Goal: Task Accomplishment & Management: Manage account settings

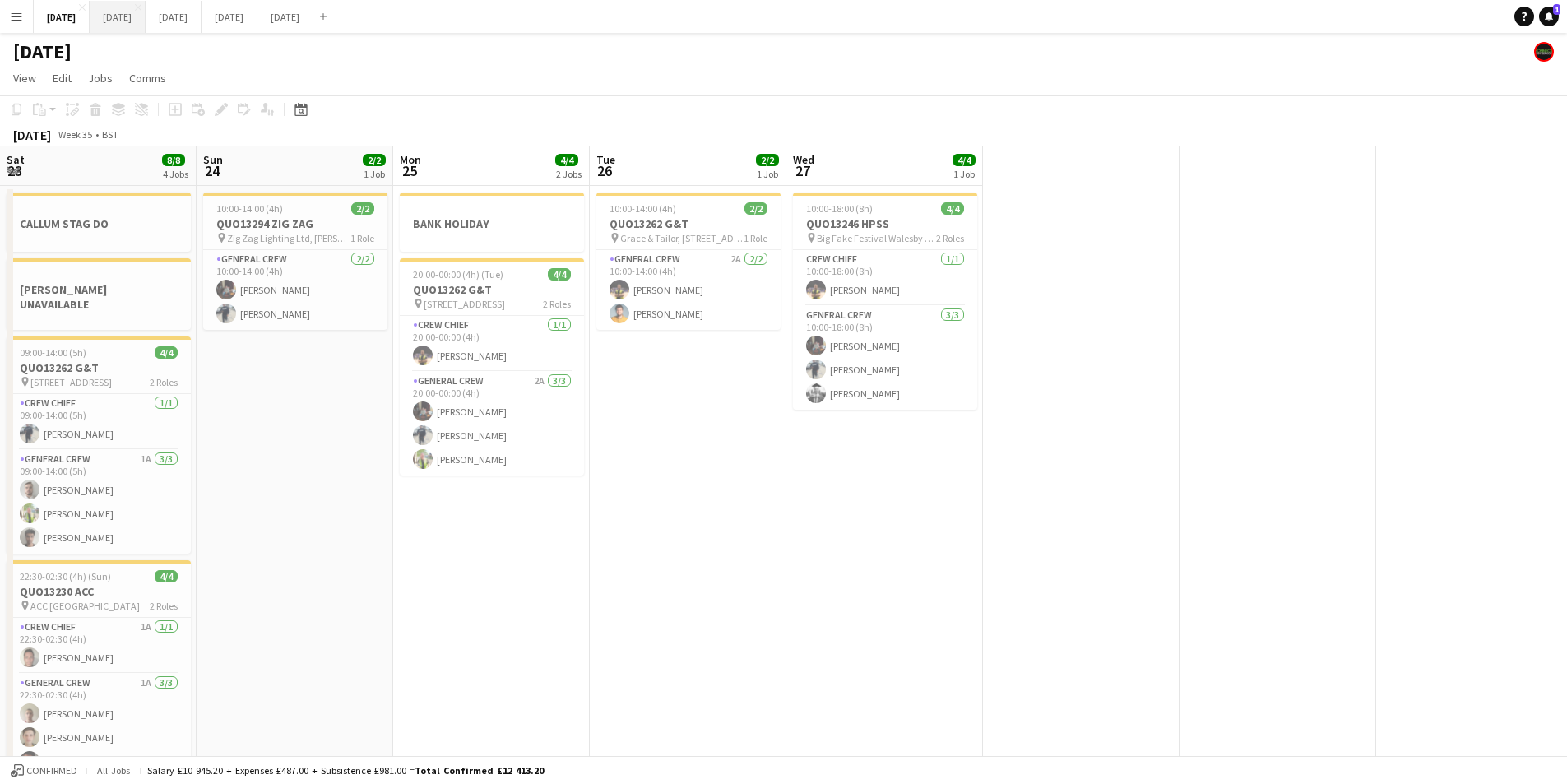
click at [146, 28] on button "[DATE] Close" at bounding box center [117, 16] width 56 height 32
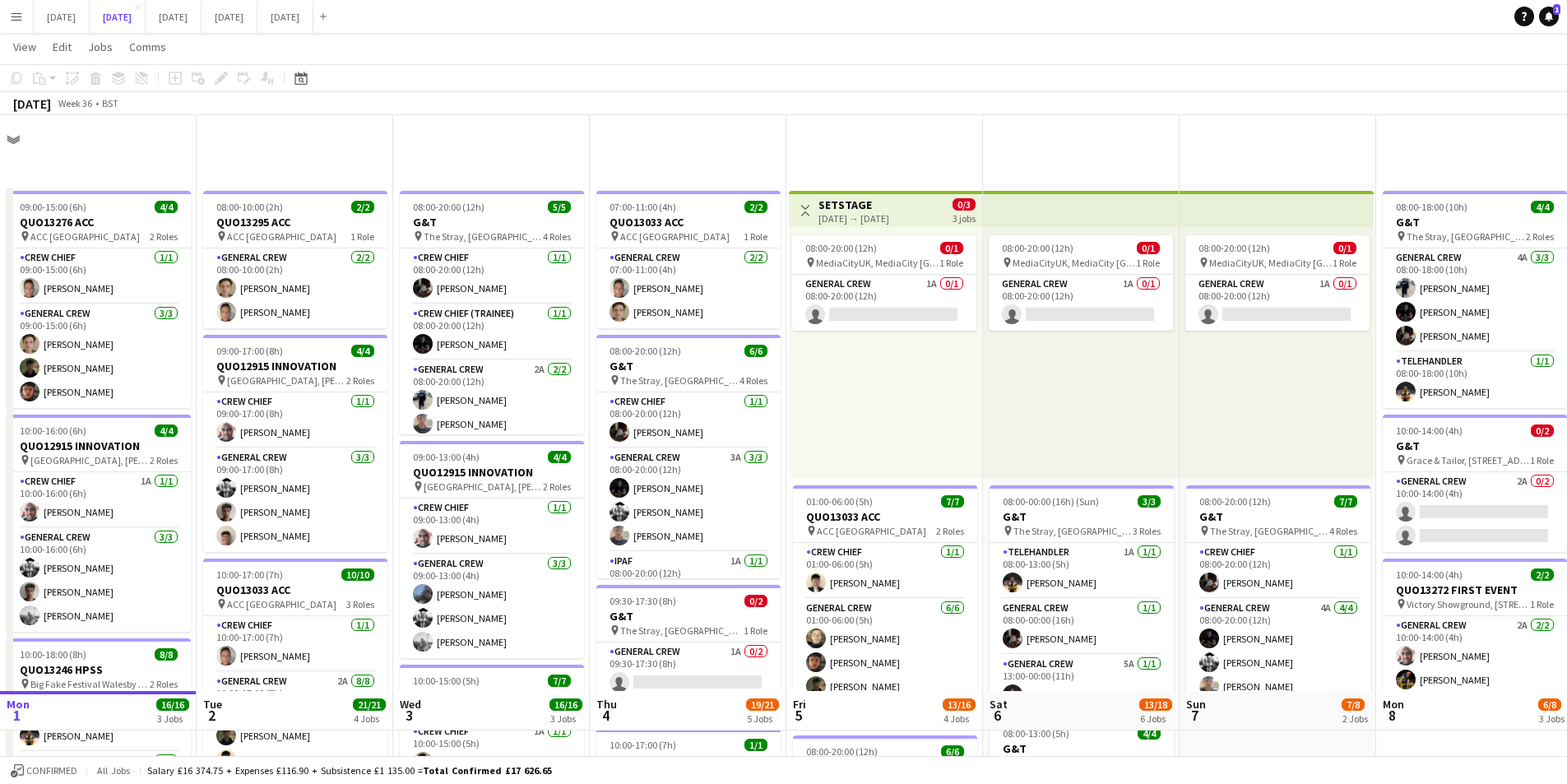
scroll to position [576, 0]
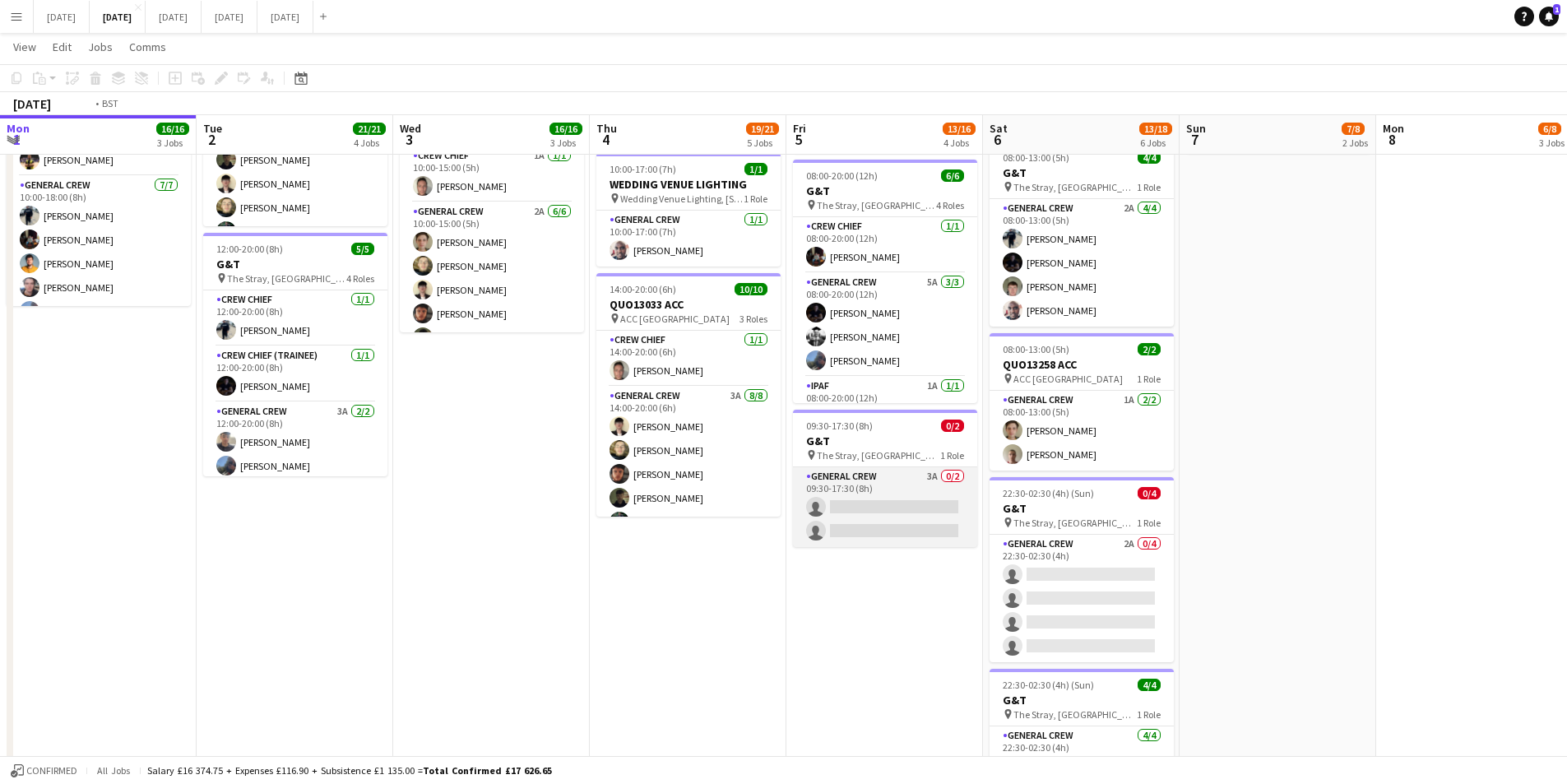
click at [912, 513] on app-card-role "General Crew 3A 0/2 09:30-17:30 (8h) single-neutral-actions single-neutral-acti…" at bounding box center [885, 508] width 185 height 80
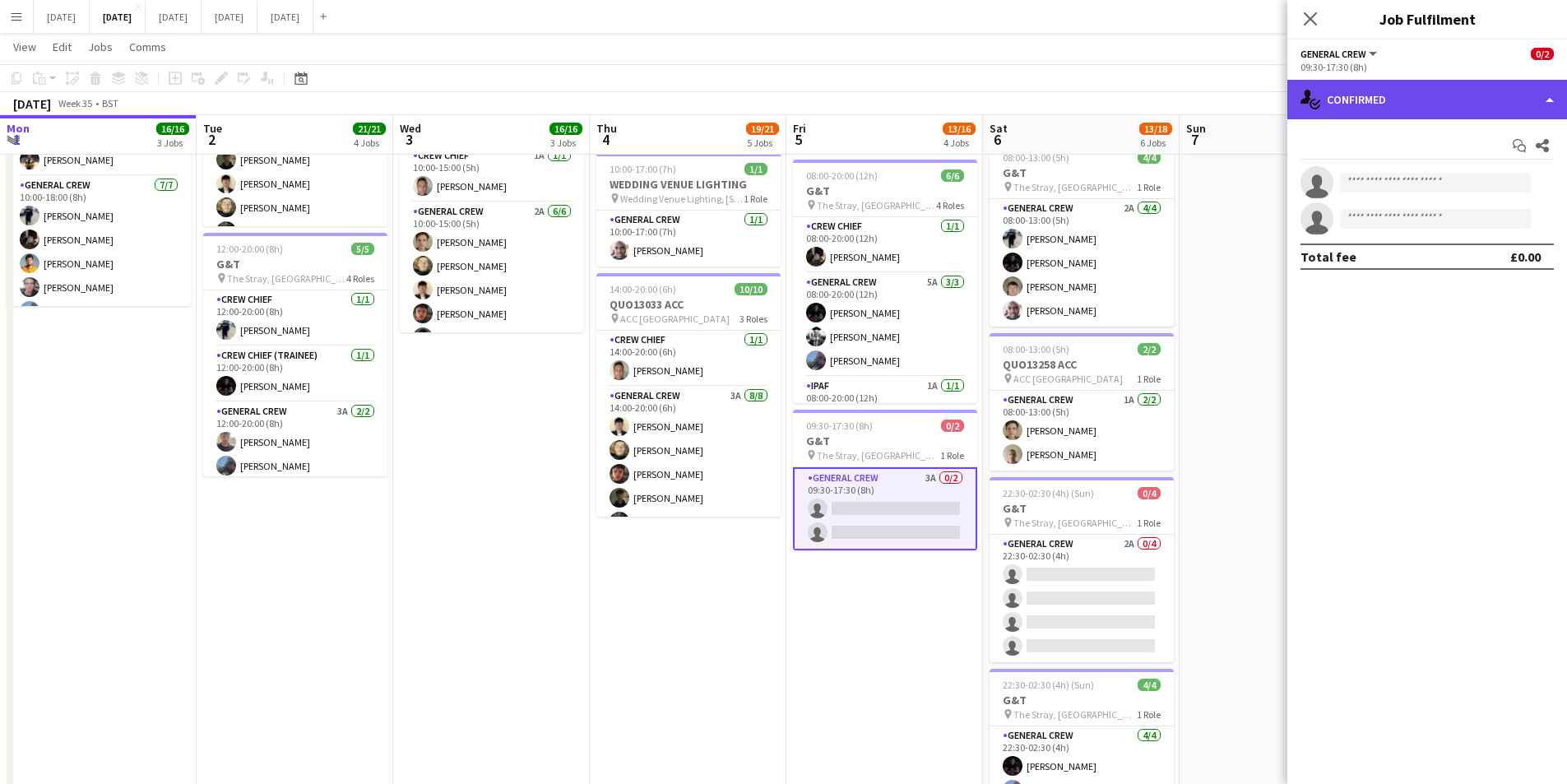
click at [1424, 98] on div "single-neutral-actions-check-2 Confirmed" at bounding box center [1427, 99] width 279 height 39
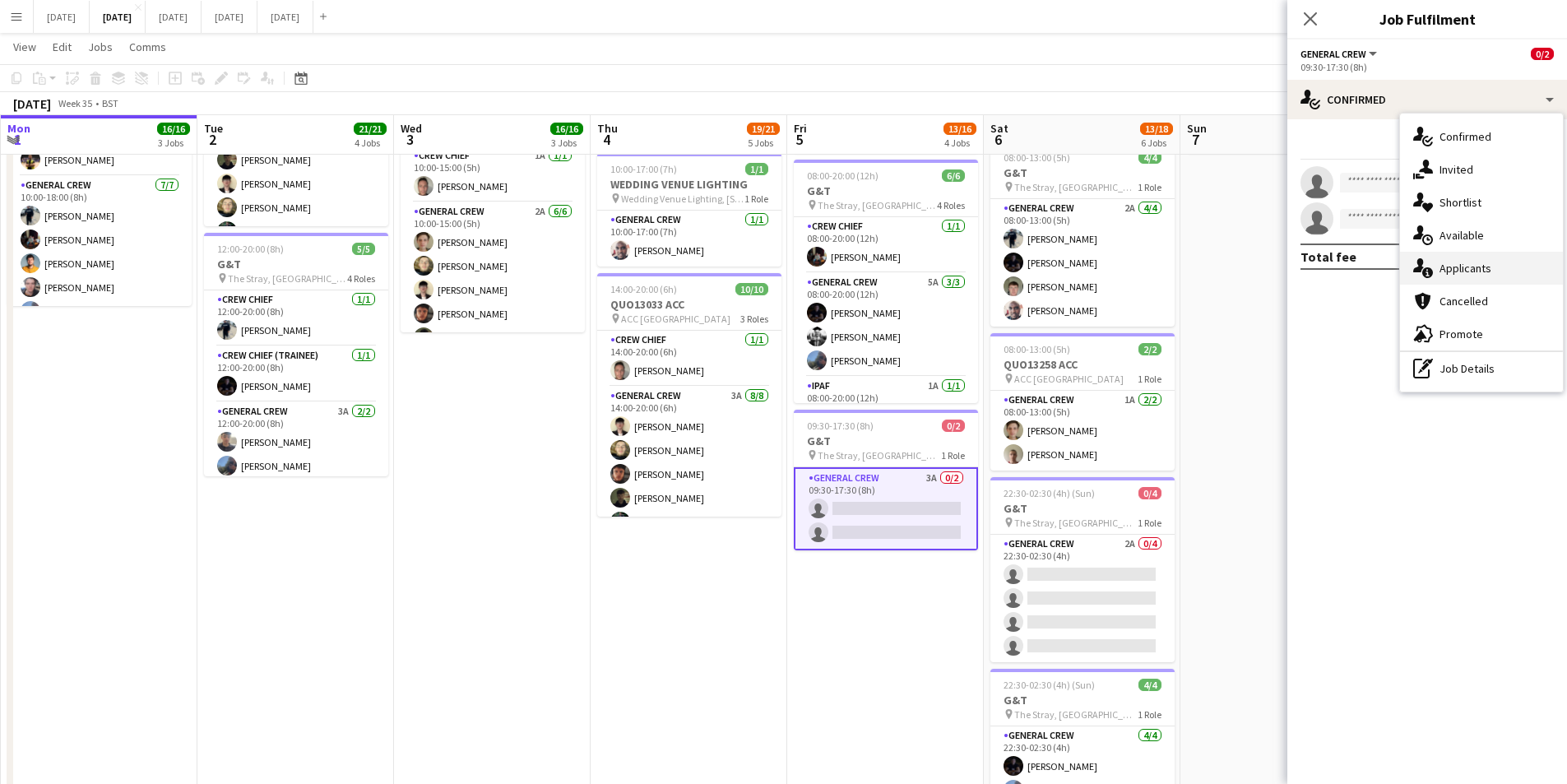
click at [1483, 264] on div "single-neutral-actions-information Applicants" at bounding box center [1481, 268] width 163 height 33
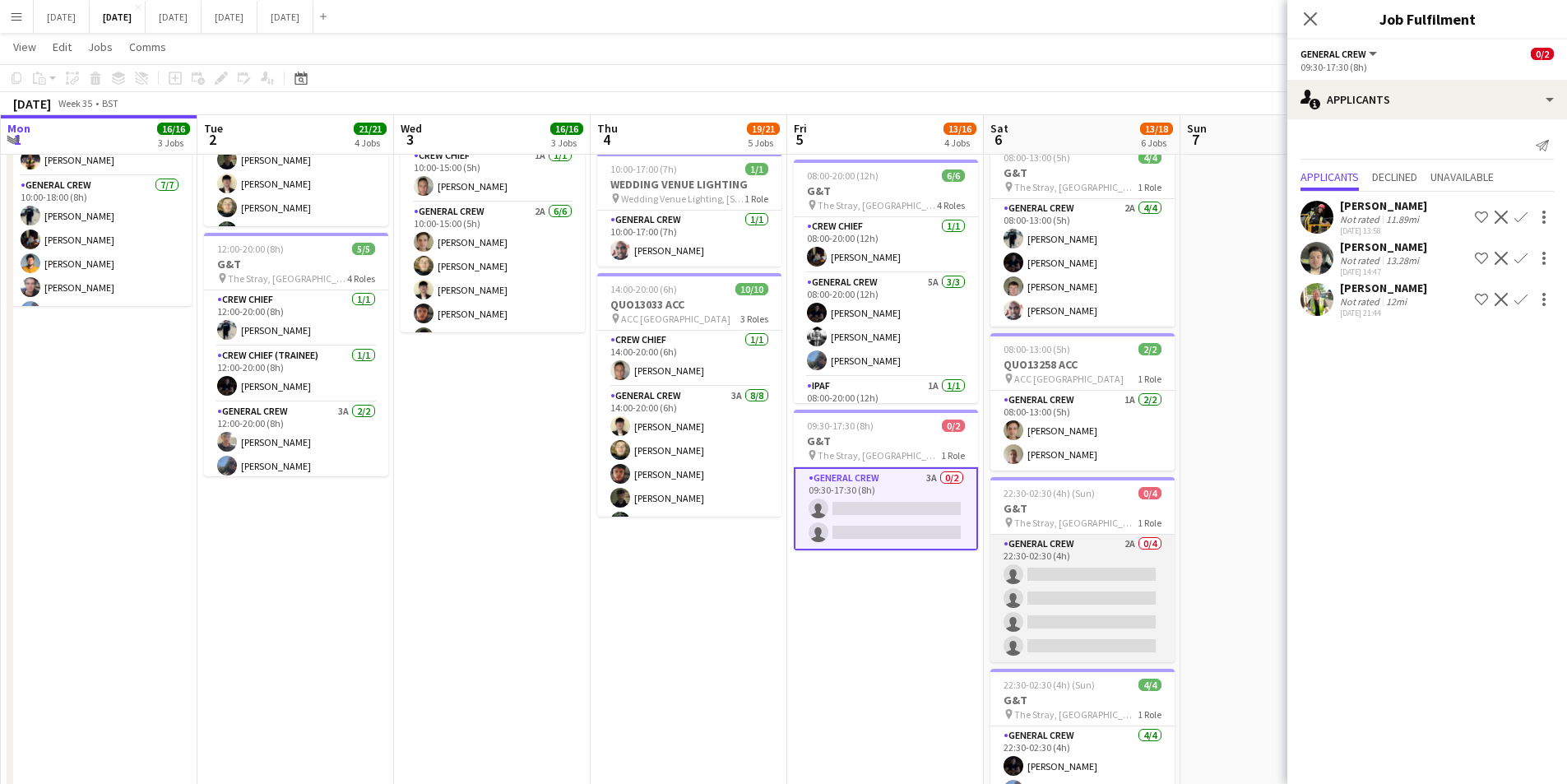
click at [1096, 586] on app-card-role "General Crew 2A 0/4 22:30-02:30 (4h) single-neutral-actions single-neutral-acti…" at bounding box center [1083, 598] width 185 height 127
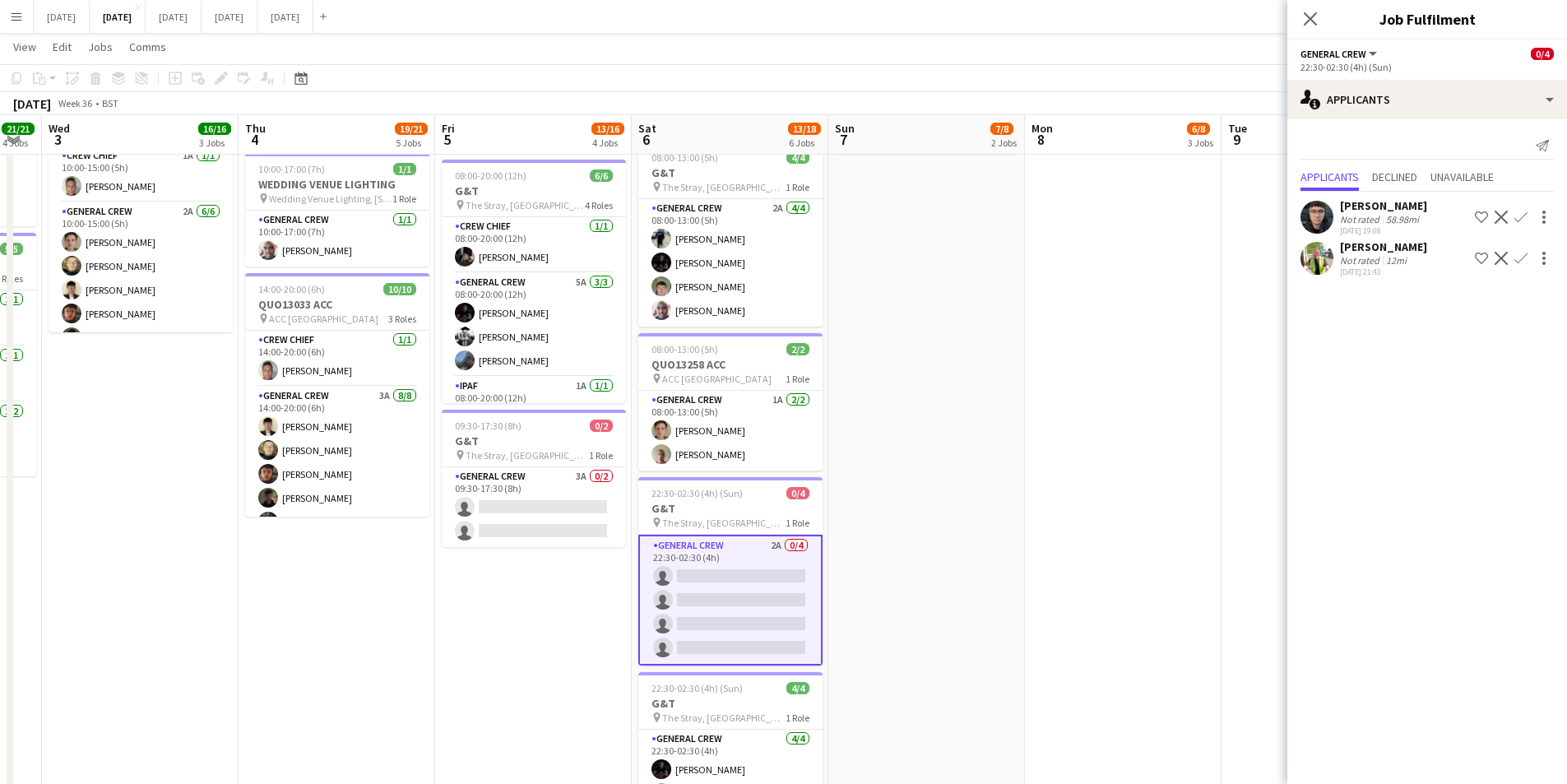
drag, startPoint x: 782, startPoint y: 639, endPoint x: 1095, endPoint y: 537, distance: 329.2
click at [642, 648] on app-calendar-viewport "Sun 31 Mon 1 16/16 3 Jobs Tue 2 21/21 4 Jobs Wed 3 16/16 3 Jobs Thu 4 19/21 5 J…" at bounding box center [784, 191] width 1567 height 1404
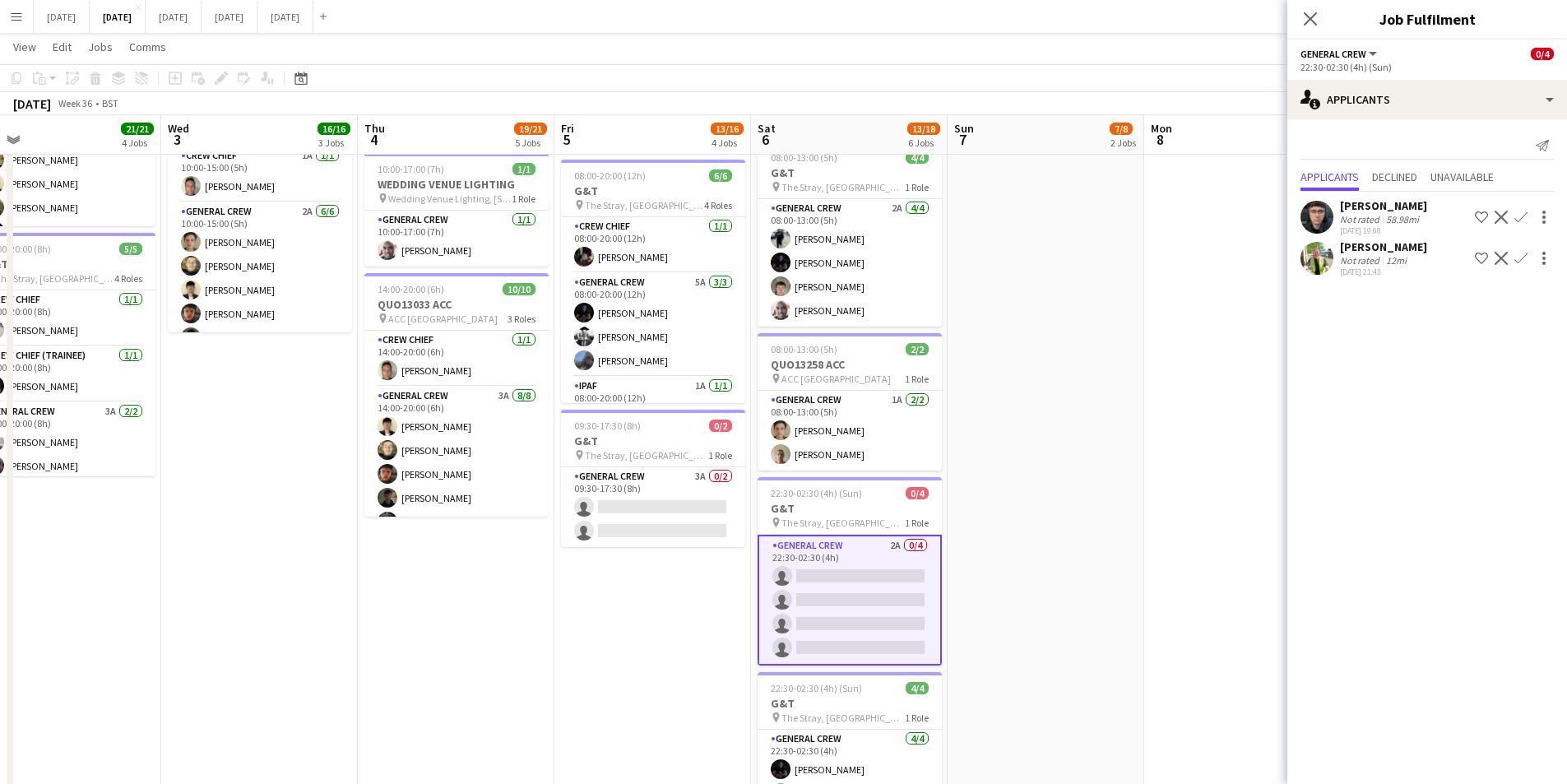
scroll to position [82, 0]
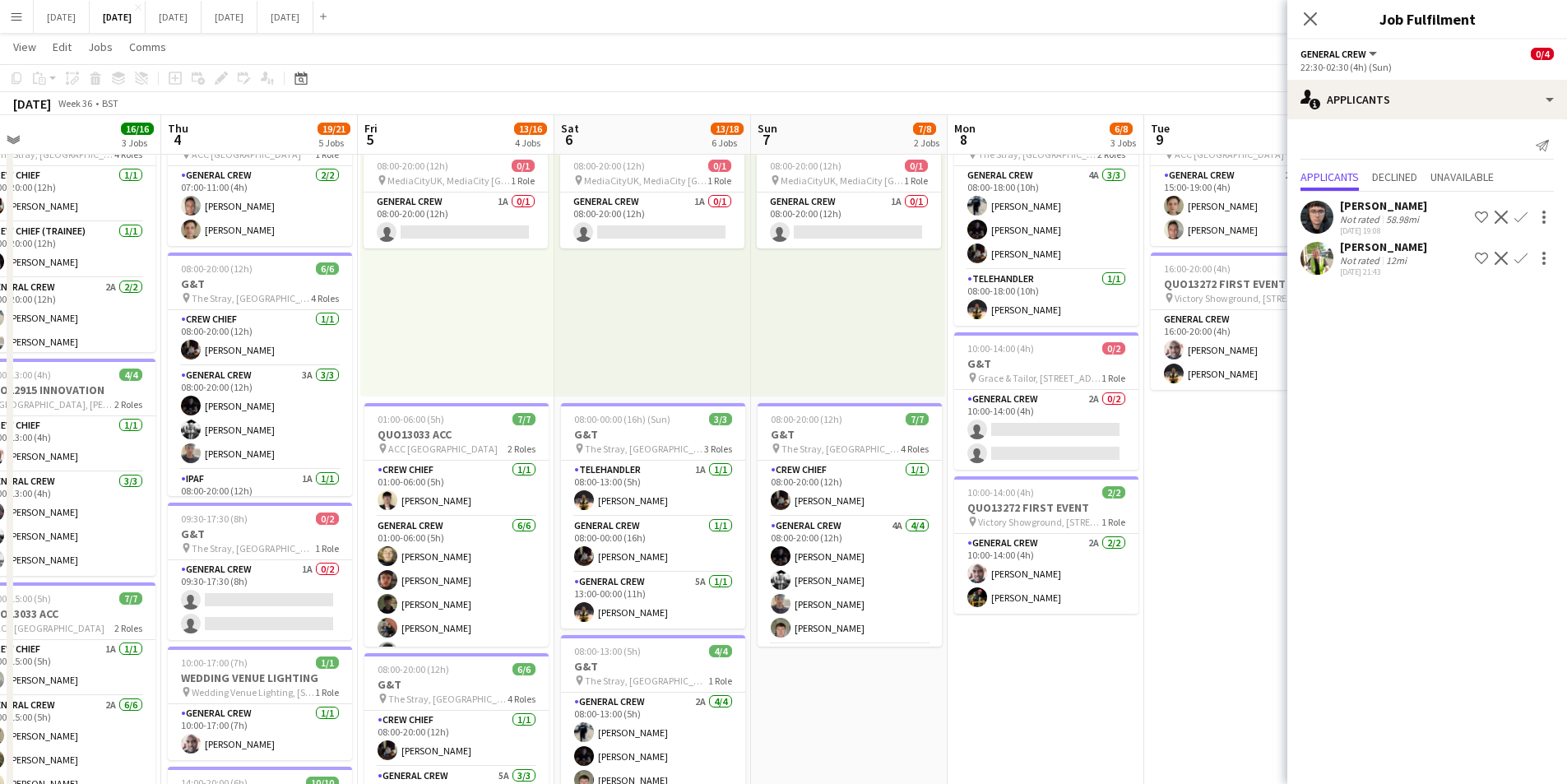
drag, startPoint x: 1125, startPoint y: 635, endPoint x: 905, endPoint y: 623, distance: 220.3
click at [885, 644] on app-calendar-viewport "Mon 1 16/16 3 Jobs Tue 2 21/21 4 Jobs Wed 3 16/16 3 Jobs Thu 4 19/21 5 Jobs Fri…" at bounding box center [784, 684] width 1567 height 1404
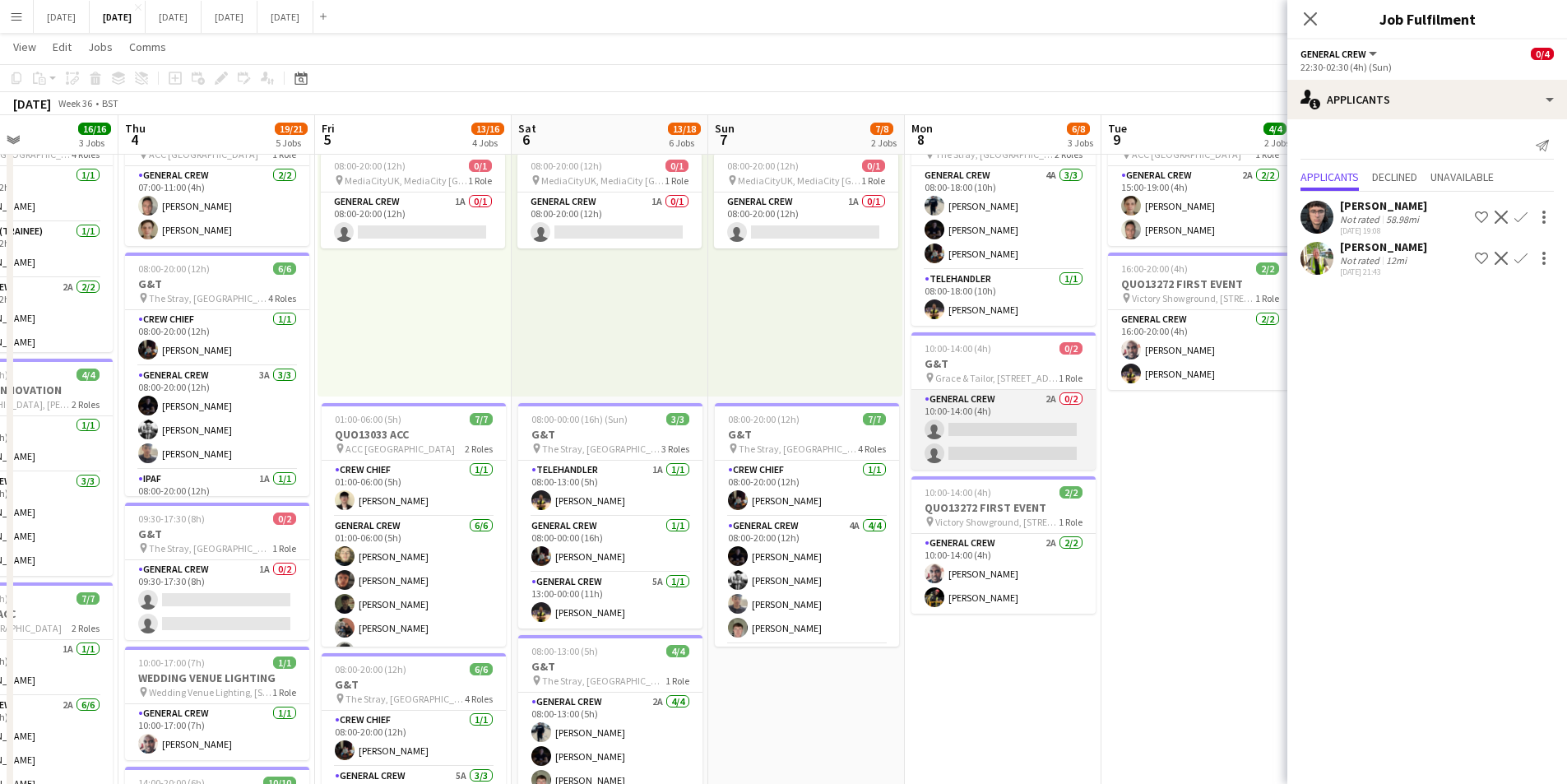
click at [998, 450] on app-card-role "General Crew 2A 0/2 10:00-14:00 (4h) single-neutral-actions single-neutral-acti…" at bounding box center [1004, 430] width 185 height 80
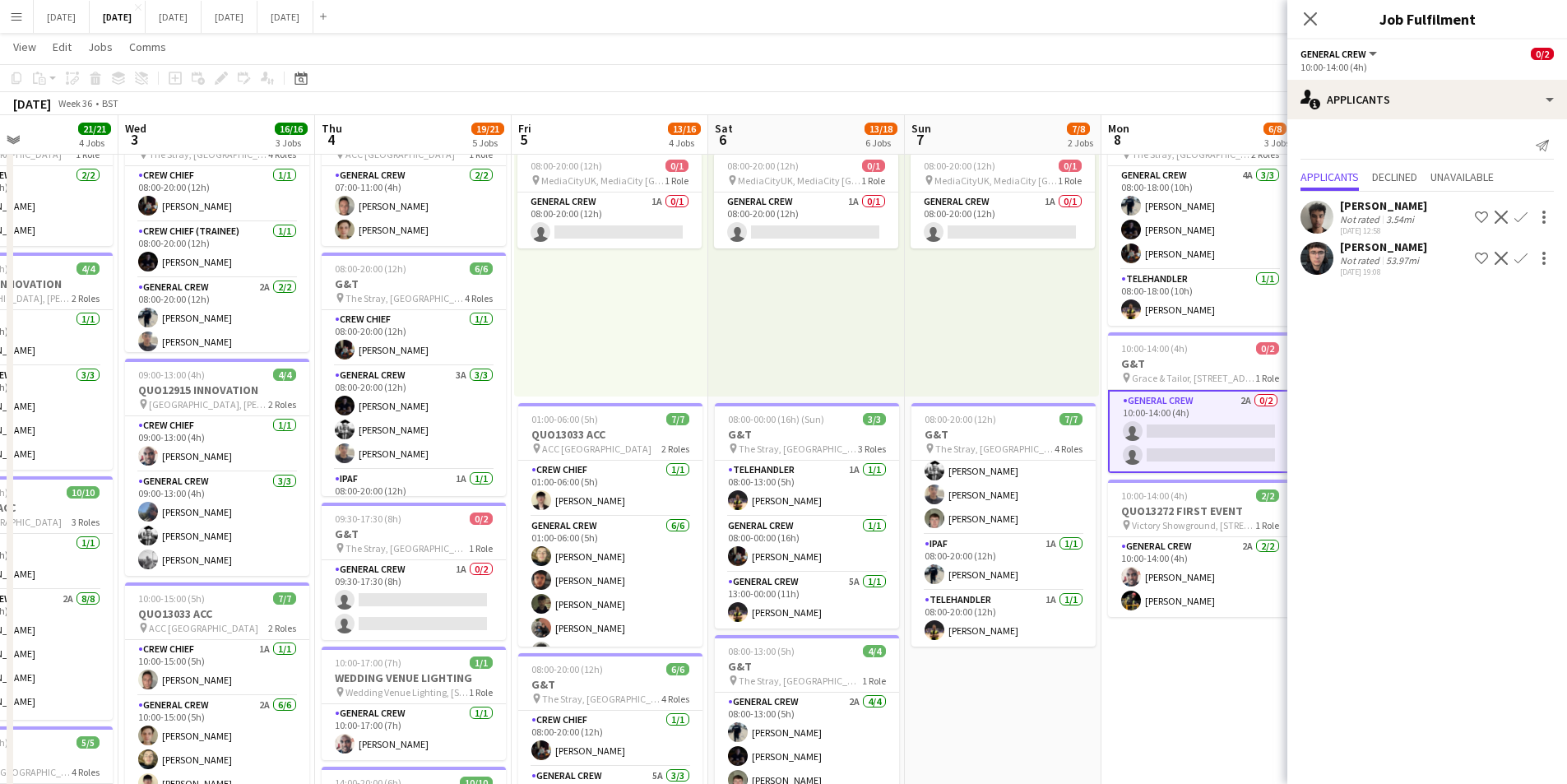
scroll to position [0, 380]
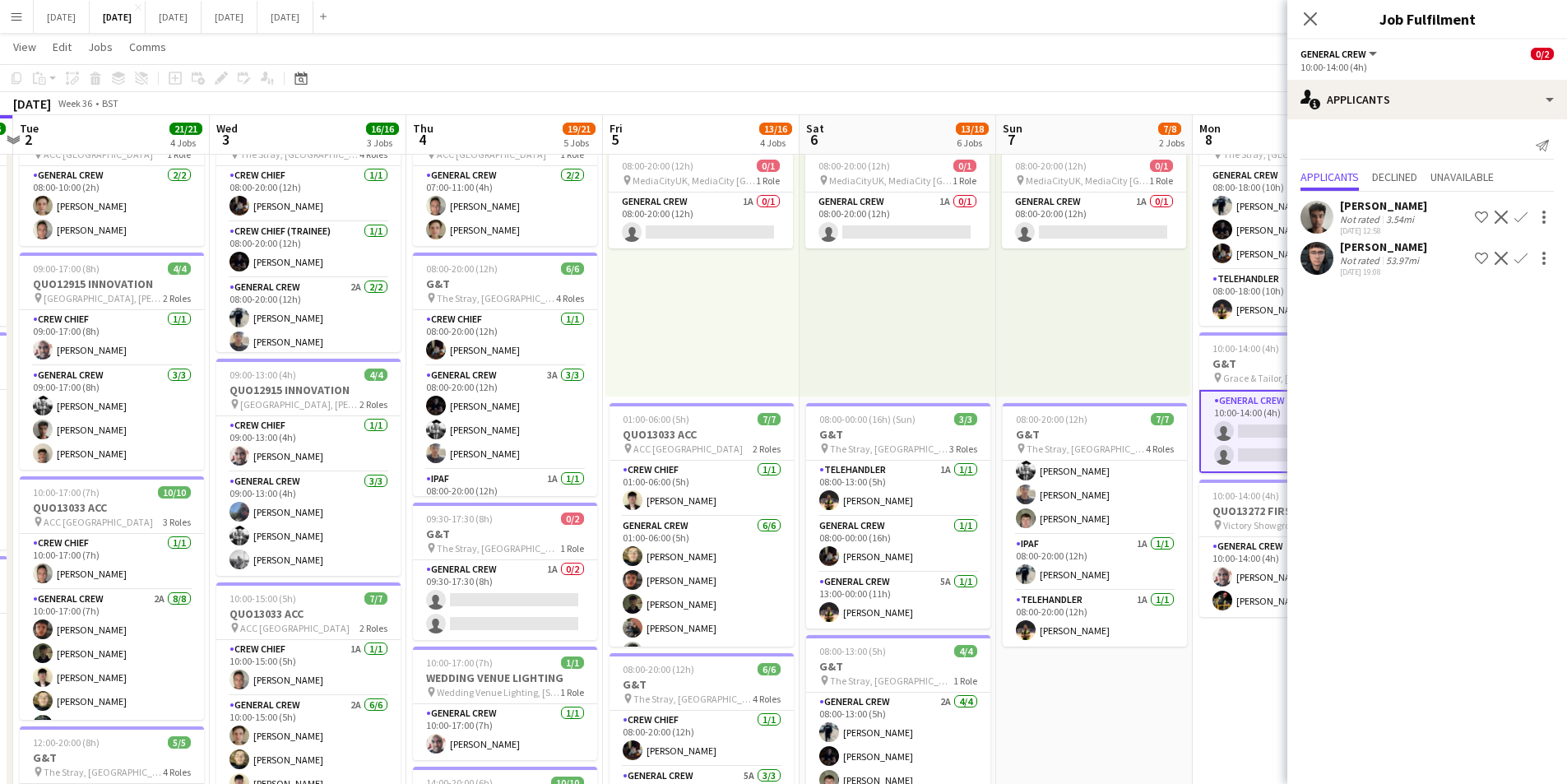
drag, startPoint x: 803, startPoint y: 695, endPoint x: 1091, endPoint y: 674, distance: 288.8
click at [1091, 674] on app-calendar-viewport "Sun 31 Mon 1 16/16 3 Jobs Tue 2 21/21 4 Jobs Wed 3 16/16 3 Jobs Thu 4 19/21 5 J…" at bounding box center [784, 684] width 1567 height 1404
click at [1317, 258] on app-user-avatar at bounding box center [1317, 258] width 33 height 33
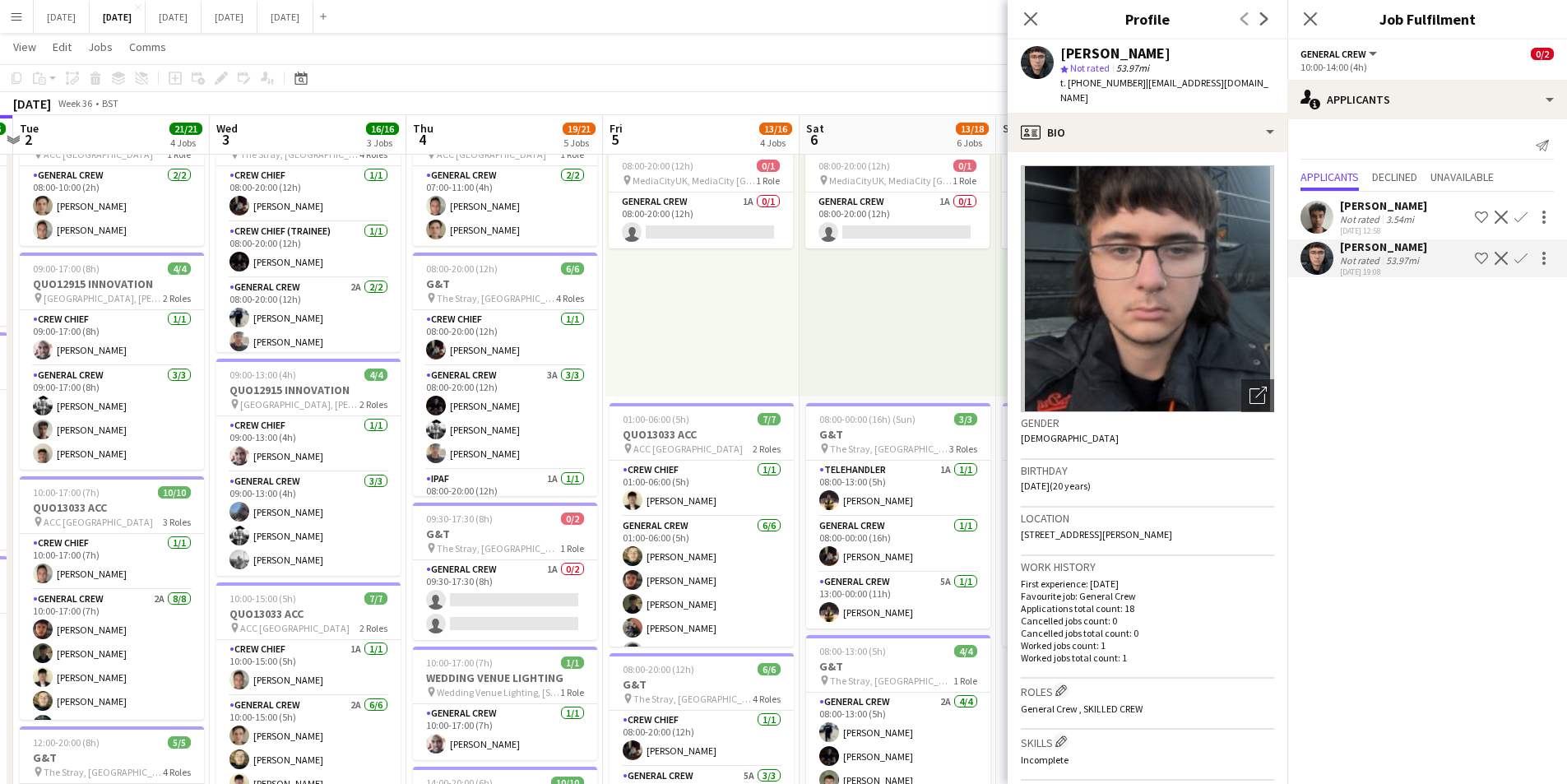
scroll to position [82, 0]
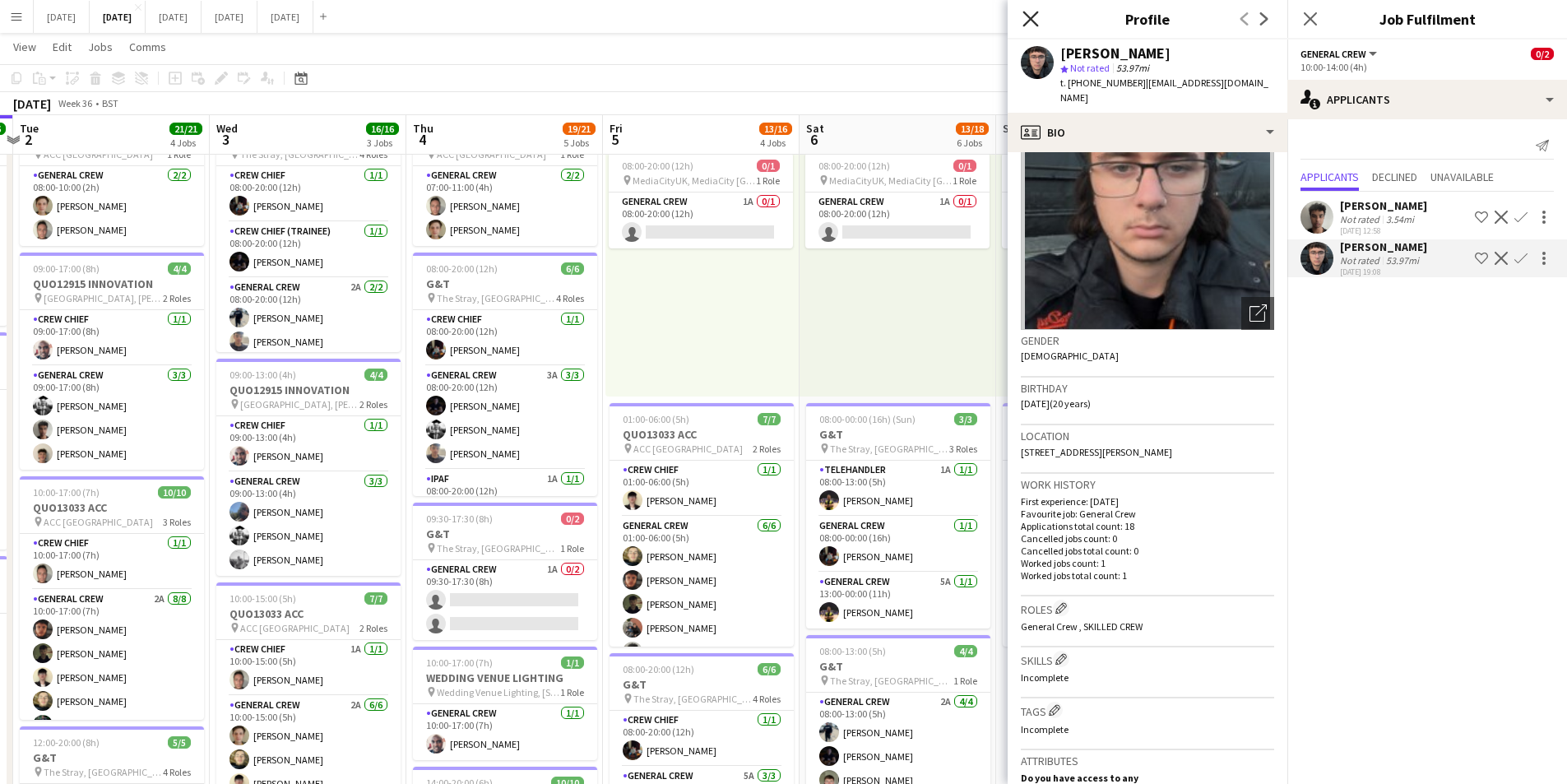
click at [1026, 24] on icon at bounding box center [1030, 18] width 15 height 15
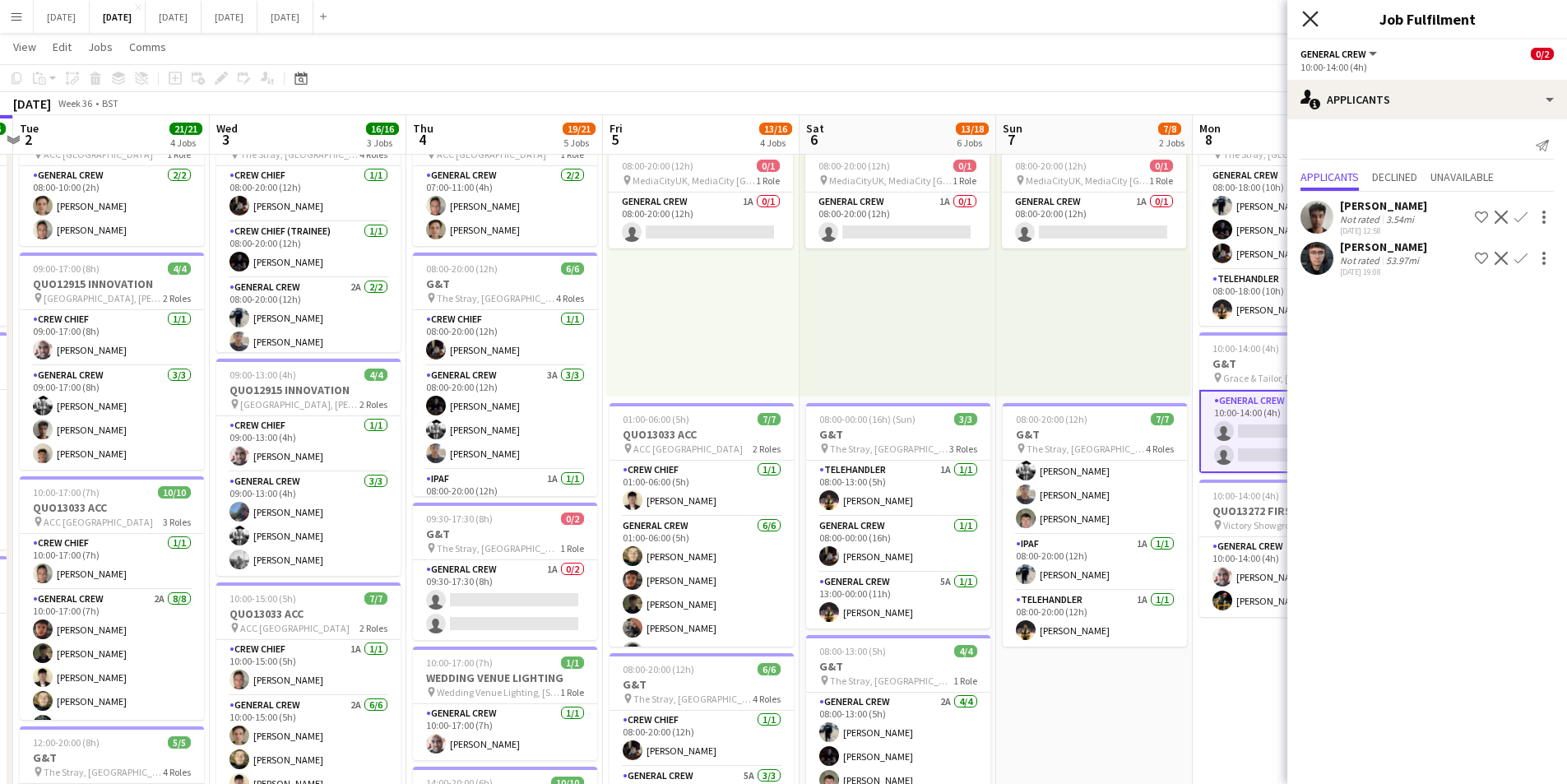
click at [1316, 17] on icon "Close pop-in" at bounding box center [1309, 18] width 15 height 15
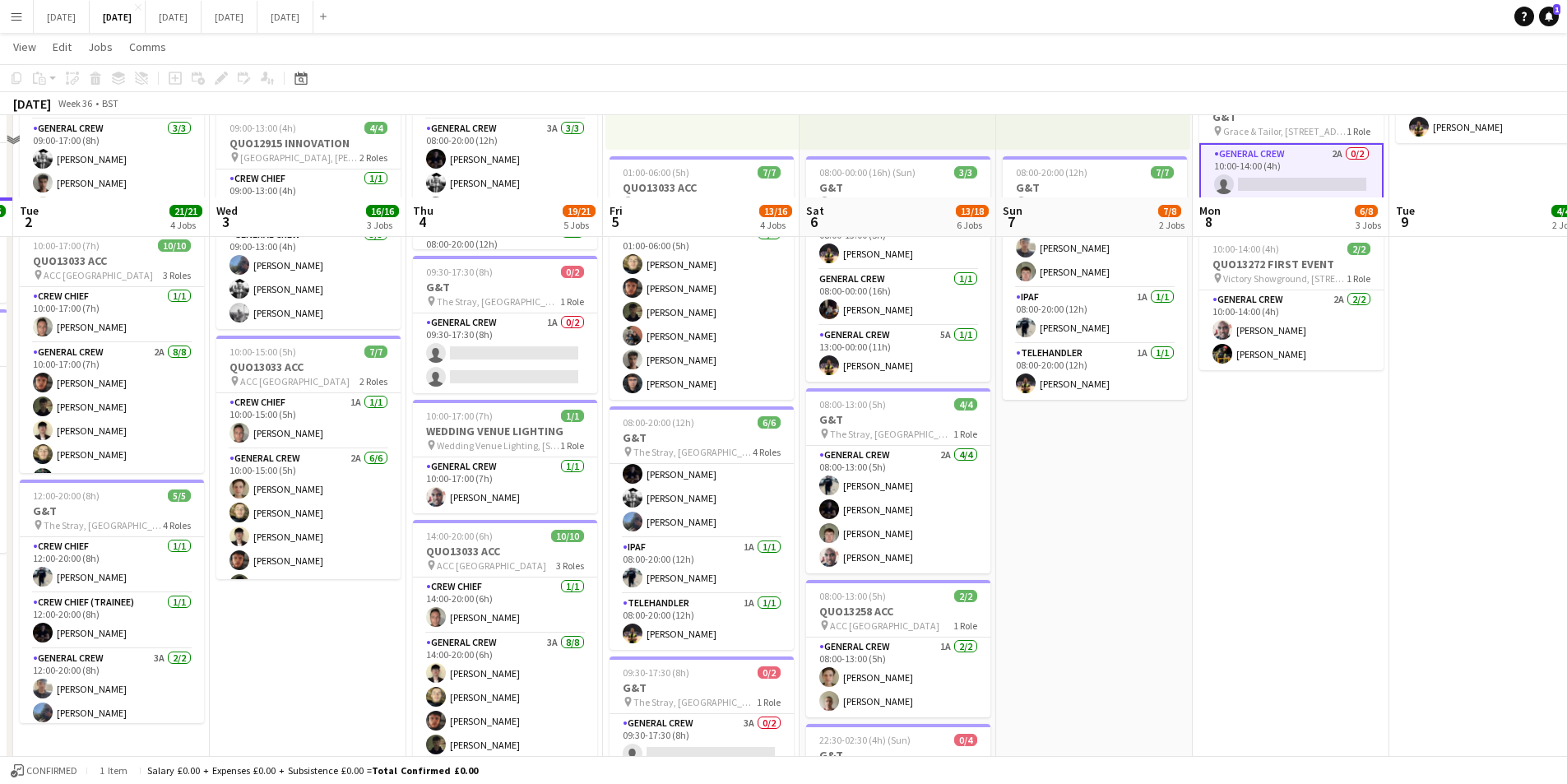
scroll to position [576, 0]
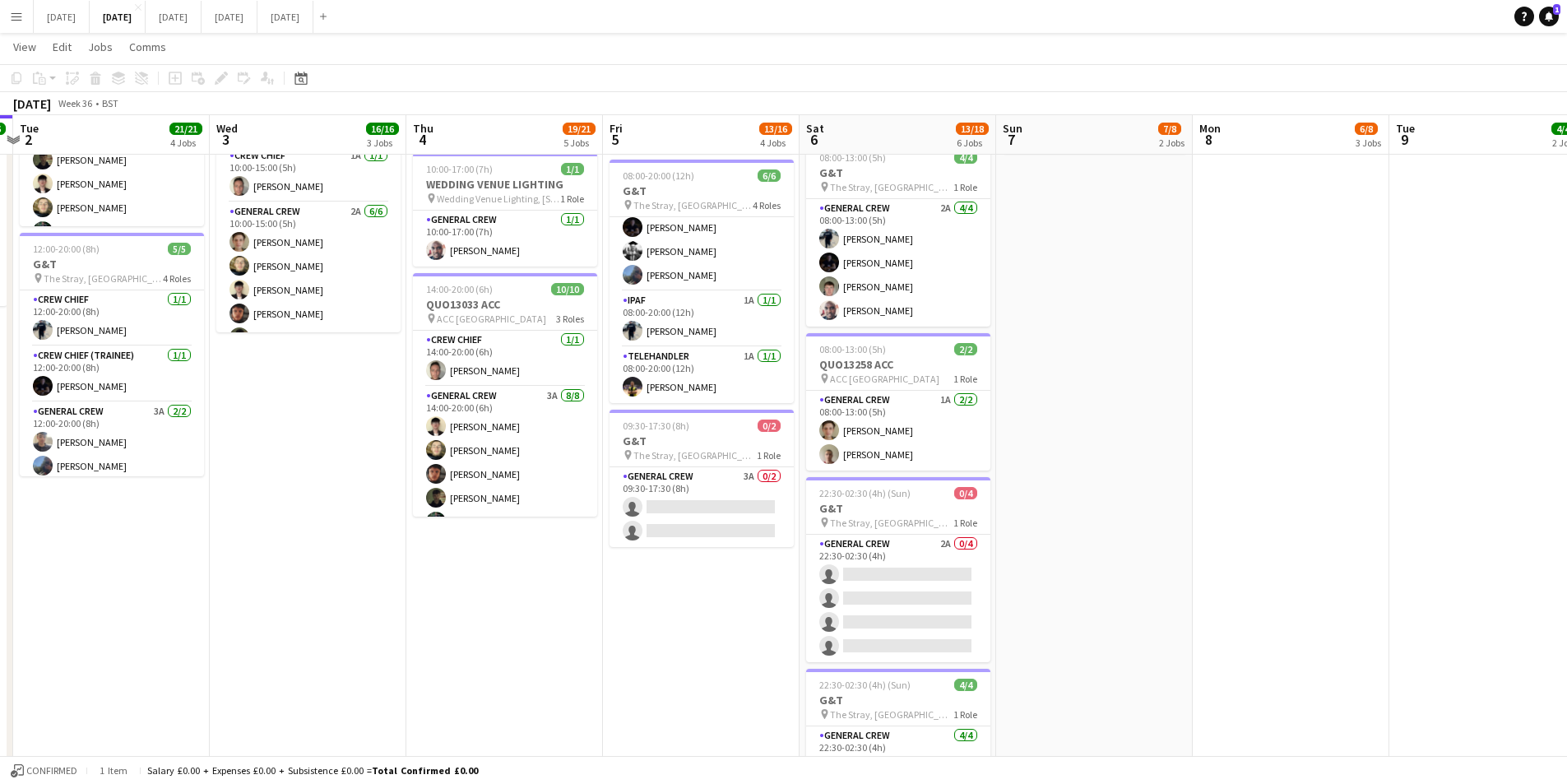
drag, startPoint x: 634, startPoint y: 663, endPoint x: 775, endPoint y: 678, distance: 141.8
click at [775, 678] on app-calendar-viewport "Sun 31 Mon 1 16/16 3 Jobs Tue 2 21/21 4 Jobs Wed 3 16/16 3 Jobs Thu 4 19/21 5 J…" at bounding box center [784, 191] width 1567 height 1404
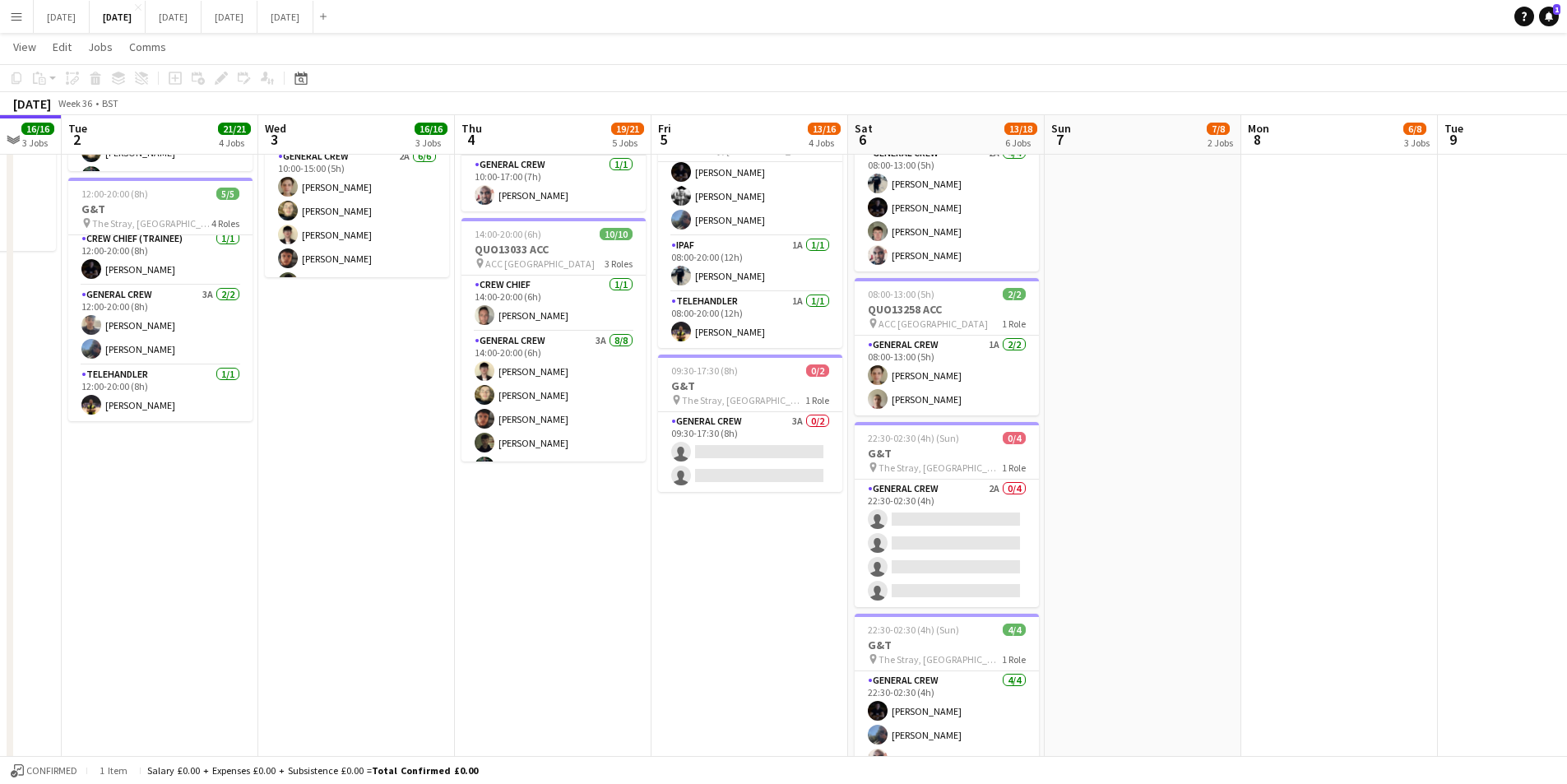
scroll to position [0, 579]
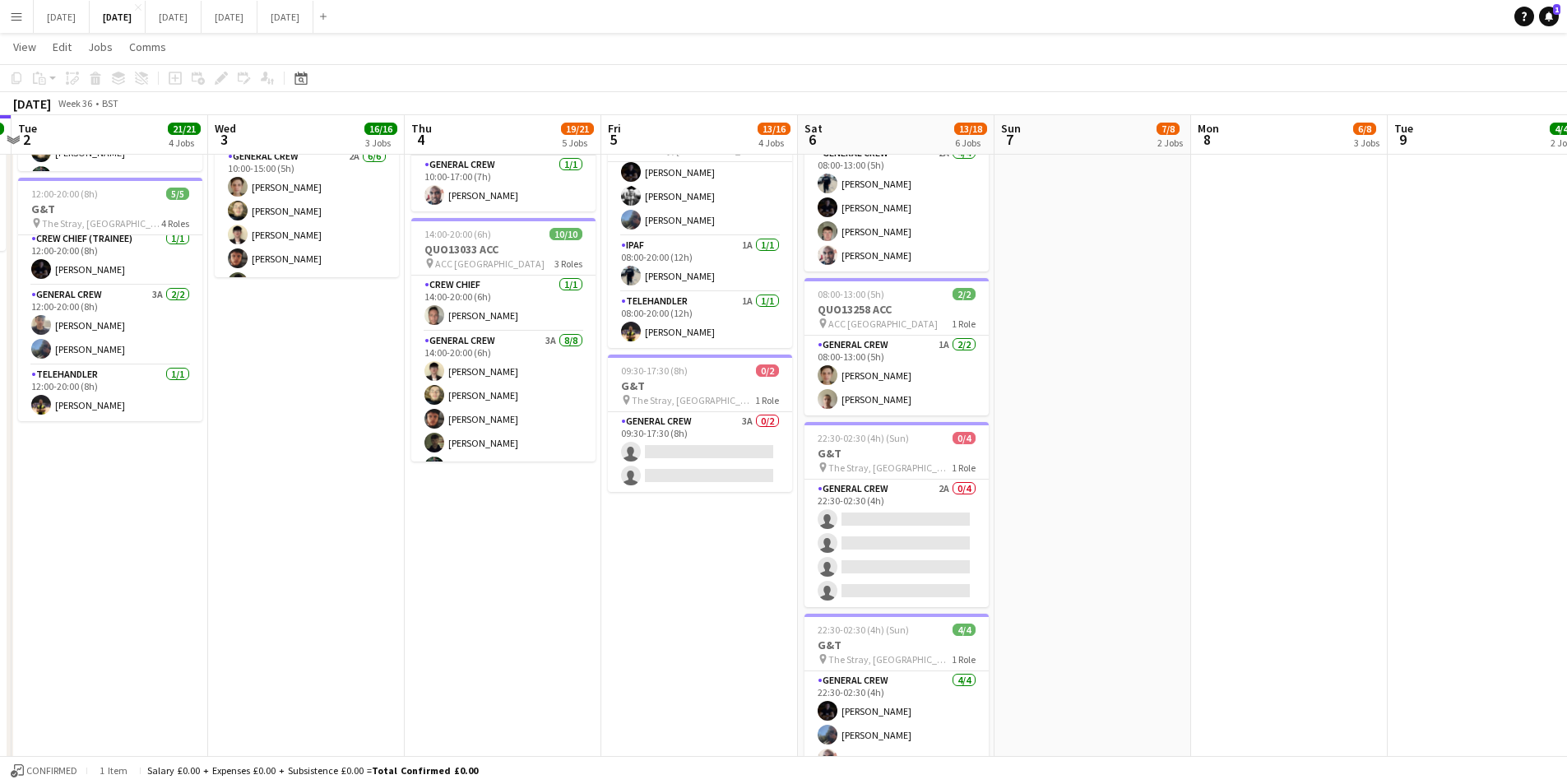
drag, startPoint x: 1255, startPoint y: 557, endPoint x: 1112, endPoint y: 558, distance: 143.0
click at [1112, 558] on app-calendar-viewport "Sat 30 Sun 31 Mon 1 16/16 3 Jobs Tue 2 21/21 4 Jobs Wed 3 16/16 3 Jobs Thu 4 19…" at bounding box center [784, 136] width 1567 height 1404
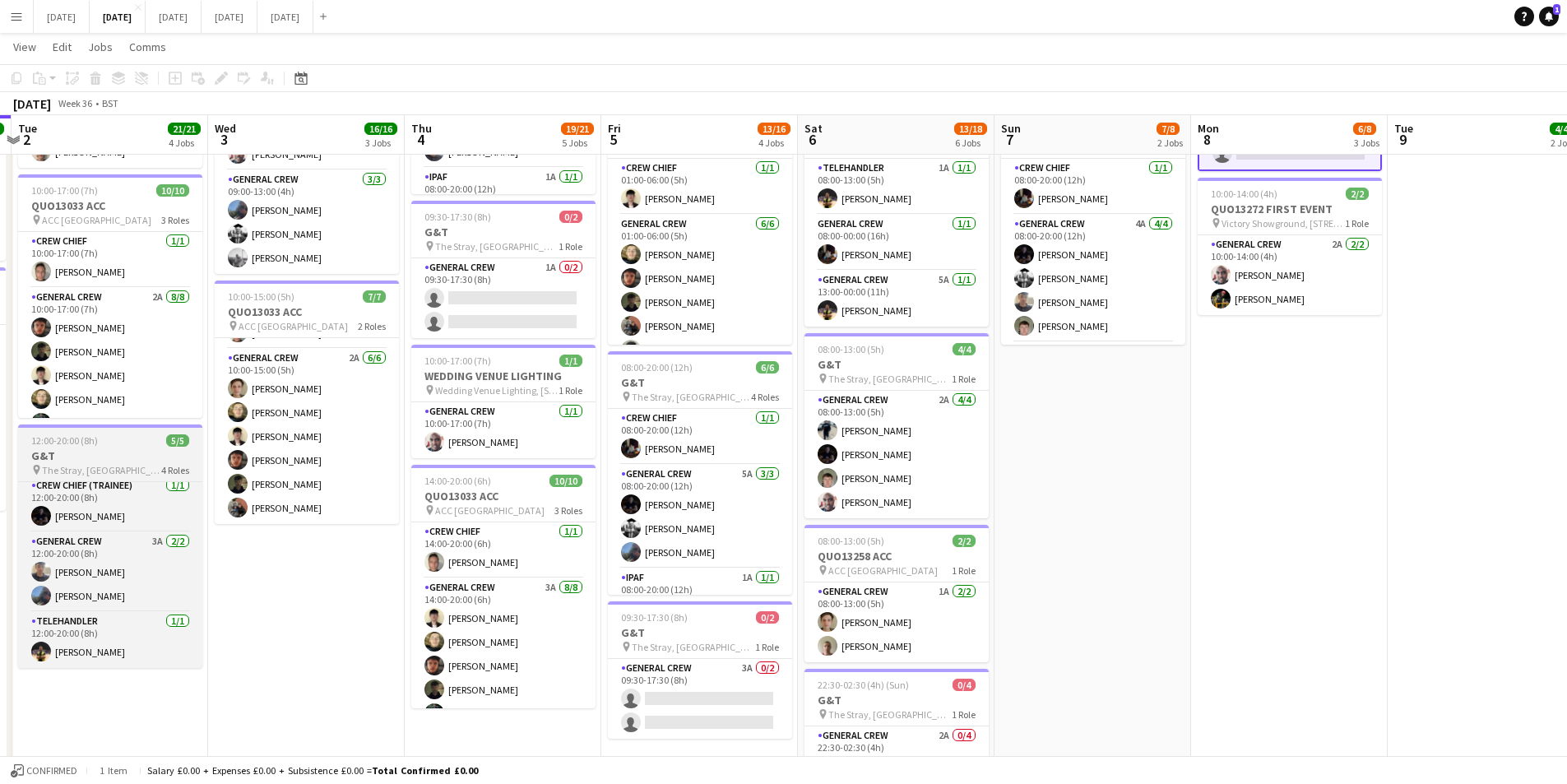
scroll to position [0, 0]
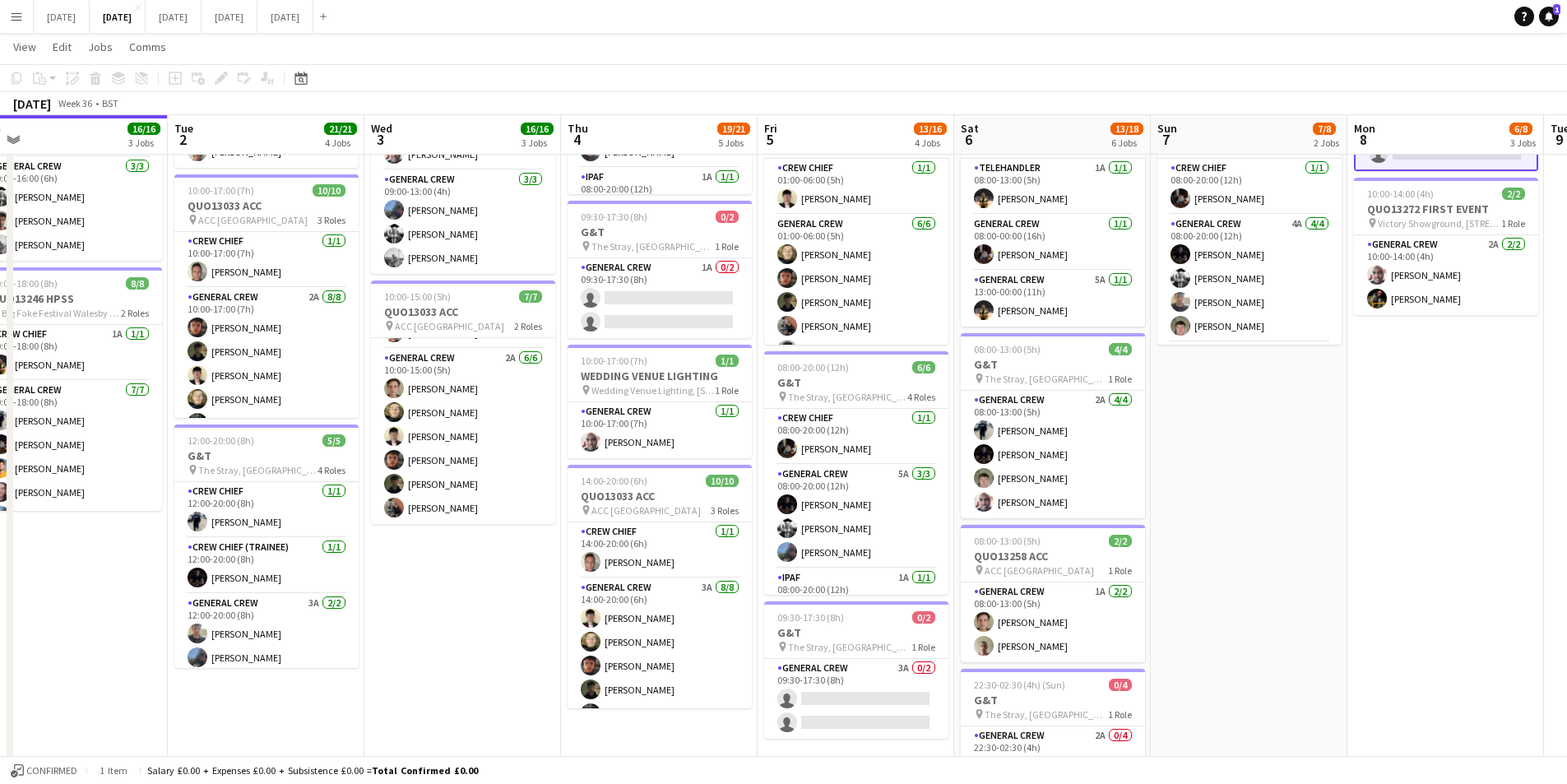
drag, startPoint x: 262, startPoint y: 622, endPoint x: 732, endPoint y: 716, distance: 479.3
click at [732, 716] on app-calendar-viewport "Sat 30 Sun 31 Mon 1 16/16 3 Jobs Tue 2 21/21 4 Jobs Wed 3 16/16 3 Jobs Thu 4 19…" at bounding box center [784, 382] width 1567 height 1404
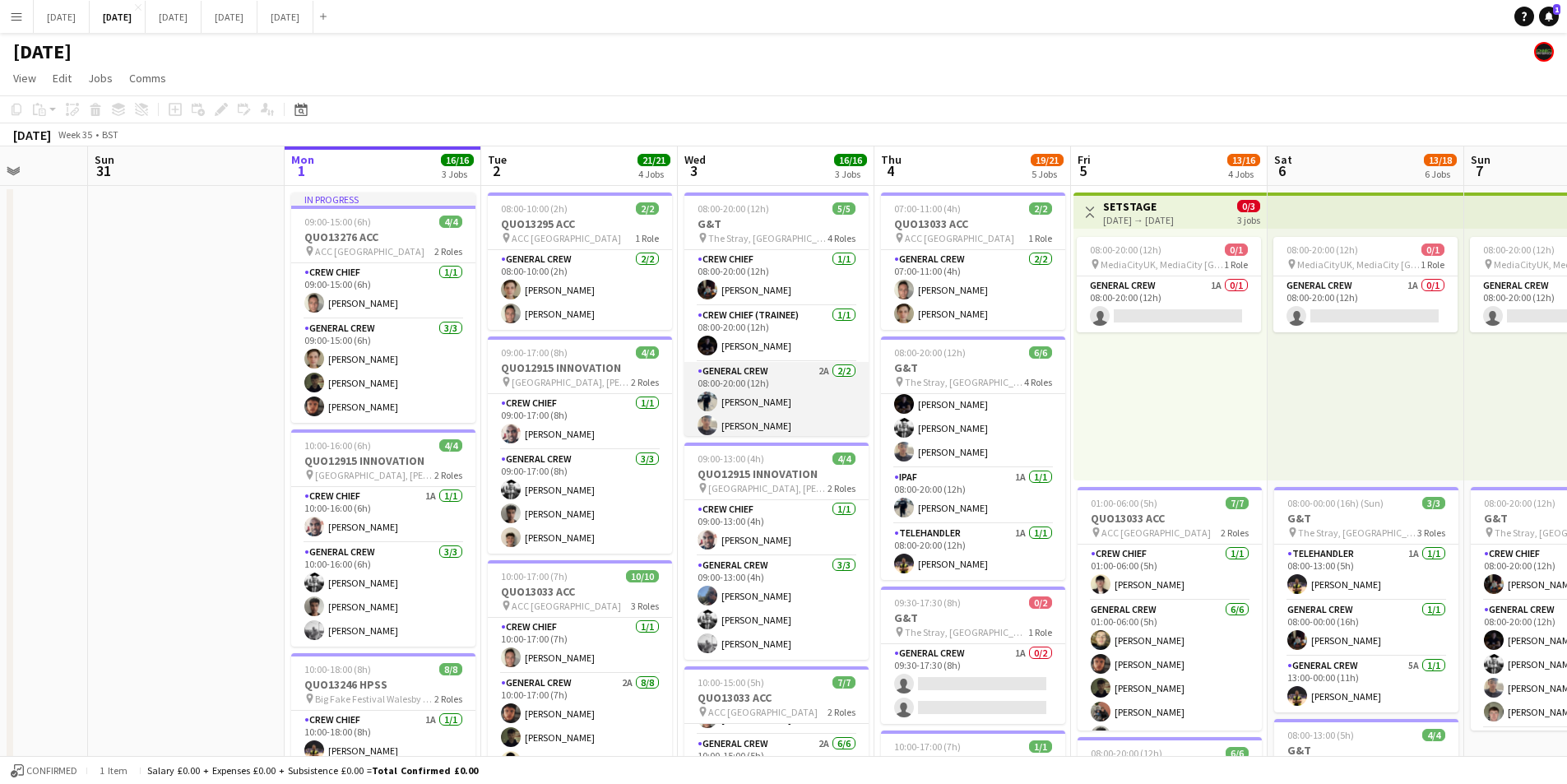
scroll to position [62, 0]
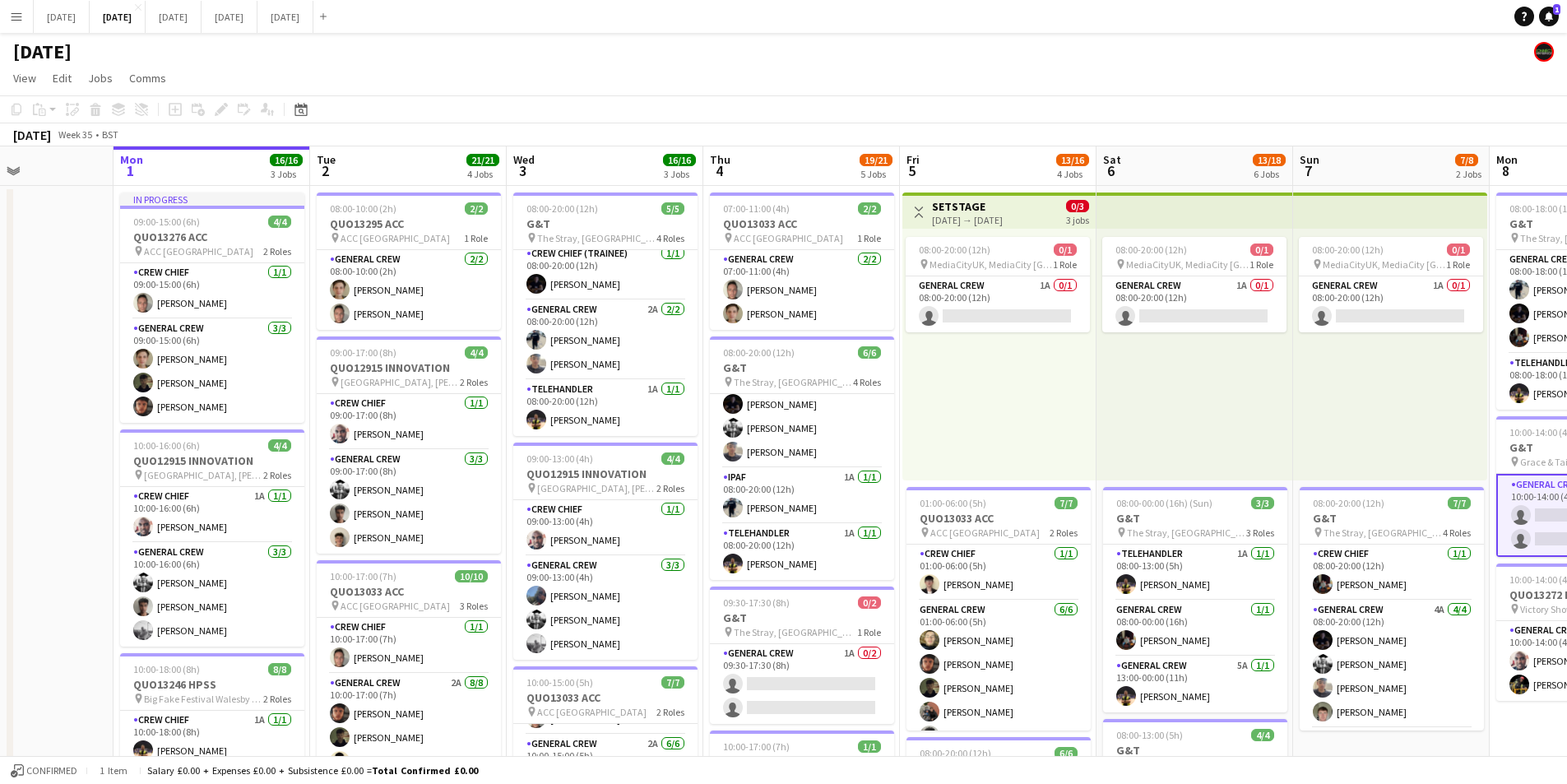
drag, startPoint x: 205, startPoint y: 407, endPoint x: 35, endPoint y: 424, distance: 170.8
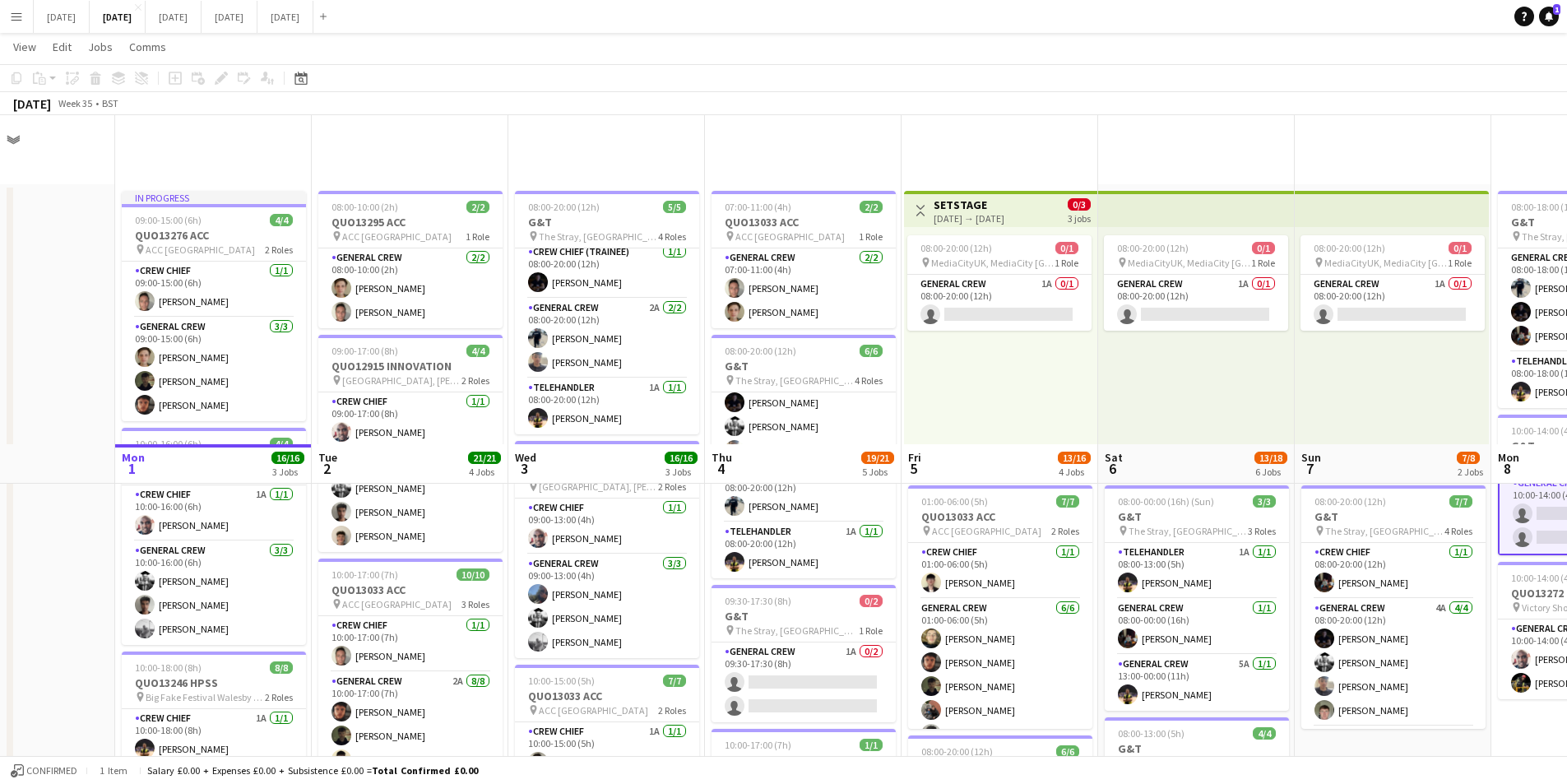
scroll to position [713, 0]
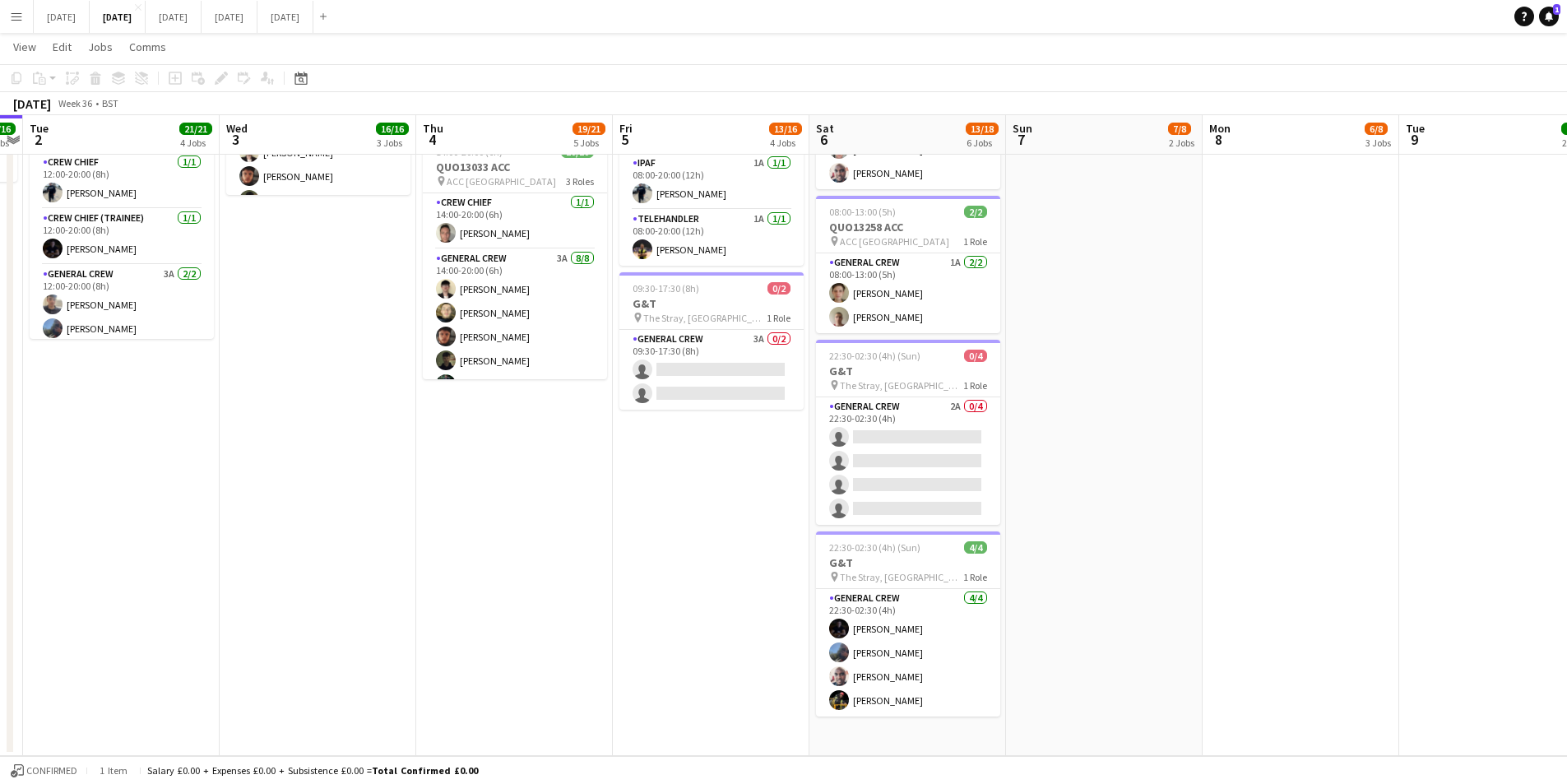
drag, startPoint x: 1391, startPoint y: 542, endPoint x: 1201, endPoint y: 539, distance: 190.0
click at [1201, 539] on app-calendar-viewport "Sat 30 Sun 31 Mon 1 16/16 3 Jobs Tue 2 21/21 4 Jobs Wed 3 16/16 3 Jobs Thu 4 19…" at bounding box center [784, 54] width 1567 height 1404
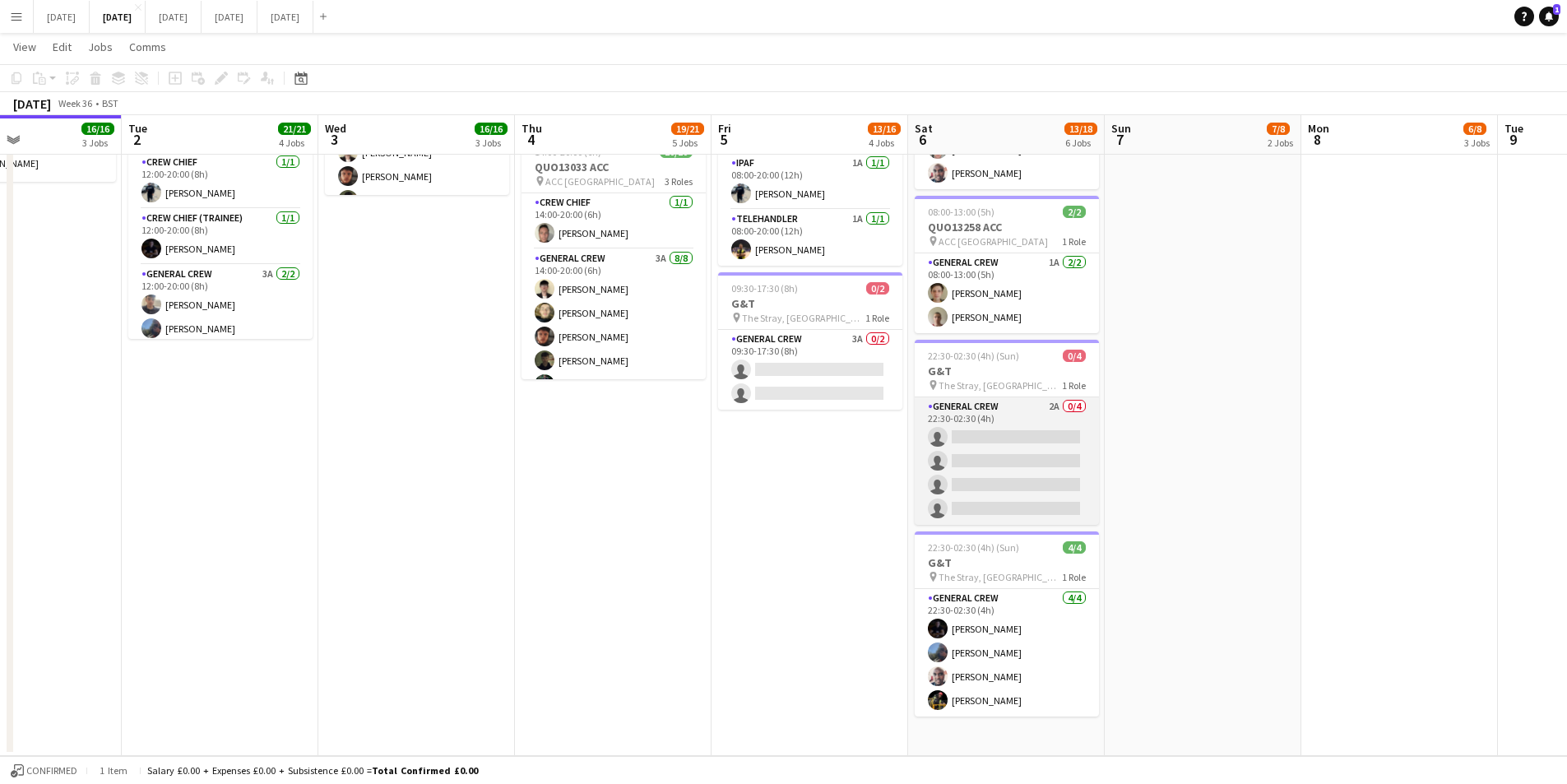
scroll to position [302, 0]
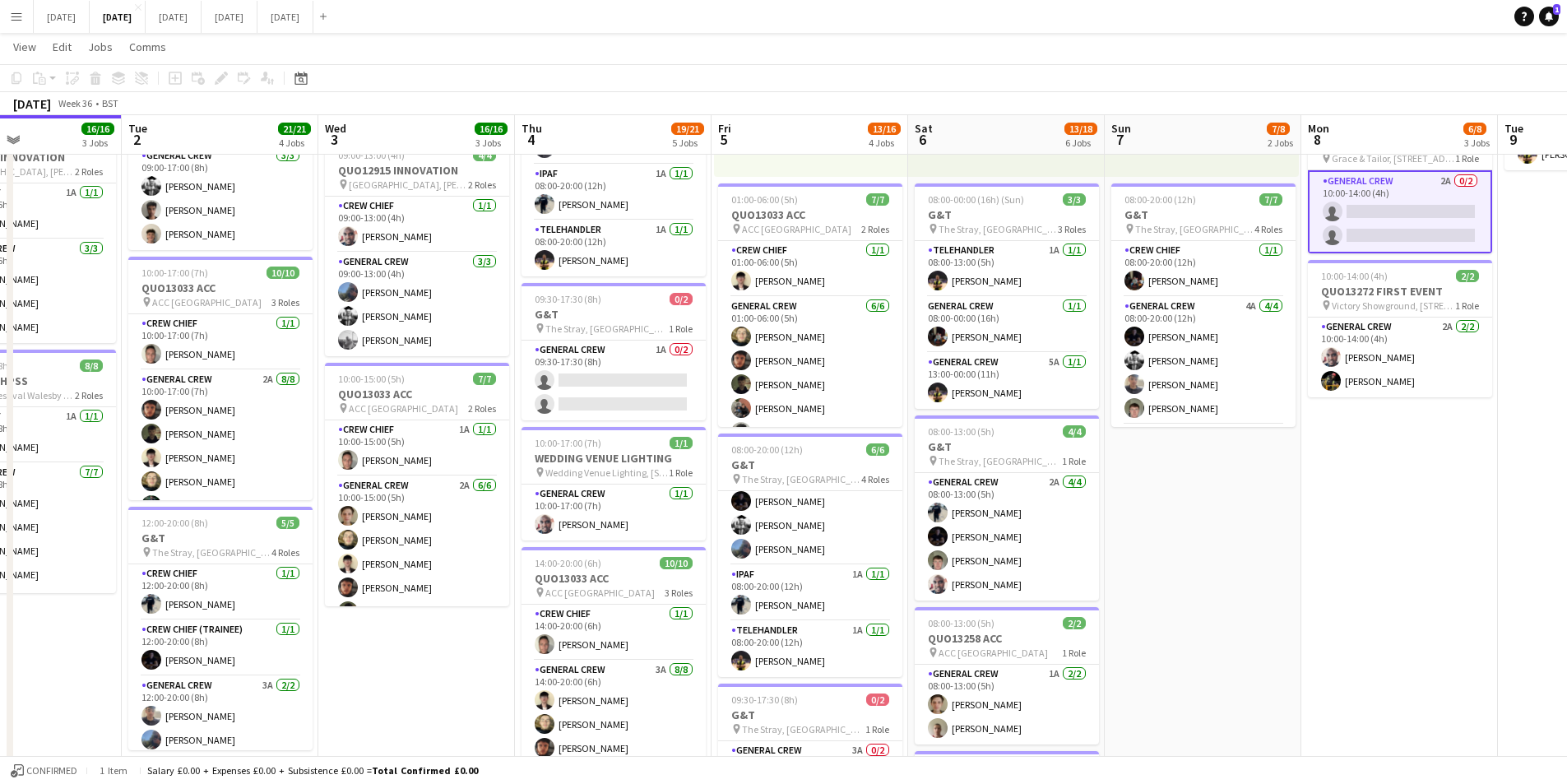
click at [1012, 446] on h3 "G&T" at bounding box center [1006, 447] width 185 height 15
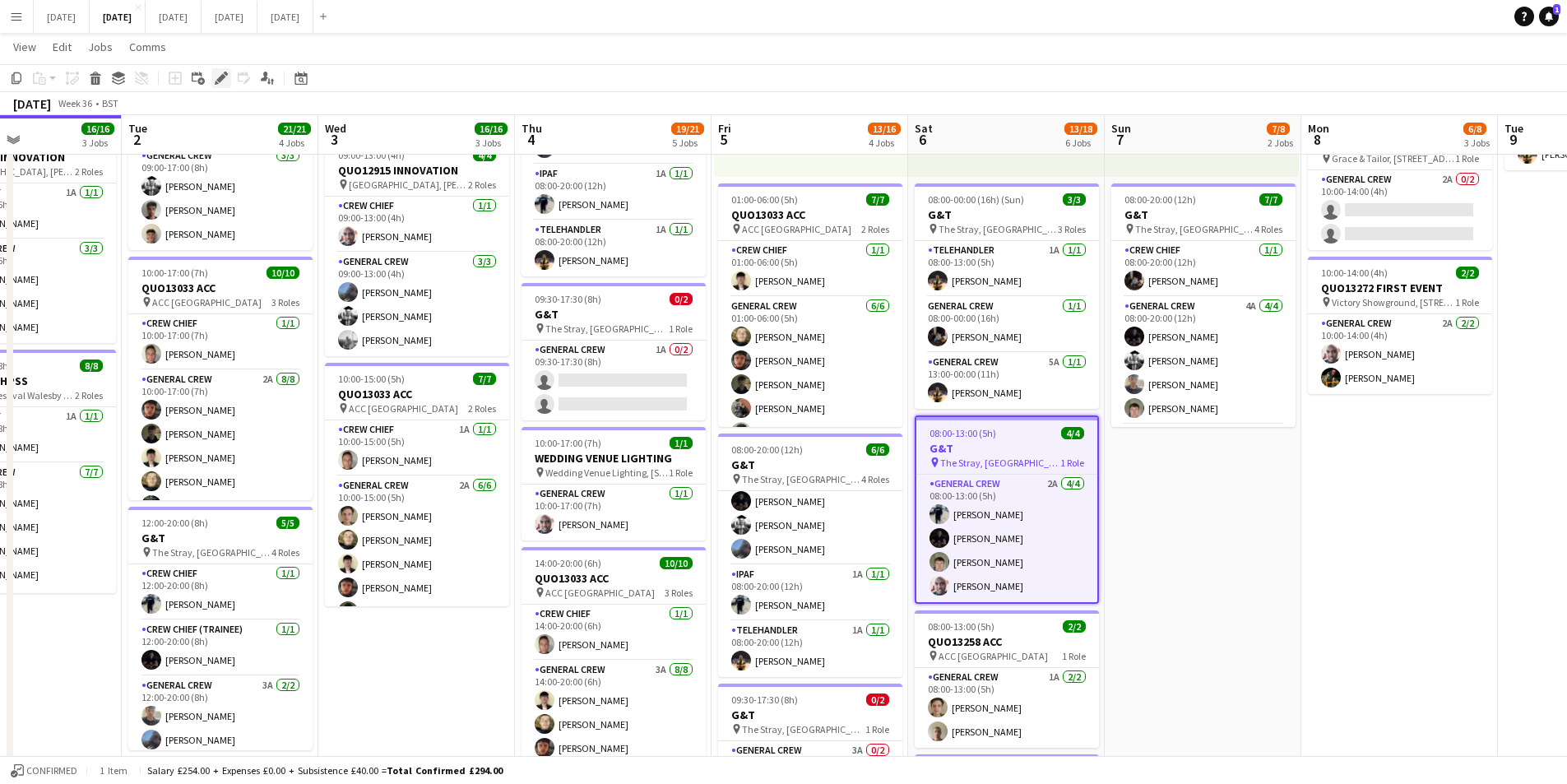
click at [221, 79] on icon at bounding box center [221, 78] width 9 height 9
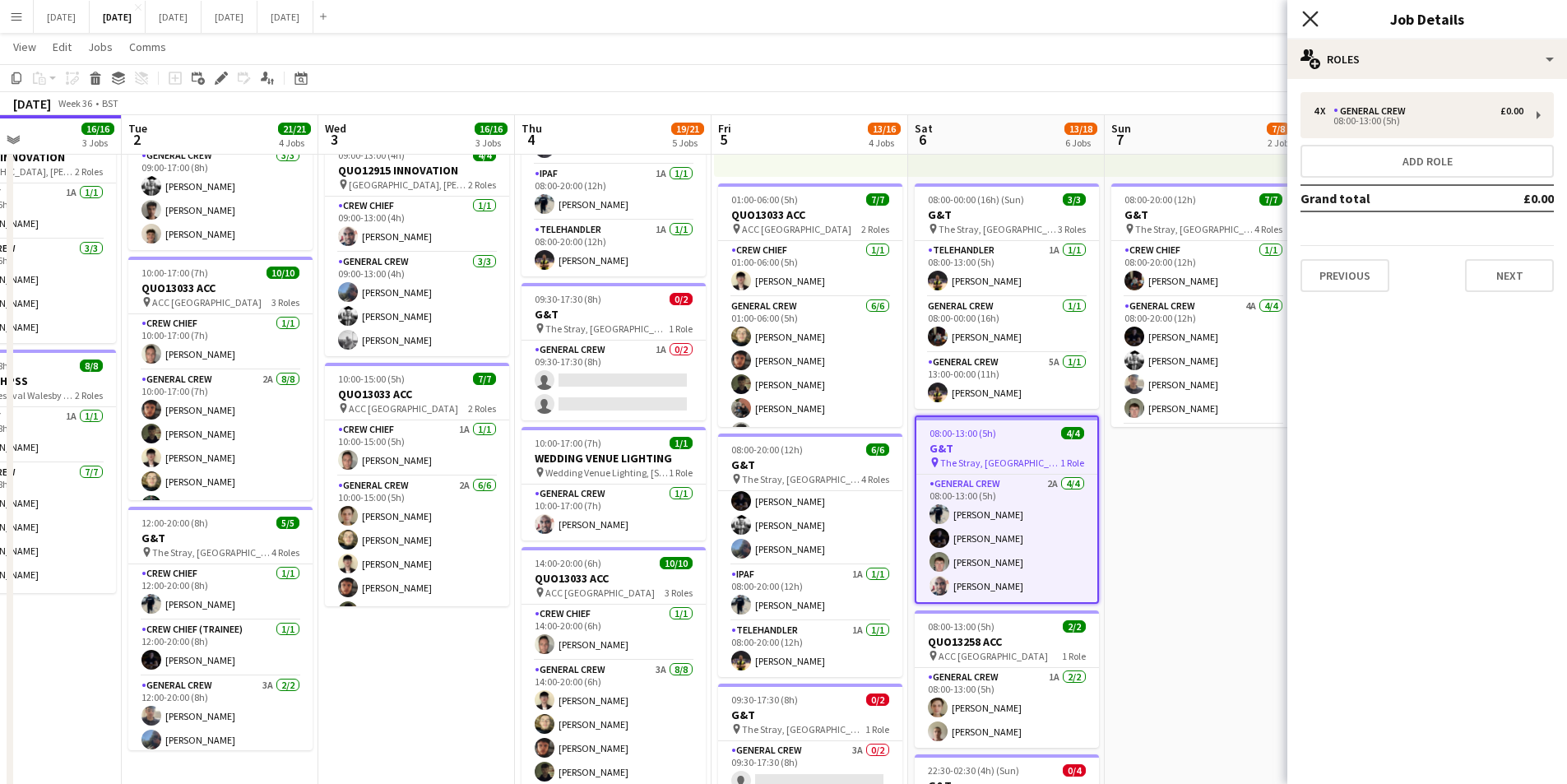
click at [1317, 15] on icon "Close pop-in" at bounding box center [1309, 18] width 15 height 15
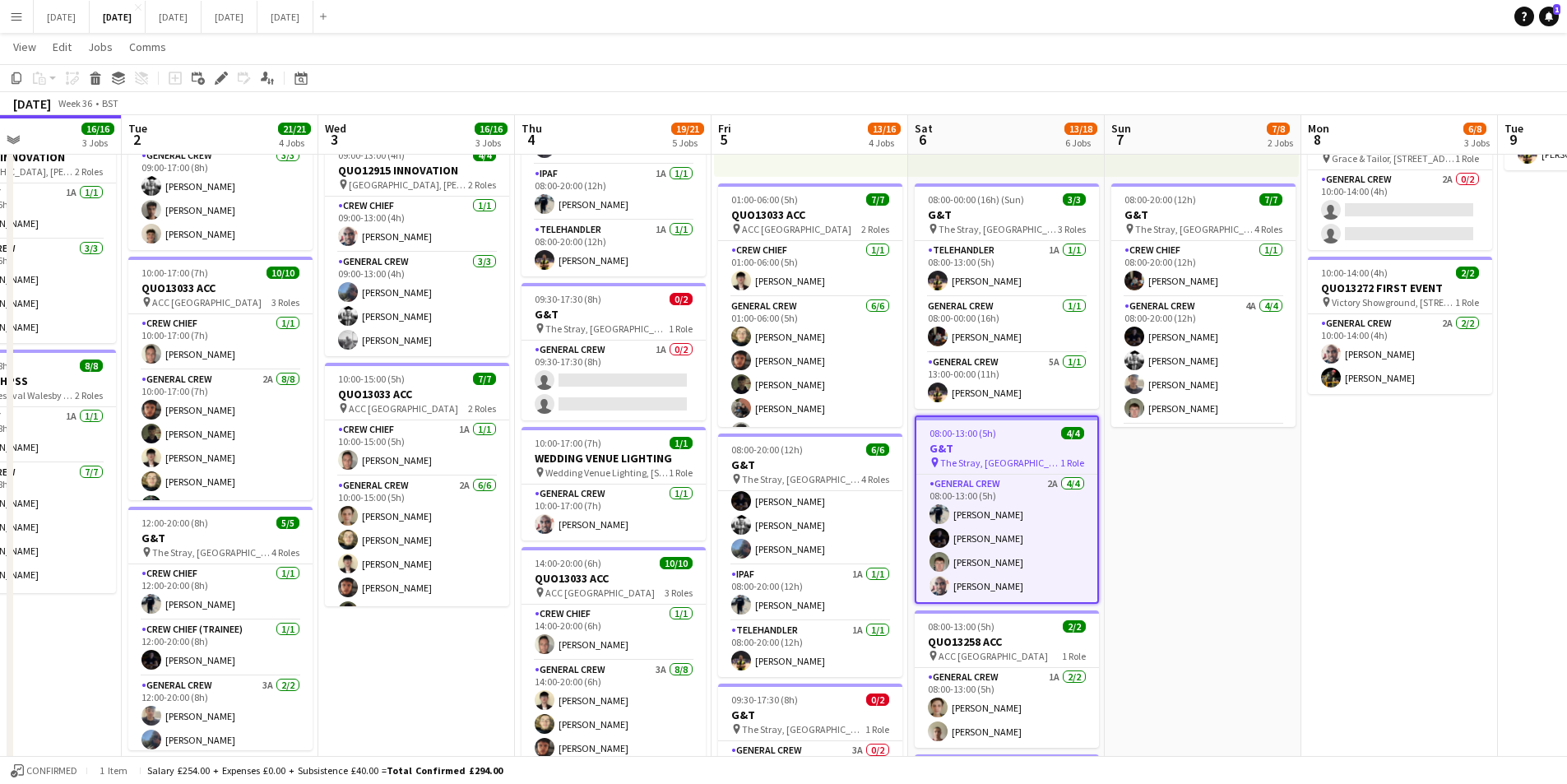
scroll to position [713, 0]
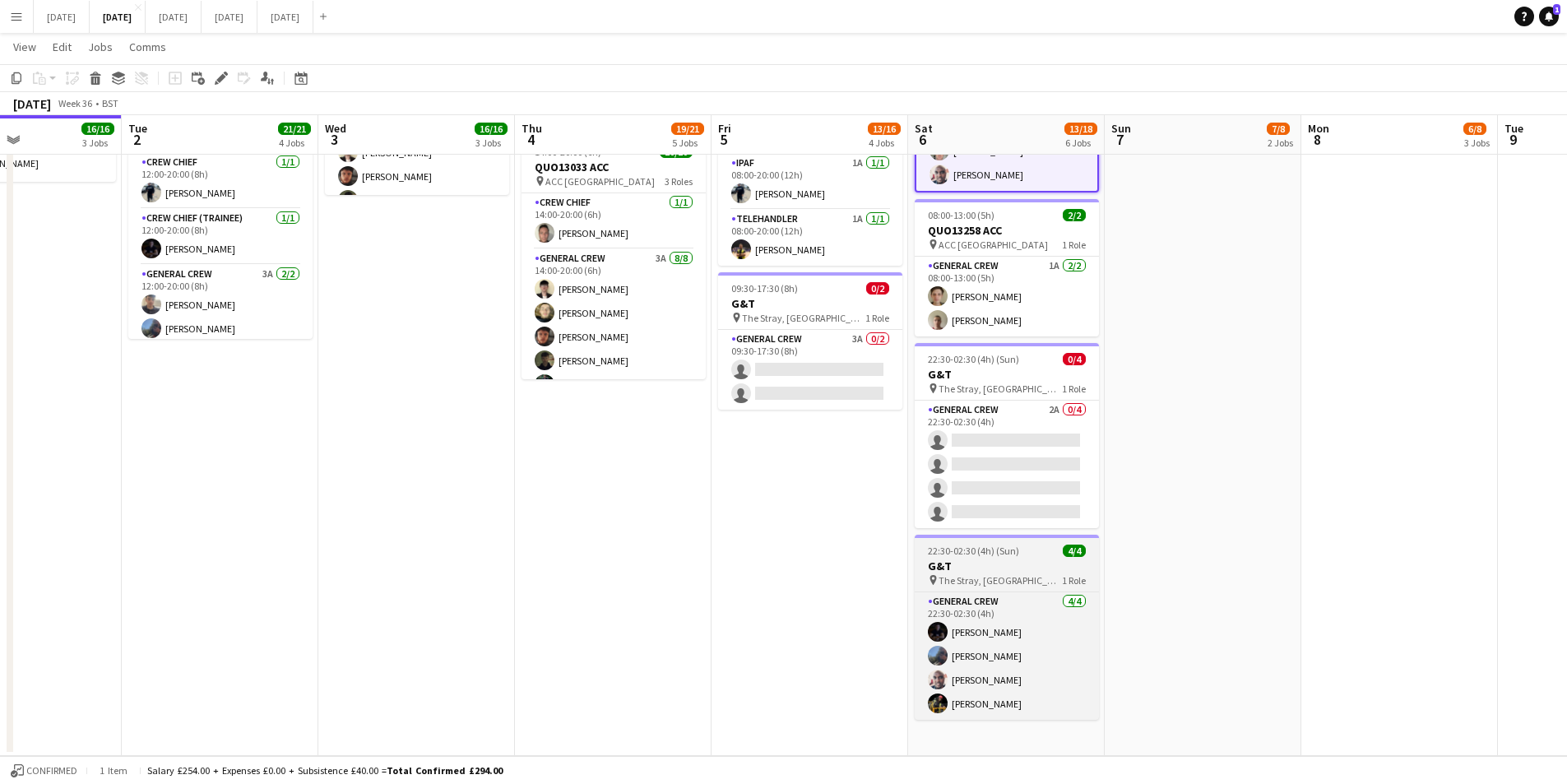
click at [1000, 562] on h3 "G&T" at bounding box center [1006, 566] width 185 height 15
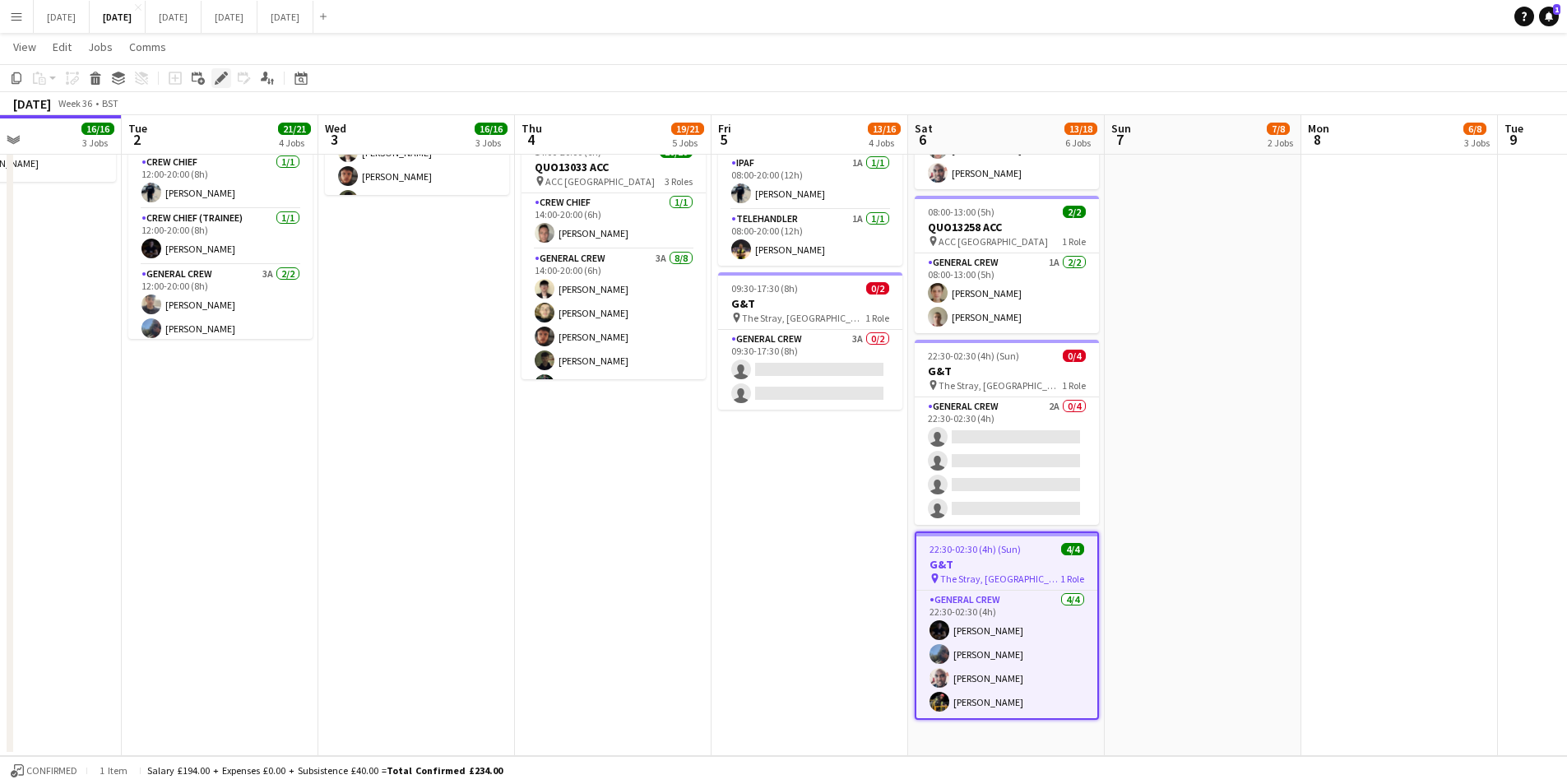
click at [217, 78] on icon "Edit" at bounding box center [221, 78] width 13 height 13
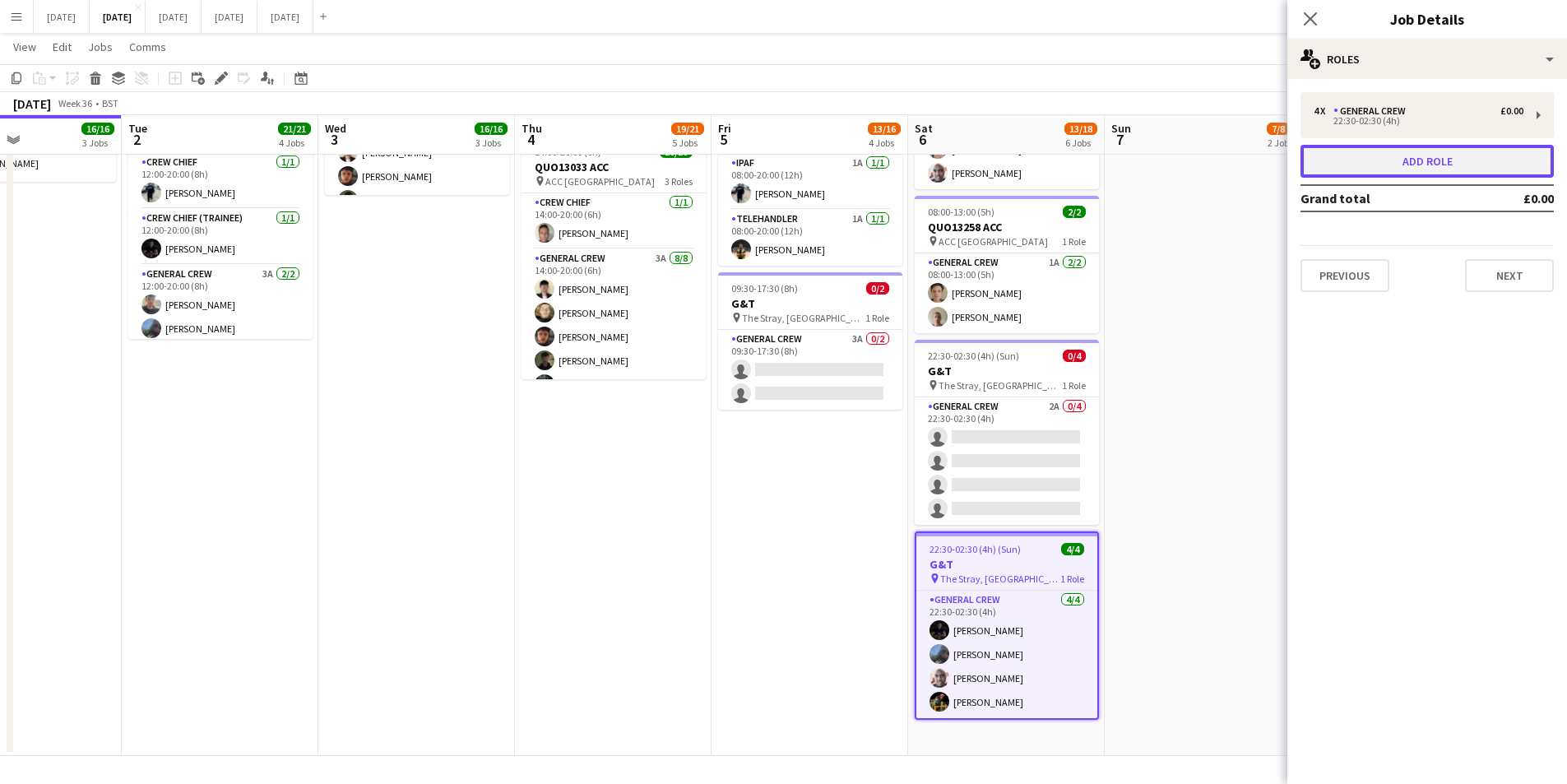
click at [1420, 162] on button "Add role" at bounding box center [1427, 161] width 253 height 33
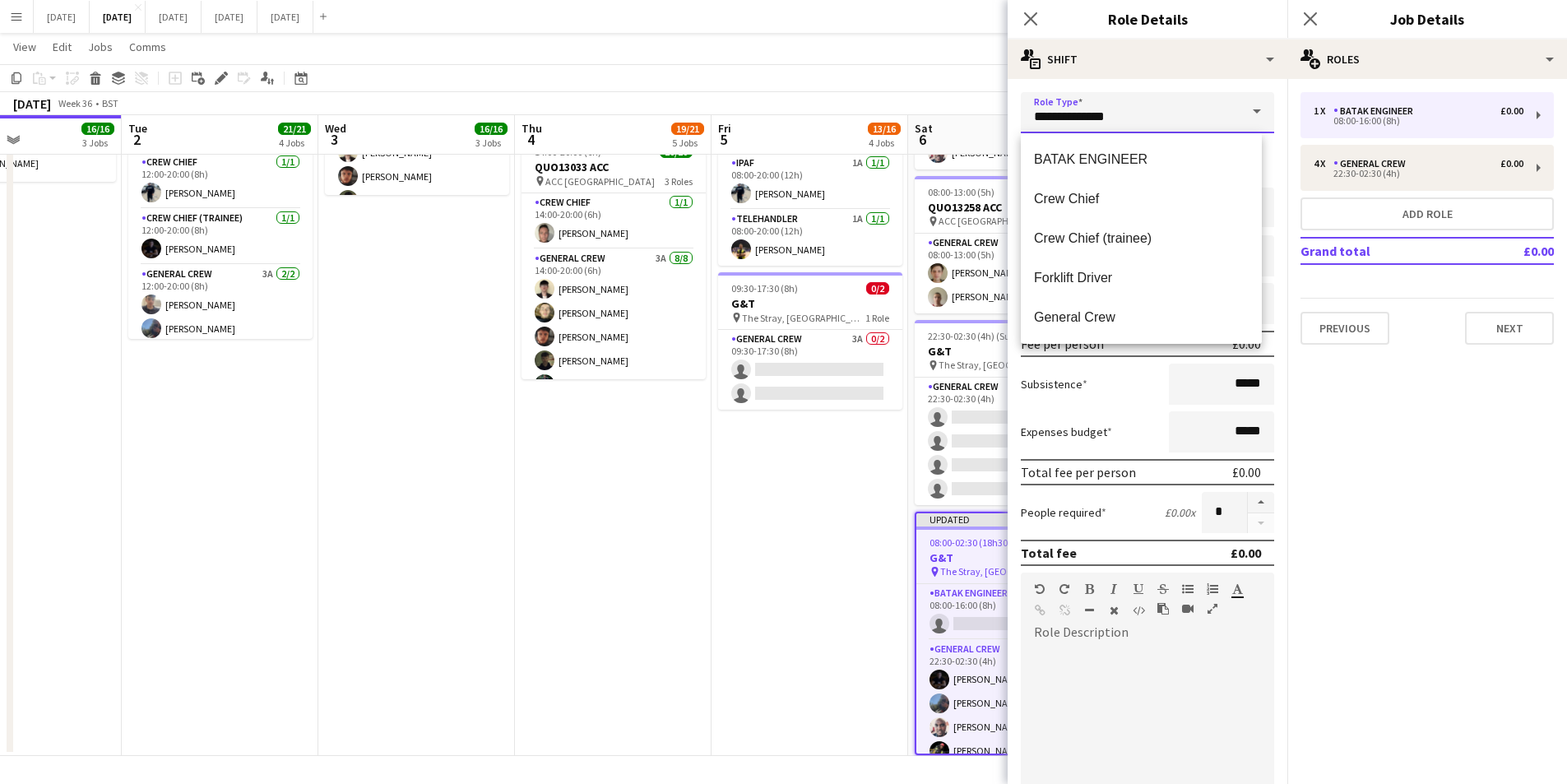
click at [1143, 119] on input "**********" at bounding box center [1147, 112] width 253 height 41
click at [1085, 202] on span "Crew Chief" at bounding box center [1141, 198] width 215 height 15
type input "**********"
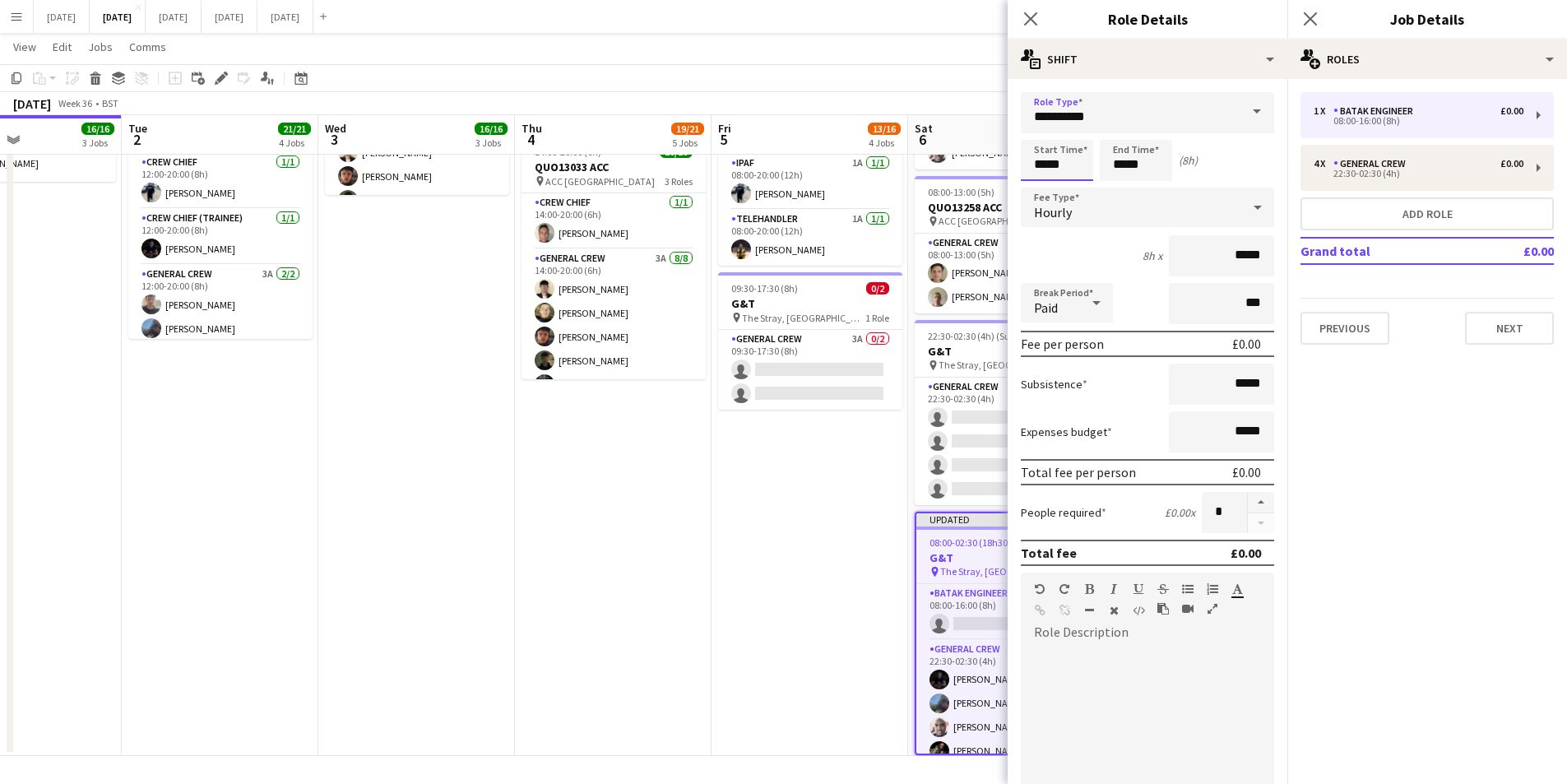
click at [1034, 162] on input "*****" at bounding box center [1057, 160] width 73 height 41
click at [1042, 135] on div at bounding box center [1041, 132] width 33 height 16
click at [1041, 135] on div at bounding box center [1041, 132] width 33 height 16
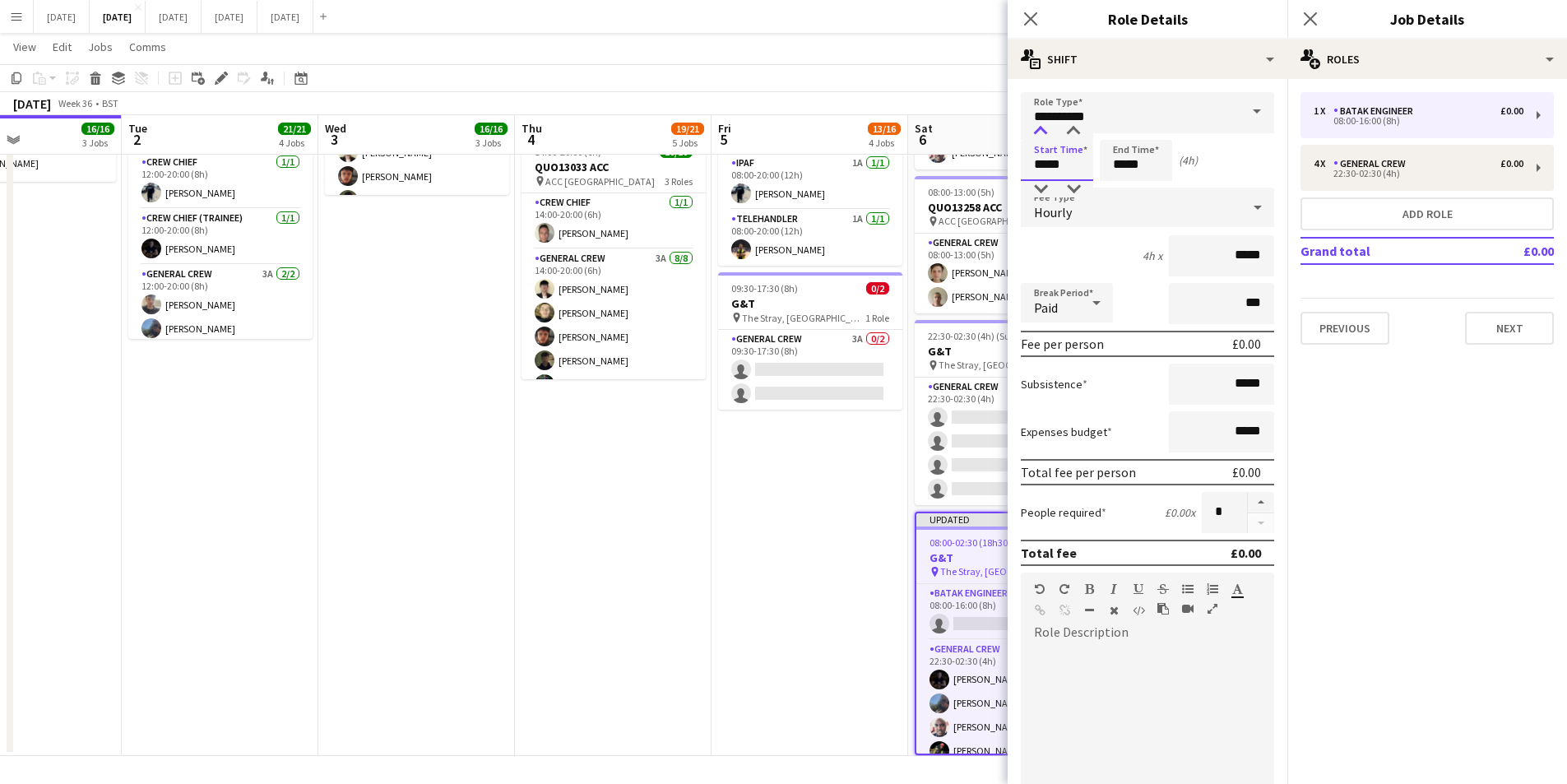
click at [1041, 135] on div at bounding box center [1041, 132] width 33 height 16
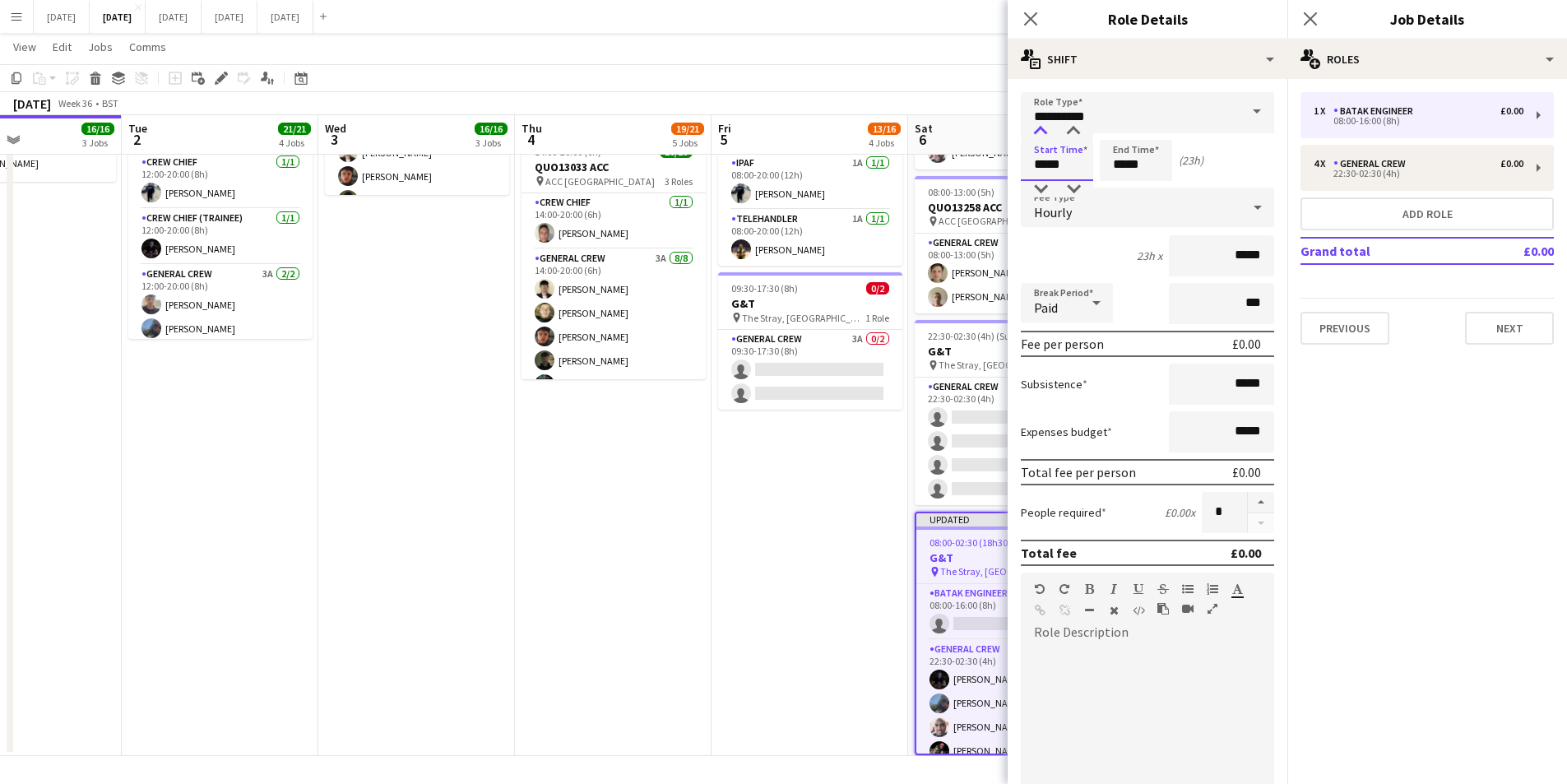
click at [1041, 135] on div at bounding box center [1041, 132] width 33 height 16
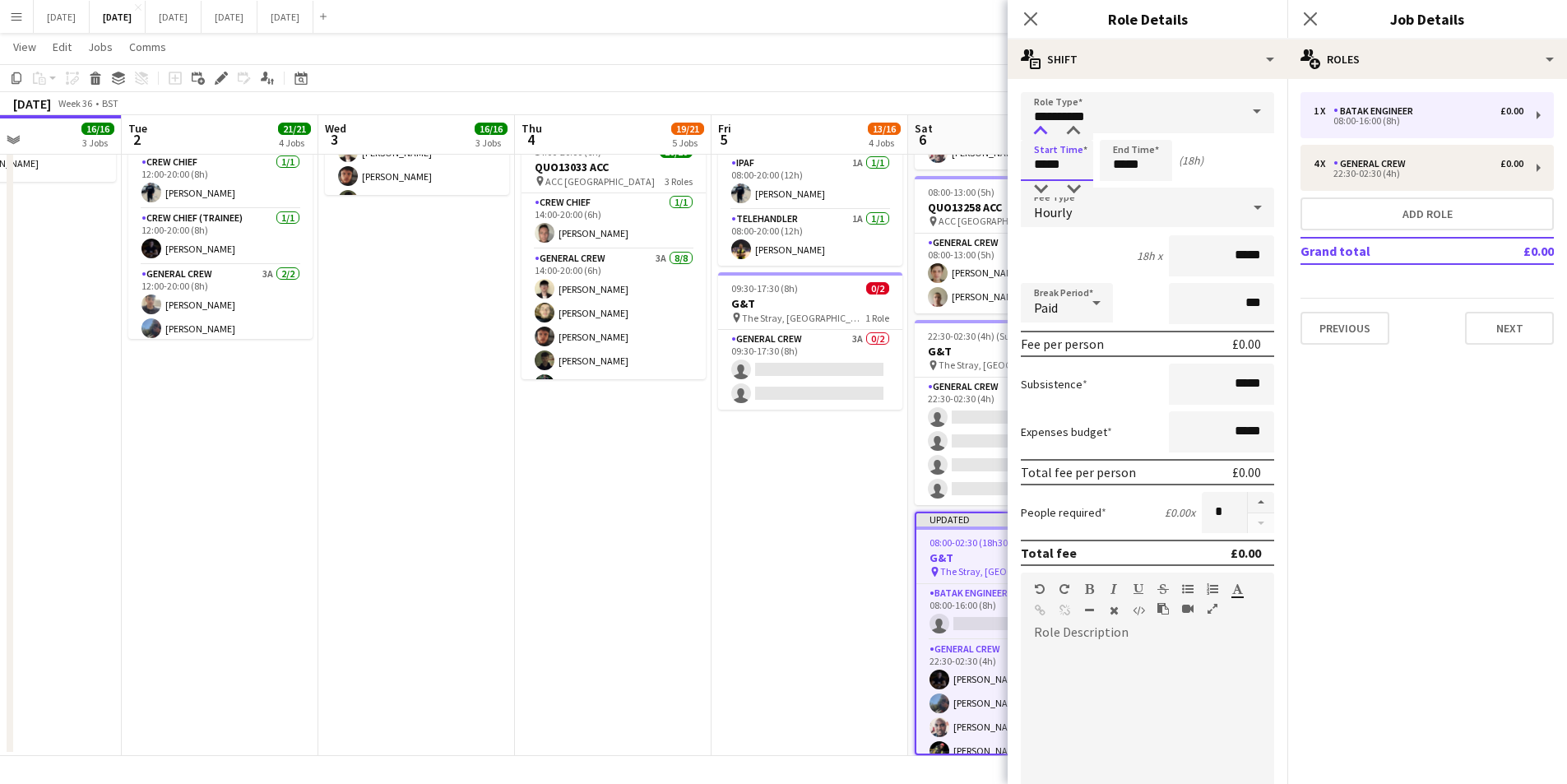
click at [1041, 135] on div at bounding box center [1041, 132] width 33 height 16
click at [1067, 132] on div at bounding box center [1074, 132] width 33 height 16
type input "*****"
click at [1039, 186] on div at bounding box center [1041, 189] width 33 height 16
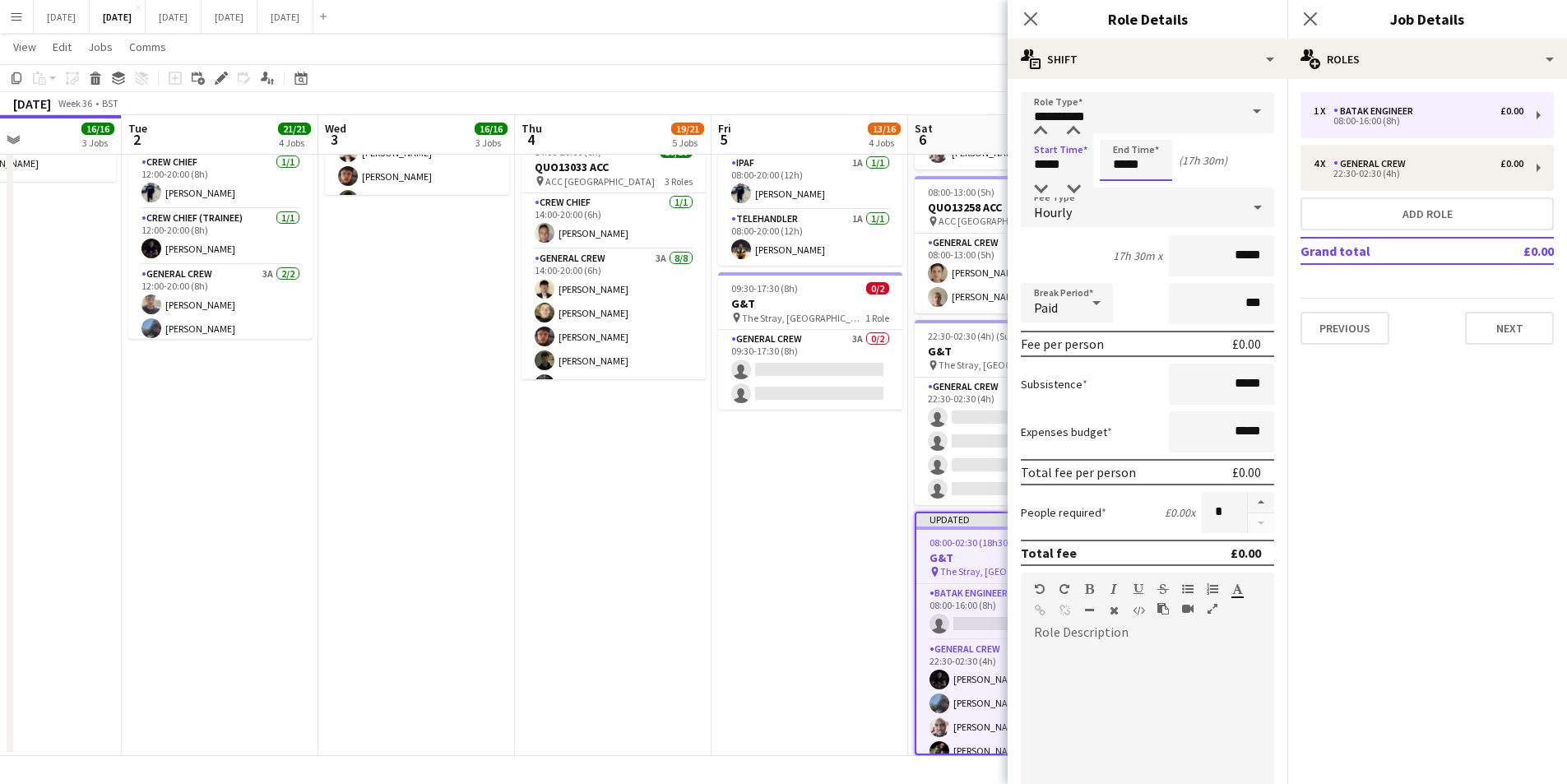
click at [1117, 153] on input "*****" at bounding box center [1137, 160] width 73 height 41
click at [1117, 130] on div at bounding box center [1119, 132] width 33 height 16
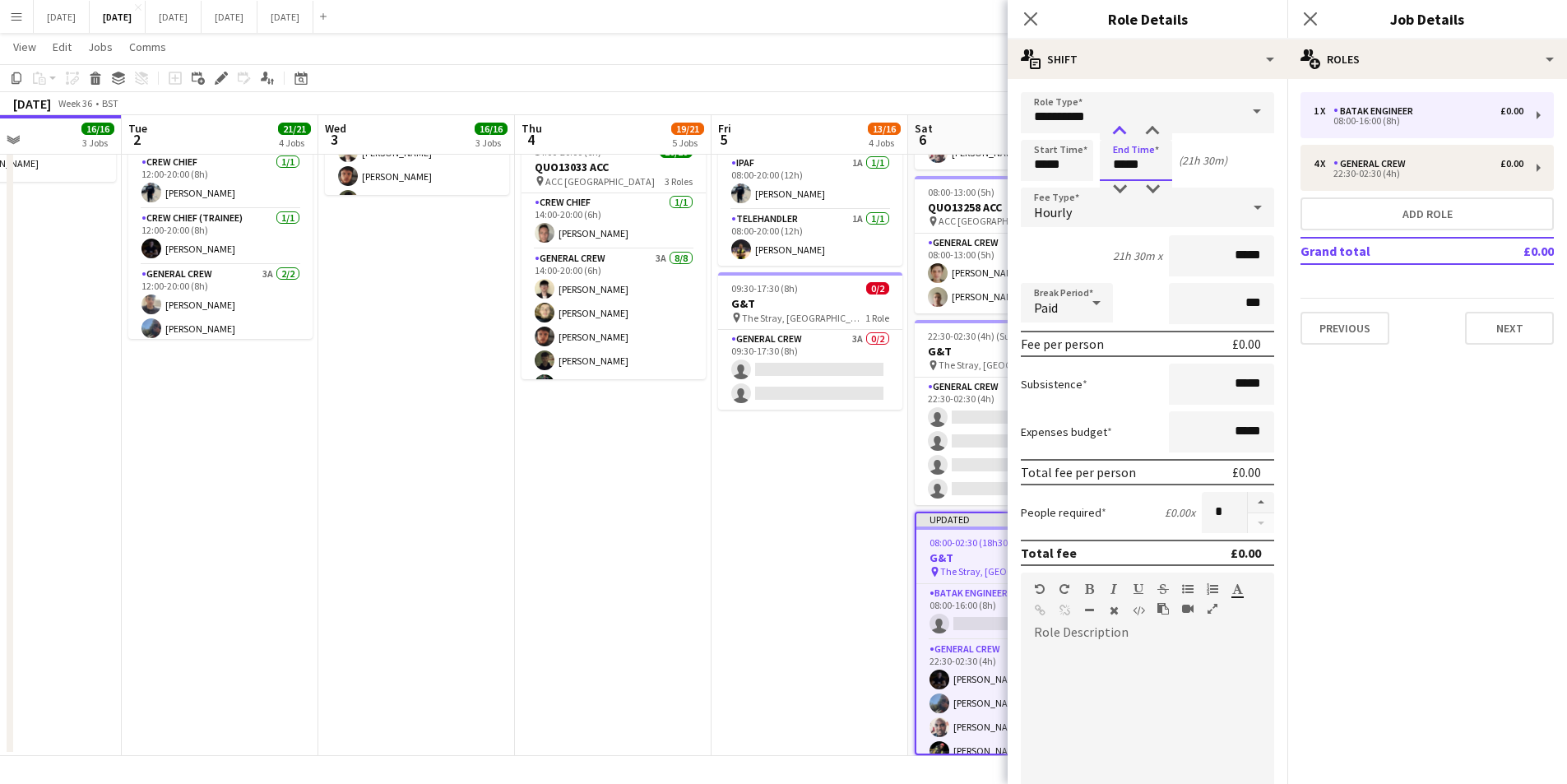
click at [1117, 130] on div at bounding box center [1119, 132] width 33 height 16
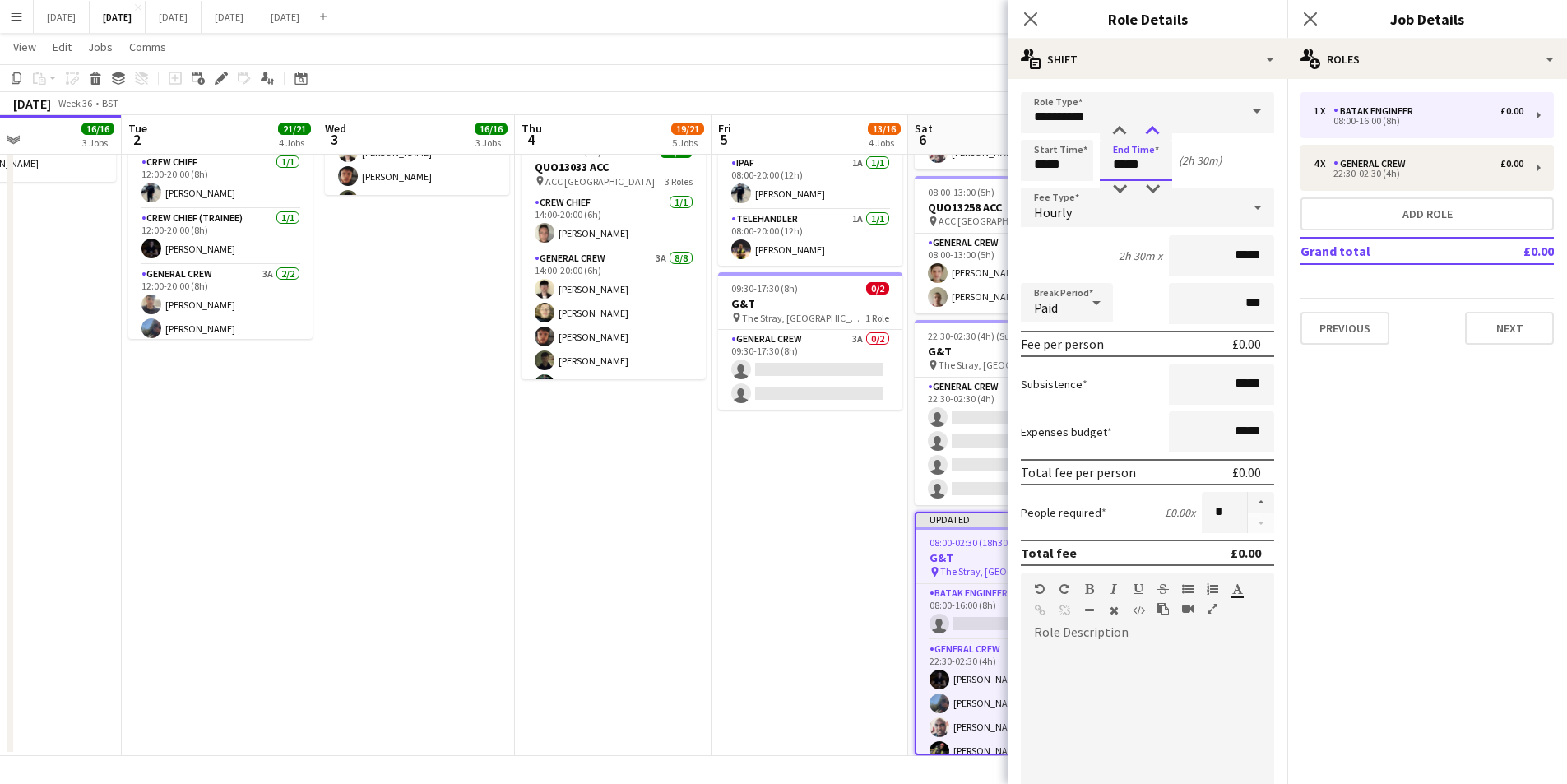
click at [1154, 132] on div at bounding box center [1153, 132] width 33 height 16
click at [1121, 122] on input "**********" at bounding box center [1147, 112] width 253 height 41
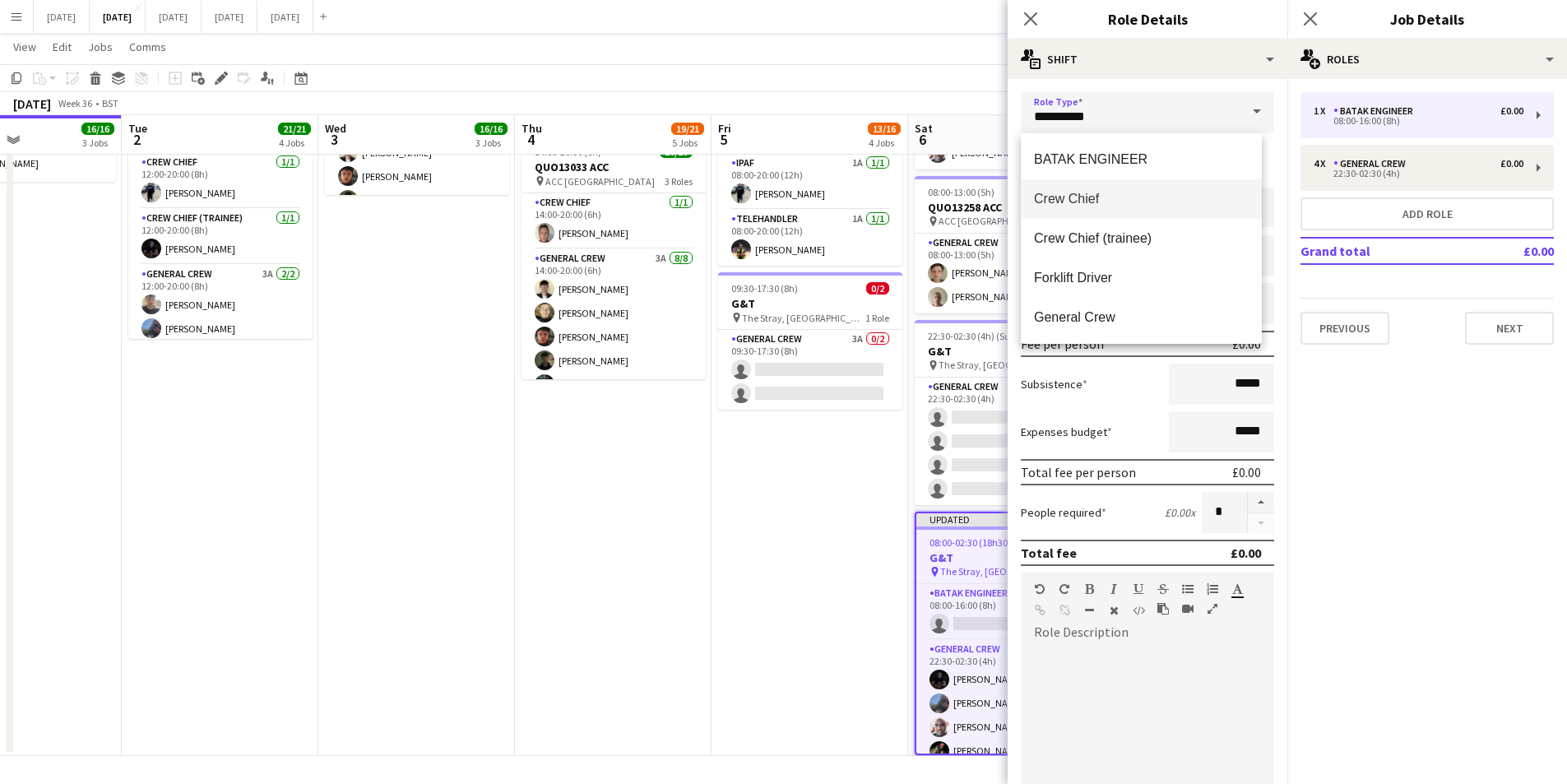
click at [1177, 79] on div "**********" at bounding box center [1147, 597] width 279 height 1035
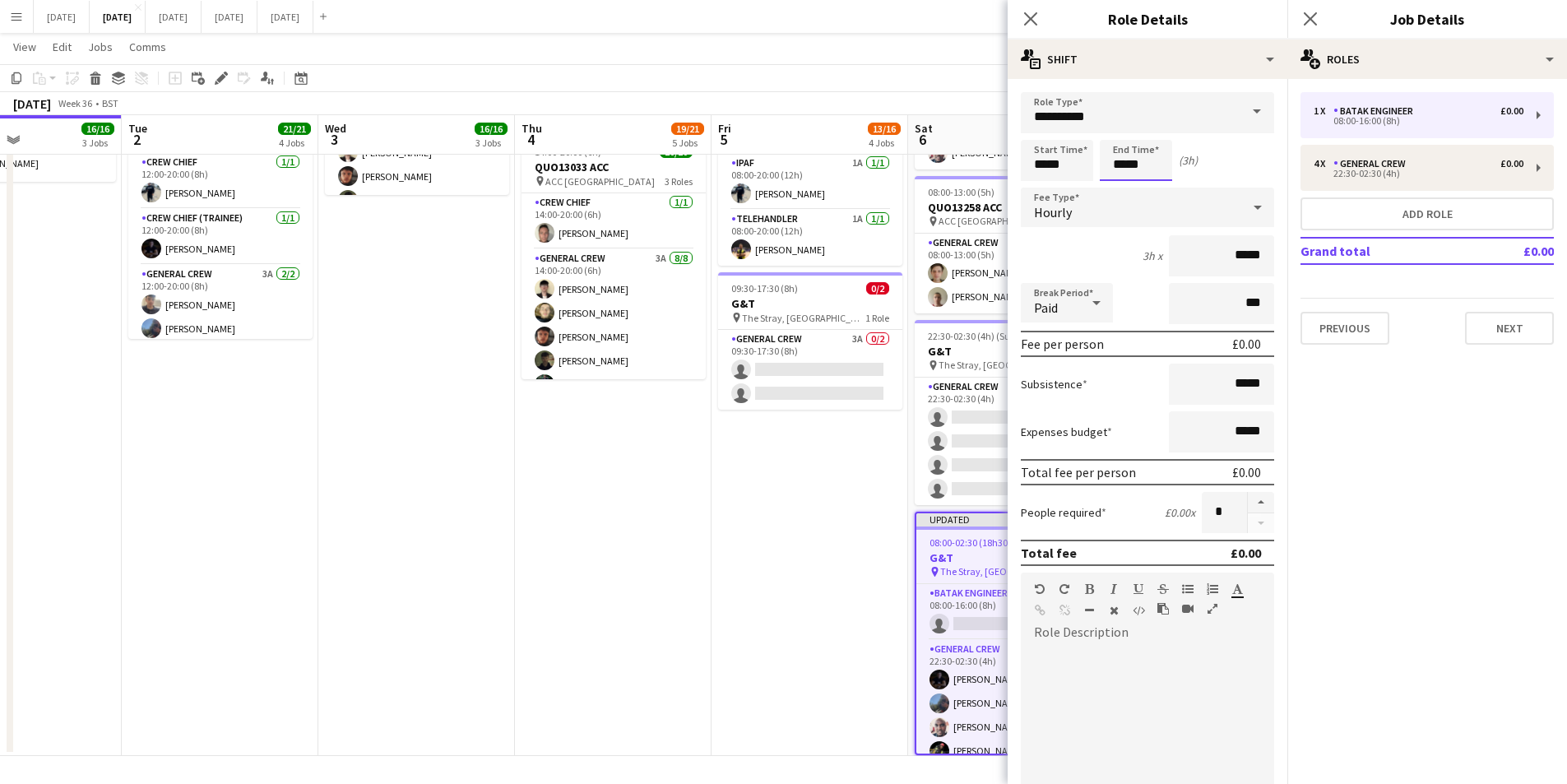
click at [1117, 156] on input "*****" at bounding box center [1137, 160] width 73 height 41
click at [1120, 128] on div at bounding box center [1119, 132] width 33 height 16
type input "*****"
click at [1120, 128] on div at bounding box center [1119, 132] width 33 height 16
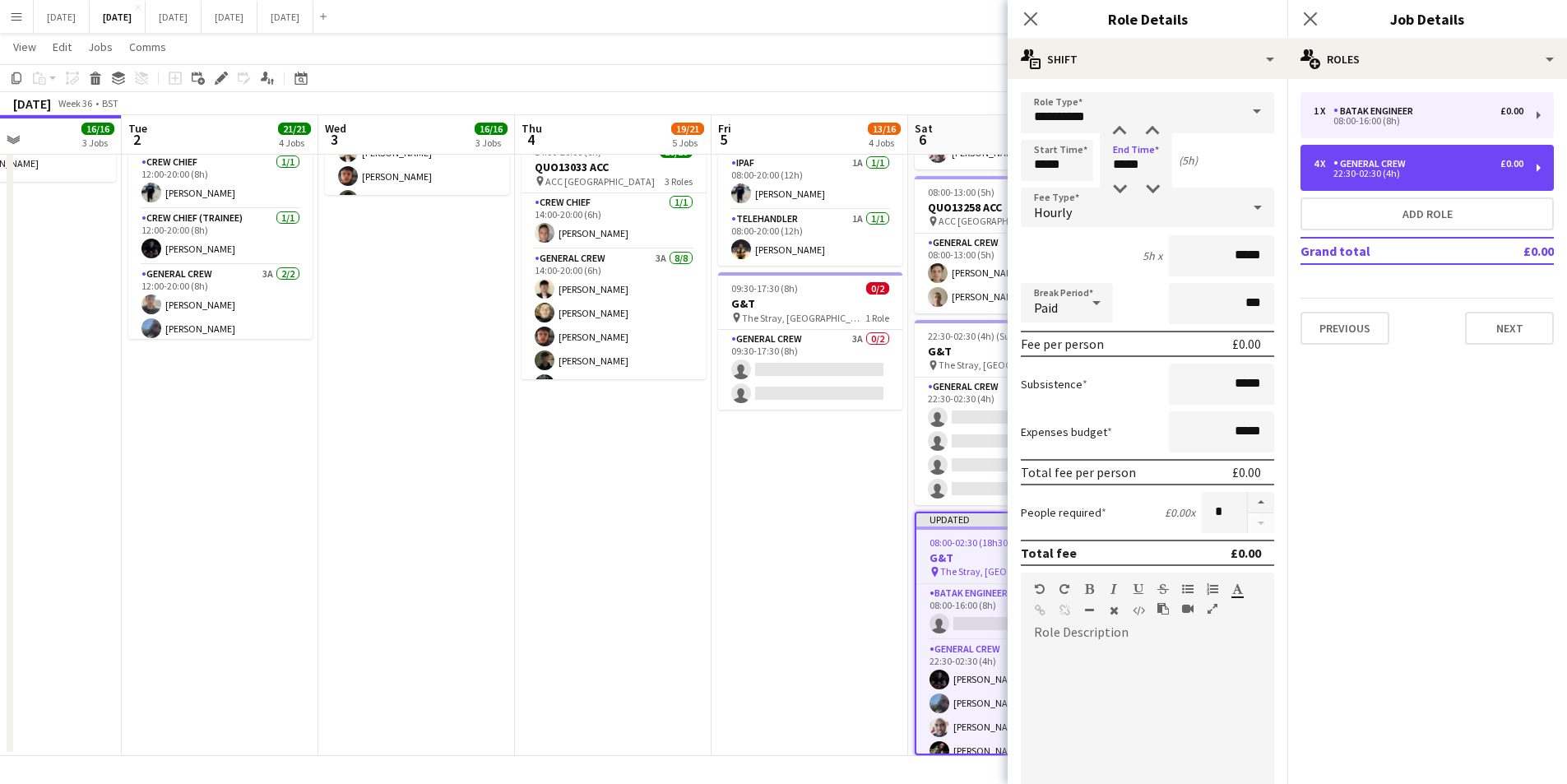
click at [1388, 158] on div "General Crew" at bounding box center [1373, 164] width 79 height 12
type input "**********"
type input "*****"
type input "*"
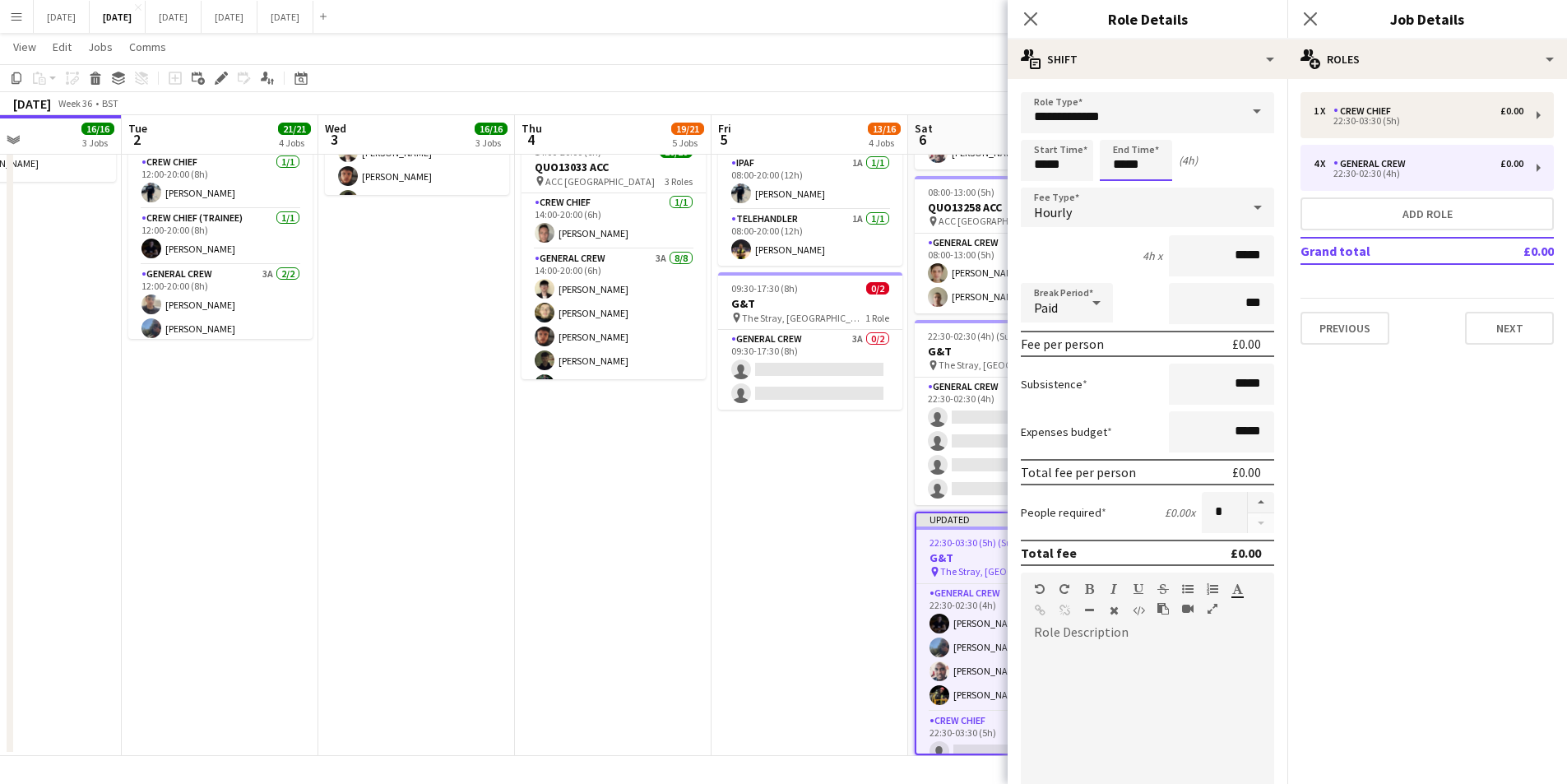
click at [1117, 162] on input "*****" at bounding box center [1137, 160] width 73 height 41
type input "*****"
click at [1120, 135] on div at bounding box center [1119, 132] width 33 height 16
click at [1023, 15] on app-icon "Close pop-in" at bounding box center [1031, 19] width 24 height 24
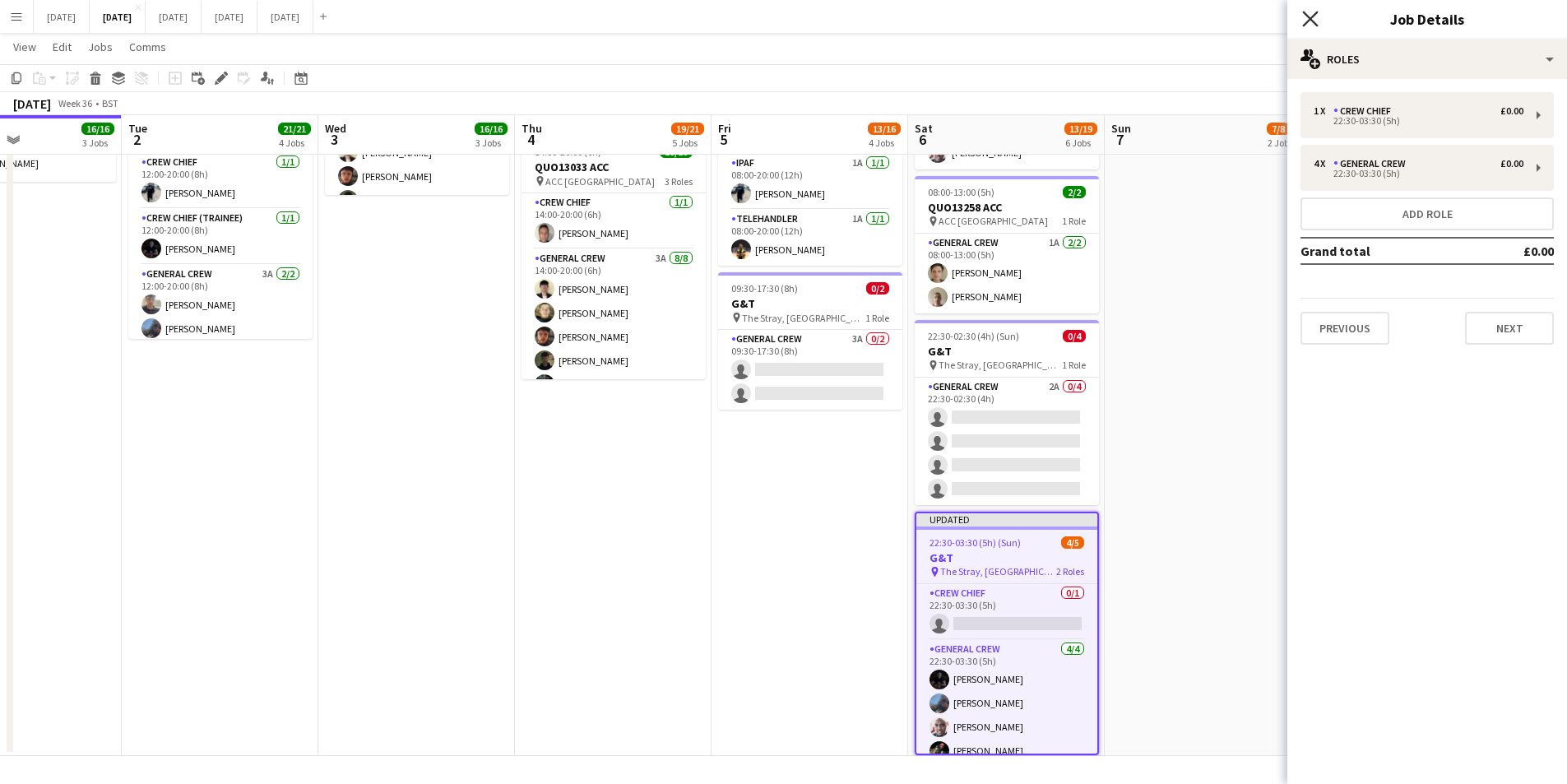
click at [1308, 15] on icon at bounding box center [1309, 18] width 15 height 15
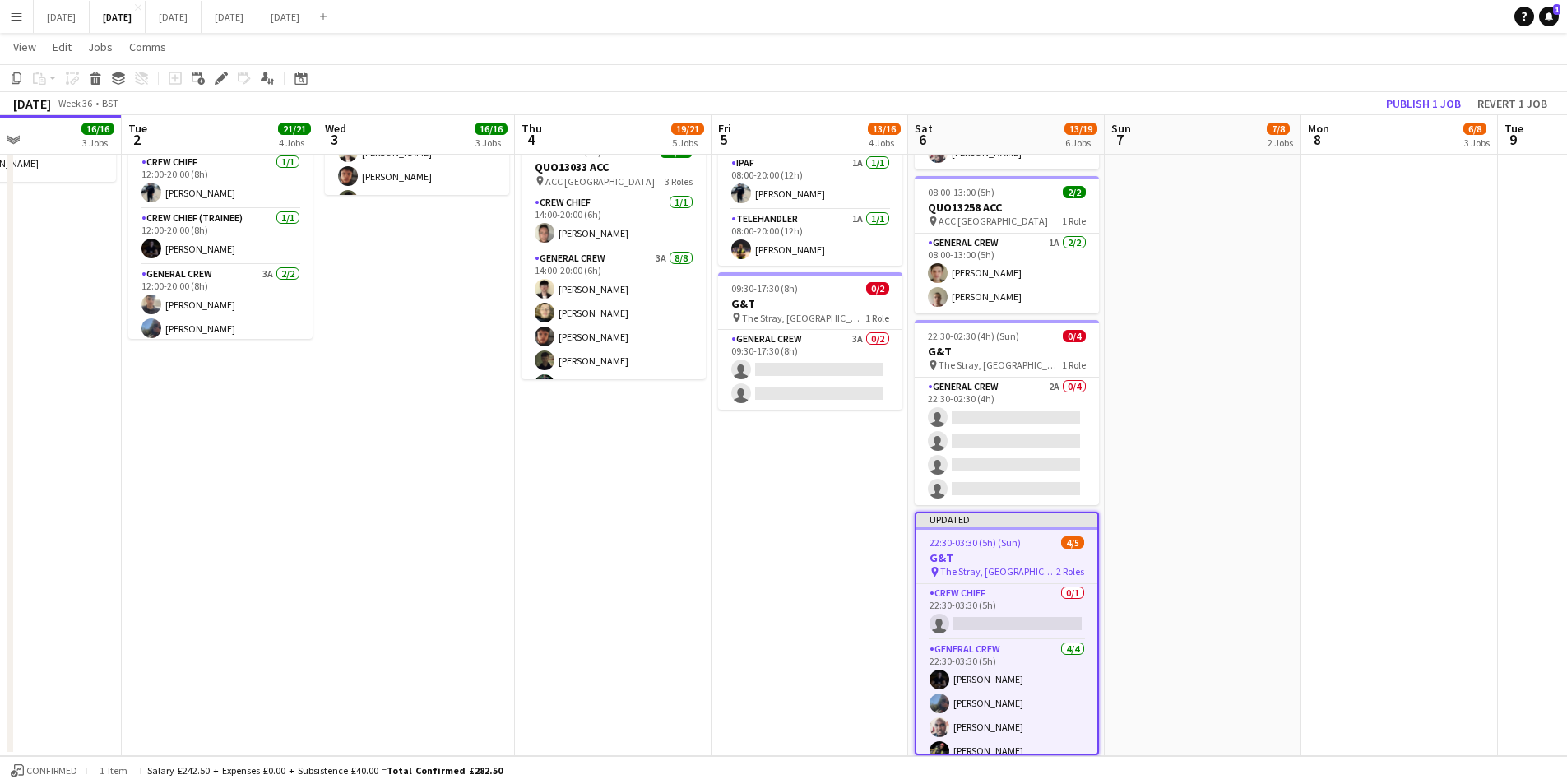
scroll to position [14, 0]
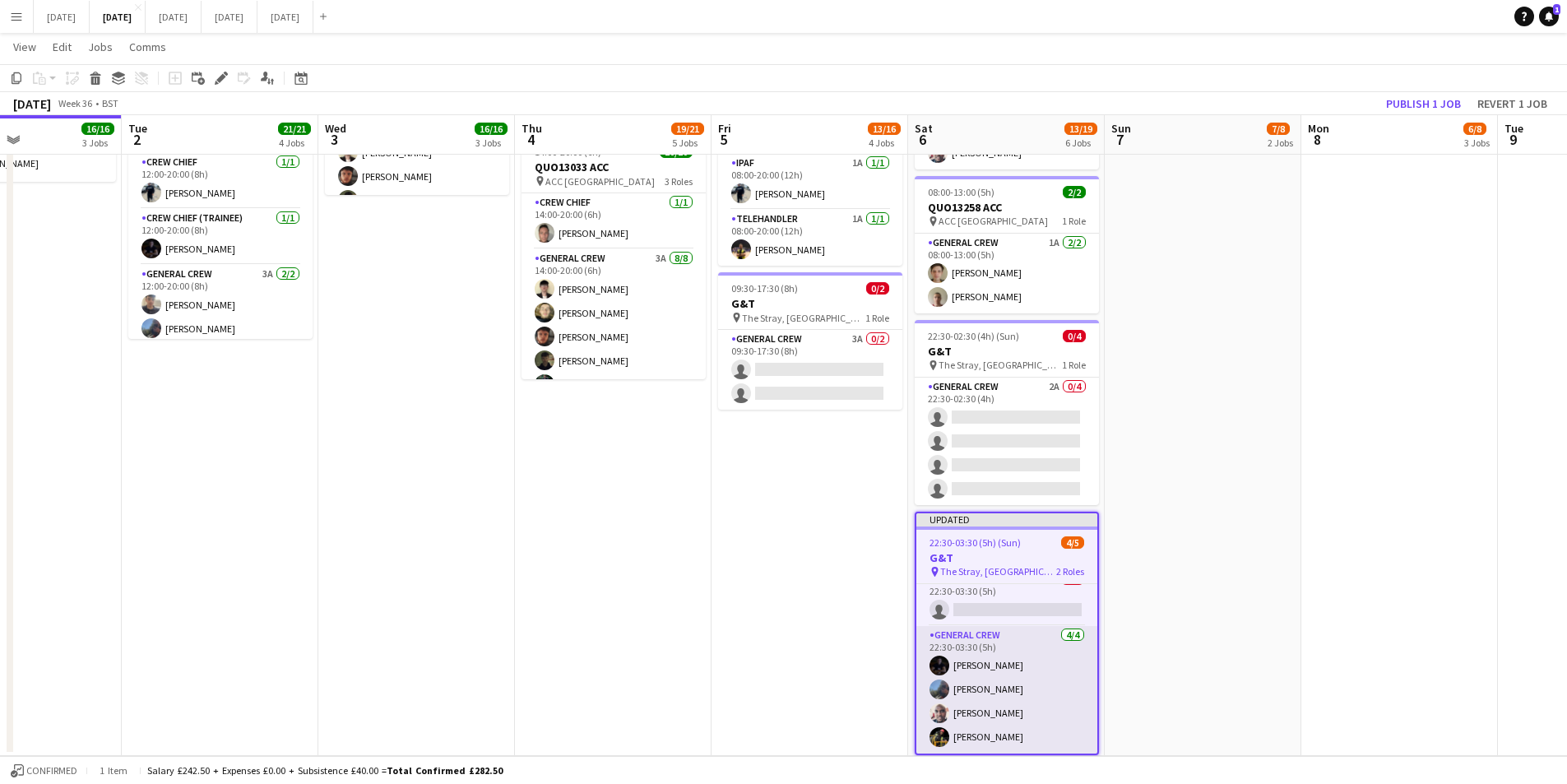
click at [988, 732] on app-card-role "General Crew 4/4 22:30-03:30 (5h) Joe Weightman Dawson Hyde Michael Bartonjo IS…" at bounding box center [1006, 689] width 181 height 127
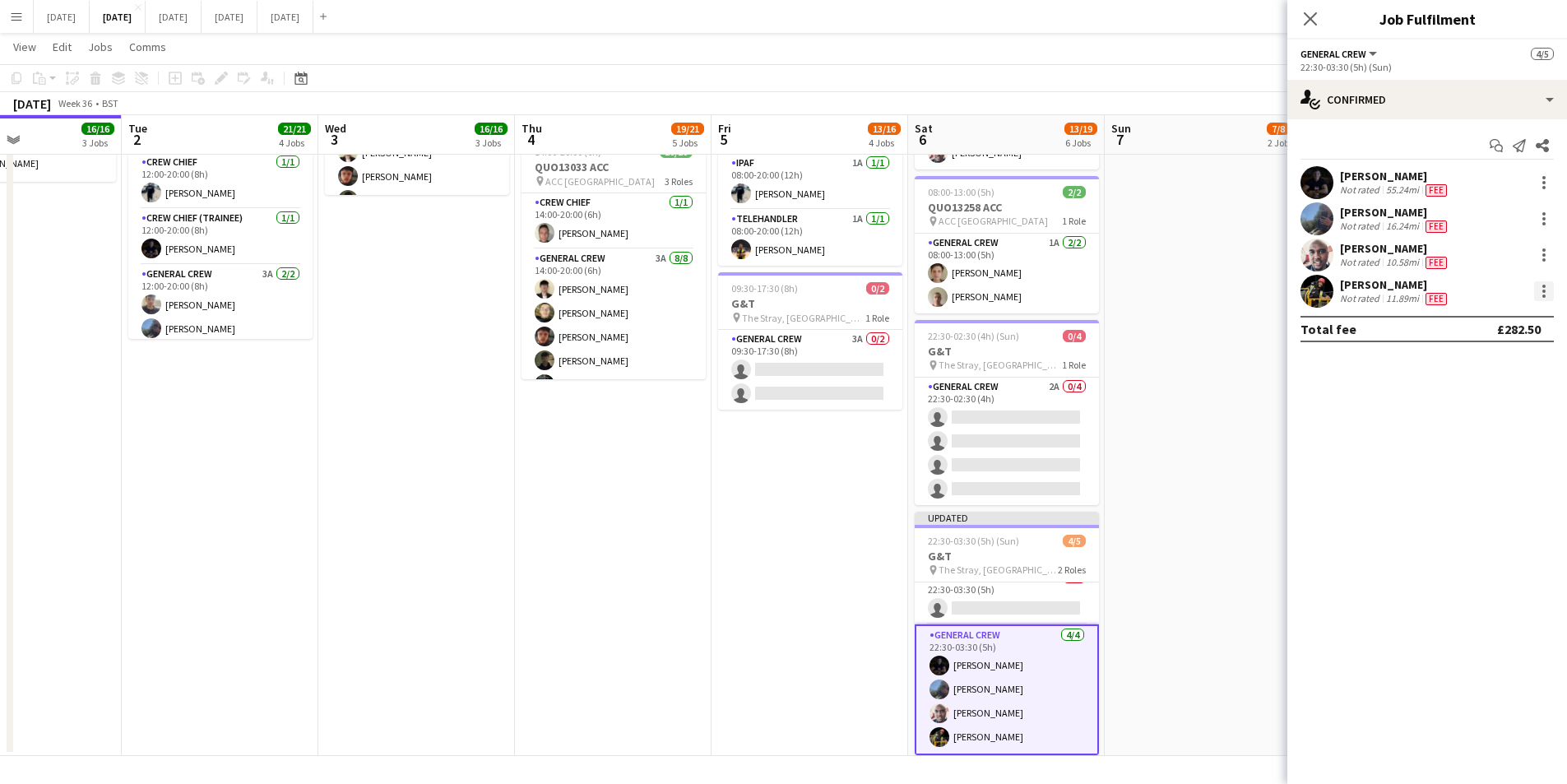
click at [1540, 291] on div at bounding box center [1544, 291] width 20 height 20
click at [1506, 370] on button "Switch crew" at bounding box center [1490, 360] width 128 height 39
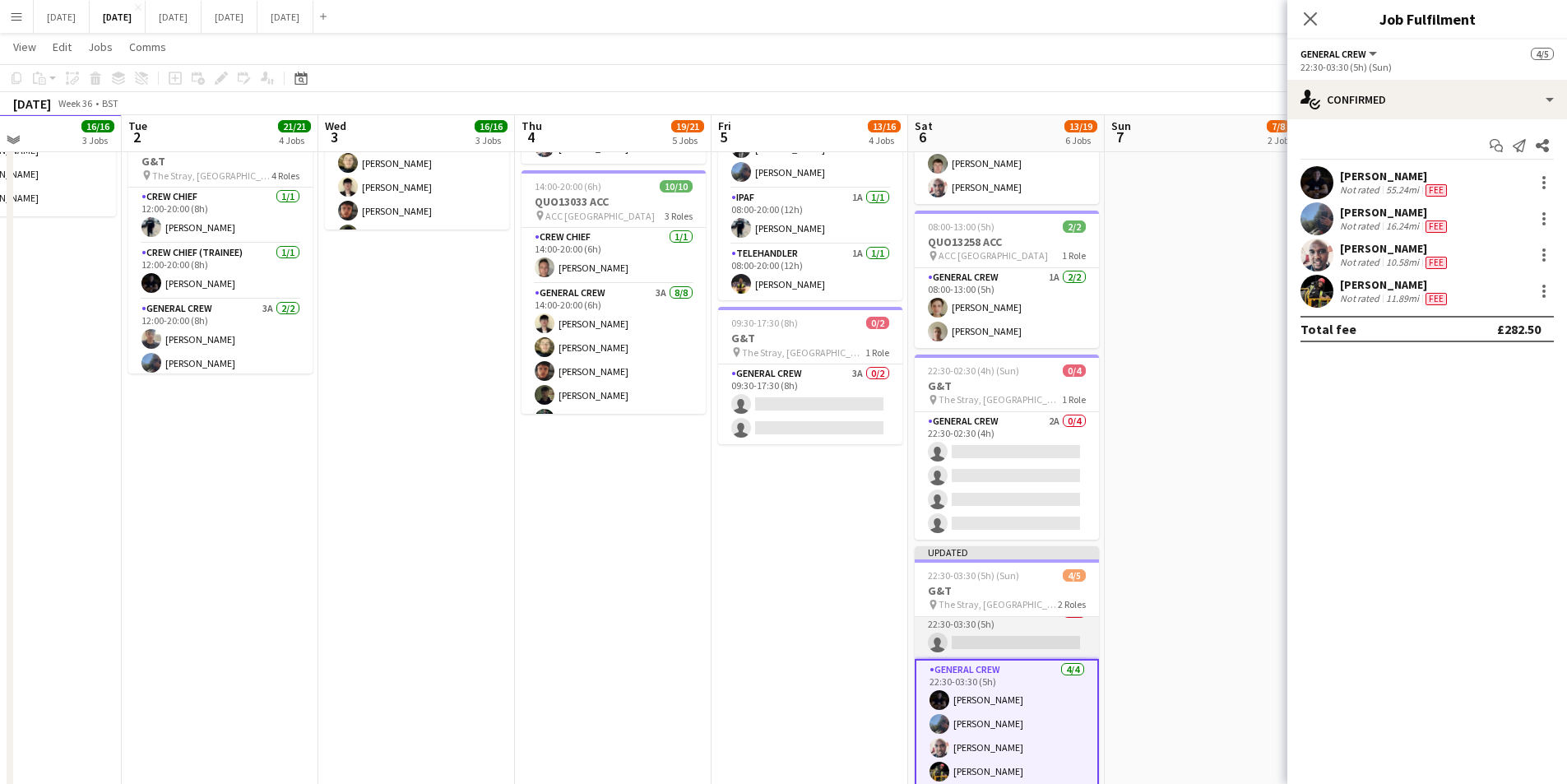
click at [1008, 638] on app-card-role "Crew Chief 0/1 22:30-03:30 (5h) single-neutral-actions" at bounding box center [1006, 630] width 185 height 55
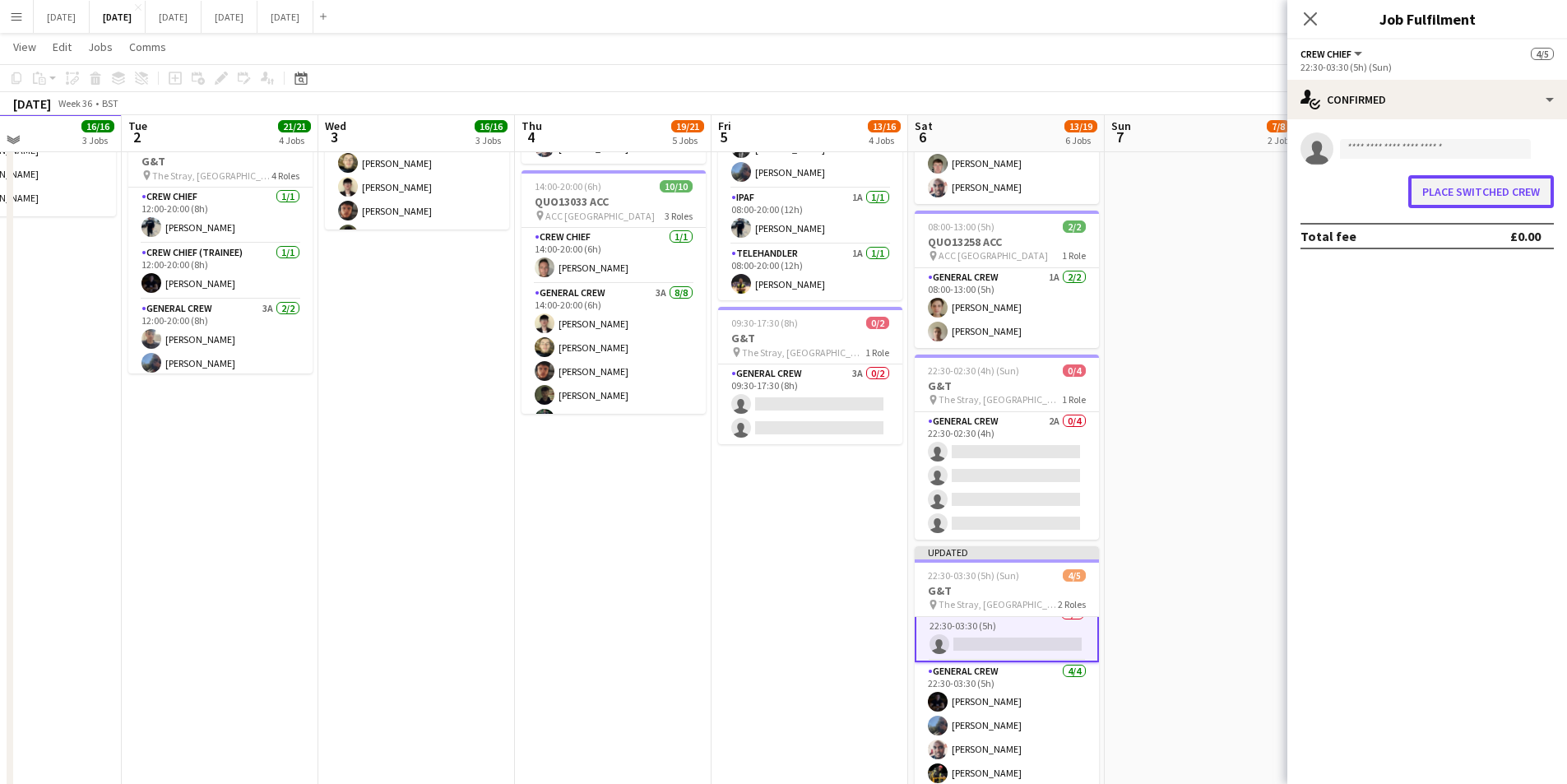
click at [1498, 198] on button "Place switched crew" at bounding box center [1481, 192] width 146 height 33
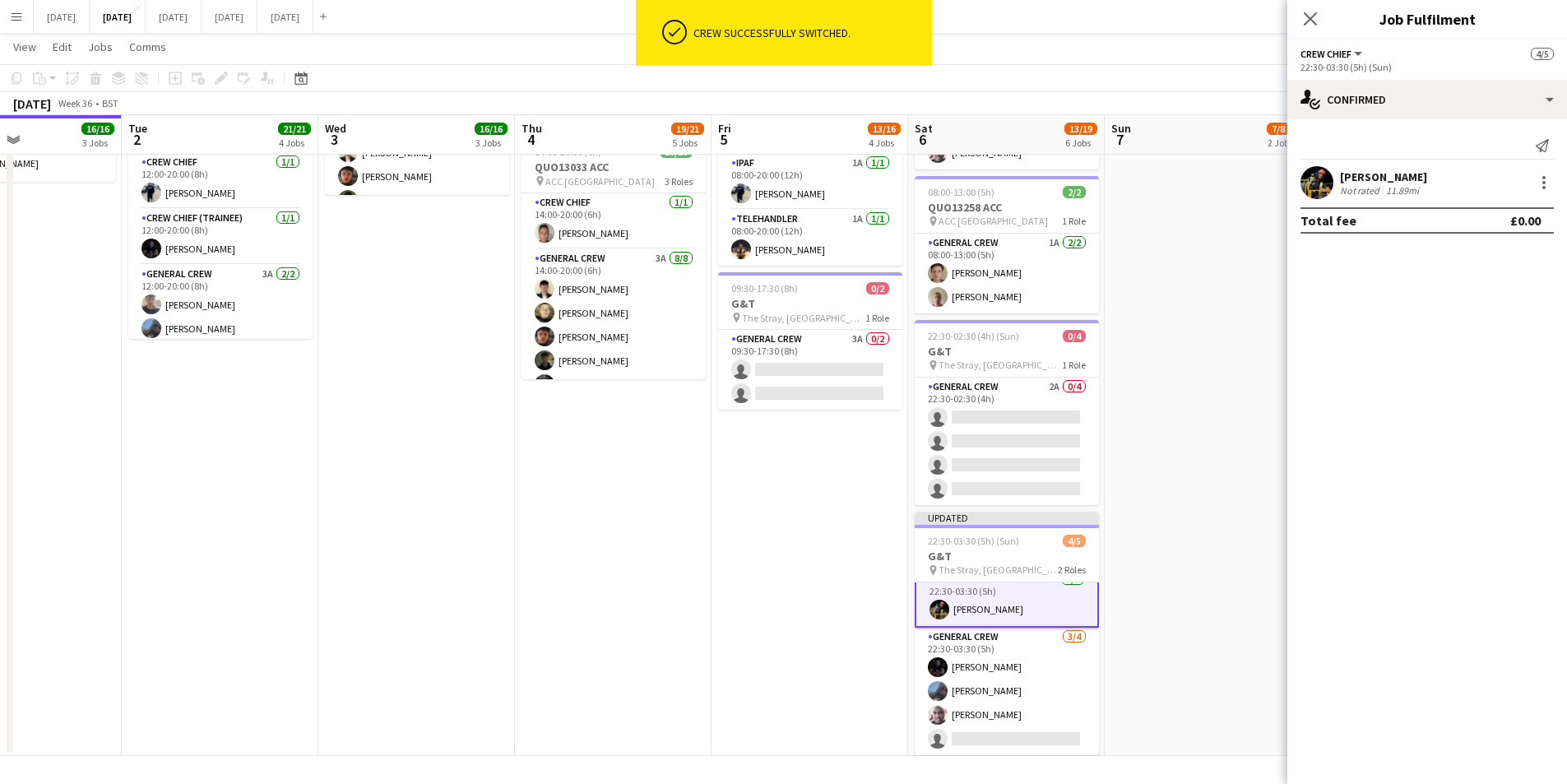
scroll to position [713, 0]
click at [1548, 176] on div at bounding box center [1544, 183] width 20 height 20
click at [1501, 218] on span "Edit fee" at bounding box center [1490, 213] width 102 height 15
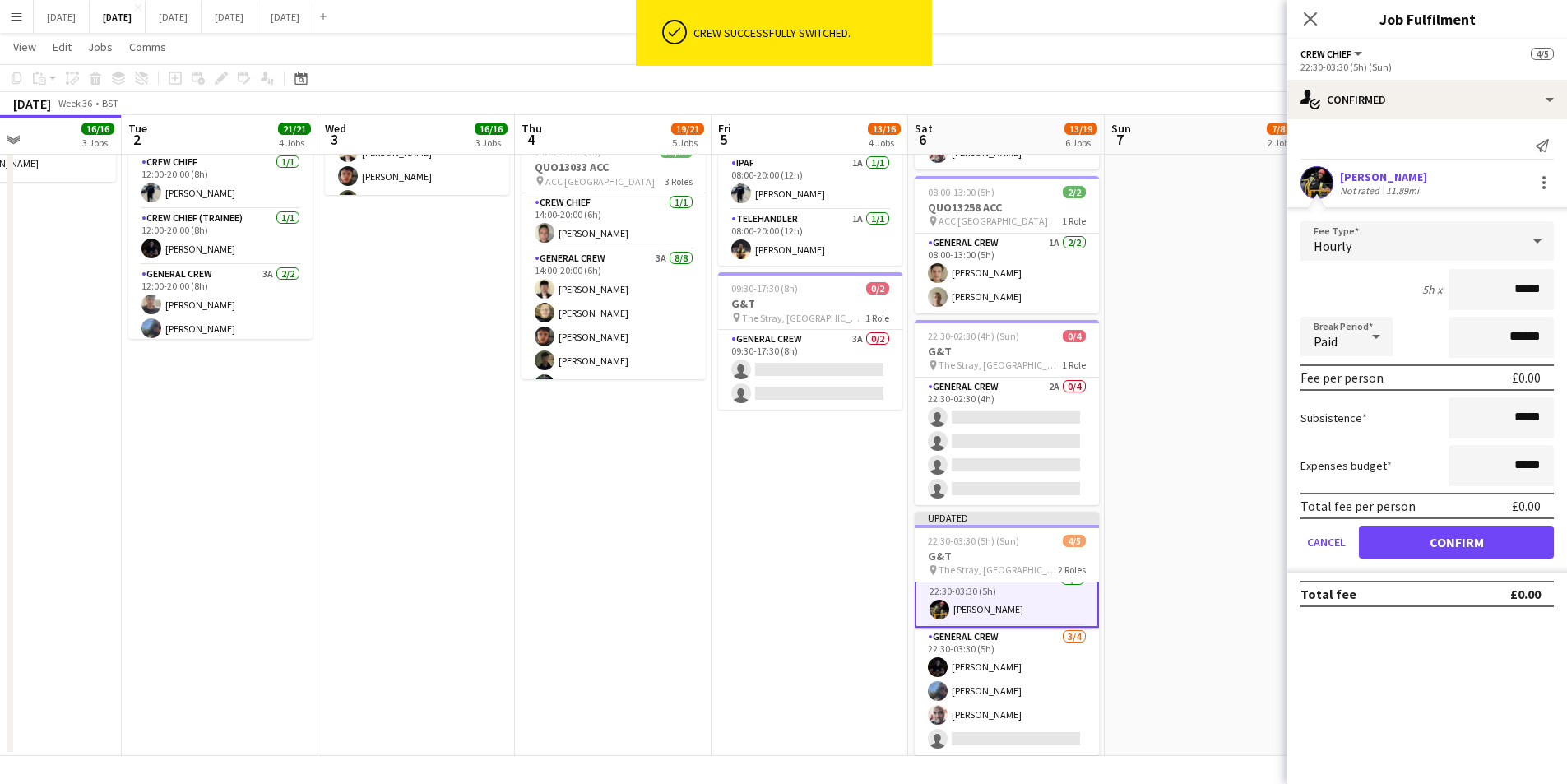
click at [1458, 239] on div "Hourly" at bounding box center [1410, 240] width 220 height 39
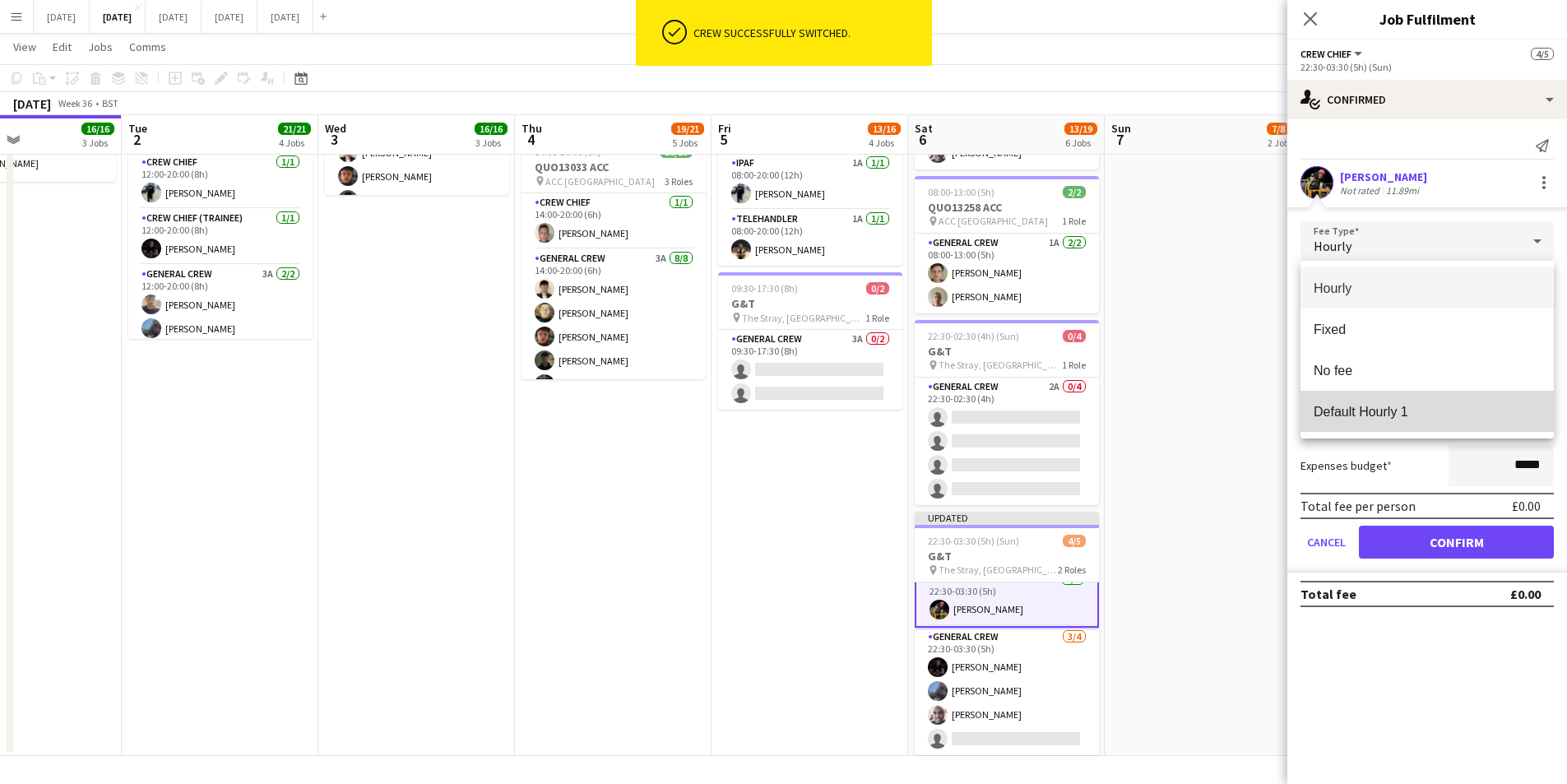
click at [1414, 406] on span "Default Hourly 1" at bounding box center [1428, 411] width 227 height 15
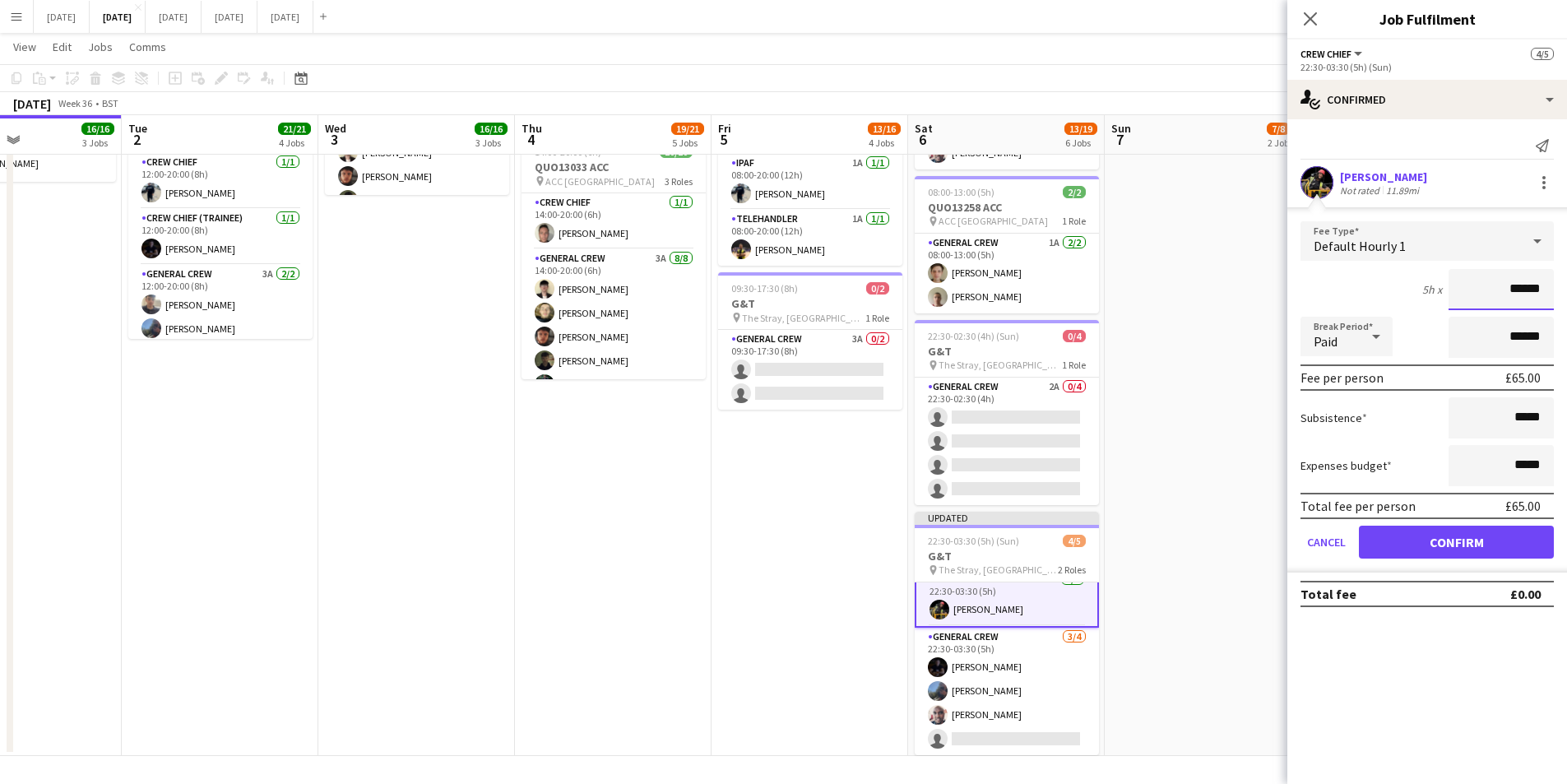
click at [1523, 287] on input "******" at bounding box center [1501, 289] width 106 height 41
type input "******"
click at [1516, 416] on input "*****" at bounding box center [1501, 417] width 106 height 41
type input "******"
drag, startPoint x: 1457, startPoint y: 549, endPoint x: 1435, endPoint y: 531, distance: 28.4
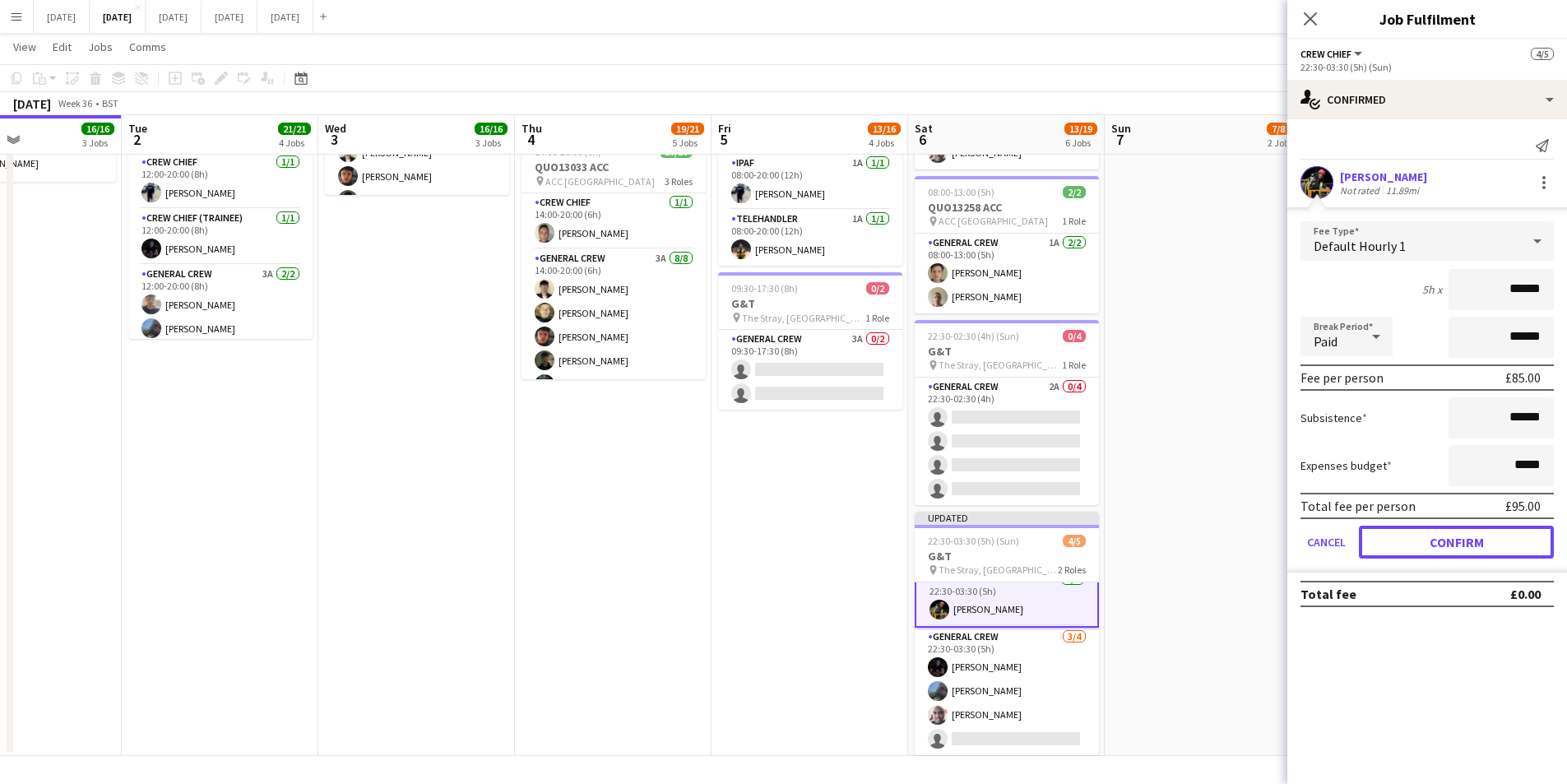
click at [1457, 548] on button "Confirm" at bounding box center [1457, 542] width 195 height 33
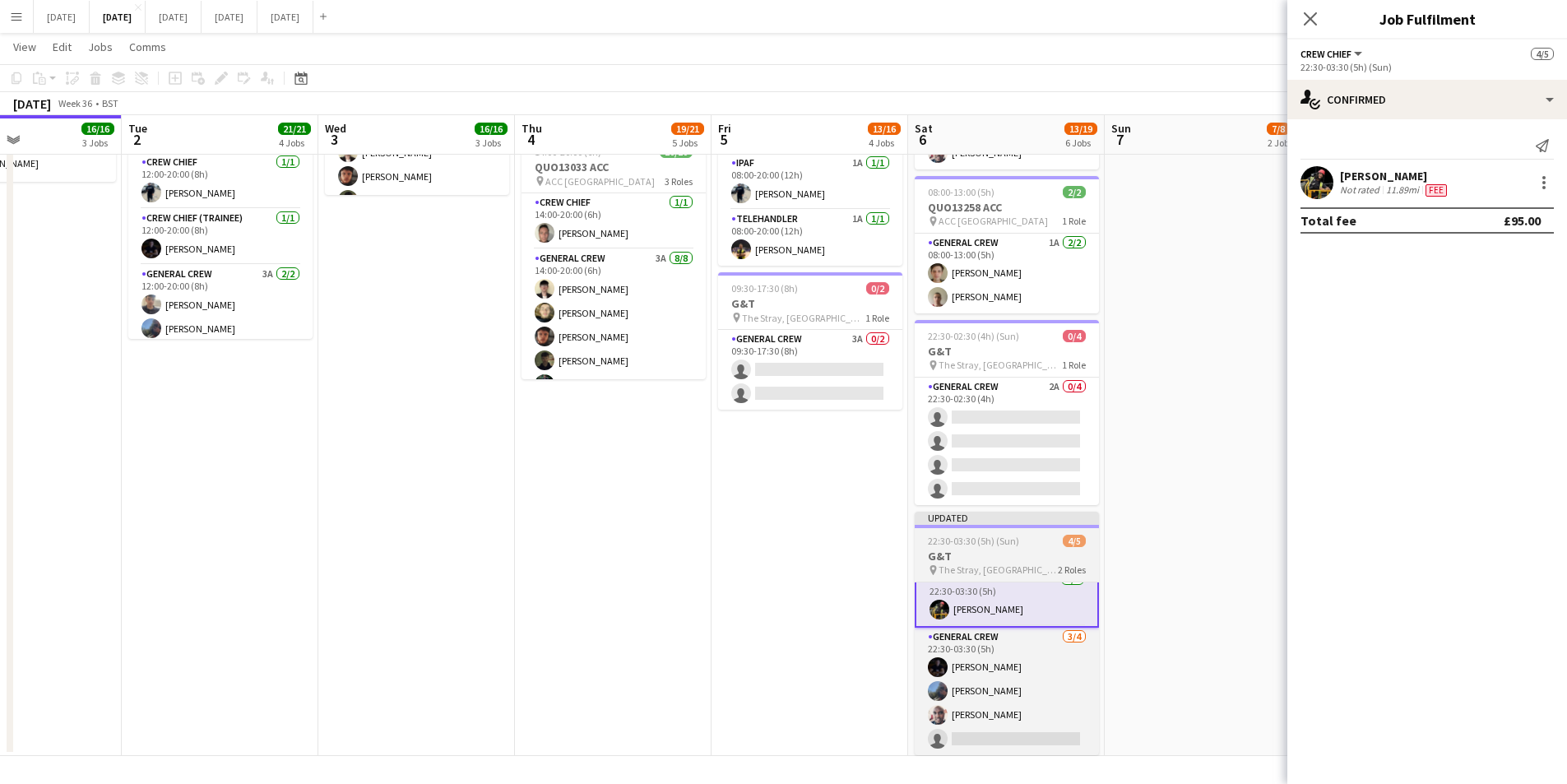
click at [1010, 557] on h3 "G&T" at bounding box center [1006, 556] width 185 height 15
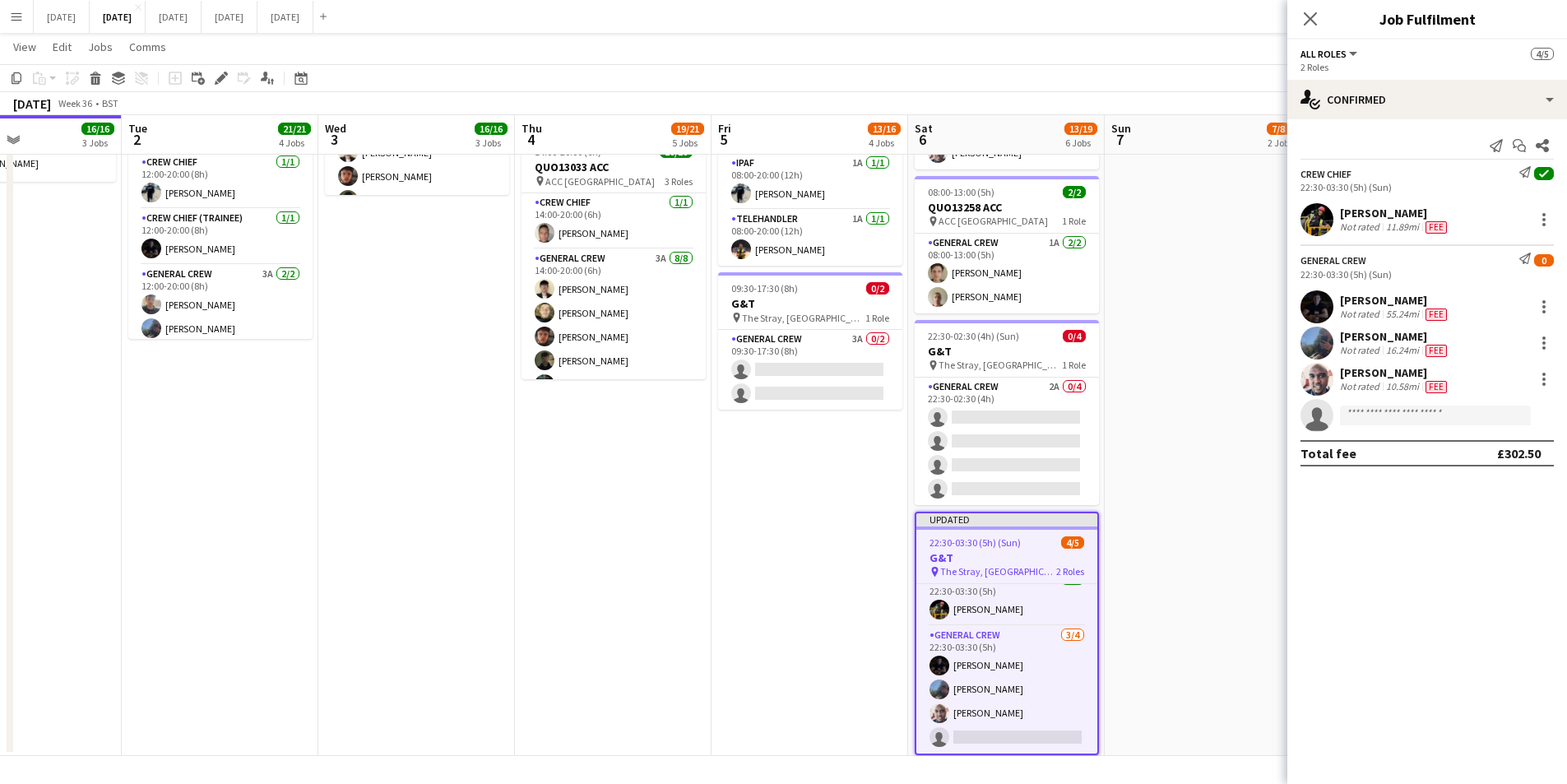
scroll to position [13, 0]
click at [221, 71] on div "Edit" at bounding box center [221, 78] width 20 height 20
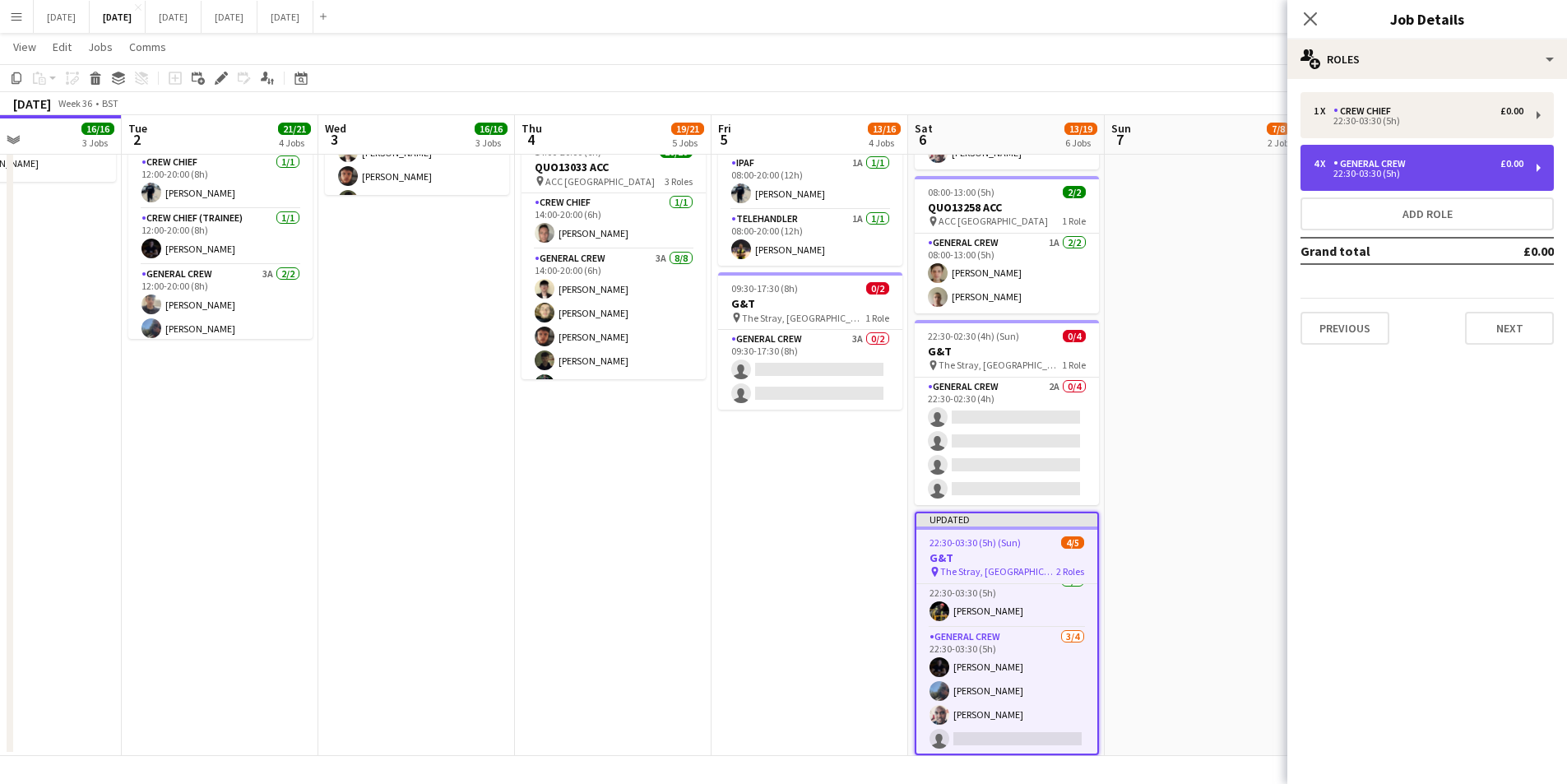
click at [1374, 171] on div "22:30-03:30 (5h)" at bounding box center [1419, 173] width 210 height 8
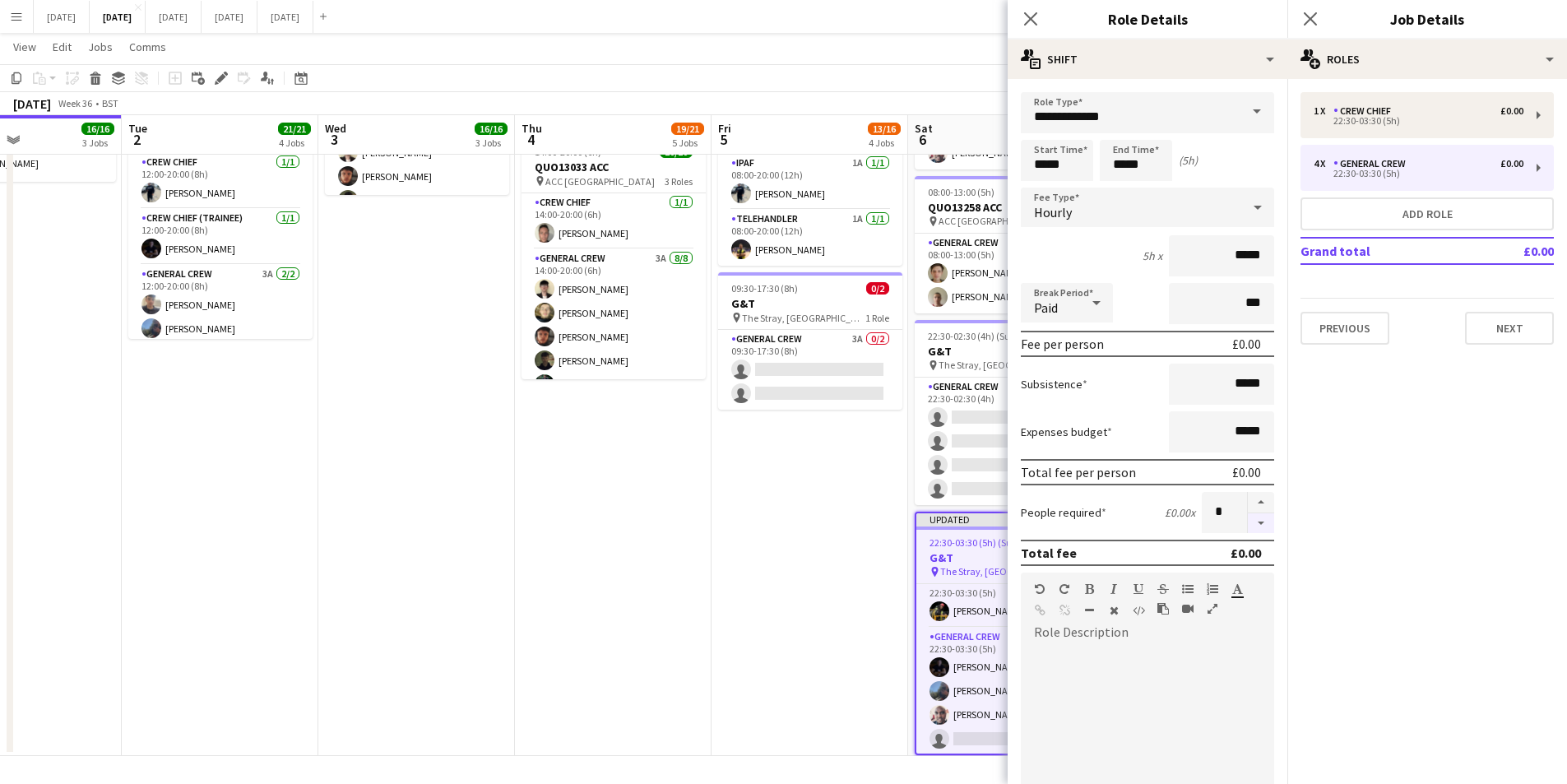
click at [1253, 522] on button "button" at bounding box center [1261, 523] width 26 height 21
type input "*"
click at [1032, 18] on icon at bounding box center [1030, 18] width 15 height 15
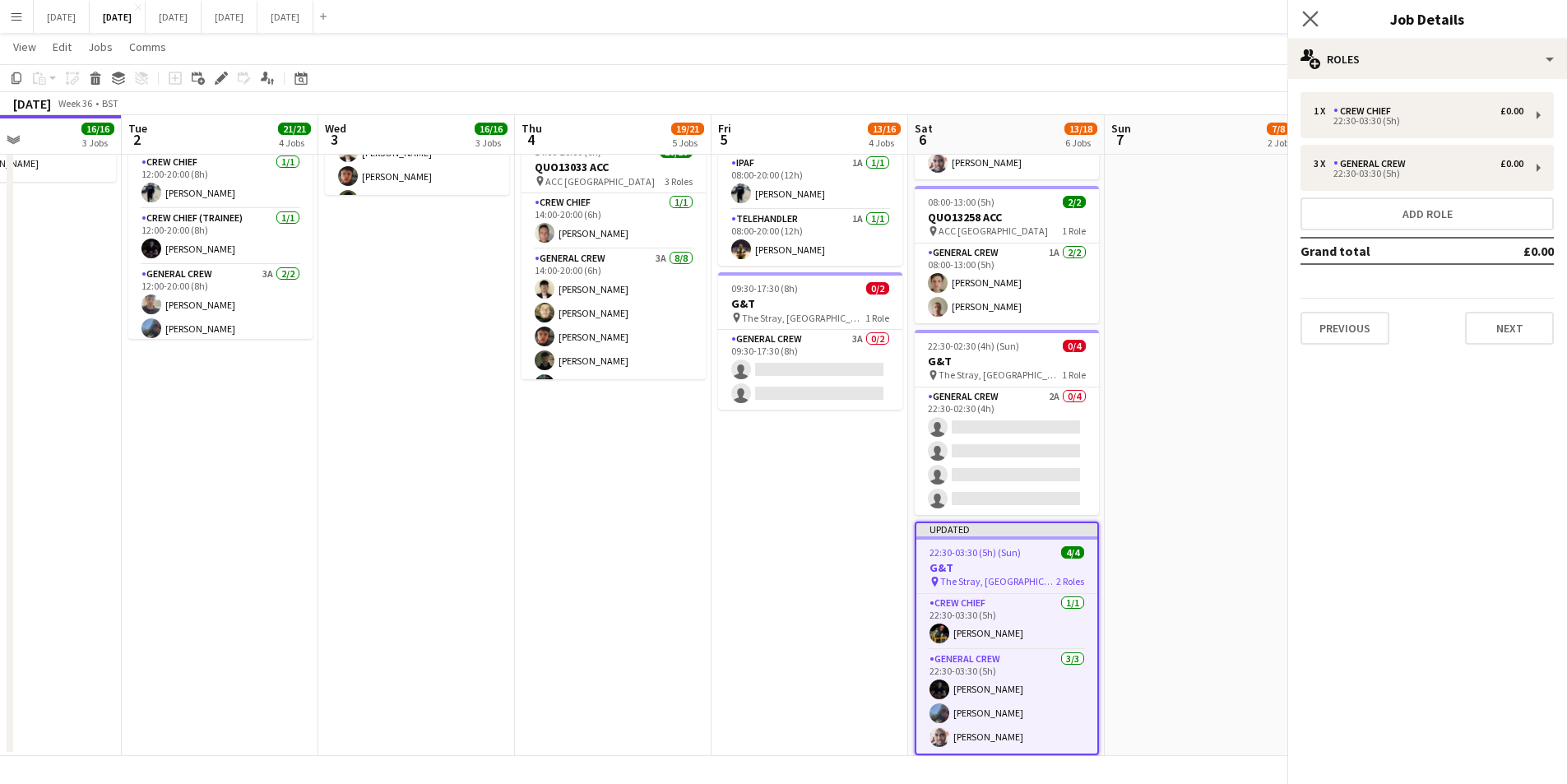
scroll to position [0, 0]
click at [1300, 15] on app-icon "Close pop-in" at bounding box center [1311, 19] width 24 height 24
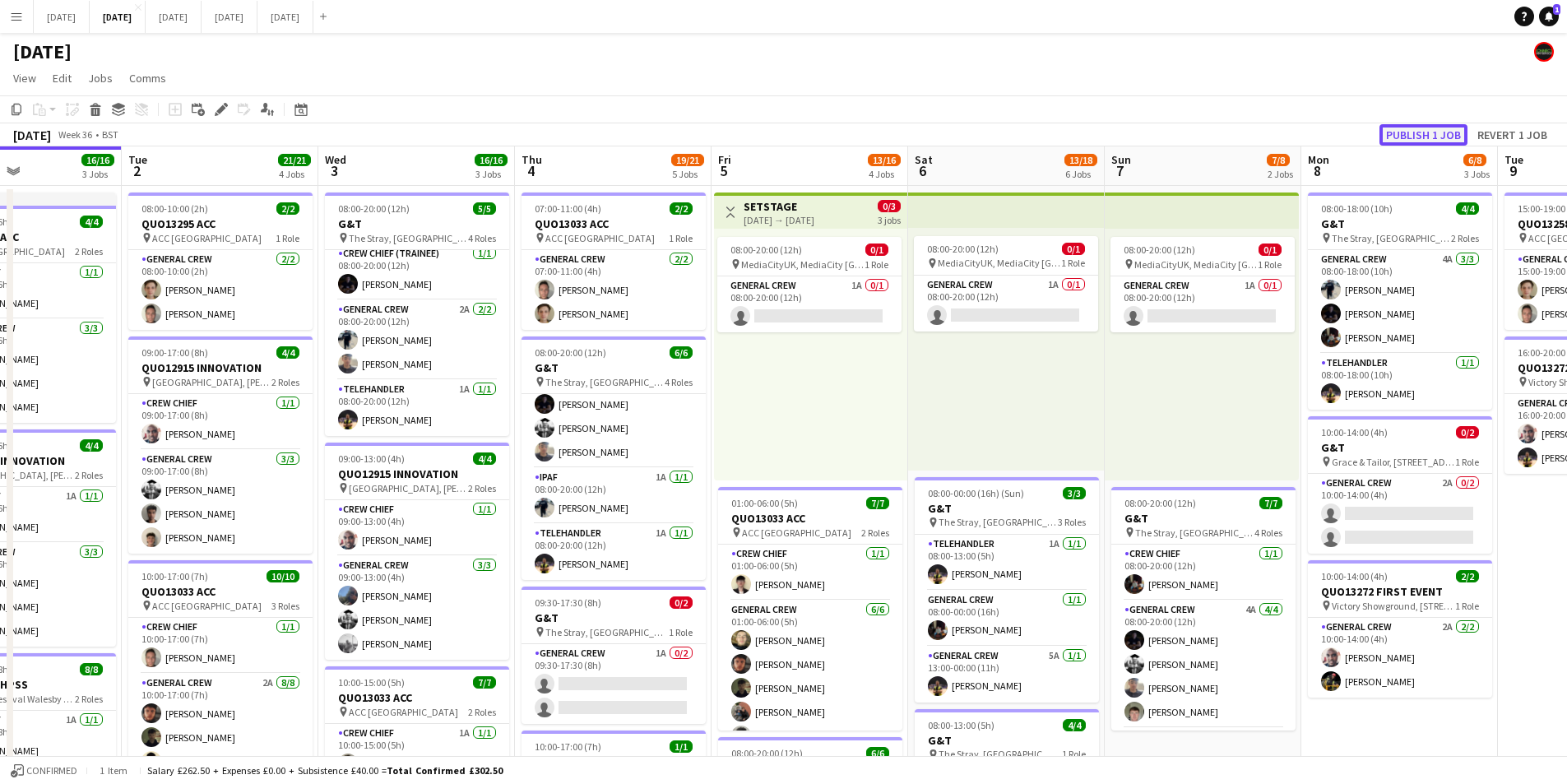
click at [1404, 133] on button "Publish 1 job" at bounding box center [1423, 136] width 88 height 22
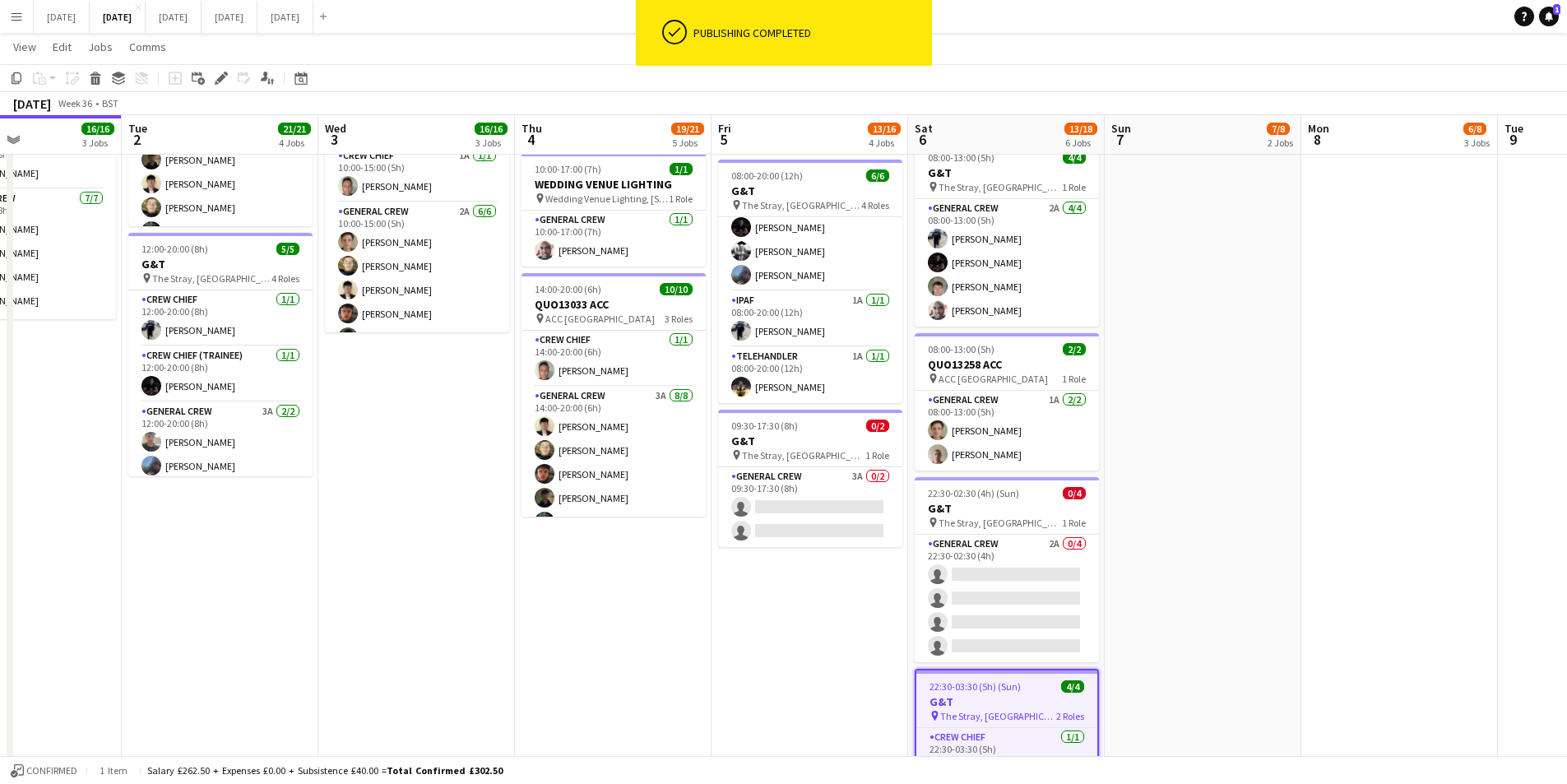
scroll to position [658, 0]
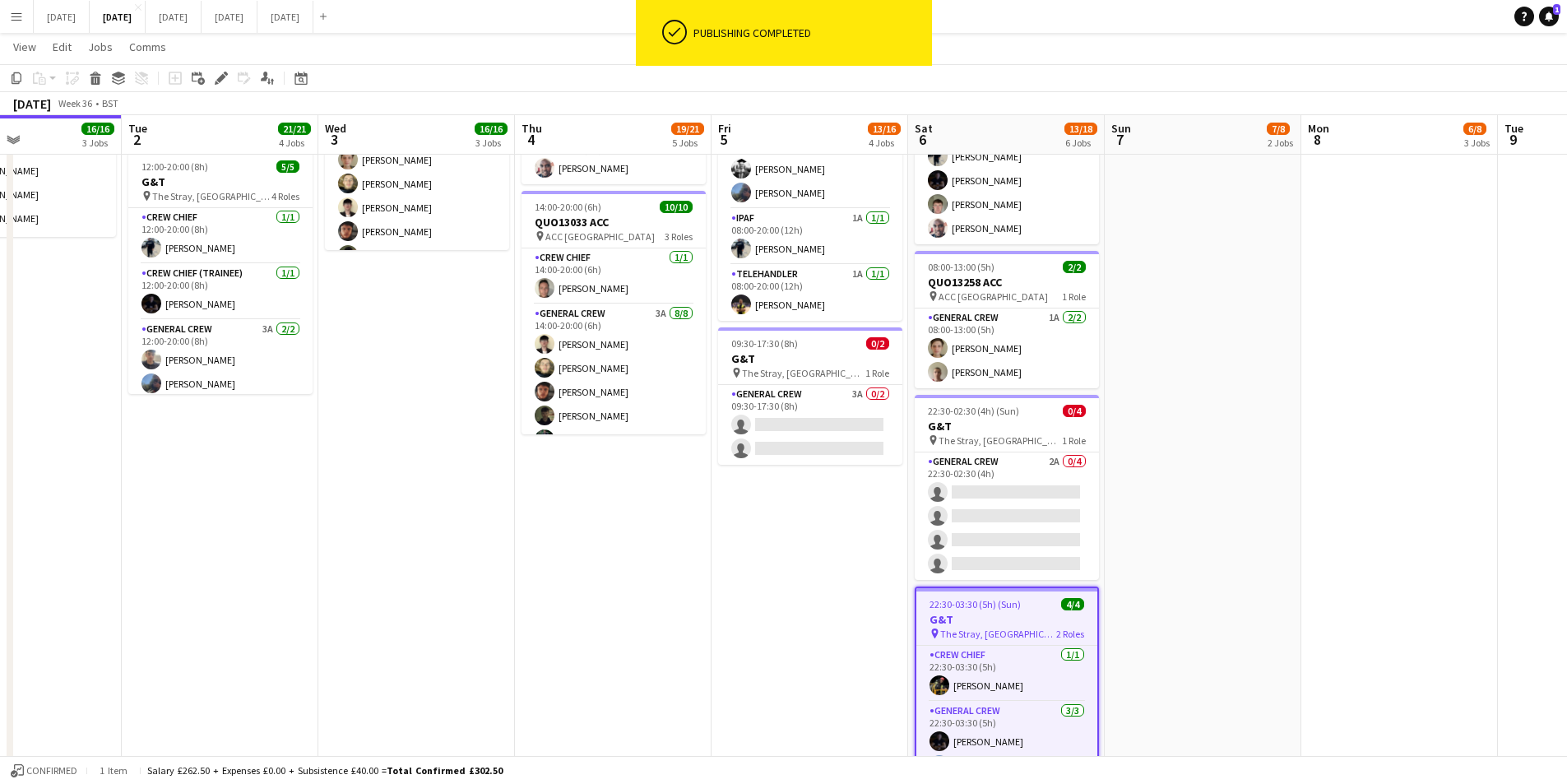
click at [998, 623] on h3 "G&T" at bounding box center [1006, 619] width 181 height 15
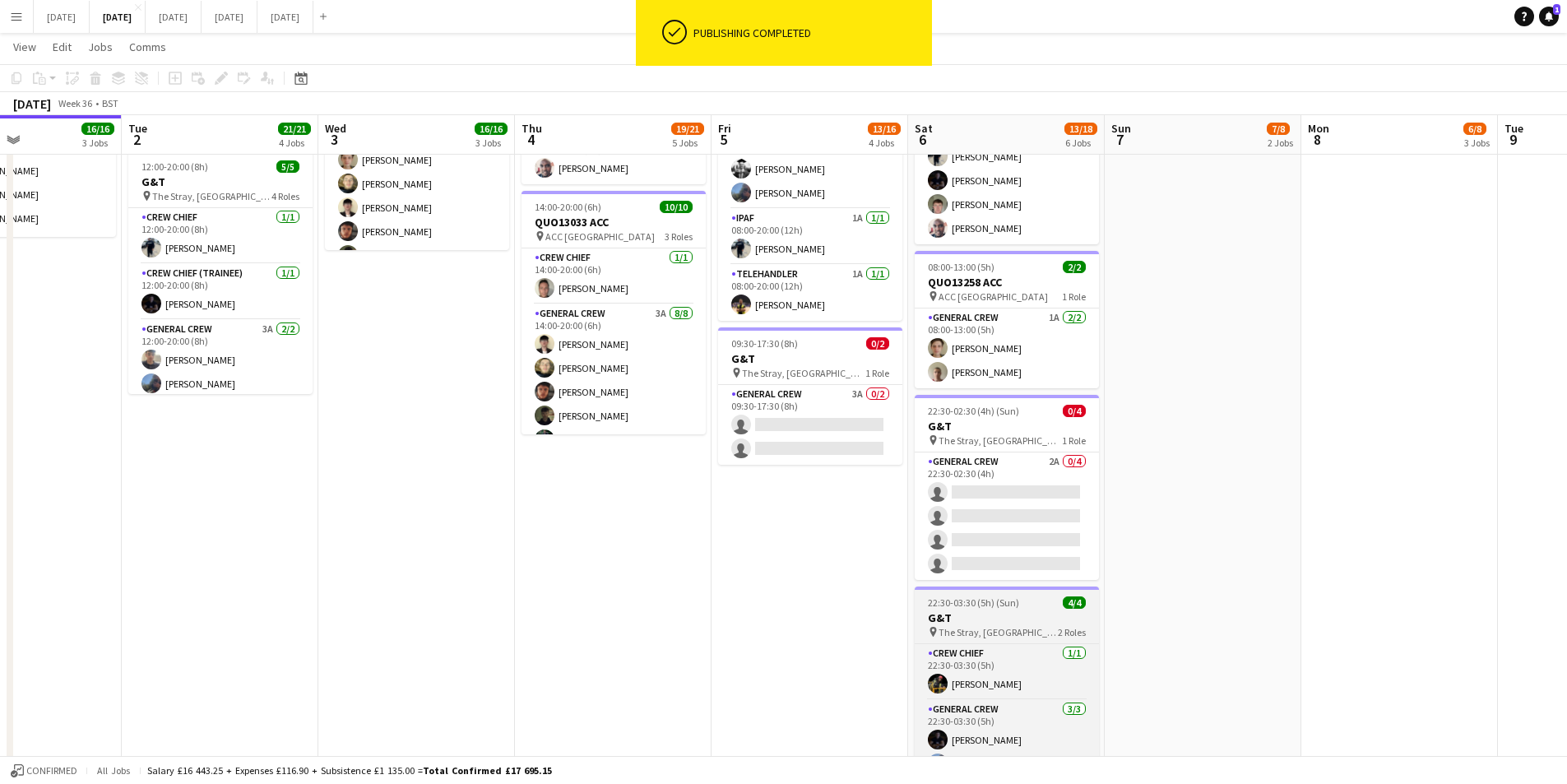
click at [1035, 626] on span "The Stray, [GEOGRAPHIC_DATA], [GEOGRAPHIC_DATA], [GEOGRAPHIC_DATA]" at bounding box center [998, 632] width 119 height 13
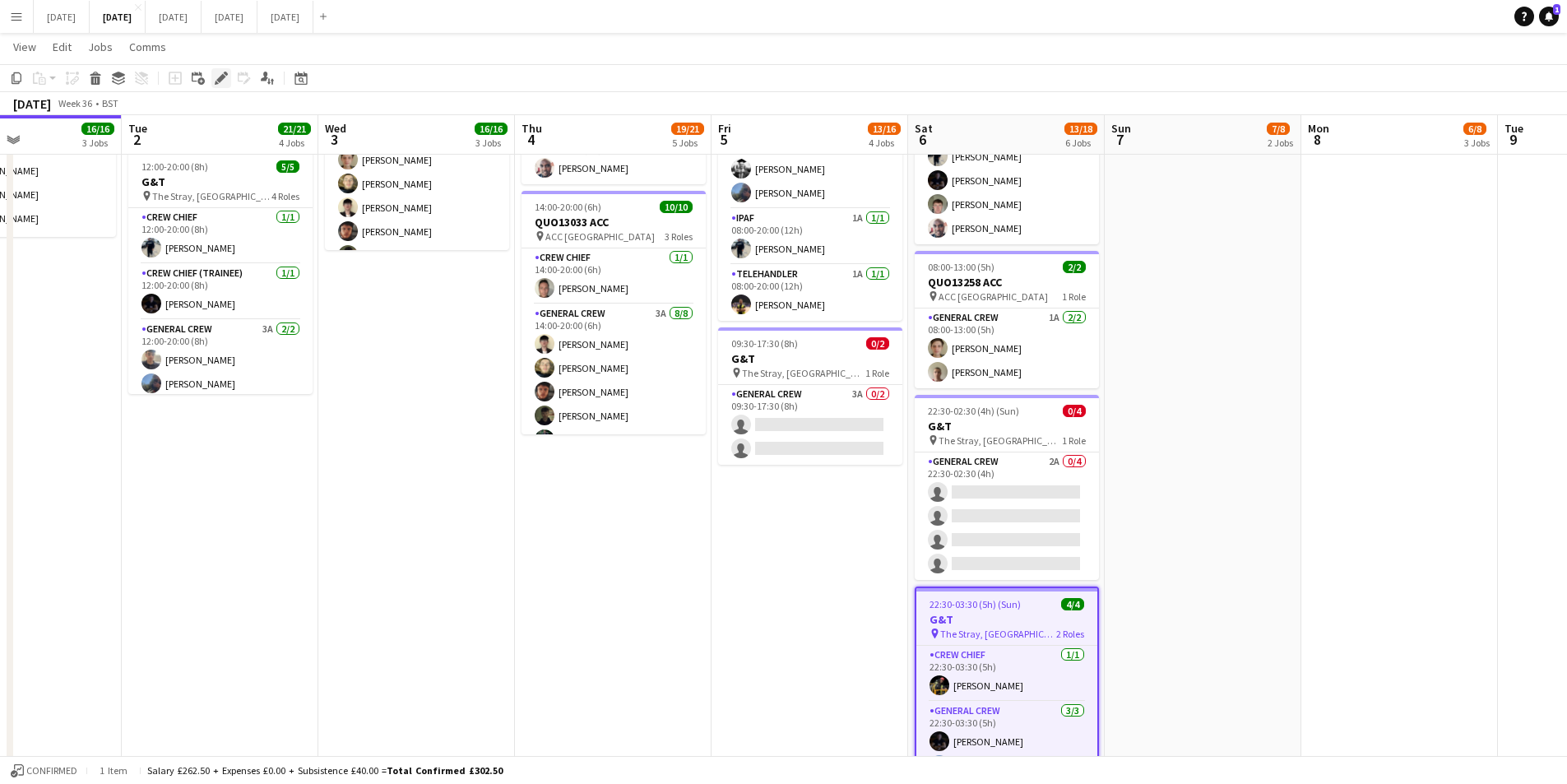
click at [218, 75] on icon "Edit" at bounding box center [221, 78] width 13 height 13
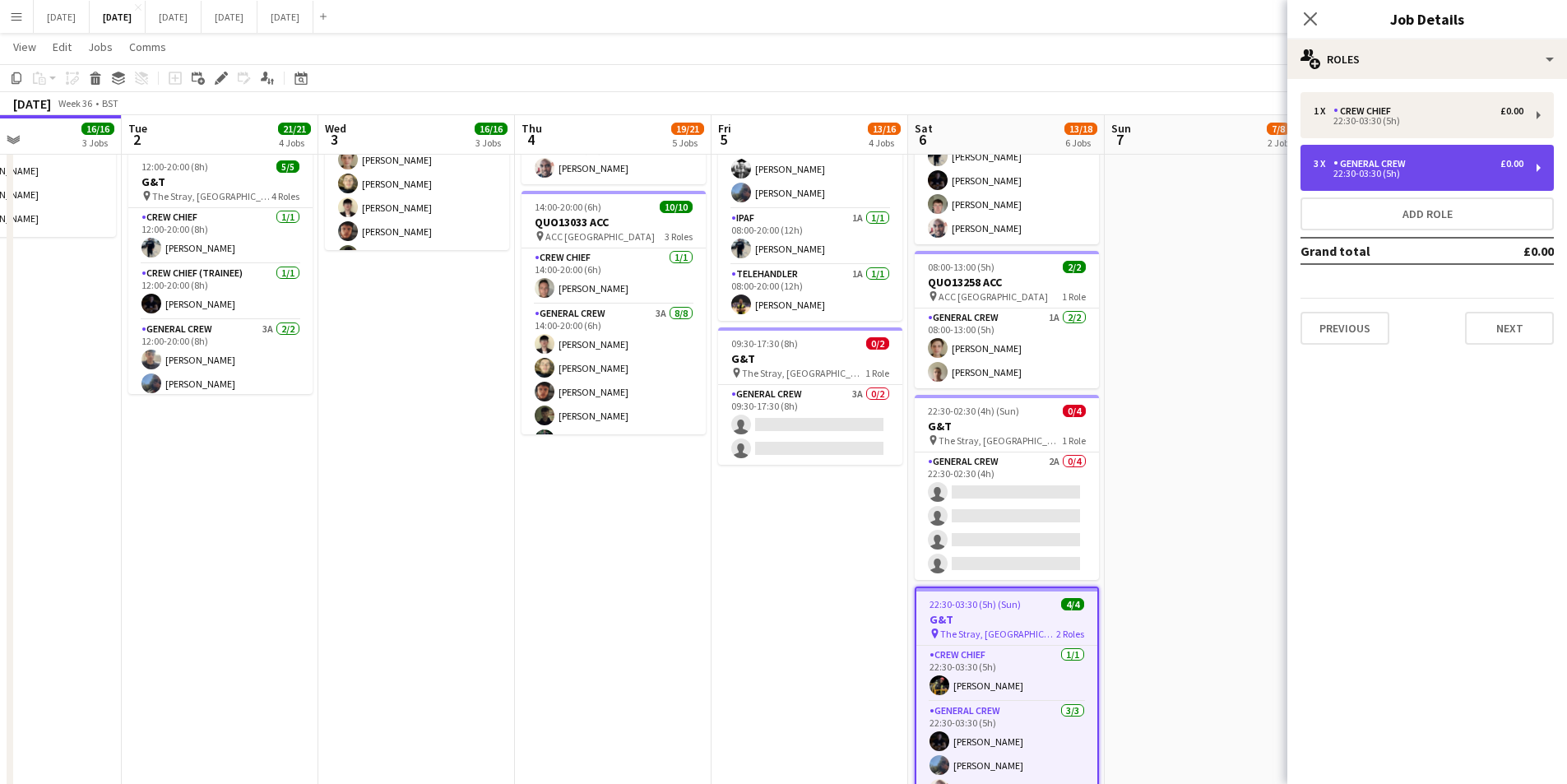
click at [1408, 170] on div "22:30-03:30 (5h)" at bounding box center [1419, 173] width 210 height 8
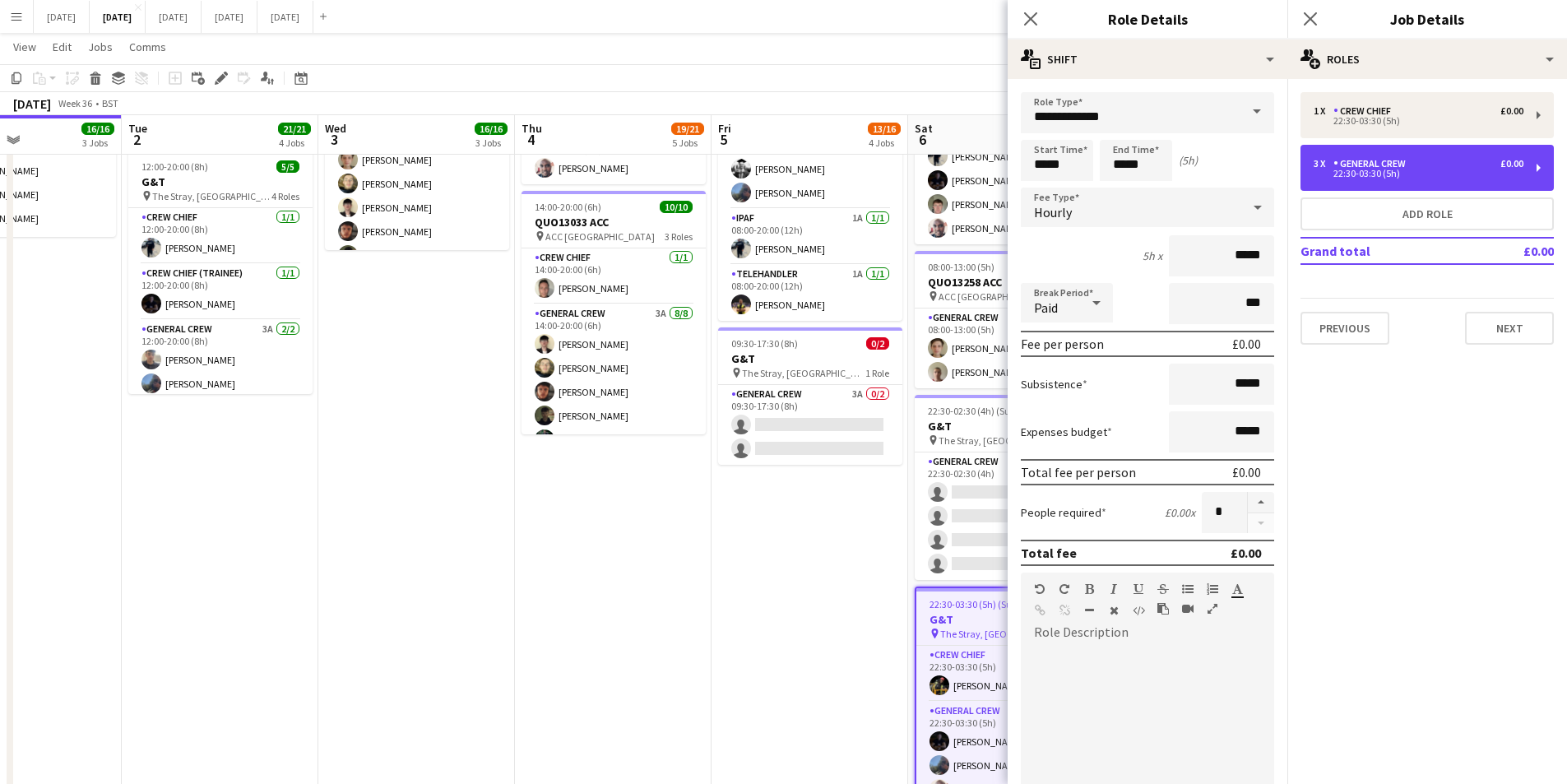
scroll to position [330, 0]
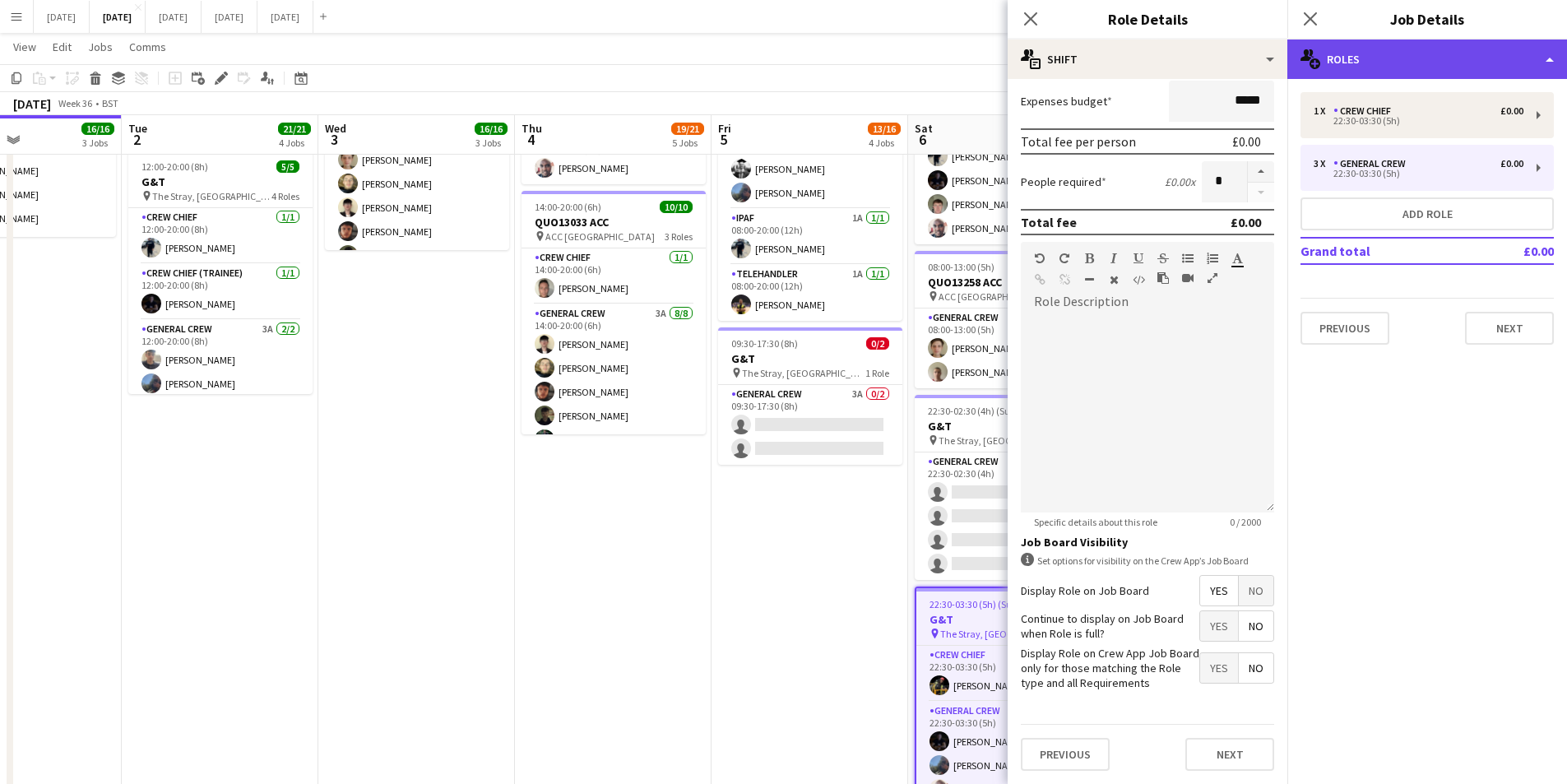
click at [1417, 74] on div "multiple-users-add Roles" at bounding box center [1427, 58] width 279 height 39
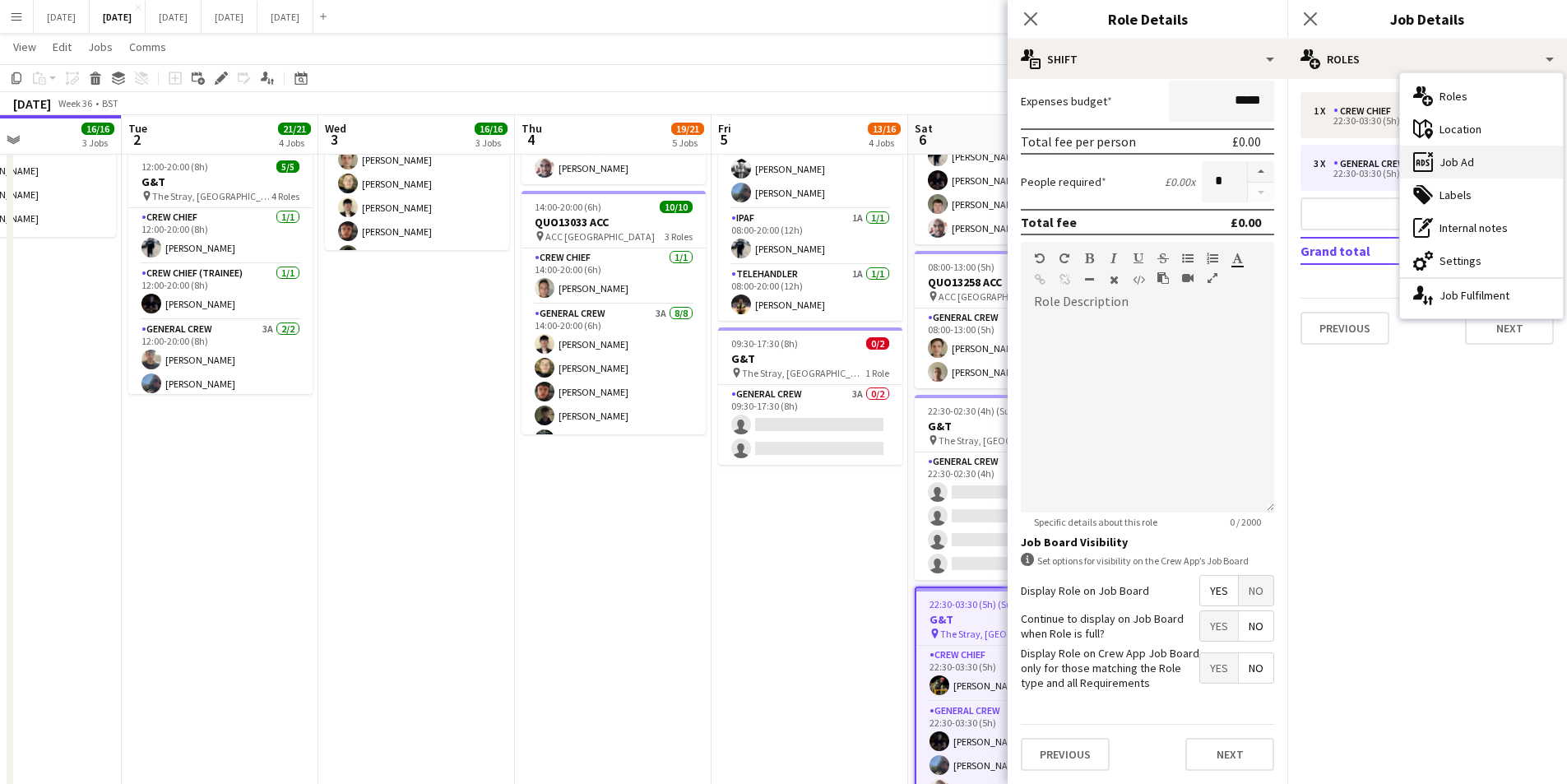
click at [1443, 154] on div "ads-window Job Ad" at bounding box center [1481, 162] width 163 height 33
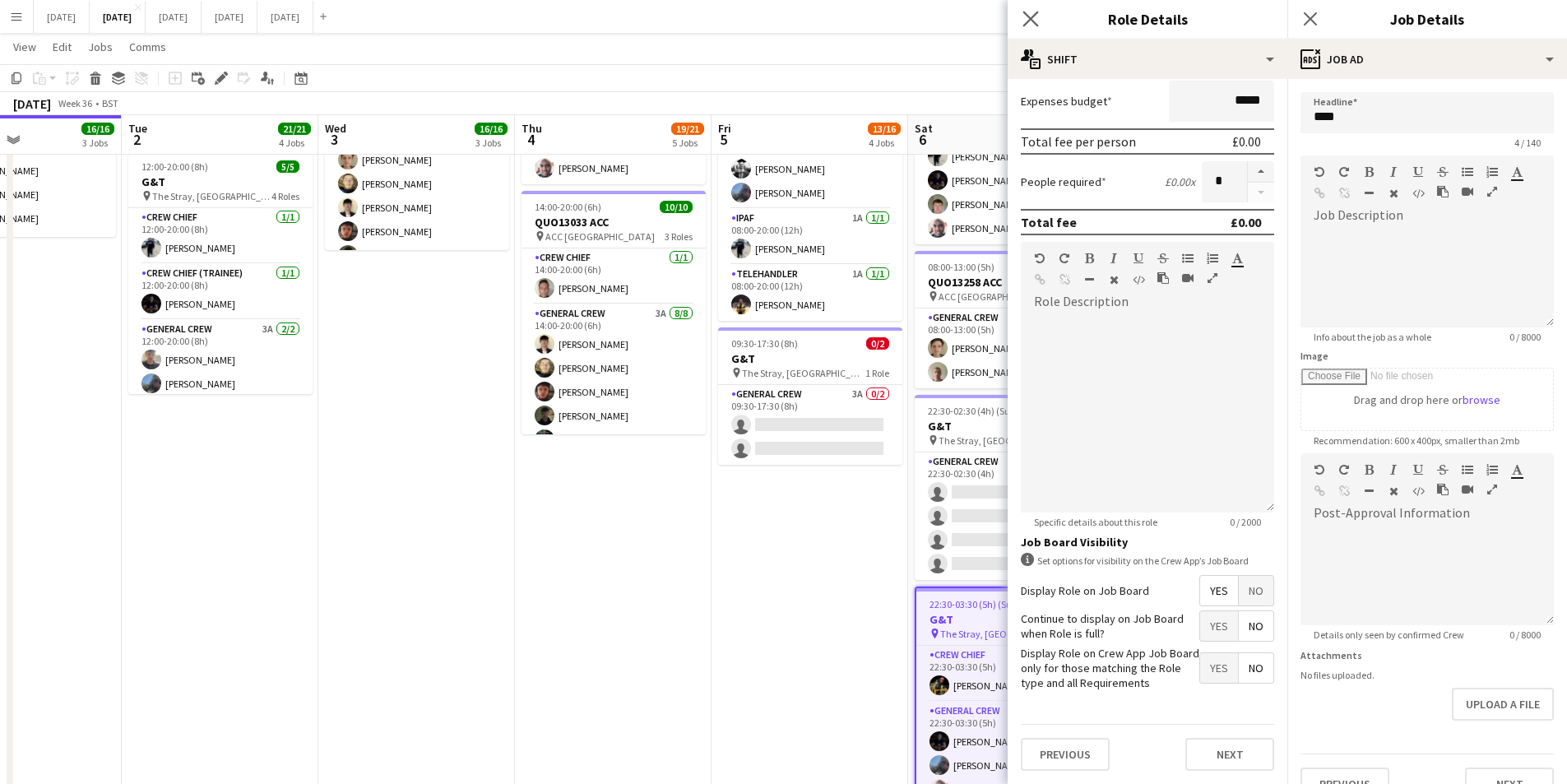
click at [1019, 15] on app-icon "Close pop-in" at bounding box center [1031, 19] width 24 height 24
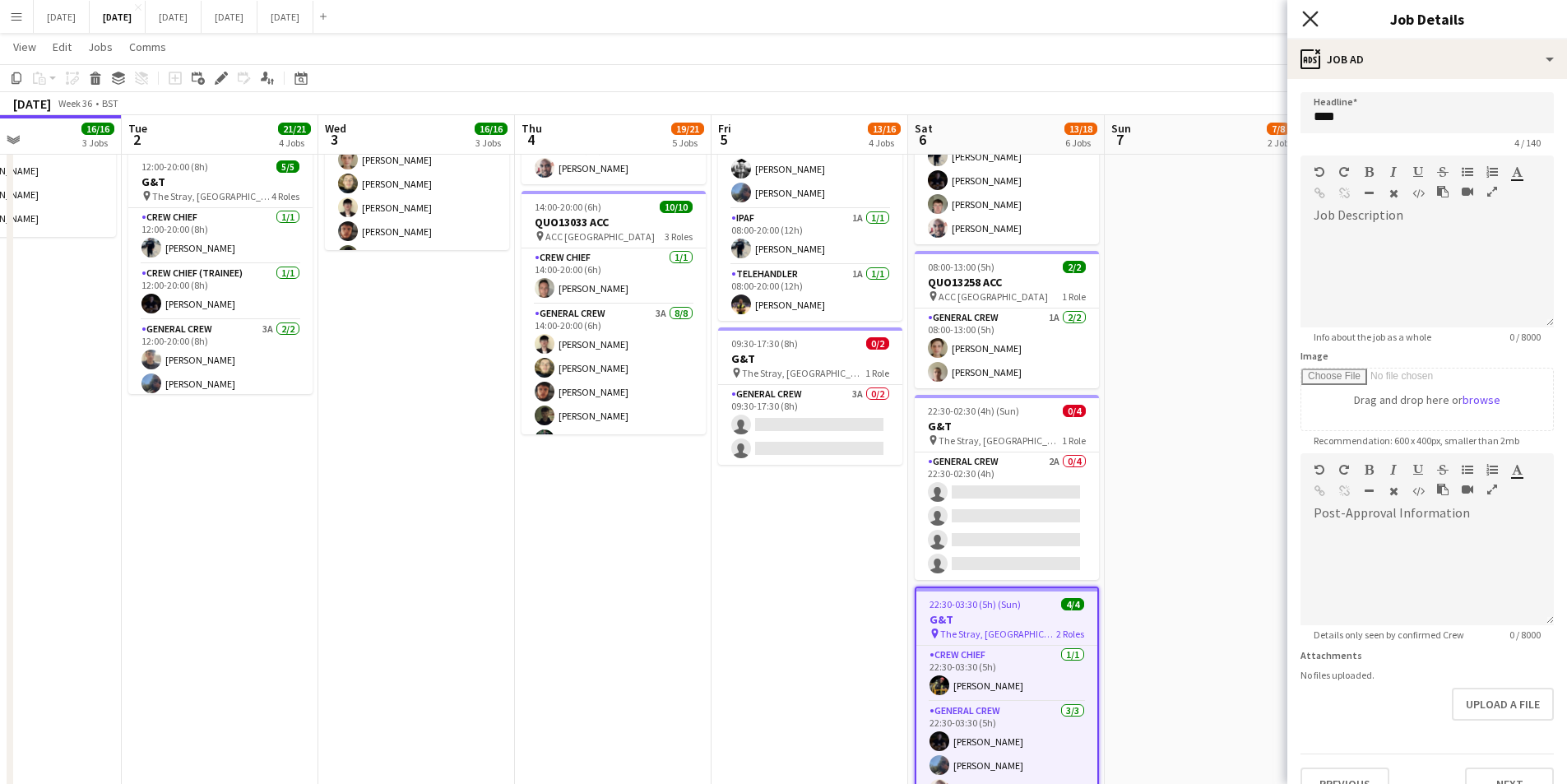
click at [1315, 15] on icon at bounding box center [1309, 18] width 15 height 15
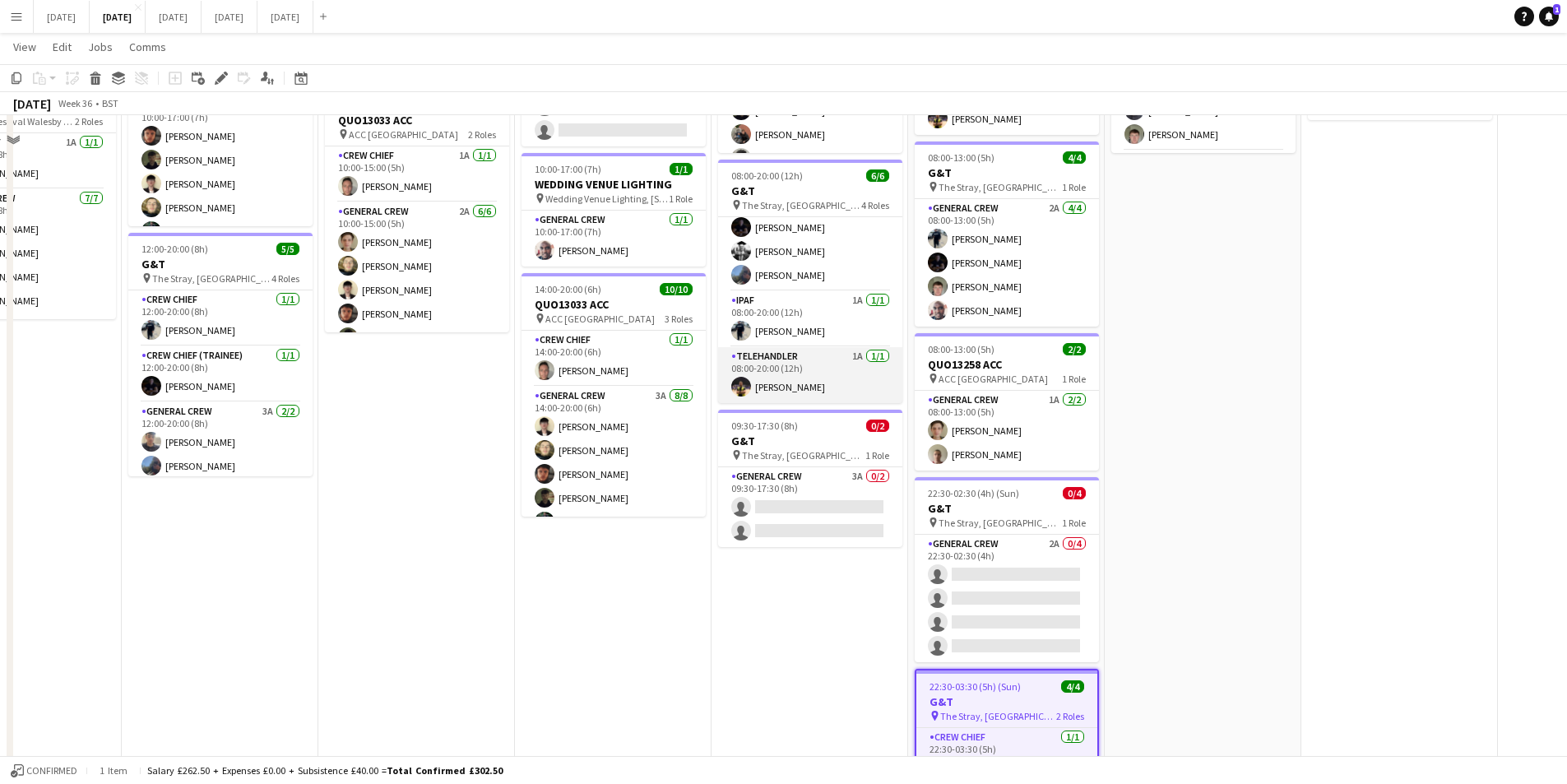
scroll to position [411, 0]
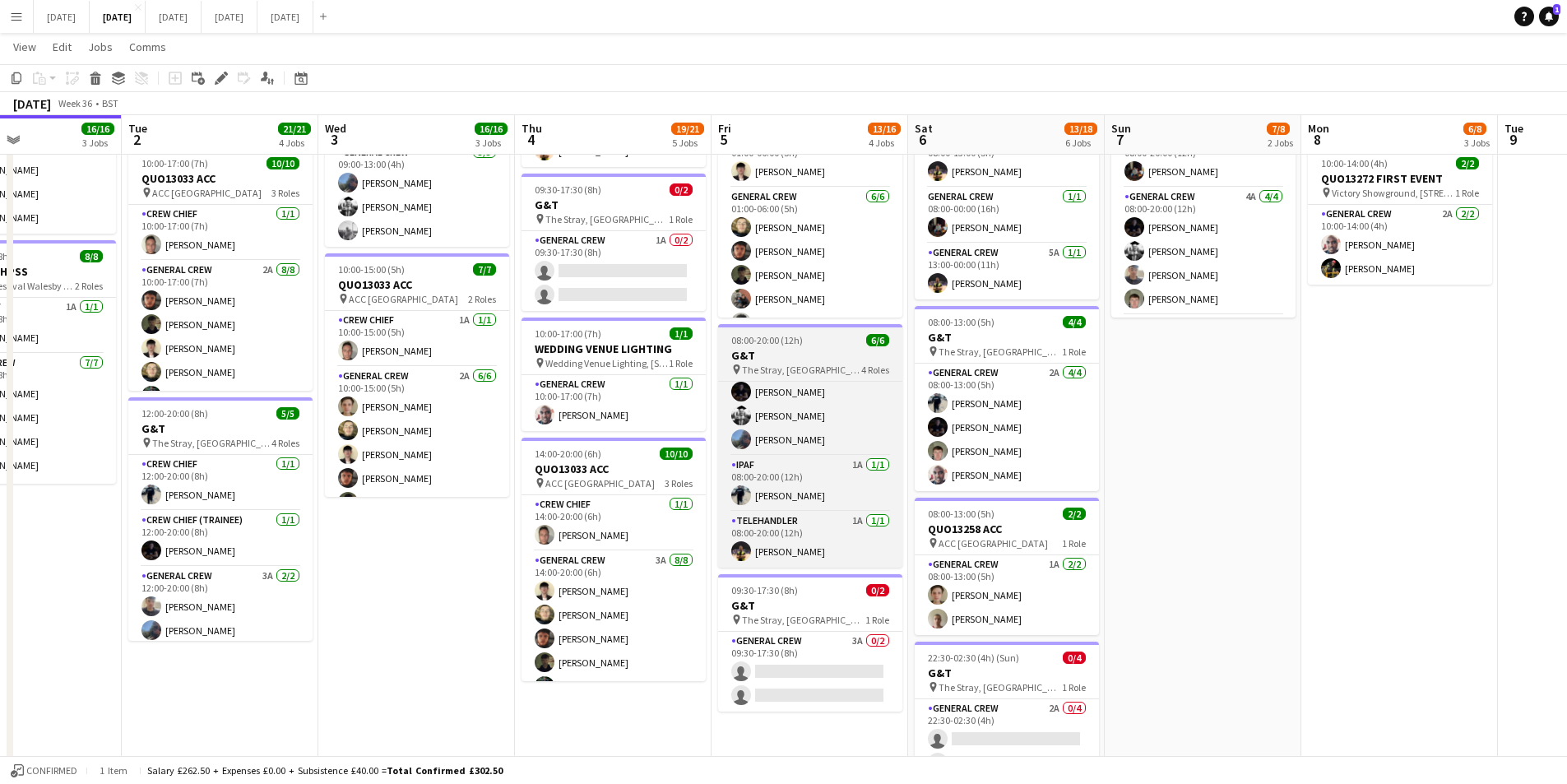
click at [800, 355] on h3 "G&T" at bounding box center [810, 355] width 185 height 15
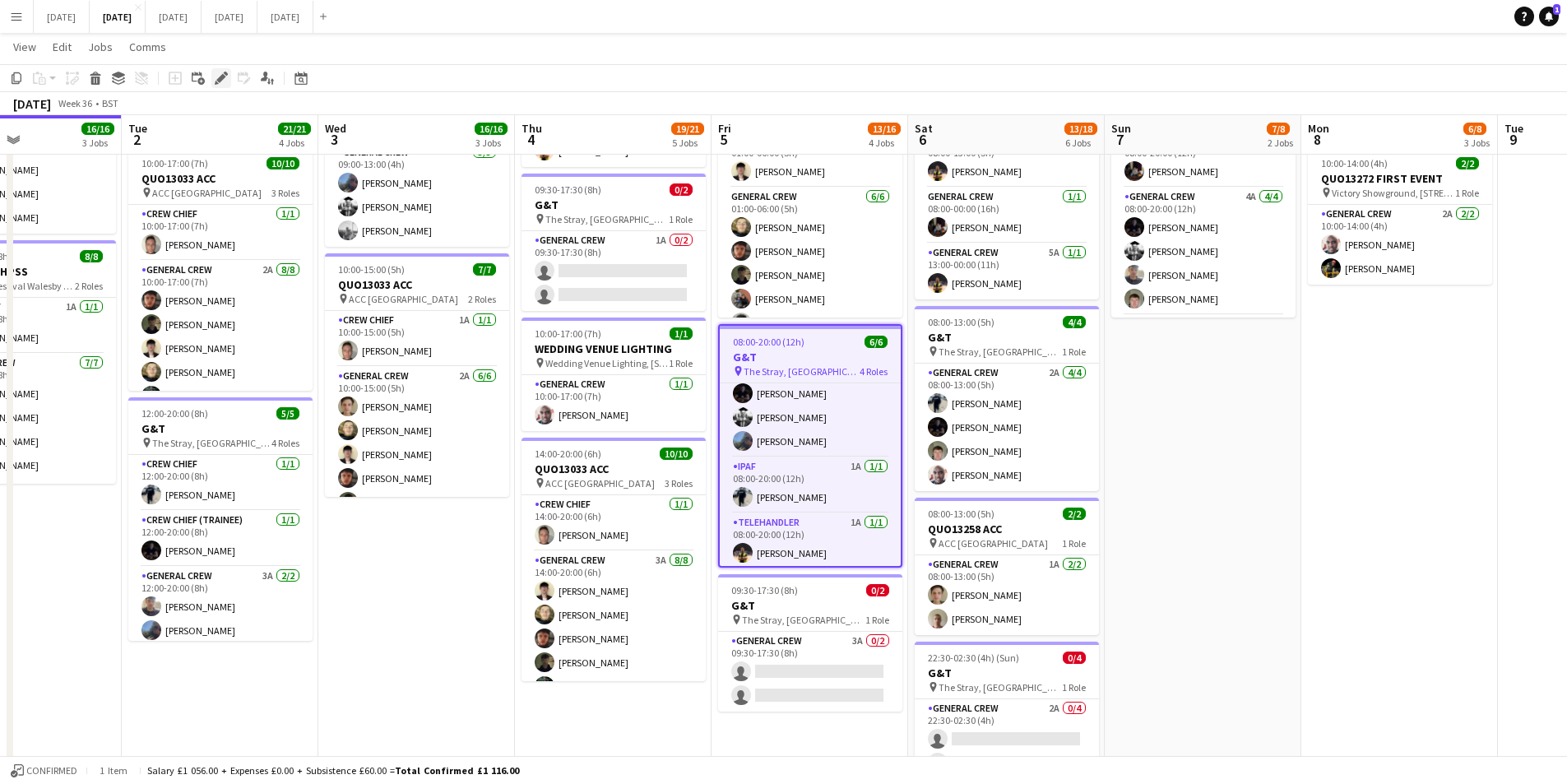
click at [213, 79] on div "Edit" at bounding box center [221, 78] width 20 height 20
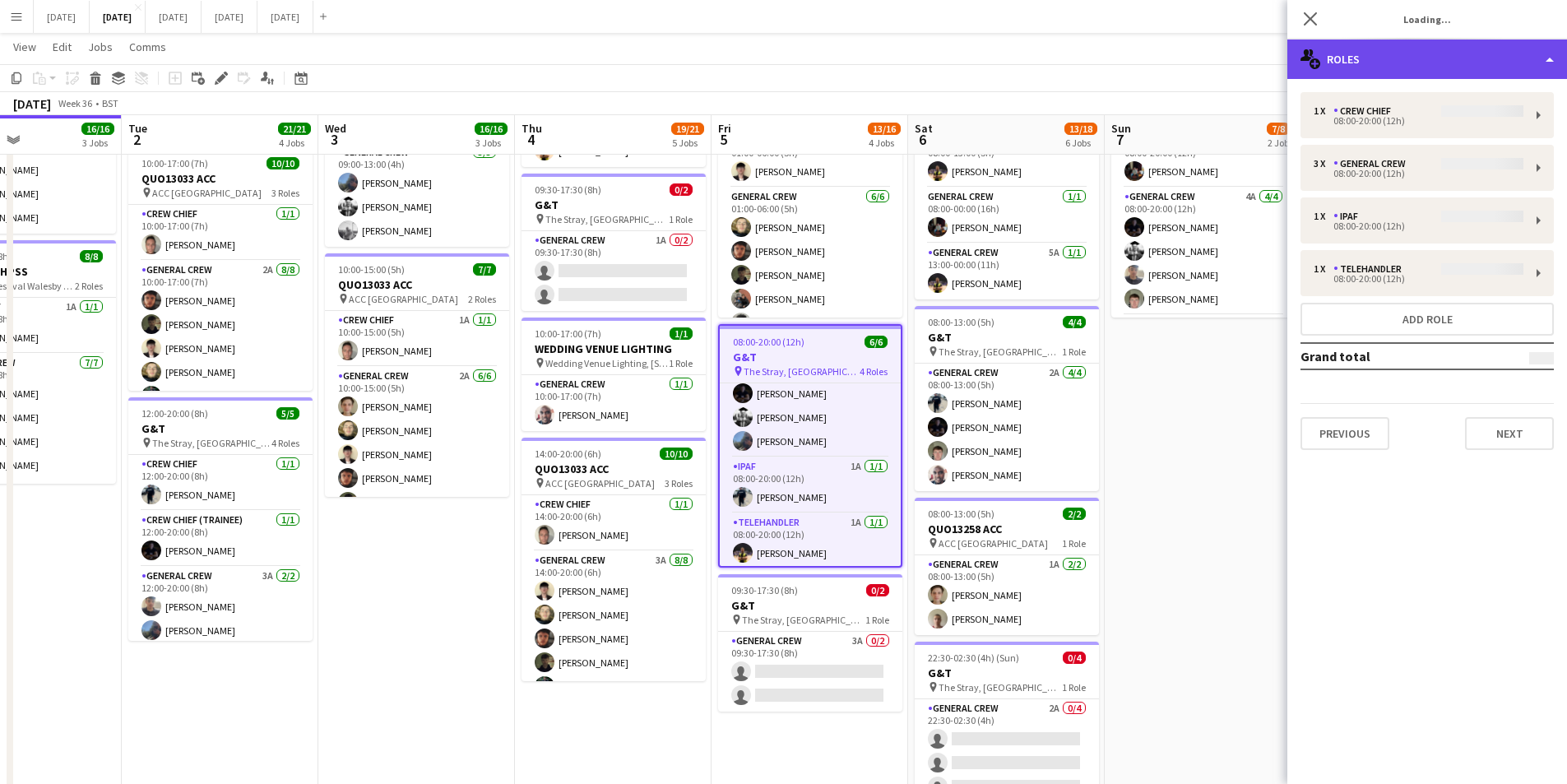
click at [1426, 55] on div "multiple-users-add Roles" at bounding box center [1427, 58] width 279 height 39
type input "***"
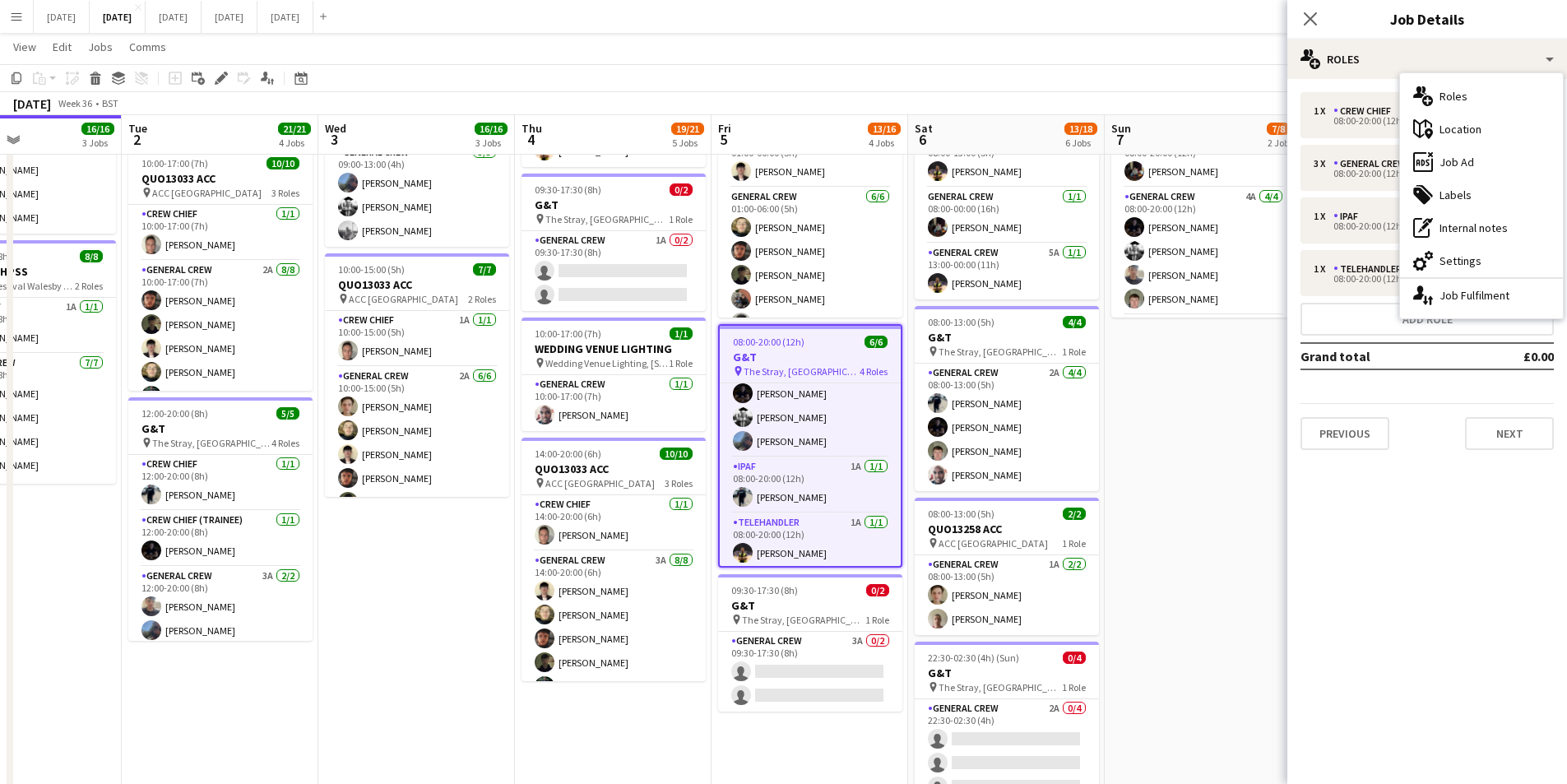
click at [1472, 167] on div "ads-window Job Ad" at bounding box center [1481, 162] width 163 height 33
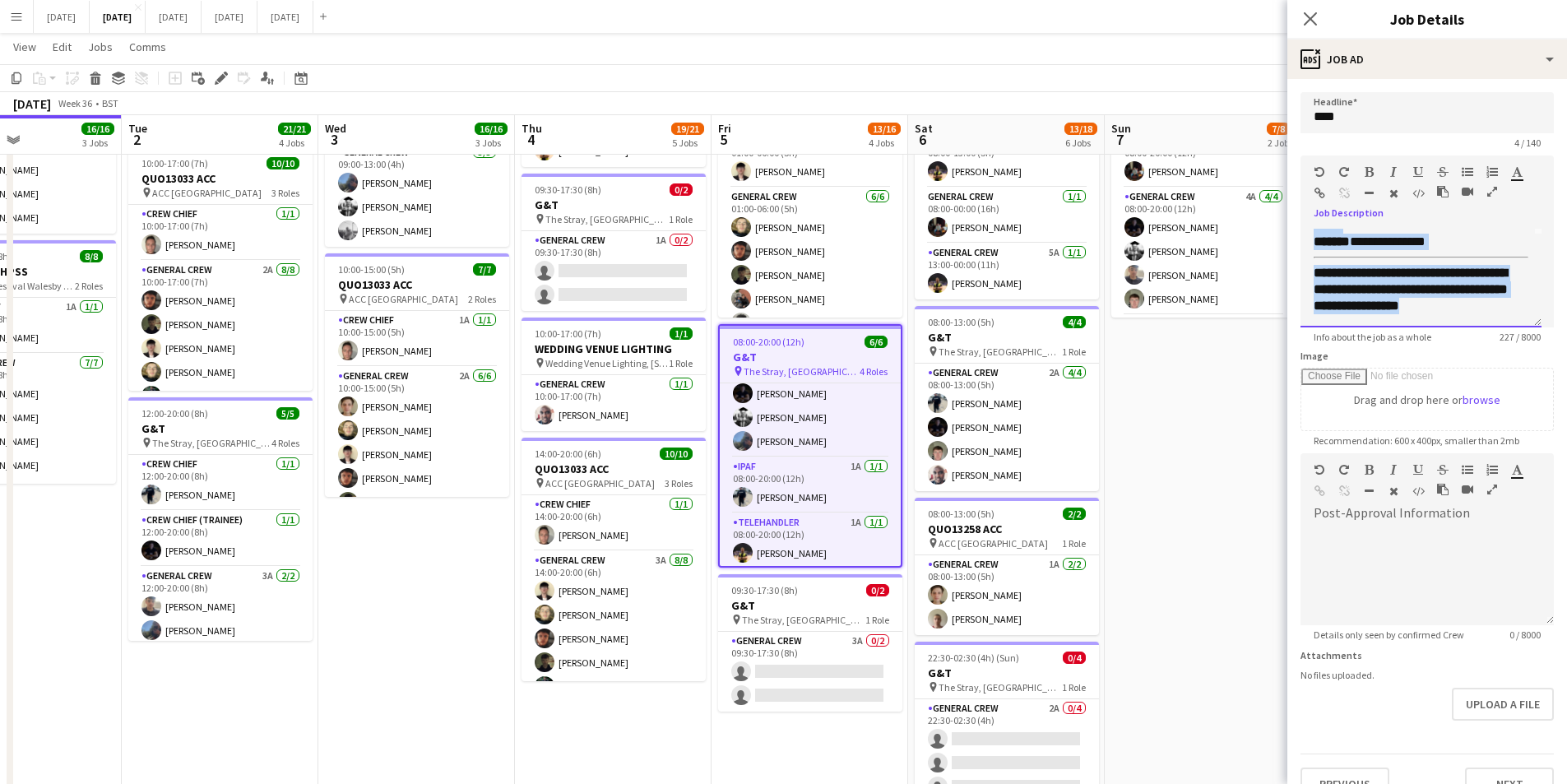
scroll to position [108, 0]
drag, startPoint x: 1312, startPoint y: 234, endPoint x: 1420, endPoint y: 327, distance: 142.5
click at [1420, 327] on div "**********" at bounding box center [1420, 277] width 241 height 98
copy div "**********"
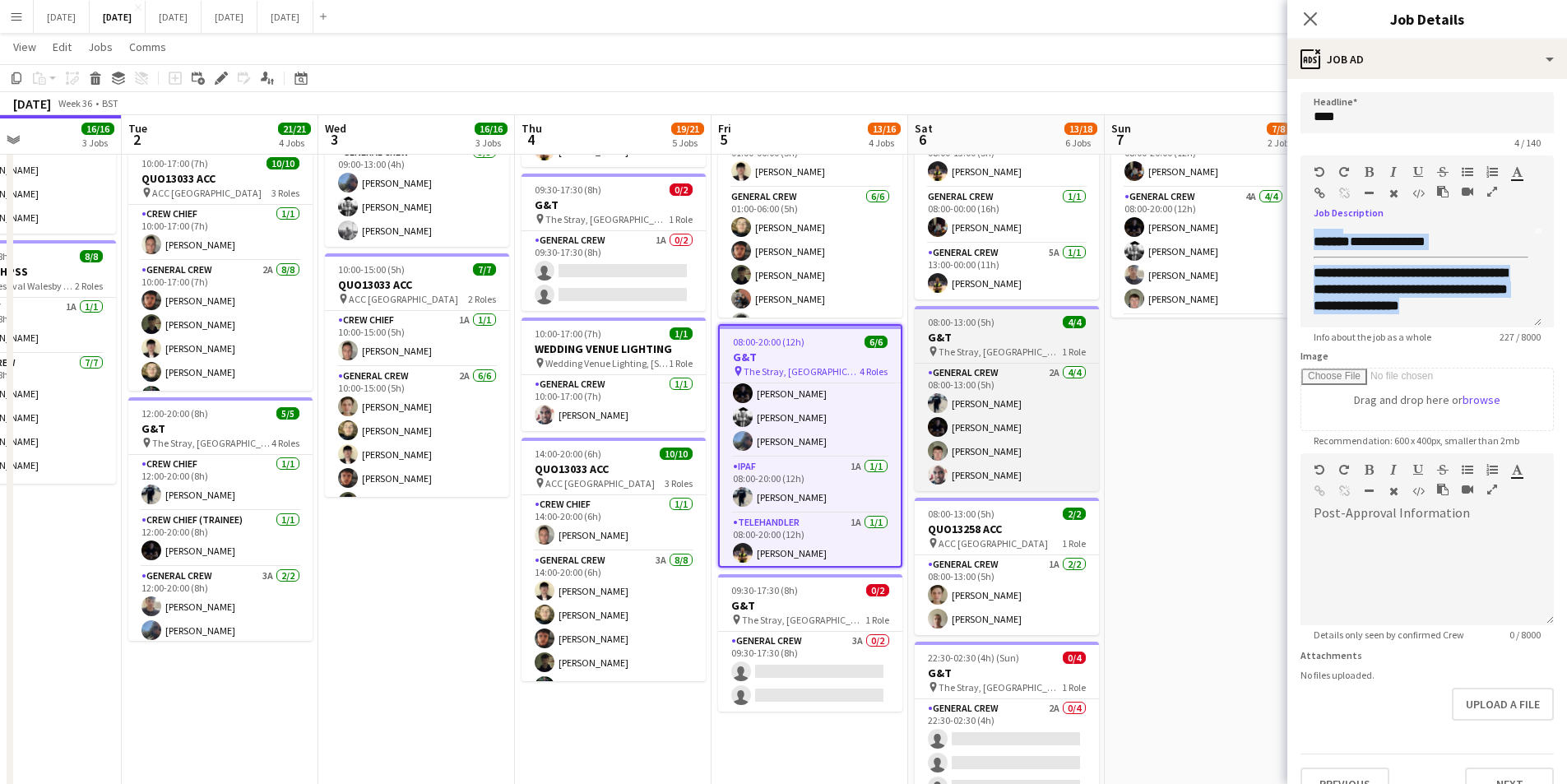
click at [1016, 327] on div "08:00-13:00 (5h) 4/4" at bounding box center [1006, 322] width 185 height 13
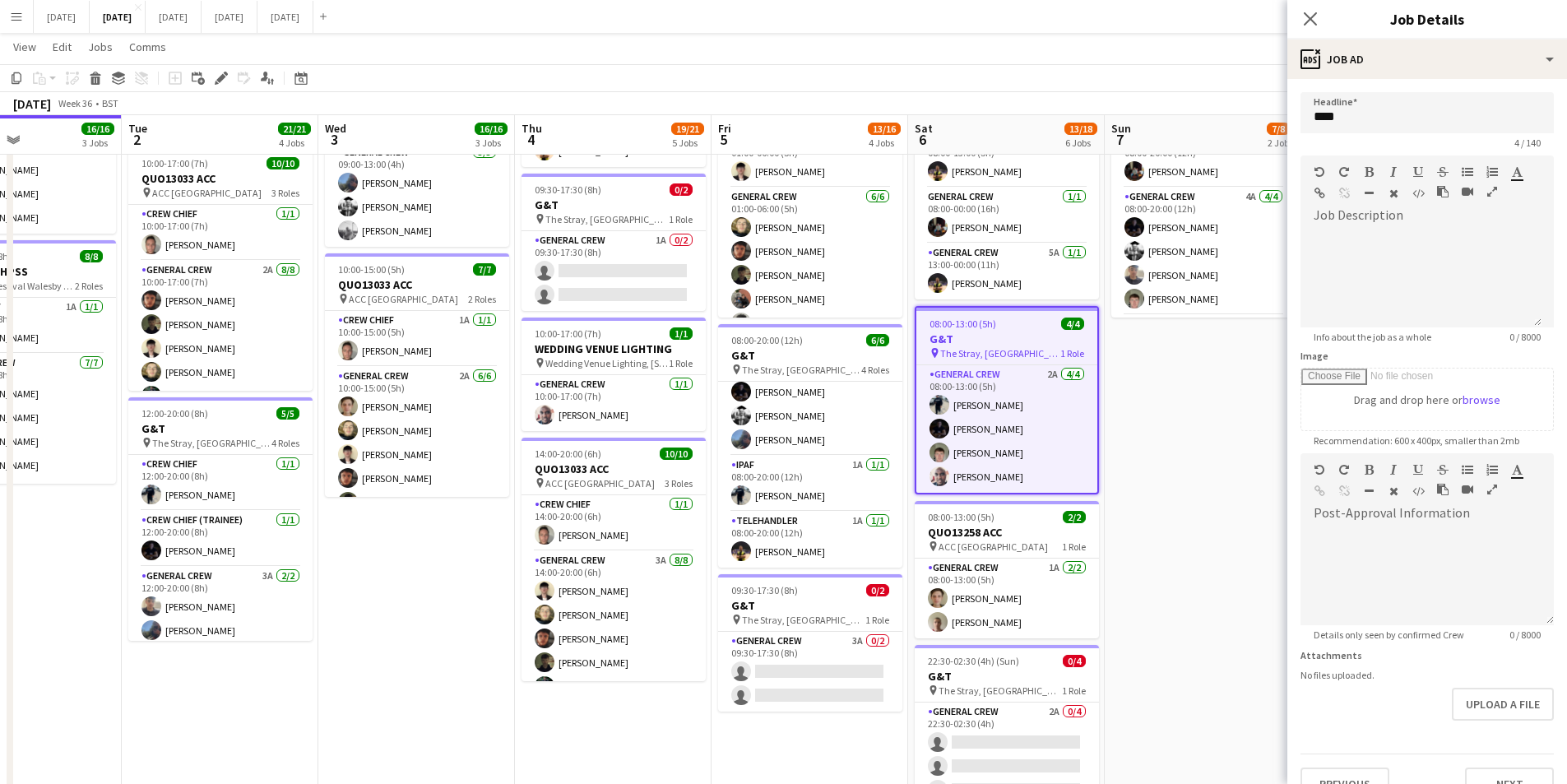
scroll to position [0, 0]
click at [1365, 236] on div at bounding box center [1420, 277] width 241 height 98
paste div
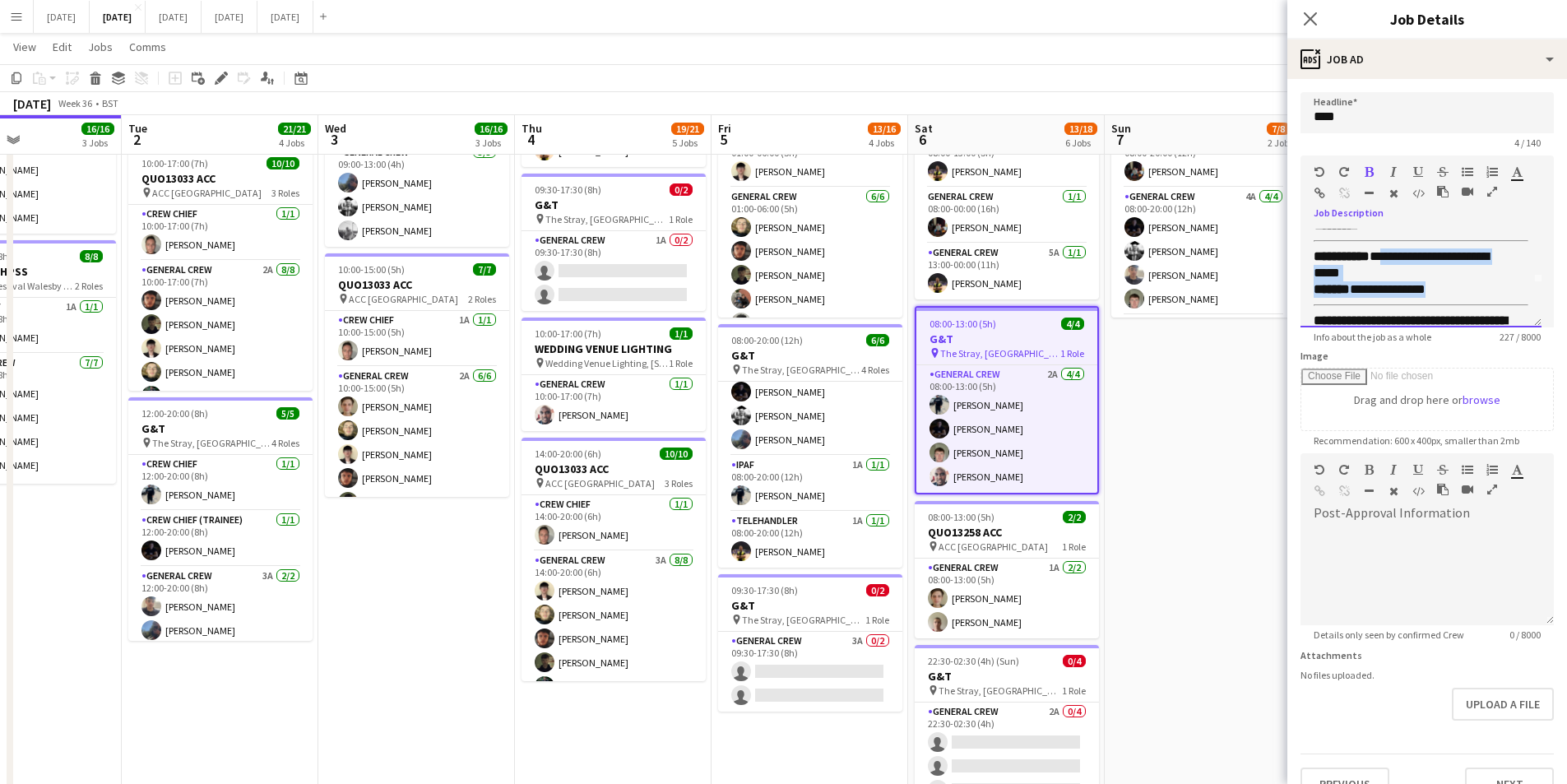
scroll to position [14, 0]
drag, startPoint x: 1440, startPoint y: 236, endPoint x: 1413, endPoint y: 276, distance: 48.3
click at [1413, 276] on div "**********" at bounding box center [1421, 331] width 215 height 122
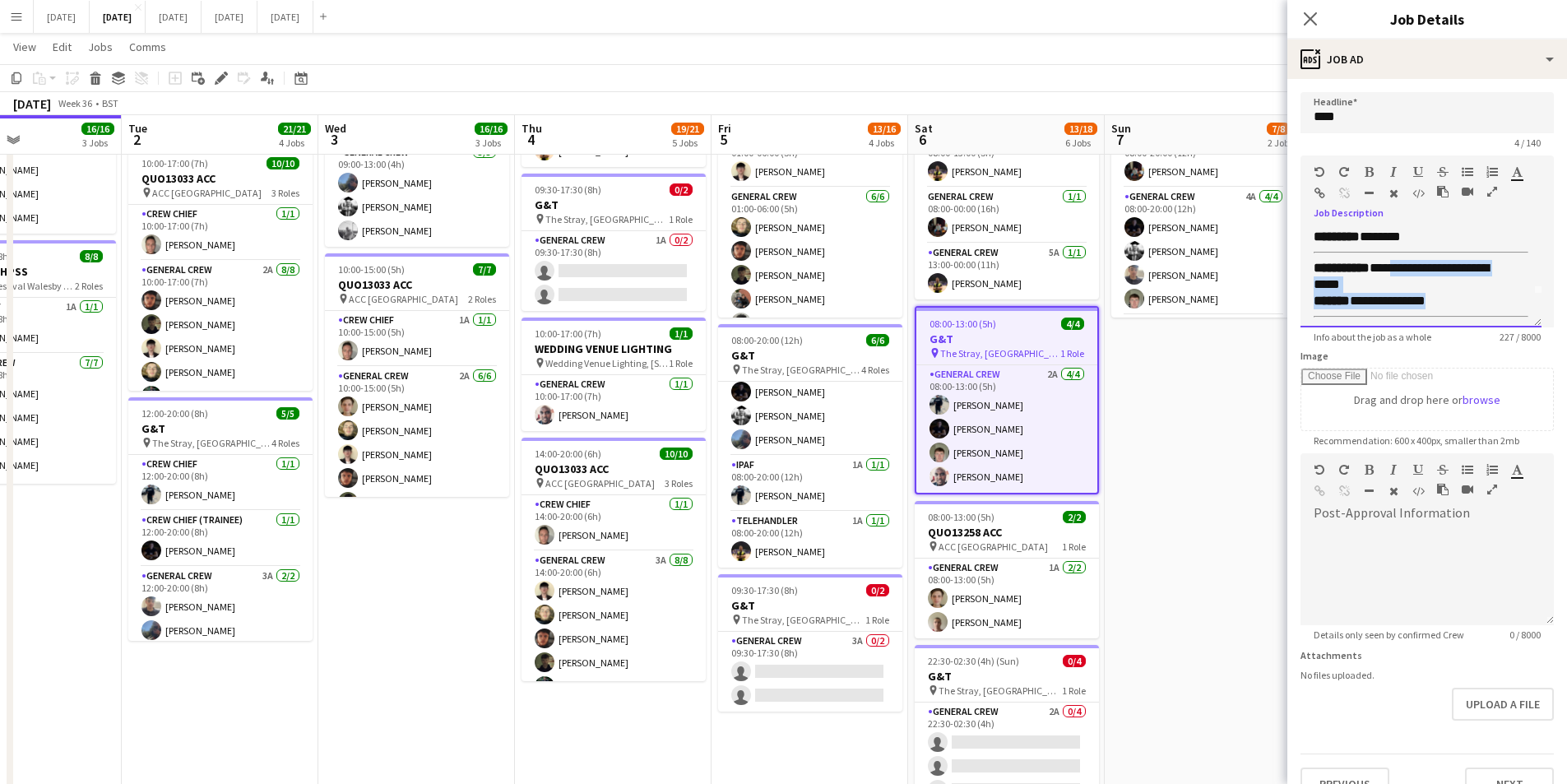
scroll to position [38, 0]
click at [1461, 297] on div "**********" at bounding box center [1421, 296] width 215 height 16
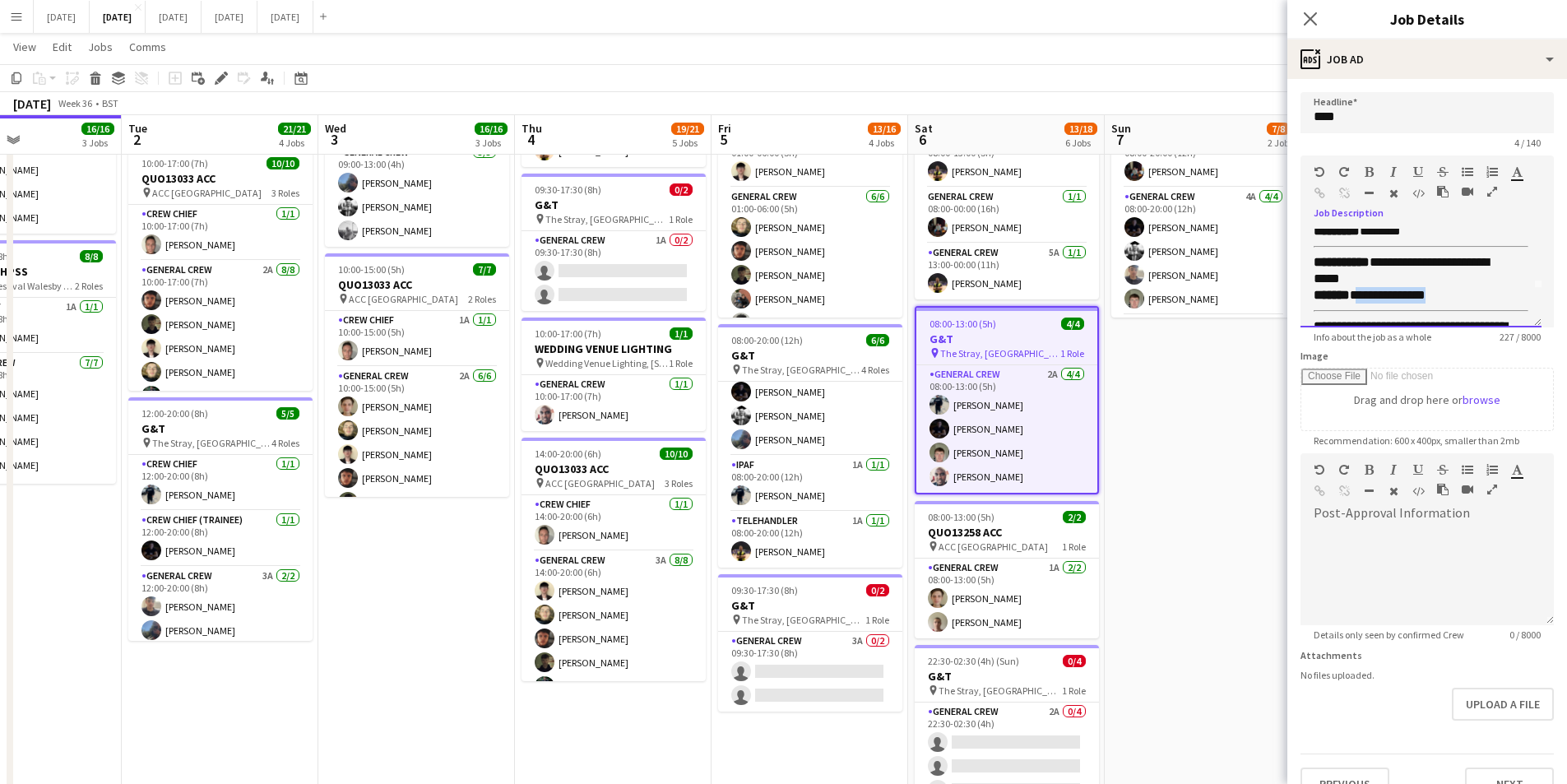
drag, startPoint x: 1455, startPoint y: 297, endPoint x: 1358, endPoint y: 296, distance: 97.0
click at [1358, 296] on div "**********" at bounding box center [1421, 296] width 215 height 16
click at [1339, 277] on div "**********" at bounding box center [1415, 270] width 202 height 33
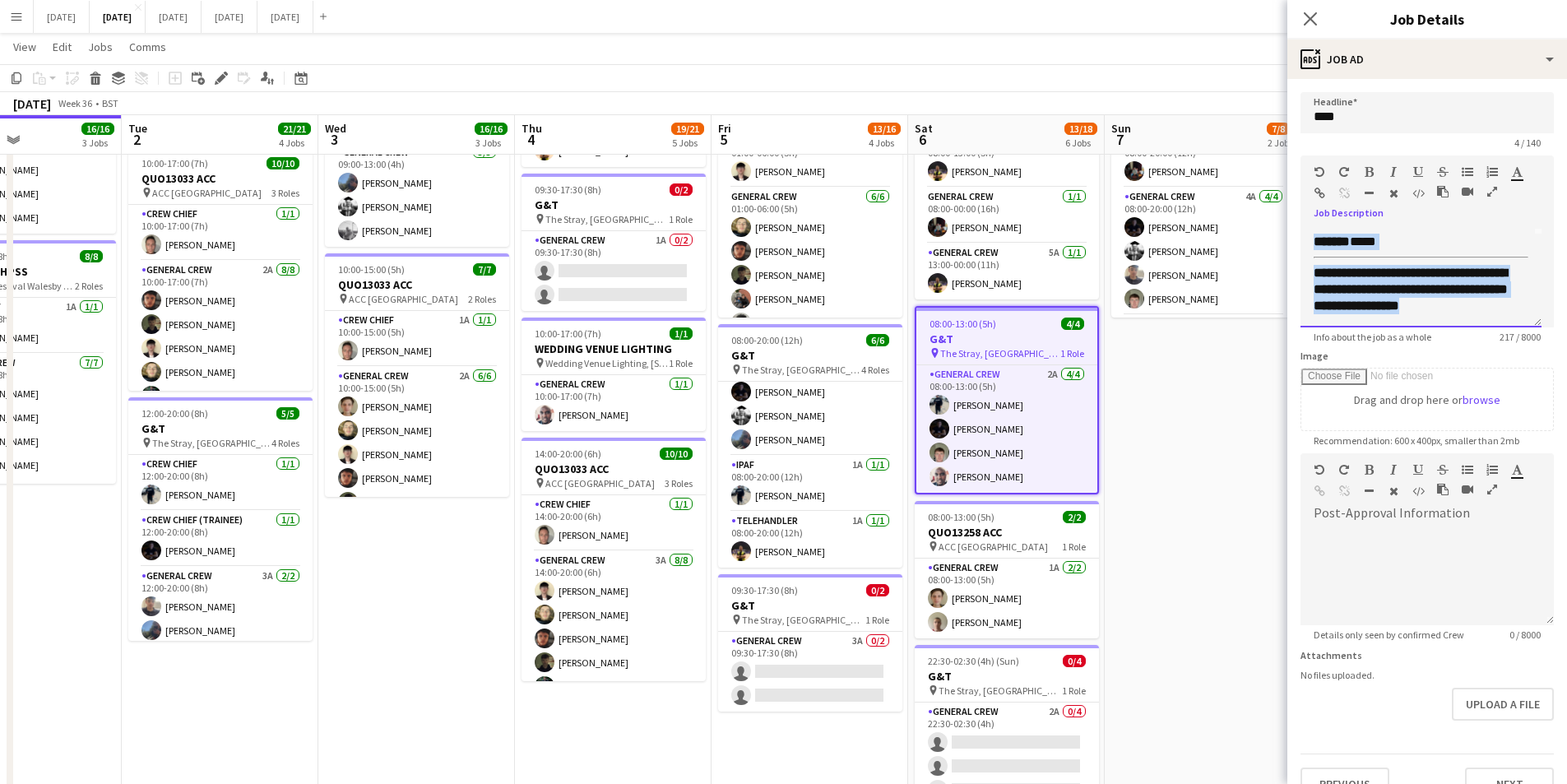
scroll to position [0, 0]
drag, startPoint x: 1397, startPoint y: 308, endPoint x: 1300, endPoint y: 198, distance: 146.7
click at [1300, 198] on form "**********" at bounding box center [1427, 446] width 279 height 708
copy div "**********"
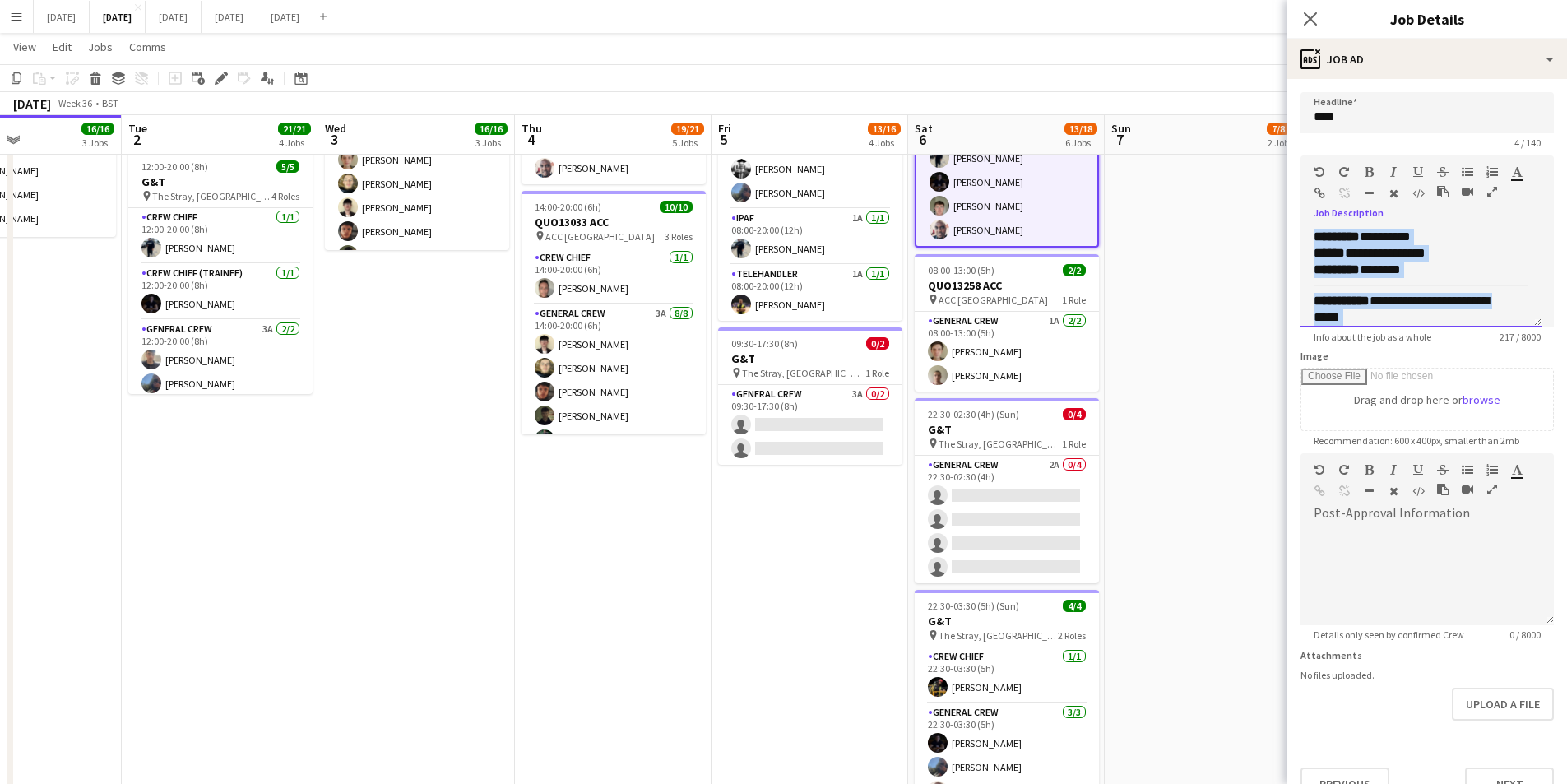
scroll to position [713, 0]
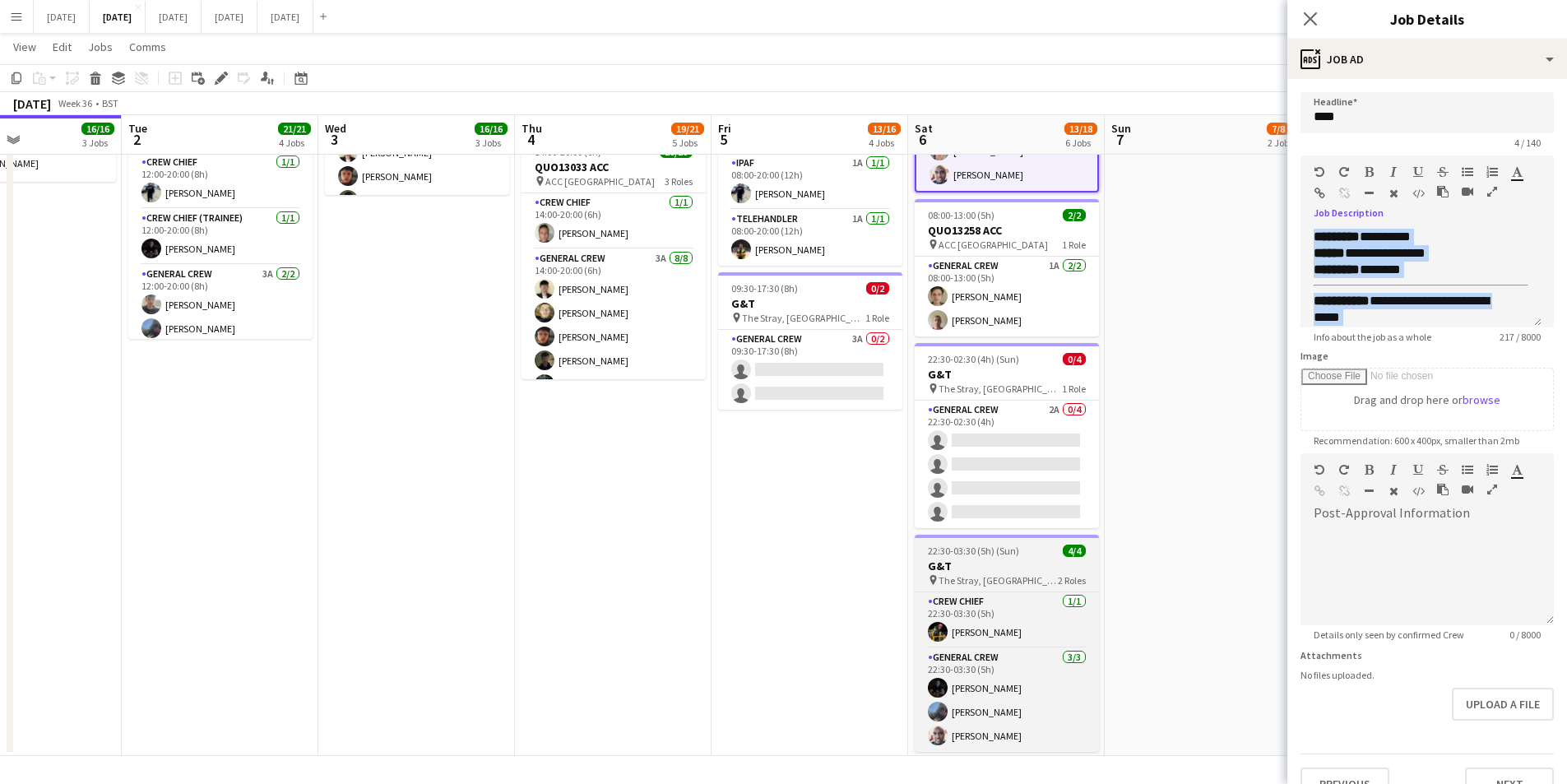
click at [1000, 562] on h3 "G&T" at bounding box center [1006, 566] width 185 height 15
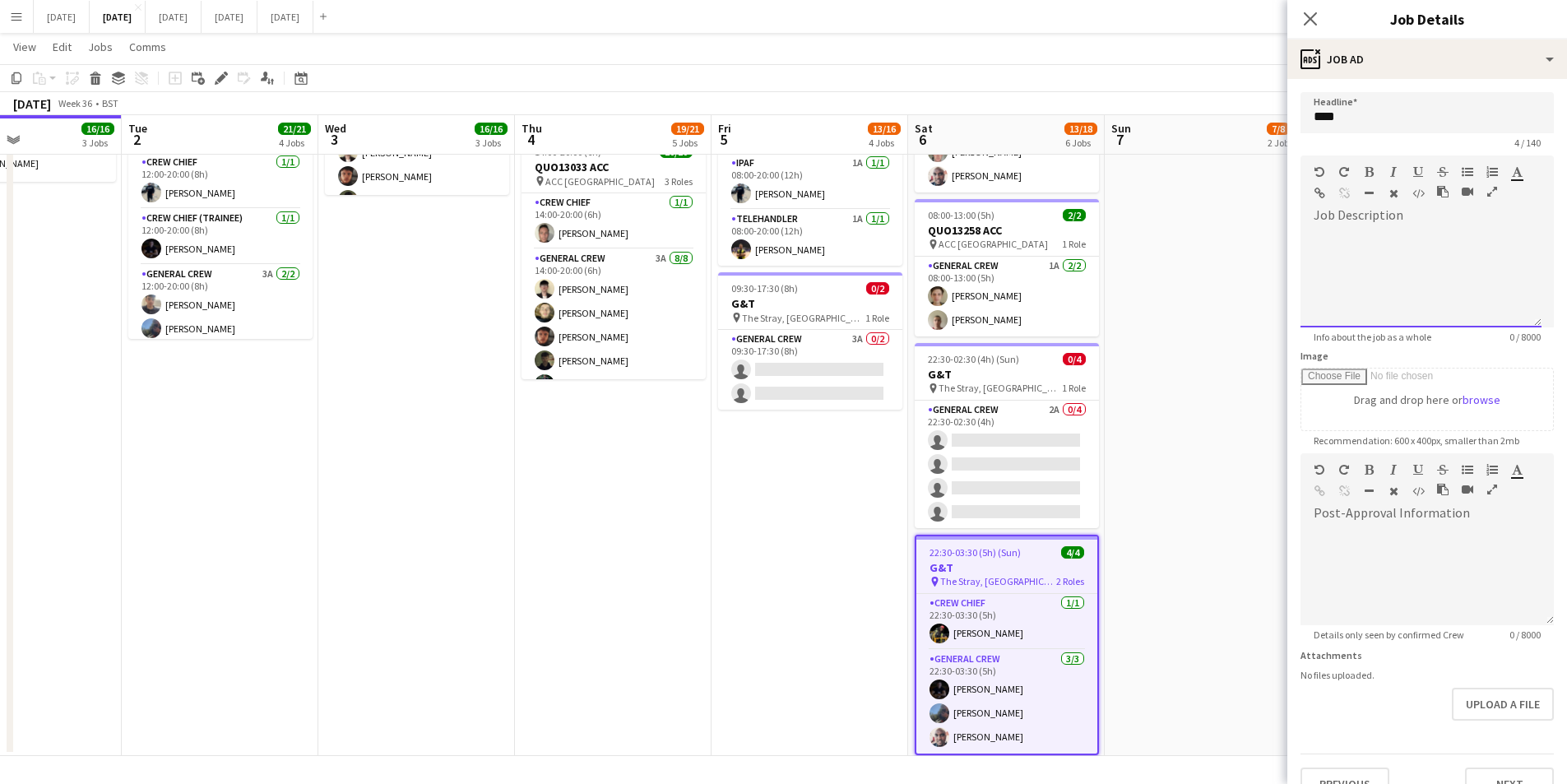
click at [1373, 246] on div at bounding box center [1420, 277] width 241 height 98
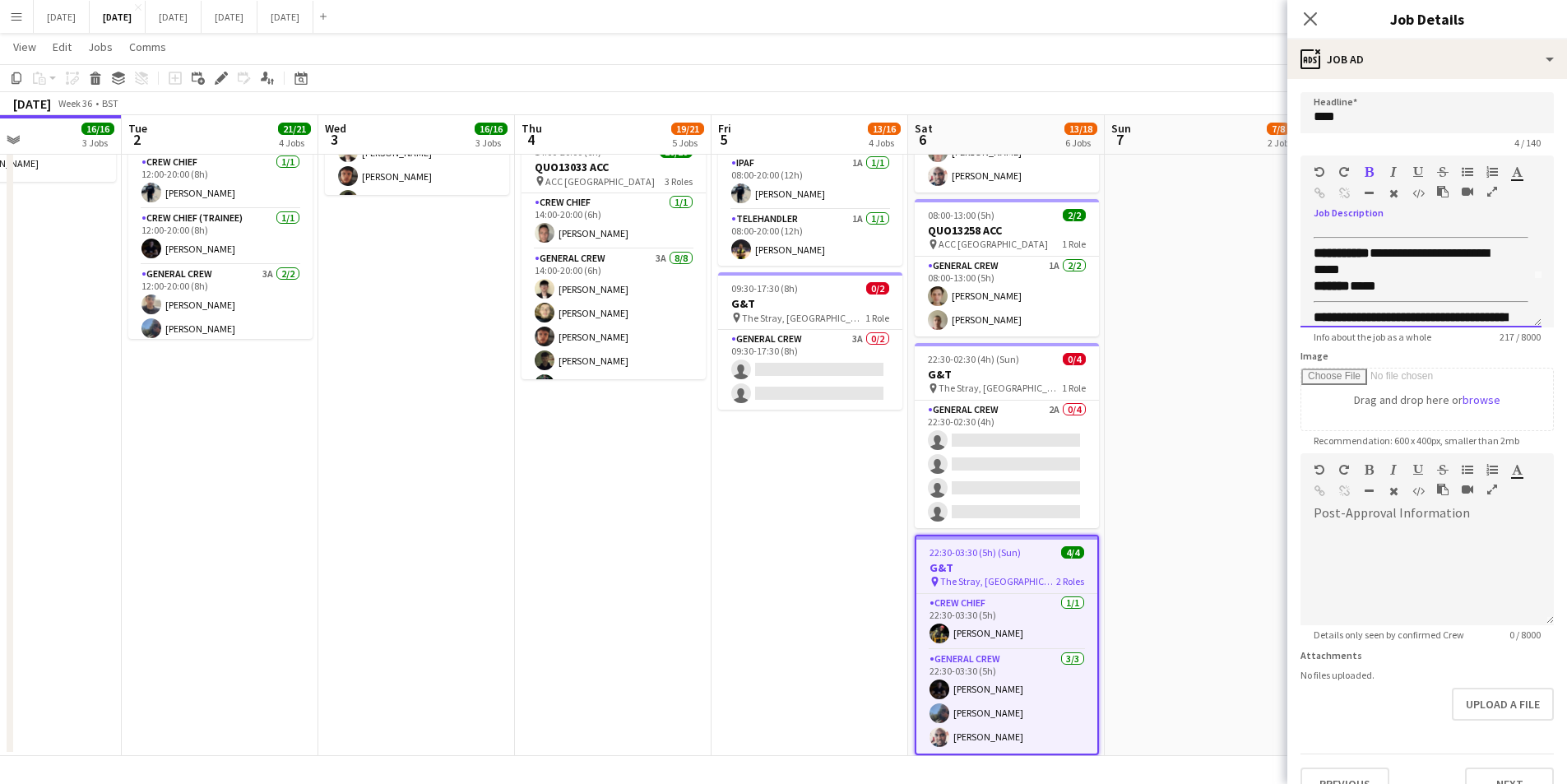
scroll to position [41, 0]
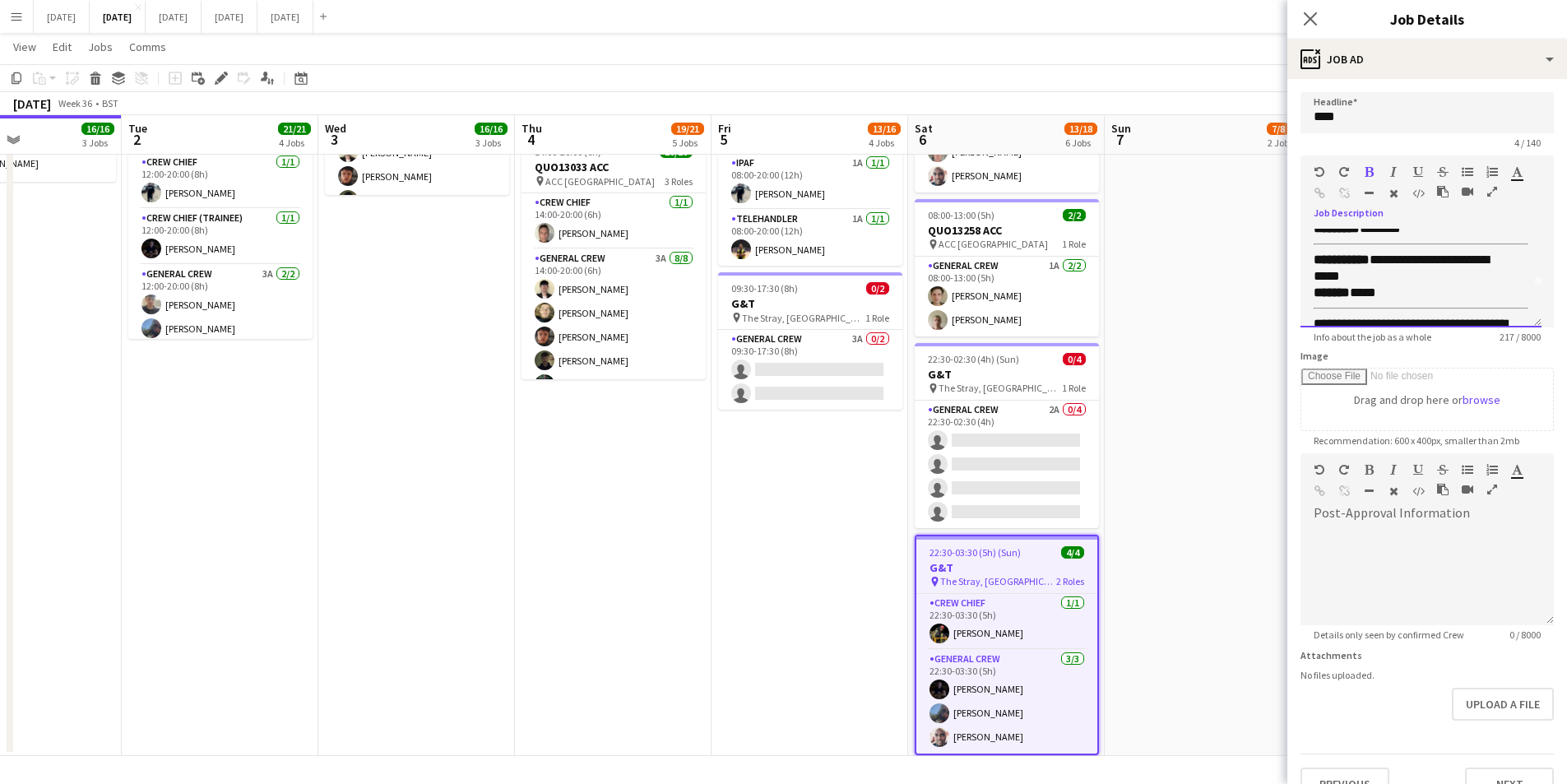
click at [1340, 277] on div "**********" at bounding box center [1415, 268] width 202 height 33
click at [1360, 276] on div "**********" at bounding box center [1415, 268] width 202 height 33
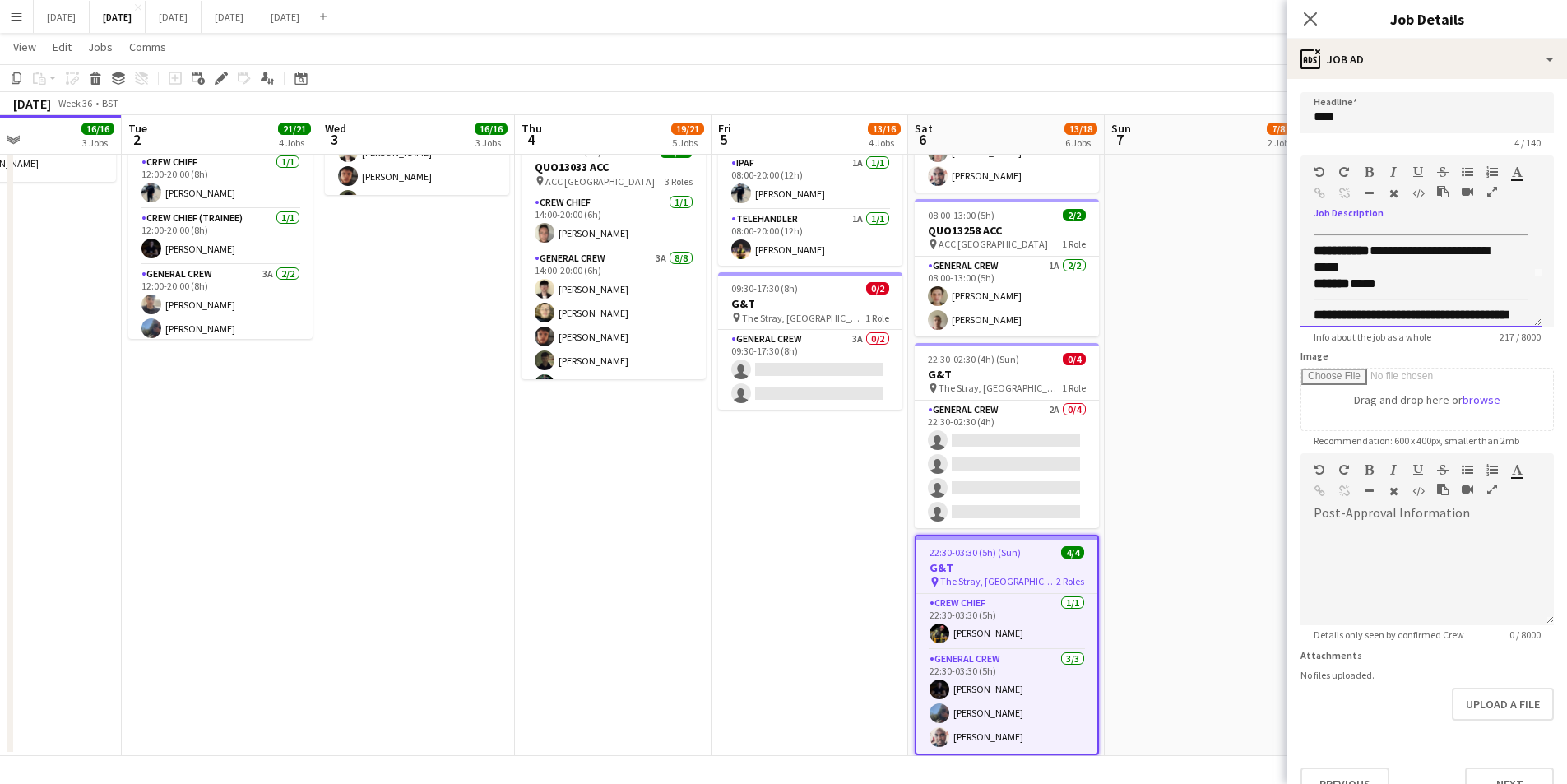
scroll to position [108, 0]
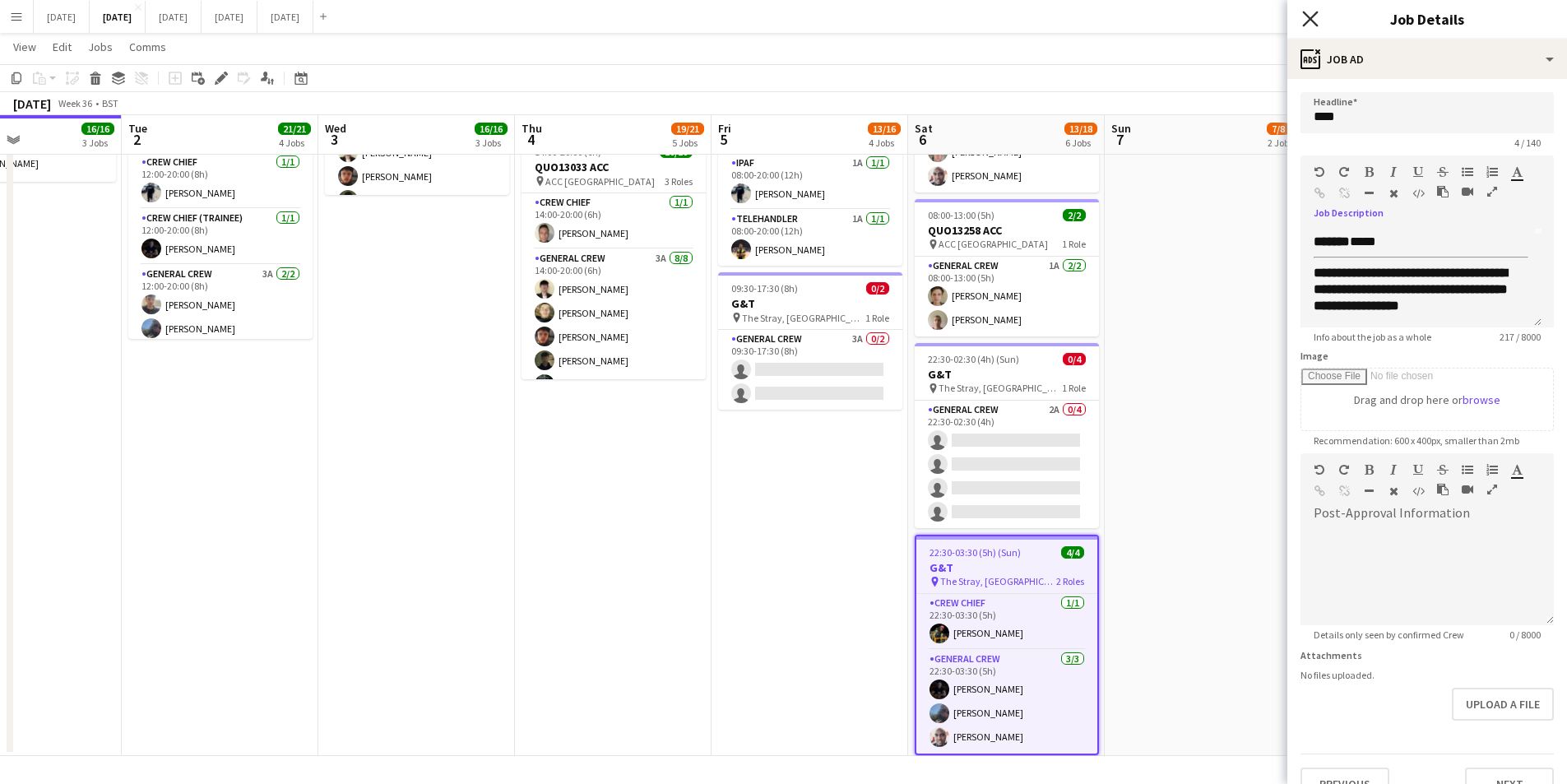
click at [1305, 22] on icon "Close pop-in" at bounding box center [1309, 18] width 15 height 15
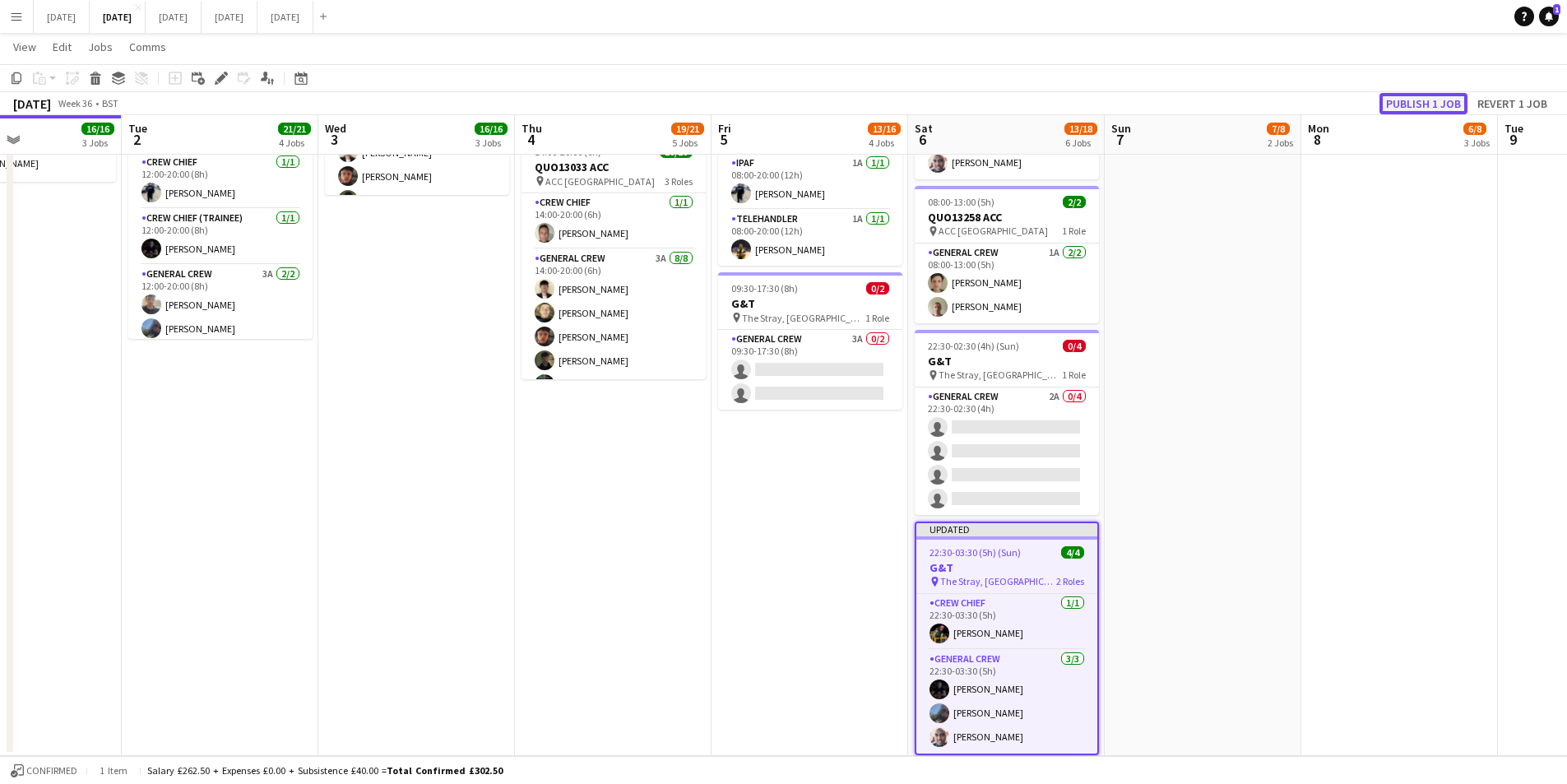
click at [1420, 104] on button "Publish 1 job" at bounding box center [1423, 104] width 88 height 22
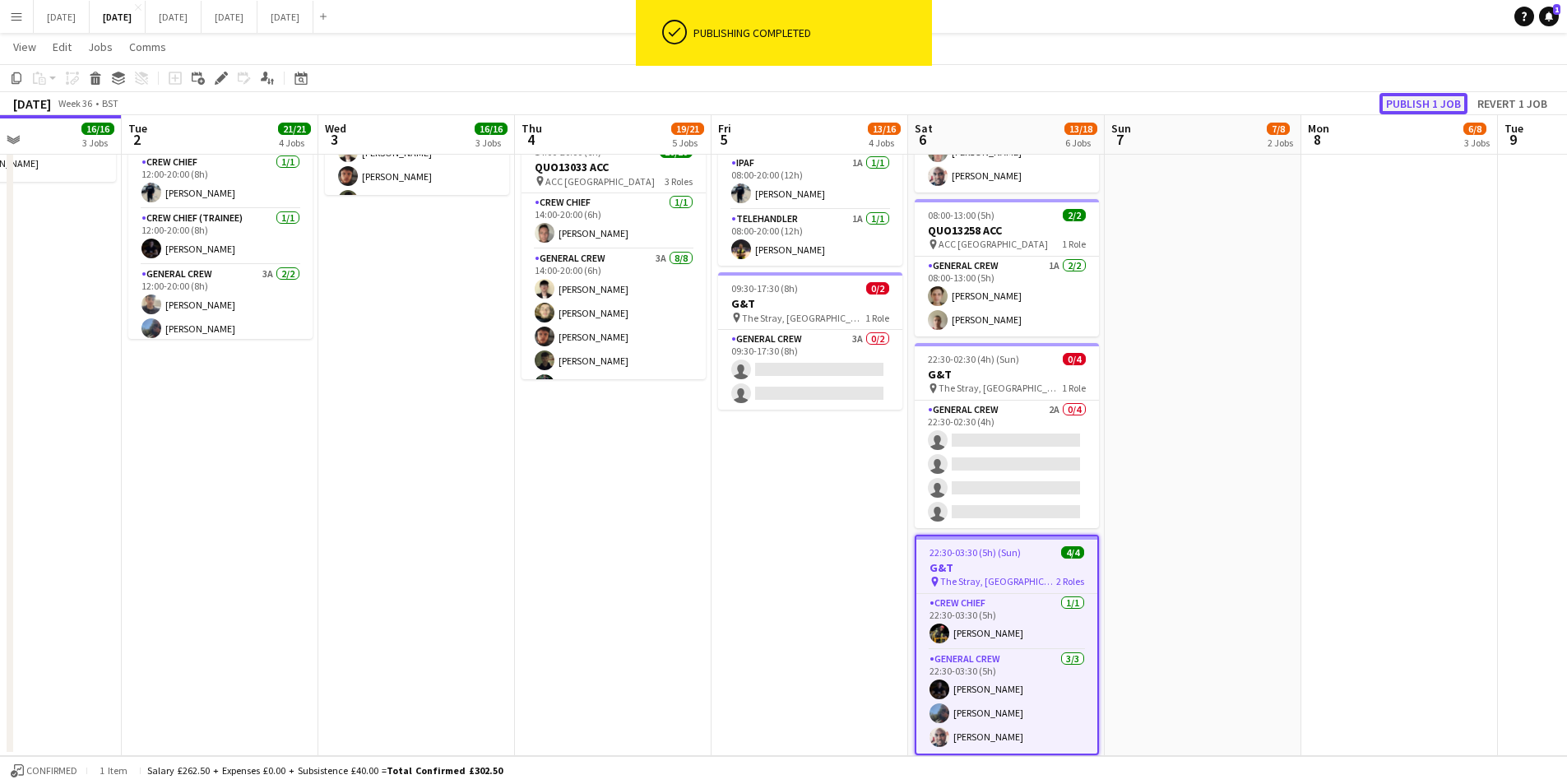
click at [1419, 104] on button "Publish 1 job" at bounding box center [1423, 104] width 88 height 22
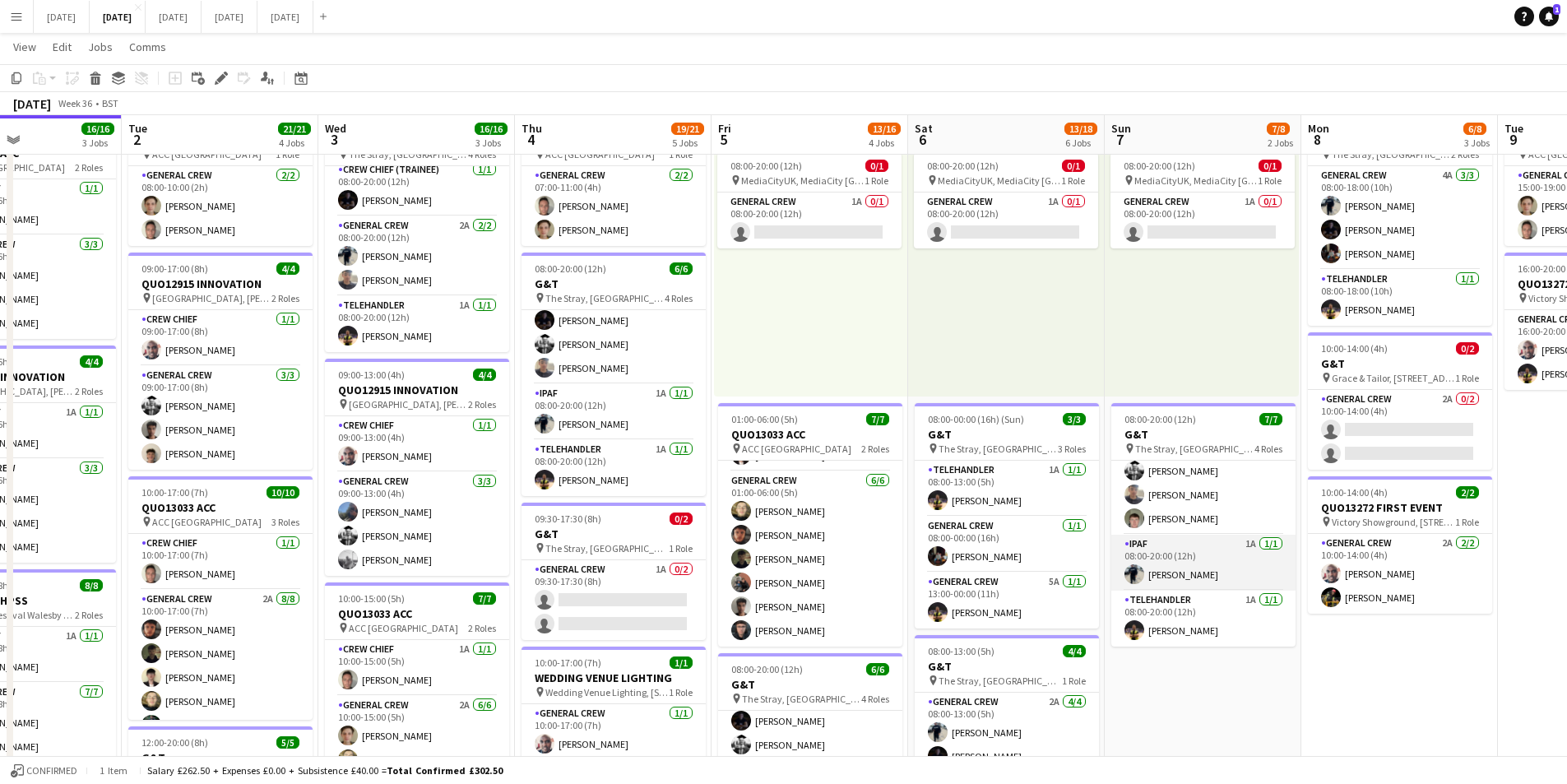
scroll to position [0, 0]
drag, startPoint x: 1490, startPoint y: 677, endPoint x: 1299, endPoint y: 679, distance: 191.0
click at [1291, 689] on app-calendar-viewport "Sat 30 Sun 31 Mon 1 16/16 3 Jobs Tue 2 21/21 4 Jobs Wed 3 16/16 3 Jobs Thu 4 19…" at bounding box center [784, 684] width 1567 height 1404
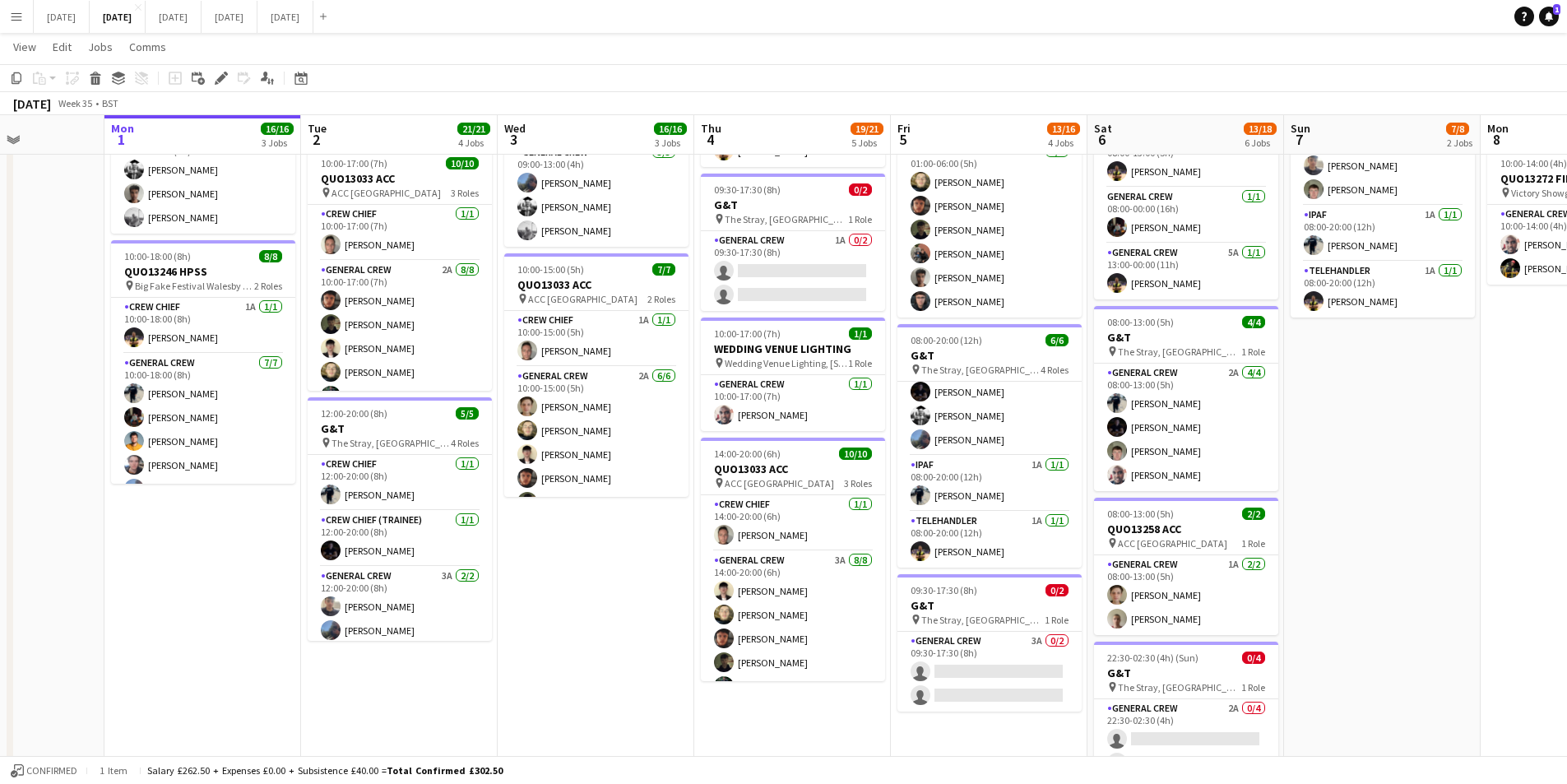
scroll to position [0, 484]
drag, startPoint x: 251, startPoint y: 626, endPoint x: 628, endPoint y: 638, distance: 377.2
click at [628, 638] on app-calendar-viewport "Fri 29 Sat 30 Sun 31 Mon 1 16/16 3 Jobs Tue 2 21/21 4 Jobs Wed 3 16/16 3 Jobs T…" at bounding box center [784, 355] width 1567 height 1404
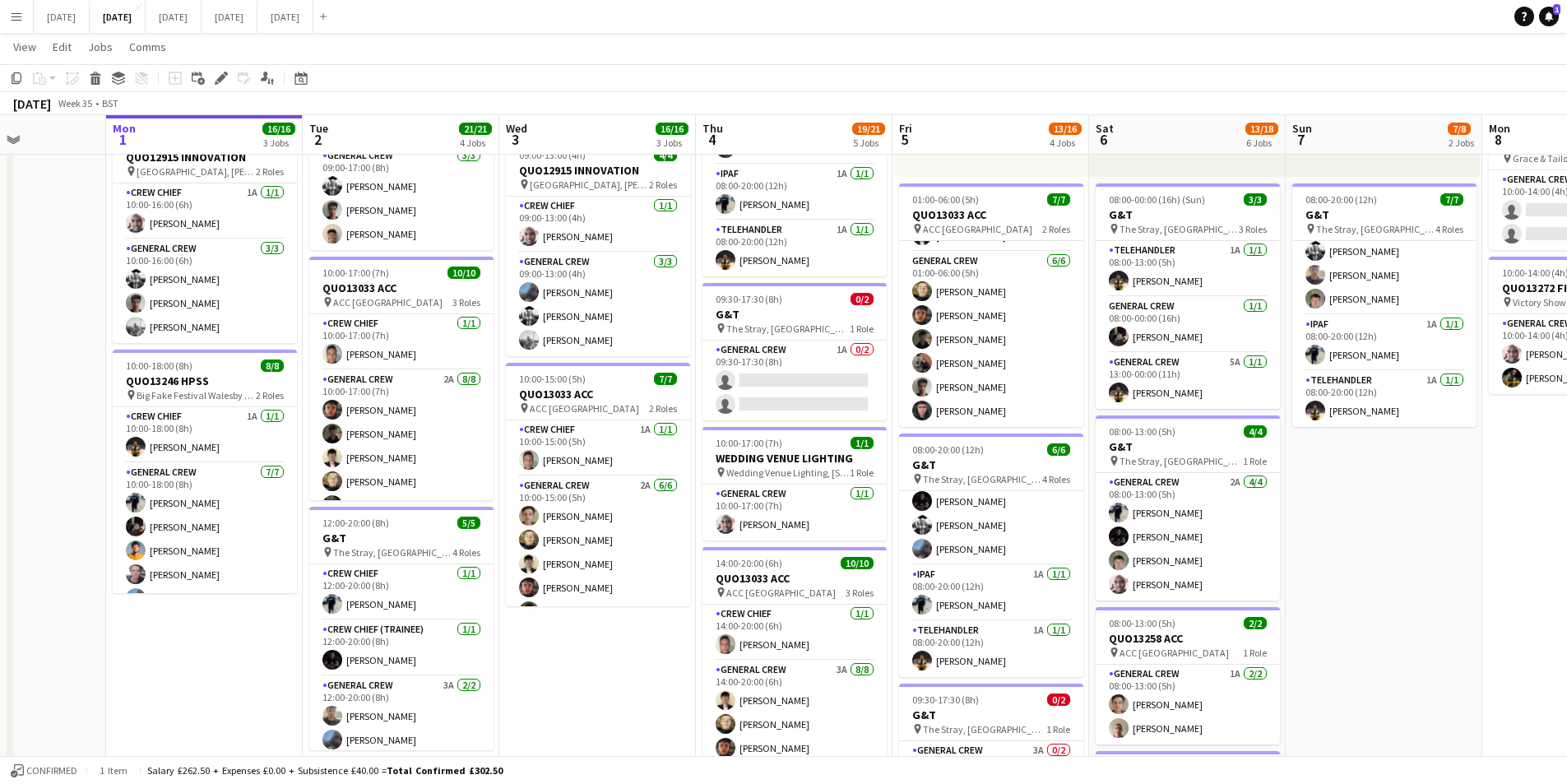
scroll to position [630, 0]
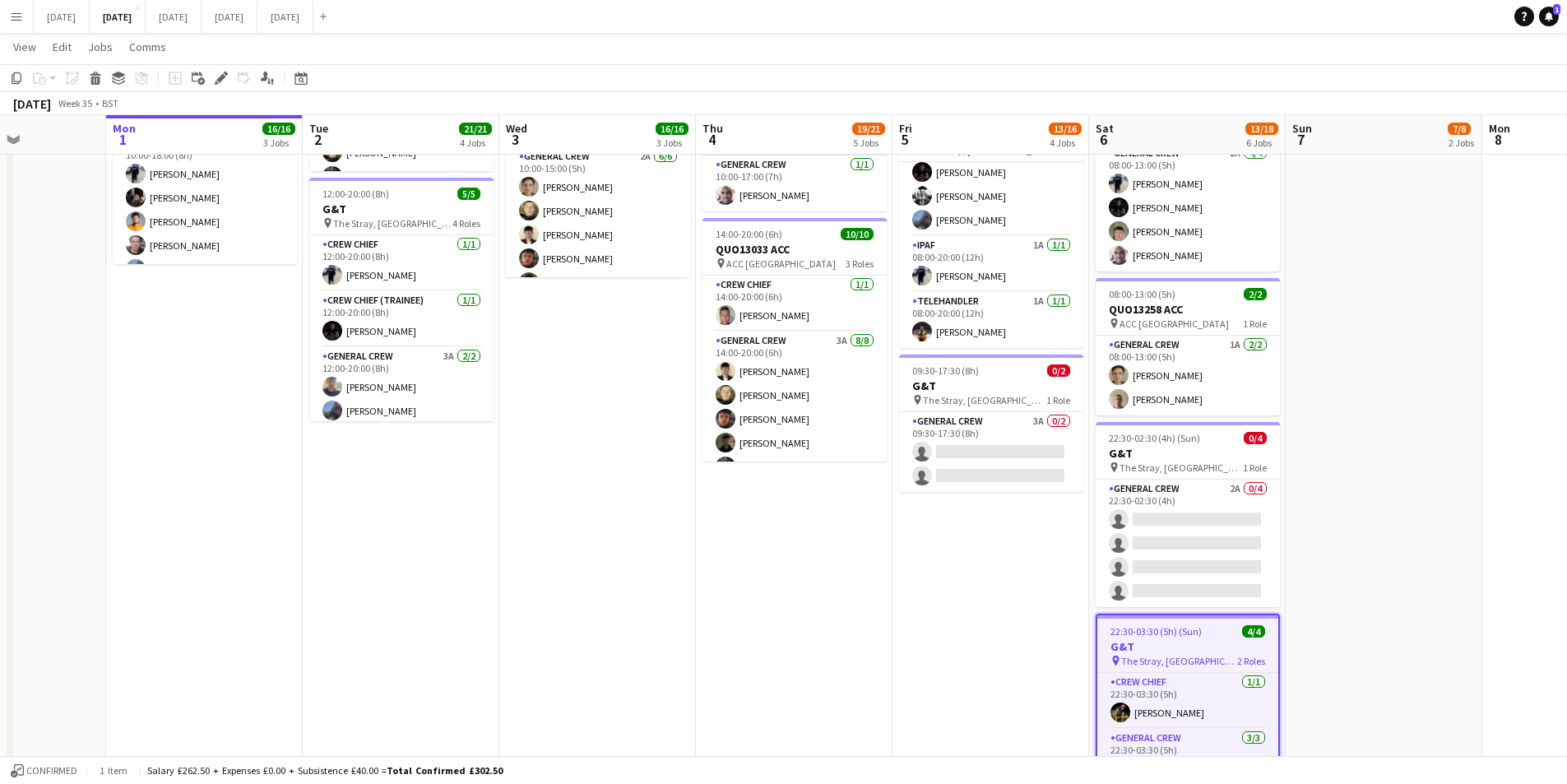
click at [1018, 447] on app-card-role "General Crew 3A 0/2 09:30-17:30 (8h) single-neutral-actions single-neutral-acti…" at bounding box center [991, 452] width 185 height 80
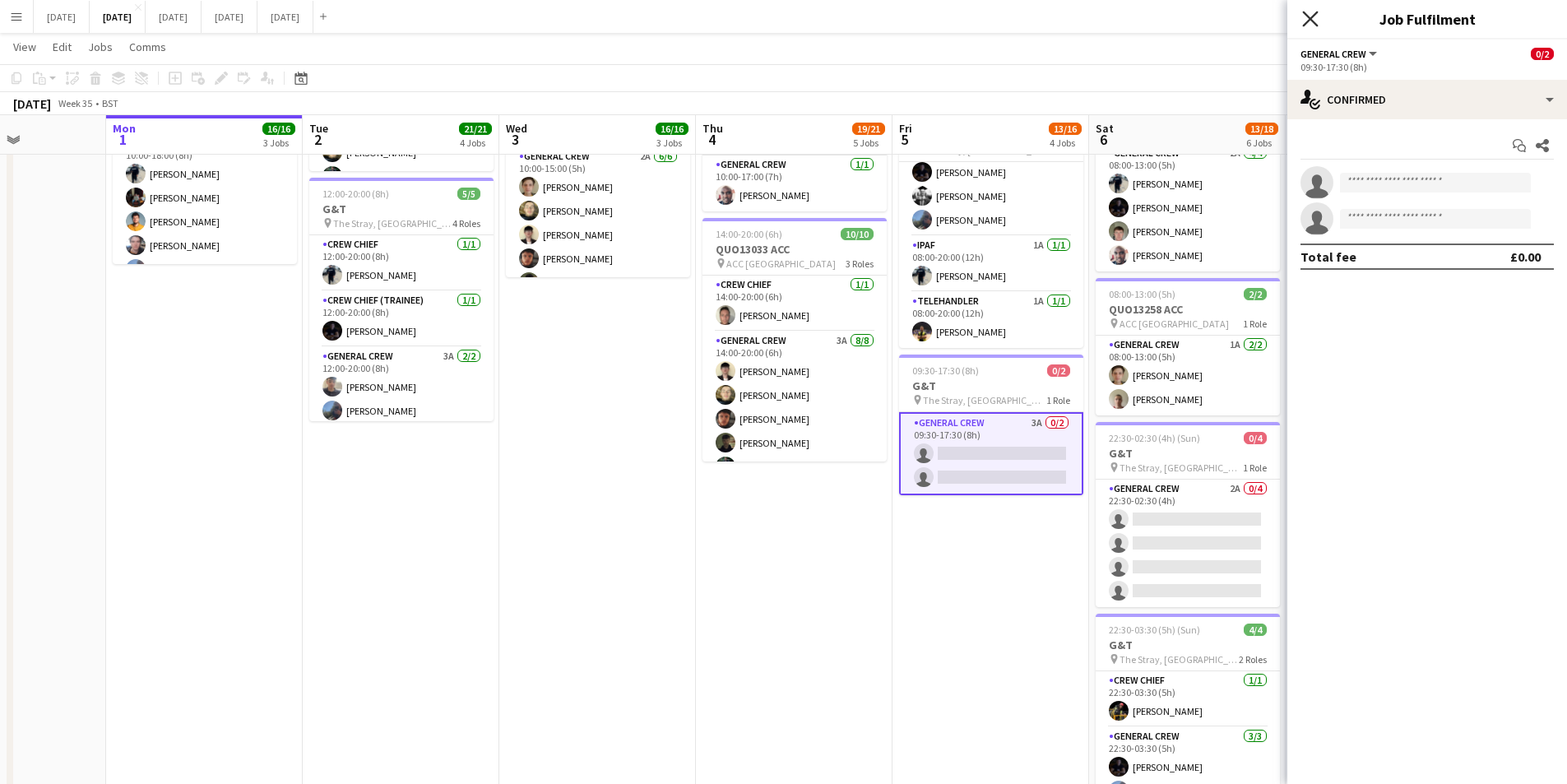
click at [1309, 15] on icon "Close pop-in" at bounding box center [1309, 18] width 15 height 15
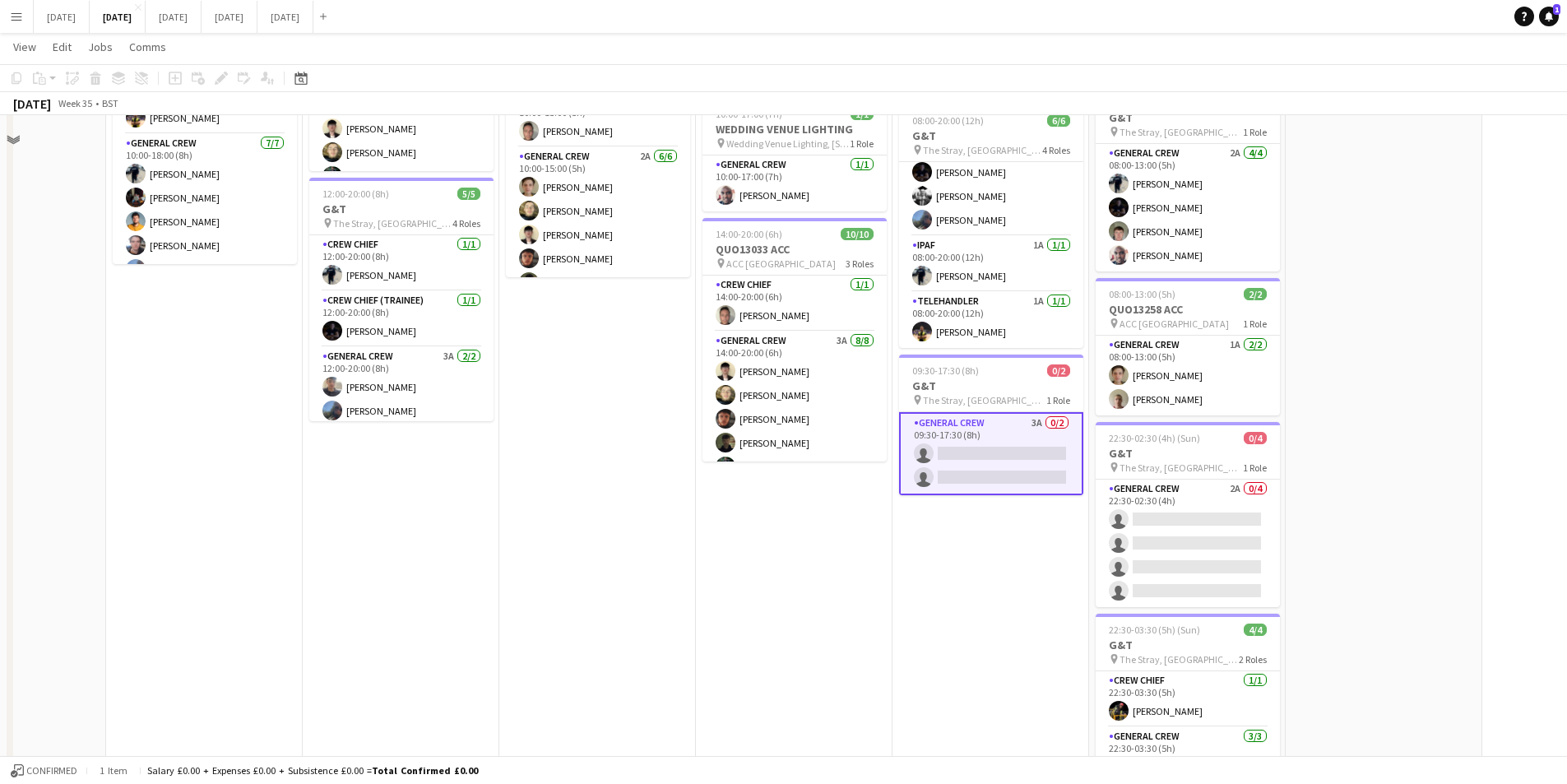
scroll to position [467, 0]
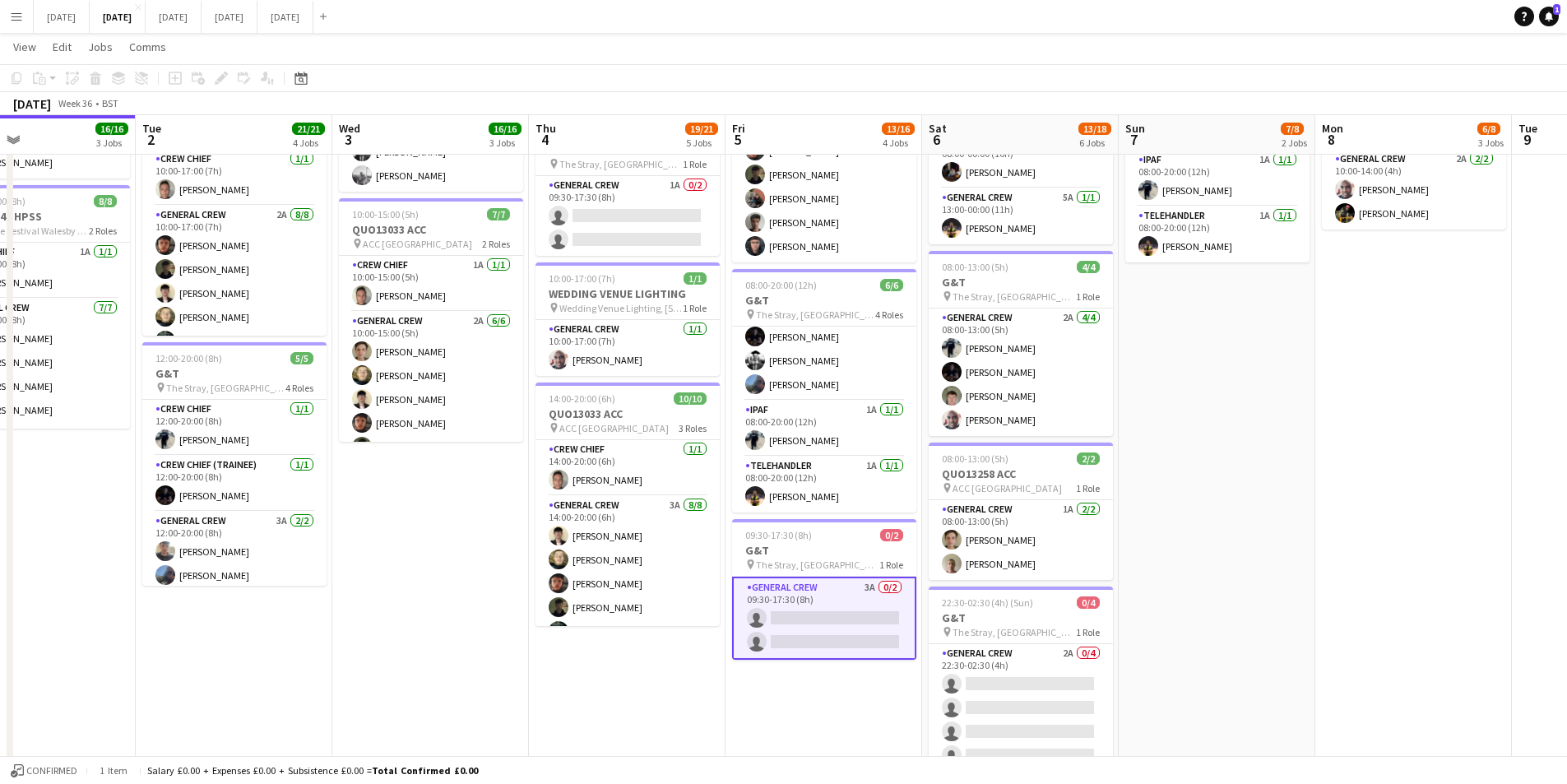
drag, startPoint x: 1467, startPoint y: 519, endPoint x: 1278, endPoint y: 584, distance: 199.9
click at [1264, 516] on app-calendar-viewport "Sat 30 Sun 31 Mon 1 16/16 3 Jobs Tue 2 21/21 4 Jobs Wed 3 16/16 3 Jobs Thu 4 19…" at bounding box center [784, 300] width 1567 height 1404
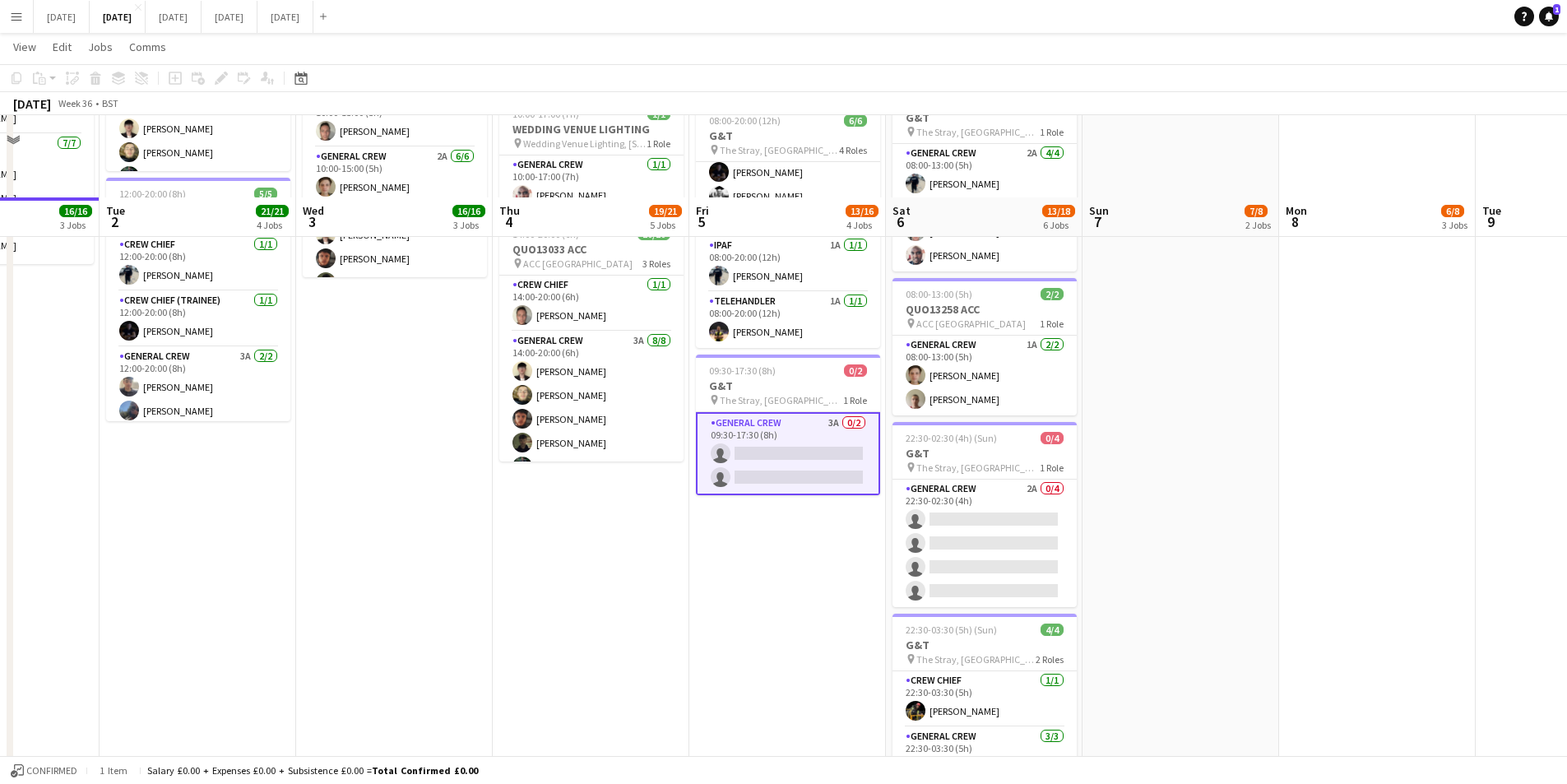
scroll to position [713, 0]
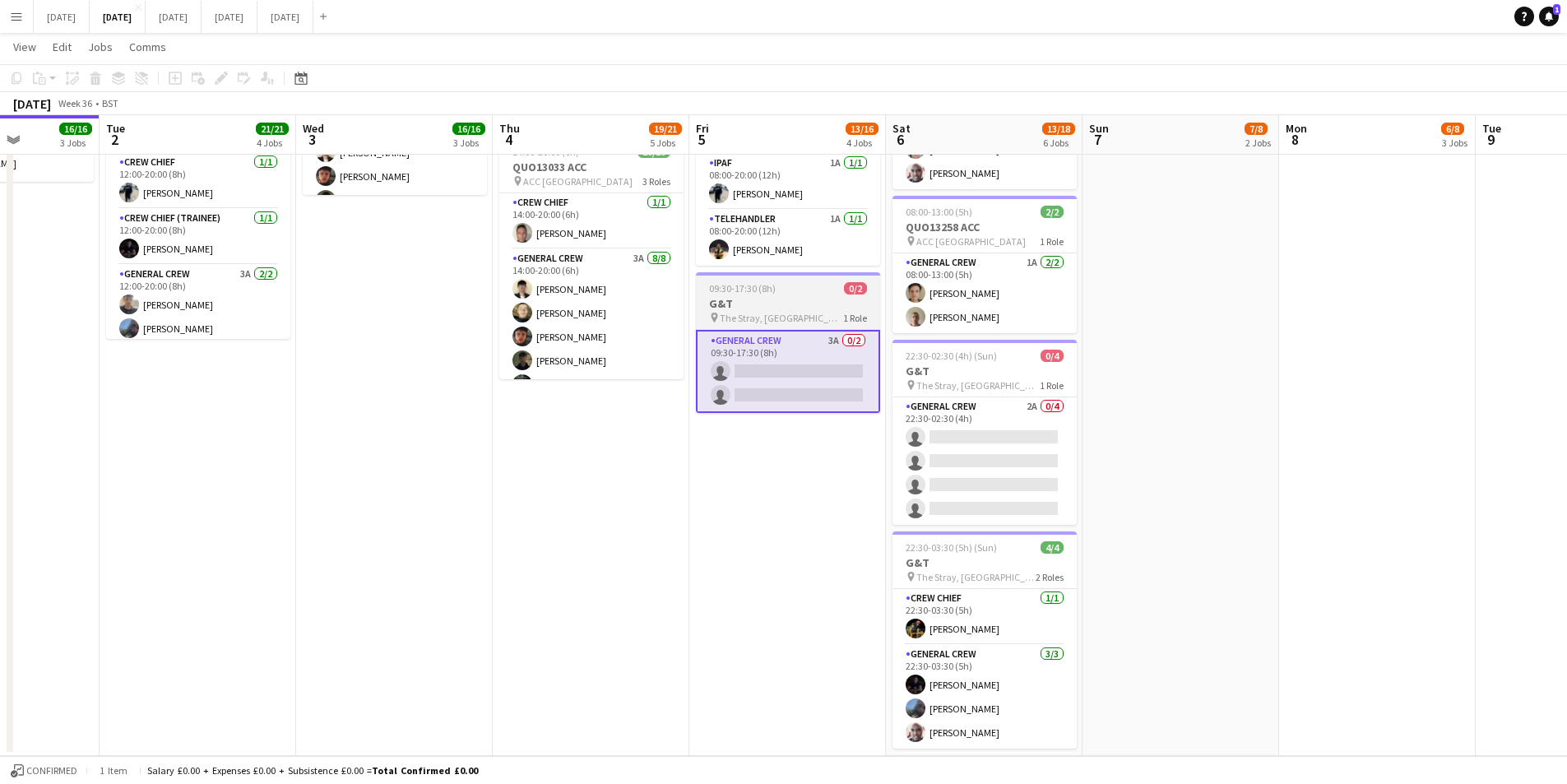
click at [779, 294] on div "09:30-17:30 (8h) 0/2" at bounding box center [788, 288] width 185 height 13
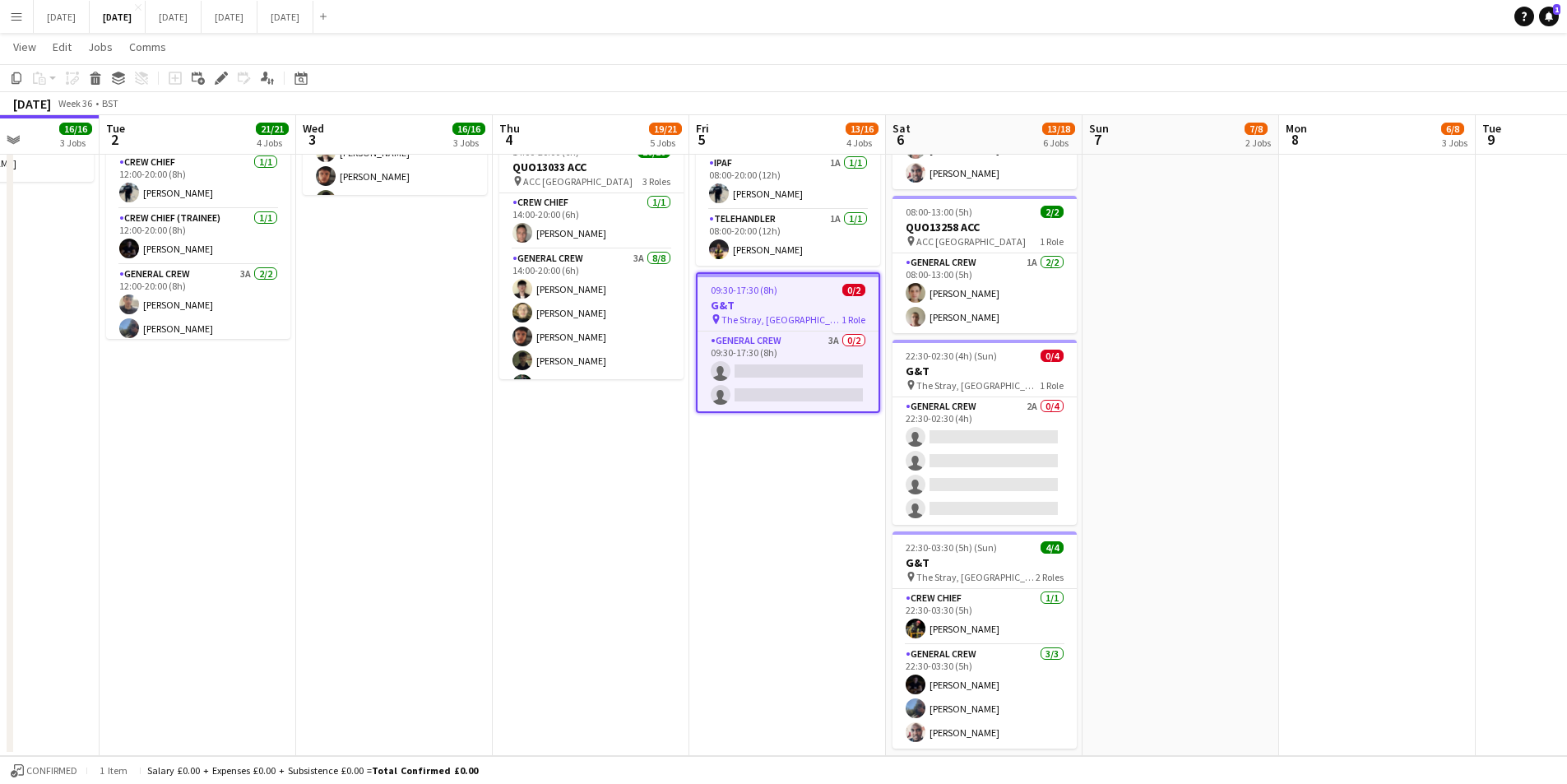
click at [783, 297] on app-job-card "09:30-17:30 (8h) 0/2 G&T pin The Stray, W Park, Harrogate, UK 1 Role General Cr…" at bounding box center [788, 342] width 185 height 141
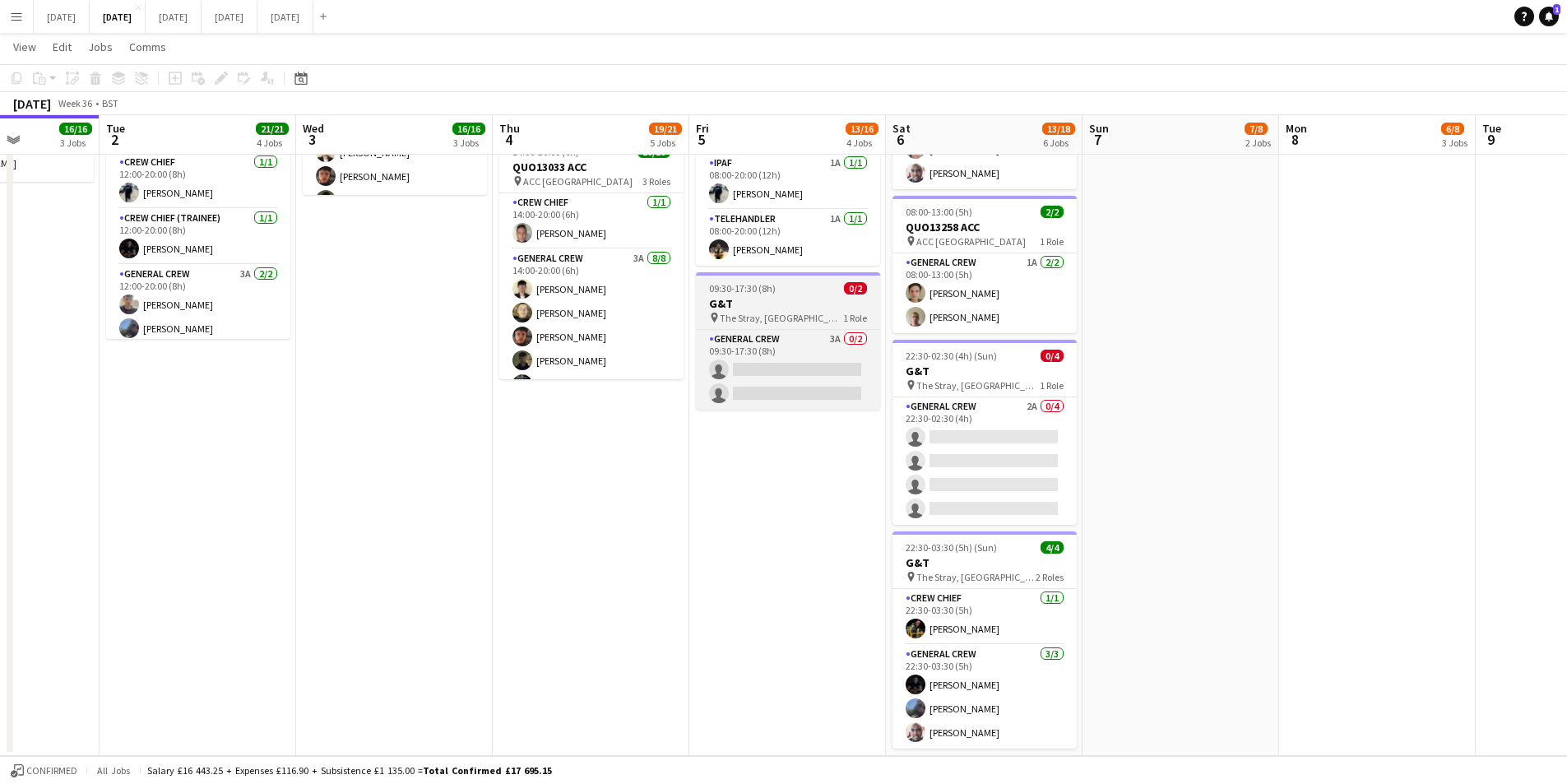
click at [776, 296] on h3 "G&T" at bounding box center [788, 303] width 185 height 15
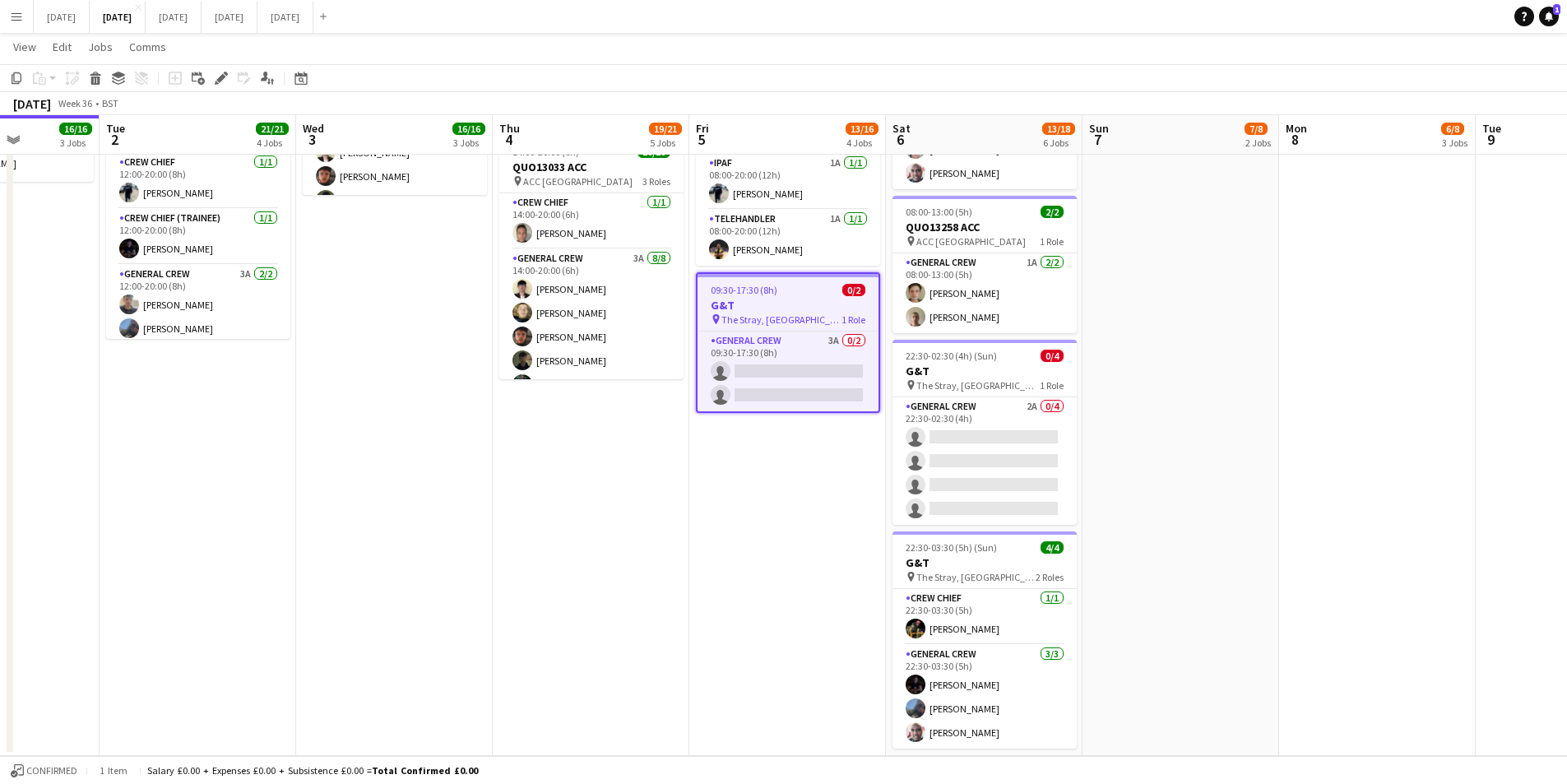
click at [776, 296] on app-job-card "09:30-17:30 (8h) 0/2 G&T pin The Stray, W Park, Harrogate, UK 1 Role General Cr…" at bounding box center [788, 342] width 185 height 141
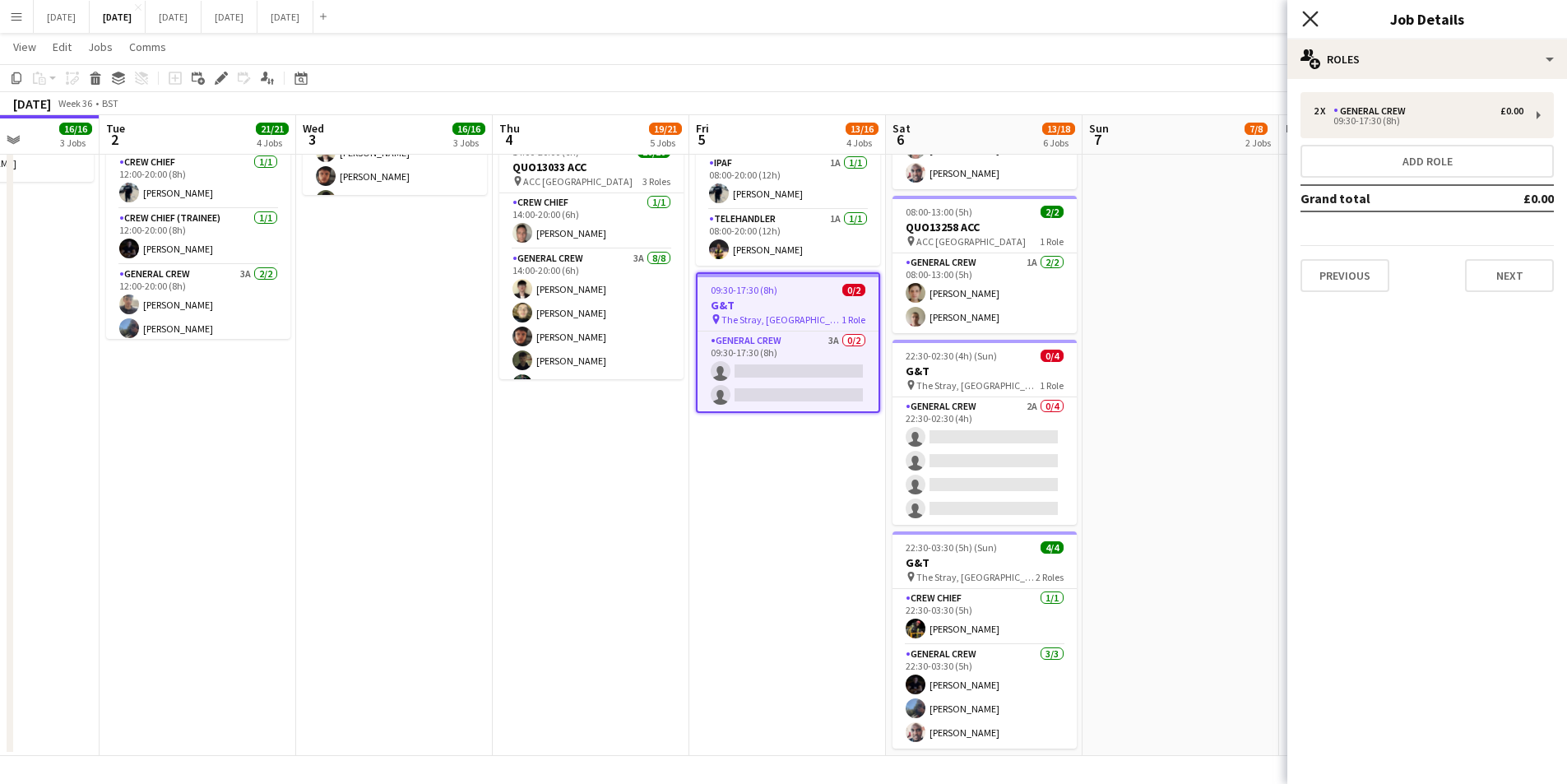
click at [1307, 16] on icon "Close pop-in" at bounding box center [1309, 18] width 15 height 15
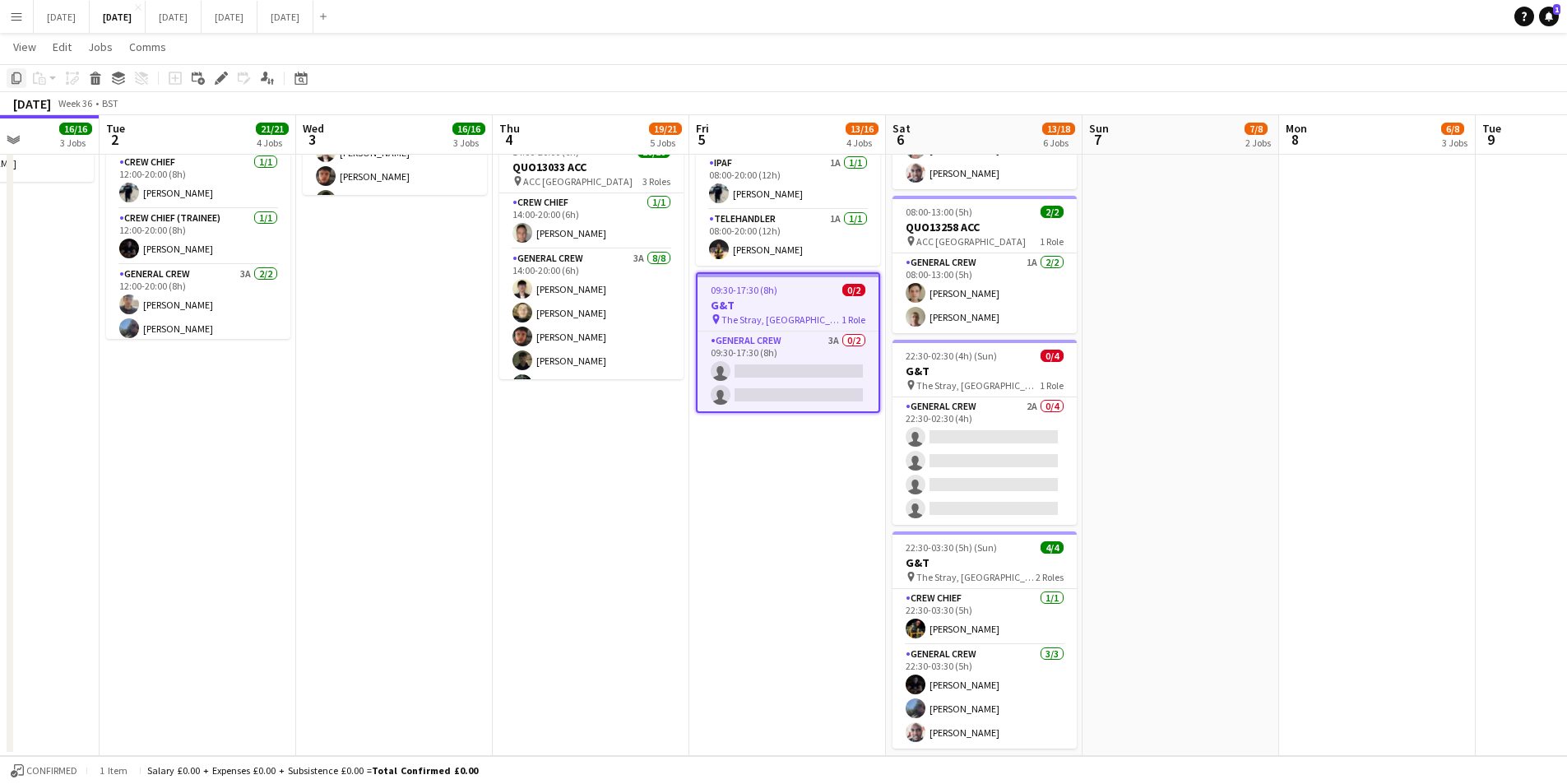
click at [13, 77] on icon "Copy" at bounding box center [16, 78] width 13 height 13
click at [751, 467] on app-date-cell "Toggle View SETSTAGE 05-09-2025 → 07-09-2025 0/3 3 jobs 08:00-20:00 (12h) 0/1 p…" at bounding box center [788, 114] width 197 height 1284
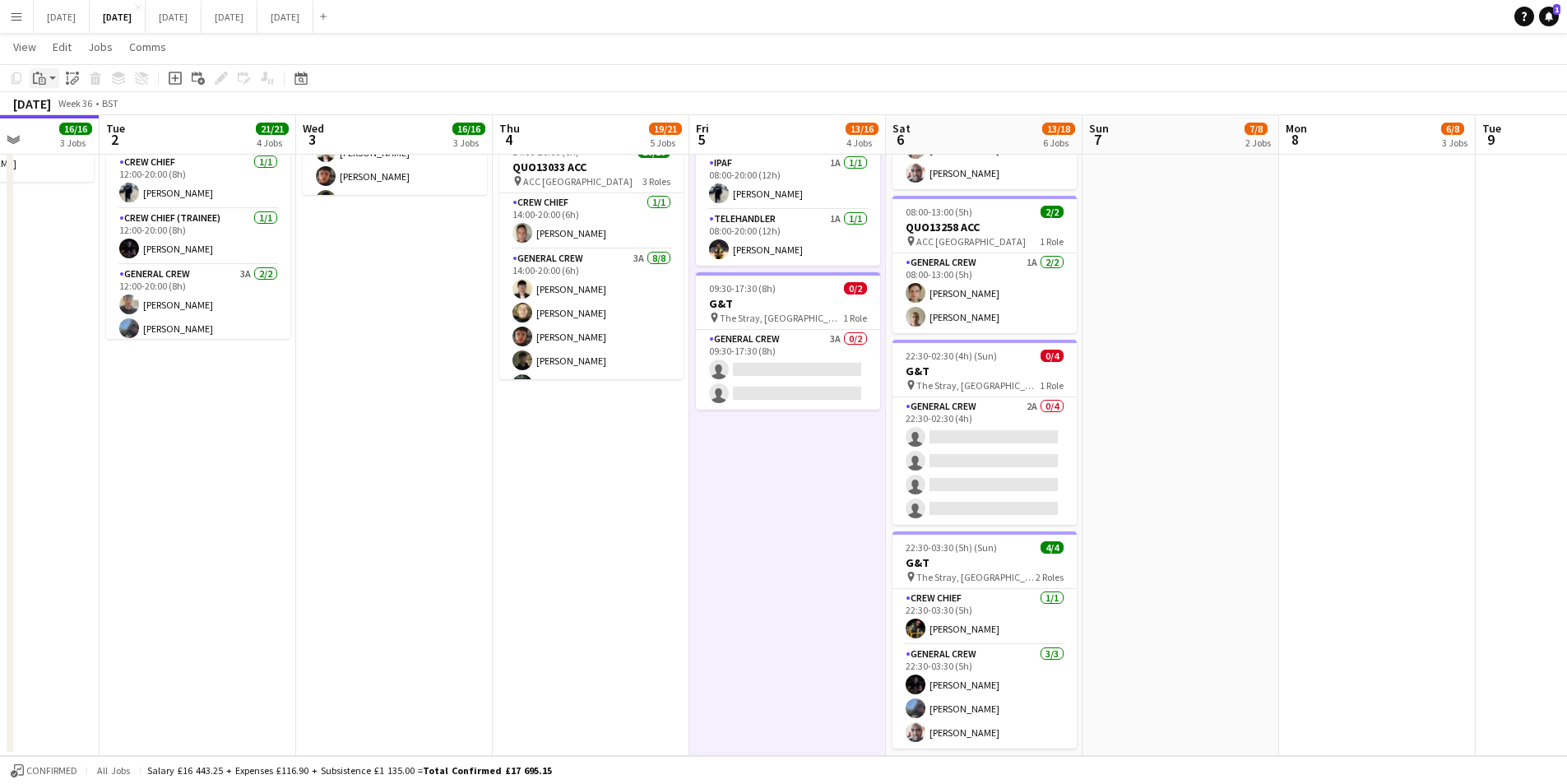
click at [40, 73] on icon "Paste" at bounding box center [39, 78] width 13 height 13
click at [59, 104] on link "Paste Ctrl+V" at bounding box center [121, 109] width 155 height 15
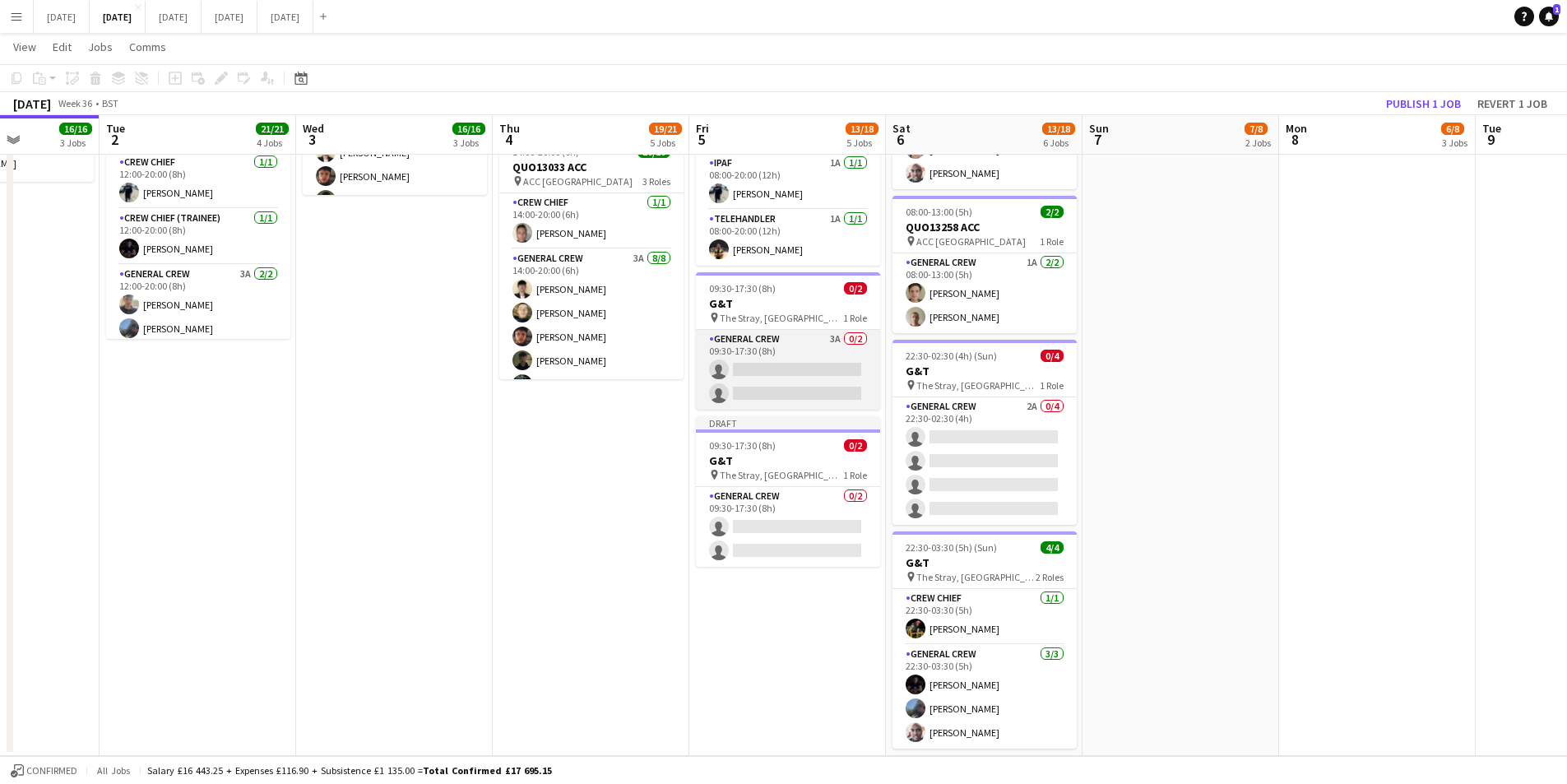
click at [784, 367] on app-card-role "General Crew 3A 0/2 09:30-17:30 (8h) single-neutral-actions single-neutral-acti…" at bounding box center [788, 370] width 185 height 80
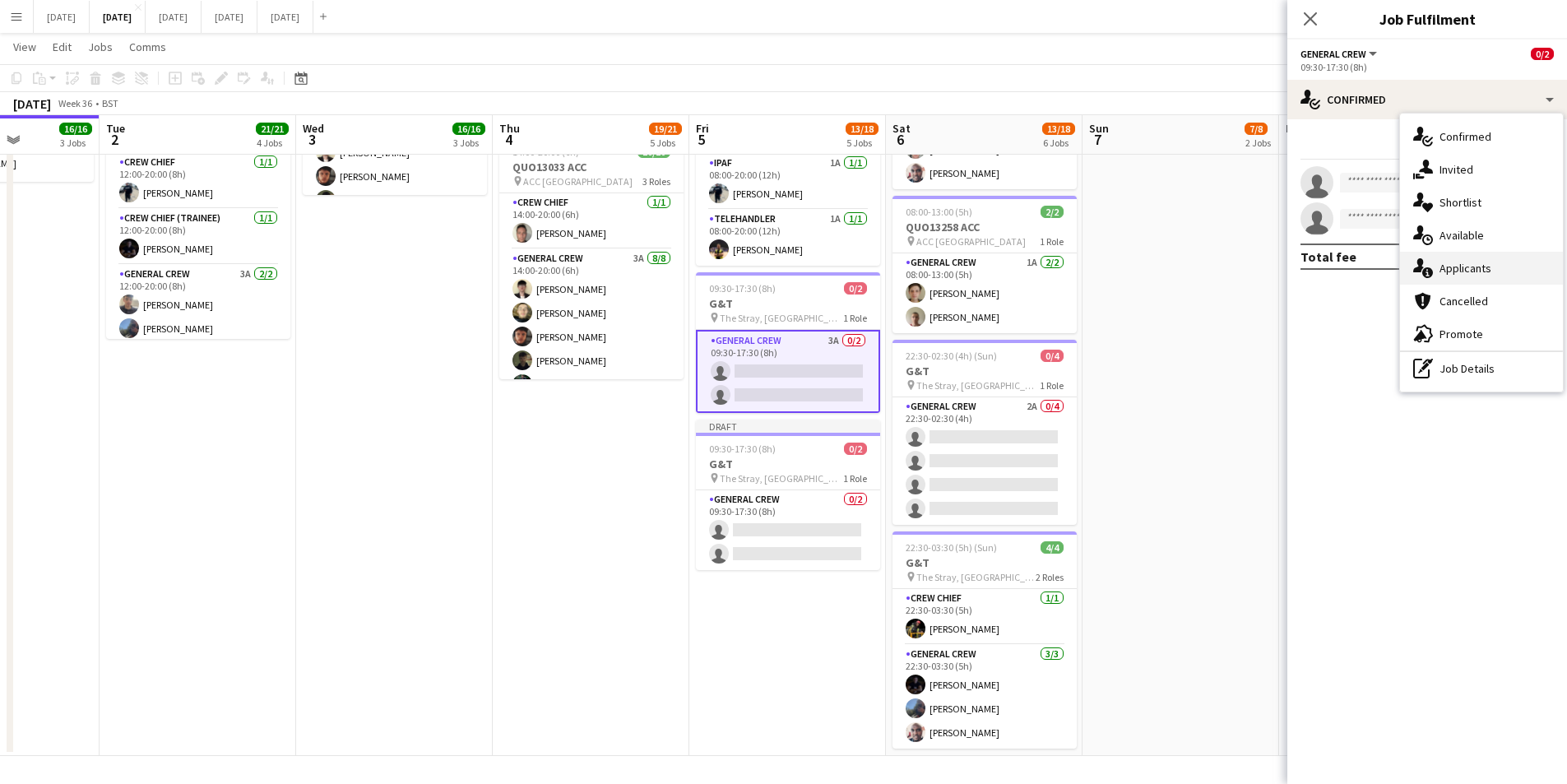
click at [1497, 258] on div "single-neutral-actions-information Applicants" at bounding box center [1481, 268] width 163 height 33
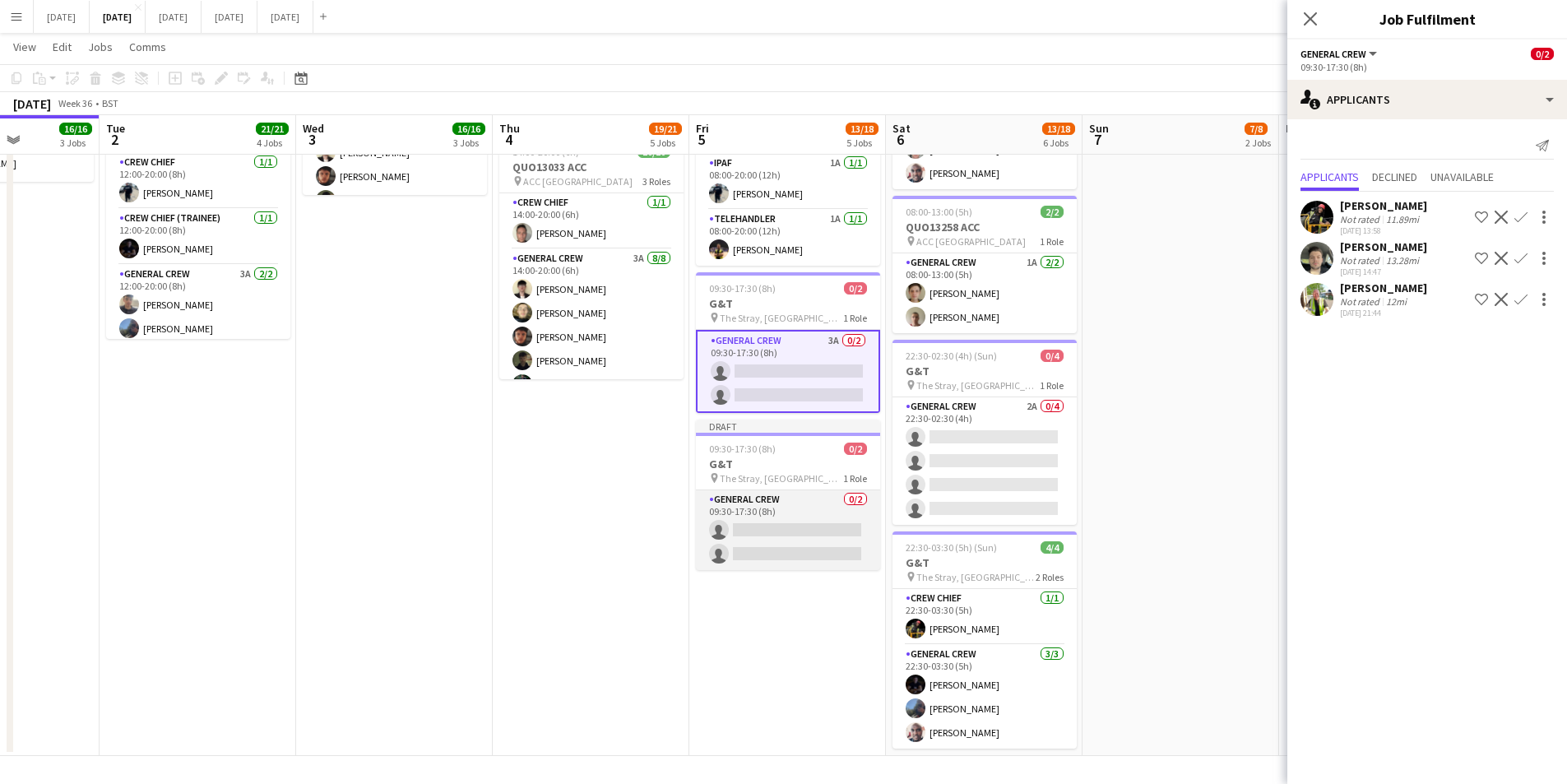
click at [799, 536] on app-card-role "General Crew 0/2 09:30-17:30 (8h) single-neutral-actions single-neutral-actions" at bounding box center [788, 530] width 185 height 80
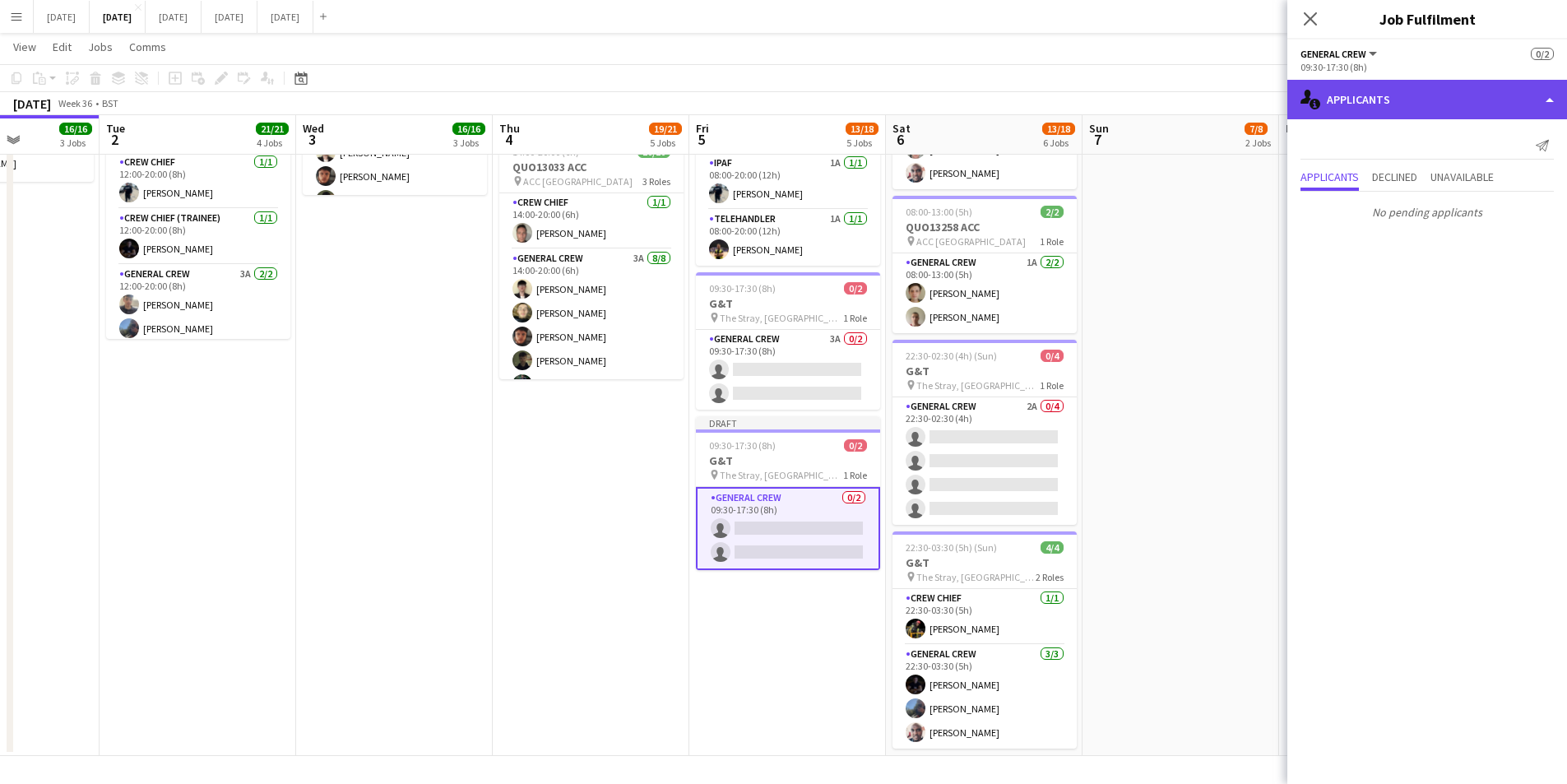
click at [1491, 96] on div "single-neutral-actions-information Applicants" at bounding box center [1427, 99] width 279 height 39
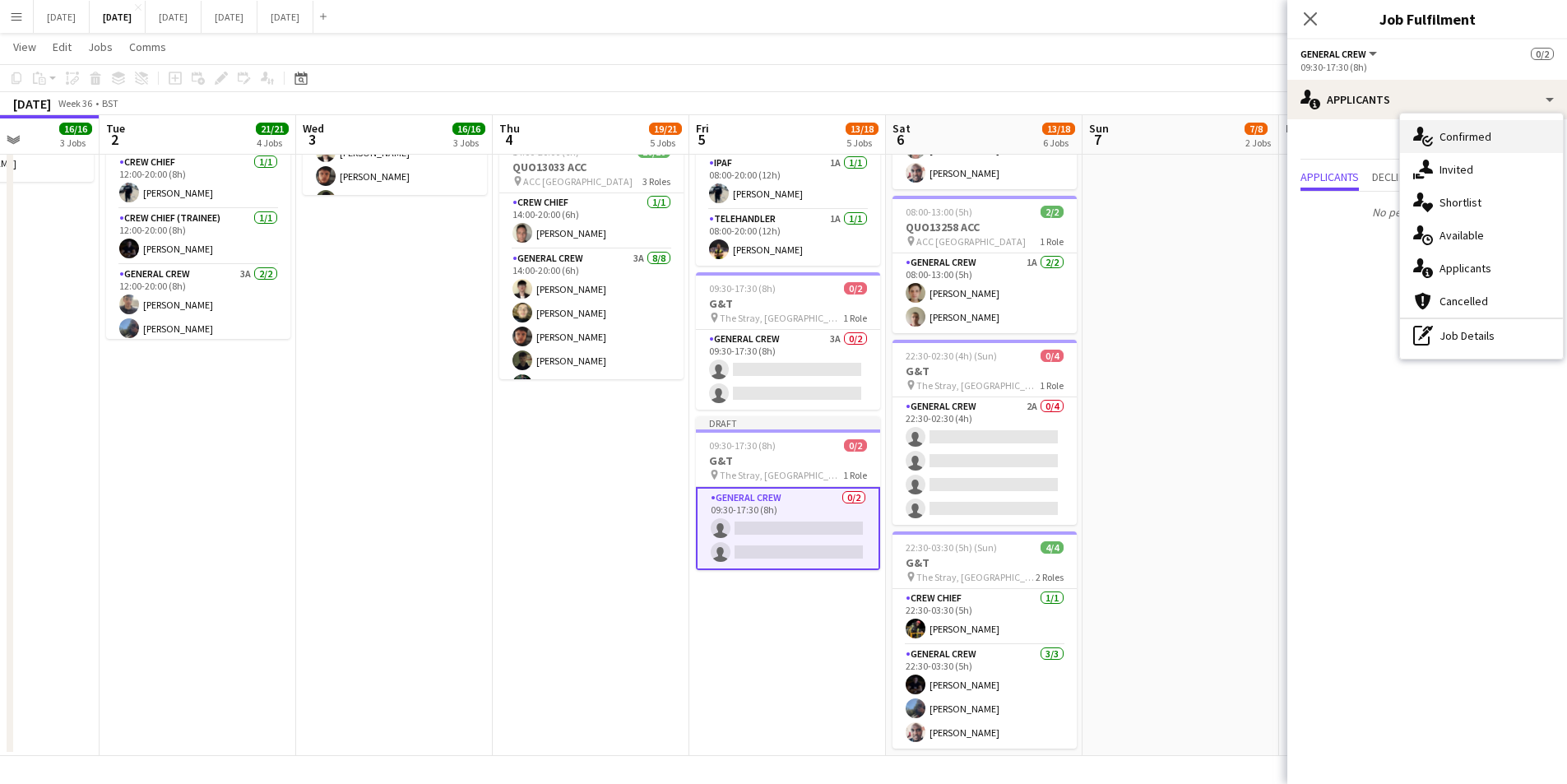
click at [1489, 149] on div "single-neutral-actions-check-2 Confirmed" at bounding box center [1481, 136] width 163 height 33
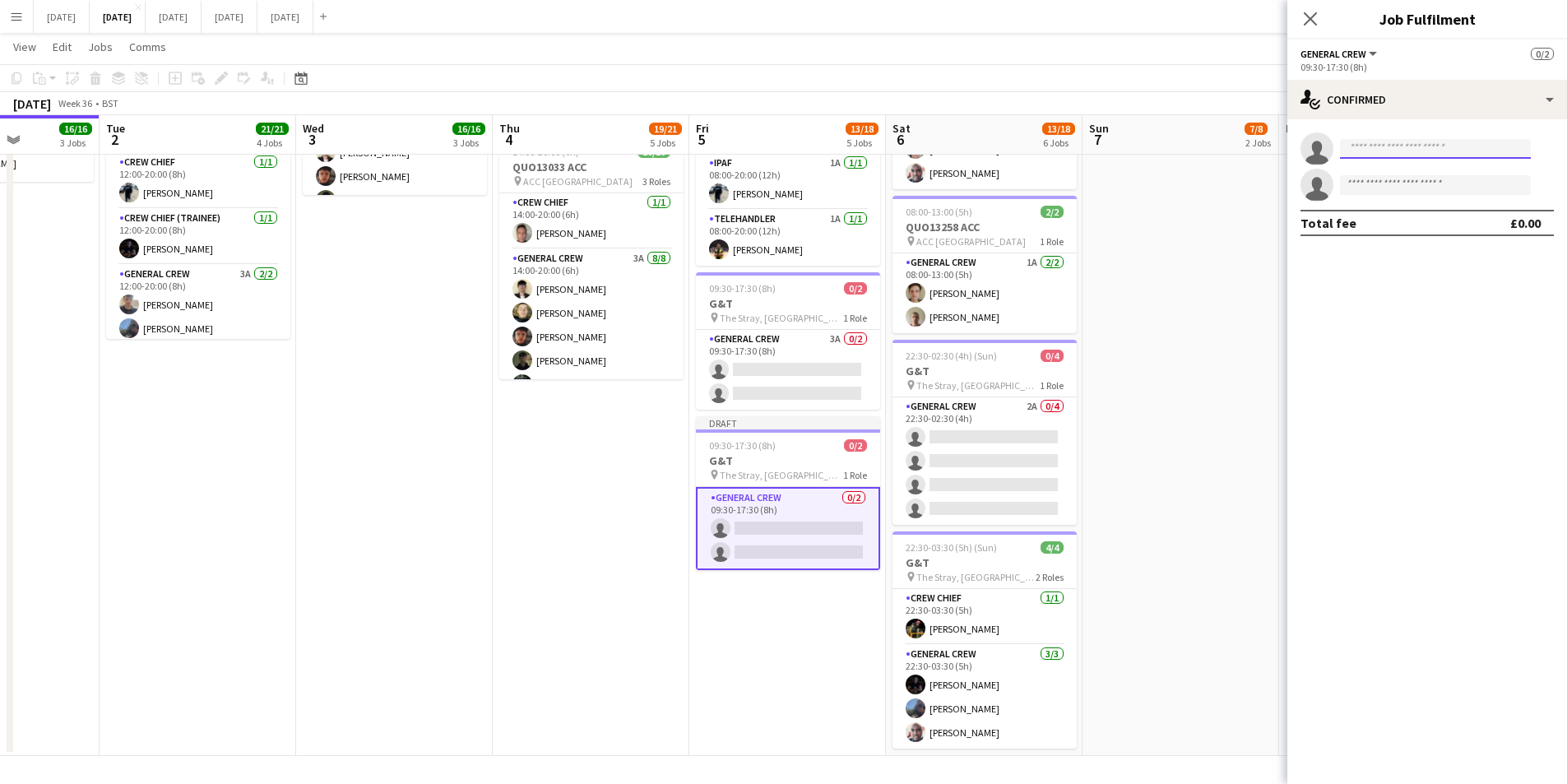
click at [1402, 145] on input at bounding box center [1436, 149] width 191 height 20
type input "****"
click at [1393, 172] on span "[PERSON_NAME]" at bounding box center [1400, 172] width 95 height 14
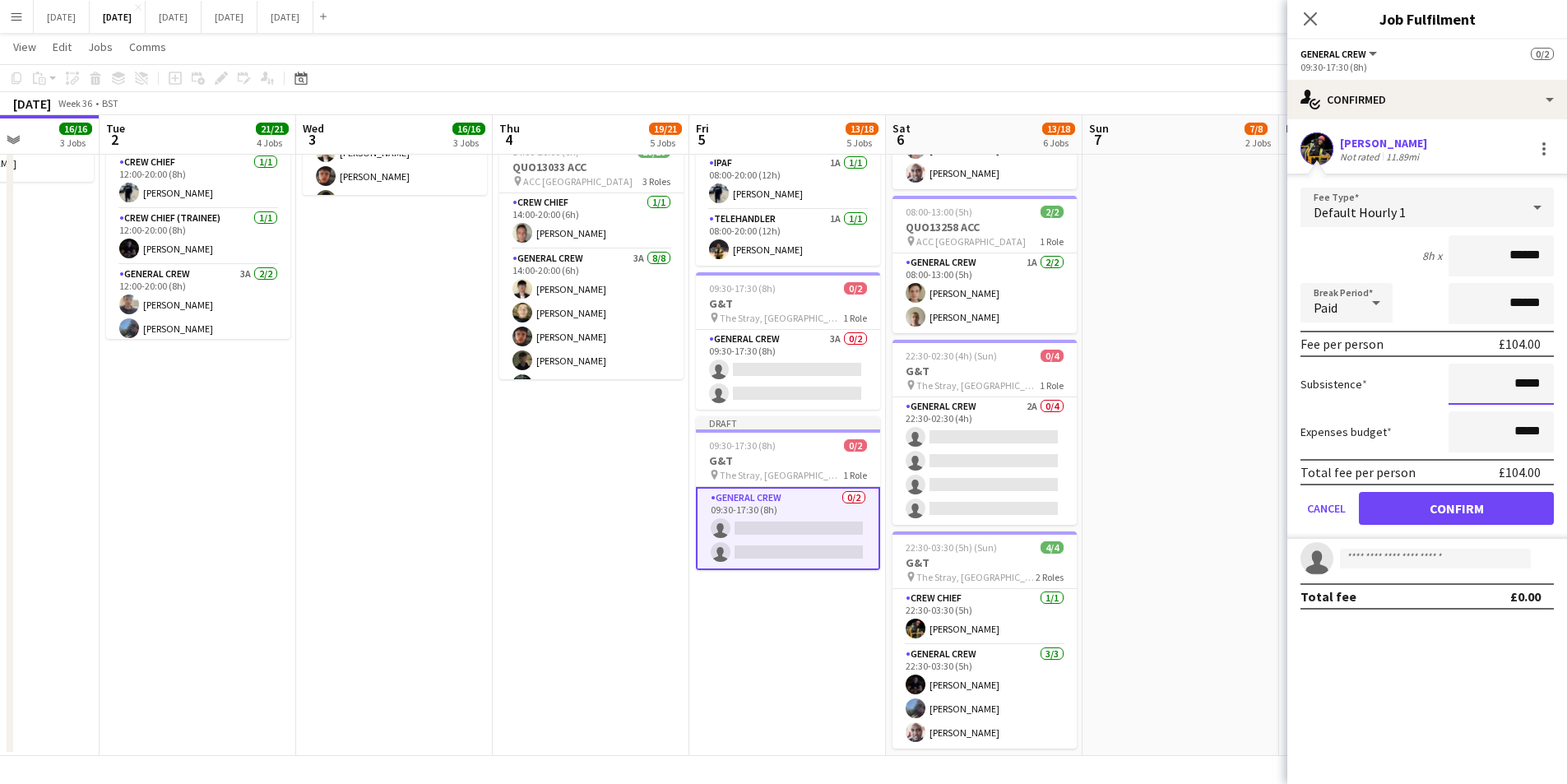
click at [1516, 380] on input "*****" at bounding box center [1501, 384] width 106 height 41
type input "******"
click at [1454, 500] on button "Confirm" at bounding box center [1457, 508] width 195 height 33
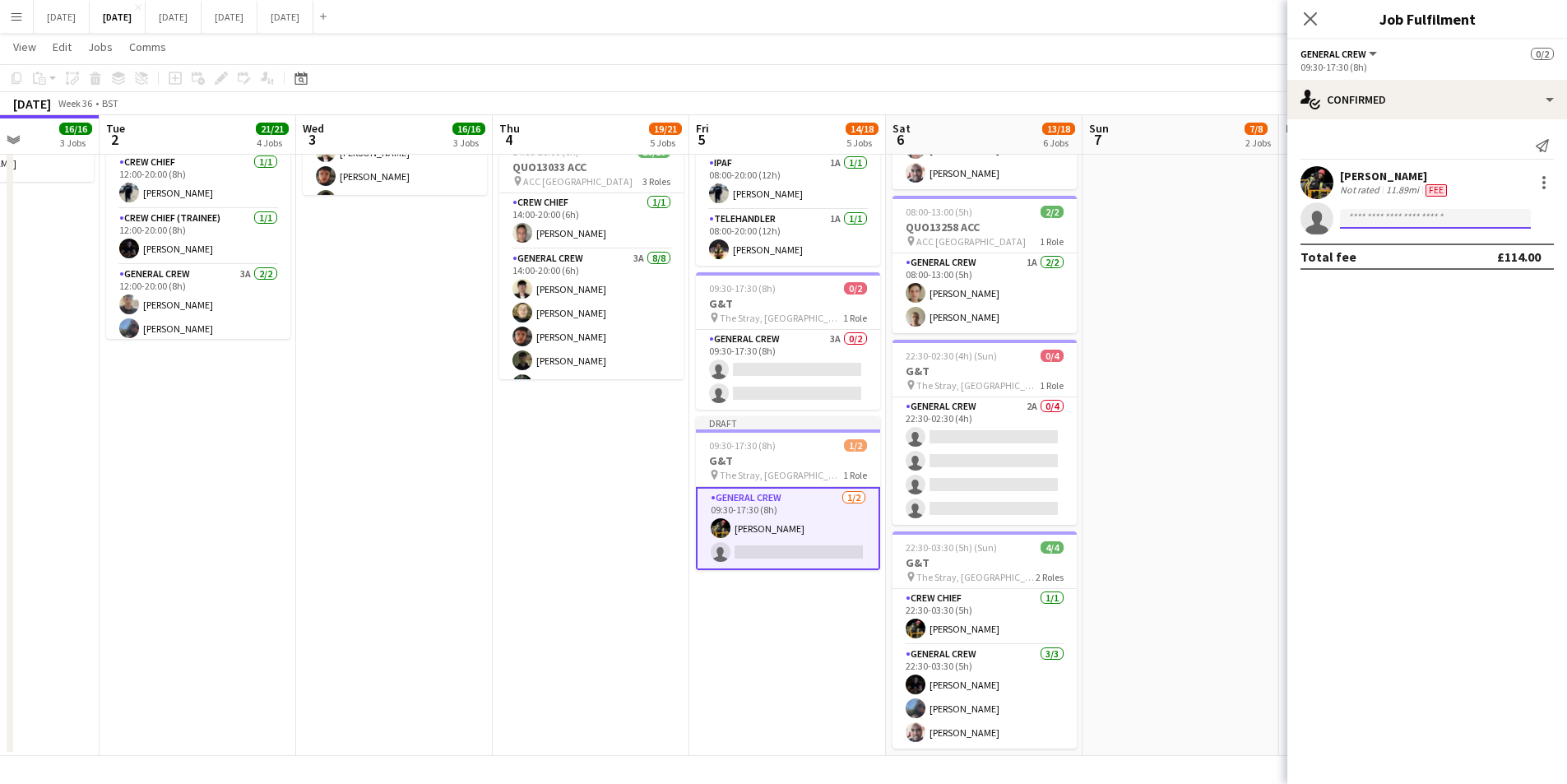
click at [1423, 222] on input at bounding box center [1436, 219] width 191 height 20
type input "****"
click at [1431, 245] on span "Michael Roper Active" at bounding box center [1435, 242] width 165 height 14
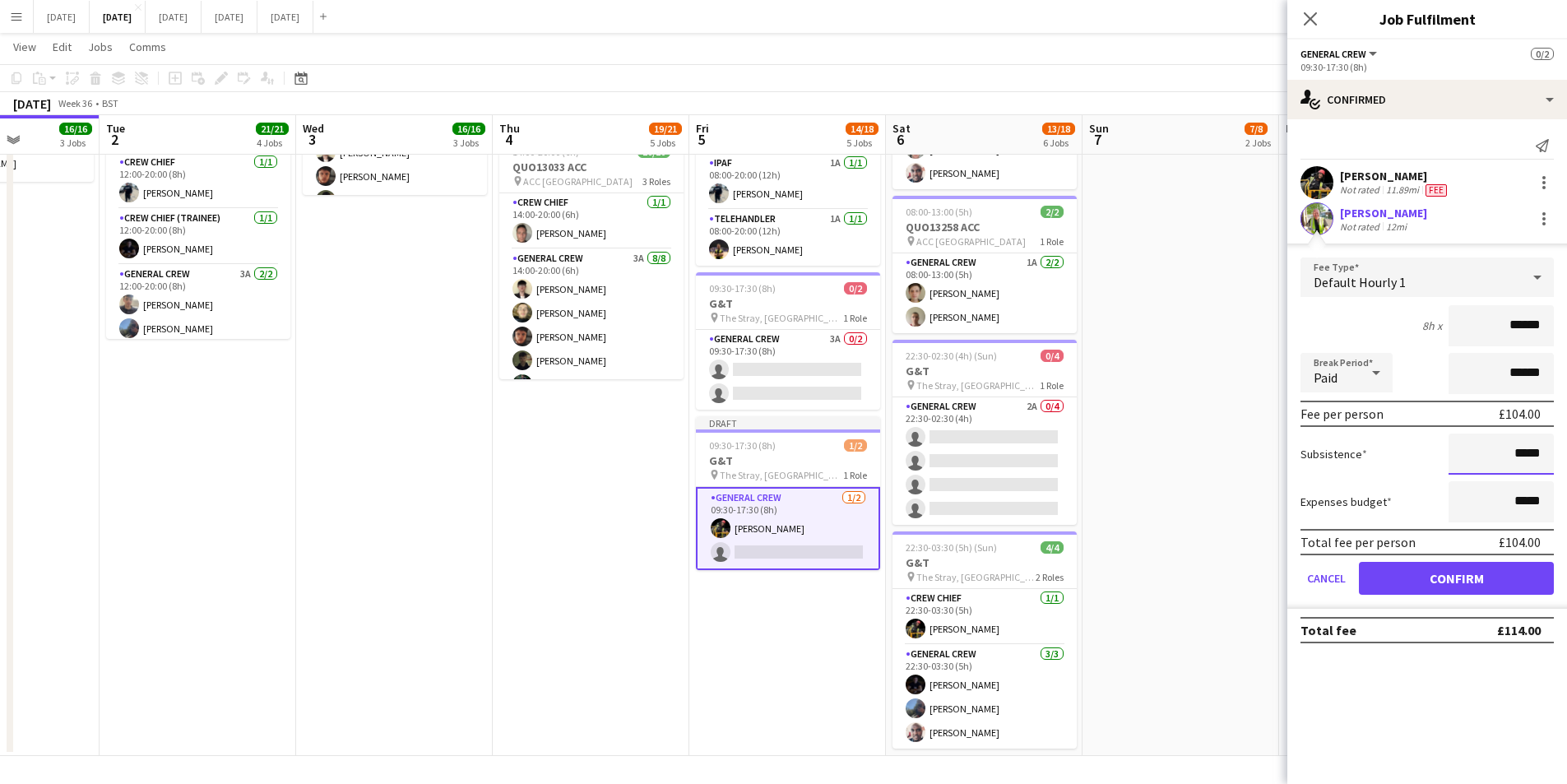
click at [1518, 455] on input "*****" at bounding box center [1501, 453] width 106 height 41
type input "******"
click at [1464, 582] on button "Confirm" at bounding box center [1457, 578] width 195 height 33
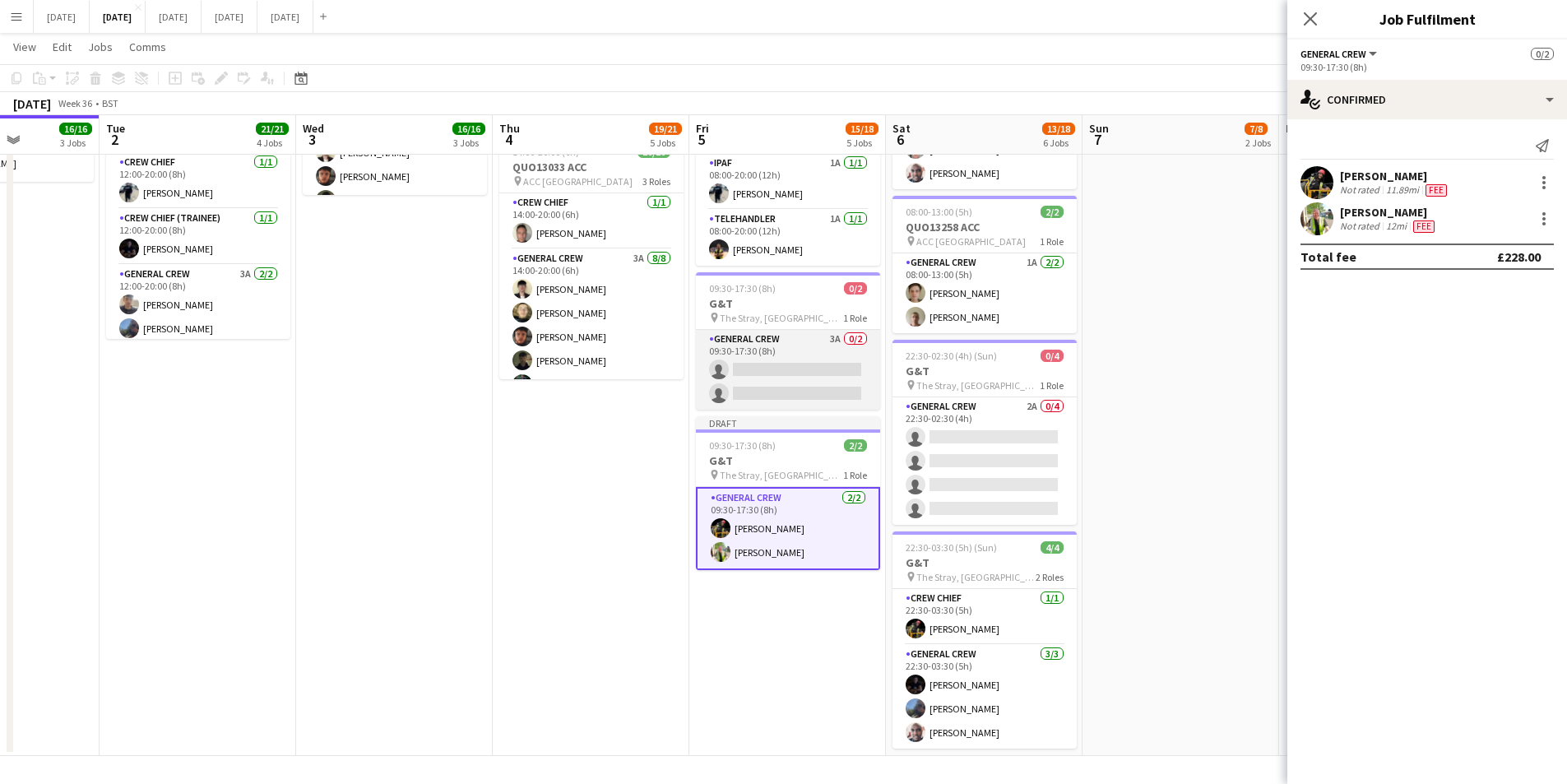
click at [803, 374] on app-card-role "General Crew 3A 0/2 09:30-17:30 (8h) single-neutral-actions single-neutral-acti…" at bounding box center [788, 370] width 185 height 80
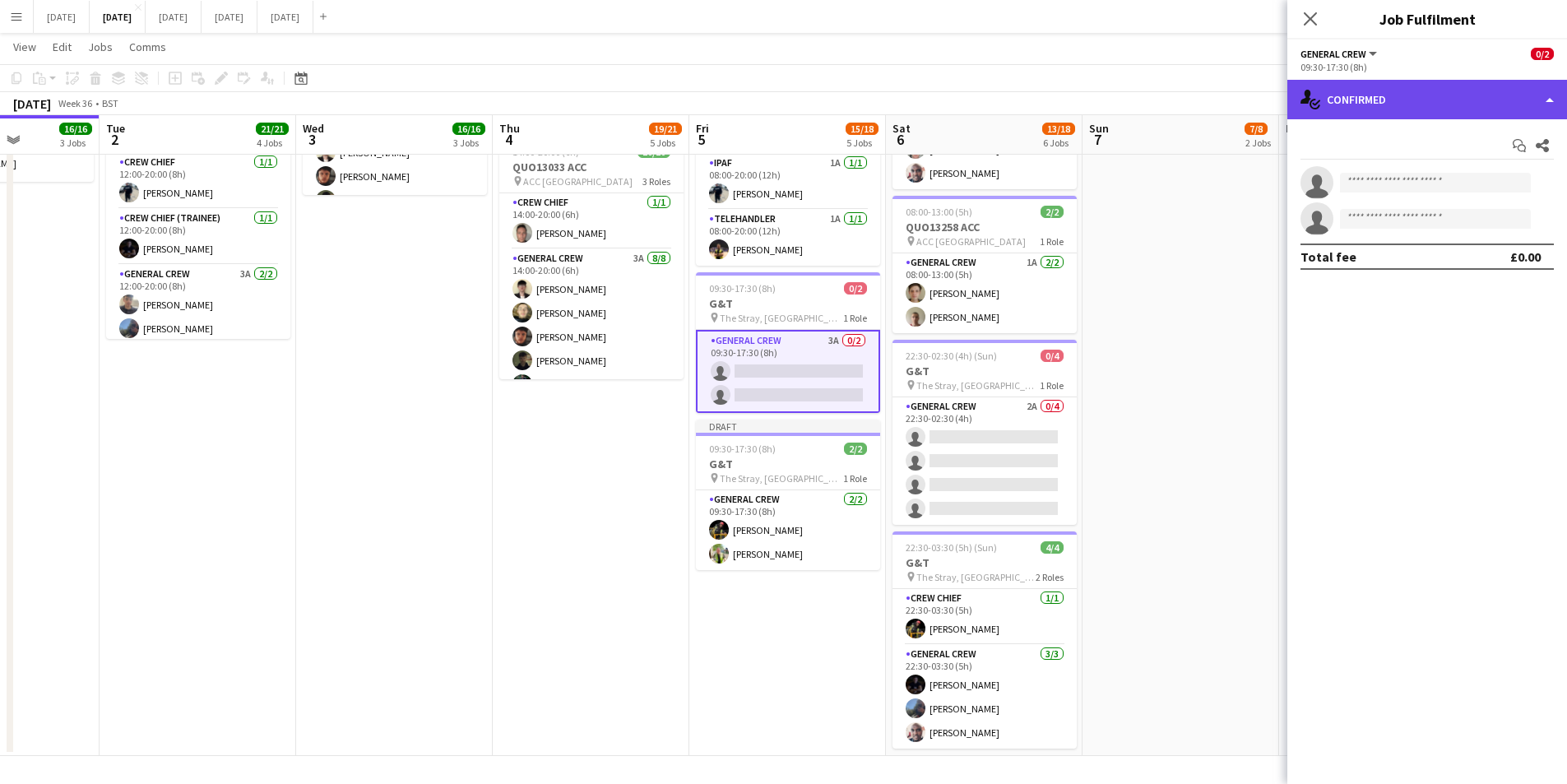
click at [1432, 98] on div "single-neutral-actions-check-2 Confirmed" at bounding box center [1427, 99] width 279 height 39
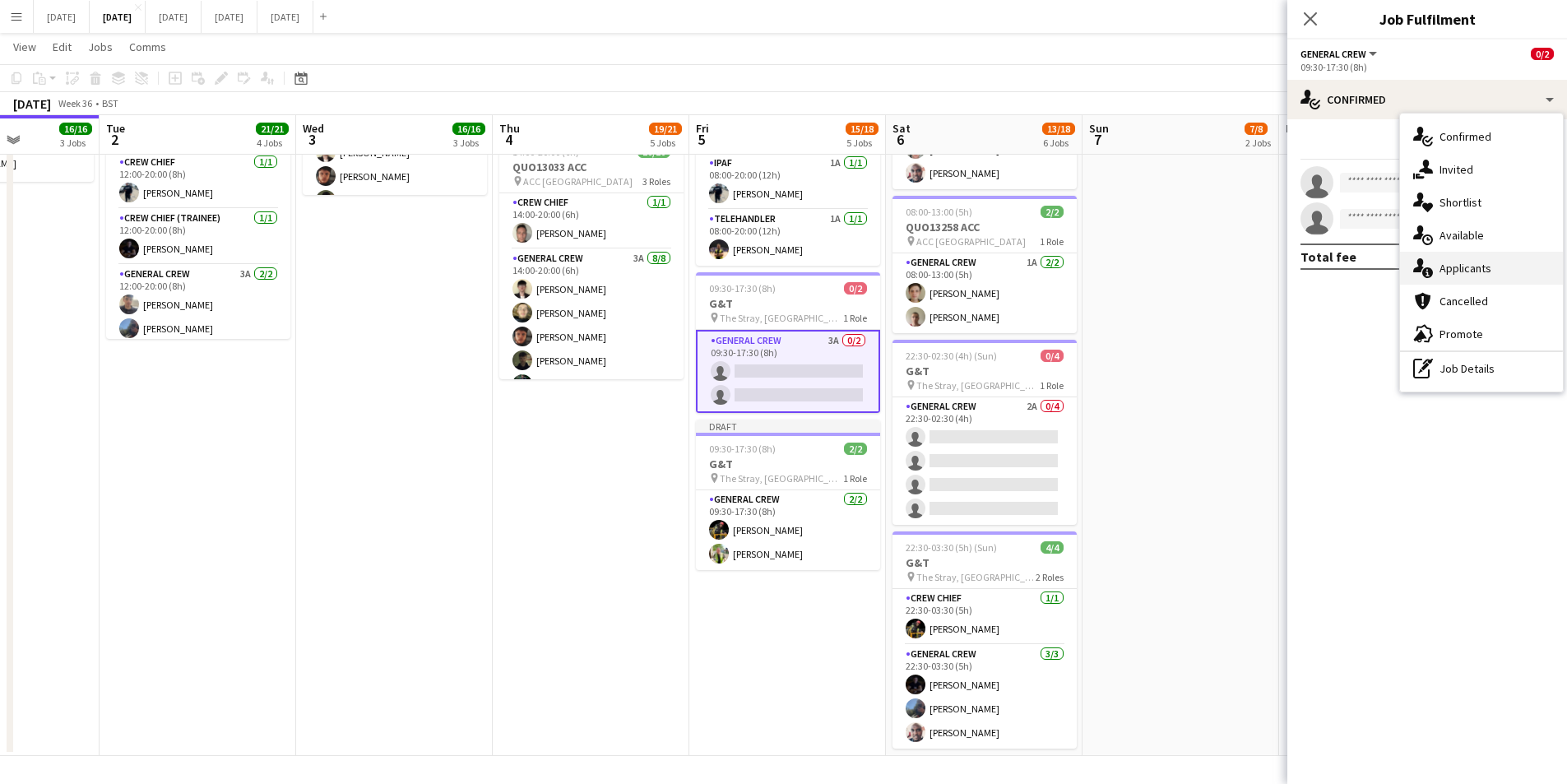
click at [1479, 261] on div "single-neutral-actions-information Applicants" at bounding box center [1481, 268] width 163 height 33
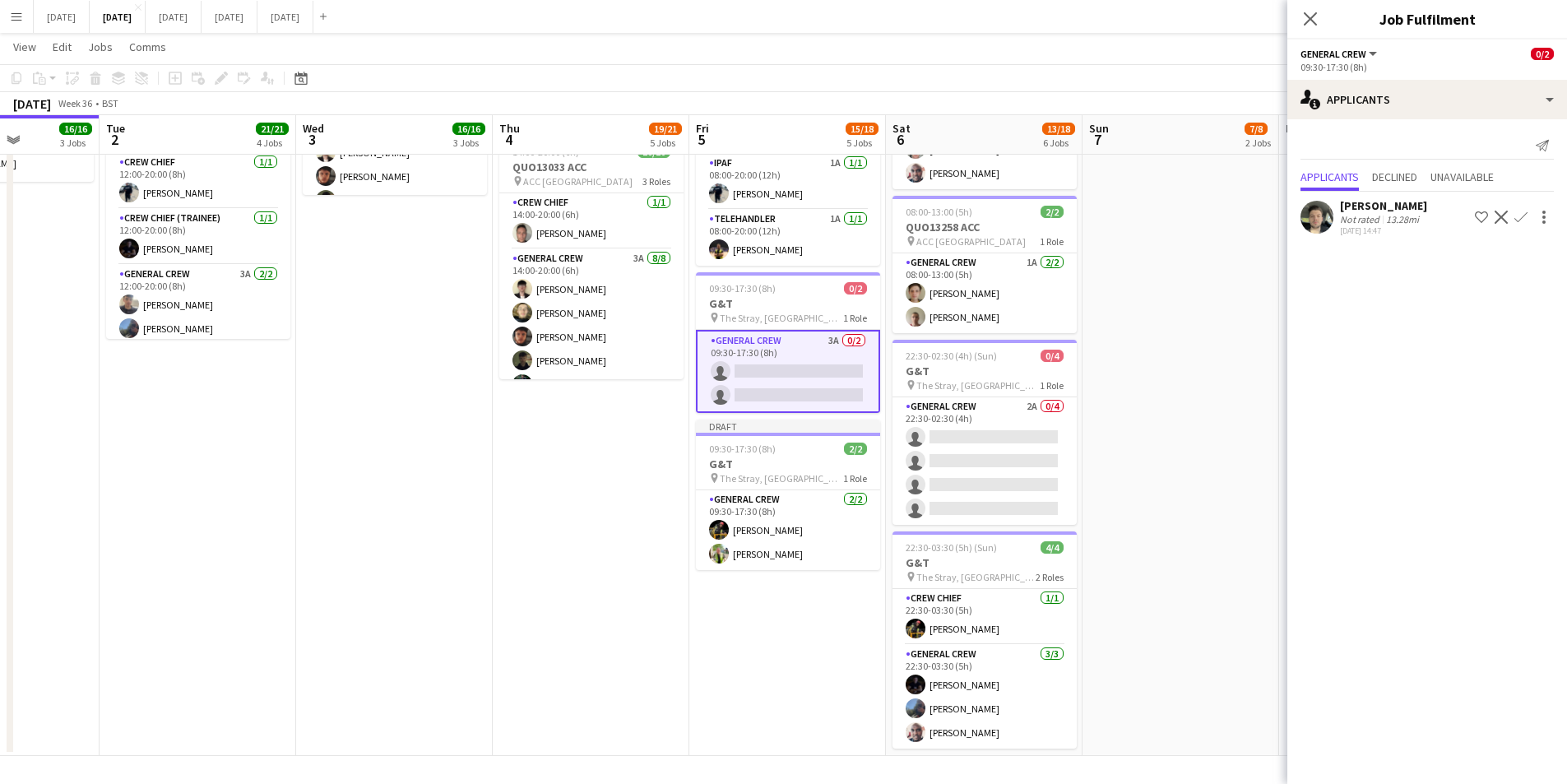
click at [1311, 17] on icon at bounding box center [1310, 19] width 13 height 13
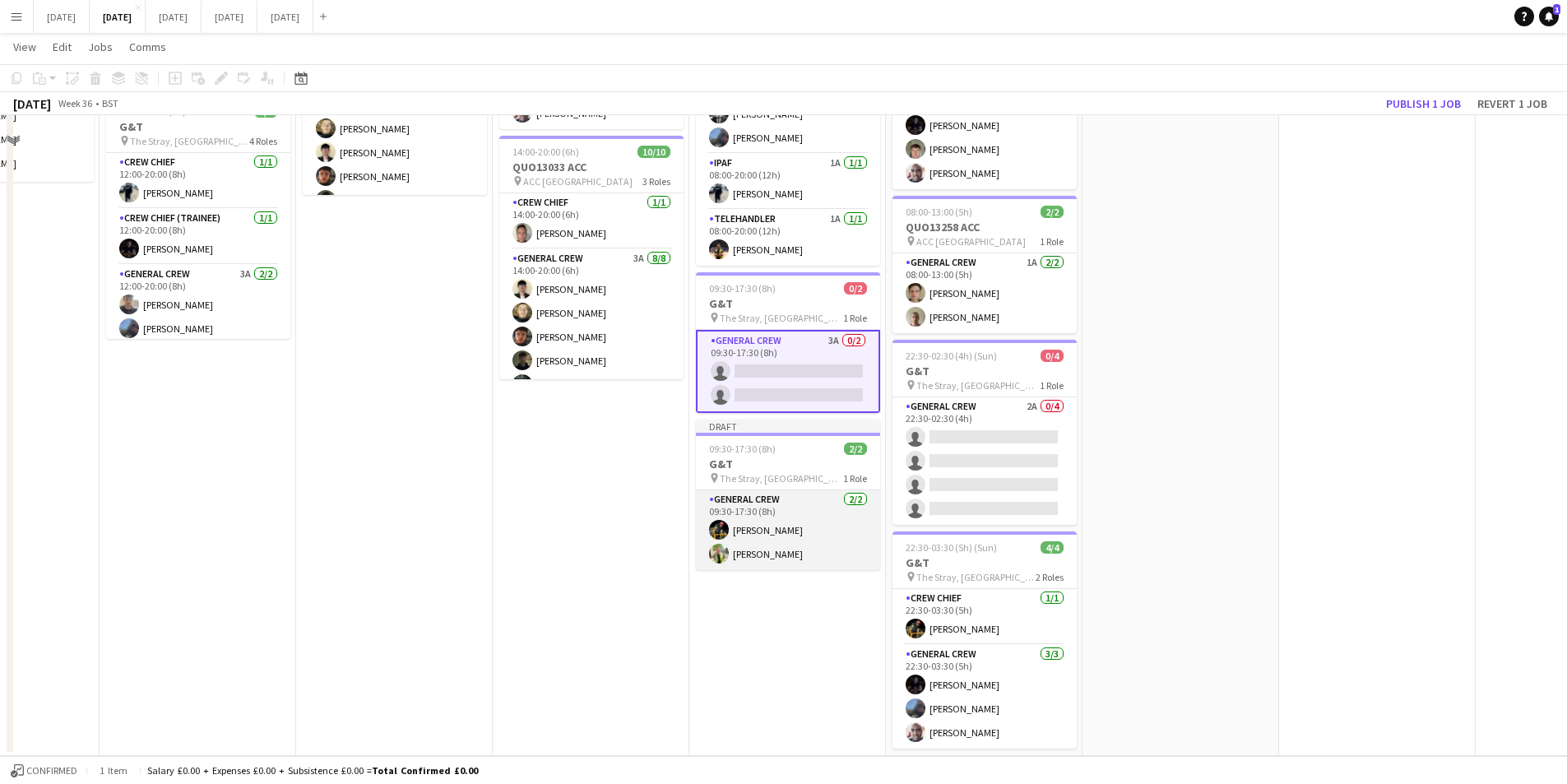
scroll to position [548, 0]
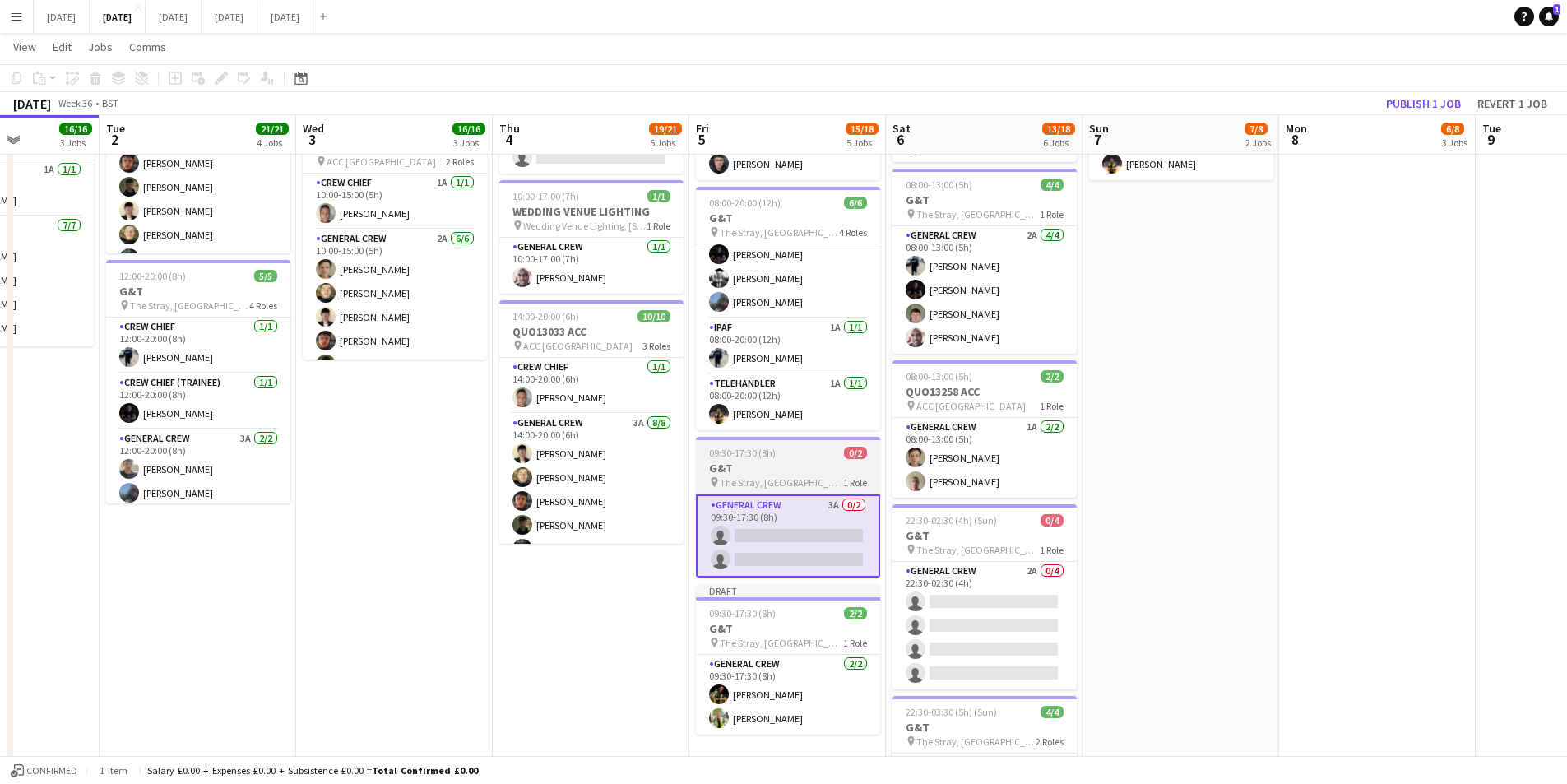
click at [801, 462] on h3 "G&T" at bounding box center [788, 467] width 185 height 15
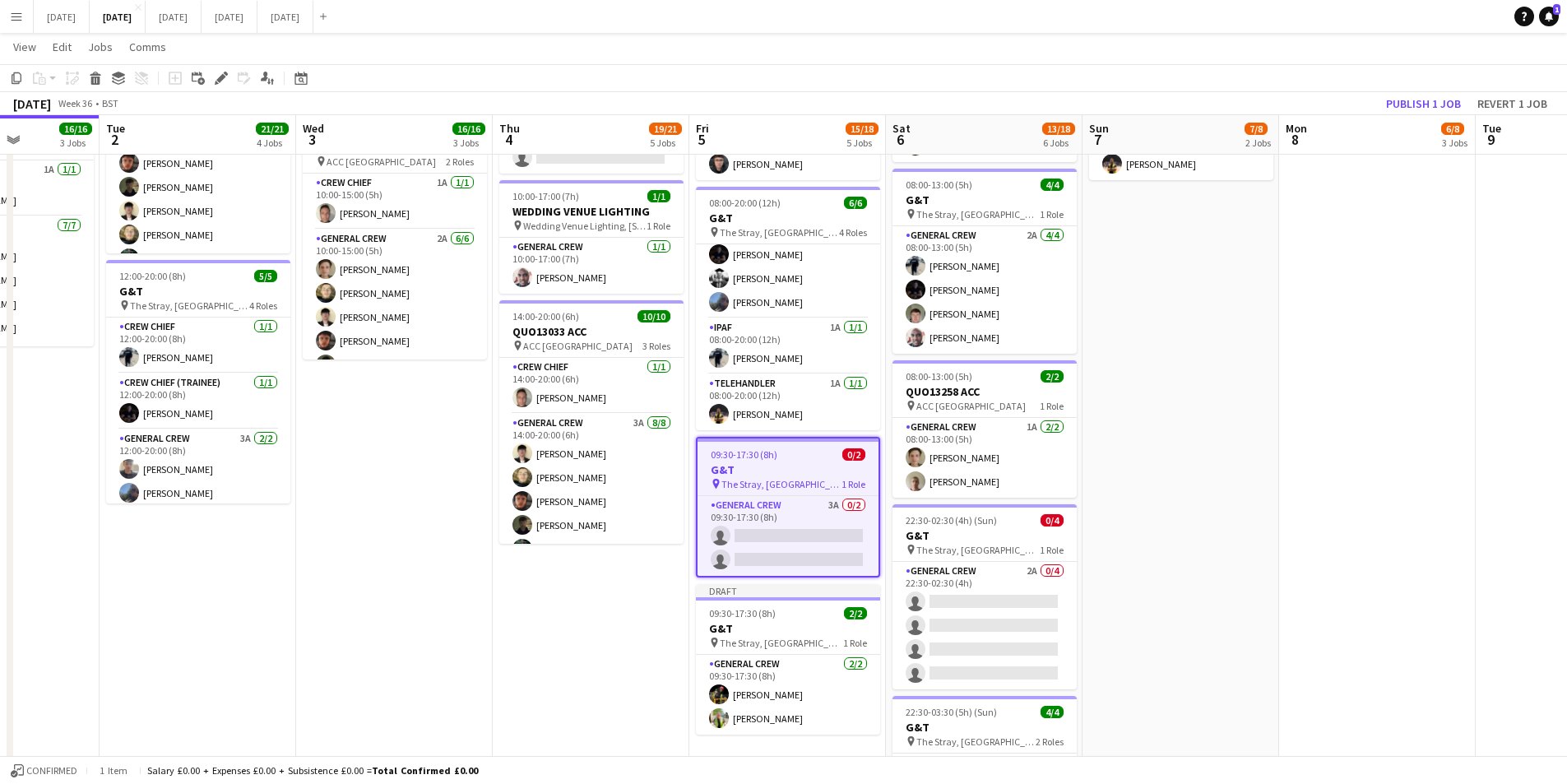
click at [801, 462] on h3 "G&T" at bounding box center [788, 469] width 181 height 15
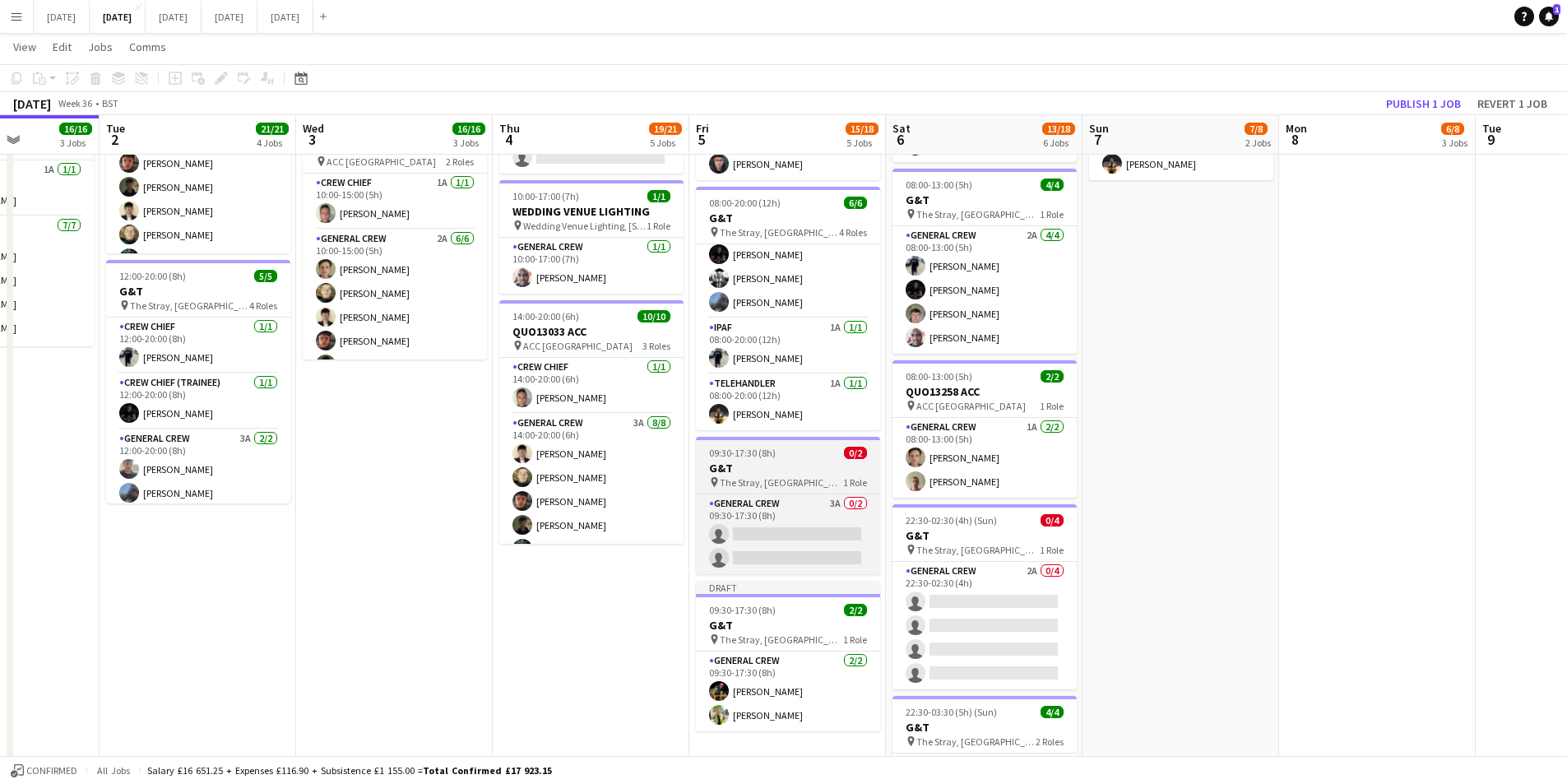
click at [801, 462] on h3 "G&T" at bounding box center [788, 467] width 185 height 15
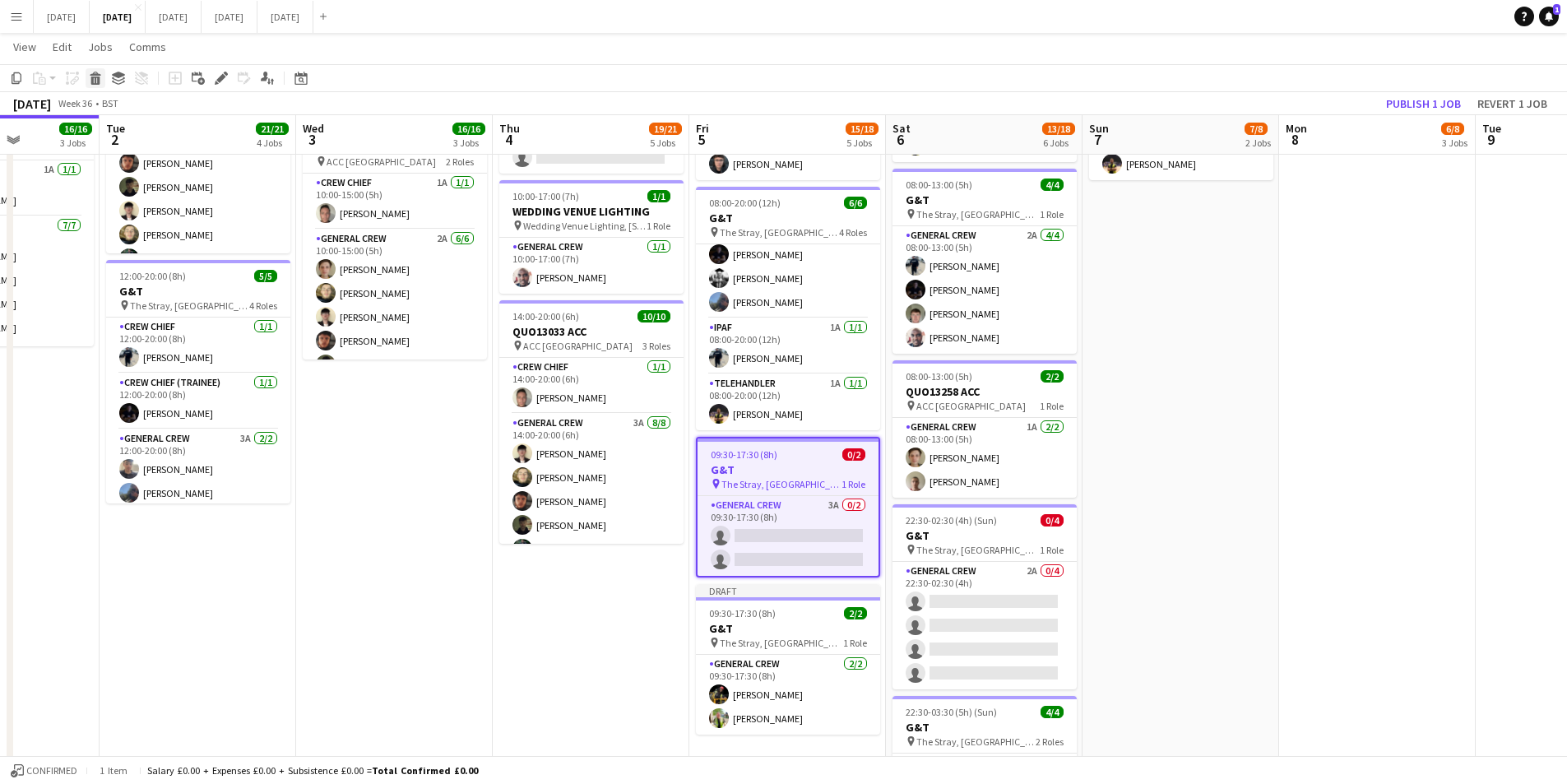
click at [95, 79] on icon at bounding box center [96, 80] width 9 height 8
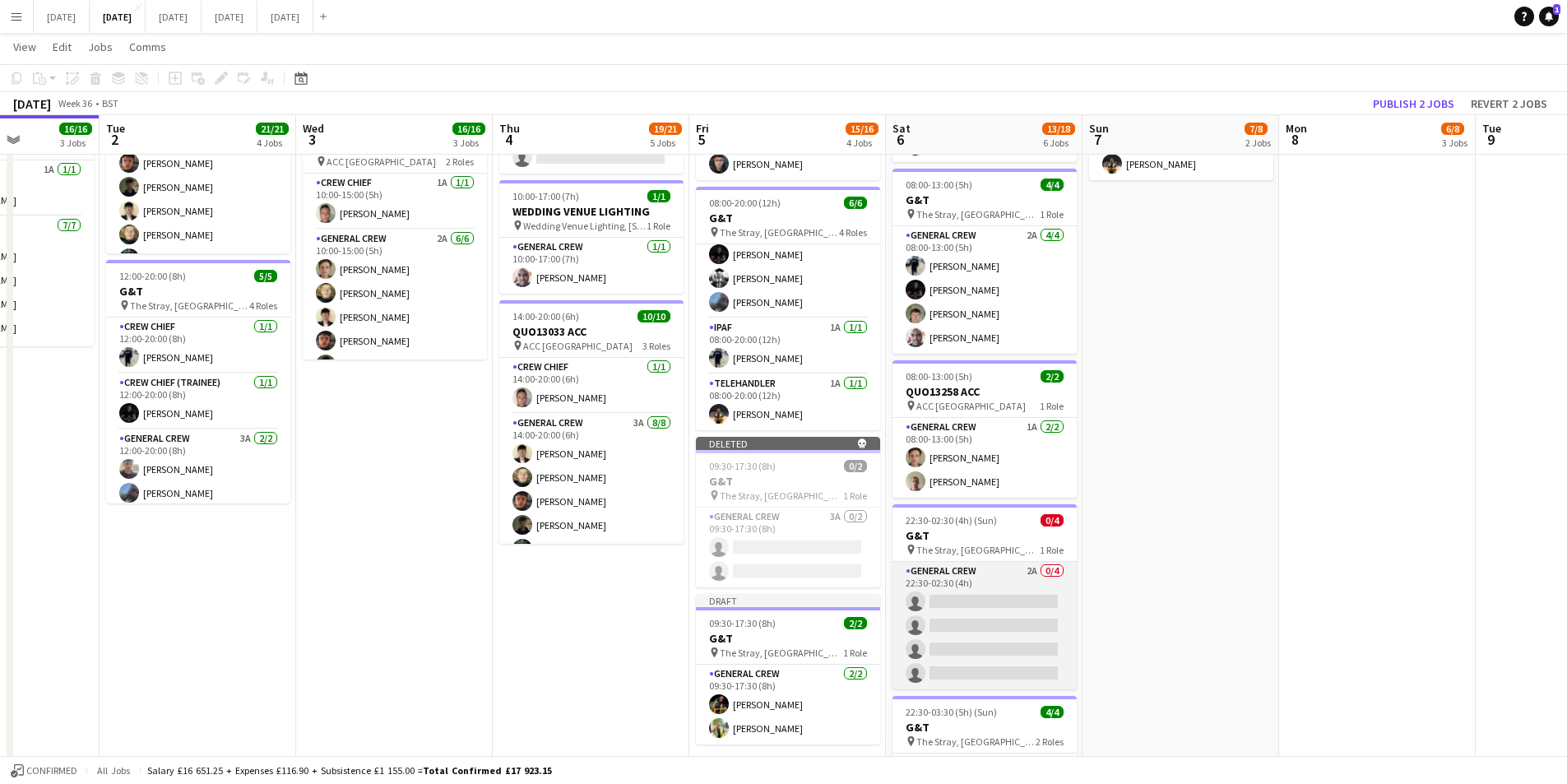
click at [988, 623] on app-card-role "General Crew 2A 0/4 22:30-02:30 (4h) single-neutral-actions single-neutral-acti…" at bounding box center [985, 626] width 185 height 127
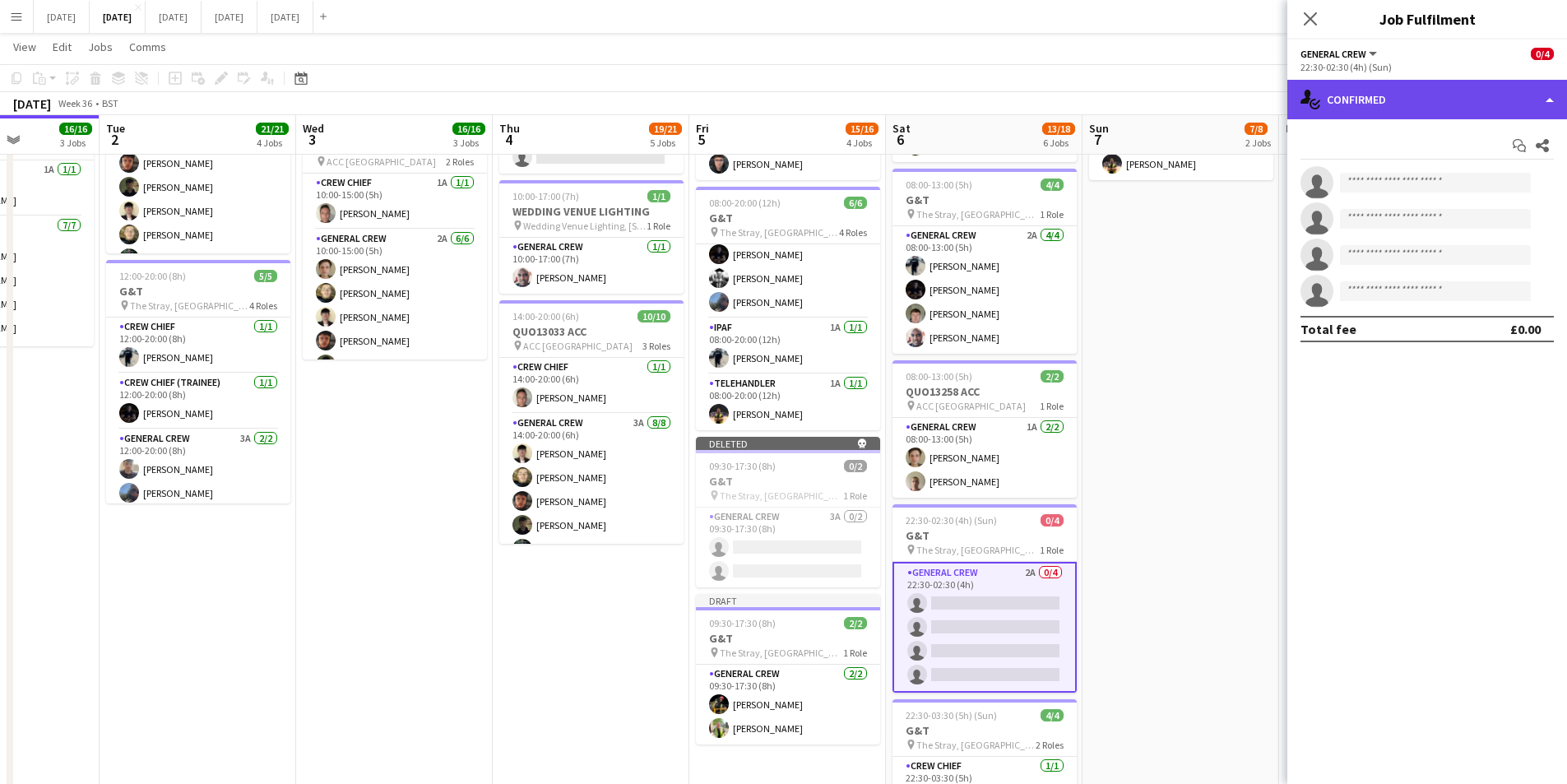
click at [1463, 94] on div "single-neutral-actions-check-2 Confirmed" at bounding box center [1427, 99] width 279 height 39
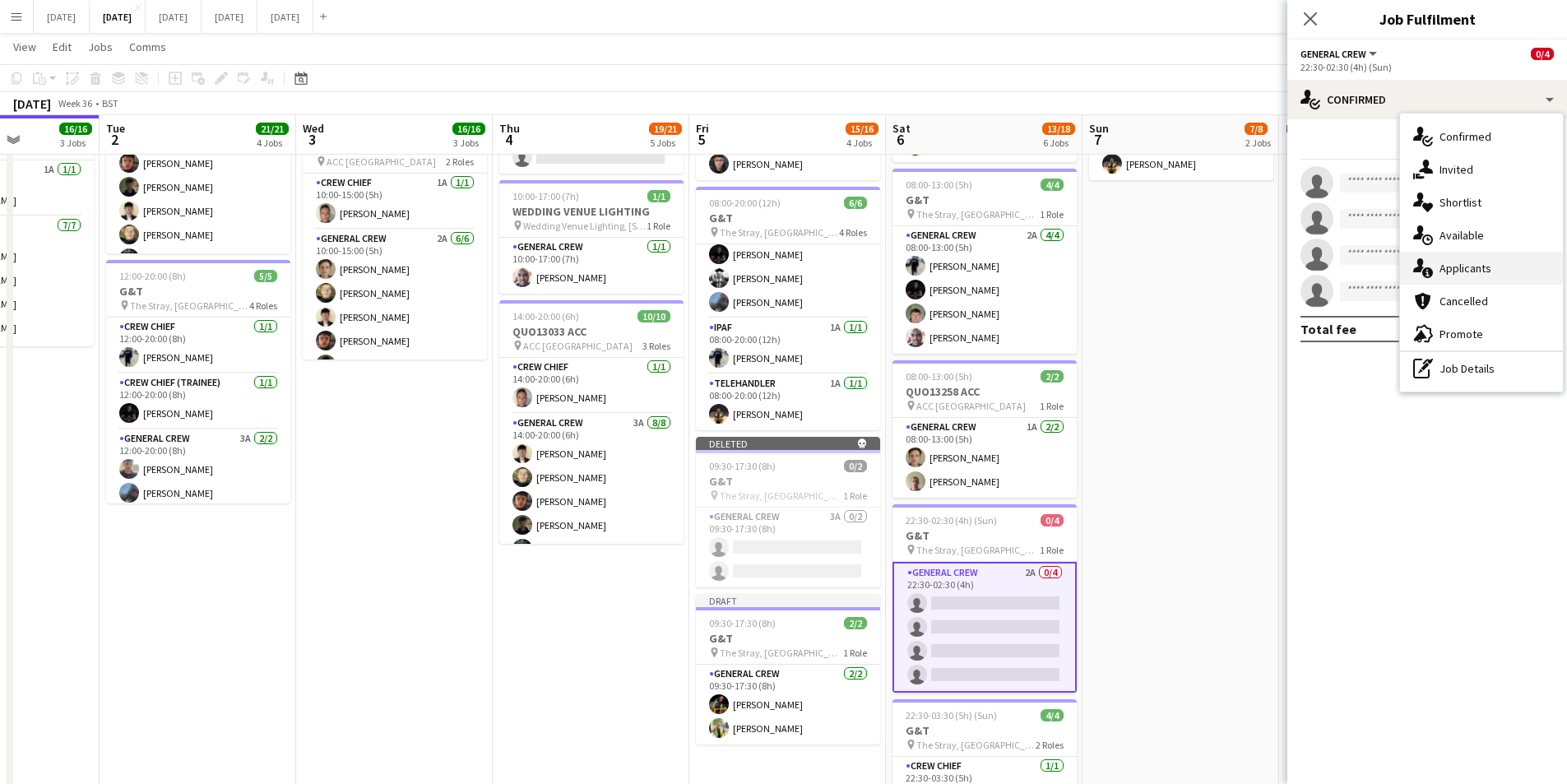
click at [1480, 266] on div "single-neutral-actions-information Applicants" at bounding box center [1481, 268] width 163 height 33
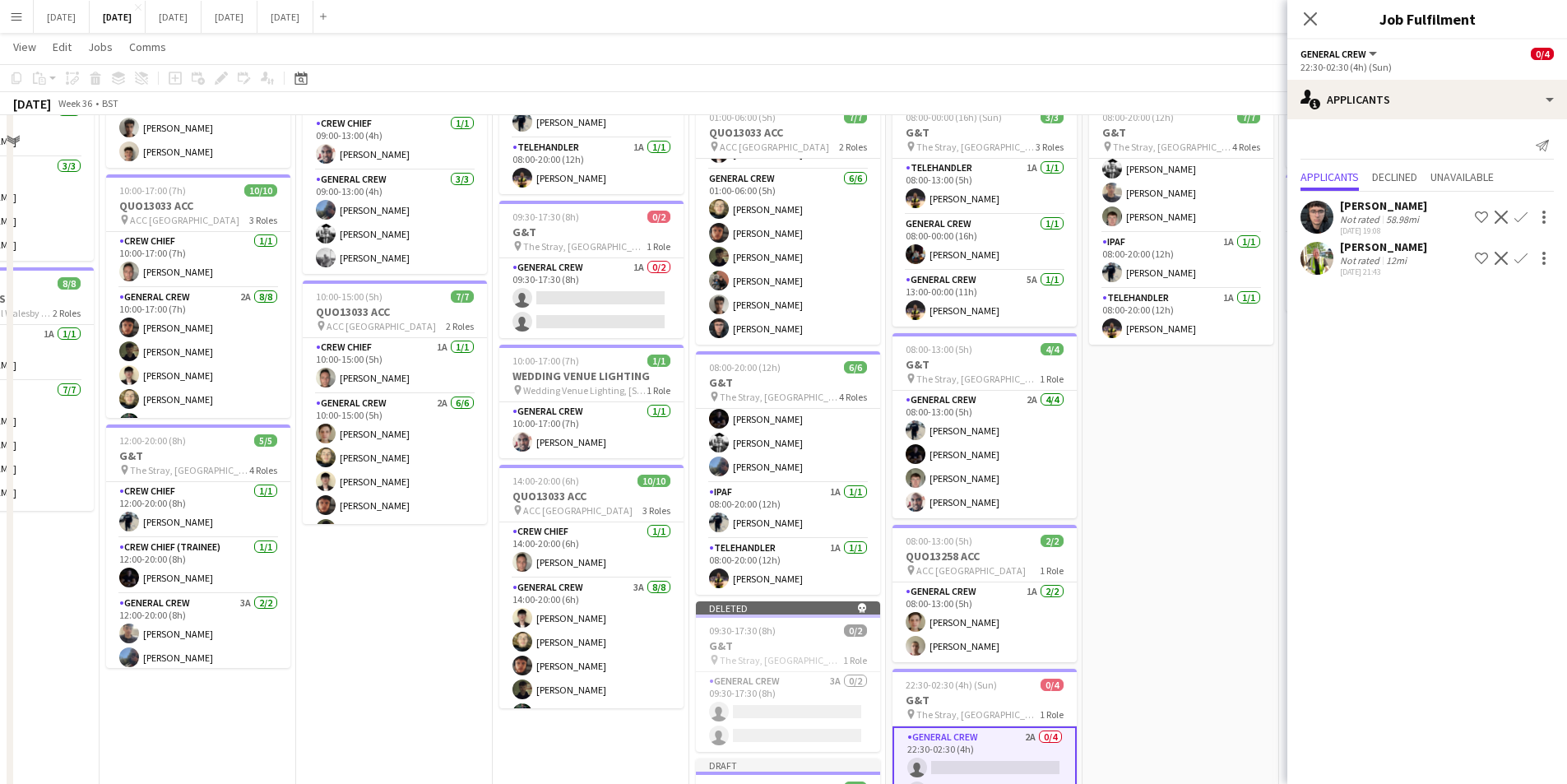
scroll to position [302, 0]
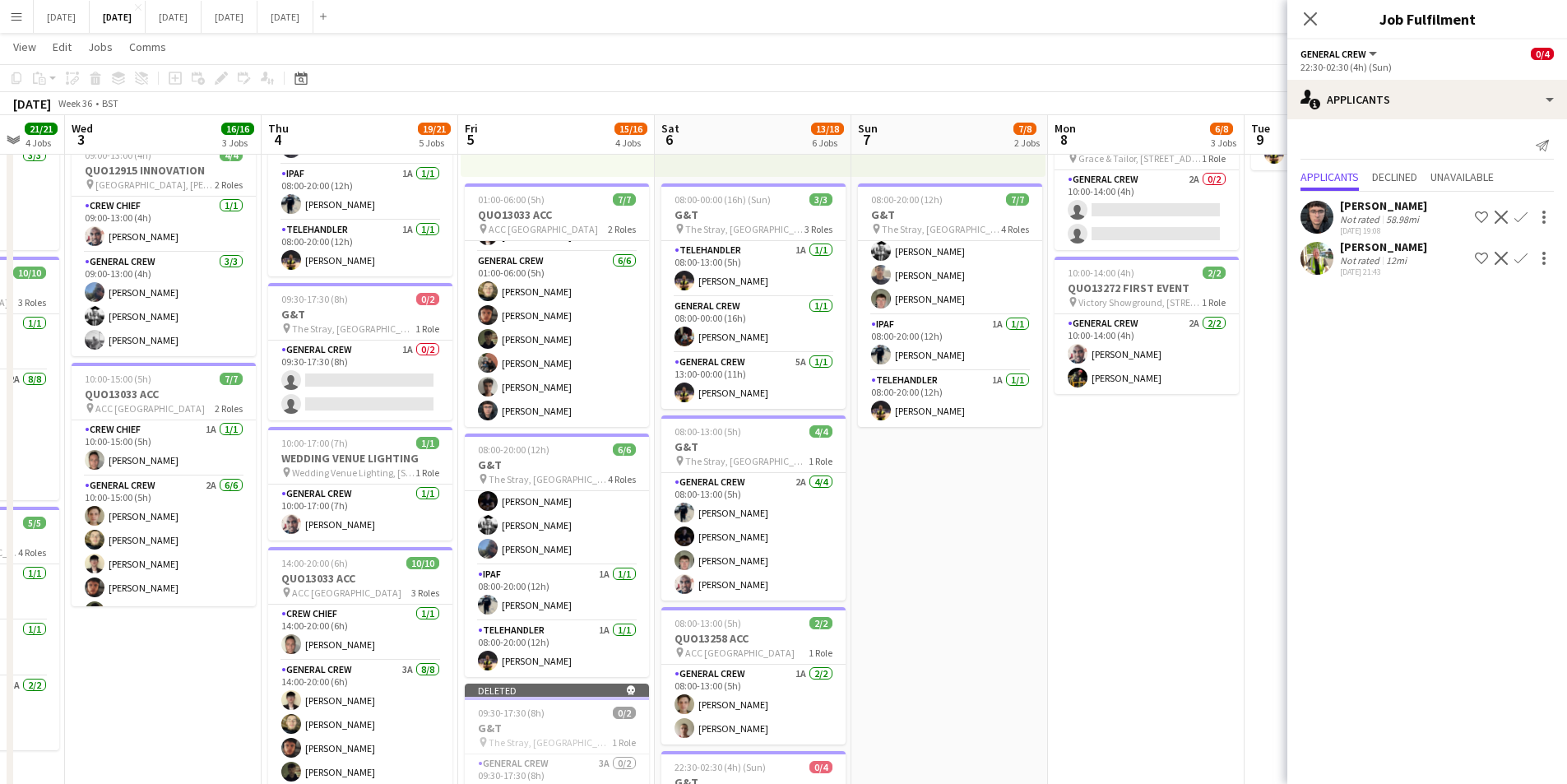
drag, startPoint x: 1176, startPoint y: 451, endPoint x: 943, endPoint y: 431, distance: 233.9
click at [943, 431] on app-calendar-viewport "Sun 31 Mon 1 16/16 3 Jobs Tue 2 21/21 4 Jobs Wed 3 16/16 3 Jobs Thu 4 19/21 5 J…" at bounding box center [784, 465] width 1567 height 1404
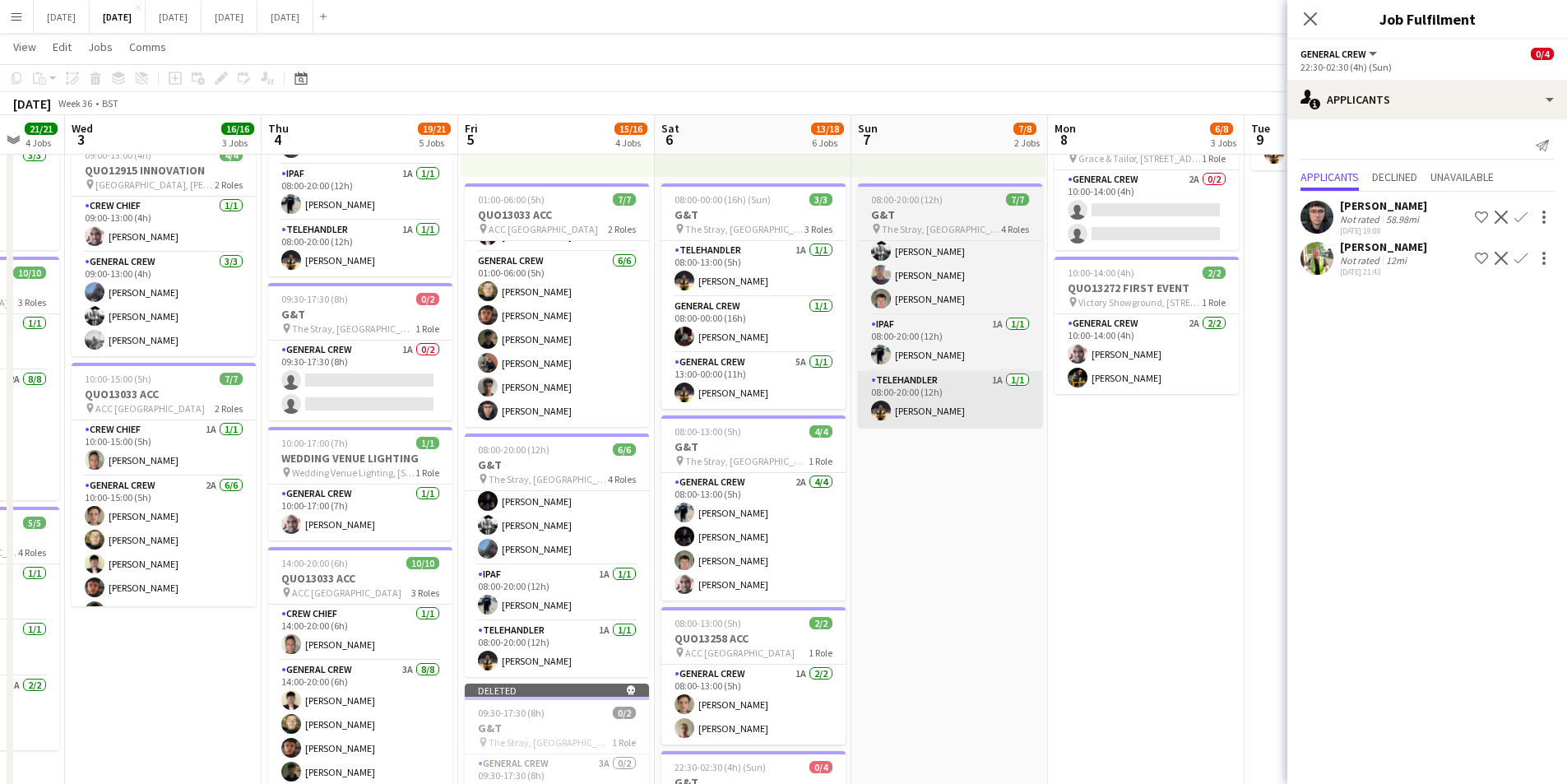
scroll to position [0, 527]
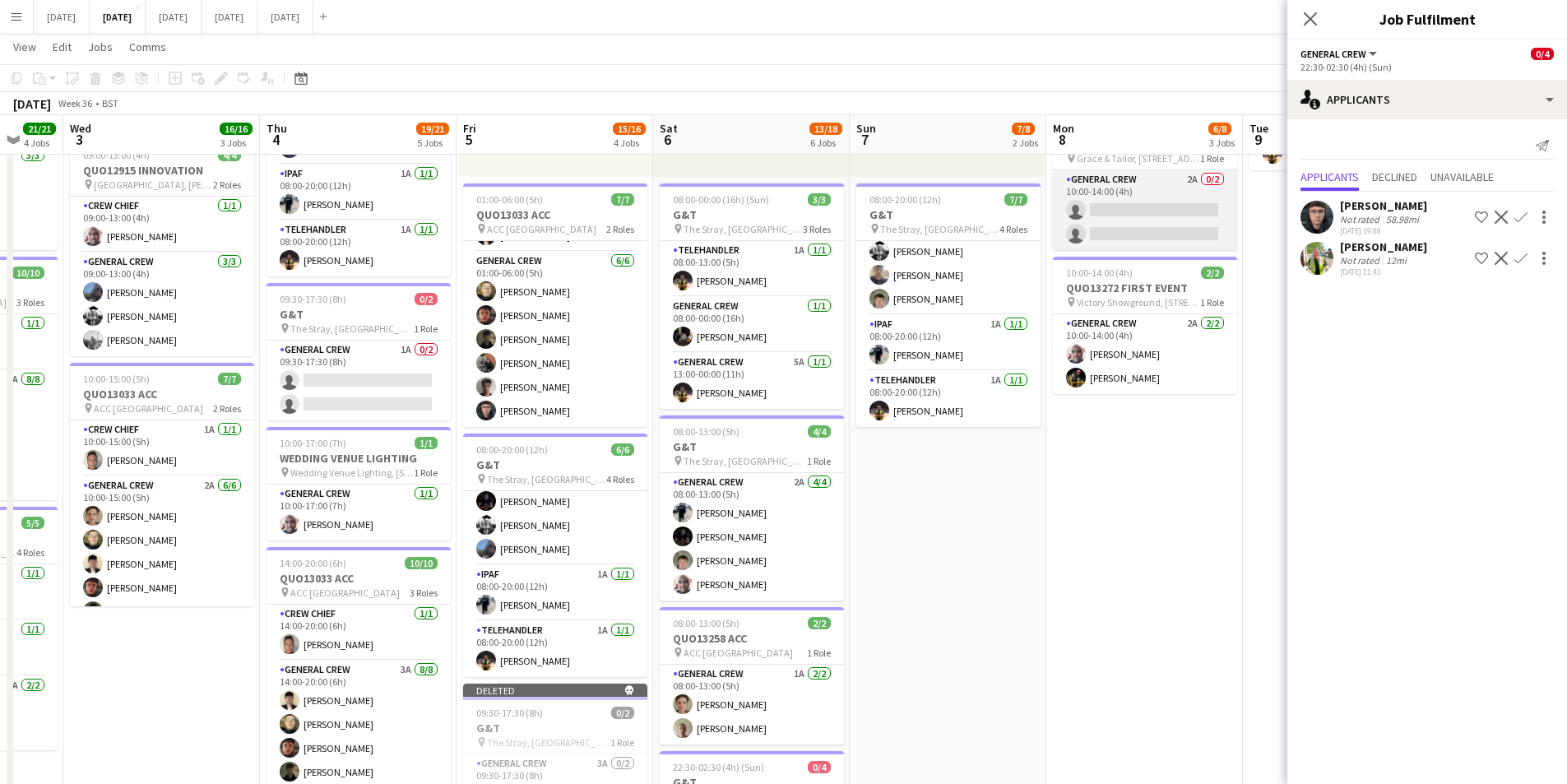
click at [1145, 205] on app-card-role "General Crew 2A 0/2 10:00-14:00 (4h) single-neutral-actions single-neutral-acti…" at bounding box center [1145, 210] width 185 height 80
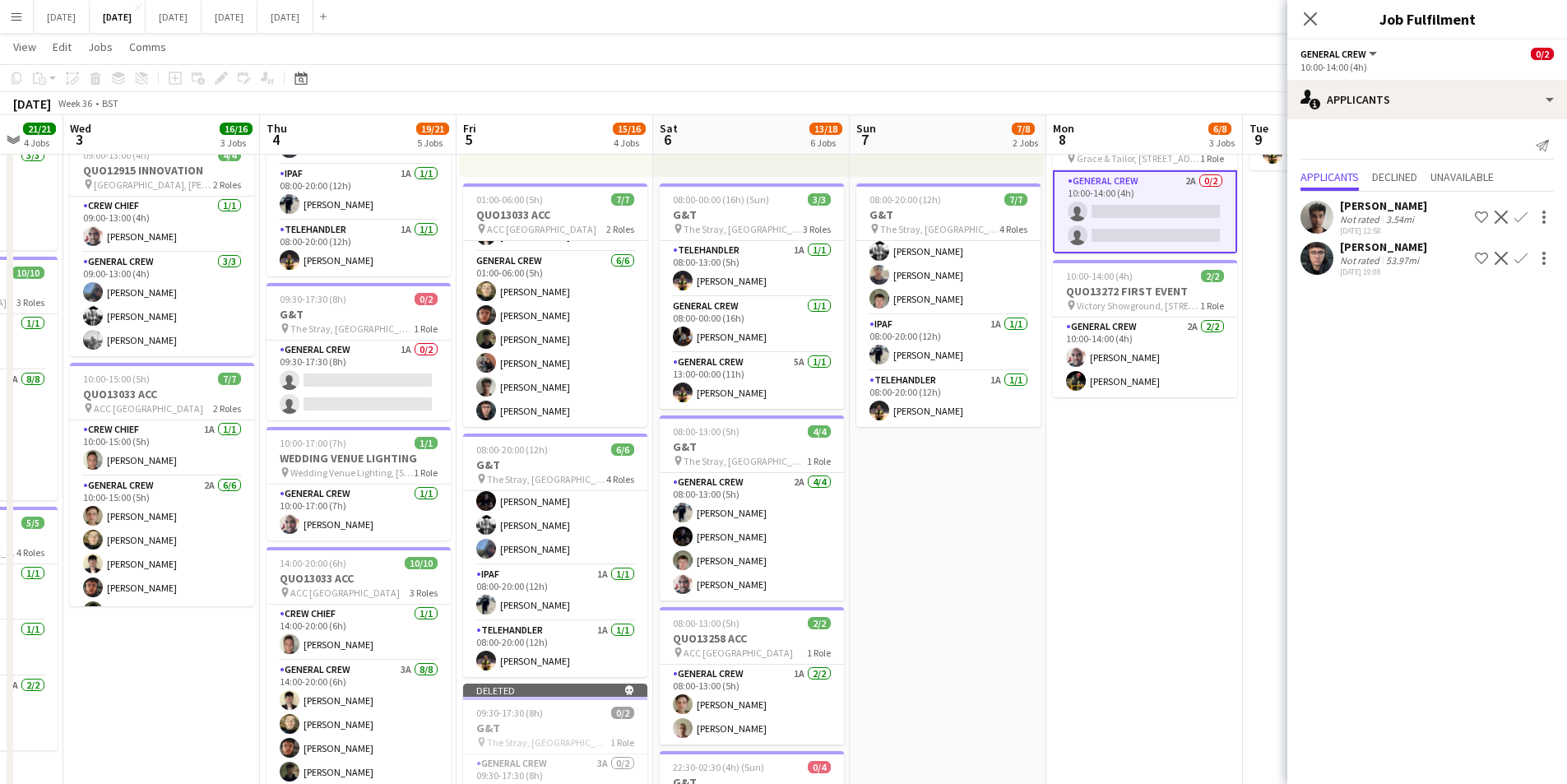
click at [1519, 256] on app-icon "Confirm" at bounding box center [1521, 258] width 13 height 13
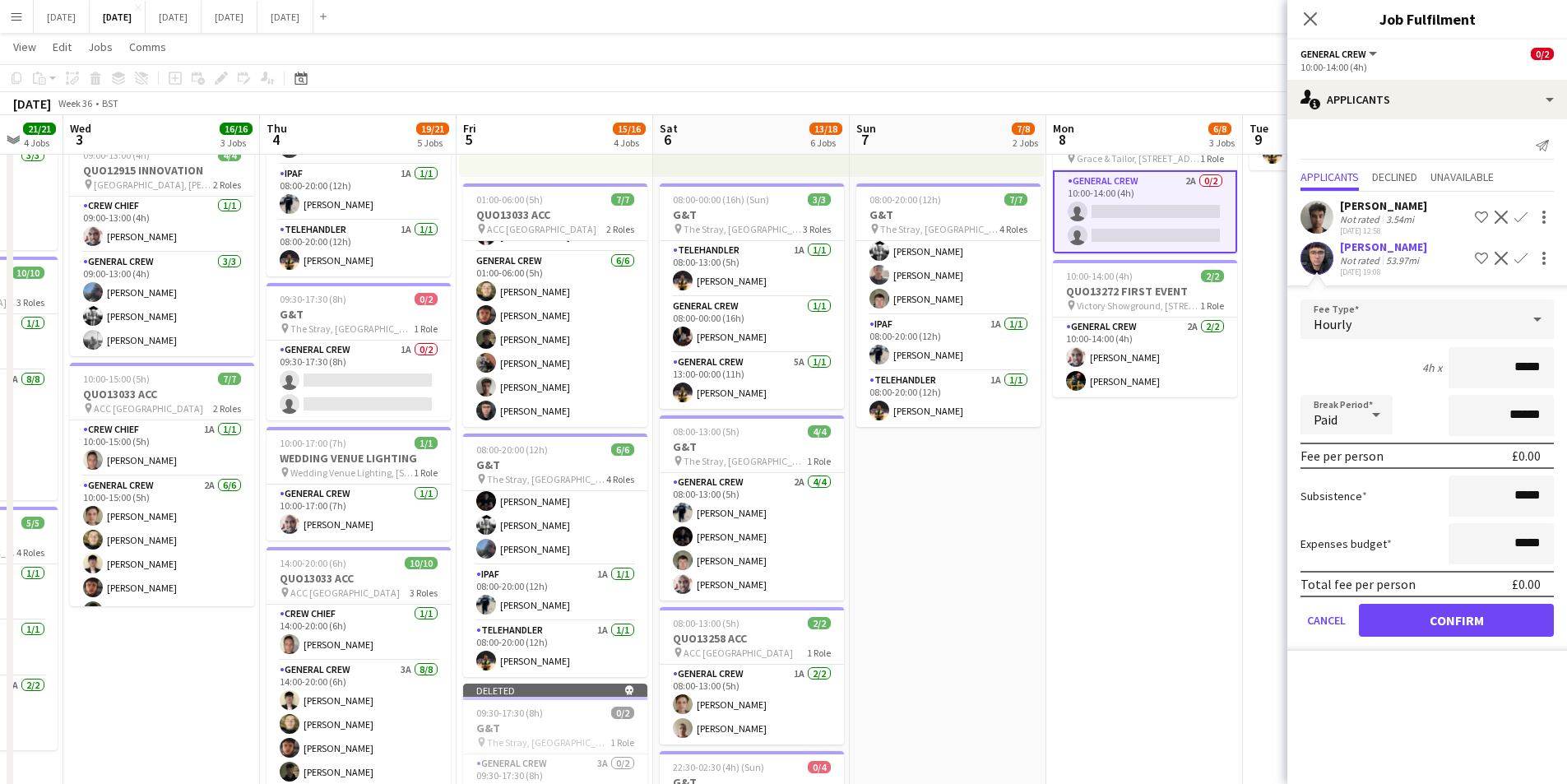
click at [1388, 249] on div "[PERSON_NAME]" at bounding box center [1384, 246] width 87 height 15
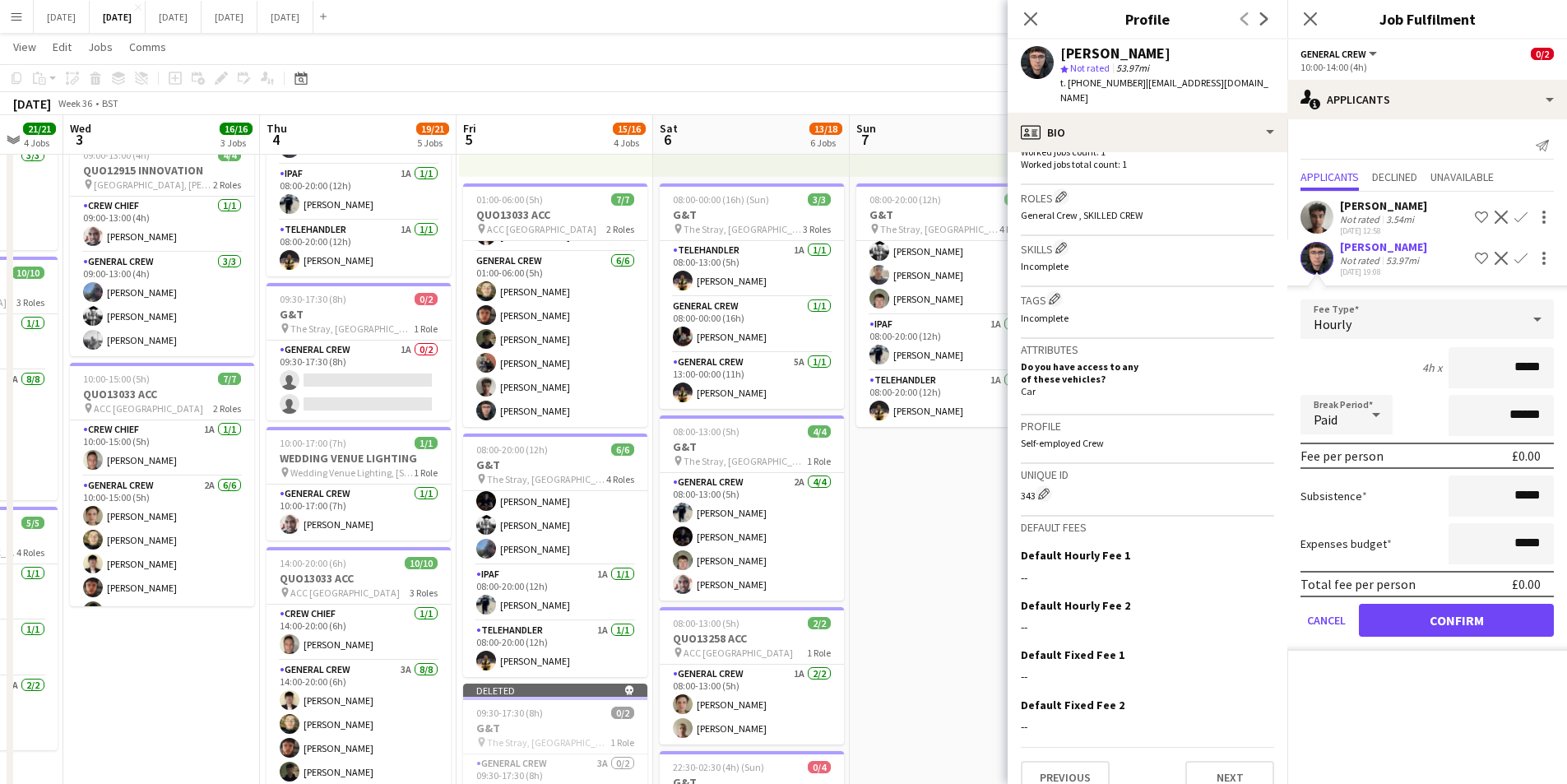
scroll to position [501, 0]
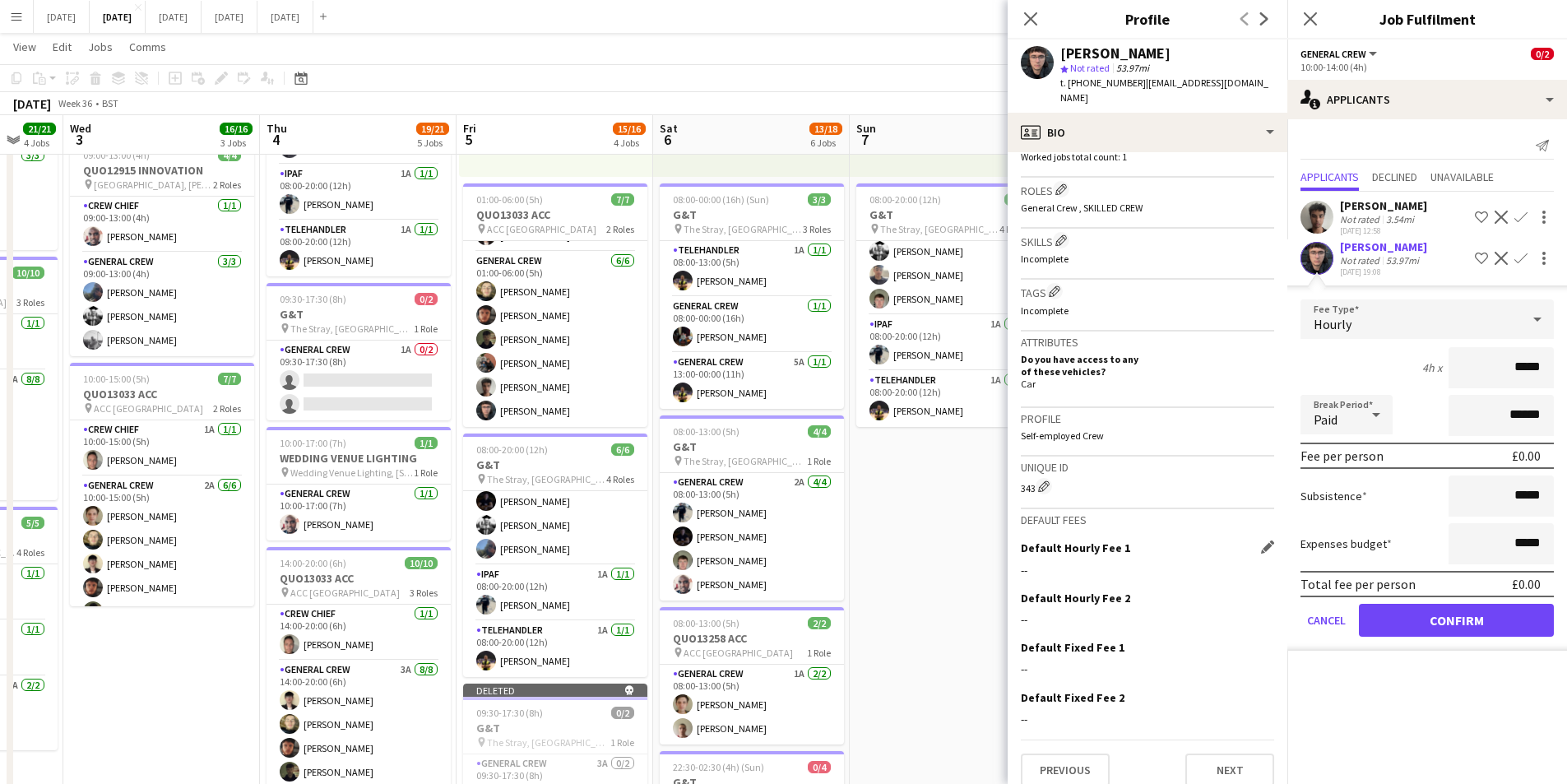
click at [1060, 562] on div "--" at bounding box center [1147, 569] width 253 height 15
click at [1261, 540] on app-icon "Edit this field" at bounding box center [1268, 547] width 13 height 13
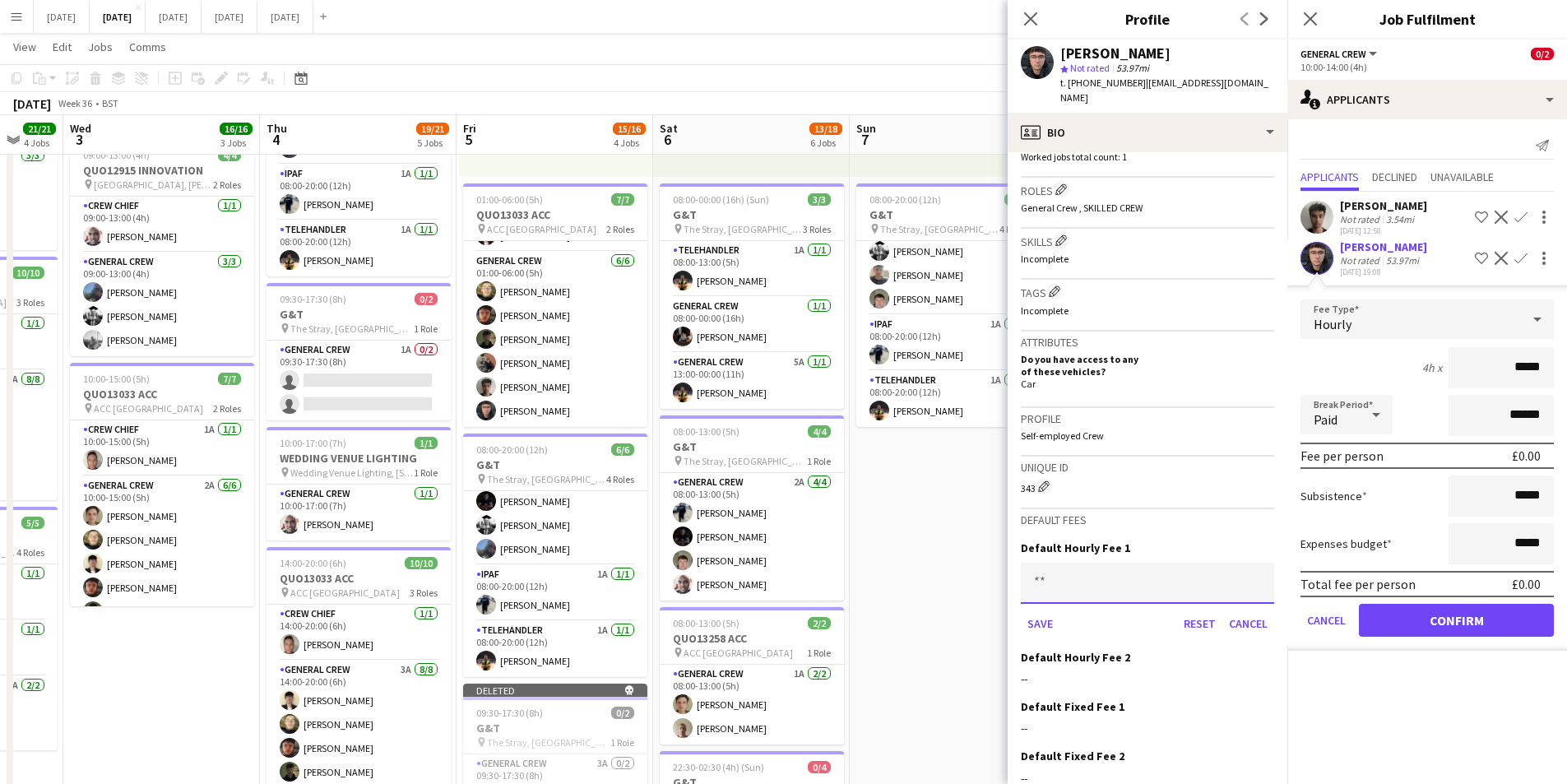
click at [1105, 569] on input at bounding box center [1147, 582] width 253 height 41
type input "******"
click at [1021, 610] on button "Save" at bounding box center [1040, 623] width 38 height 26
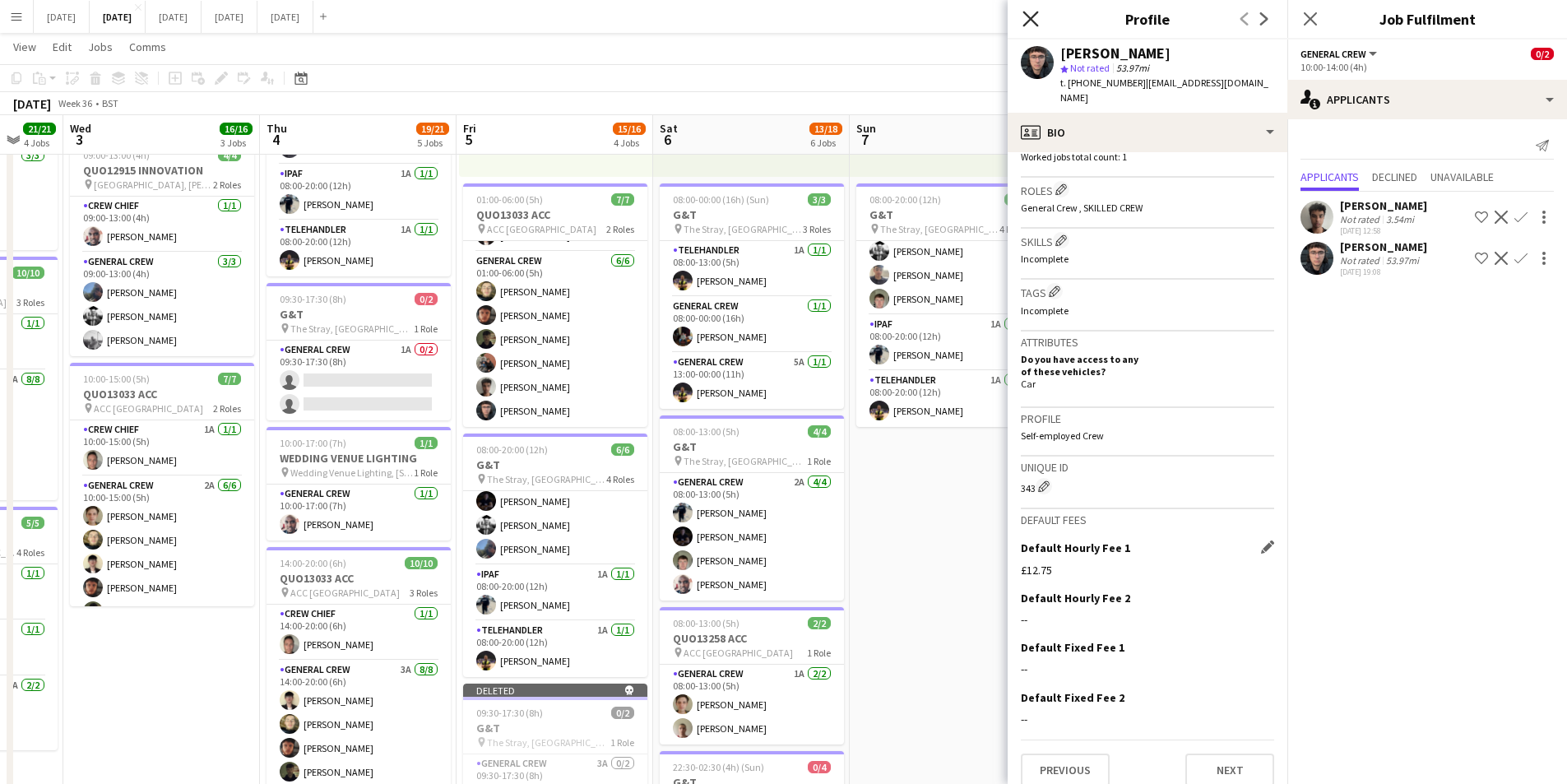
click at [1028, 19] on icon "Close pop-in" at bounding box center [1030, 18] width 15 height 15
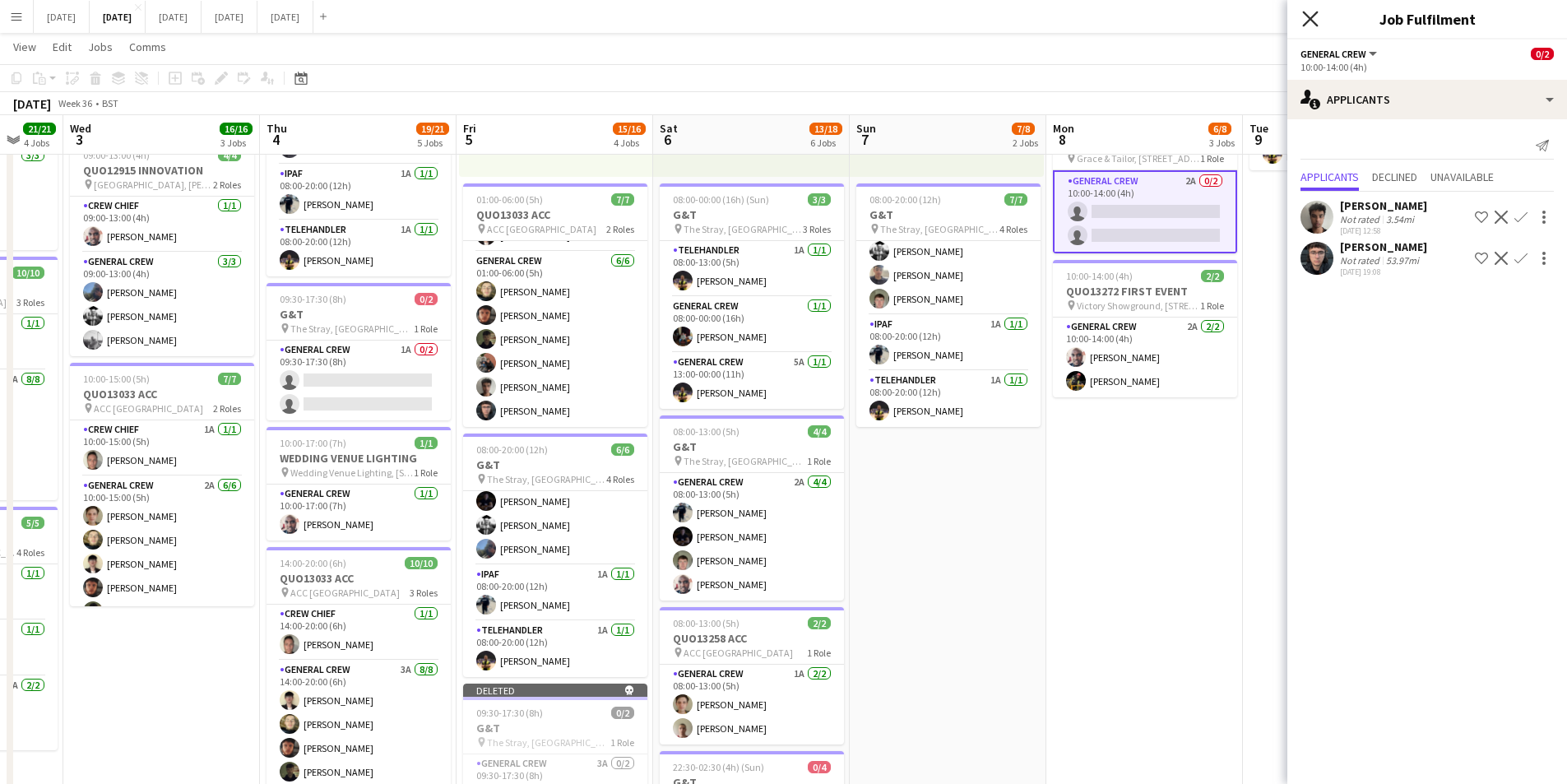
click at [1313, 17] on icon at bounding box center [1309, 18] width 15 height 15
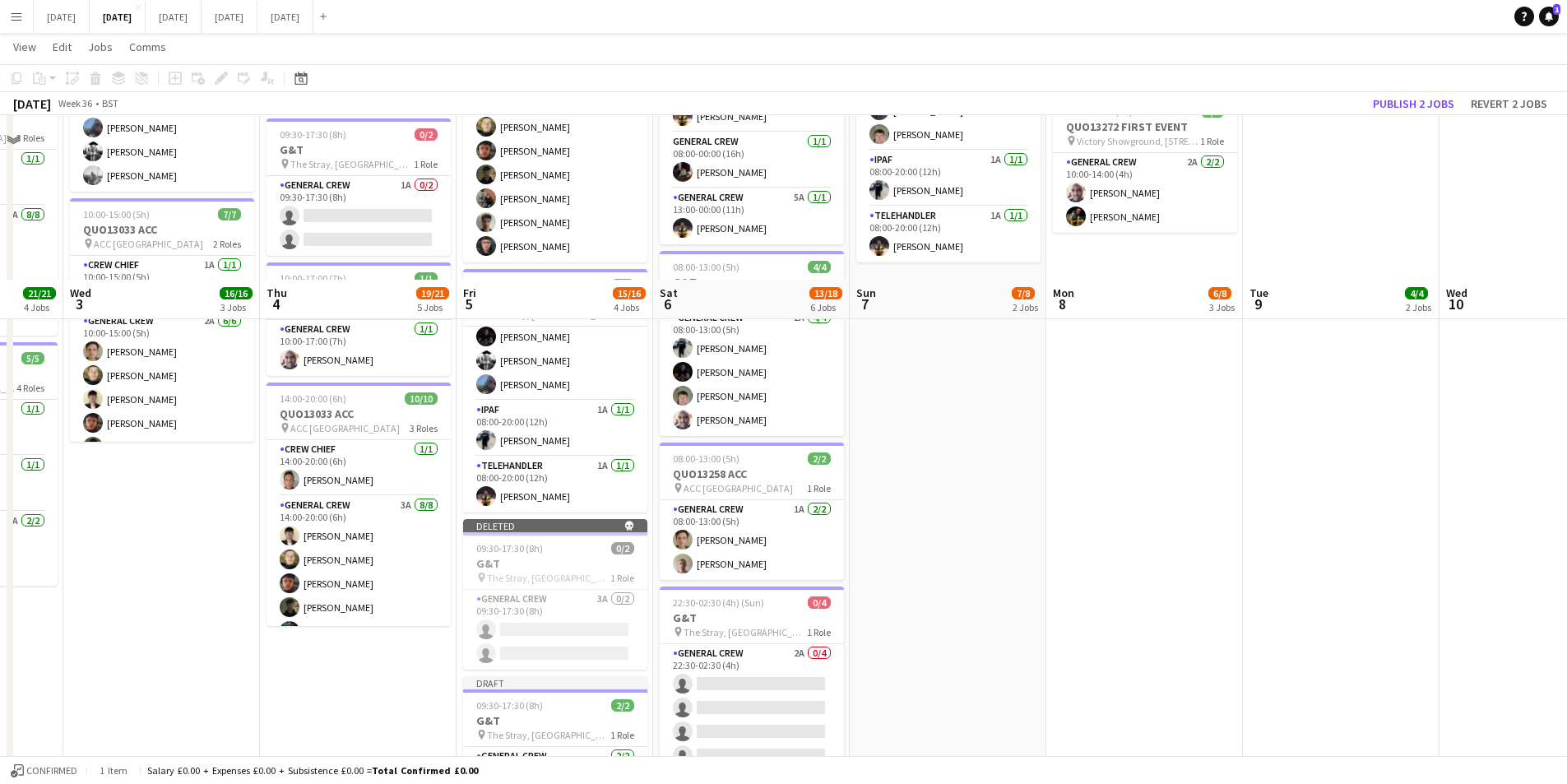
scroll to position [630, 0]
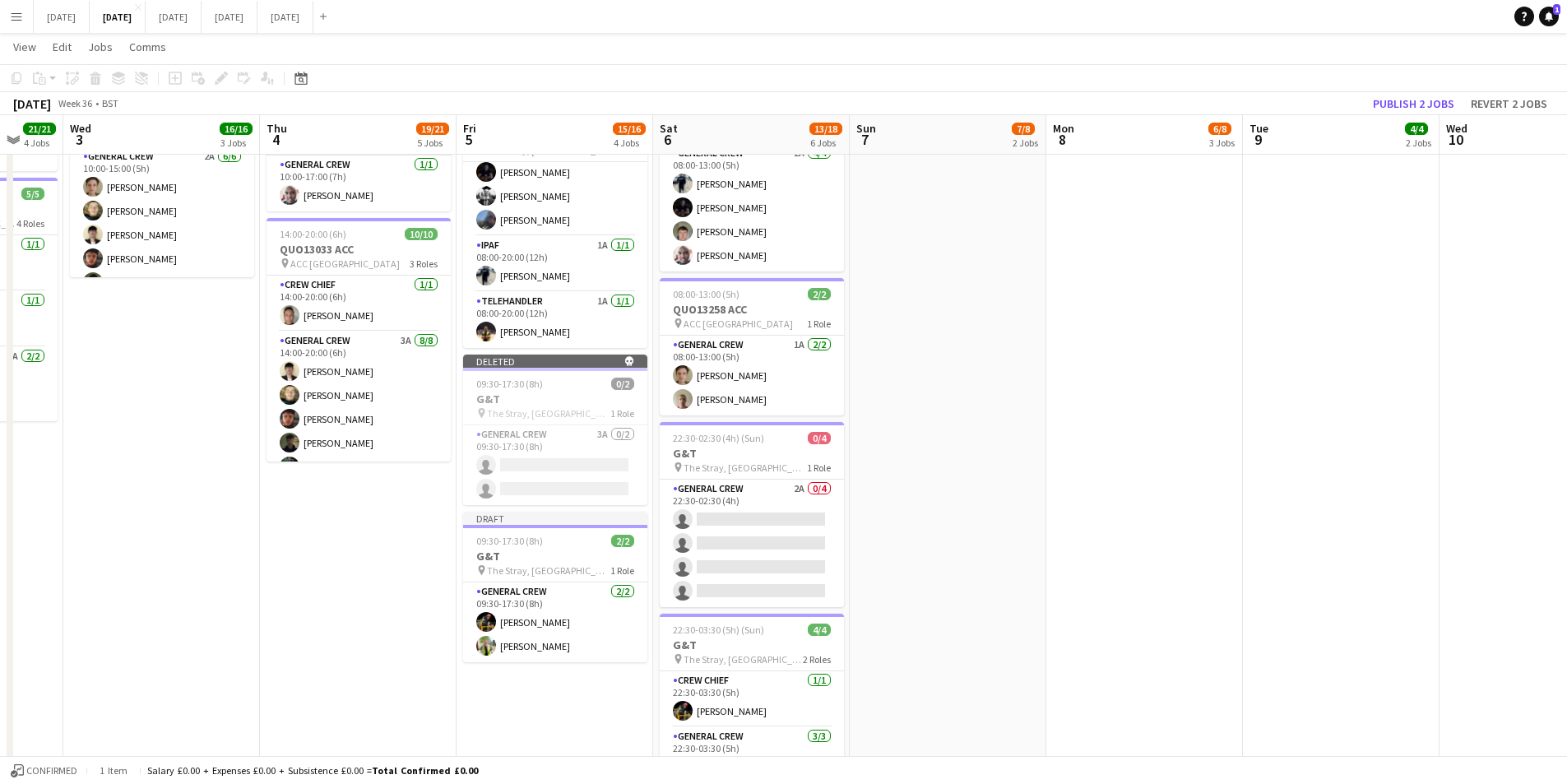
click at [751, 540] on app-card-role "General Crew 2A 0/4 22:30-02:30 (4h) single-neutral-actions single-neutral-acti…" at bounding box center [752, 543] width 185 height 127
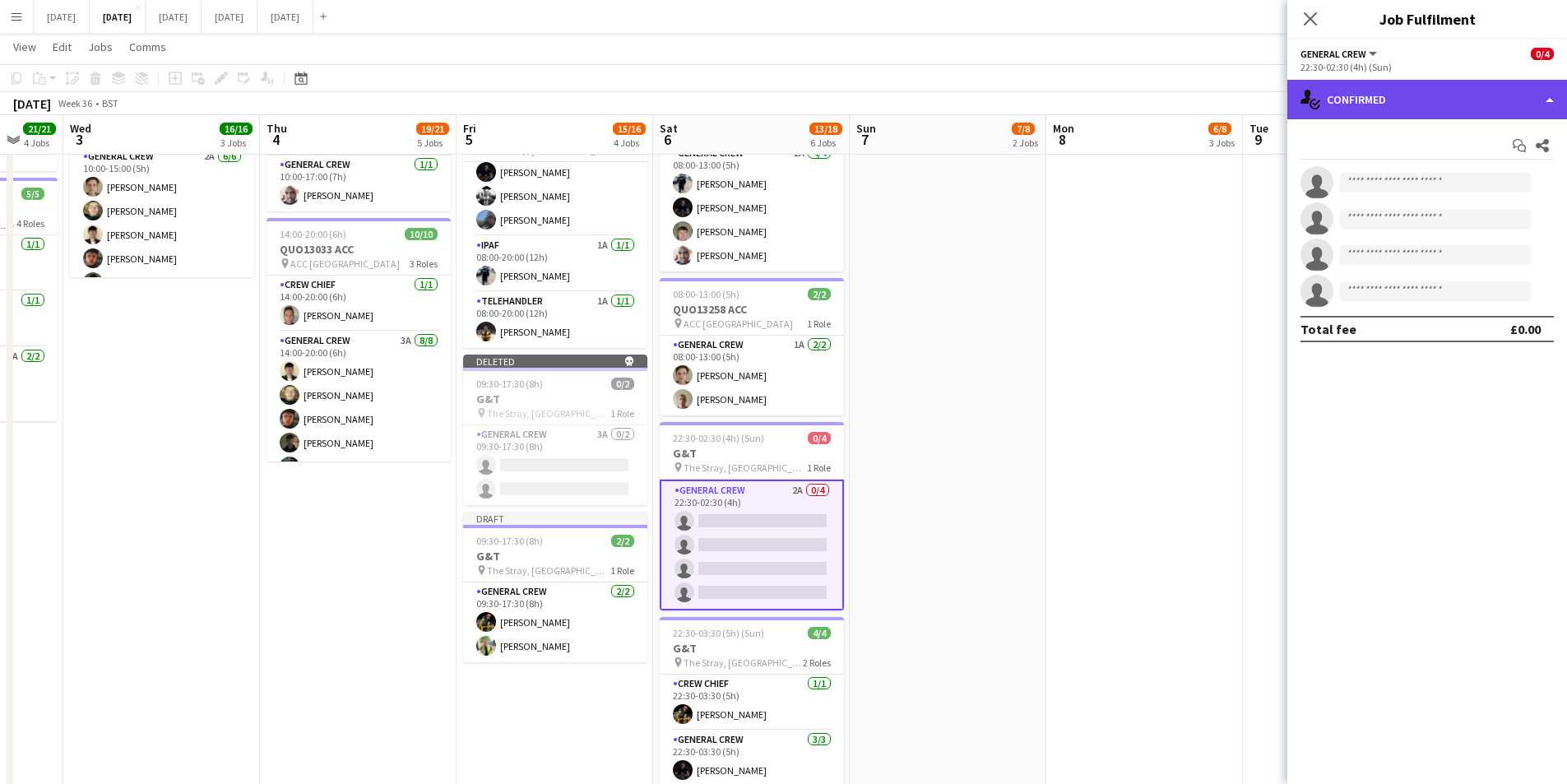
click at [1437, 100] on div "single-neutral-actions-check-2 Confirmed" at bounding box center [1427, 99] width 279 height 39
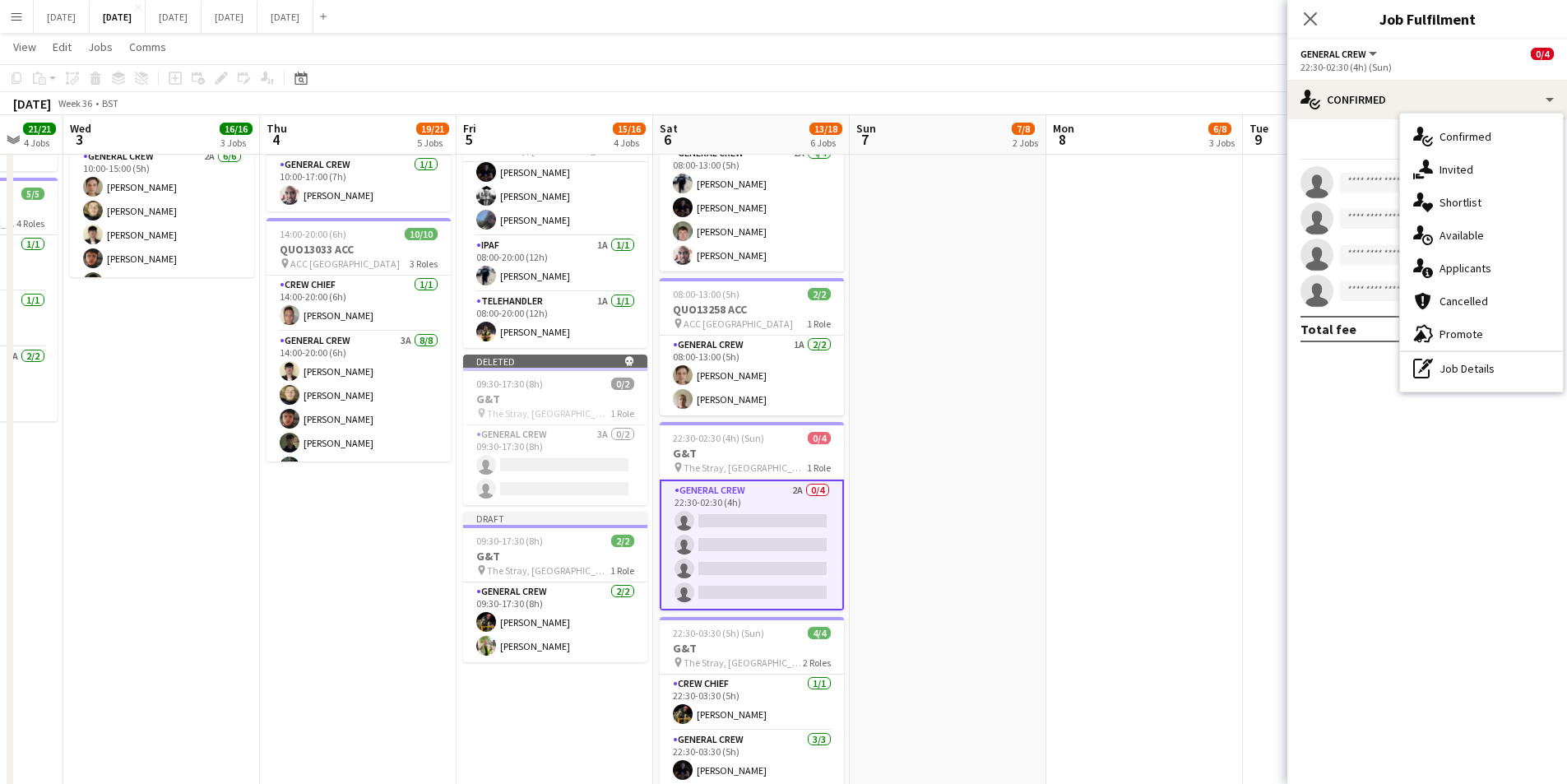
click at [1481, 264] on div "single-neutral-actions-information Applicants" at bounding box center [1481, 268] width 163 height 33
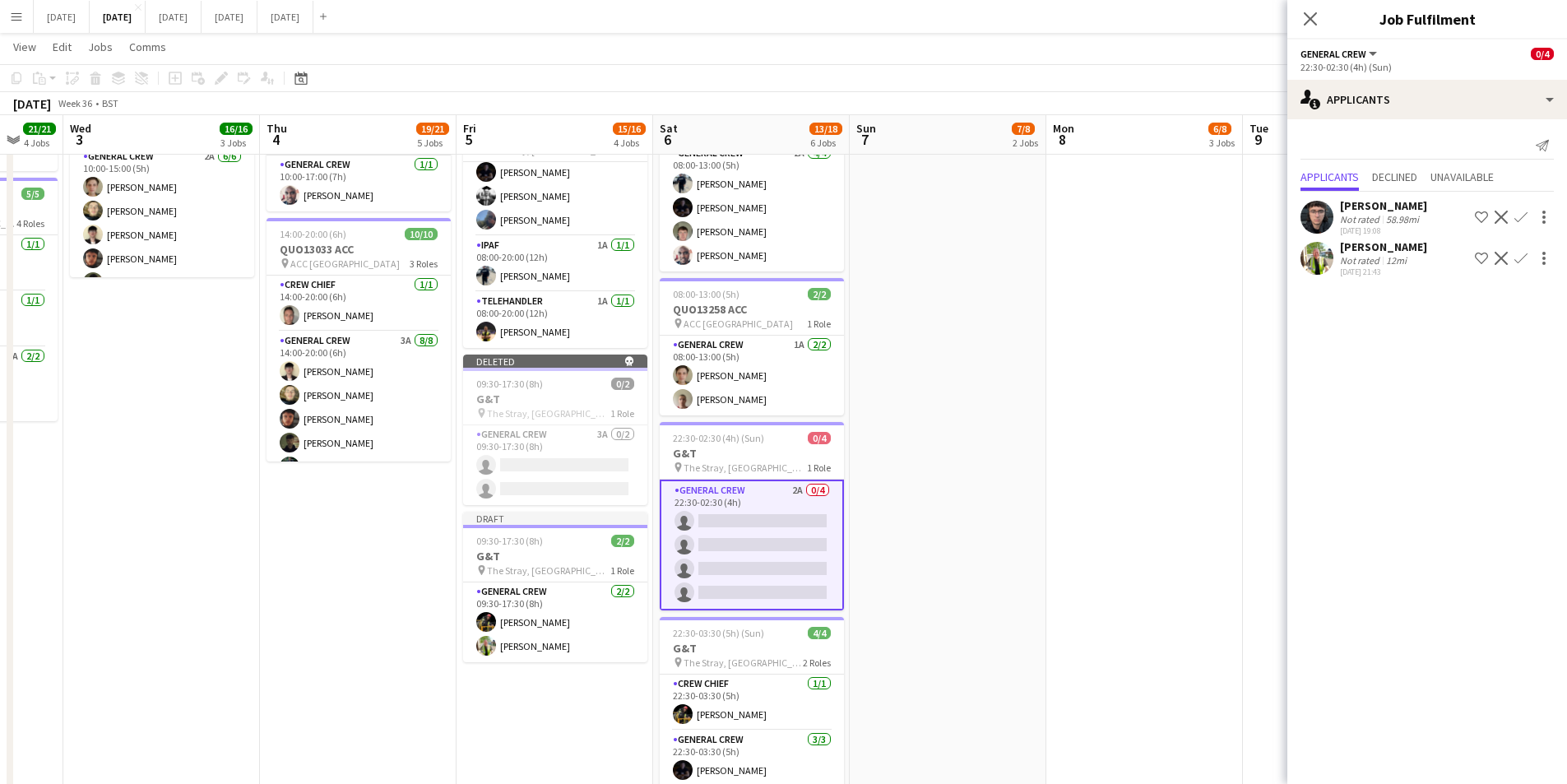
click at [1520, 258] on app-icon "Confirm" at bounding box center [1521, 258] width 13 height 13
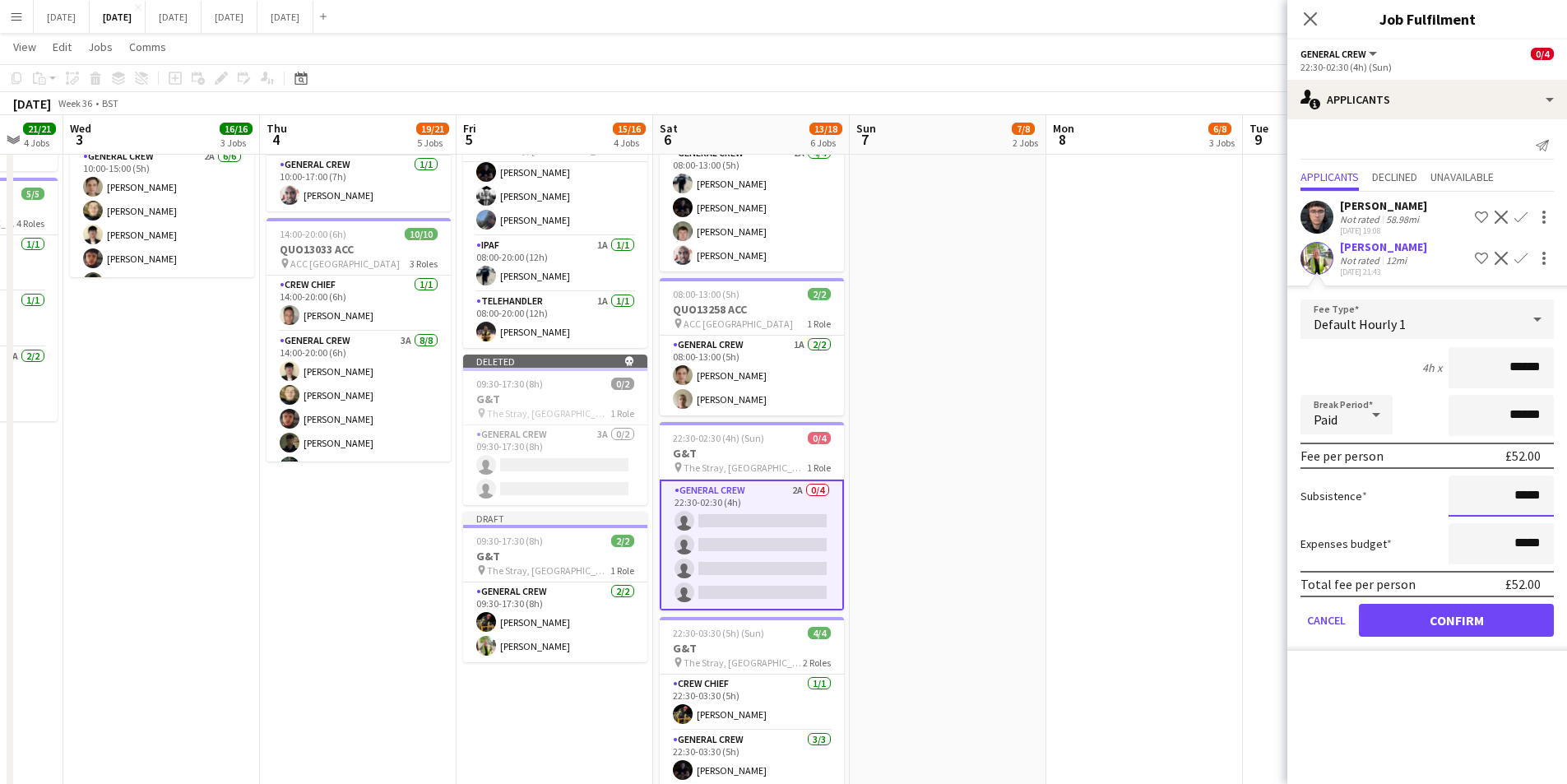
click at [1517, 491] on input "*****" at bounding box center [1501, 496] width 106 height 41
type input "******"
click at [1440, 620] on button "Confirm" at bounding box center [1457, 620] width 195 height 33
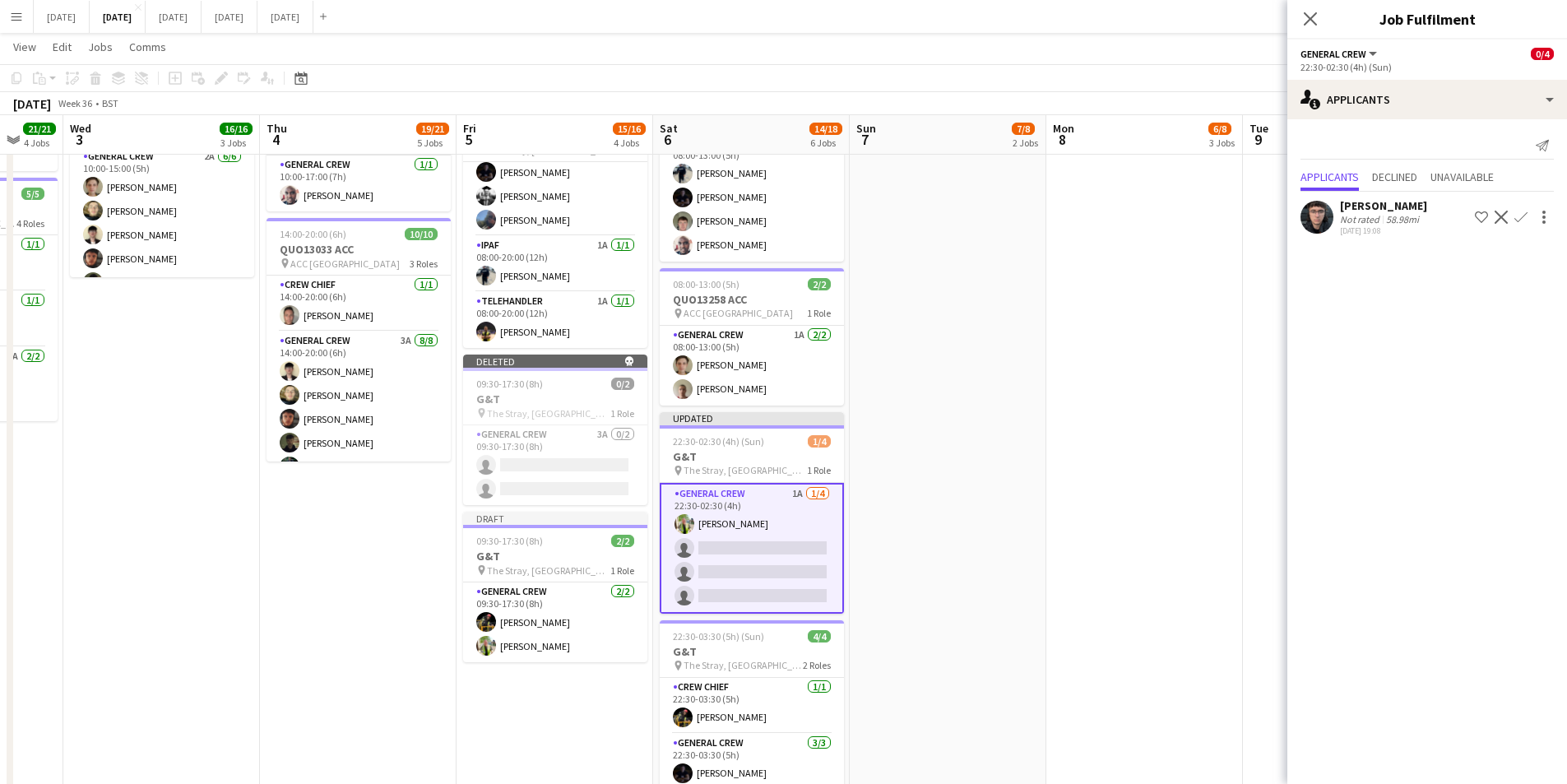
click at [1522, 215] on app-icon "Confirm" at bounding box center [1521, 216] width 13 height 13
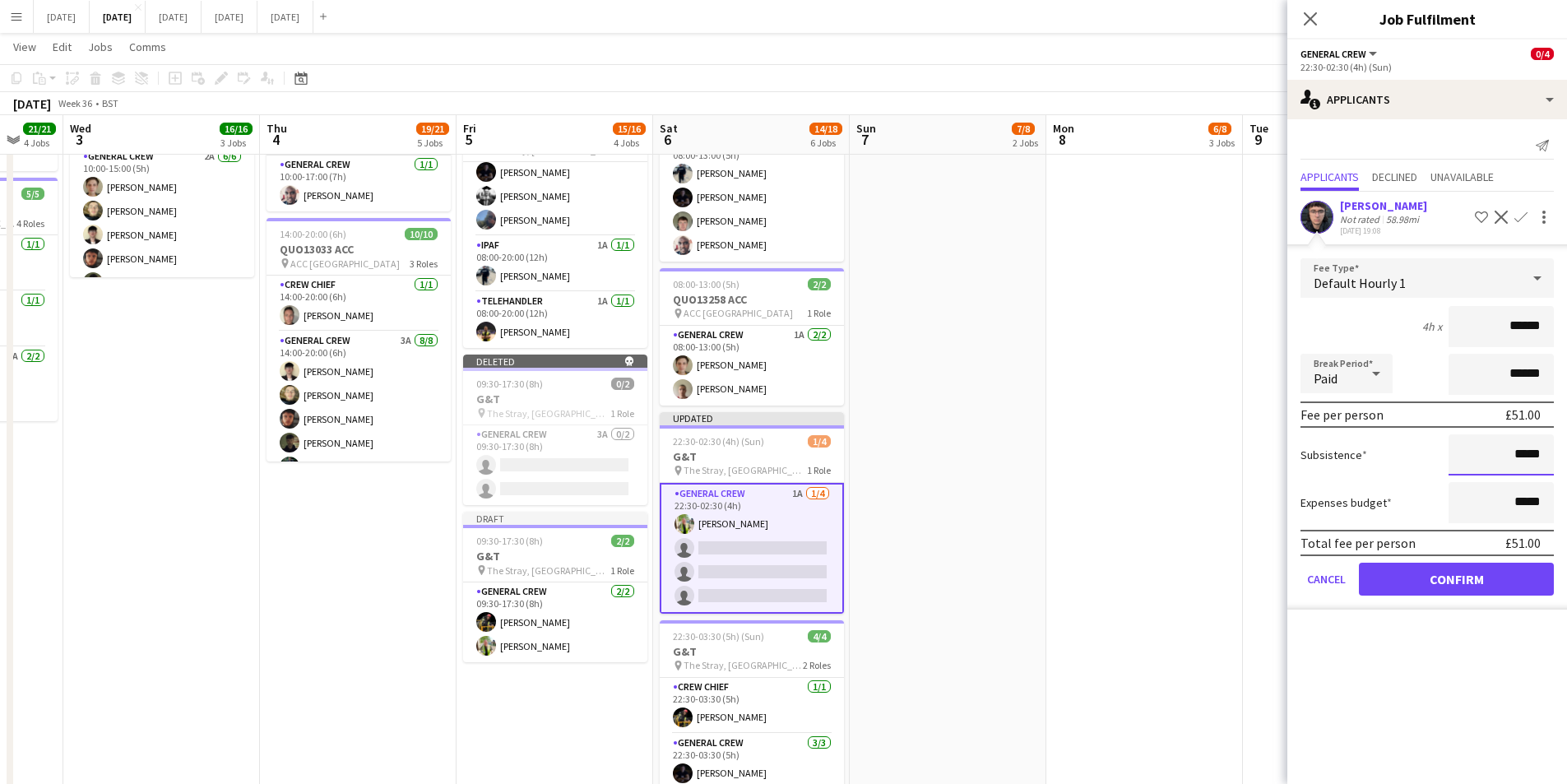
click at [1517, 447] on input "*****" at bounding box center [1501, 454] width 106 height 41
type input "******"
click at [1448, 571] on button "Confirm" at bounding box center [1457, 578] width 195 height 33
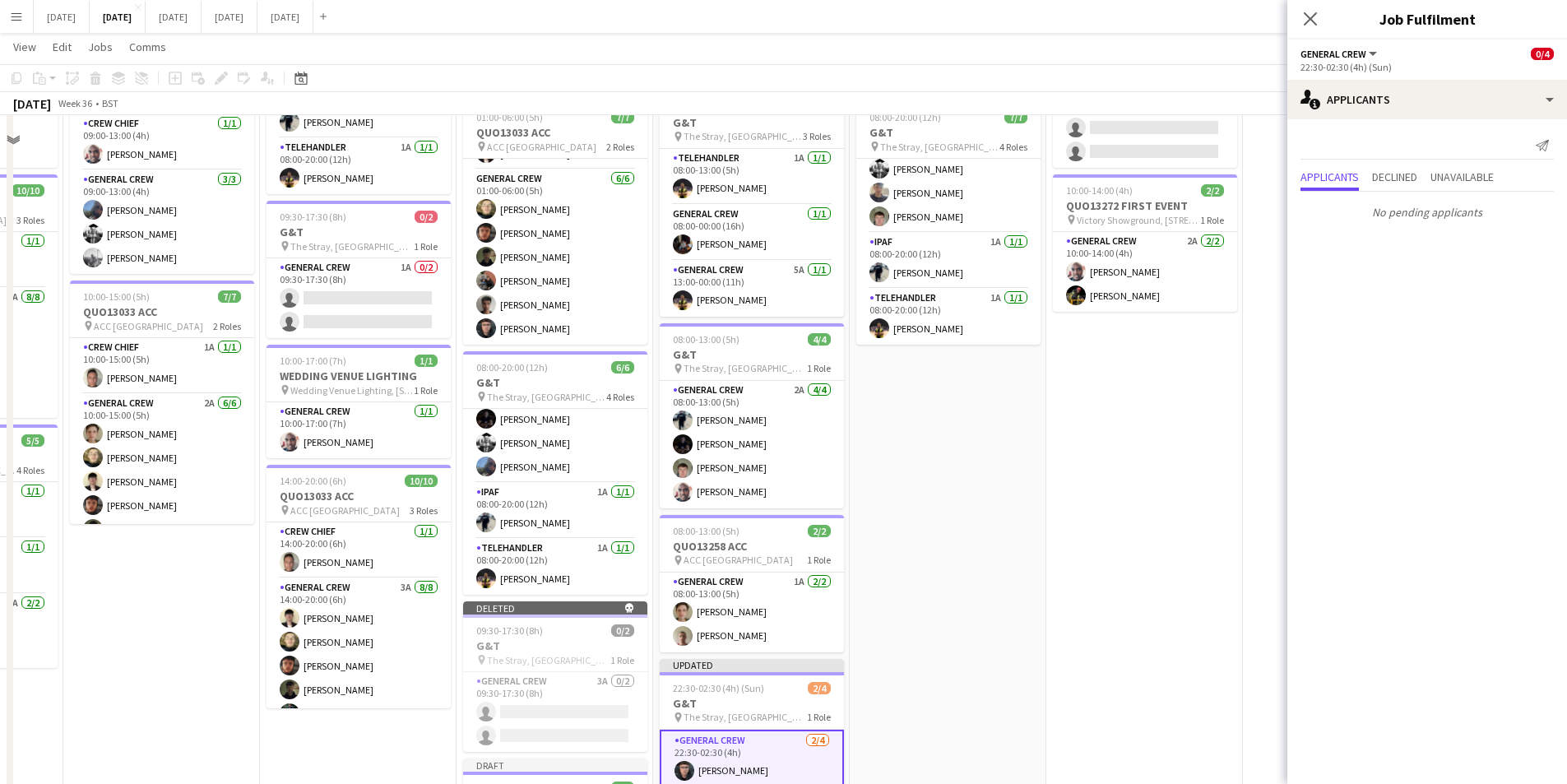
scroll to position [219, 0]
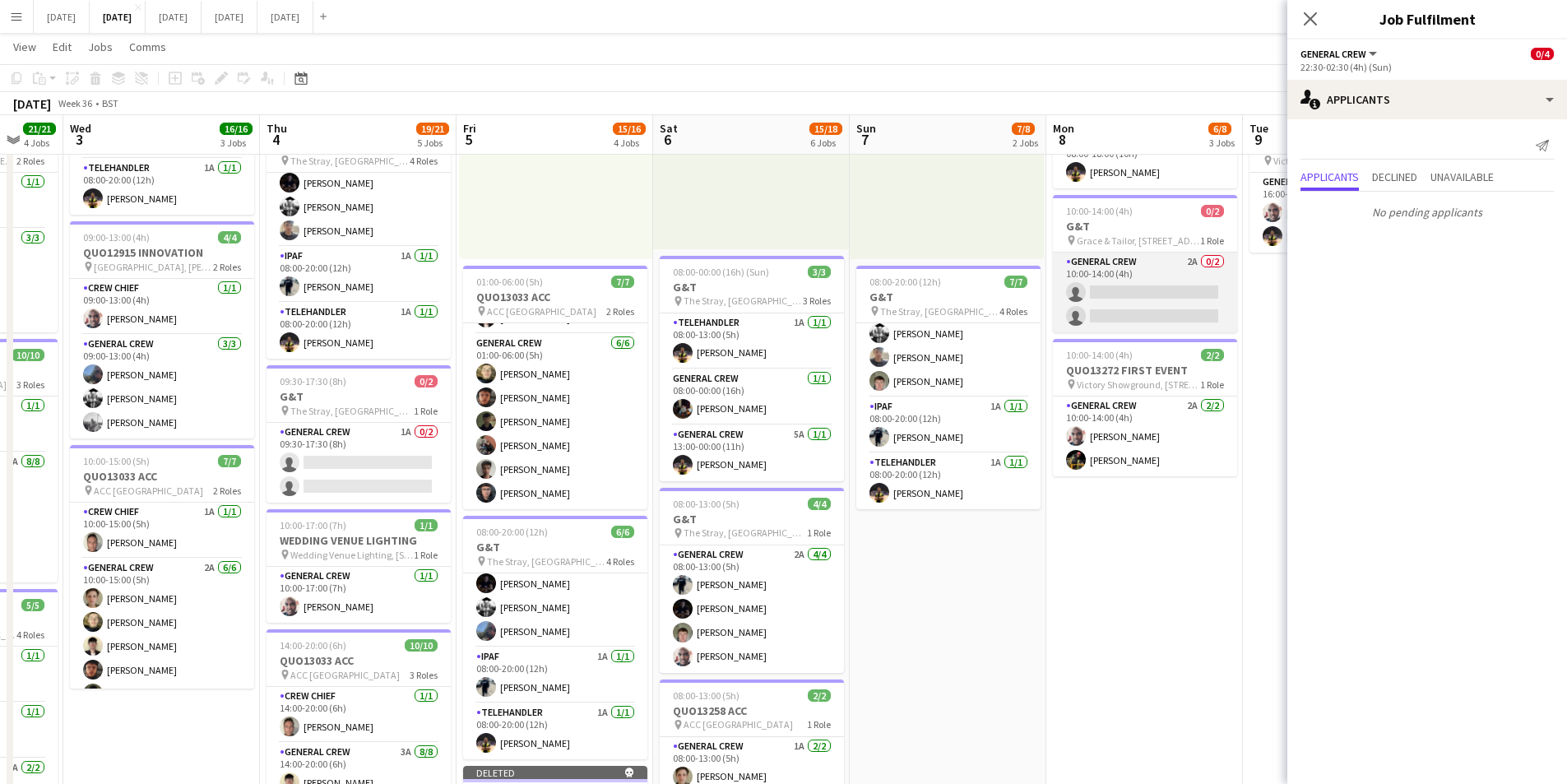
click at [1143, 302] on app-card-role "General Crew 2A 0/2 10:00-14:00 (4h) single-neutral-actions single-neutral-acti…" at bounding box center [1145, 293] width 185 height 80
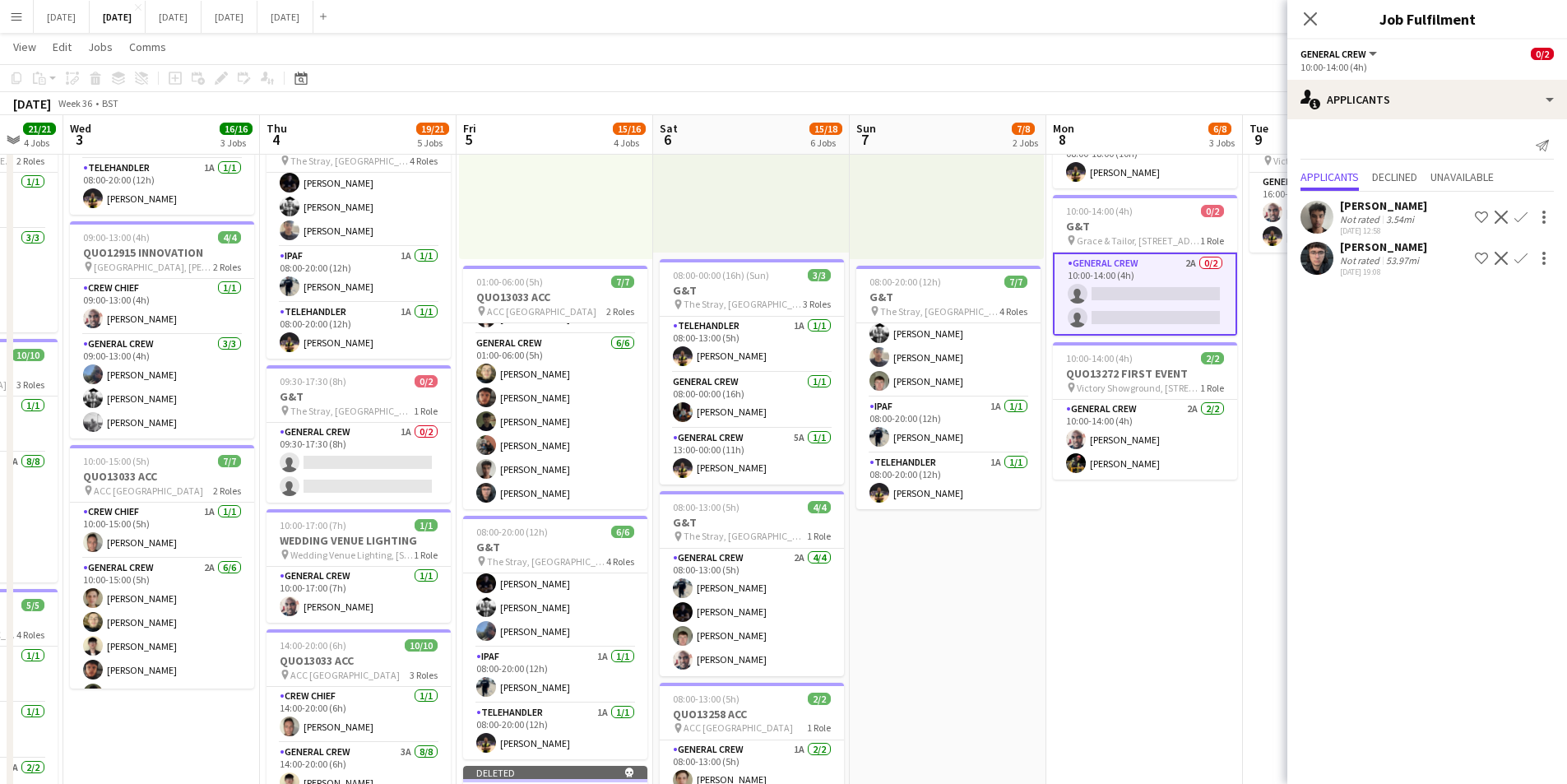
click at [1522, 258] on app-icon "Confirm" at bounding box center [1521, 258] width 13 height 13
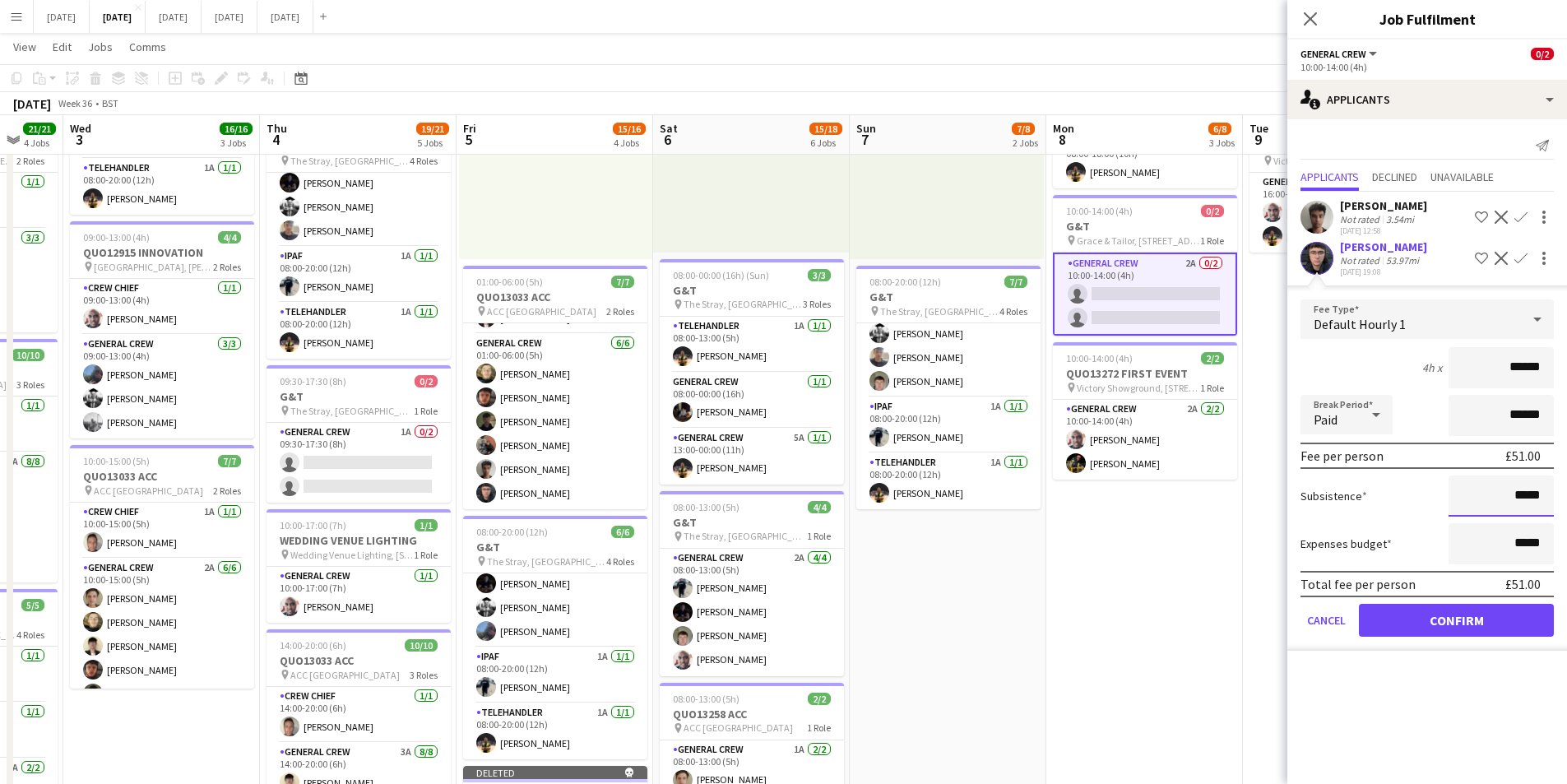
click at [1518, 493] on input "*****" at bounding box center [1501, 496] width 106 height 41
type input "******"
click at [1471, 622] on button "Confirm" at bounding box center [1457, 620] width 195 height 33
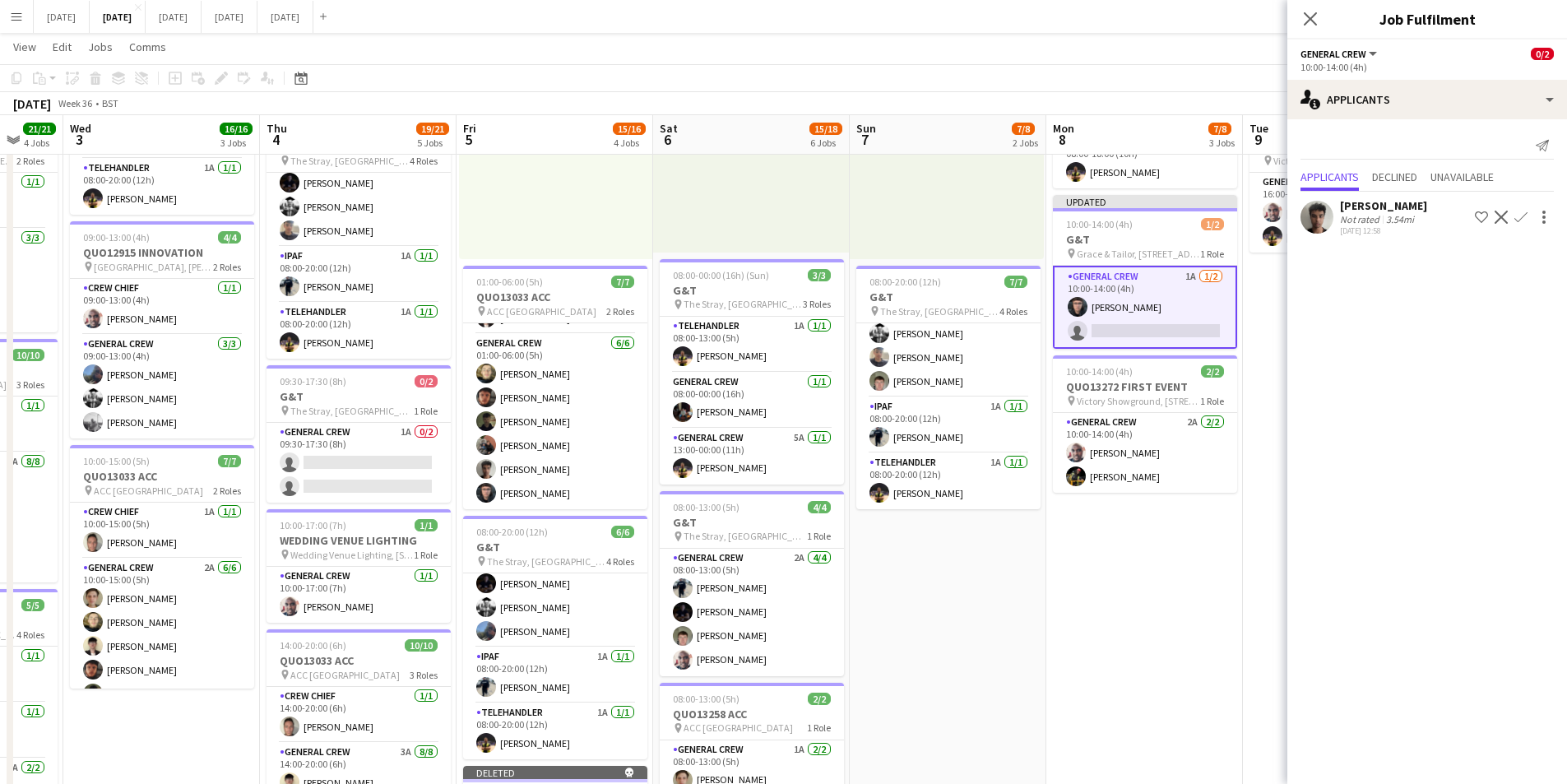
click at [1129, 300] on app-card-role "General Crew 1A 1/2 10:00-14:00 (4h) Alex Waterhouse single-neutral-actions" at bounding box center [1145, 307] width 185 height 83
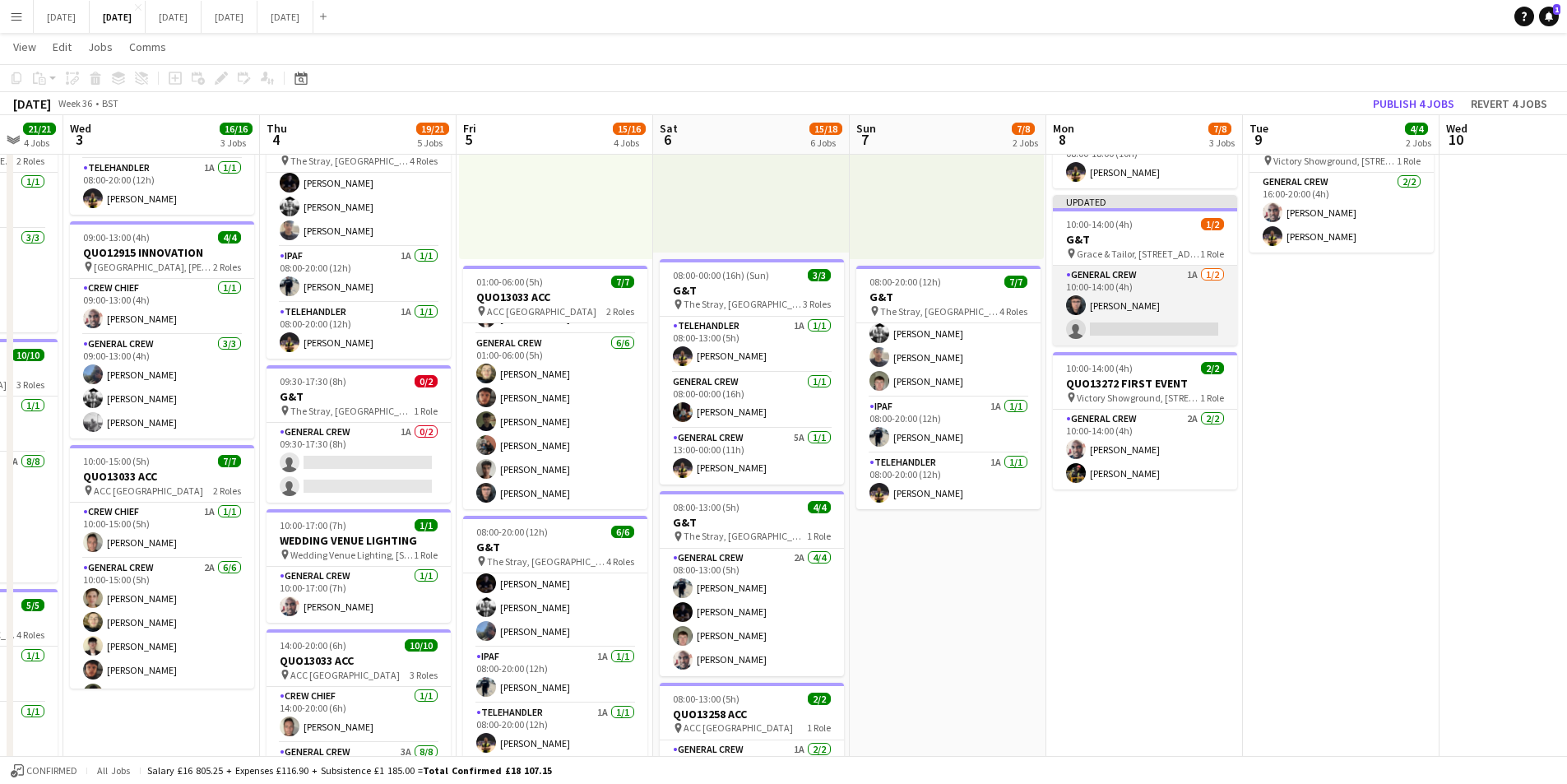
click at [1129, 302] on app-card-role "General Crew 1A 1/2 10:00-14:00 (4h) Alex Waterhouse single-neutral-actions" at bounding box center [1145, 306] width 185 height 80
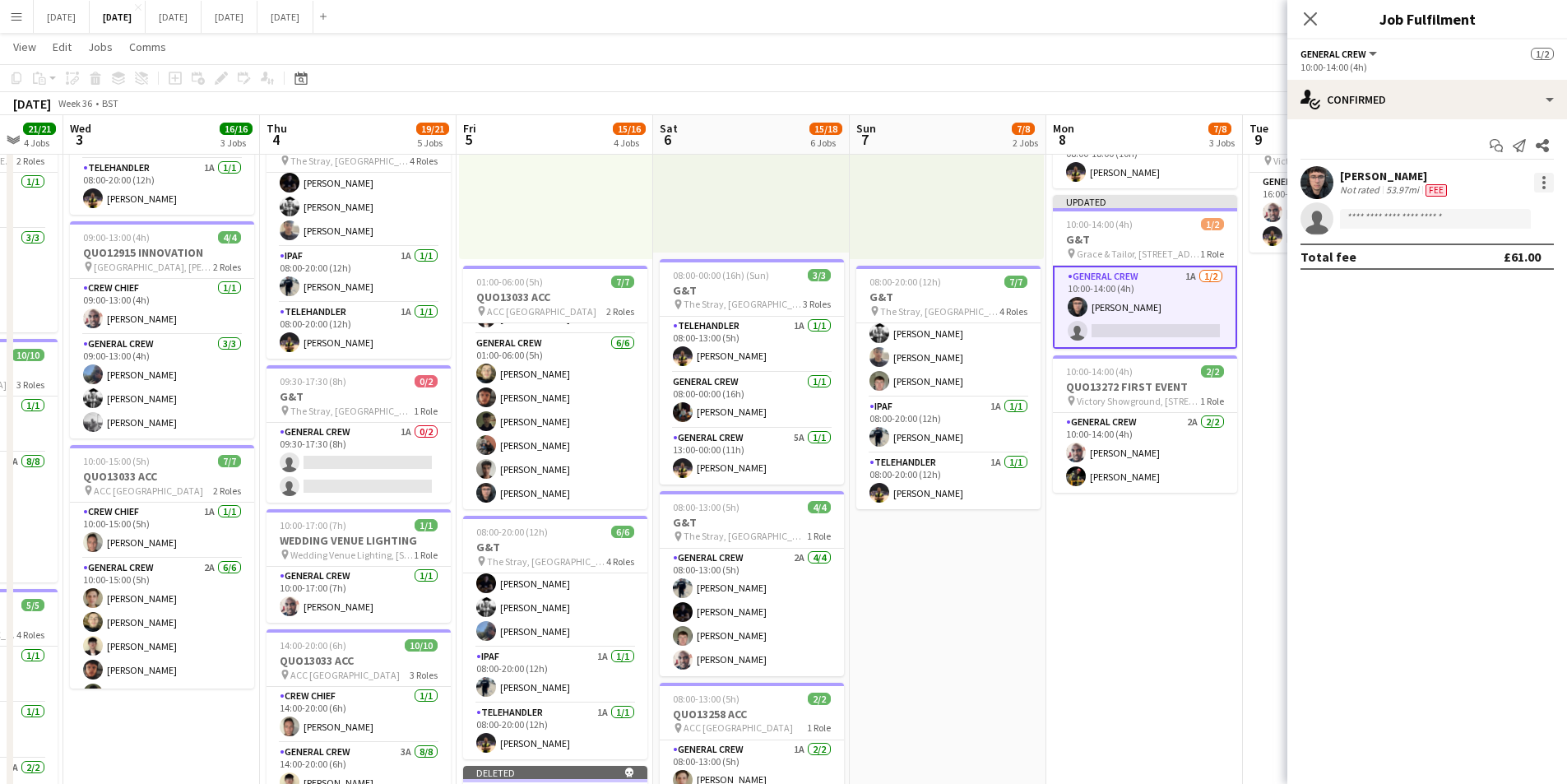
click at [1542, 184] on div at bounding box center [1544, 183] width 20 height 20
click at [1506, 215] on span "Edit fee" at bounding box center [1490, 213] width 102 height 15
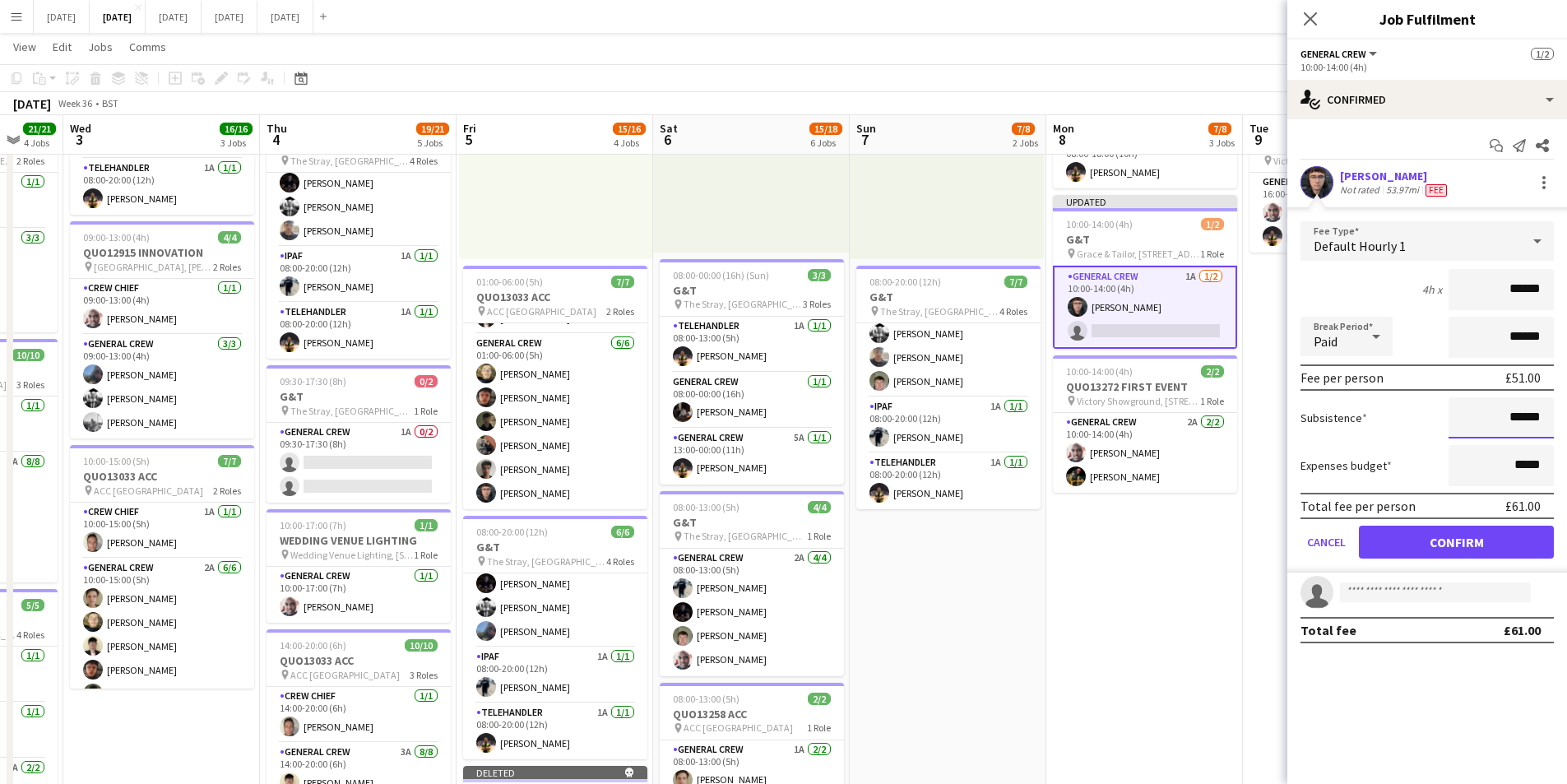
click at [1517, 417] on input "******" at bounding box center [1501, 417] width 106 height 41
type input "*****"
click at [1457, 540] on button "Confirm" at bounding box center [1457, 542] width 195 height 33
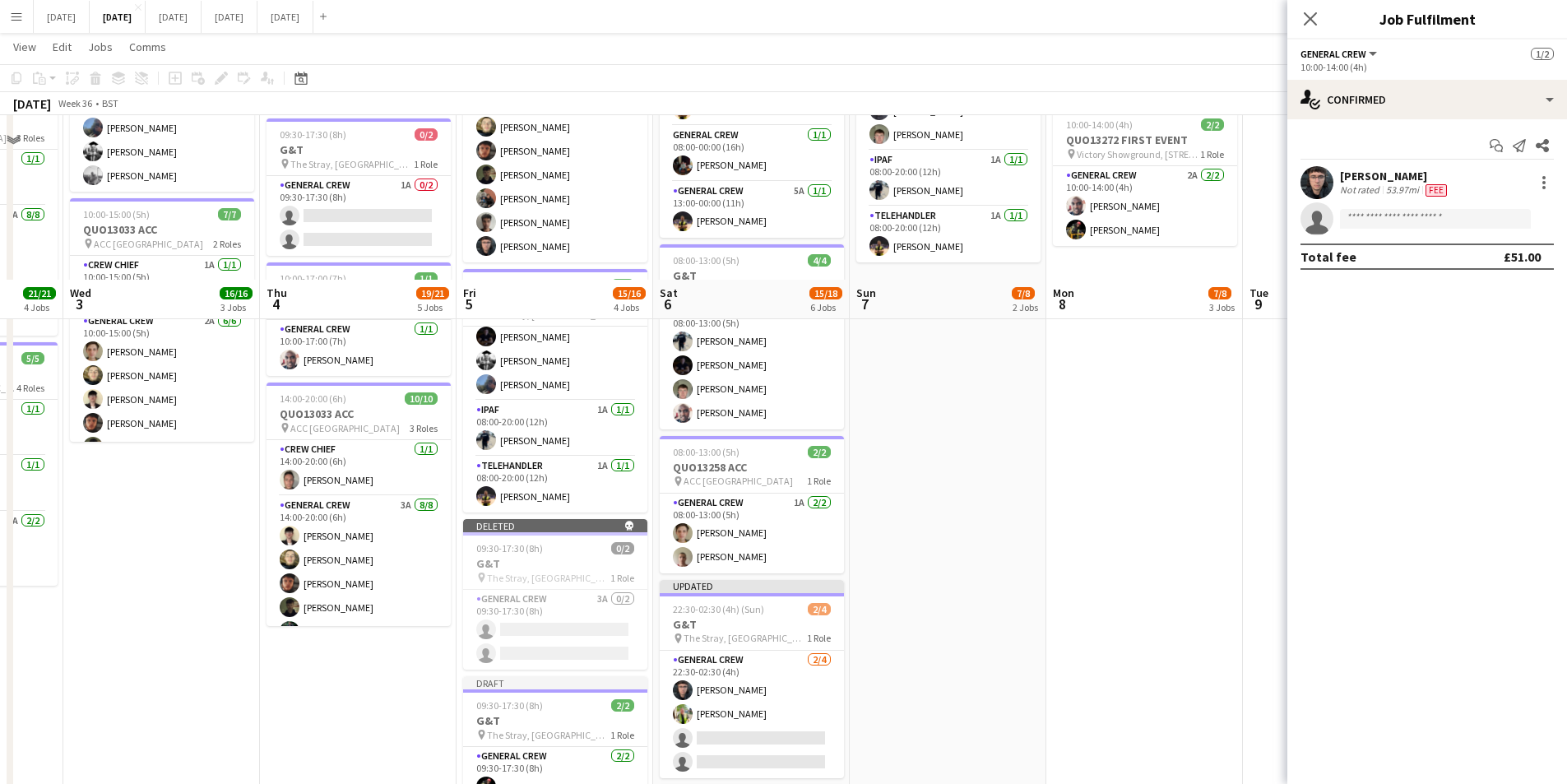
scroll to position [630, 0]
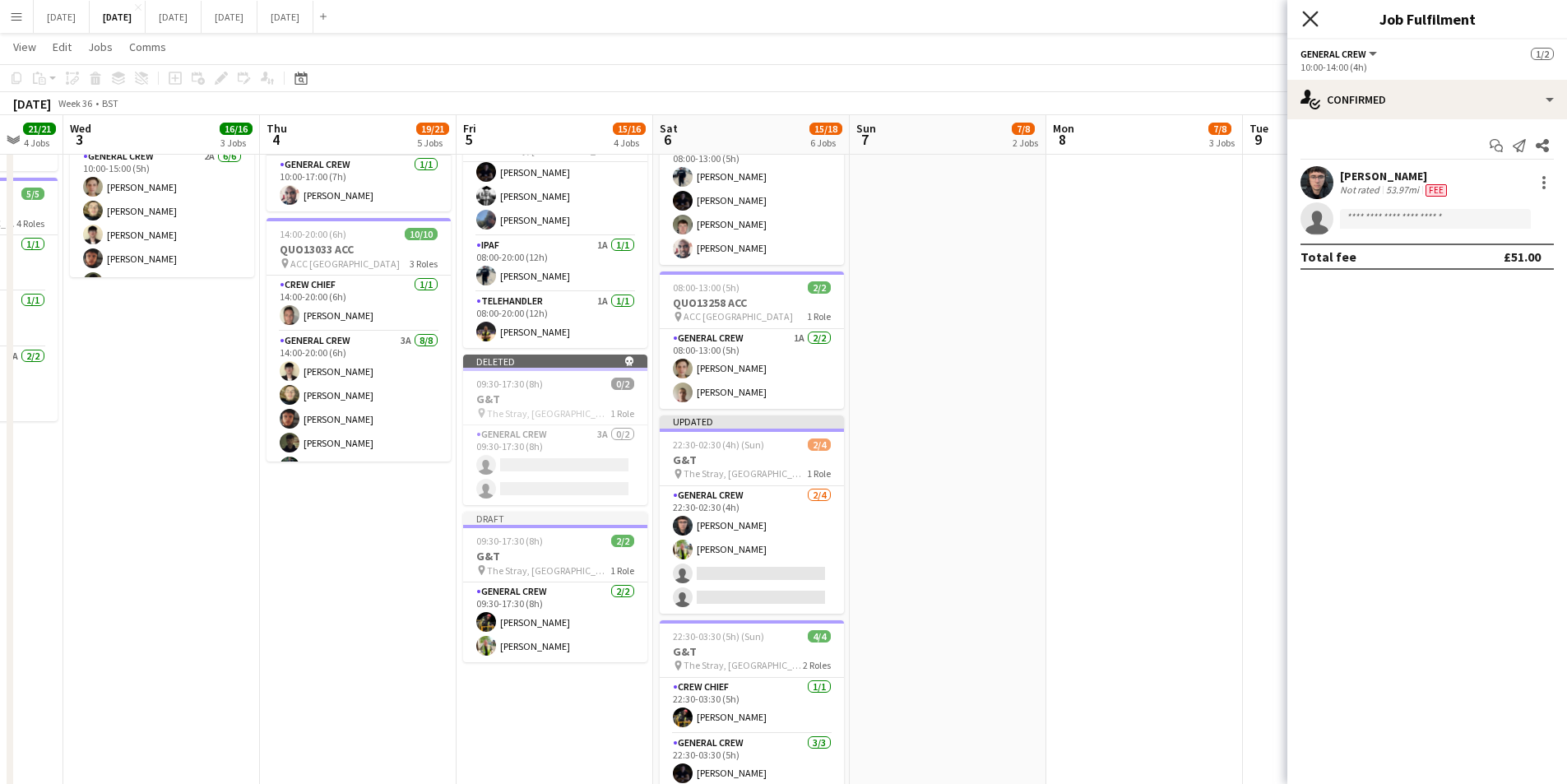
click at [1312, 16] on icon at bounding box center [1309, 18] width 15 height 15
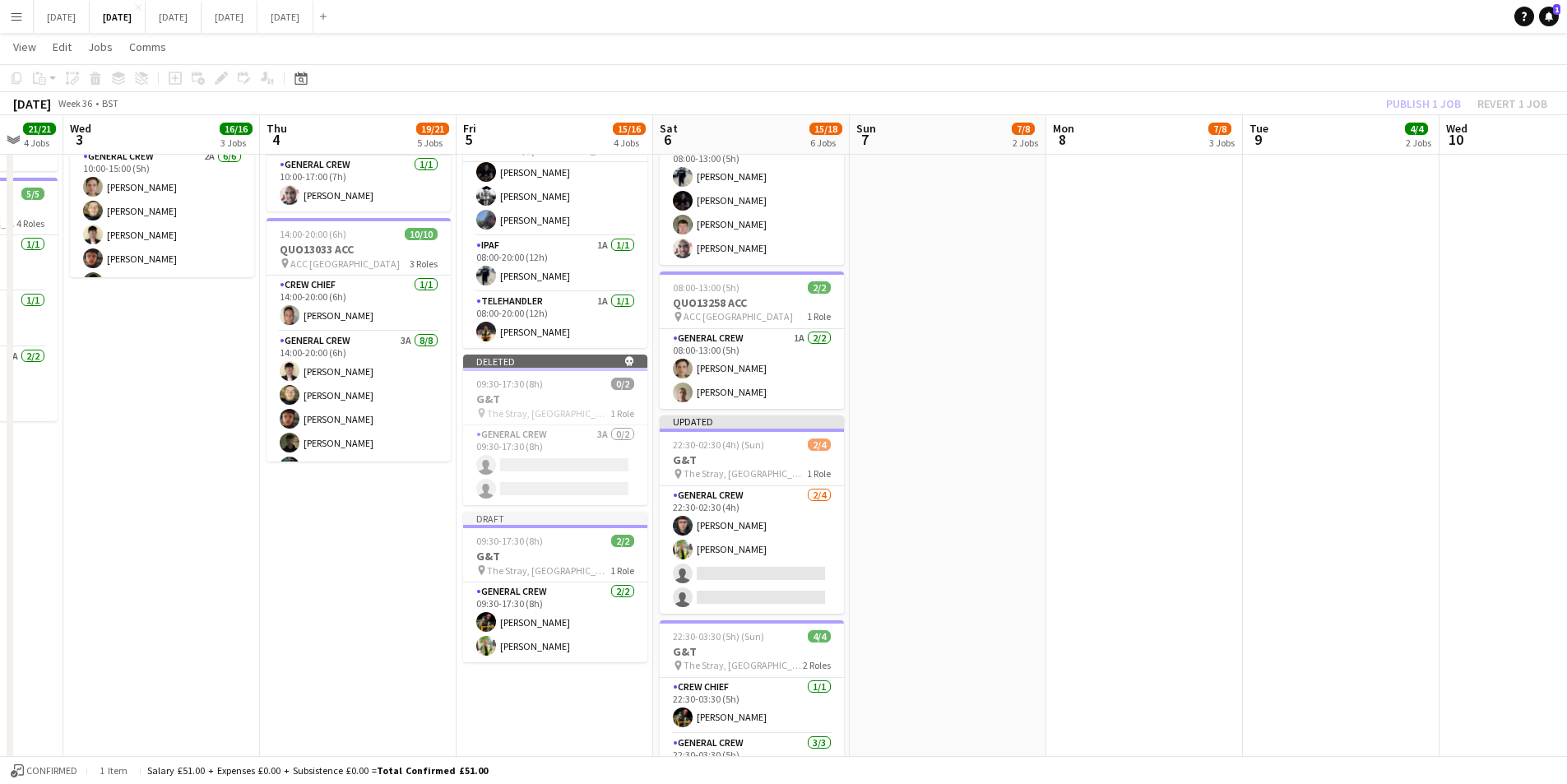
click at [1421, 106] on div "Publish 1 job Revert 1 job" at bounding box center [1467, 104] width 201 height 22
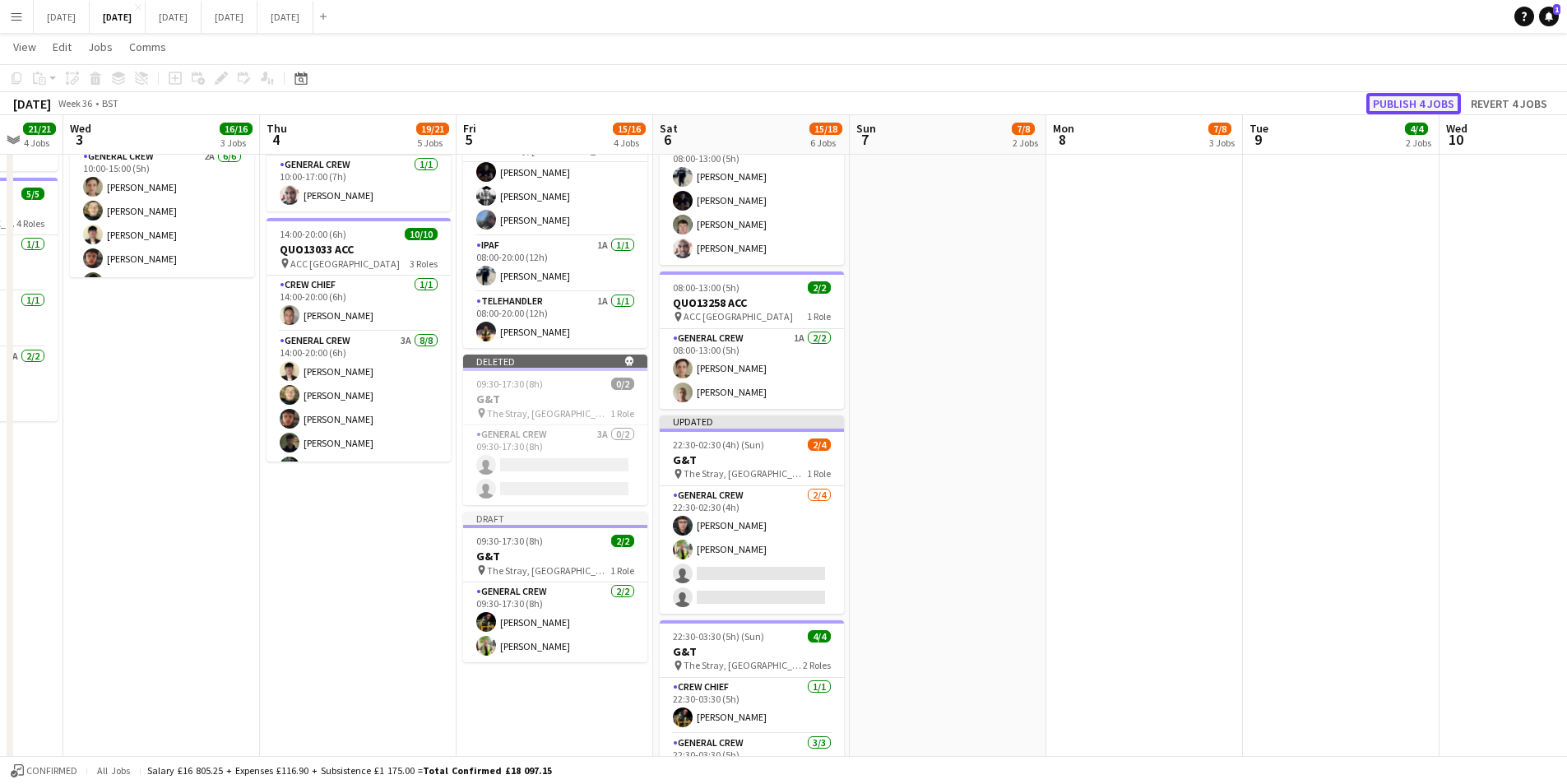
click at [1415, 98] on button "Publish 4 jobs" at bounding box center [1414, 104] width 95 height 22
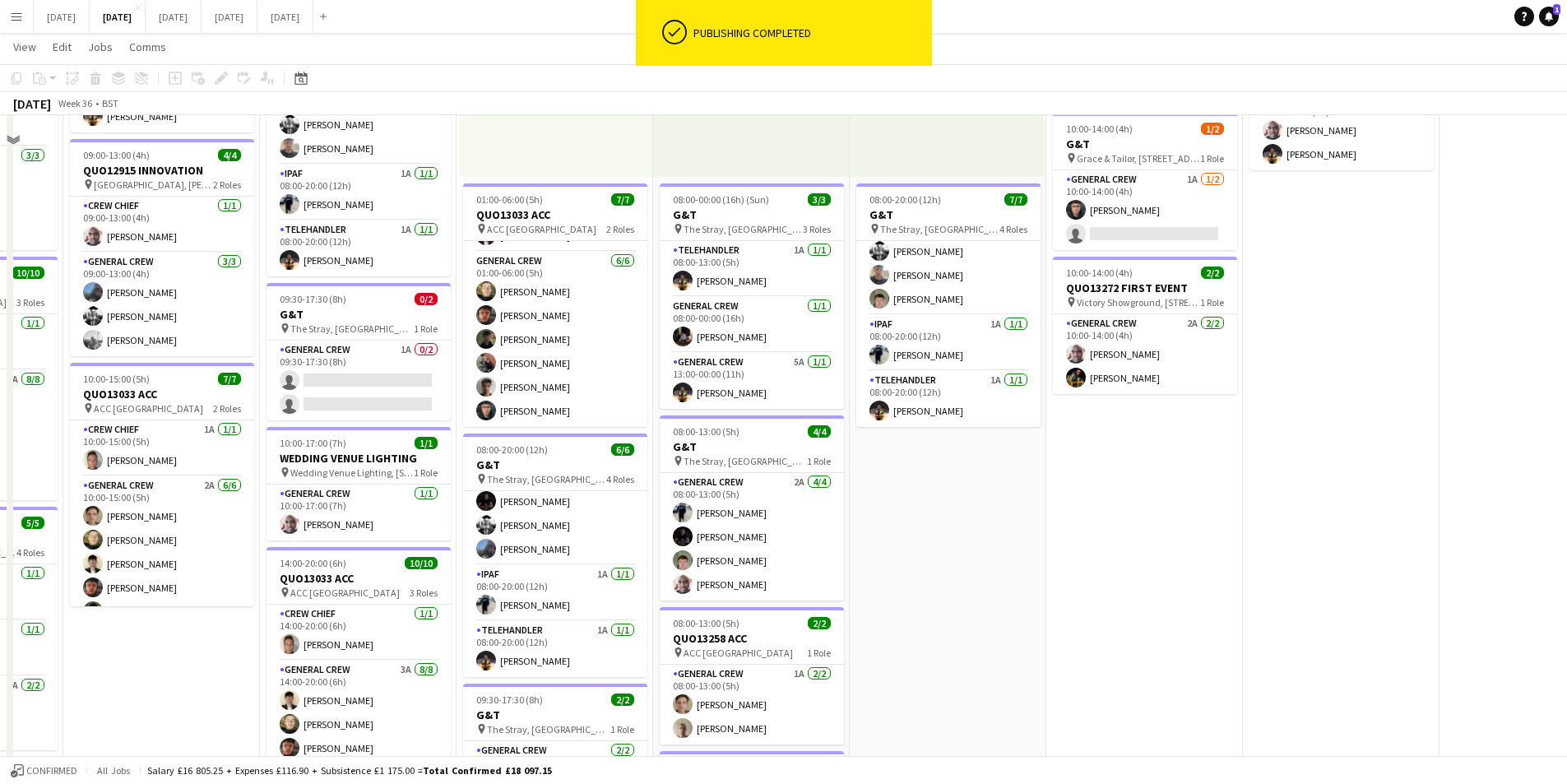
scroll to position [137, 0]
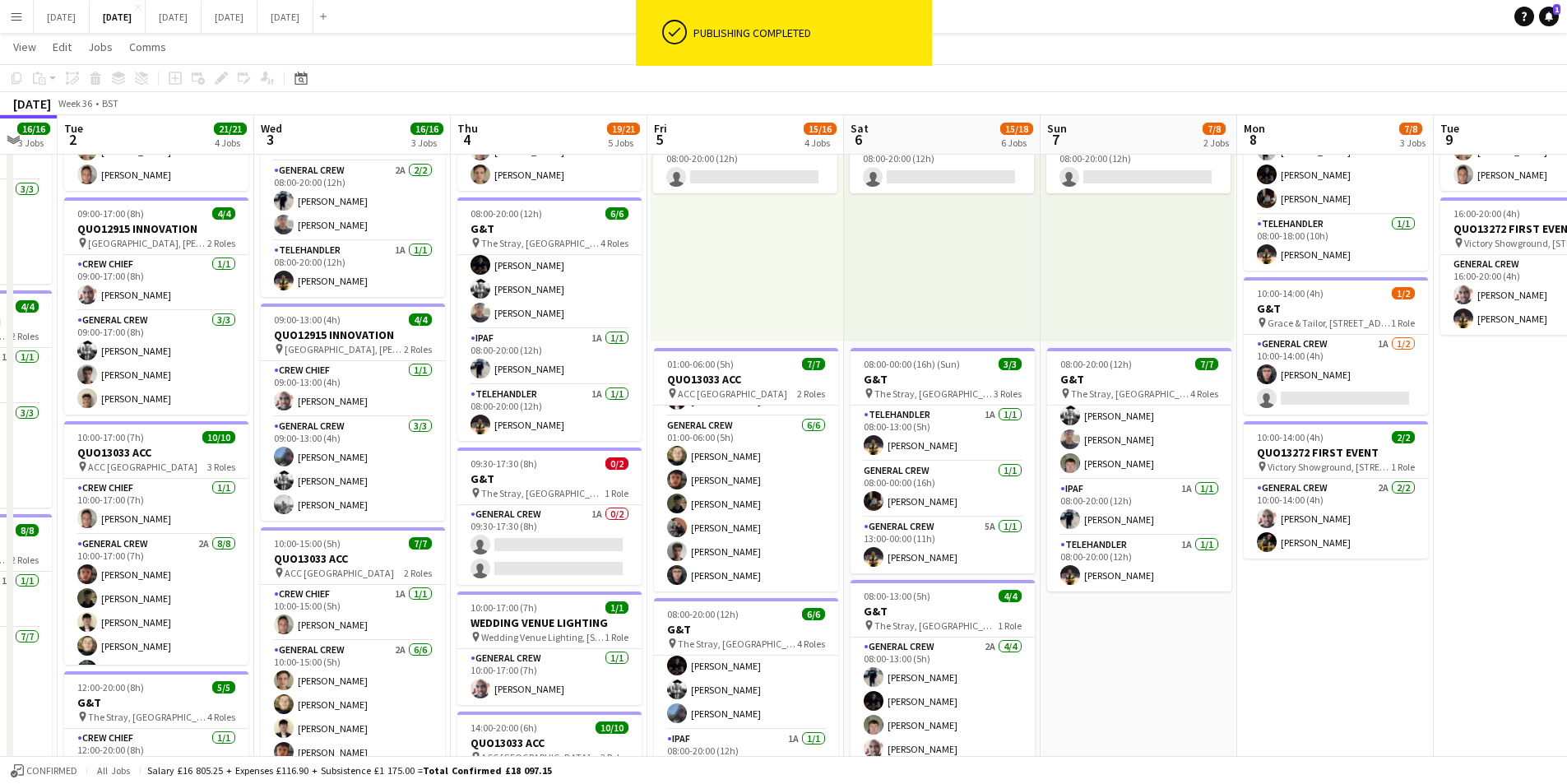
drag, startPoint x: 693, startPoint y: 493, endPoint x: 820, endPoint y: 477, distance: 128.0
click at [824, 484] on app-calendar-viewport "Sun 31 Mon 1 16/16 3 Jobs Tue 2 21/21 4 Jobs Wed 3 16/16 3 Jobs Thu 4 19/21 5 J…" at bounding box center [784, 629] width 1567 height 1404
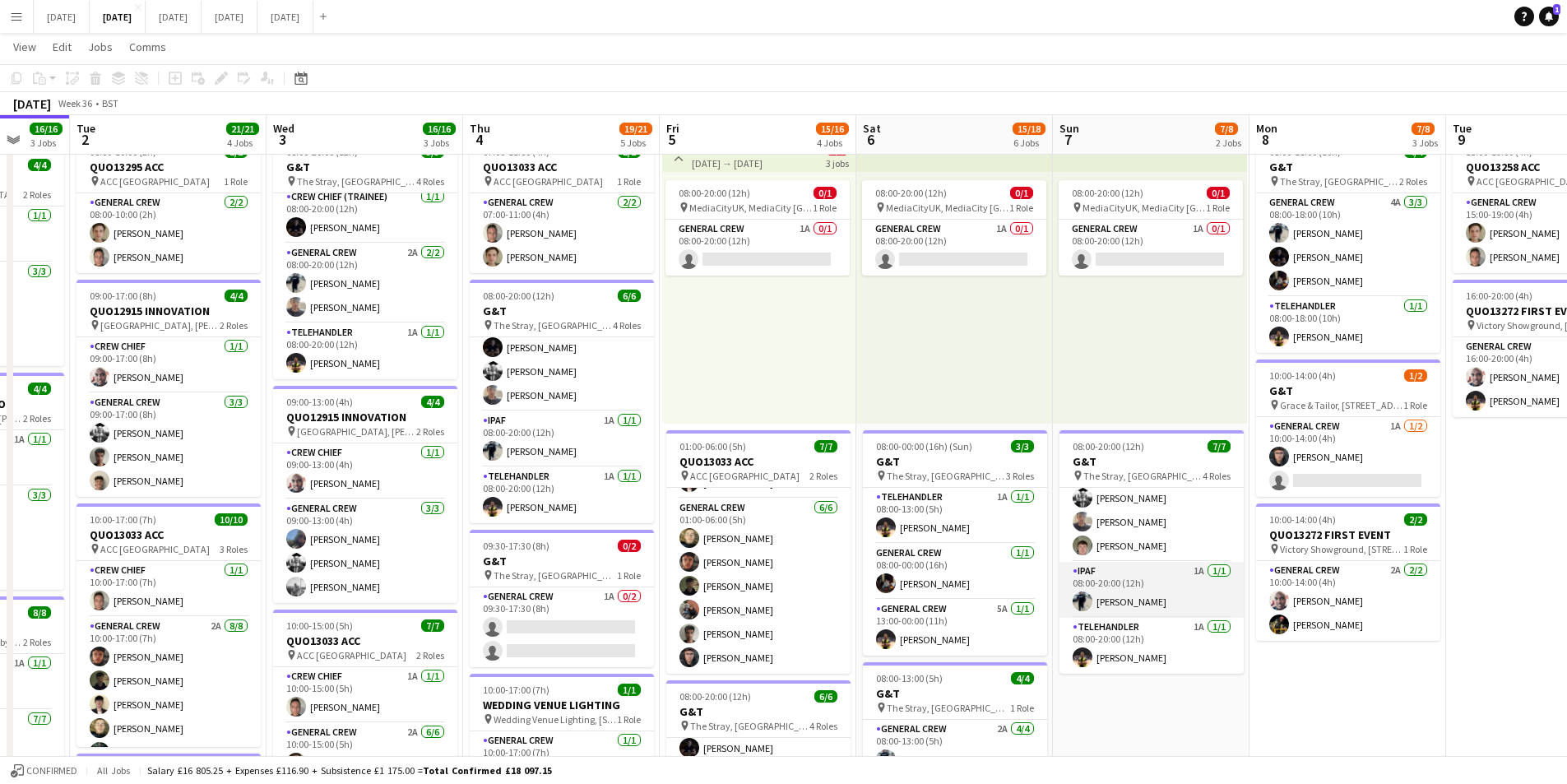
scroll to position [0, 0]
drag, startPoint x: 1307, startPoint y: 670, endPoint x: 1090, endPoint y: 684, distance: 217.5
click at [995, 660] on app-calendar-viewport "Sat 30 Sun 31 Mon 1 16/16 3 Jobs Tue 2 21/21 4 Jobs Wed 3 16/16 3 Jobs Thu 4 19…" at bounding box center [784, 711] width 1567 height 1404
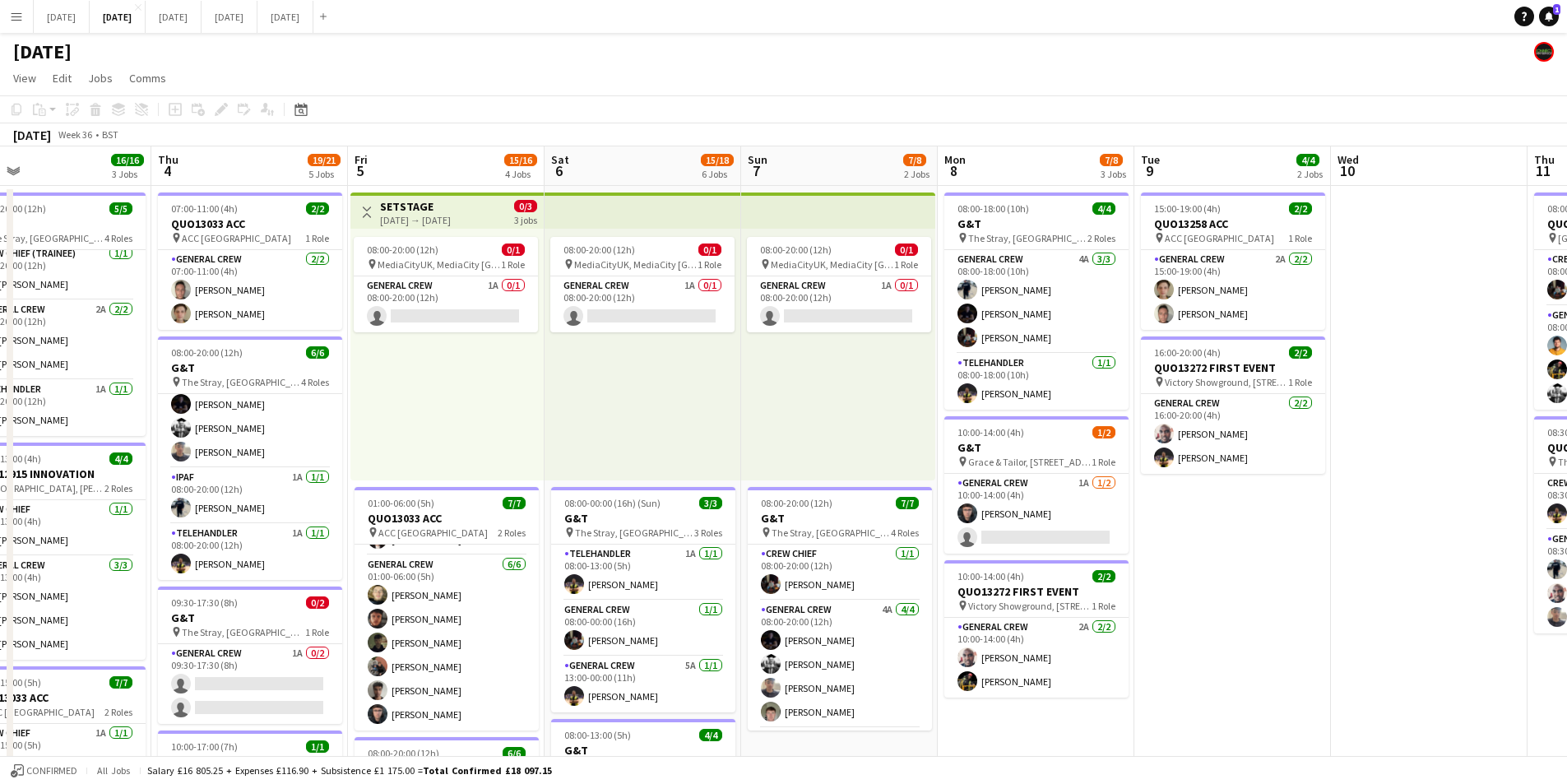
scroll to position [0, 532]
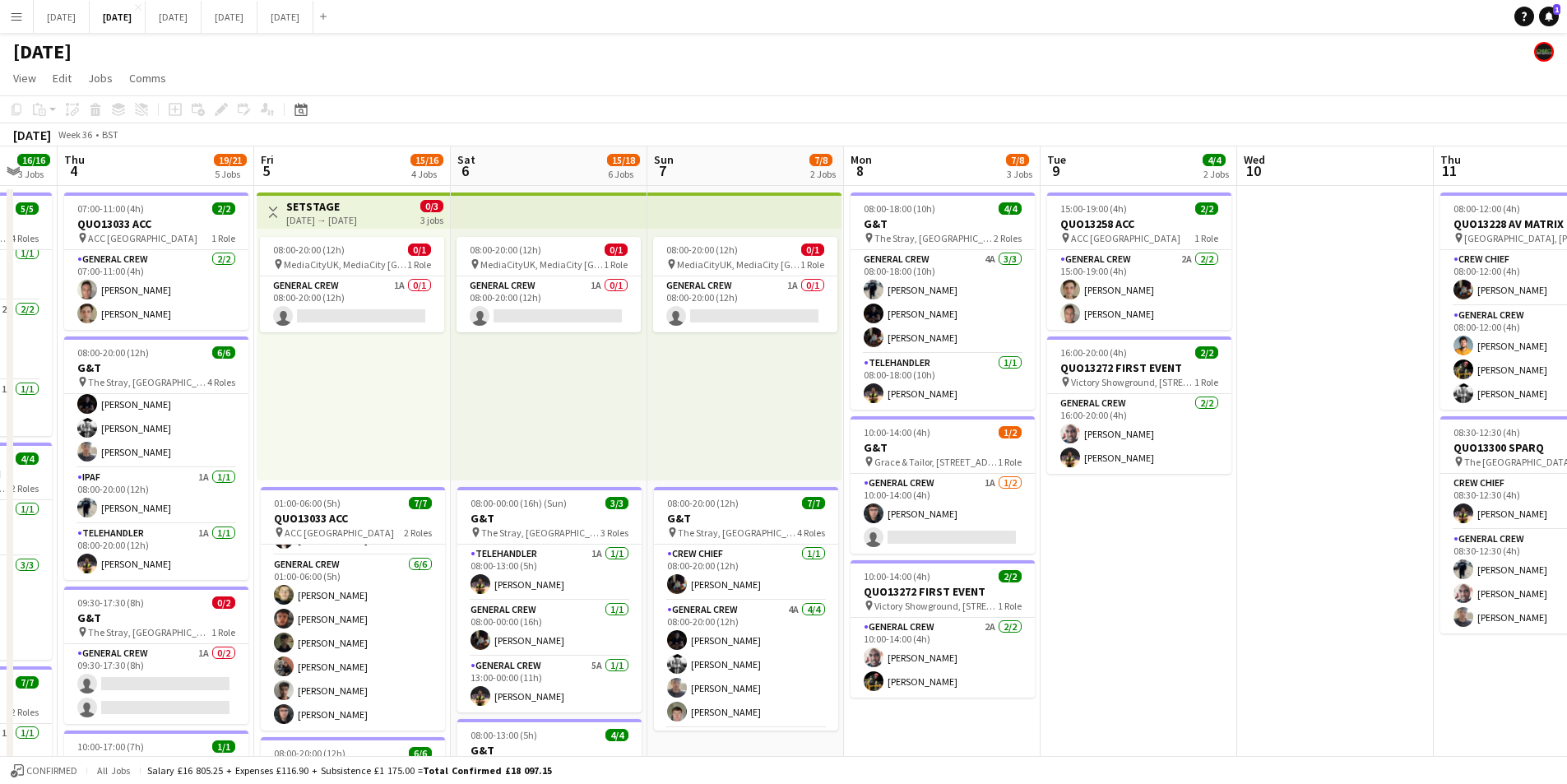
drag, startPoint x: 1245, startPoint y: 669, endPoint x: 1151, endPoint y: 660, distance: 94.4
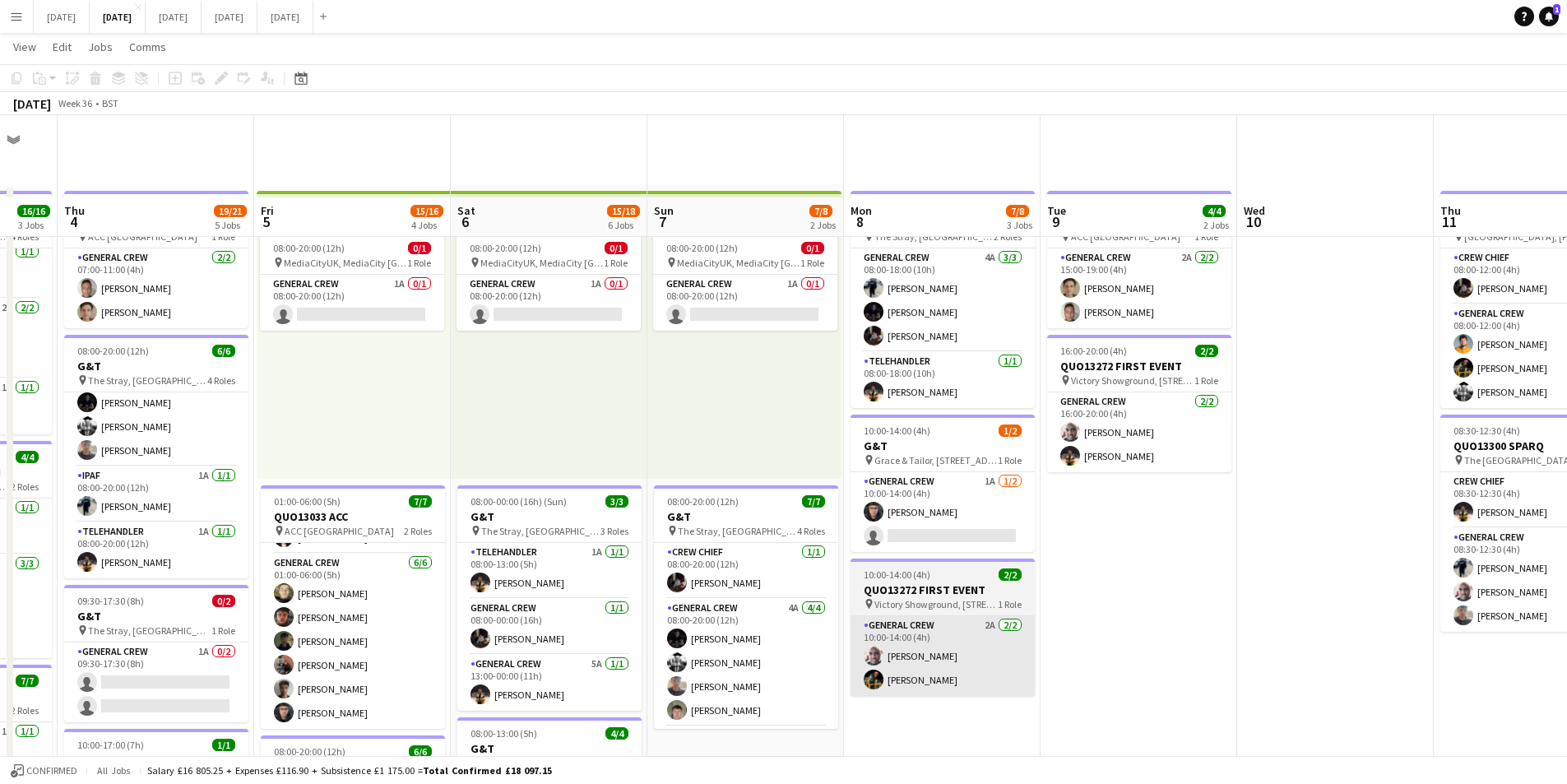
scroll to position [82, 0]
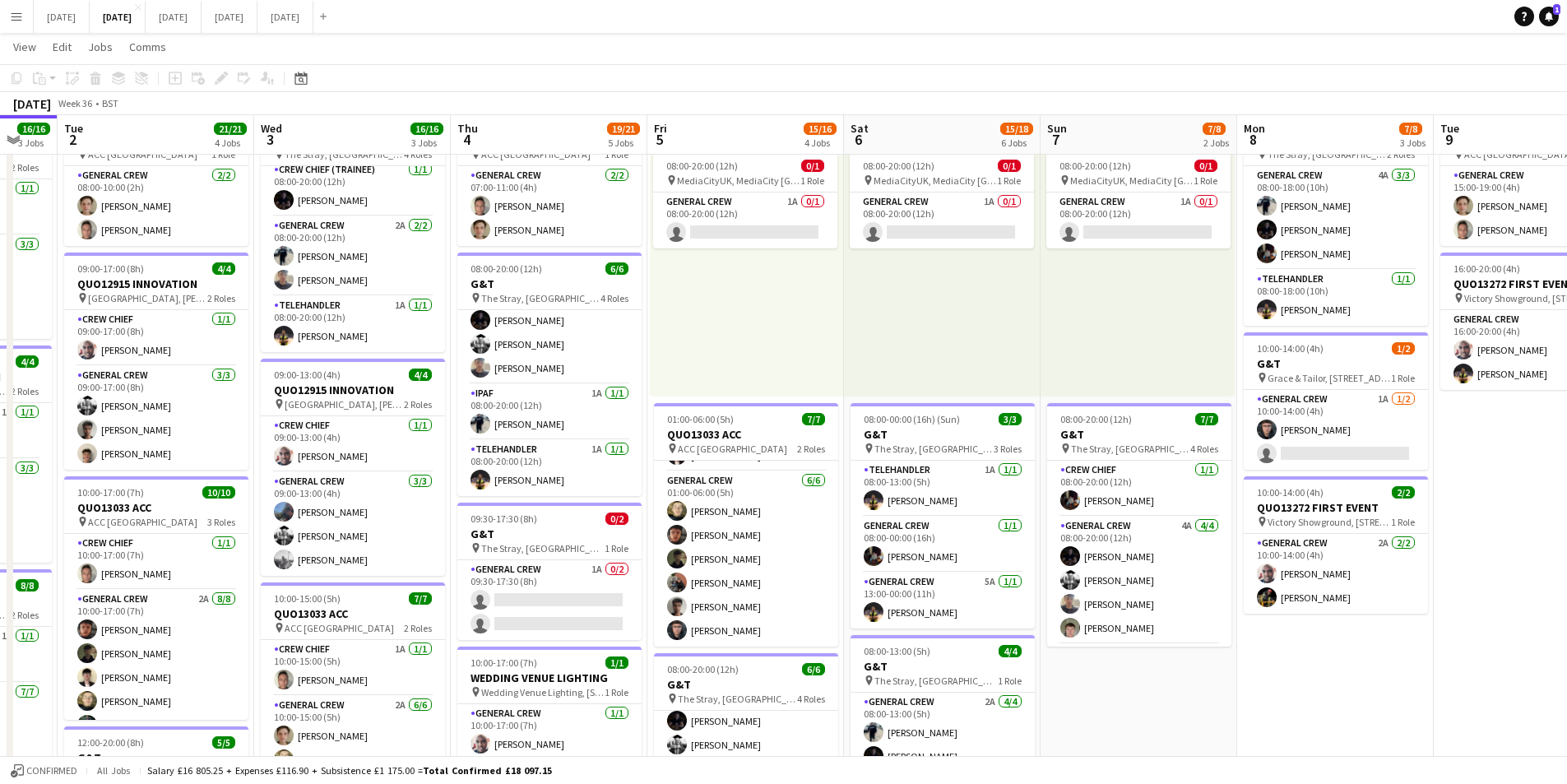
drag, startPoint x: 785, startPoint y: 640, endPoint x: 1062, endPoint y: 574, distance: 284.8
click at [1260, 641] on app-calendar-viewport "Sat 30 Sun 31 Mon 1 16/16 3 Jobs Tue 2 21/21 4 Jobs Wed 3 16/16 3 Jobs Thu 4 19…" at bounding box center [784, 684] width 1567 height 1404
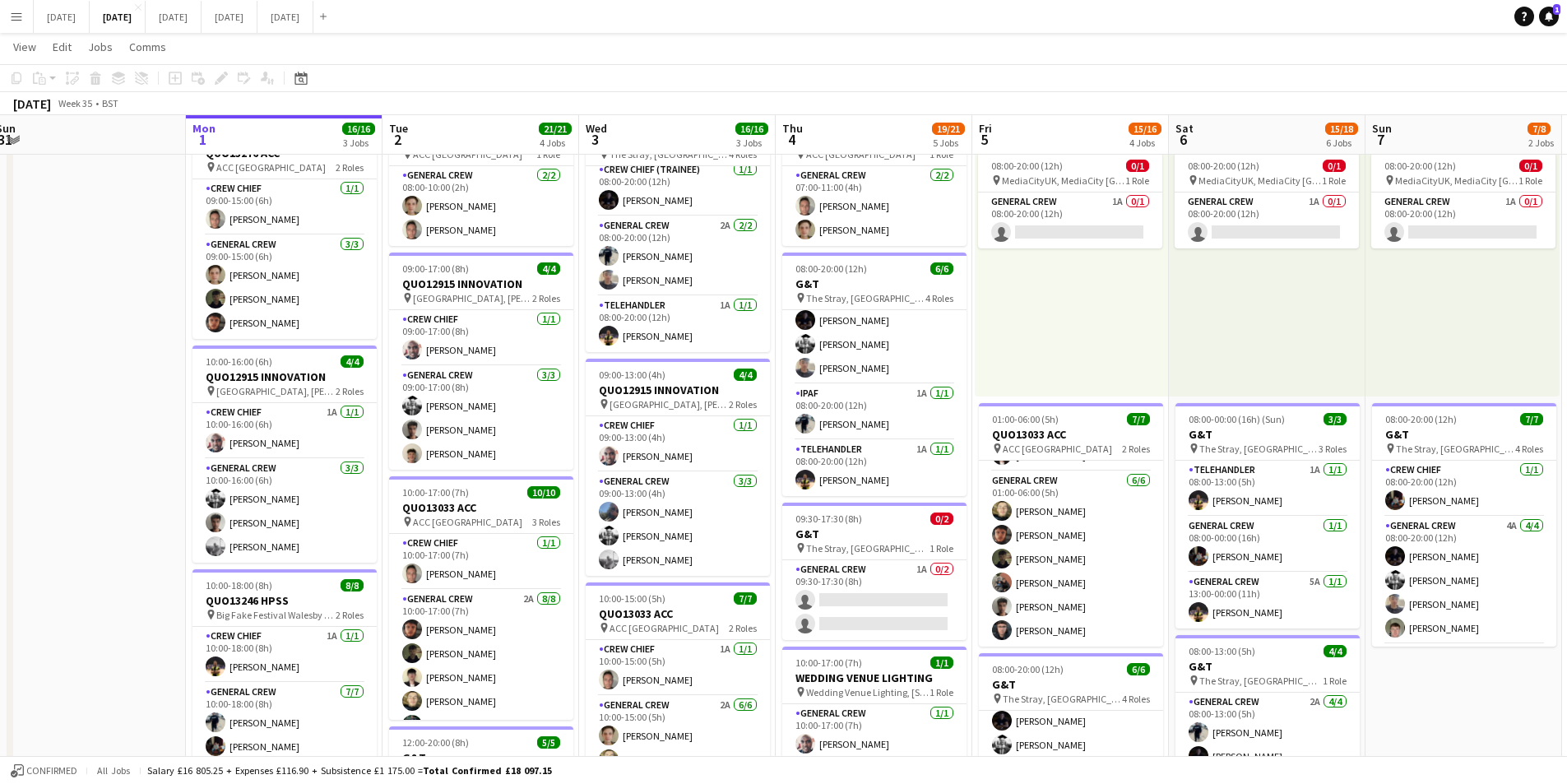
scroll to position [0, 380]
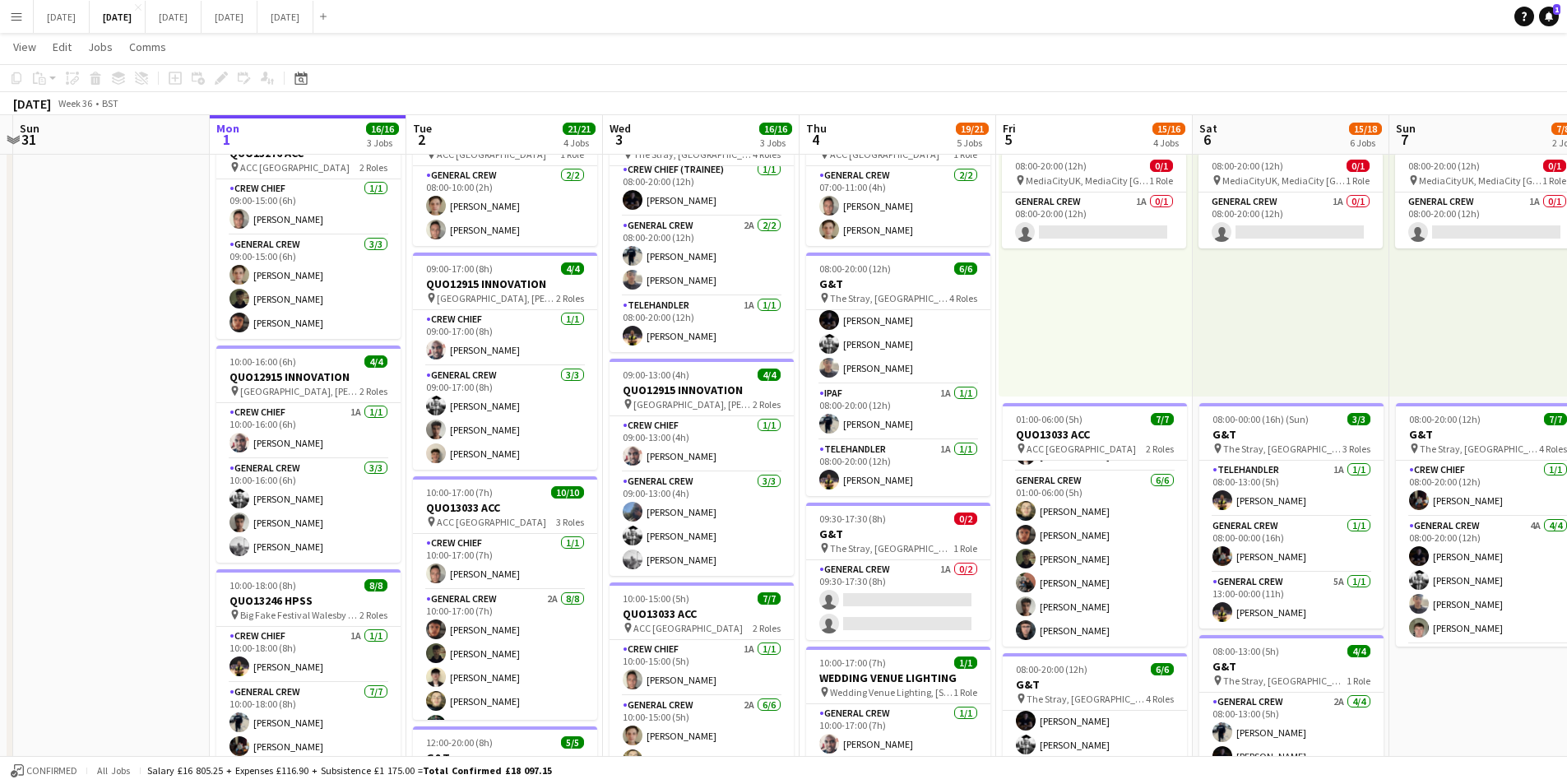
drag, startPoint x: 729, startPoint y: 604, endPoint x: 753, endPoint y: 604, distance: 24.0
click at [753, 604] on app-calendar-viewport "Fri 29 Sat 30 Sun 31 Mon 1 16/16 3 Jobs Tue 2 21/21 4 Jobs Wed 3 16/16 3 Jobs T…" at bounding box center [784, 684] width 1567 height 1404
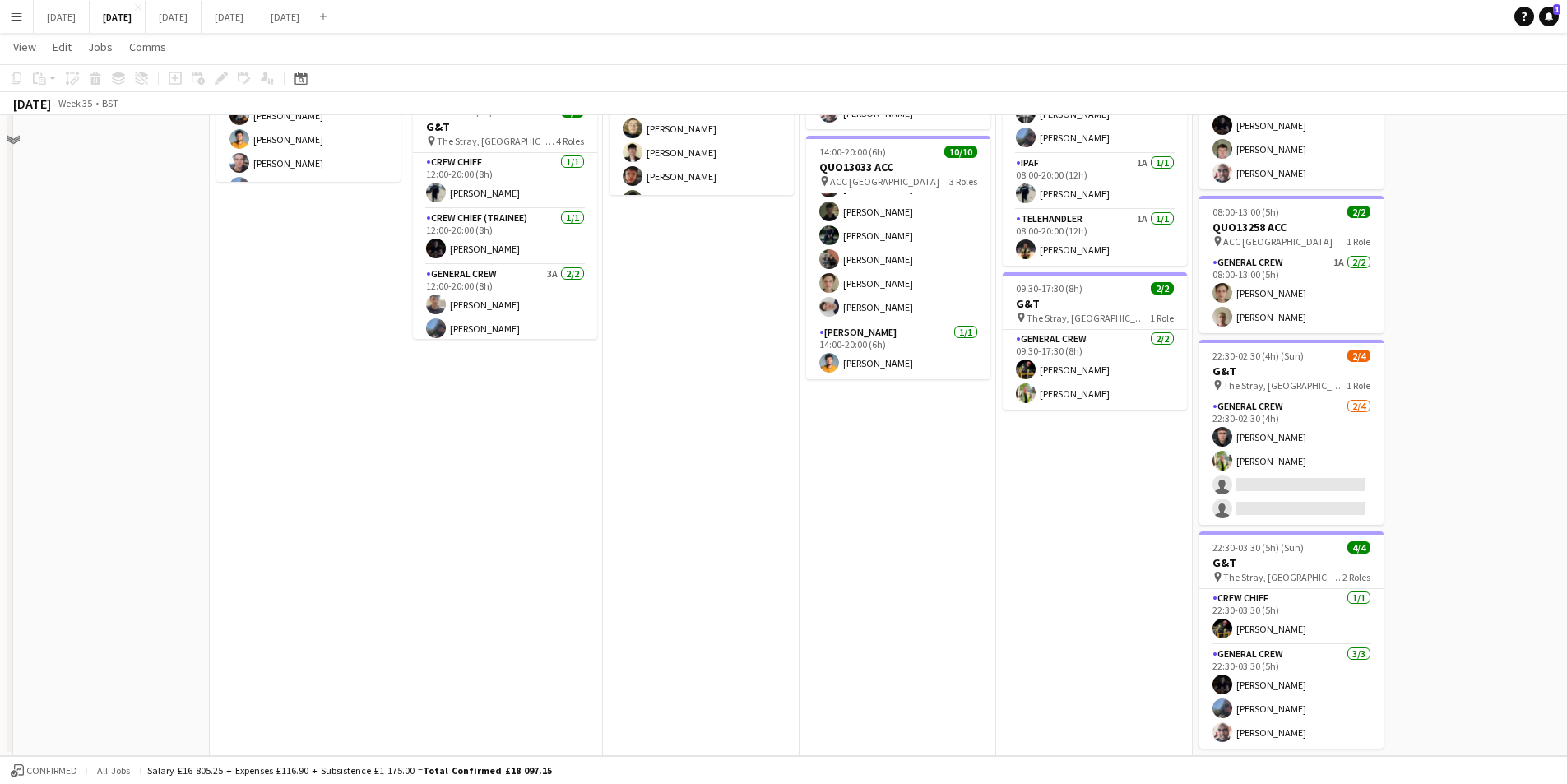
scroll to position [219, 0]
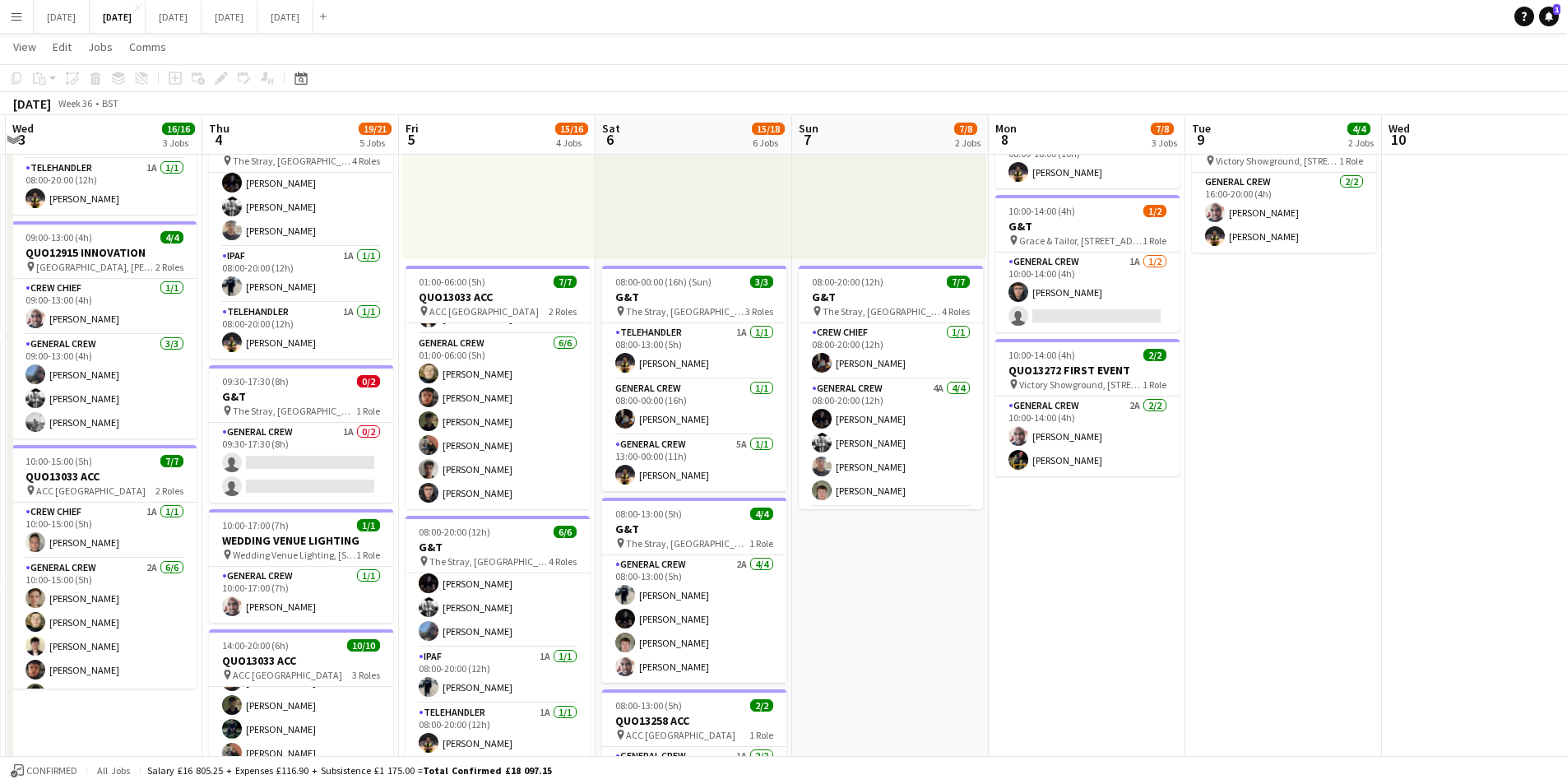
drag, startPoint x: 1512, startPoint y: 597, endPoint x: 1208, endPoint y: 614, distance: 304.5
click at [983, 634] on app-calendar-viewport "Sun 31 Mon 1 16/16 3 Jobs Tue 2 21/21 4 Jobs Wed 3 16/16 3 Jobs Thu 4 19/21 5 J…" at bounding box center [784, 547] width 1567 height 1404
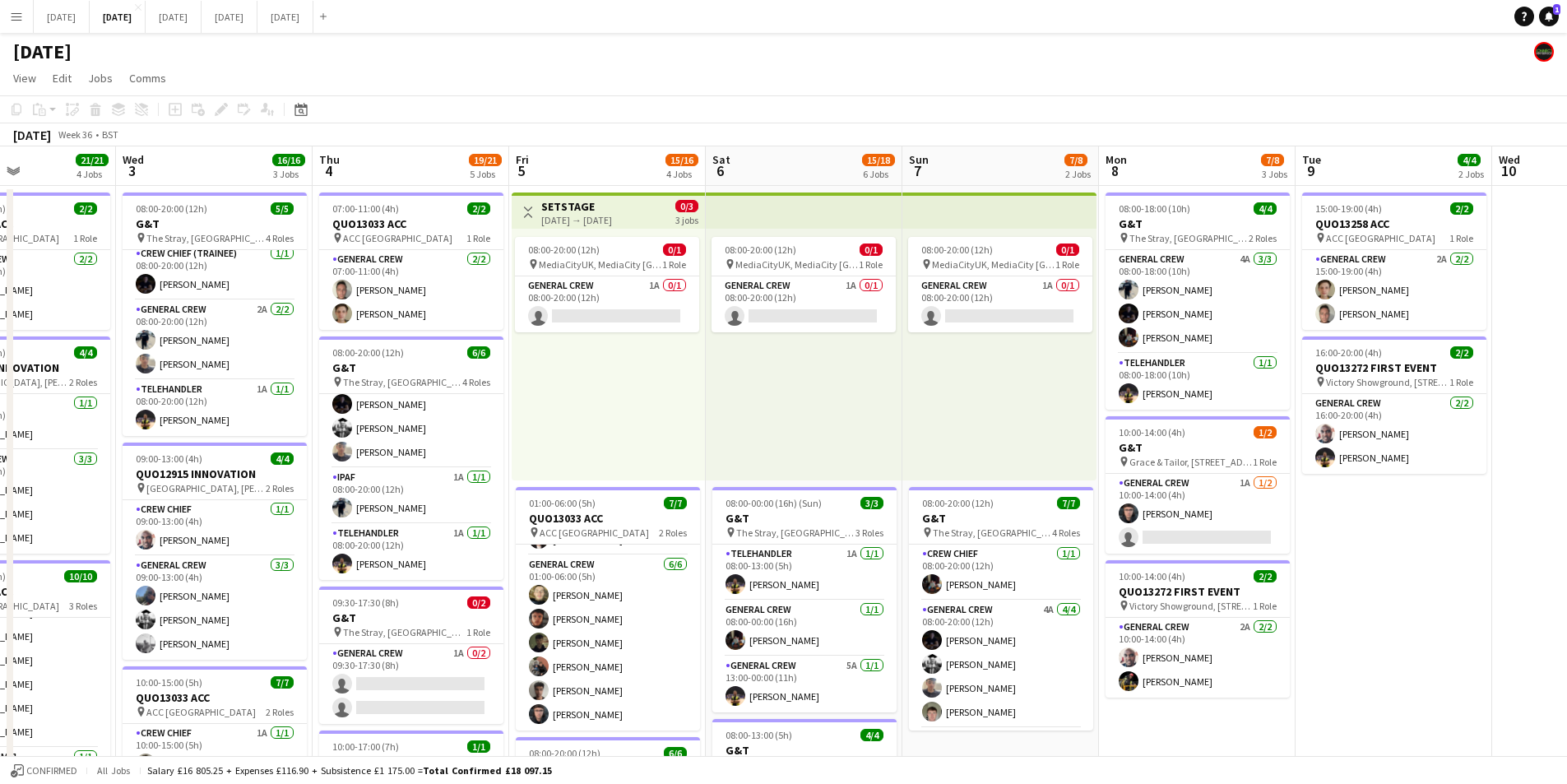
scroll to position [0, 459]
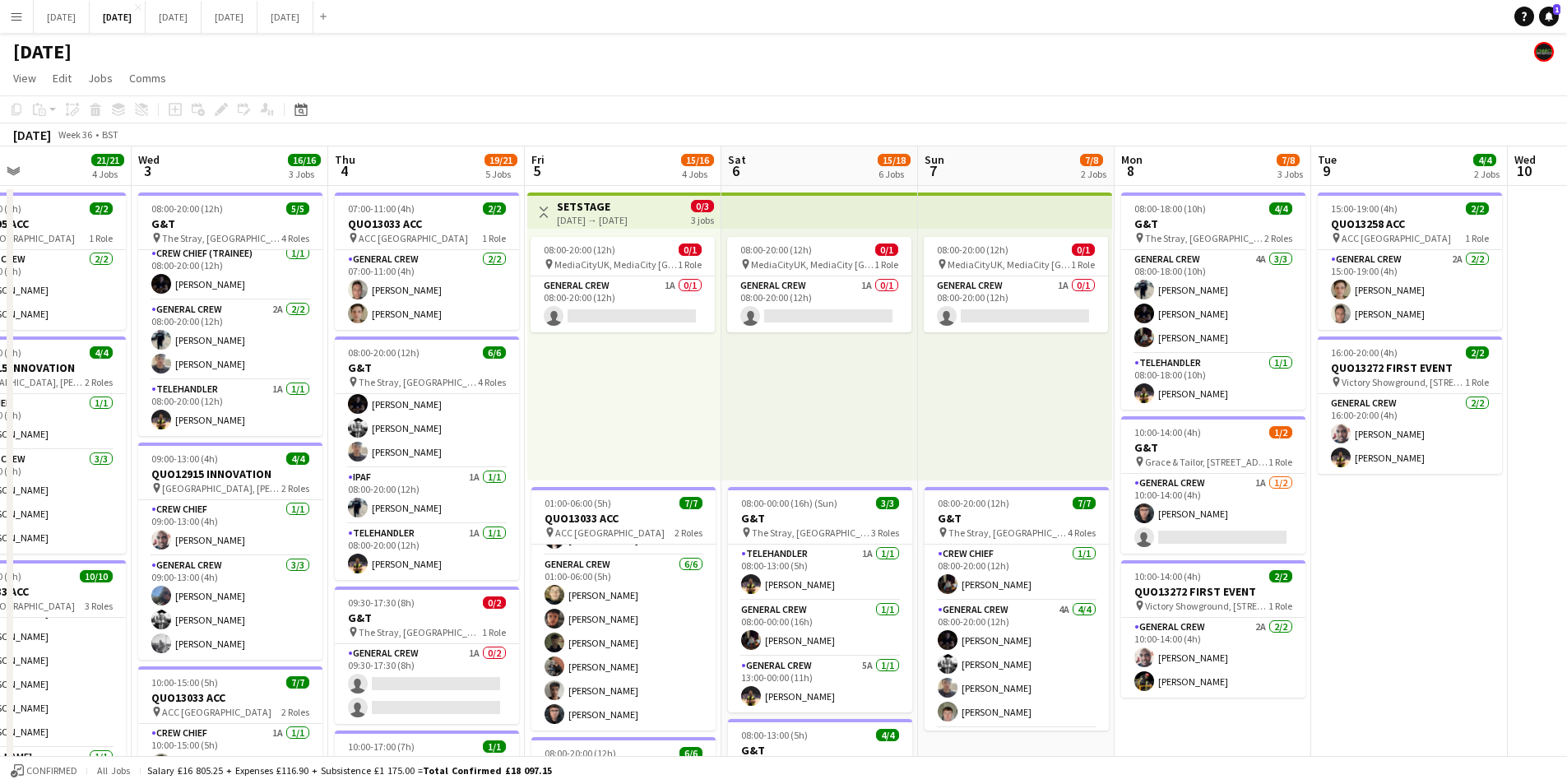
drag, startPoint x: 1310, startPoint y: 666, endPoint x: 1355, endPoint y: 668, distance: 45.0
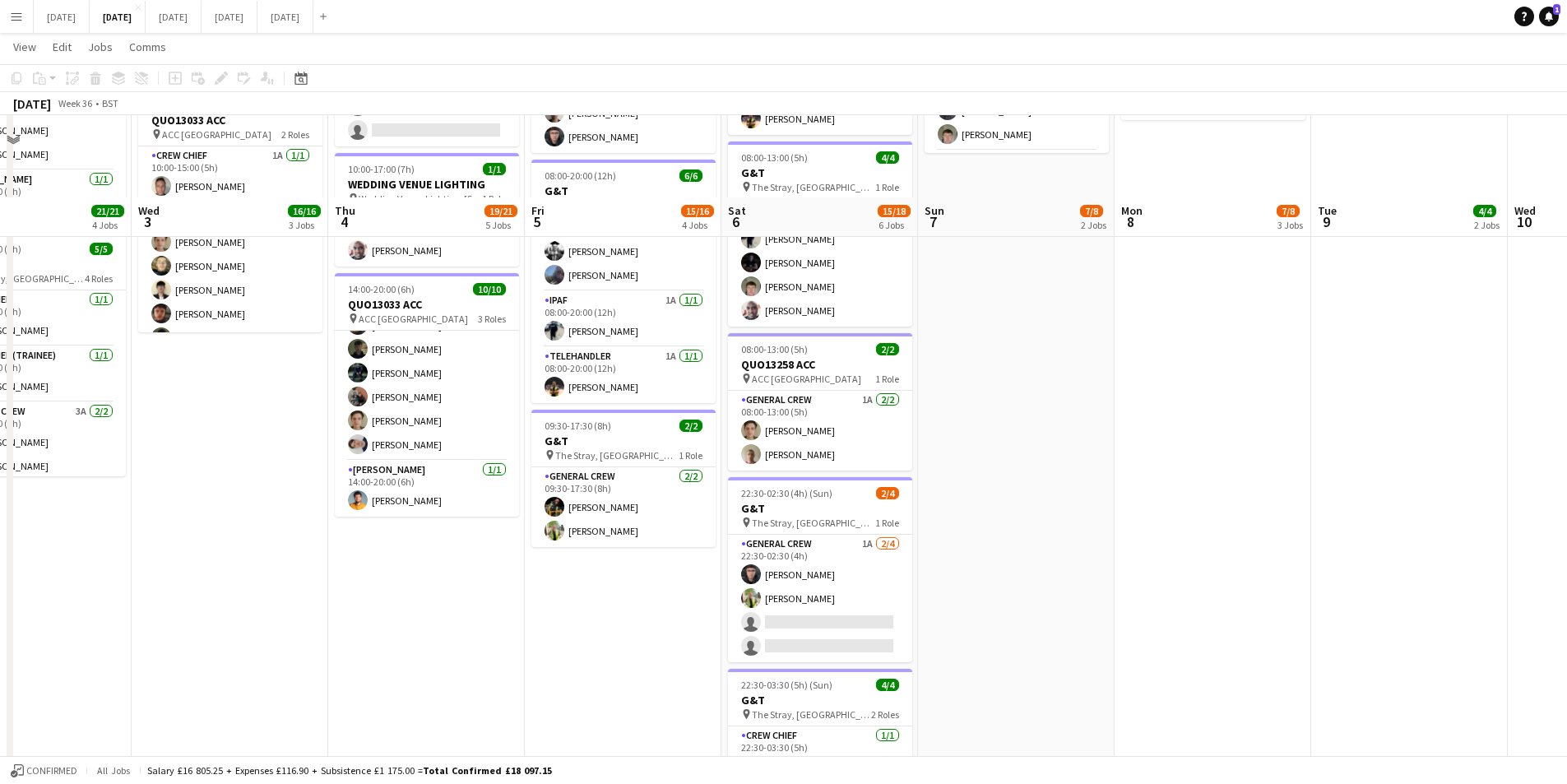
scroll to position [658, 0]
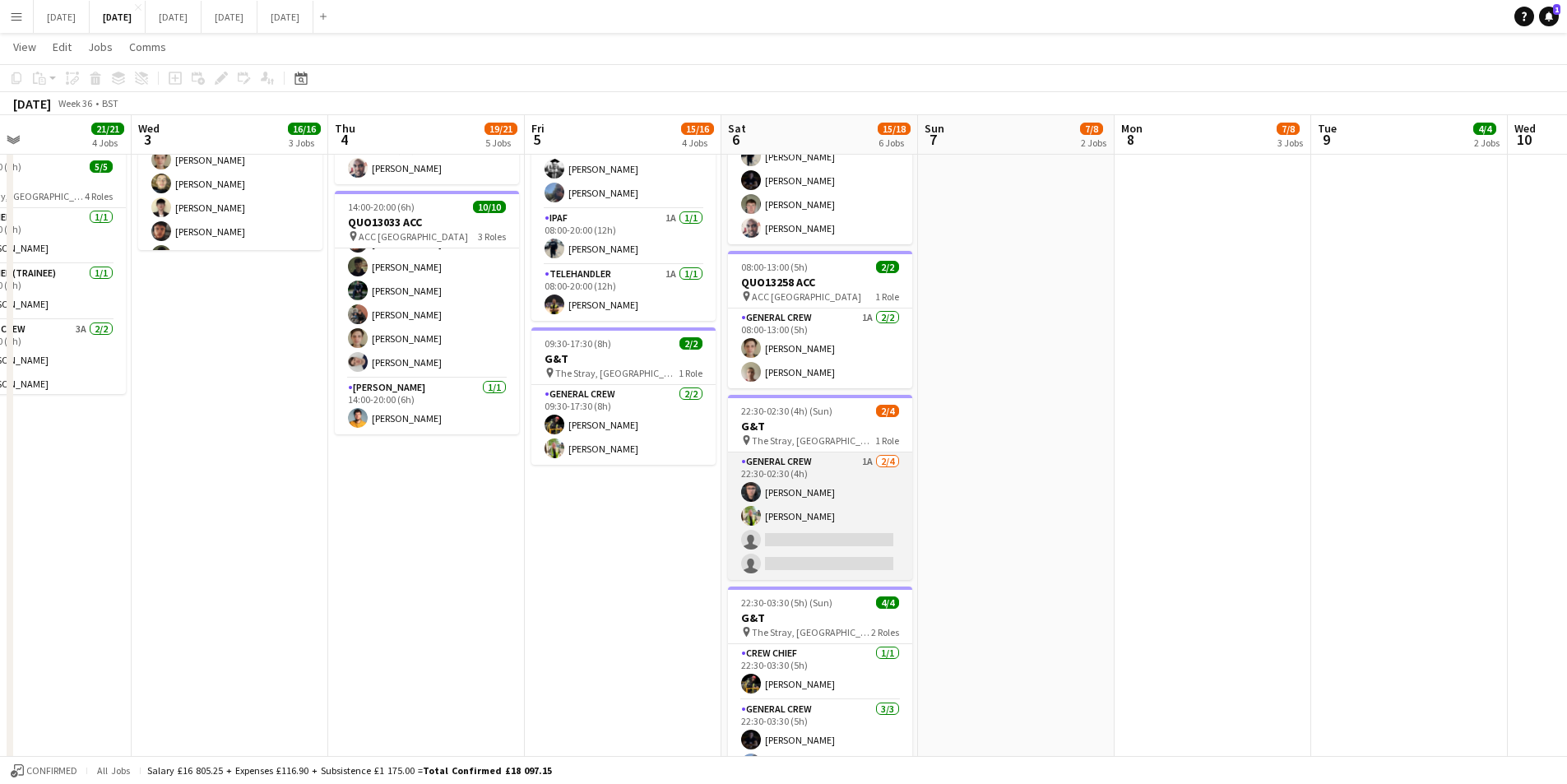
click at [816, 536] on app-card-role "General Crew 1A 2/4 22:30-02:30 (4h) Alex Waterhouse Michael Roper single-neutr…" at bounding box center [820, 516] width 185 height 127
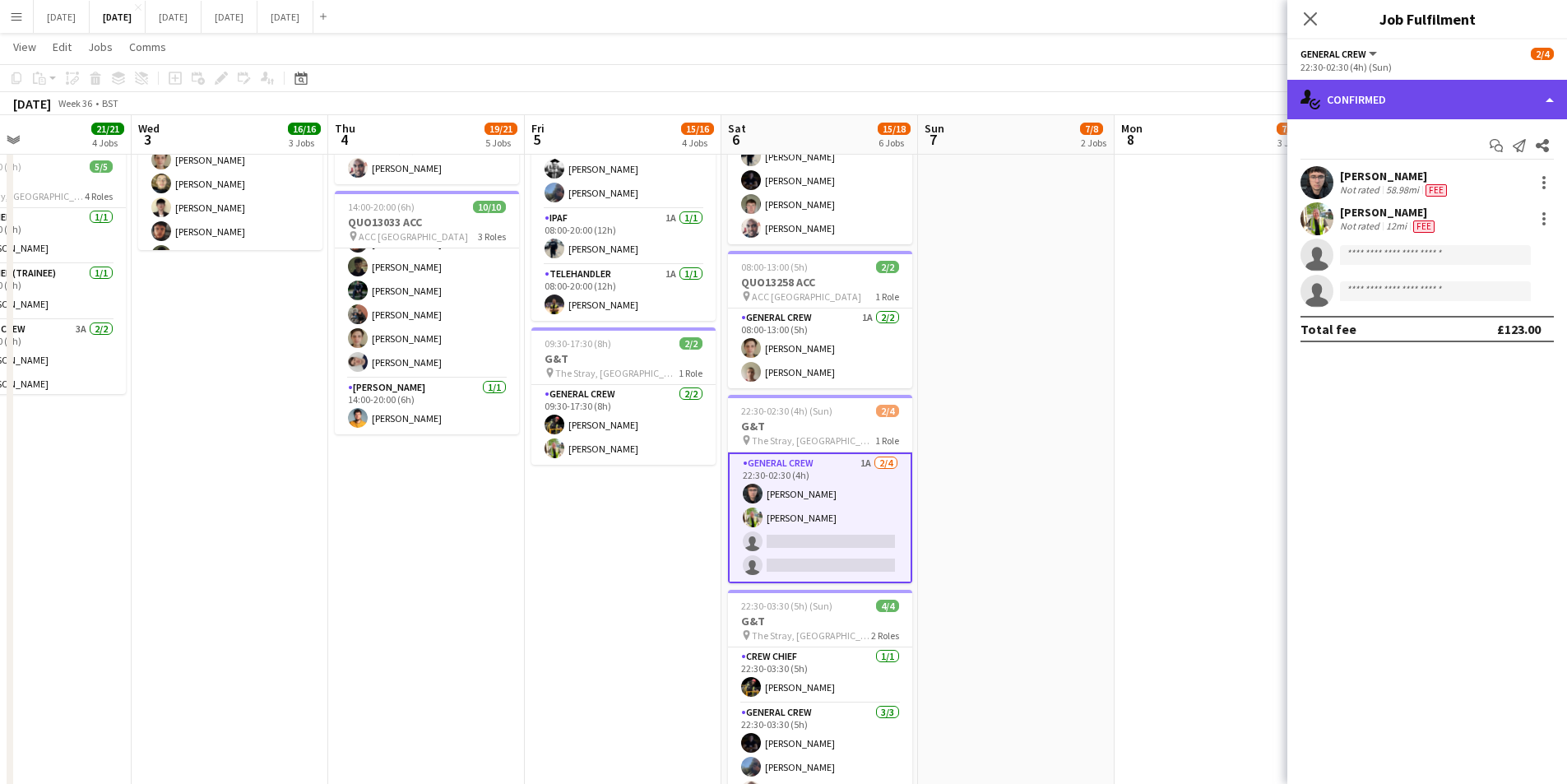
click at [1451, 101] on div "single-neutral-actions-check-2 Confirmed" at bounding box center [1427, 99] width 279 height 39
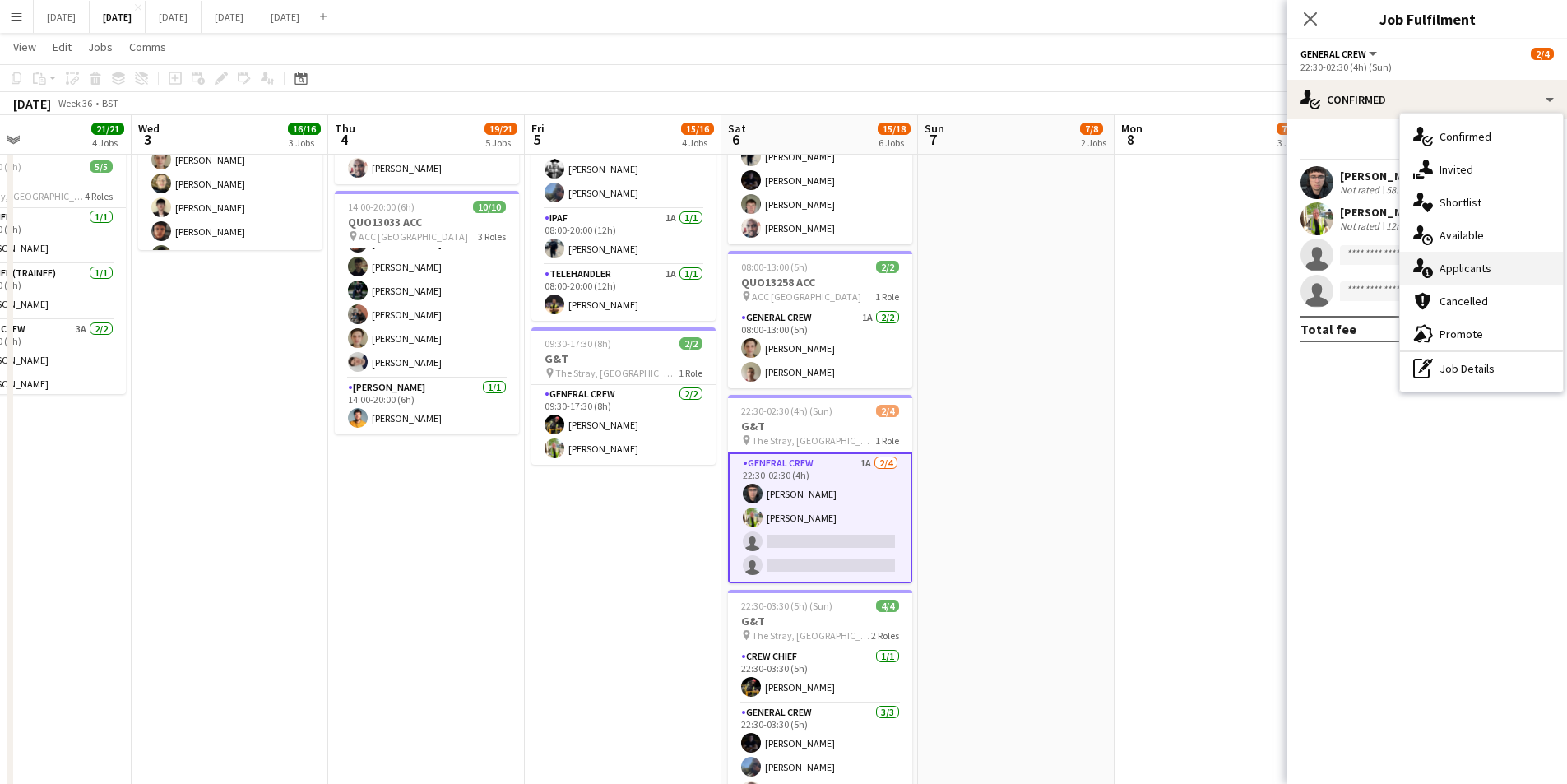
click at [1491, 270] on div "single-neutral-actions-information Applicants" at bounding box center [1481, 268] width 163 height 33
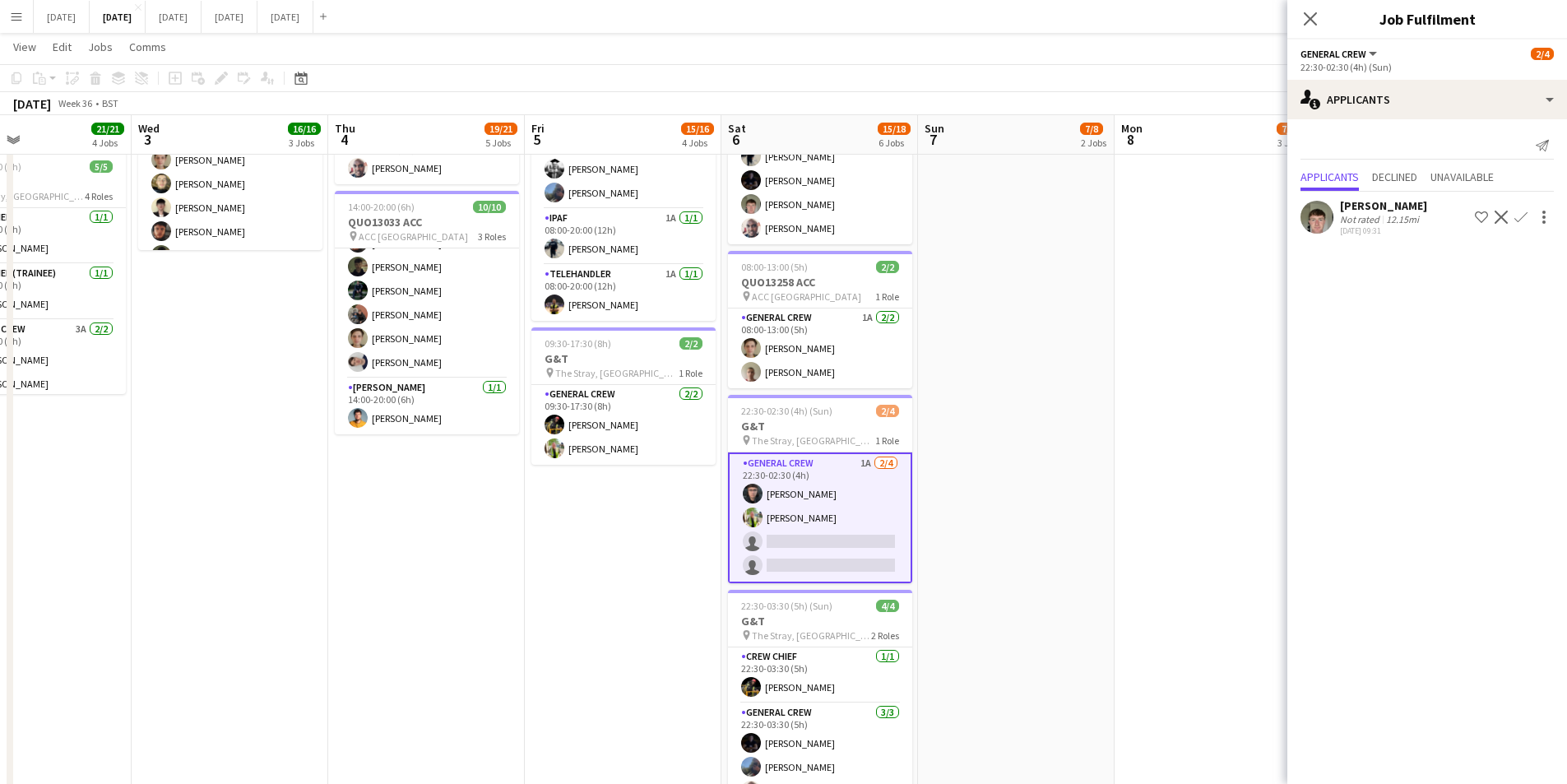
click at [1520, 216] on app-icon "Confirm" at bounding box center [1521, 216] width 13 height 13
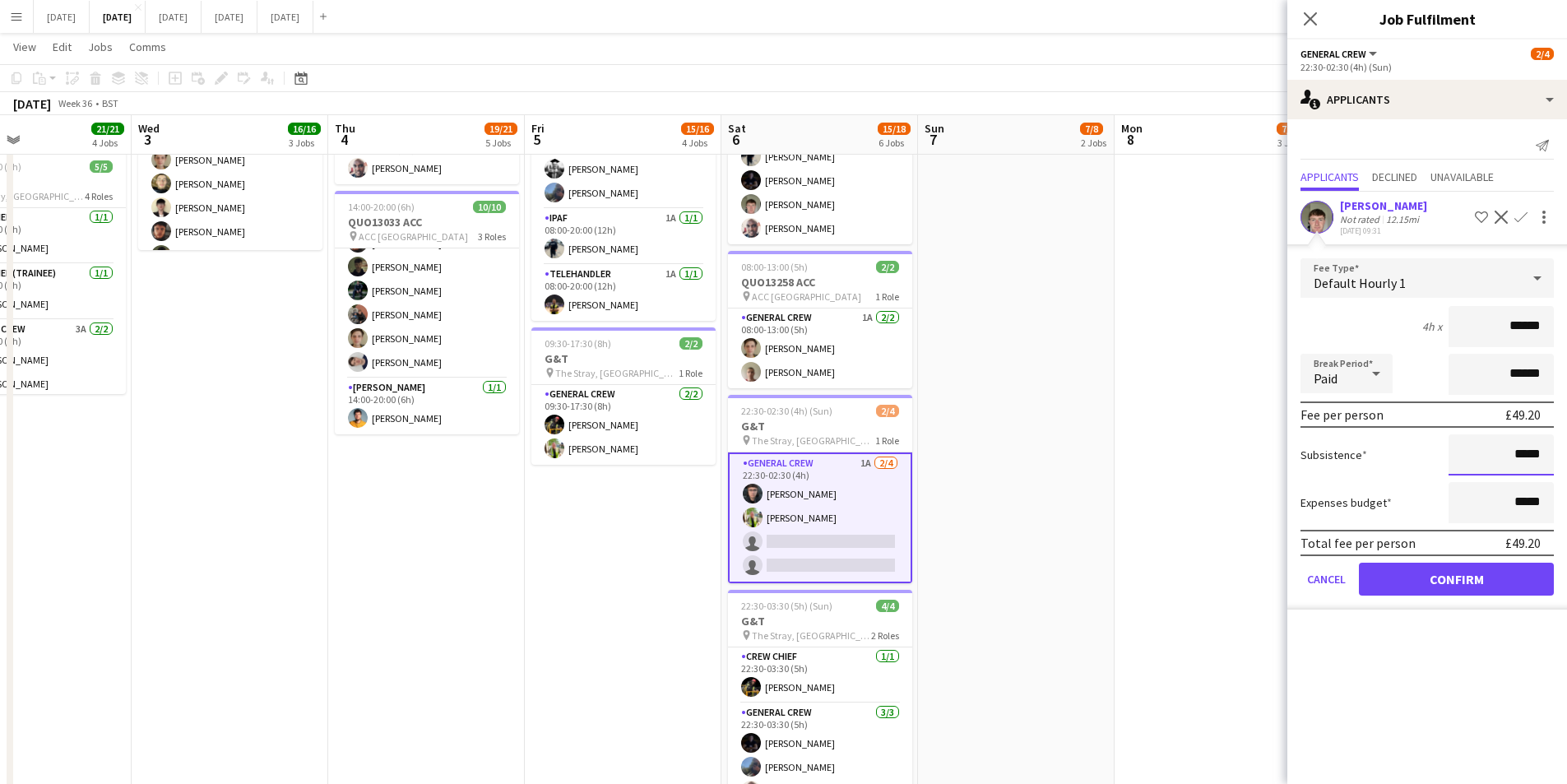
click at [1517, 456] on input "*****" at bounding box center [1501, 454] width 106 height 41
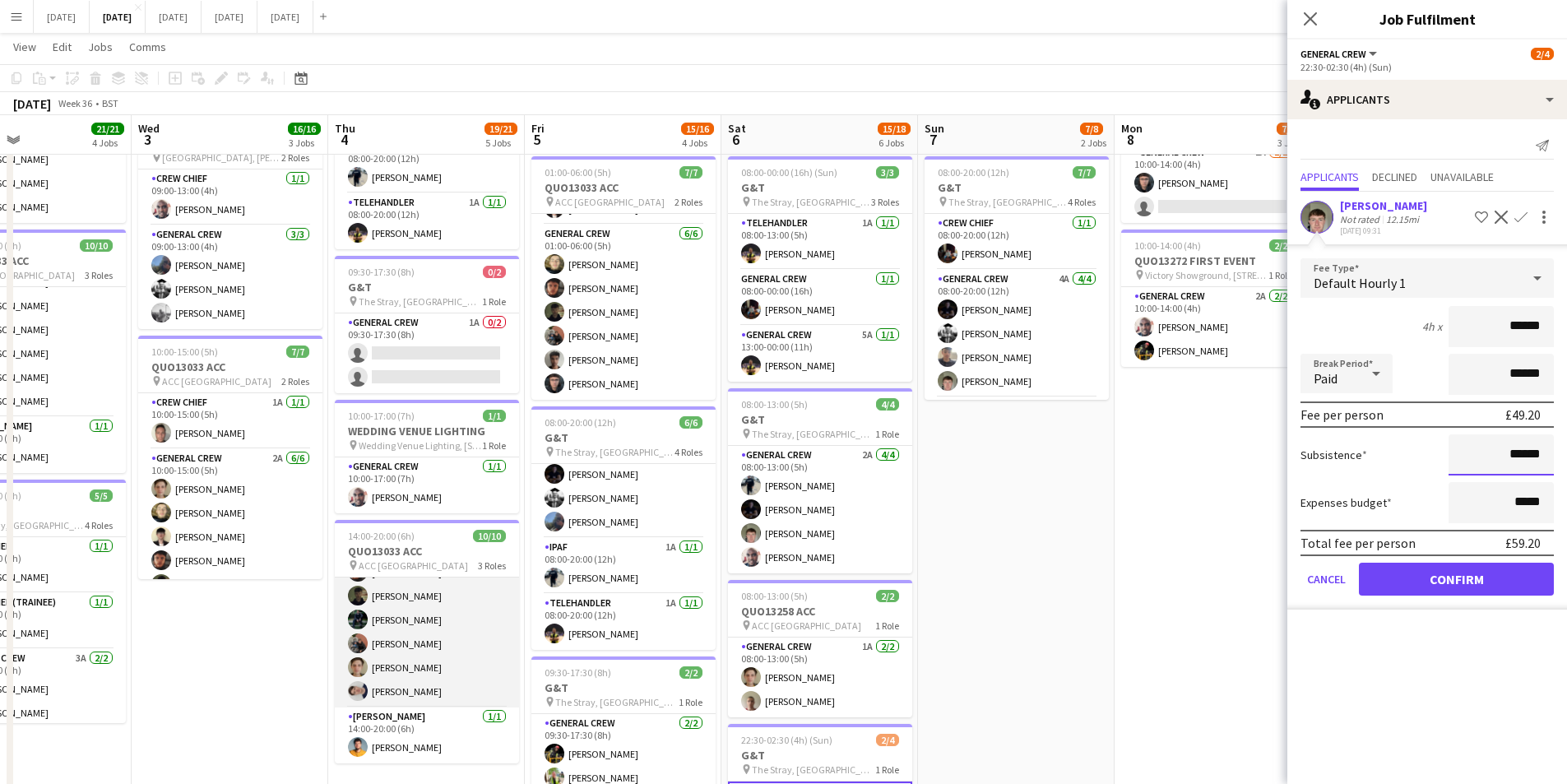
scroll to position [0, 0]
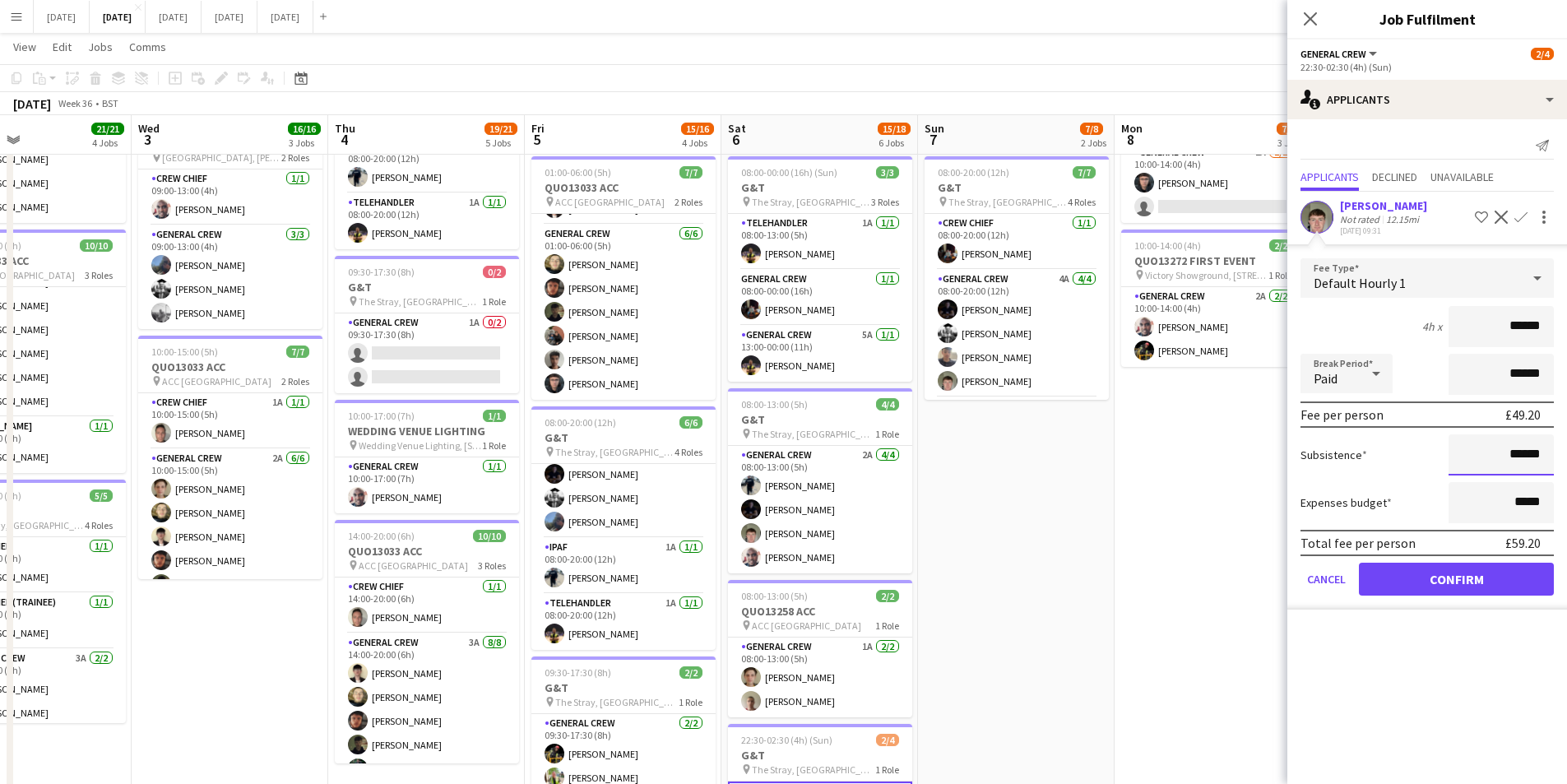
type input "******"
click at [1418, 576] on button "Confirm" at bounding box center [1457, 578] width 195 height 33
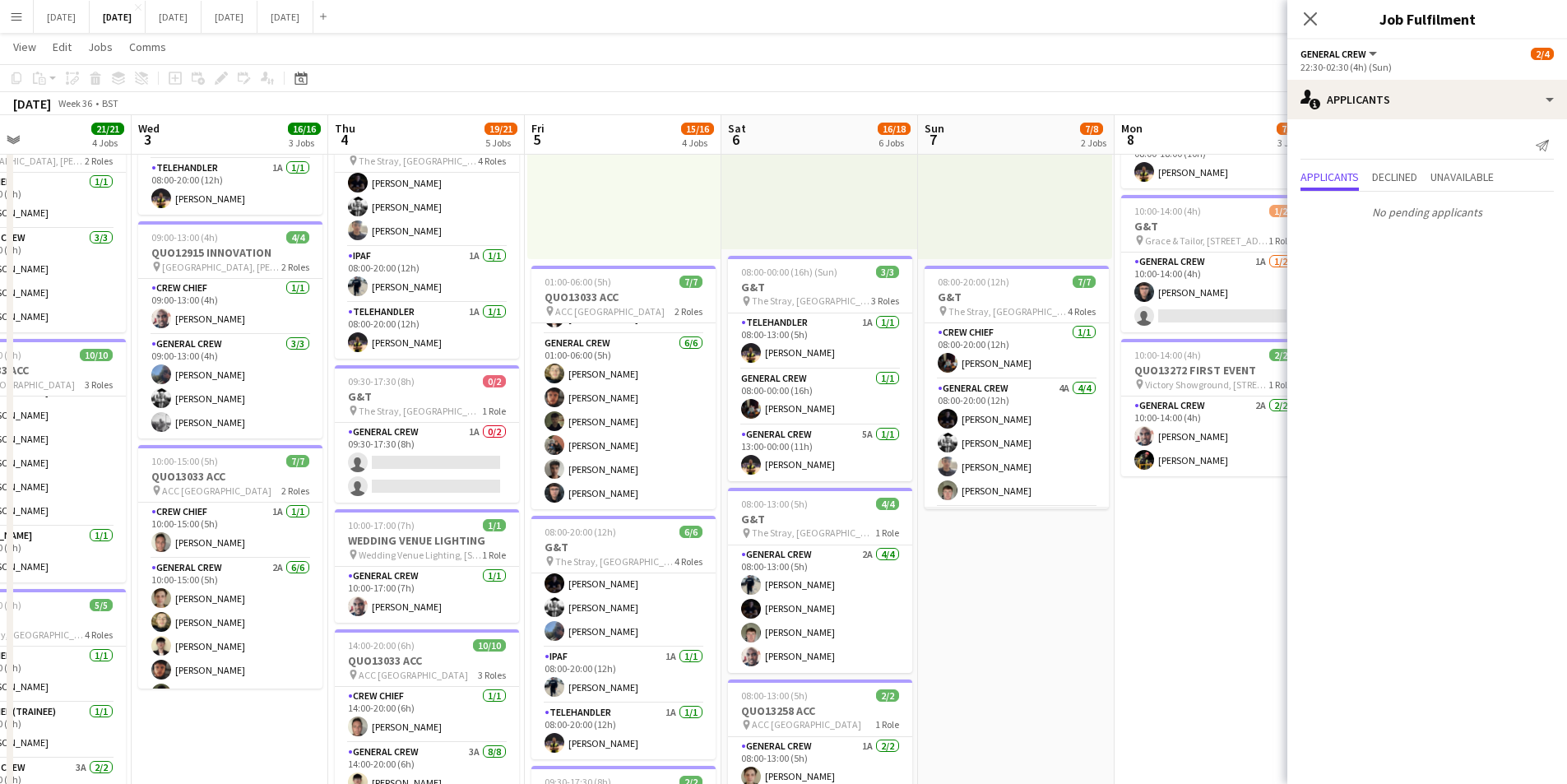
scroll to position [109, 0]
drag, startPoint x: 1120, startPoint y: 648, endPoint x: 986, endPoint y: 648, distance: 134.0
click at [966, 639] on app-calendar-viewport "Sun 31 Mon 1 16/16 3 Jobs Tue 2 21/21 4 Jobs Wed 3 16/16 3 Jobs Thu 4 19/21 5 J…" at bounding box center [784, 547] width 1567 height 1404
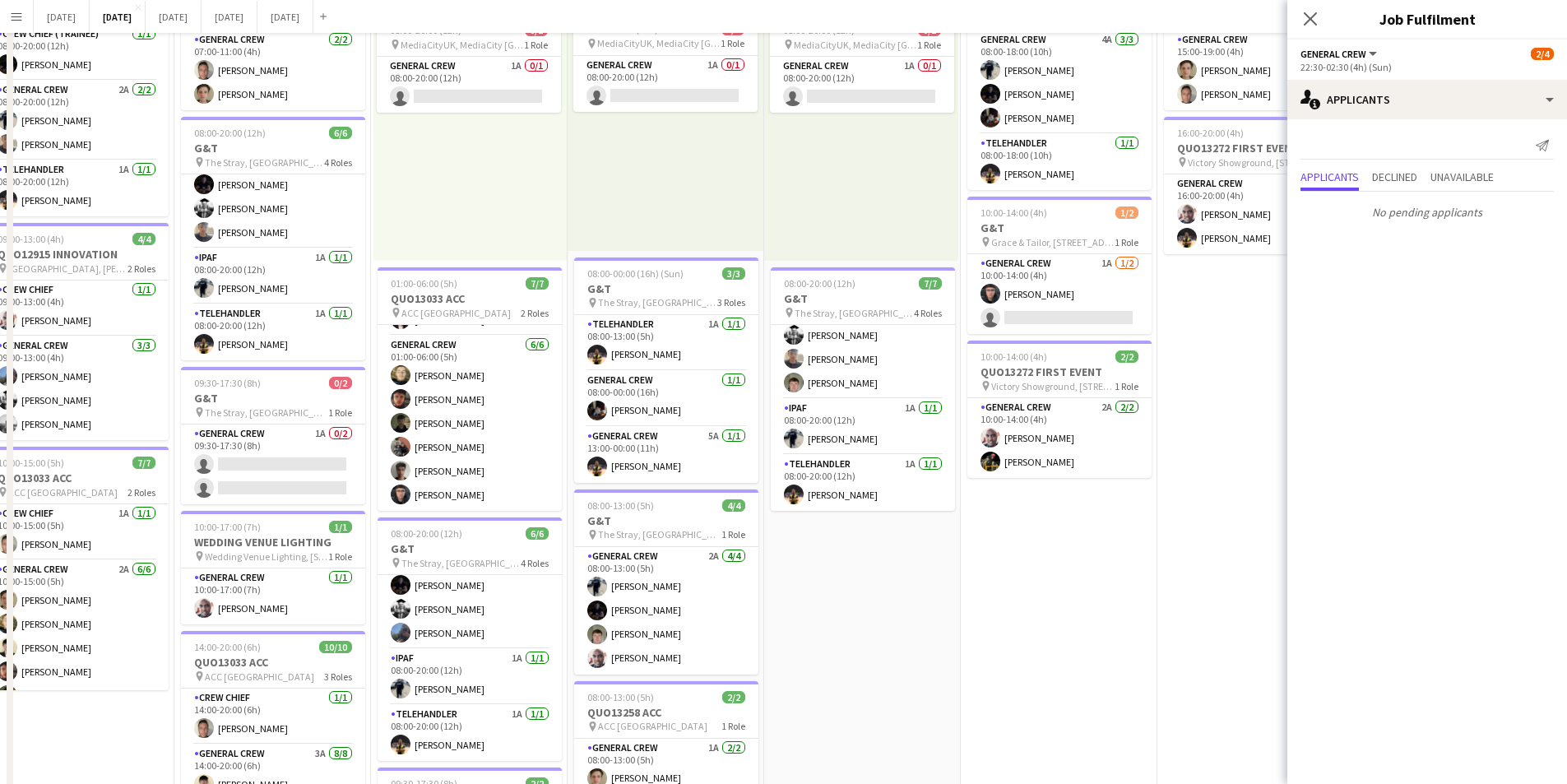
scroll to position [0, 0]
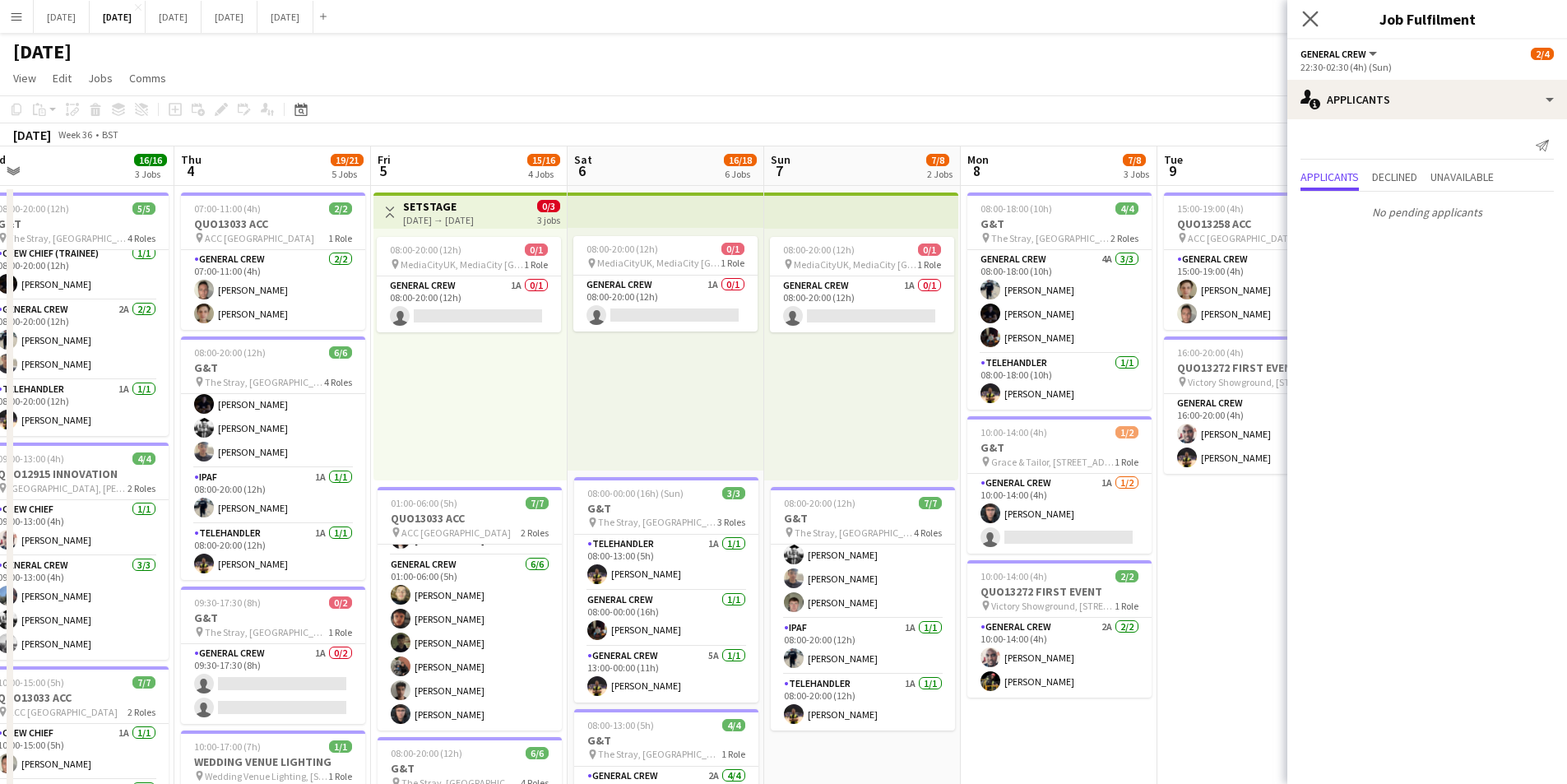
click at [1310, 10] on app-icon "Close pop-in" at bounding box center [1311, 19] width 24 height 24
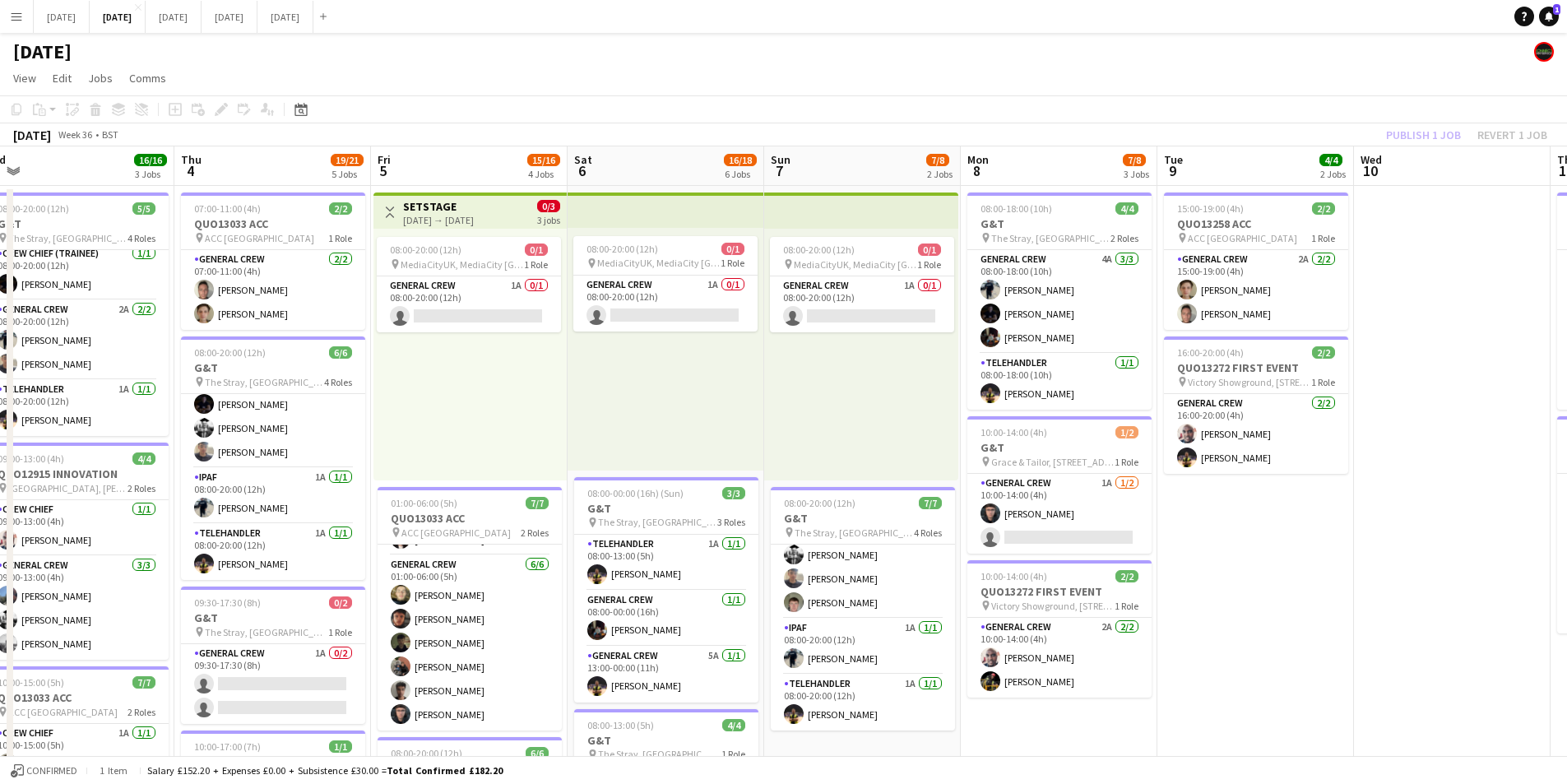
click at [1413, 139] on div "Publish 1 job Revert 1 job" at bounding box center [1467, 136] width 201 height 22
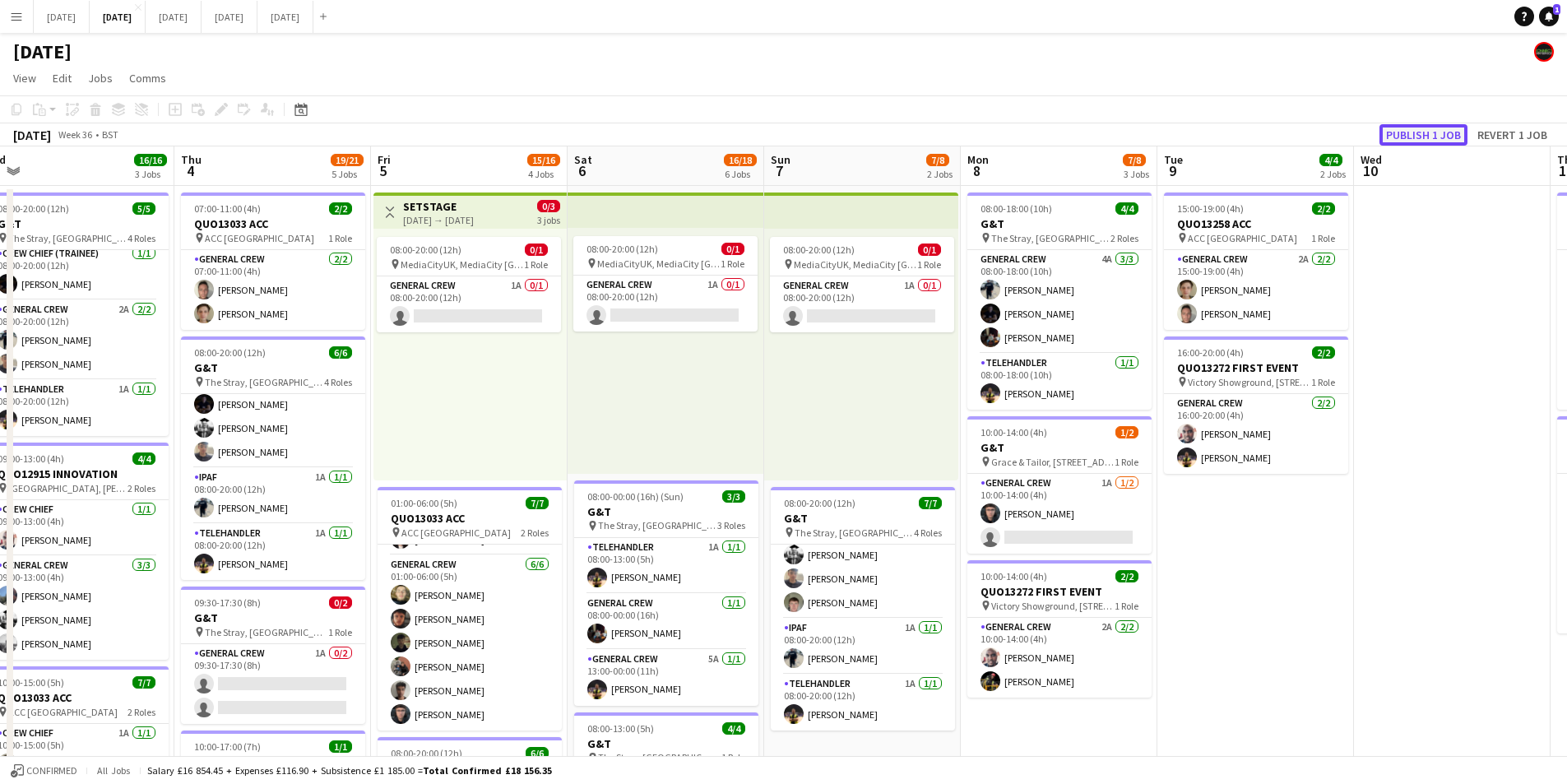
click at [1414, 136] on button "Publish 1 job" at bounding box center [1423, 136] width 88 height 22
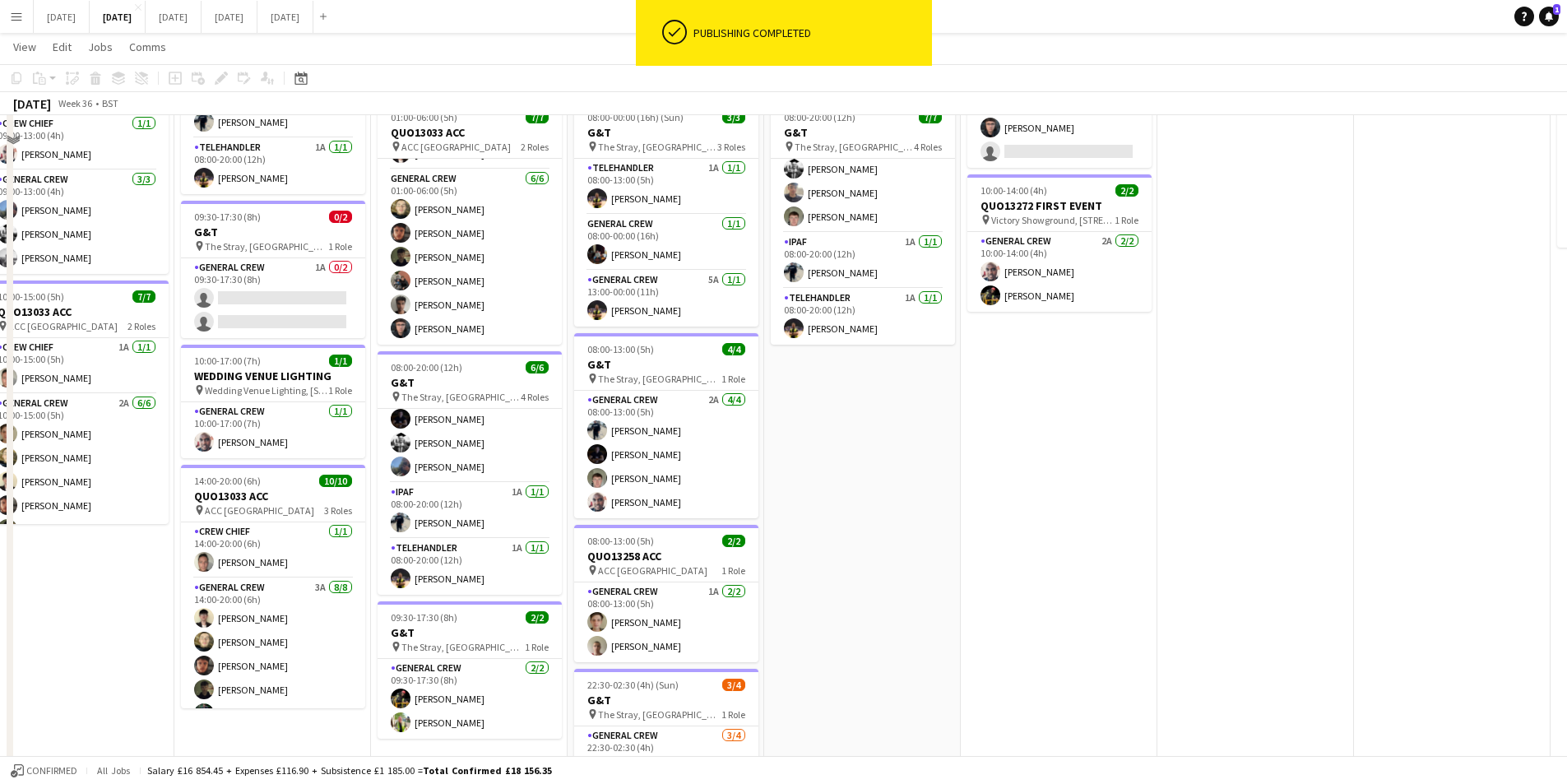
scroll to position [302, 0]
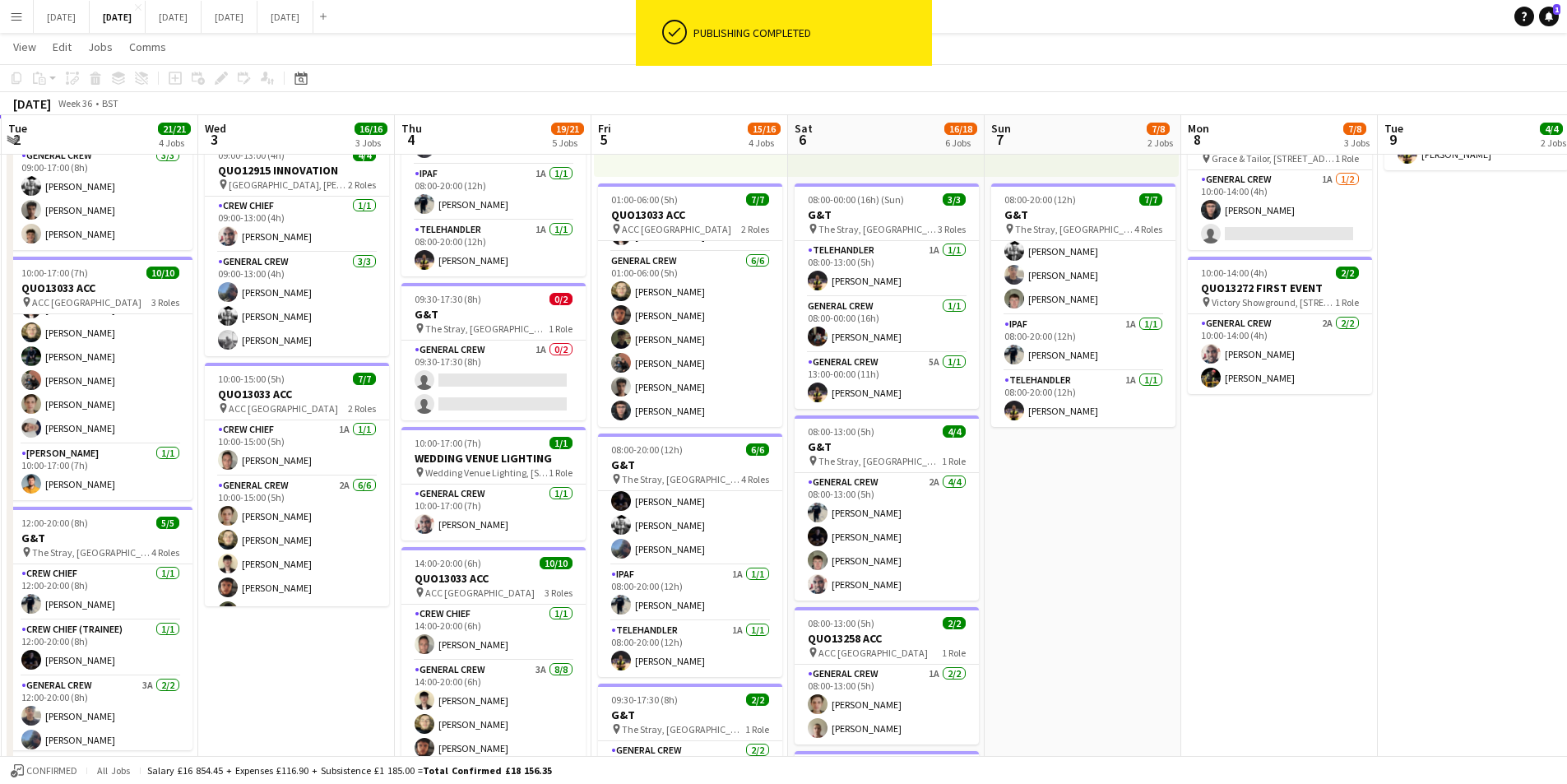
drag, startPoint x: 871, startPoint y: 571, endPoint x: 1095, endPoint y: 585, distance: 224.4
click at [1094, 585] on app-calendar-viewport "Sun 31 Mon 1 16/16 3 Jobs Tue 2 21/21 4 Jobs Wed 3 16/16 3 Jobs Thu 4 19/21 5 J…" at bounding box center [784, 465] width 1567 height 1404
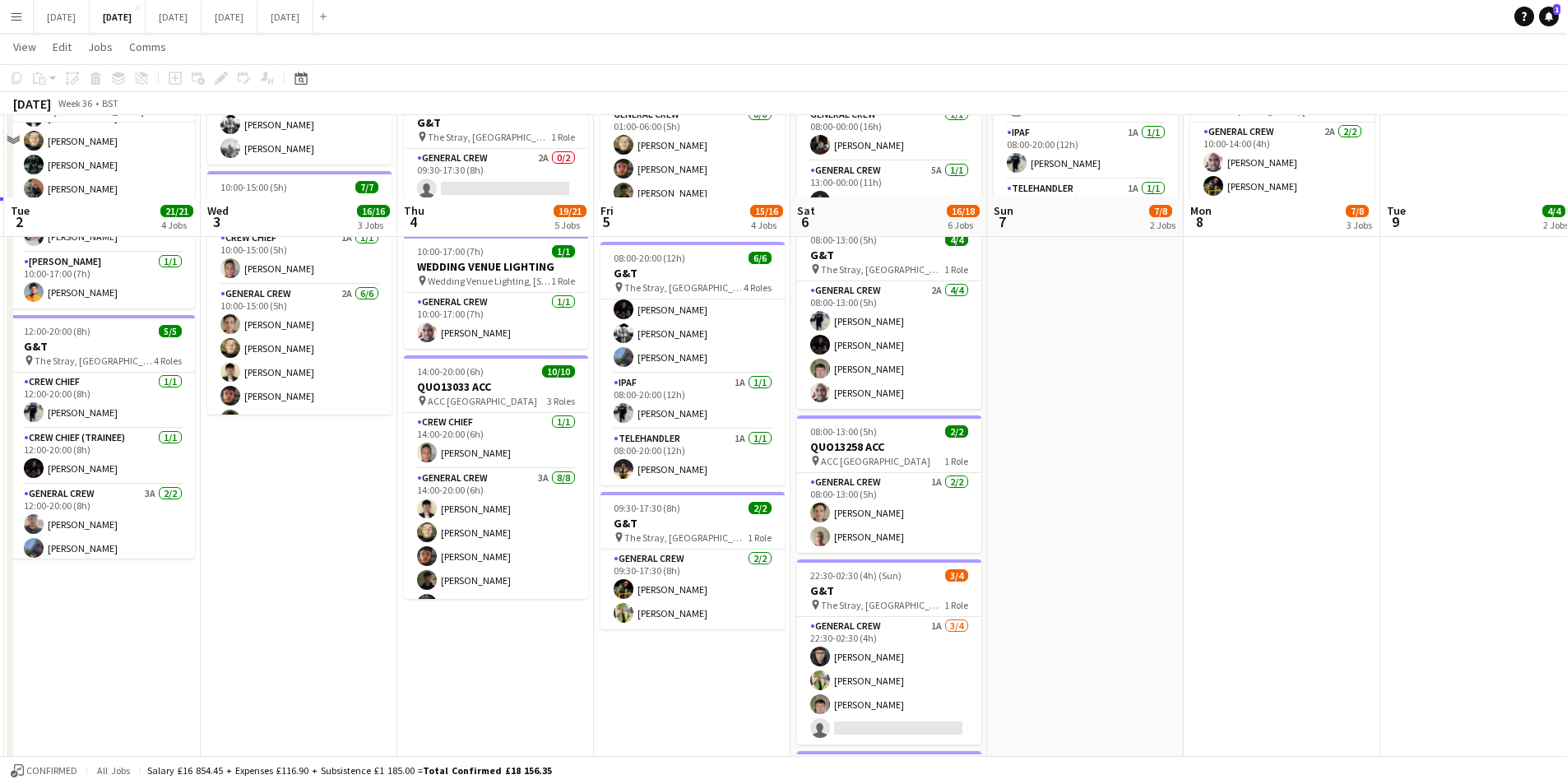
scroll to position [576, 0]
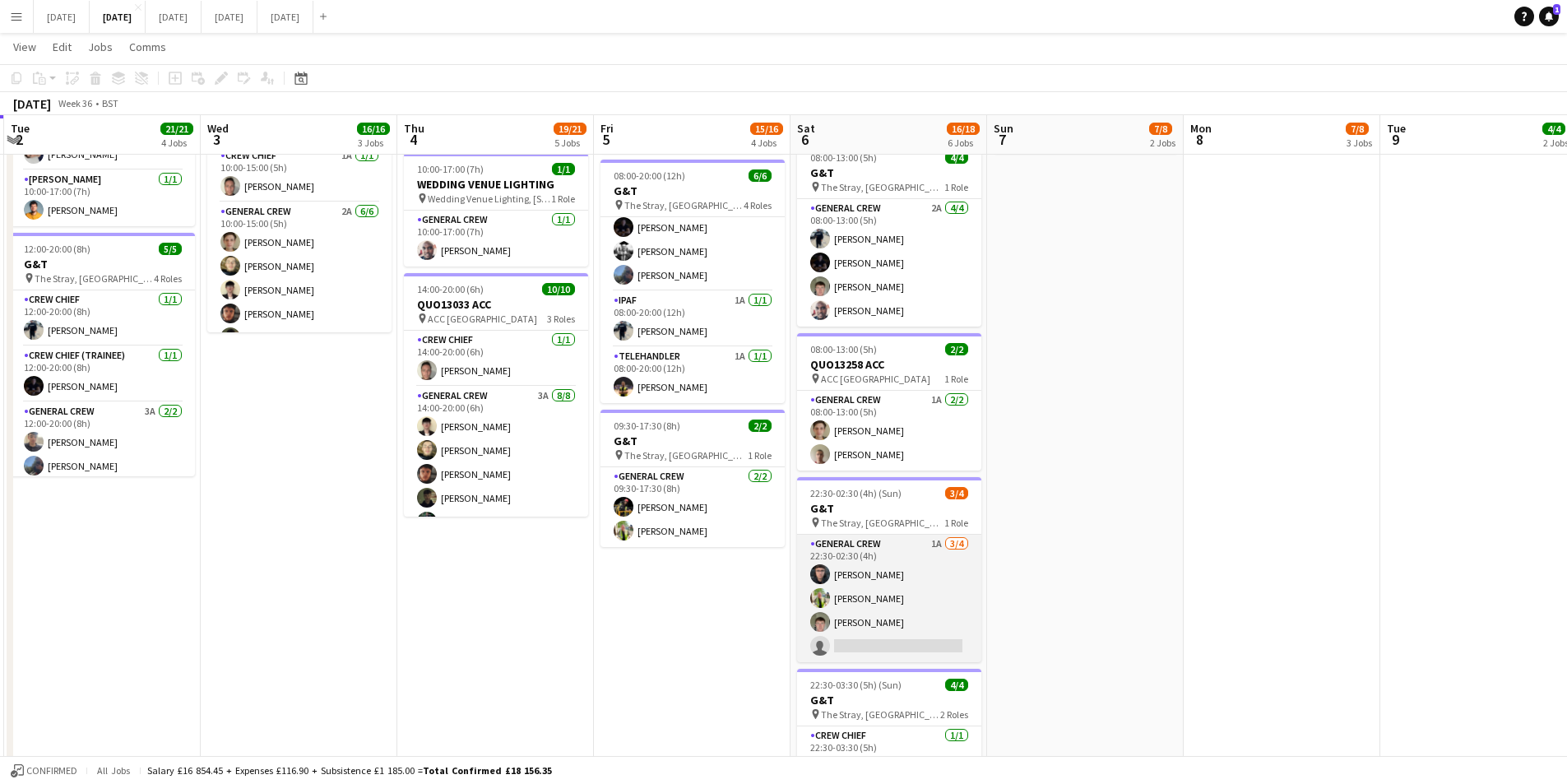
click at [902, 613] on app-card-role "General Crew 1A 3/4 22:30-02:30 (4h) Alex Waterhouse Michael Roper Michael Conn…" at bounding box center [889, 598] width 185 height 127
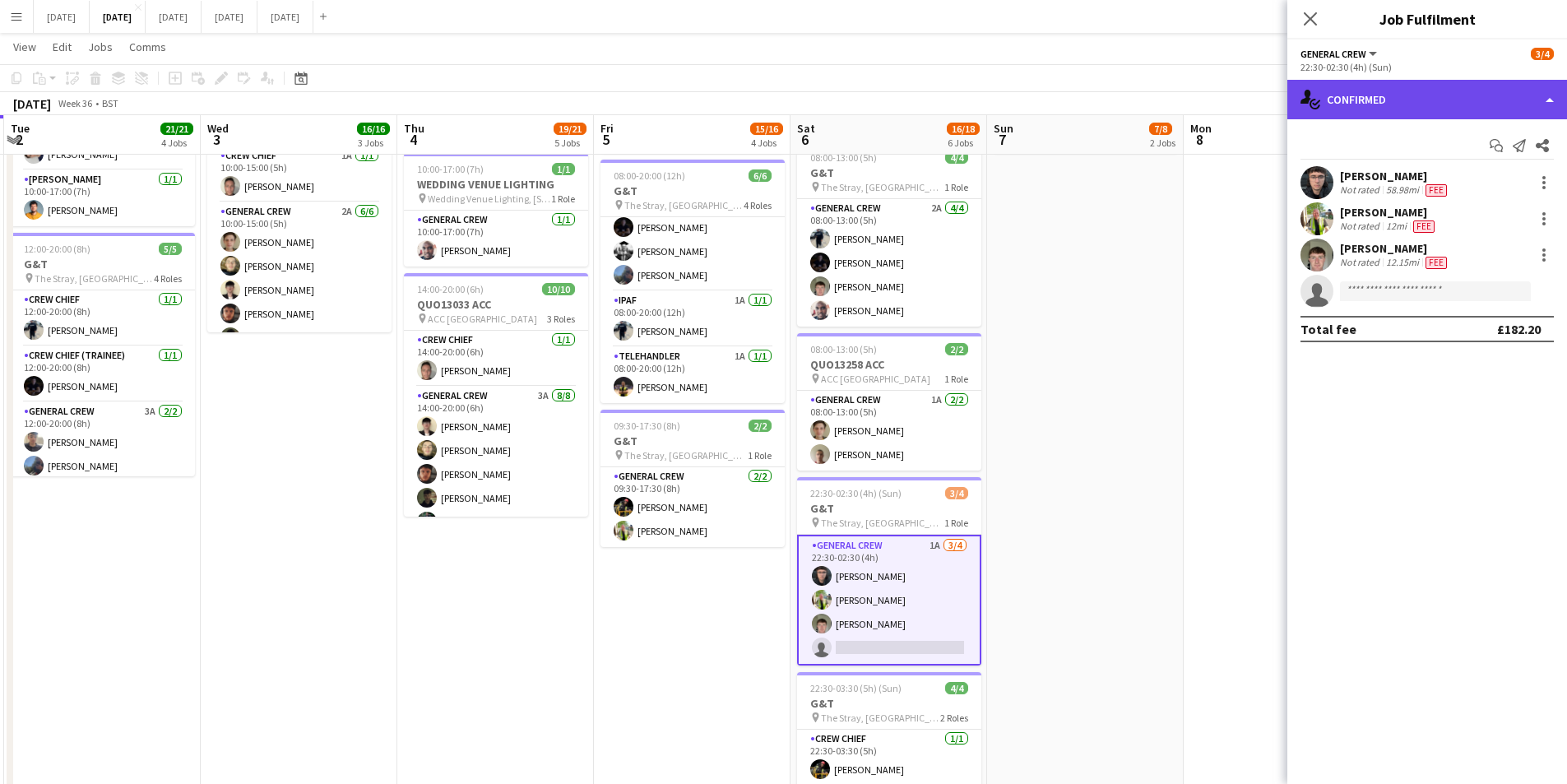
click at [1462, 90] on div "single-neutral-actions-check-2 Confirmed" at bounding box center [1427, 99] width 279 height 39
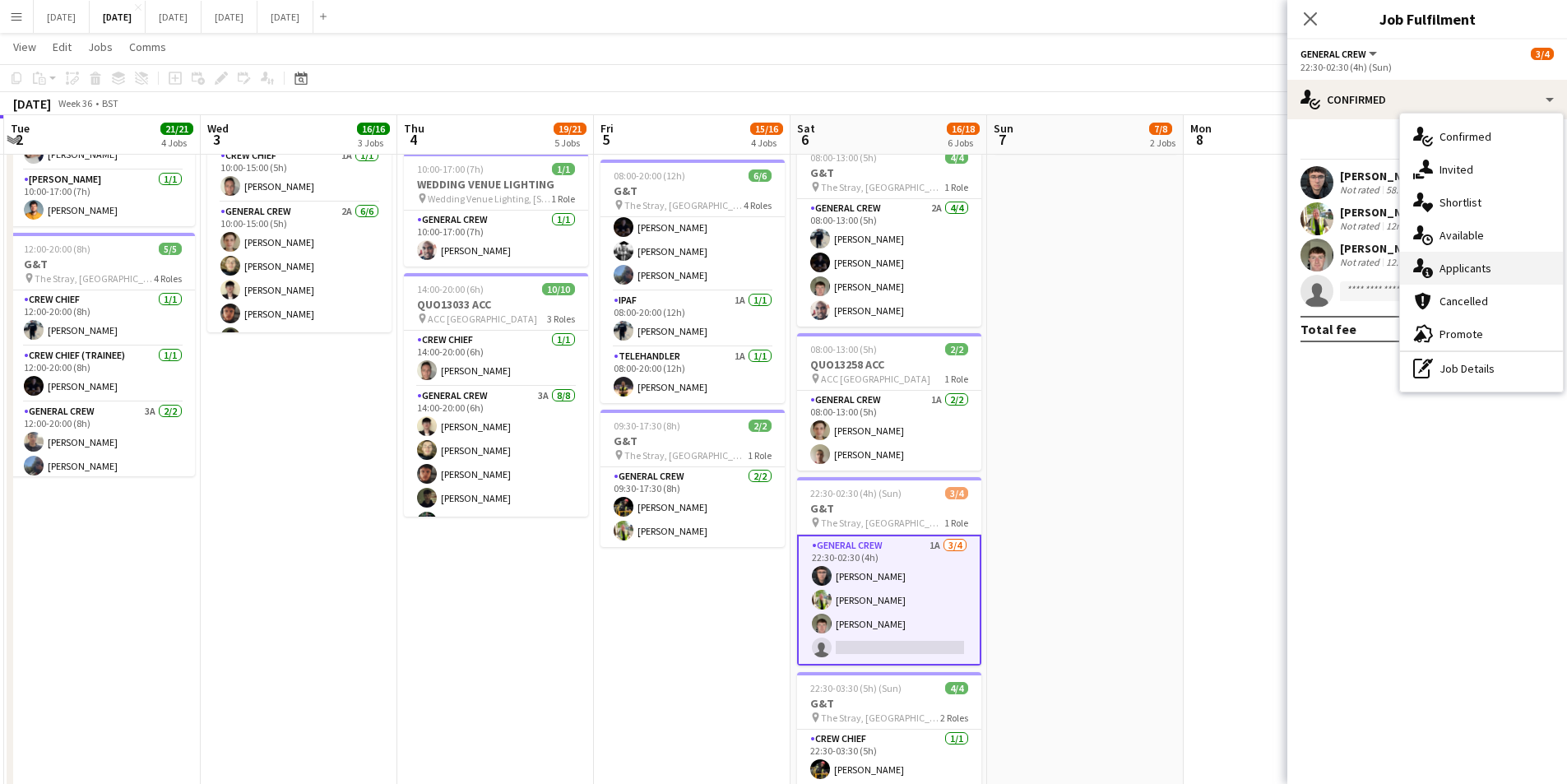
click at [1471, 270] on div "single-neutral-actions-information Applicants" at bounding box center [1481, 268] width 163 height 33
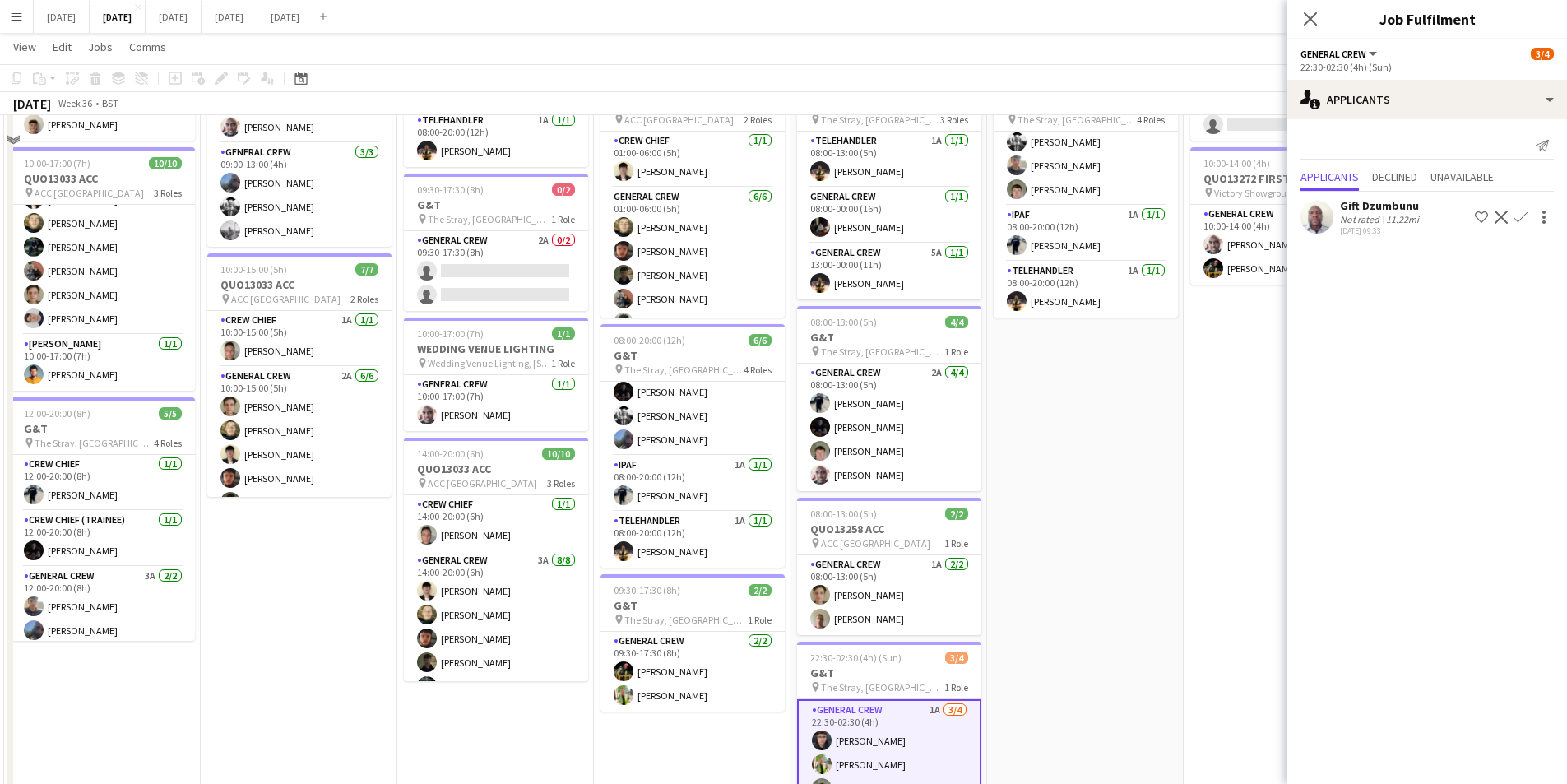
scroll to position [329, 0]
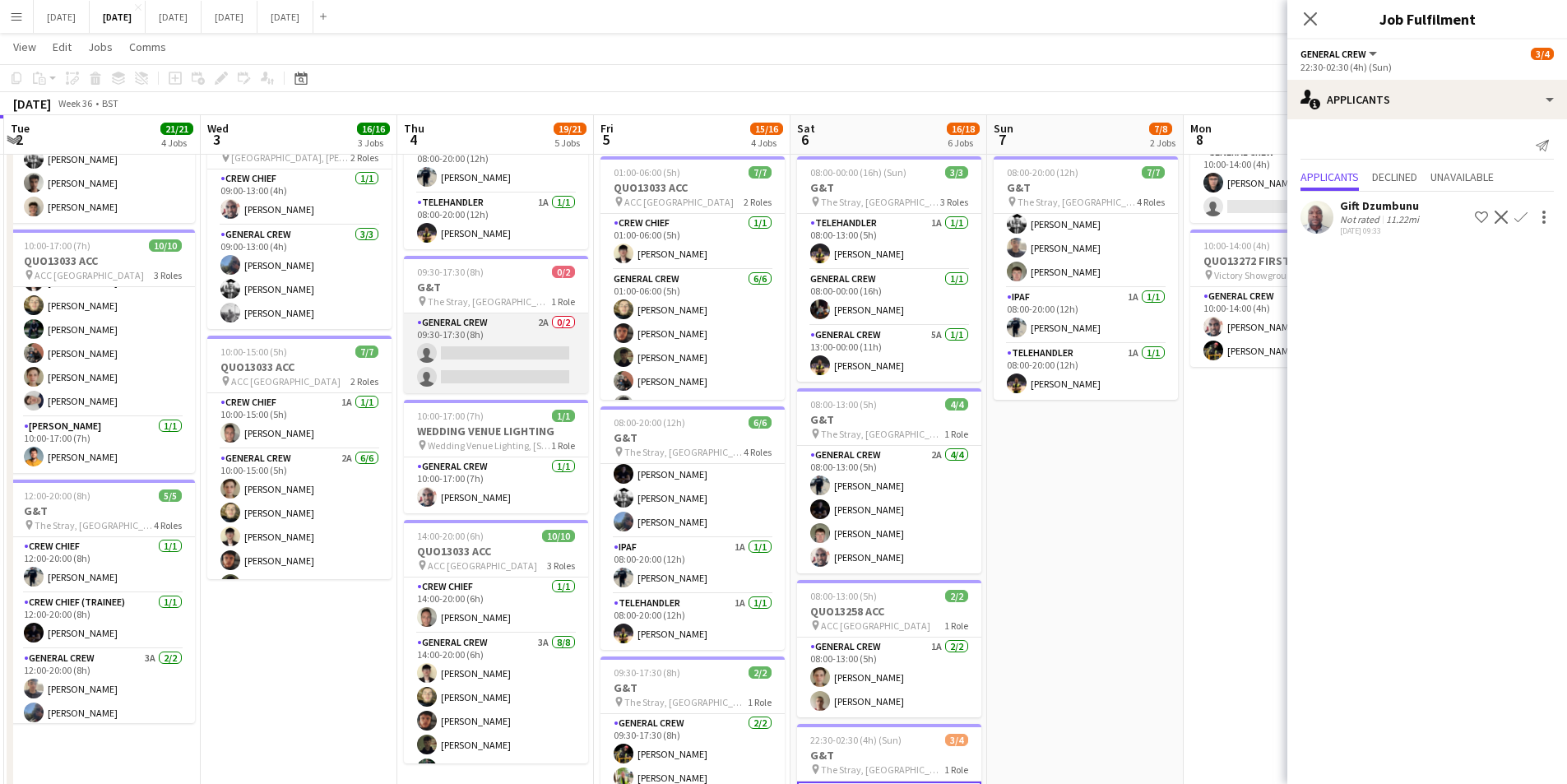
click at [462, 360] on app-card-role "General Crew 2A 0/2 09:30-17:30 (8h) single-neutral-actions single-neutral-acti…" at bounding box center [496, 353] width 185 height 80
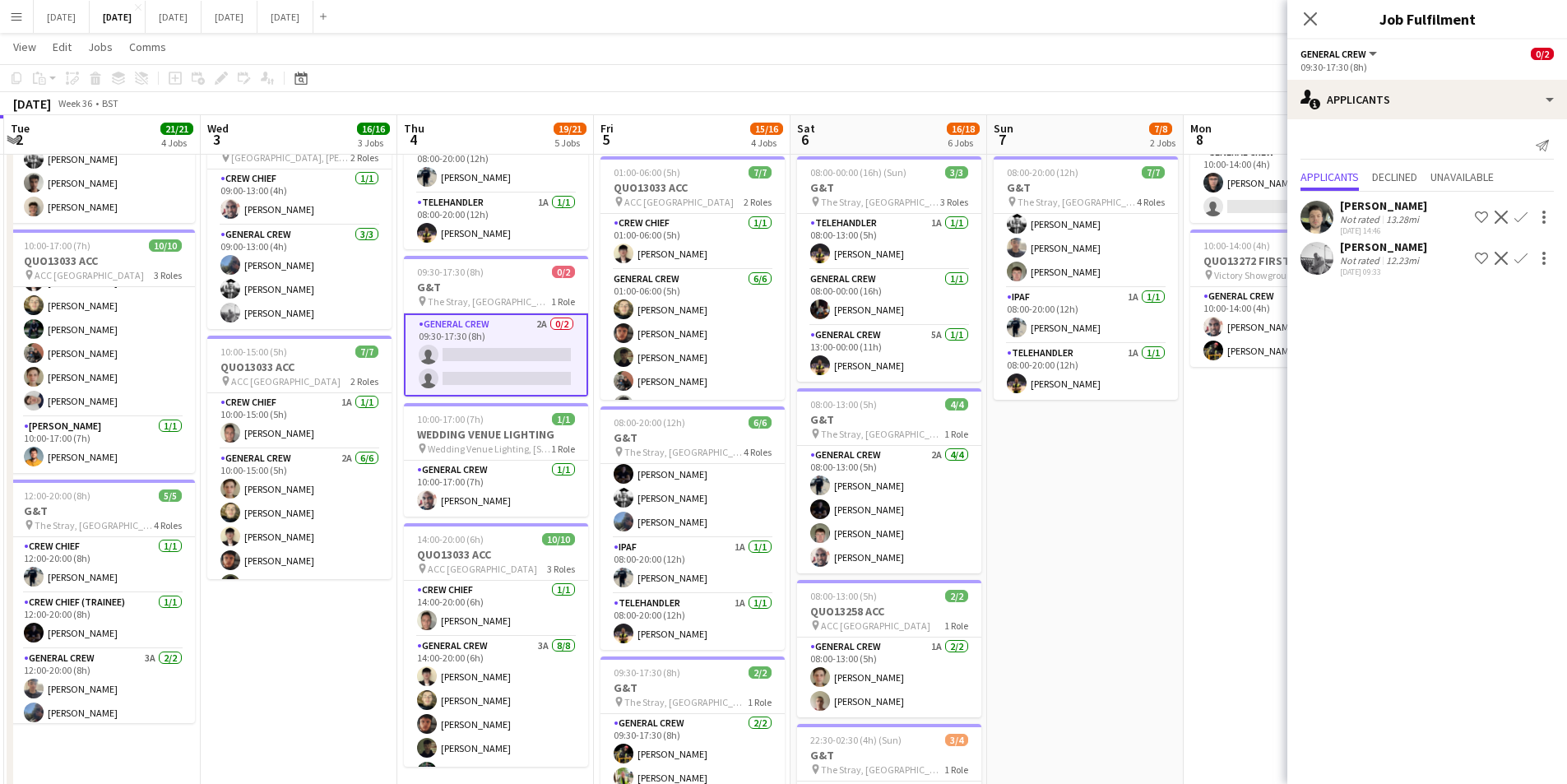
click at [1317, 263] on app-user-avatar at bounding box center [1317, 258] width 33 height 33
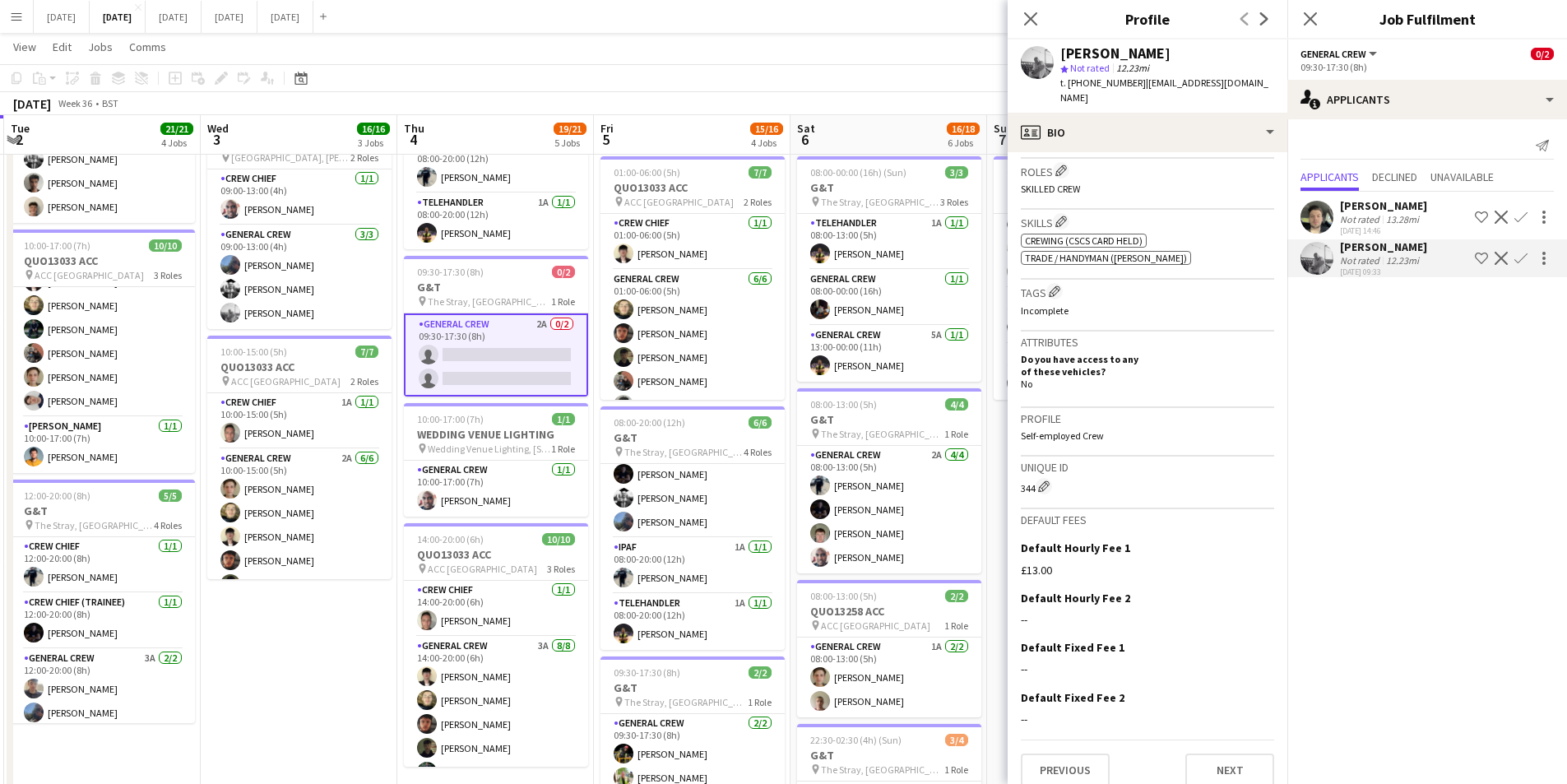
scroll to position [122, 0]
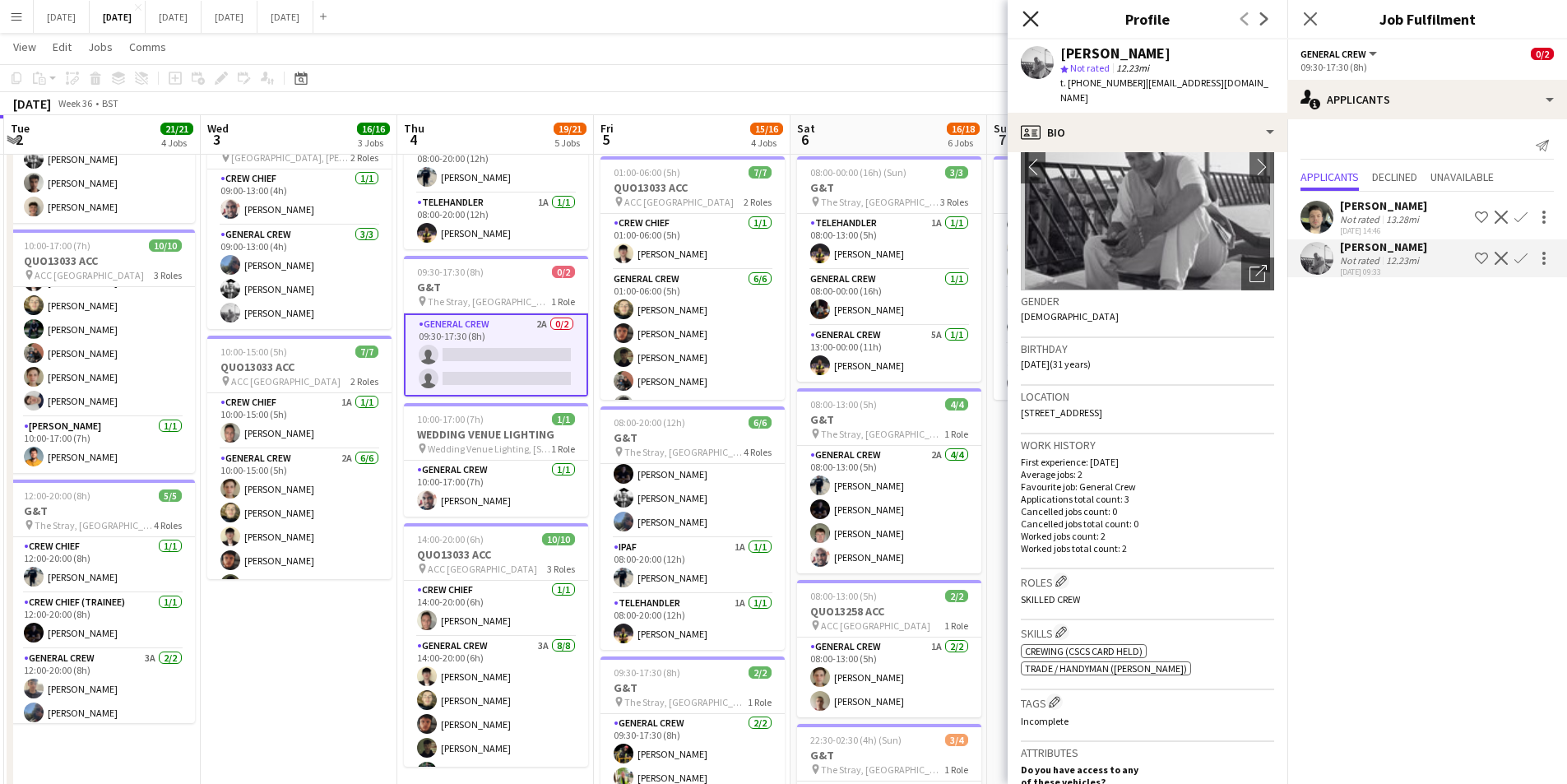
click at [1026, 15] on icon "Close pop-in" at bounding box center [1030, 18] width 15 height 15
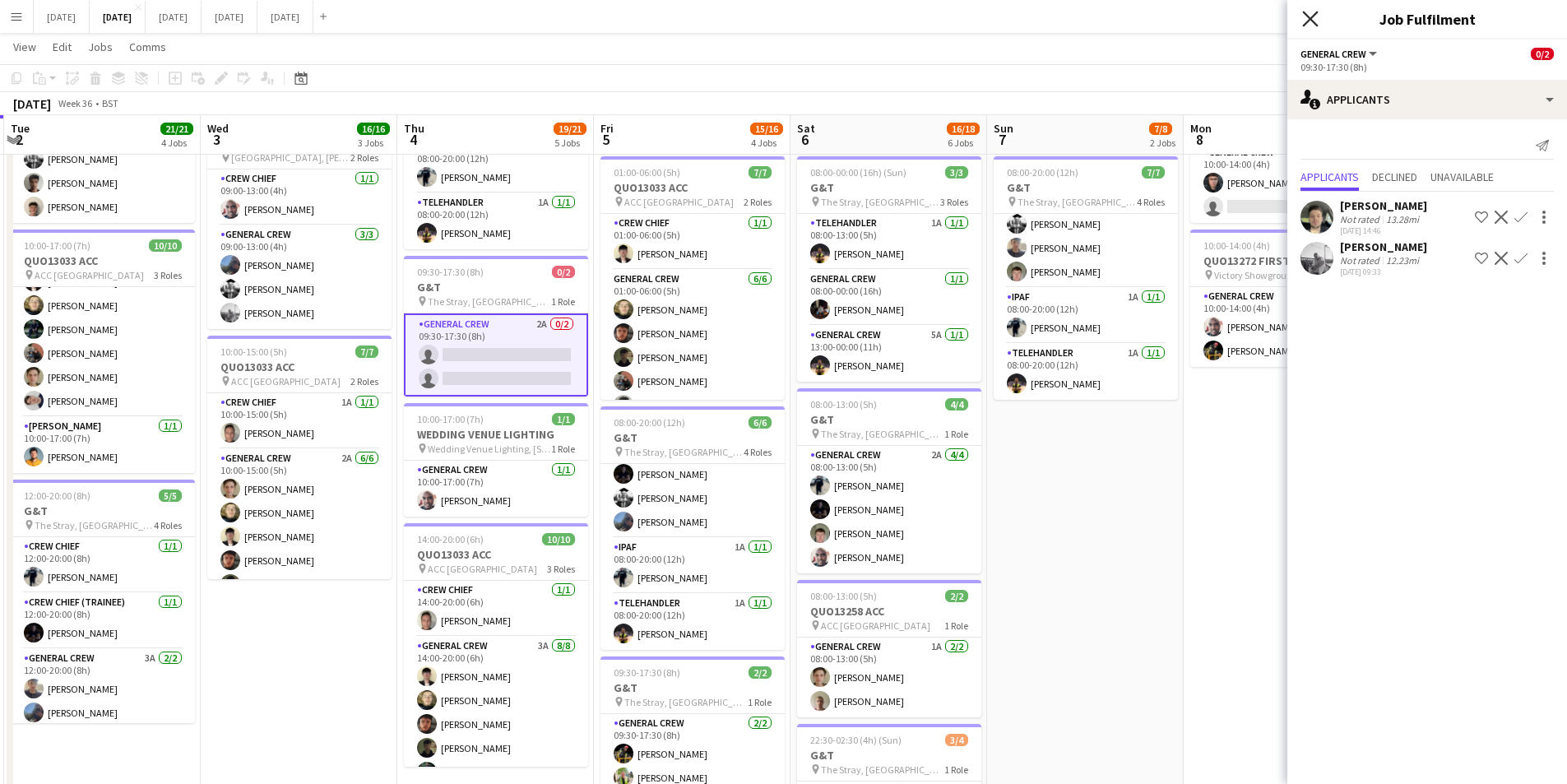
click at [1309, 19] on icon "Close pop-in" at bounding box center [1309, 18] width 15 height 15
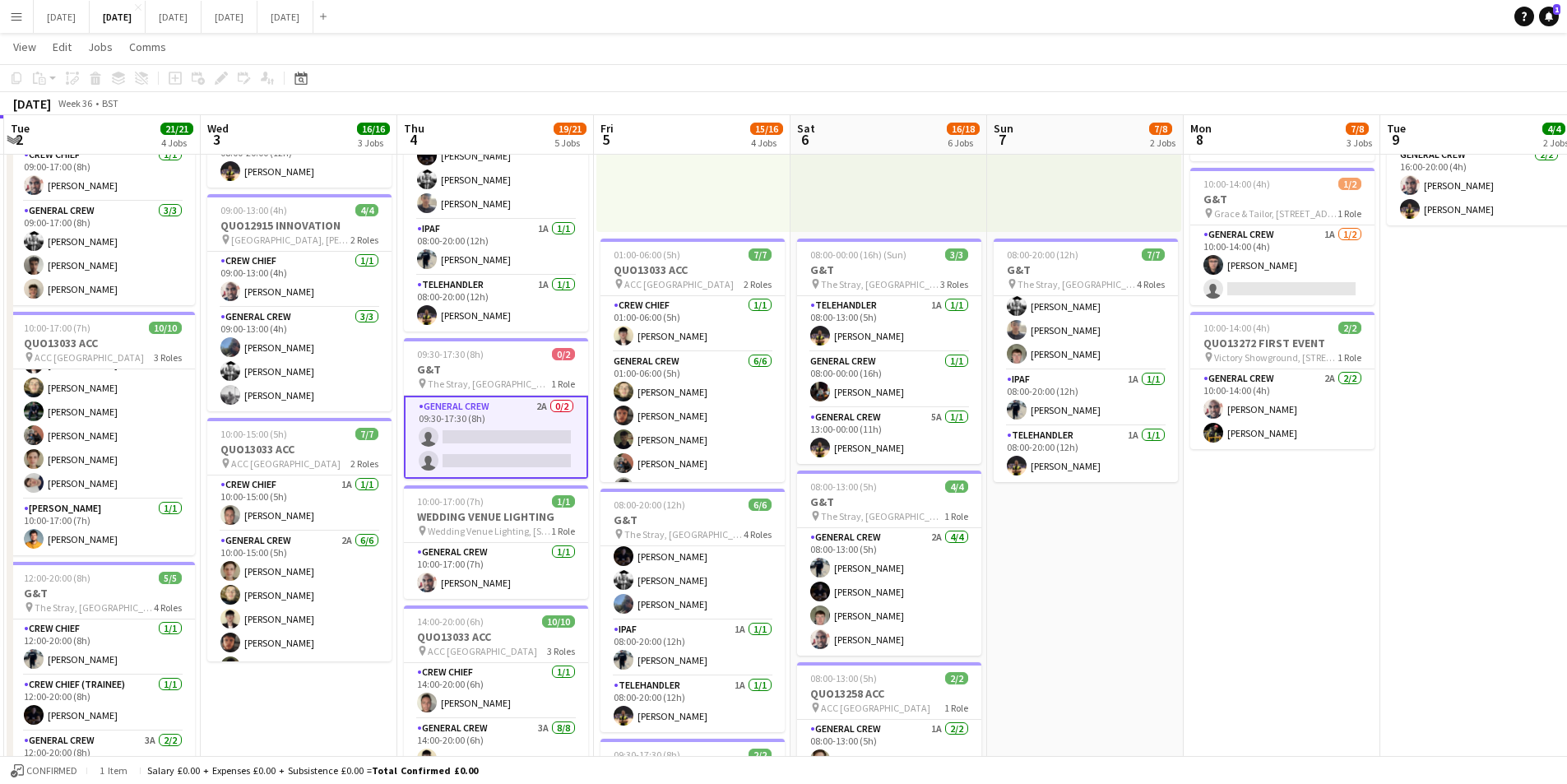
scroll to position [658, 0]
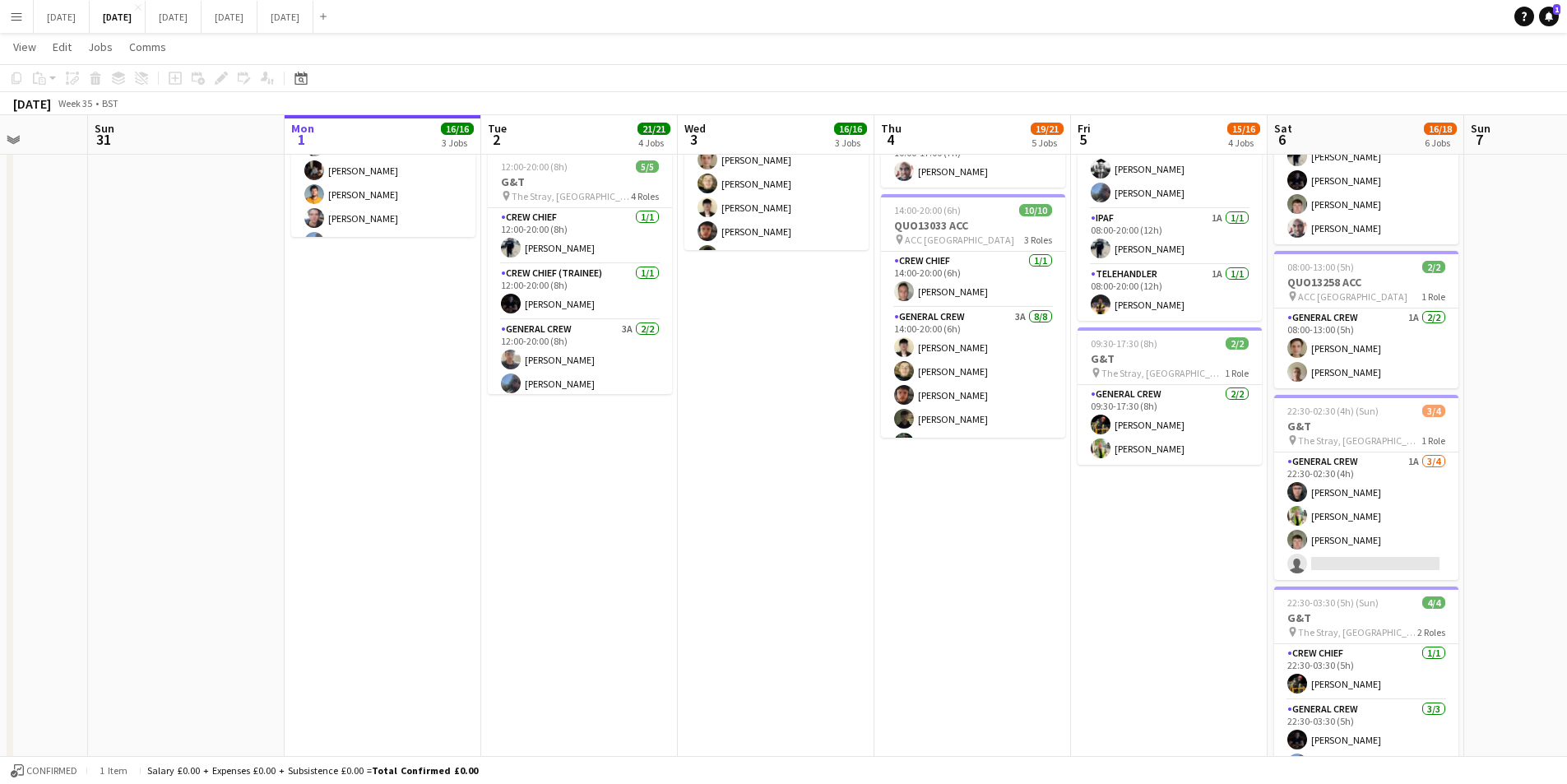
drag, startPoint x: 304, startPoint y: 504, endPoint x: 756, endPoint y: 579, distance: 458.2
click at [789, 611] on app-calendar-viewport "Fri 29 Sat 30 Sun 31 Mon 1 16/16 3 Jobs Tue 2 21/21 4 Jobs Wed 3 16/16 3 Jobs T…" at bounding box center [784, 108] width 1567 height 1404
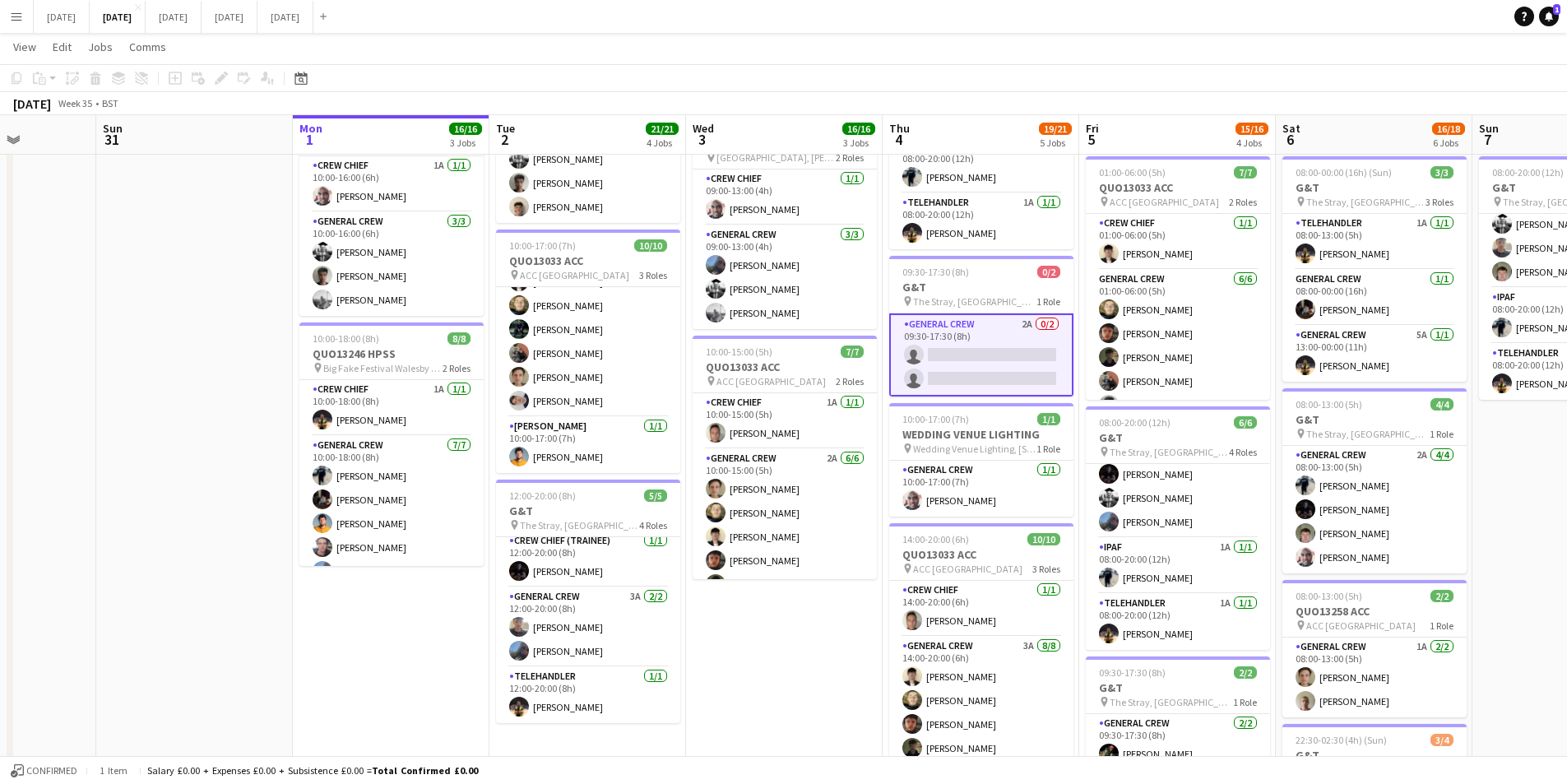
scroll to position [0, 0]
drag, startPoint x: 845, startPoint y: 703, endPoint x: 725, endPoint y: 643, distance: 134.2
click at [711, 687] on app-calendar-viewport "Thu 28 Fri 29 Sat 30 Sun 31 Mon 1 16/16 3 Jobs Tue 2 21/21 4 Jobs Wed 3 16/16 3…" at bounding box center [784, 437] width 1567 height 1404
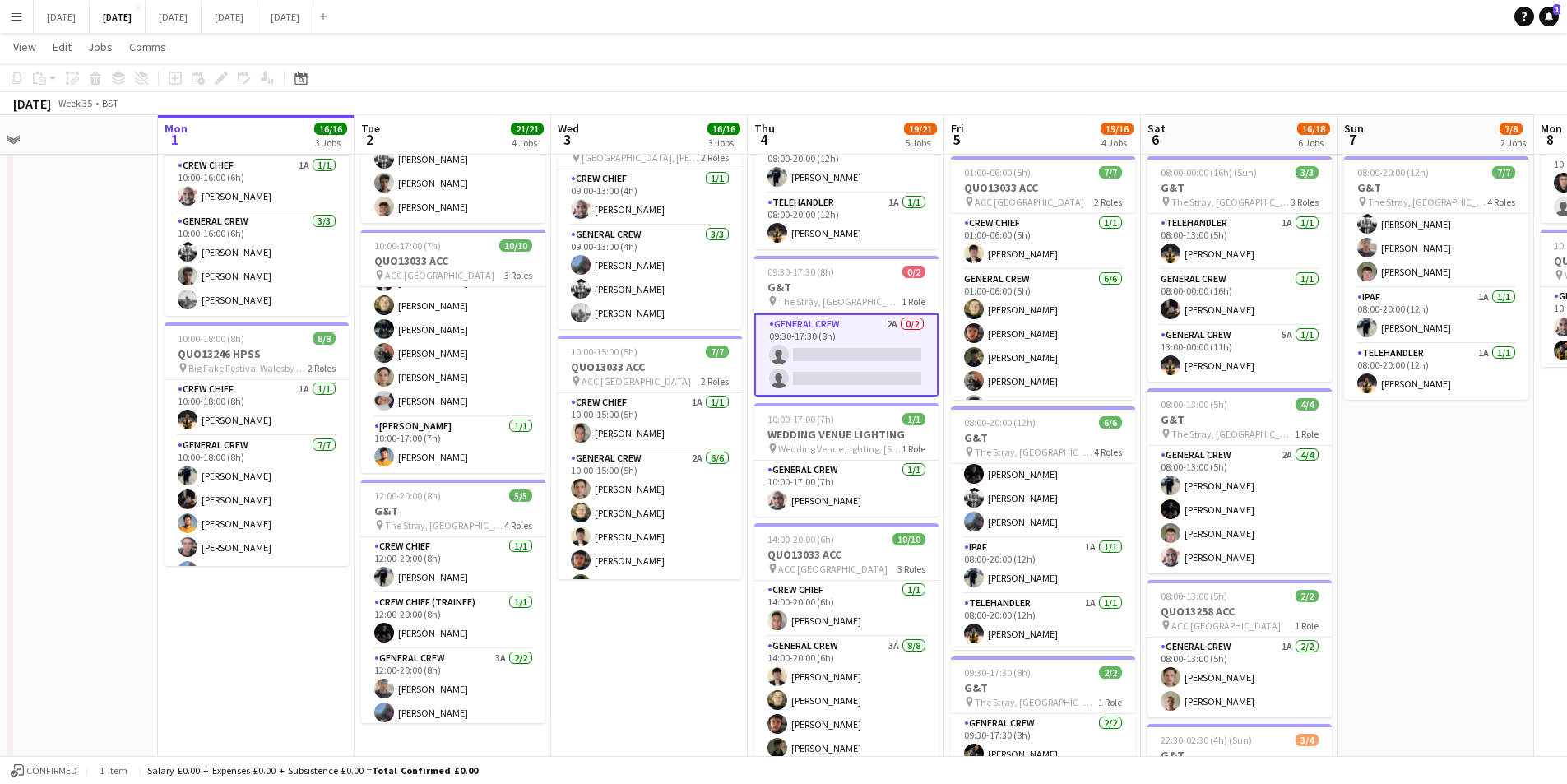
drag, startPoint x: 673, startPoint y: 681, endPoint x: 581, endPoint y: 663, distance: 93.7
click at [575, 665] on app-calendar-viewport "Fri 29 Sat 30 Sun 31 Mon 1 16/16 3 Jobs Tue 2 21/21 4 Jobs Wed 3 16/16 3 Jobs T…" at bounding box center [784, 437] width 1567 height 1404
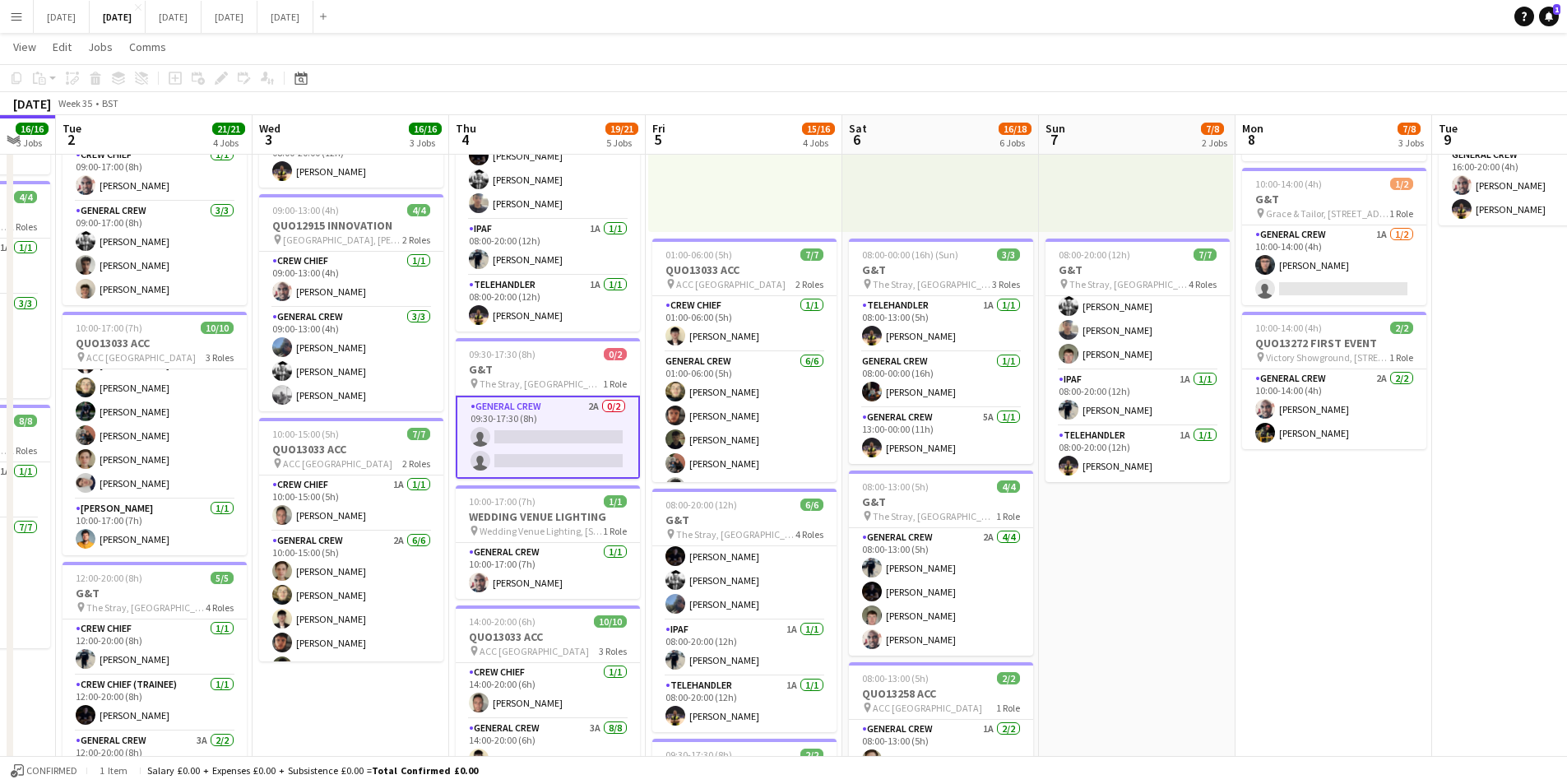
scroll to position [0, 544]
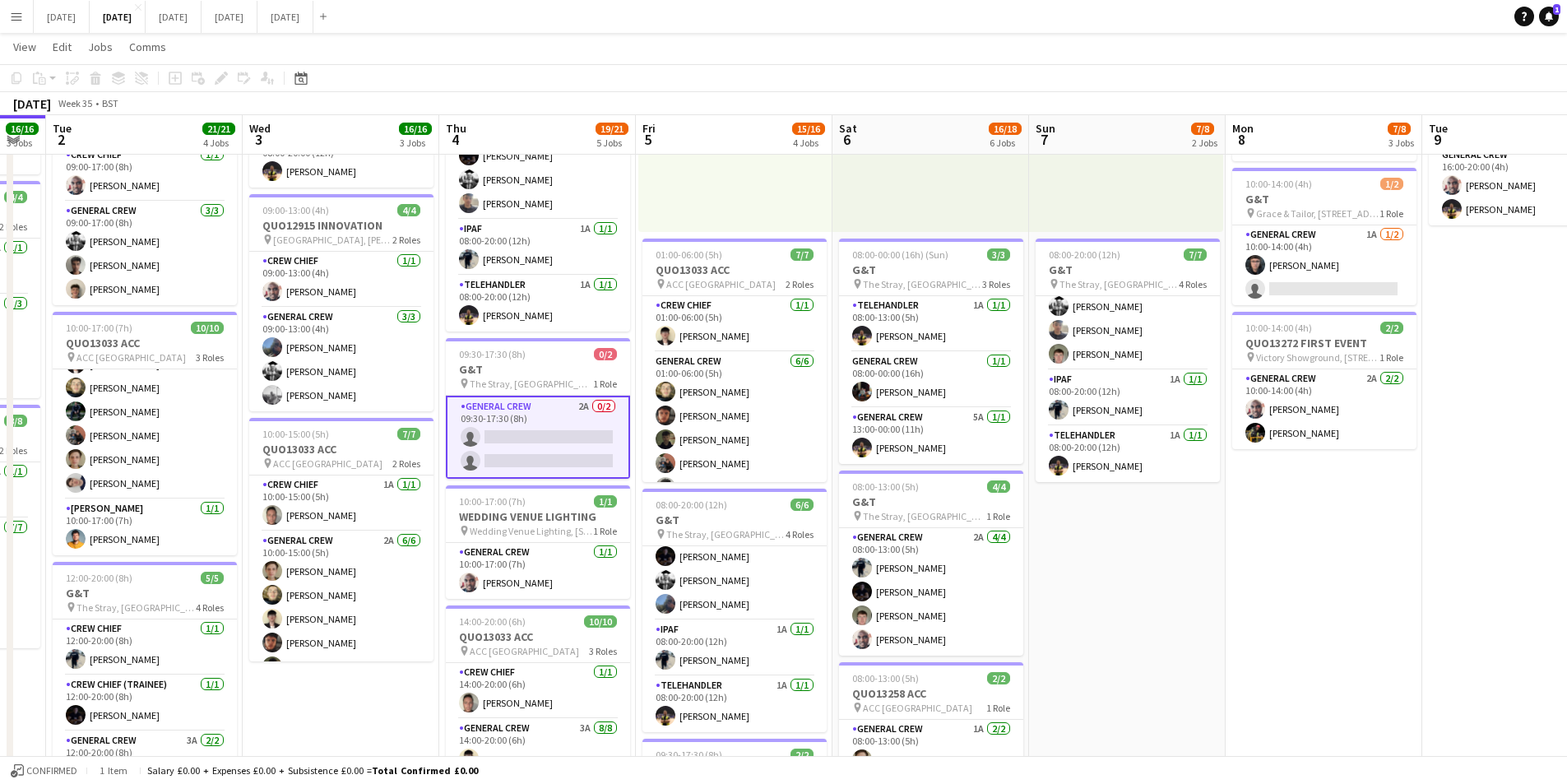
drag, startPoint x: 1392, startPoint y: 601, endPoint x: 1181, endPoint y: 556, distance: 215.7
click at [1181, 556] on app-calendar-viewport "Sat 30 Sun 31 Mon 1 16/16 3 Jobs Tue 2 21/21 4 Jobs Wed 3 16/16 3 Jobs Thu 4 19…" at bounding box center [784, 519] width 1567 height 1404
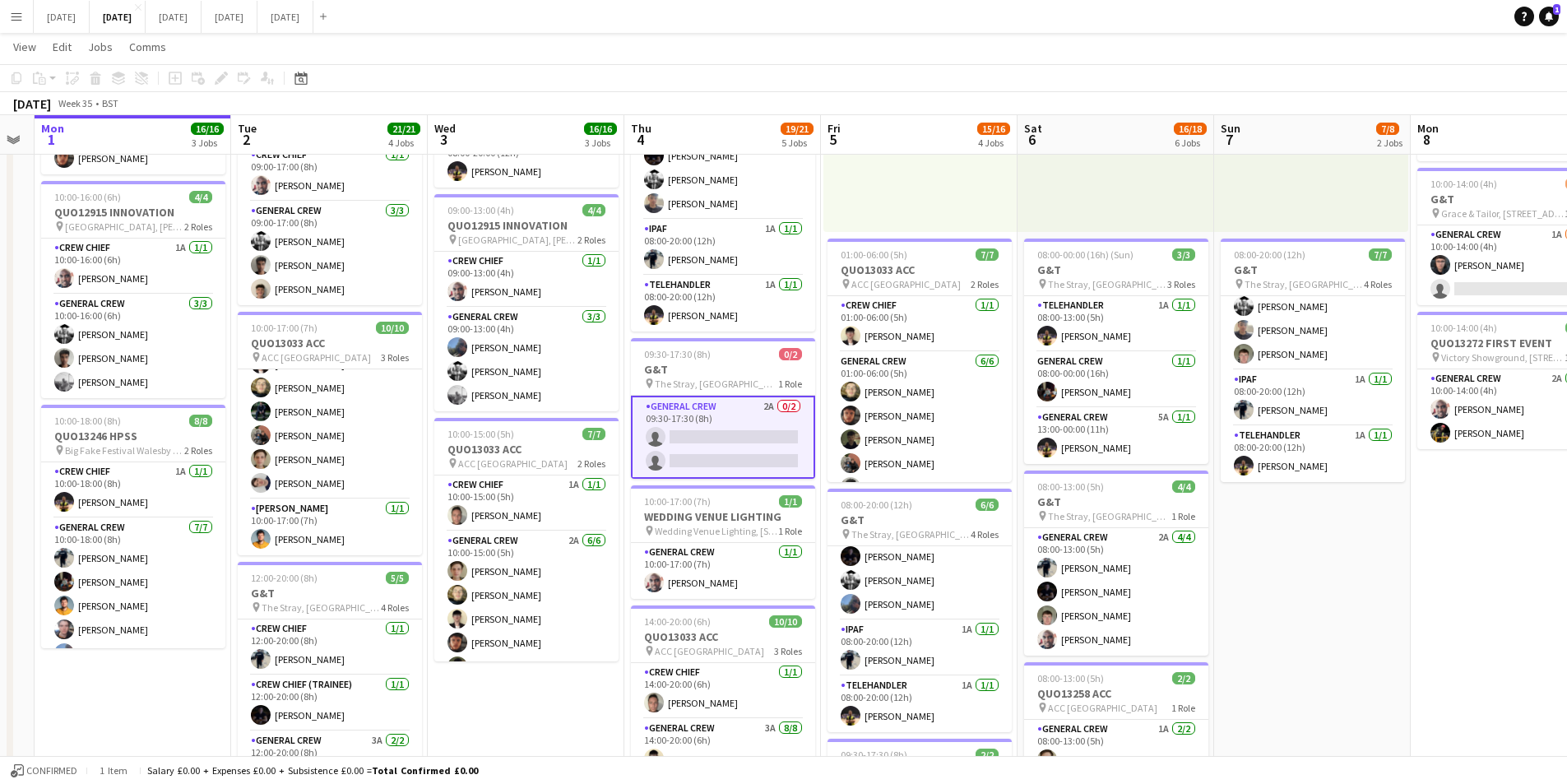
scroll to position [0, 349]
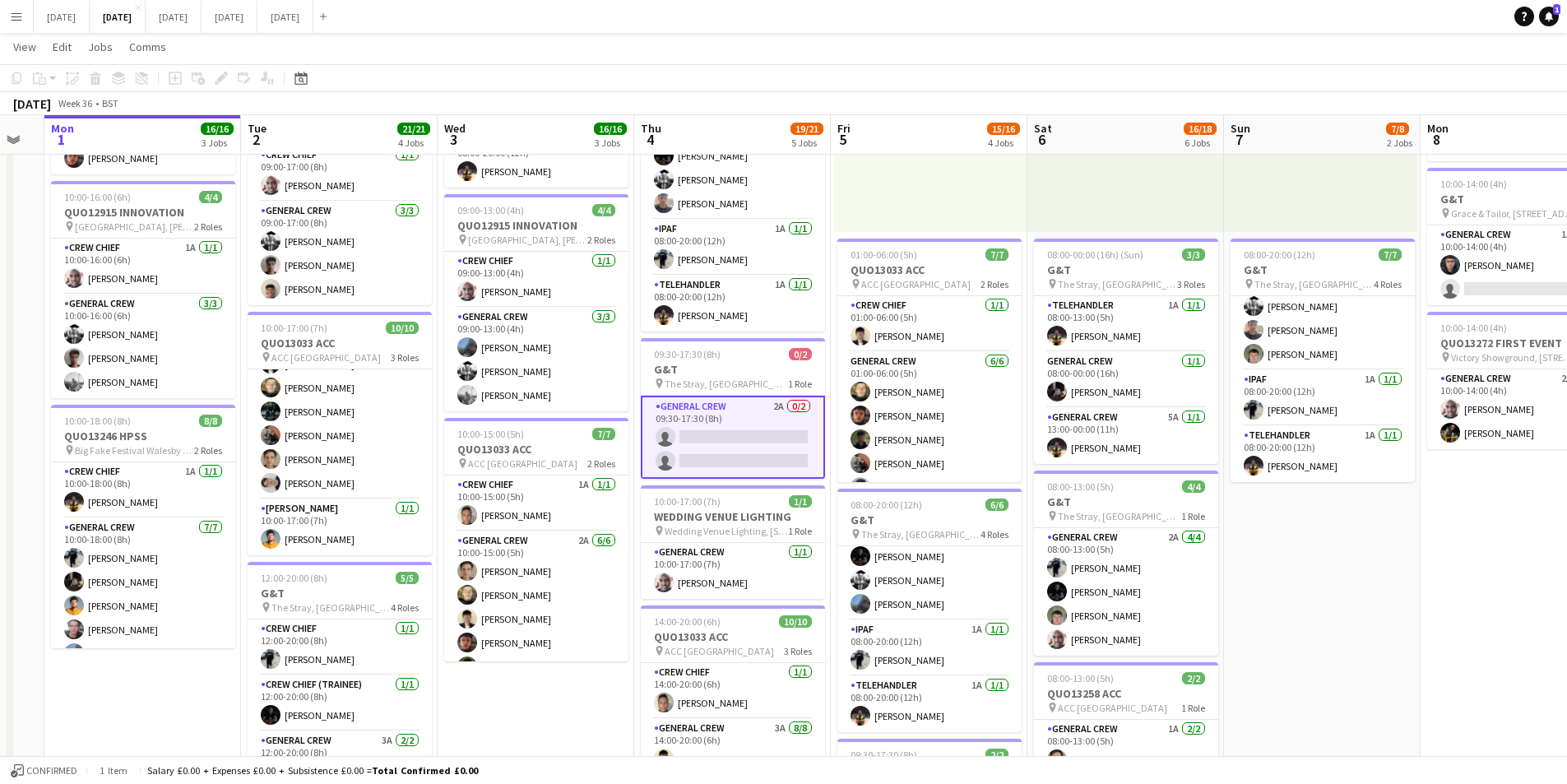
drag, startPoint x: 1214, startPoint y: 579, endPoint x: 1354, endPoint y: 588, distance: 140.3
click at [1354, 588] on app-calendar-viewport "Sat 30 Sun 31 Mon 1 16/16 3 Jobs Tue 2 21/21 4 Jobs Wed 3 16/16 3 Jobs Thu 4 19…" at bounding box center [784, 519] width 1567 height 1404
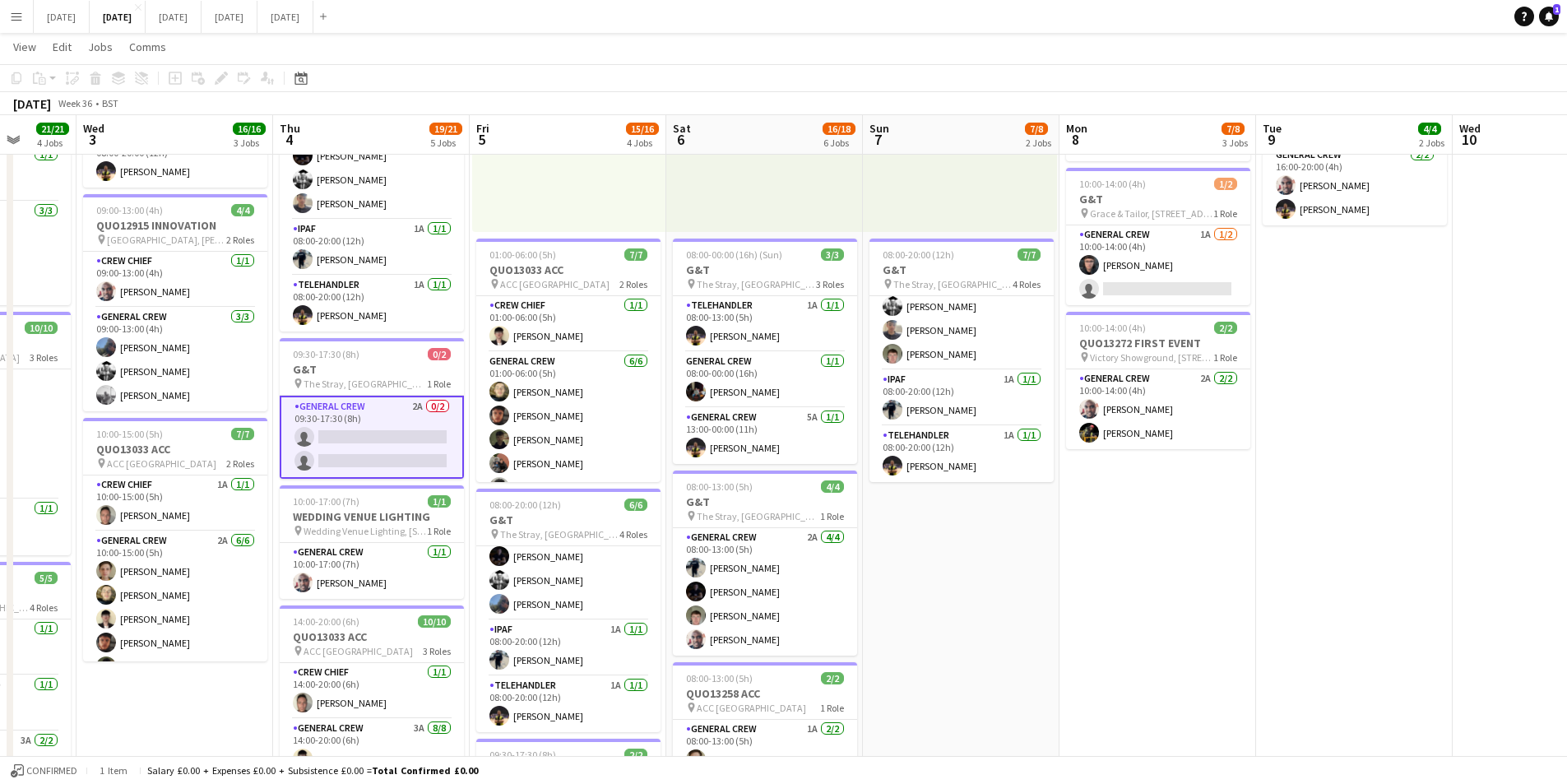
drag, startPoint x: 1300, startPoint y: 532, endPoint x: 1034, endPoint y: 575, distance: 269.5
click at [1034, 575] on app-calendar-viewport "Sun 31 Mon 1 16/16 3 Jobs Tue 2 21/21 4 Jobs Wed 3 16/16 3 Jobs Thu 4 19/21 5 J…" at bounding box center [784, 519] width 1567 height 1404
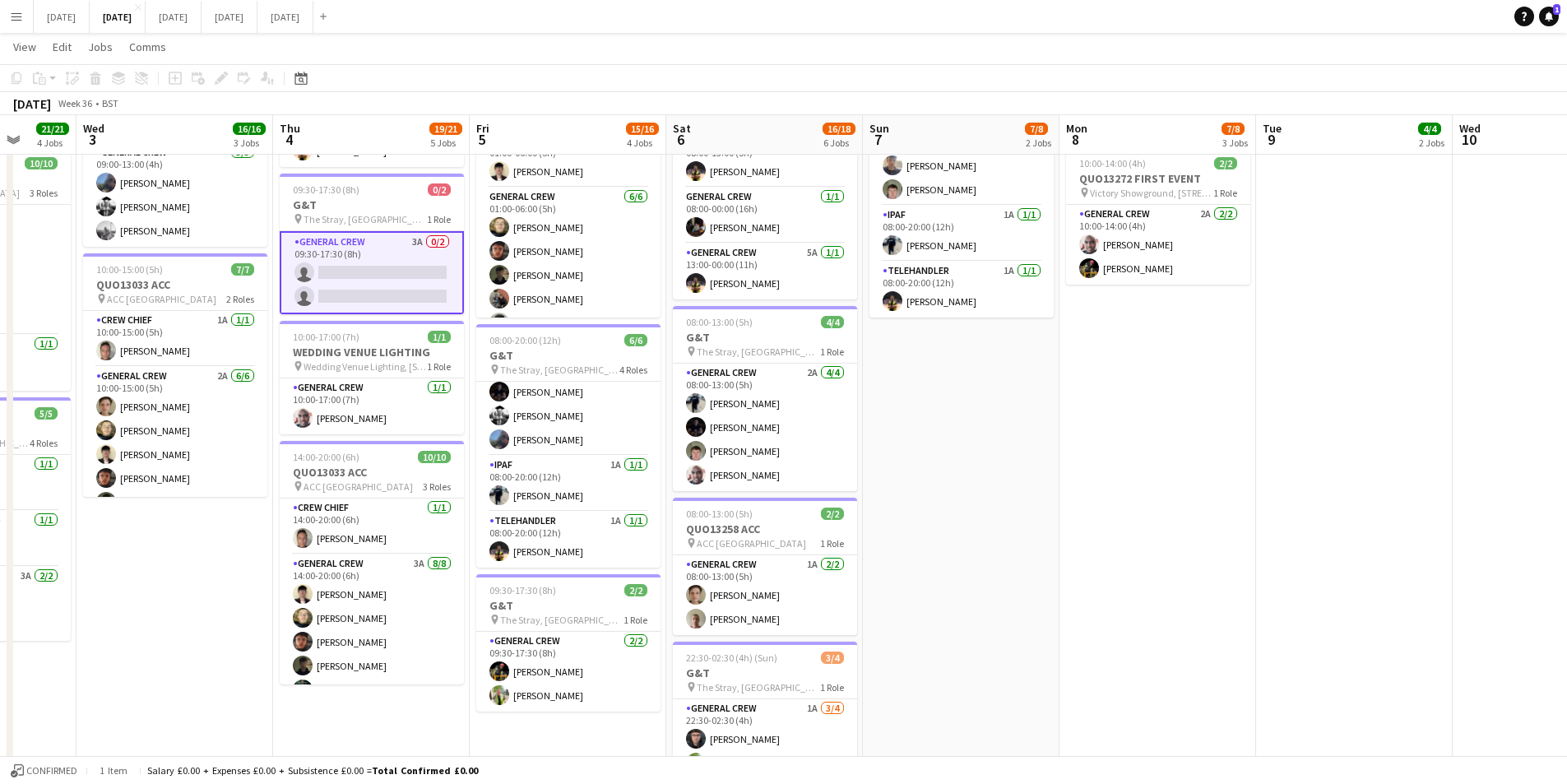
scroll to position [493, 0]
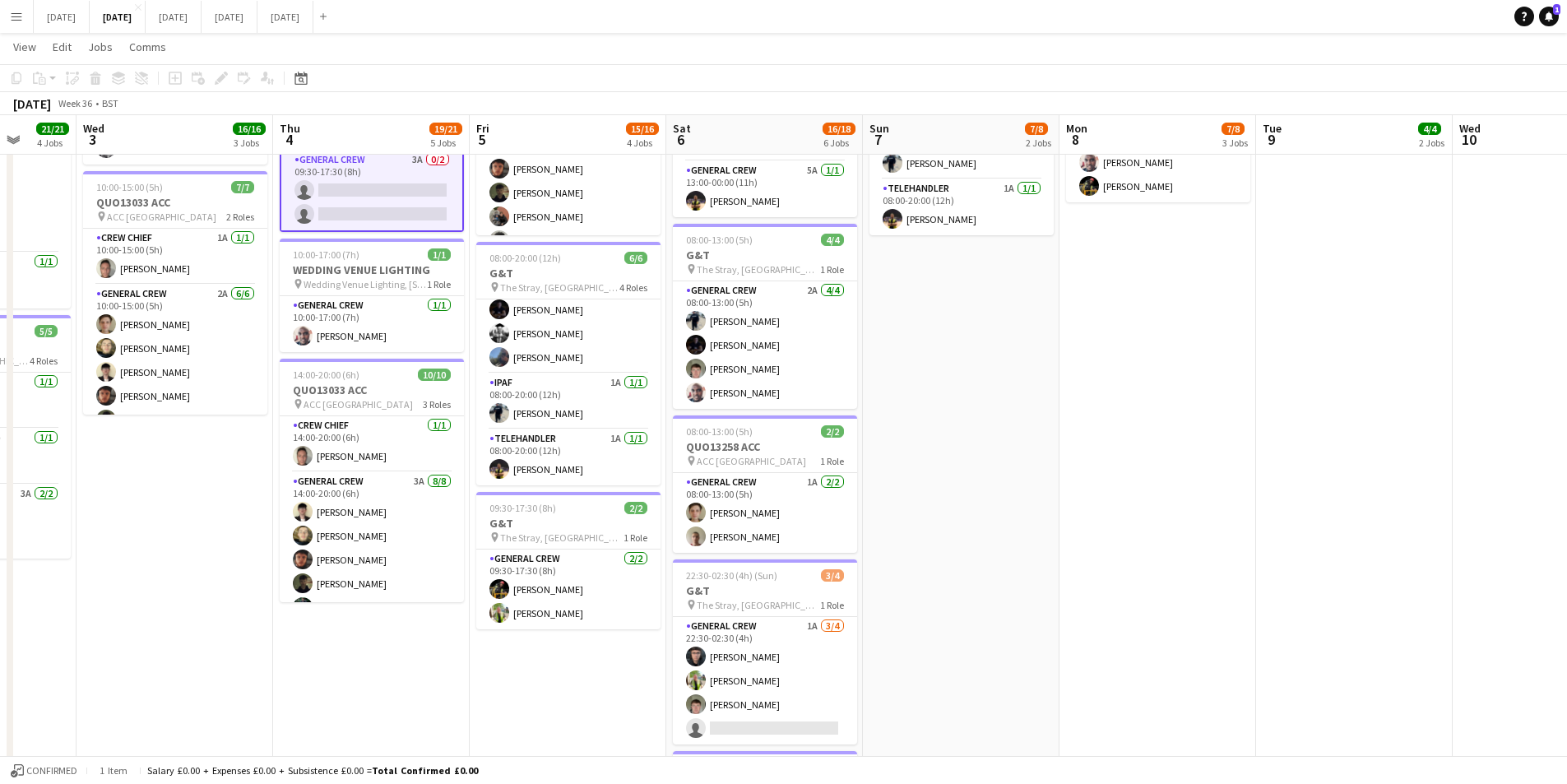
click at [798, 700] on app-card-role "General Crew 1A 3/4 22:30-02:30 (4h) Alex Waterhouse Michael Roper Michael Conn…" at bounding box center [765, 680] width 185 height 127
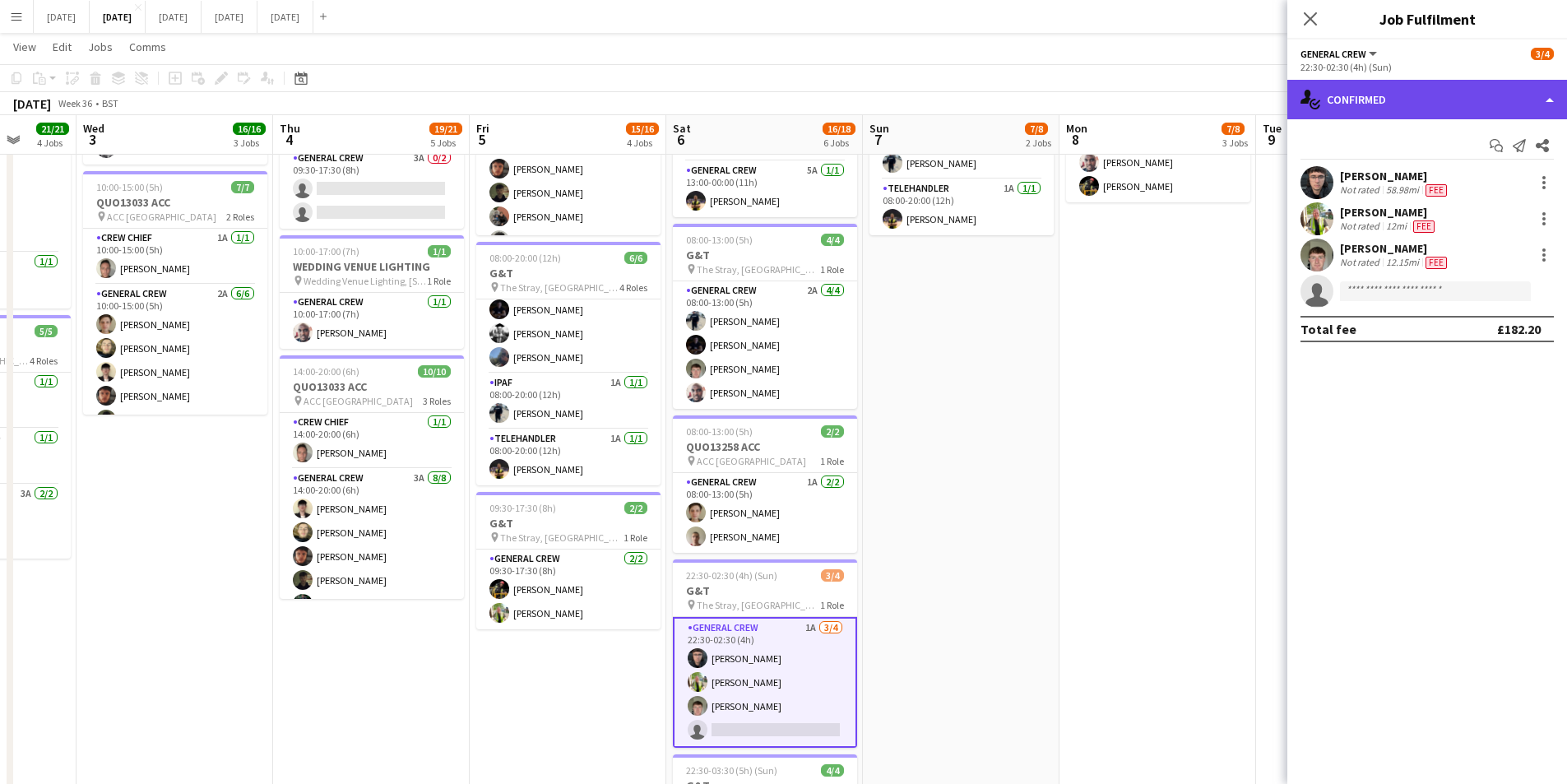
click at [1450, 102] on div "single-neutral-actions-check-2 Confirmed" at bounding box center [1427, 99] width 279 height 39
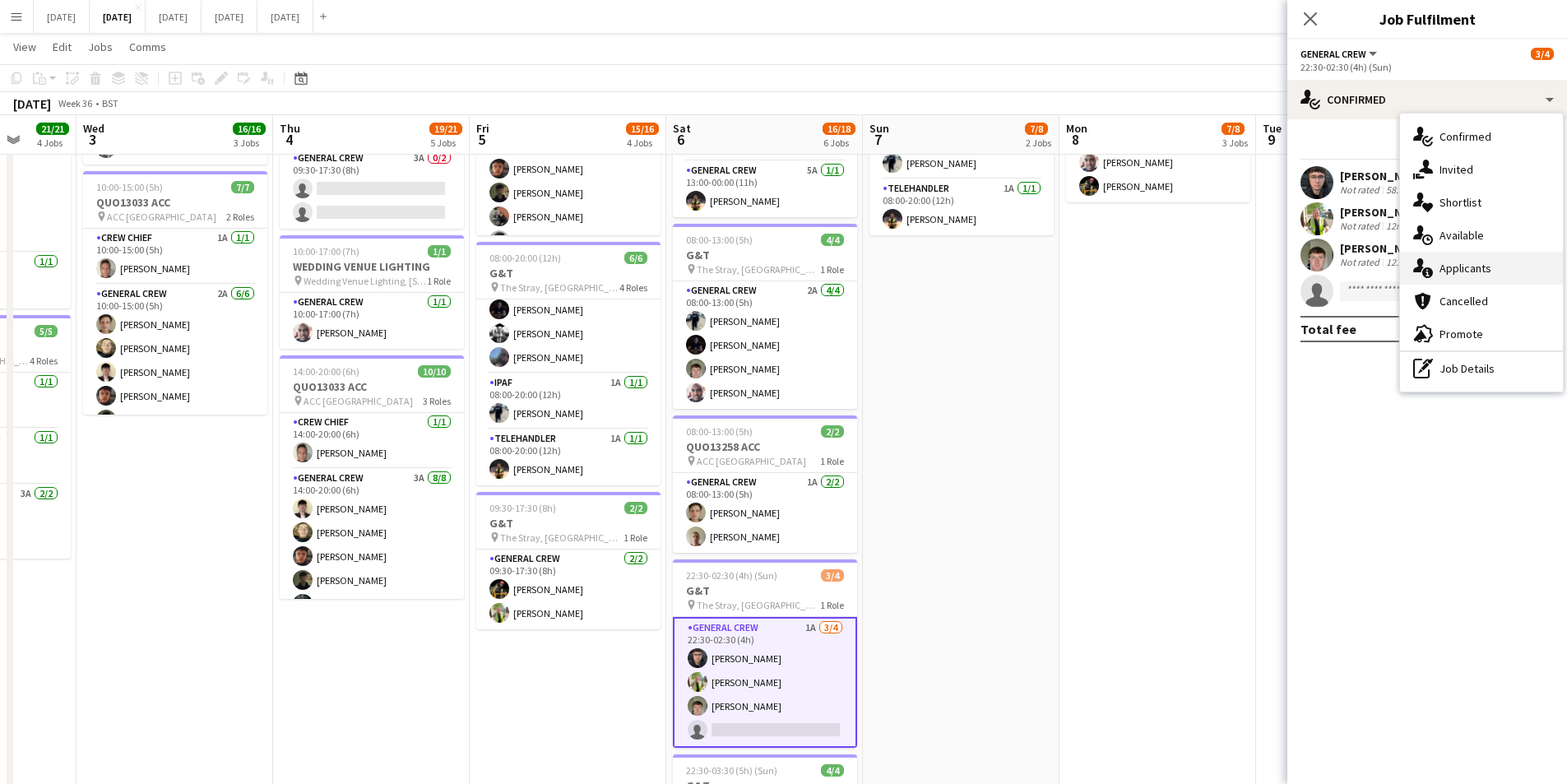
click at [1471, 273] on div "single-neutral-actions-information Applicants" at bounding box center [1481, 268] width 163 height 33
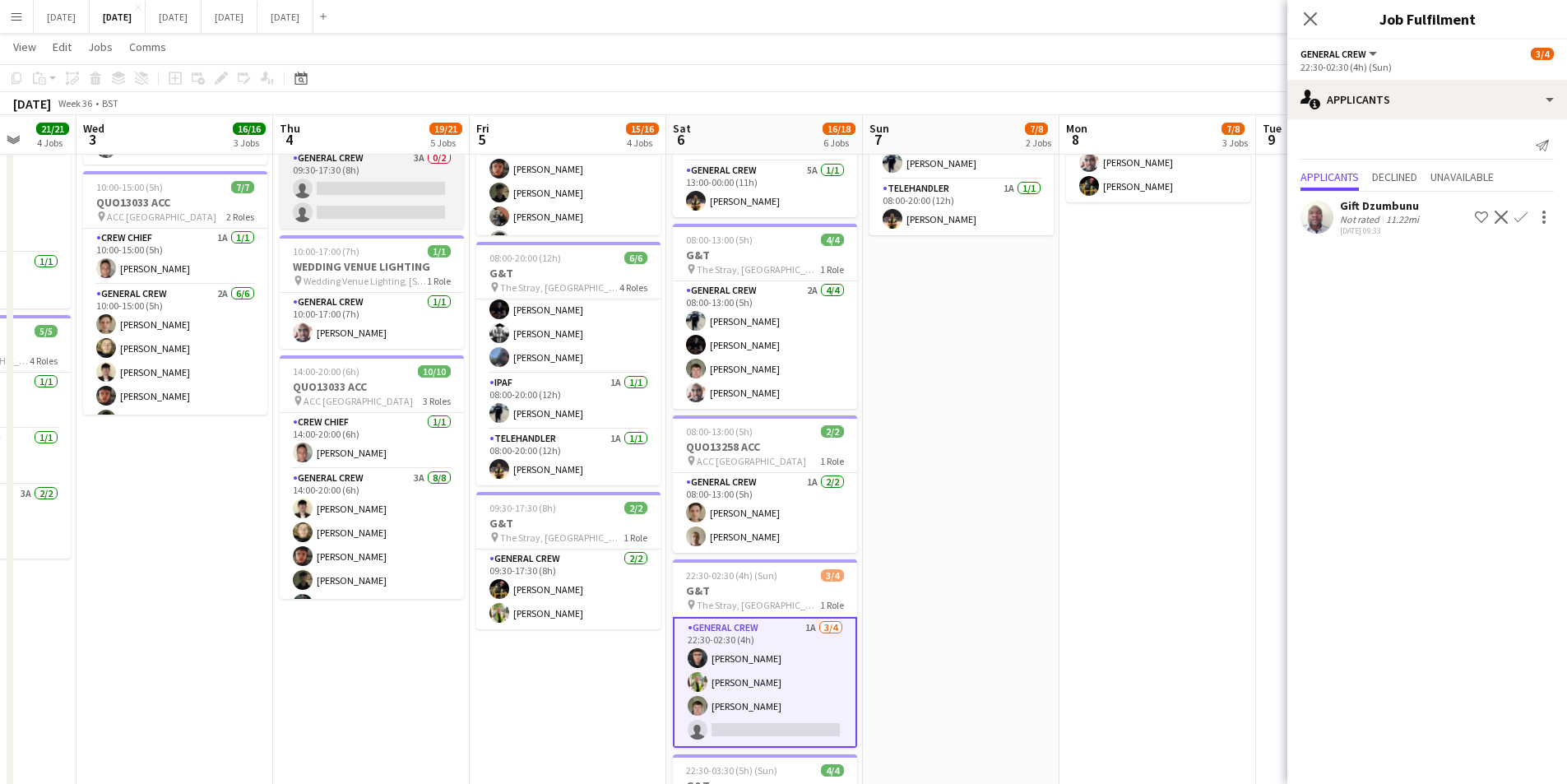
click at [372, 186] on app-card-role "General Crew 3A 0/2 09:30-17:30 (8h) single-neutral-actions single-neutral-acti…" at bounding box center [371, 189] width 185 height 80
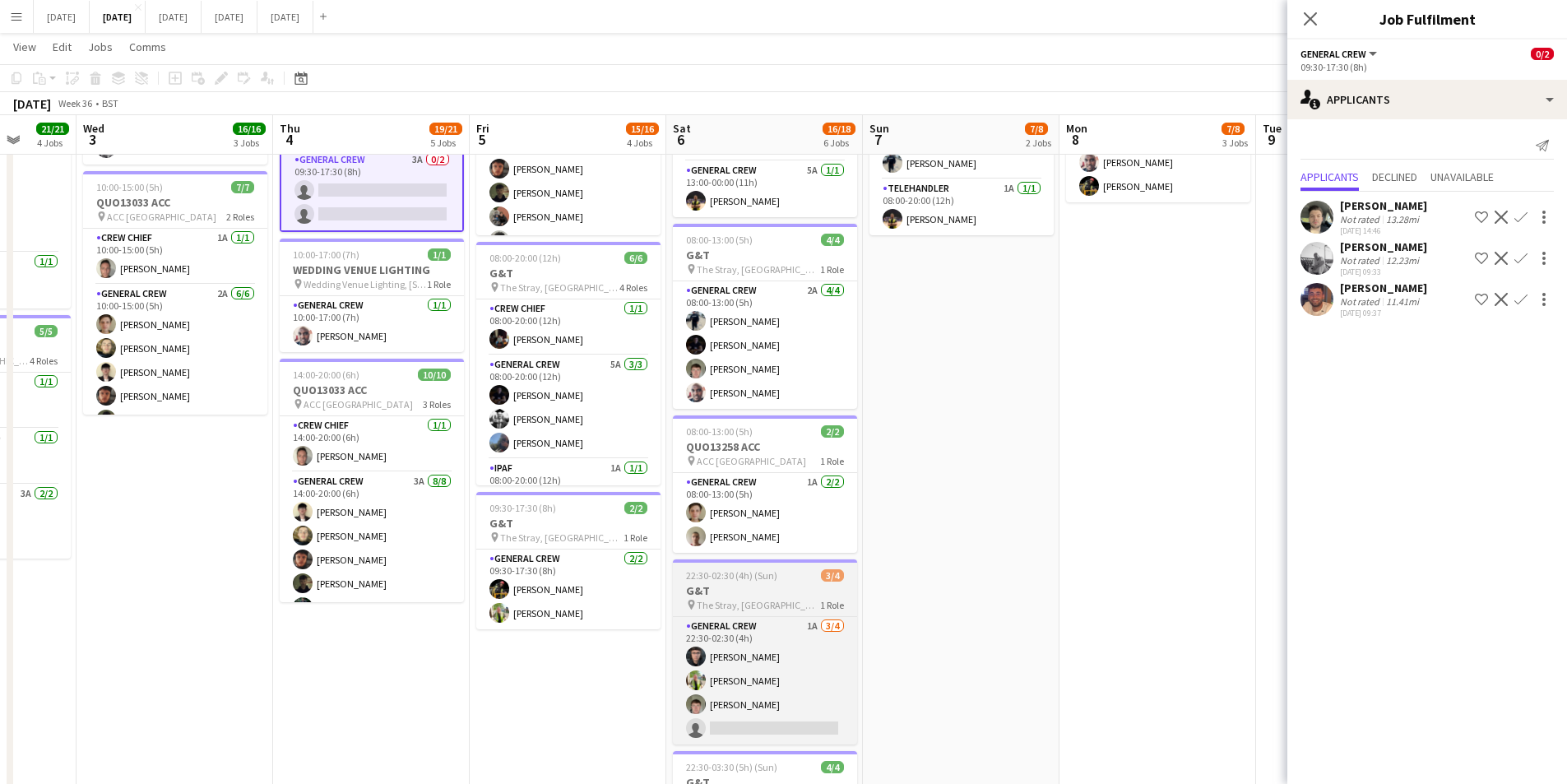
scroll to position [85, 0]
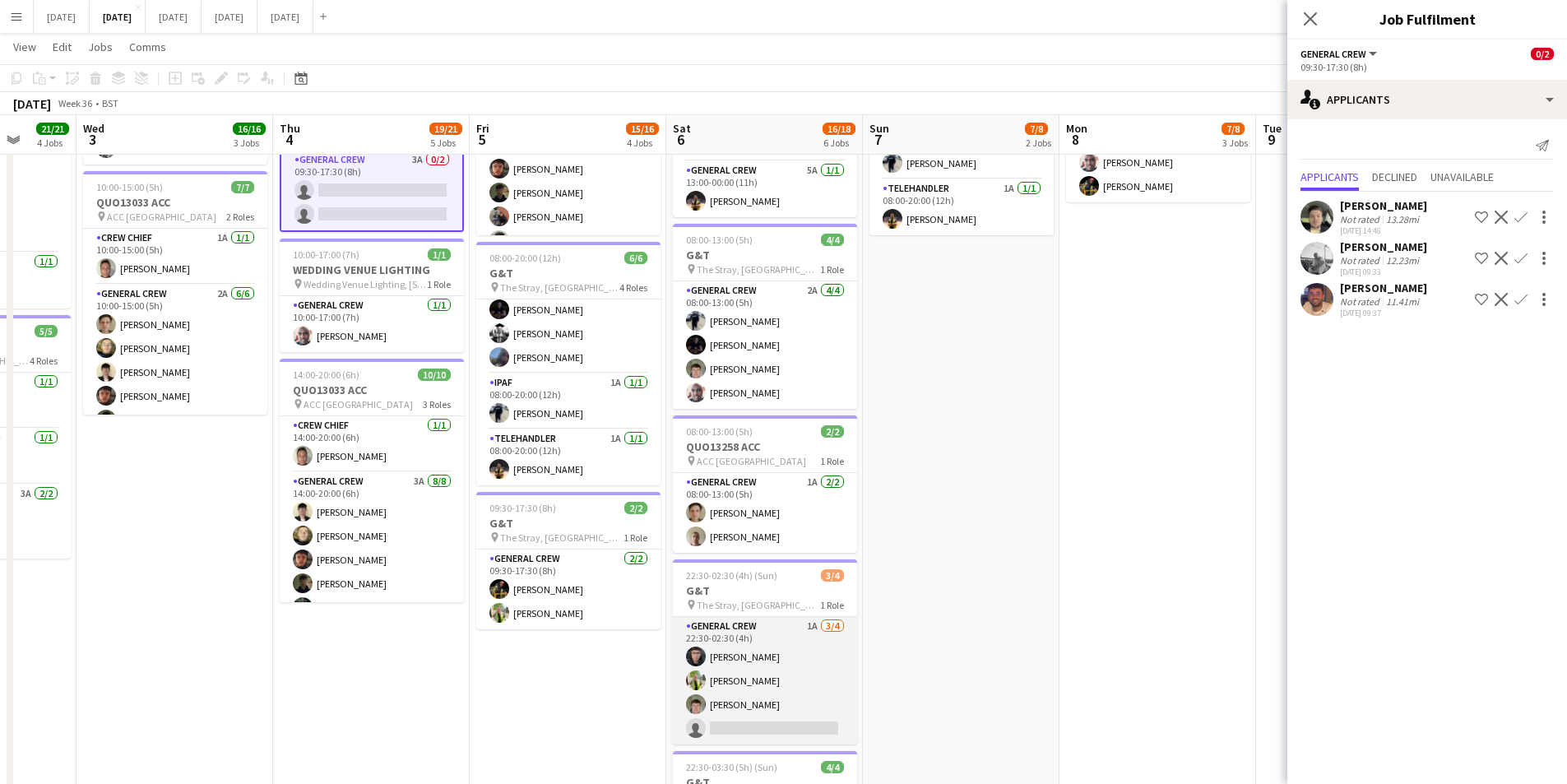
click at [761, 713] on app-card-role "General Crew 1A 3/4 22:30-02:30 (4h) Alex Waterhouse Michael Roper Michael Conn…" at bounding box center [765, 680] width 185 height 127
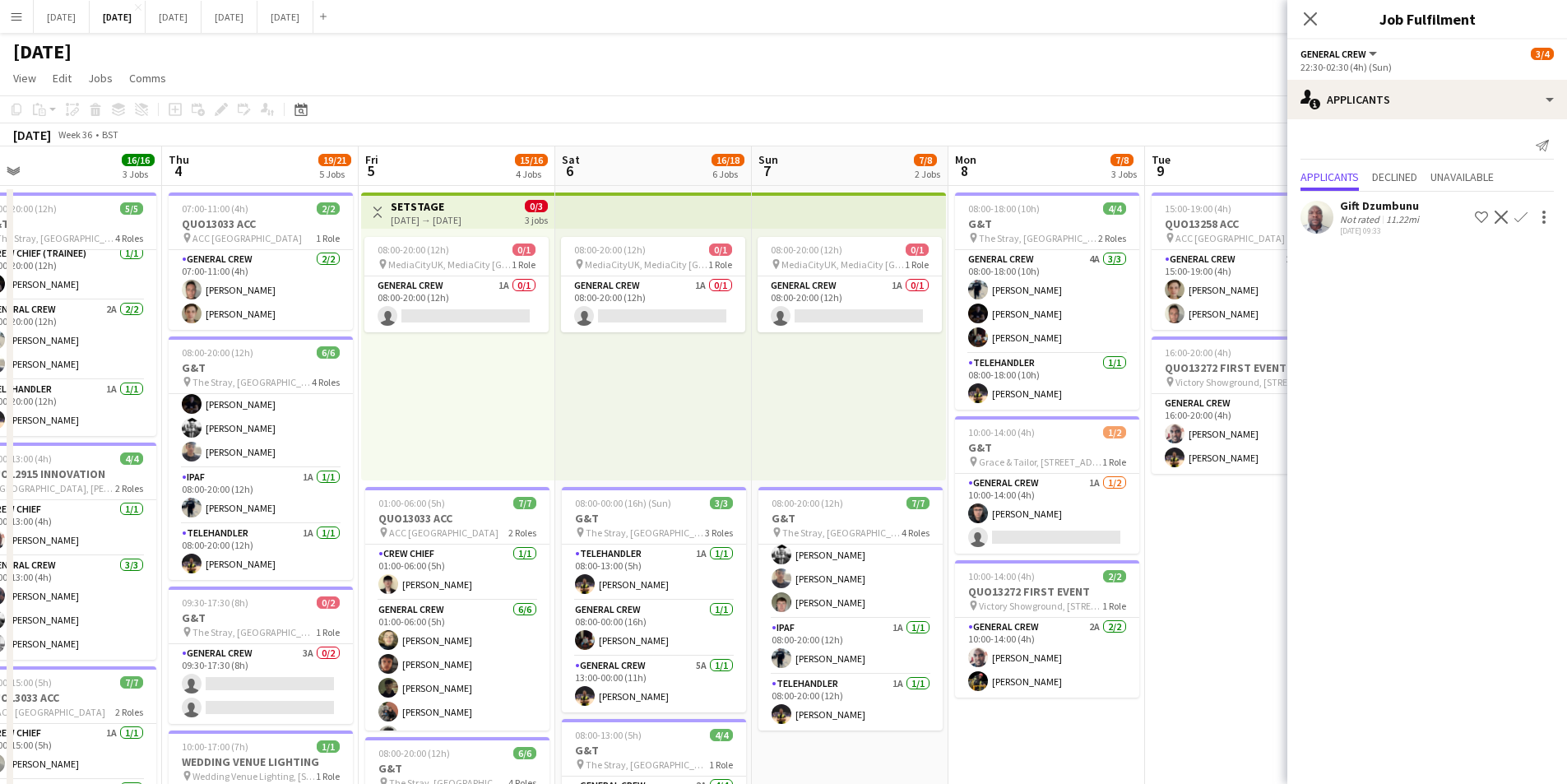
scroll to position [0, 363]
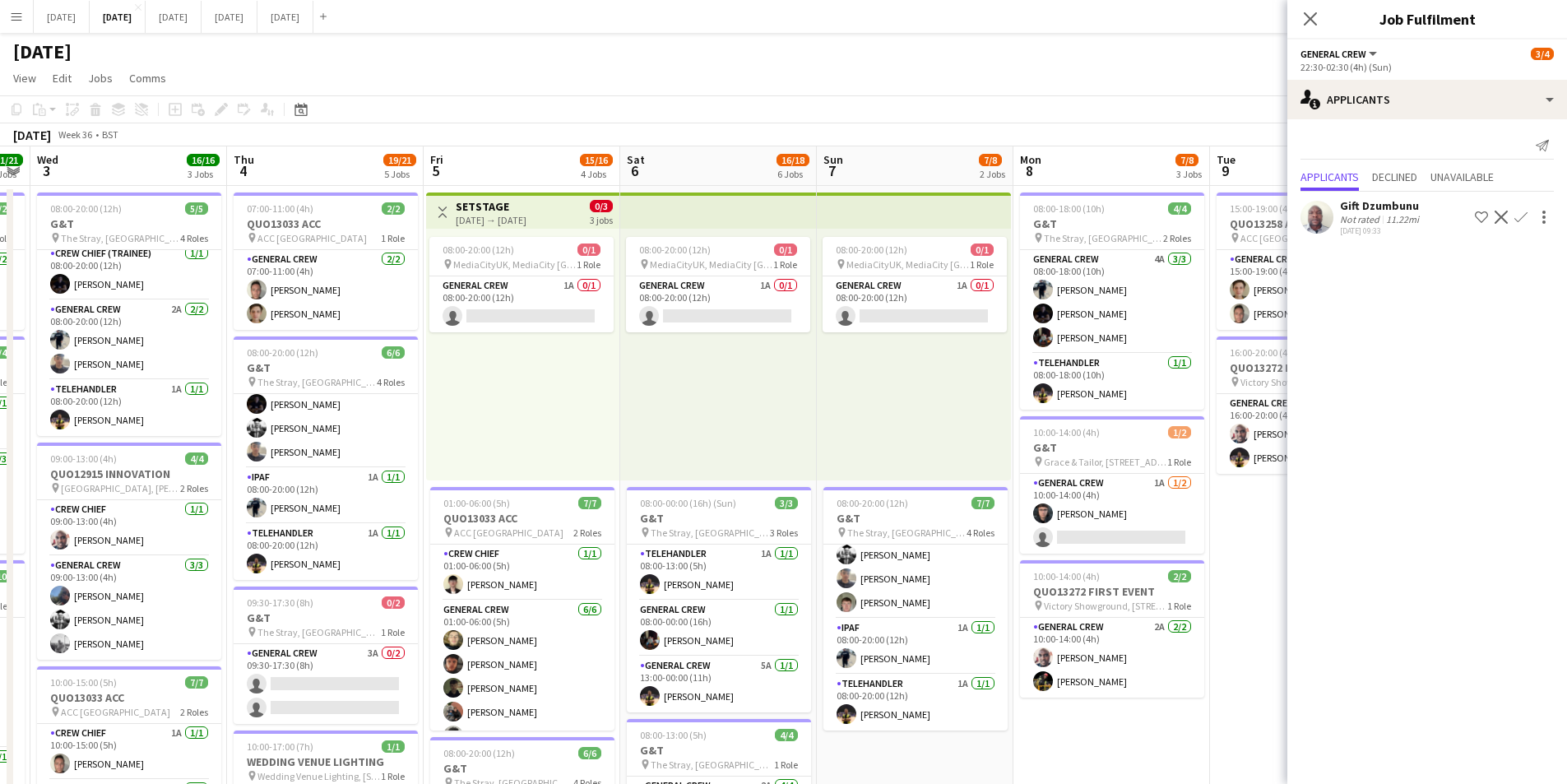
drag, startPoint x: 1083, startPoint y: 721, endPoint x: 1036, endPoint y: 723, distance: 47.0
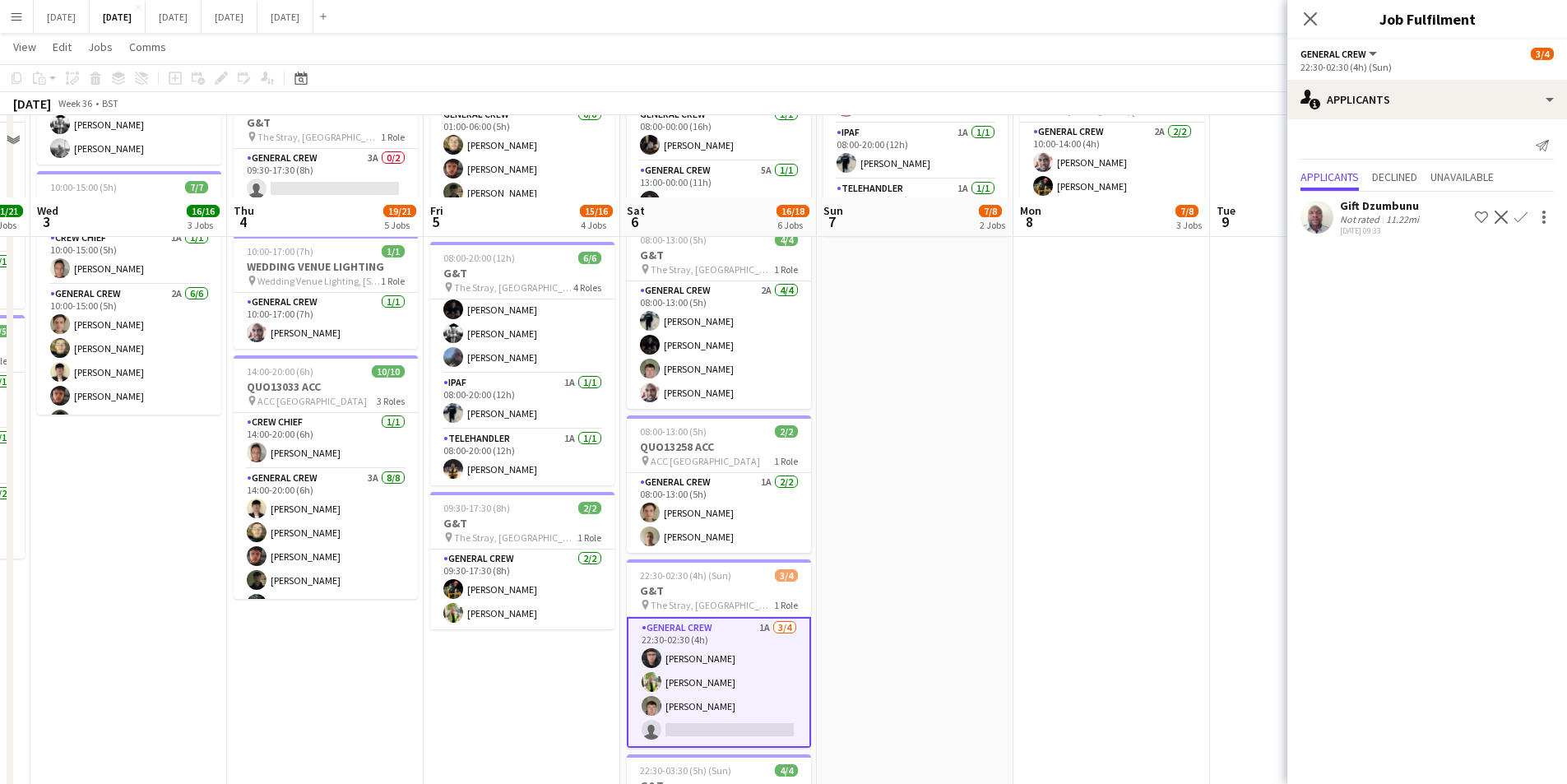
scroll to position [246, 0]
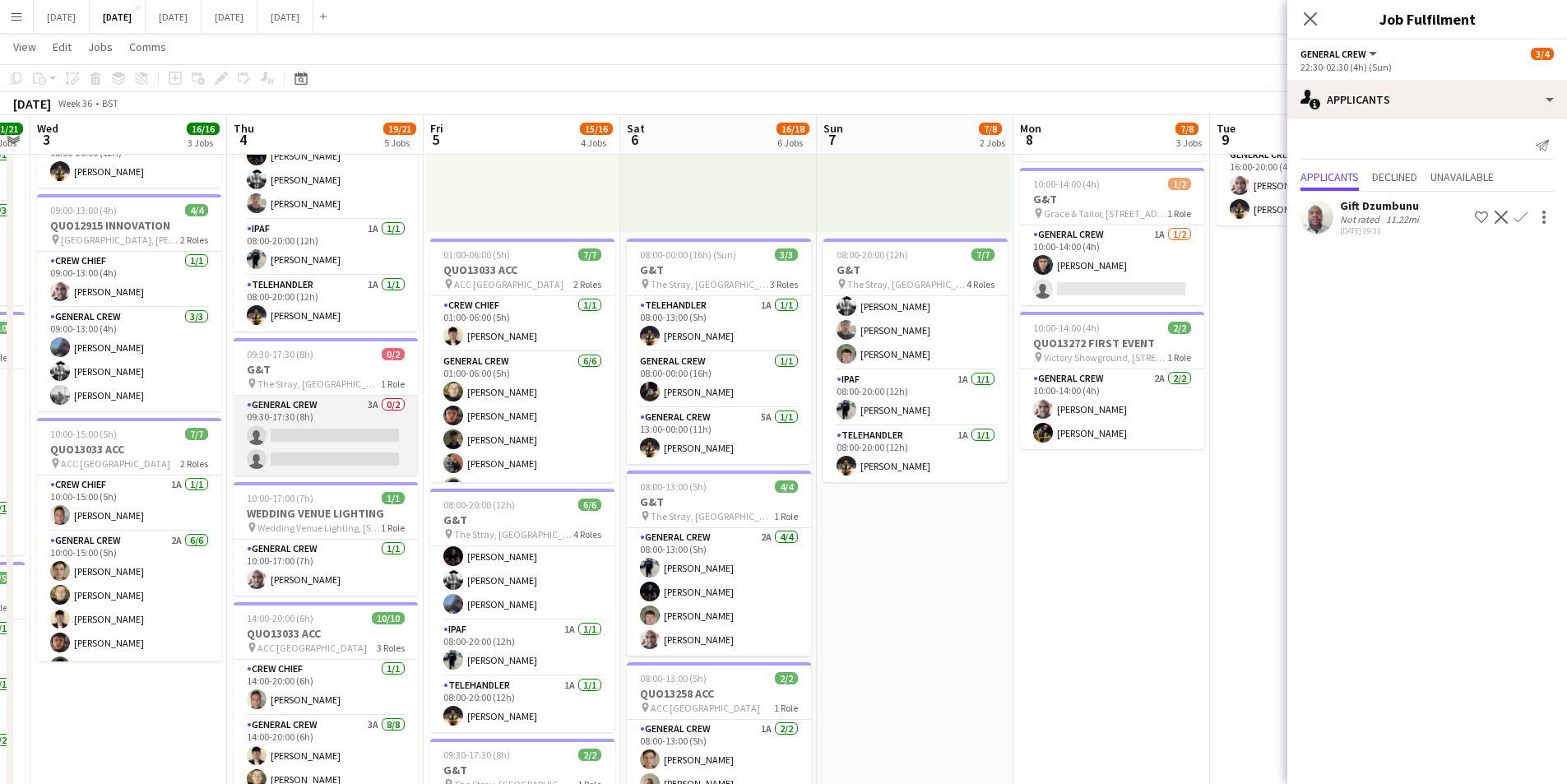
click at [314, 437] on app-card-role "General Crew 3A 0/2 09:30-17:30 (8h) single-neutral-actions single-neutral-acti…" at bounding box center [326, 436] width 185 height 80
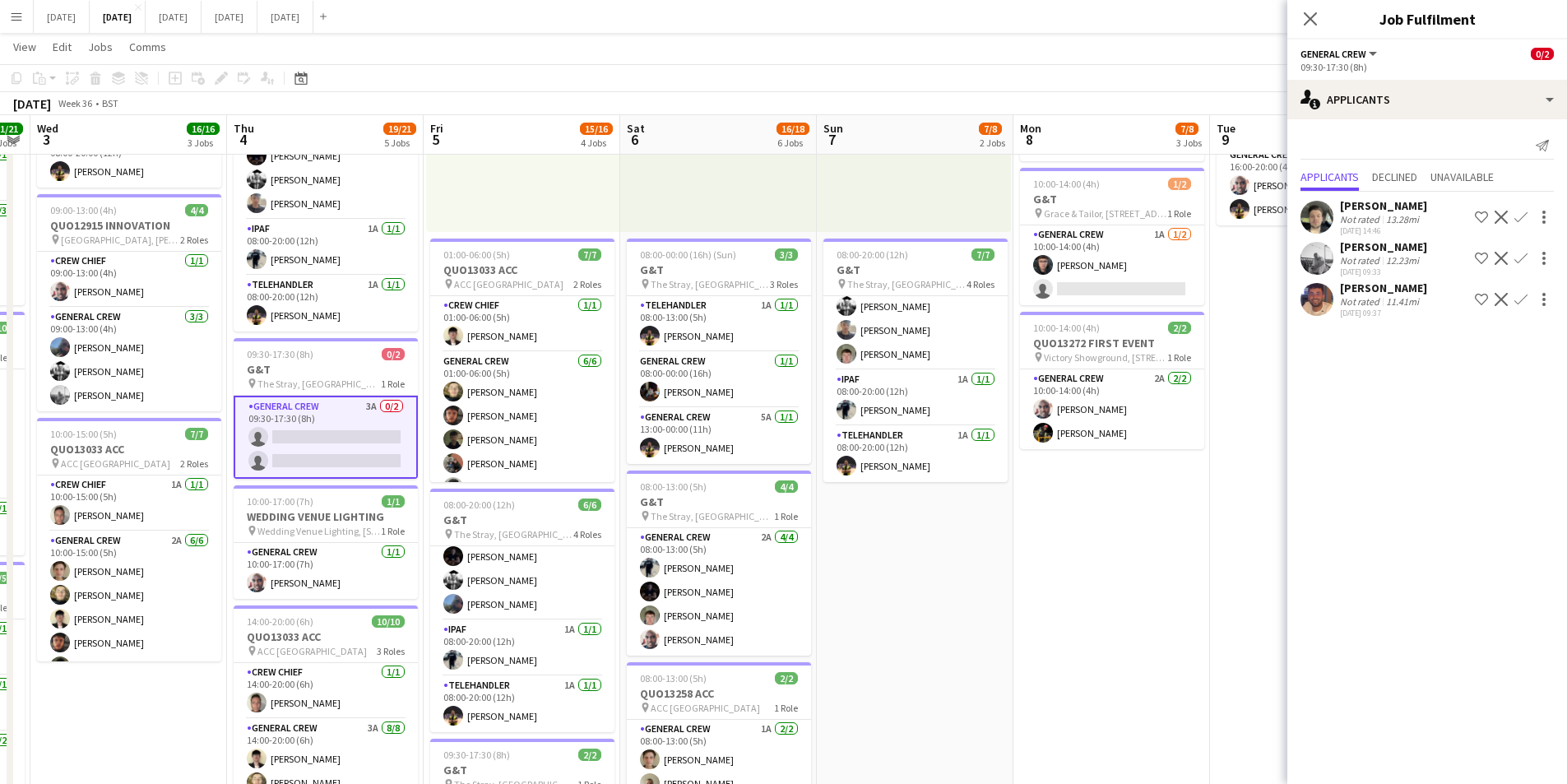
click at [1517, 218] on app-icon "Confirm" at bounding box center [1521, 216] width 13 height 13
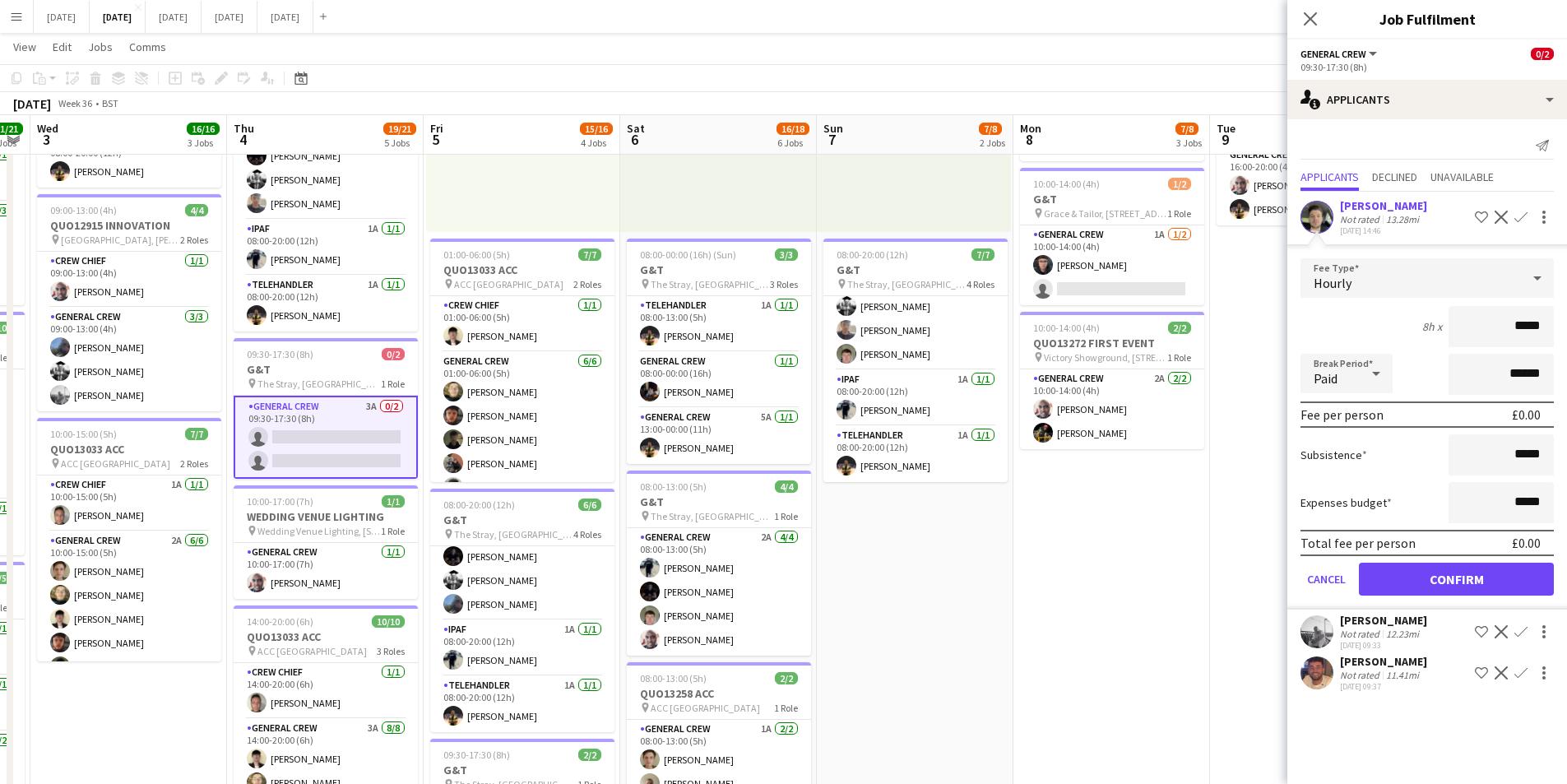
click at [1429, 287] on div "Hourly" at bounding box center [1410, 277] width 220 height 39
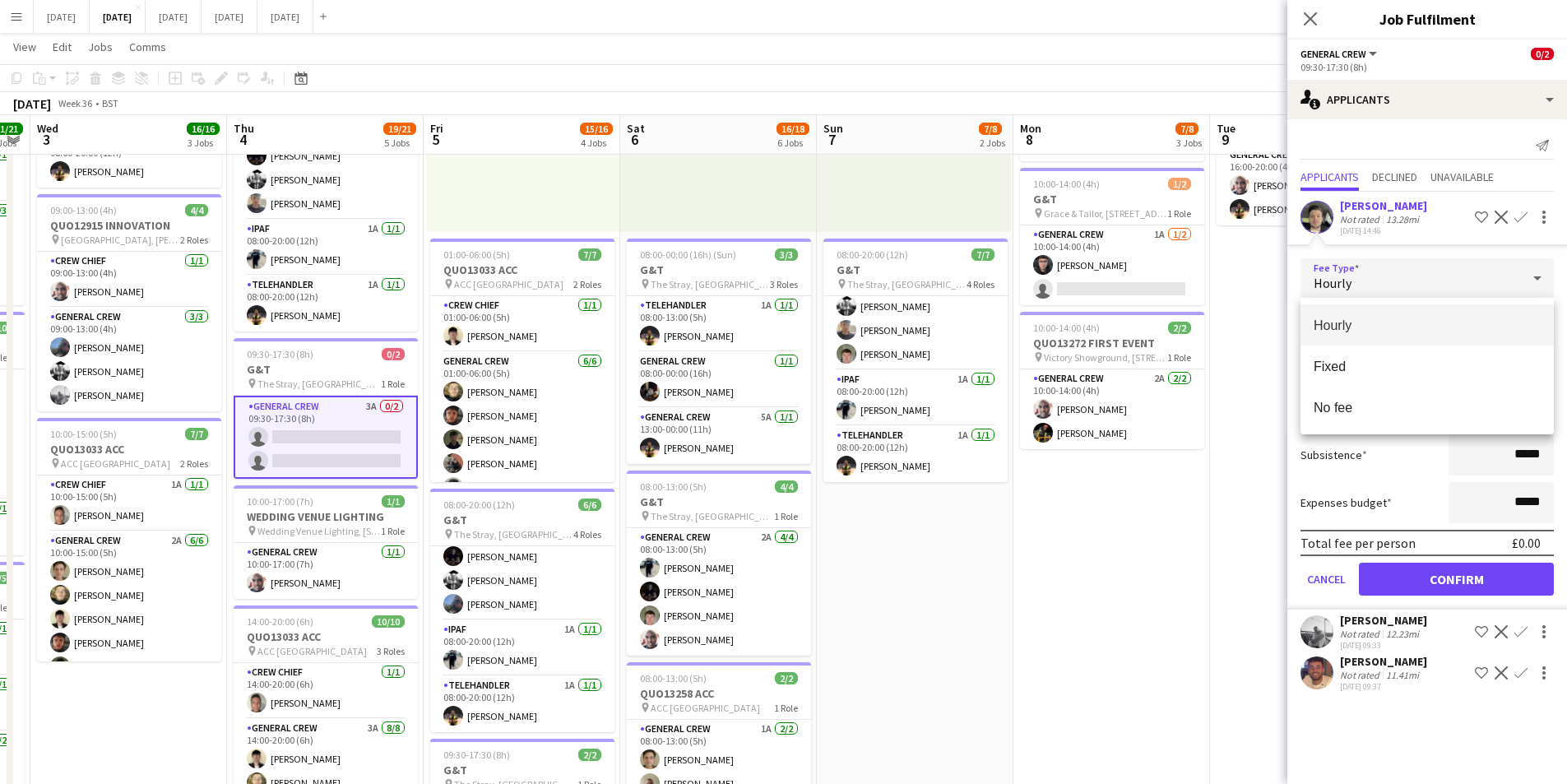
click at [1384, 205] on div at bounding box center [784, 392] width 1567 height 784
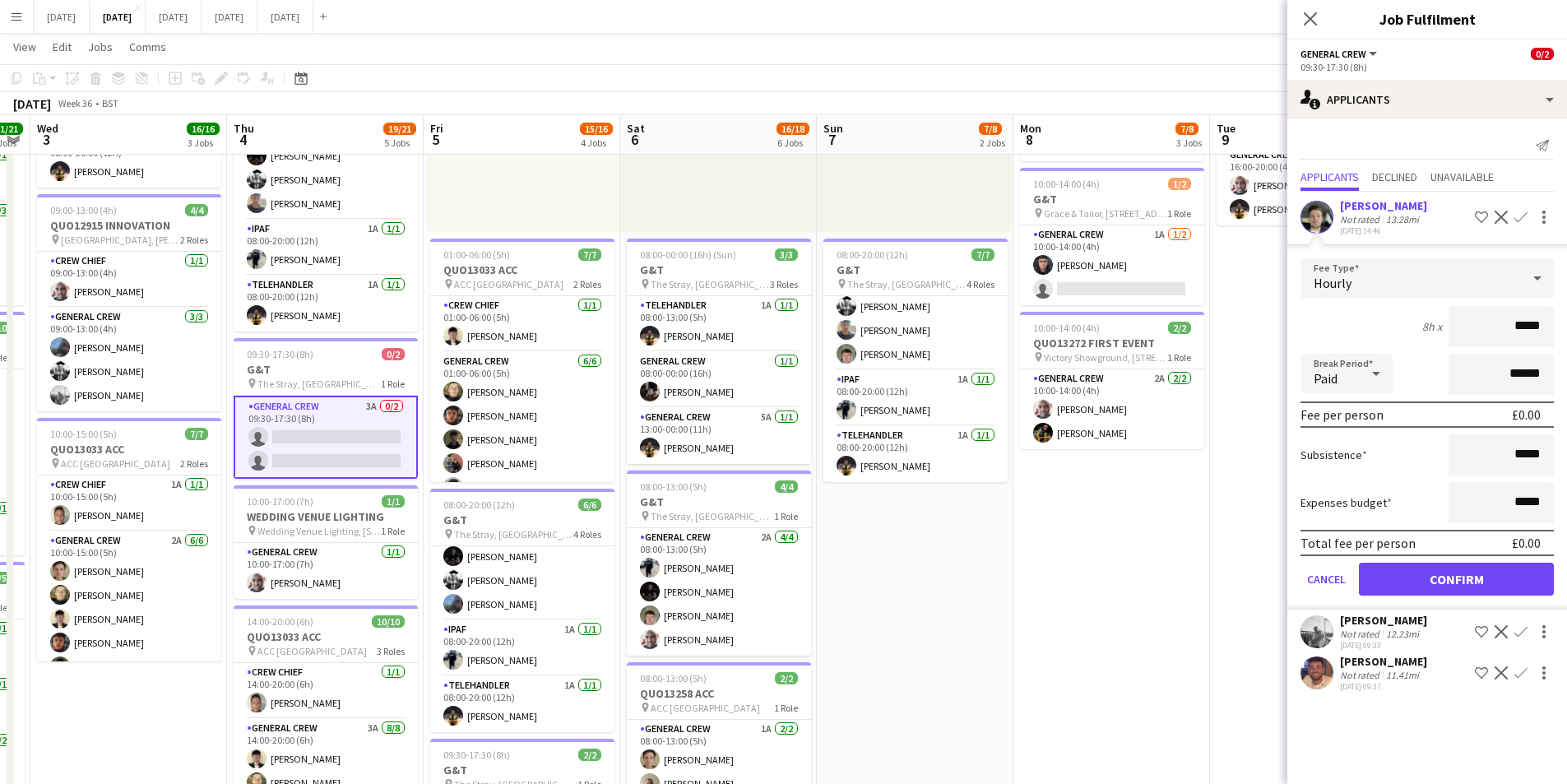
click at [1384, 209] on div "[PERSON_NAME]" at bounding box center [1384, 206] width 87 height 15
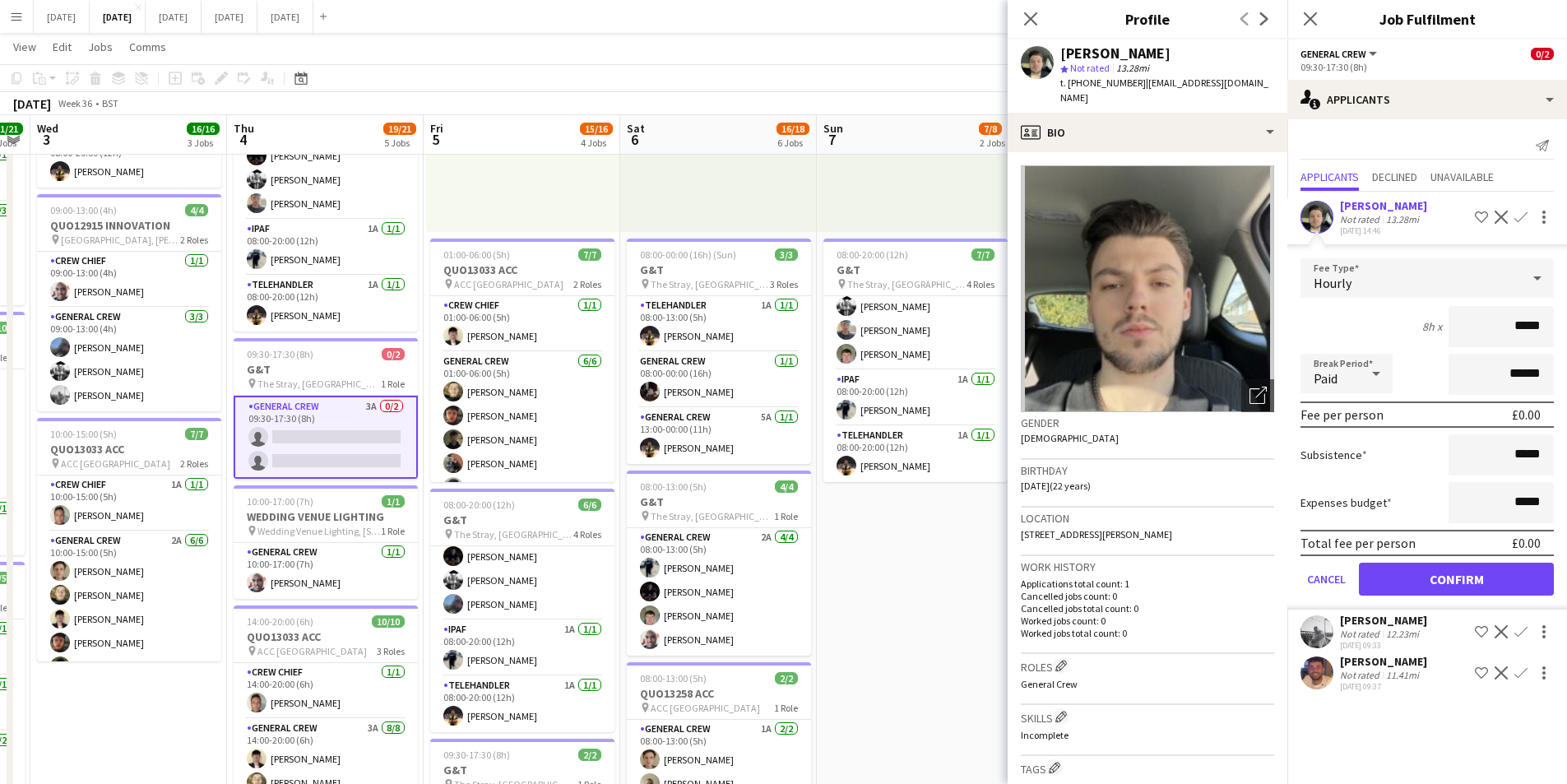
scroll to position [476, 0]
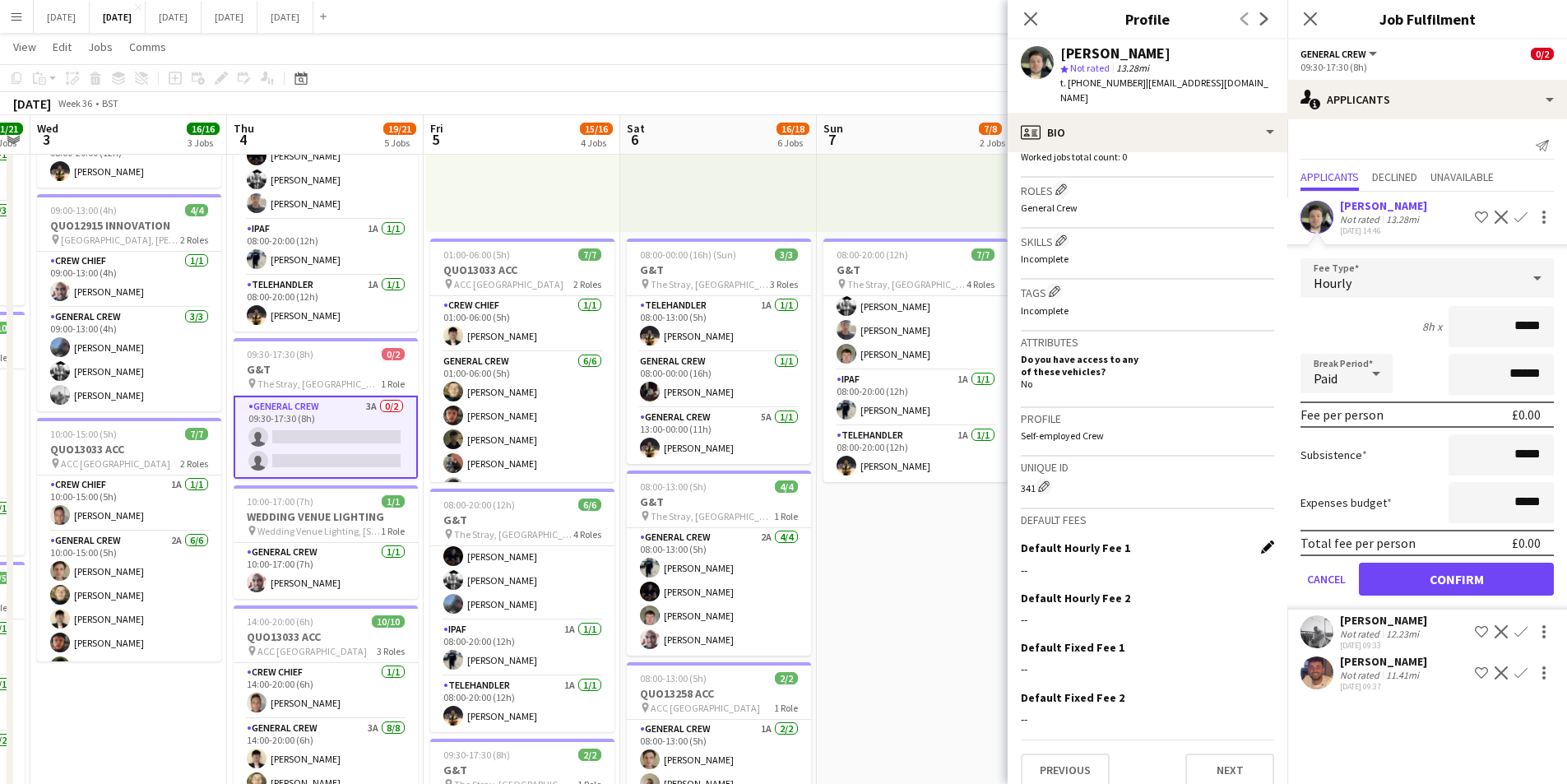
click at [1261, 540] on app-icon "Edit this field" at bounding box center [1268, 547] width 13 height 13
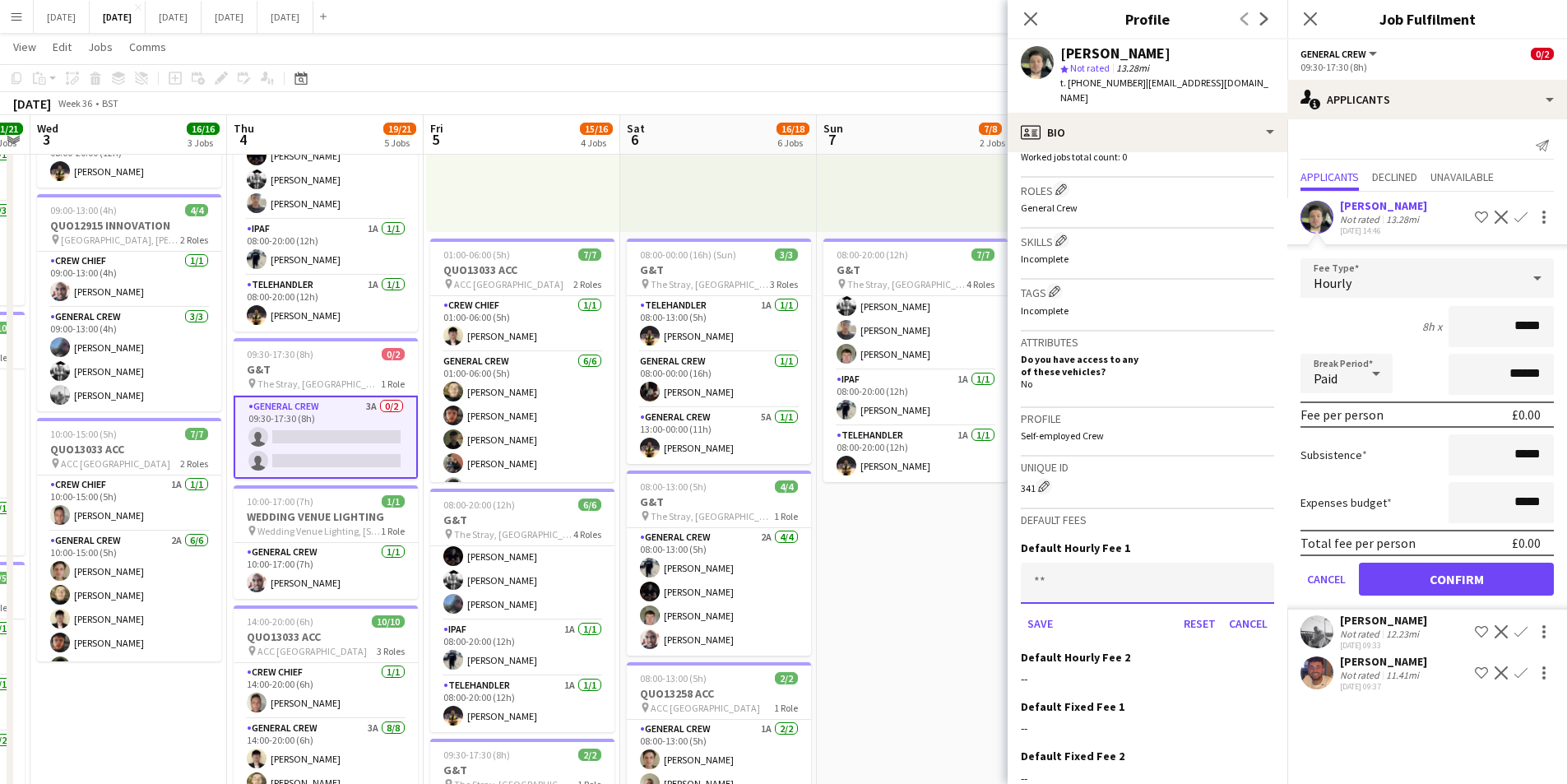
click at [1109, 575] on input at bounding box center [1147, 582] width 253 height 41
type input "******"
click at [1043, 610] on button "Save" at bounding box center [1040, 623] width 38 height 26
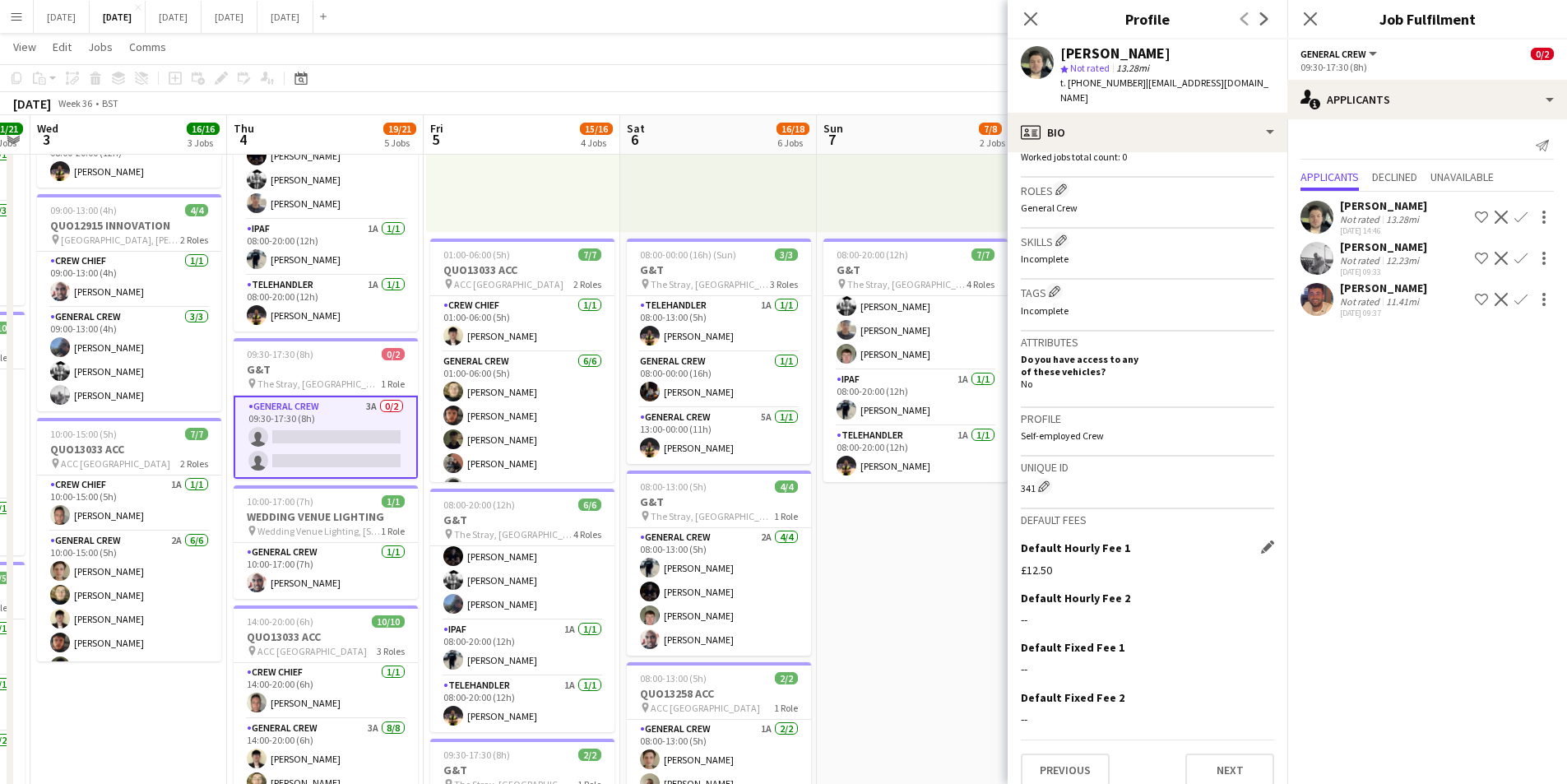
click at [1520, 216] on app-icon "Confirm" at bounding box center [1521, 216] width 13 height 13
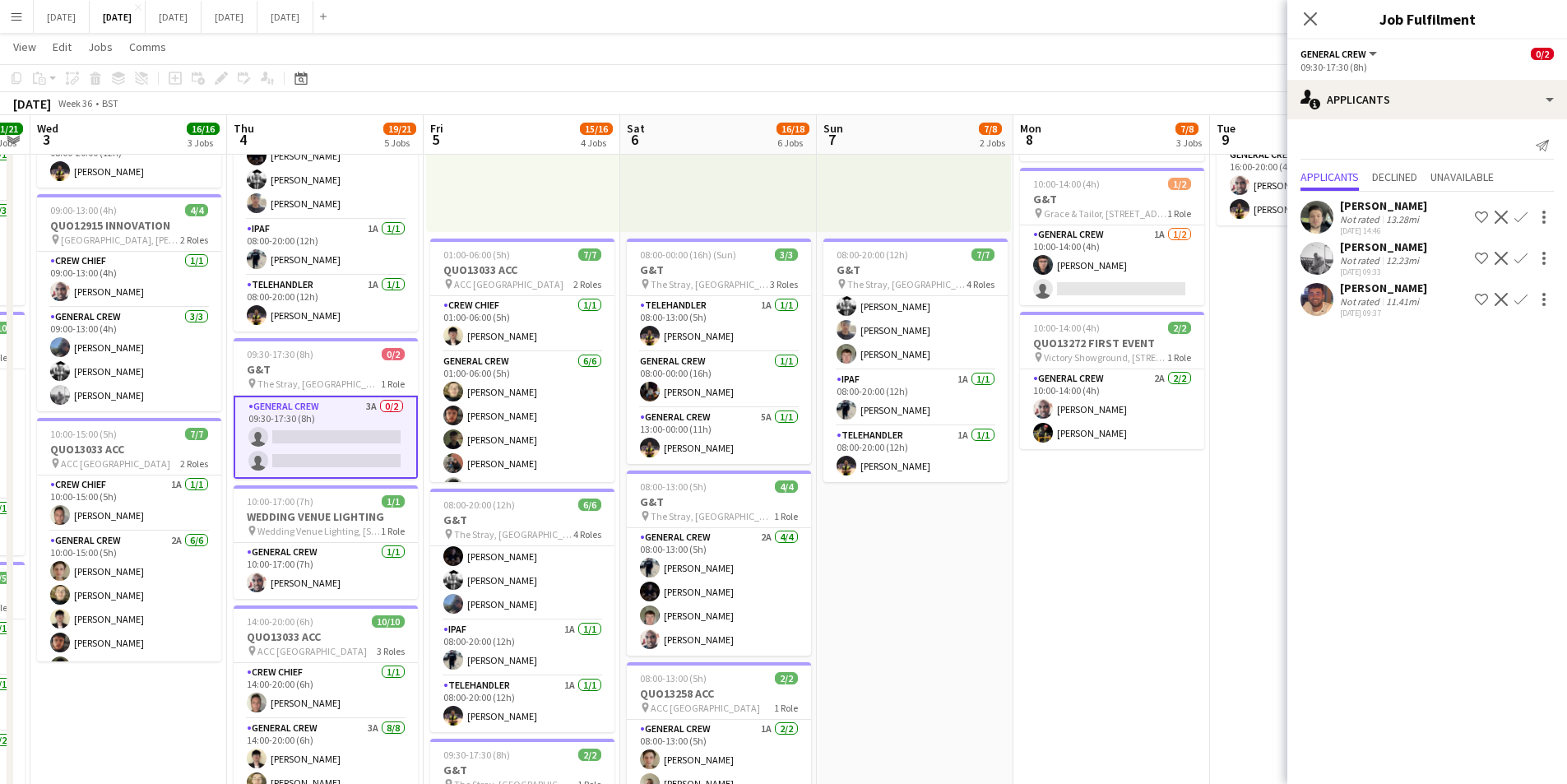
click at [1520, 218] on app-icon "Confirm" at bounding box center [1521, 216] width 13 height 13
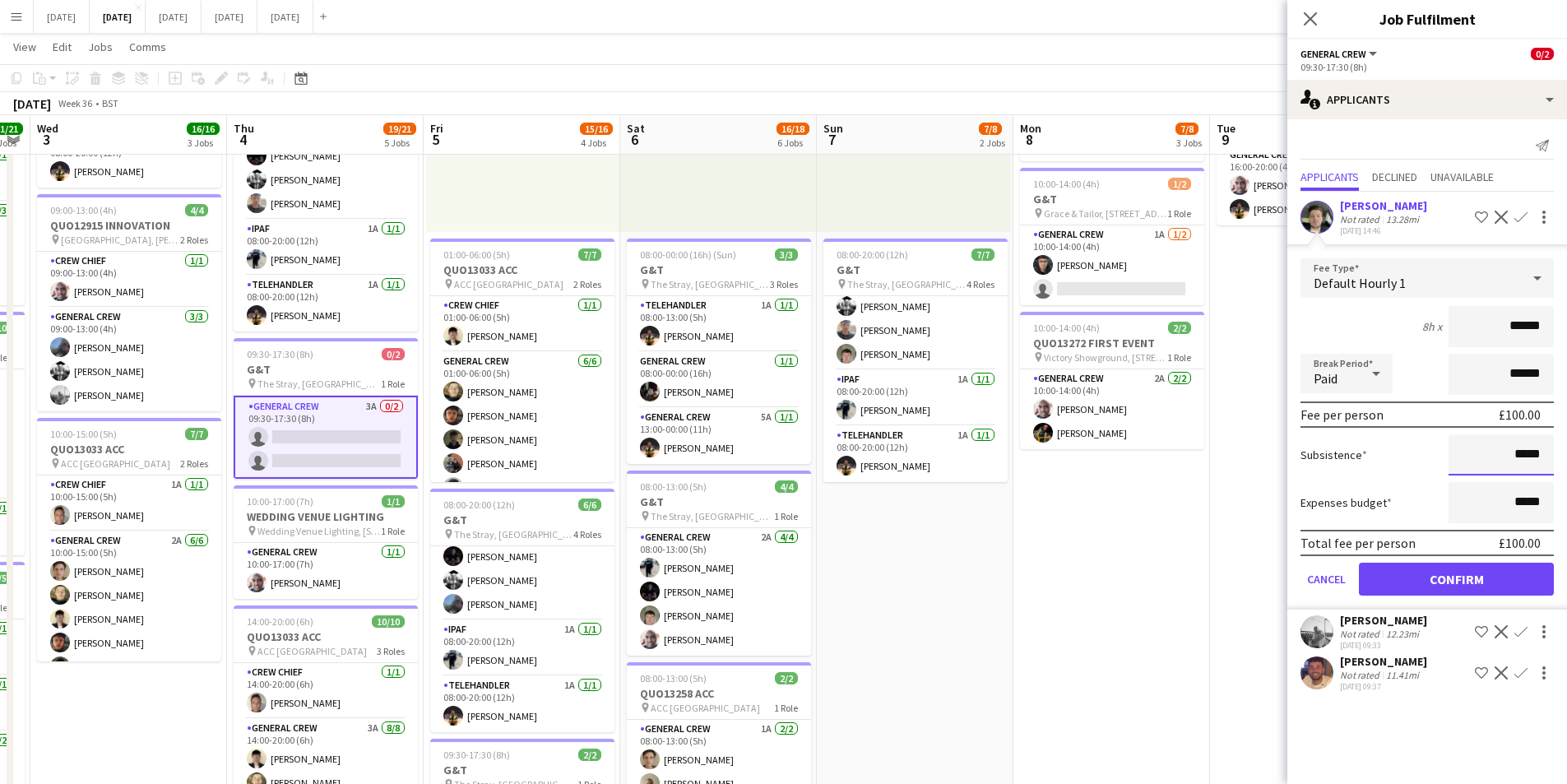
click at [1518, 457] on input "*****" at bounding box center [1501, 454] width 106 height 41
type input "******"
click at [1461, 574] on button "Confirm" at bounding box center [1457, 578] width 195 height 33
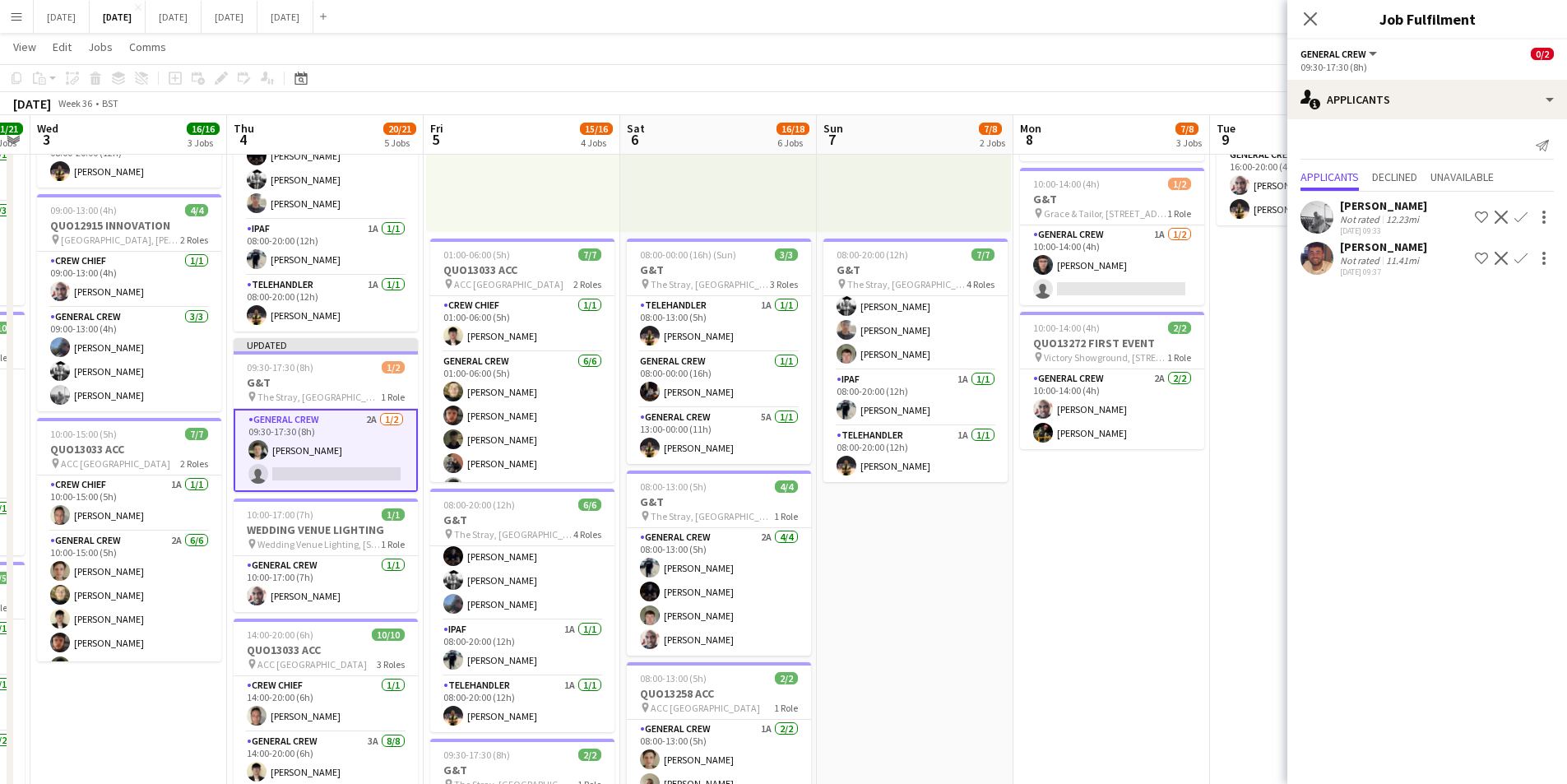
click at [1519, 258] on app-icon "Confirm" at bounding box center [1521, 258] width 13 height 13
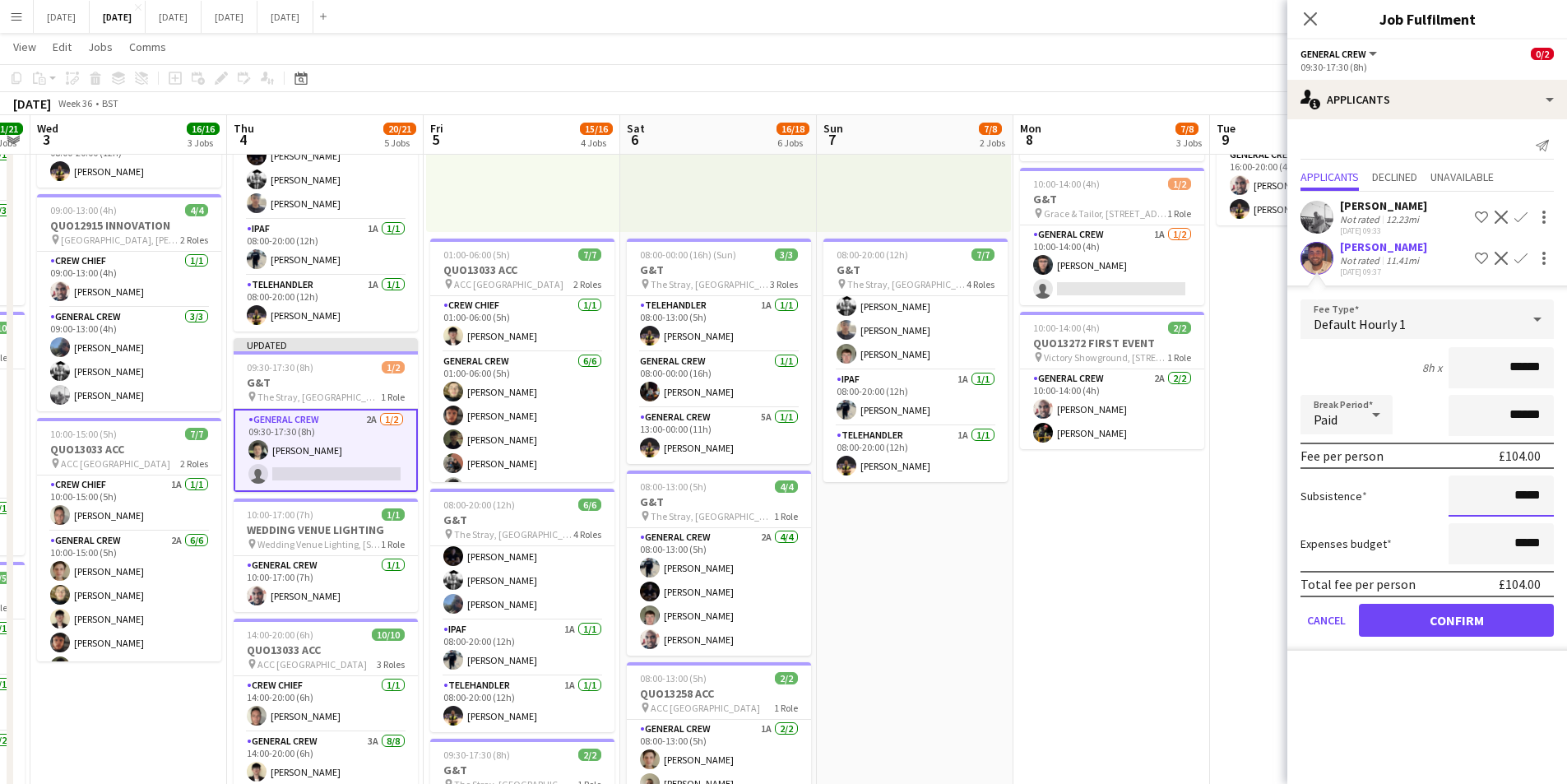
click at [1517, 497] on input "*****" at bounding box center [1501, 496] width 106 height 41
type input "******"
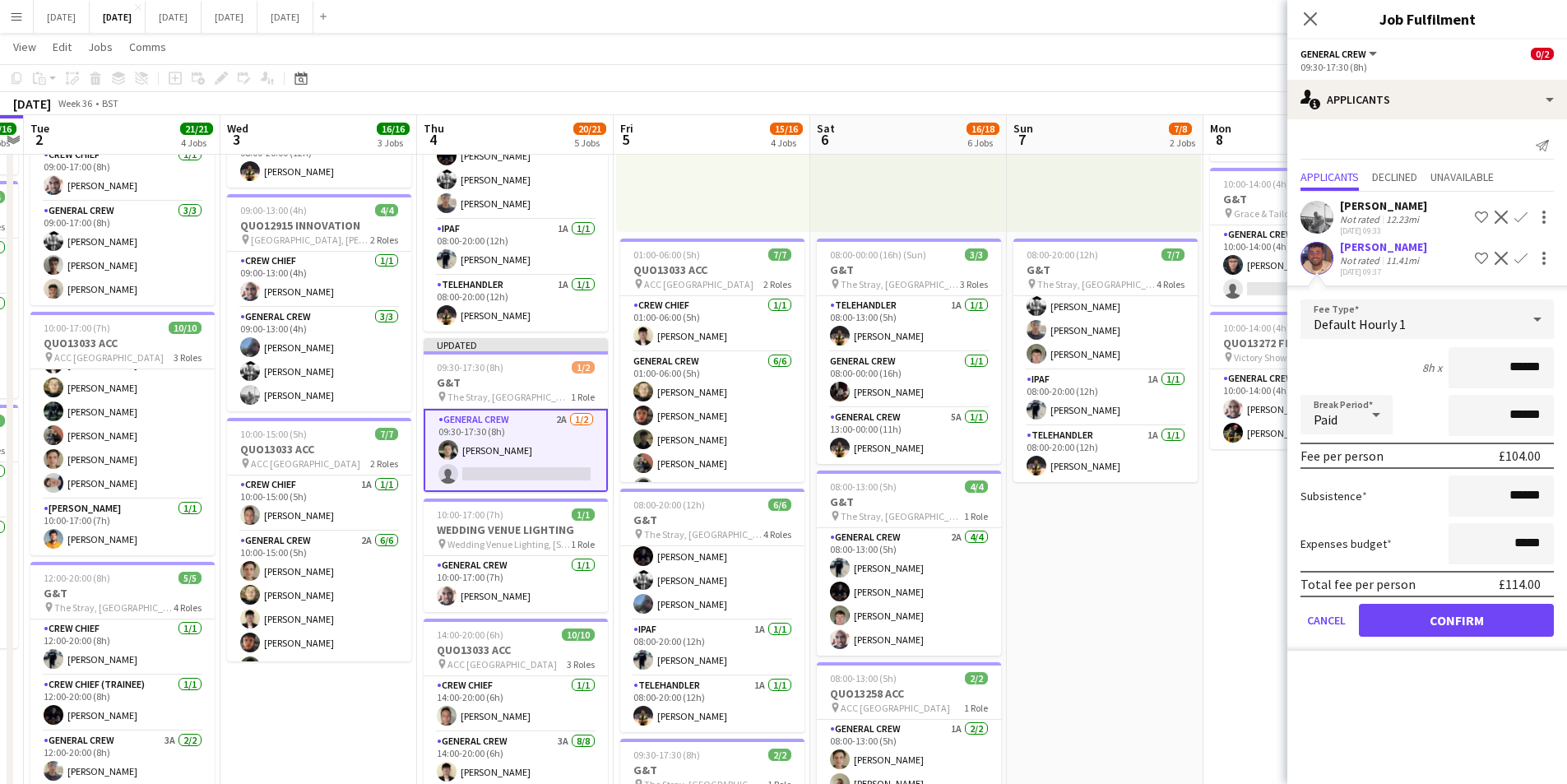
scroll to position [0, 359]
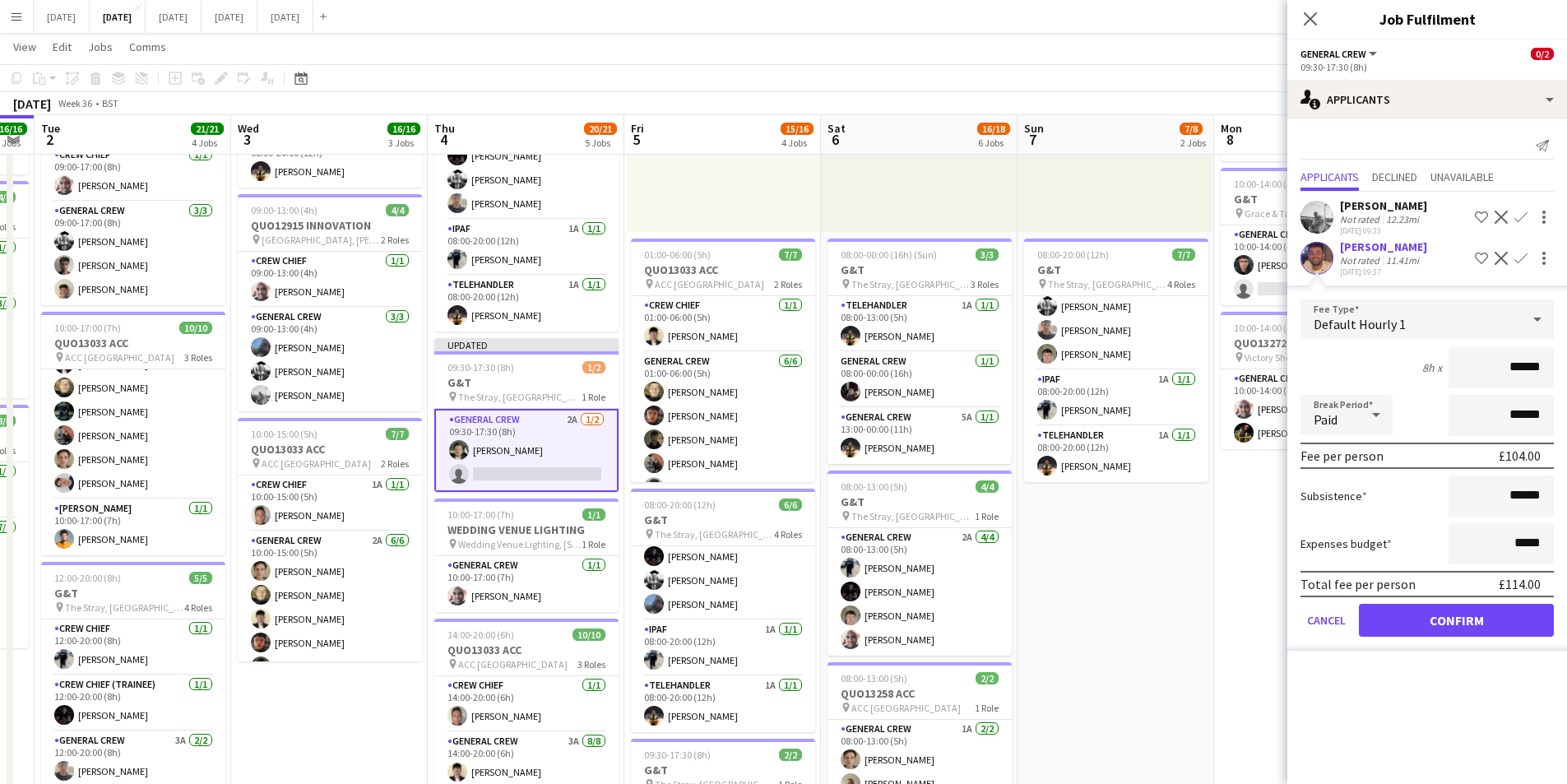
drag, startPoint x: 1006, startPoint y: 568, endPoint x: 1159, endPoint y: 558, distance: 153.3
click at [1159, 558] on app-calendar-viewport "Sun 31 Mon 1 16/16 3 Jobs Tue 2 21/21 4 Jobs Wed 3 16/16 3 Jobs Thu 4 20/21 5 J…" at bounding box center [784, 519] width 1567 height 1404
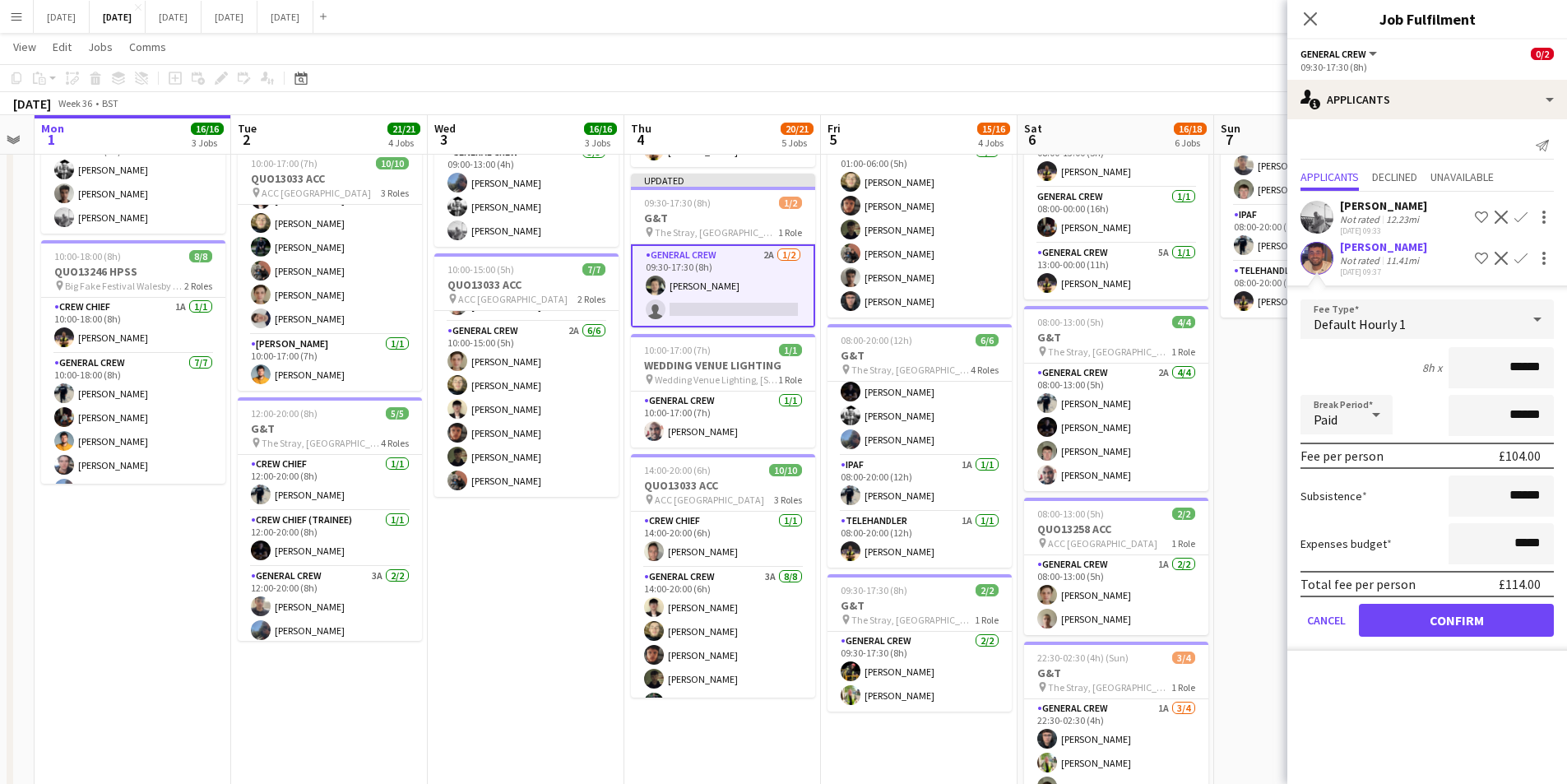
scroll to position [0, 457]
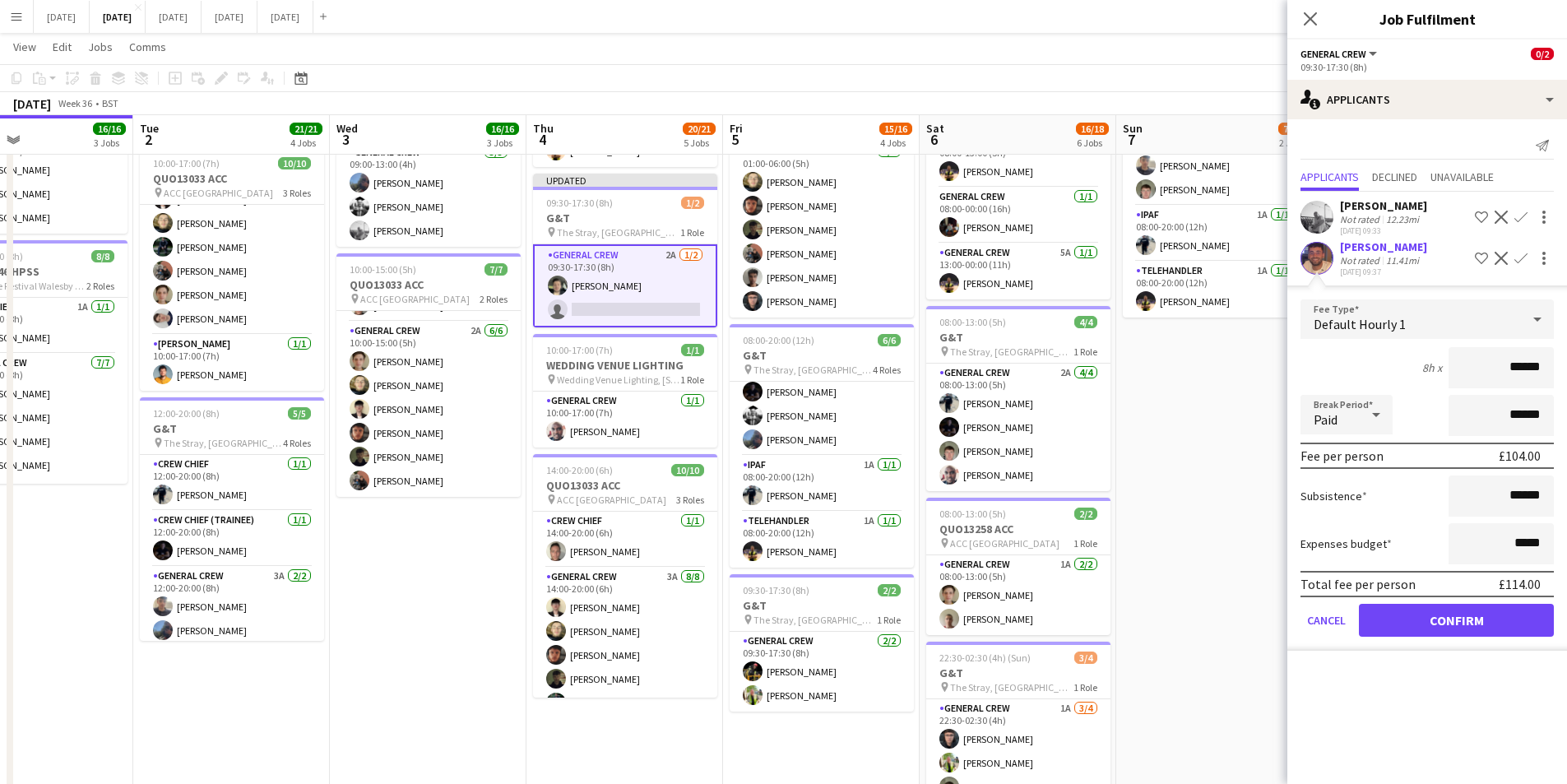
drag, startPoint x: 351, startPoint y: 572, endPoint x: 412, endPoint y: 578, distance: 61.3
click at [412, 578] on app-calendar-viewport "Sat 30 Sun 31 Mon 1 16/16 3 Jobs Tue 2 21/21 4 Jobs Wed 3 16/16 3 Jobs Thu 4 20…" at bounding box center [784, 355] width 1567 height 1404
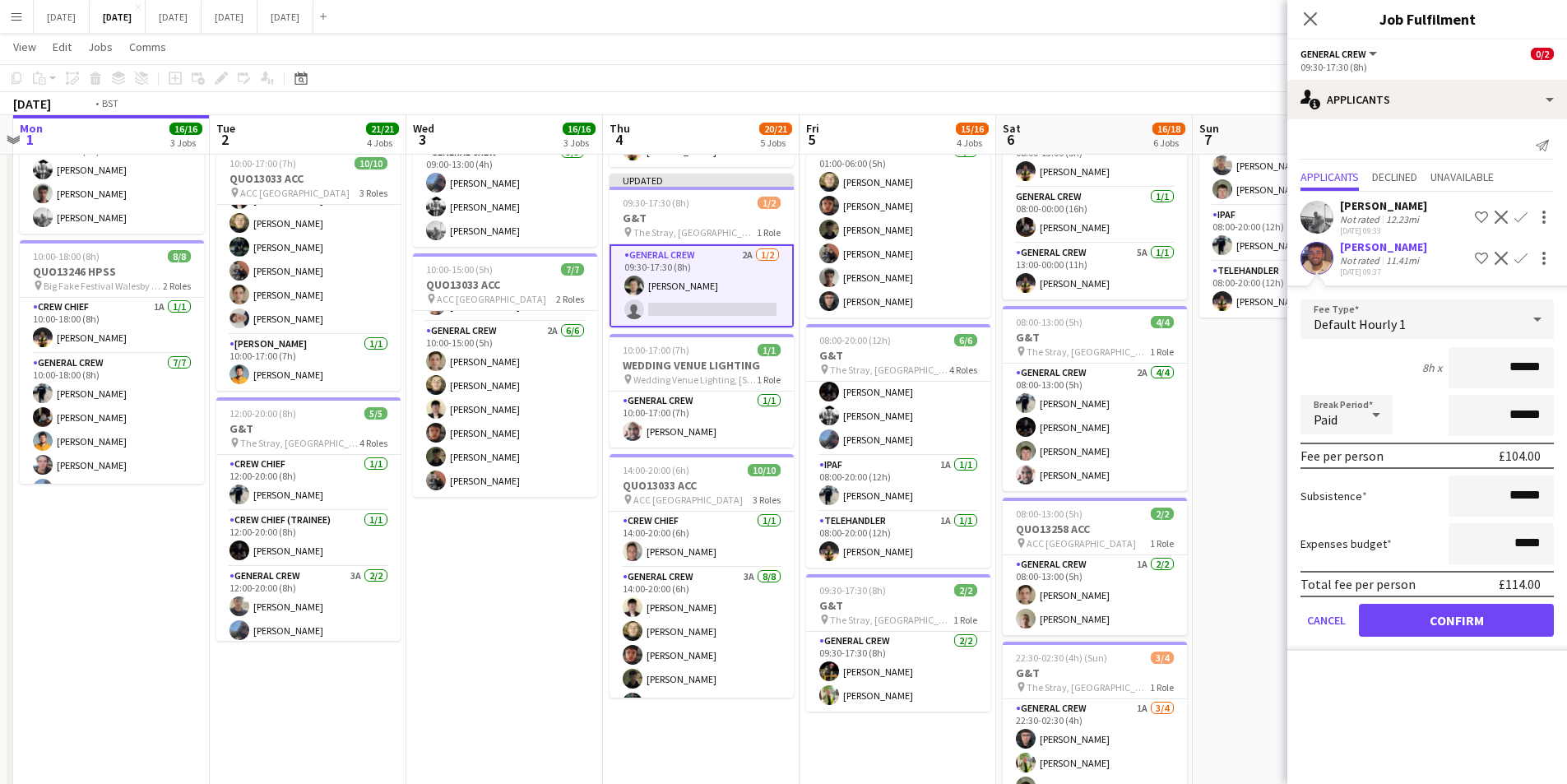
scroll to position [0, 373]
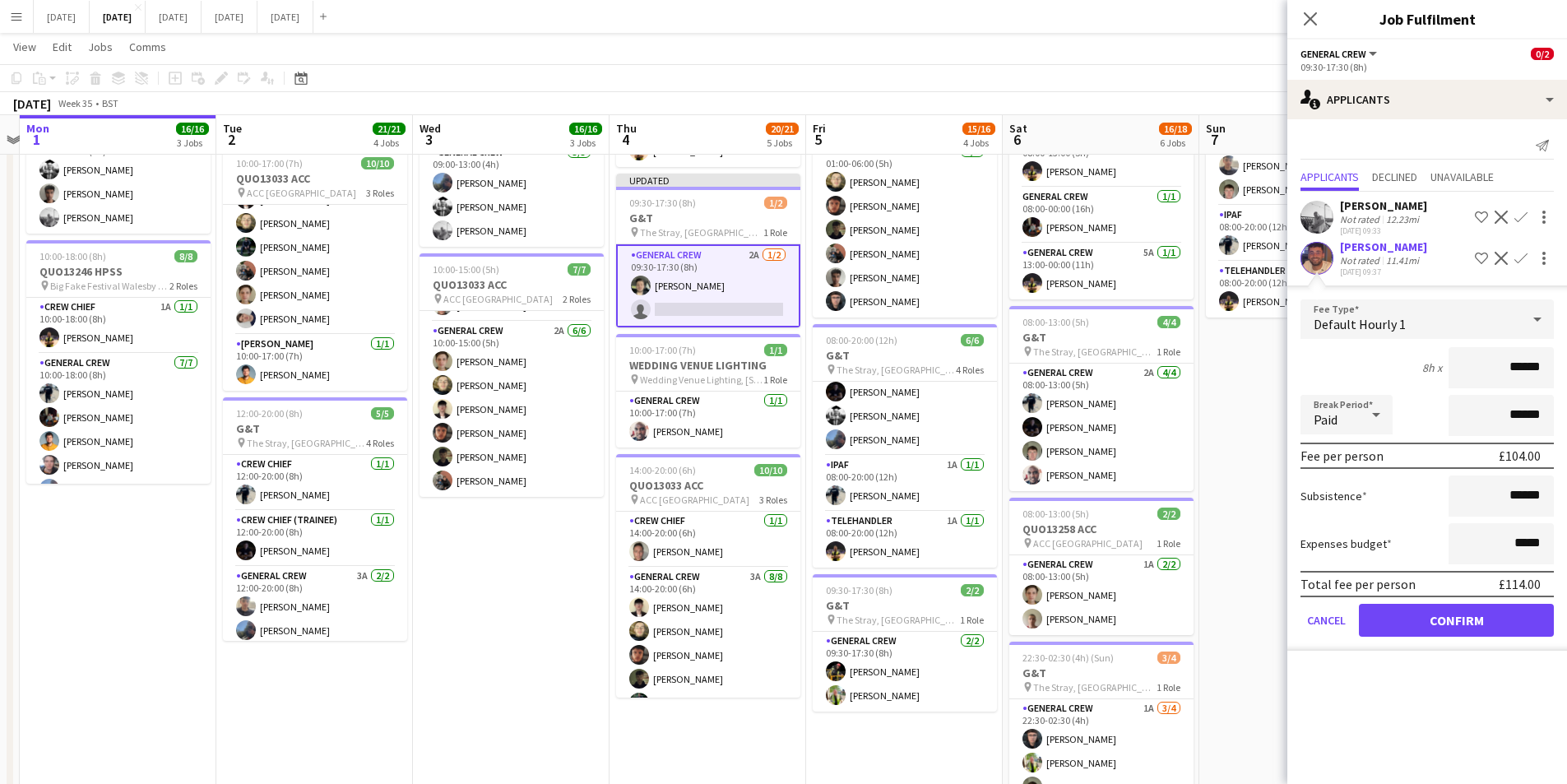
drag, startPoint x: 412, startPoint y: 628, endPoint x: 475, endPoint y: 634, distance: 63.3
click at [475, 634] on app-calendar-viewport "Sat 30 Sun 31 Mon 1 16/16 3 Jobs Tue 2 21/21 4 Jobs Wed 3 16/16 3 Jobs Thu 4 20…" at bounding box center [784, 355] width 1567 height 1404
click at [1522, 541] on input "*****" at bounding box center [1501, 543] width 106 height 41
type input "******"
click at [1434, 613] on button "Confirm" at bounding box center [1457, 620] width 195 height 33
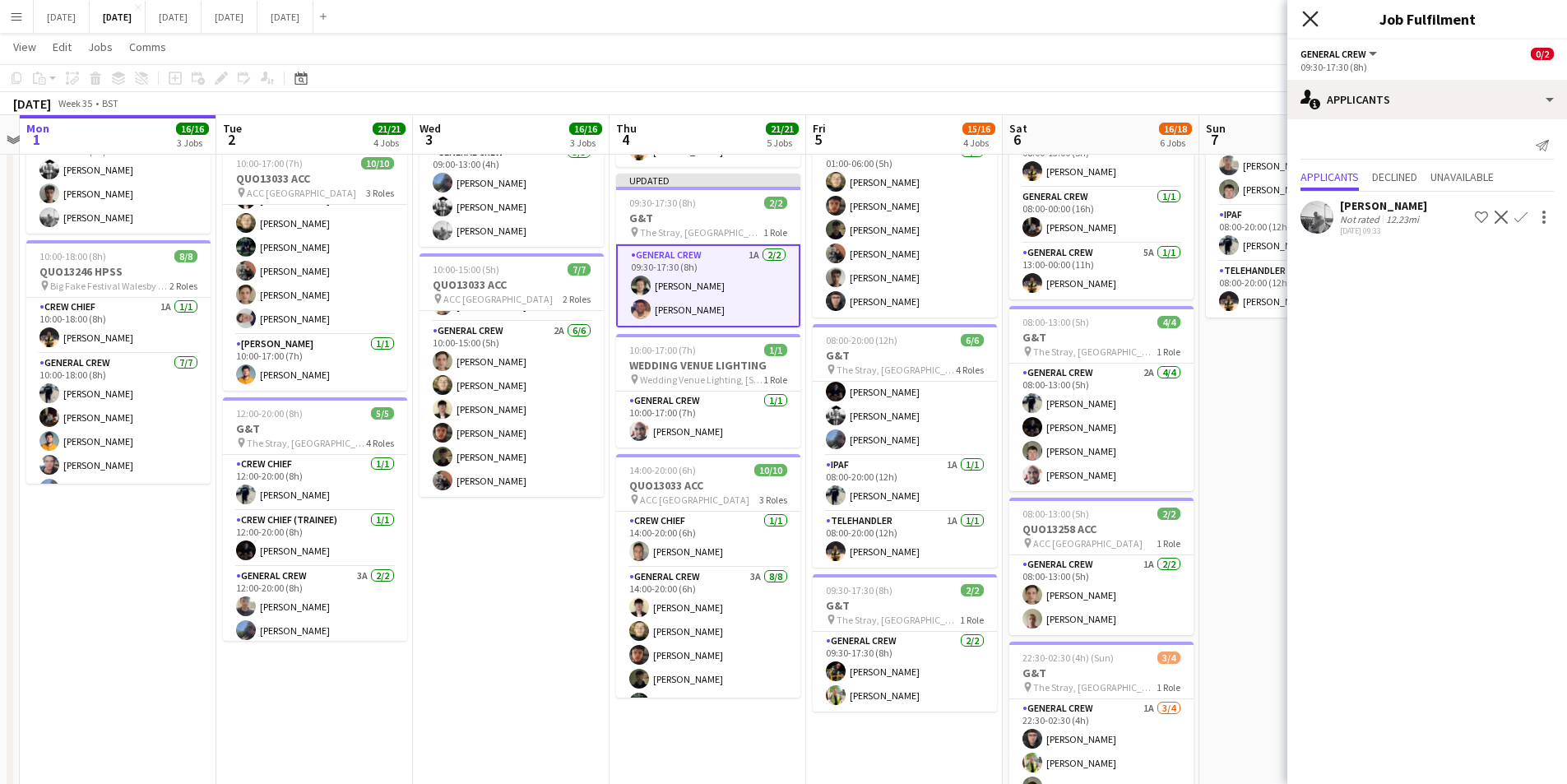
click at [1309, 16] on icon at bounding box center [1309, 18] width 15 height 15
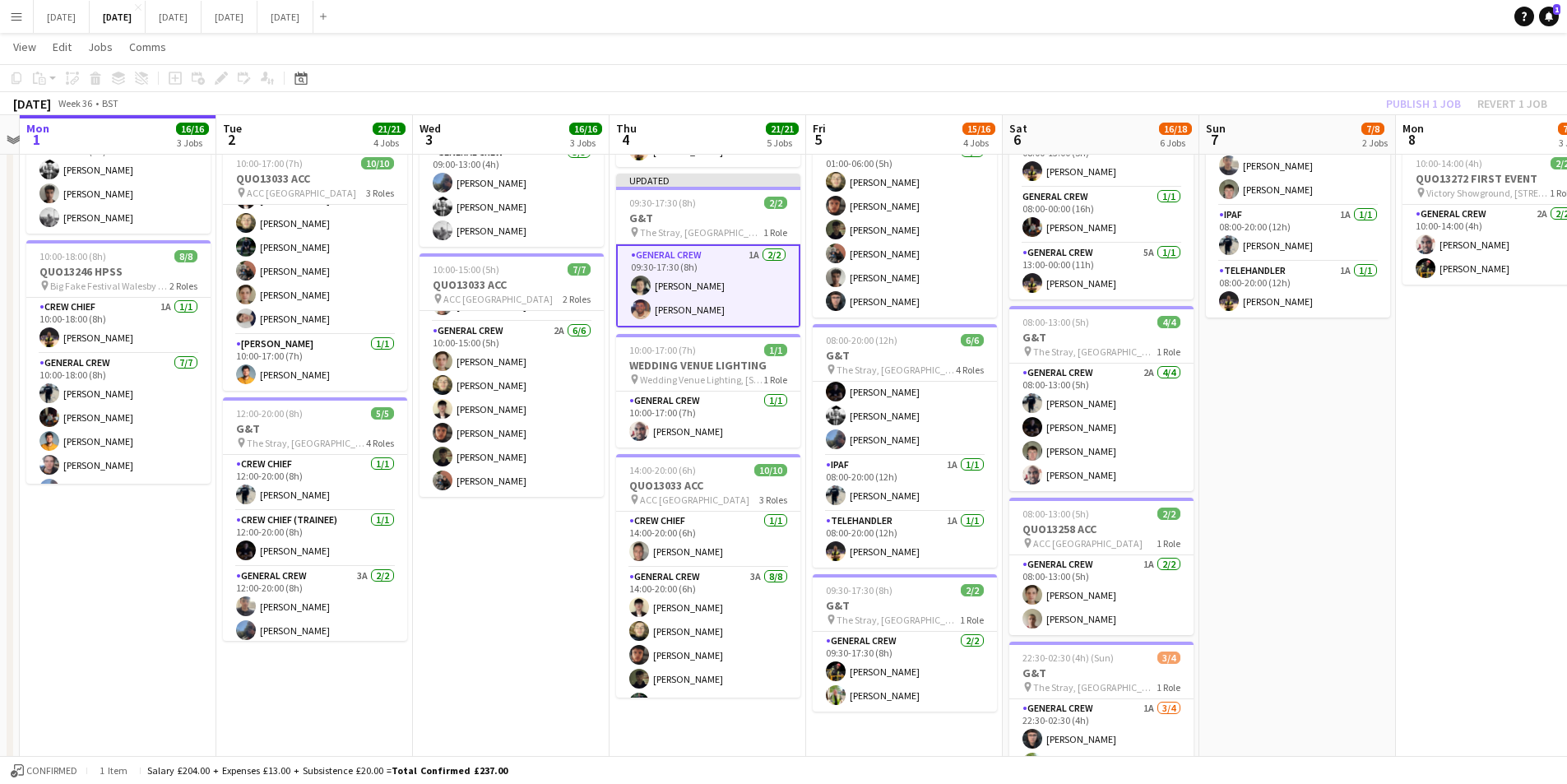
drag, startPoint x: 1347, startPoint y: 483, endPoint x: 1208, endPoint y: 508, distance: 141.2
click at [1312, 483] on app-calendar-viewport "Sat 30 Sun 31 Mon 1 16/16 3 Jobs Tue 2 21/21 4 Jobs Wed 3 16/16 3 Jobs Thu 4 21…" at bounding box center [784, 355] width 1567 height 1404
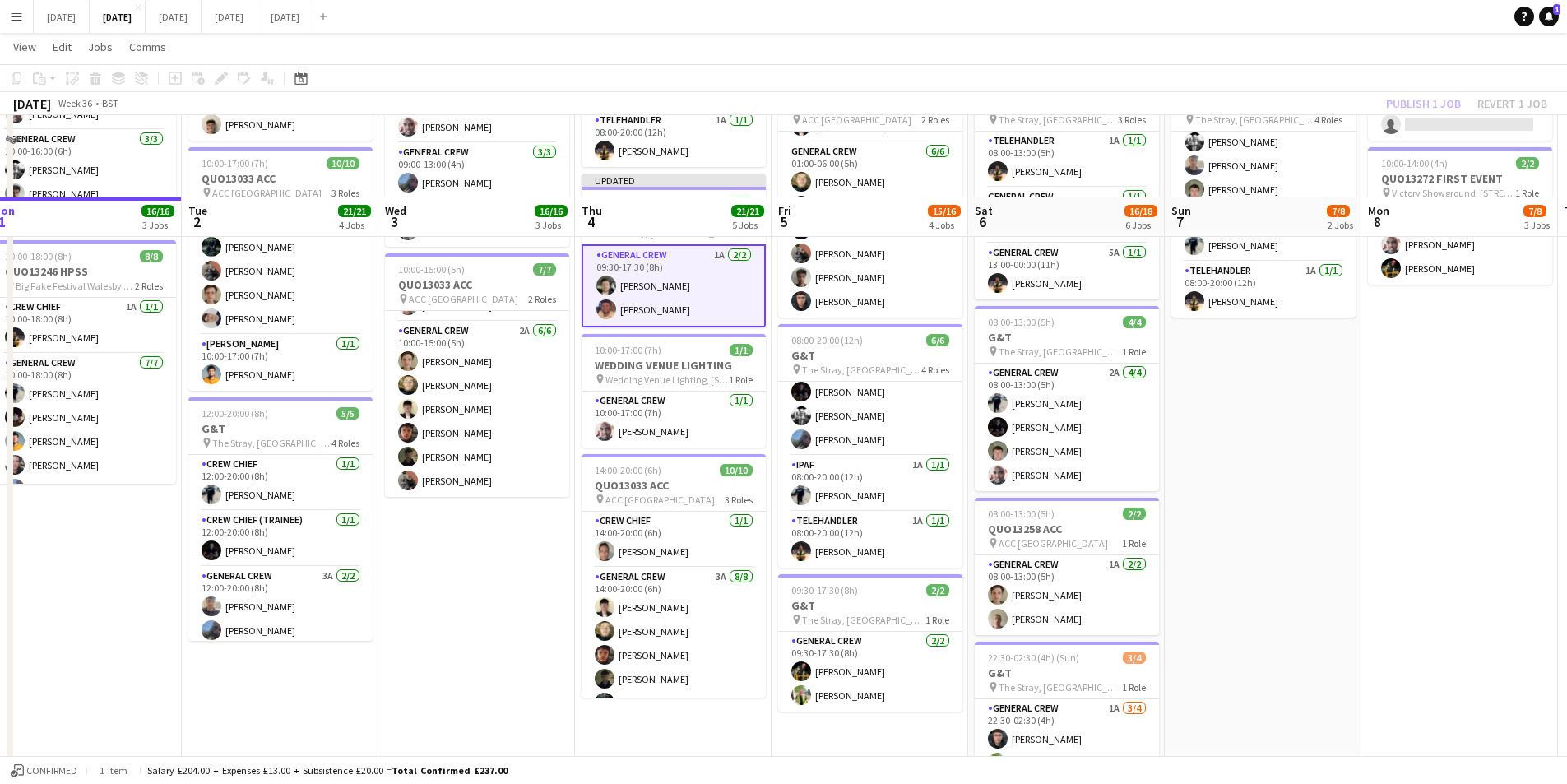
scroll to position [658, 0]
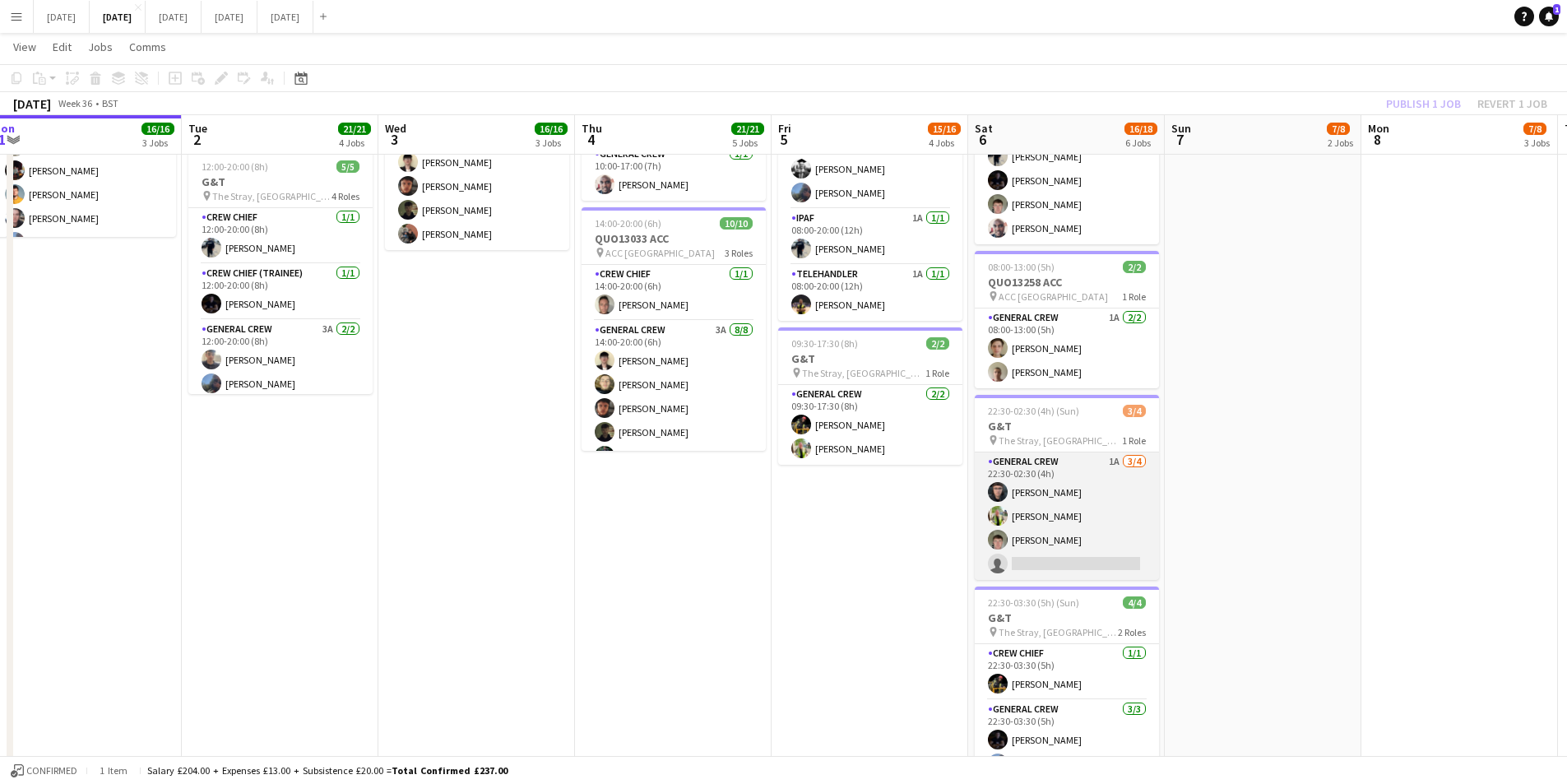
click at [1085, 543] on app-card-role "General Crew 1A 3/4 22:30-02:30 (4h) Alex Waterhouse Michael Roper Michael Conn…" at bounding box center [1067, 516] width 185 height 127
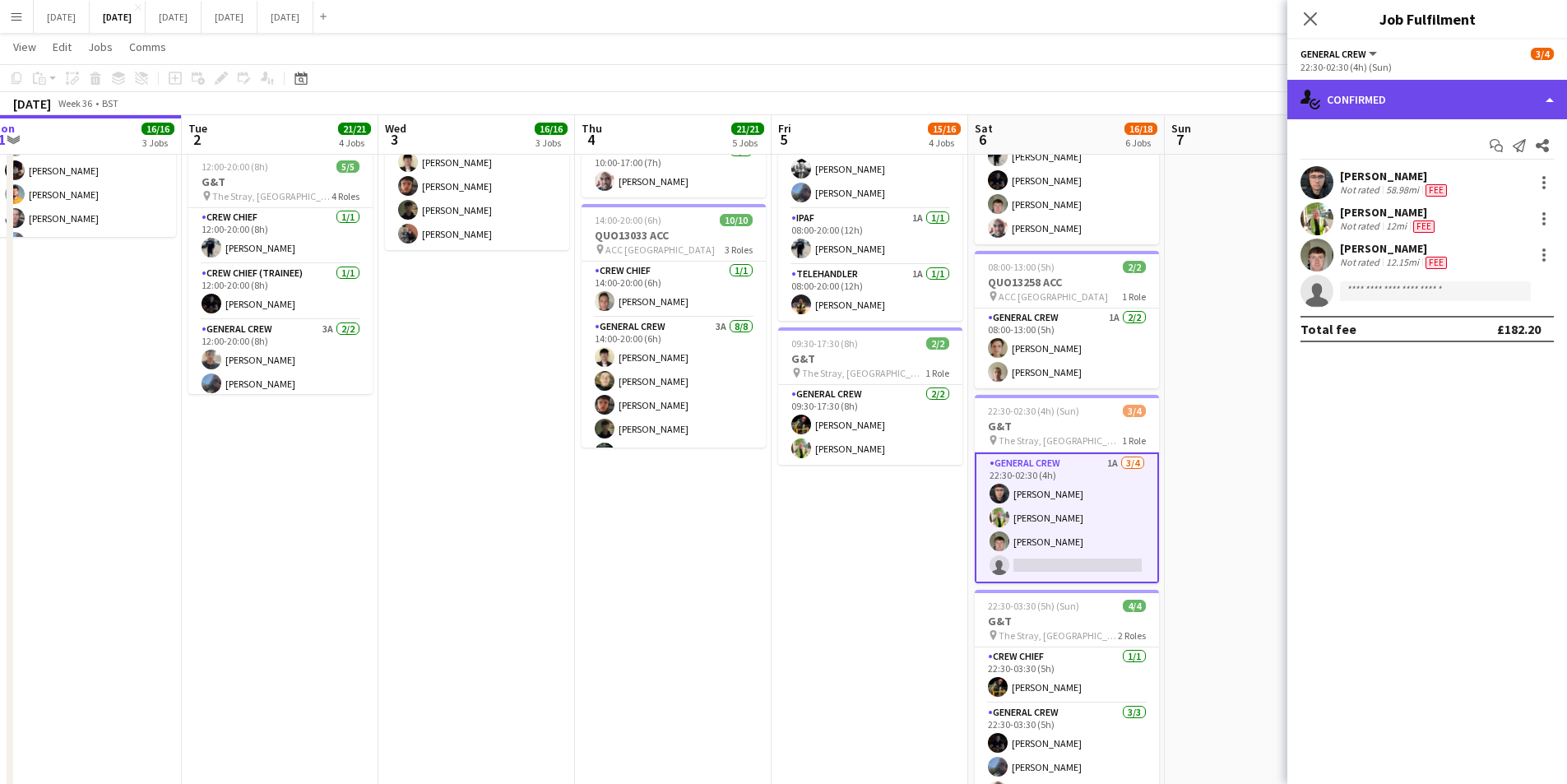
drag, startPoint x: 1447, startPoint y: 94, endPoint x: 1498, endPoint y: 106, distance: 52.4
click at [1448, 94] on div "single-neutral-actions-check-2 Confirmed" at bounding box center [1427, 99] width 279 height 39
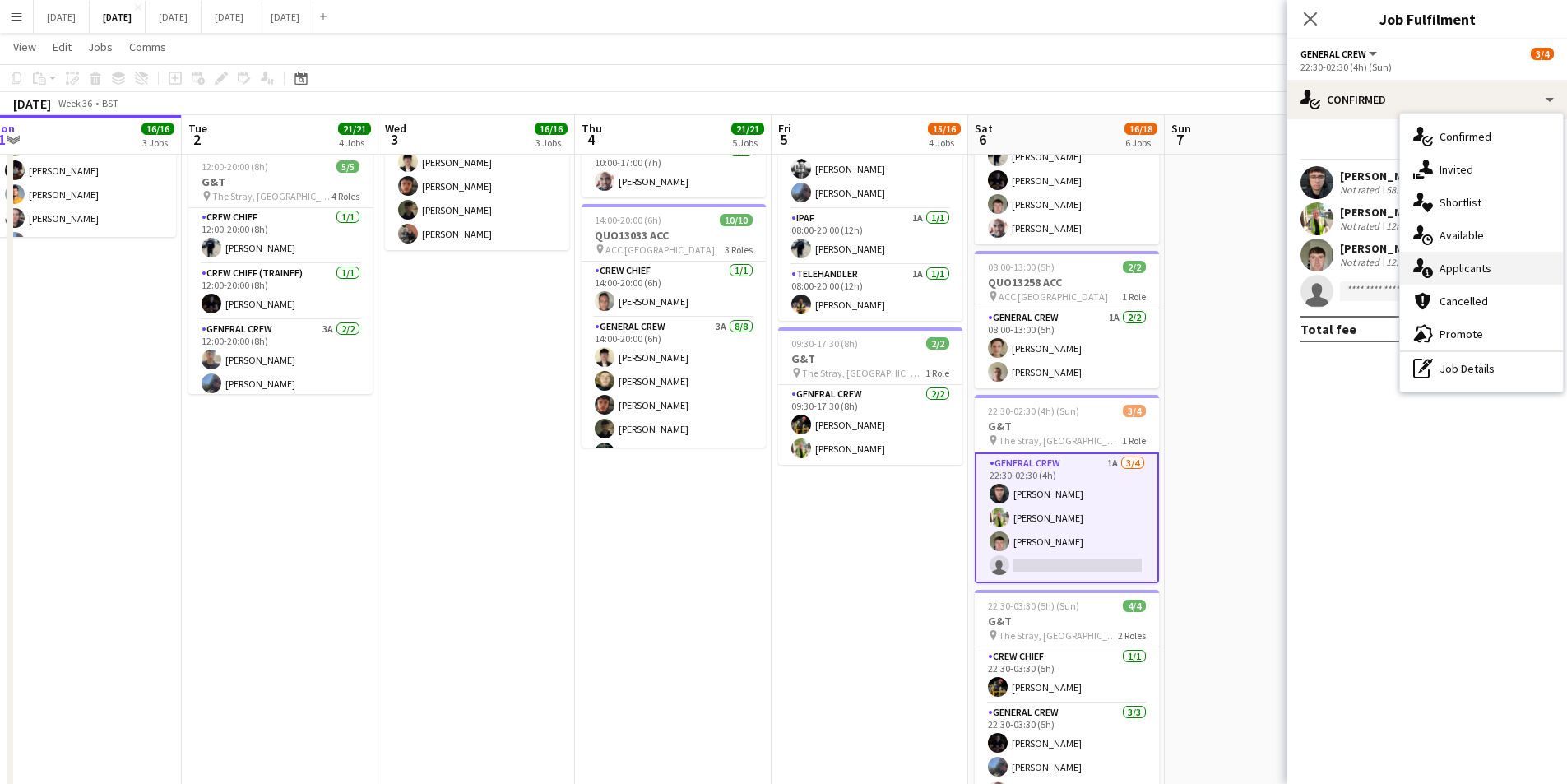
click at [1486, 271] on div "single-neutral-actions-information Applicants" at bounding box center [1481, 268] width 163 height 33
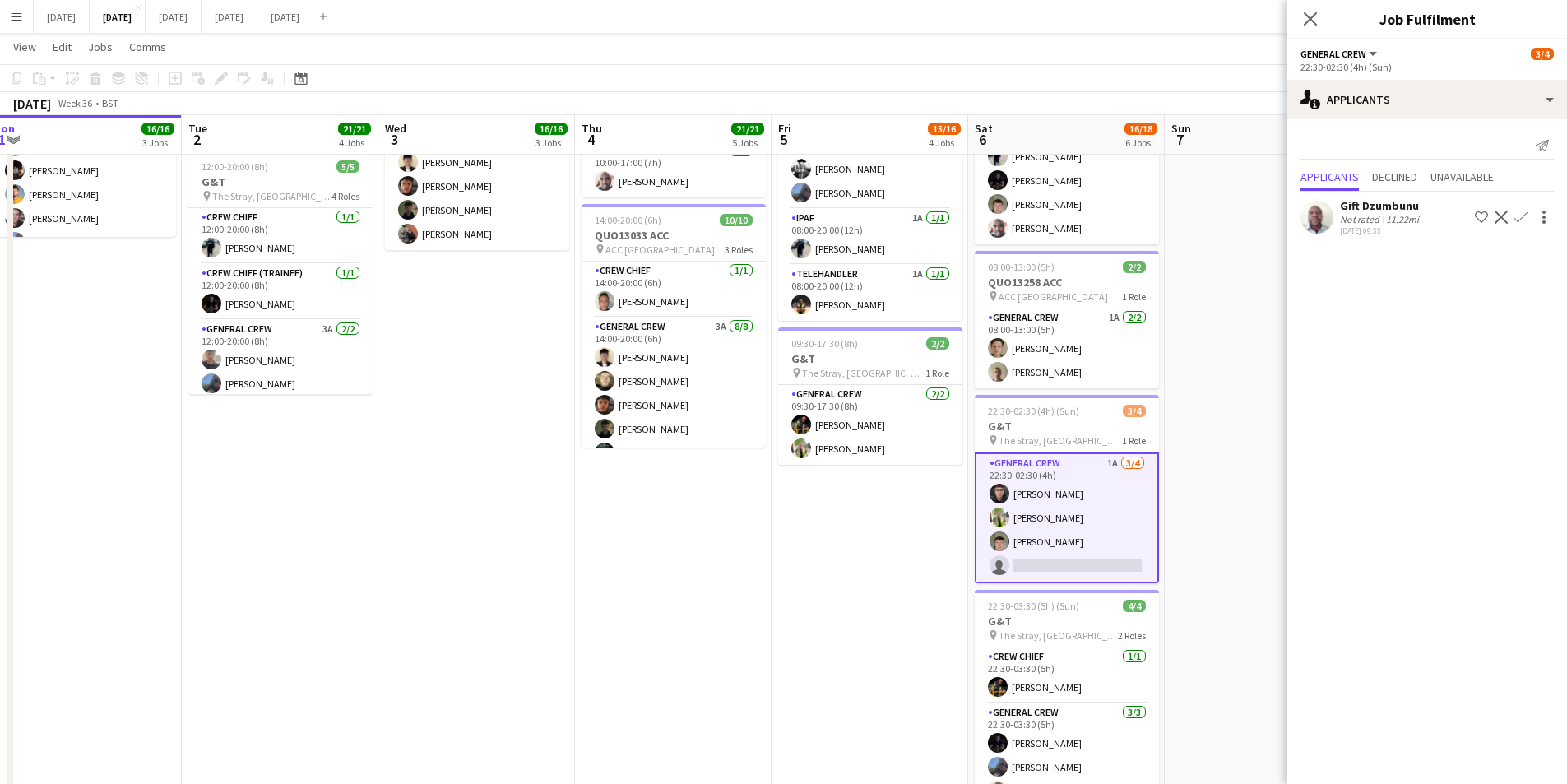
click at [1522, 210] on button "Confirm" at bounding box center [1522, 217] width 20 height 20
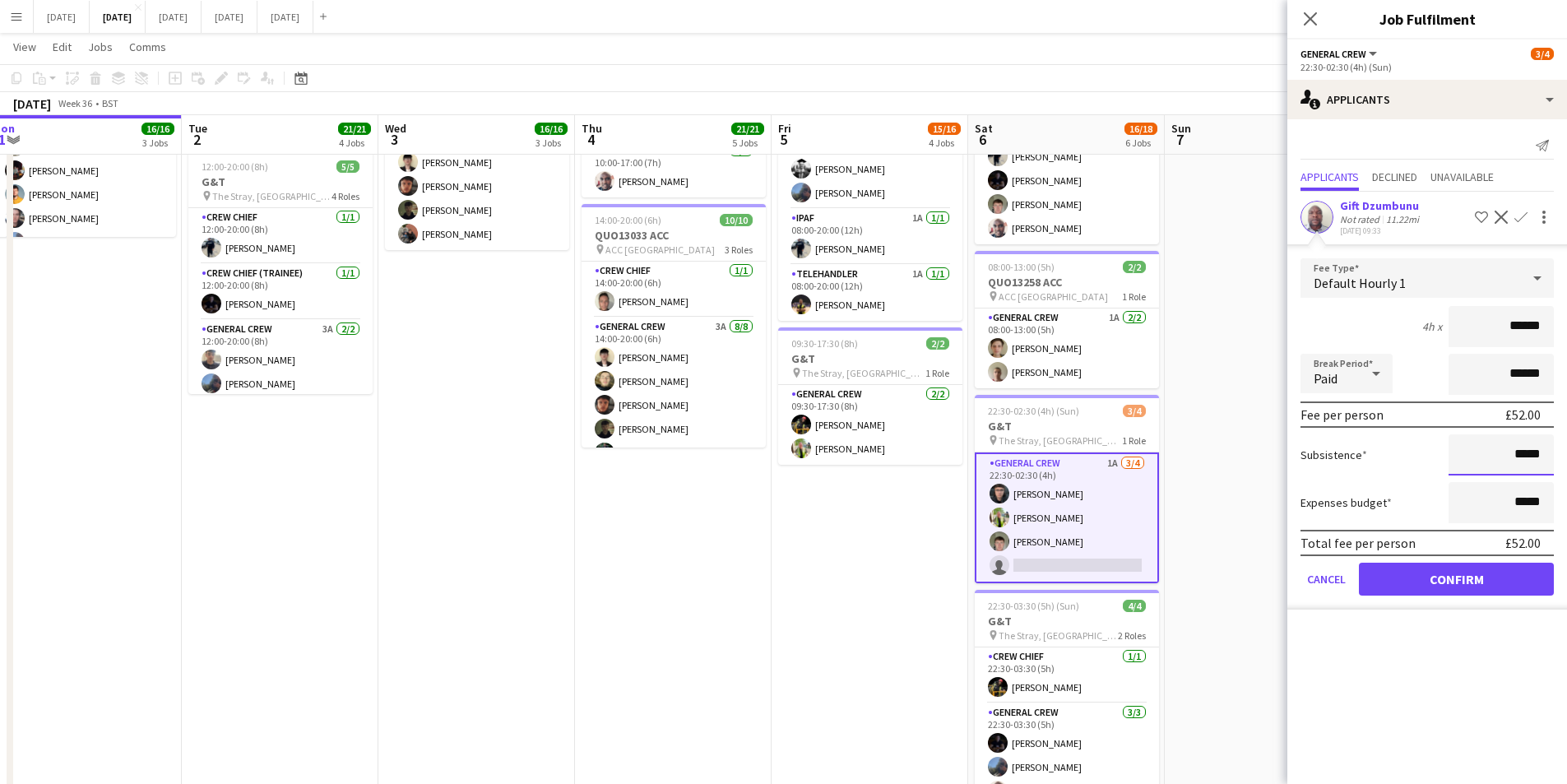
click at [1516, 452] on input "*****" at bounding box center [1501, 454] width 106 height 41
type input "******"
click at [1469, 578] on button "Confirm" at bounding box center [1457, 578] width 195 height 33
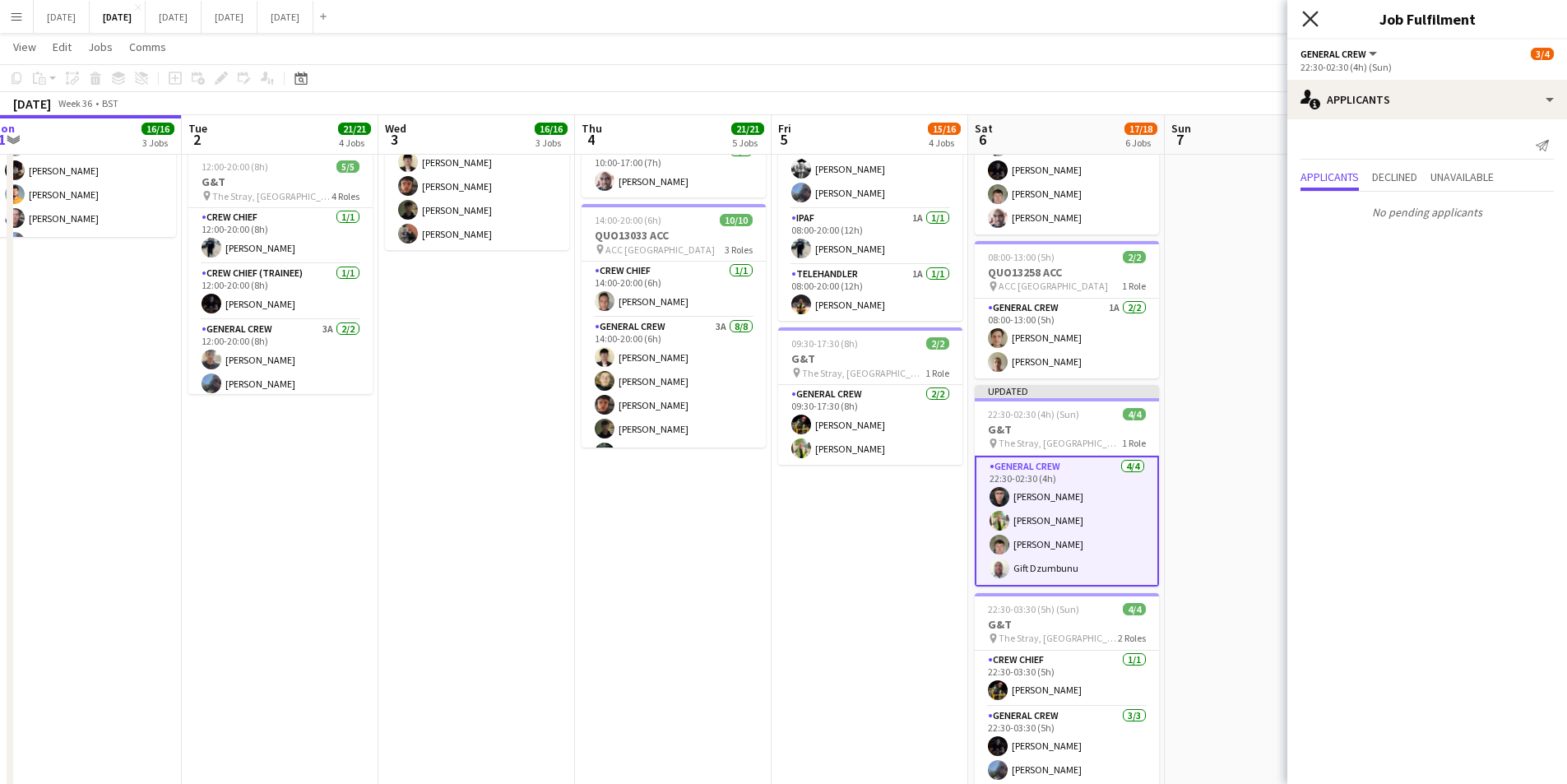
click at [1309, 13] on icon "Close pop-in" at bounding box center [1309, 18] width 15 height 15
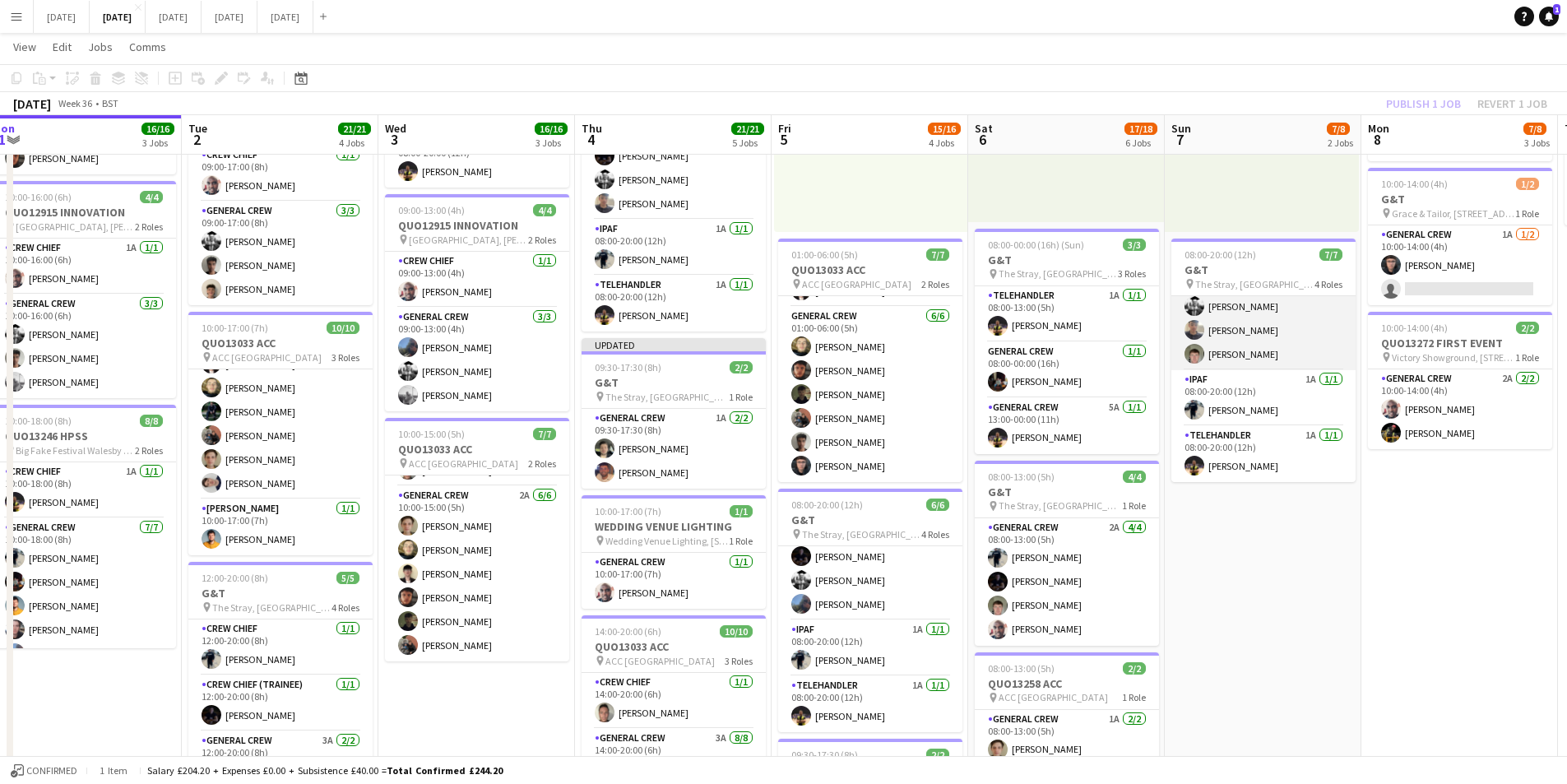
scroll to position [0, 0]
click at [1420, 107] on div "Publish 1 job Revert 1 job" at bounding box center [1467, 104] width 201 height 22
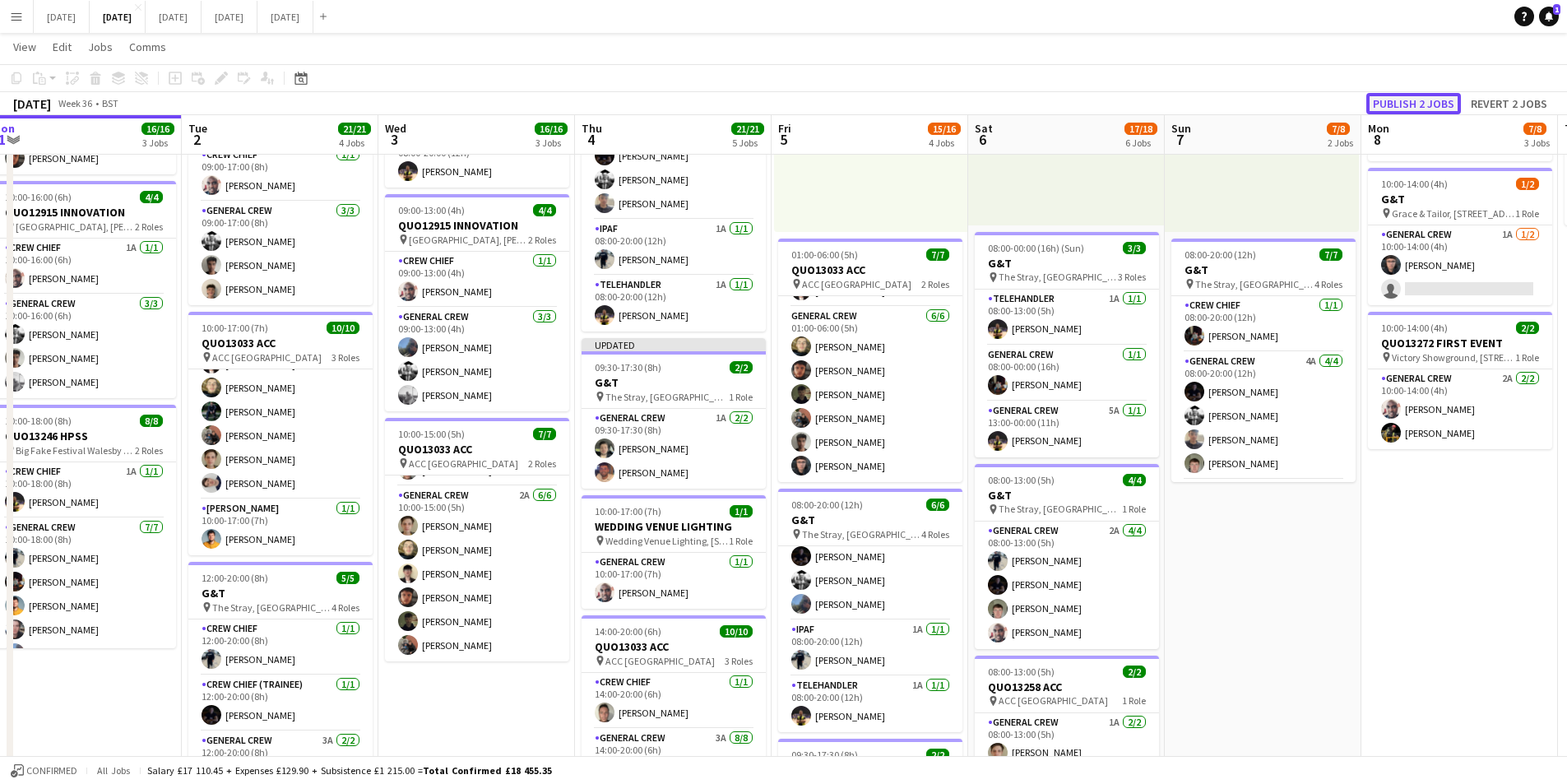
click at [1420, 103] on button "Publish 2 jobs" at bounding box center [1414, 104] width 95 height 22
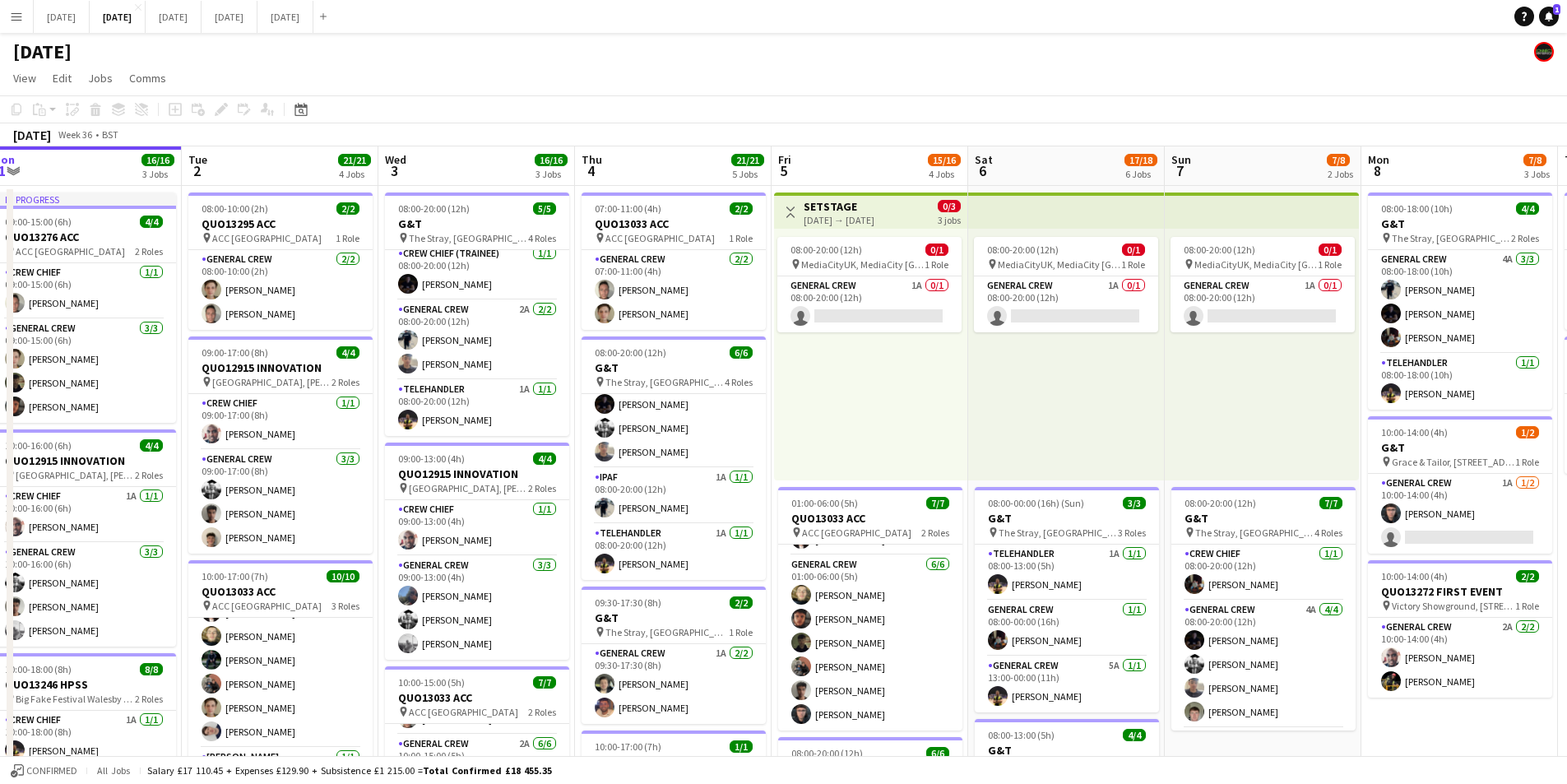
drag, startPoint x: 1357, startPoint y: 689, endPoint x: 1322, endPoint y: 665, distance: 42.4
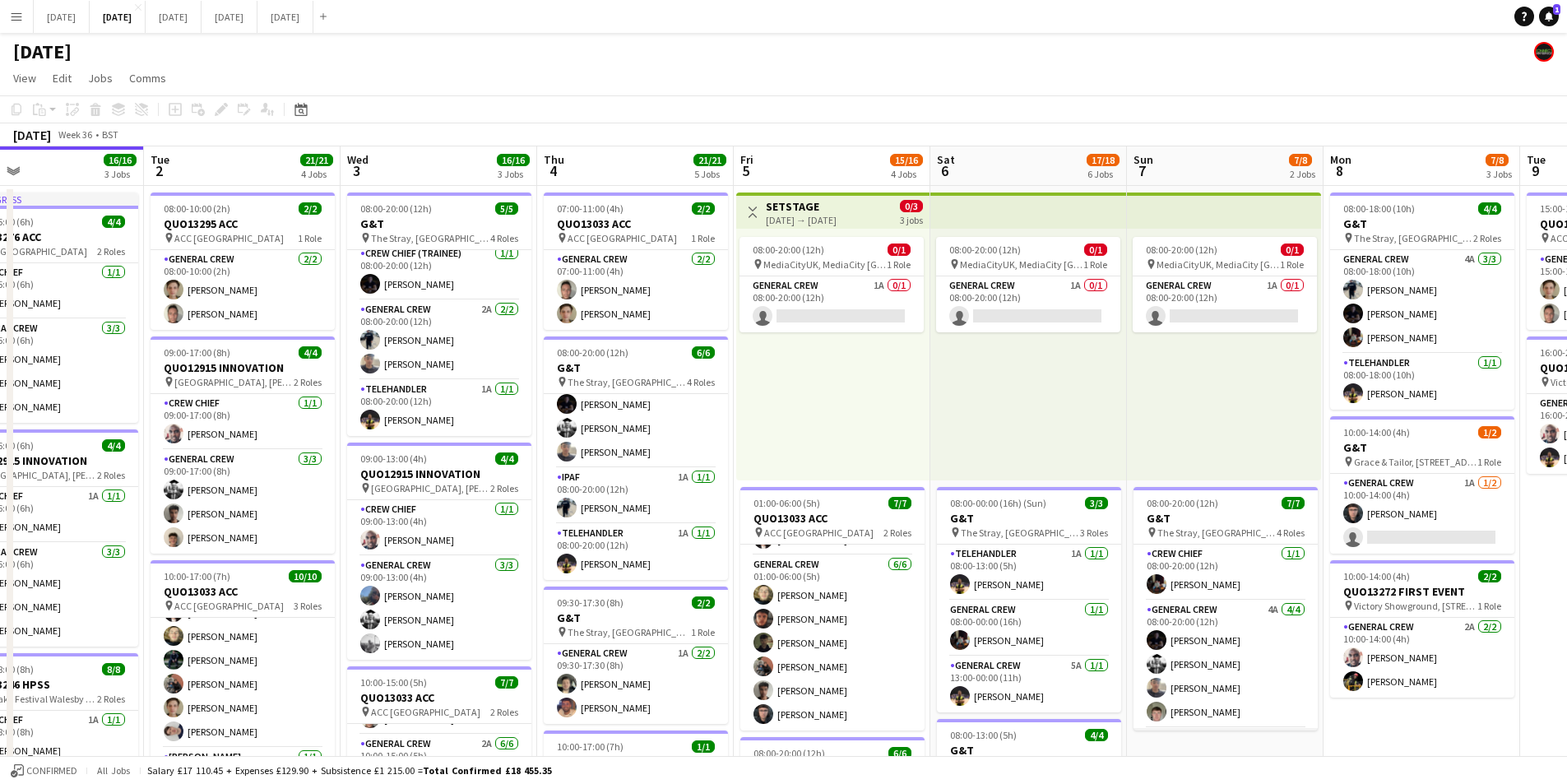
scroll to position [109, 0]
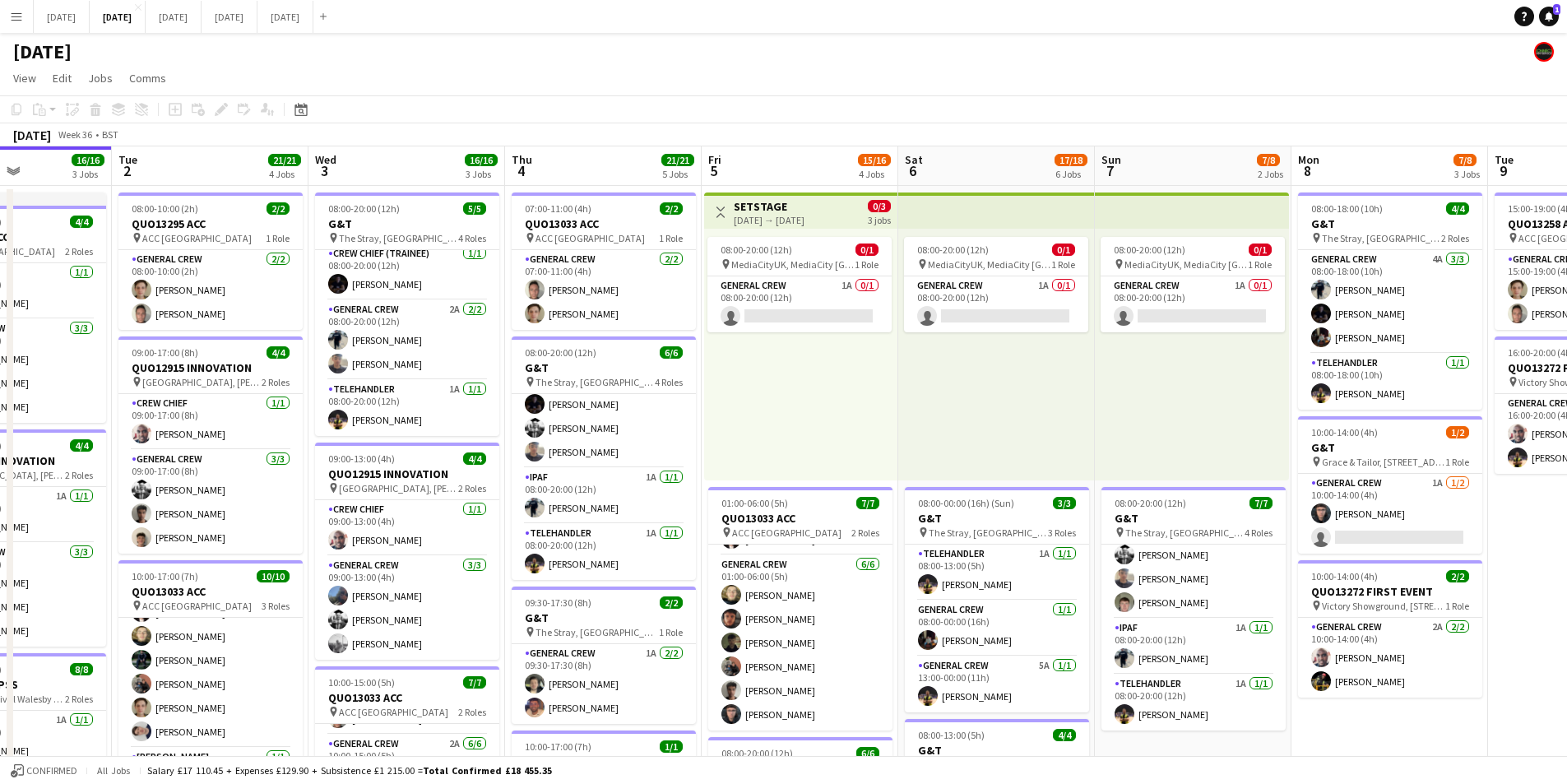
drag, startPoint x: 1394, startPoint y: 726, endPoint x: 1322, endPoint y: 695, distance: 78.4
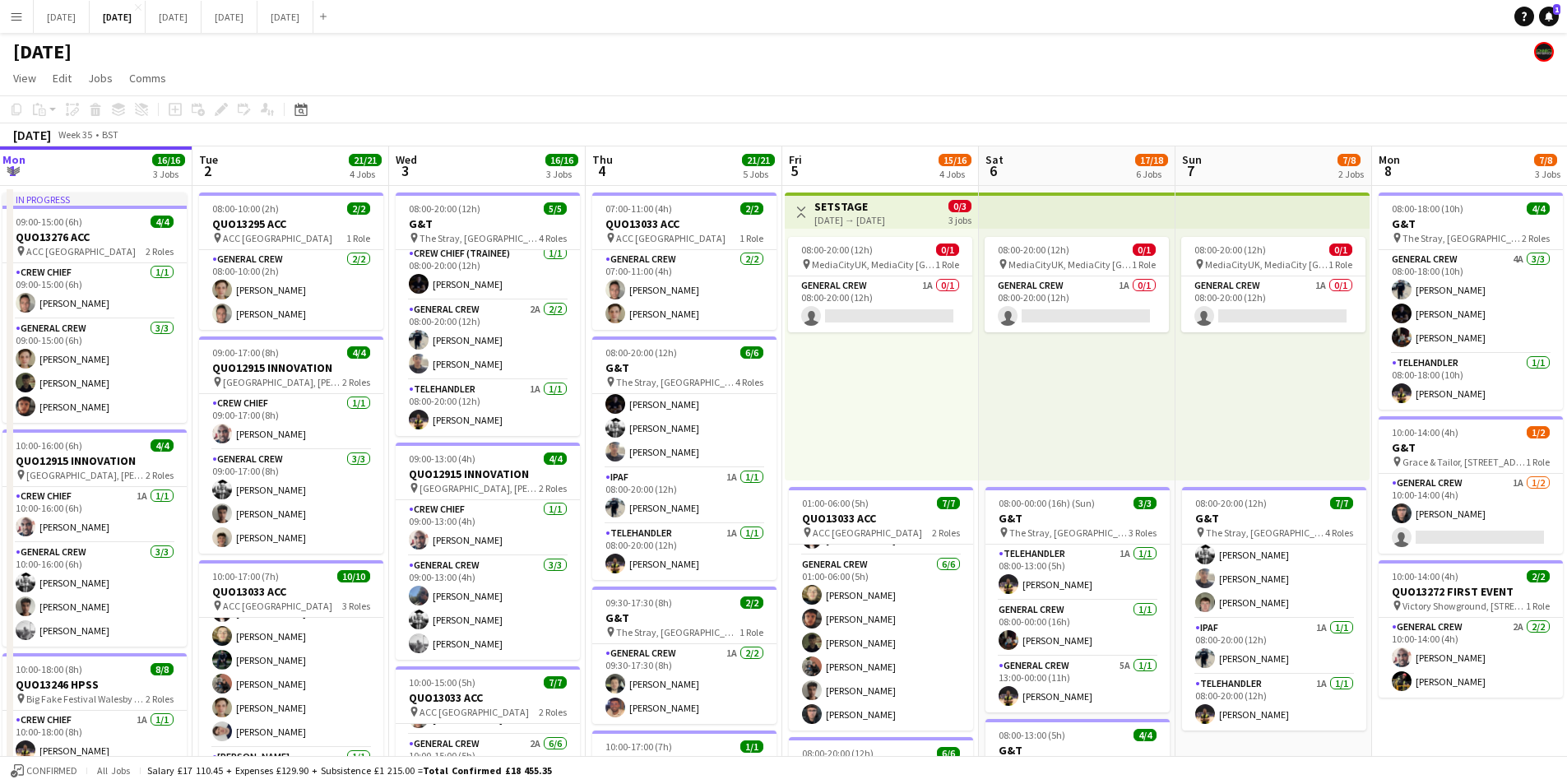
drag, startPoint x: 1048, startPoint y: 596, endPoint x: 1117, endPoint y: 556, distance: 79.8
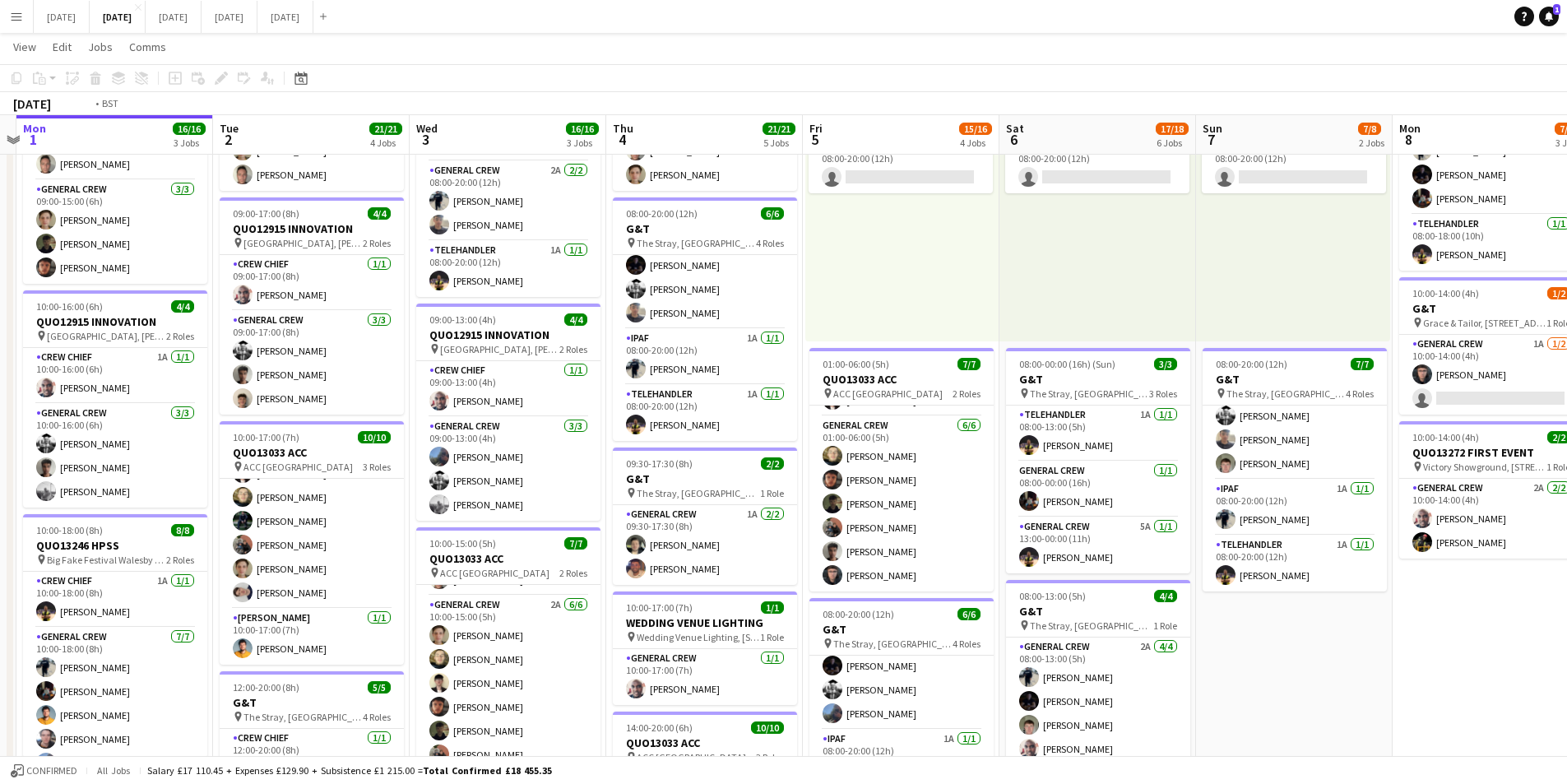
scroll to position [0, 420]
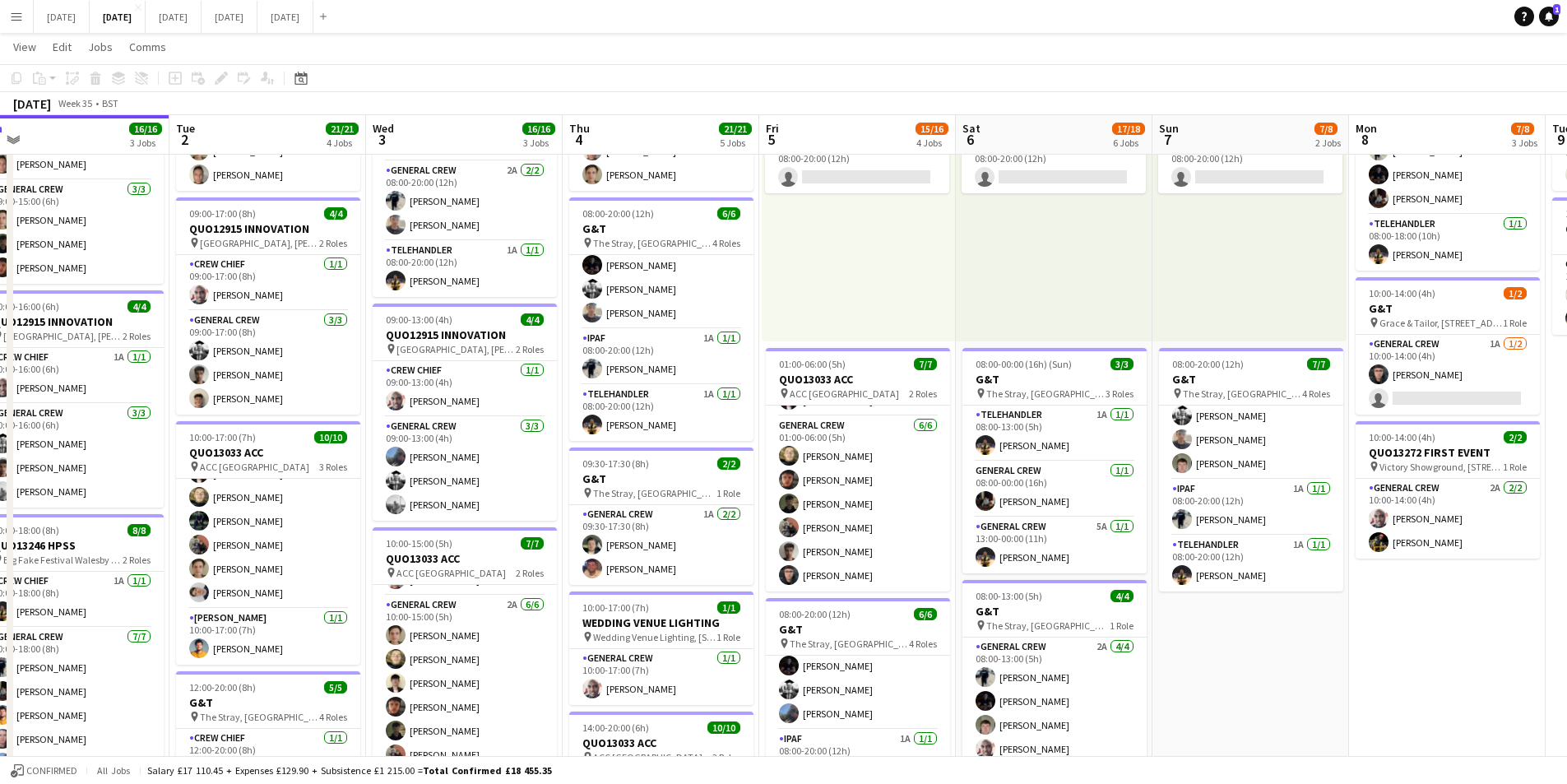
drag, startPoint x: 1416, startPoint y: 649, endPoint x: 1372, endPoint y: 648, distance: 44.0
click at [1372, 648] on app-calendar-viewport "Sat 30 Sun 31 Mon 1 16/16 3 Jobs Tue 2 21/21 4 Jobs Wed 3 16/16 3 Jobs Thu 4 21…" at bounding box center [784, 629] width 1567 height 1404
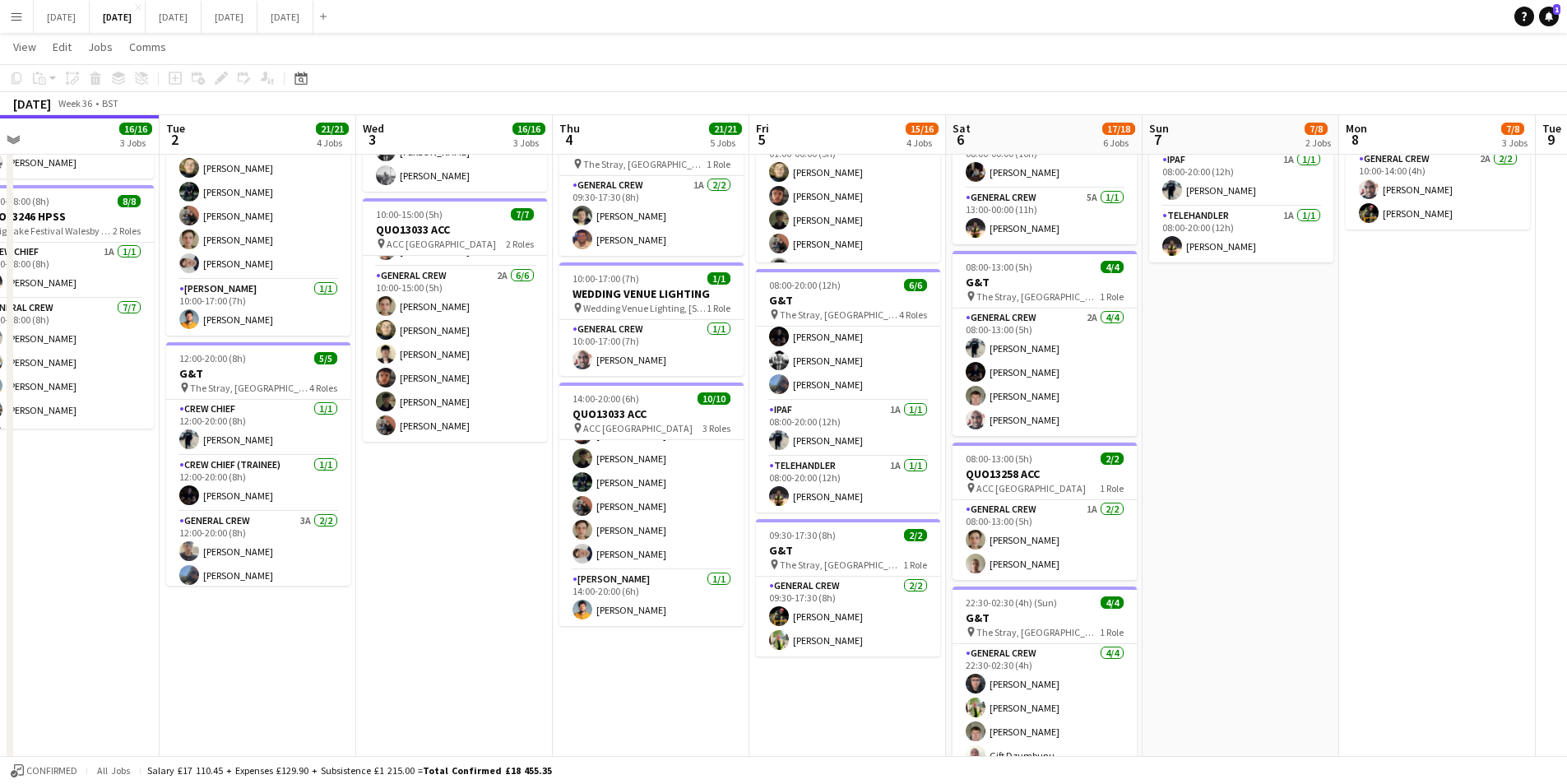
scroll to position [0, 433]
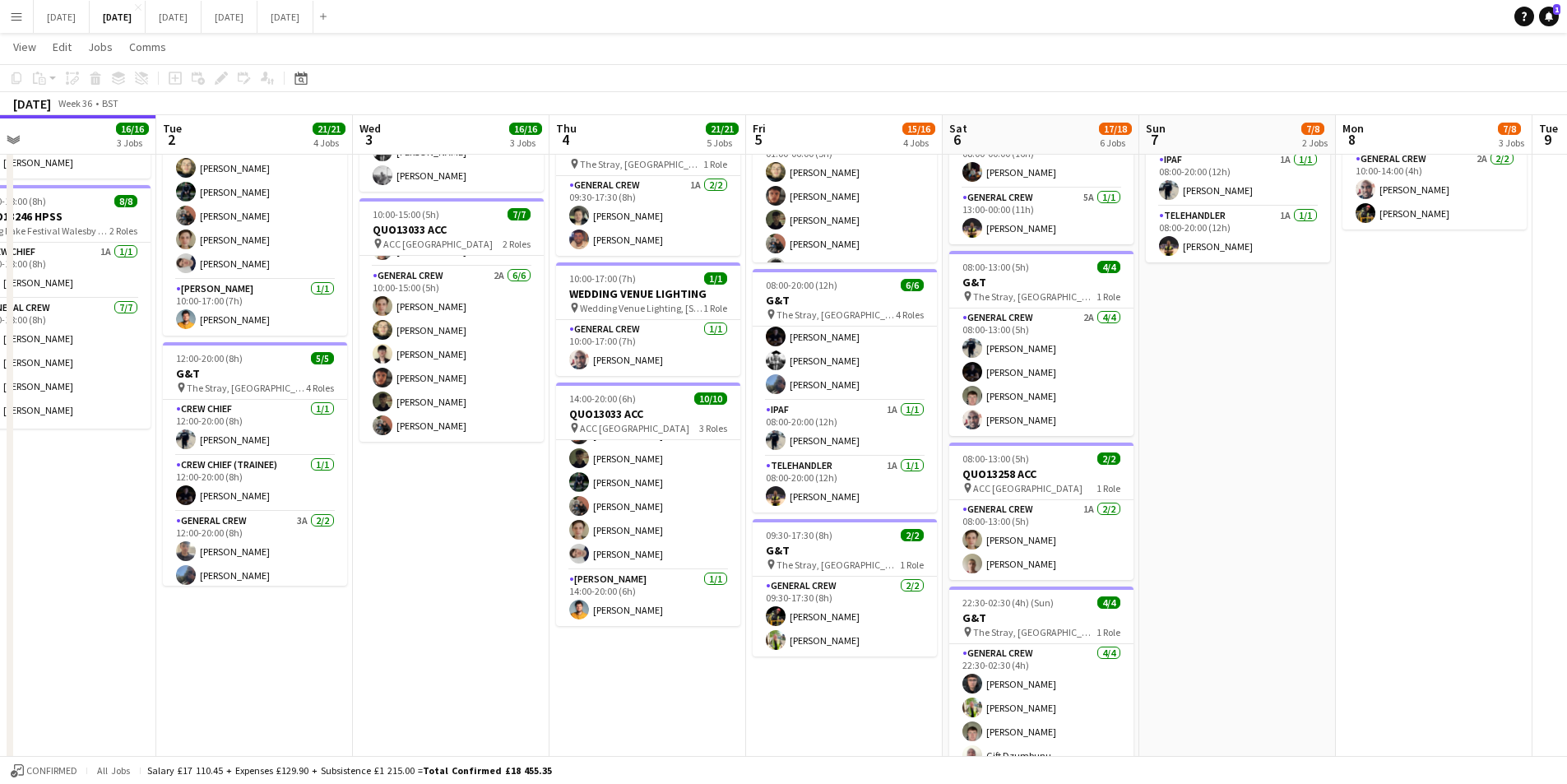
drag, startPoint x: 663, startPoint y: 657, endPoint x: 650, endPoint y: 657, distance: 13.0
click at [650, 657] on app-calendar-viewport "Sat 30 Sun 31 Mon 1 16/16 3 Jobs Tue 2 21/21 4 Jobs Wed 3 16/16 3 Jobs Thu 4 21…" at bounding box center [784, 300] width 1567 height 1404
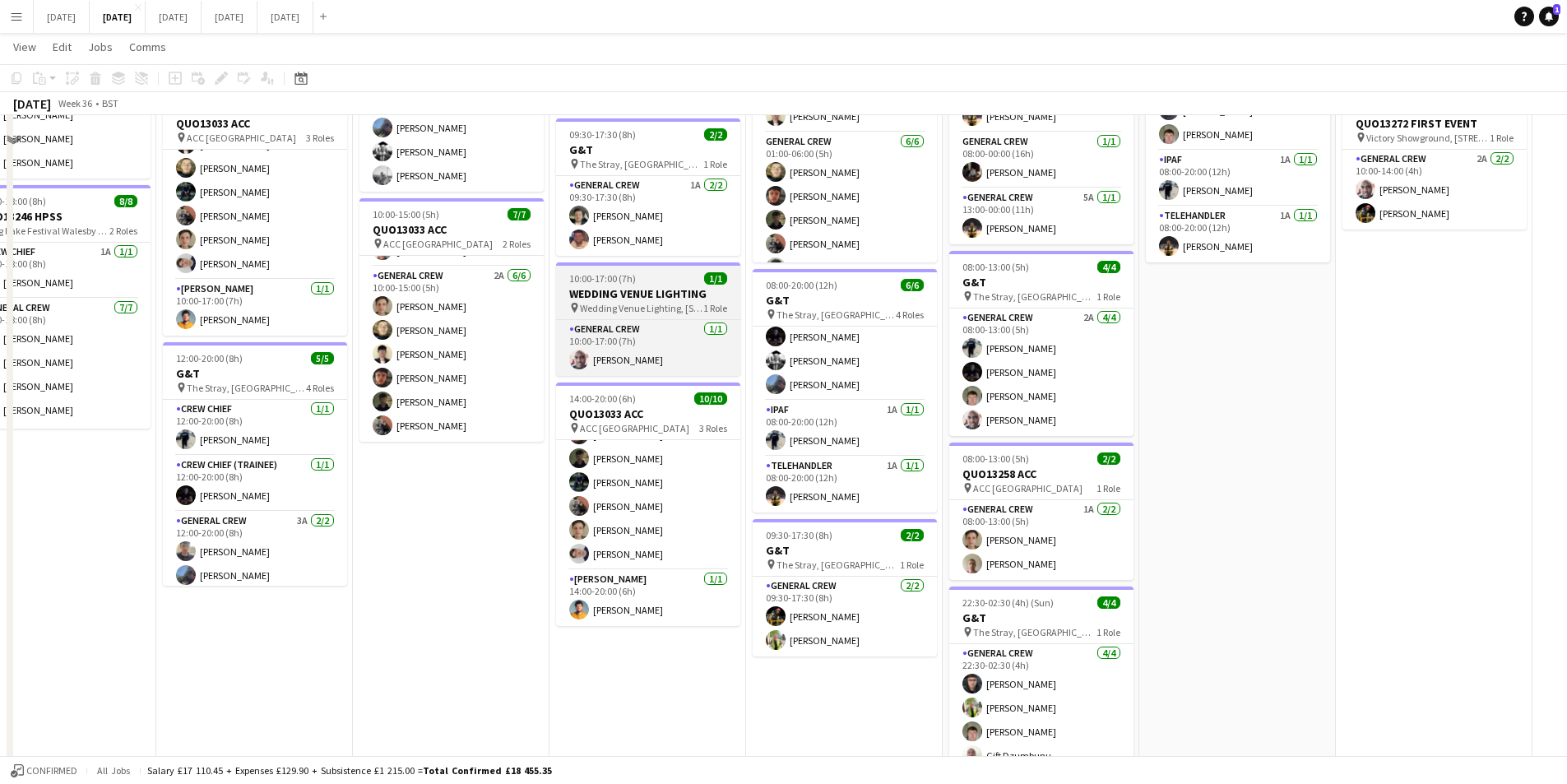
scroll to position [302, 0]
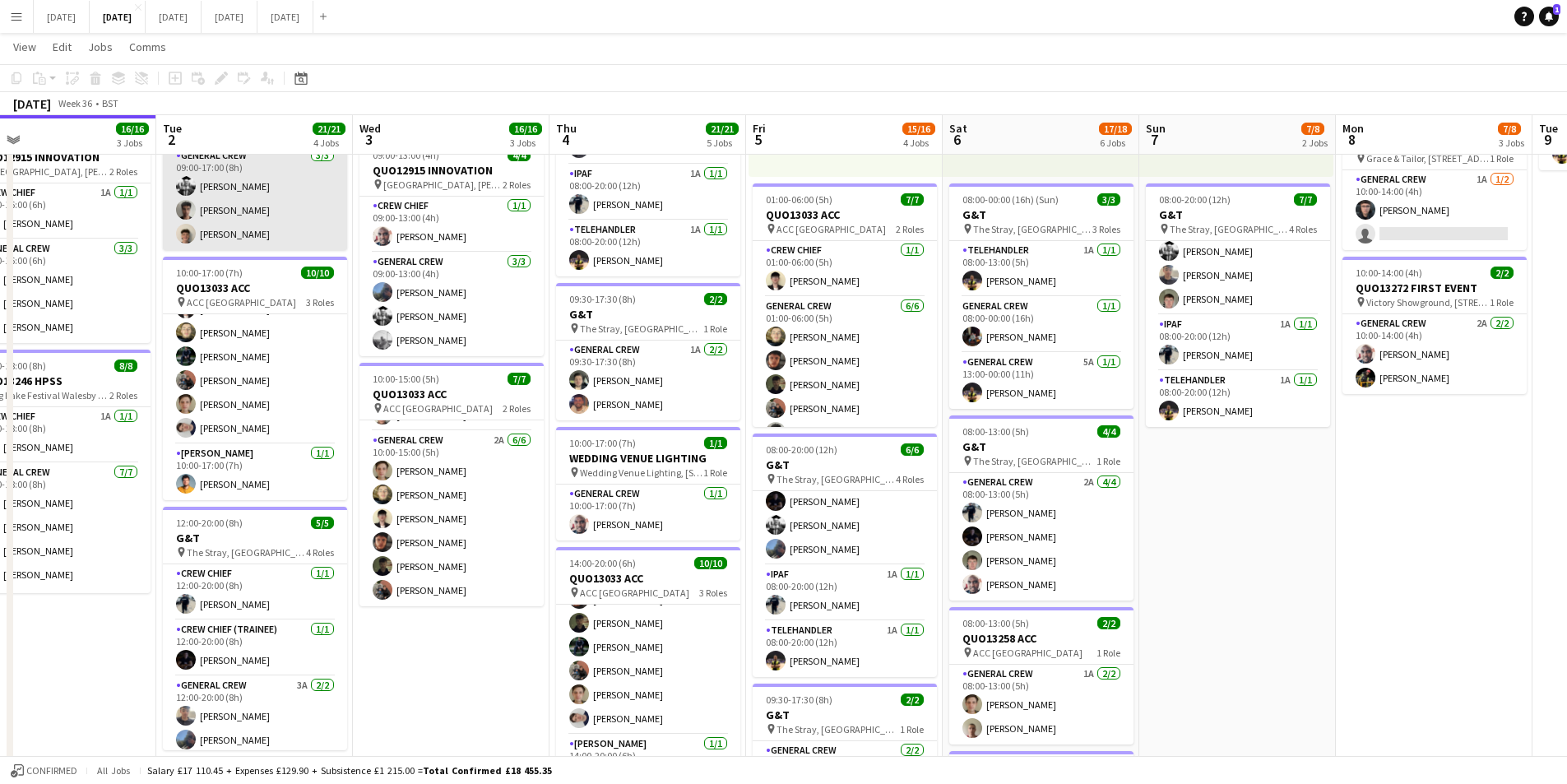
click at [229, 530] on h3 "G&T" at bounding box center [255, 538] width 185 height 15
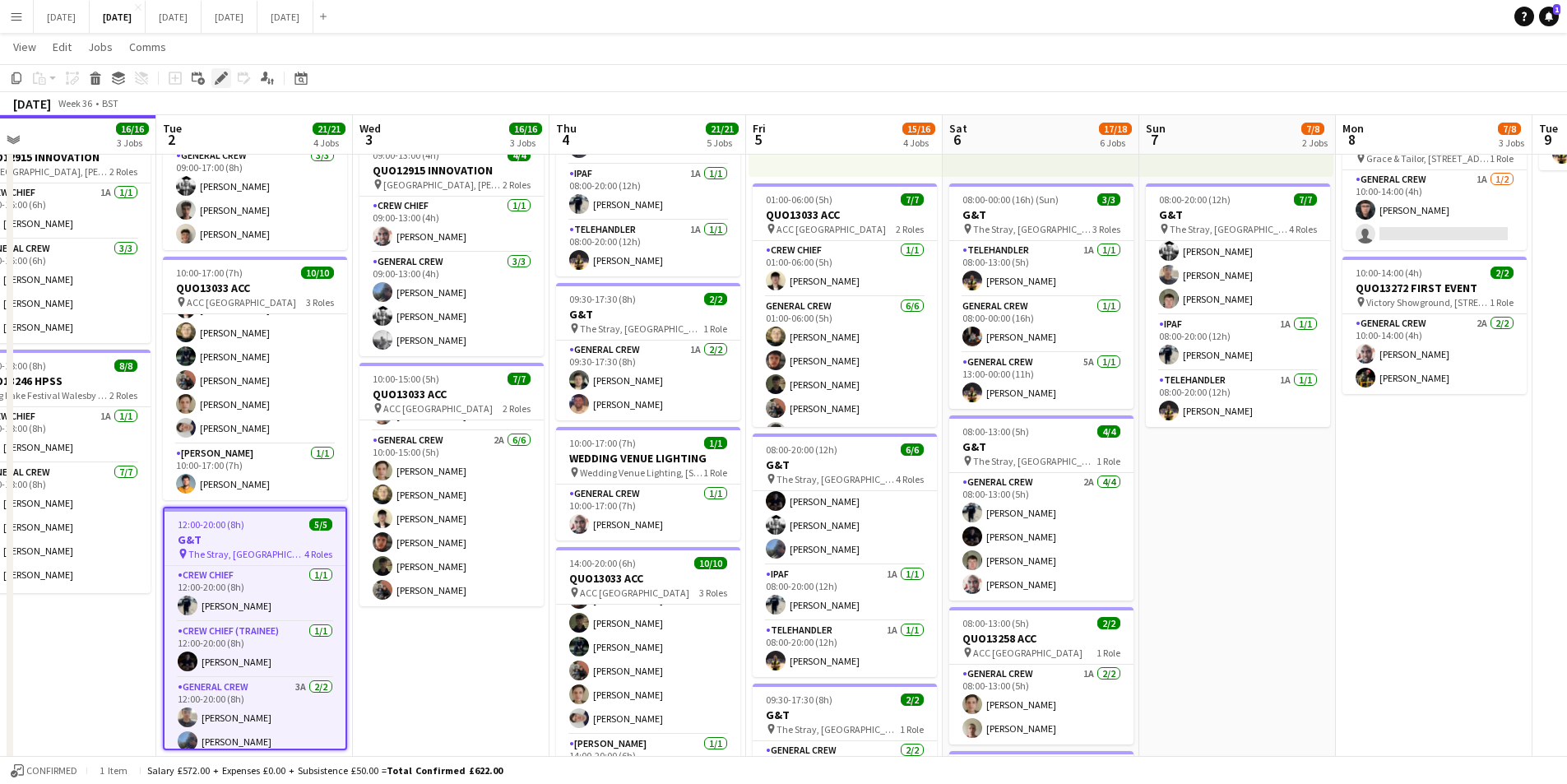
click at [219, 70] on div "Edit" at bounding box center [221, 78] width 20 height 20
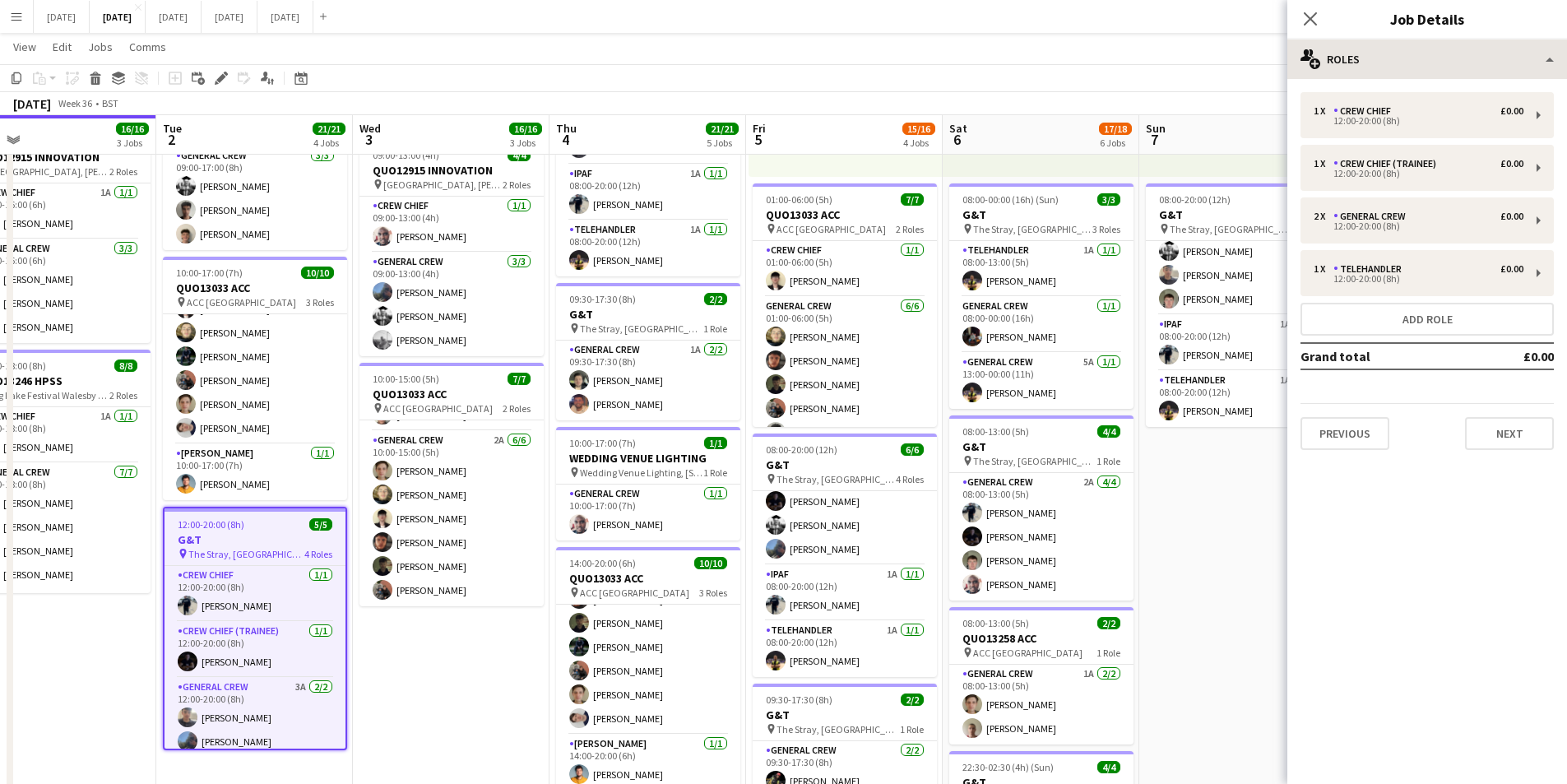
type input "***"
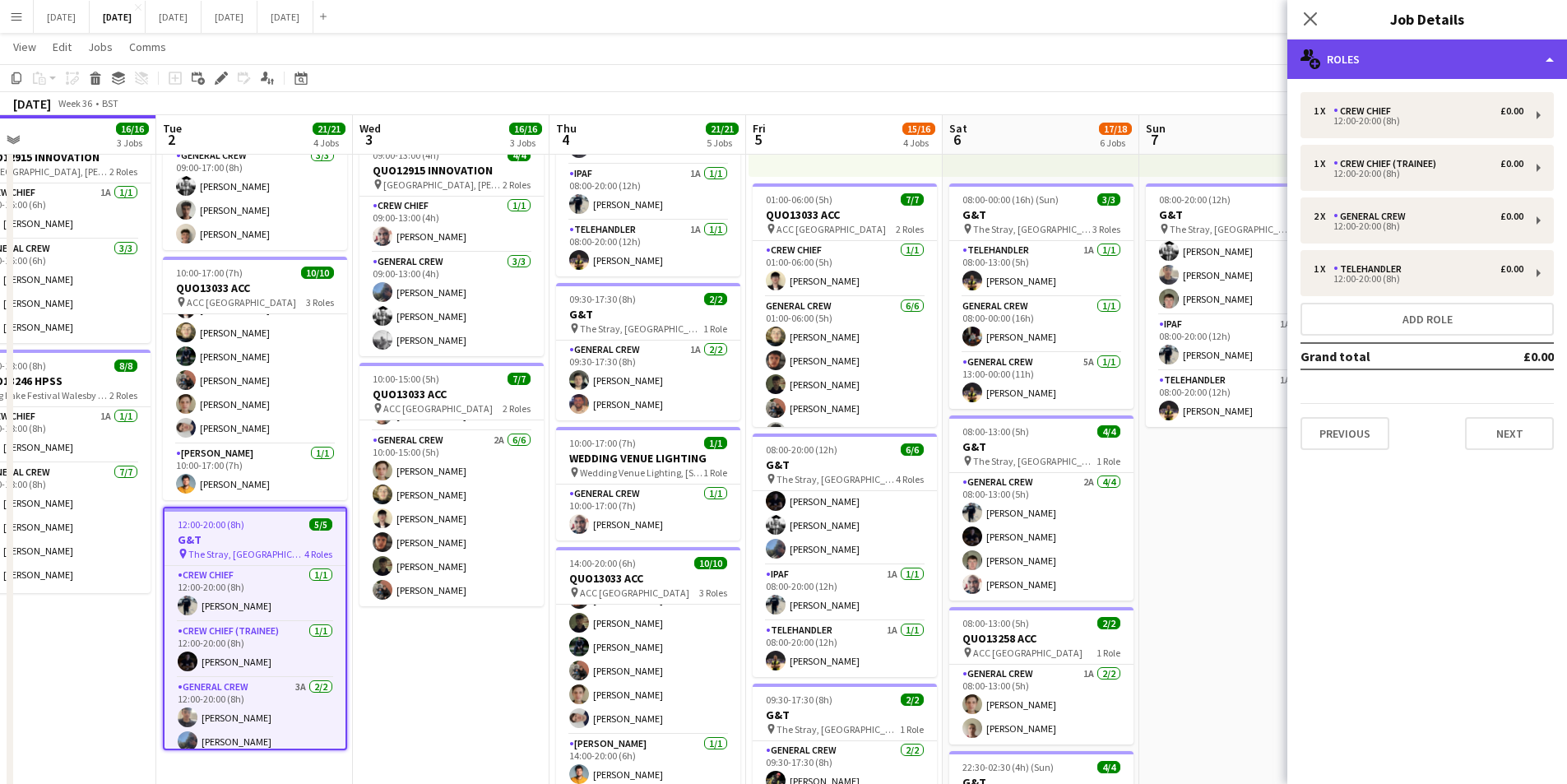
click at [1460, 65] on div "multiple-users-add Roles" at bounding box center [1427, 58] width 279 height 39
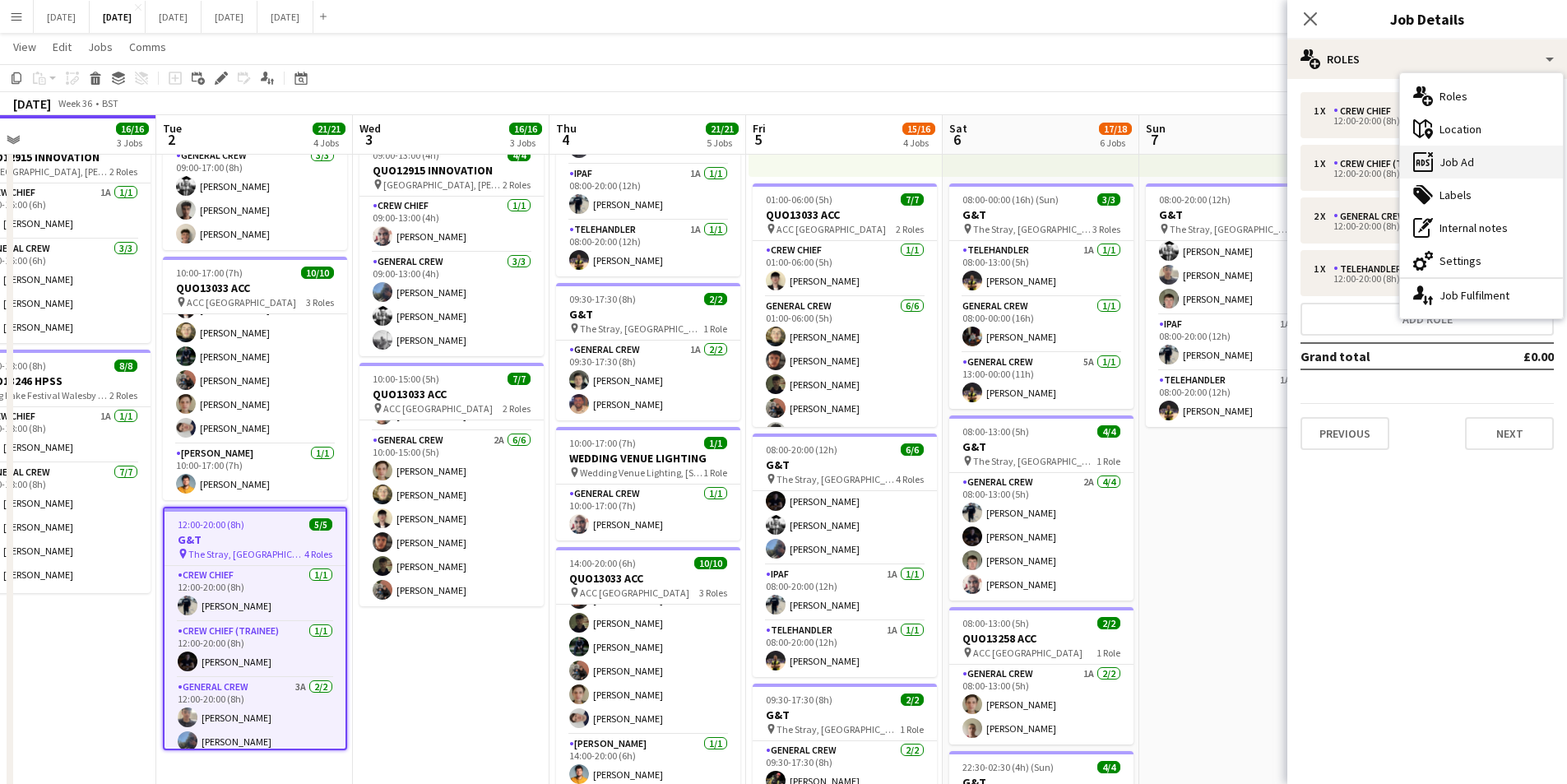
click at [1486, 159] on div "ads-window Job Ad" at bounding box center [1481, 162] width 163 height 33
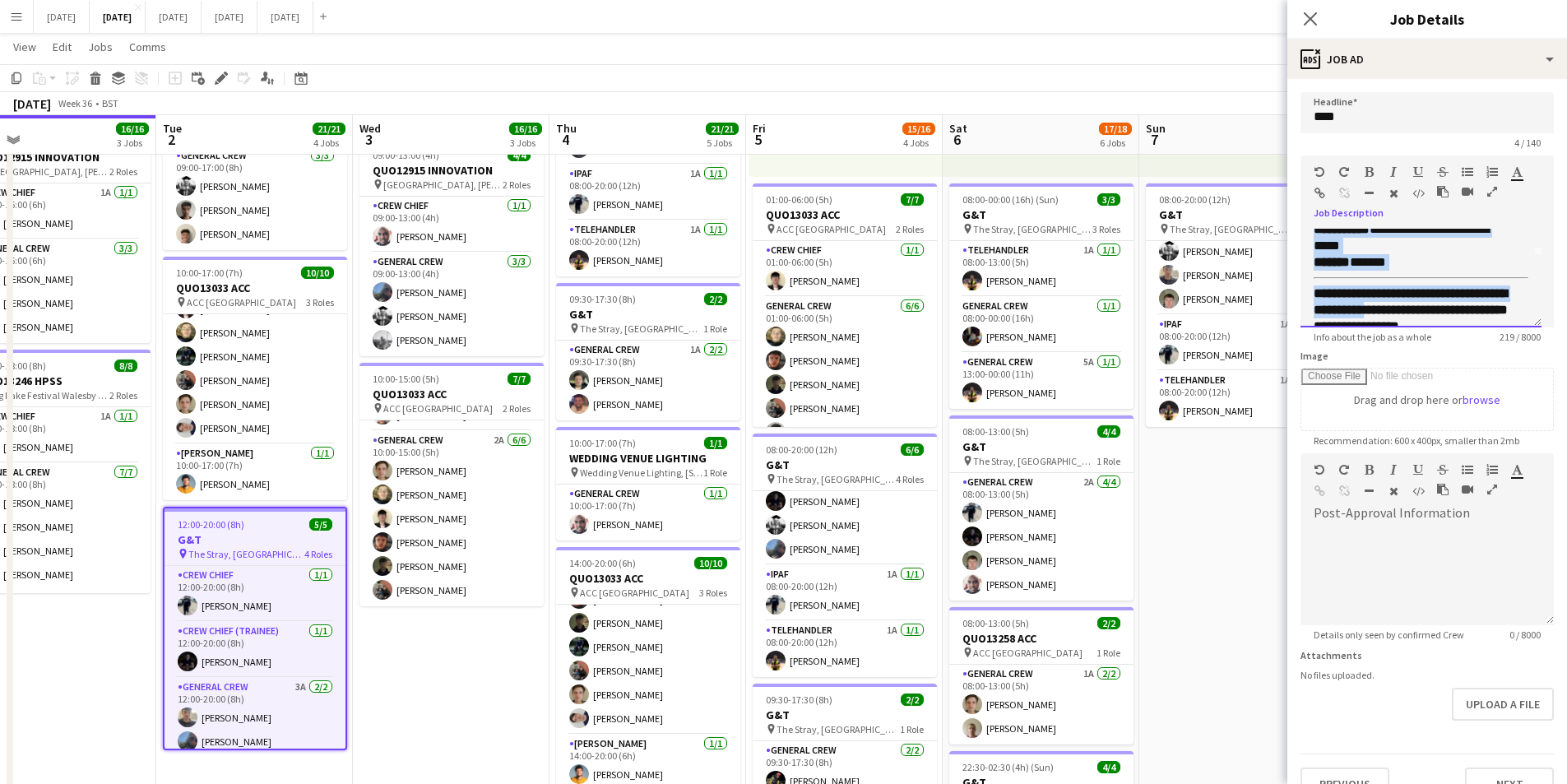
scroll to position [108, 0]
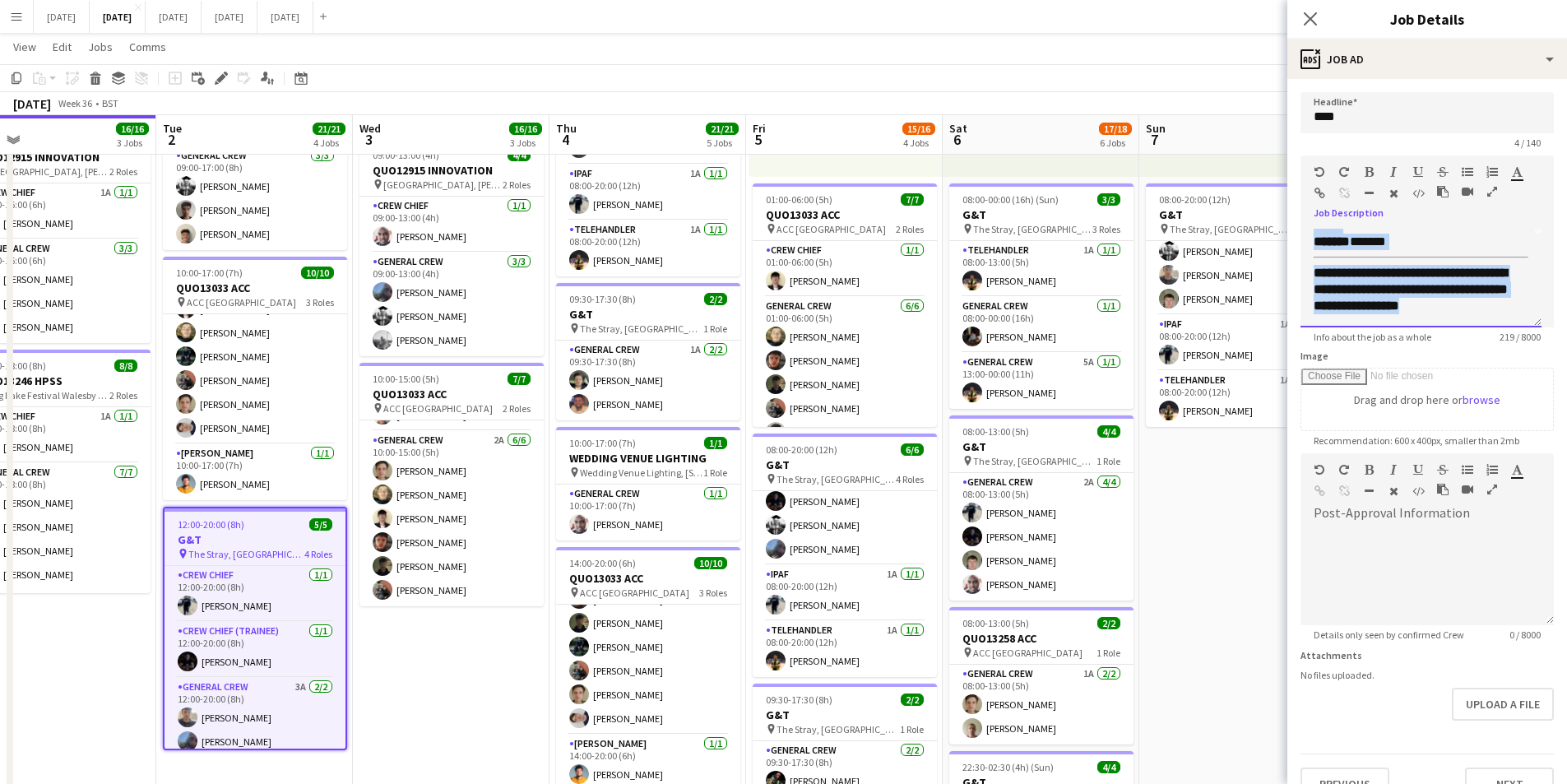
drag, startPoint x: 1310, startPoint y: 234, endPoint x: 1517, endPoint y: 339, distance: 232.1
click at [1517, 339] on app-form-group "**********" at bounding box center [1427, 249] width 253 height 187
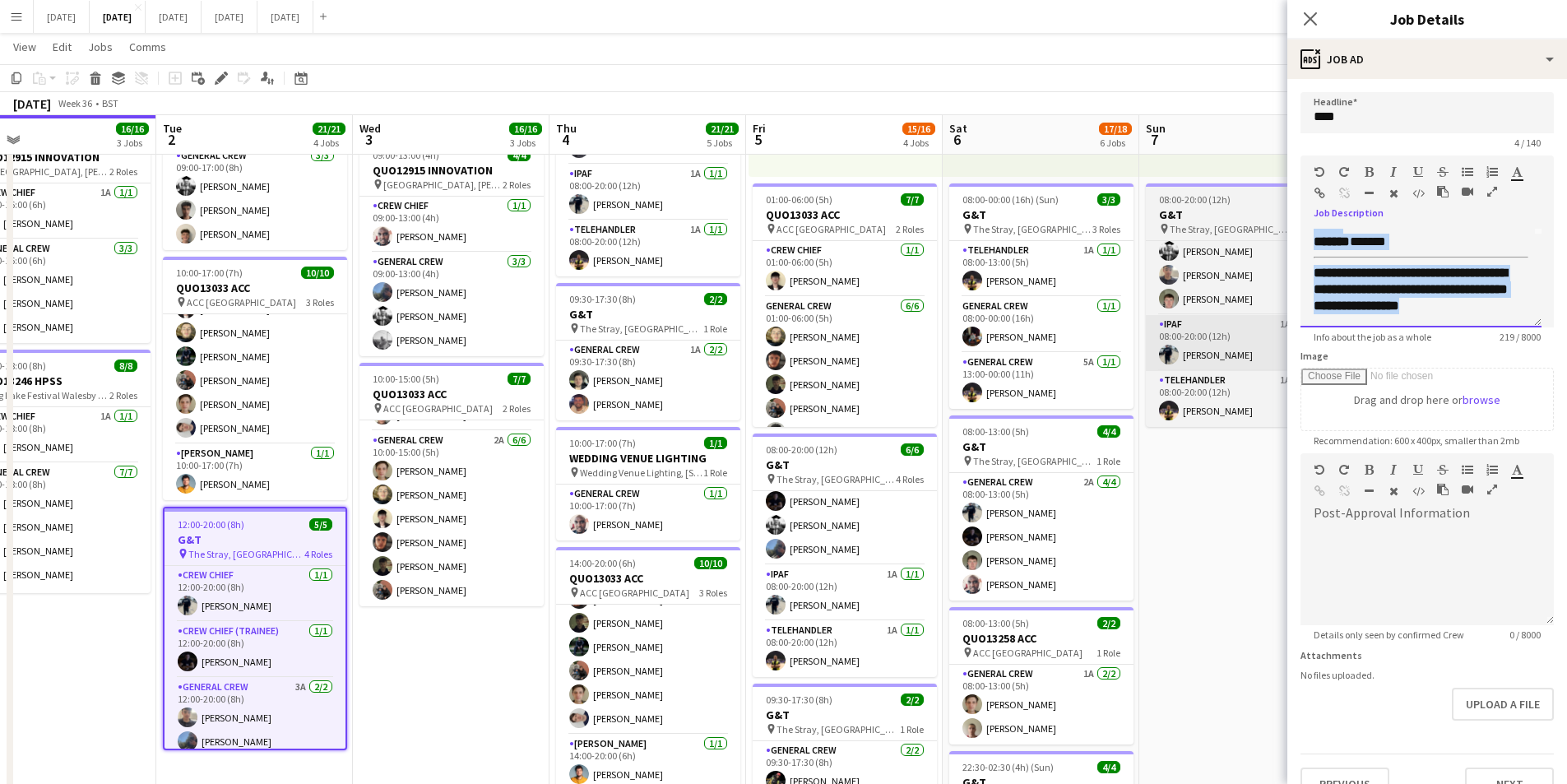
copy div "**********"
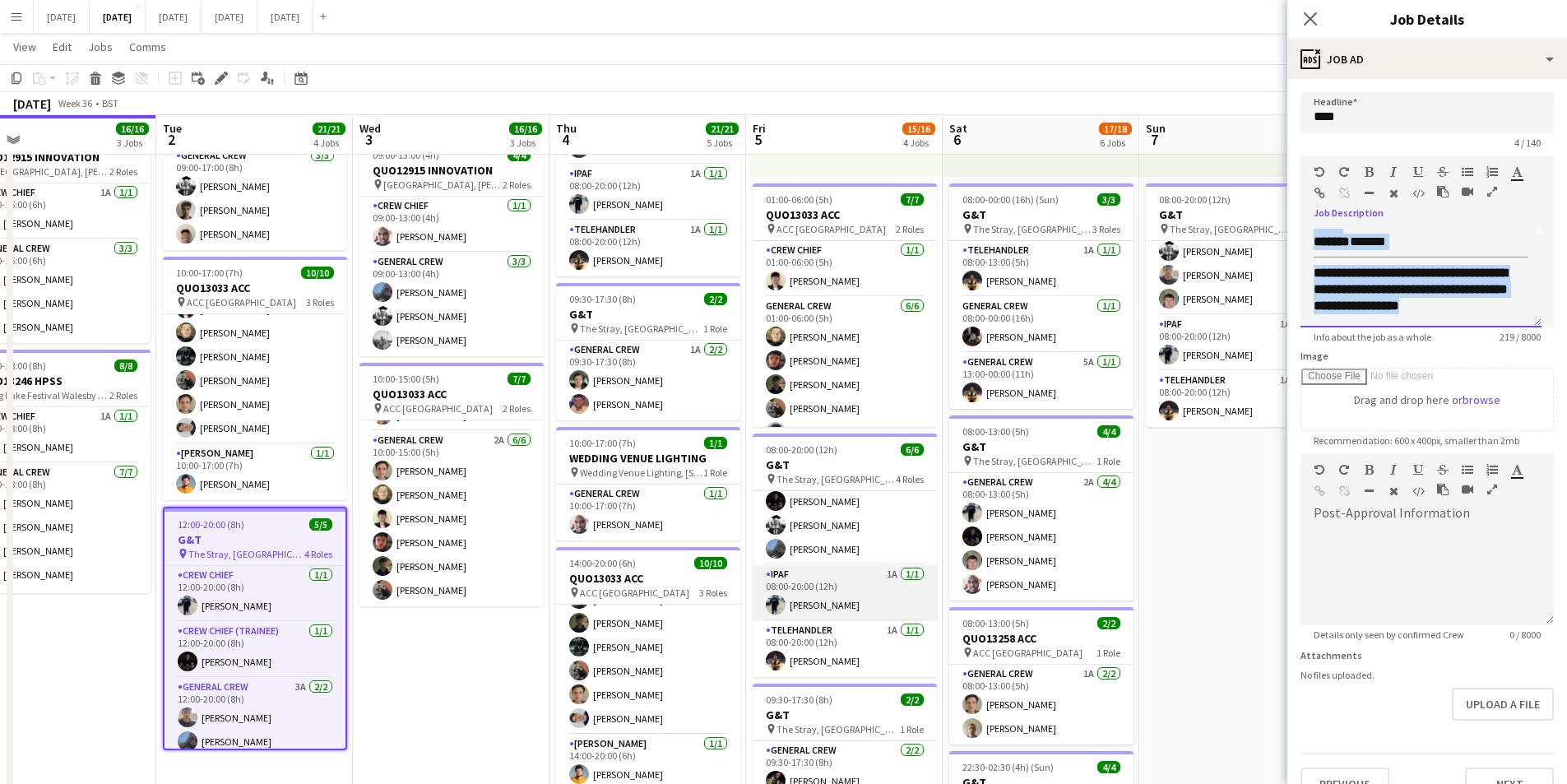
scroll to position [384, 0]
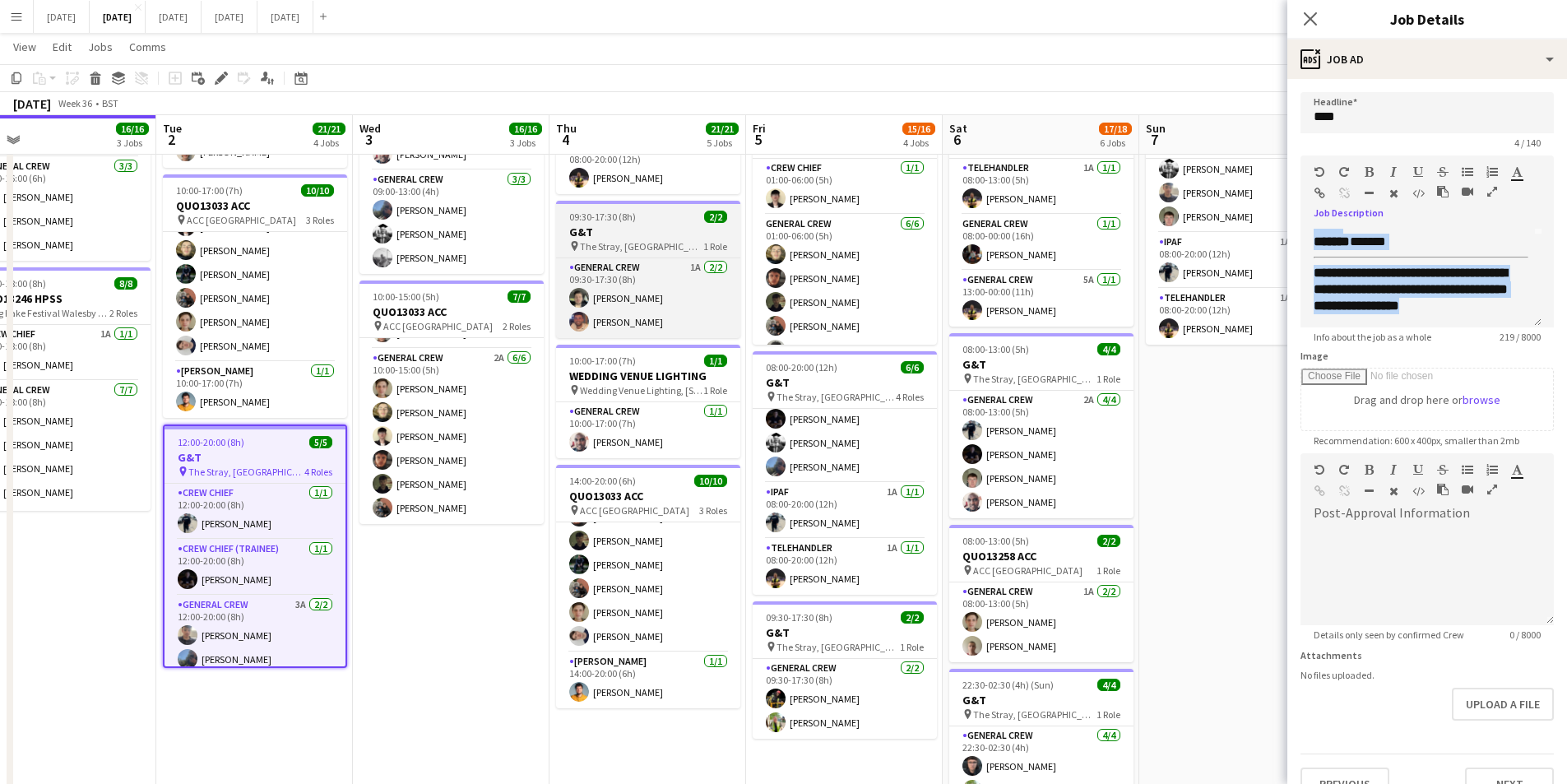
click at [652, 237] on h3 "G&T" at bounding box center [648, 232] width 185 height 15
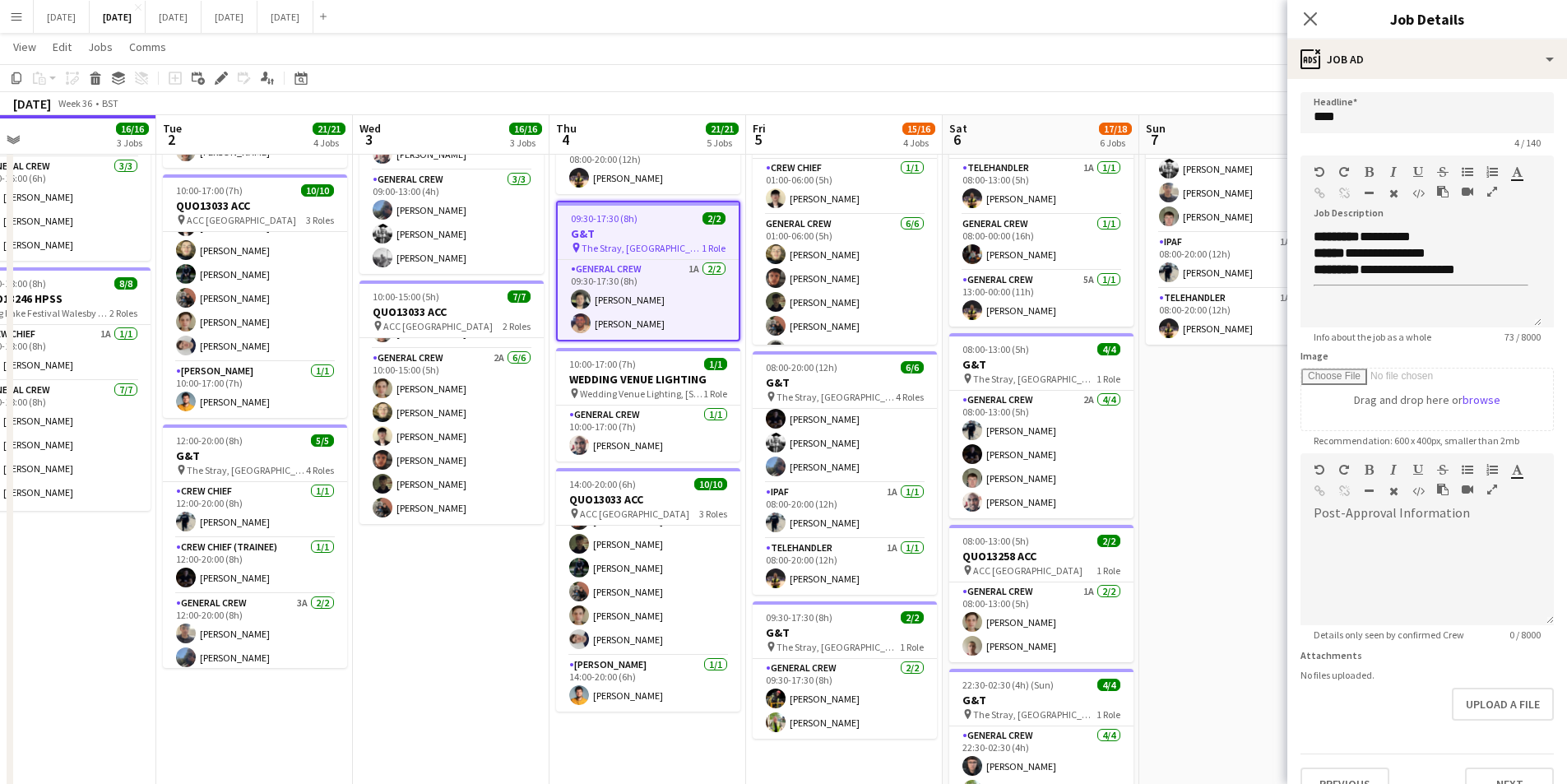
scroll to position [0, 0]
click at [1391, 296] on div "**********" at bounding box center [1420, 277] width 241 height 98
paste div
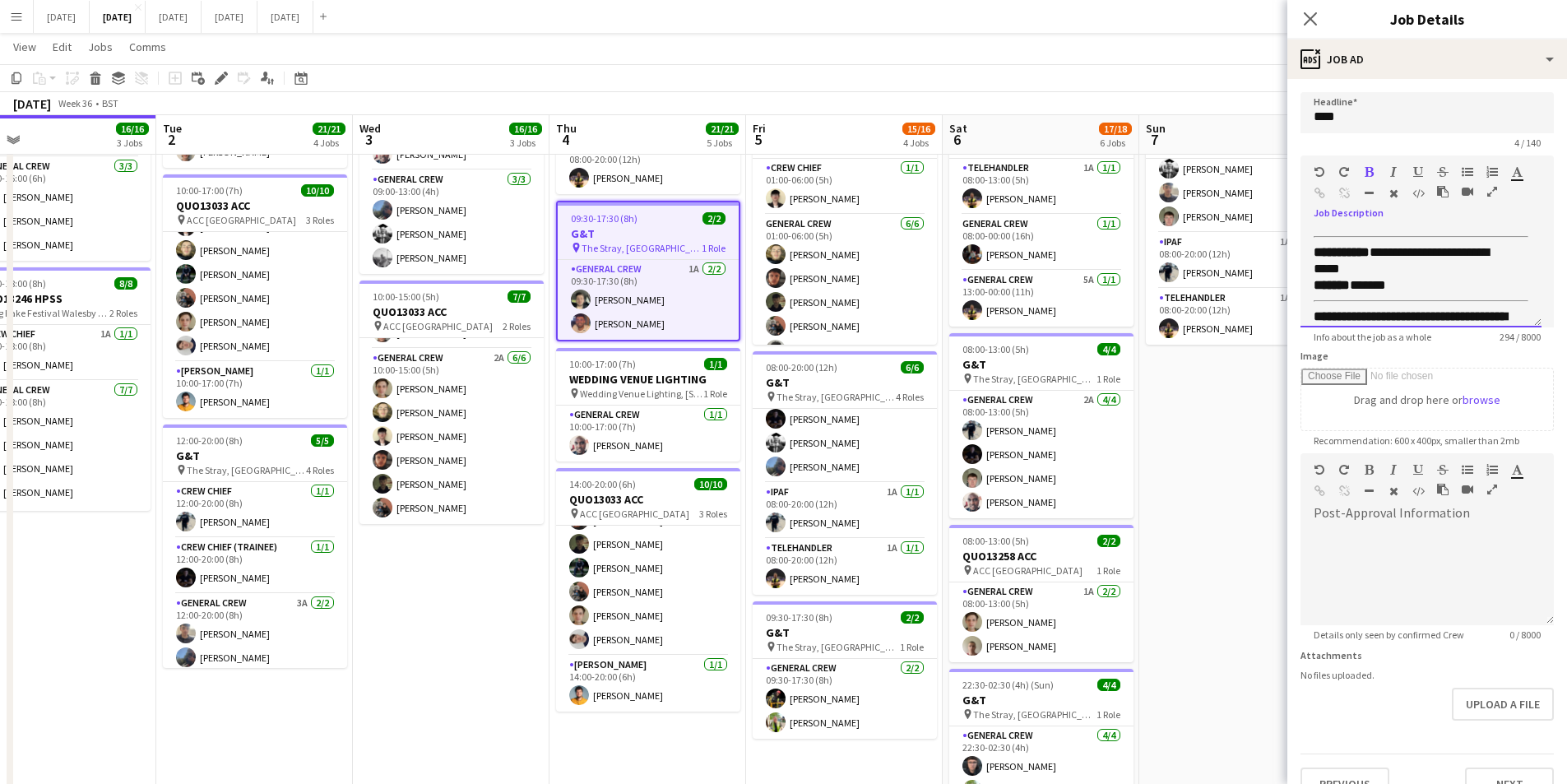
scroll to position [102, 0]
drag, startPoint x: 1400, startPoint y: 281, endPoint x: 1360, endPoint y: 280, distance: 40.0
click at [1360, 280] on div "******* ******" at bounding box center [1421, 281] width 215 height 16
drag, startPoint x: 1340, startPoint y: 264, endPoint x: 1329, endPoint y: 260, distance: 11.7
click at [1329, 260] on div "**********" at bounding box center [1415, 256] width 202 height 33
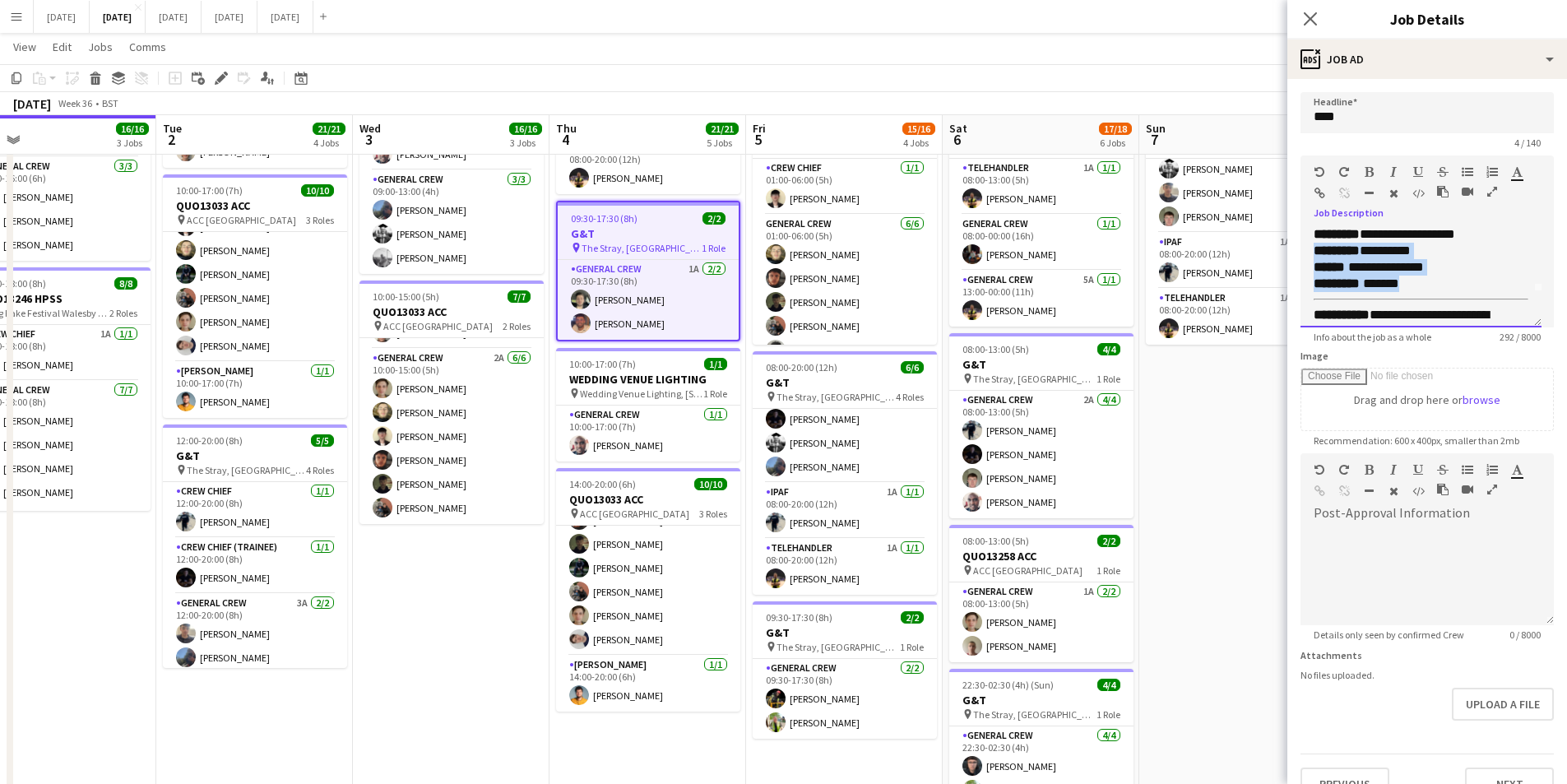
scroll to position [15, 0]
drag, startPoint x: 1420, startPoint y: 236, endPoint x: 1308, endPoint y: 242, distance: 112.2
click at [1308, 242] on div "**********" at bounding box center [1420, 277] width 241 height 98
click at [1315, 313] on span "*********" at bounding box center [1337, 319] width 46 height 13
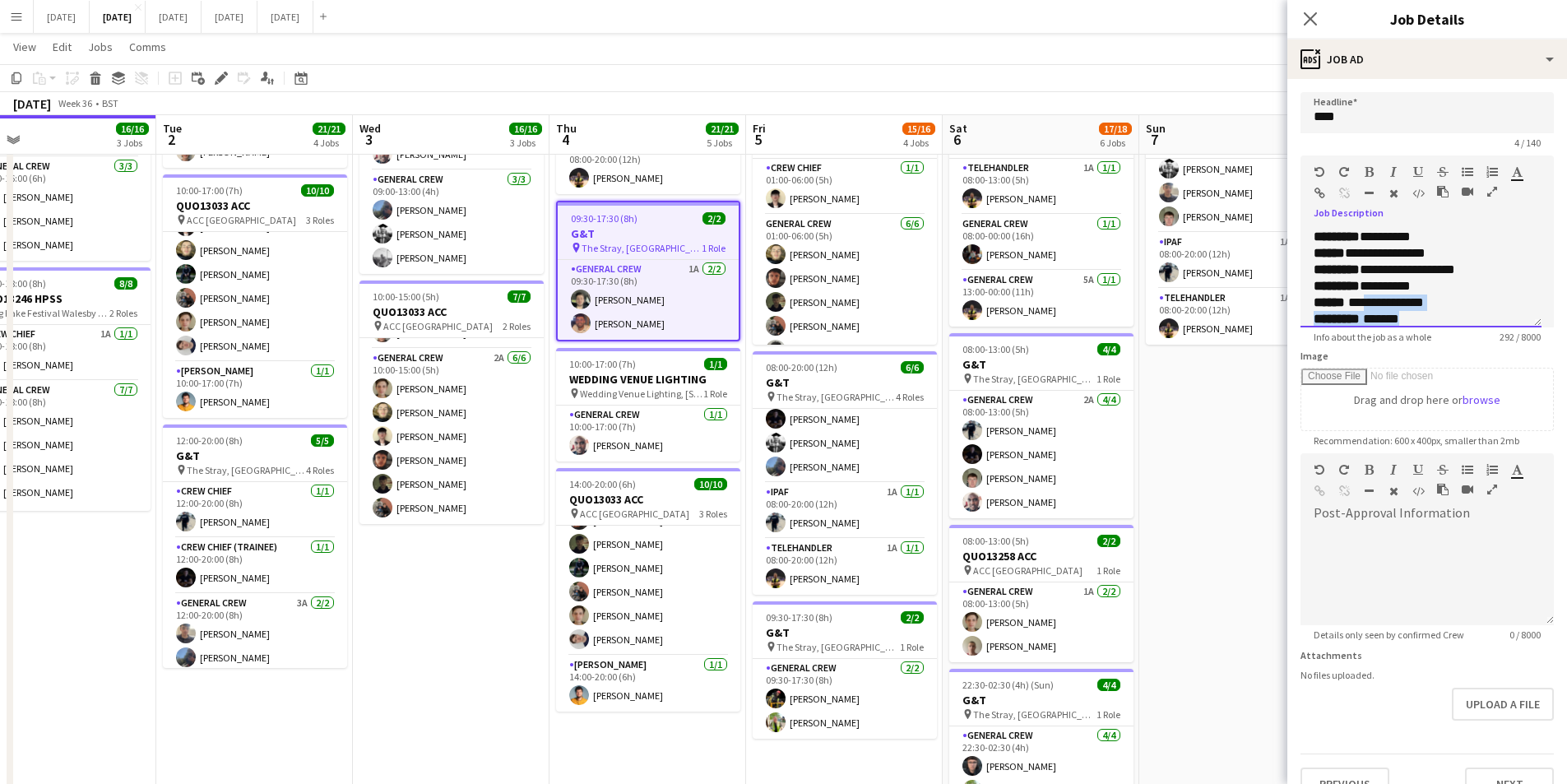
scroll to position [4, 0]
drag, startPoint x: 1408, startPoint y: 317, endPoint x: 1309, endPoint y: 290, distance: 102.6
click at [1309, 290] on div "**********" at bounding box center [1420, 277] width 241 height 98
drag, startPoint x: 1311, startPoint y: 233, endPoint x: 1450, endPoint y: 358, distance: 186.9
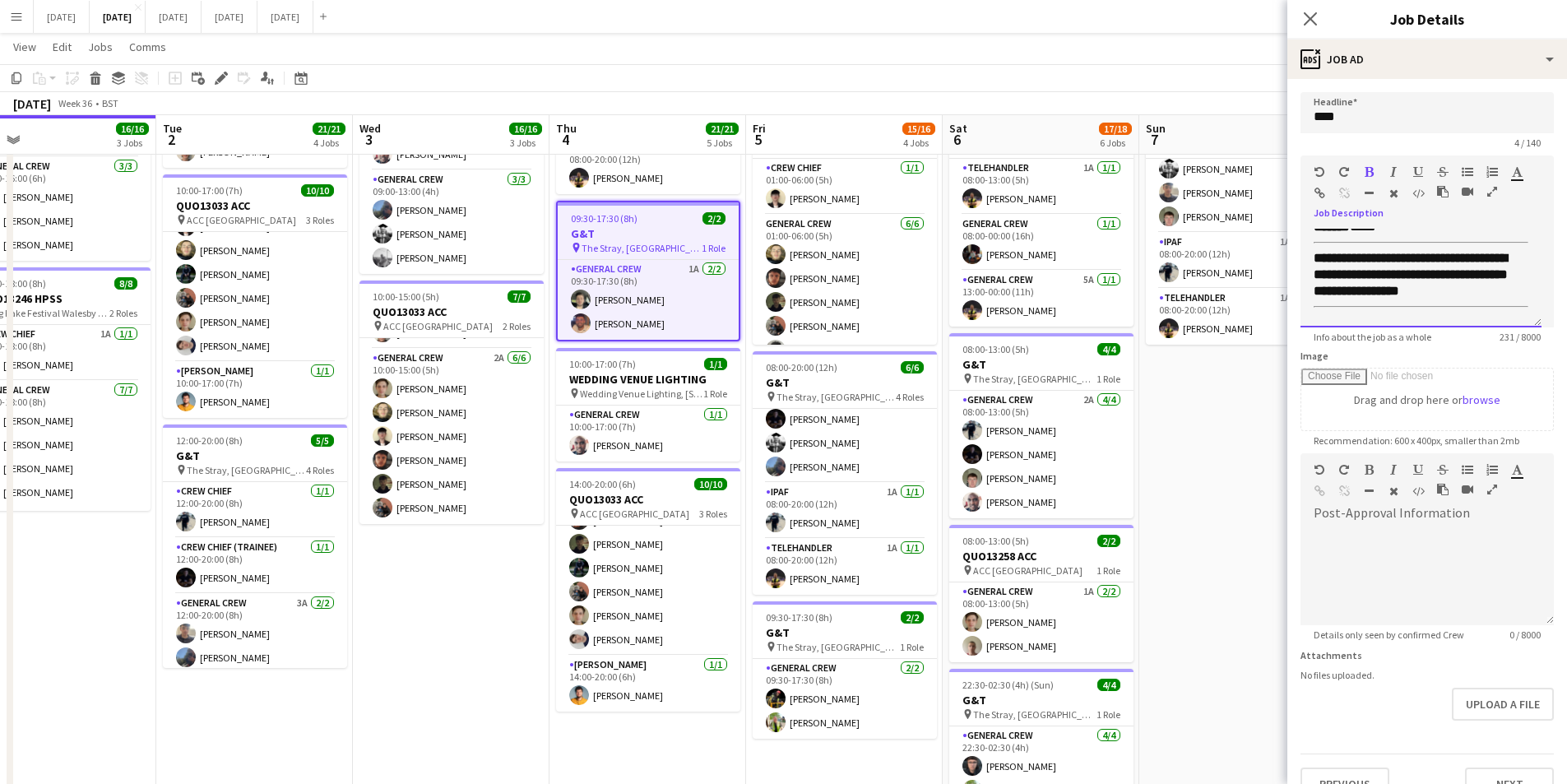
click at [1450, 358] on form "**********" at bounding box center [1427, 446] width 279 height 708
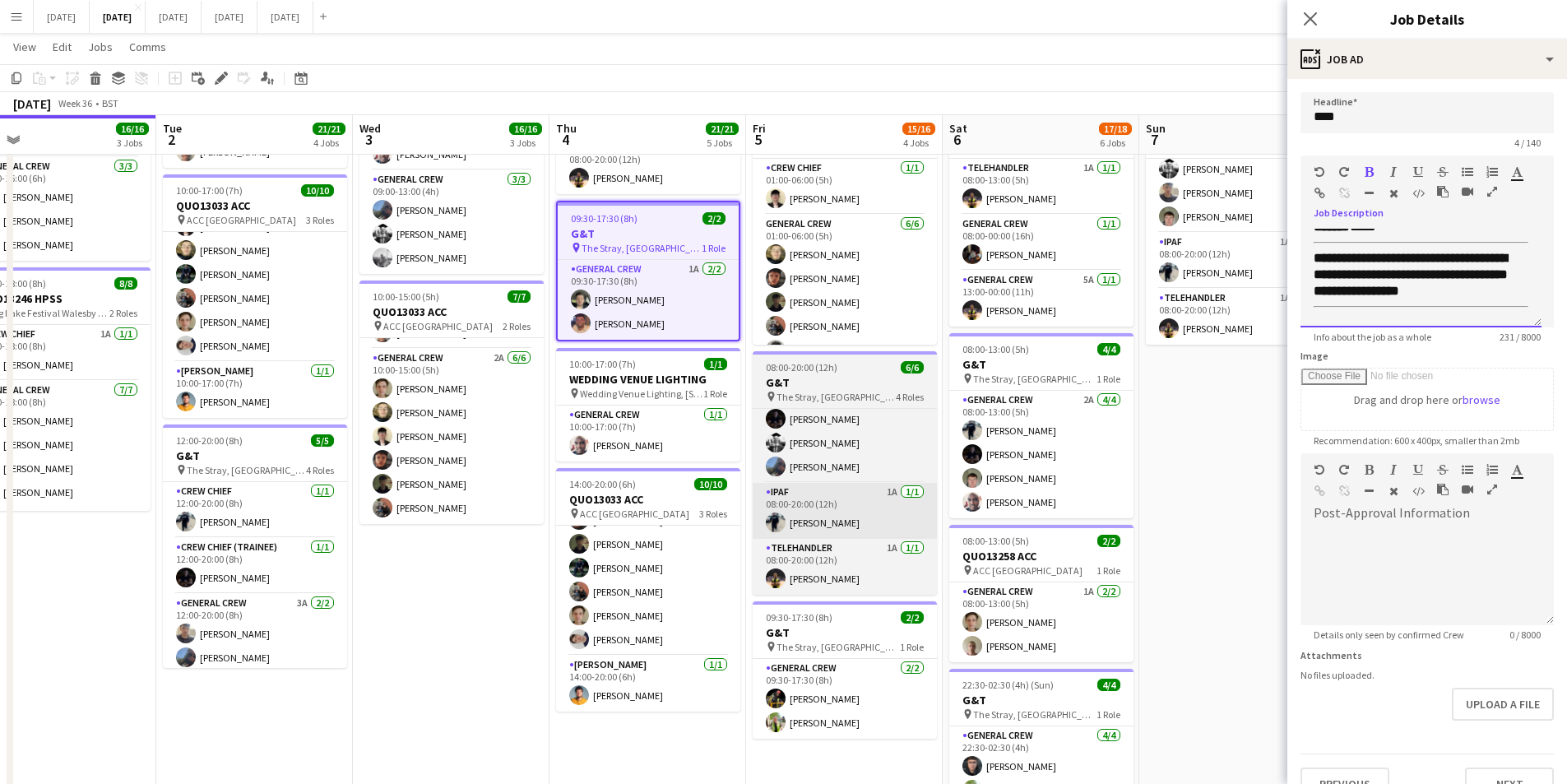
copy hr
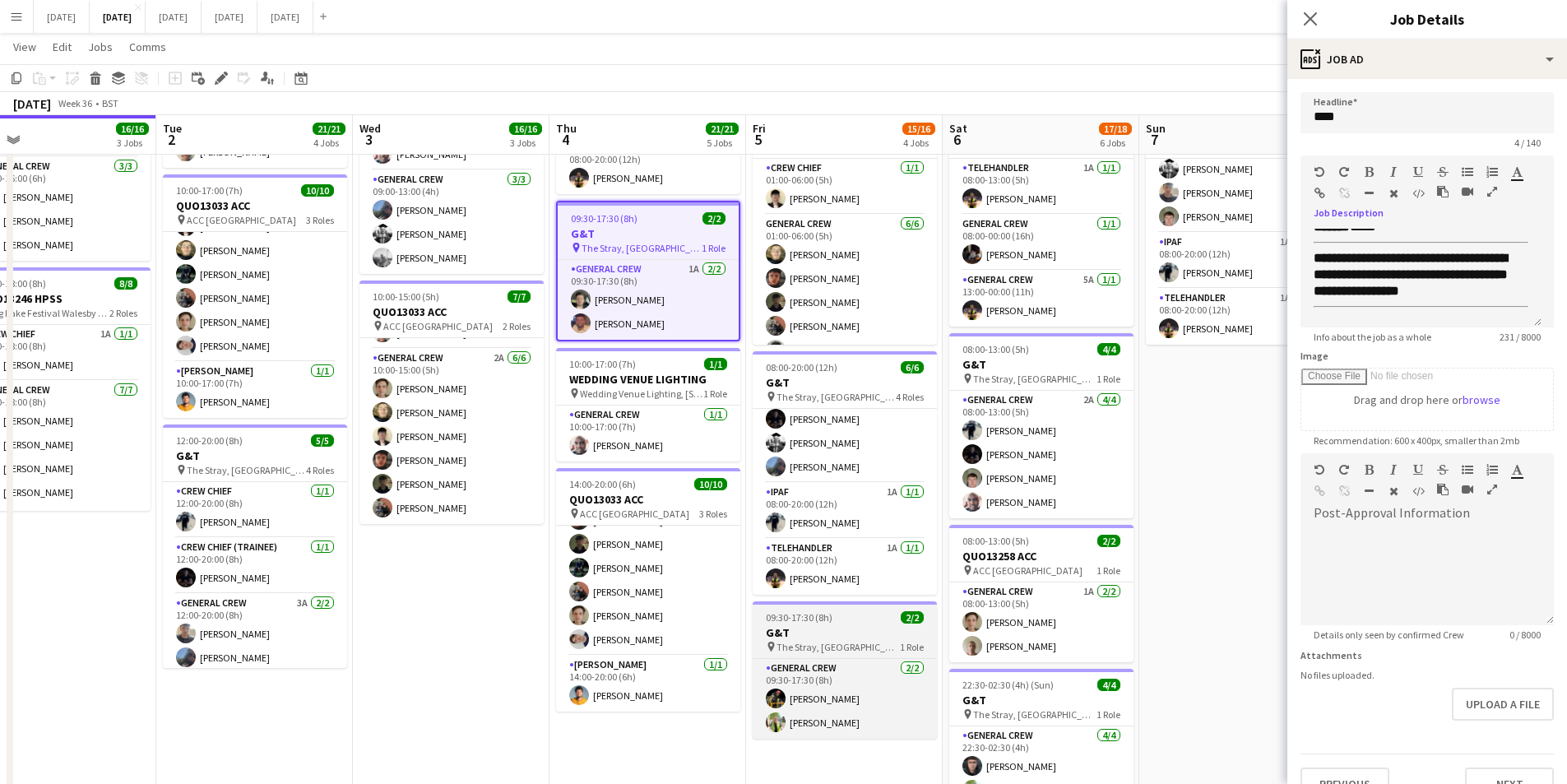
click at [822, 619] on app-job-card "09:30-17:30 (8h) 2/2 G&T pin The Stray, W Park, Harrogate, UK 1 Role General Cr…" at bounding box center [844, 669] width 185 height 137
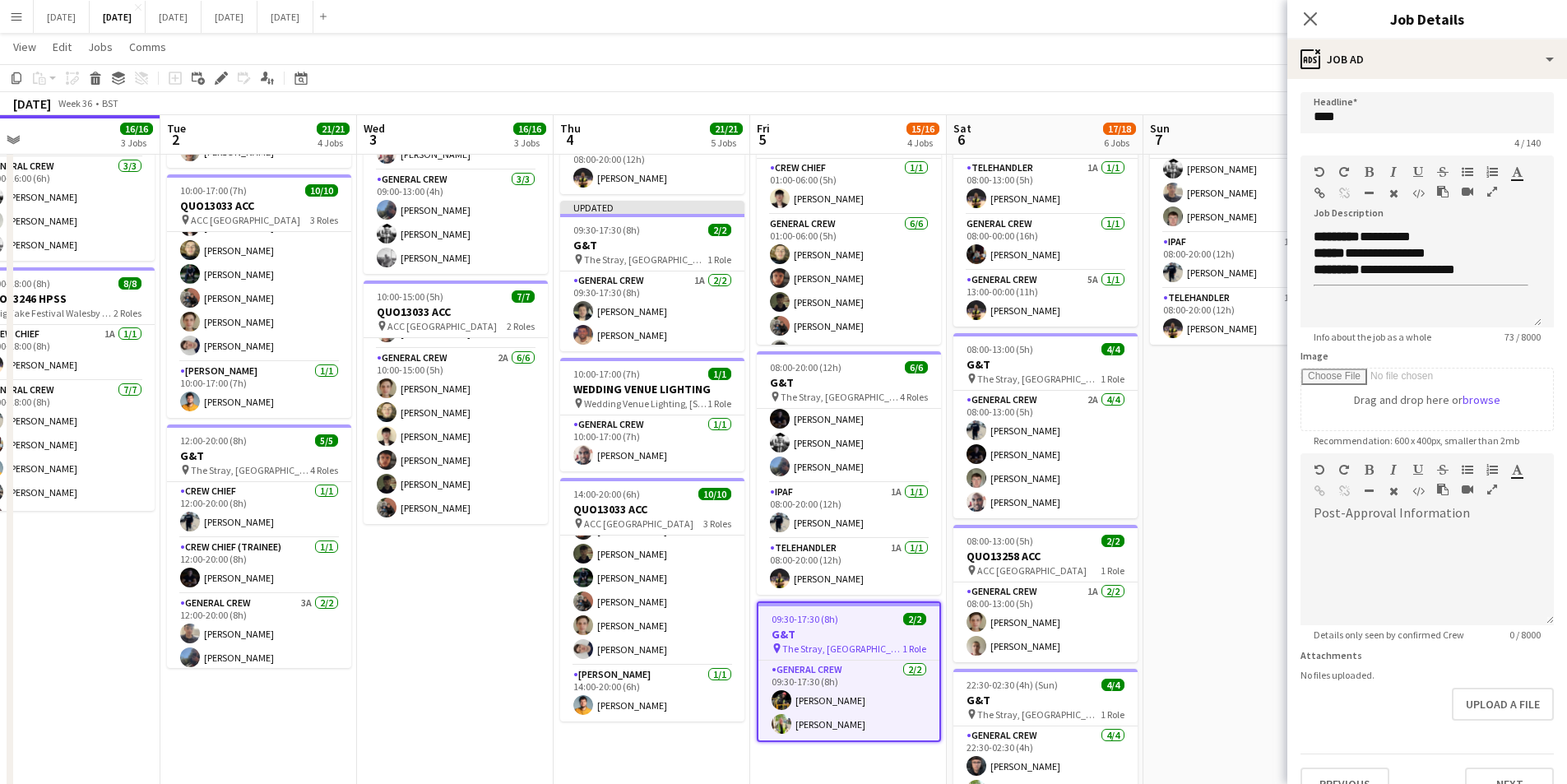
scroll to position [0, 0]
click at [1358, 301] on div "**********" at bounding box center [1420, 277] width 241 height 98
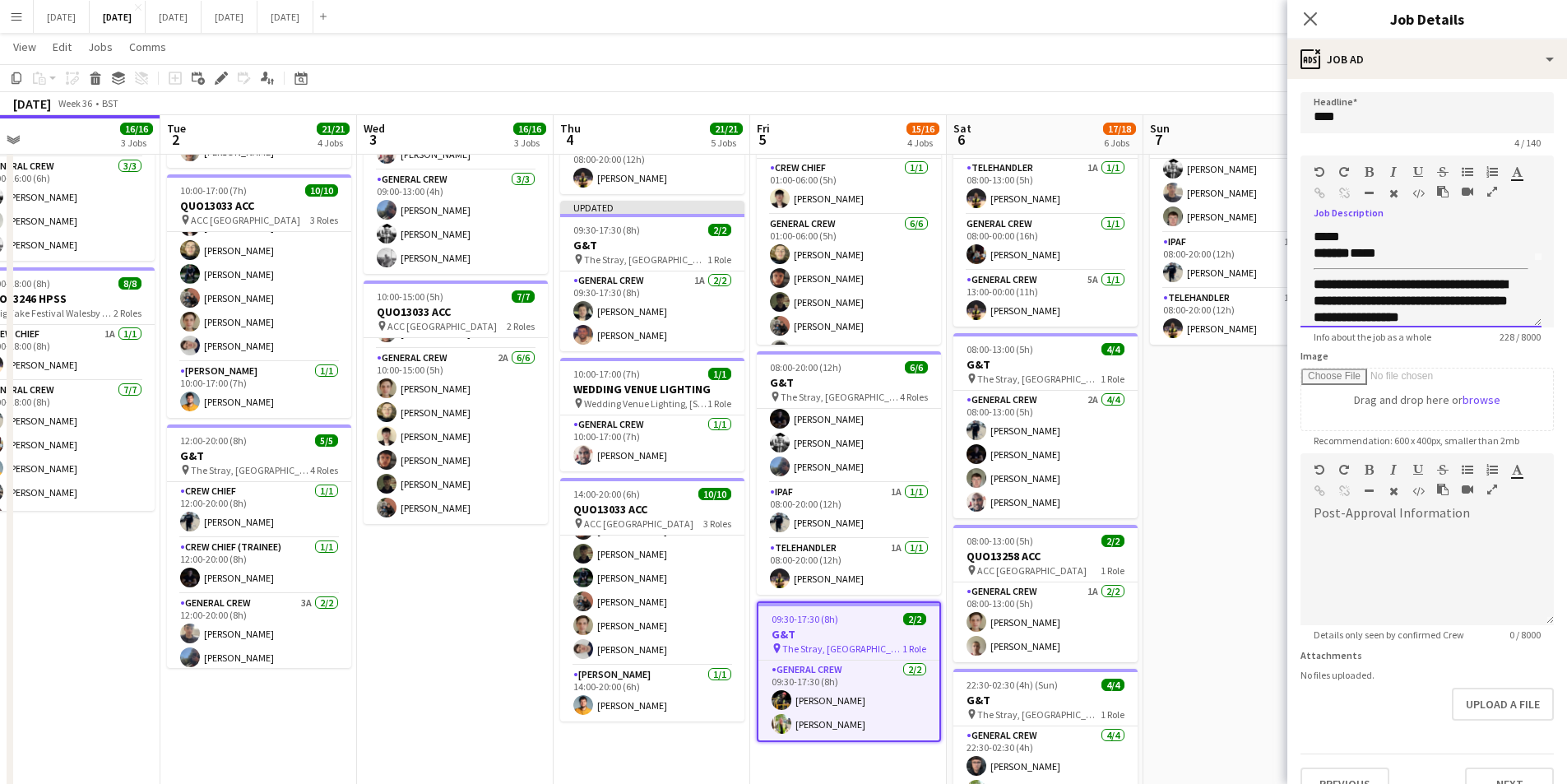
scroll to position [47, 0]
click at [1382, 268] on div "******* ****" at bounding box center [1421, 272] width 215 height 16
click at [1493, 269] on p "**********" at bounding box center [1421, 270] width 215 height 16
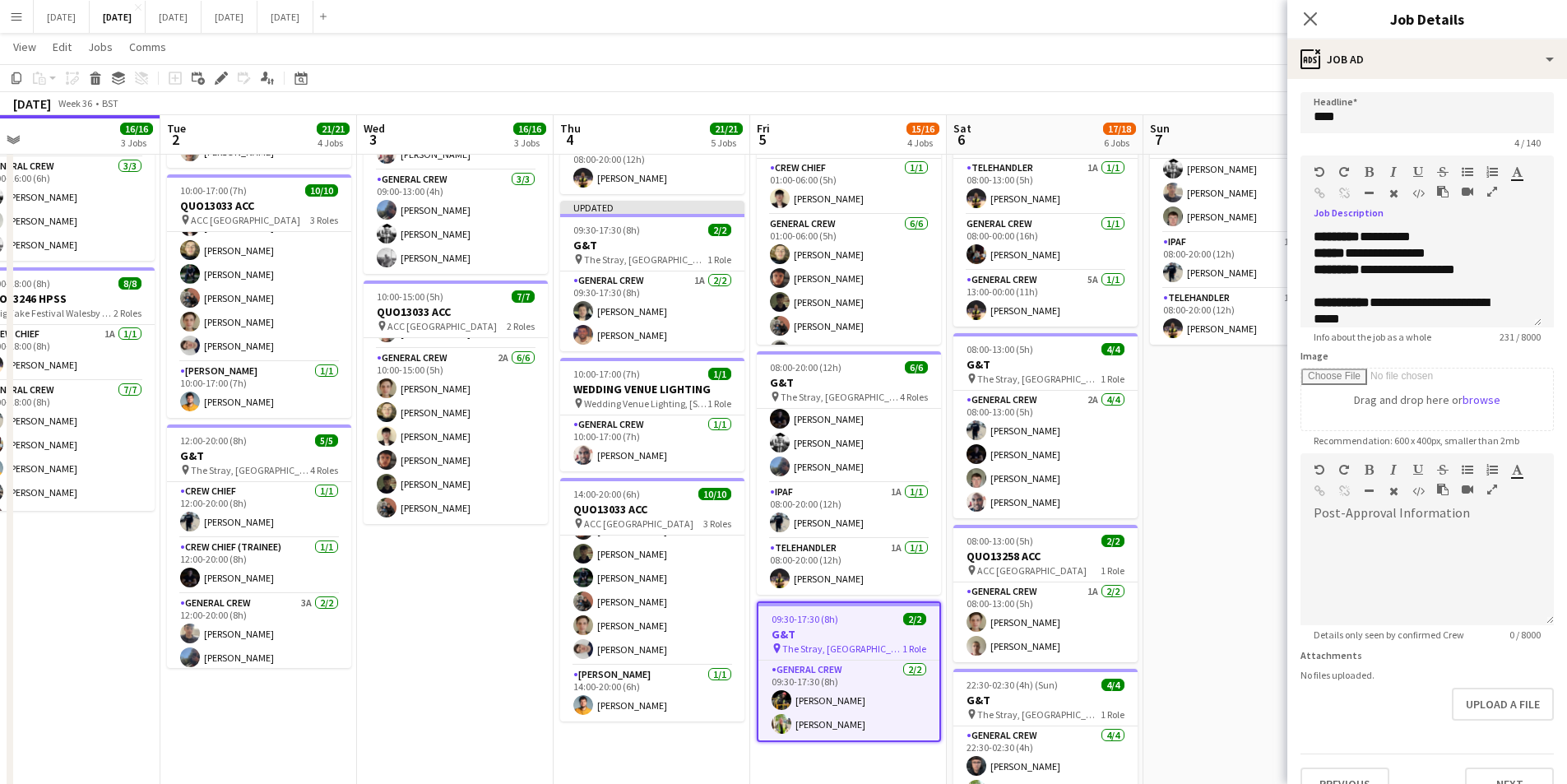
click at [1367, 187] on icon "button" at bounding box center [1370, 193] width 9 height 12
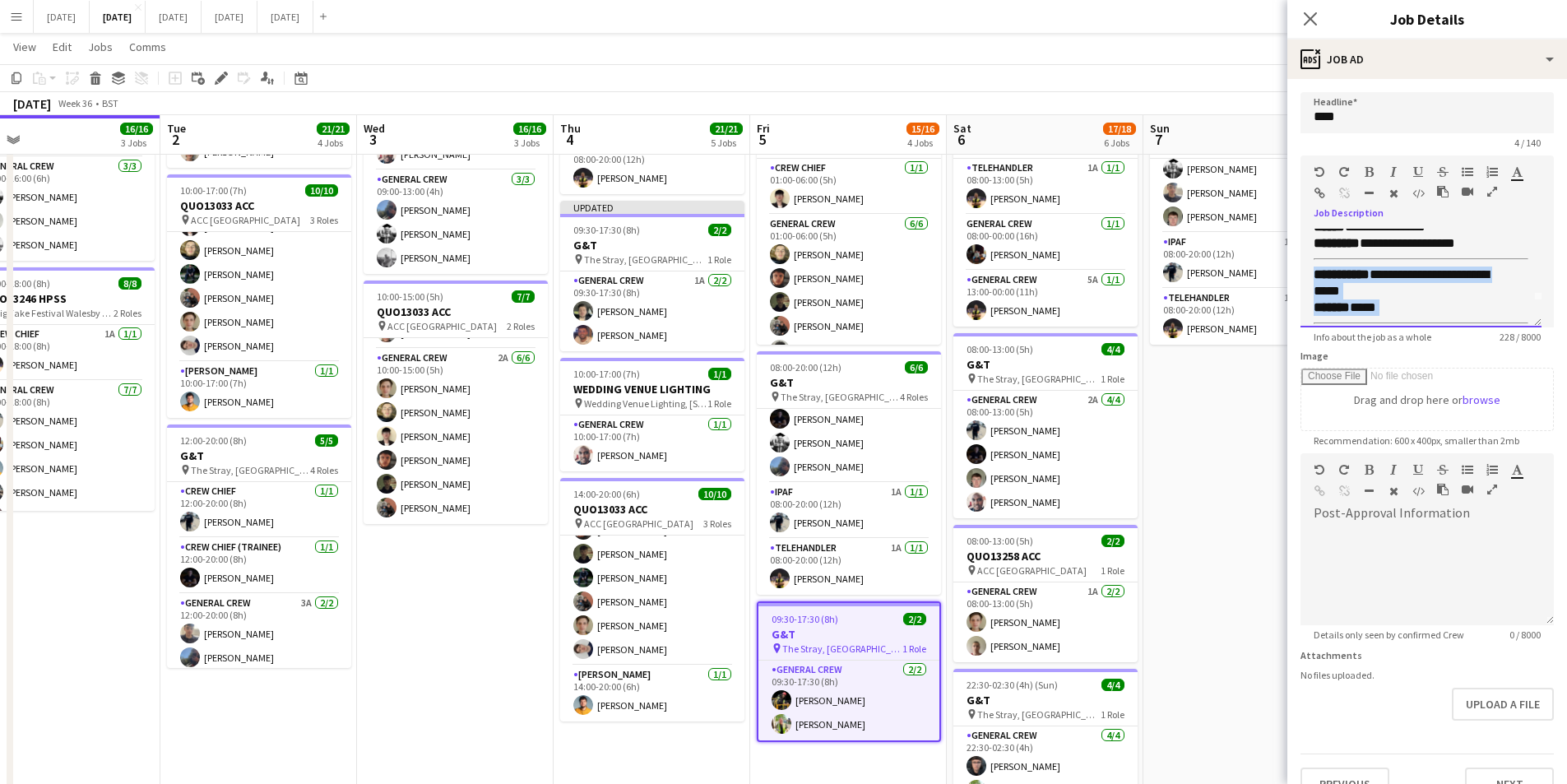
scroll to position [124, 0]
drag, startPoint x: 1313, startPoint y: 274, endPoint x: 1429, endPoint y: 337, distance: 132.0
click at [1429, 337] on app-form-group "**********" at bounding box center [1427, 249] width 253 height 187
copy div "**********"
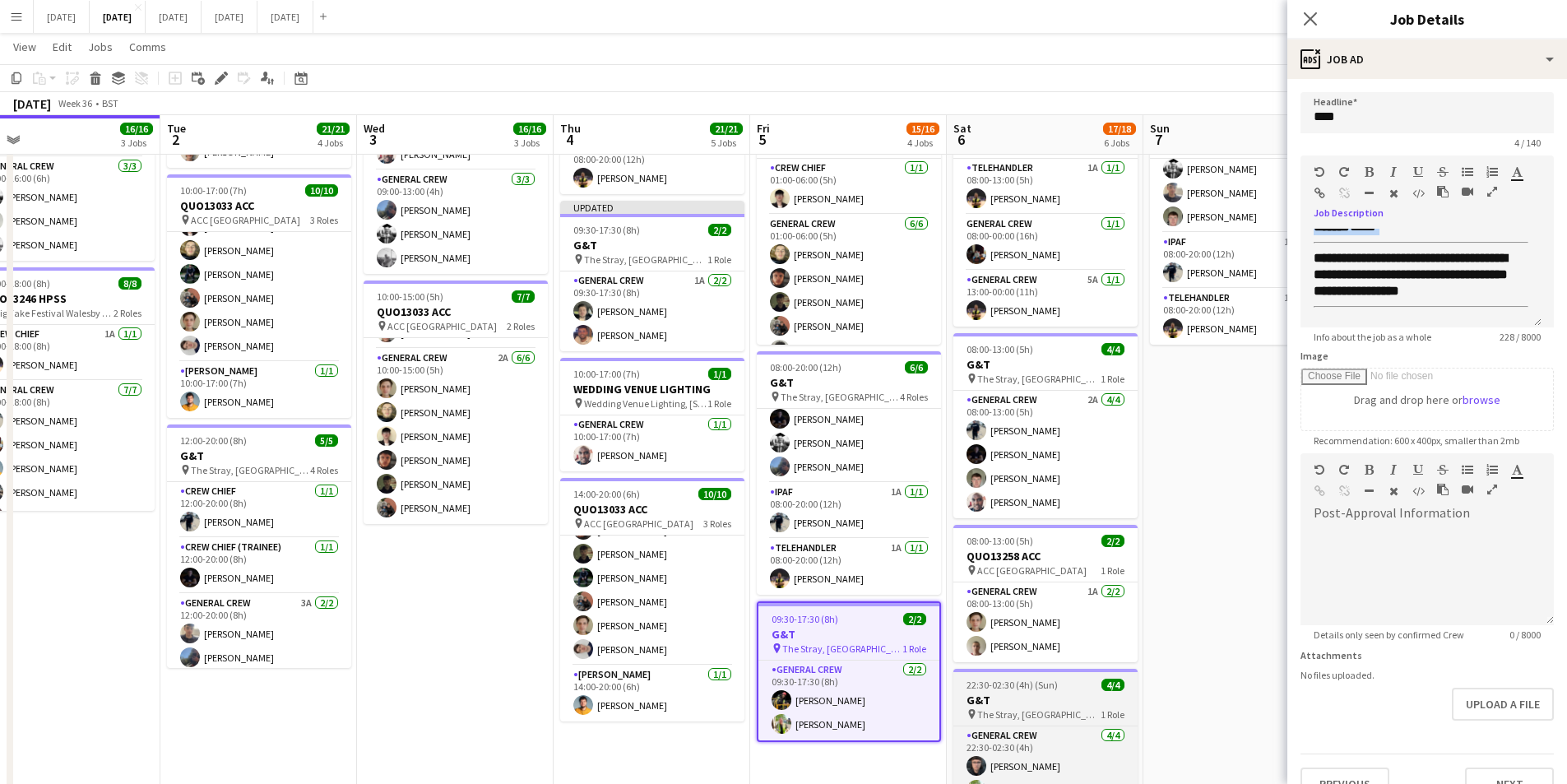
click at [1030, 699] on h3 "G&T" at bounding box center [1046, 699] width 185 height 15
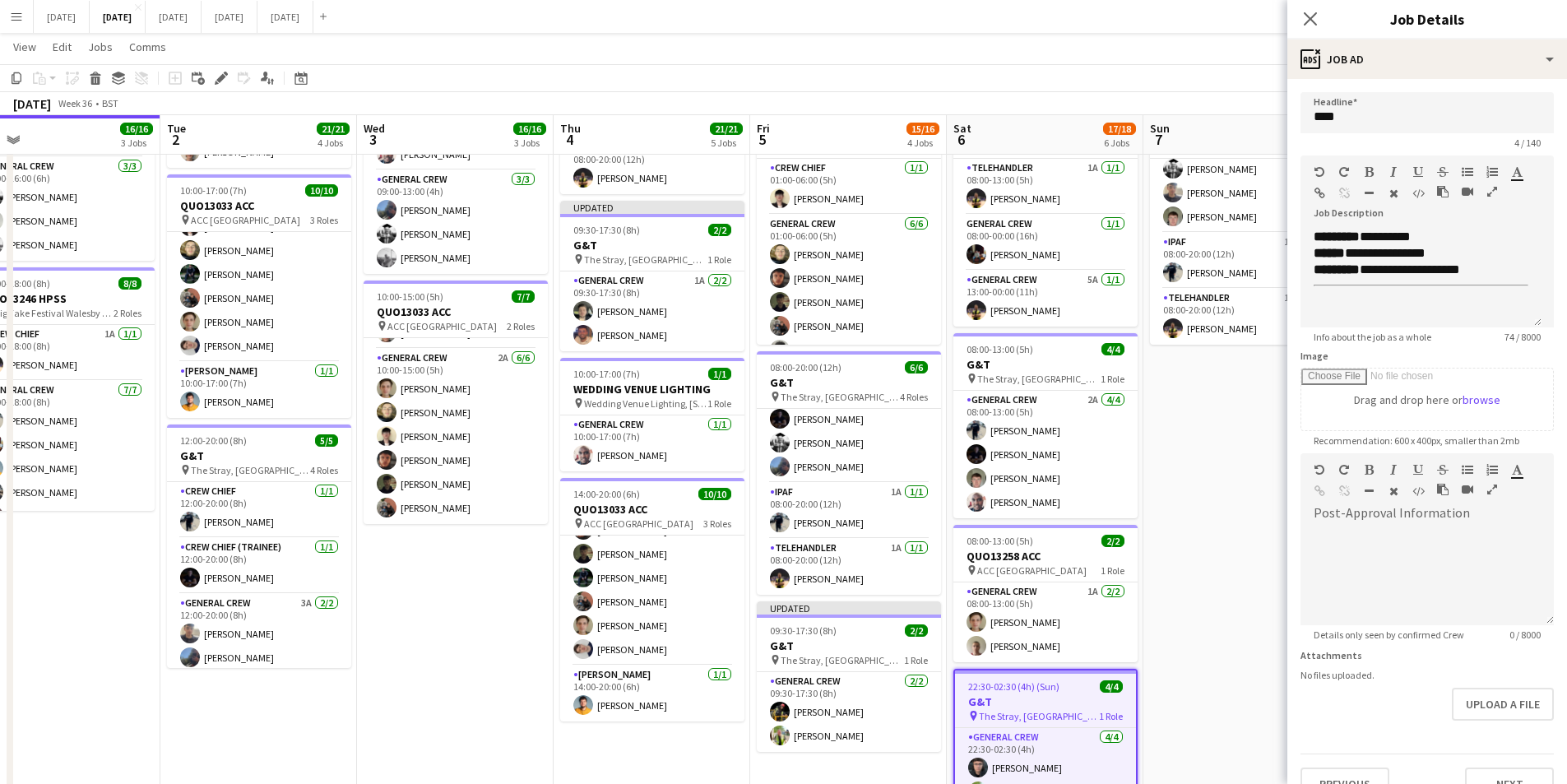
scroll to position [0, 0]
click at [1369, 291] on div "**********" at bounding box center [1420, 277] width 241 height 98
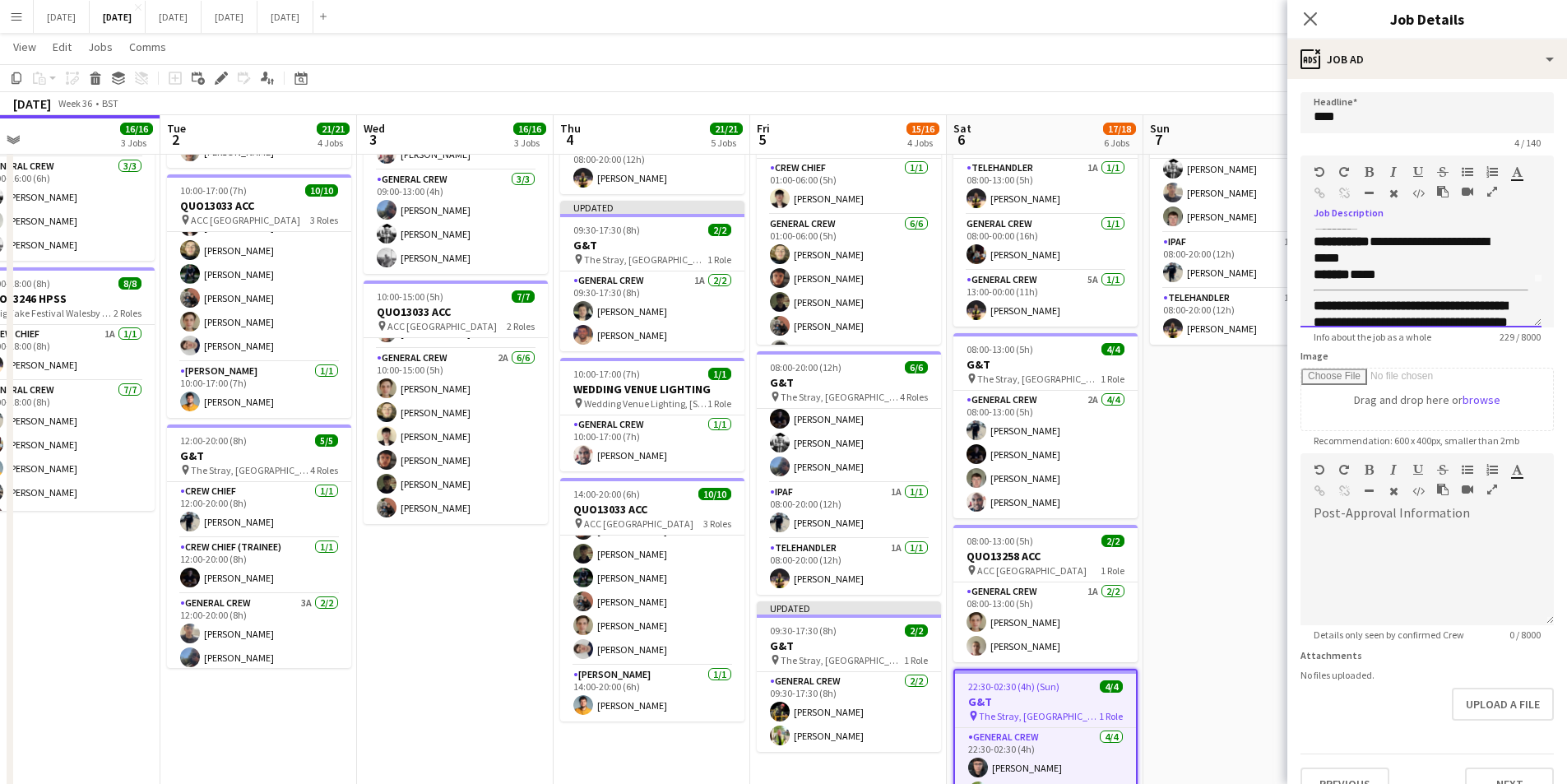
scroll to position [1, 0]
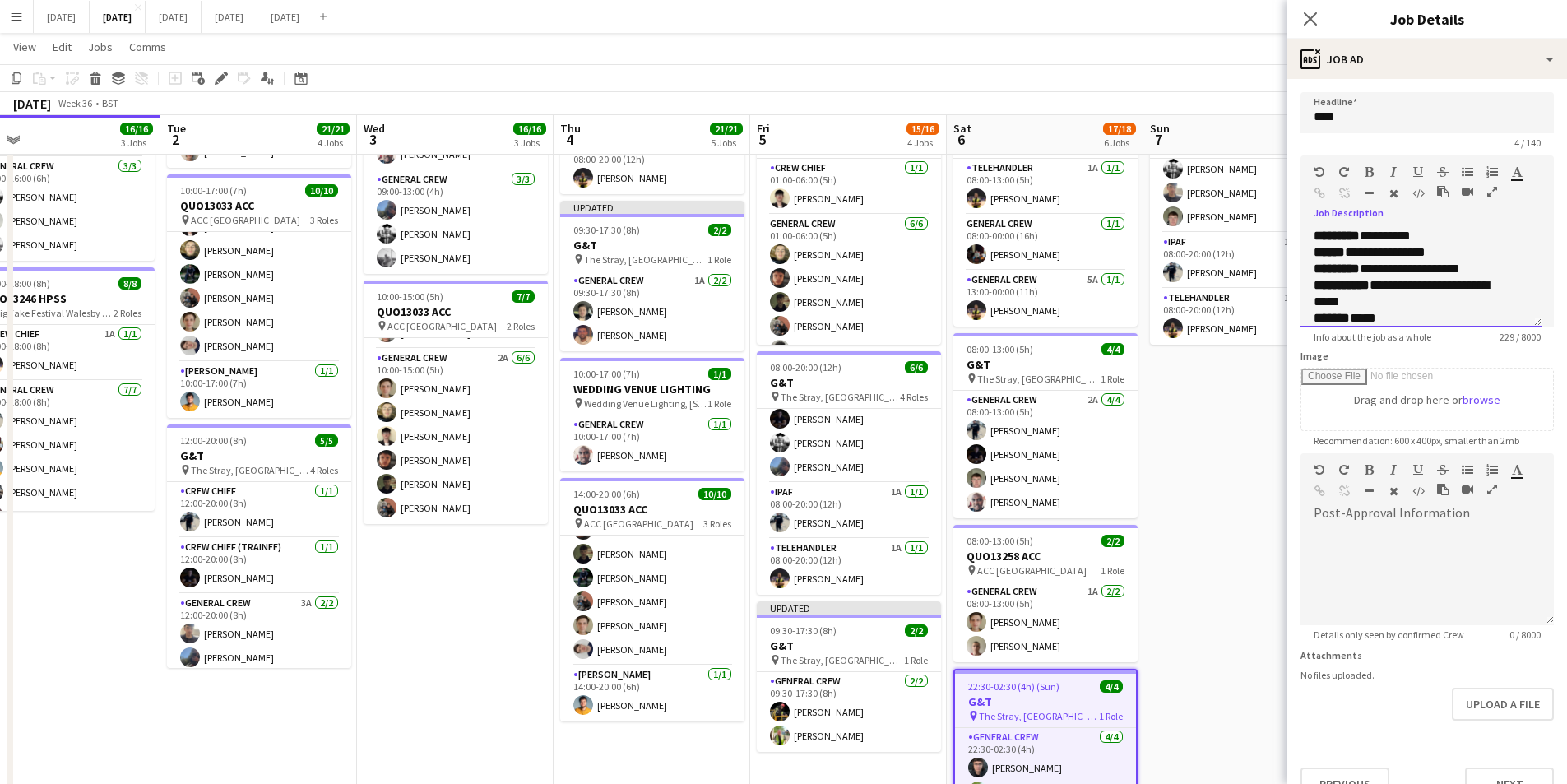
click at [1482, 270] on p "**********" at bounding box center [1421, 269] width 215 height 16
click at [1368, 192] on icon "button" at bounding box center [1370, 193] width 9 height 12
click at [1338, 315] on div "**********" at bounding box center [1415, 308] width 202 height 33
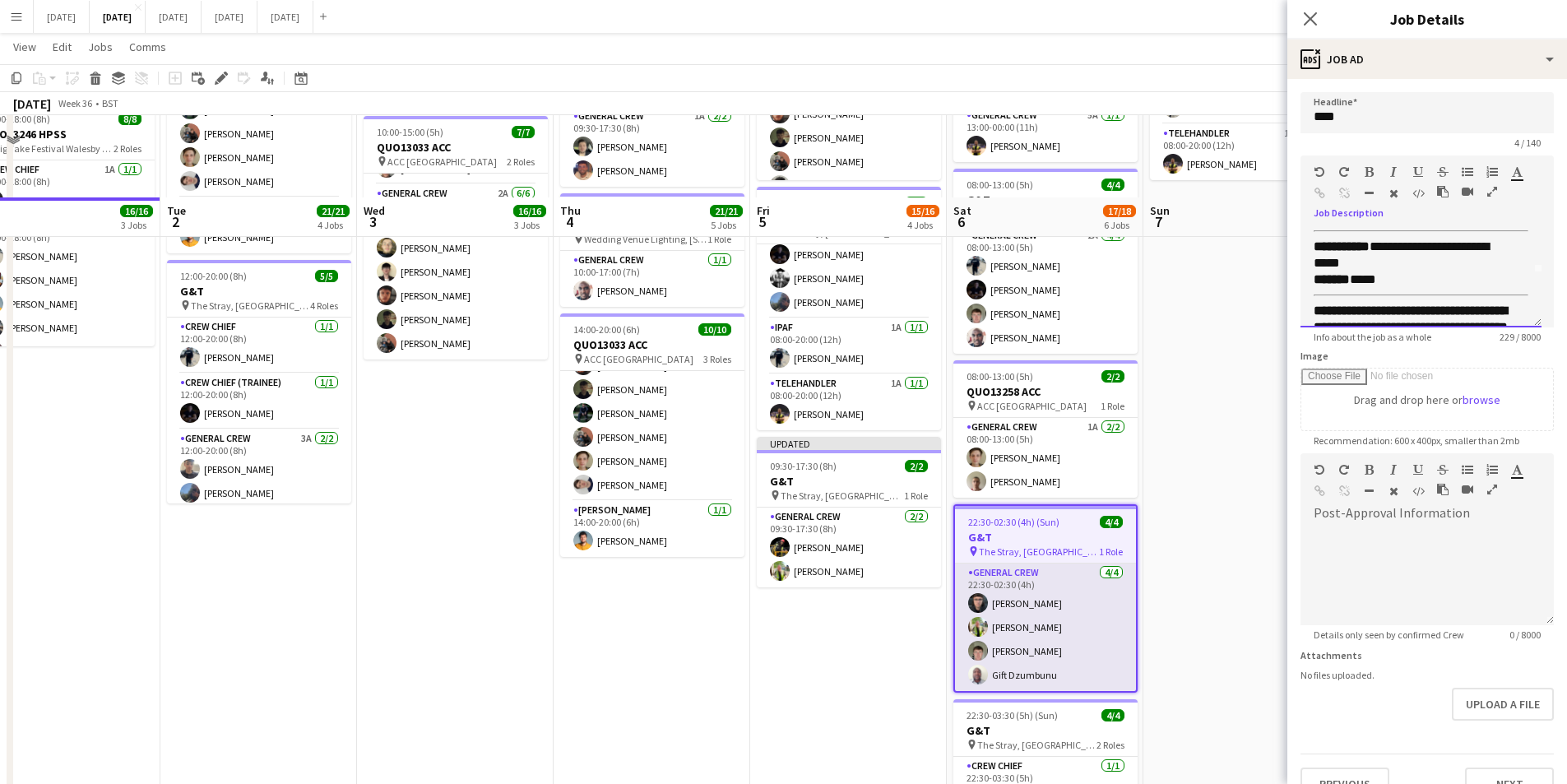
scroll to position [630, 0]
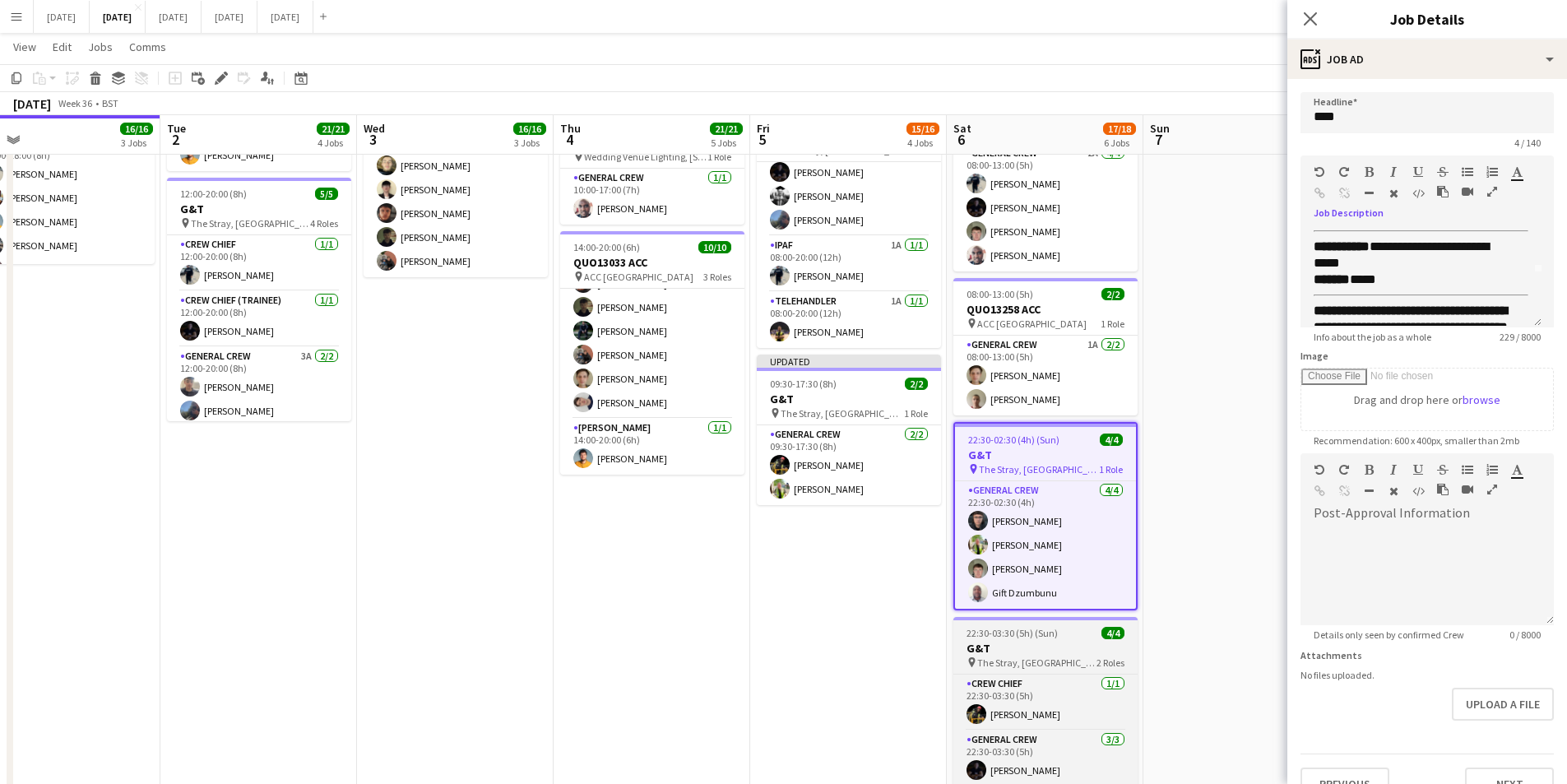
click at [1050, 640] on h3 "G&T" at bounding box center [1046, 648] width 185 height 15
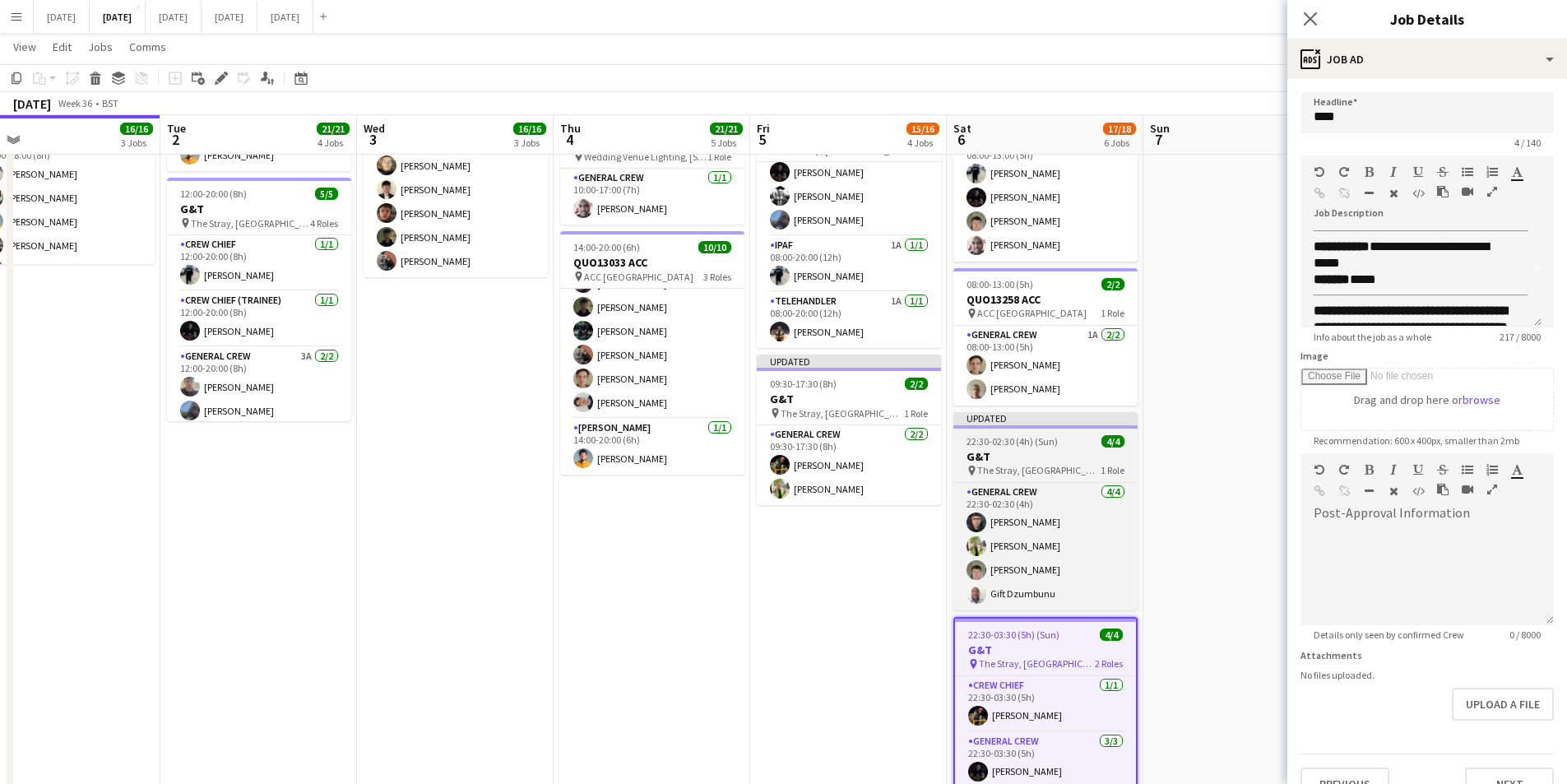
click at [1033, 453] on h3 "G&T" at bounding box center [1046, 457] width 185 height 15
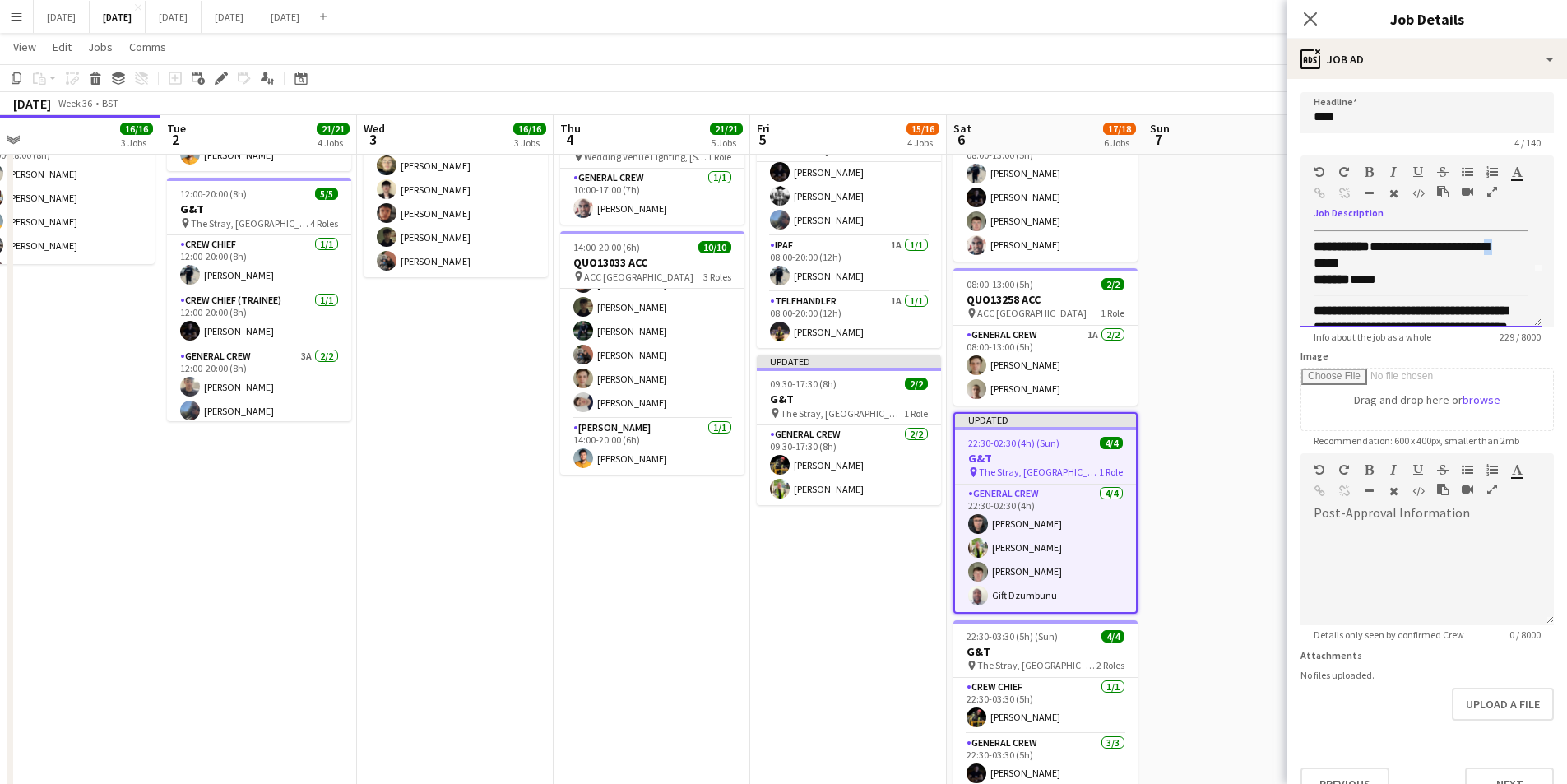
click at [1330, 262] on div "**********" at bounding box center [1415, 255] width 202 height 33
click at [1350, 265] on div "**********" at bounding box center [1415, 255] width 202 height 33
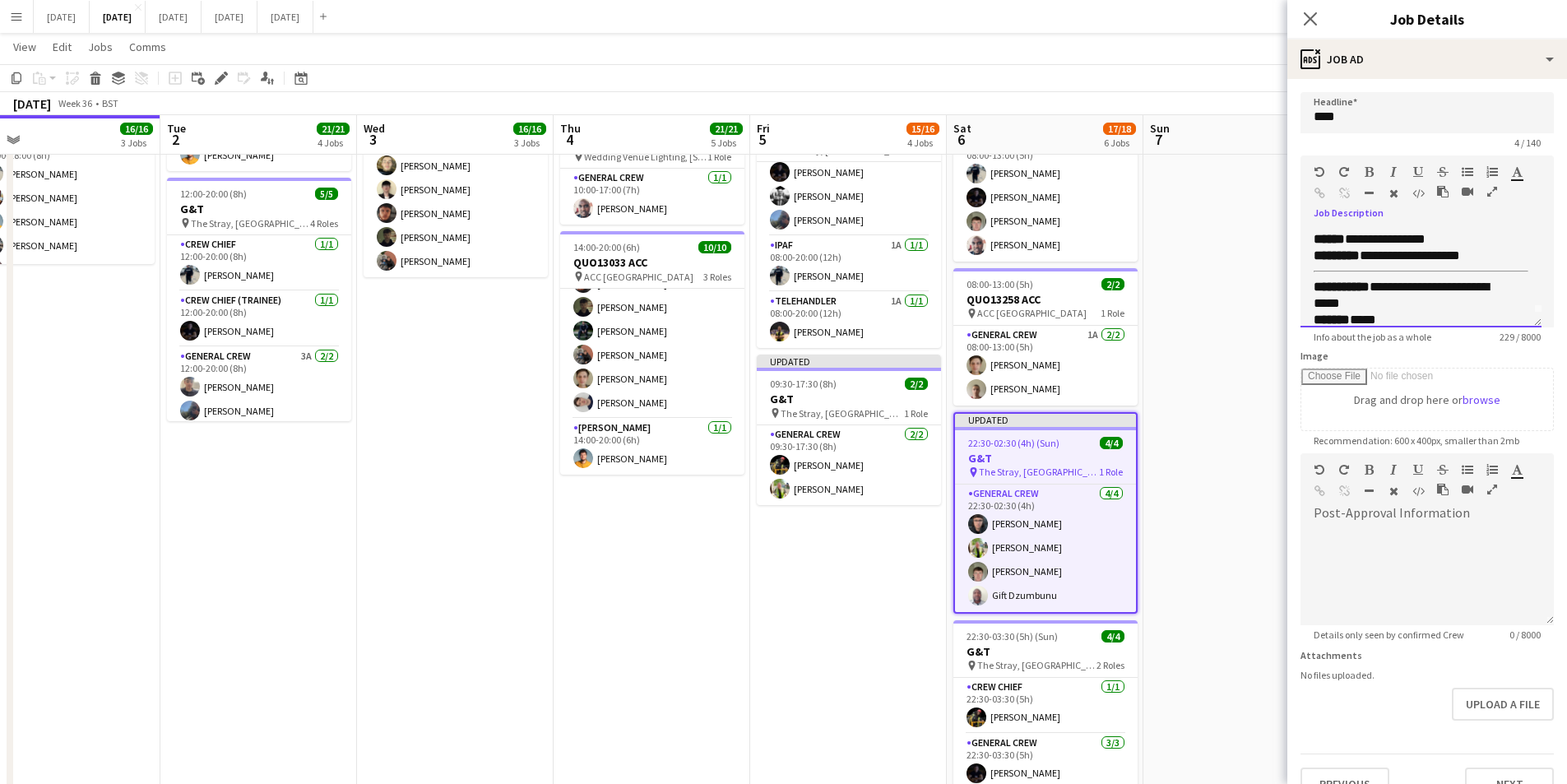
scroll to position [0, 0]
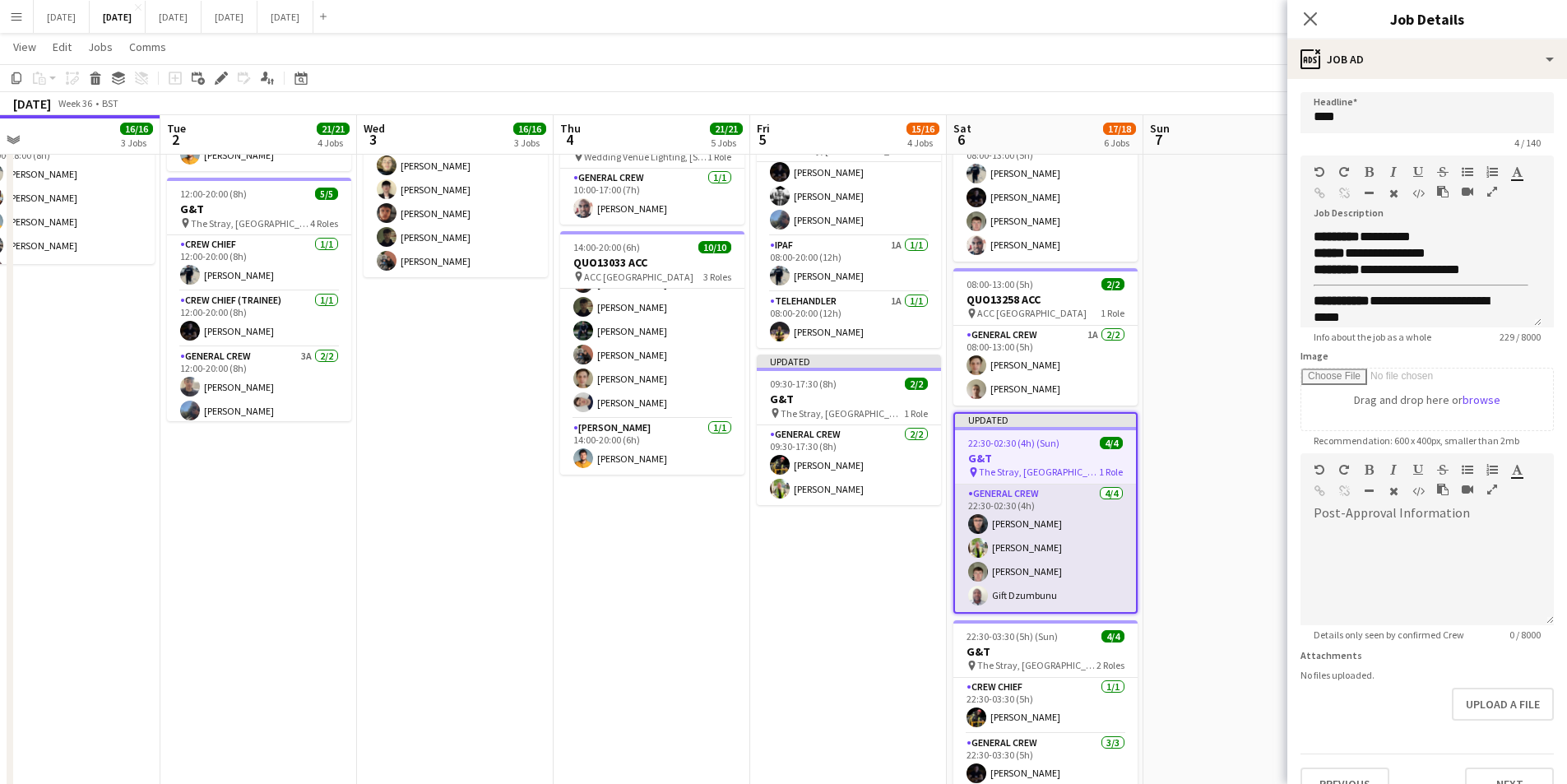
click at [1022, 545] on app-card-role "General Crew 4/4 22:30-02:30 (4h) Alex Waterhouse Michael Roper Michael Connoll…" at bounding box center [1046, 548] width 181 height 127
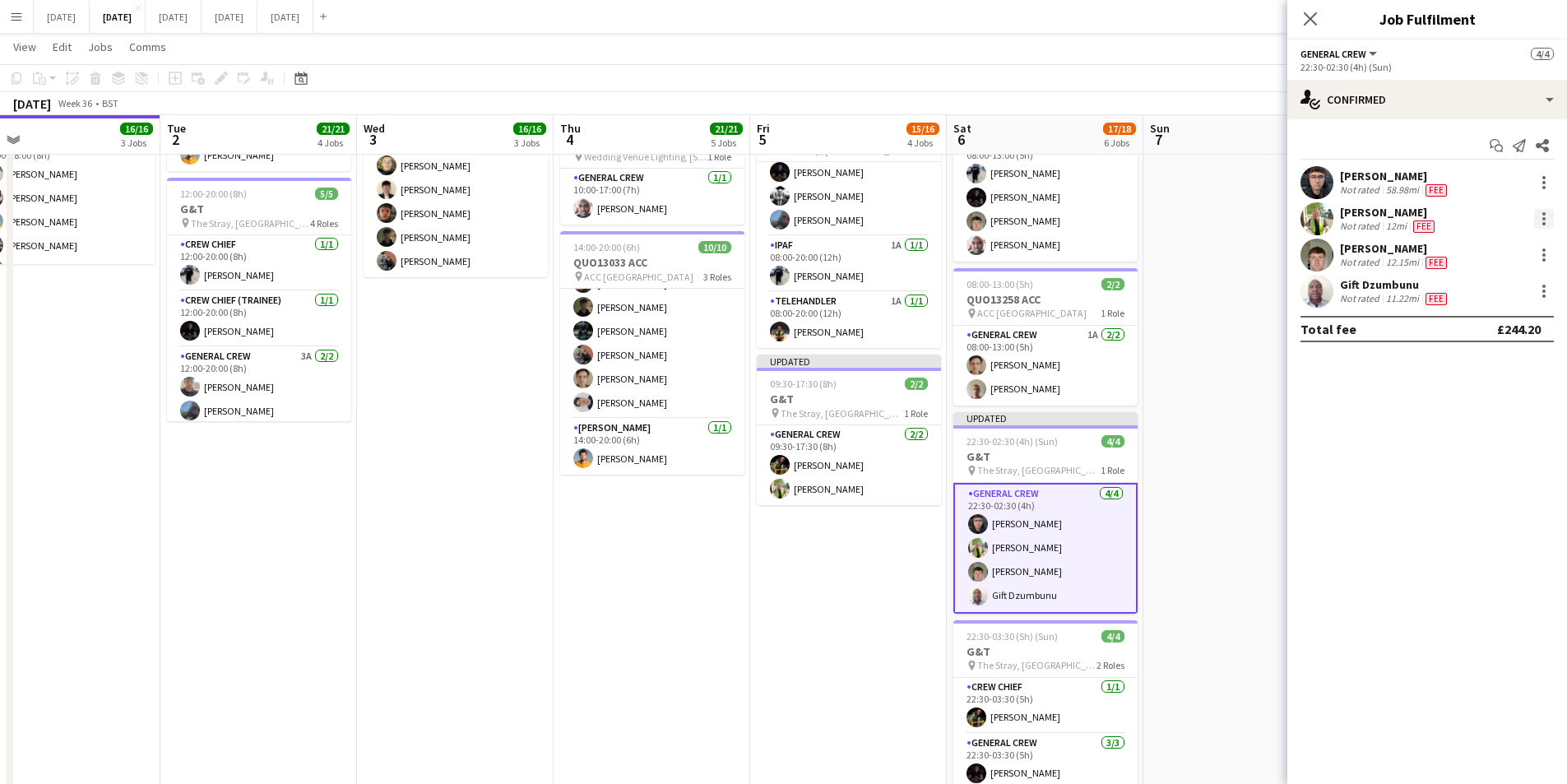
click at [1546, 216] on div at bounding box center [1544, 219] width 20 height 20
click at [1495, 255] on span "Edit fee" at bounding box center [1490, 249] width 102 height 15
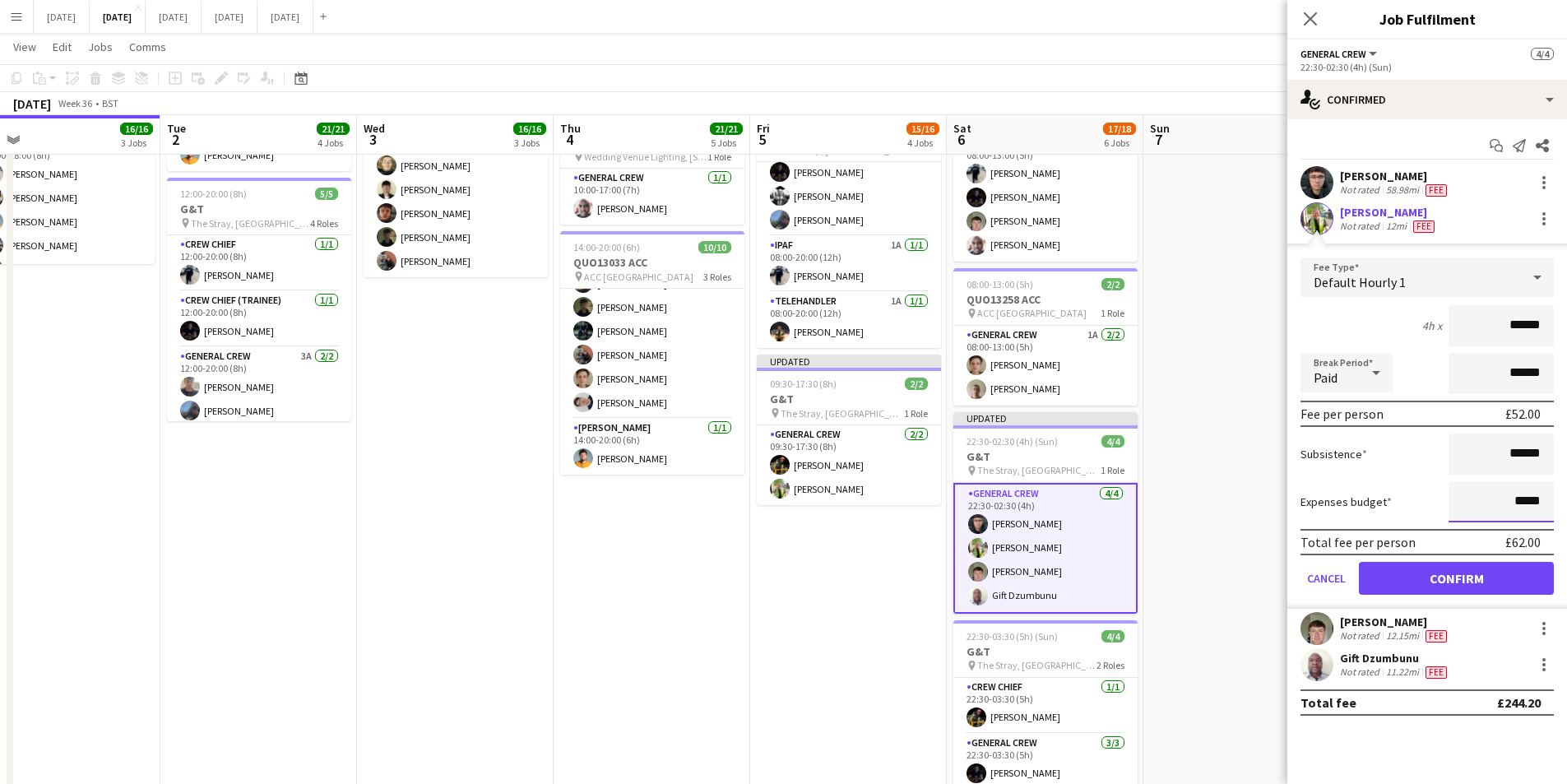
click at [1523, 501] on input "*****" at bounding box center [1501, 501] width 106 height 41
type input "******"
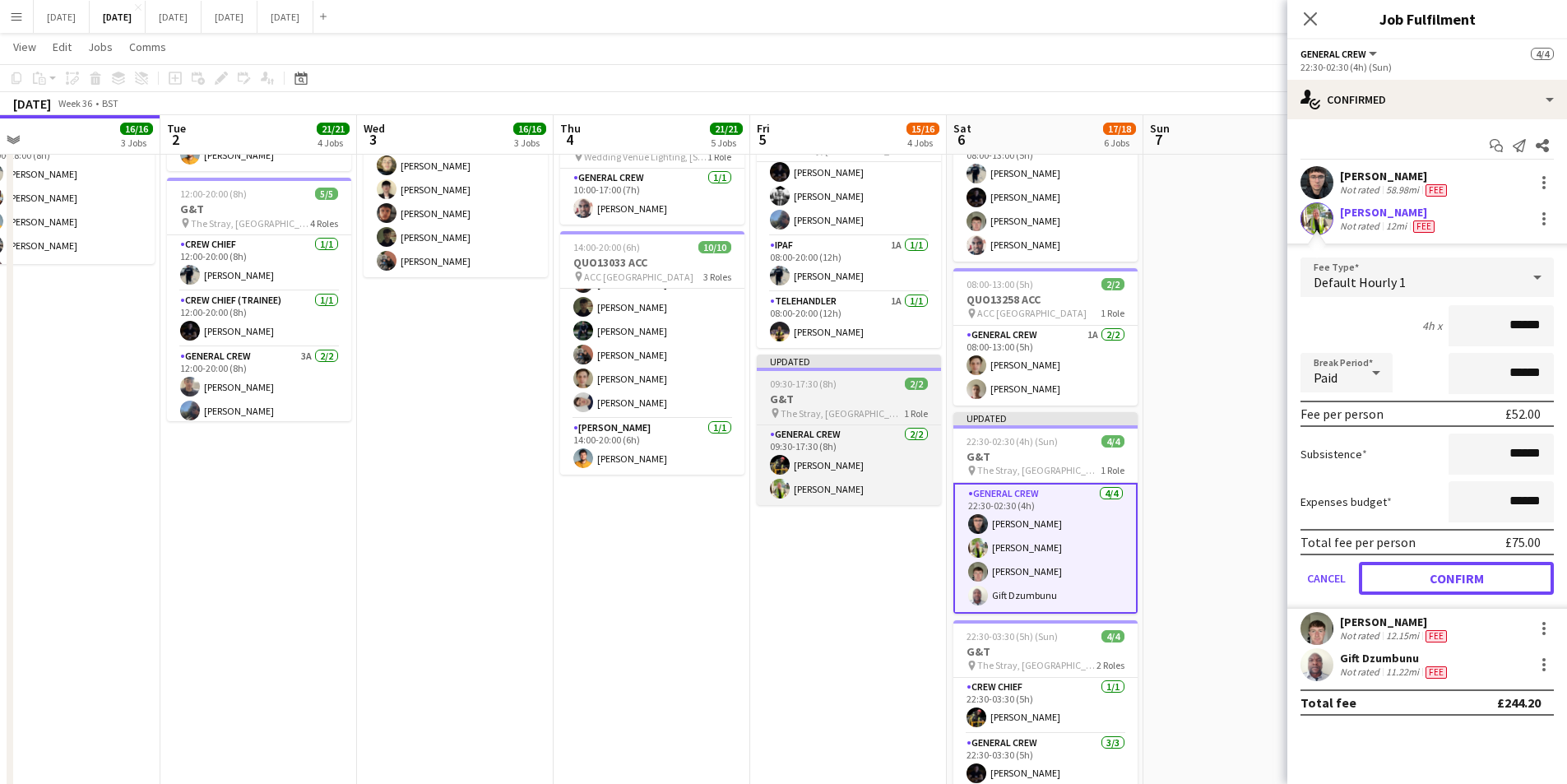
click at [1442, 578] on button "Confirm" at bounding box center [1457, 578] width 195 height 33
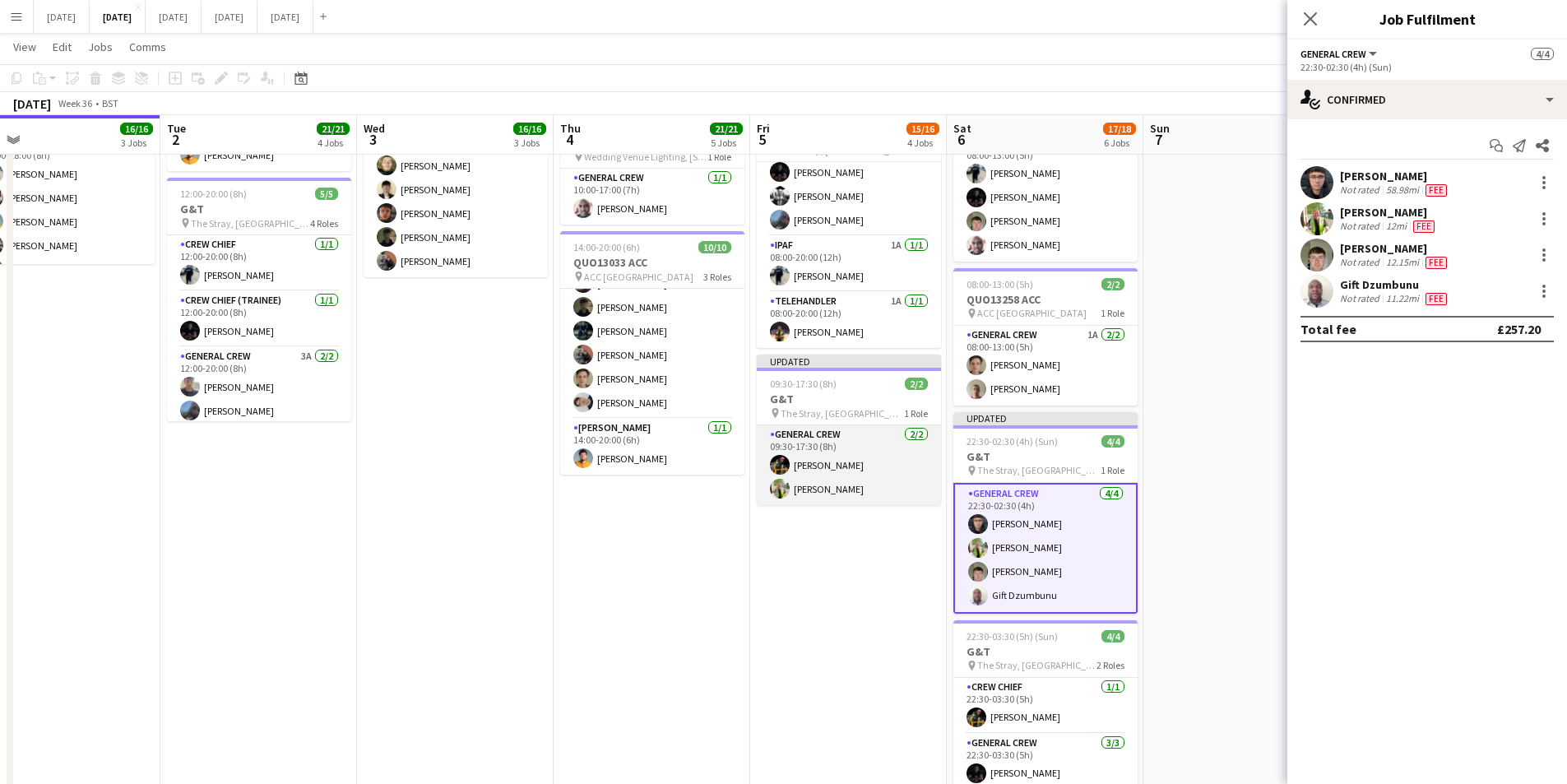
click at [836, 488] on app-card-role "General Crew 2/2 09:30-17:30 (8h) ISAIAH GLYNN Michael Roper" at bounding box center [849, 465] width 185 height 80
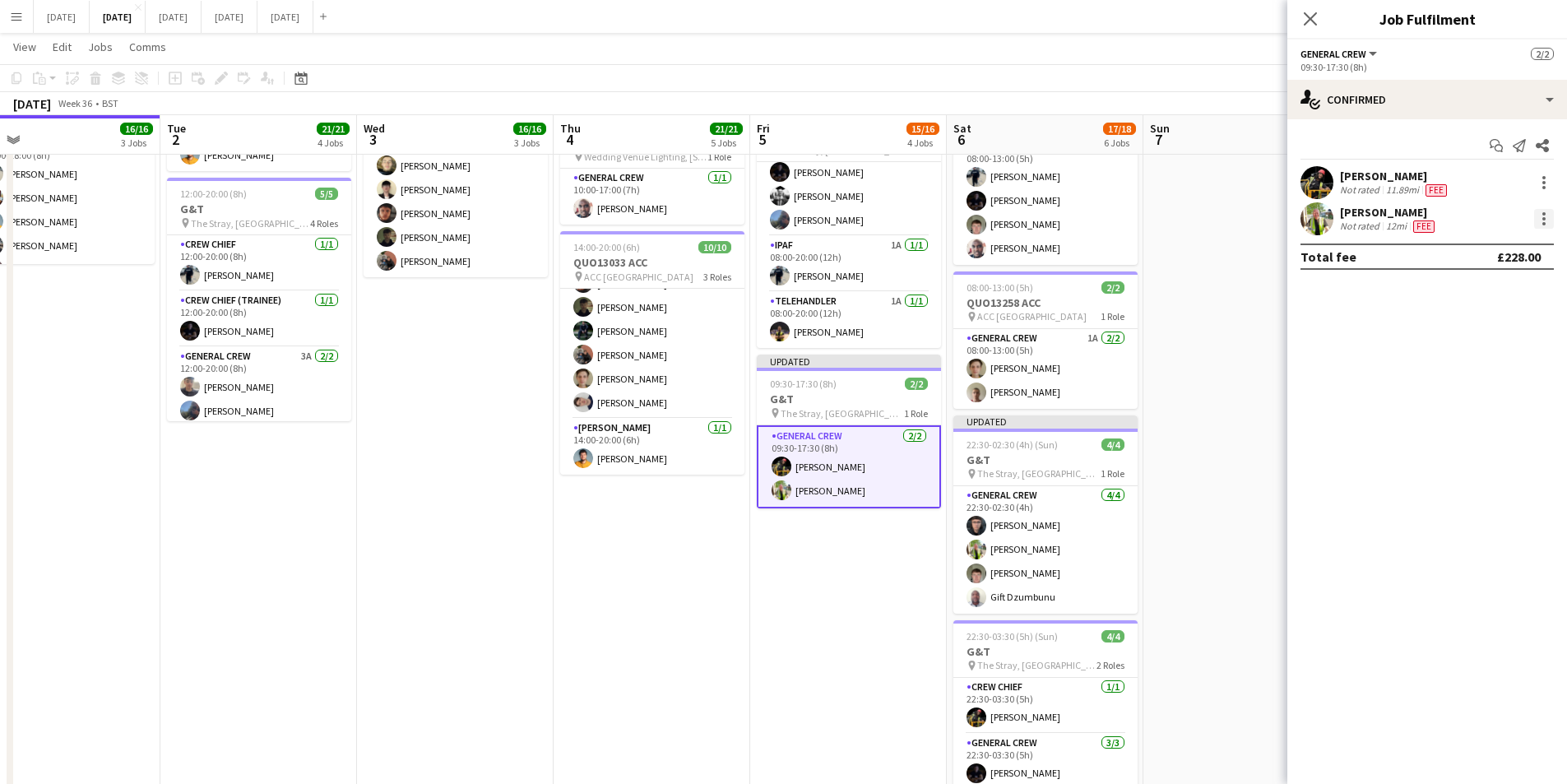
click at [1543, 223] on div at bounding box center [1544, 224] width 4 height 4
click at [1520, 246] on span "Edit fee" at bounding box center [1490, 249] width 102 height 15
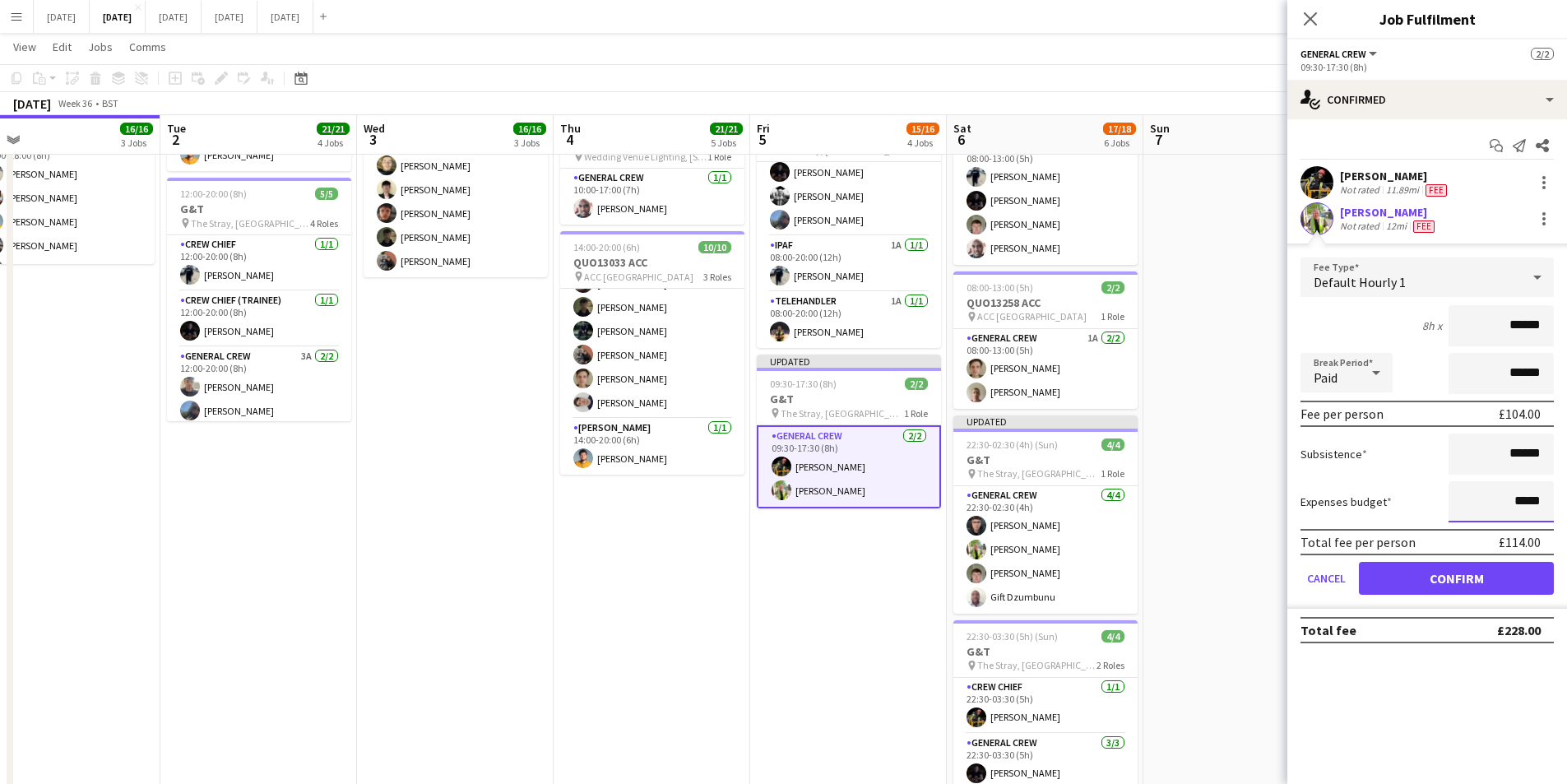
click at [1520, 501] on input "*****" at bounding box center [1501, 501] width 106 height 41
click at [1522, 499] on input "*****" at bounding box center [1501, 501] width 106 height 41
type input "******"
click at [1449, 586] on button "Confirm" at bounding box center [1457, 578] width 195 height 33
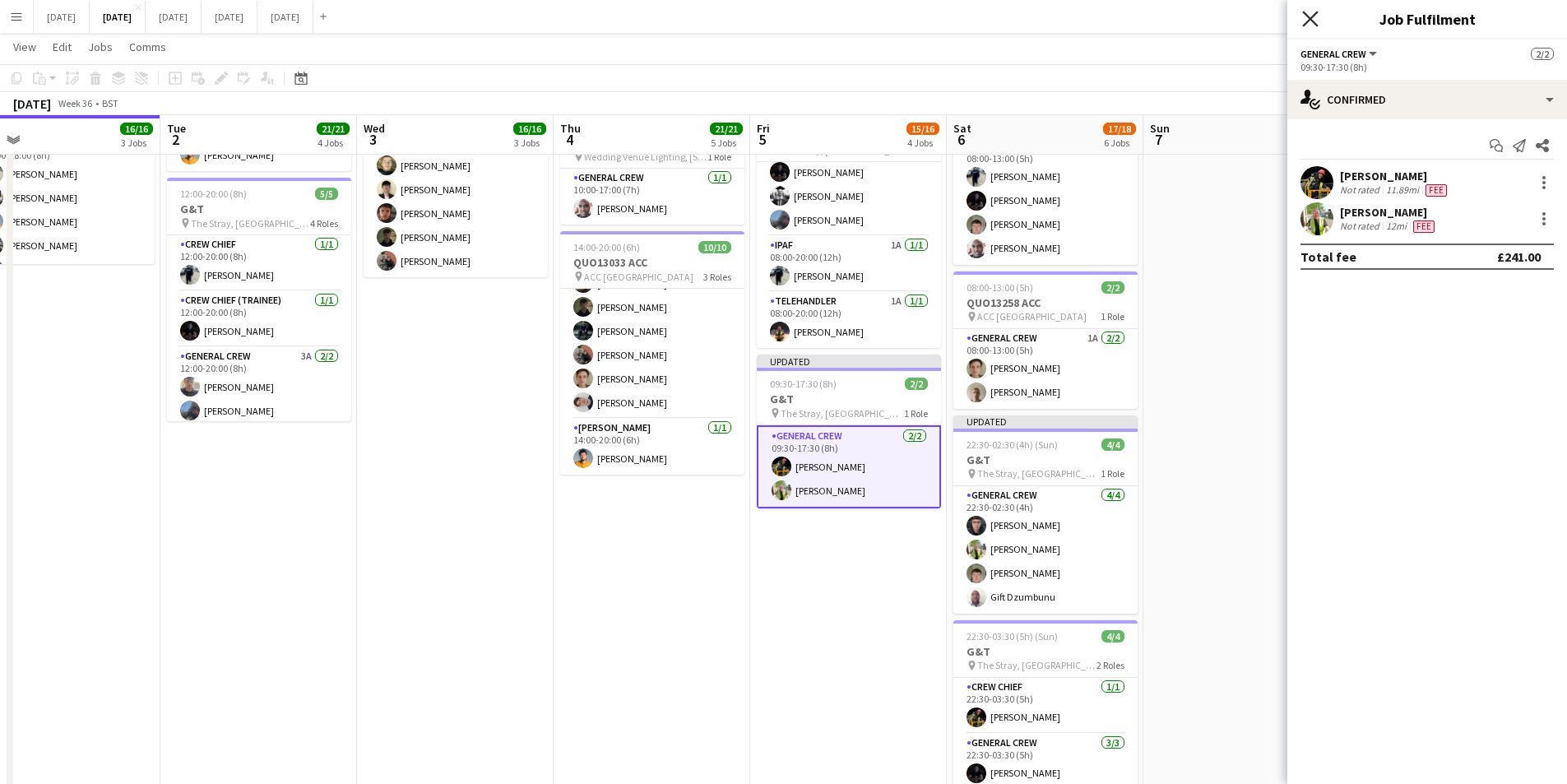
click at [1304, 14] on icon "Close pop-in" at bounding box center [1309, 18] width 15 height 15
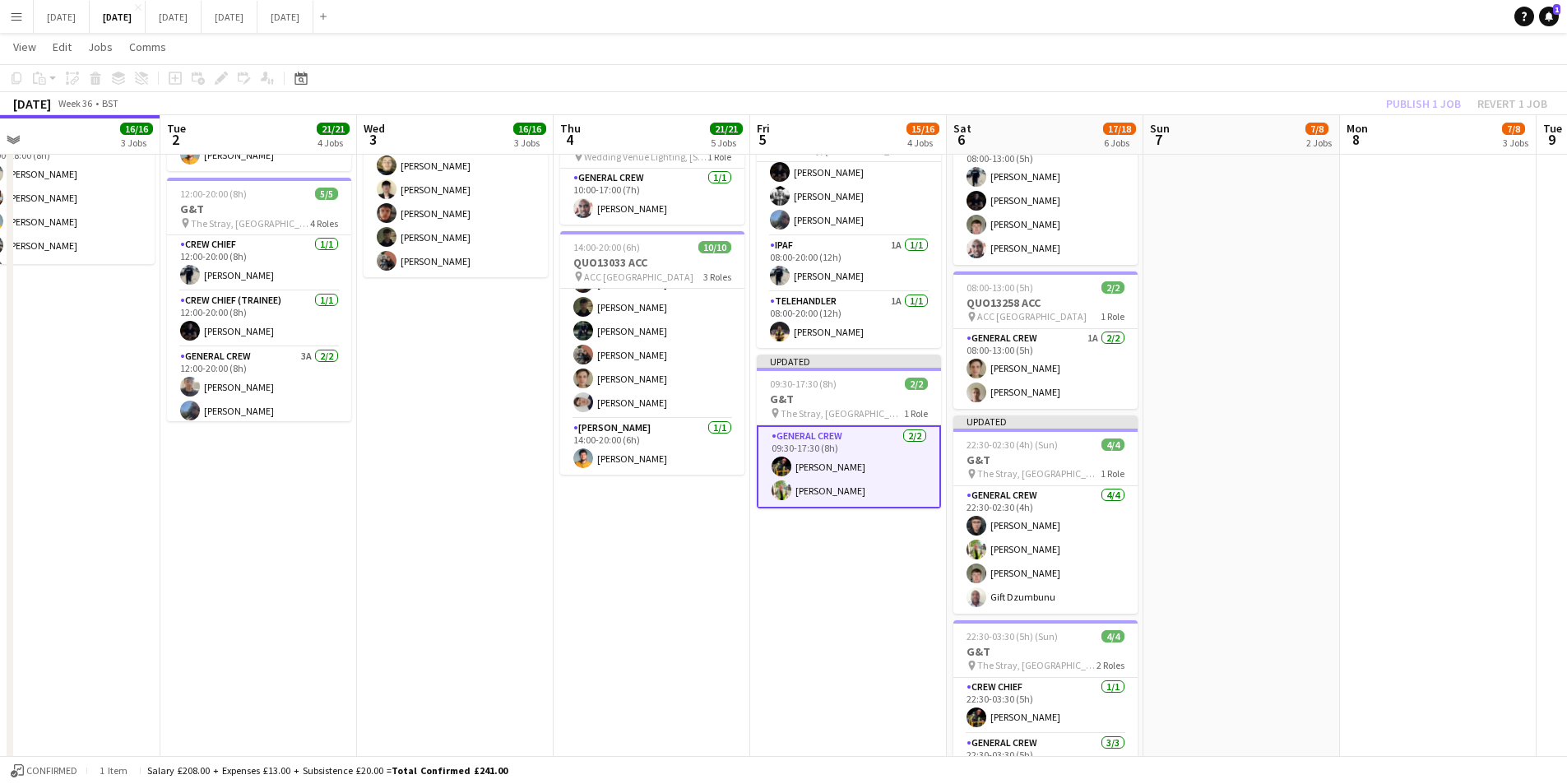
click at [1414, 96] on div "Publish 1 job Revert 1 job" at bounding box center [1467, 104] width 201 height 22
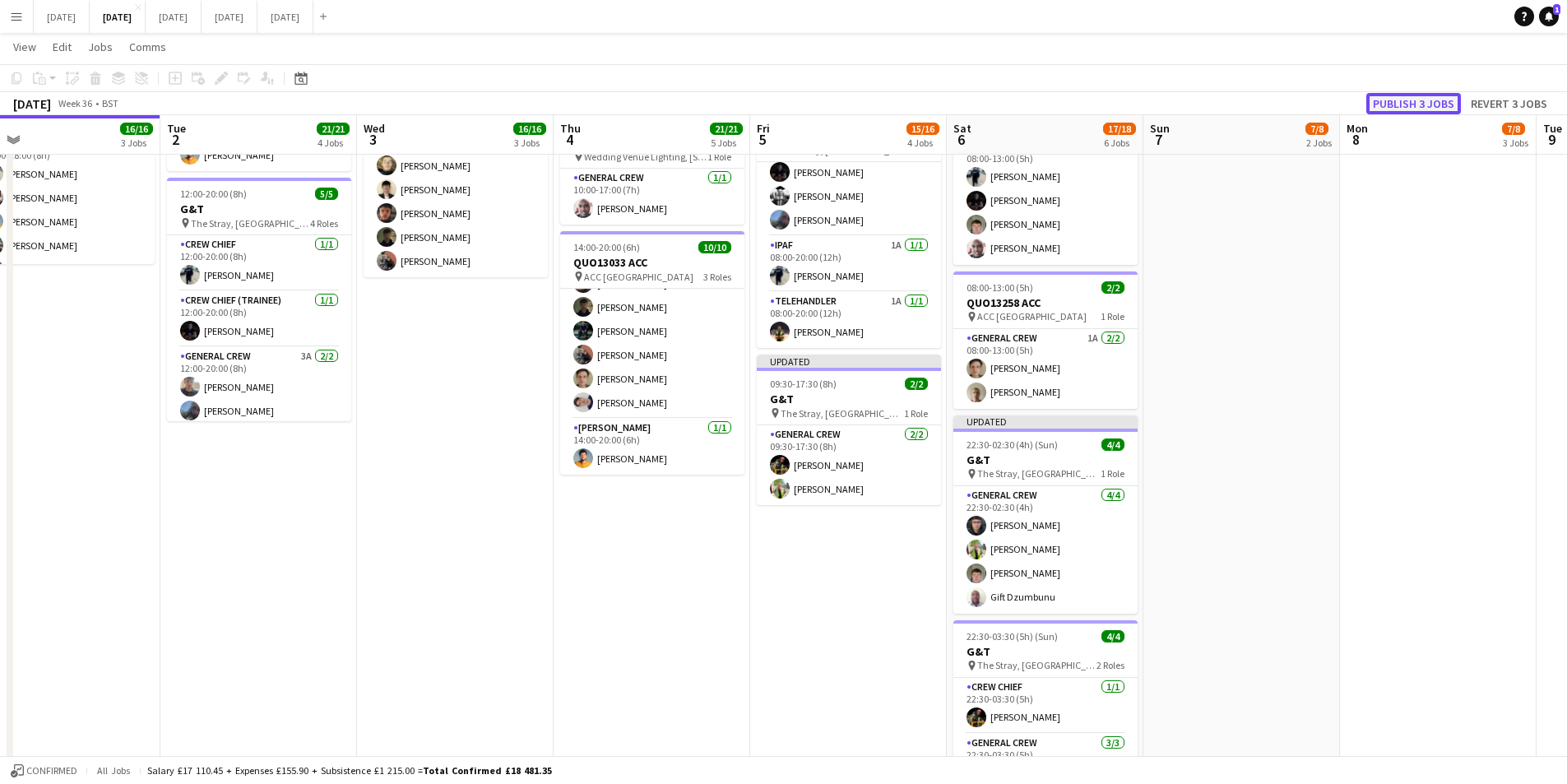
click at [1424, 106] on button "Publish 3 jobs" at bounding box center [1414, 104] width 95 height 22
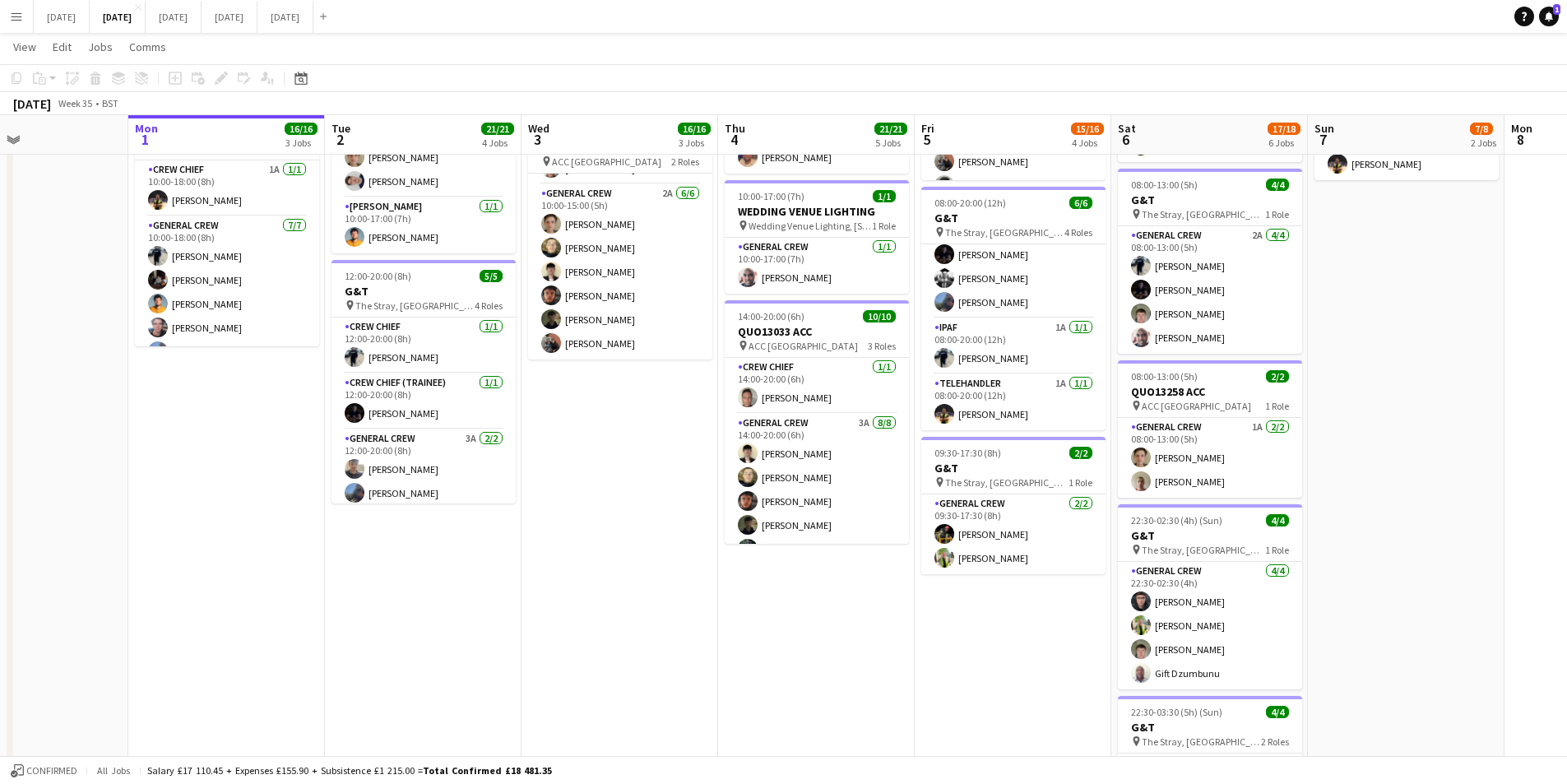
drag, startPoint x: 657, startPoint y: 659, endPoint x: 777, endPoint y: 624, distance: 125.0
click at [870, 682] on app-calendar-viewport "Fri 29 Sat 30 Sun 31 Mon 1 16/16 3 Jobs Tue 2 21/21 4 Jobs Wed 3 16/16 3 Jobs T…" at bounding box center [784, 217] width 1567 height 1404
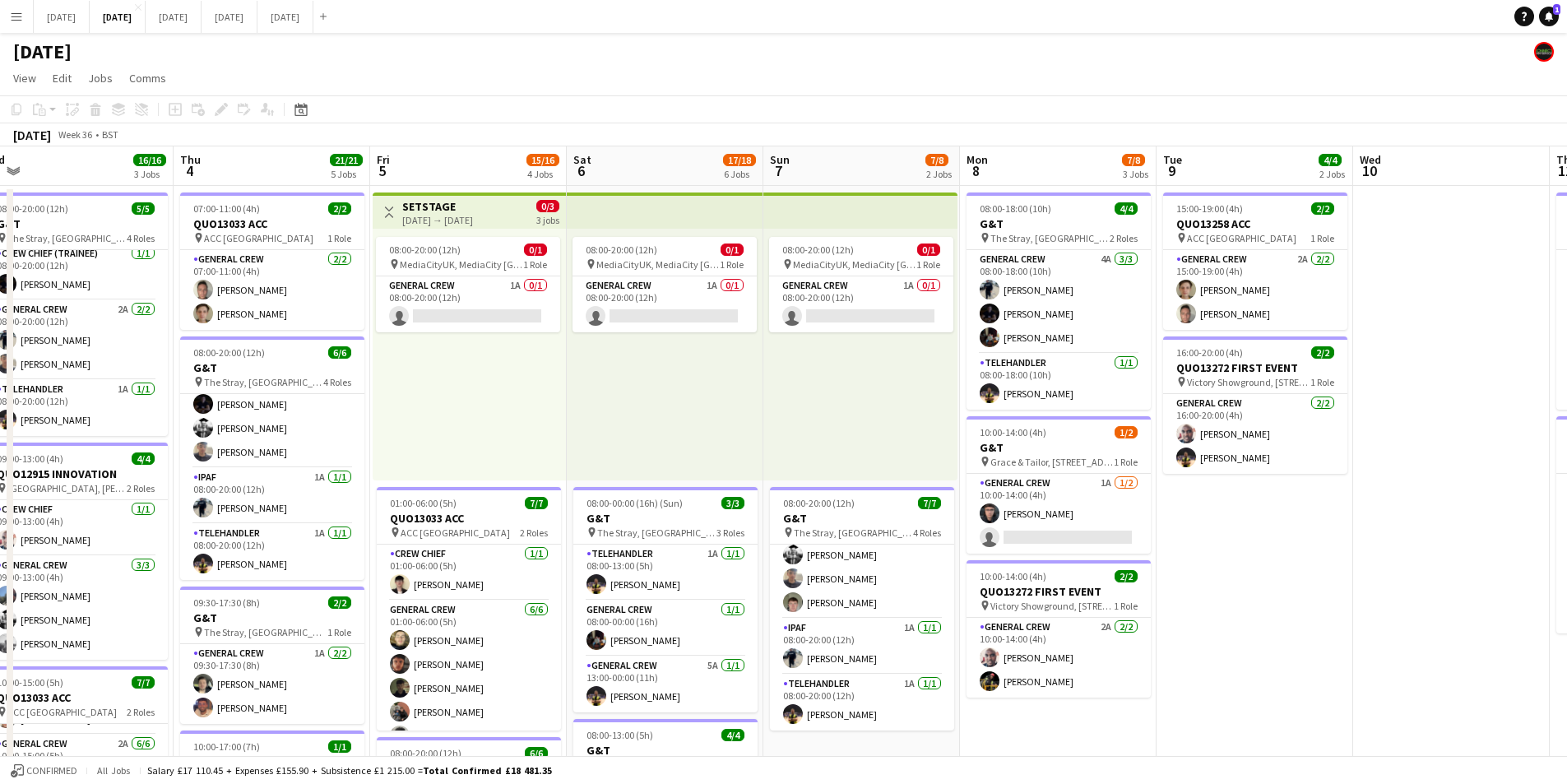
drag, startPoint x: 1274, startPoint y: 598, endPoint x: 838, endPoint y: 613, distance: 436.3
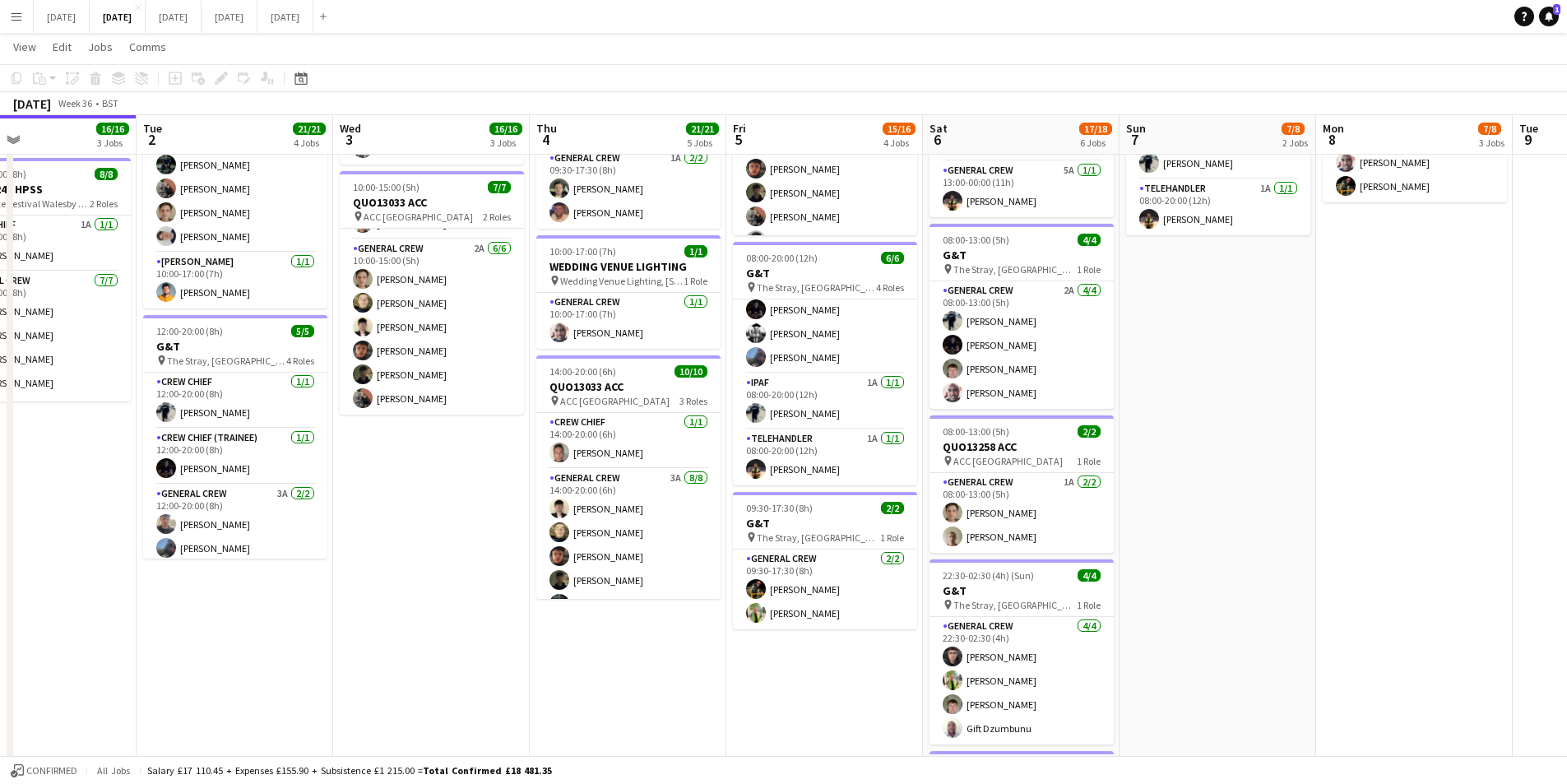
scroll to position [0, 494]
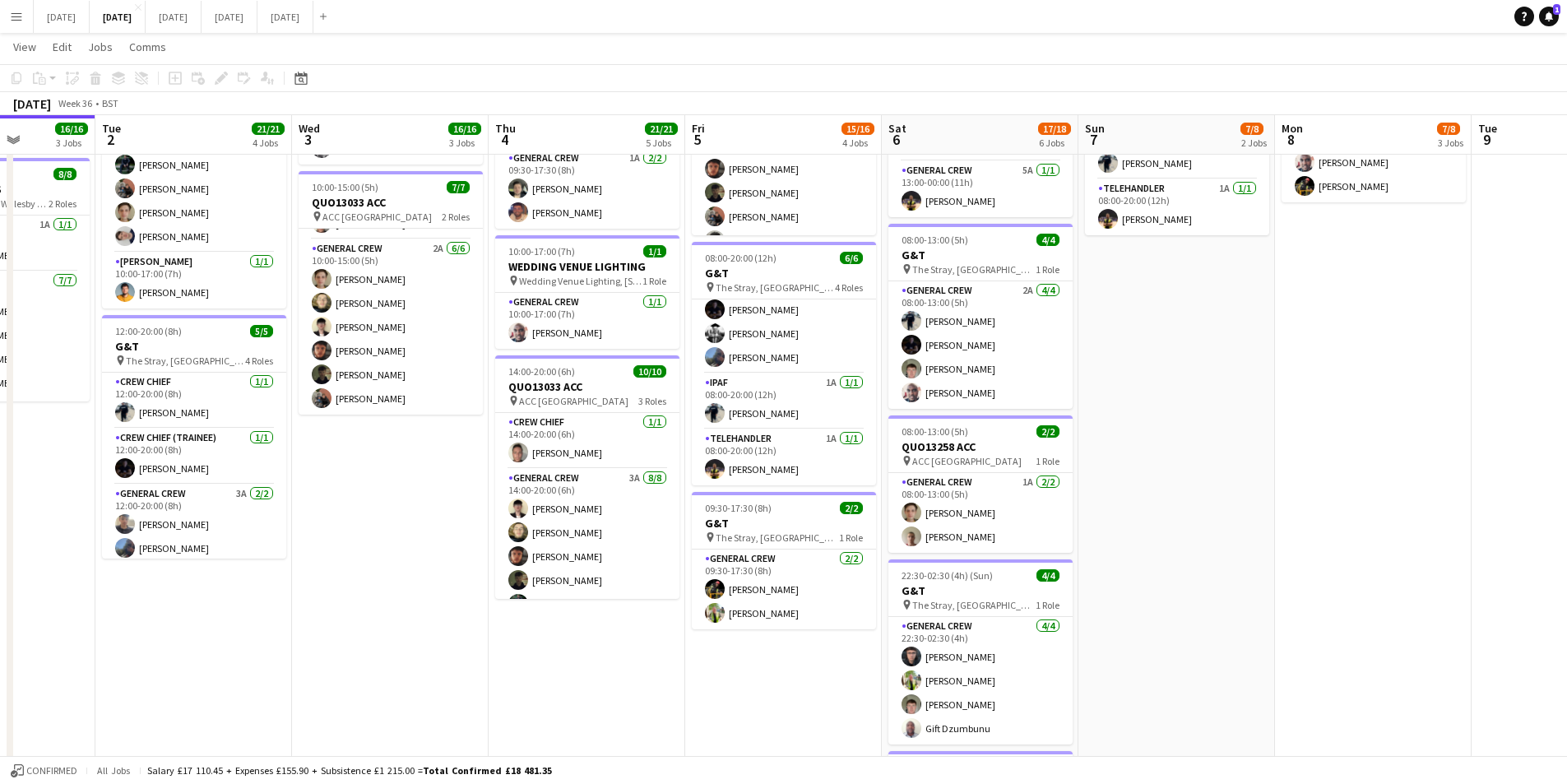
drag, startPoint x: 896, startPoint y: 533, endPoint x: 1133, endPoint y: 596, distance: 245.2
click at [1133, 596] on app-calendar-viewport "Sat 30 Sun 31 Mon 1 16/16 3 Jobs Tue 2 21/21 4 Jobs Wed 3 16/16 3 Jobs Thu 4 21…" at bounding box center [784, 273] width 1567 height 1404
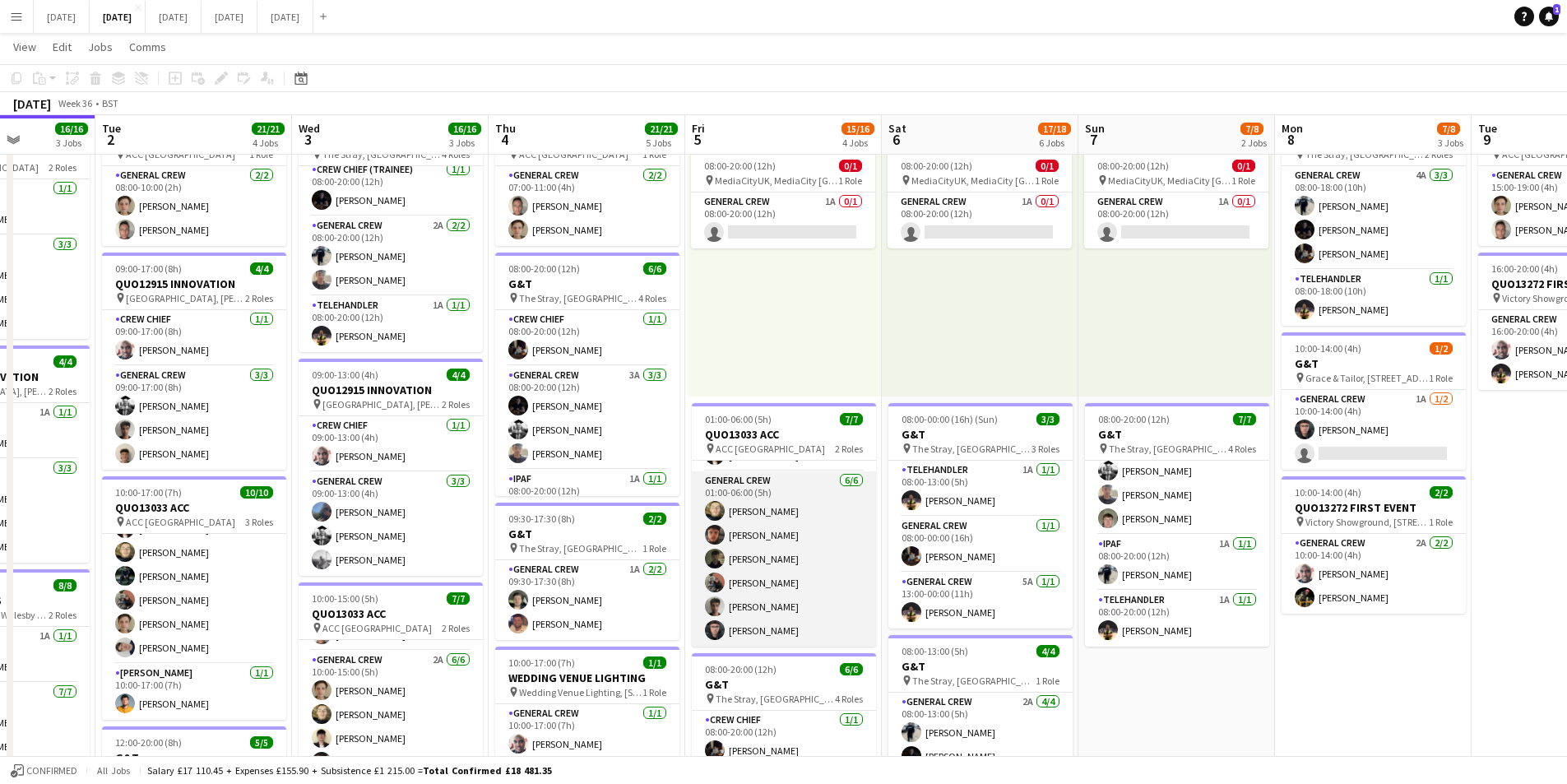
scroll to position [0, 0]
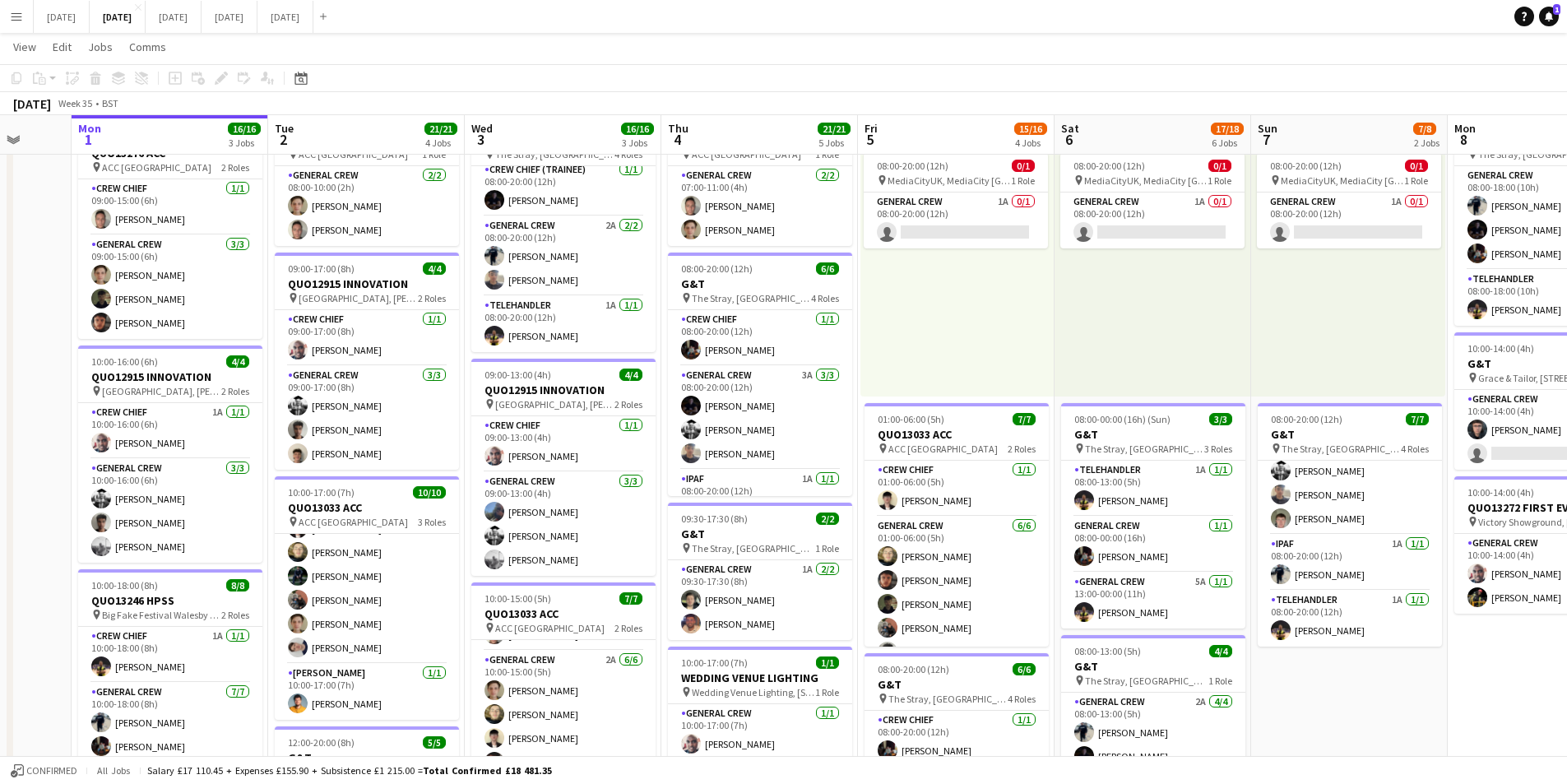
drag, startPoint x: 711, startPoint y: 526, endPoint x: 727, endPoint y: 503, distance: 28.0
click at [864, 533] on app-calendar-viewport "Fri 29 Sat 30 Sun 31 Mon 1 16/16 3 Jobs Tue 2 21/21 4 Jobs Wed 3 16/16 3 Jobs T…" at bounding box center [784, 684] width 1567 height 1404
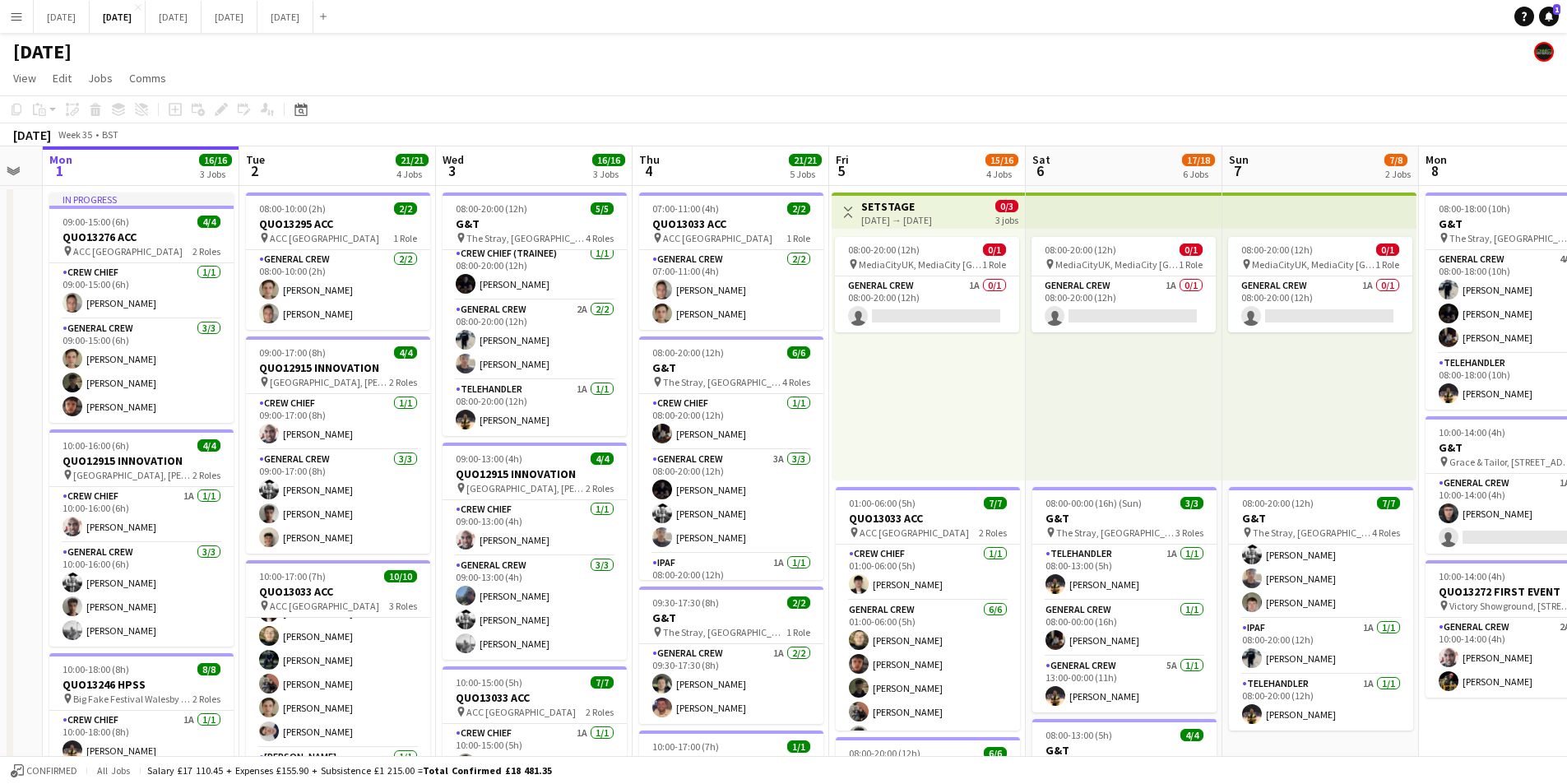
scroll to position [0, 548]
drag, startPoint x: 1022, startPoint y: 589, endPoint x: 936, endPoint y: 579, distance: 86.6
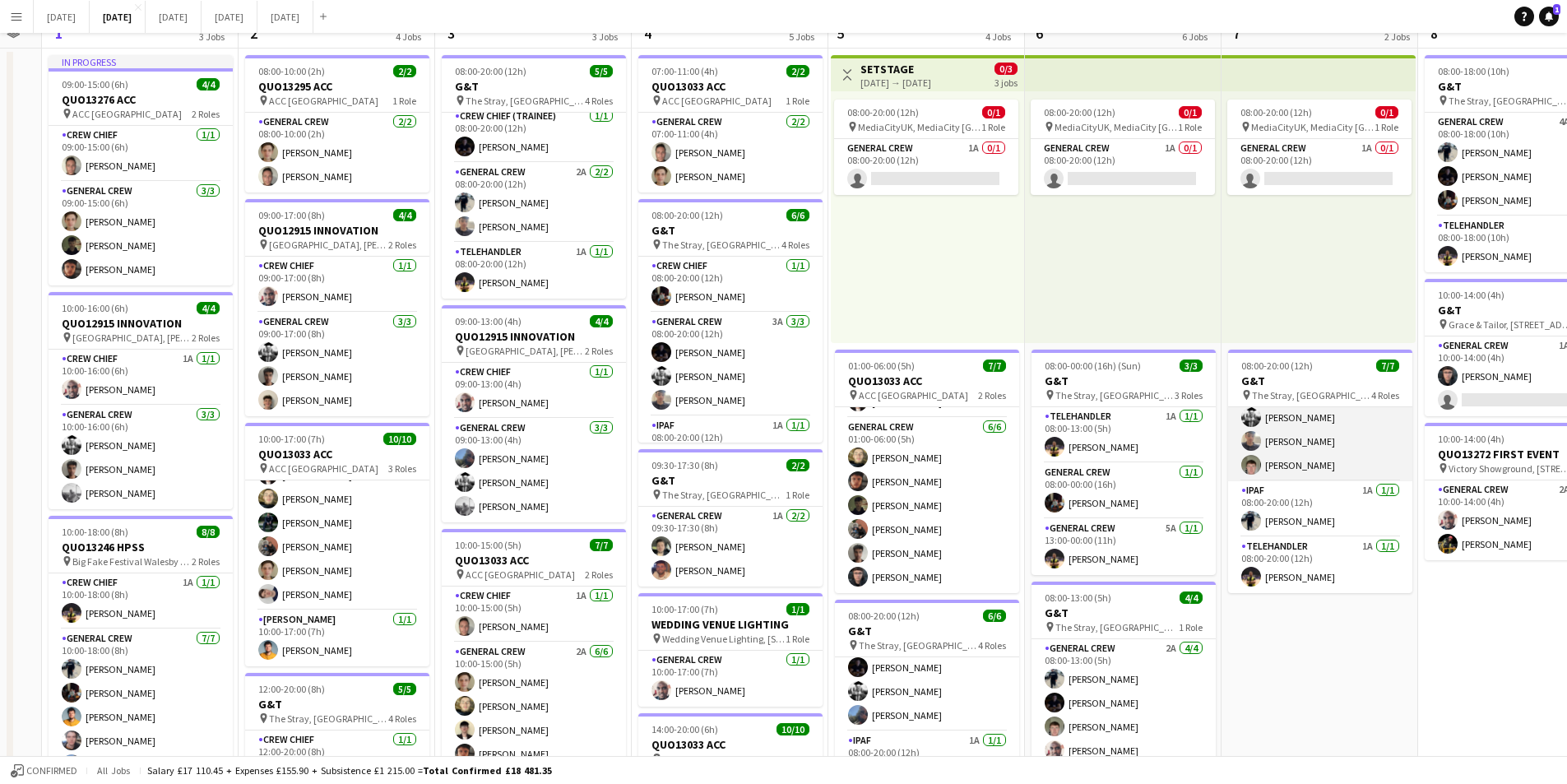
scroll to position [0, 0]
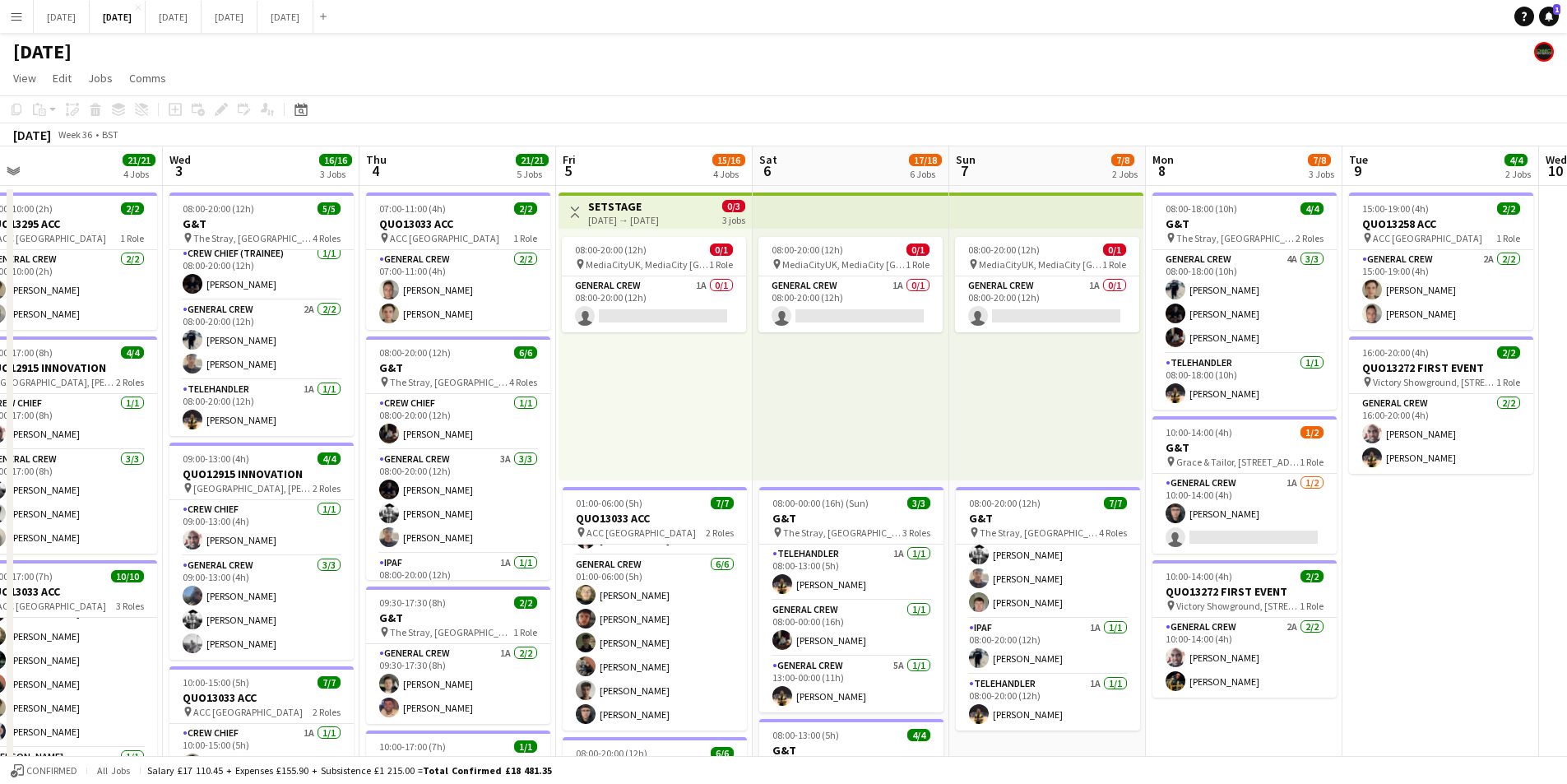
drag, startPoint x: 1305, startPoint y: 620, endPoint x: 1369, endPoint y: 569, distance: 81.8
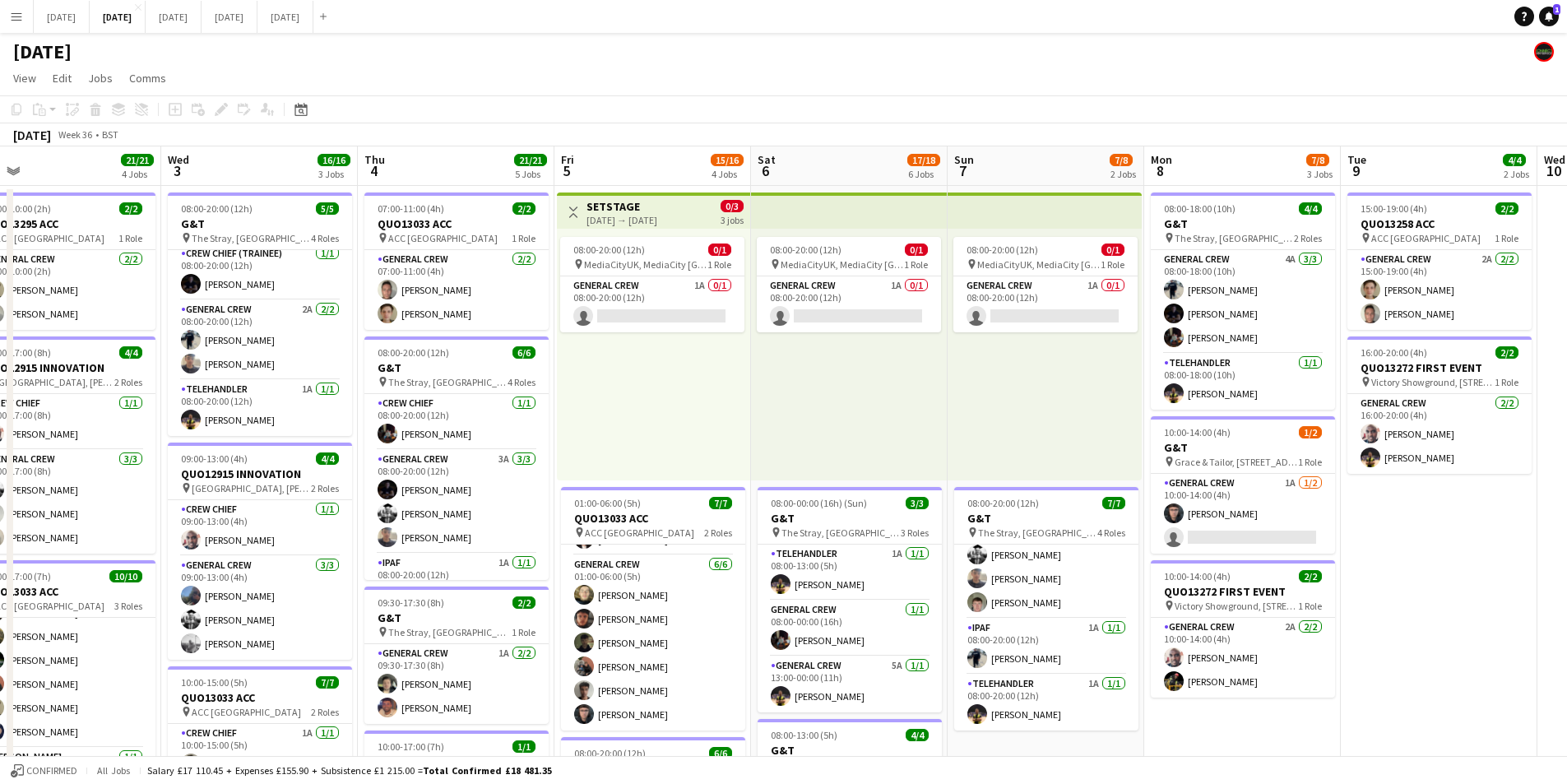
scroll to position [0, 570]
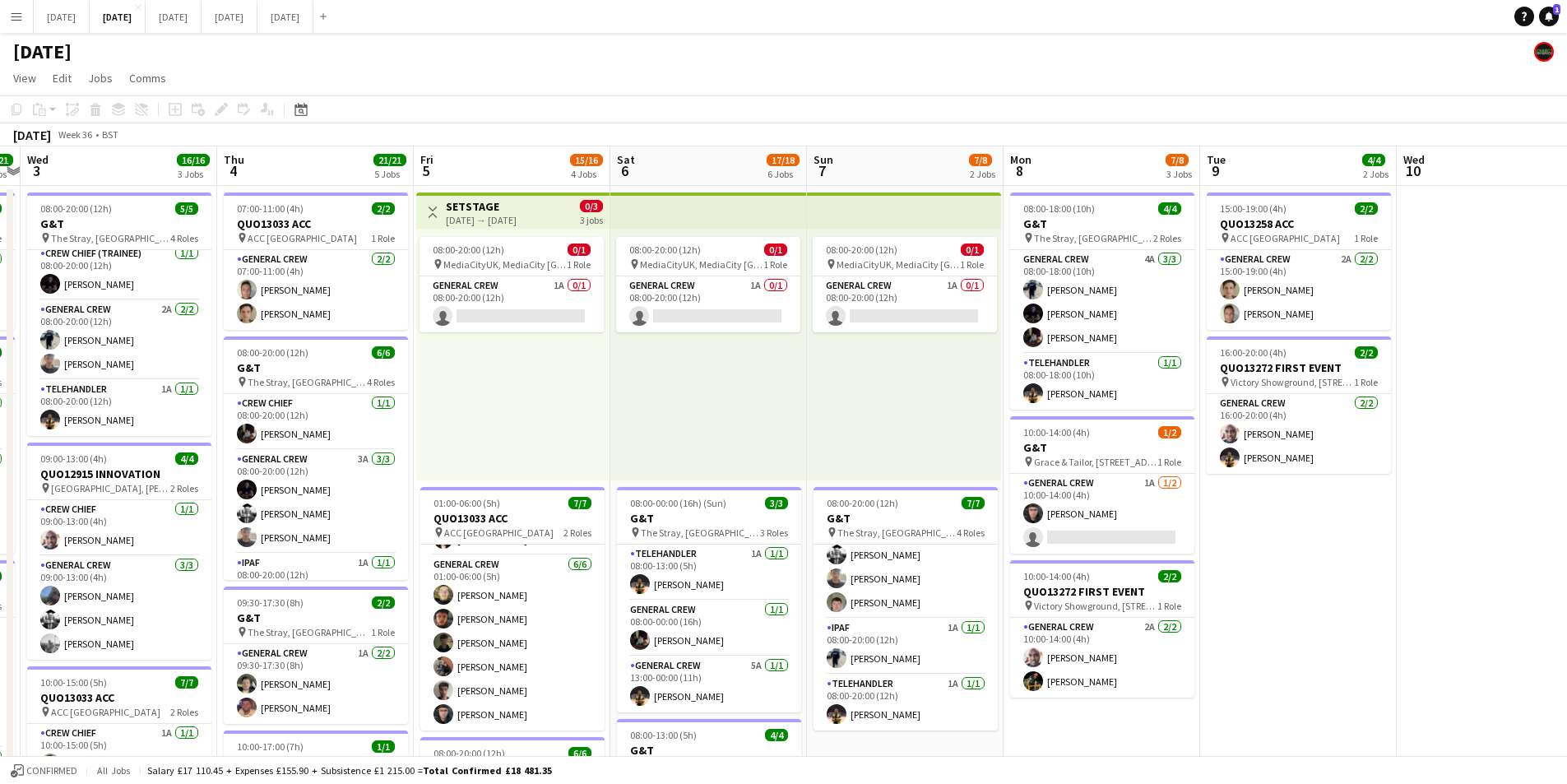
drag, startPoint x: 1482, startPoint y: 596, endPoint x: 1342, endPoint y: 598, distance: 140.0
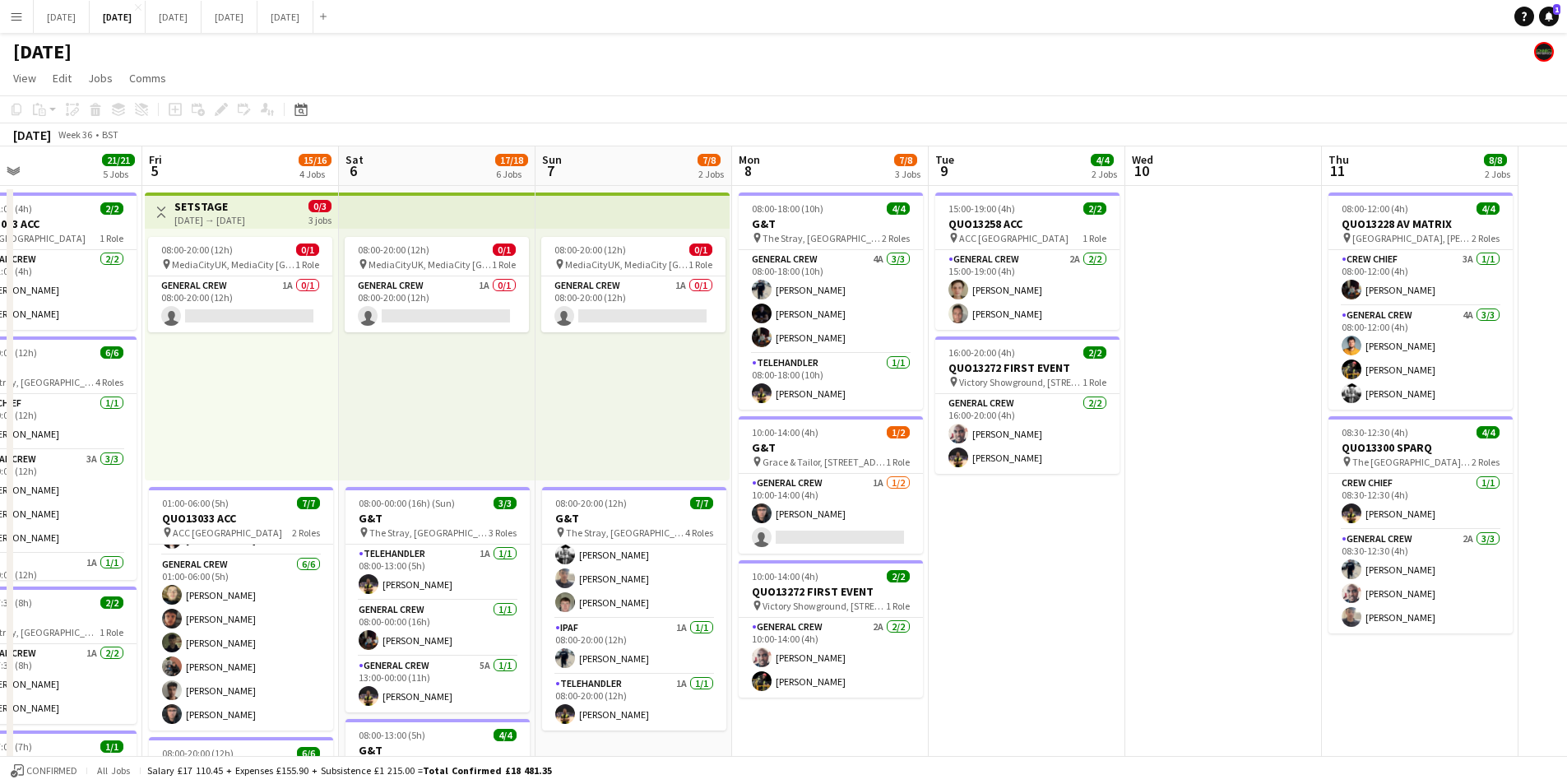
drag, startPoint x: 1360, startPoint y: 600, endPoint x: 1165, endPoint y: 568, distance: 197.6
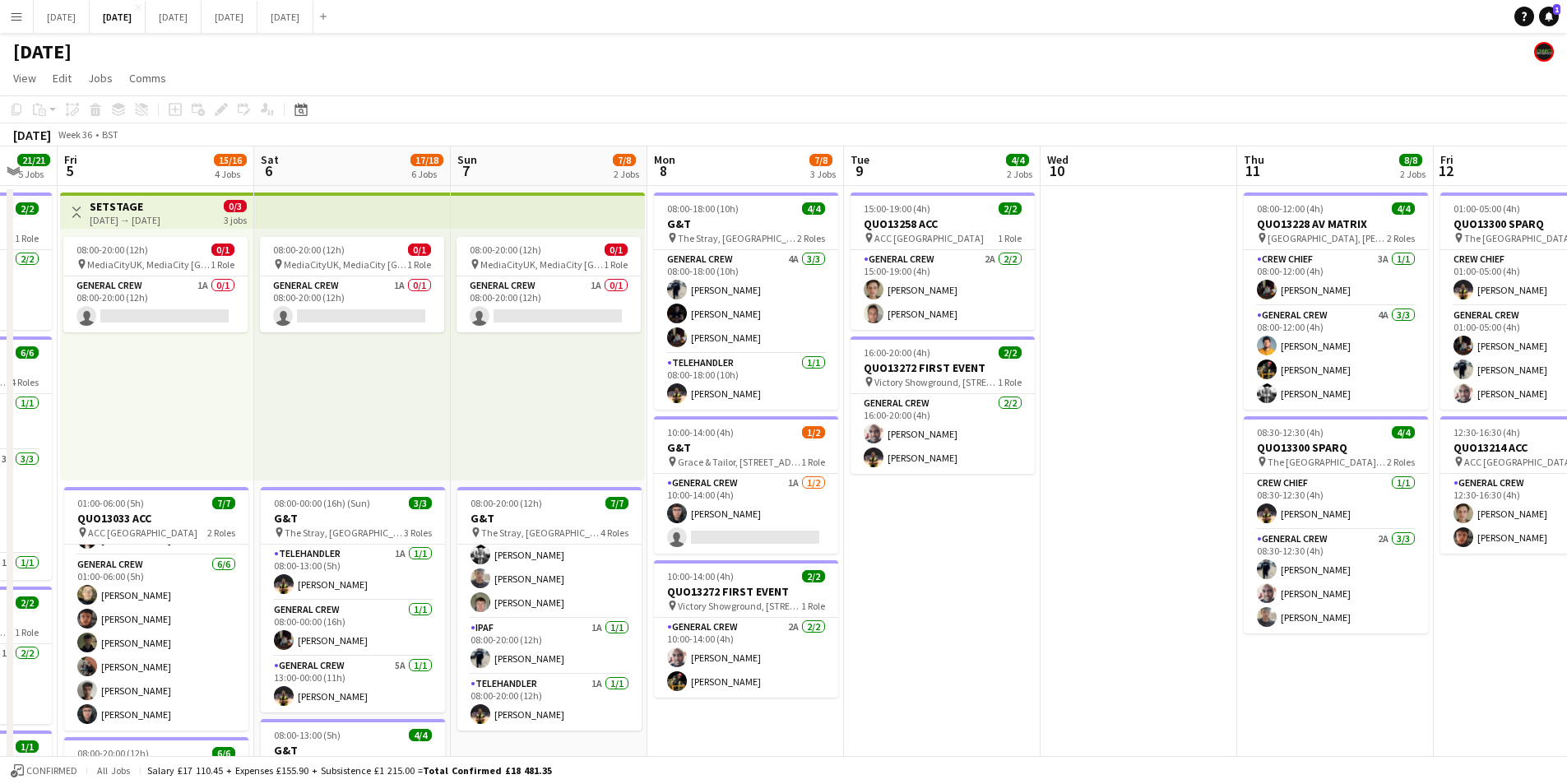
scroll to position [0, 533]
drag, startPoint x: 1017, startPoint y: 619, endPoint x: 777, endPoint y: 607, distance: 240.3
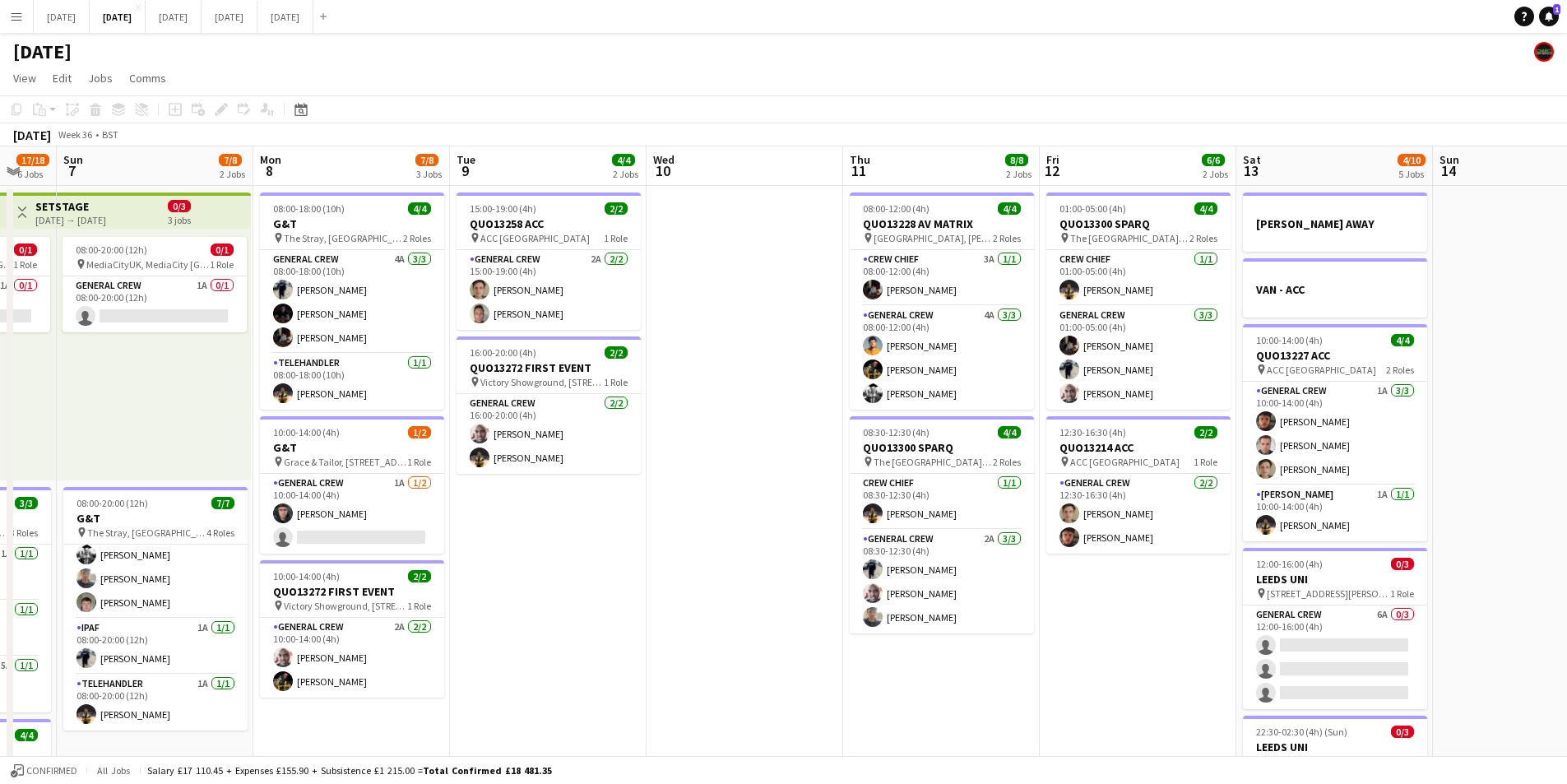
scroll to position [0, 700]
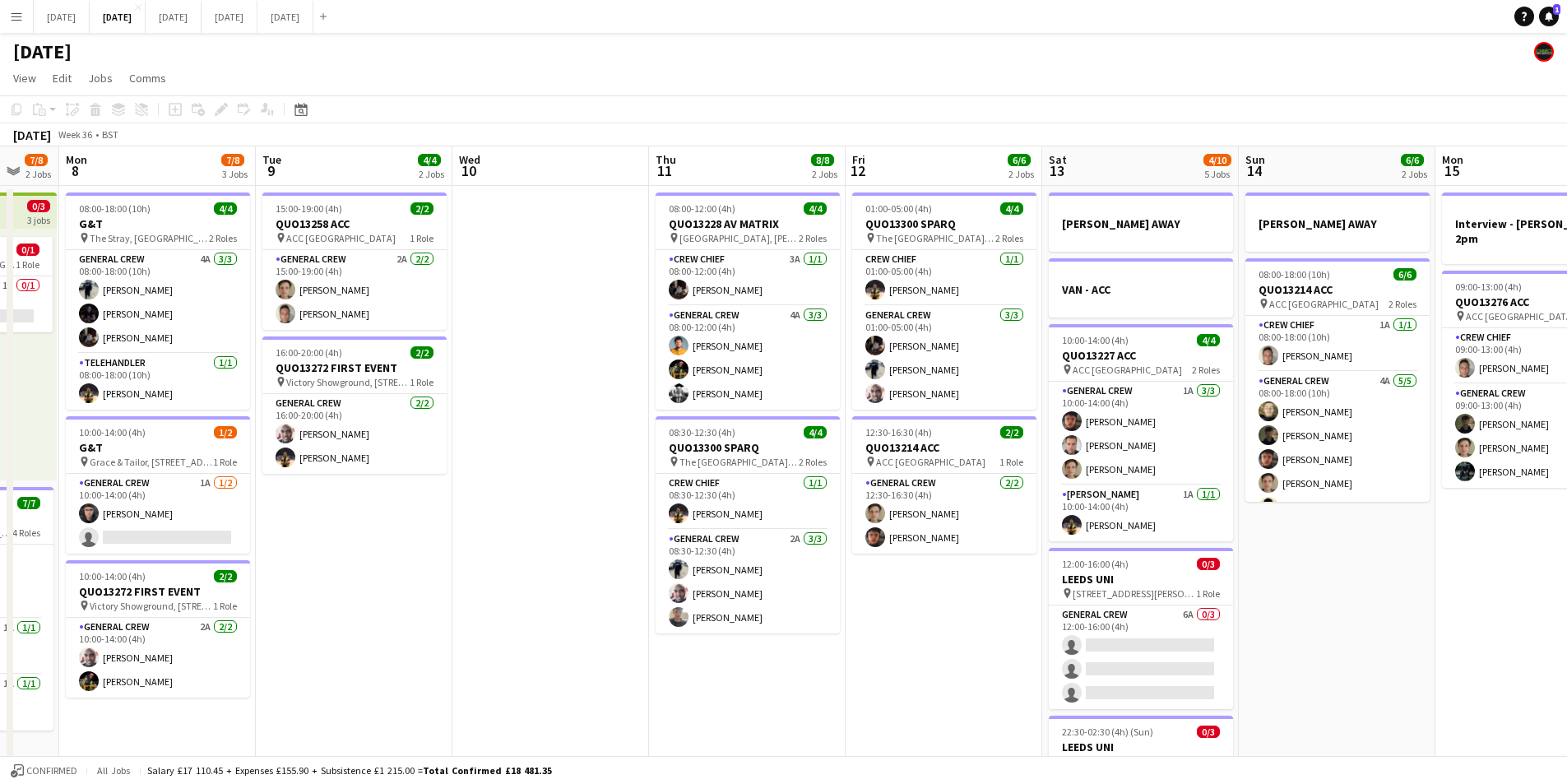
drag, startPoint x: 966, startPoint y: 630, endPoint x: 844, endPoint y: 644, distance: 122.8
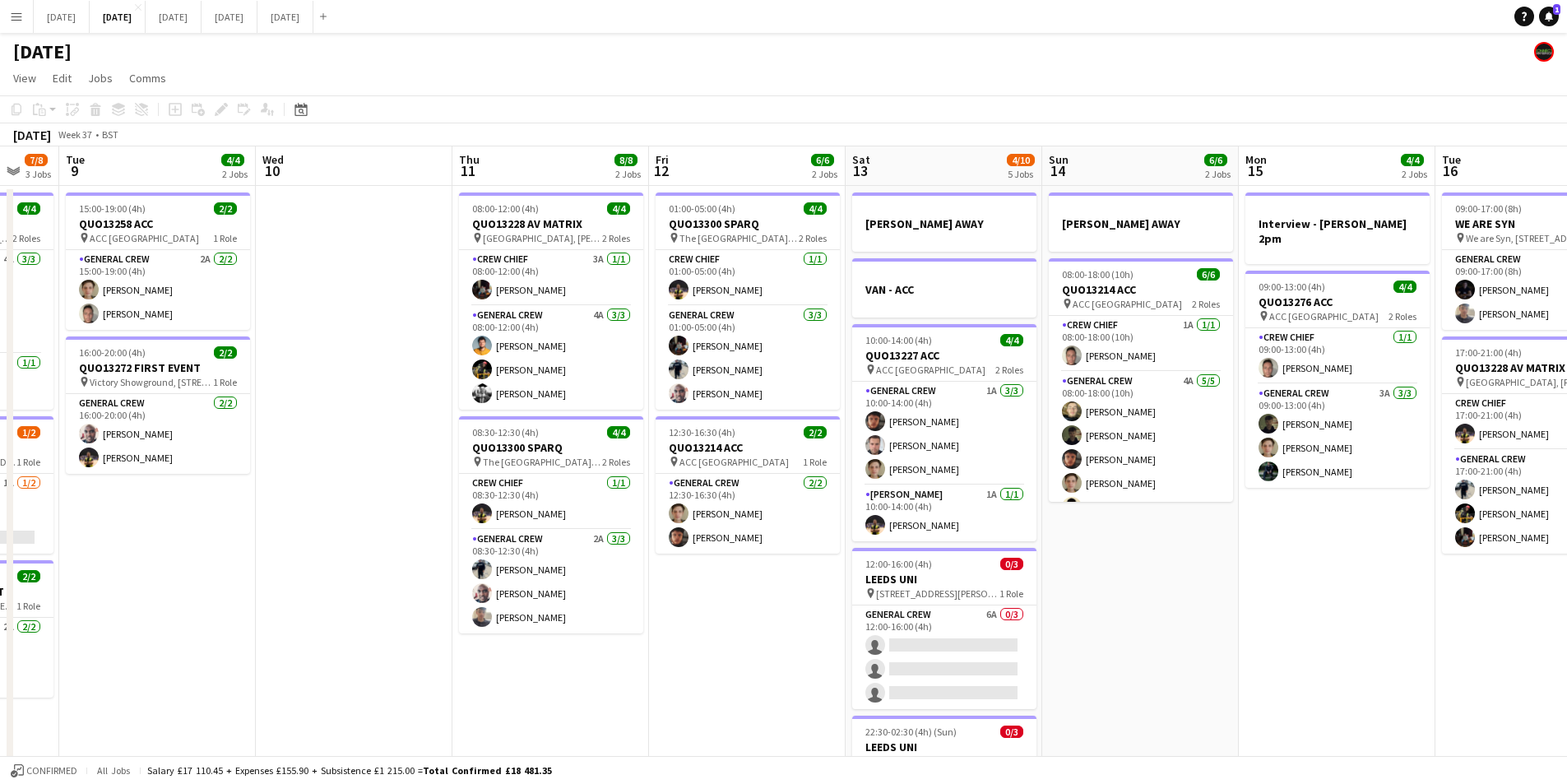
scroll to position [0, 503]
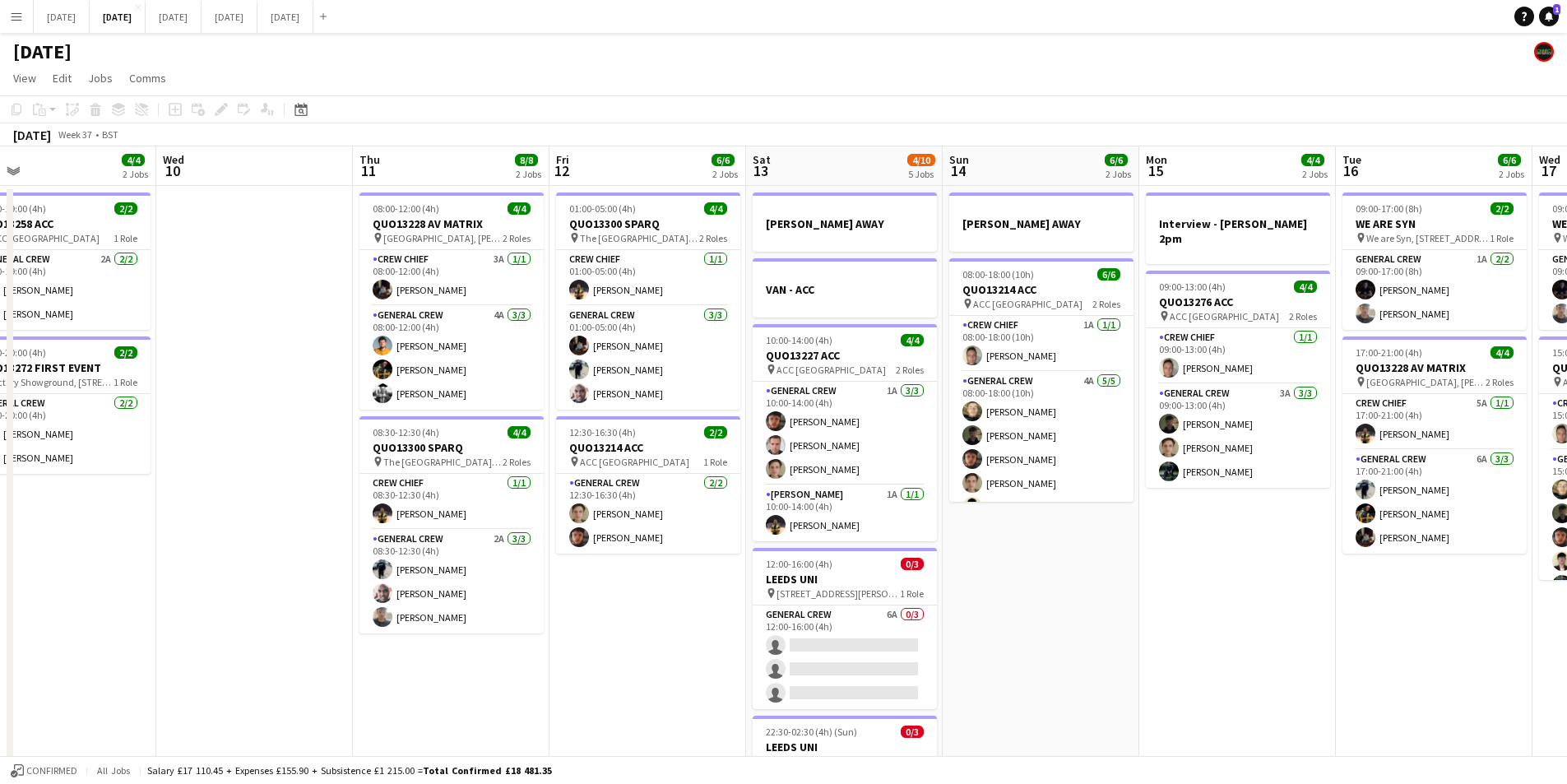
drag, startPoint x: 1335, startPoint y: 644, endPoint x: 1204, endPoint y: 619, distance: 133.4
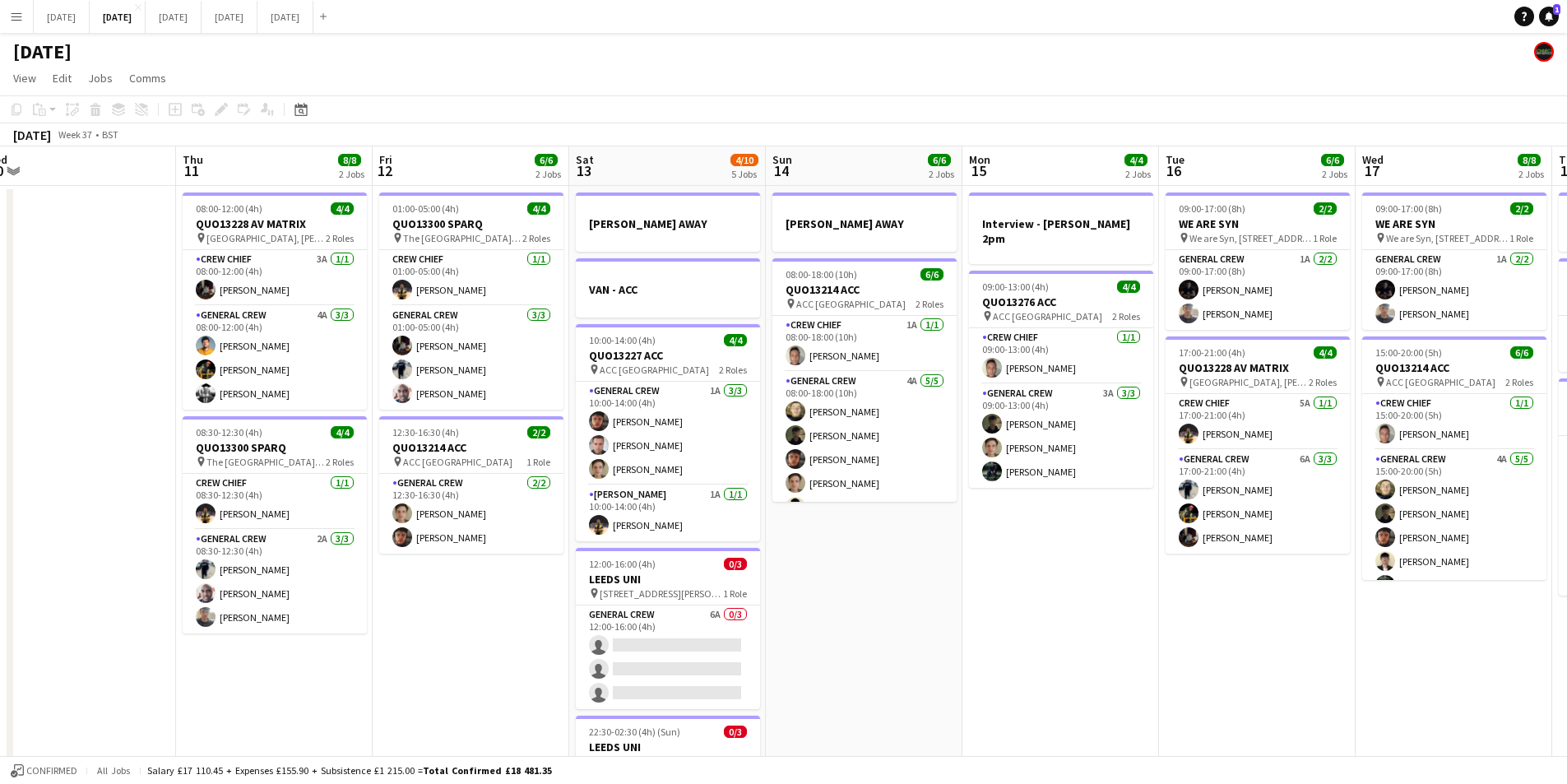
drag, startPoint x: 1270, startPoint y: 629, endPoint x: 1017, endPoint y: 595, distance: 255.3
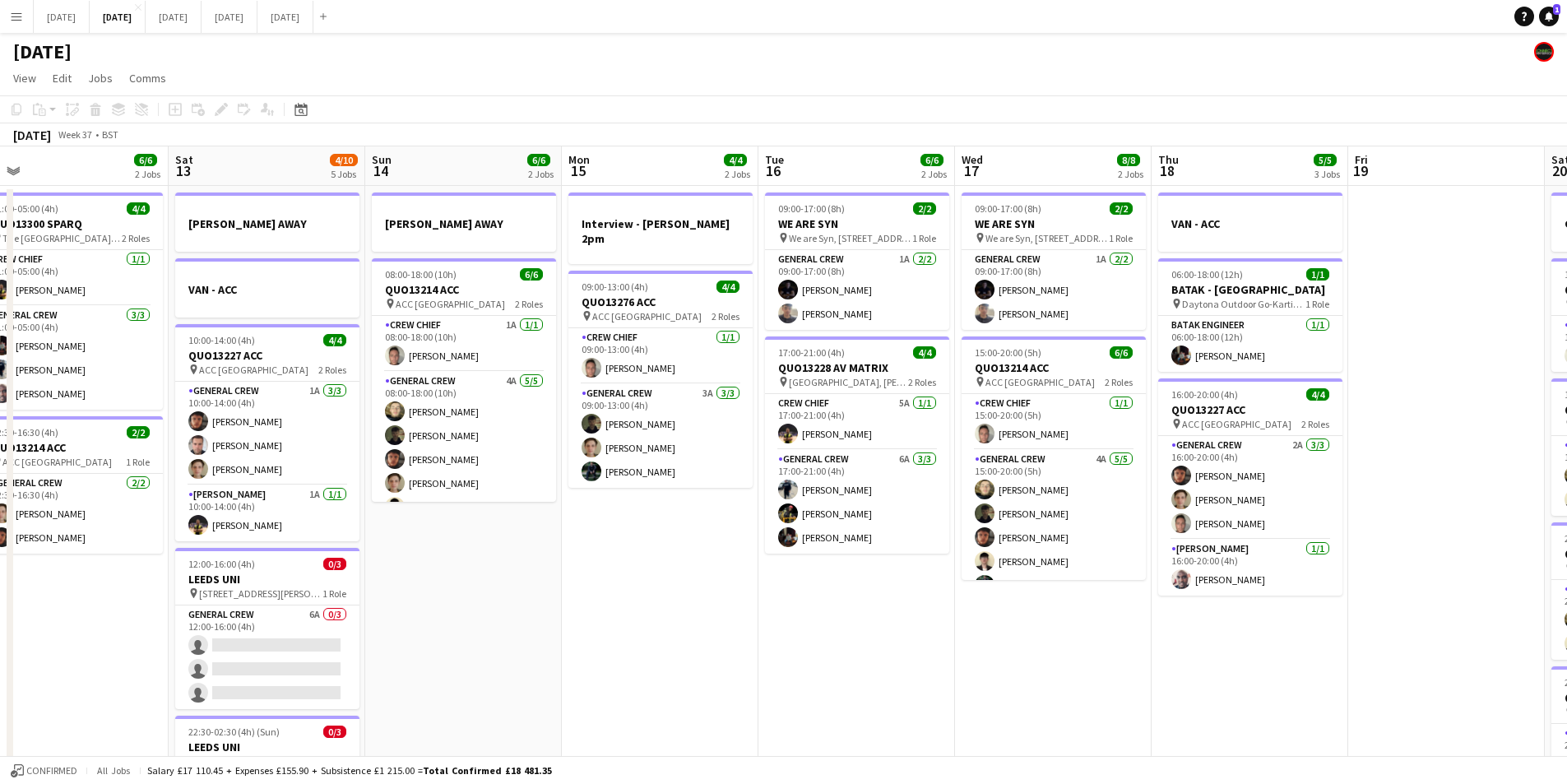
scroll to position [0, 522]
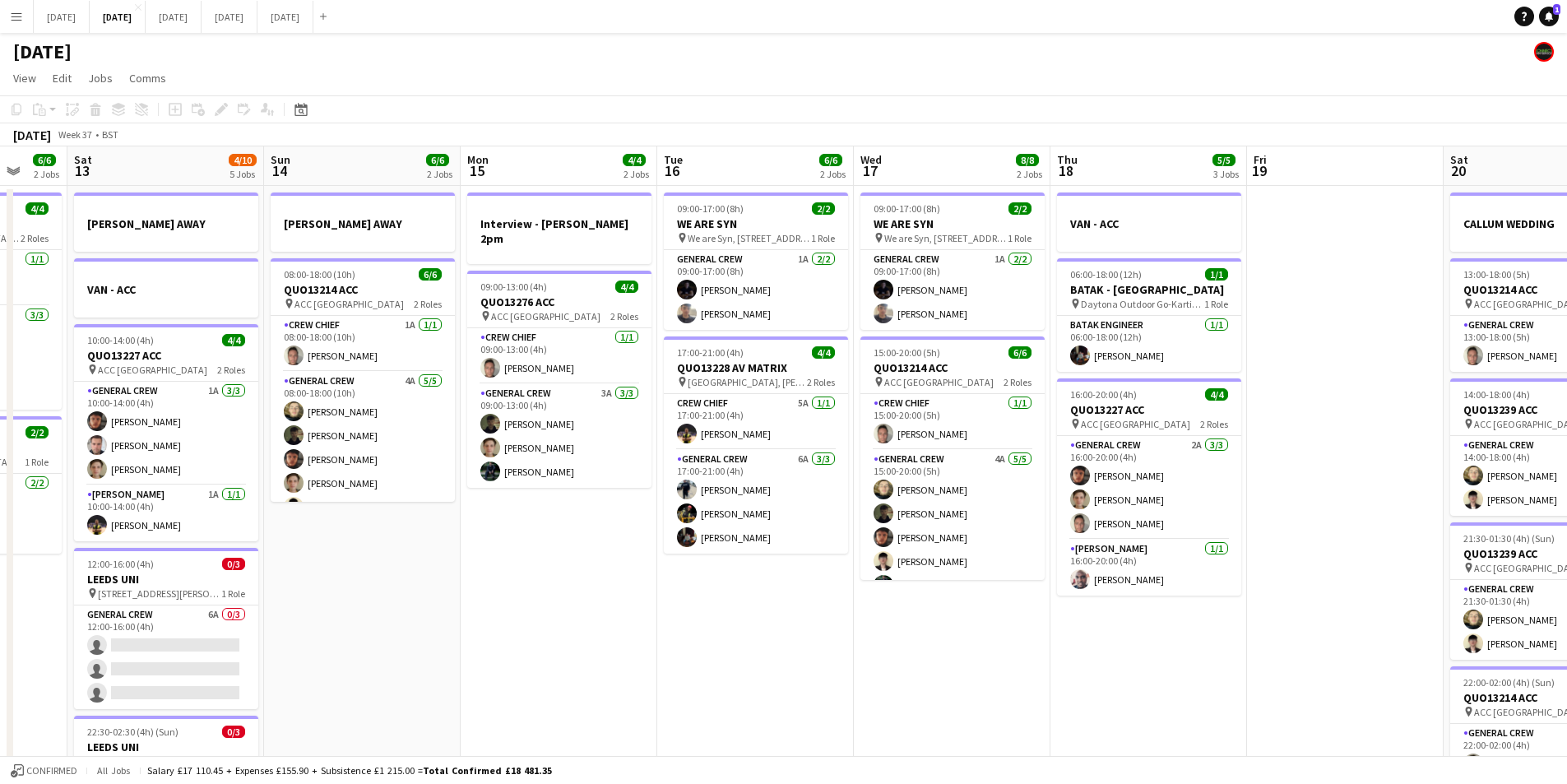
drag, startPoint x: 1224, startPoint y: 649, endPoint x: 804, endPoint y: 631, distance: 420.4
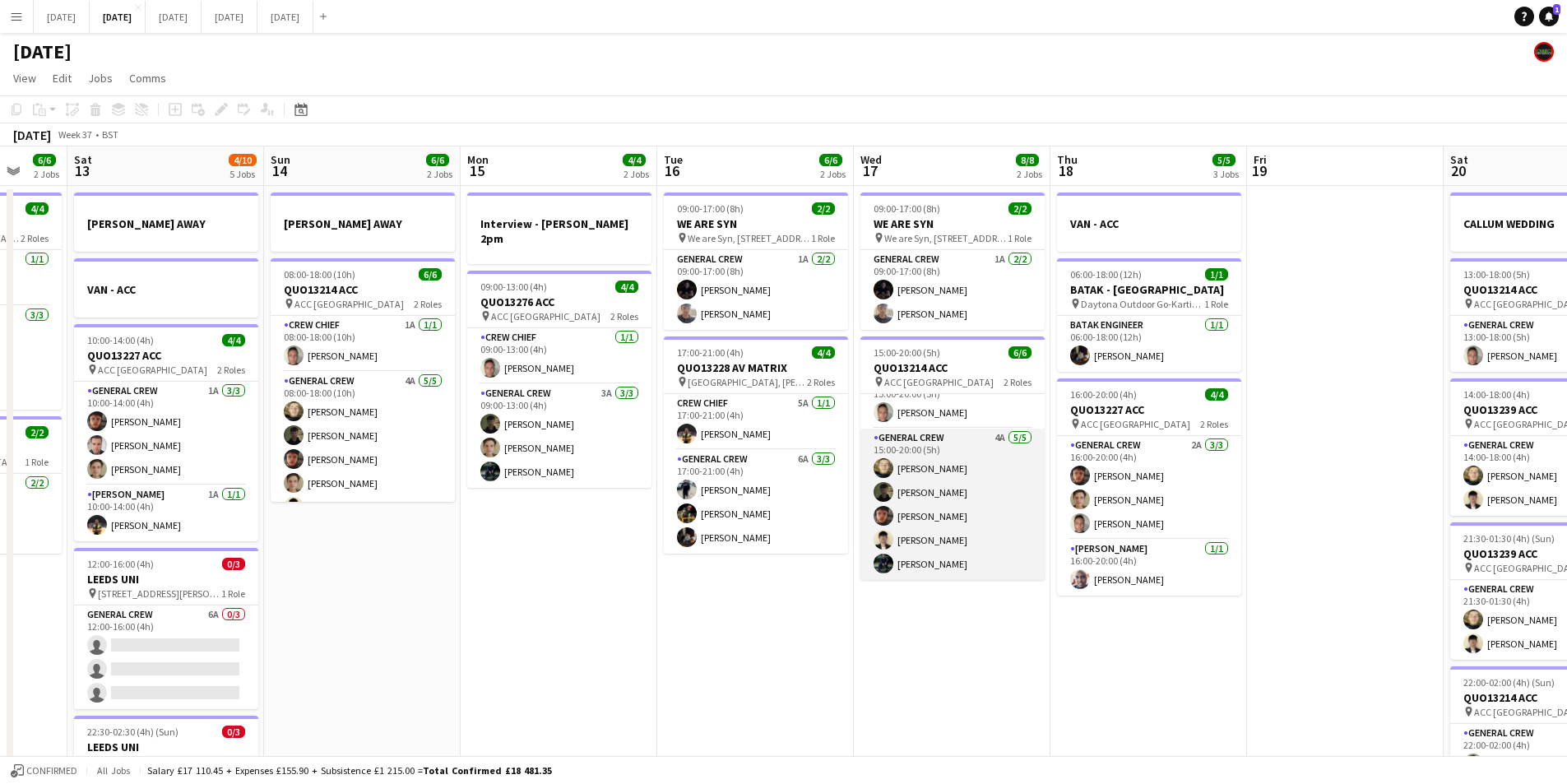
scroll to position [0, 0]
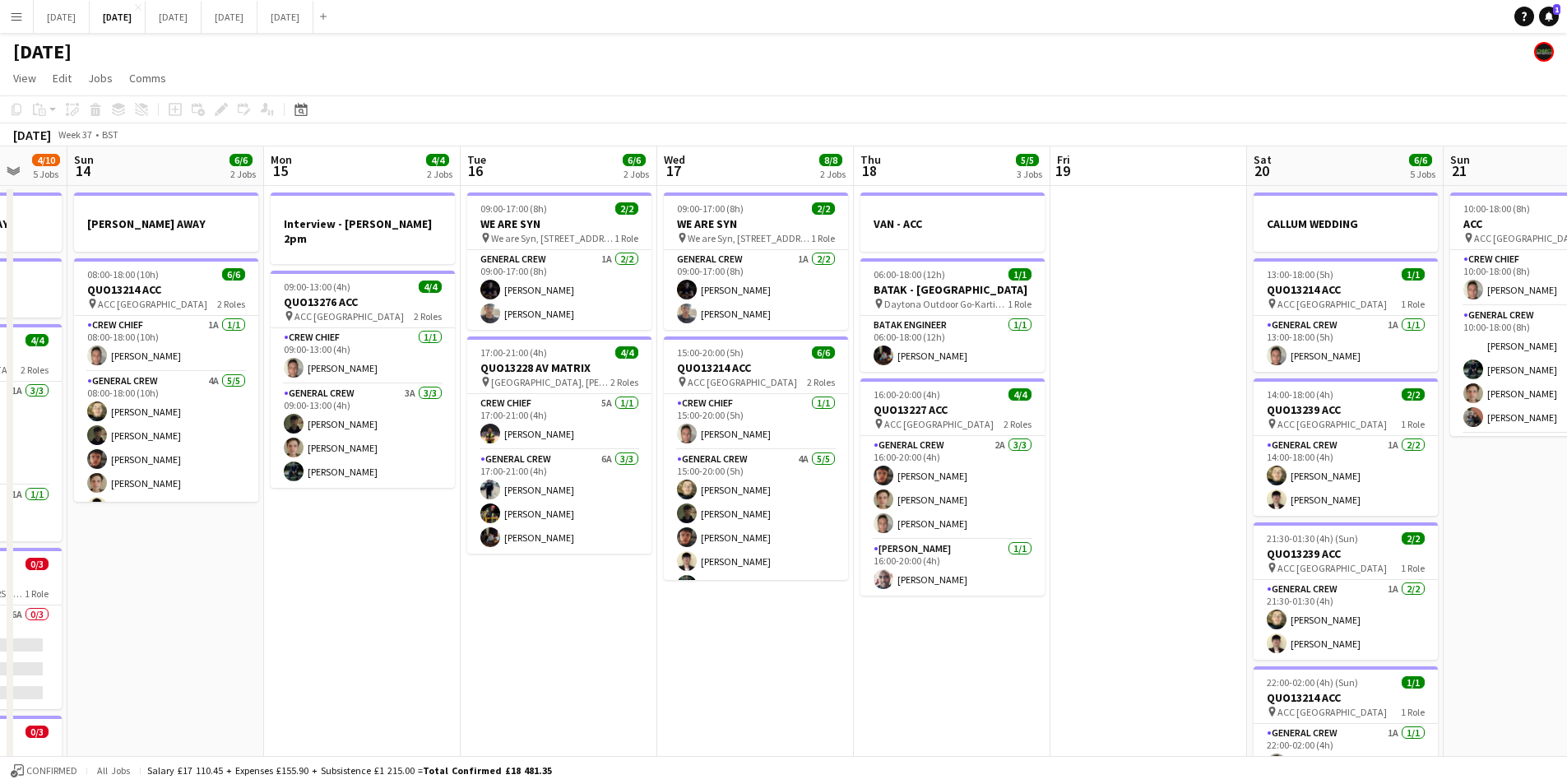
drag, startPoint x: 1055, startPoint y: 673, endPoint x: 874, endPoint y: 651, distance: 182.3
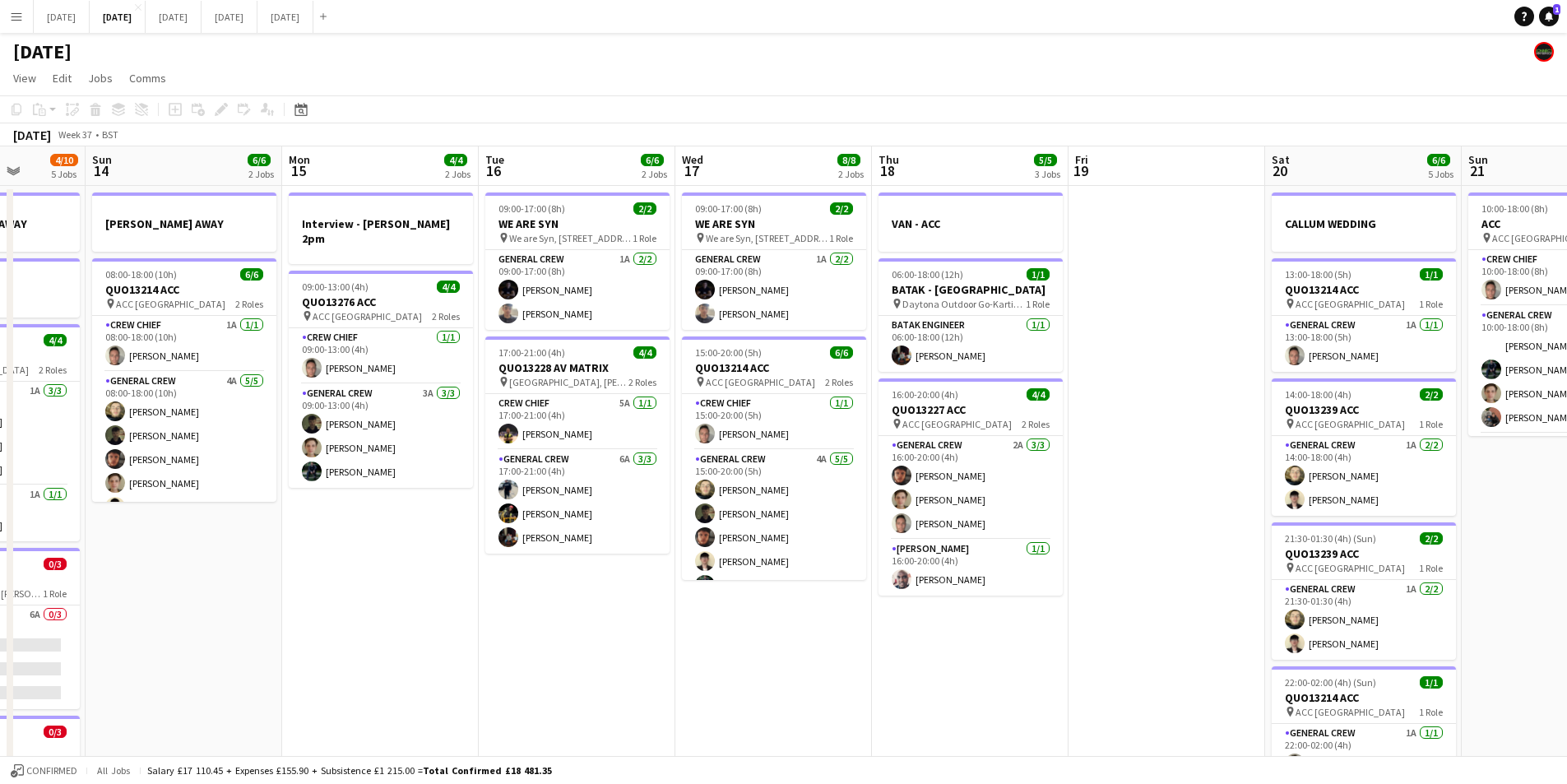
drag, startPoint x: 1035, startPoint y: 684, endPoint x: 796, endPoint y: 682, distance: 239.0
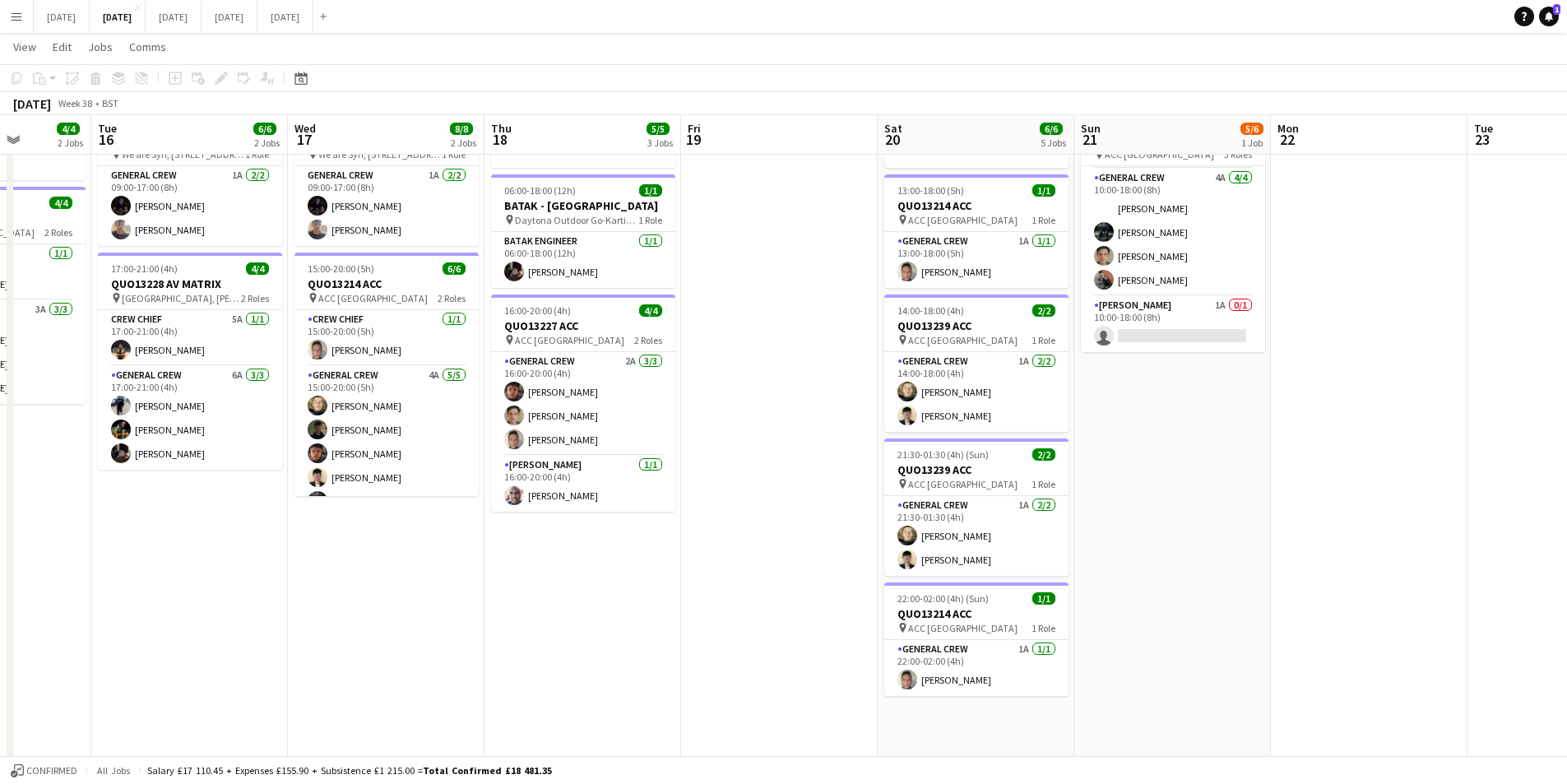
scroll to position [0, 552]
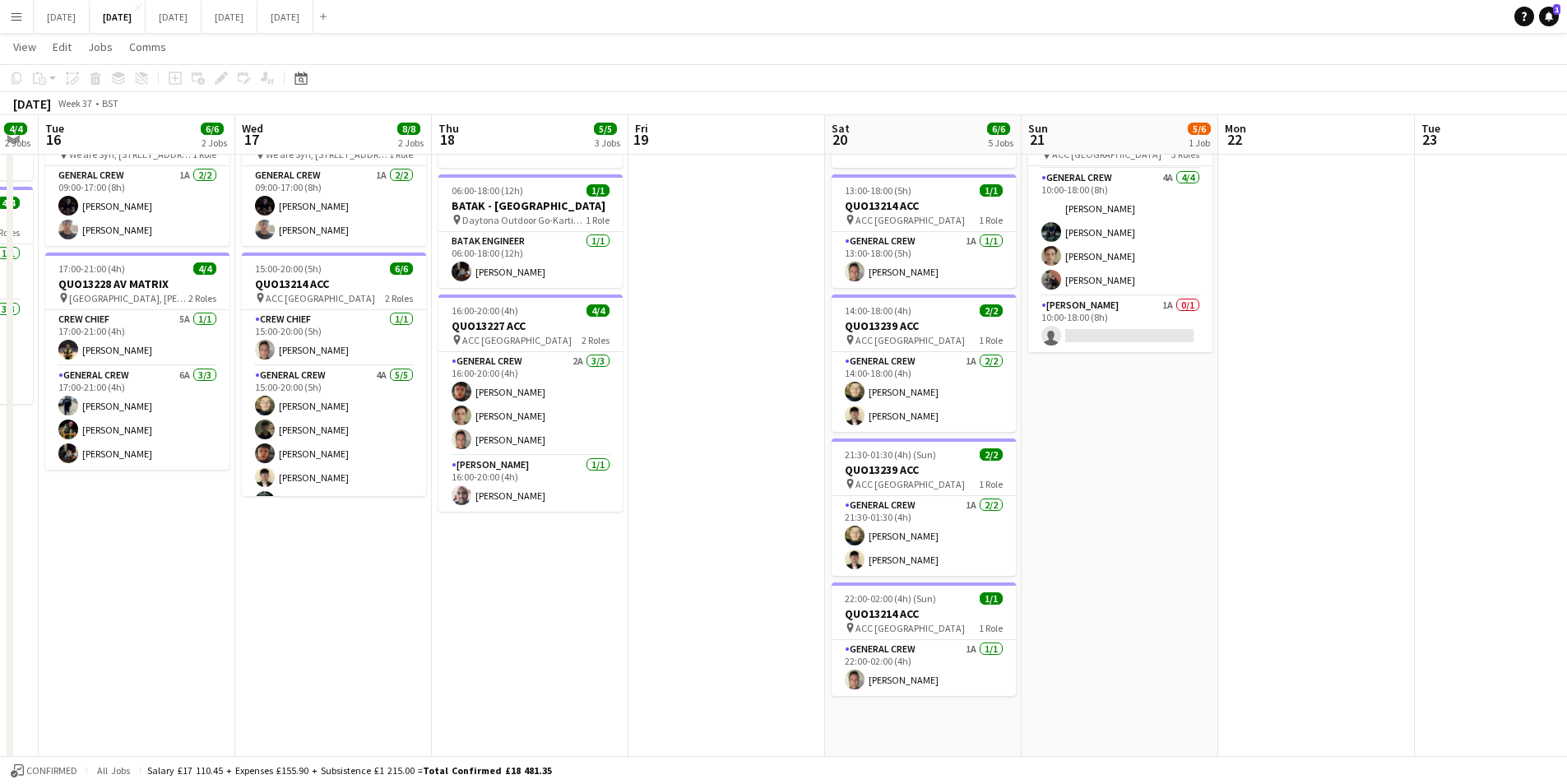
drag, startPoint x: 1369, startPoint y: 455, endPoint x: 1163, endPoint y: 462, distance: 206.1
click at [1163, 462] on app-calendar-viewport "Sat 13 4/10 5 Jobs Sun 14 6/6 2 Jobs Mon 15 4/4 2 Jobs Tue 16 6/6 2 Jobs Wed 17…" at bounding box center [784, 684] width 1567 height 1404
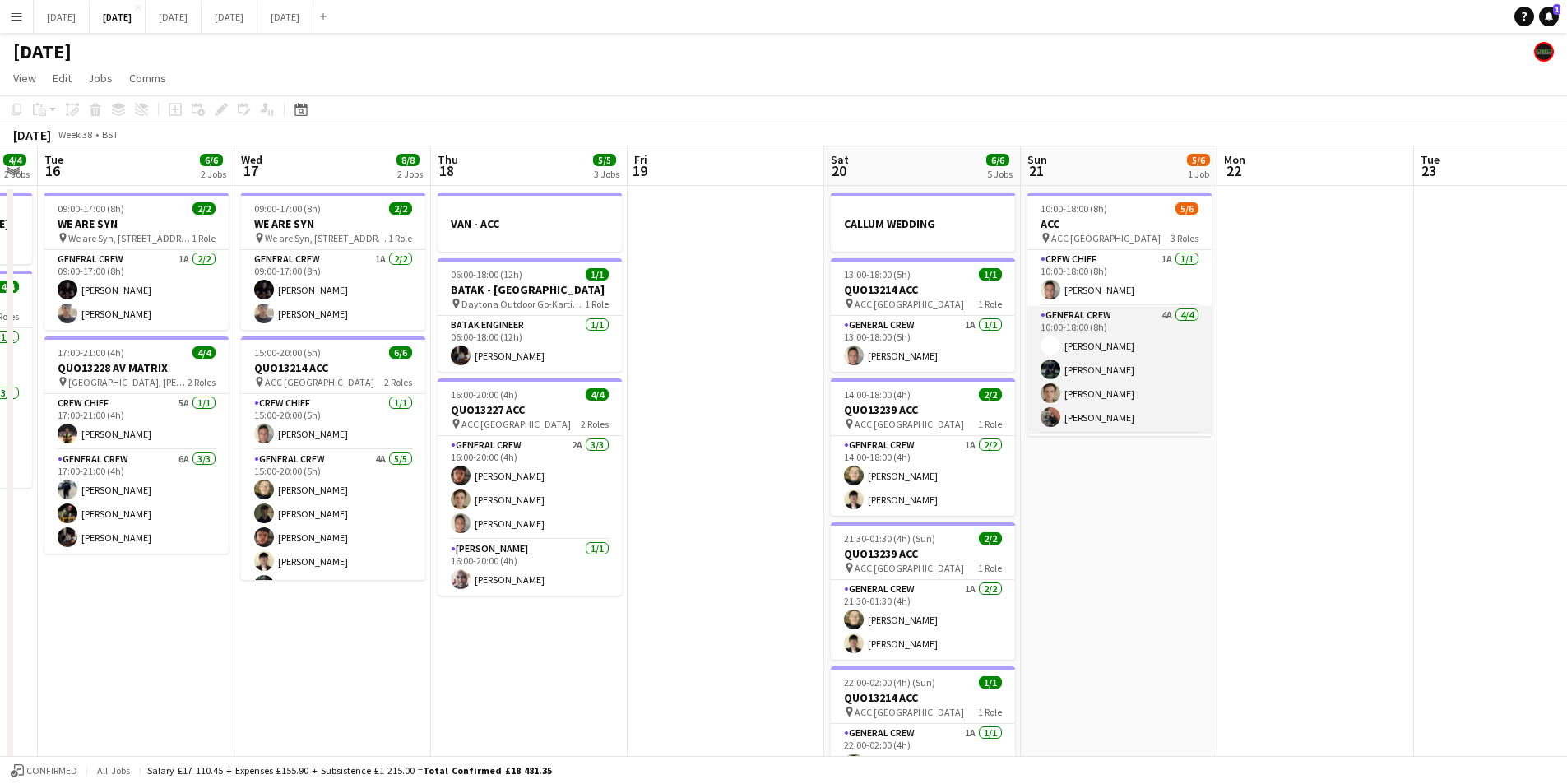
scroll to position [54, 0]
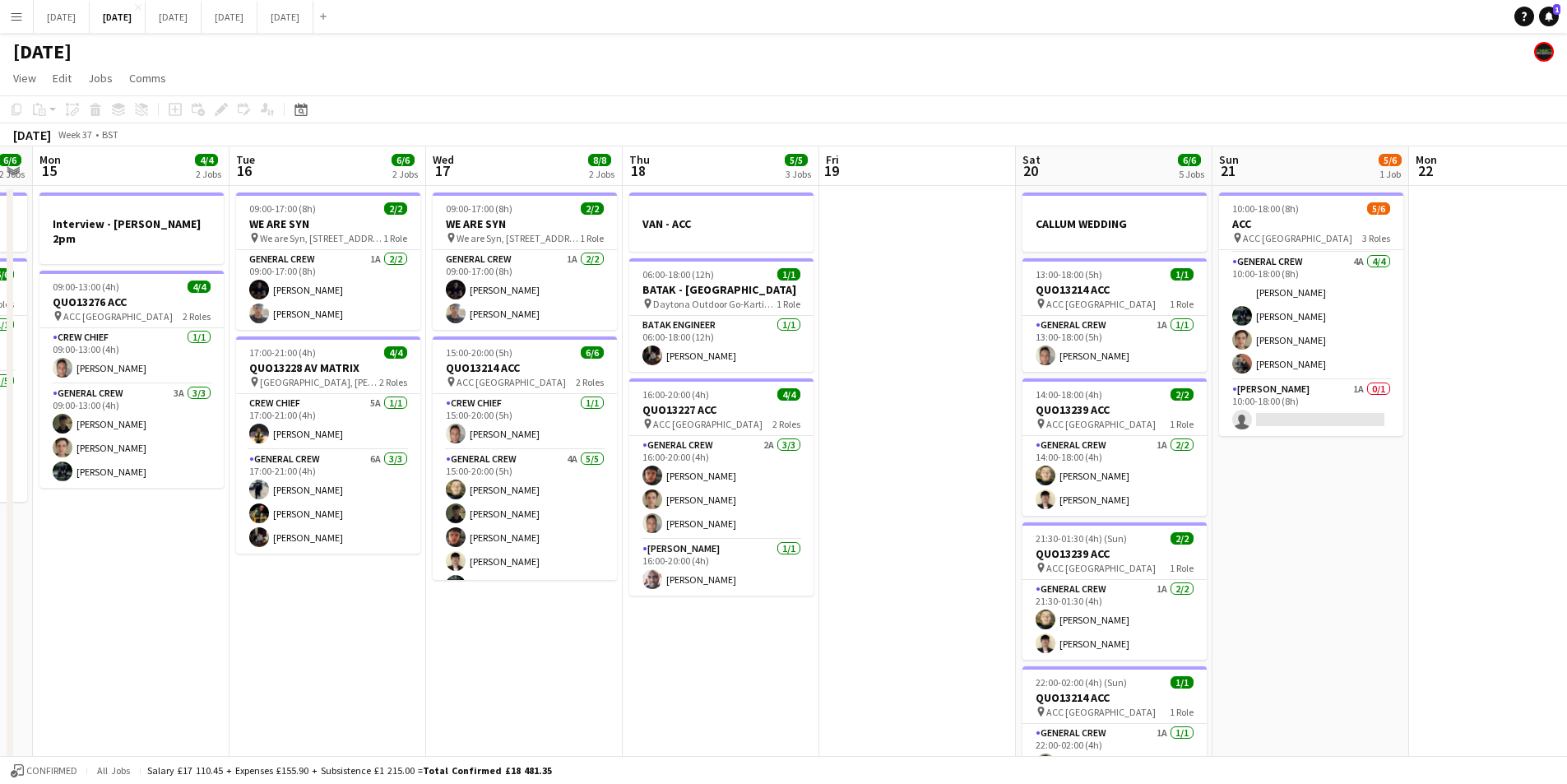
drag, startPoint x: 1104, startPoint y: 570, endPoint x: 1278, endPoint y: 545, distance: 175.8
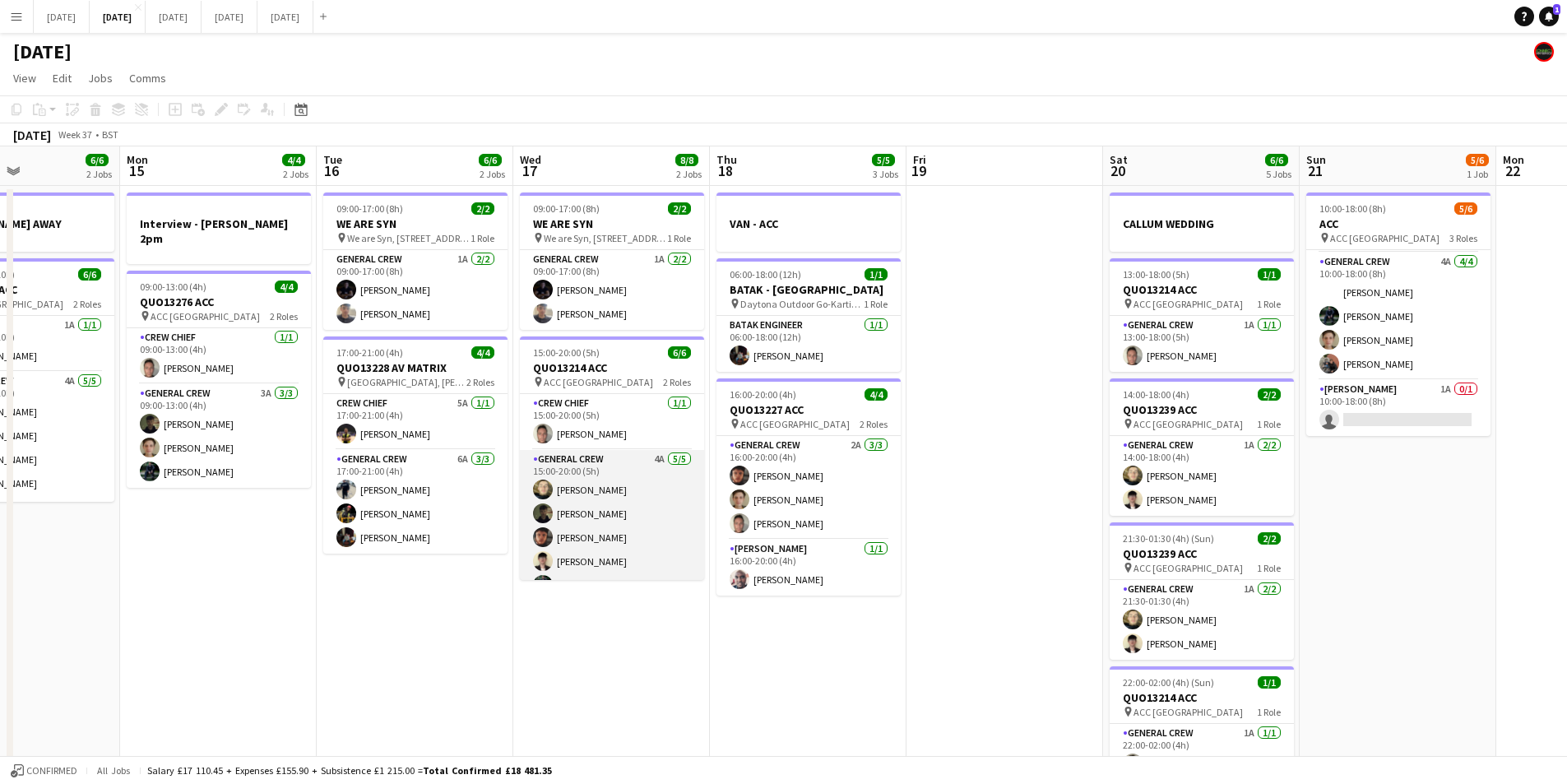
scroll to position [22, 0]
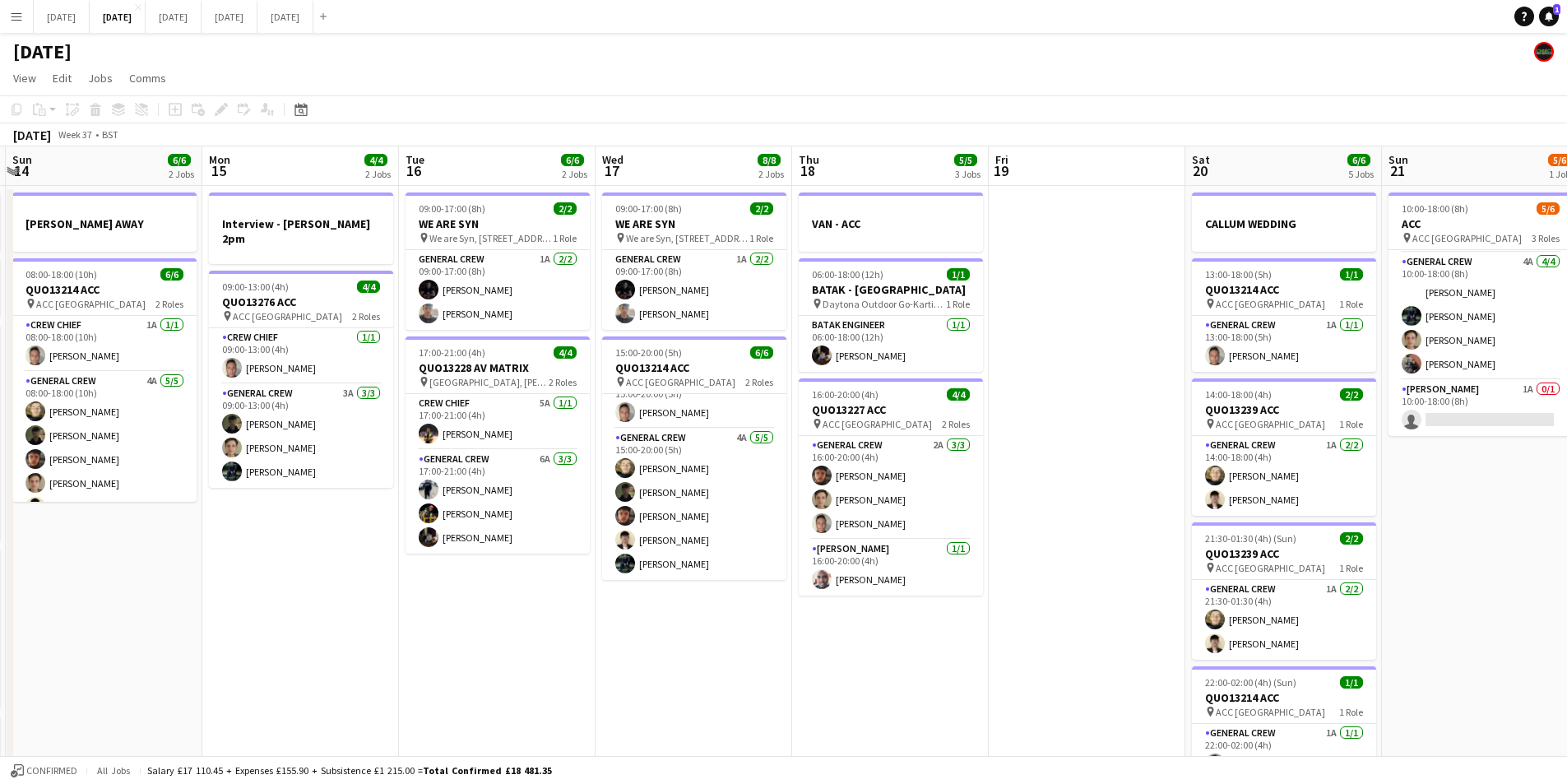
drag, startPoint x: 642, startPoint y: 666, endPoint x: 731, endPoint y: 678, distance: 89.8
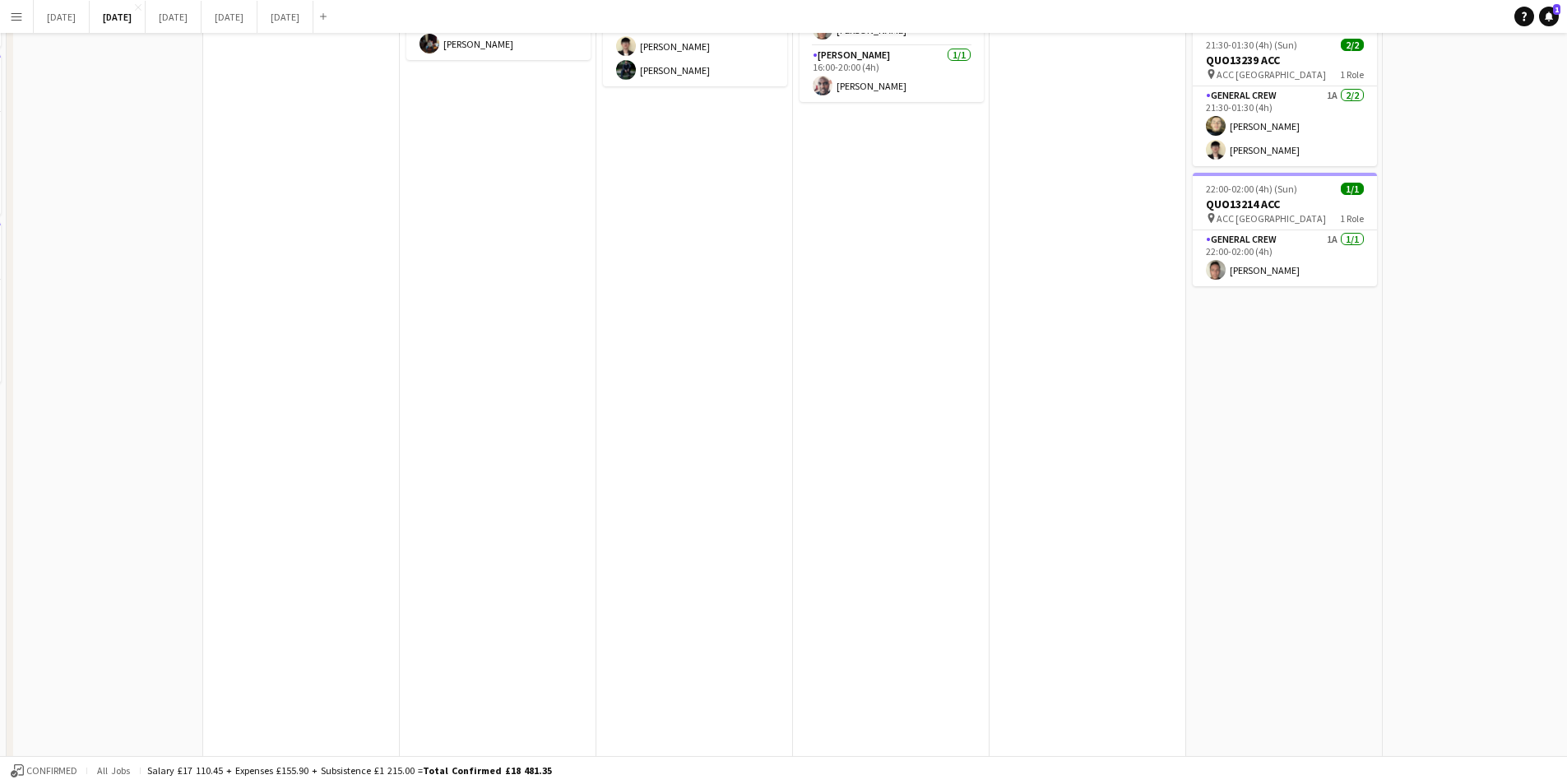
scroll to position [0, 0]
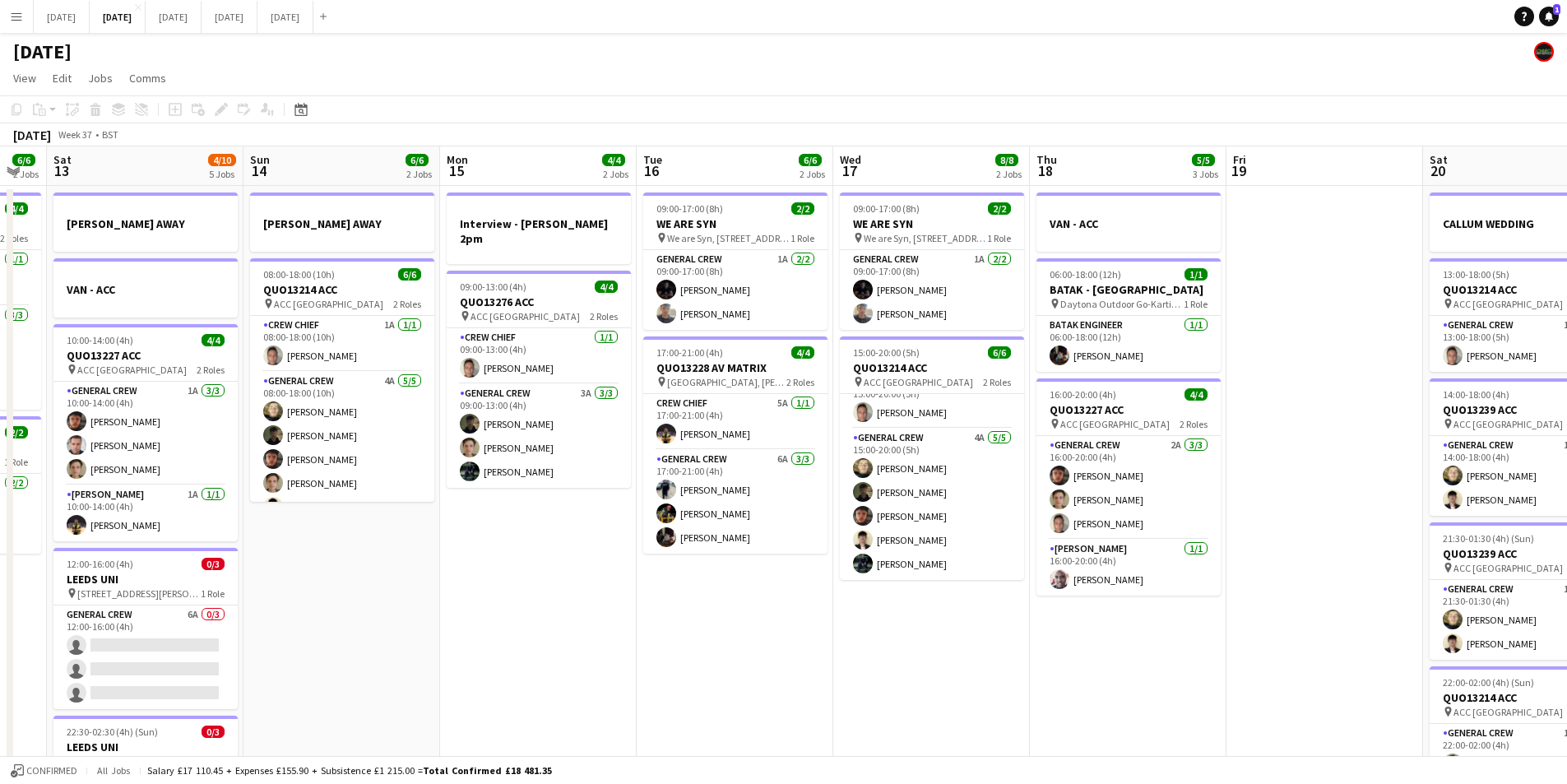
drag, startPoint x: 831, startPoint y: 619, endPoint x: 1060, endPoint y: 620, distance: 229.0
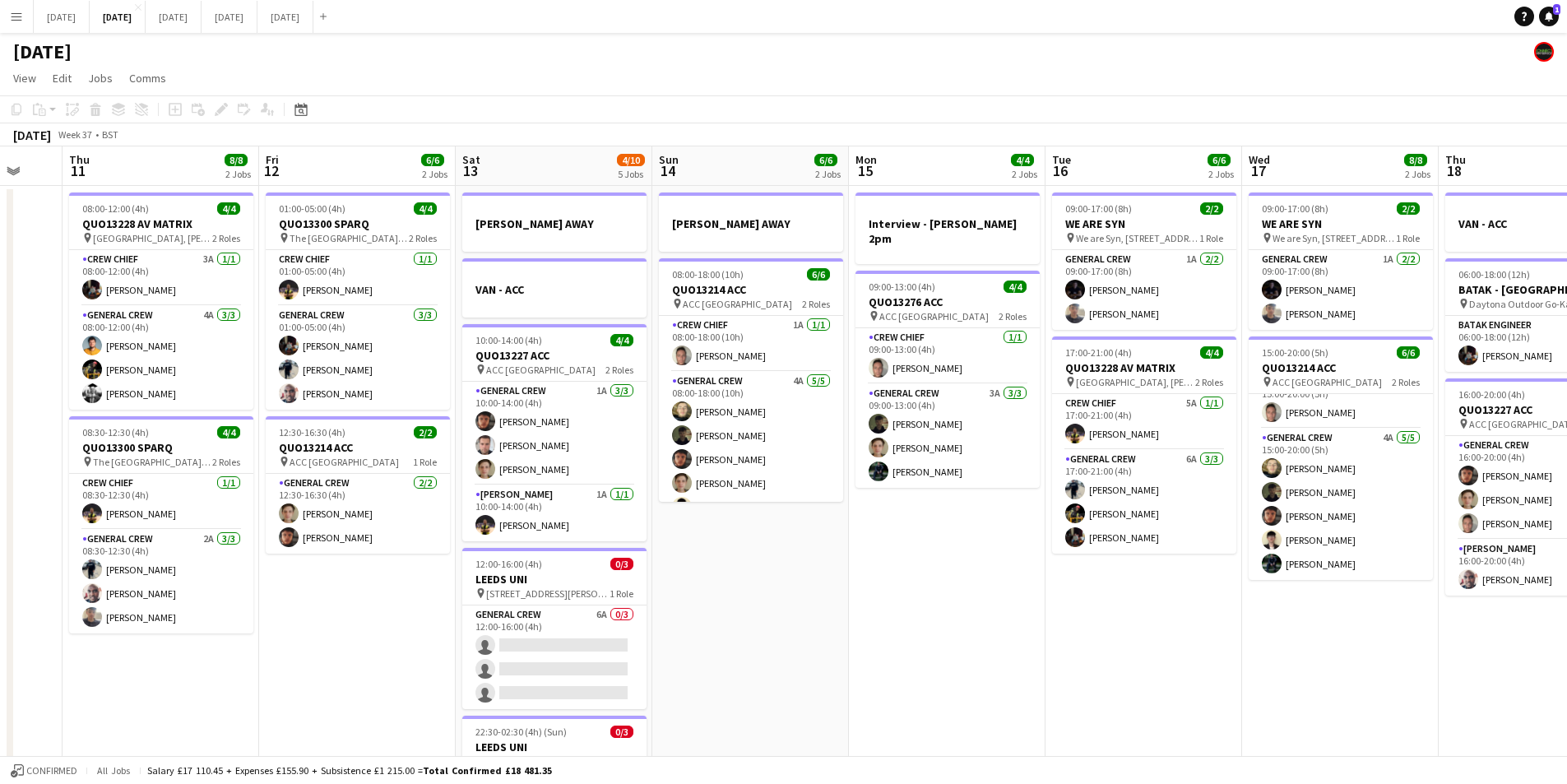
drag, startPoint x: 816, startPoint y: 648, endPoint x: 754, endPoint y: 529, distance: 134.2
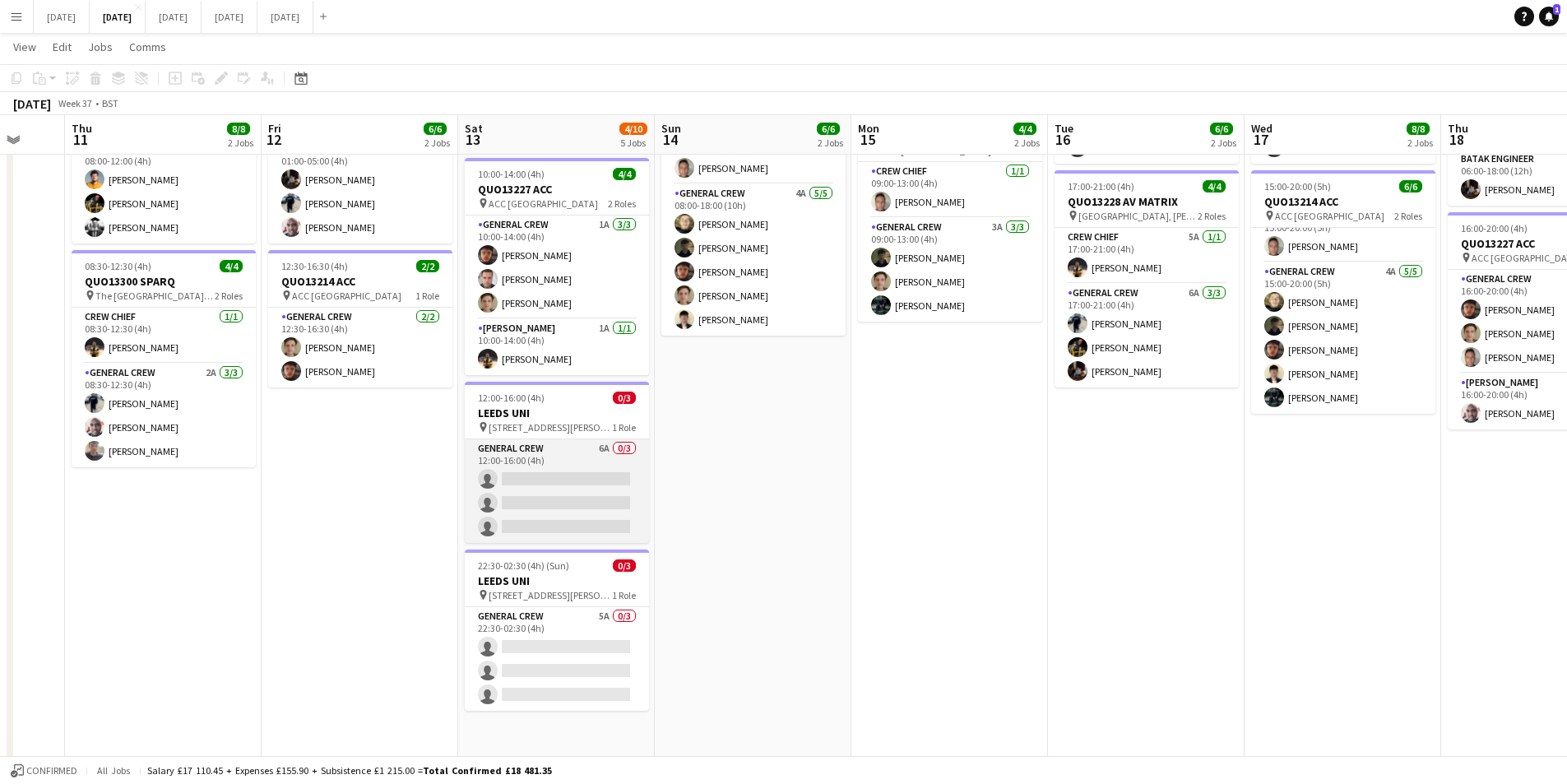
click at [576, 509] on app-card-role "General Crew 6A 0/3 12:00-16:00 (4h) single-neutral-actions single-neutral-acti…" at bounding box center [557, 491] width 185 height 104
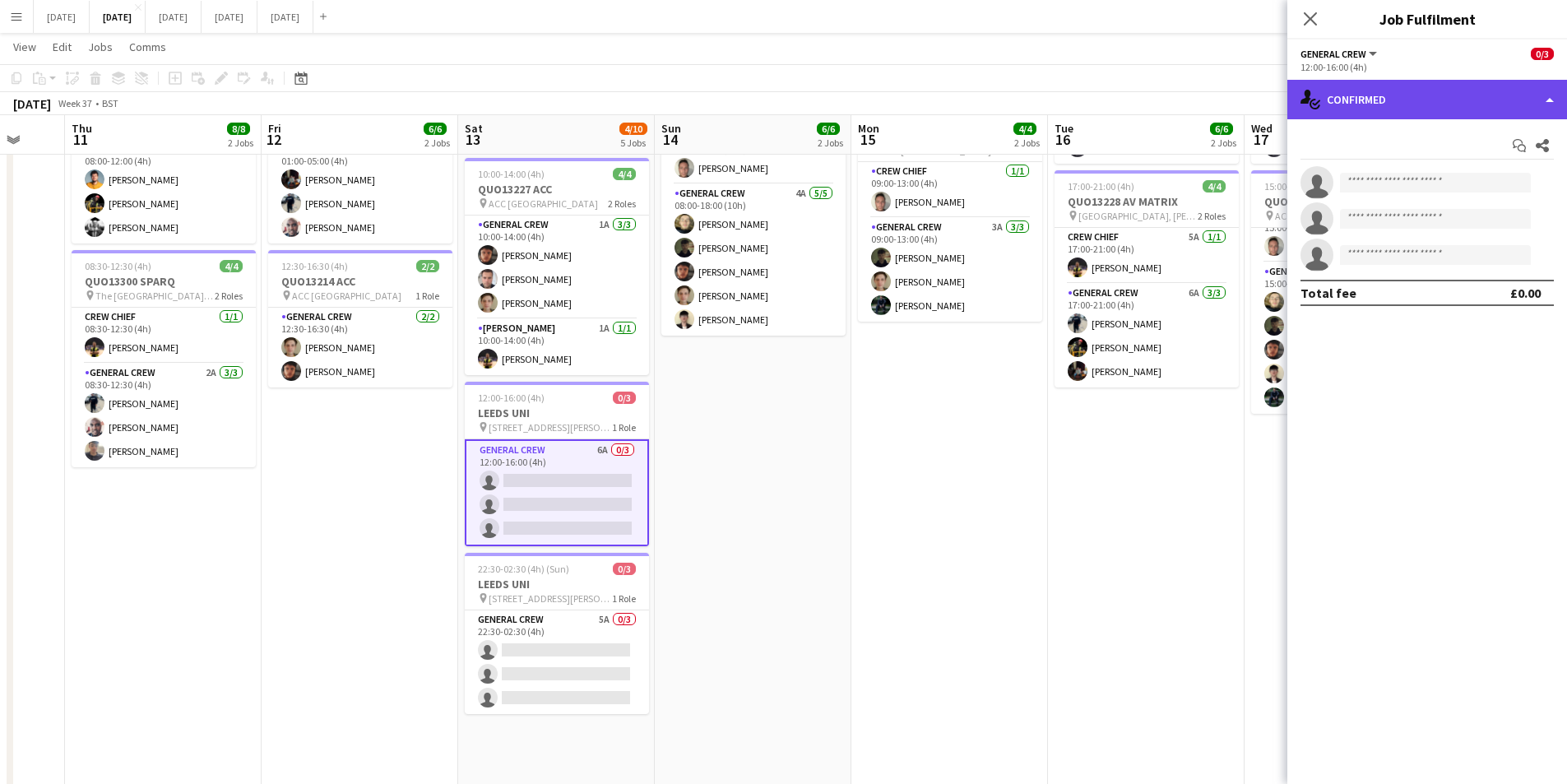
click at [1477, 102] on div "single-neutral-actions-check-2 Confirmed" at bounding box center [1427, 99] width 279 height 39
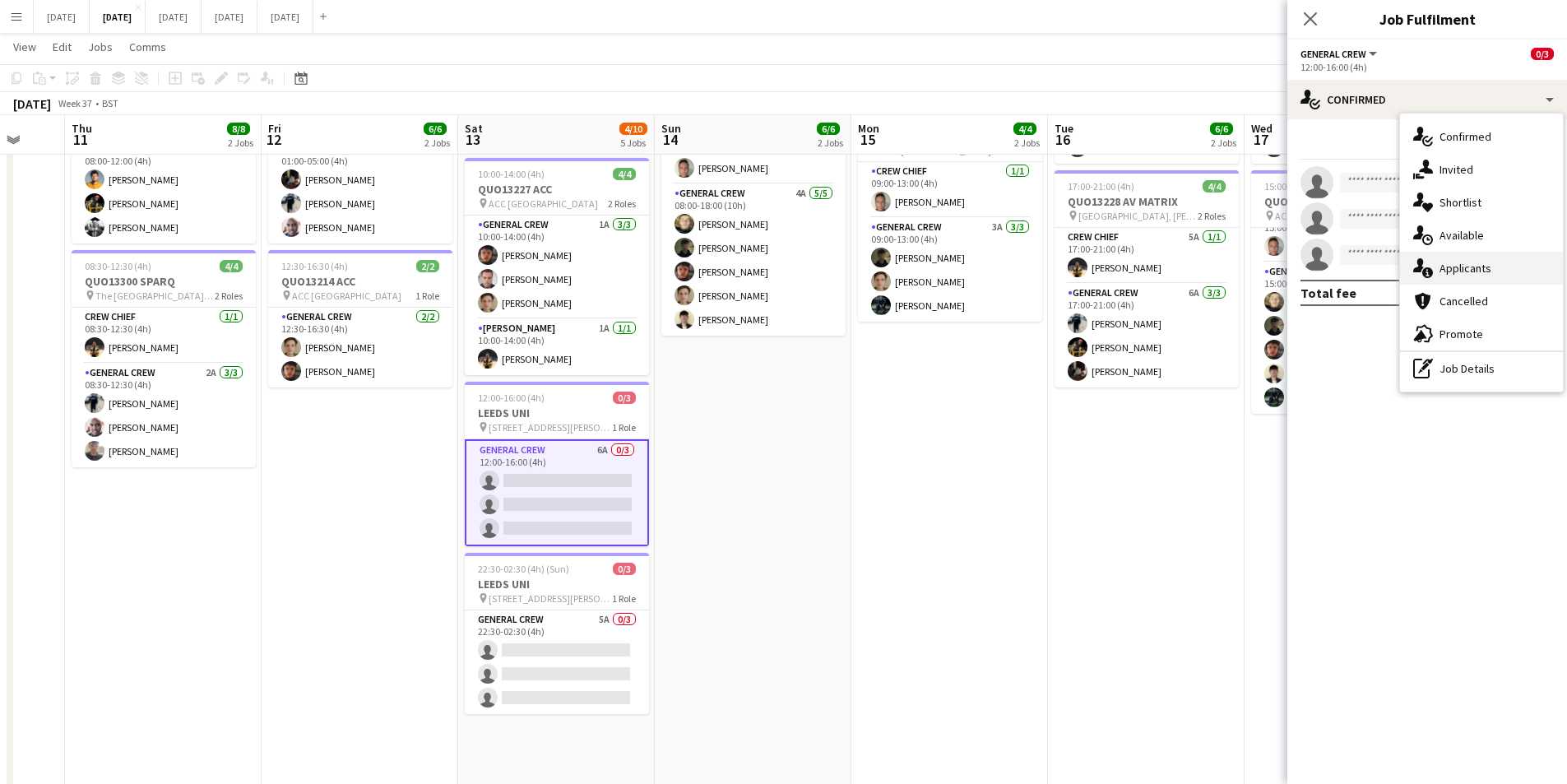
click at [1481, 268] on div "single-neutral-actions-information Applicants" at bounding box center [1481, 268] width 163 height 33
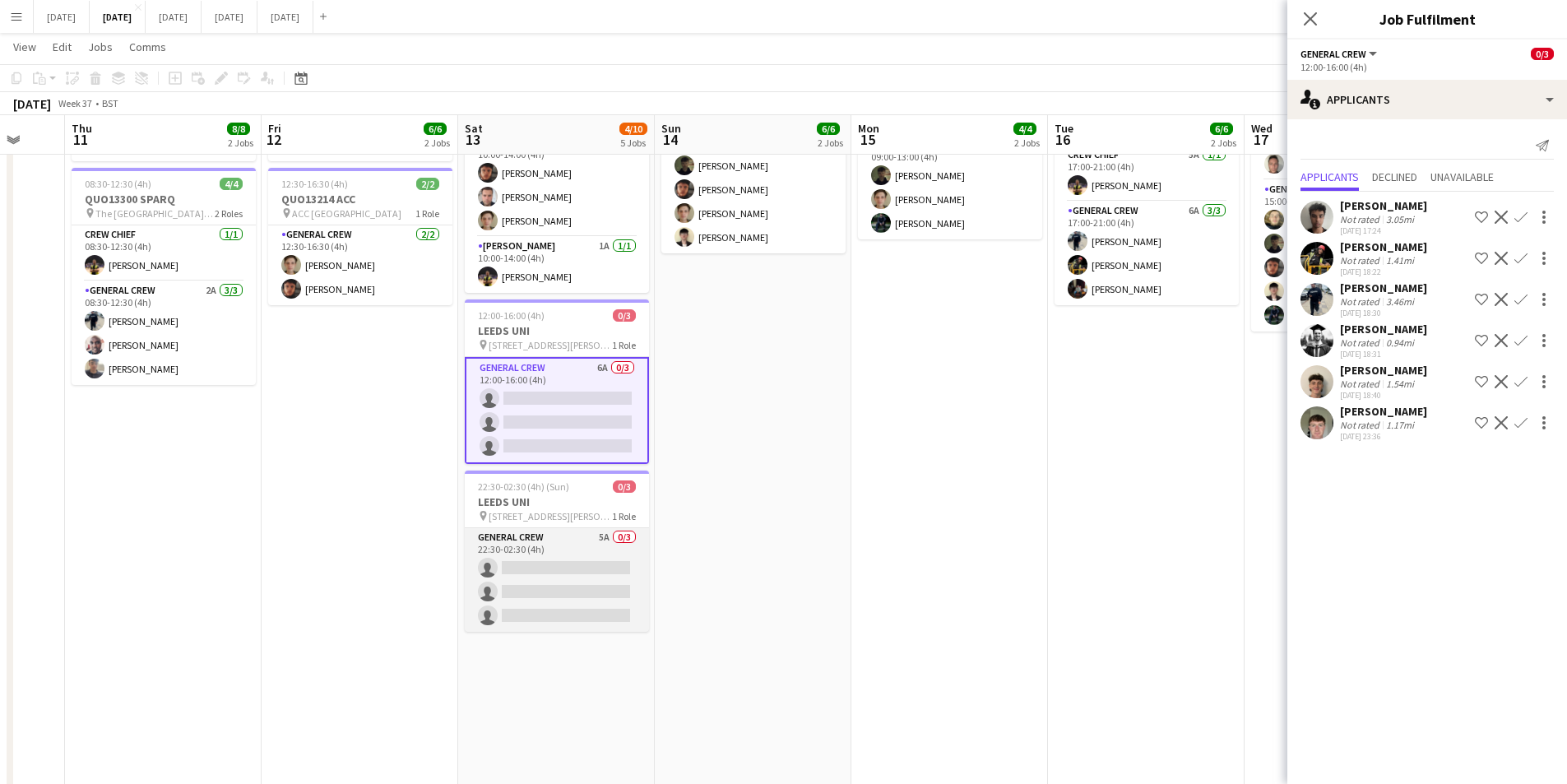
click at [615, 586] on app-card-role "General Crew 5A 0/3 22:30-02:30 (4h) single-neutral-actions single-neutral-acti…" at bounding box center [557, 579] width 185 height 104
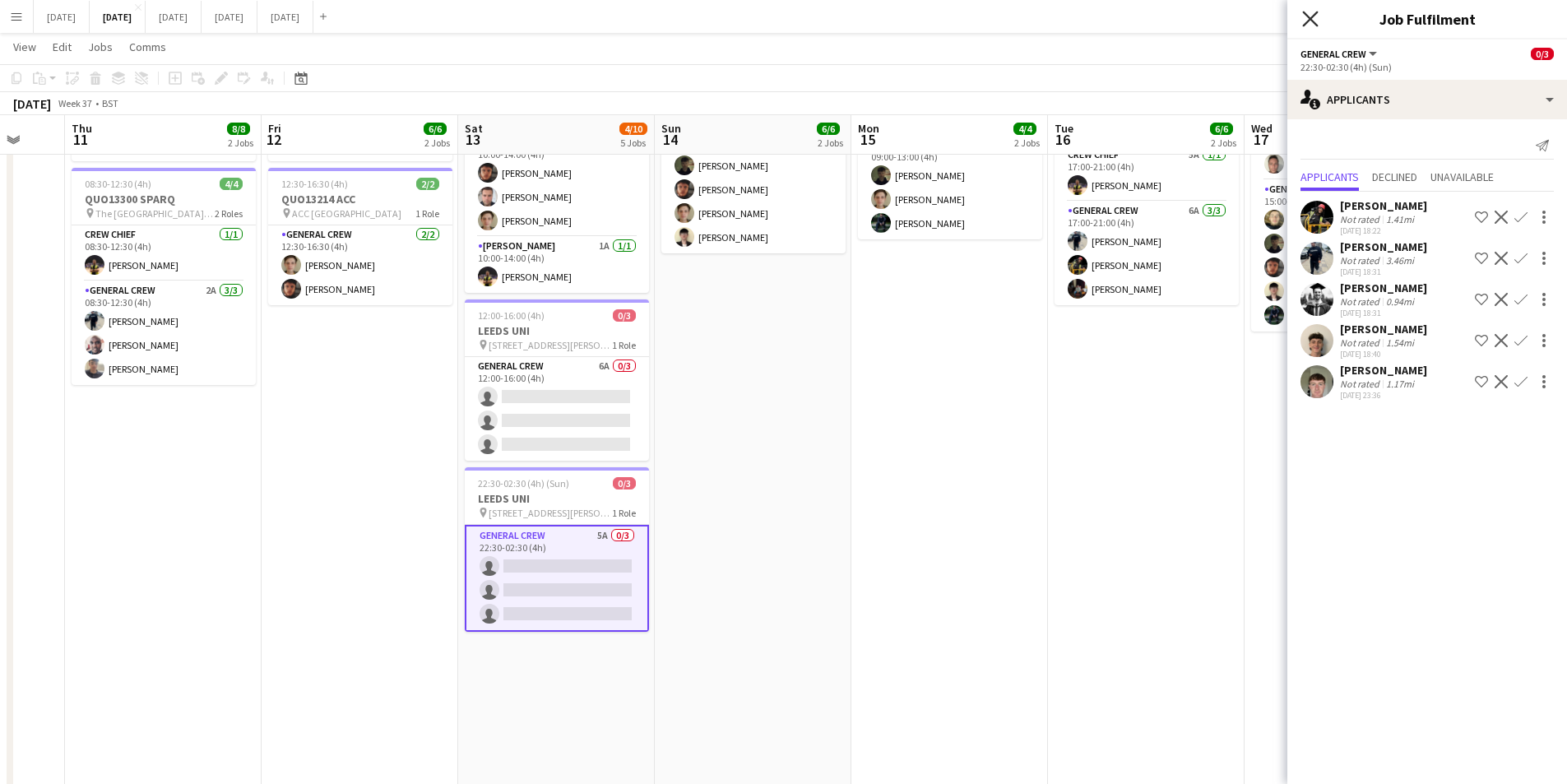
click at [1311, 21] on icon at bounding box center [1309, 18] width 15 height 15
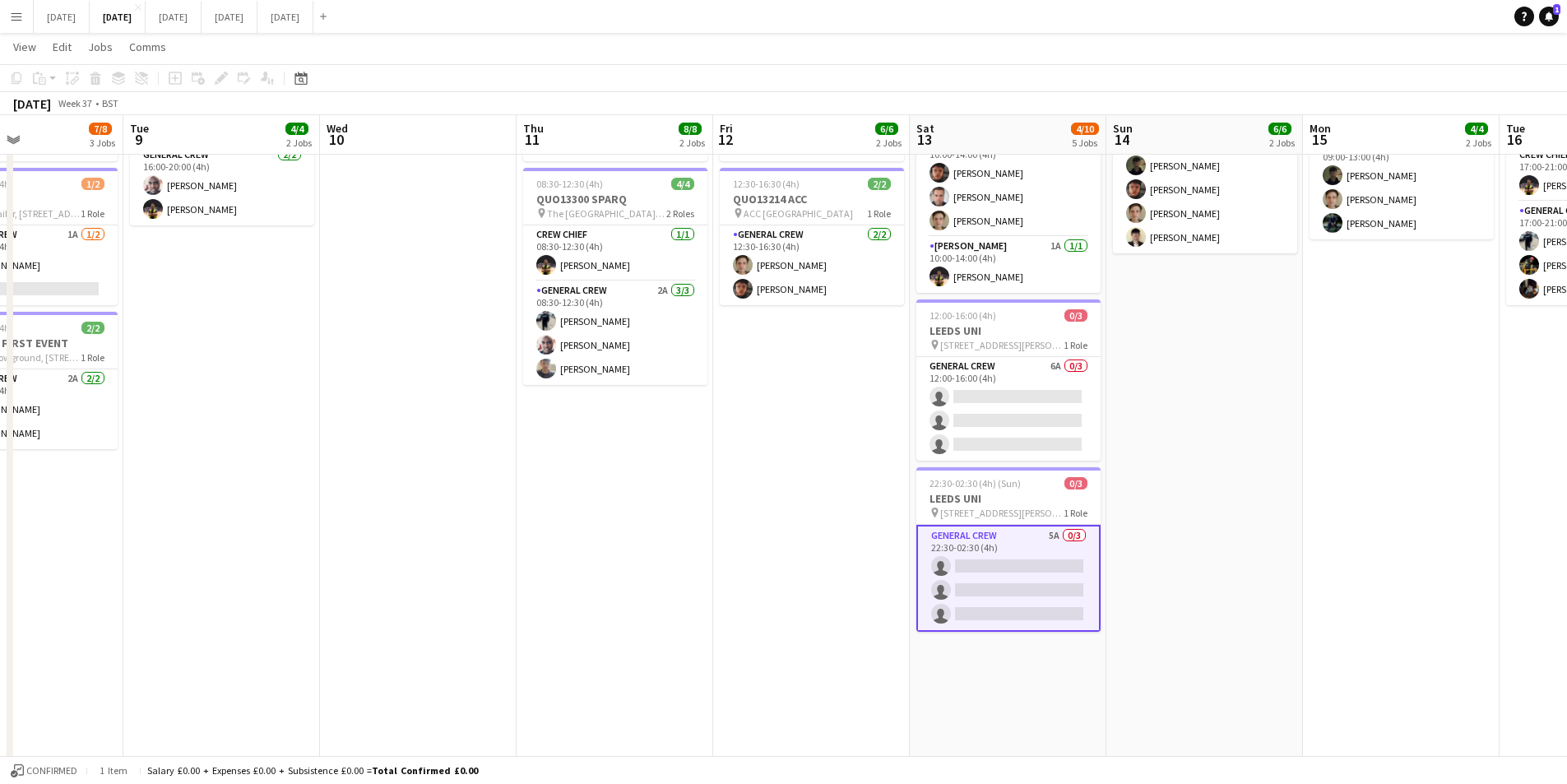
drag, startPoint x: 783, startPoint y: 477, endPoint x: 1074, endPoint y: 517, distance: 293.7
click at [1074, 517] on app-calendar-viewport "Sun 7 7/8 2 Jobs Mon 8 7/8 3 Jobs Tue 9 4/4 2 Jobs Wed 10 Thu 11 8/8 2 Jobs Fri…" at bounding box center [784, 519] width 1567 height 1404
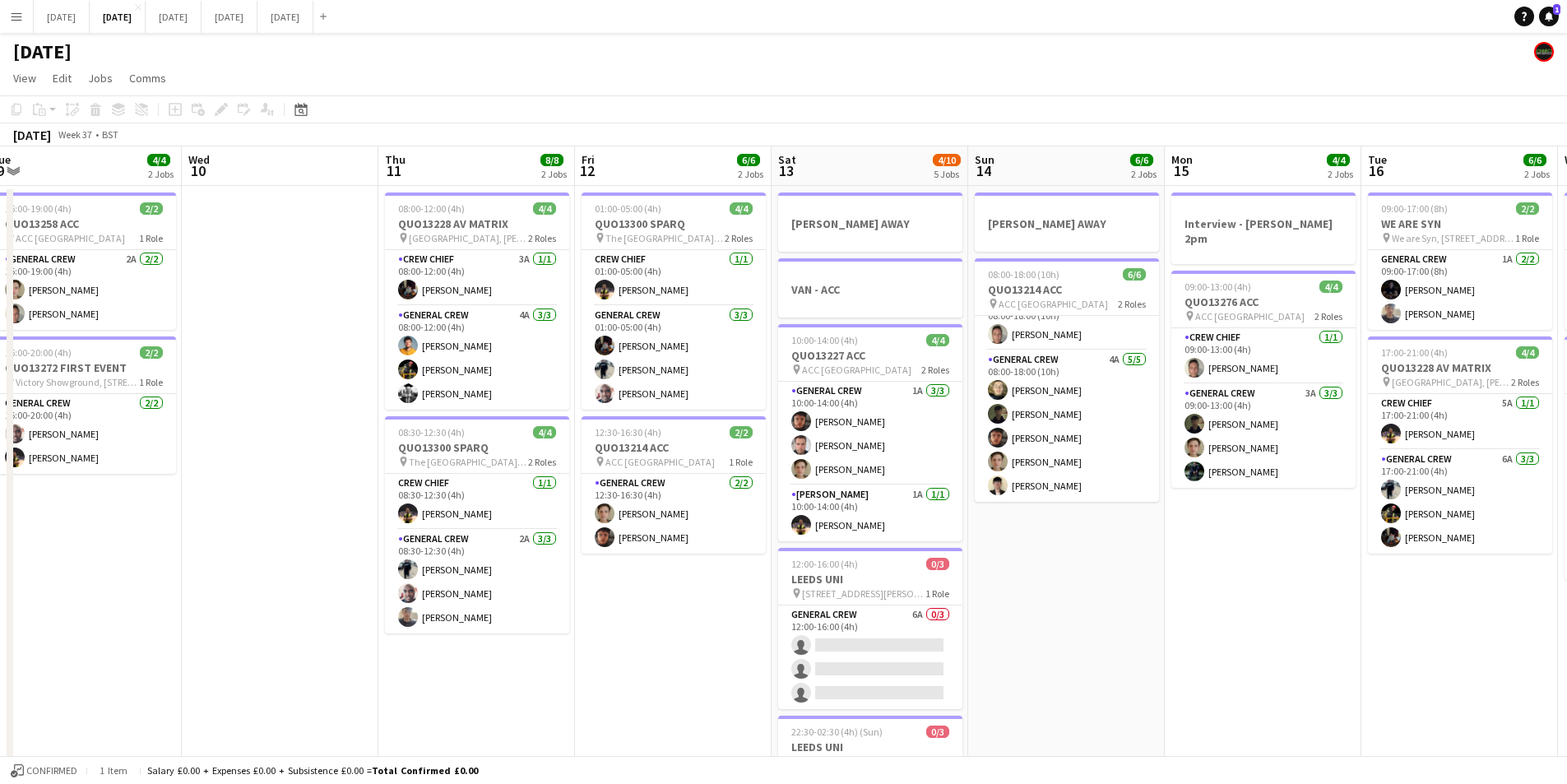
drag, startPoint x: 1059, startPoint y: 558, endPoint x: 1081, endPoint y: 565, distance: 23.1
drag, startPoint x: 691, startPoint y: 667, endPoint x: 666, endPoint y: 608, distance: 64.1
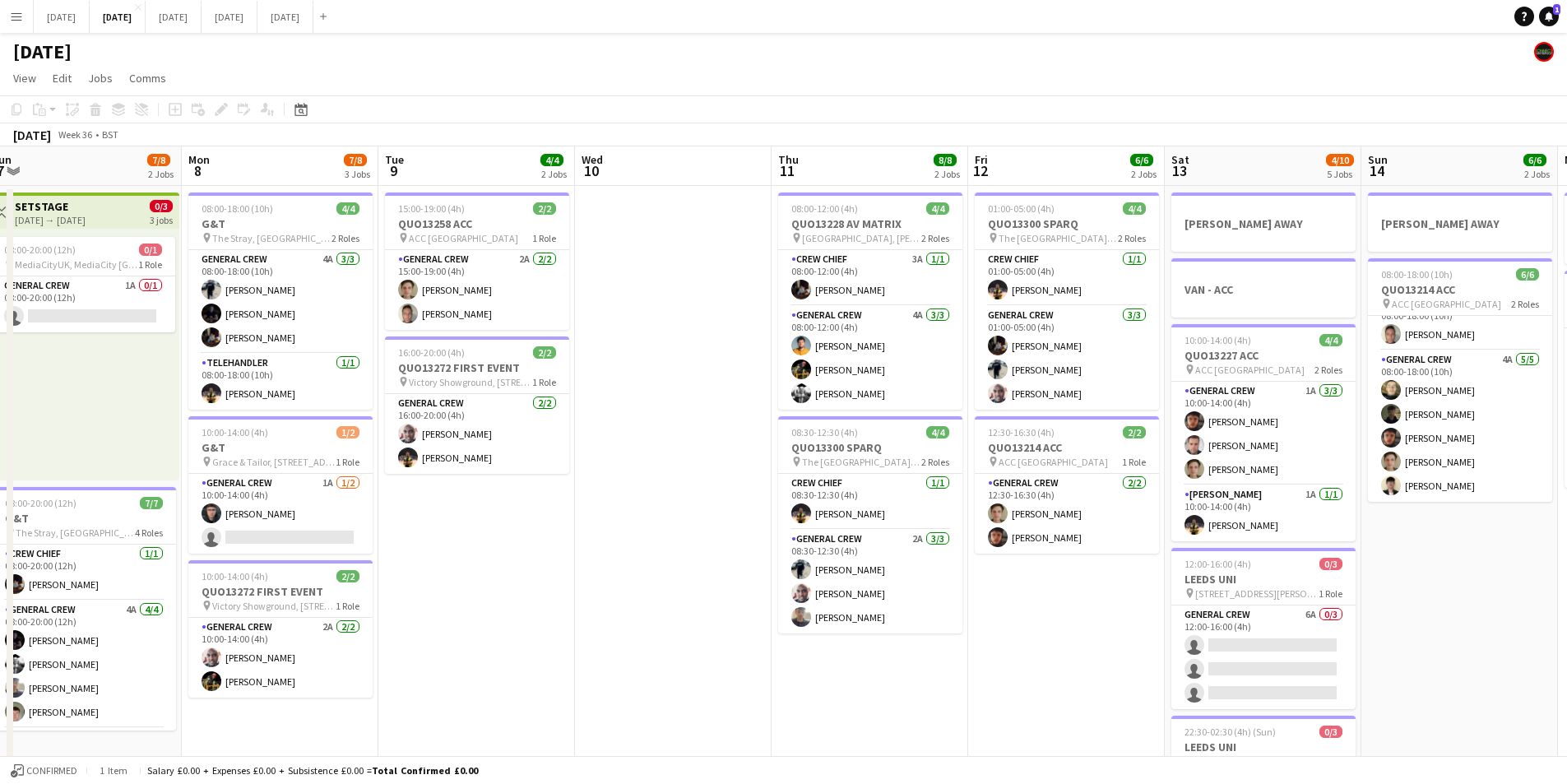
scroll to position [0, 410]
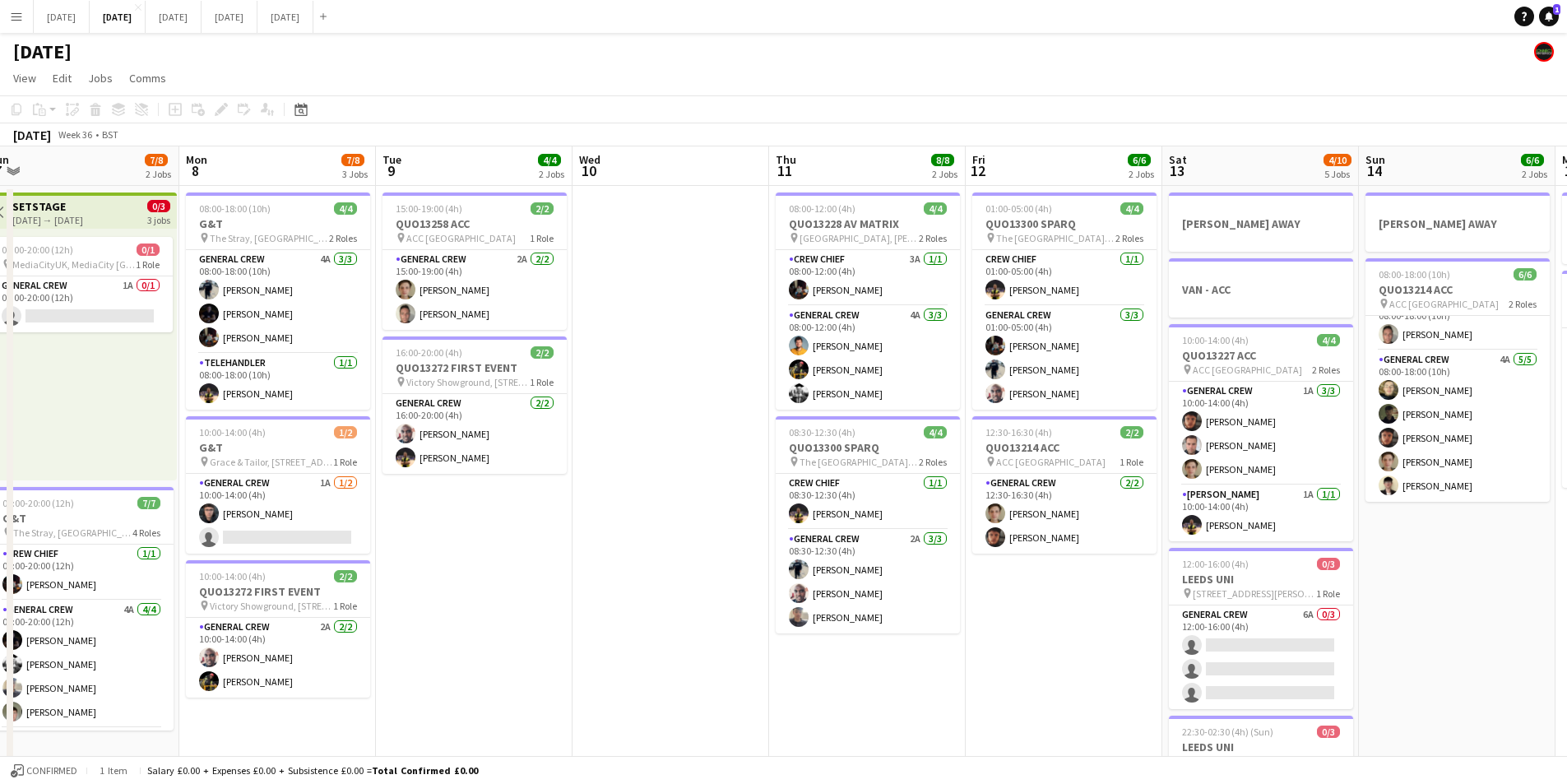
drag, startPoint x: 632, startPoint y: 668, endPoint x: 1037, endPoint y: 628, distance: 407.0
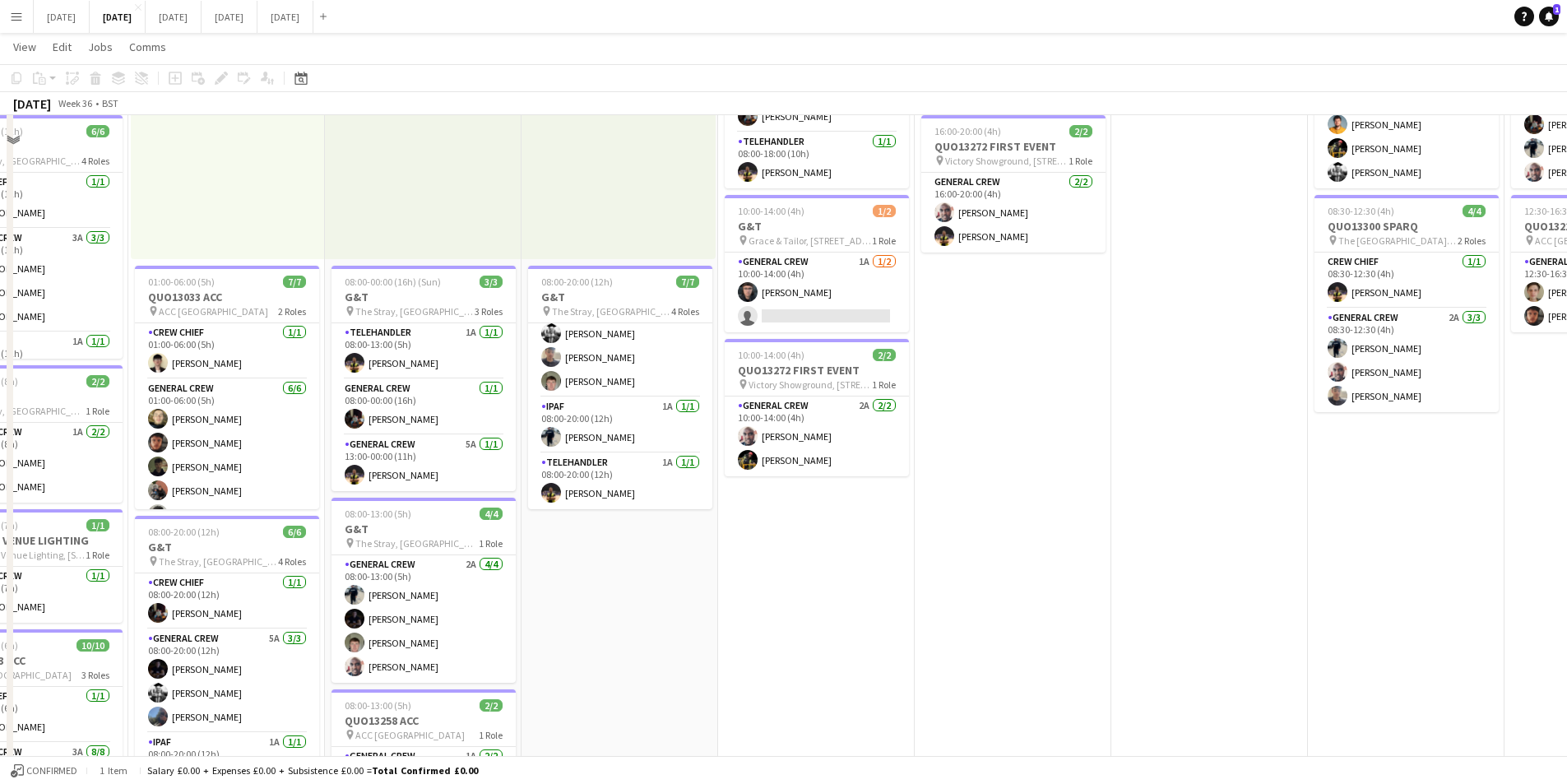
scroll to position [137, 0]
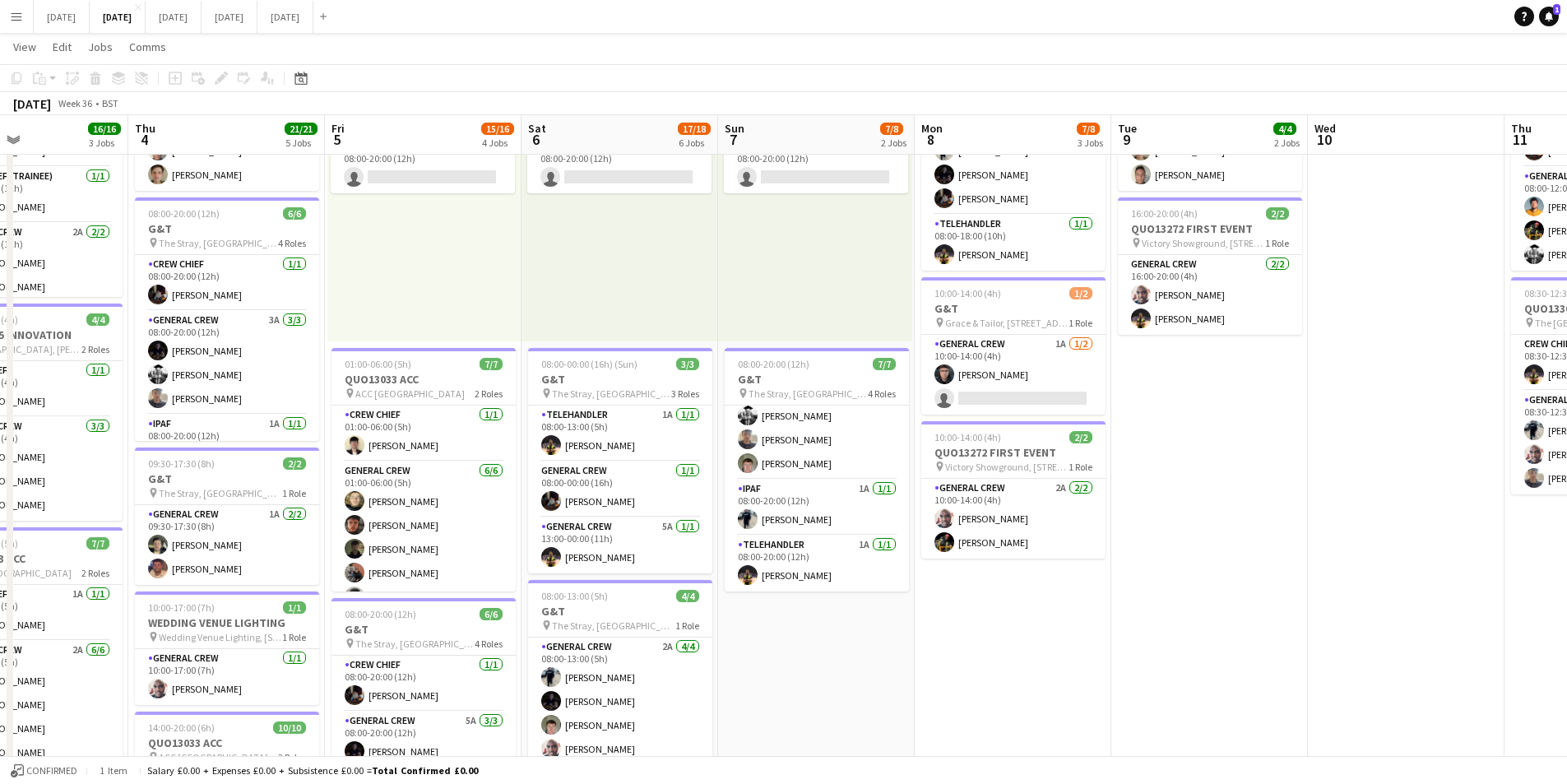
drag, startPoint x: 849, startPoint y: 665, endPoint x: 1083, endPoint y: 608, distance: 240.8
click at [1188, 630] on app-calendar-viewport "Mon 1 16/16 3 Jobs Tue 2 21/21 4 Jobs Wed 3 16/16 3 Jobs Thu 4 21/21 5 Jobs Fri…" at bounding box center [784, 629] width 1567 height 1404
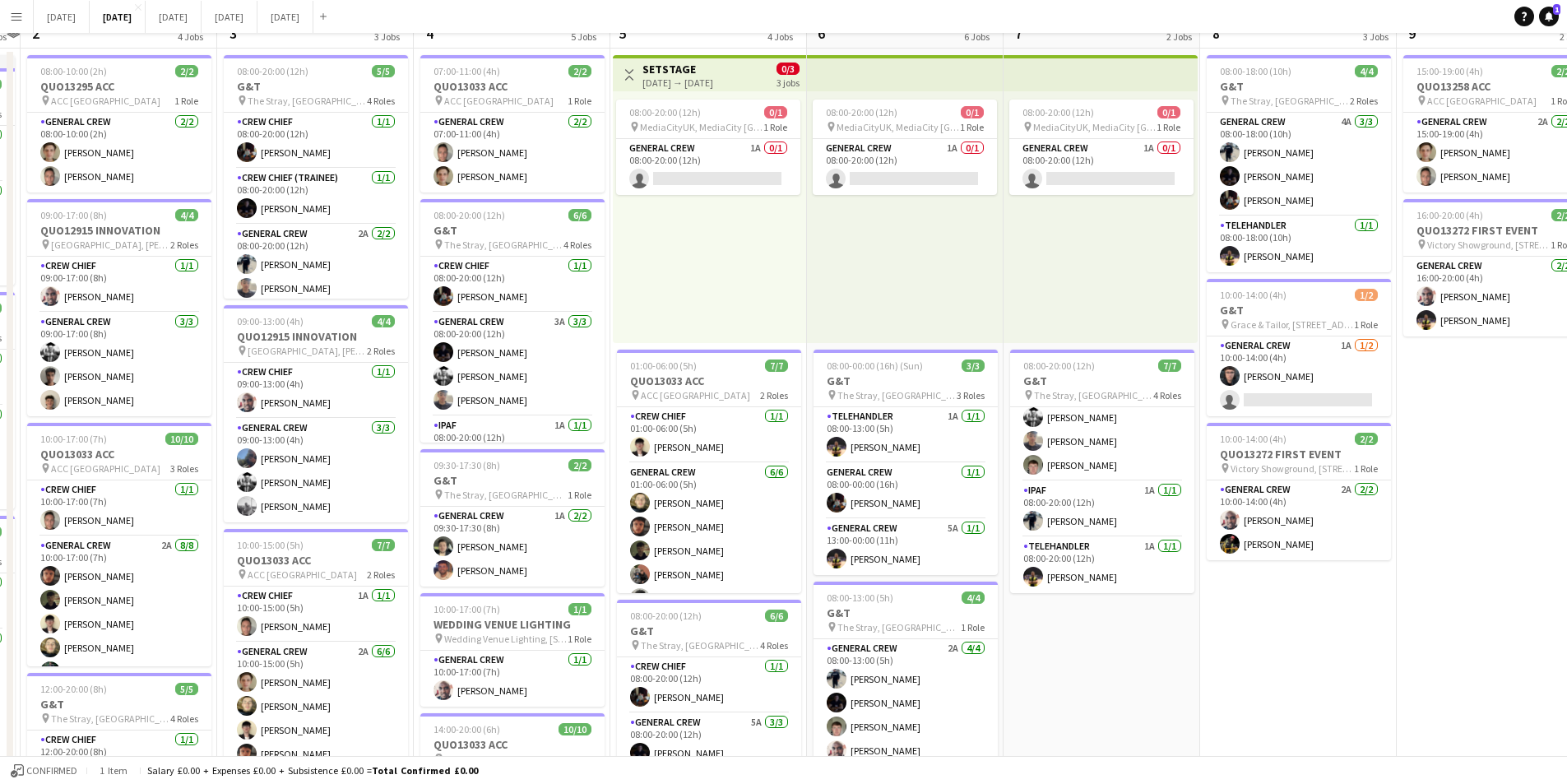
scroll to position [0, 0]
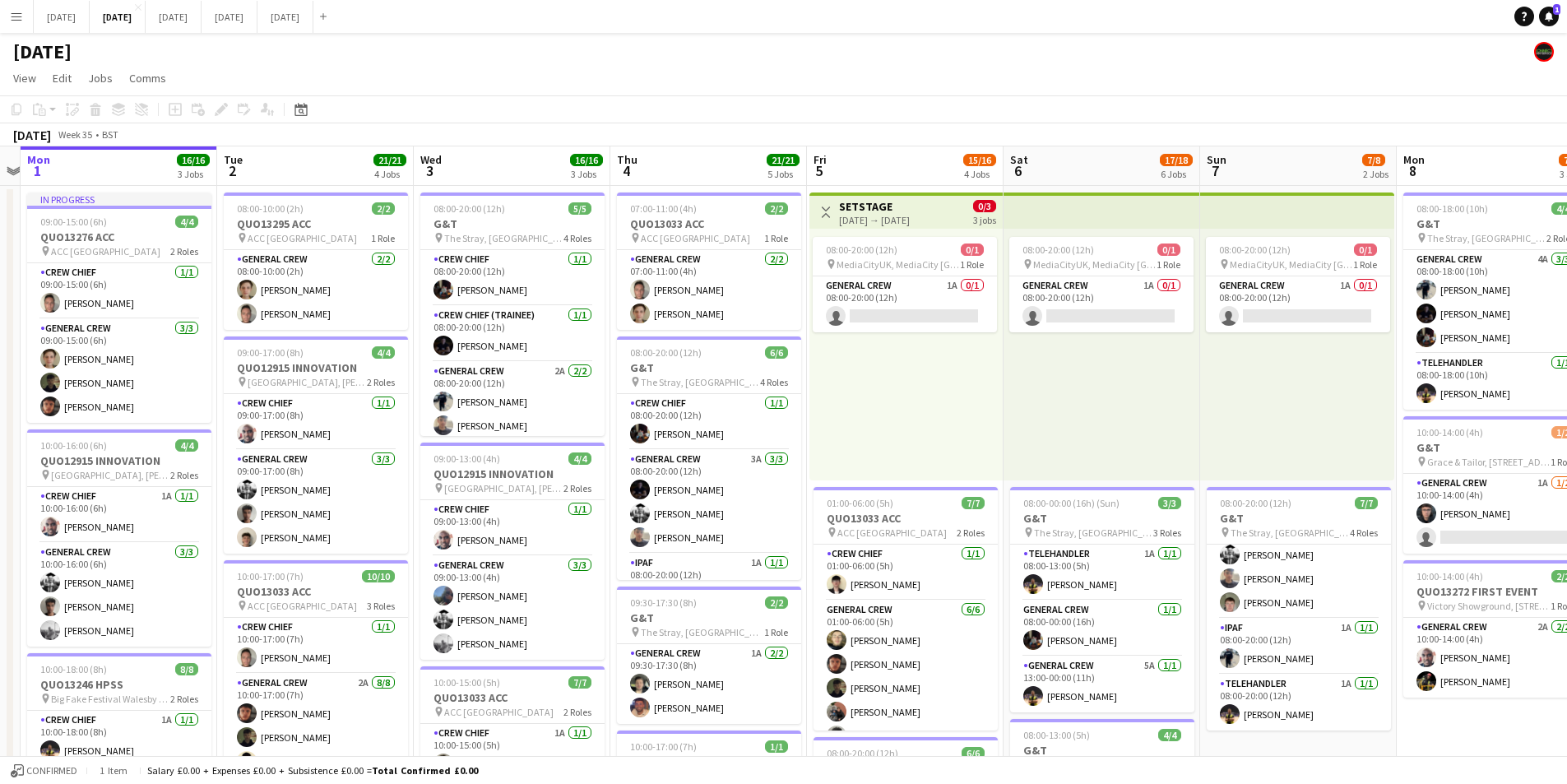
drag, startPoint x: 409, startPoint y: 586, endPoint x: 727, endPoint y: 581, distance: 318.0
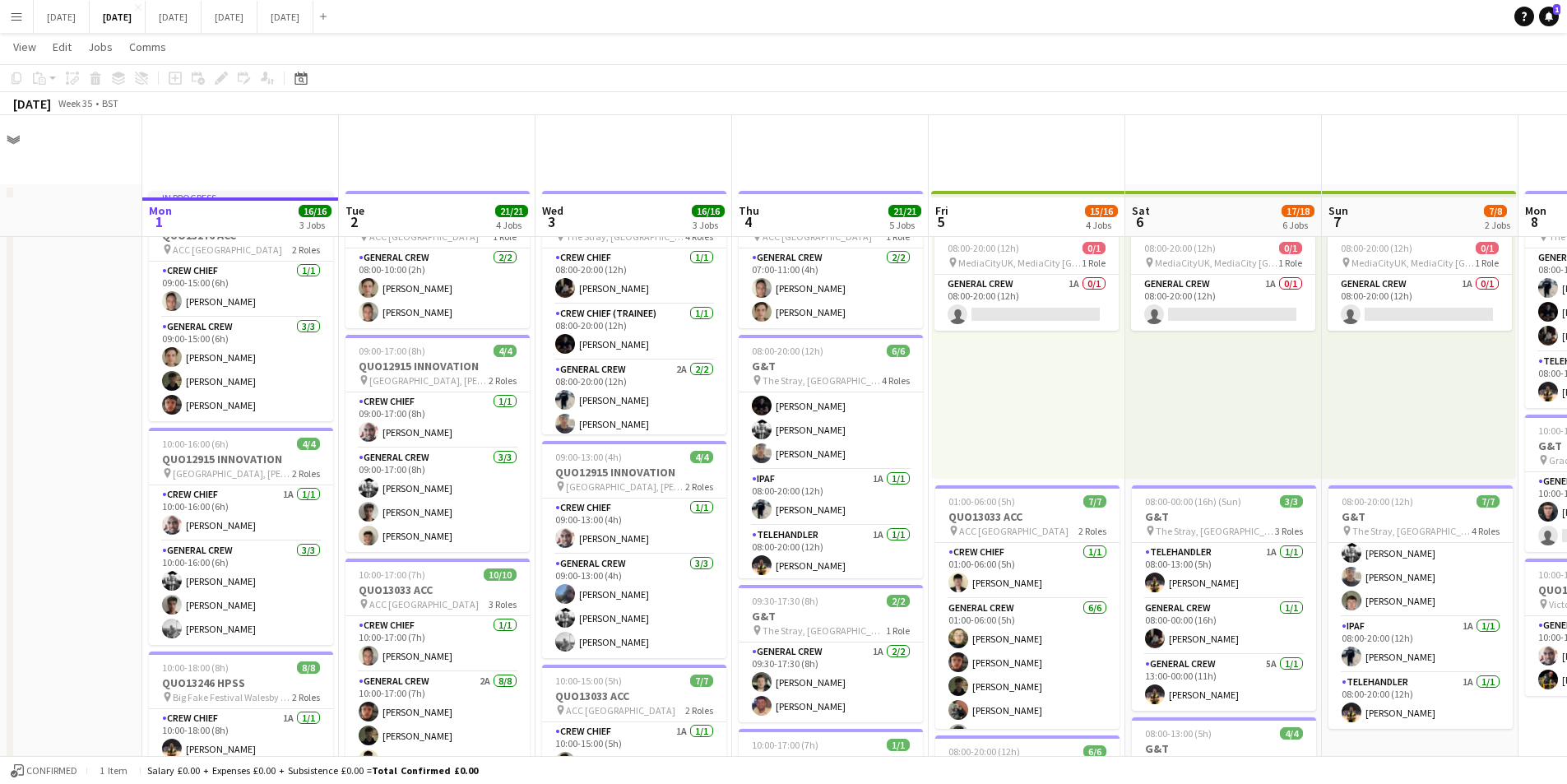
scroll to position [246, 0]
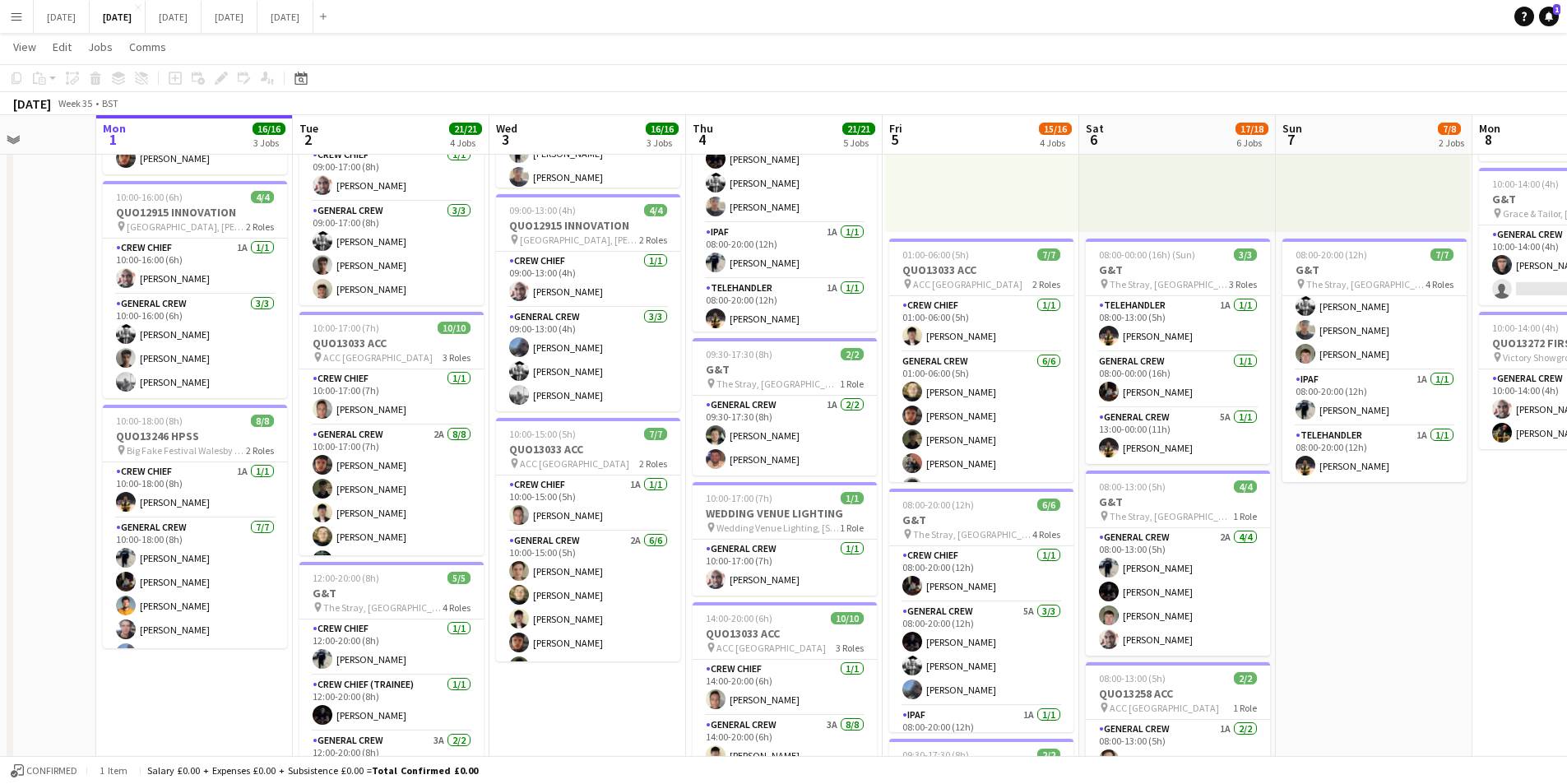
drag, startPoint x: 935, startPoint y: 536, endPoint x: 905, endPoint y: 508, distance: 41.0
click at [876, 528] on app-calendar-viewport "Fri 29 Sat 30 Sun 31 Mon 1 16/16 3 Jobs Tue 2 21/21 4 Jobs Wed 3 16/16 3 Jobs T…" at bounding box center [784, 519] width 1567 height 1404
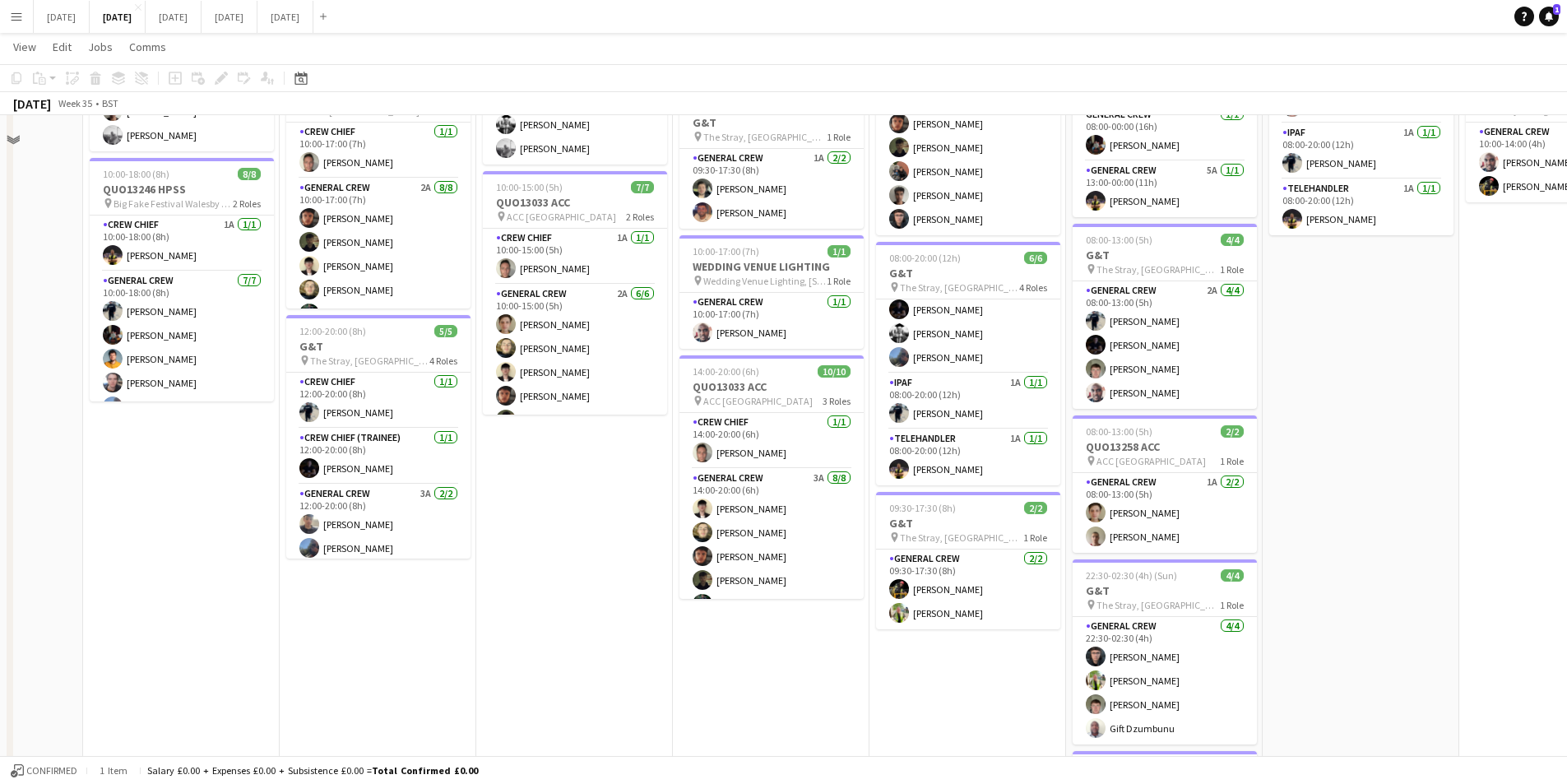
scroll to position [82, 0]
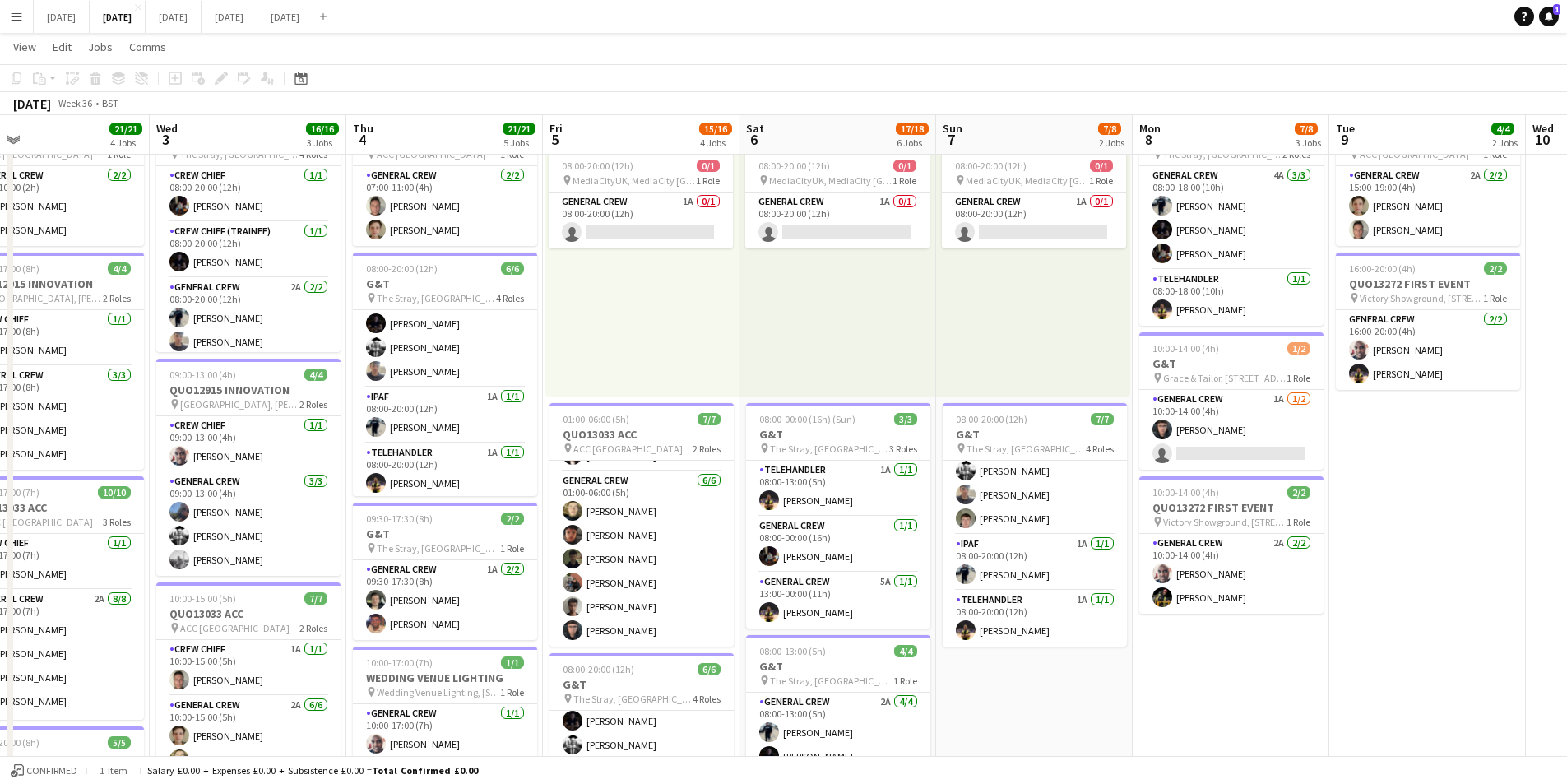
drag, startPoint x: 1405, startPoint y: 679, endPoint x: 1068, endPoint y: 644, distance: 338.8
click at [1068, 644] on app-calendar-viewport "Sun 31 Mon 1 16/16 3 Jobs Tue 2 21/21 4 Jobs Wed 3 16/16 3 Jobs Thu 4 21/21 5 J…" at bounding box center [784, 684] width 1567 height 1404
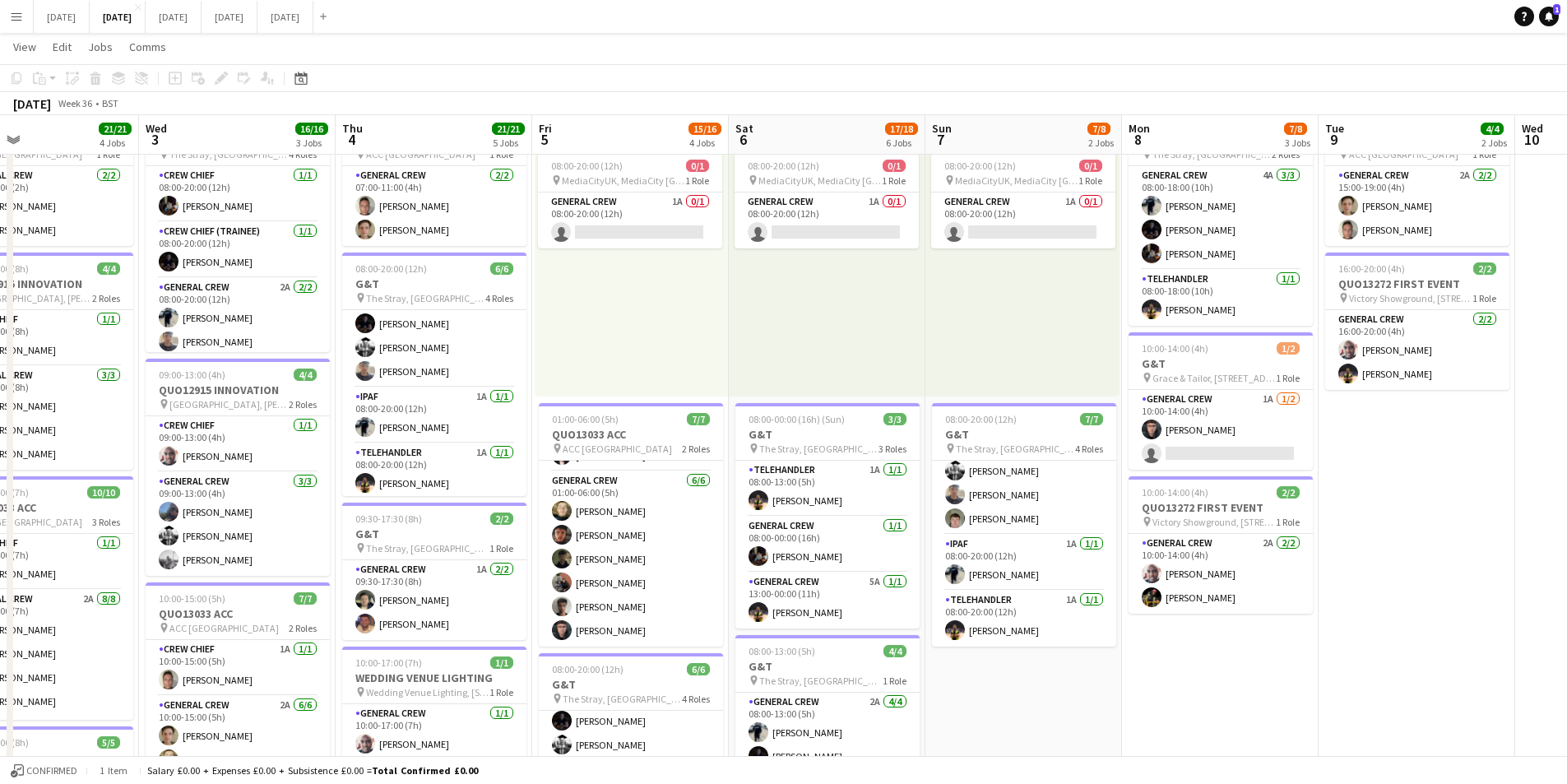
scroll to position [0, 531]
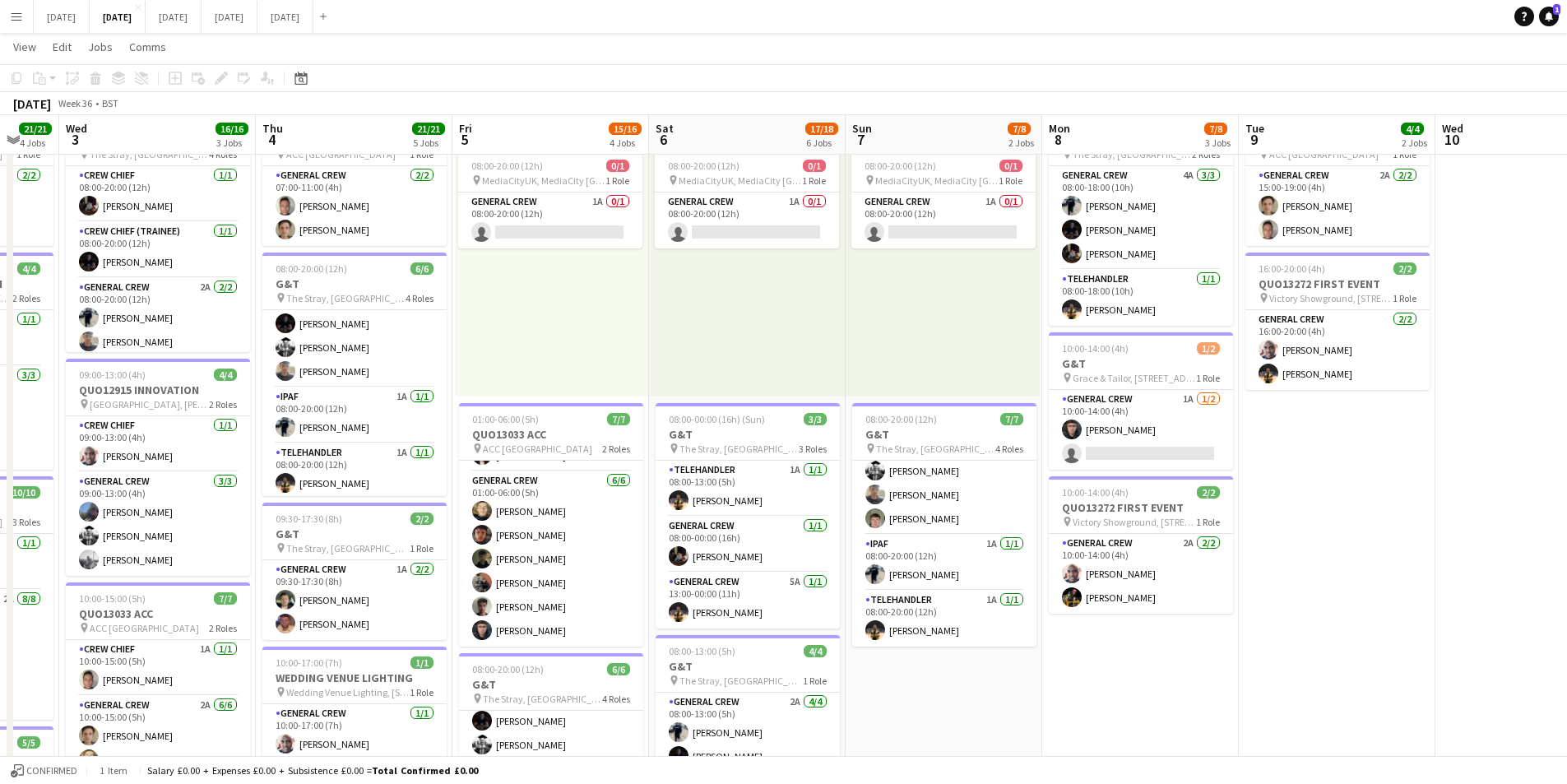
drag, startPoint x: 1364, startPoint y: 657, endPoint x: 1284, endPoint y: 656, distance: 80.0
click at [1284, 656] on app-calendar-viewport "Sun 31 Mon 1 16/16 3 Jobs Tue 2 21/21 4 Jobs Wed 3 16/16 3 Jobs Thu 4 21/21 5 J…" at bounding box center [784, 684] width 1567 height 1404
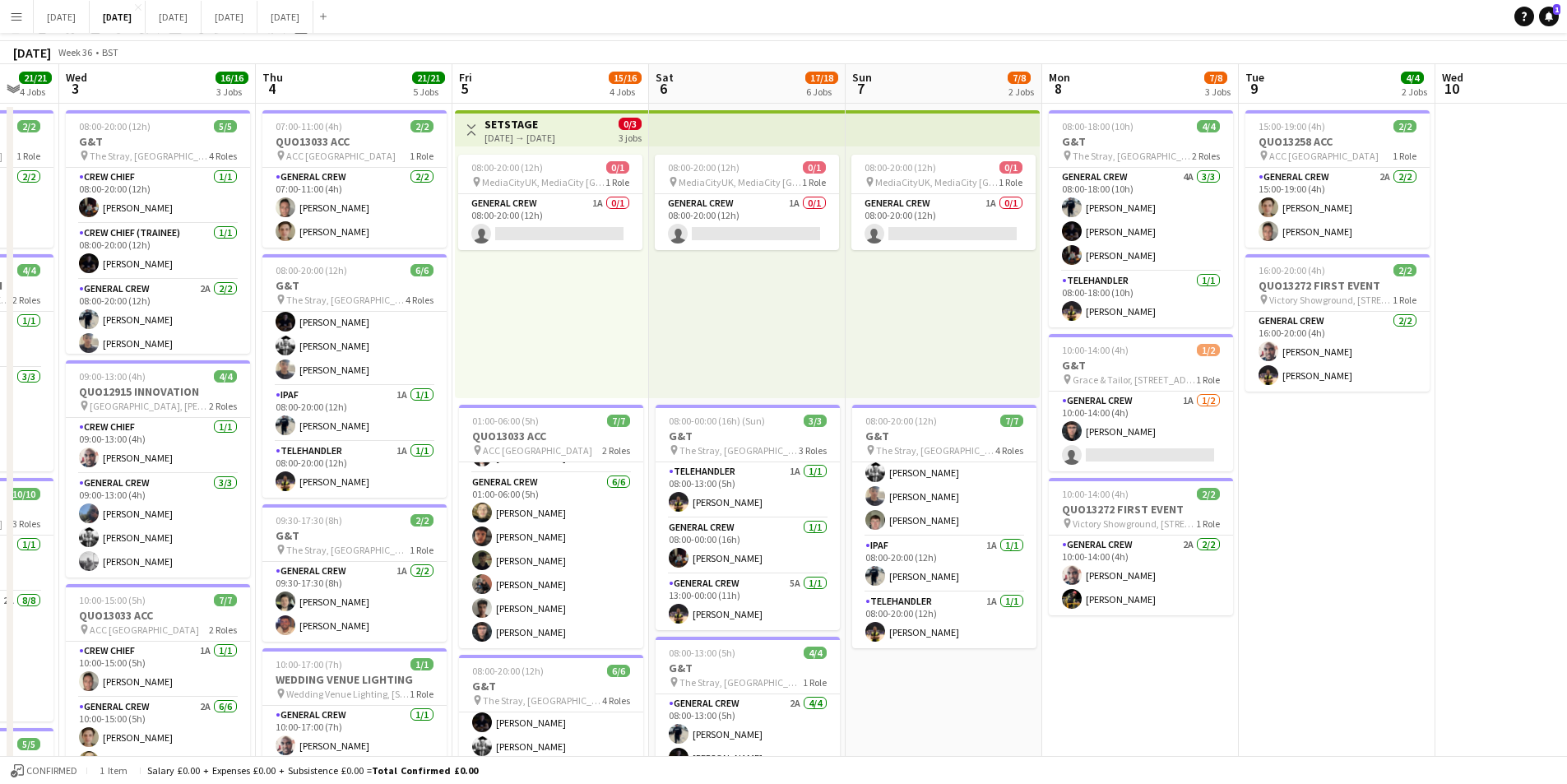
scroll to position [0, 0]
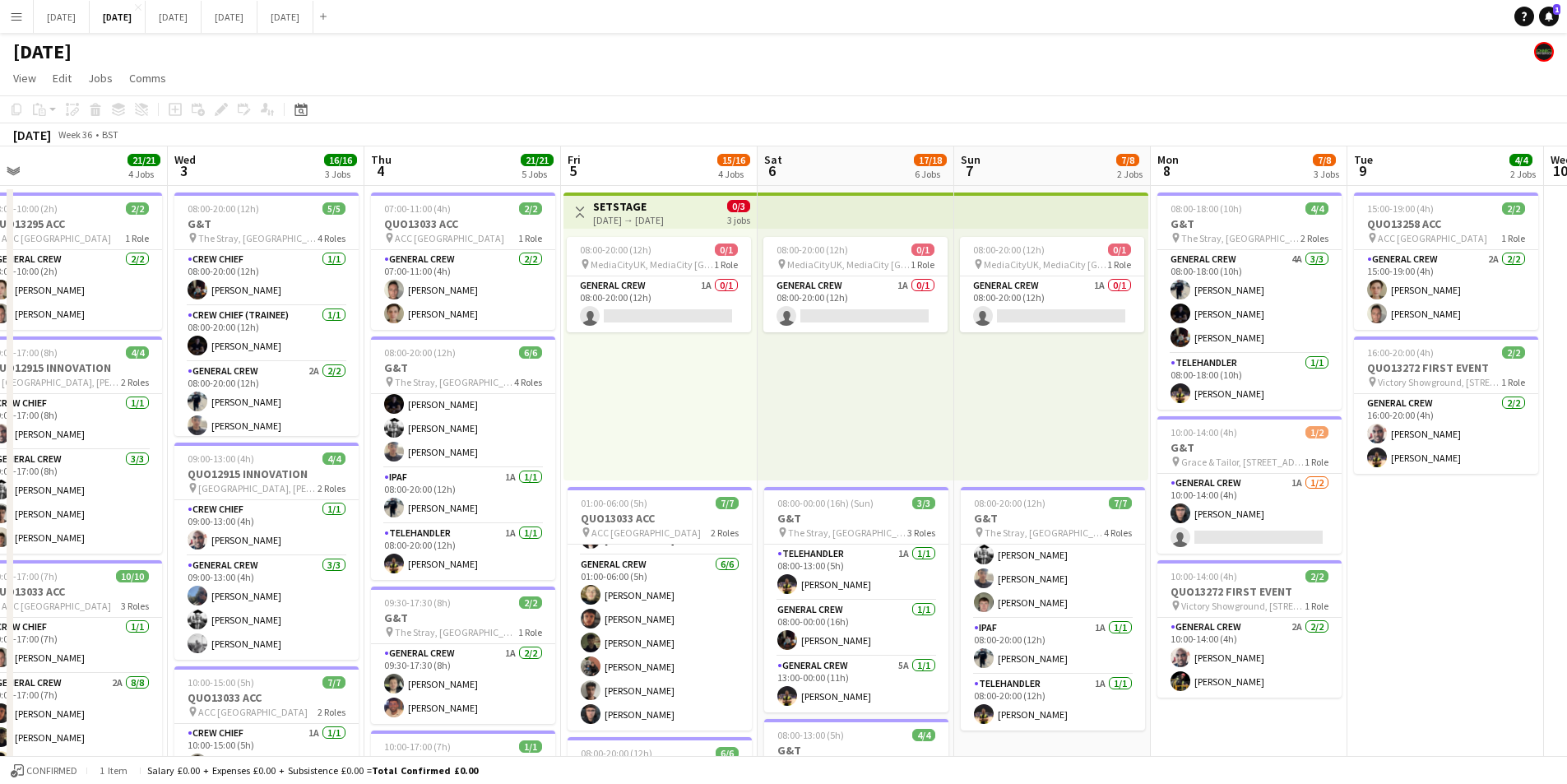
drag, startPoint x: 1349, startPoint y: 574, endPoint x: 1471, endPoint y: 553, distance: 123.8
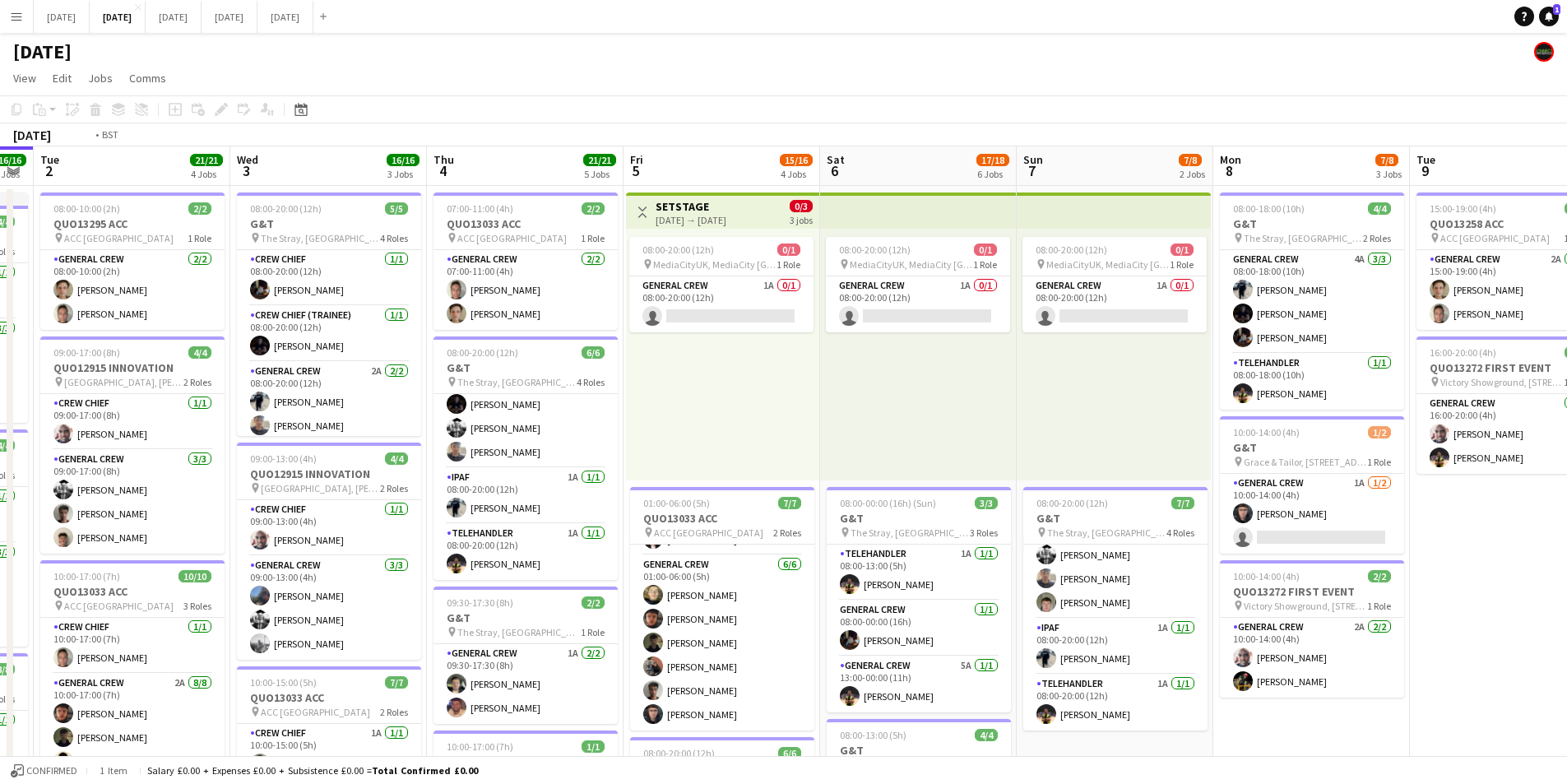
drag, startPoint x: 965, startPoint y: 546, endPoint x: 976, endPoint y: 542, distance: 11.7
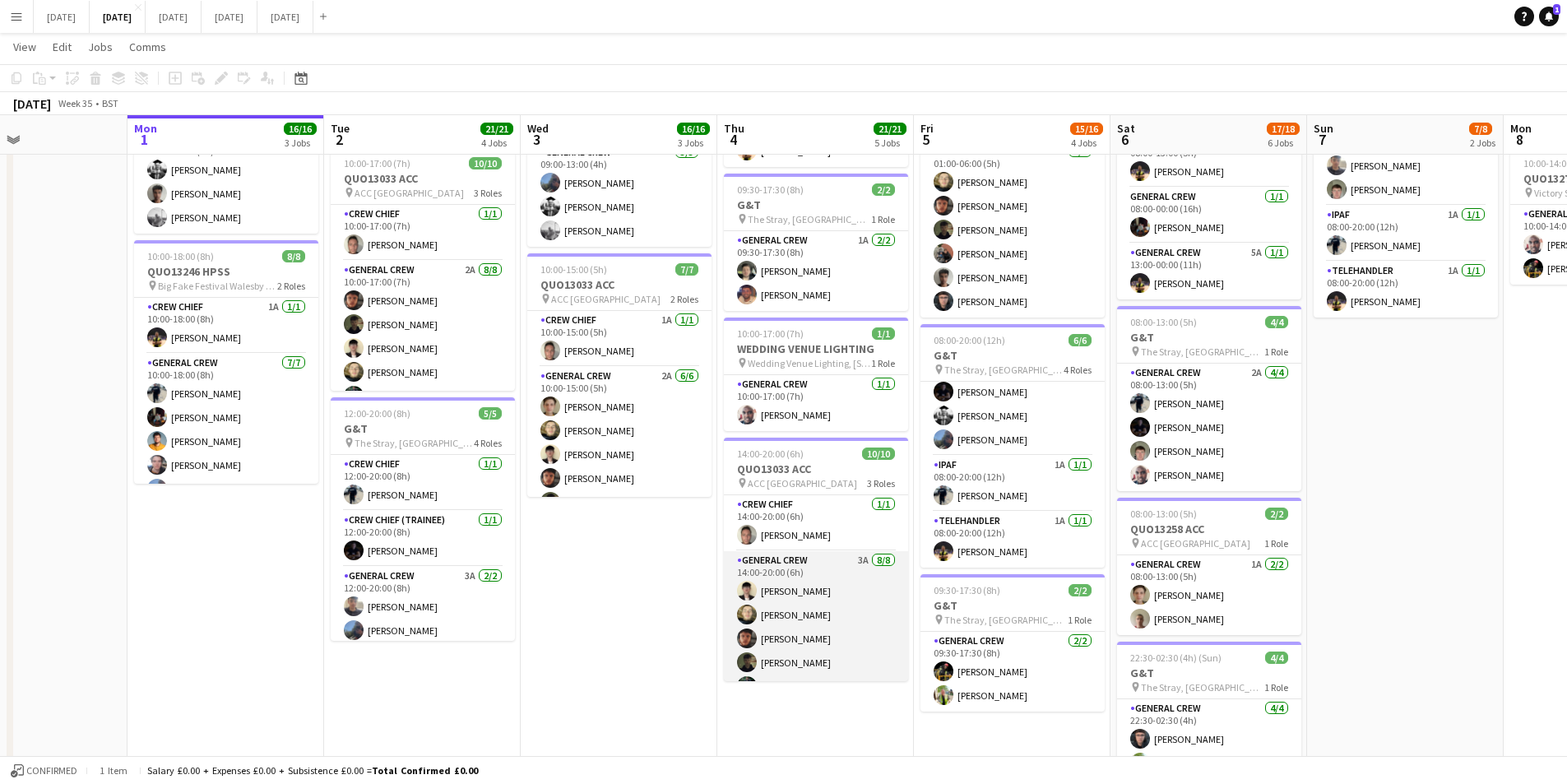
scroll to position [149, 0]
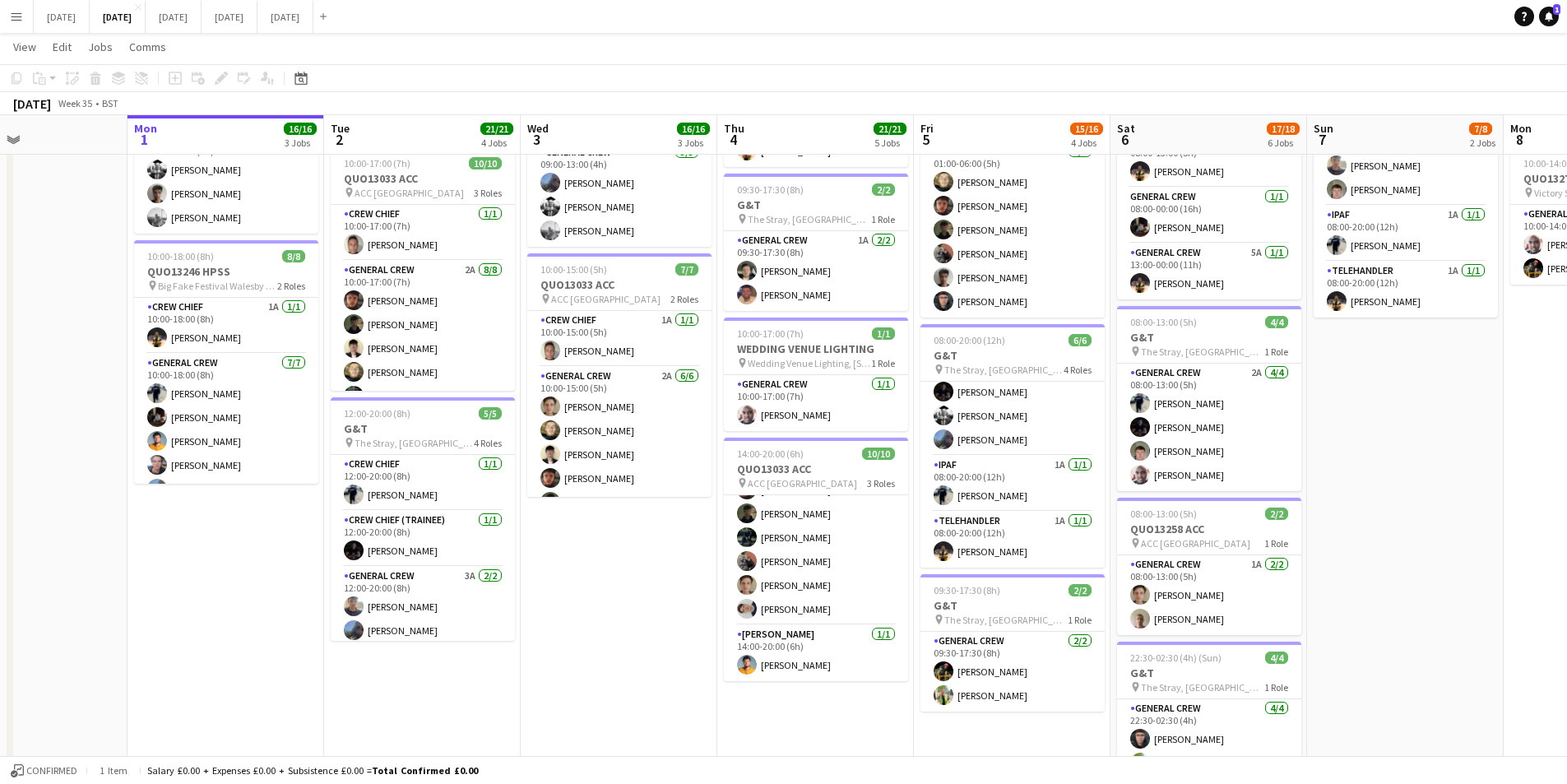
drag, startPoint x: 1462, startPoint y: 627, endPoint x: 1380, endPoint y: 625, distance: 82.0
click at [1380, 626] on app-calendar-viewport "Fri 29 Sat 30 Sun 31 Mon 1 16/16 3 Jobs Tue 2 21/21 4 Jobs Wed 3 16/16 3 Jobs T…" at bounding box center [784, 355] width 1567 height 1404
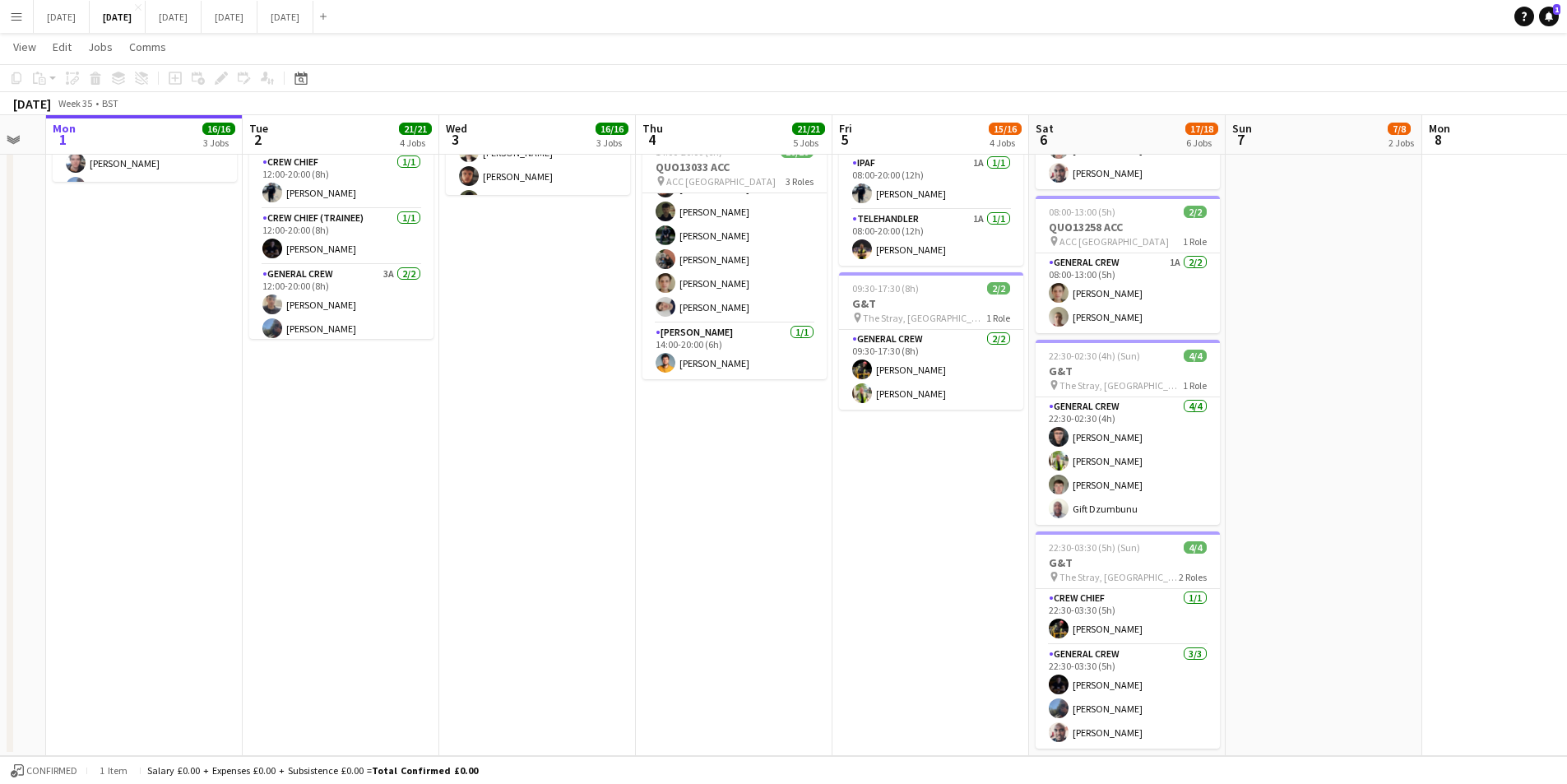
scroll to position [219, 0]
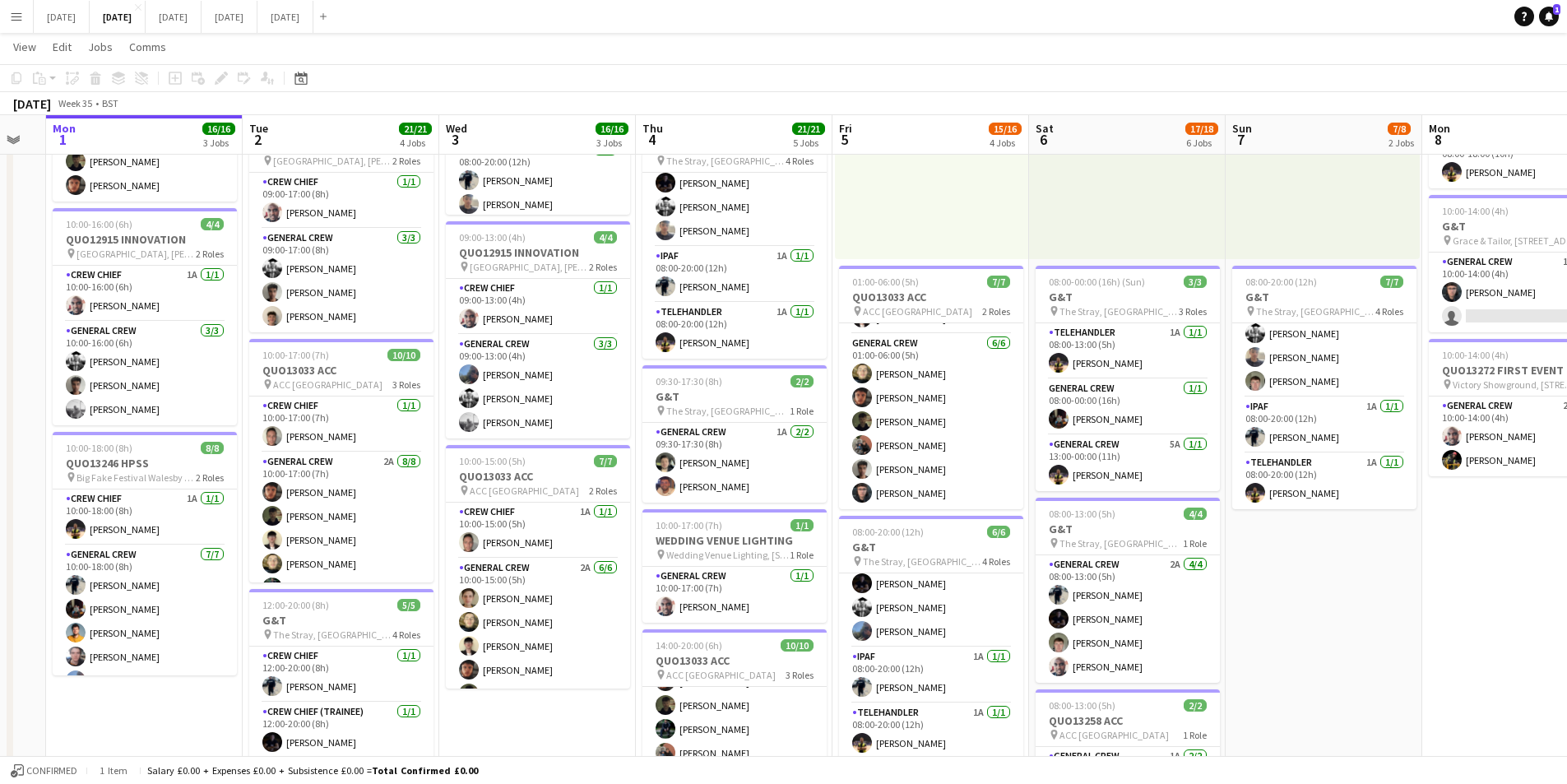
drag, startPoint x: 1404, startPoint y: 630, endPoint x: 1249, endPoint y: 601, distance: 157.7
click at [1197, 596] on app-calendar-viewport "Fri 29 Sat 30 Sun 31 Mon 1 16/16 3 Jobs Tue 2 21/21 4 Jobs Wed 3 16/16 3 Jobs T…" at bounding box center [784, 547] width 1567 height 1404
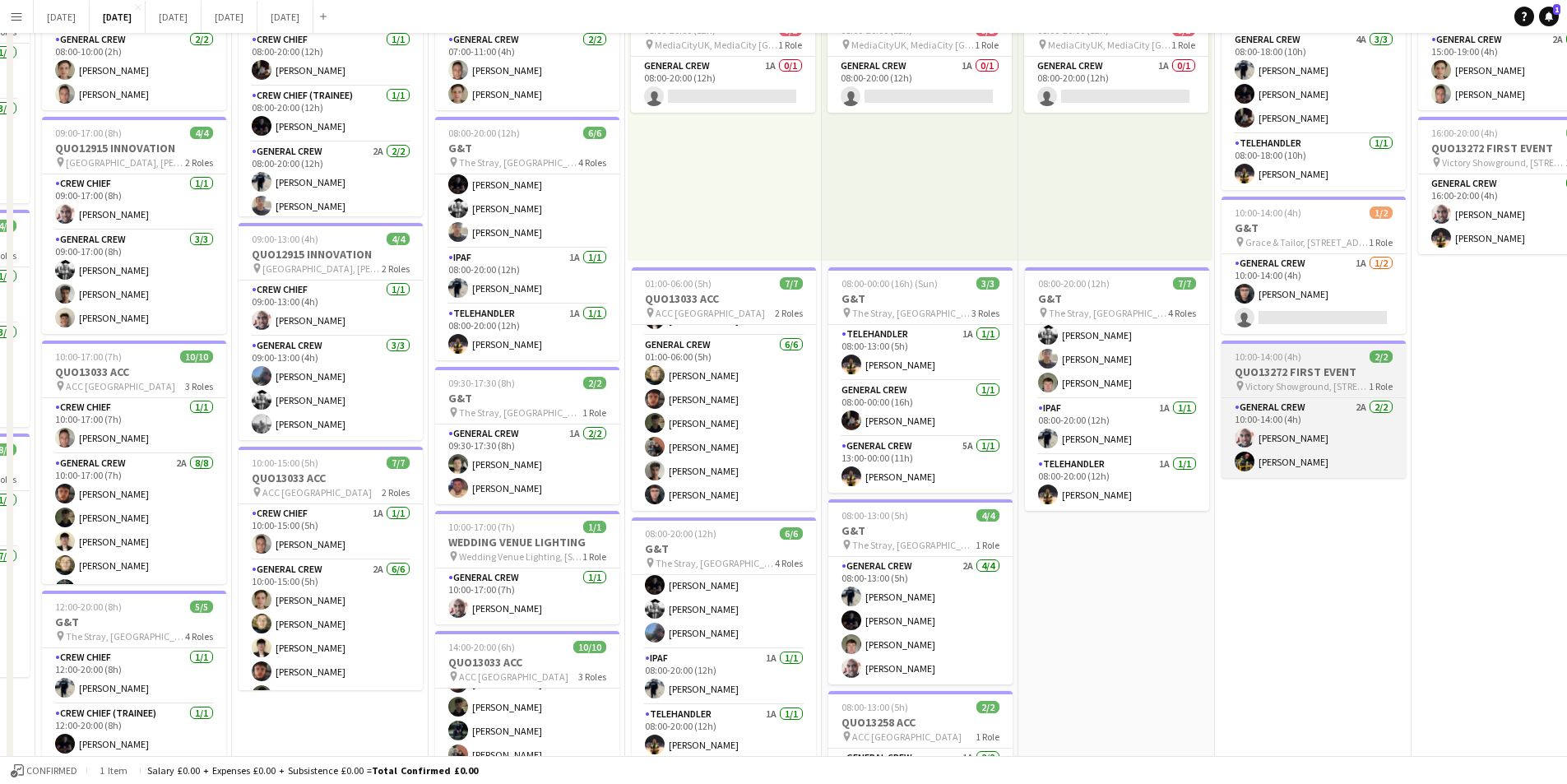
scroll to position [0, 0]
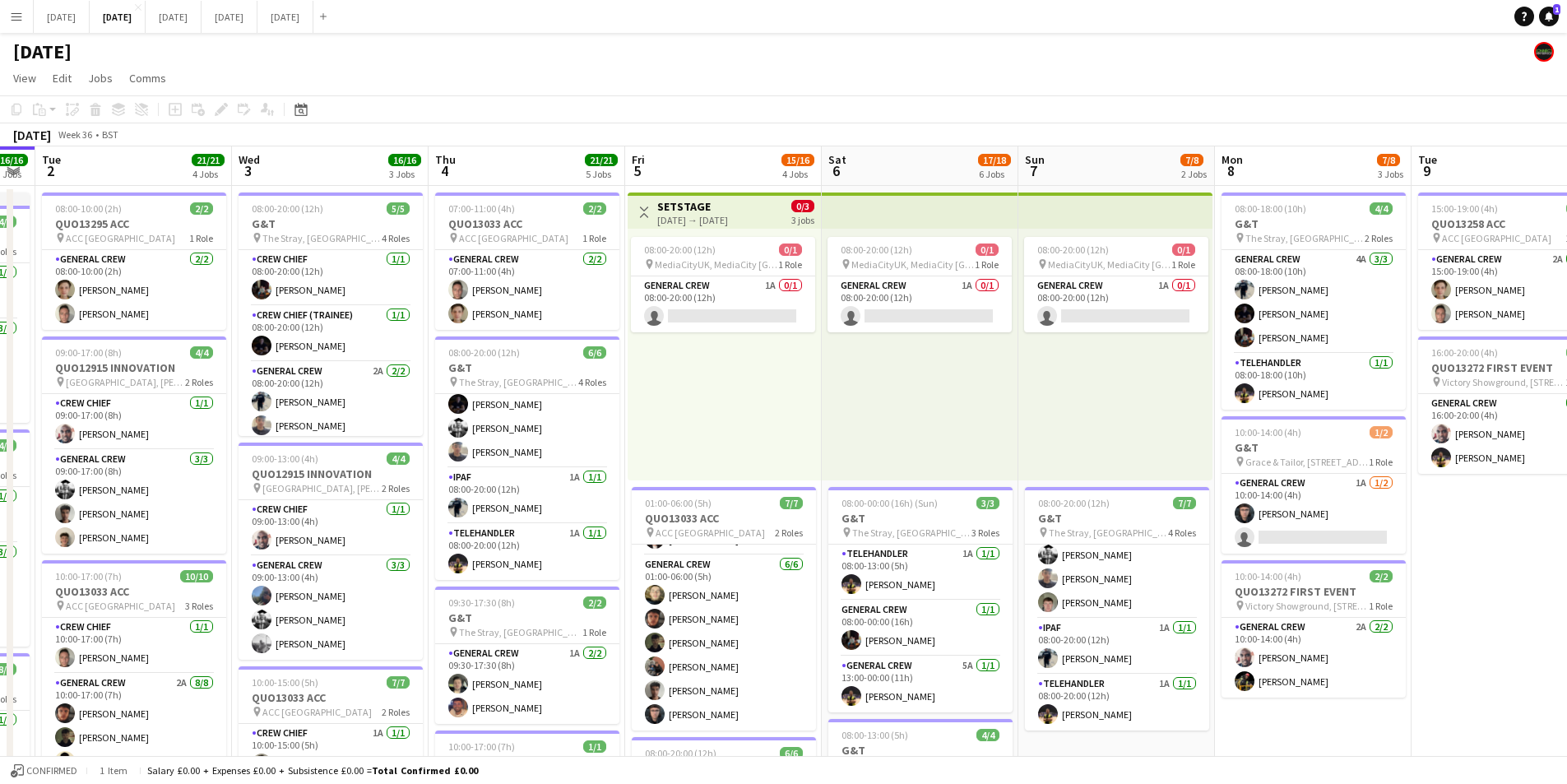
click at [15, 17] on app-icon "Menu" at bounding box center [16, 16] width 13 height 13
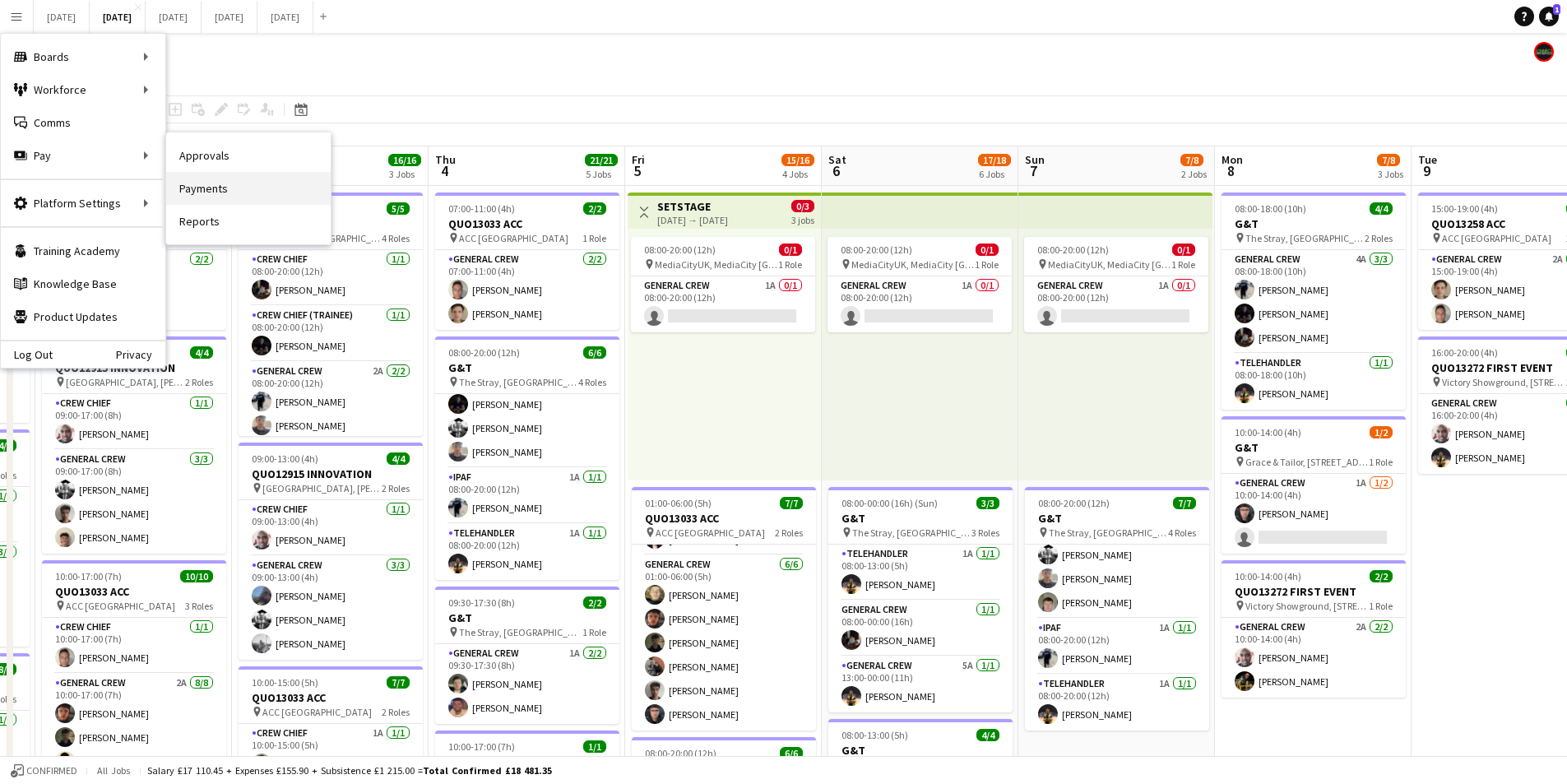
click at [211, 184] on link "Payments" at bounding box center [248, 188] width 165 height 33
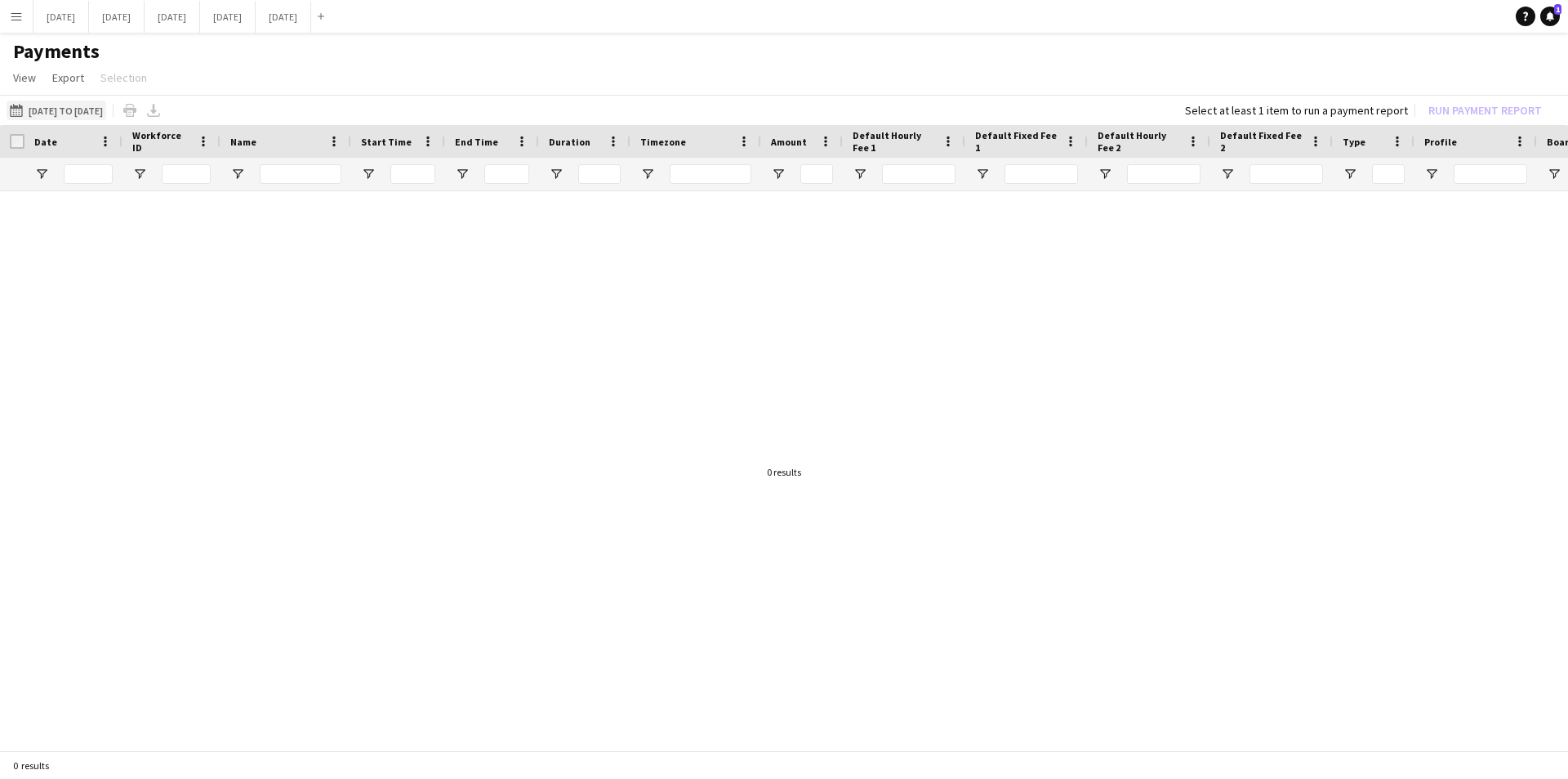
click at [93, 109] on button "01-07-2025 to 31-07-2025 01-07-2025 to 31-07-2025" at bounding box center [56, 110] width 99 height 20
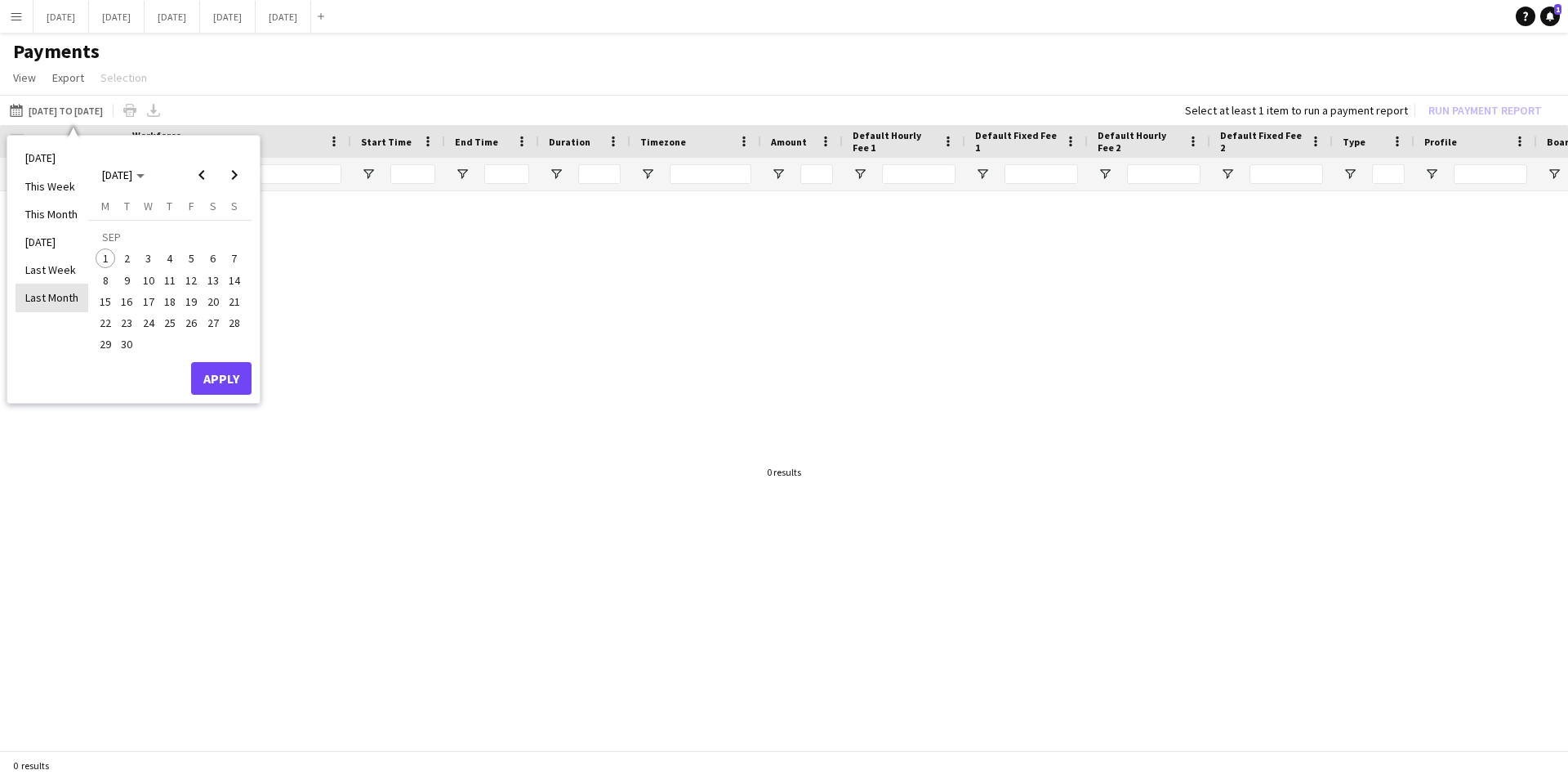
click at [55, 301] on li "Last Month" at bounding box center [51, 297] width 72 height 28
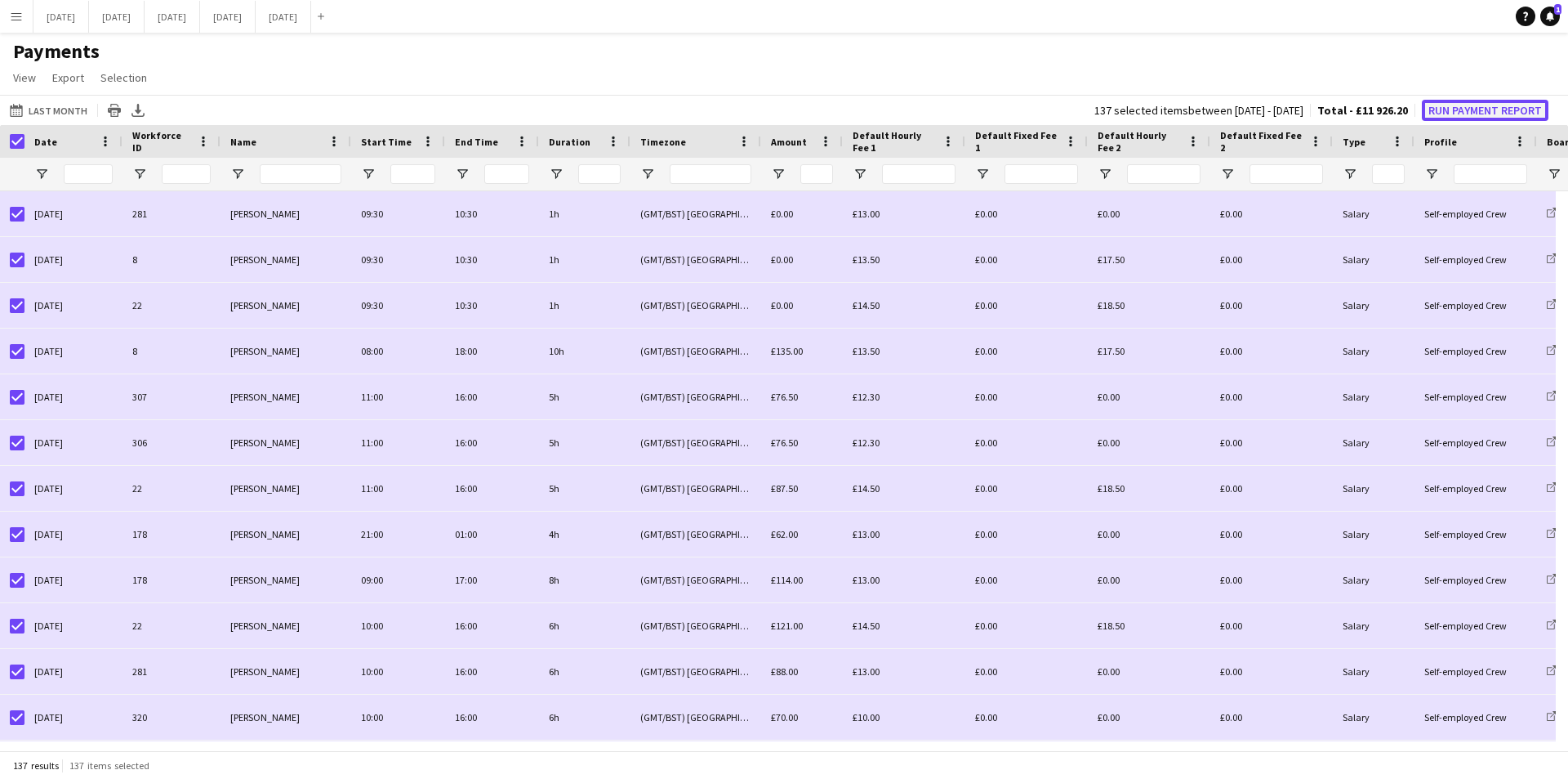
click at [1465, 109] on button "Run Payment Report" at bounding box center [1485, 110] width 126 height 22
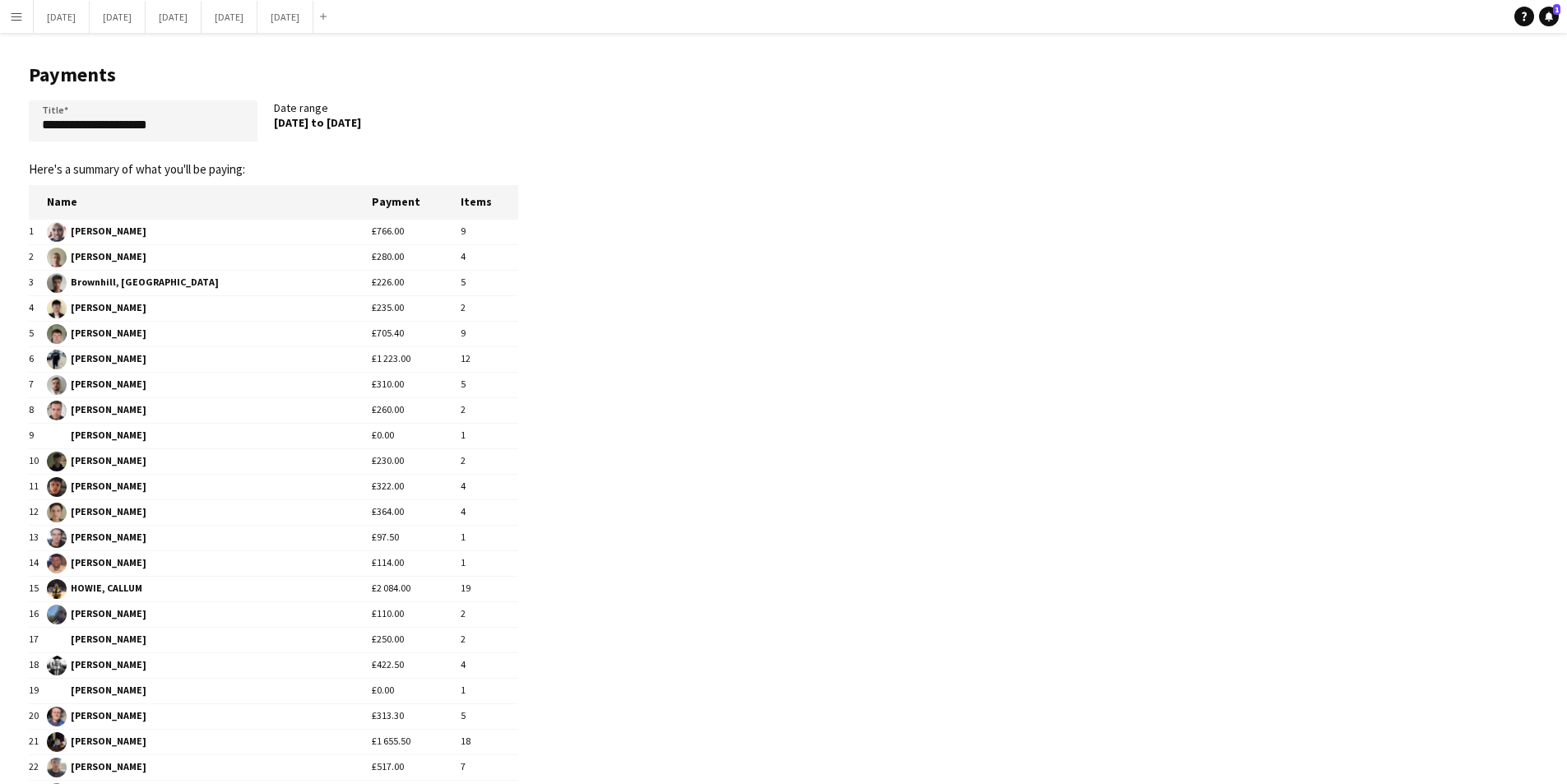
scroll to position [247, 0]
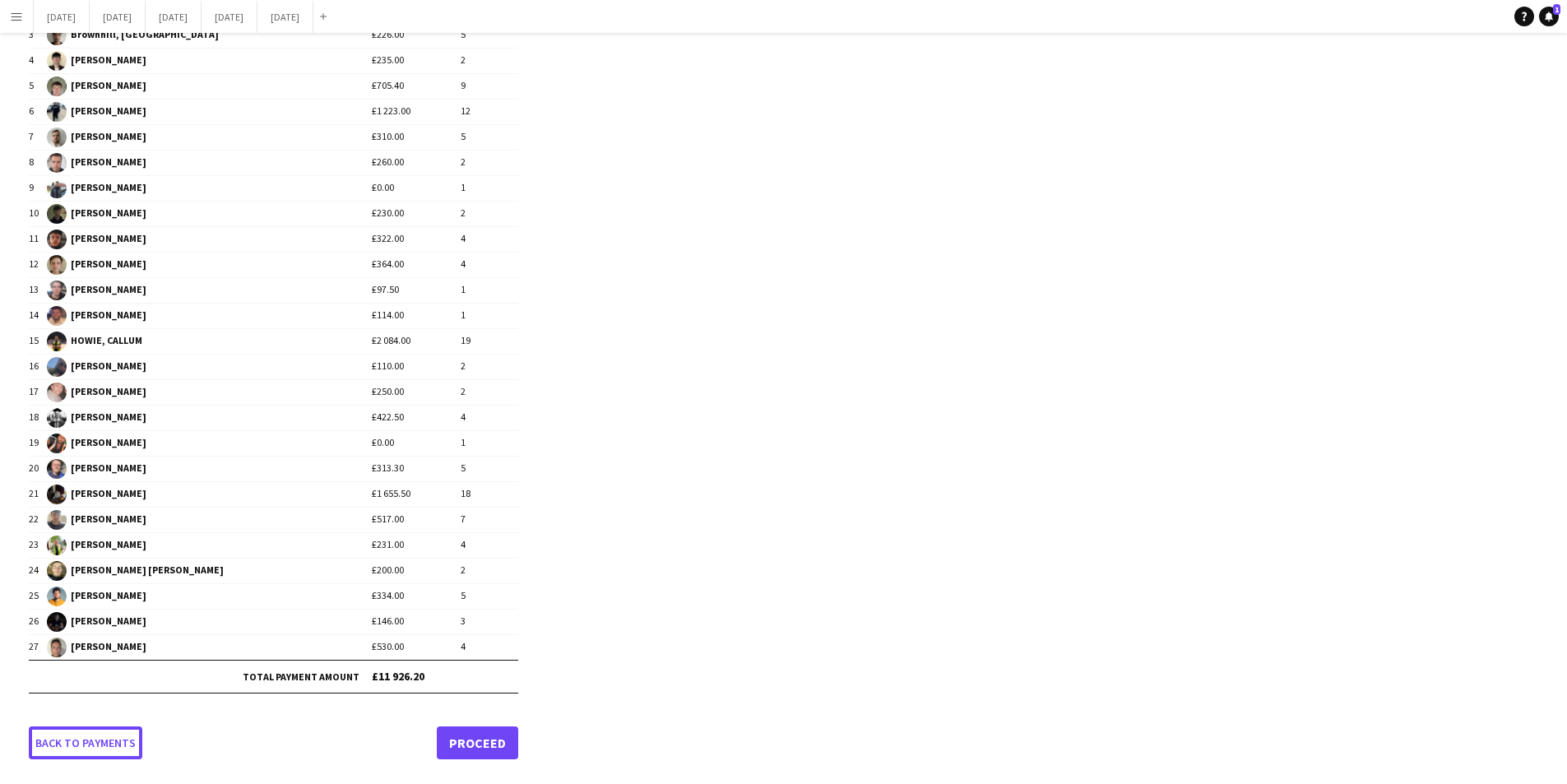
click at [108, 743] on link "Back to payments" at bounding box center [86, 742] width 114 height 33
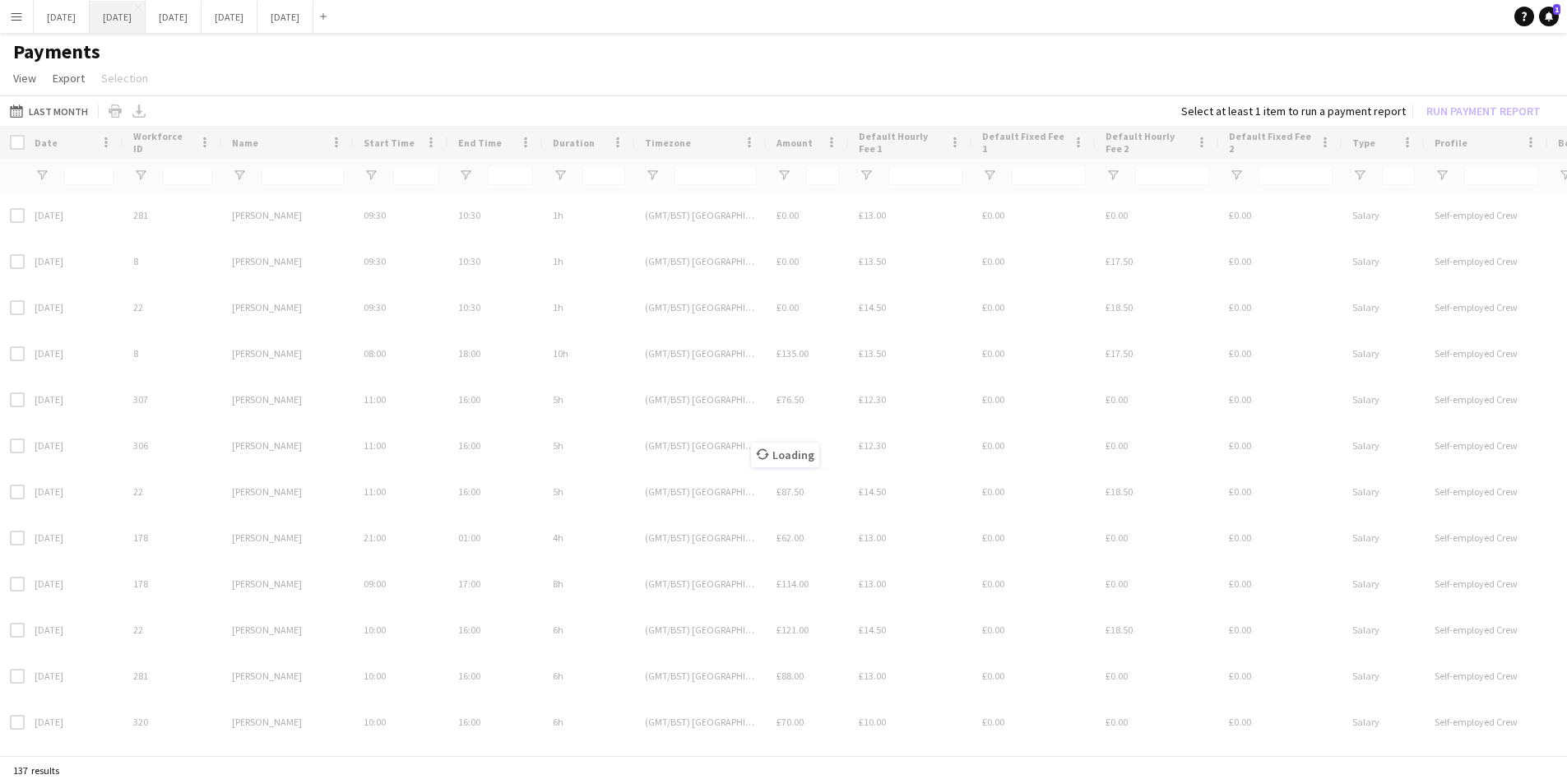
click at [146, 12] on button "[DATE] Close" at bounding box center [117, 16] width 56 height 32
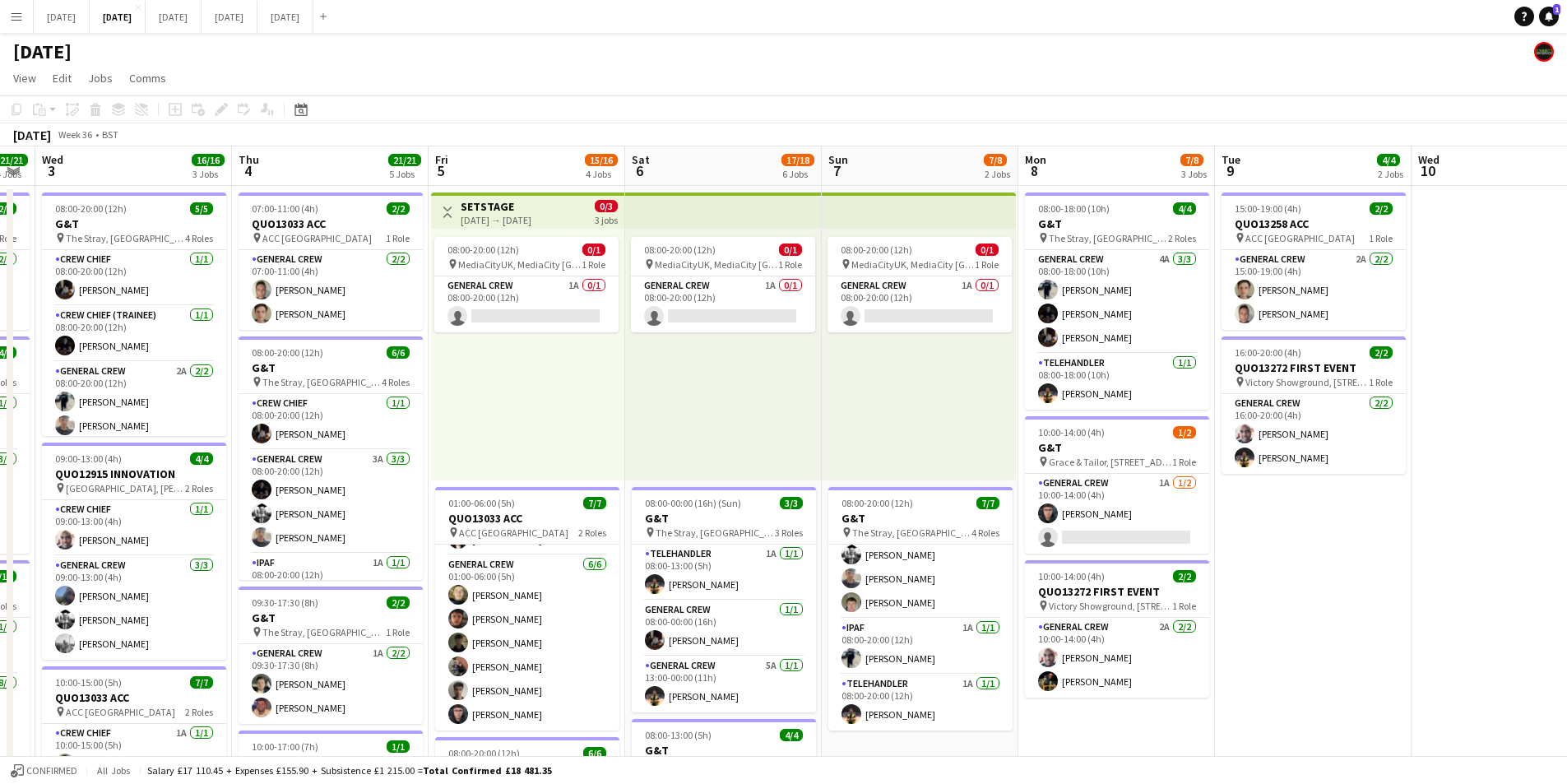
drag, startPoint x: 1473, startPoint y: 616, endPoint x: 1345, endPoint y: 648, distance: 131.9
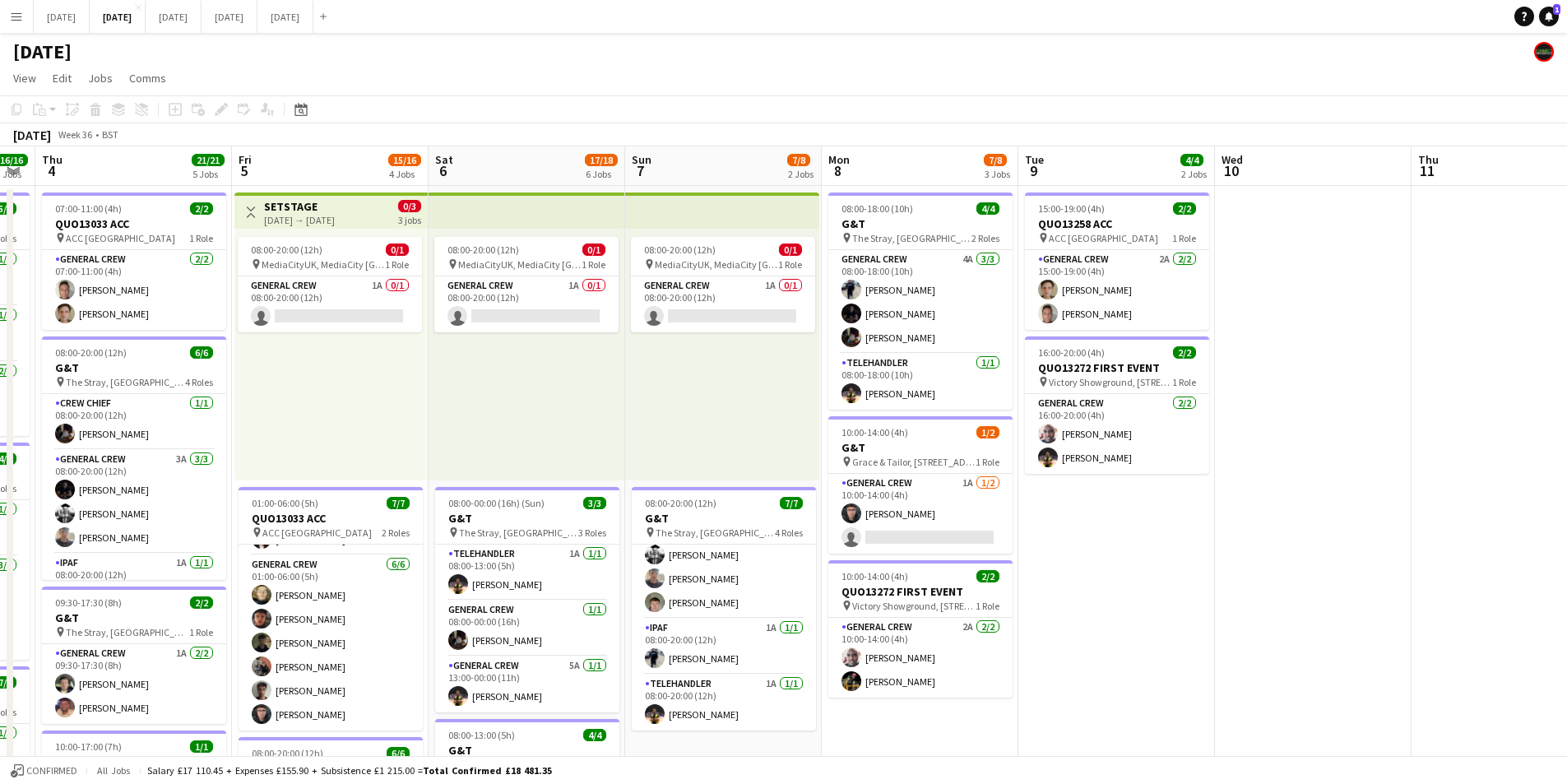
drag, startPoint x: 1325, startPoint y: 658, endPoint x: 854, endPoint y: 656, distance: 471.0
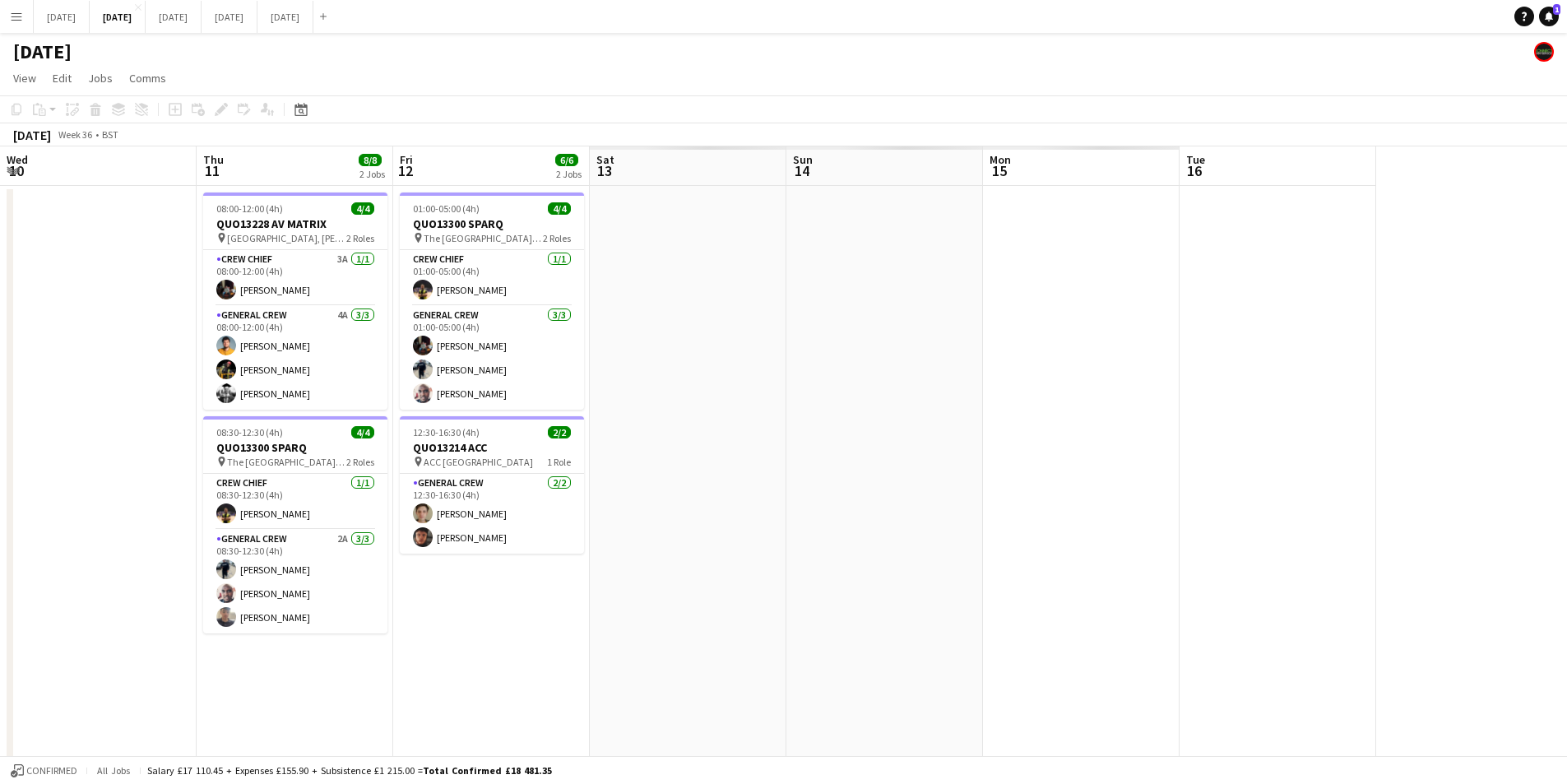
drag, startPoint x: 1329, startPoint y: 647, endPoint x: 991, endPoint y: 625, distance: 338.7
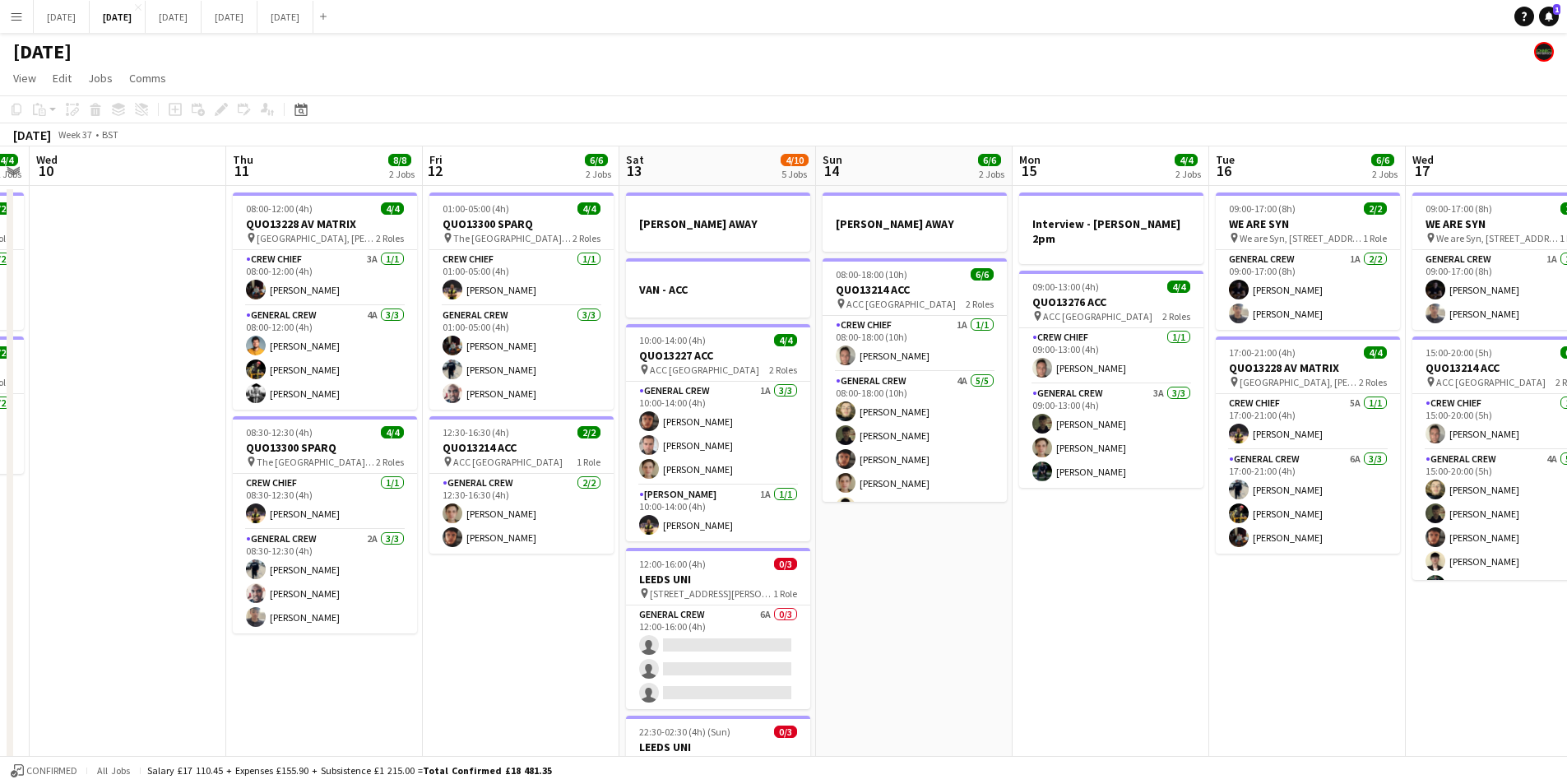
scroll to position [0, 483]
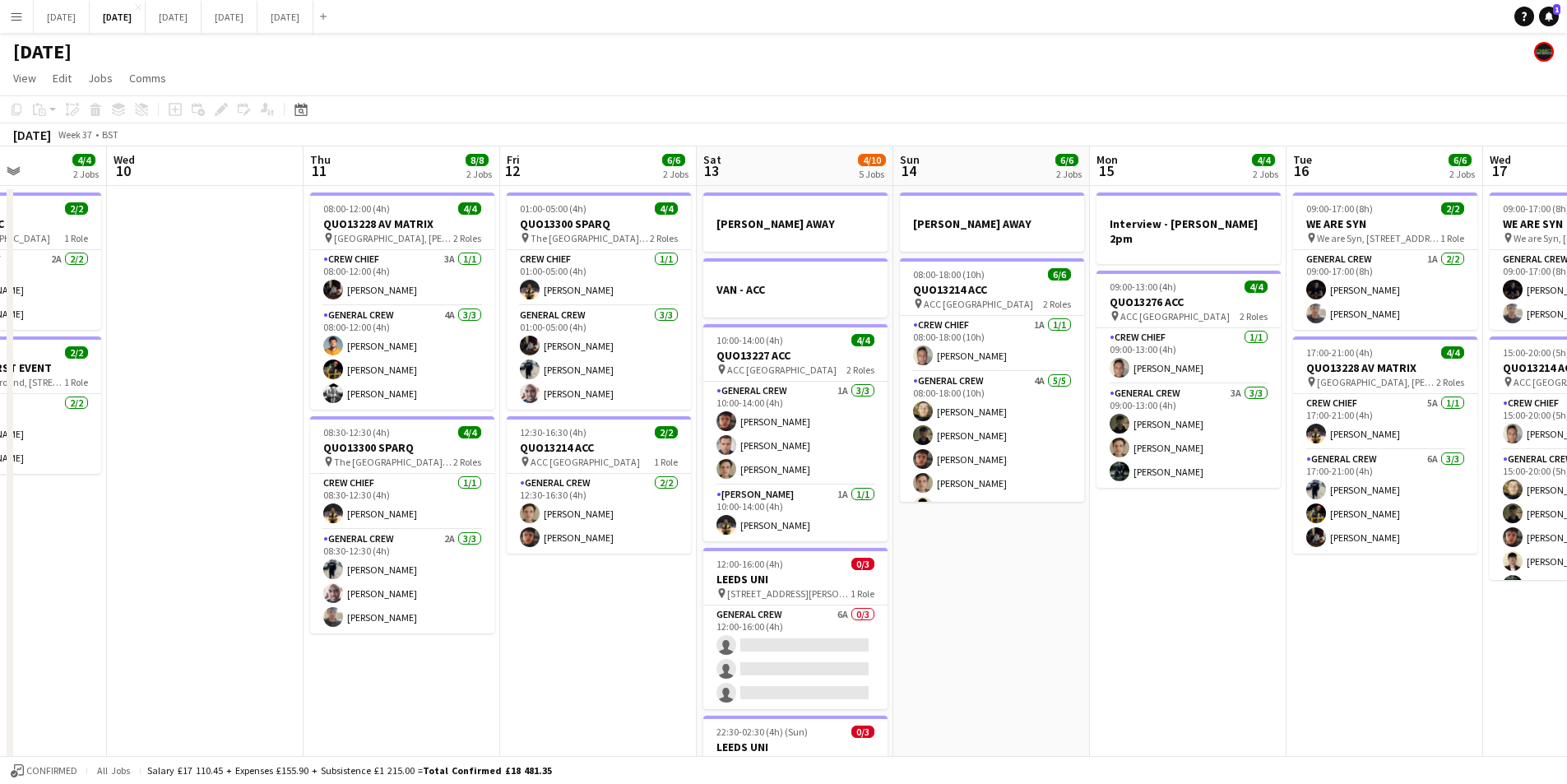
drag, startPoint x: 1041, startPoint y: 618, endPoint x: 922, endPoint y: 606, distance: 119.6
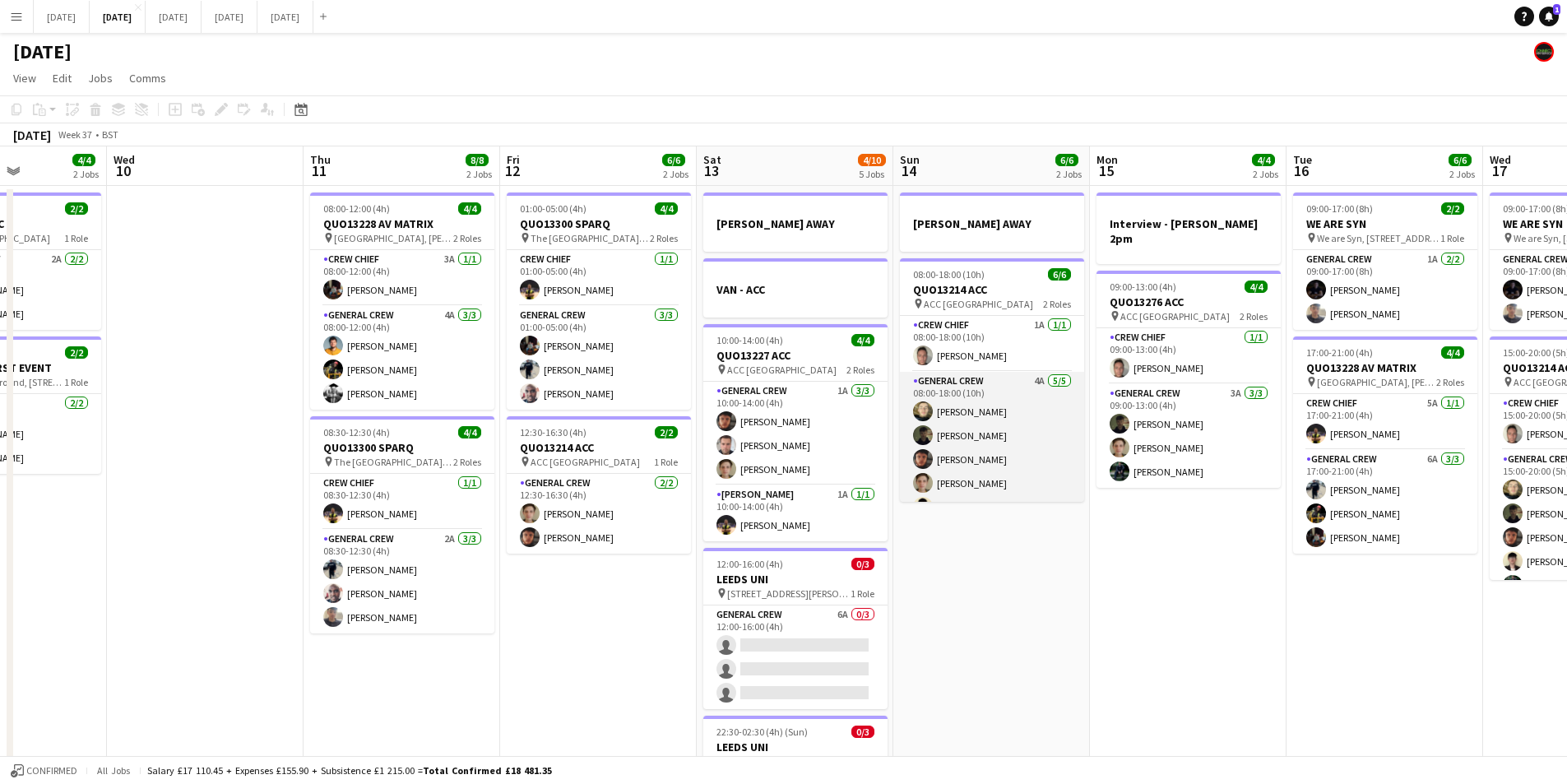
scroll to position [22, 0]
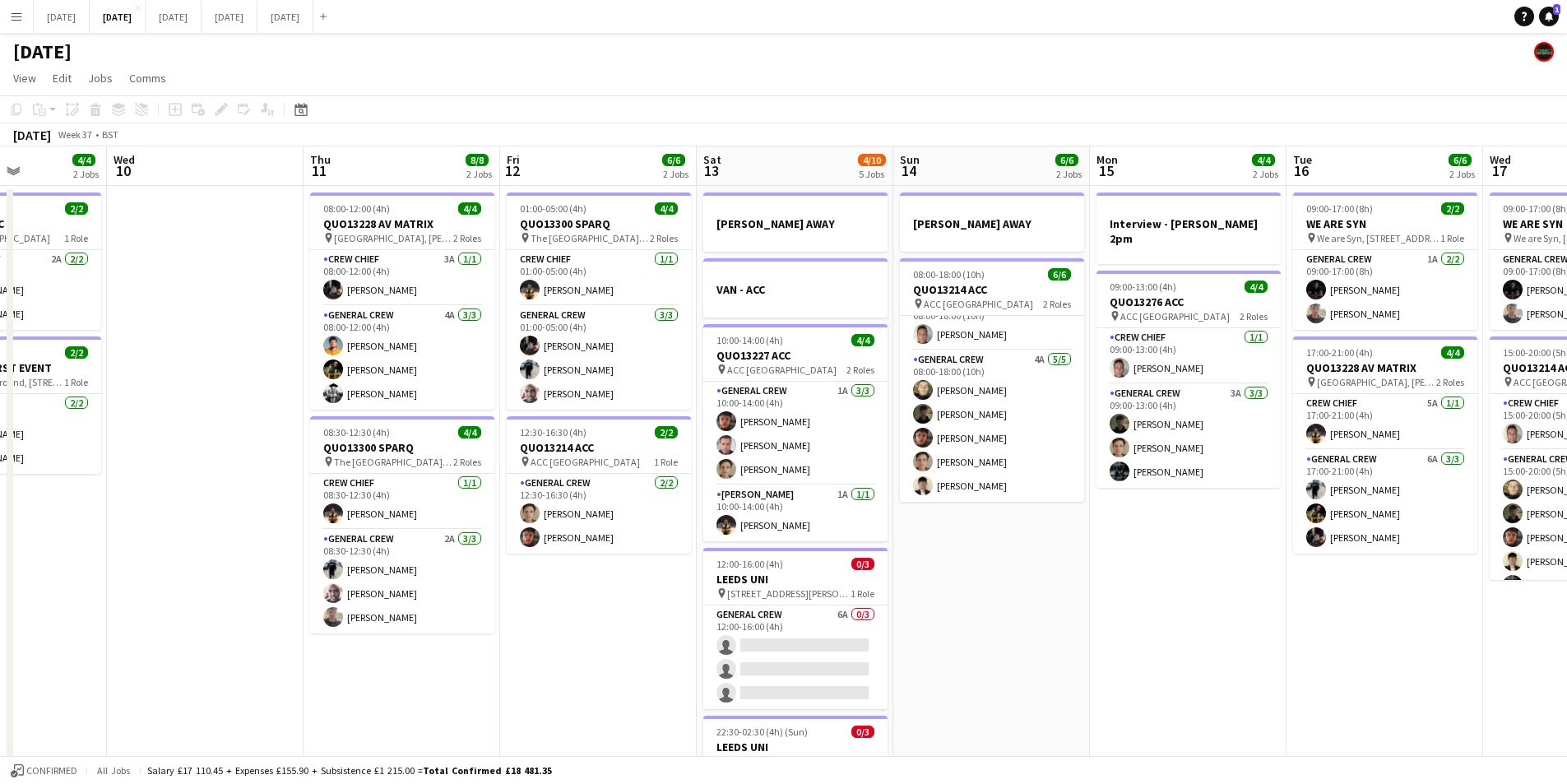
drag, startPoint x: 1128, startPoint y: 595, endPoint x: 818, endPoint y: 562, distance: 311.8
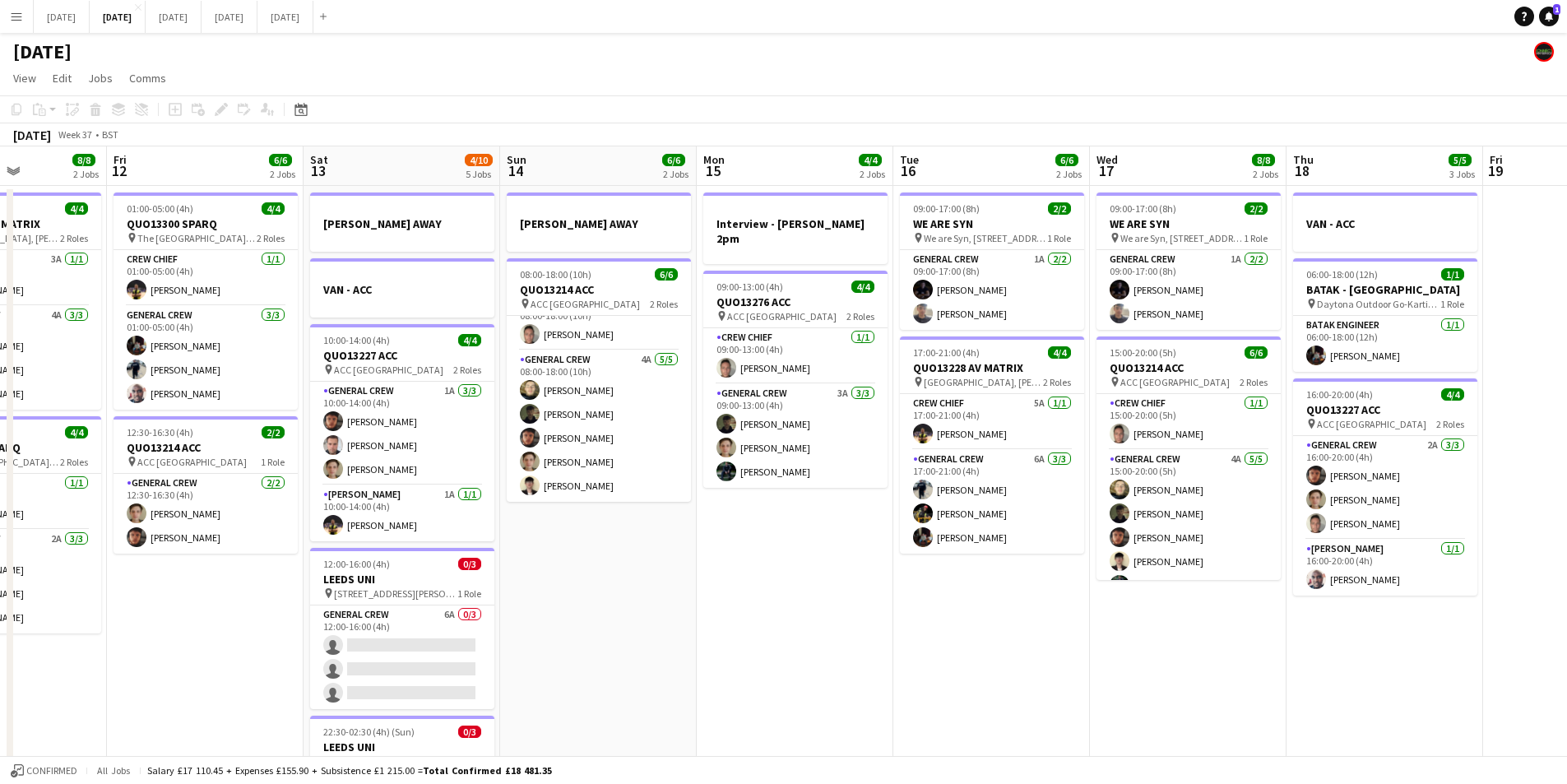
scroll to position [0, 495]
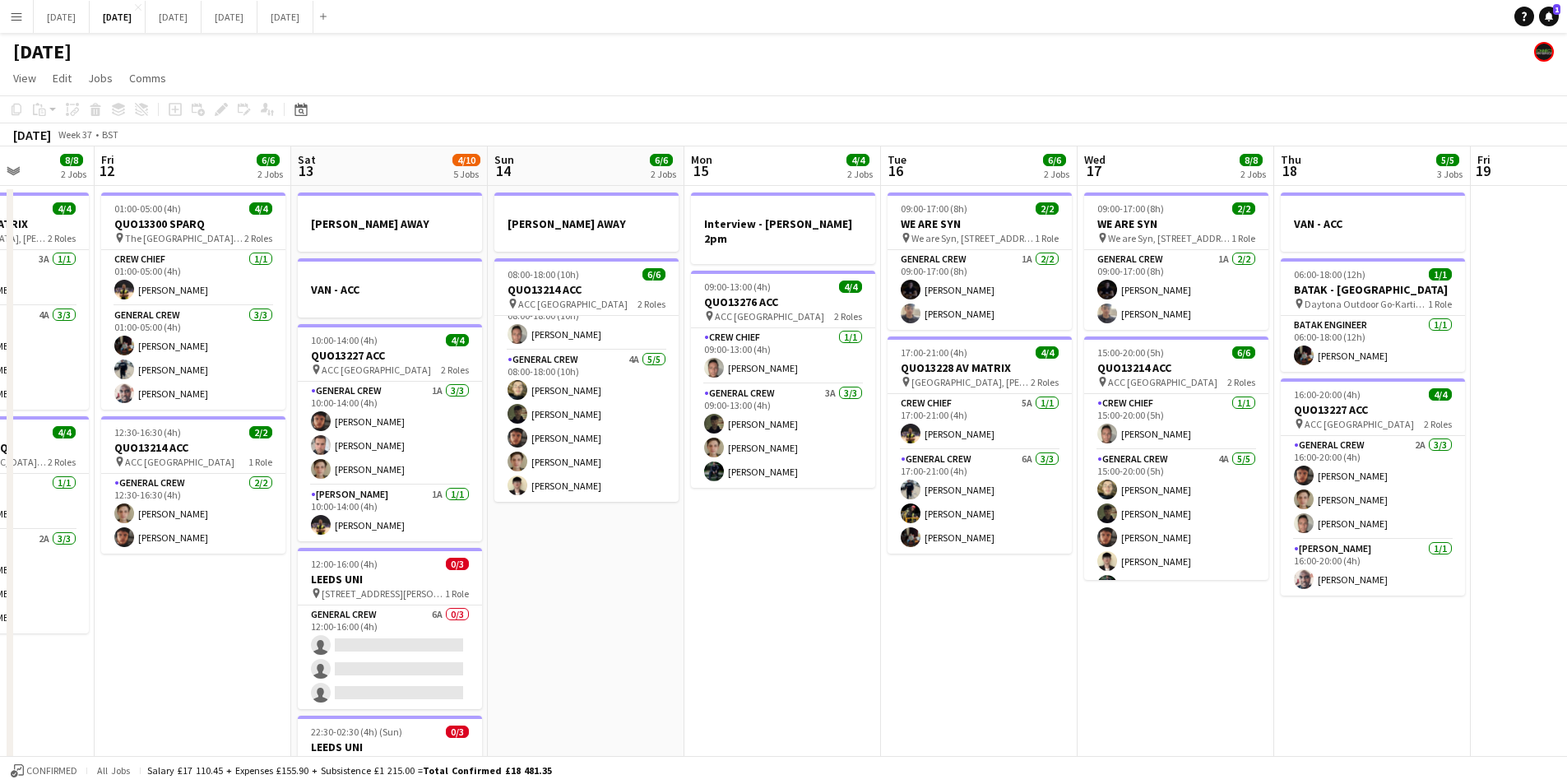
drag, startPoint x: 1165, startPoint y: 641, endPoint x: 810, endPoint y: 606, distance: 356.7
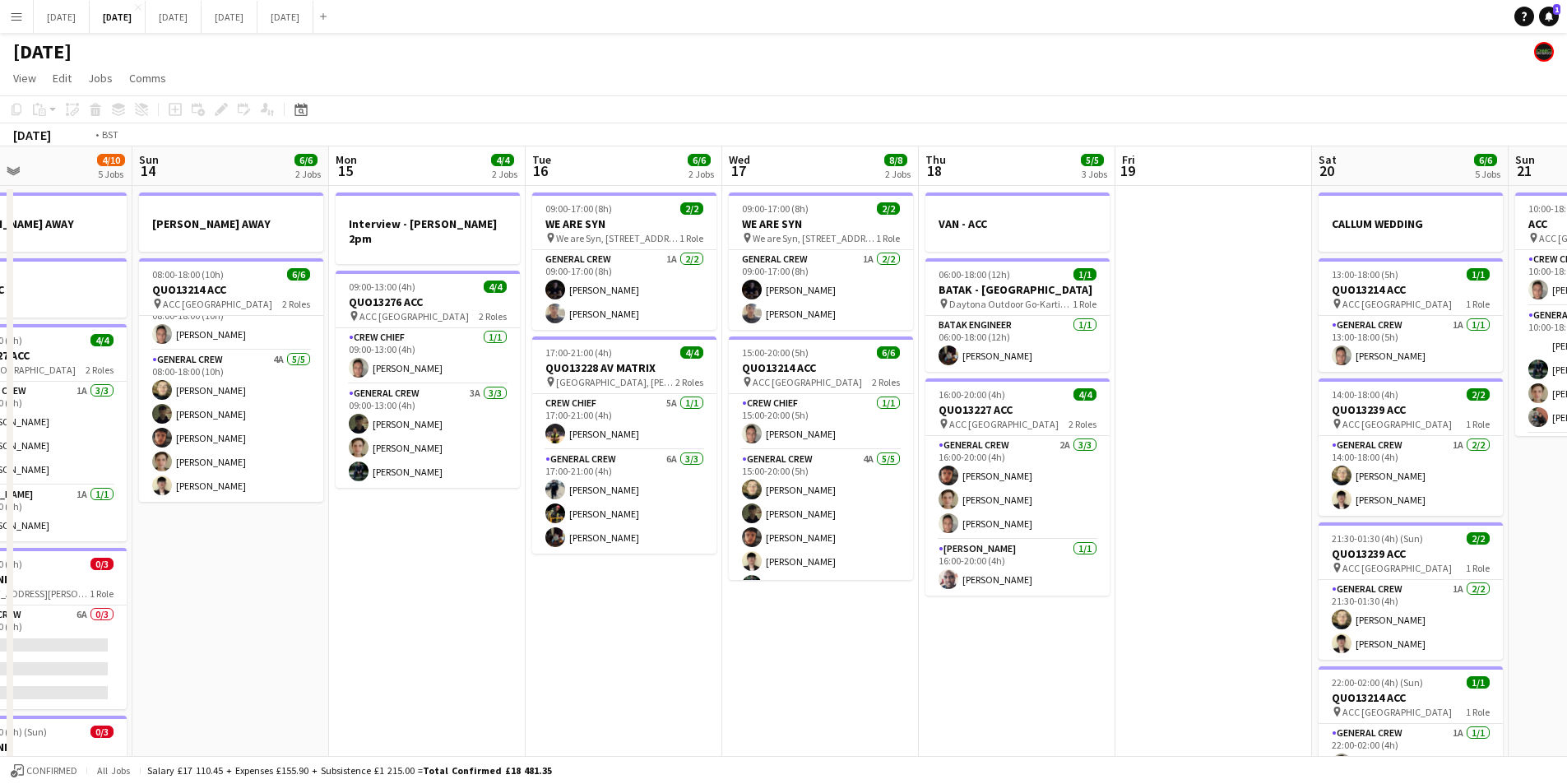
drag, startPoint x: 818, startPoint y: 614, endPoint x: 697, endPoint y: 598, distance: 122.1
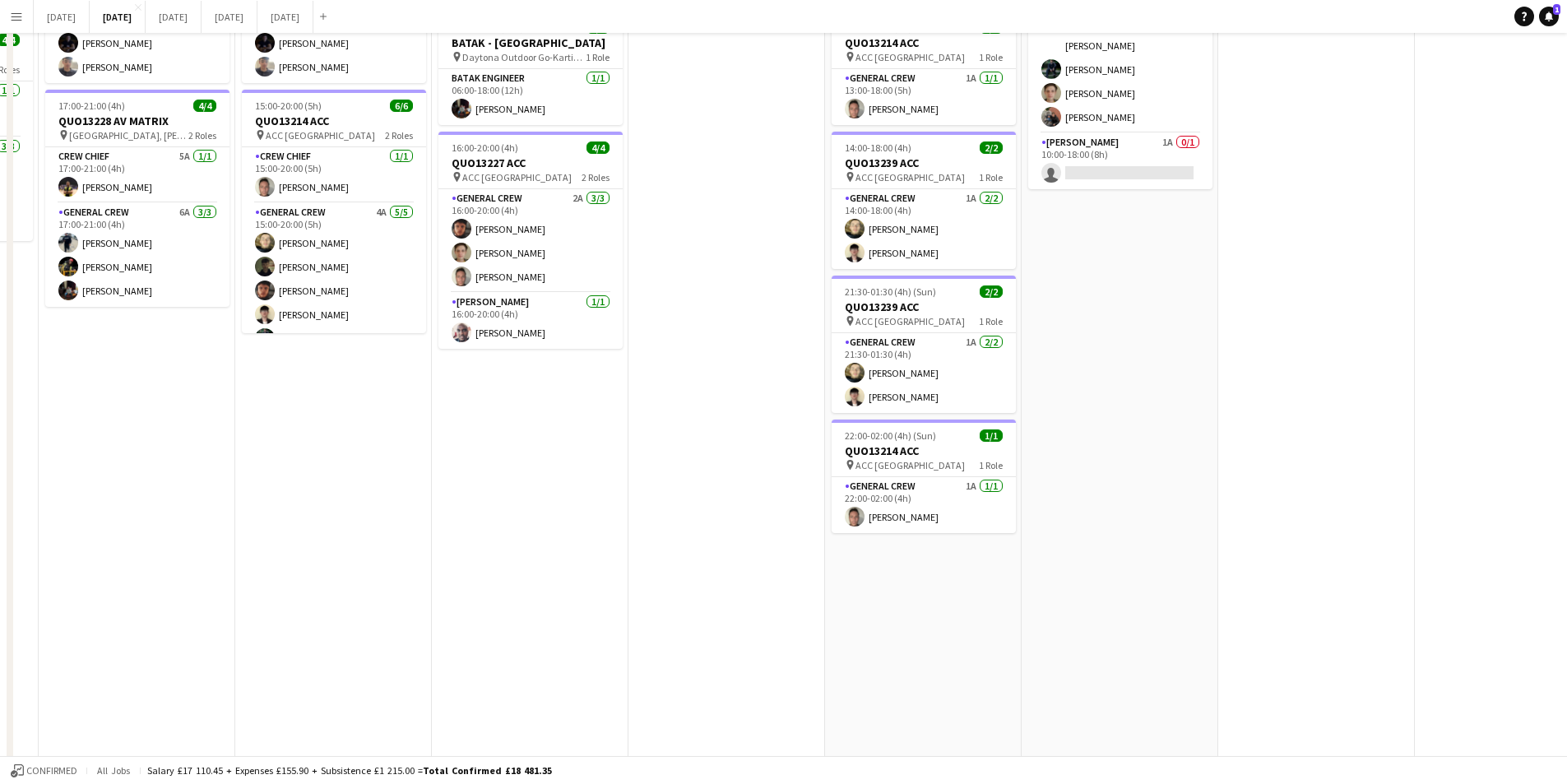
scroll to position [0, 0]
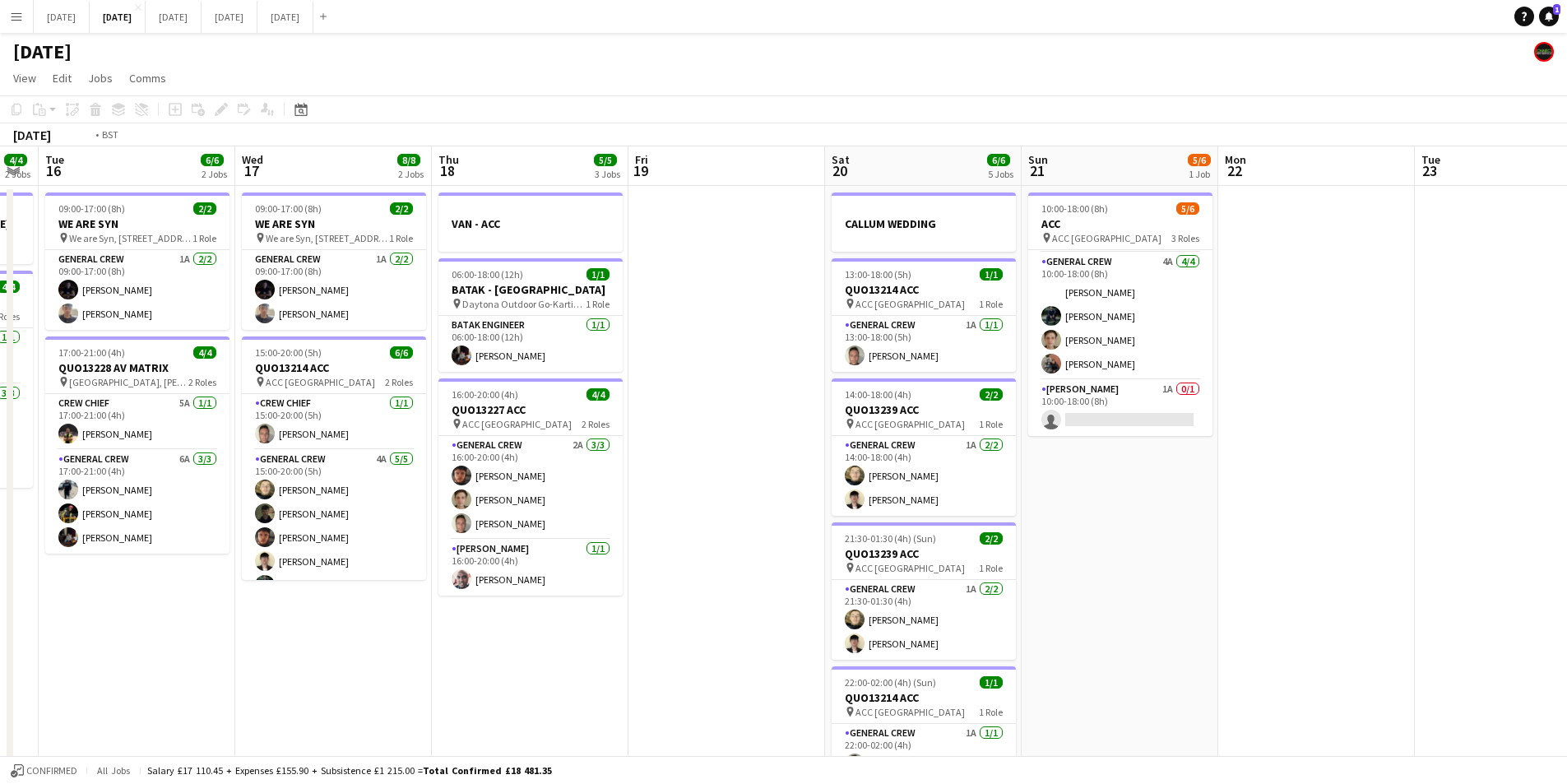
drag, startPoint x: 799, startPoint y: 648, endPoint x: 1031, endPoint y: 594, distance: 238.2
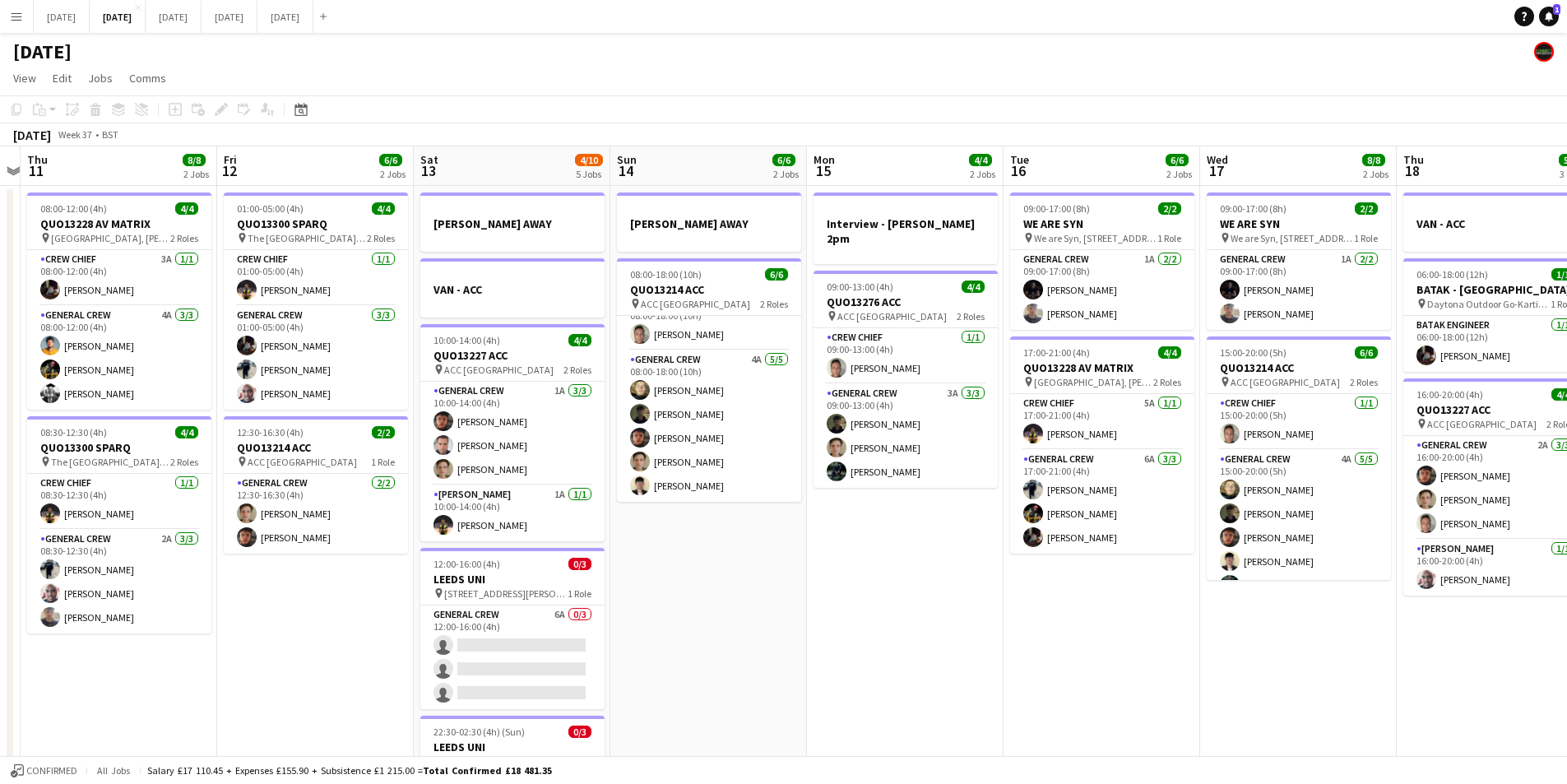
drag, startPoint x: 437, startPoint y: 618, endPoint x: 854, endPoint y: 655, distance: 418.6
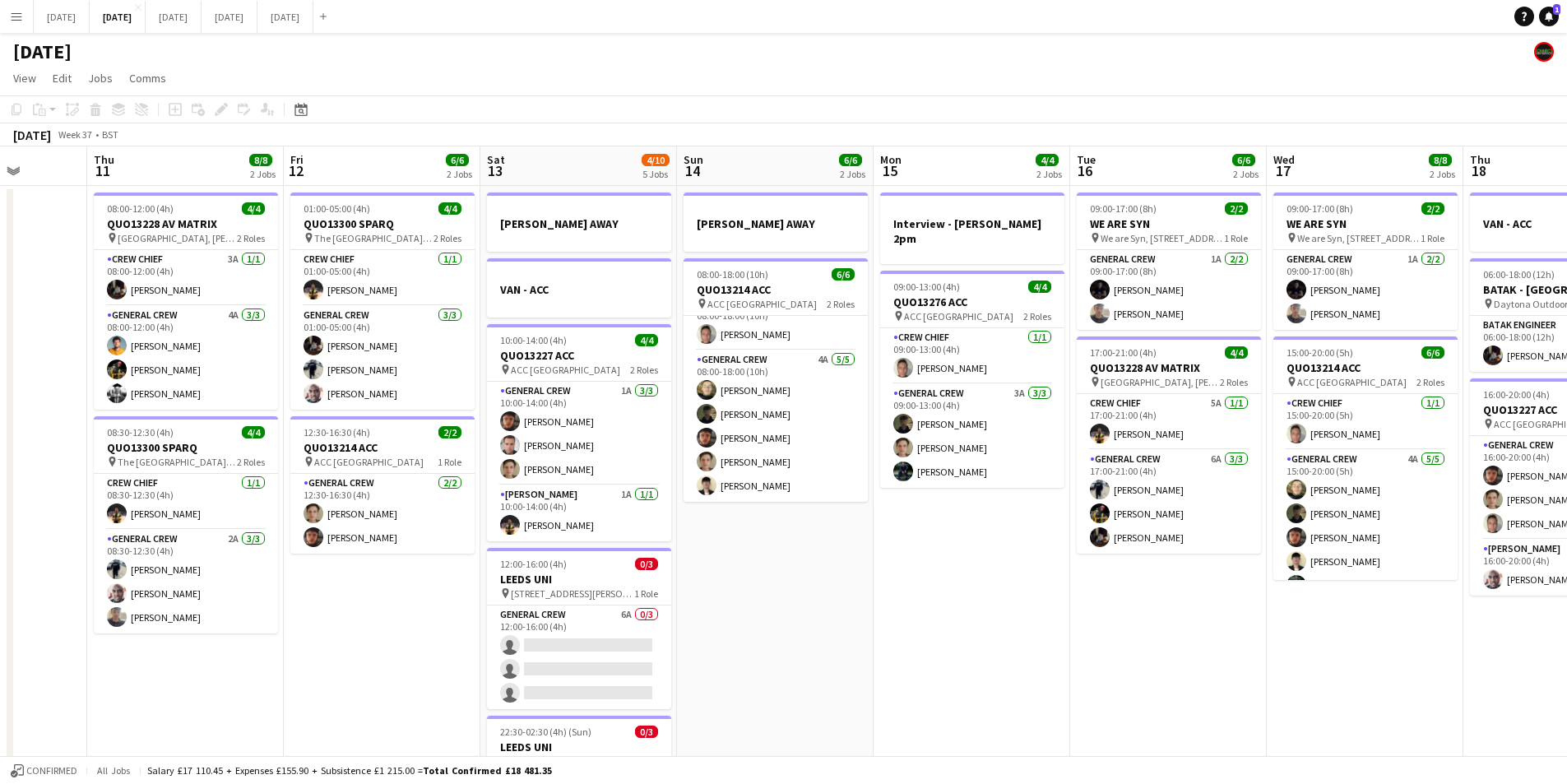
drag, startPoint x: 823, startPoint y: 678, endPoint x: 1028, endPoint y: 639, distance: 208.7
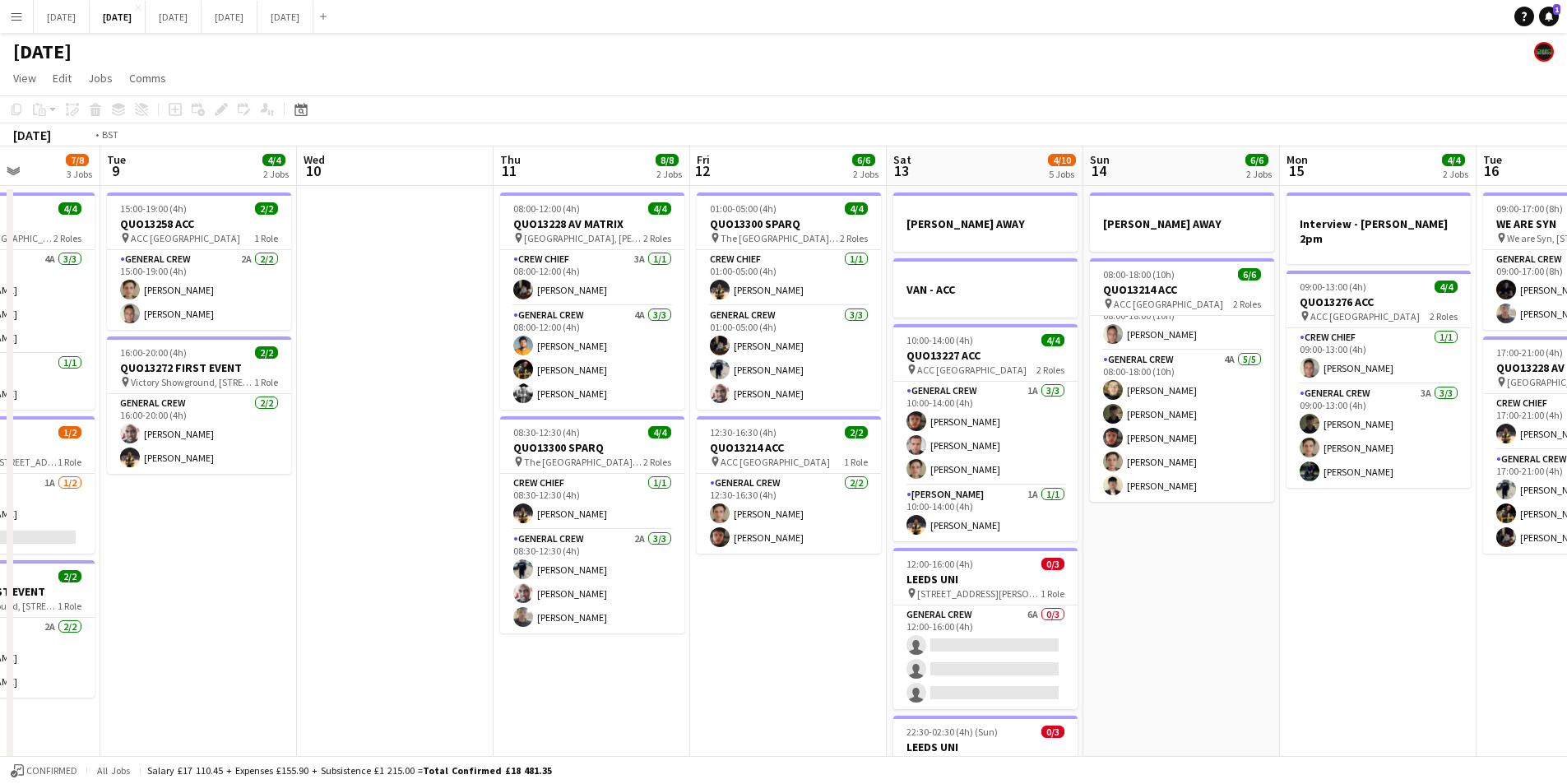
drag, startPoint x: 363, startPoint y: 665, endPoint x: 595, endPoint y: 582, distance: 246.4
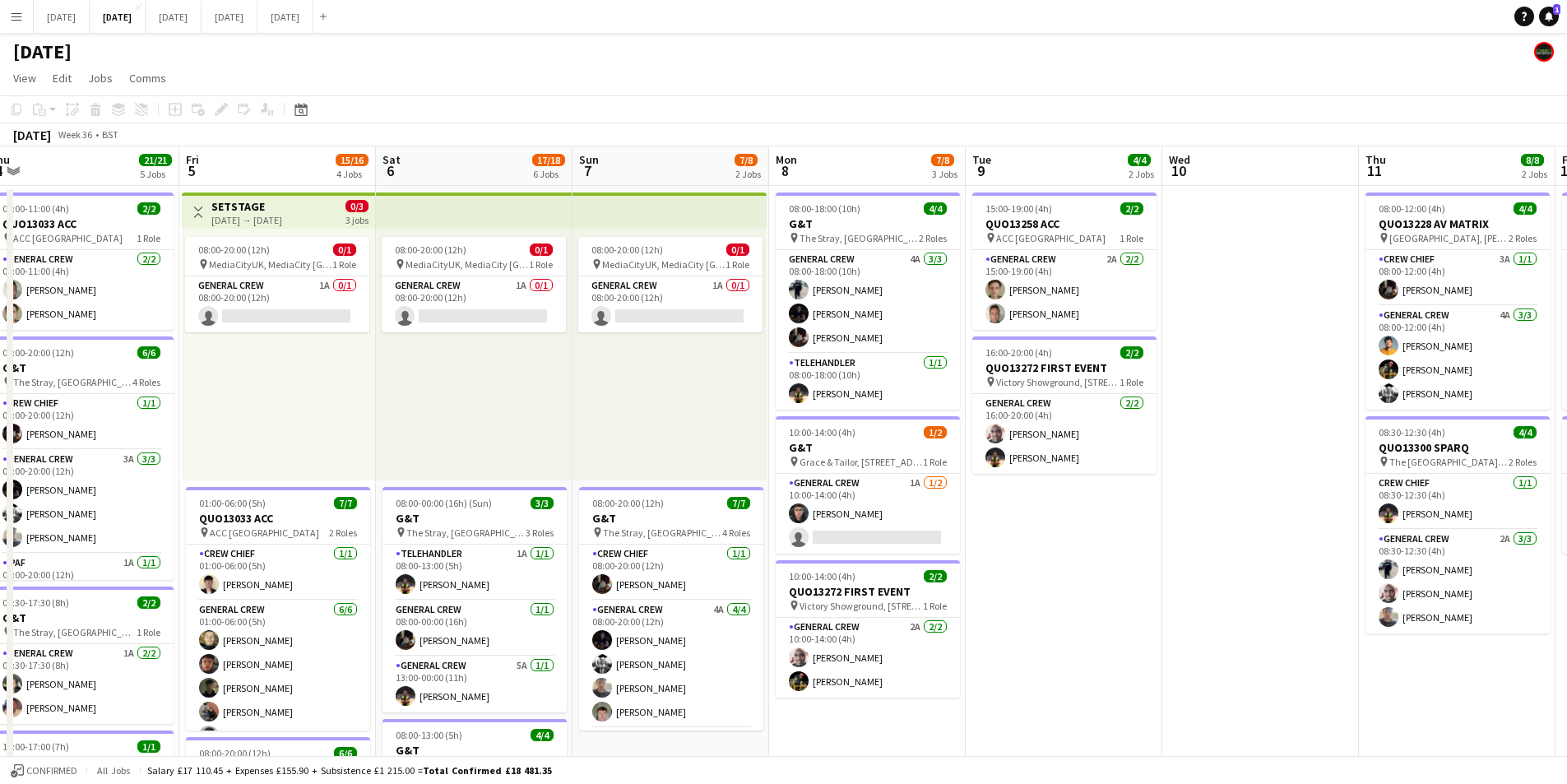
drag, startPoint x: 824, startPoint y: 555, endPoint x: 746, endPoint y: 514, distance: 88.1
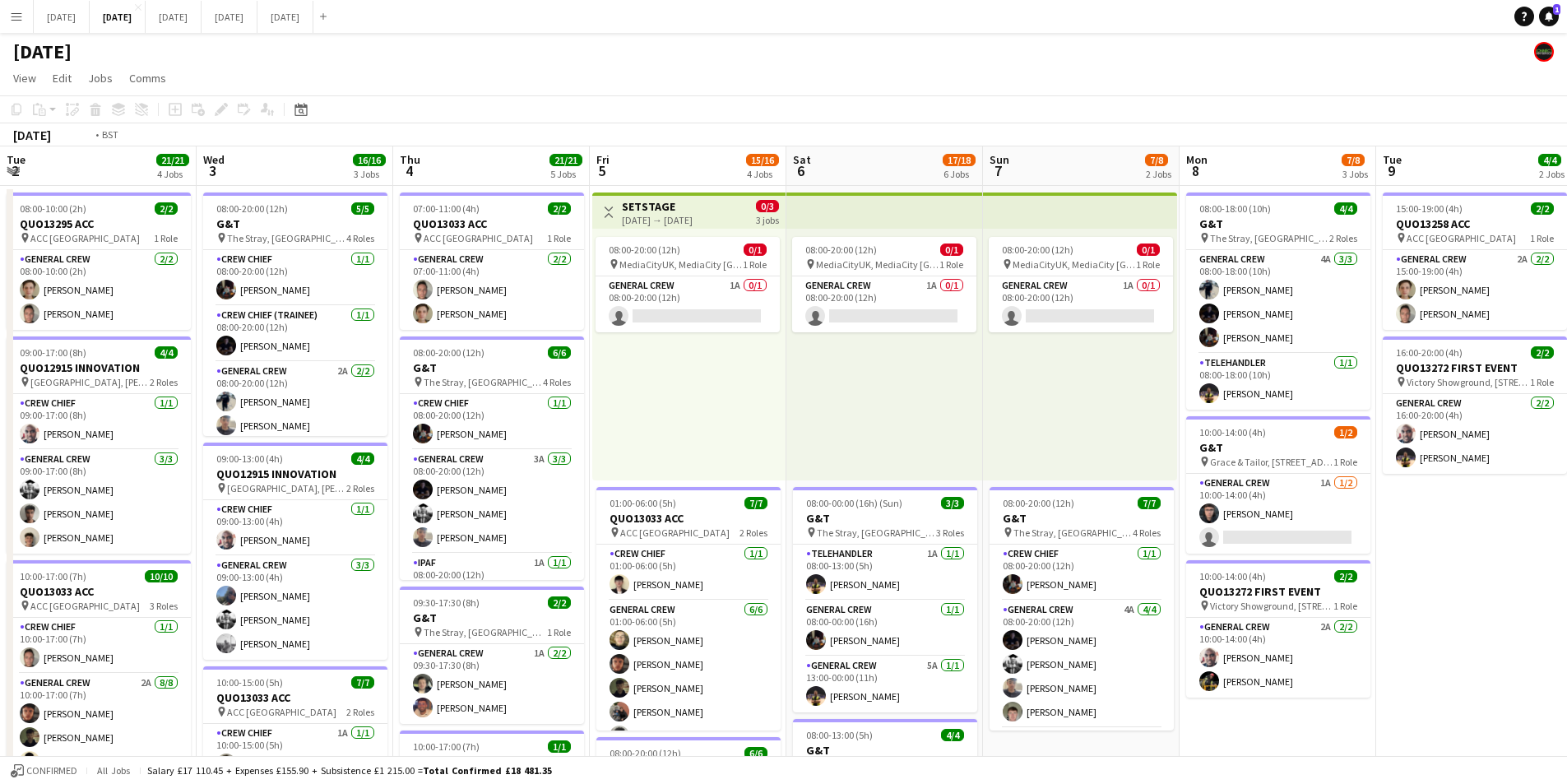
drag, startPoint x: 288, startPoint y: 570, endPoint x: 626, endPoint y: 546, distance: 338.9
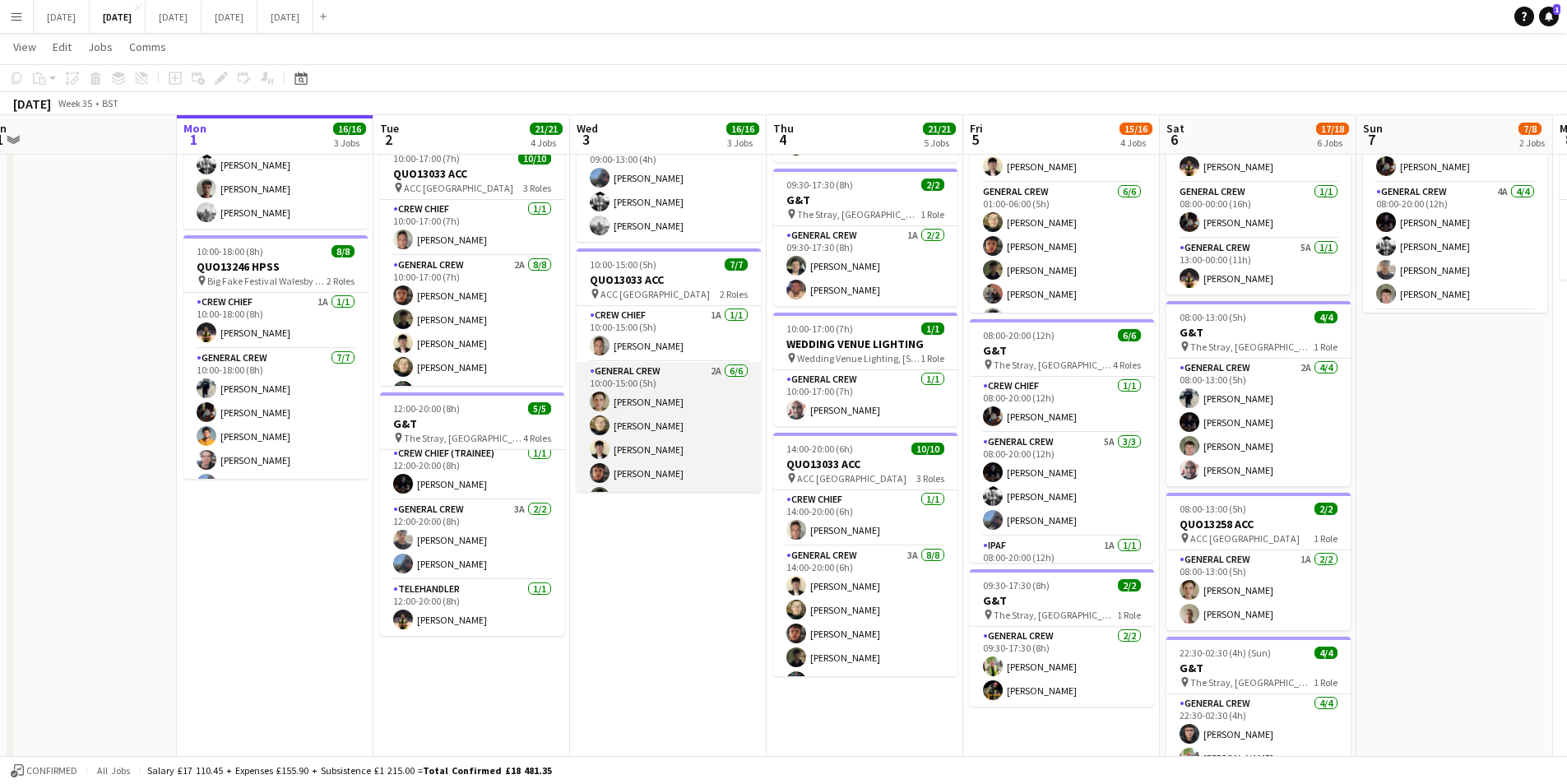
scroll to position [45, 0]
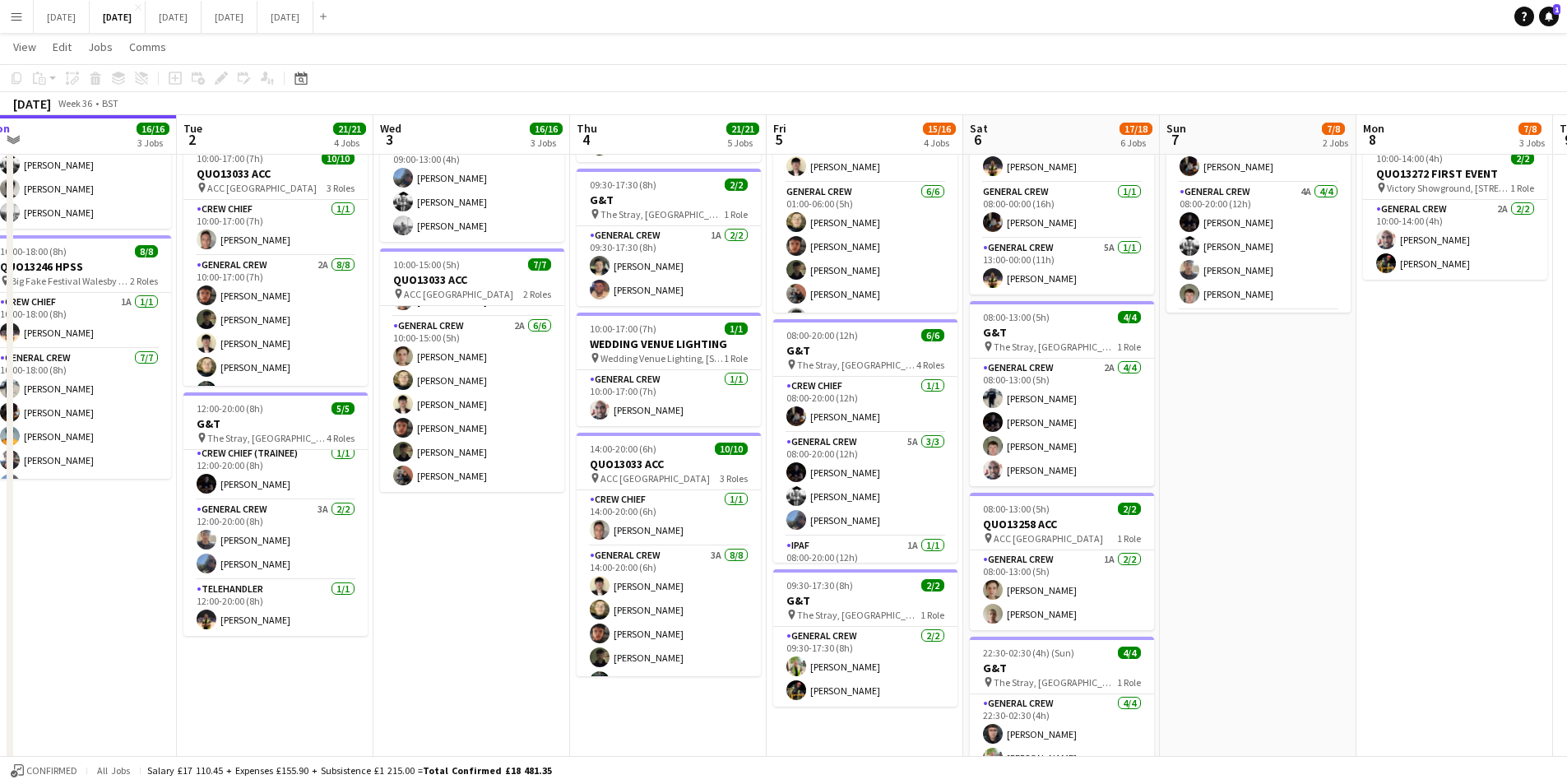
drag, startPoint x: 1215, startPoint y: 517, endPoint x: 1103, endPoint y: 516, distance: 112.0
click at [692, 487] on app-calendar-viewport "Sat 30 Sun 31 Mon 1 16/16 3 Jobs Tue 2 21/21 4 Jobs Wed 3 16/16 3 Jobs Thu 4 21…" at bounding box center [784, 366] width 1567 height 1436
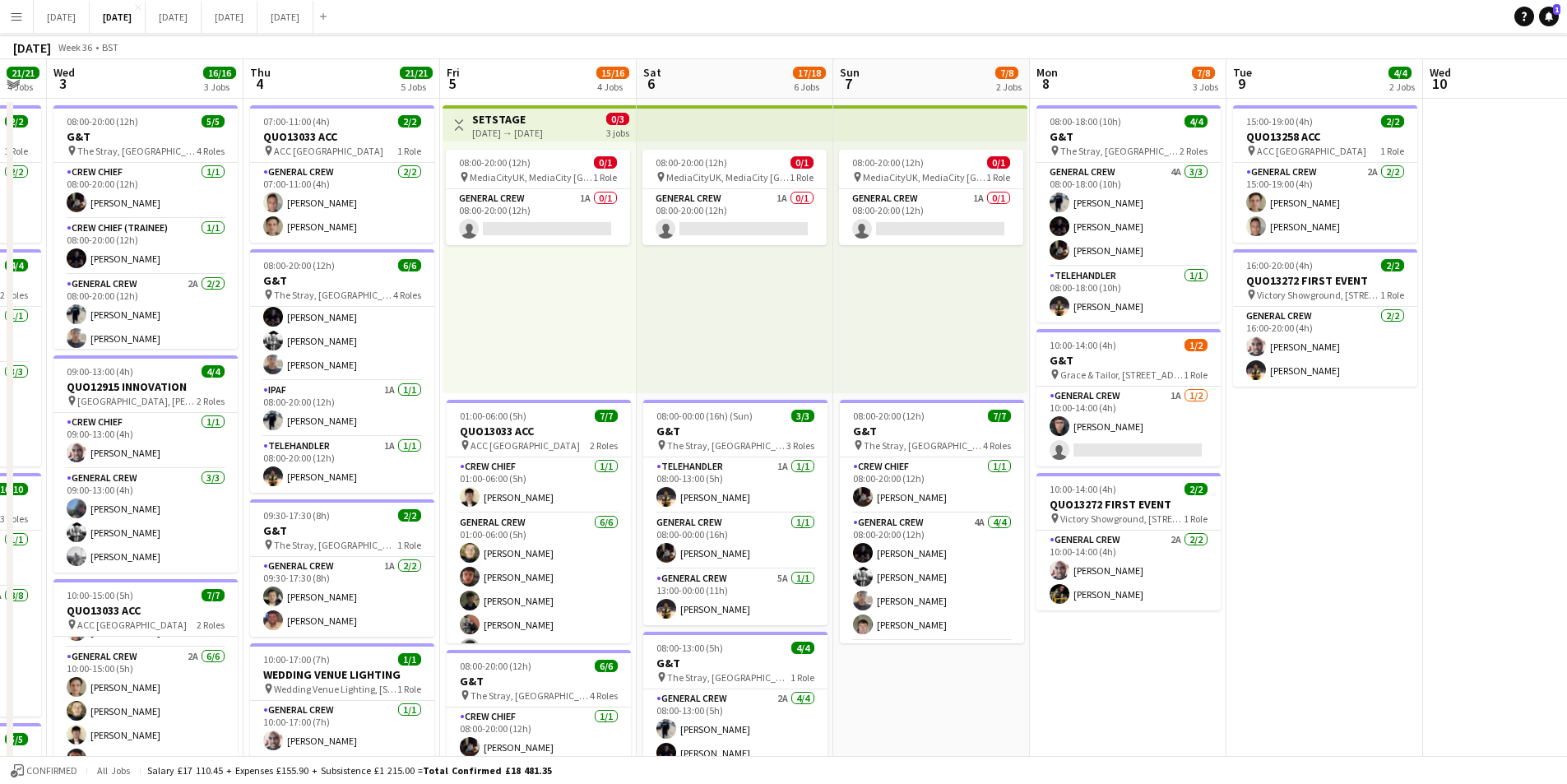
scroll to position [0, 0]
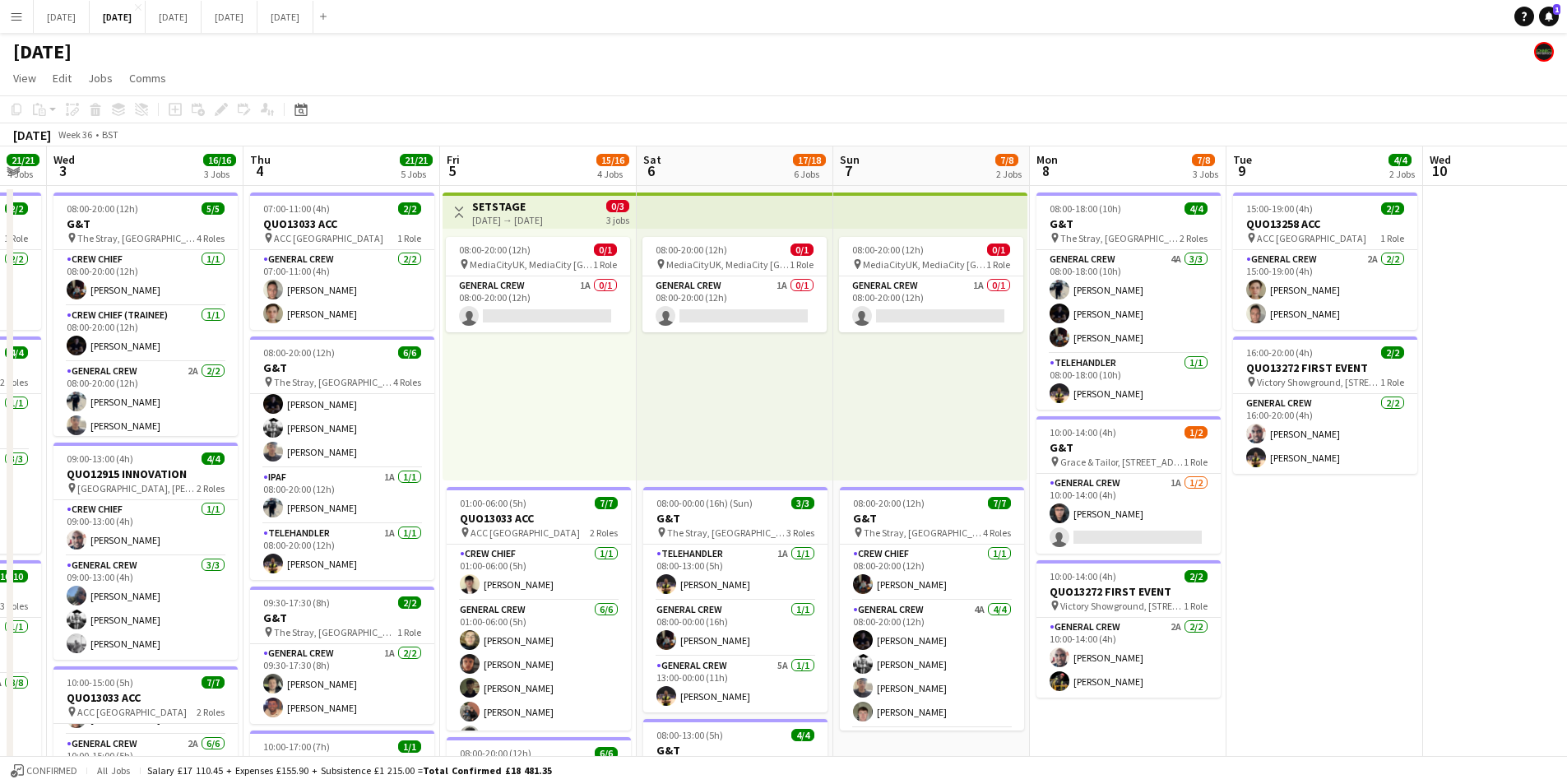
drag, startPoint x: 1382, startPoint y: 575, endPoint x: 846, endPoint y: 606, distance: 536.9
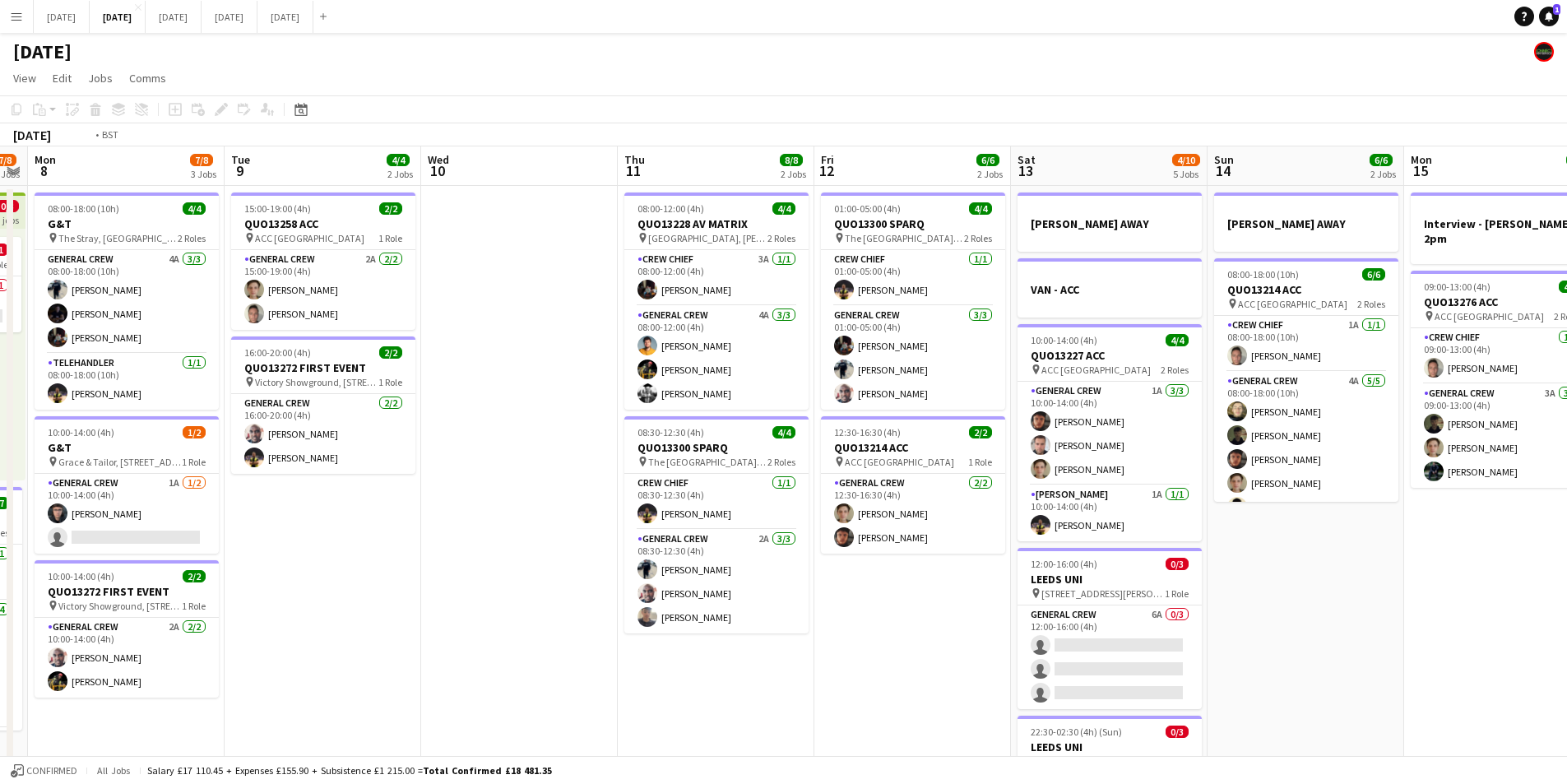
drag, startPoint x: 1094, startPoint y: 681, endPoint x: 635, endPoint y: 652, distance: 459.9
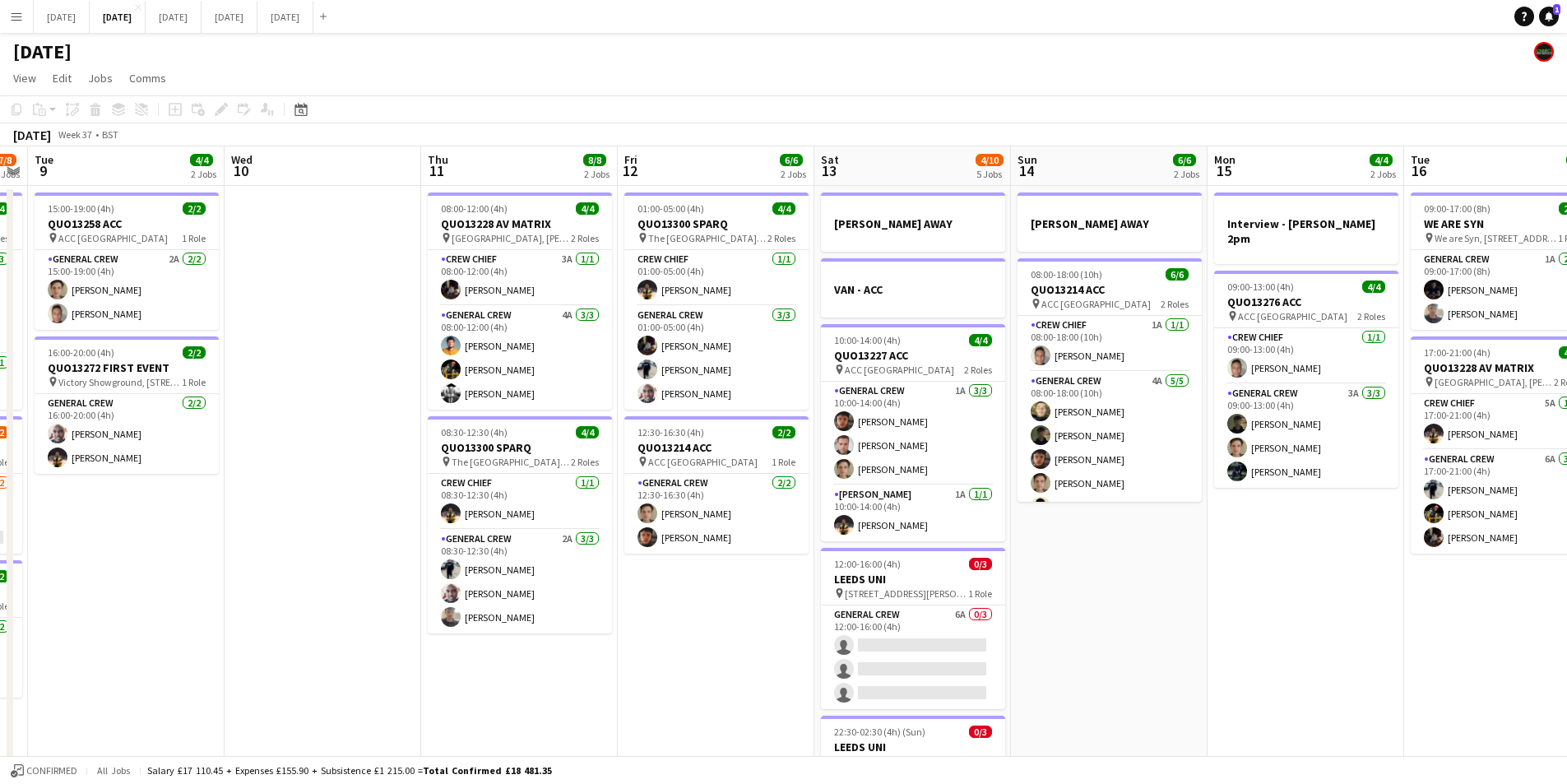
scroll to position [0, 390]
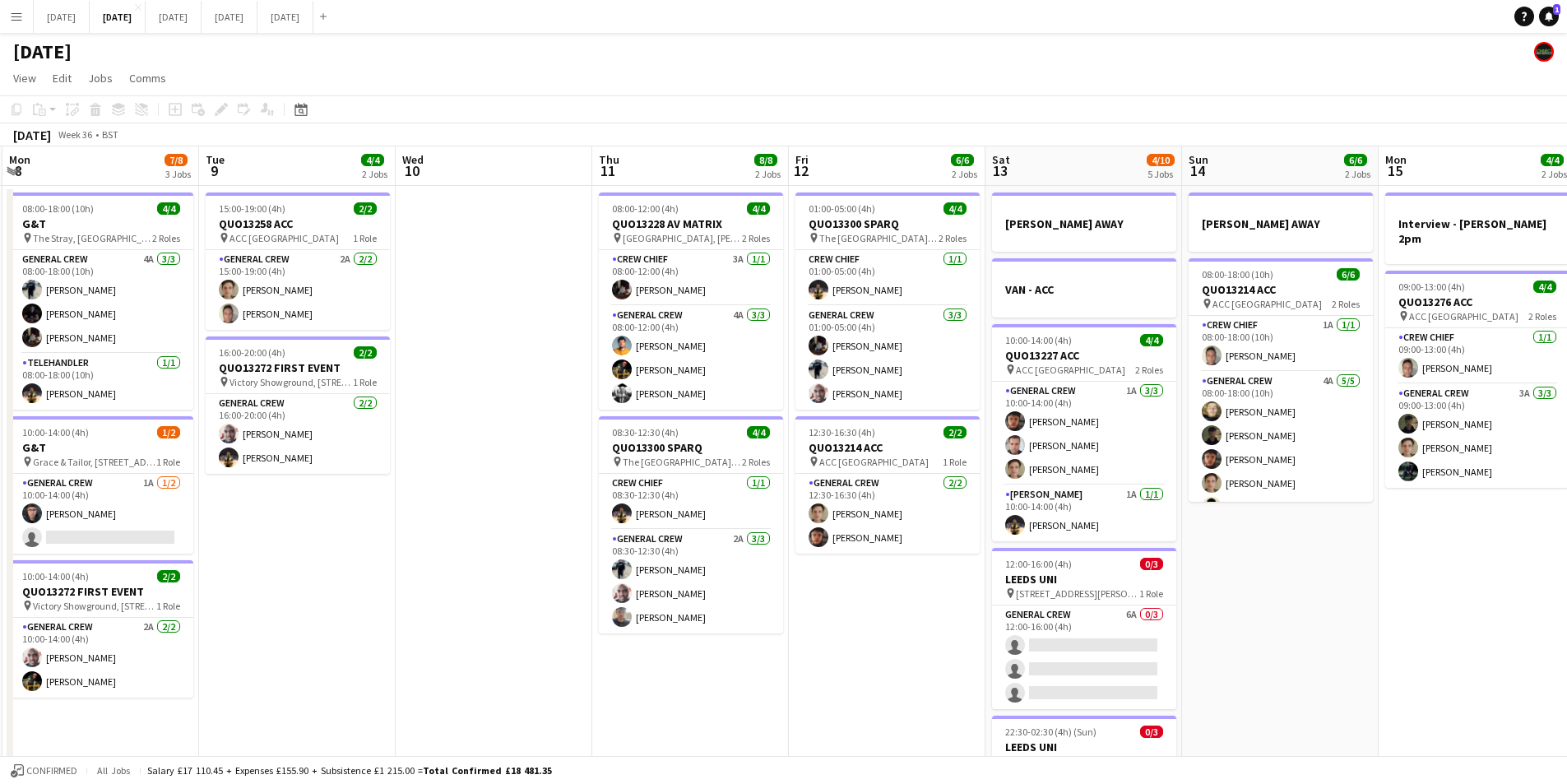
drag, startPoint x: 561, startPoint y: 677, endPoint x: 568, endPoint y: 555, distance: 122.2
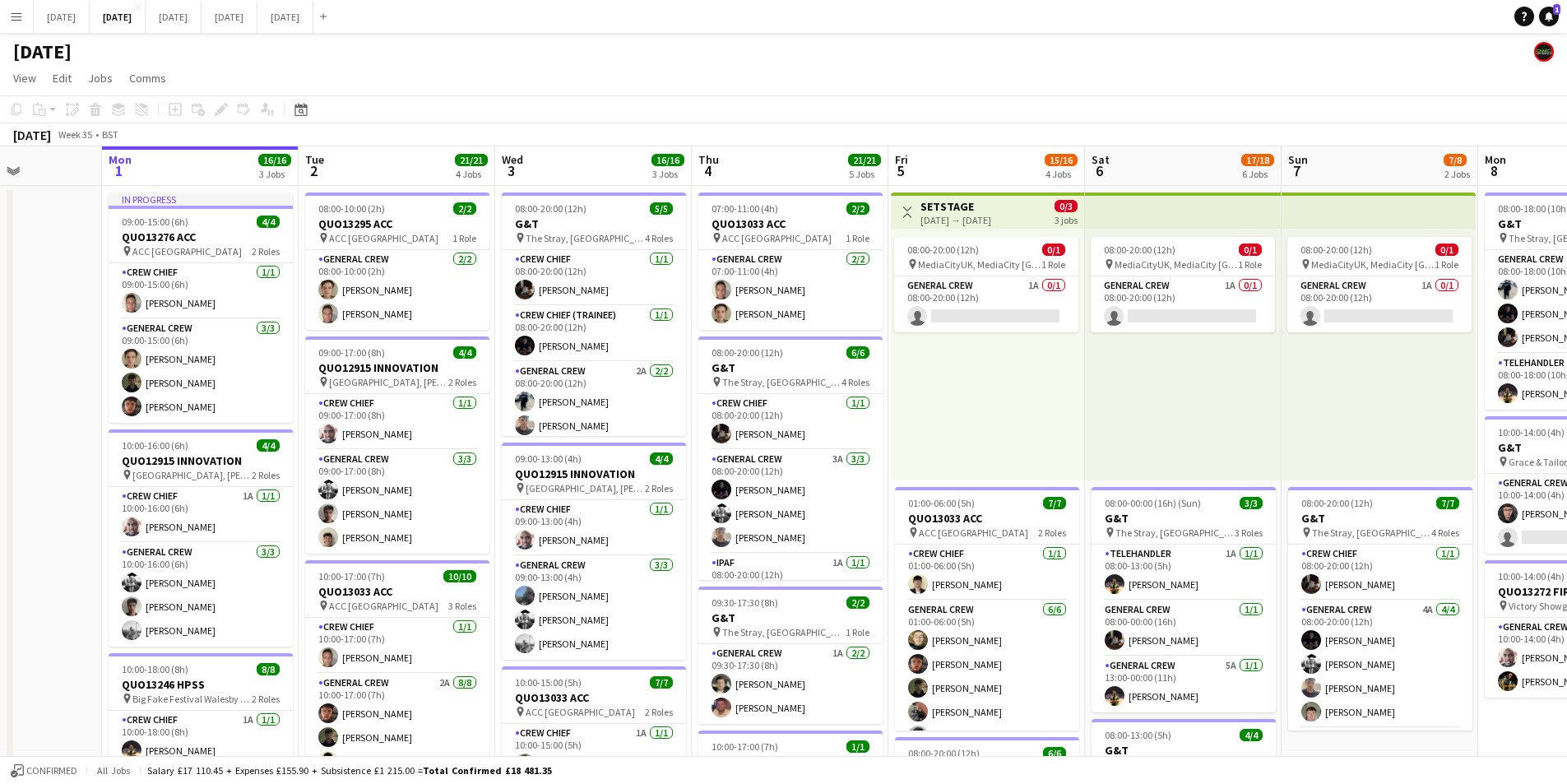
drag, startPoint x: 314, startPoint y: 526, endPoint x: 601, endPoint y: 542, distance: 287.4
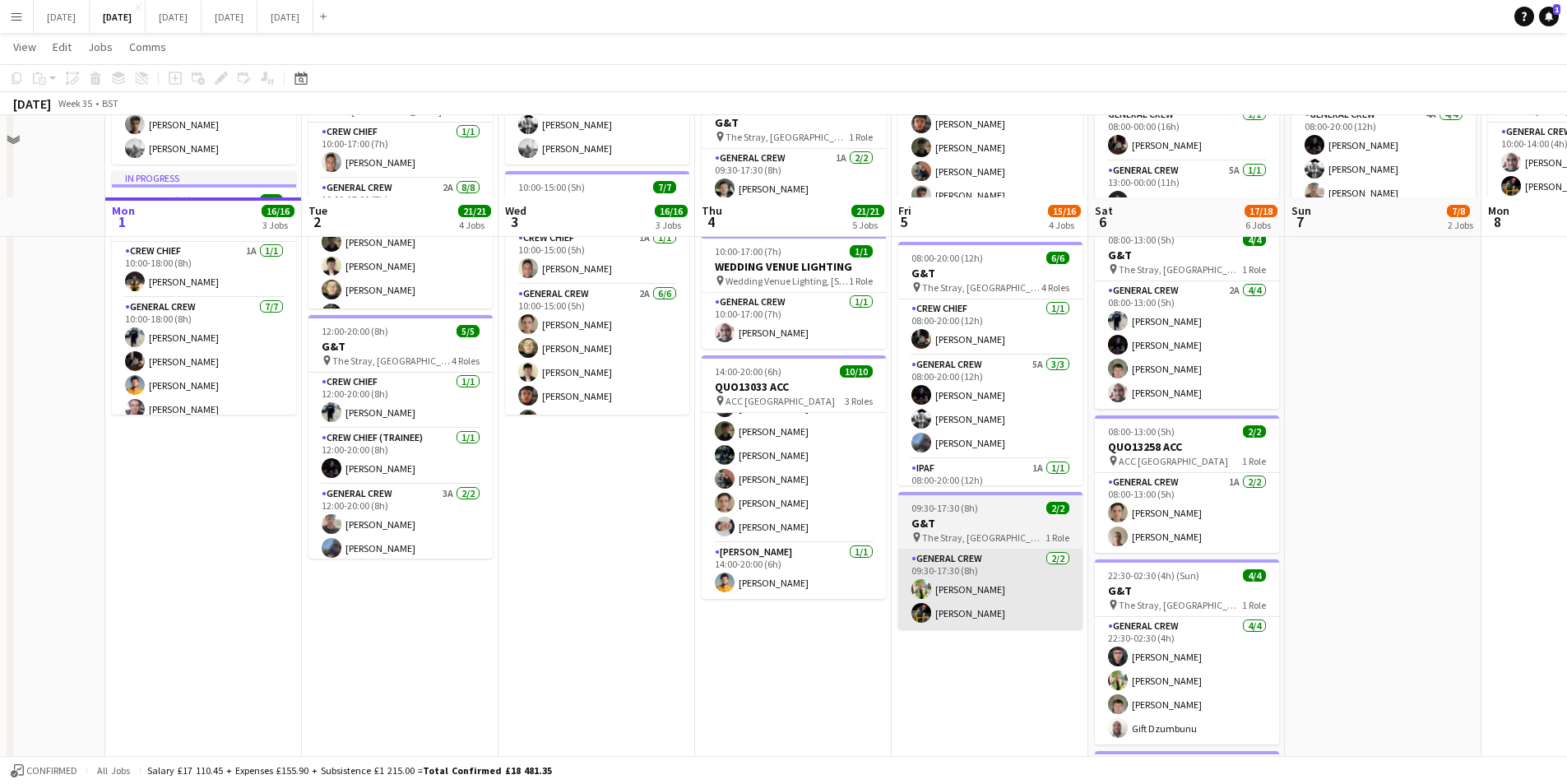
scroll to position [576, 0]
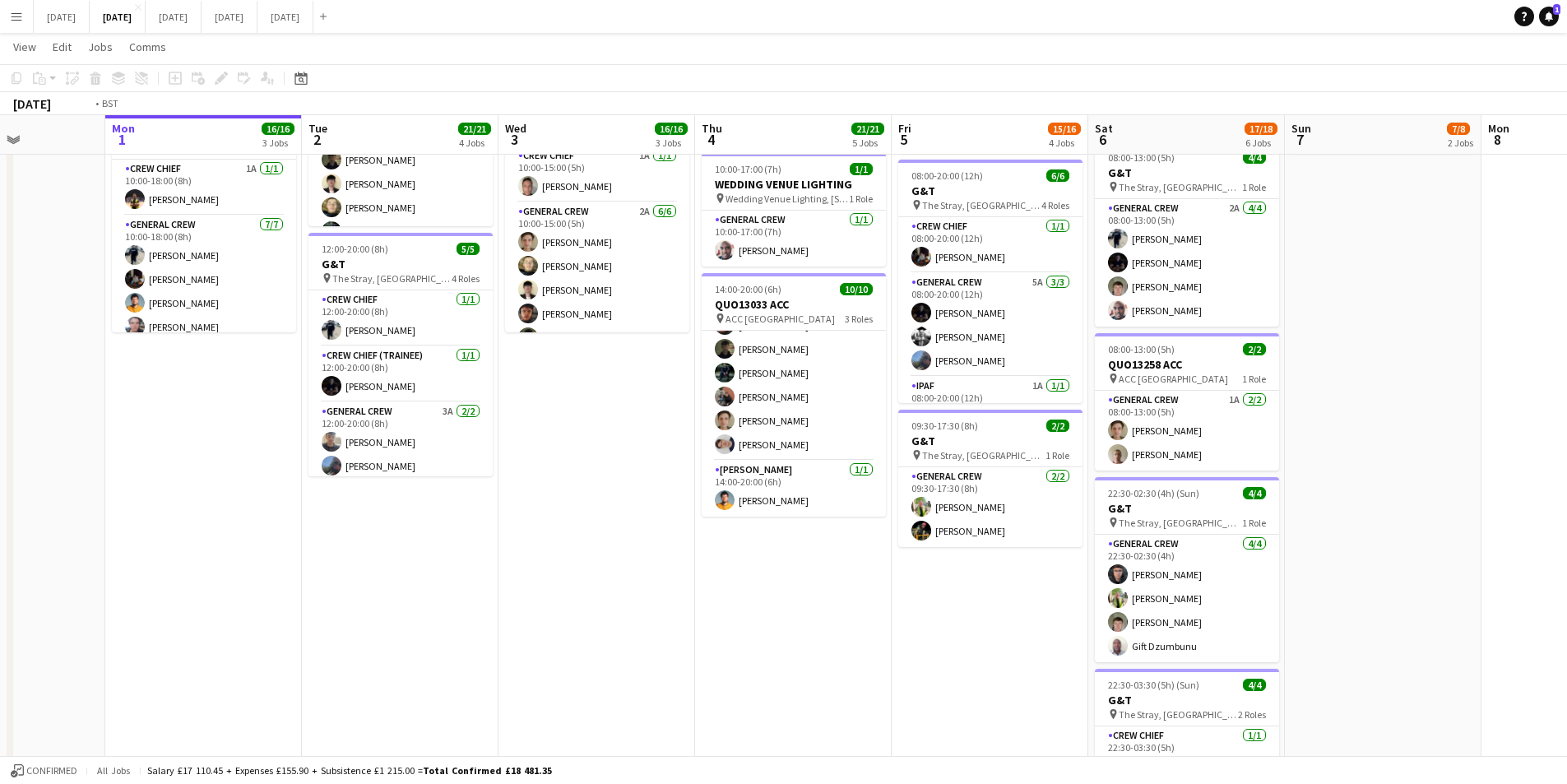
drag, startPoint x: 927, startPoint y: 628, endPoint x: 1167, endPoint y: 520, distance: 263.2
click at [726, 595] on app-calendar-viewport "Fri 29 Sat 30 Sun 31 Mon 1 16/16 3 Jobs Tue 2 21/21 4 Jobs Wed 3 16/16 3 Jobs T…" at bounding box center [784, 206] width 1567 height 1436
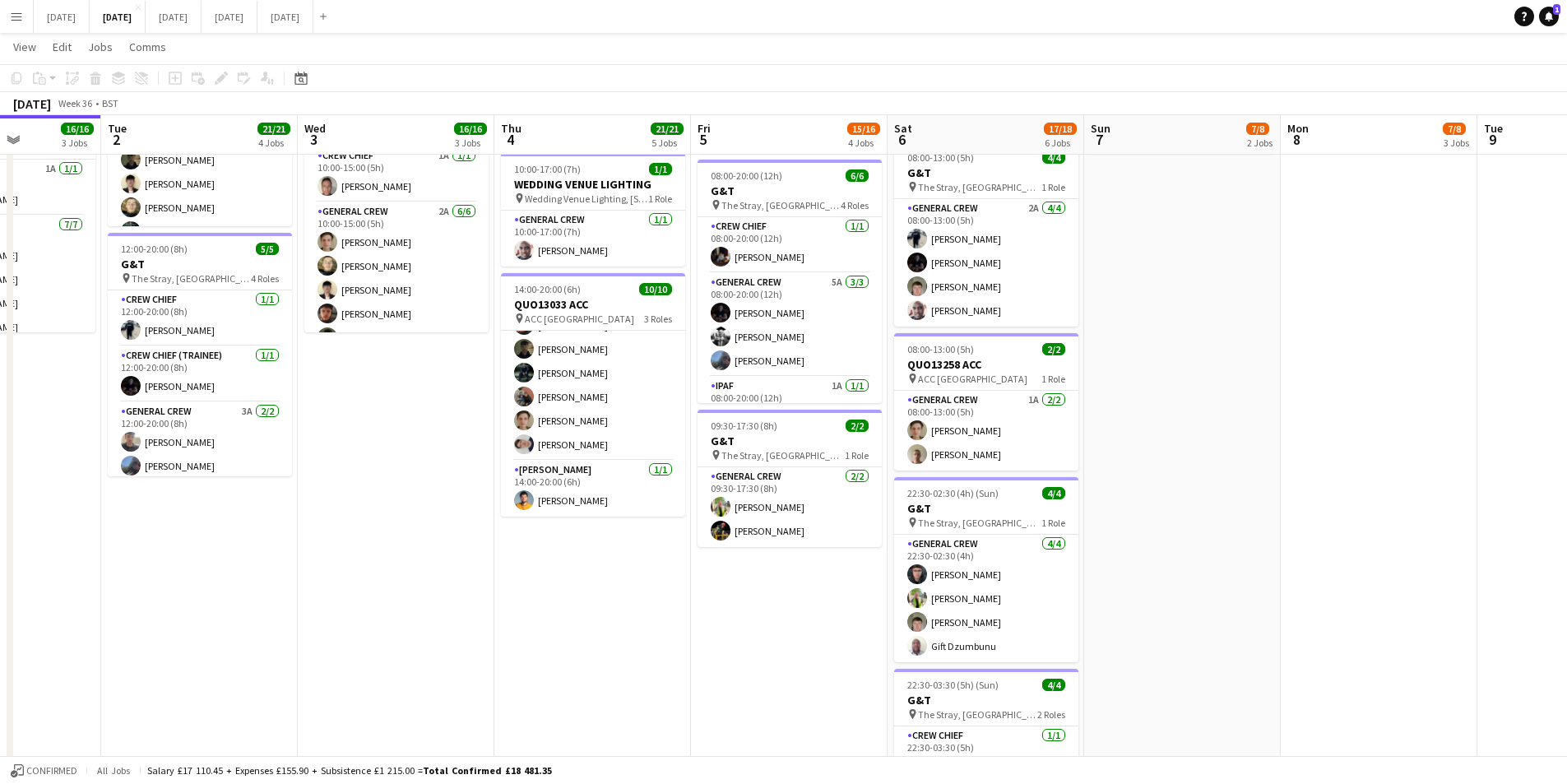
scroll to position [165, 0]
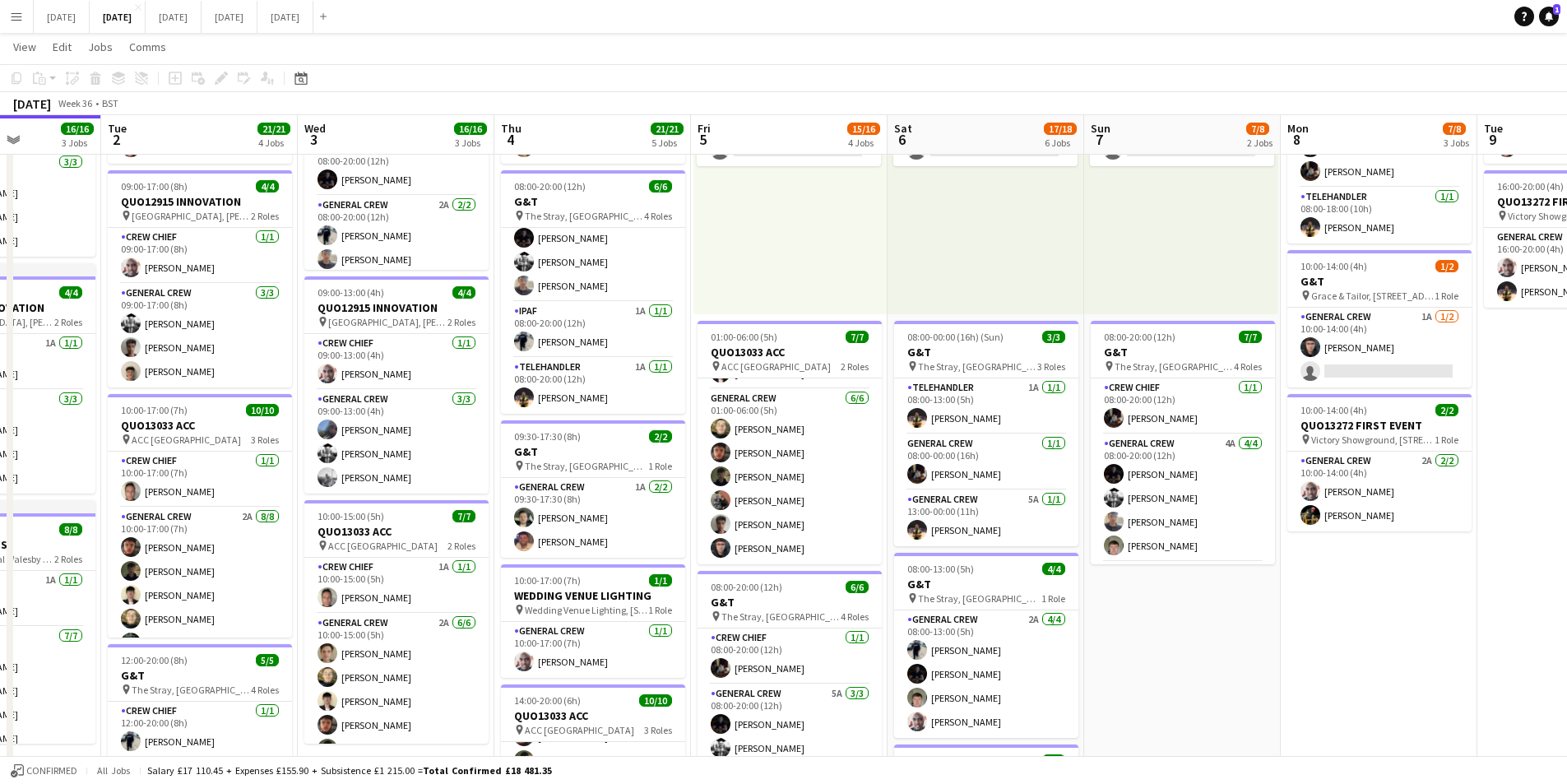
drag, startPoint x: 1339, startPoint y: 609, endPoint x: 1231, endPoint y: 580, distance: 111.8
click at [1107, 592] on app-calendar-viewport "Sat 30 Sun 31 Mon 1 16/16 3 Jobs Tue 2 21/21 4 Jobs Wed 3 16/16 3 Jobs Thu 4 21…" at bounding box center [784, 618] width 1567 height 1436
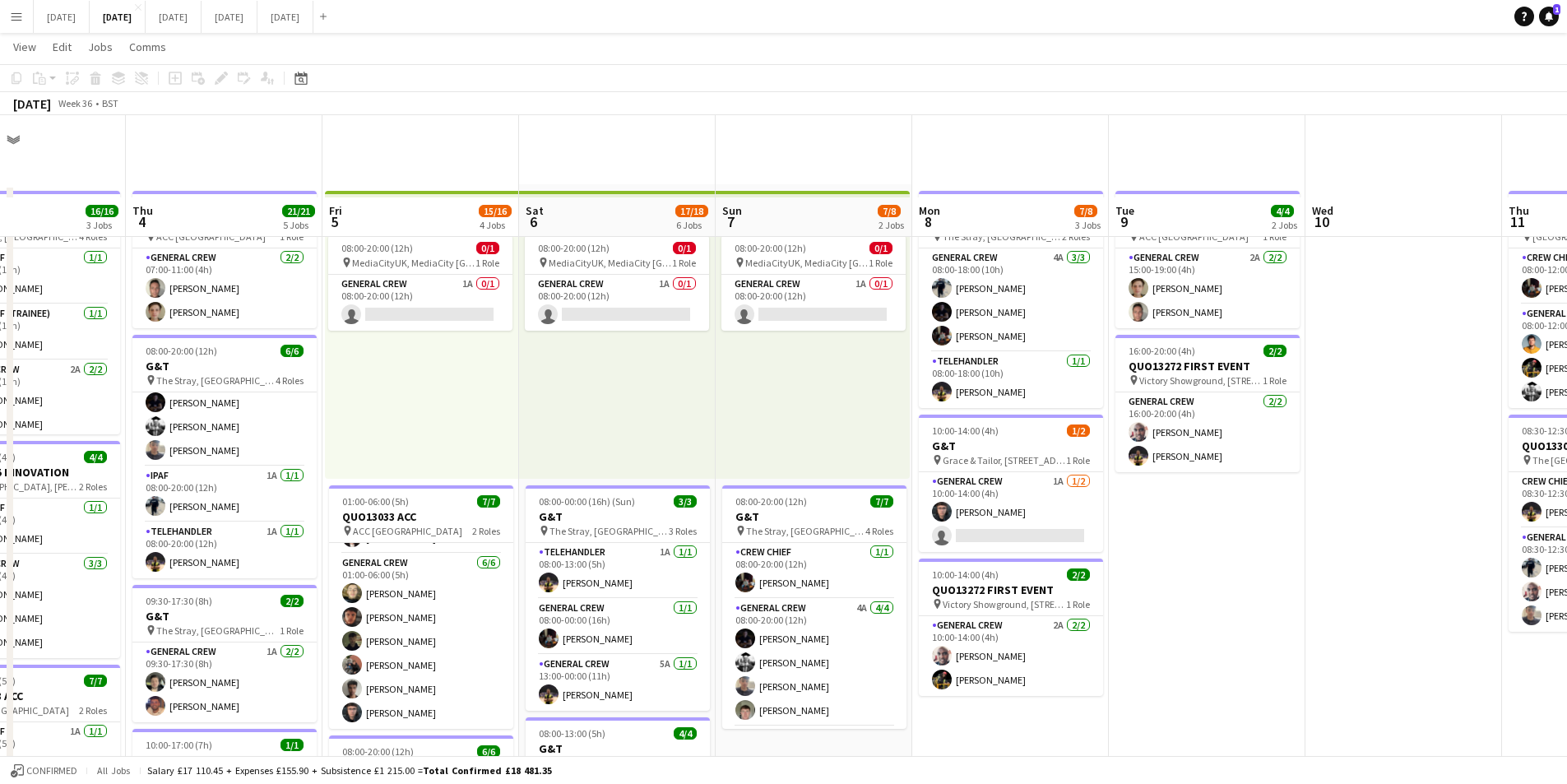
scroll to position [82, 0]
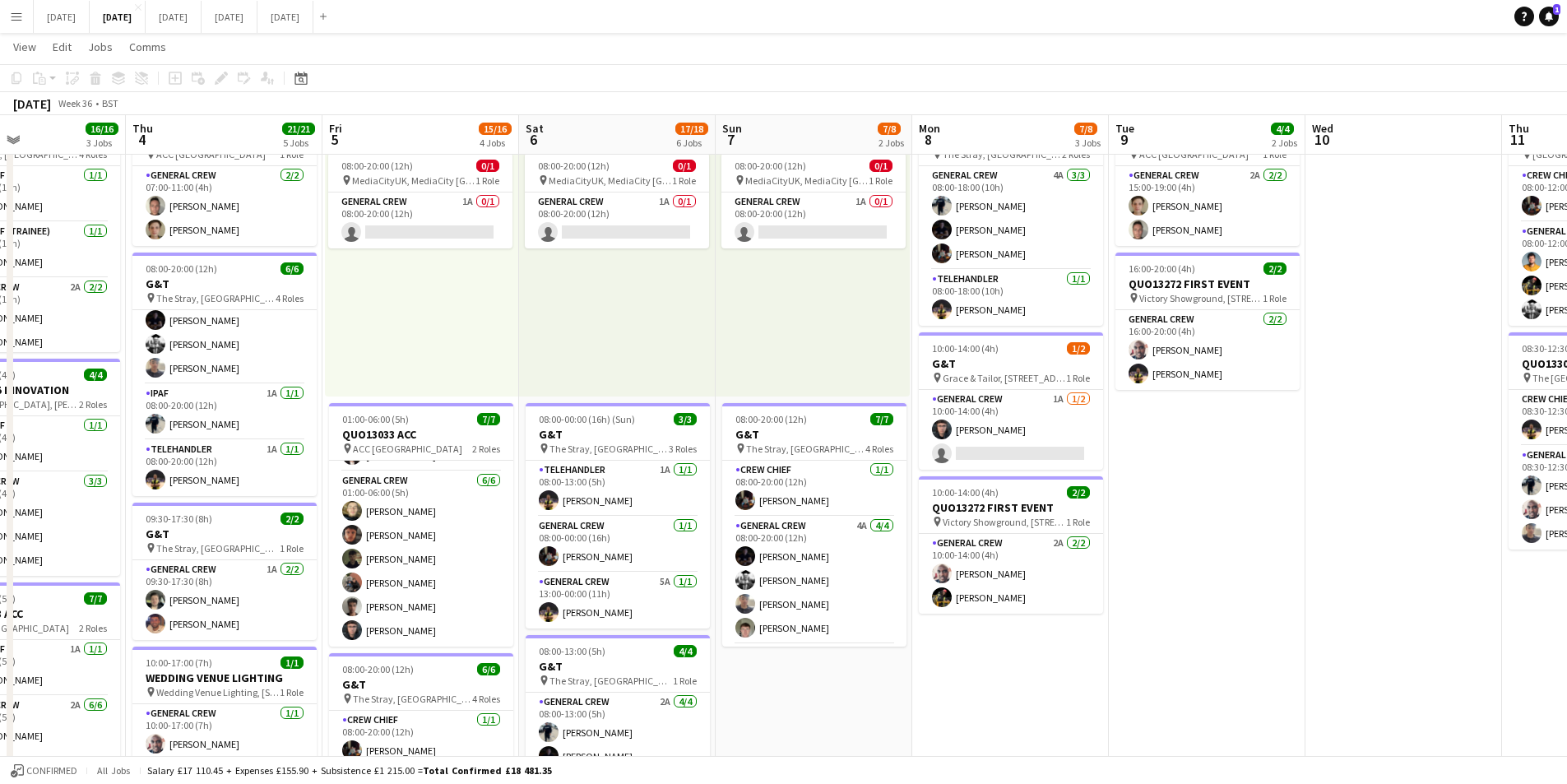
drag, startPoint x: 1352, startPoint y: 518, endPoint x: 1168, endPoint y: 522, distance: 184.0
click at [1132, 494] on app-calendar-viewport "Mon 1 16/16 3 Jobs Tue 2 21/21 4 Jobs Wed 3 16/16 3 Jobs Thu 4 21/21 5 Jobs Fri…" at bounding box center [784, 699] width 1567 height 1436
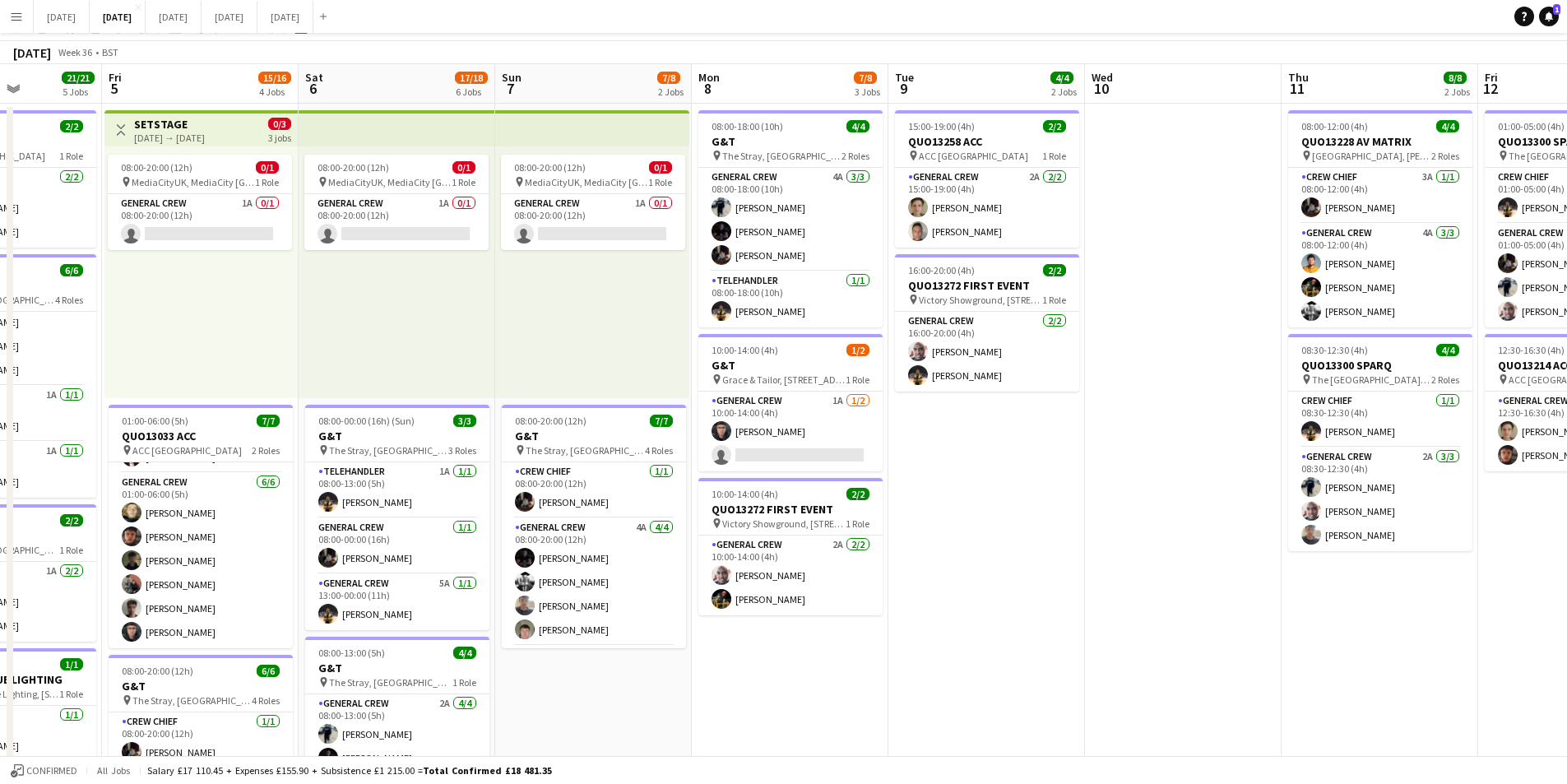
scroll to position [0, 0]
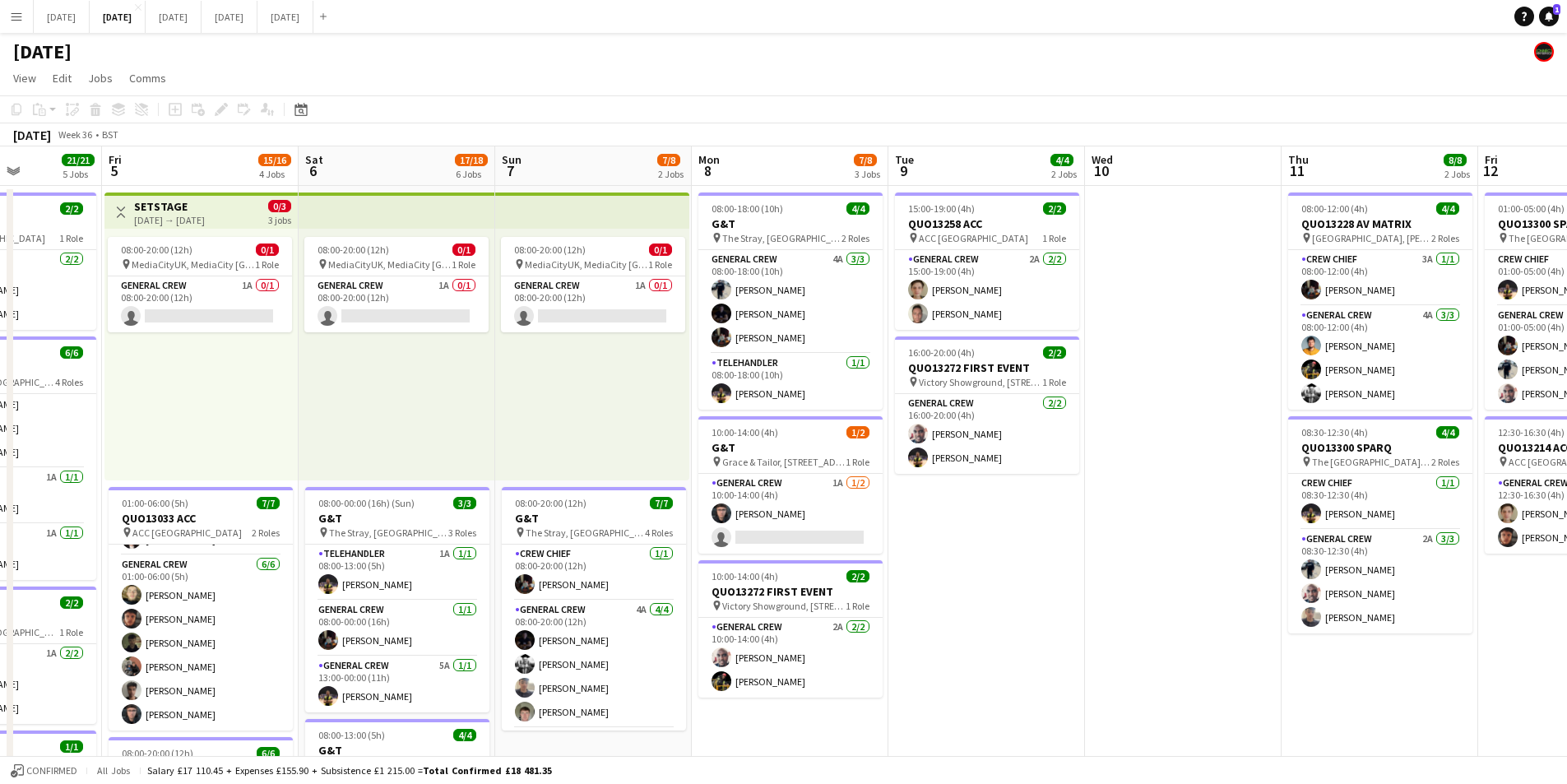
drag, startPoint x: 1235, startPoint y: 590, endPoint x: 1024, endPoint y: 570, distance: 211.9
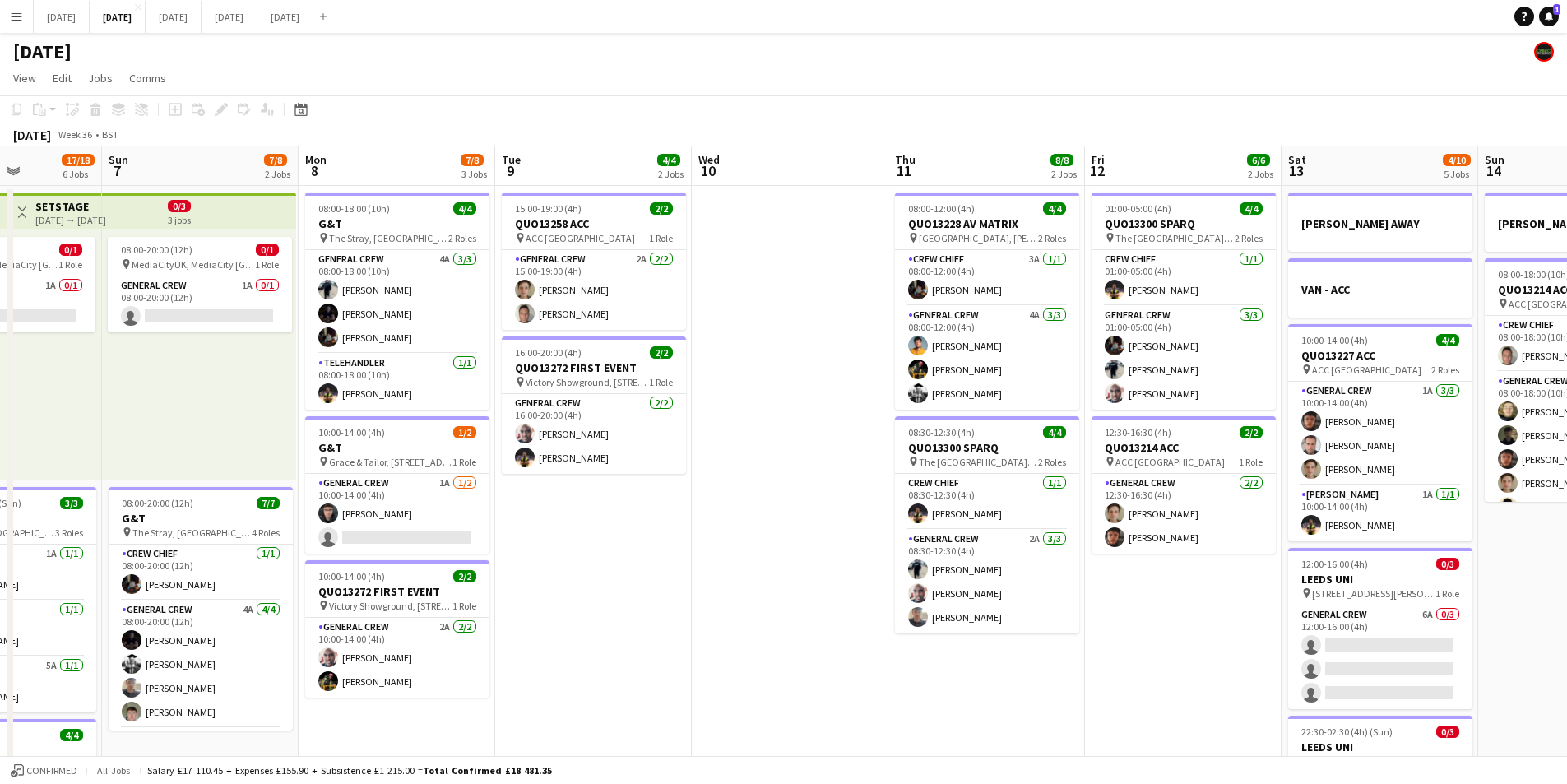
scroll to position [0, 445]
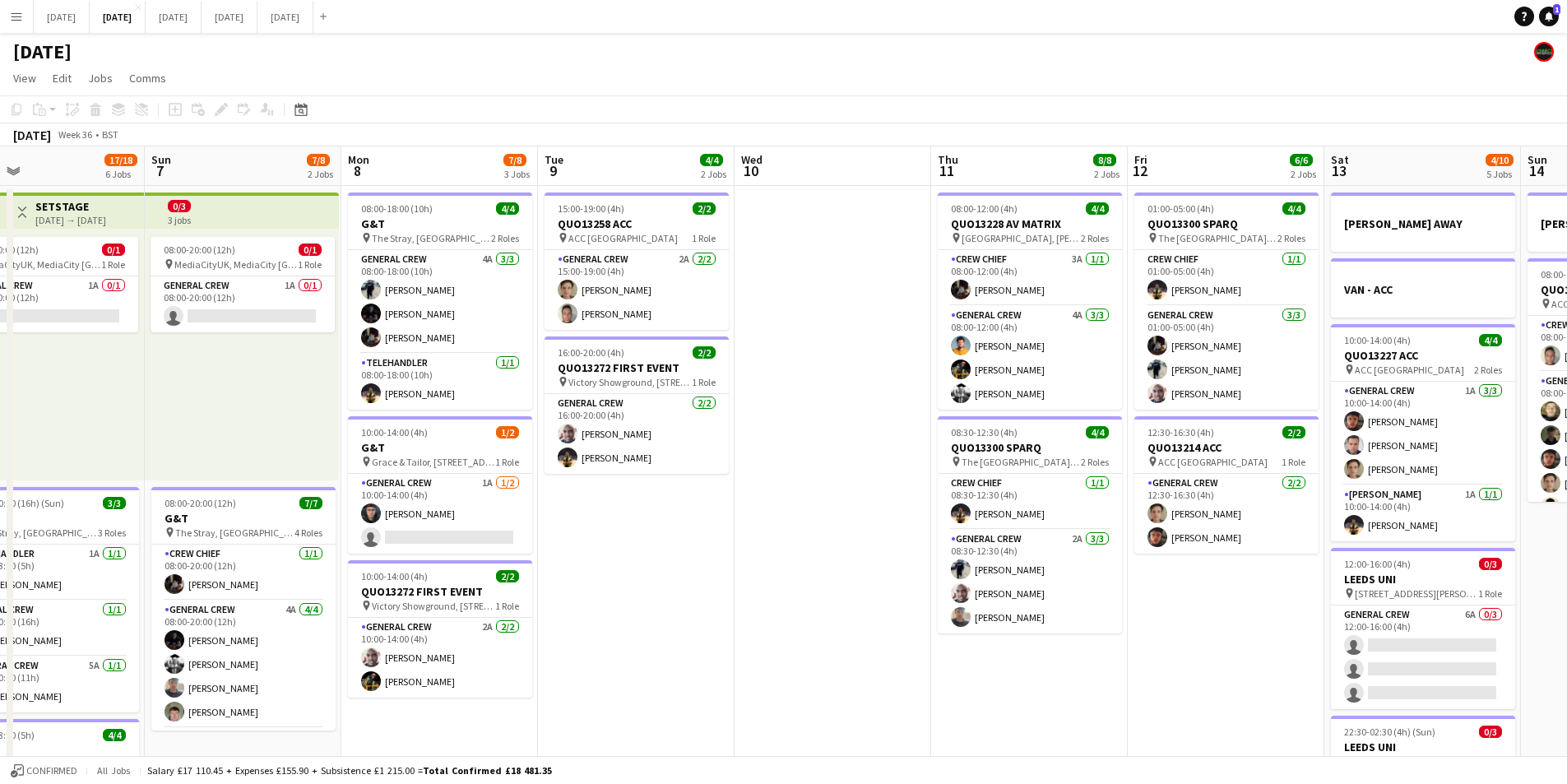
drag, startPoint x: 784, startPoint y: 648, endPoint x: 1325, endPoint y: 623, distance: 541.6
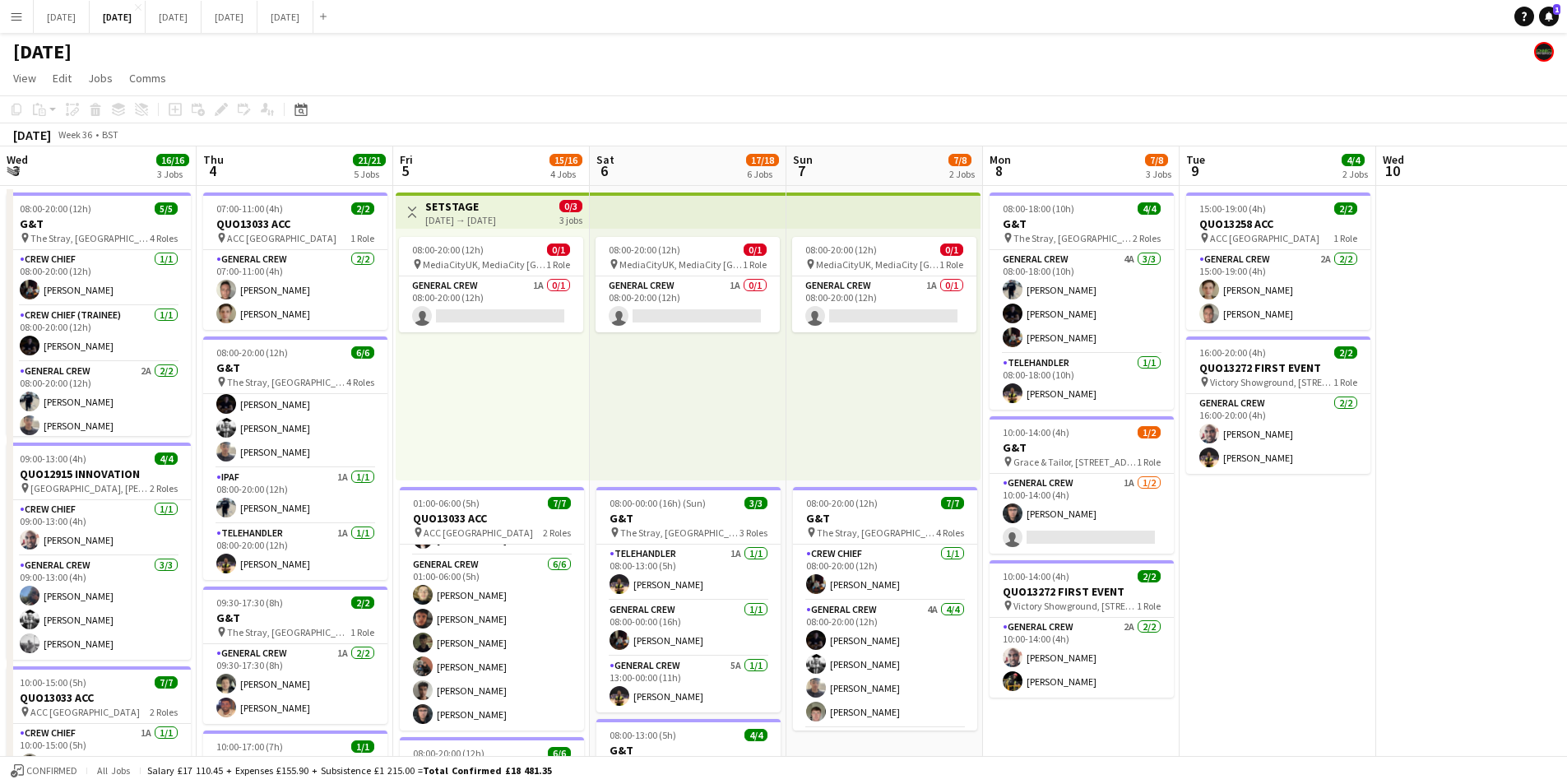
drag, startPoint x: 890, startPoint y: 611, endPoint x: 955, endPoint y: 613, distance: 65.0
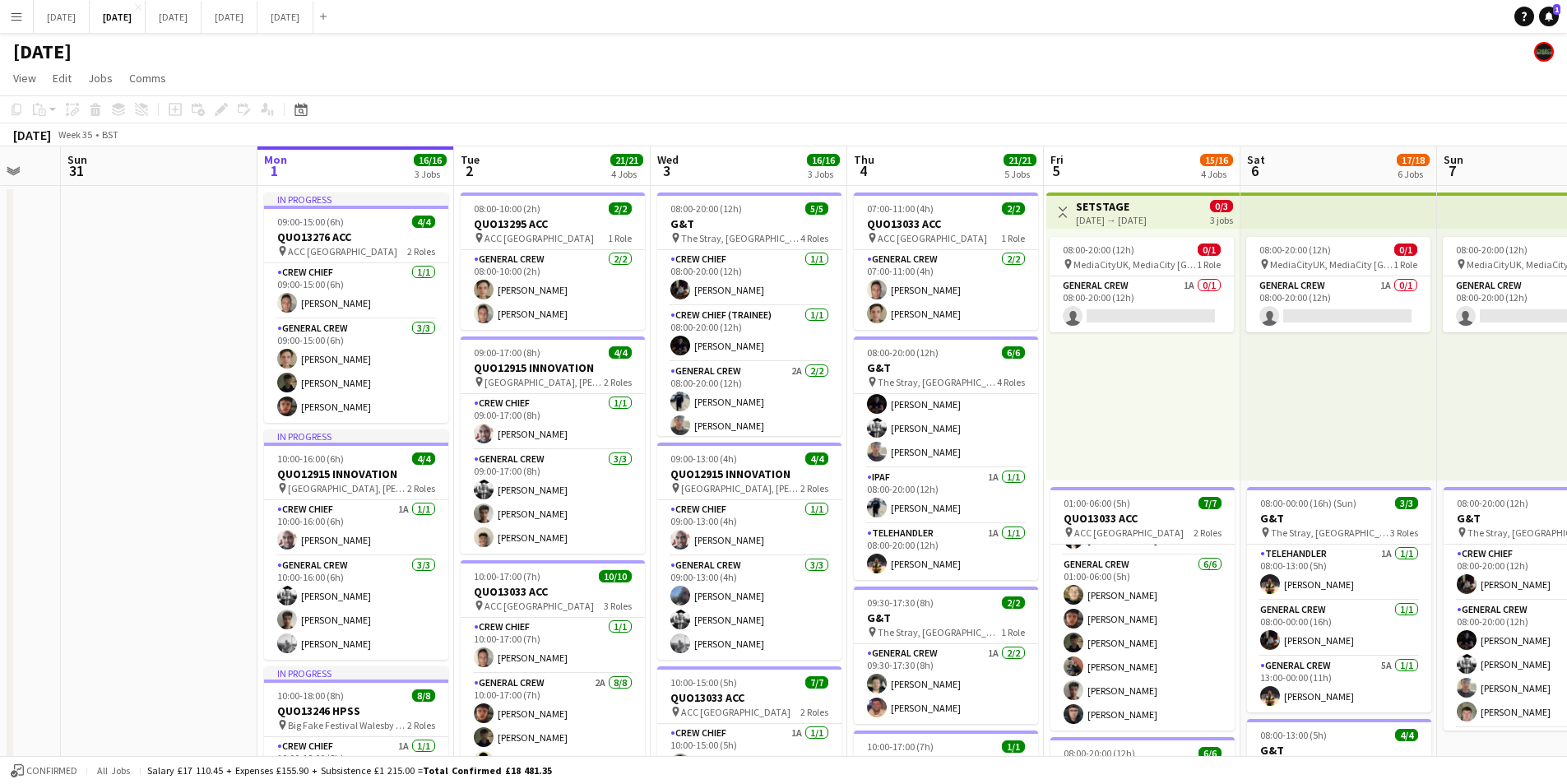
drag, startPoint x: 538, startPoint y: 504, endPoint x: 554, endPoint y: 508, distance: 16.5
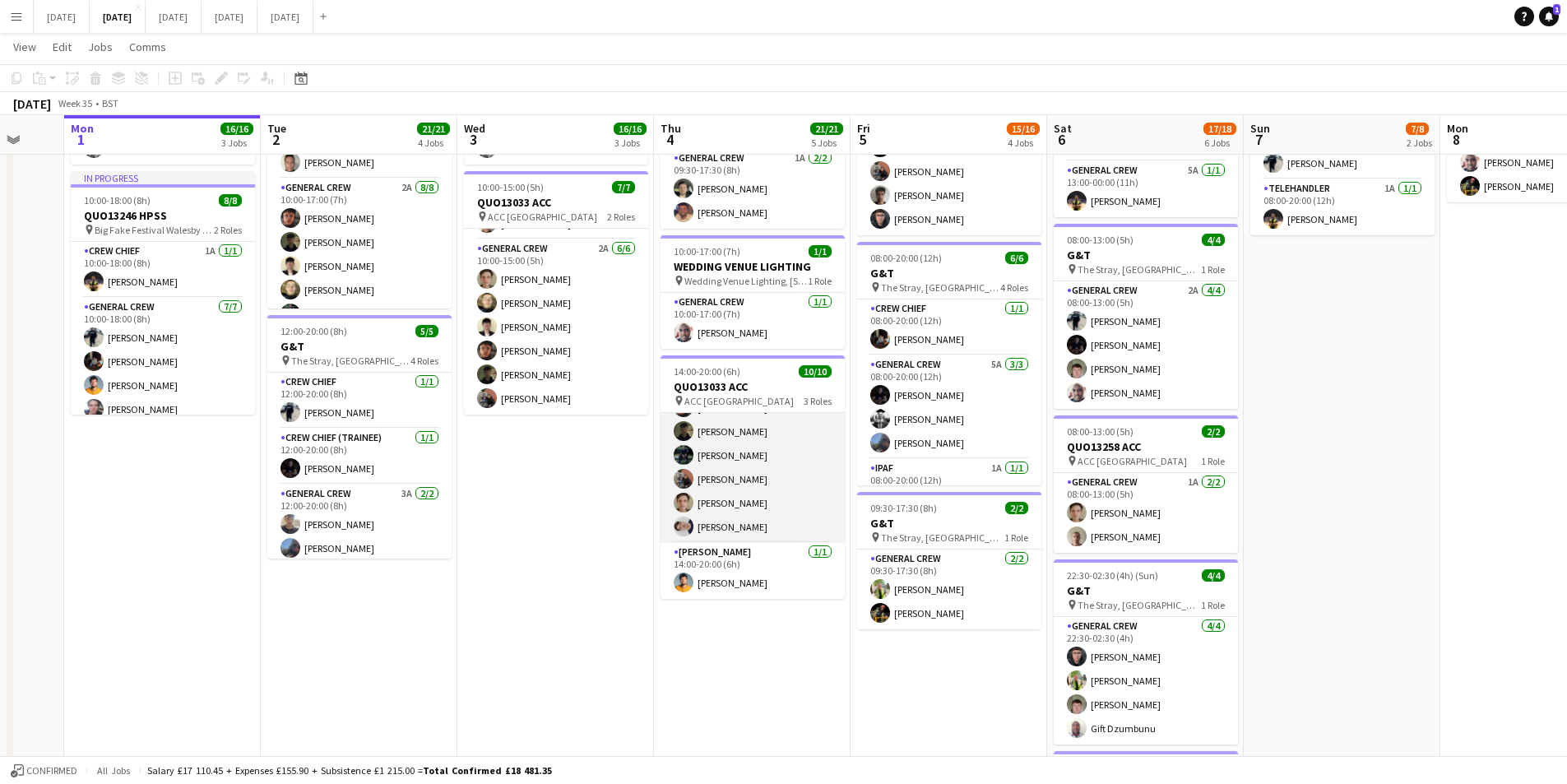
scroll to position [0, 0]
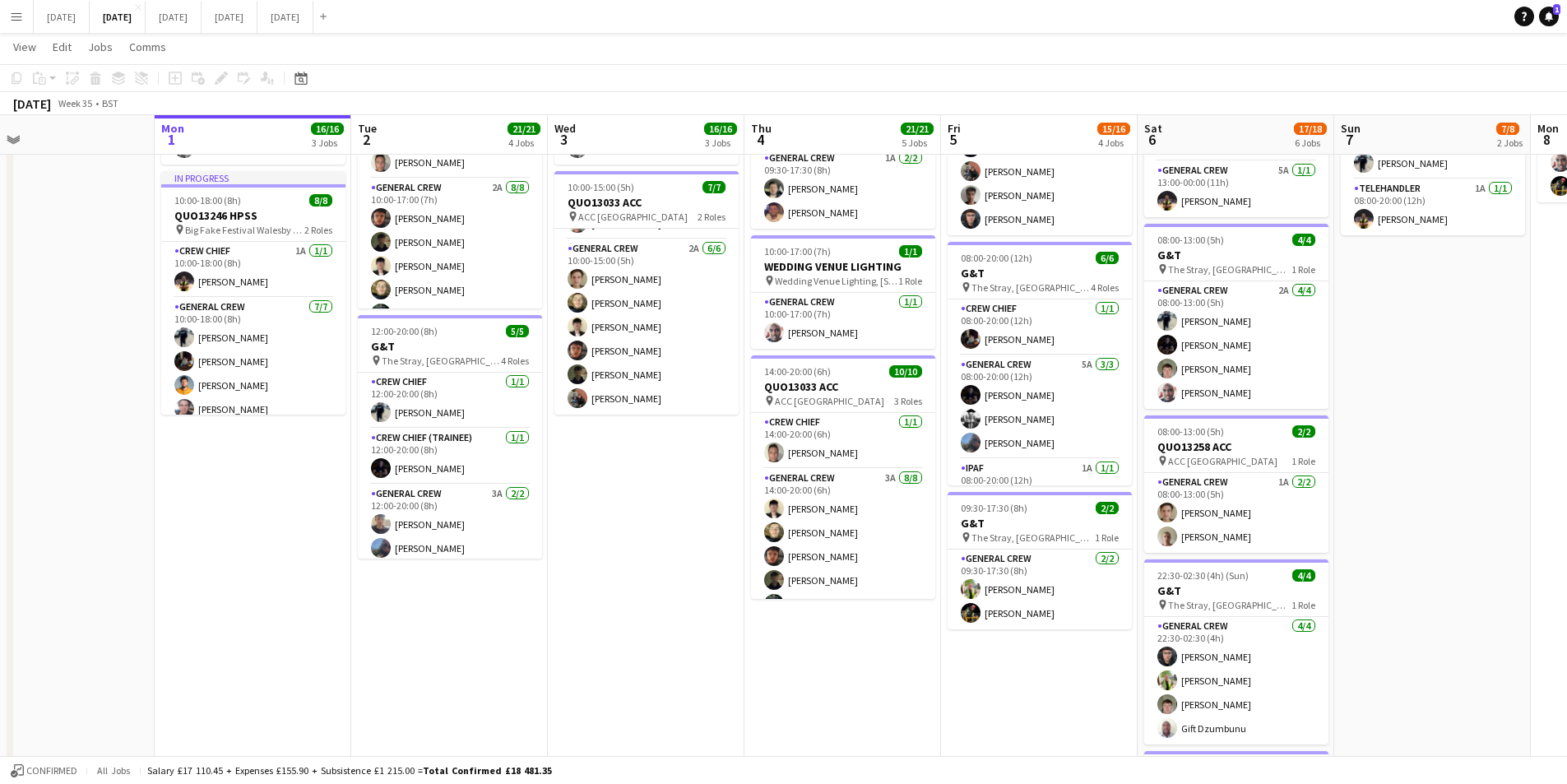
drag, startPoint x: 547, startPoint y: 583, endPoint x: 637, endPoint y: 602, distance: 92.0
click at [637, 602] on app-calendar-viewport "Fri 29 Sat 30 Sun 31 Mon 1 16/16 3 Jobs Tue 2 21/21 4 Jobs Wed 3 16/16 3 Jobs T…" at bounding box center [784, 288] width 1567 height 1436
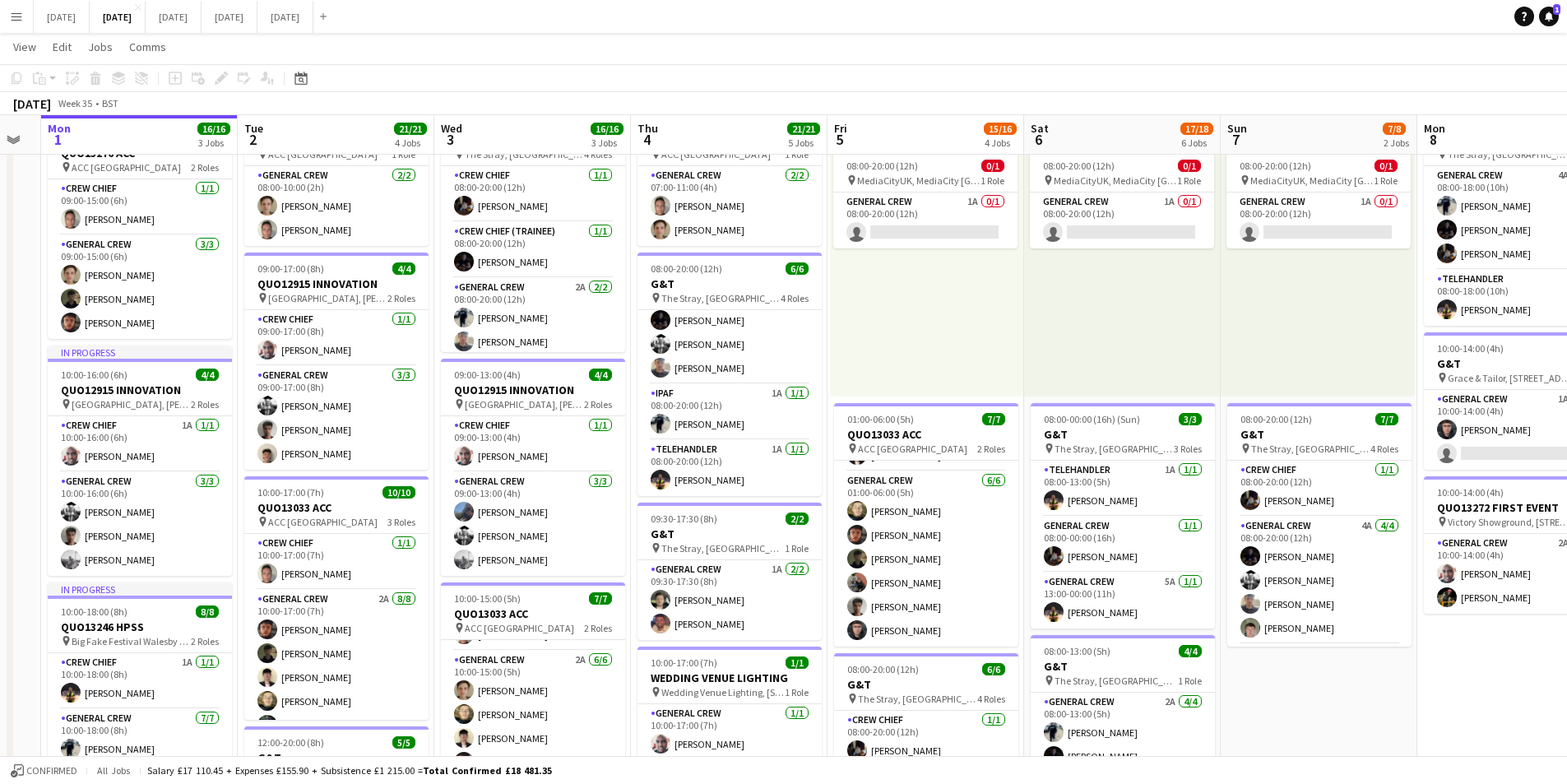
scroll to position [0, 553]
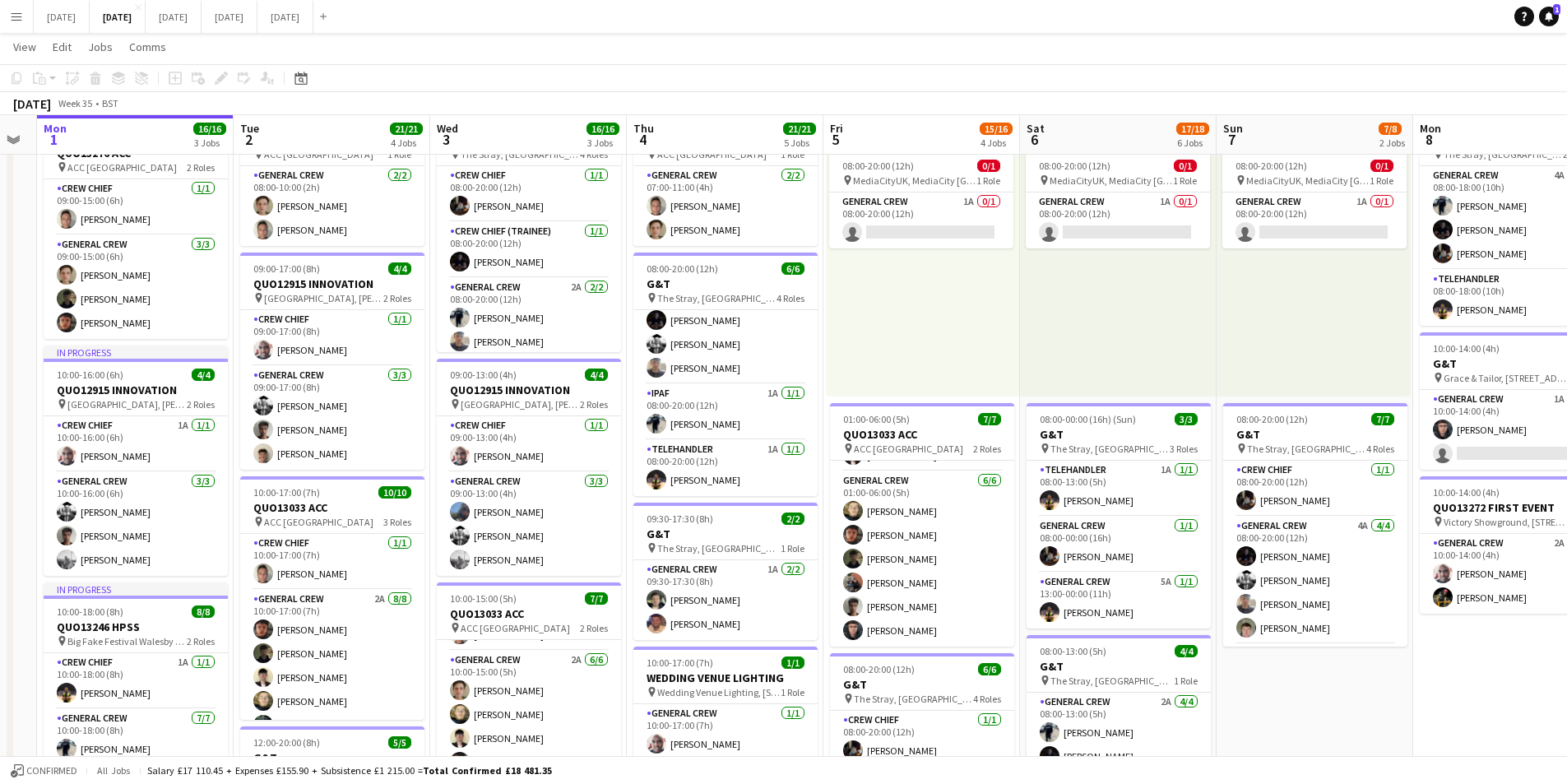
drag, startPoint x: 1444, startPoint y: 682, endPoint x: 1326, endPoint y: 674, distance: 118.3
click at [1326, 674] on app-calendar-viewport "Fri 29 Sat 30 Sun 31 Mon 1 16/16 3 Jobs Tue 2 21/21 4 Jobs Wed 3 16/16 3 Jobs T…" at bounding box center [784, 699] width 1567 height 1436
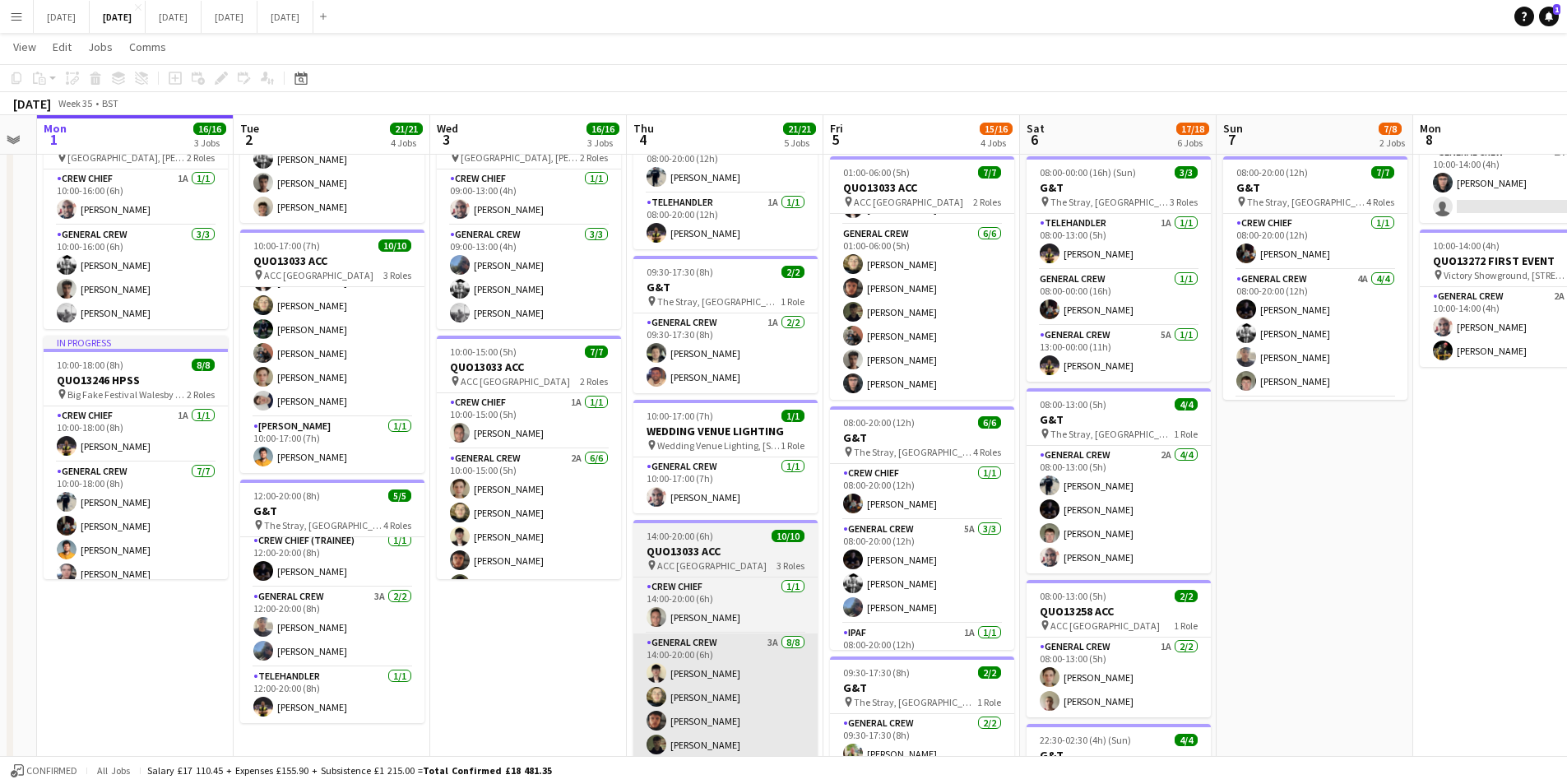
scroll to position [45, 0]
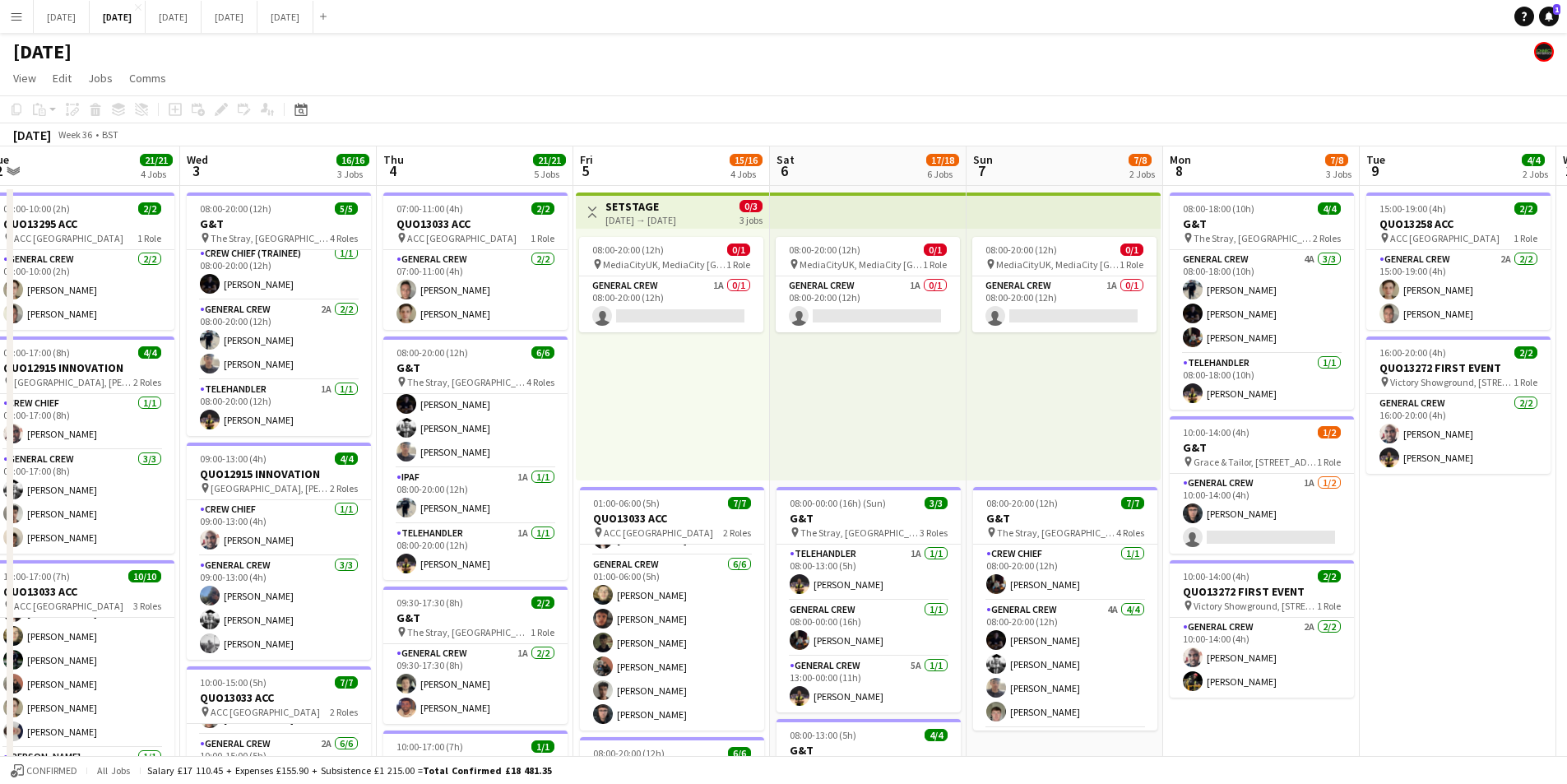
drag, startPoint x: 1453, startPoint y: 700, endPoint x: 1142, endPoint y: 650, distance: 315.0
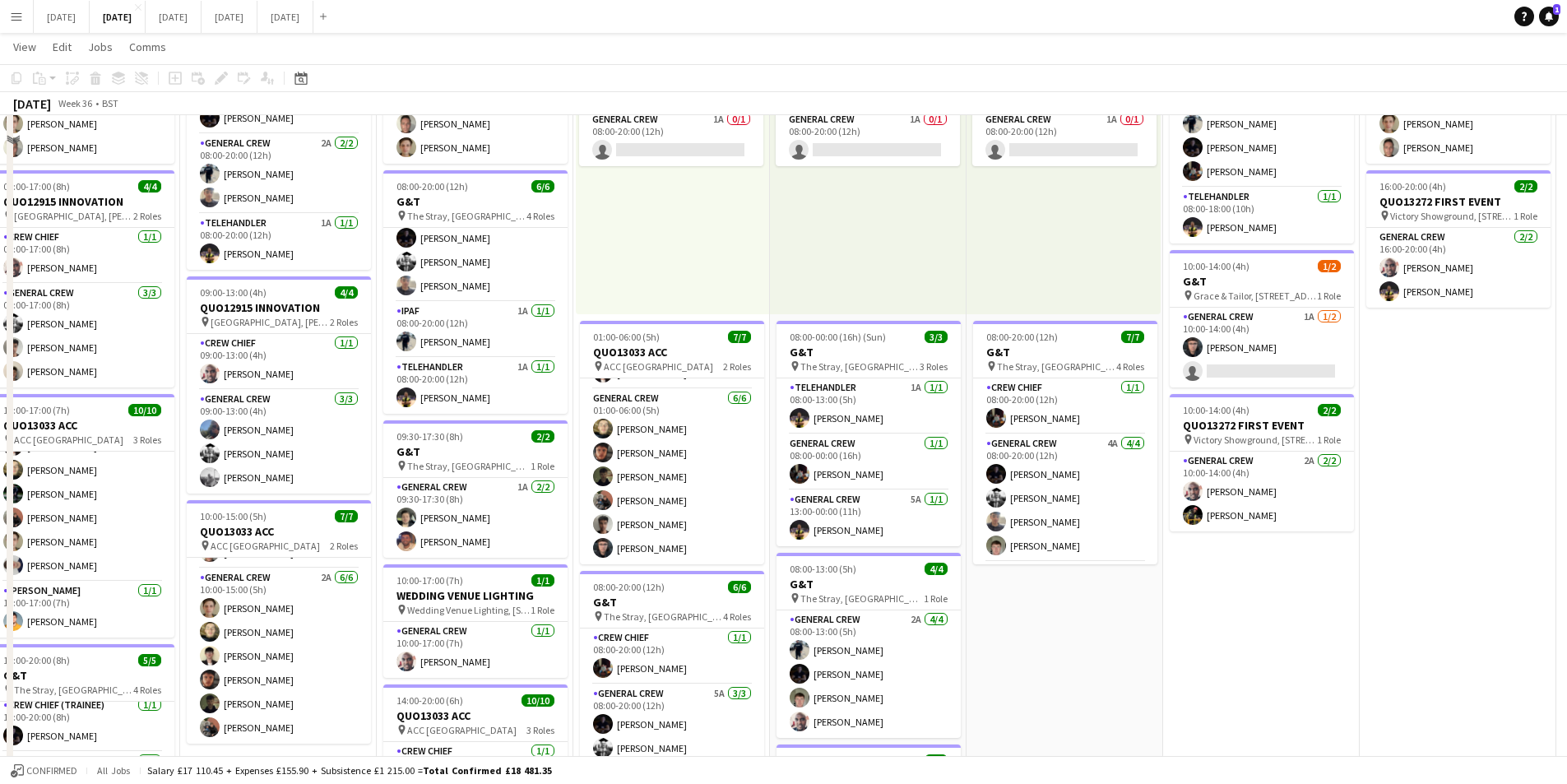
scroll to position [0, 0]
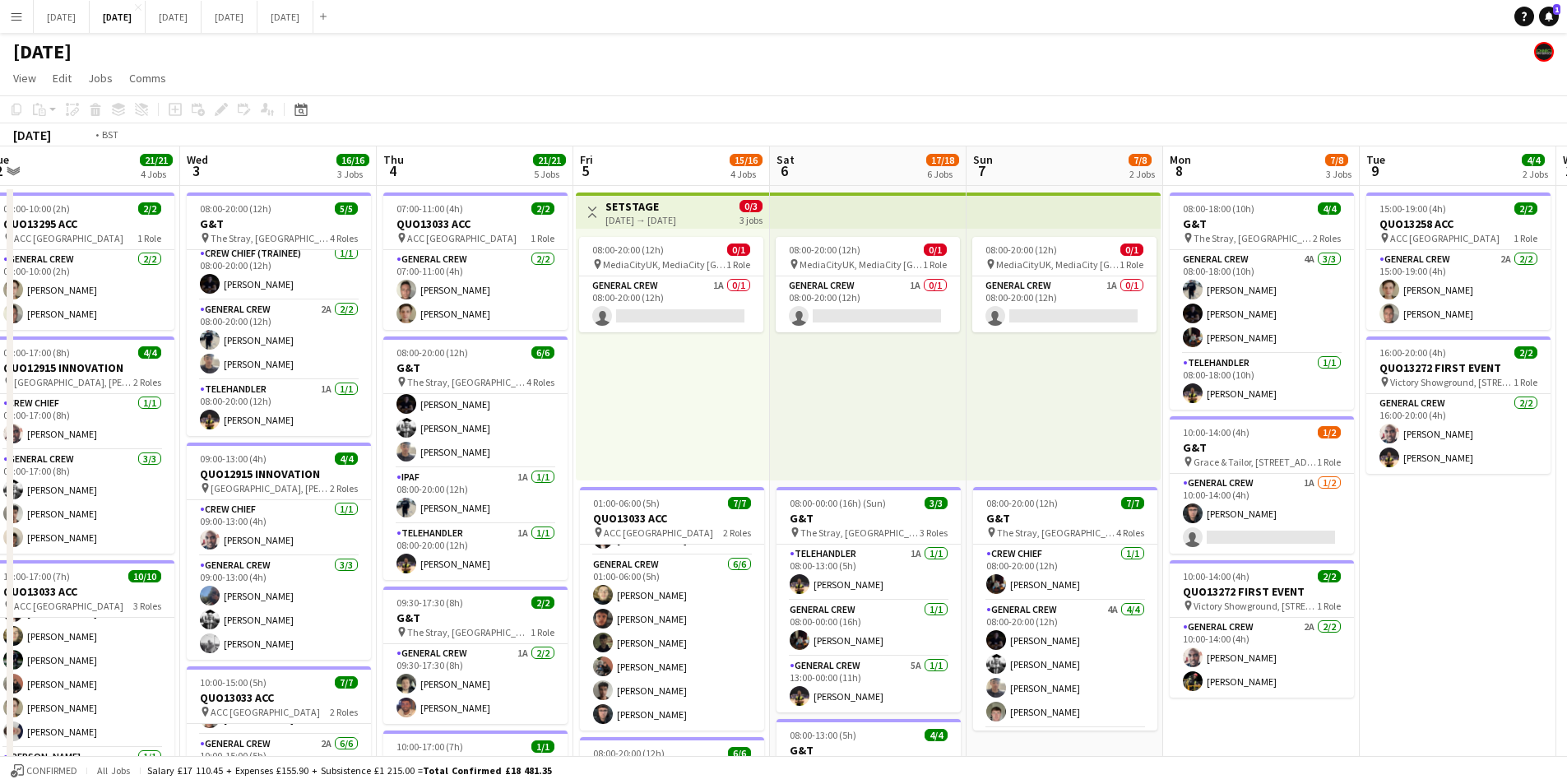
drag, startPoint x: 703, startPoint y: 443, endPoint x: 967, endPoint y: 459, distance: 264.5
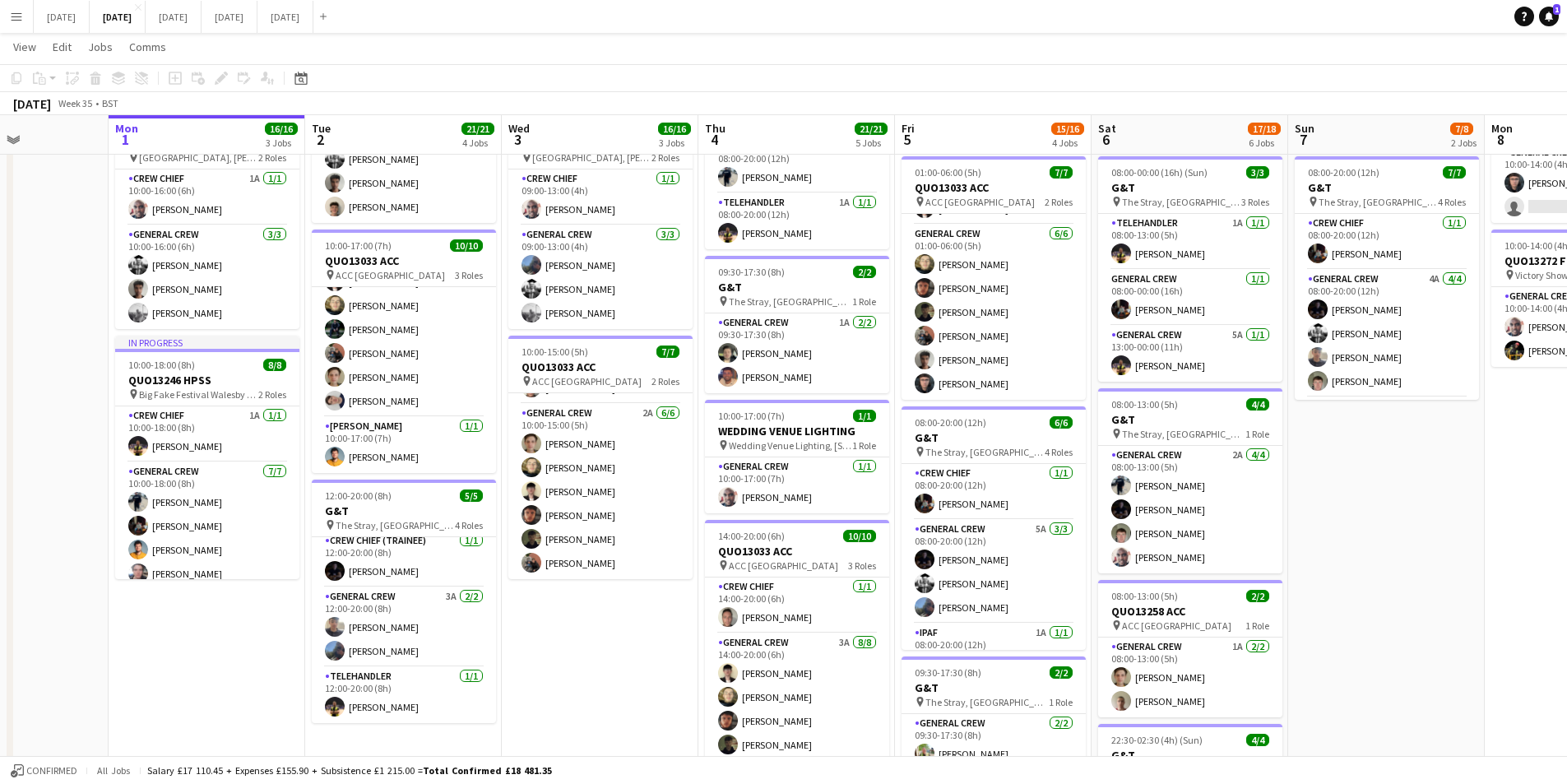
scroll to position [0, 472]
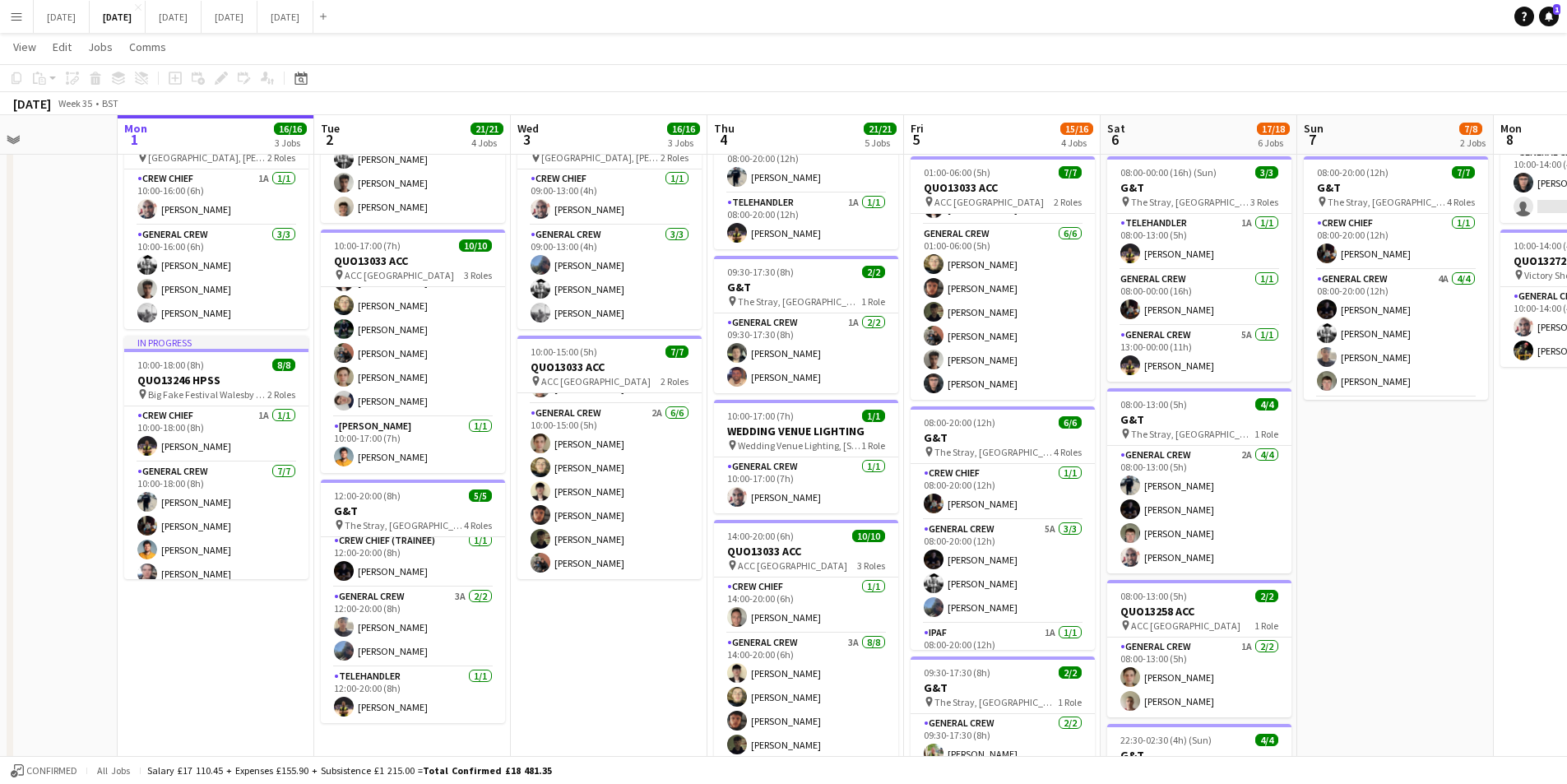
drag, startPoint x: 507, startPoint y: 682, endPoint x: 572, endPoint y: 699, distance: 67.2
click at [572, 699] on app-calendar-viewport "Fri 29 Sat 30 Sun 31 Mon 1 16/16 3 Jobs Tue 2 21/21 4 Jobs Wed 3 16/16 3 Jobs T…" at bounding box center [784, 453] width 1567 height 1436
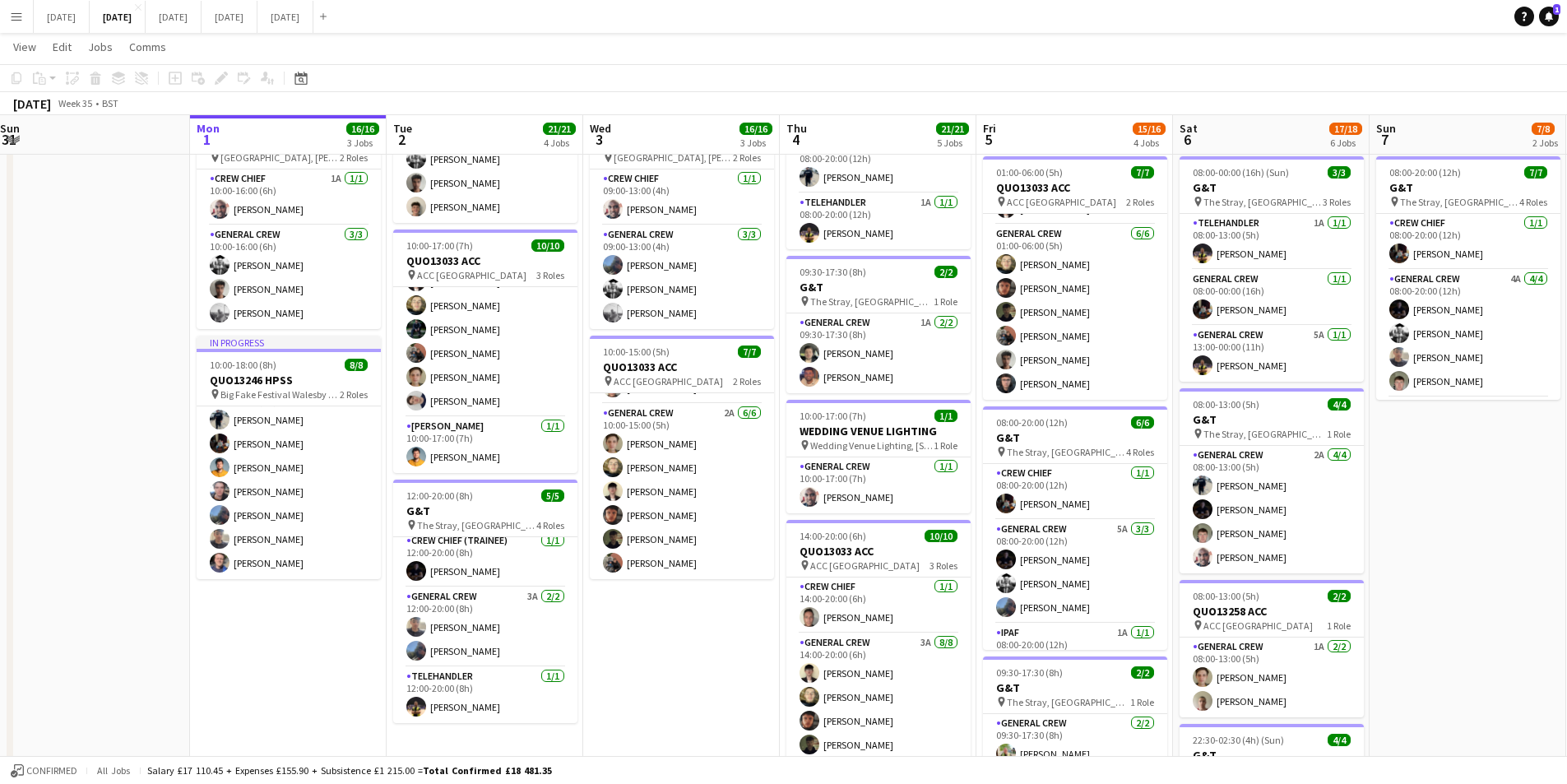
drag, startPoint x: 264, startPoint y: 608, endPoint x: 331, endPoint y: 613, distance: 67.2
click at [331, 613] on app-calendar-viewport "Fri 29 Sat 30 Sun 31 Mon 1 16/16 3 Jobs Tue 2 21/21 4 Jobs Wed 3 16/16 3 Jobs T…" at bounding box center [784, 453] width 1567 height 1436
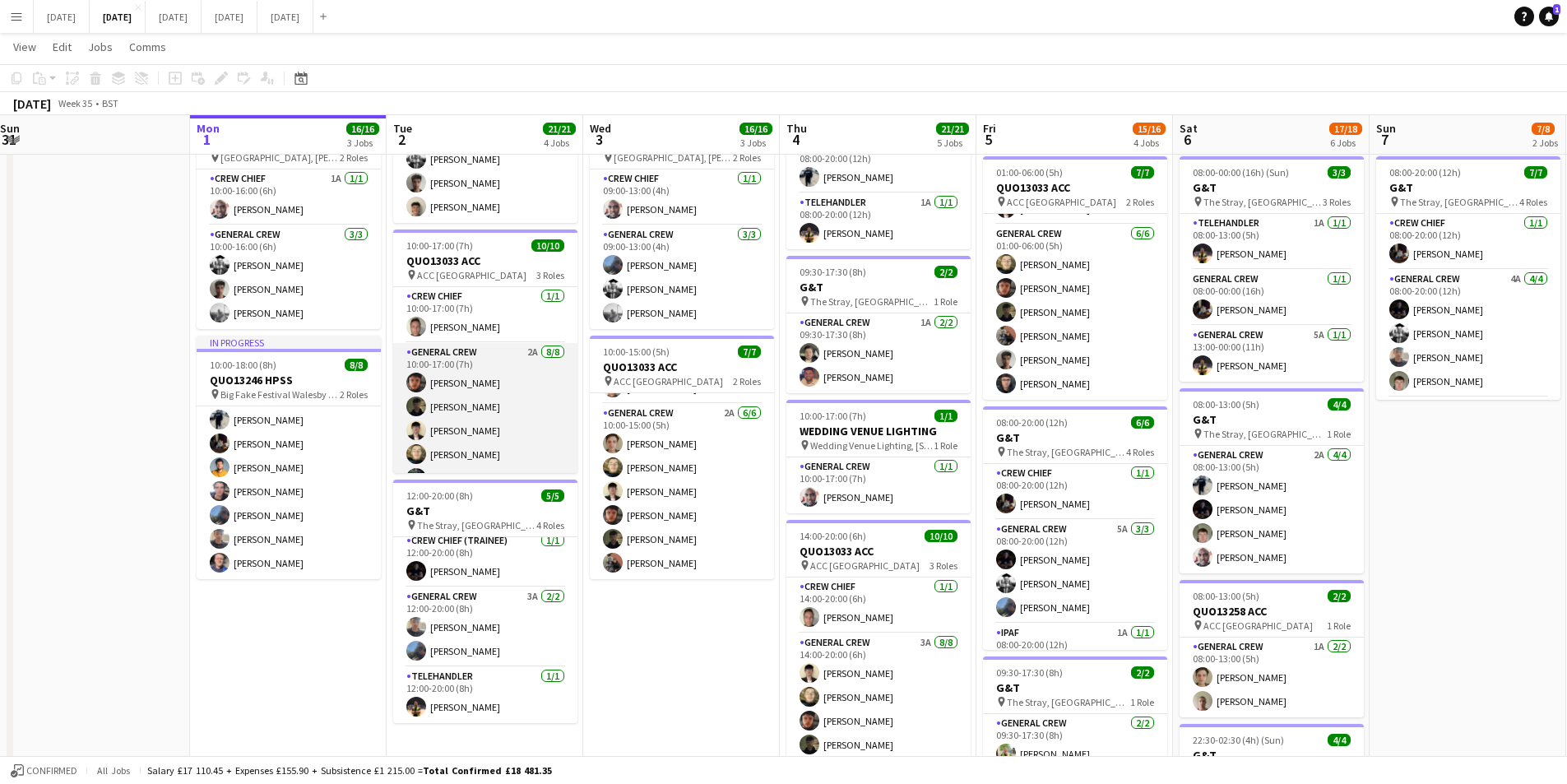
scroll to position [149, 0]
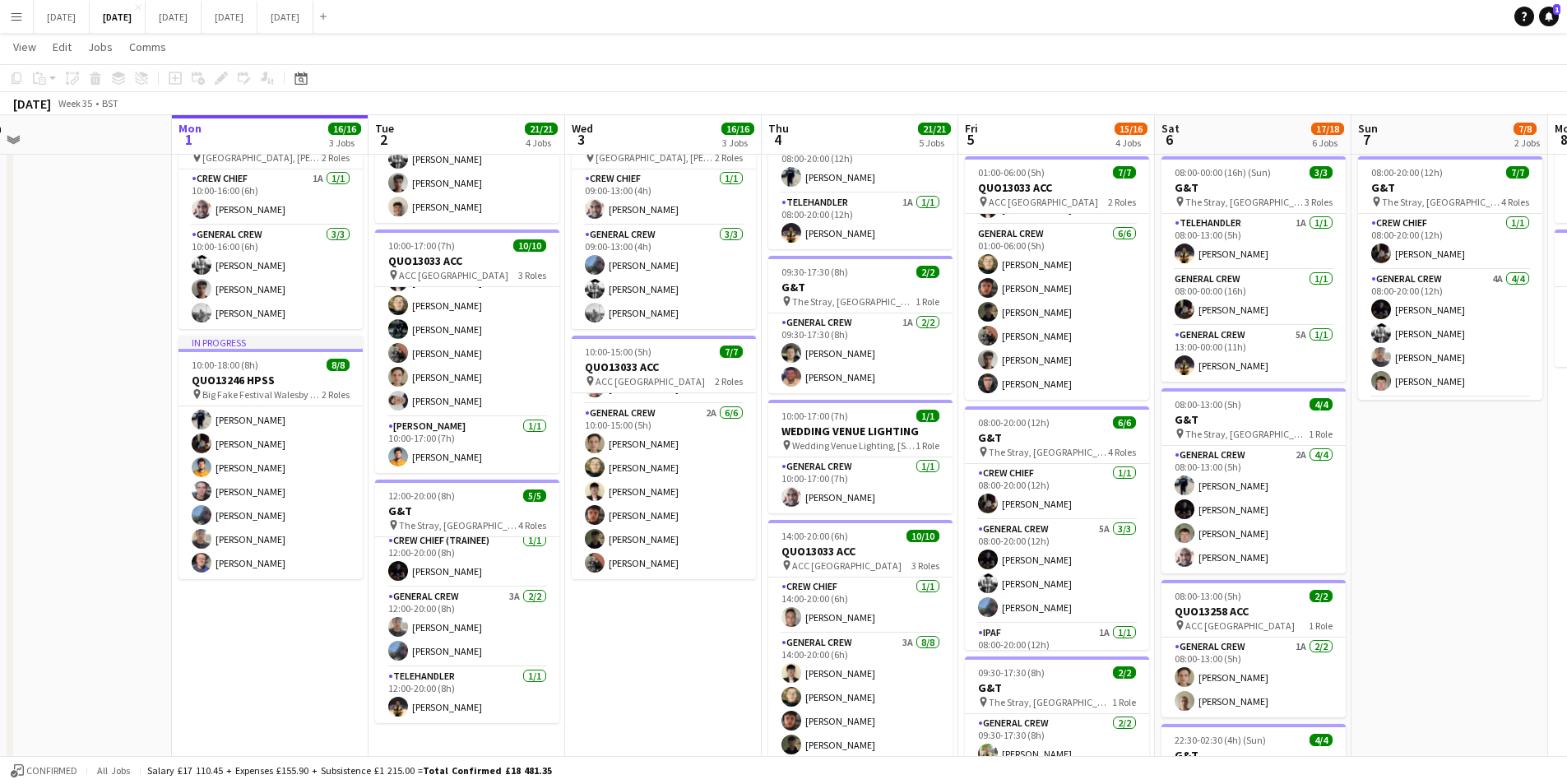
drag, startPoint x: 299, startPoint y: 680, endPoint x: 278, endPoint y: 677, distance: 21.2
click at [278, 678] on app-calendar-viewport "Fri 29 Sat 30 Sun 31 Mon 1 16/16 3 Jobs Tue 2 21/21 4 Jobs Wed 3 16/16 3 Jobs T…" at bounding box center [784, 453] width 1567 height 1436
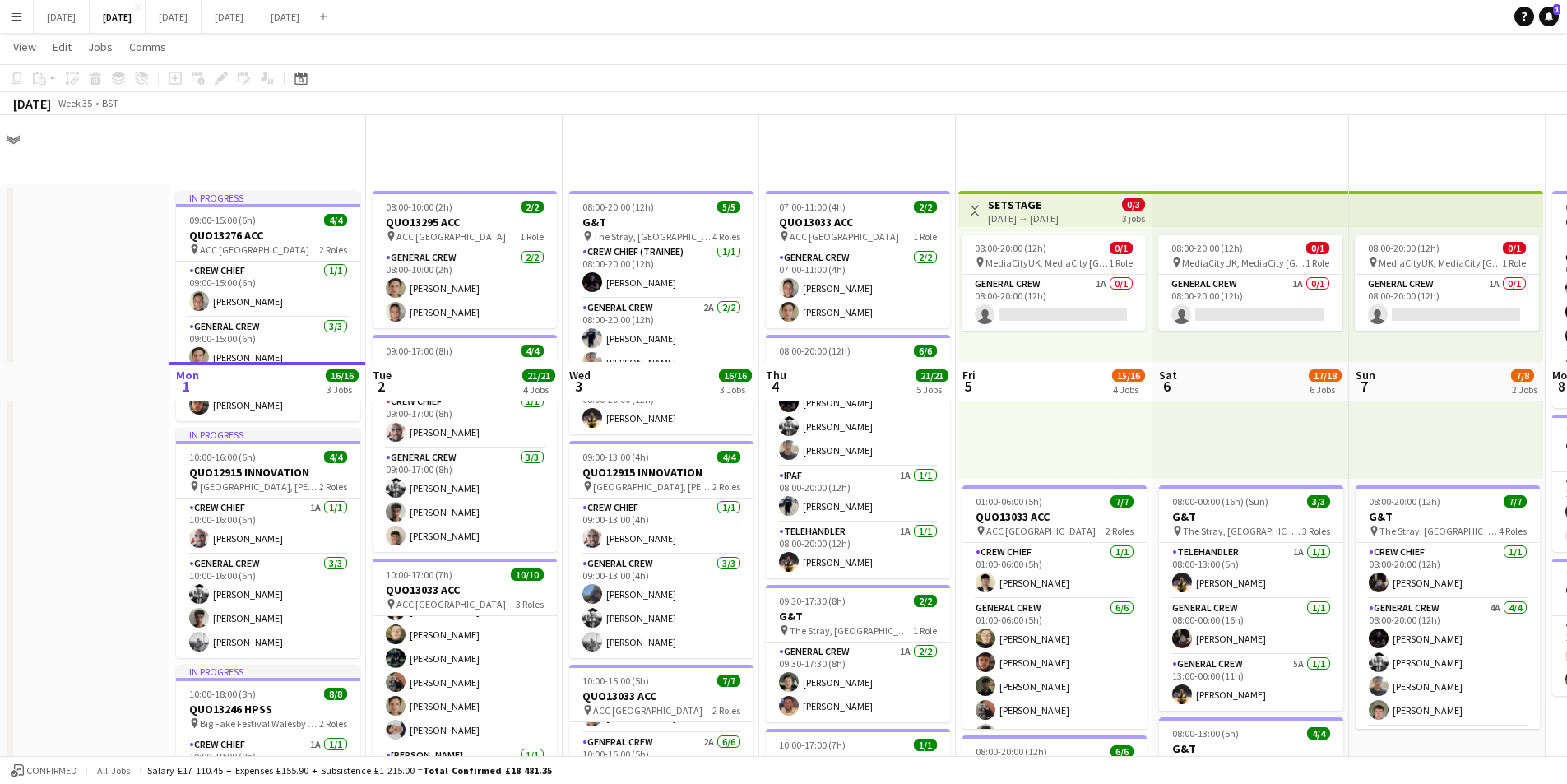
scroll to position [246, 0]
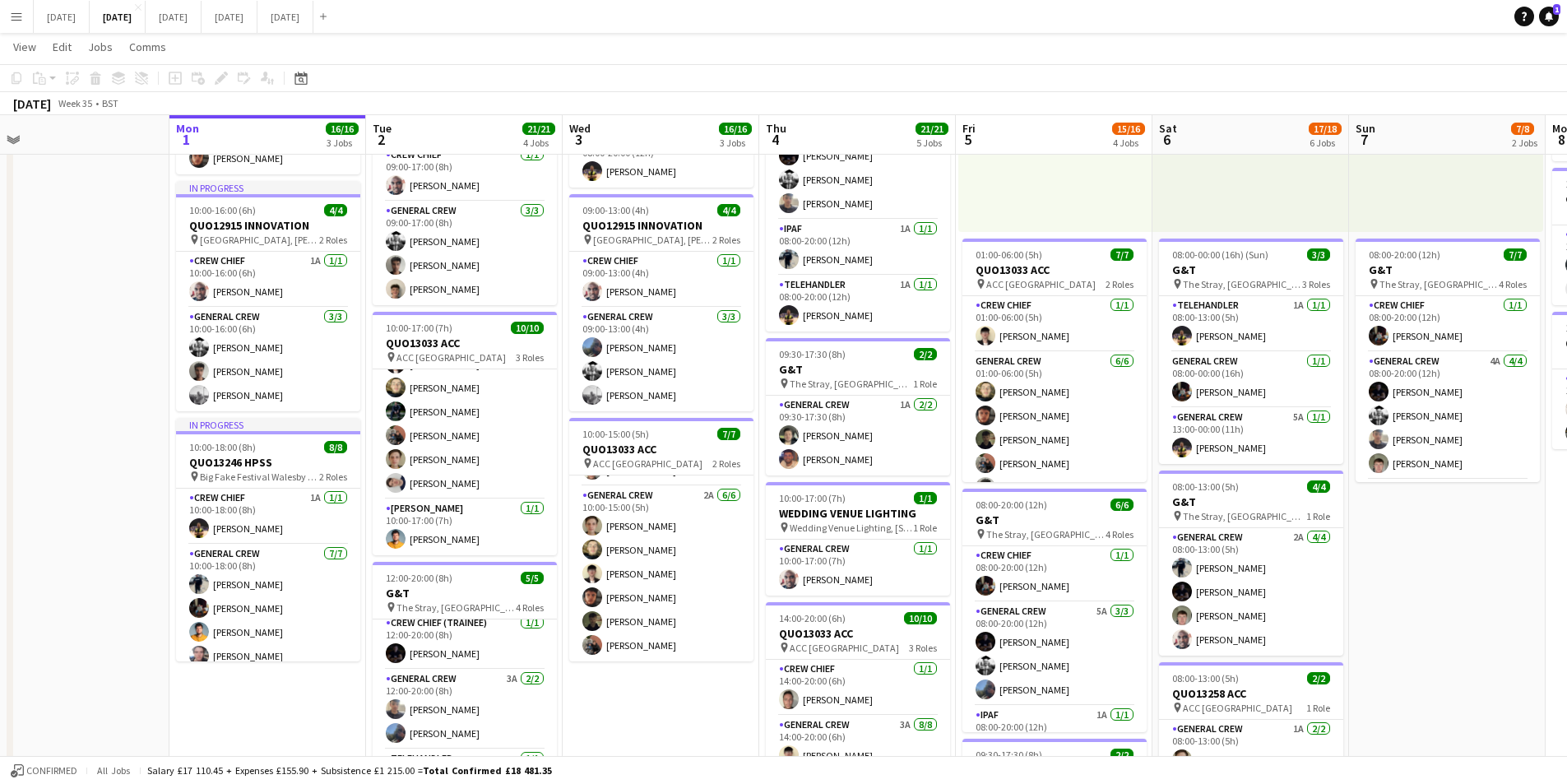
drag, startPoint x: 1475, startPoint y: 551, endPoint x: 1347, endPoint y: 542, distance: 128.3
click at [1350, 550] on app-calendar-viewport "Fri 29 Sat 30 Sun 31 Mon 1 16/16 3 Jobs Tue 2 21/21 4 Jobs Wed 3 16/16 3 Jobs T…" at bounding box center [784, 535] width 1567 height 1436
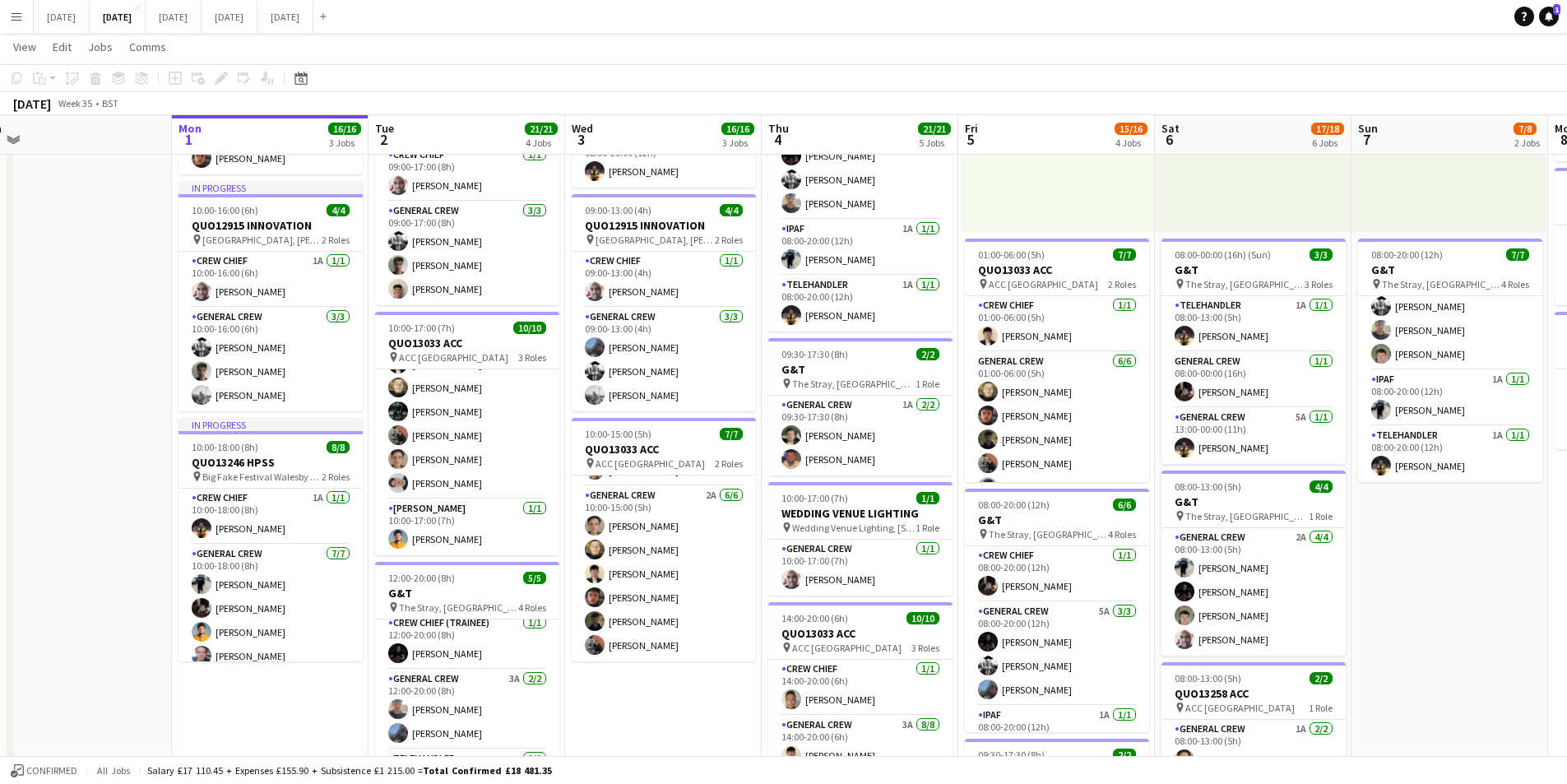
scroll to position [0, 408]
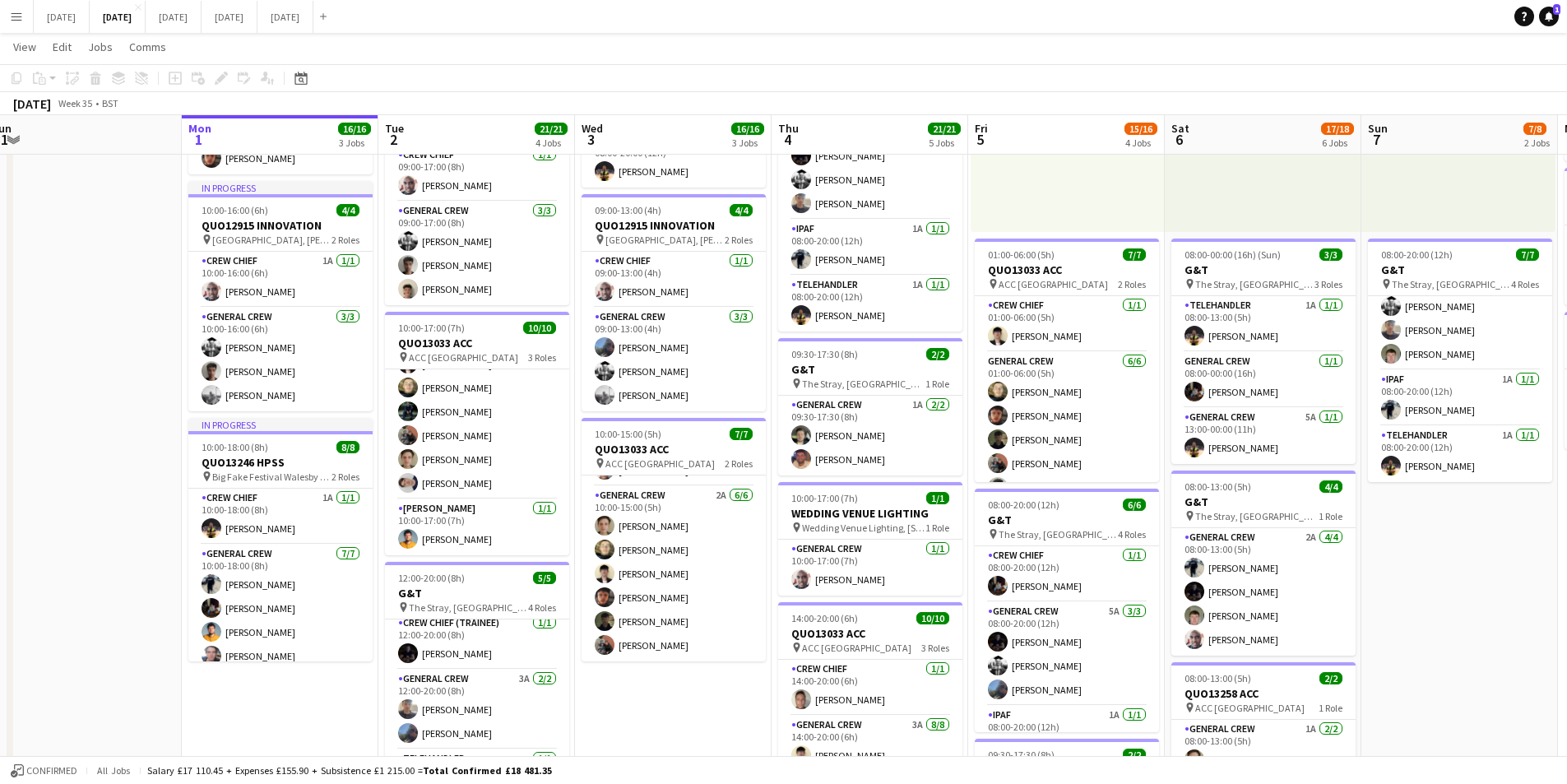
drag, startPoint x: 1289, startPoint y: 625, endPoint x: 1427, endPoint y: 634, distance: 138.3
click at [1427, 634] on app-calendar-viewport "Fri 29 Sat 30 Sun 31 Mon 1 16/16 3 Jobs Tue 2 21/21 4 Jobs Wed 3 16/16 3 Jobs T…" at bounding box center [784, 535] width 1567 height 1436
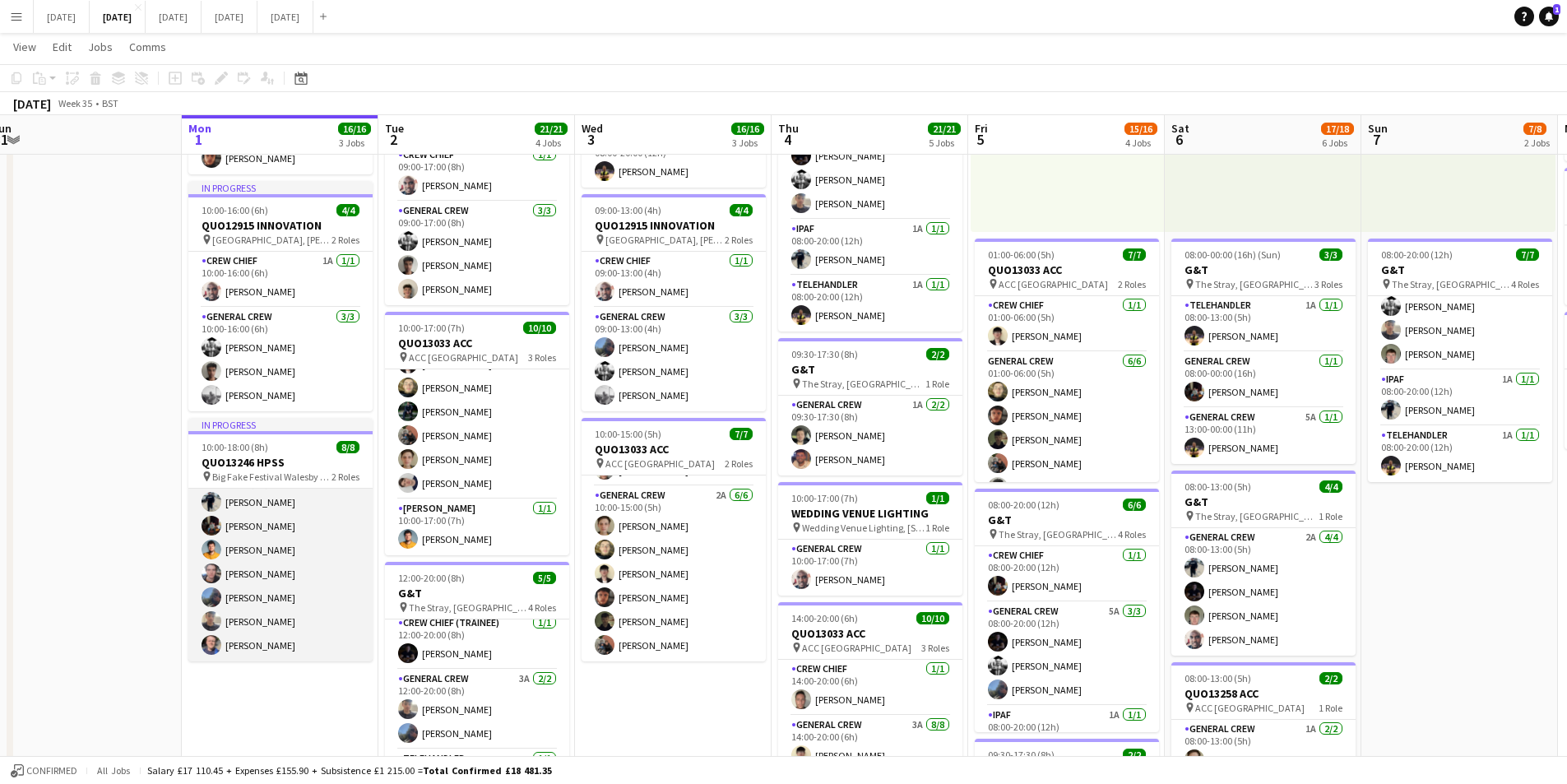
scroll to position [0, 0]
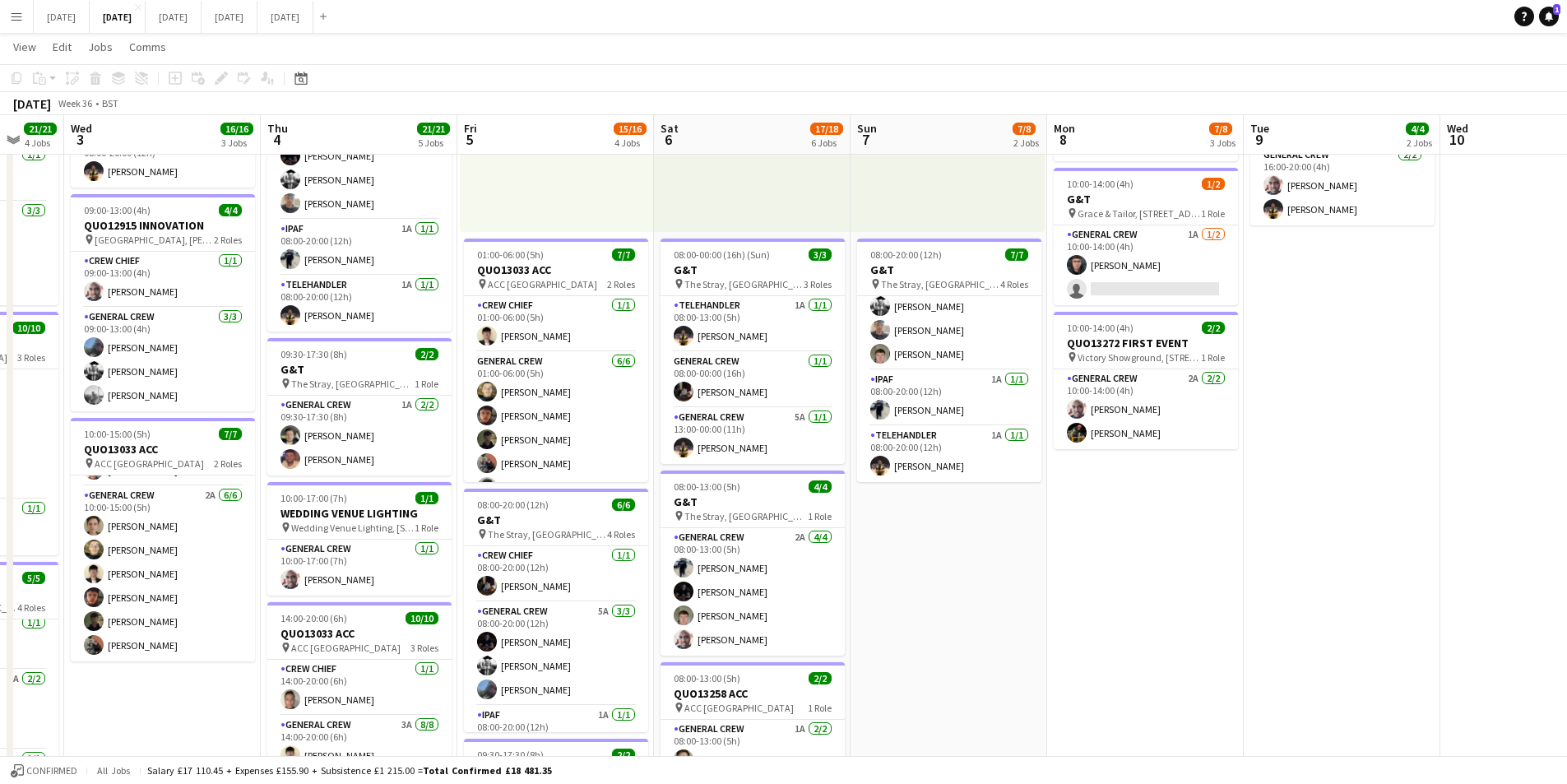
drag, startPoint x: 1351, startPoint y: 656, endPoint x: 820, endPoint y: 637, distance: 531.3
click at [820, 637] on app-calendar-viewport "Sun 31 Mon 1 16/16 3 Jobs Tue 2 21/21 4 Jobs Wed 3 16/16 3 Jobs Thu 4 21/21 5 J…" at bounding box center [784, 535] width 1567 height 1436
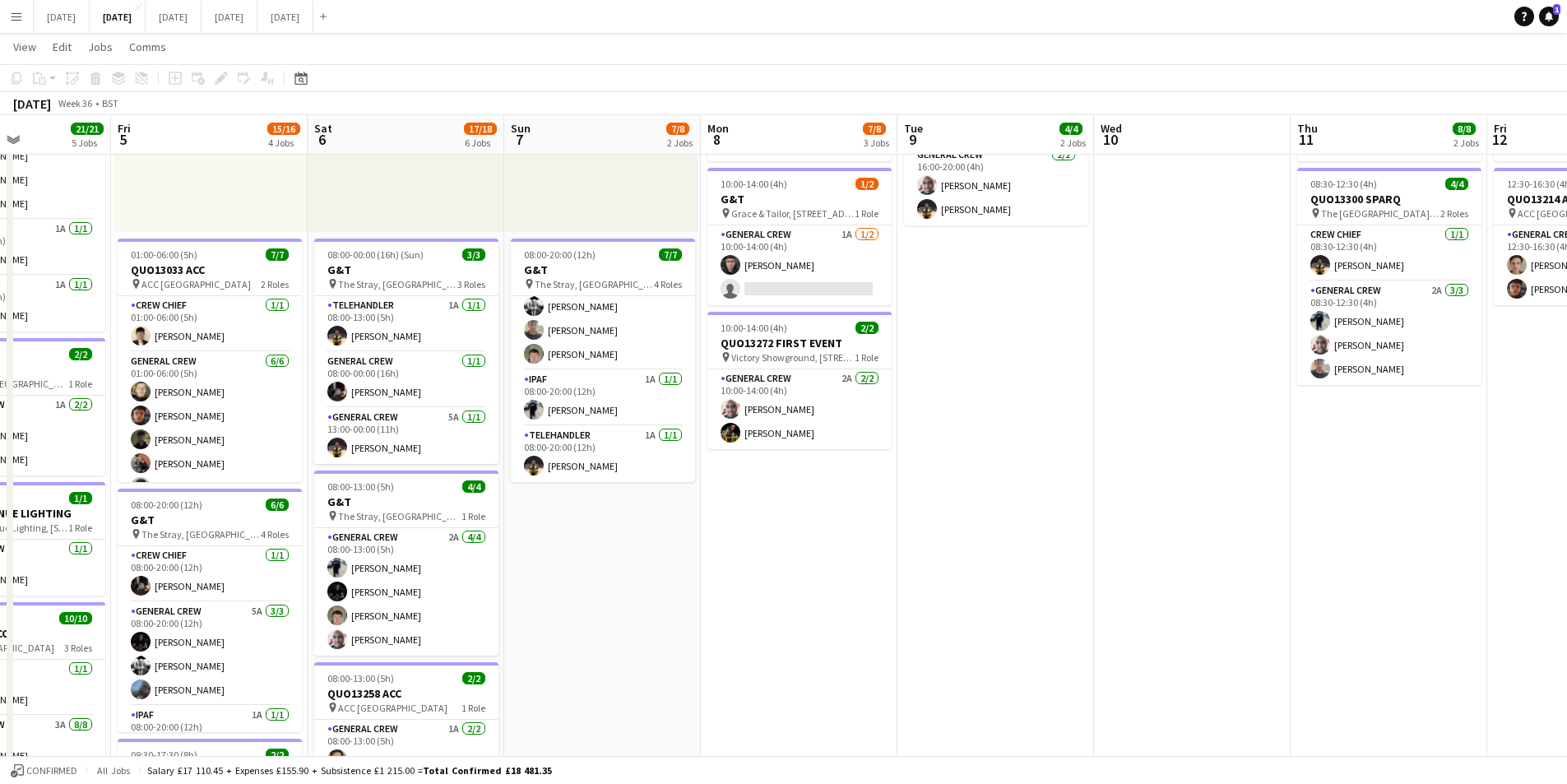
drag, startPoint x: 1171, startPoint y: 643, endPoint x: 903, endPoint y: 645, distance: 268.0
click at [854, 648] on app-calendar-viewport "Mon 1 16/16 3 Jobs Tue 2 21/21 4 Jobs Wed 3 16/16 3 Jobs Thu 4 21/21 5 Jobs Fri…" at bounding box center [784, 535] width 1567 height 1436
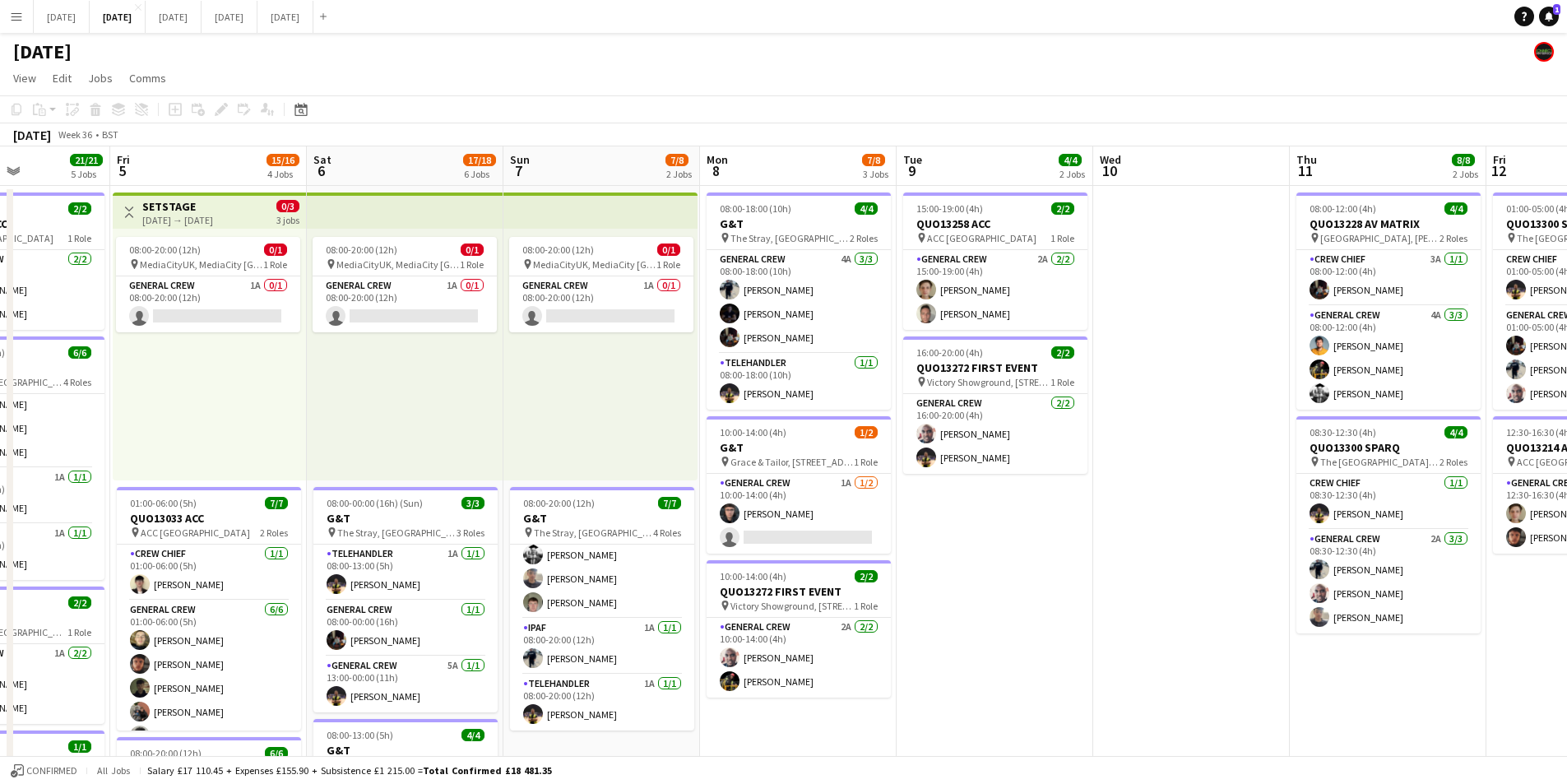
drag, startPoint x: 1207, startPoint y: 674, endPoint x: 811, endPoint y: 593, distance: 404.2
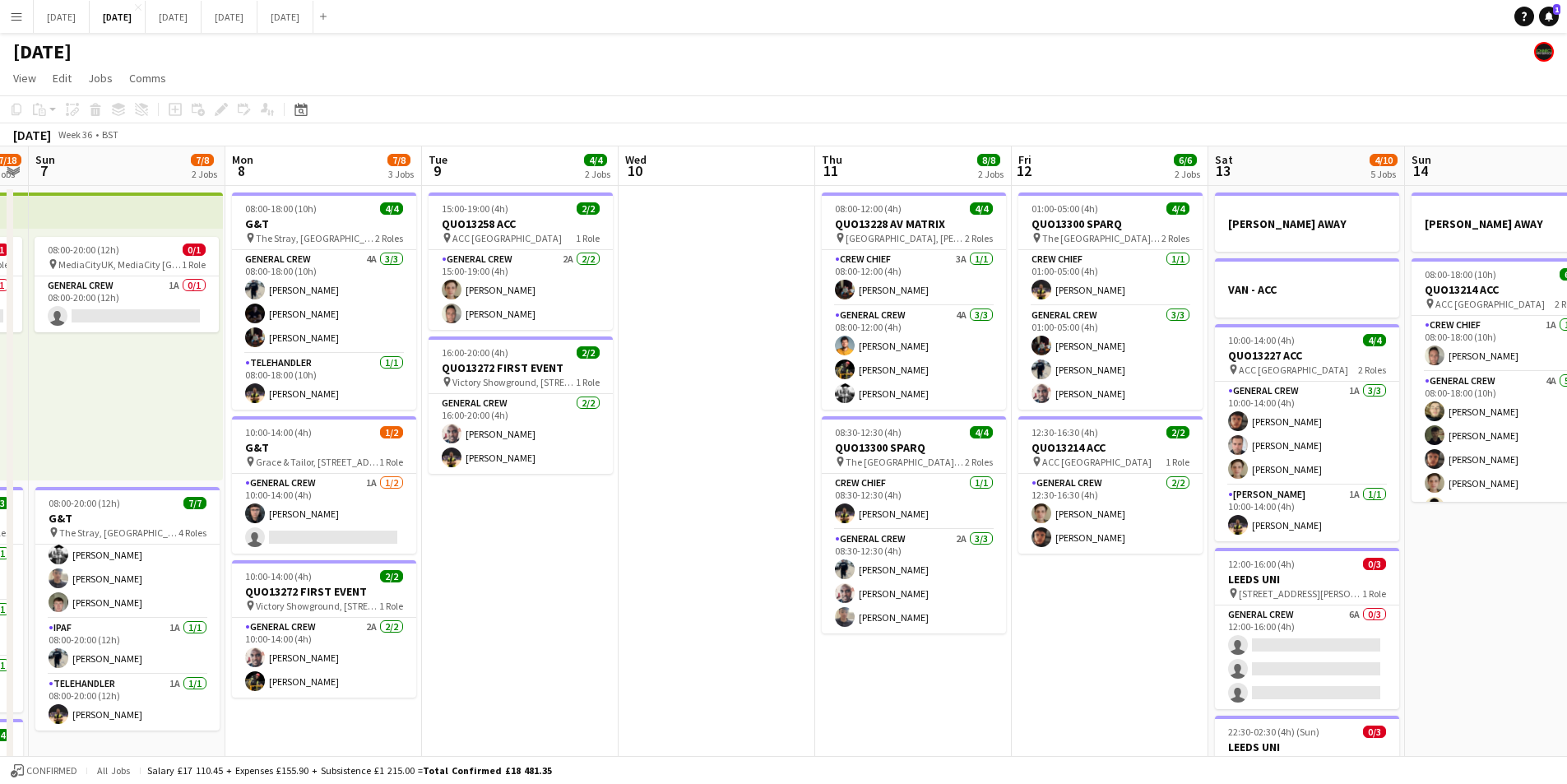
drag, startPoint x: 1051, startPoint y: 678, endPoint x: 807, endPoint y: 664, distance: 244.4
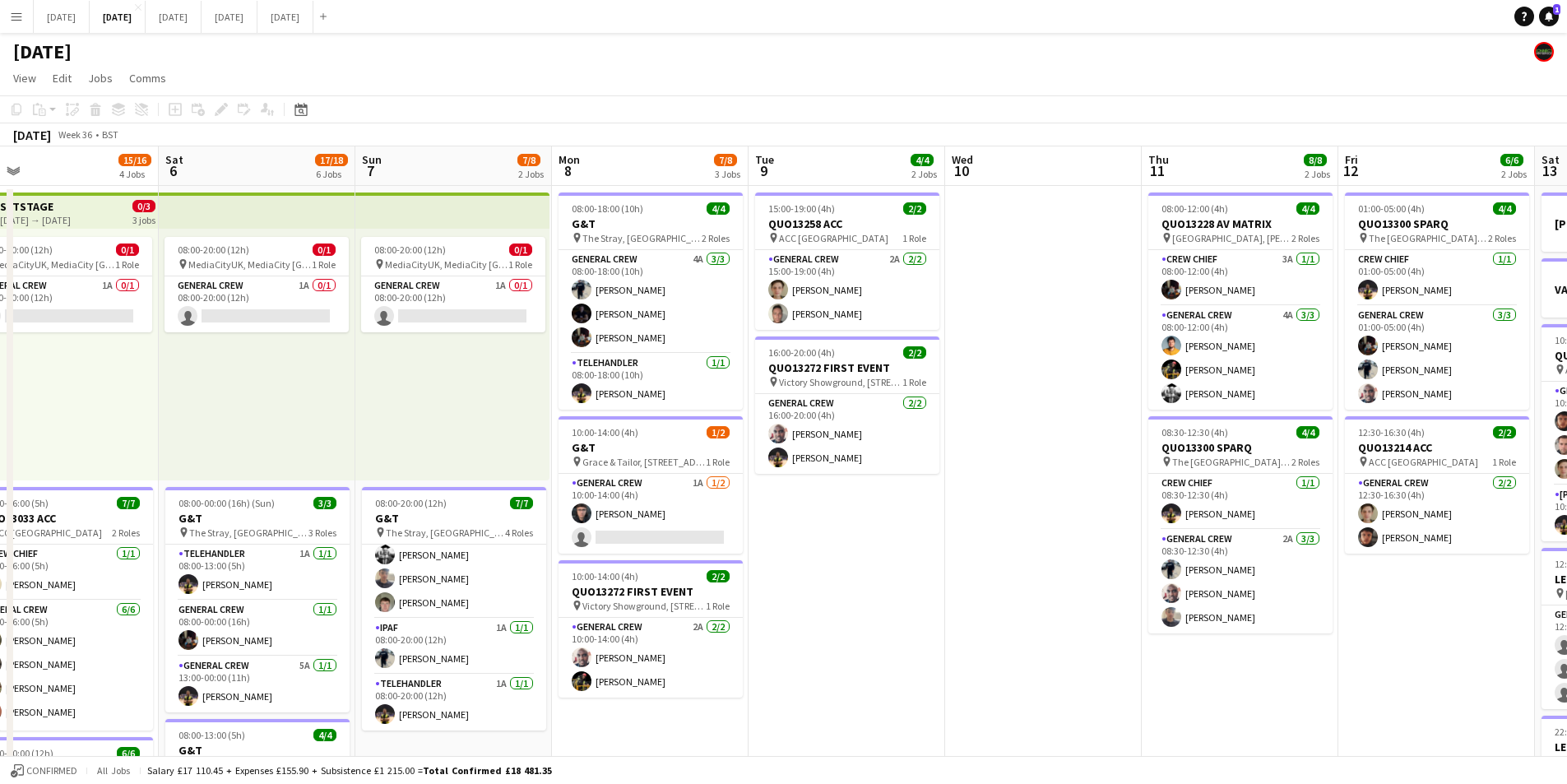
scroll to position [0, 429]
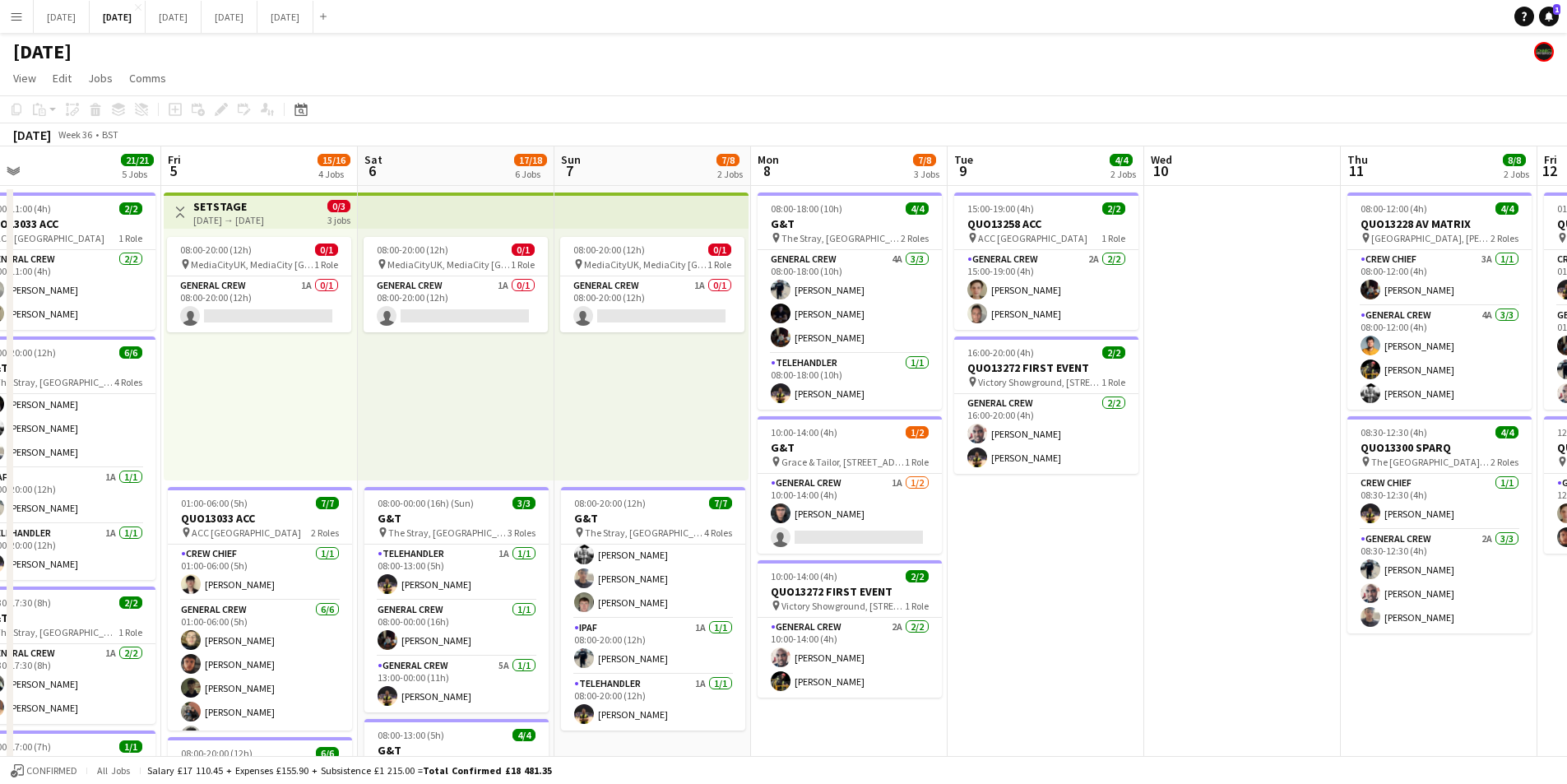
drag, startPoint x: 807, startPoint y: 664, endPoint x: 545, endPoint y: 616, distance: 266.4
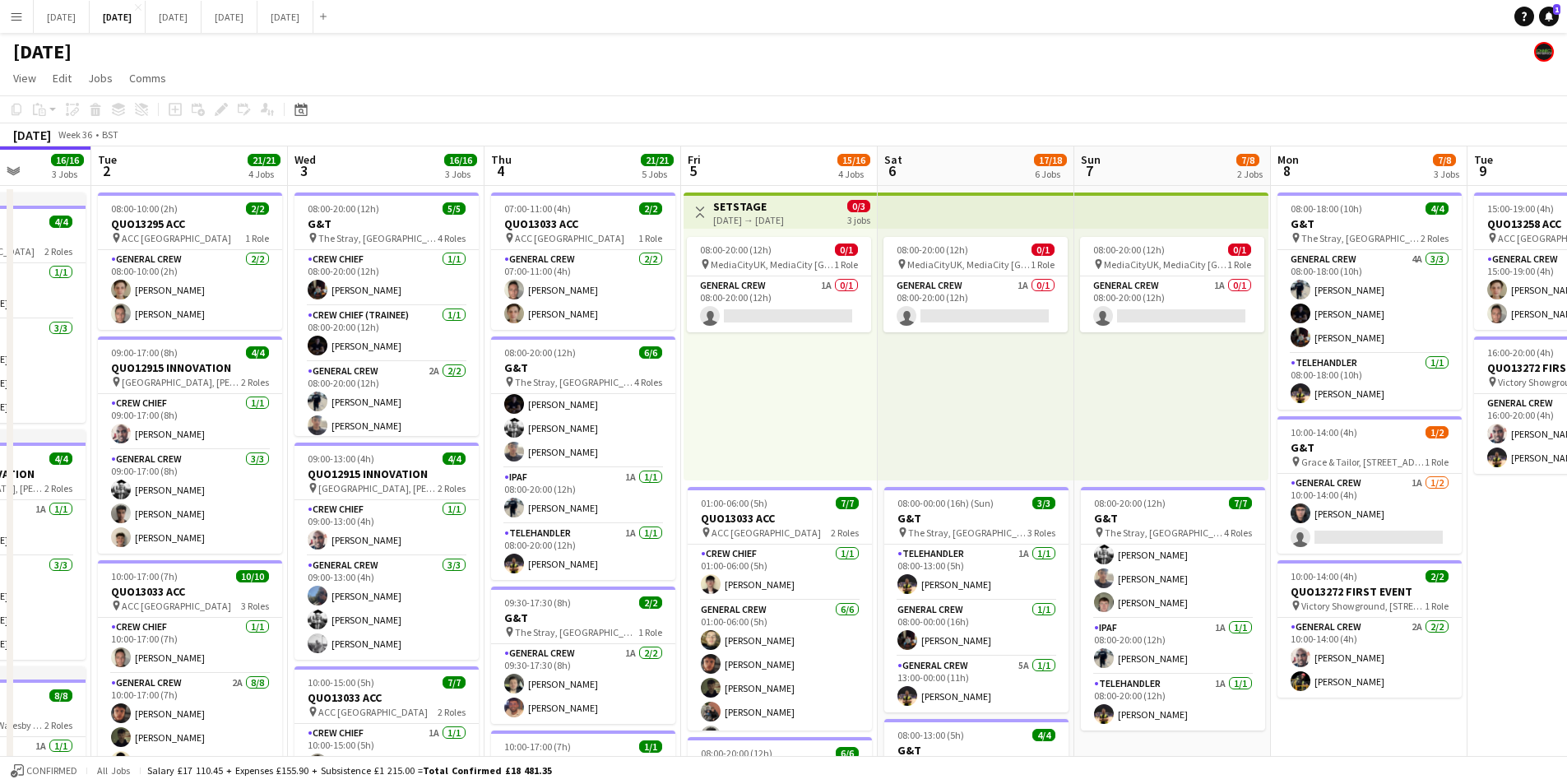
drag, startPoint x: 743, startPoint y: 648, endPoint x: 956, endPoint y: 622, distance: 214.6
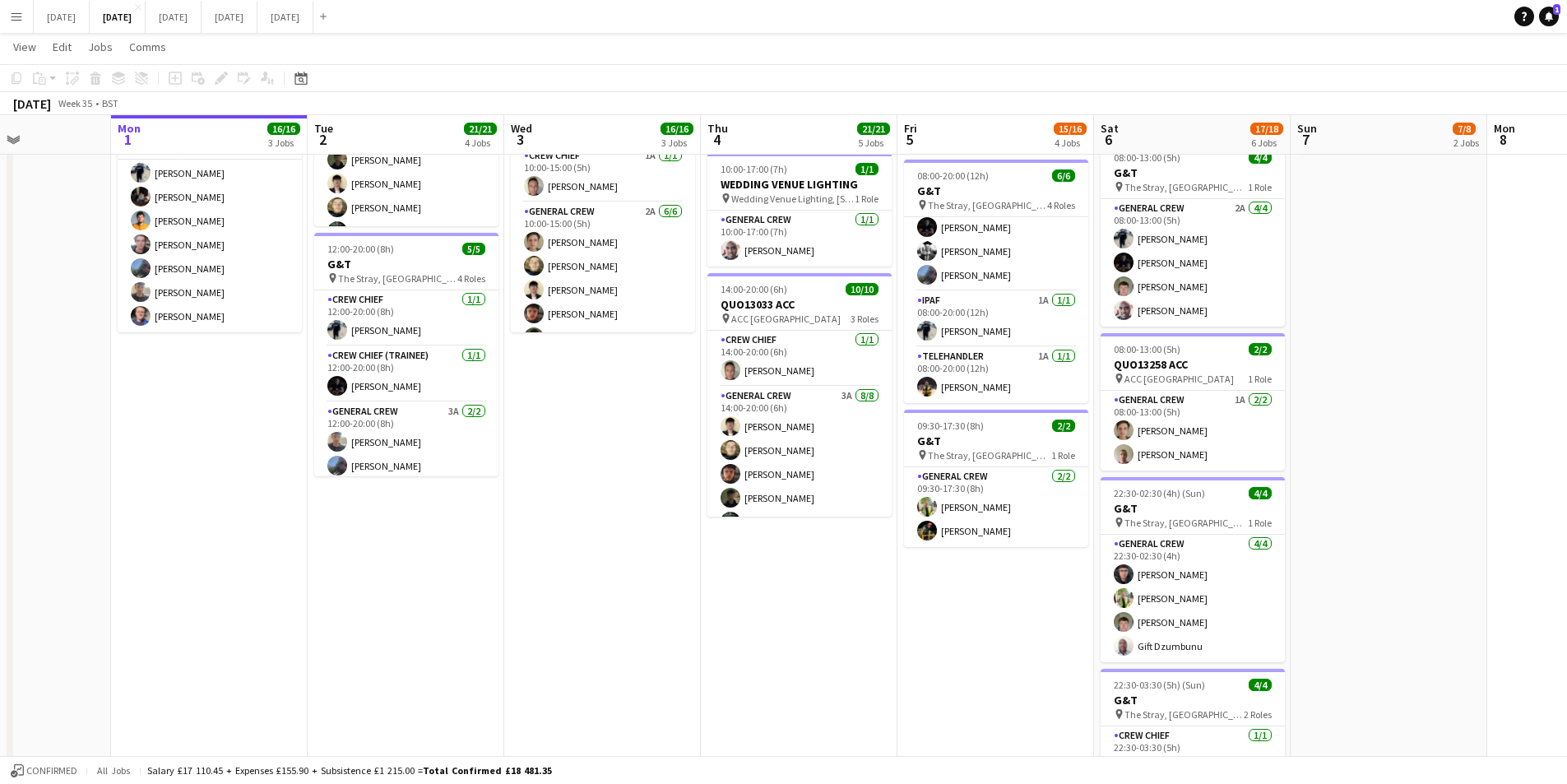
scroll to position [0, 473]
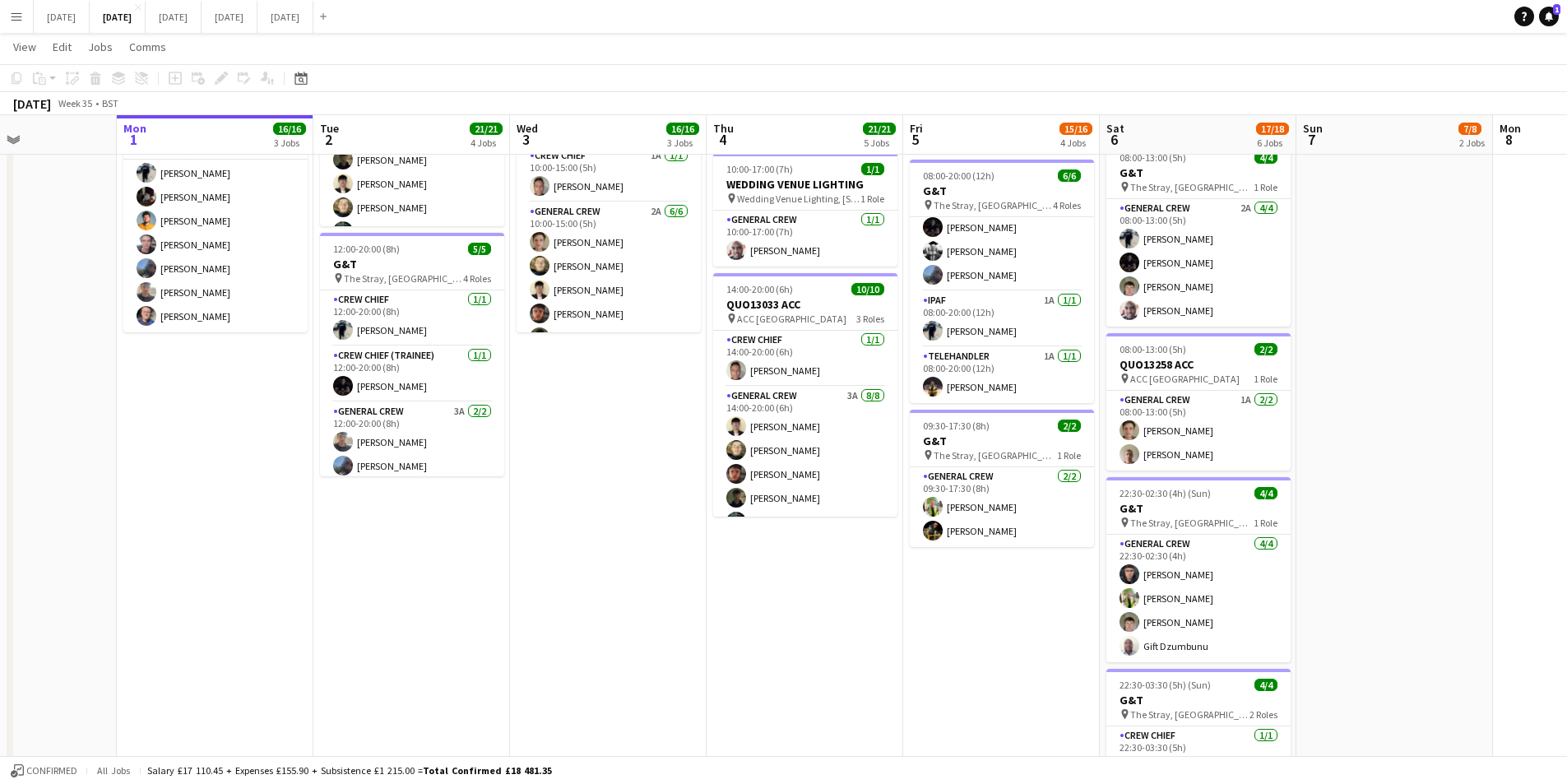
drag, startPoint x: 570, startPoint y: 600, endPoint x: 627, endPoint y: 602, distance: 57.0
click at [627, 602] on app-calendar-viewport "Fri 29 Sat 30 Sun 31 Mon 1 16/16 3 Jobs Tue 2 21/21 4 Jobs Wed 3 16/16 3 Jobs T…" at bounding box center [784, 206] width 1567 height 1436
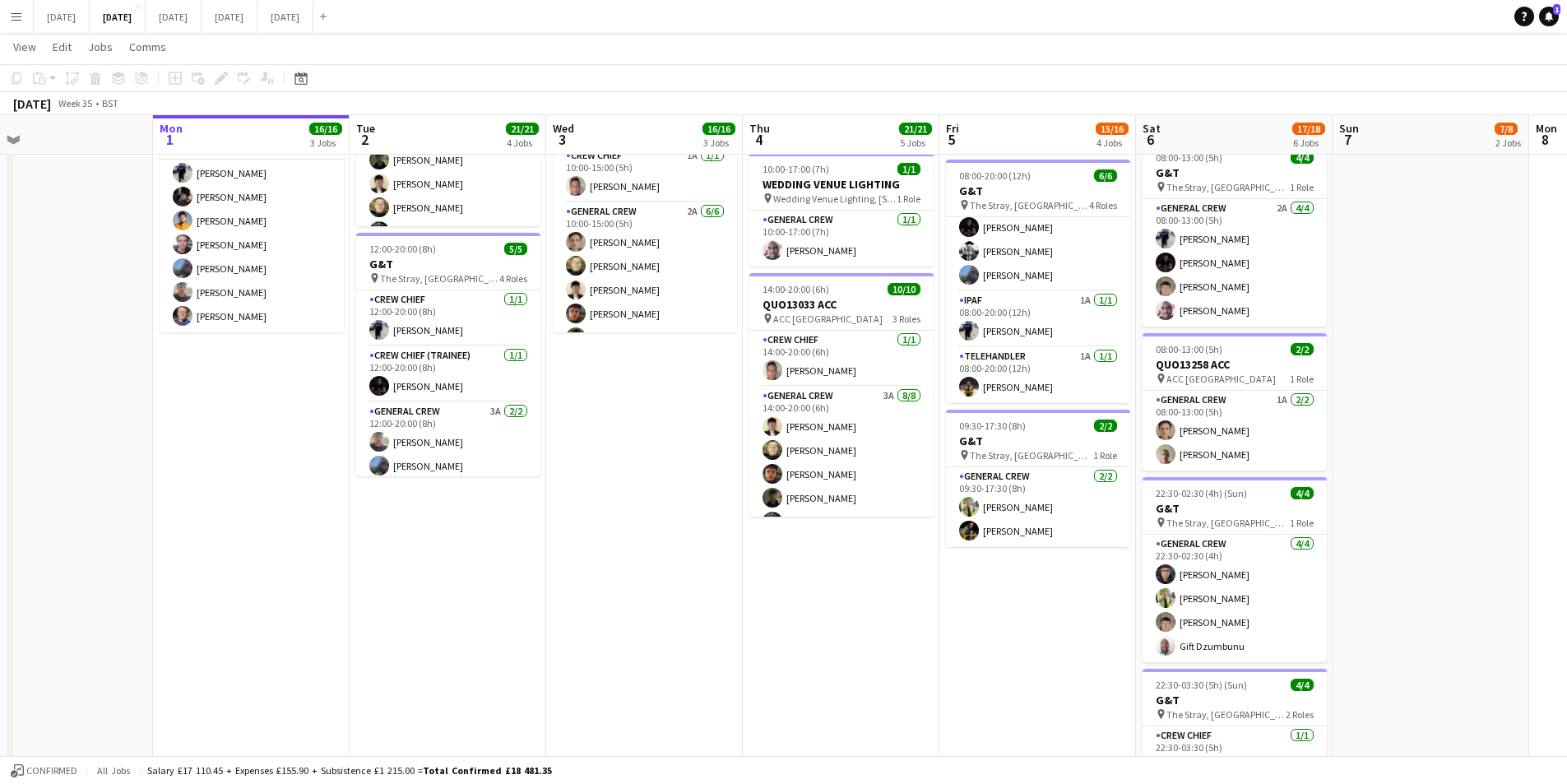
drag, startPoint x: 826, startPoint y: 595, endPoint x: 963, endPoint y: 574, distance: 138.6
click at [1037, 608] on app-calendar-viewport "Fri 29 Sat 30 Sun 31 Mon 1 16/16 3 Jobs Tue 2 21/21 4 Jobs Wed 3 16/16 3 Jobs T…" at bounding box center [784, 206] width 1567 height 1436
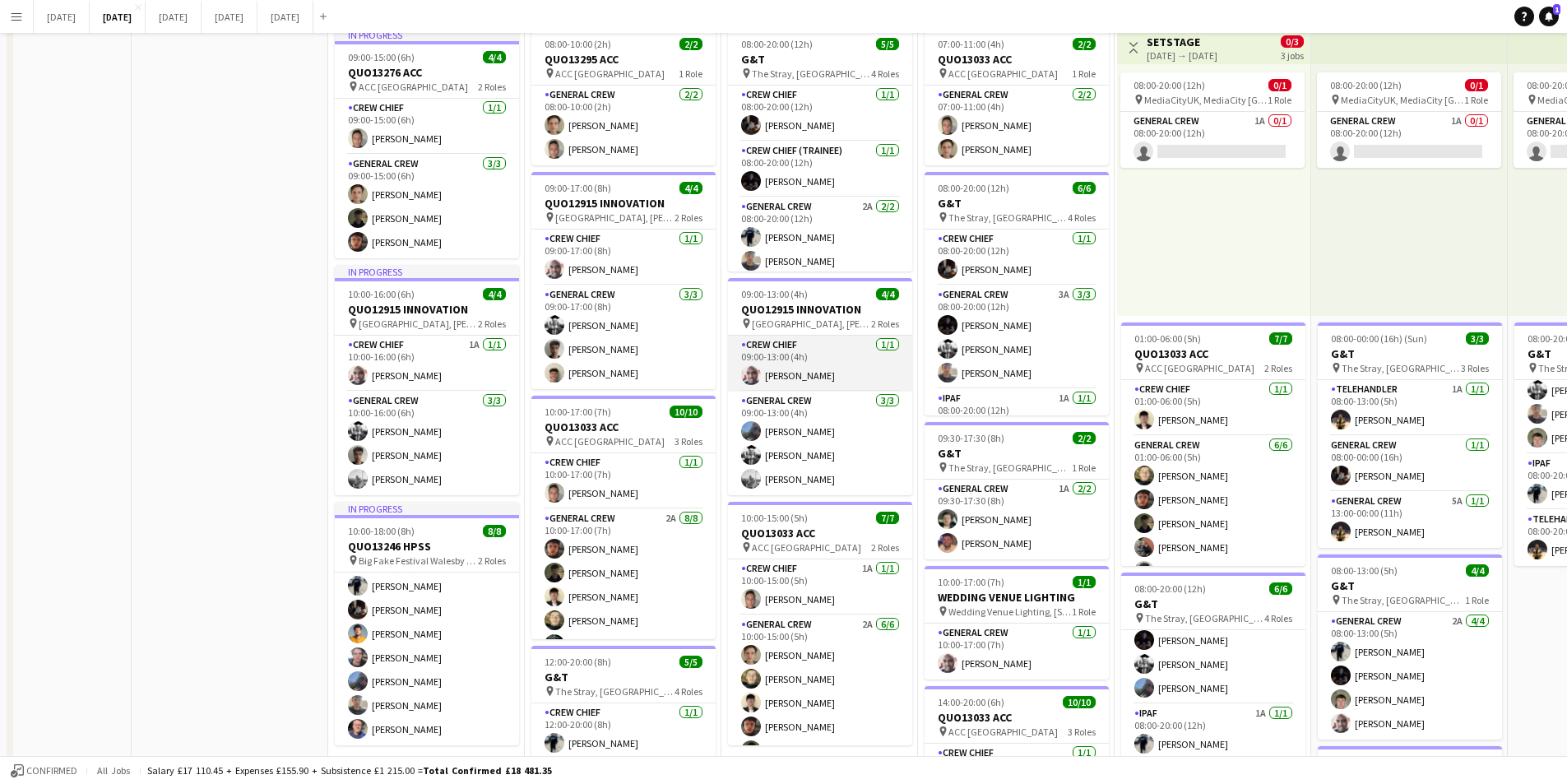
scroll to position [0, 0]
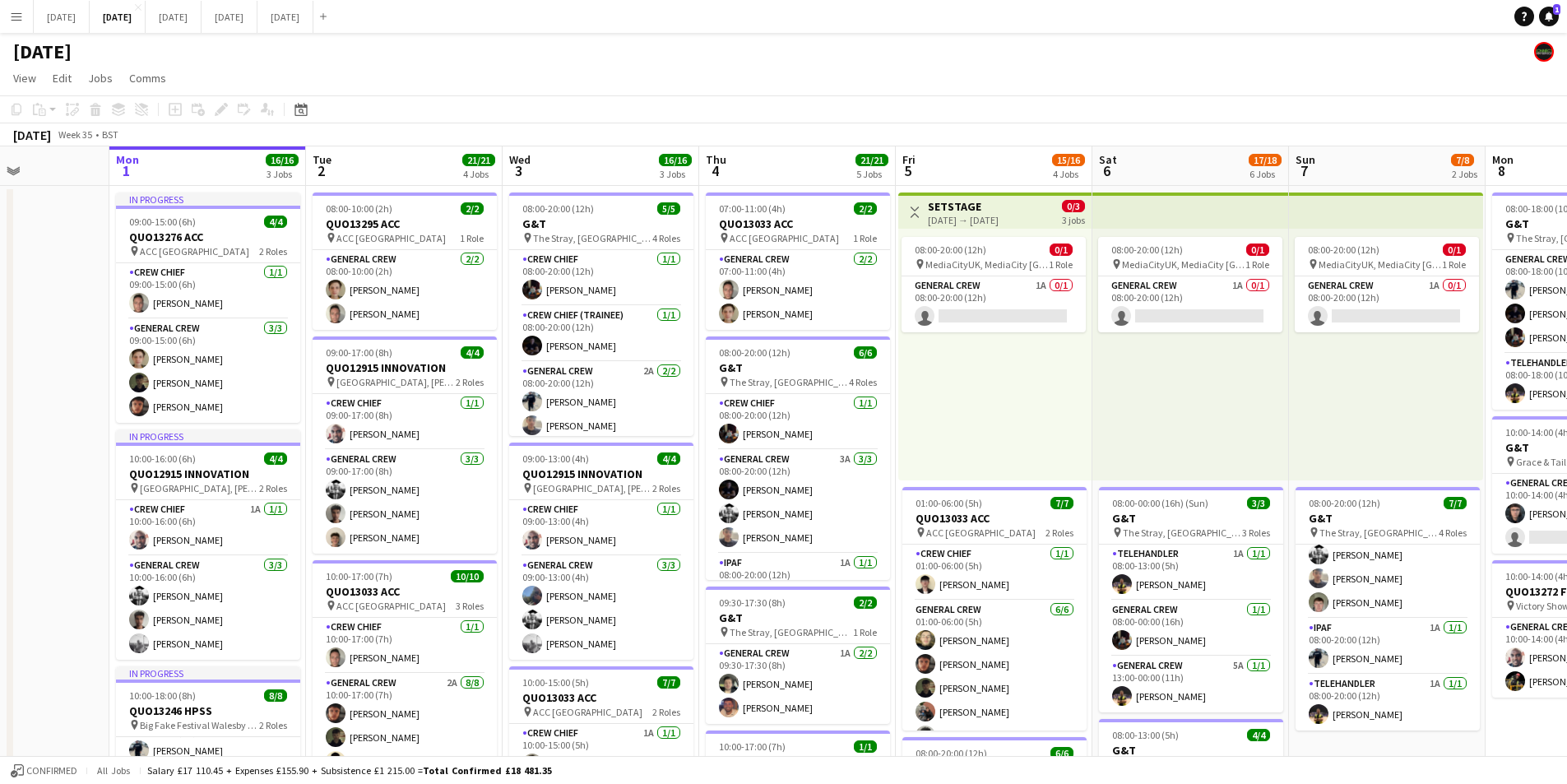
scroll to position [0, 507]
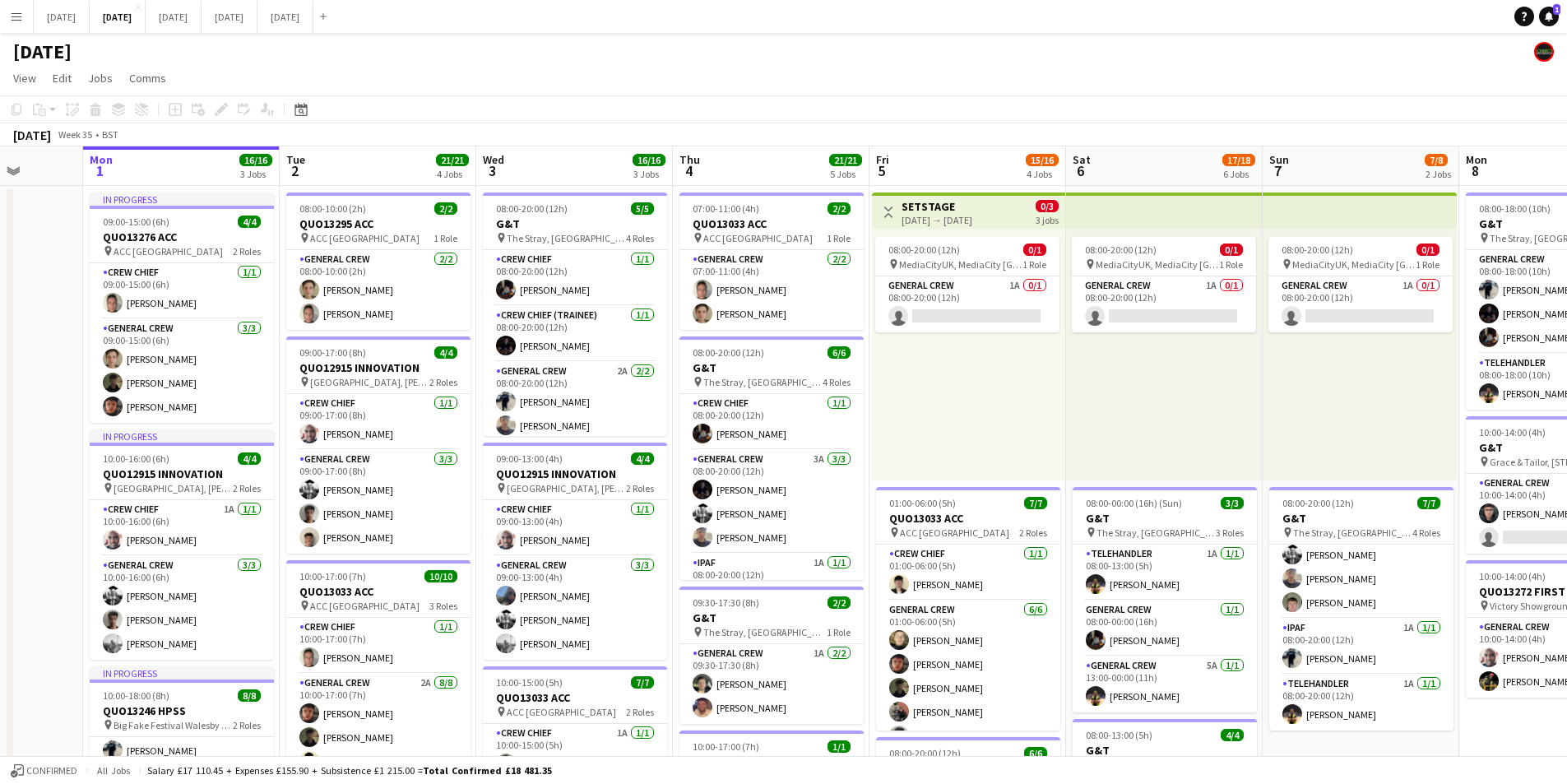
drag, startPoint x: 245, startPoint y: 463, endPoint x: 0, endPoint y: 455, distance: 245.1
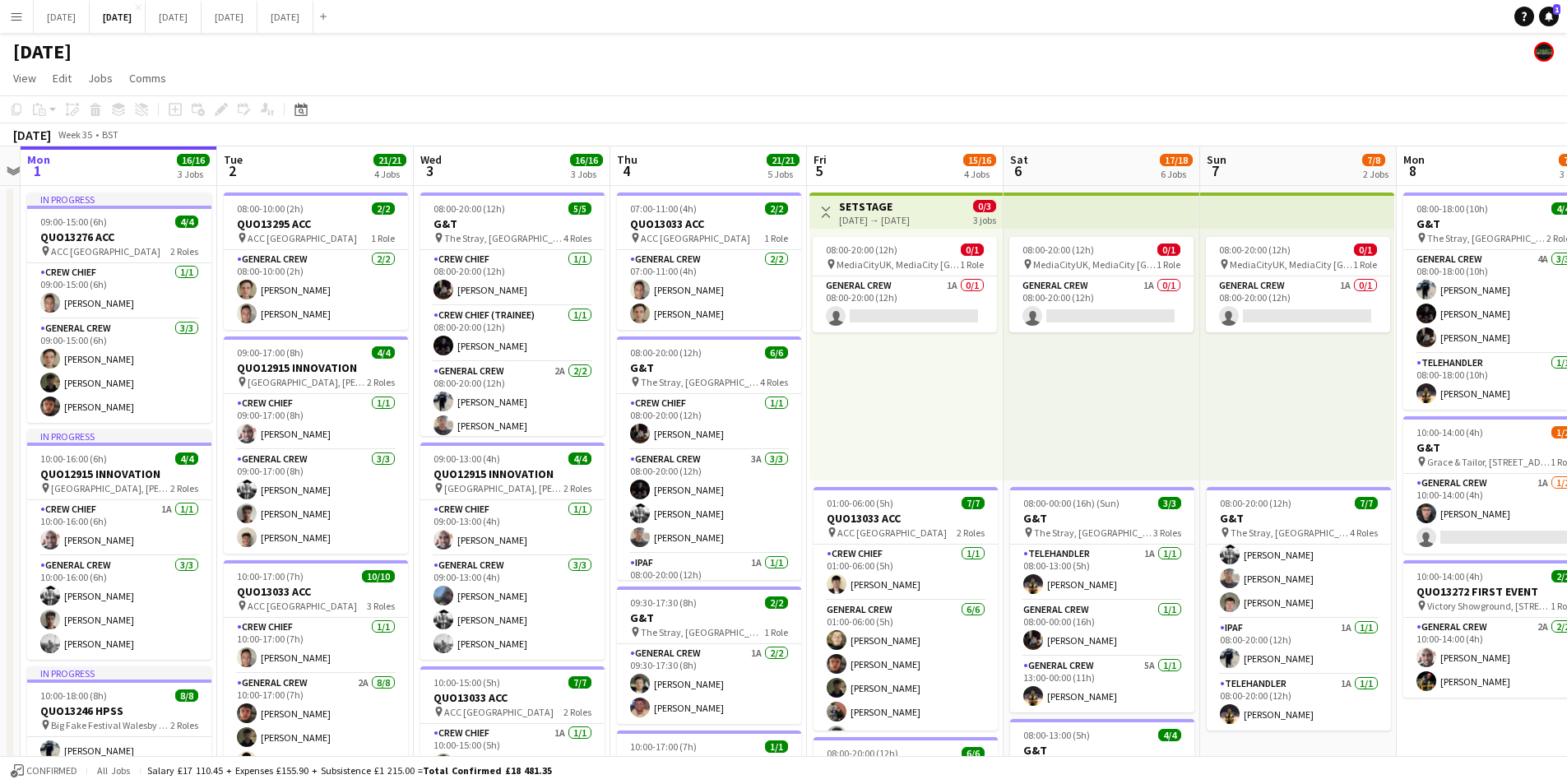
scroll to position [0, 573]
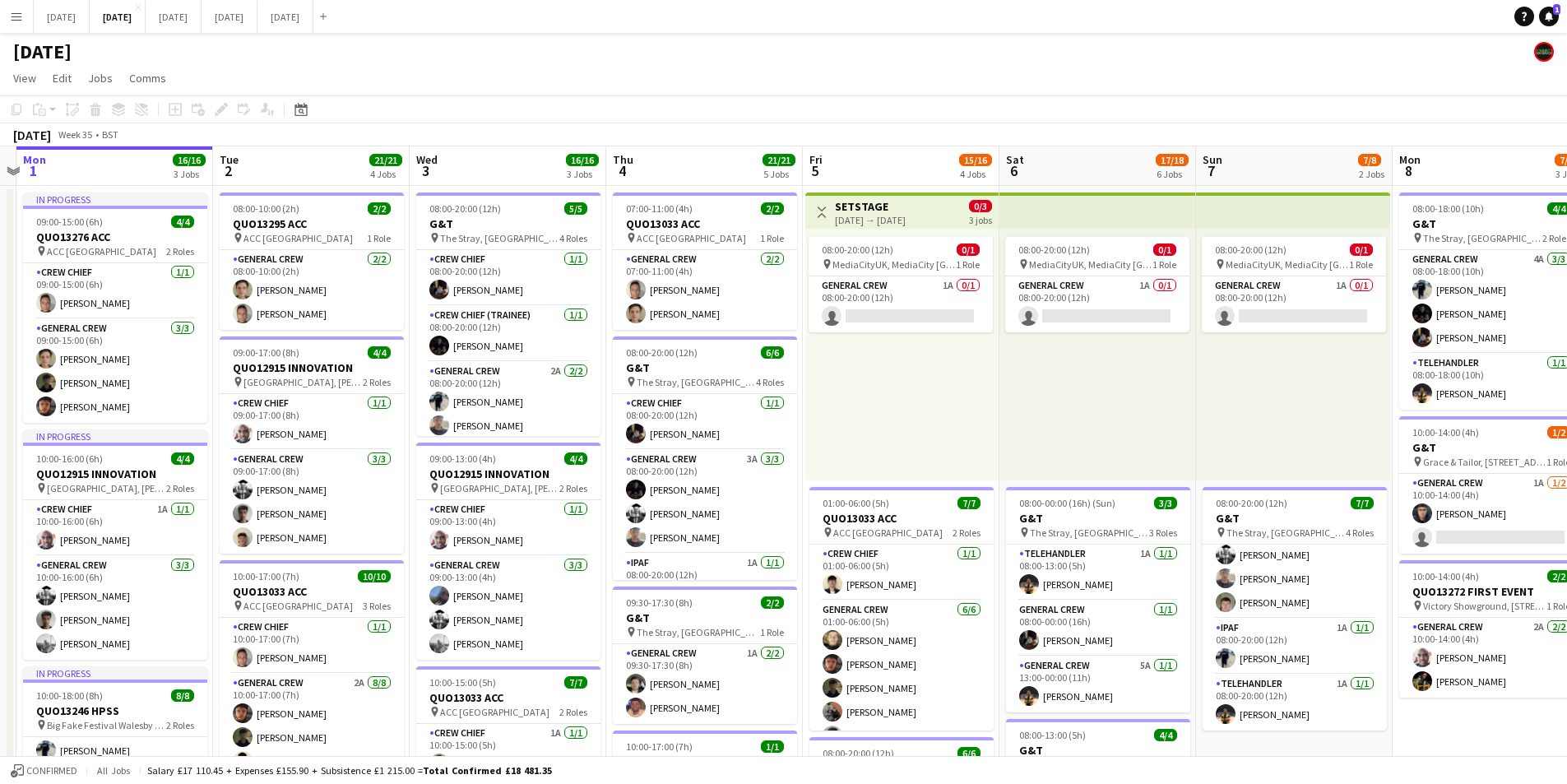
drag, startPoint x: 673, startPoint y: 516, endPoint x: 607, endPoint y: 516, distance: 66.0
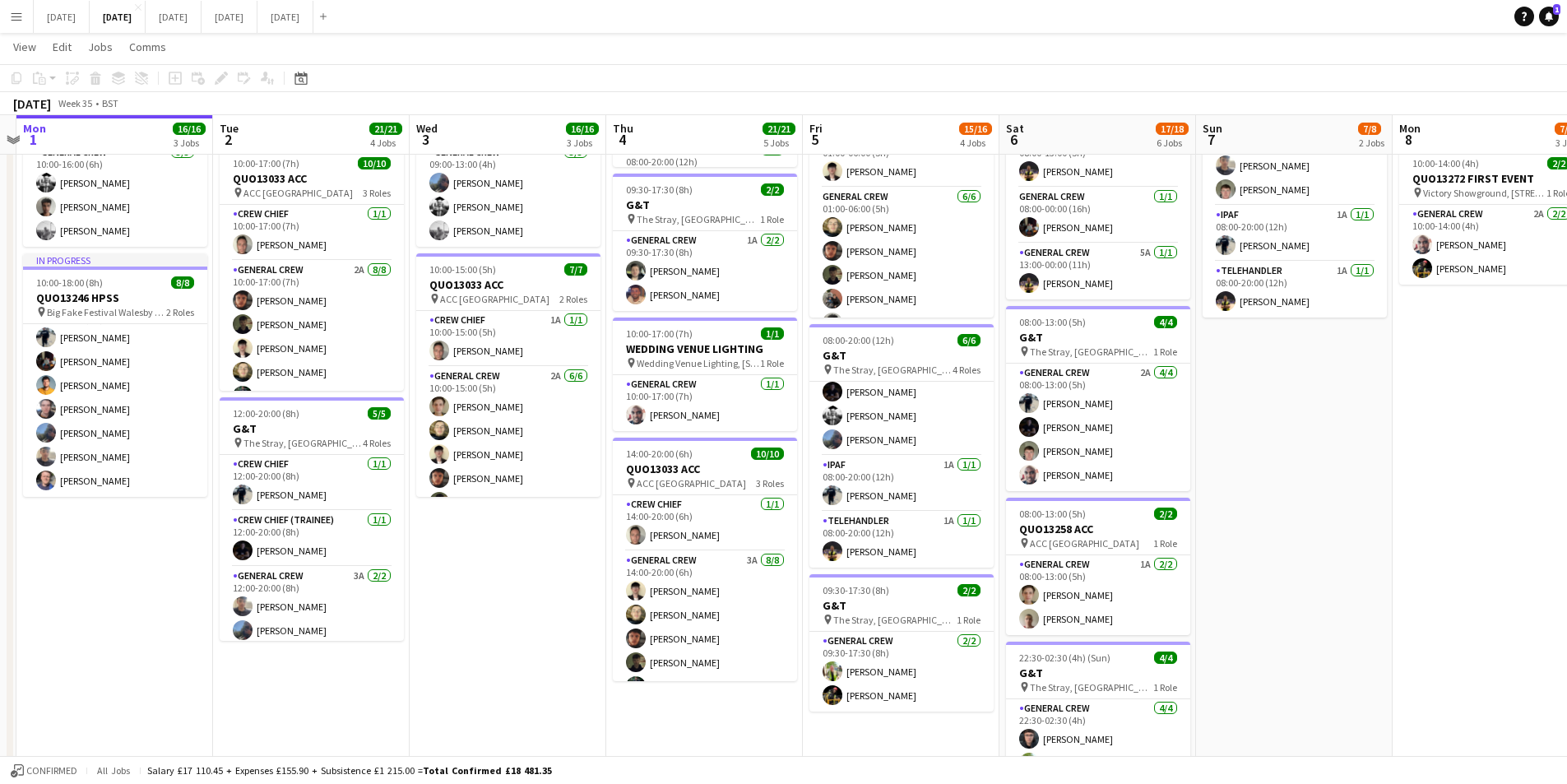
scroll to position [0, 551]
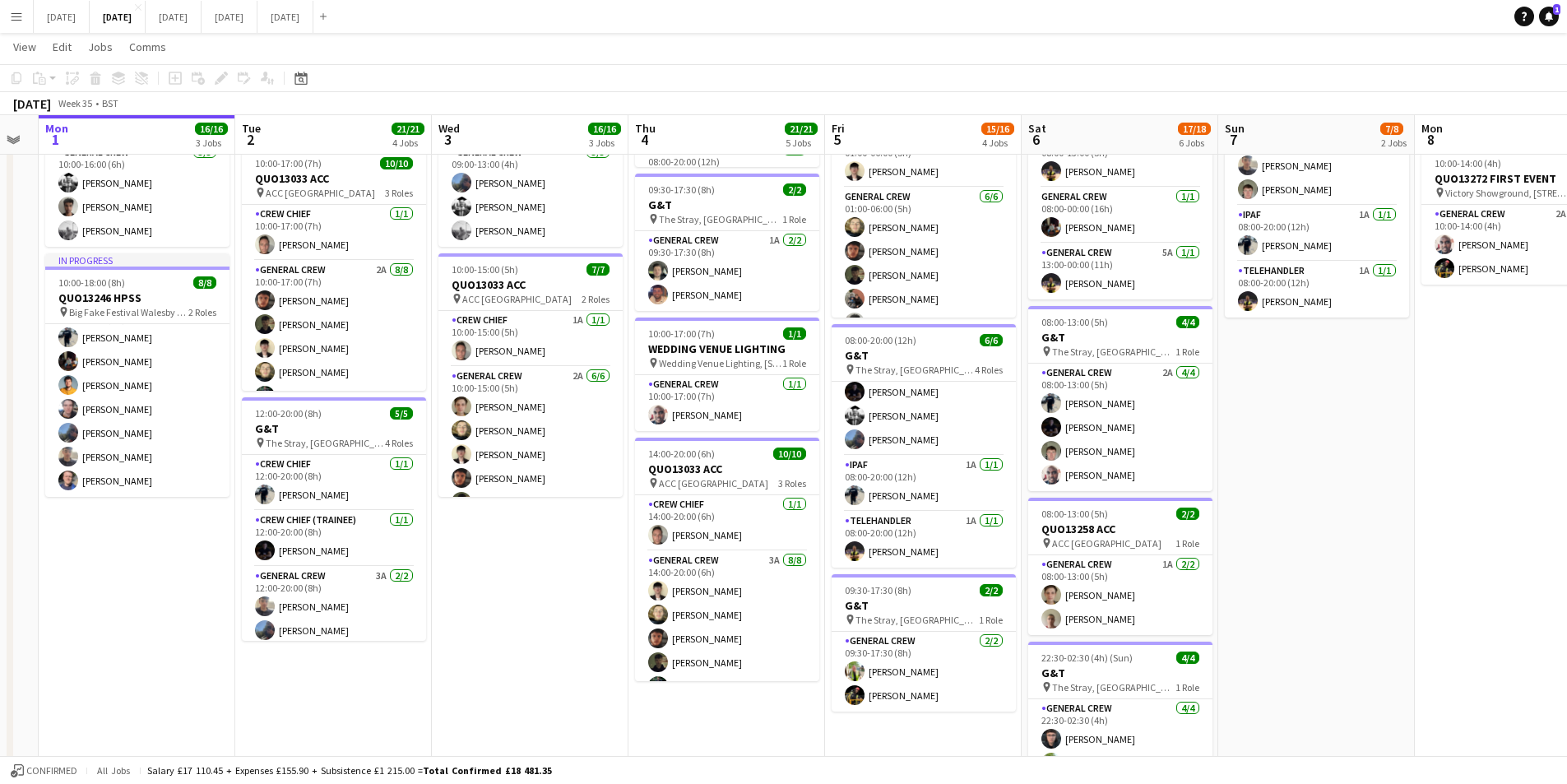
drag, startPoint x: 532, startPoint y: 593, endPoint x: 554, endPoint y: 598, distance: 22.6
click at [554, 598] on app-calendar-viewport "Fri 29 Sat 30 Sun 31 Mon 1 16/16 3 Jobs Tue 2 21/21 4 Jobs Wed 3 16/16 3 Jobs T…" at bounding box center [784, 370] width 1567 height 1436
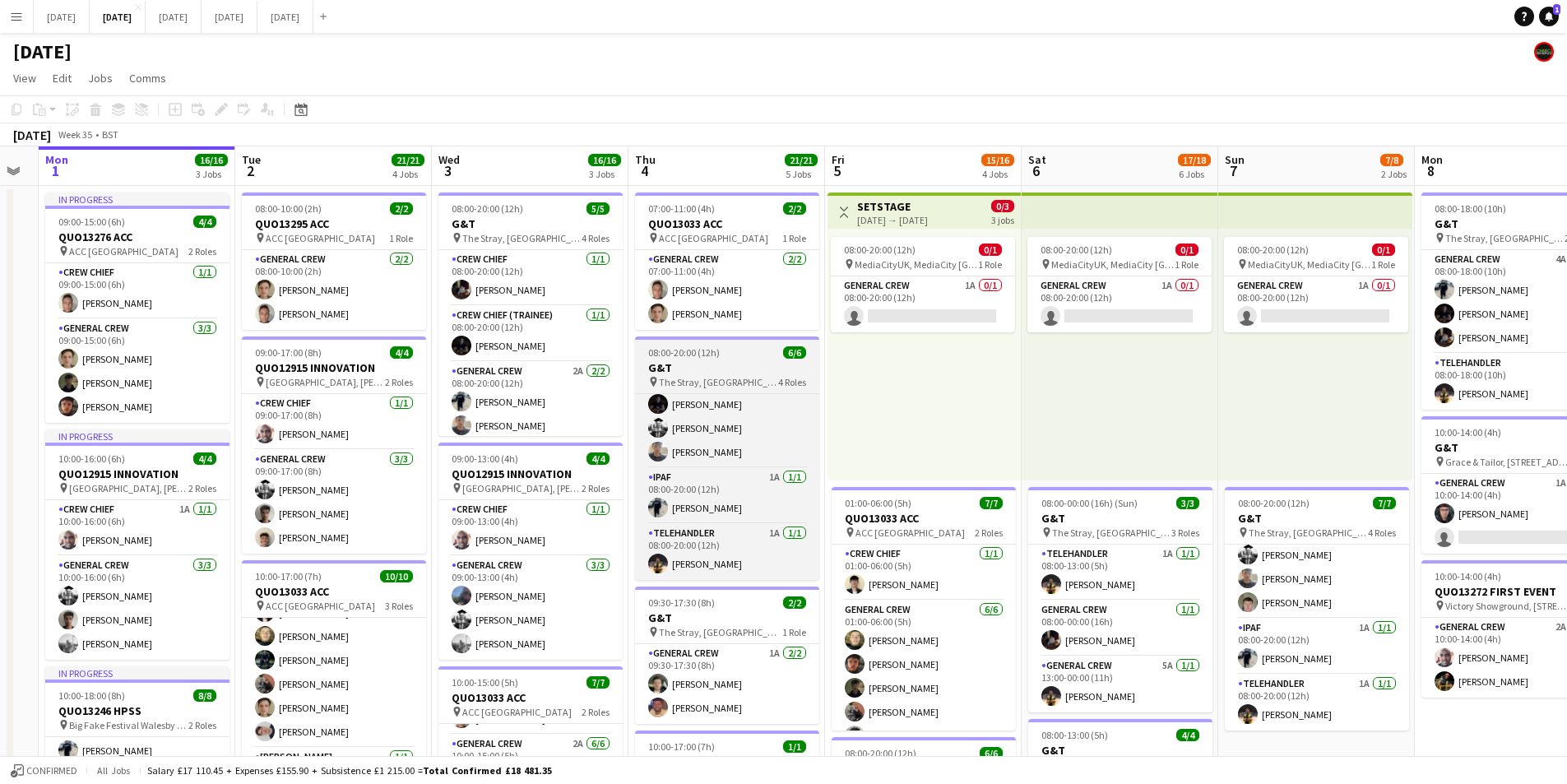
scroll to position [0, 0]
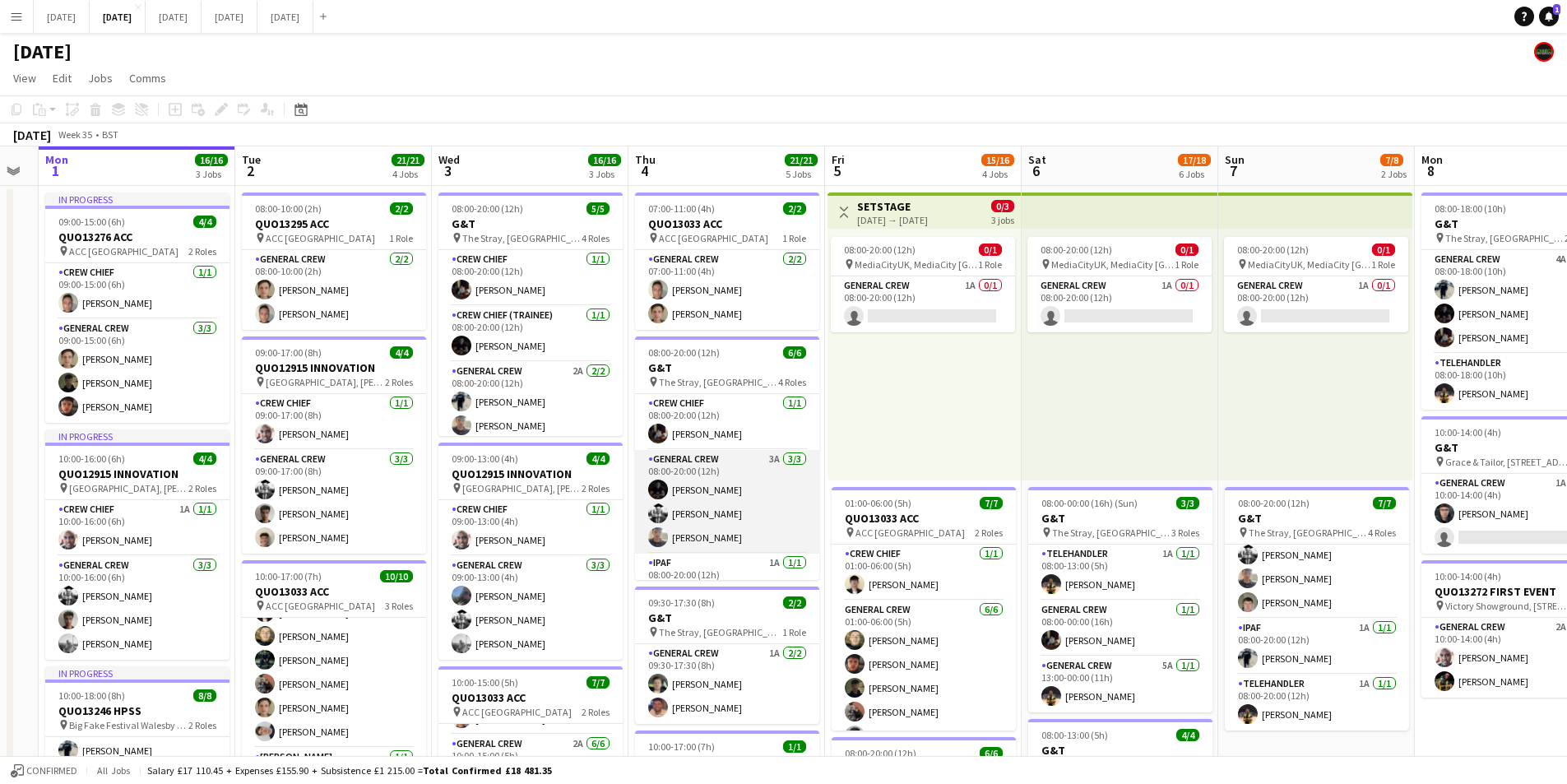
click at [720, 493] on app-card-role "General Crew 3A [DATE] 08:00-20:00 (12h) [PERSON_NAME] [PERSON_NAME] [PERSON_NA…" at bounding box center [727, 502] width 185 height 104
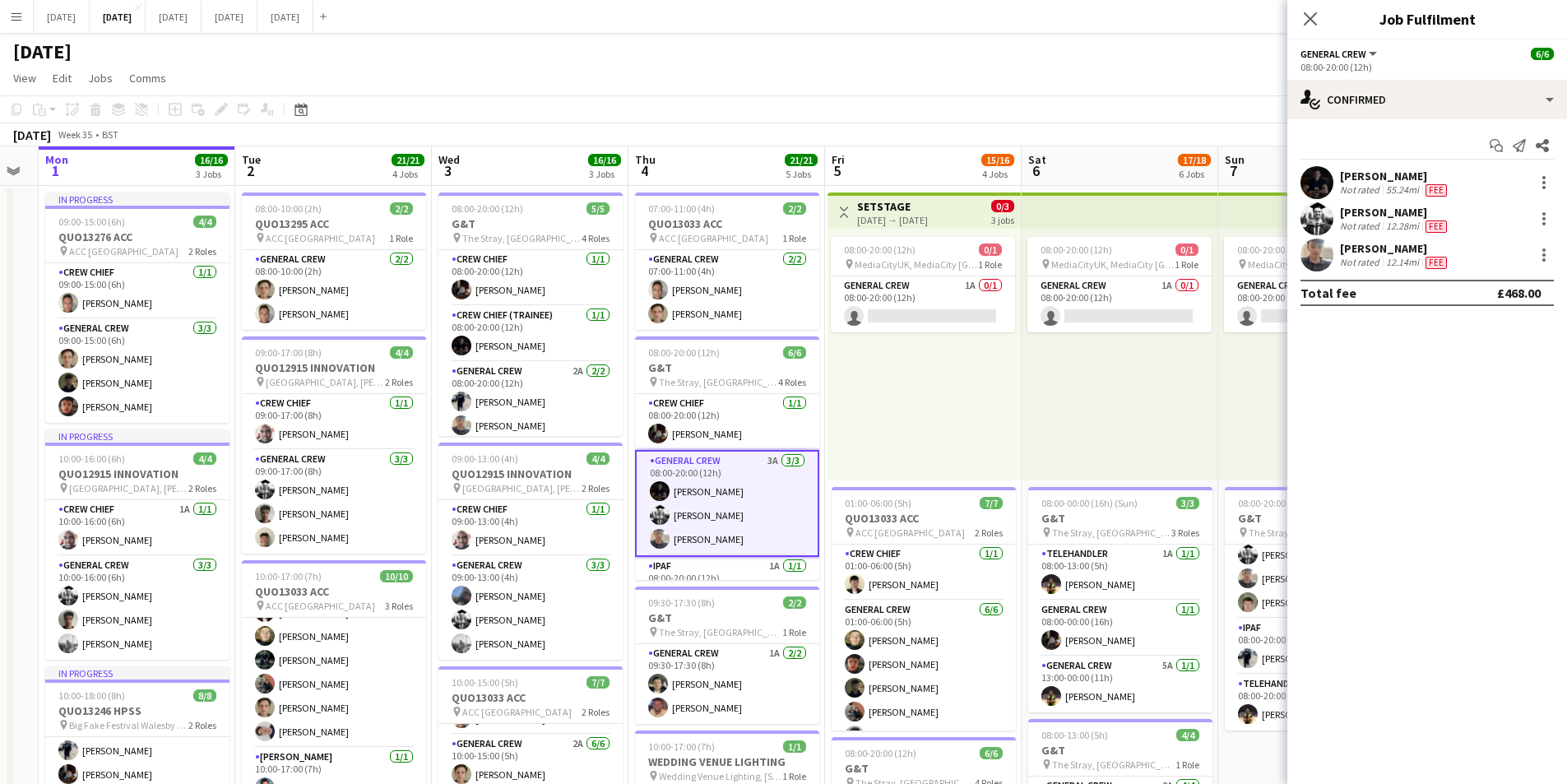
click at [1368, 175] on div "[PERSON_NAME]" at bounding box center [1395, 176] width 110 height 15
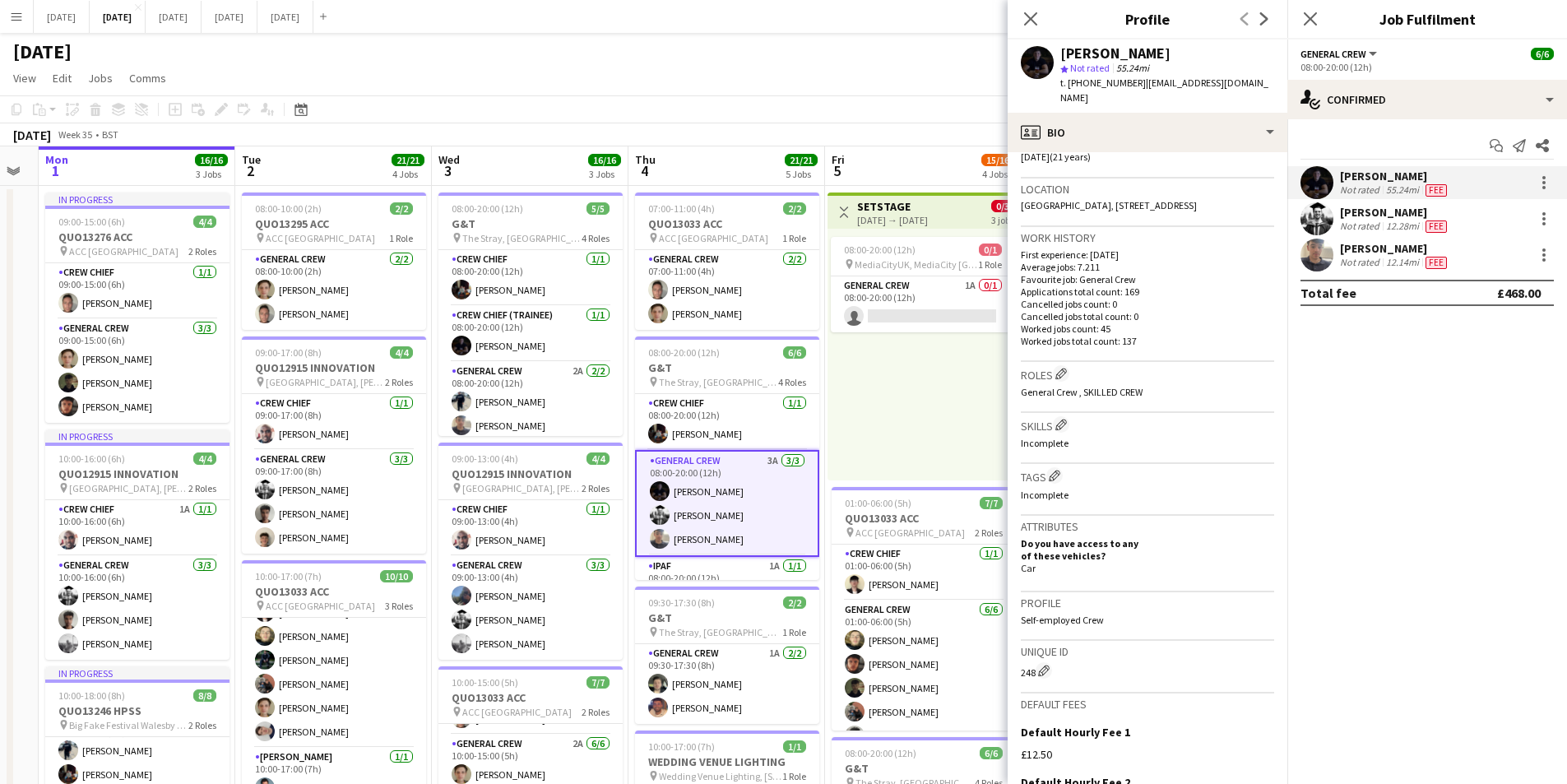
scroll to position [493, 0]
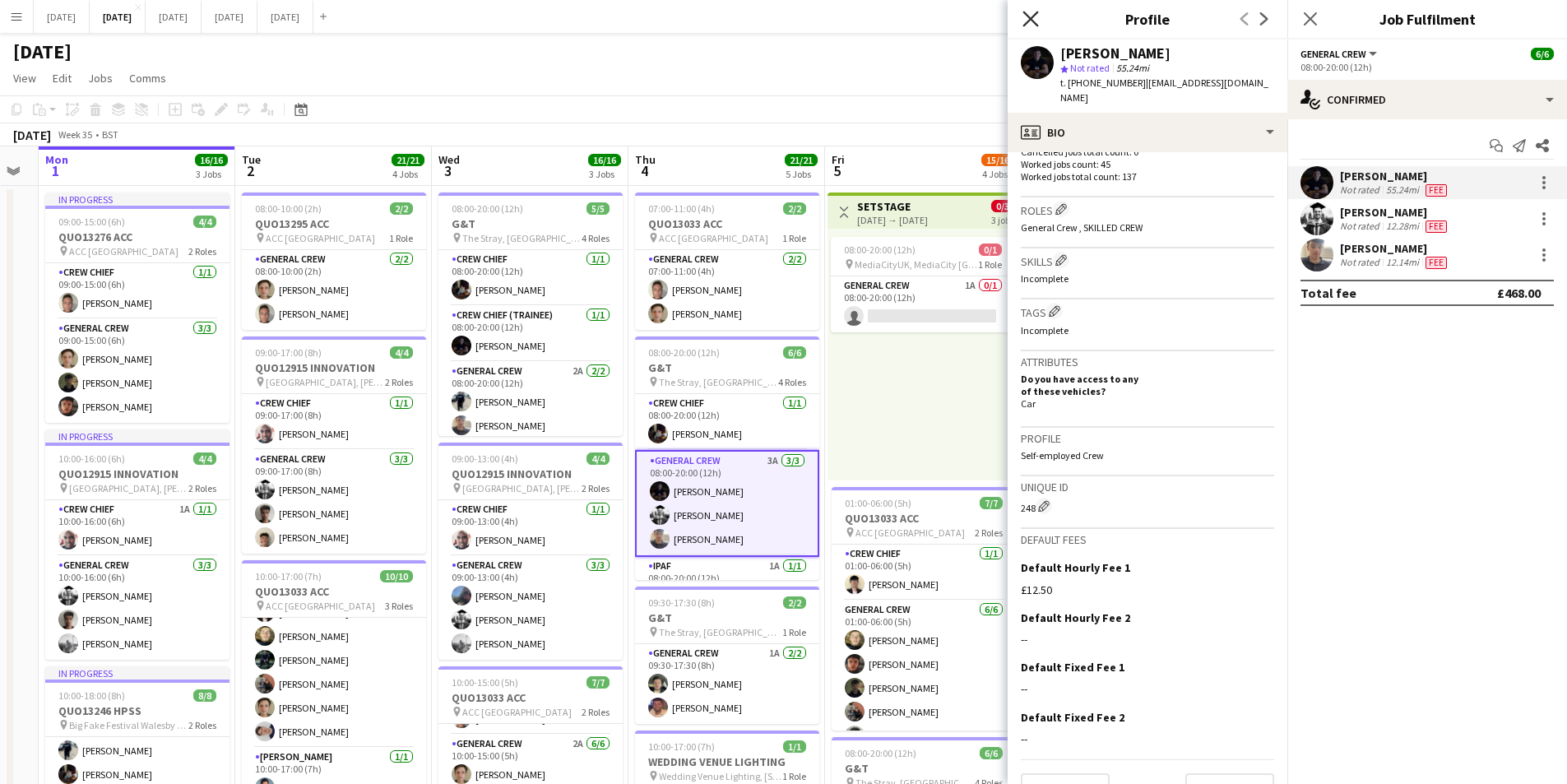
click at [1028, 21] on icon at bounding box center [1030, 18] width 15 height 15
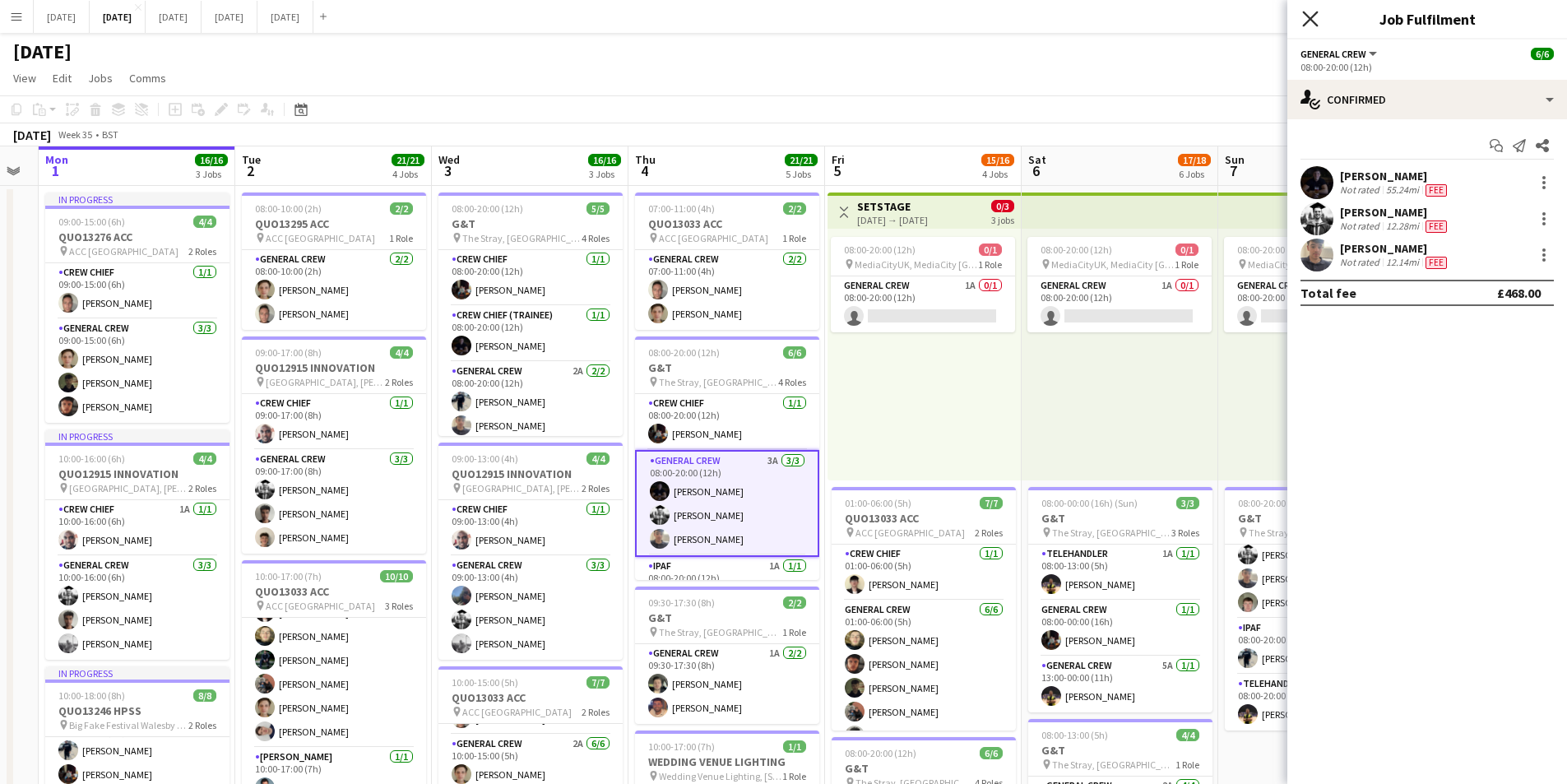
click at [1314, 16] on icon at bounding box center [1309, 18] width 15 height 15
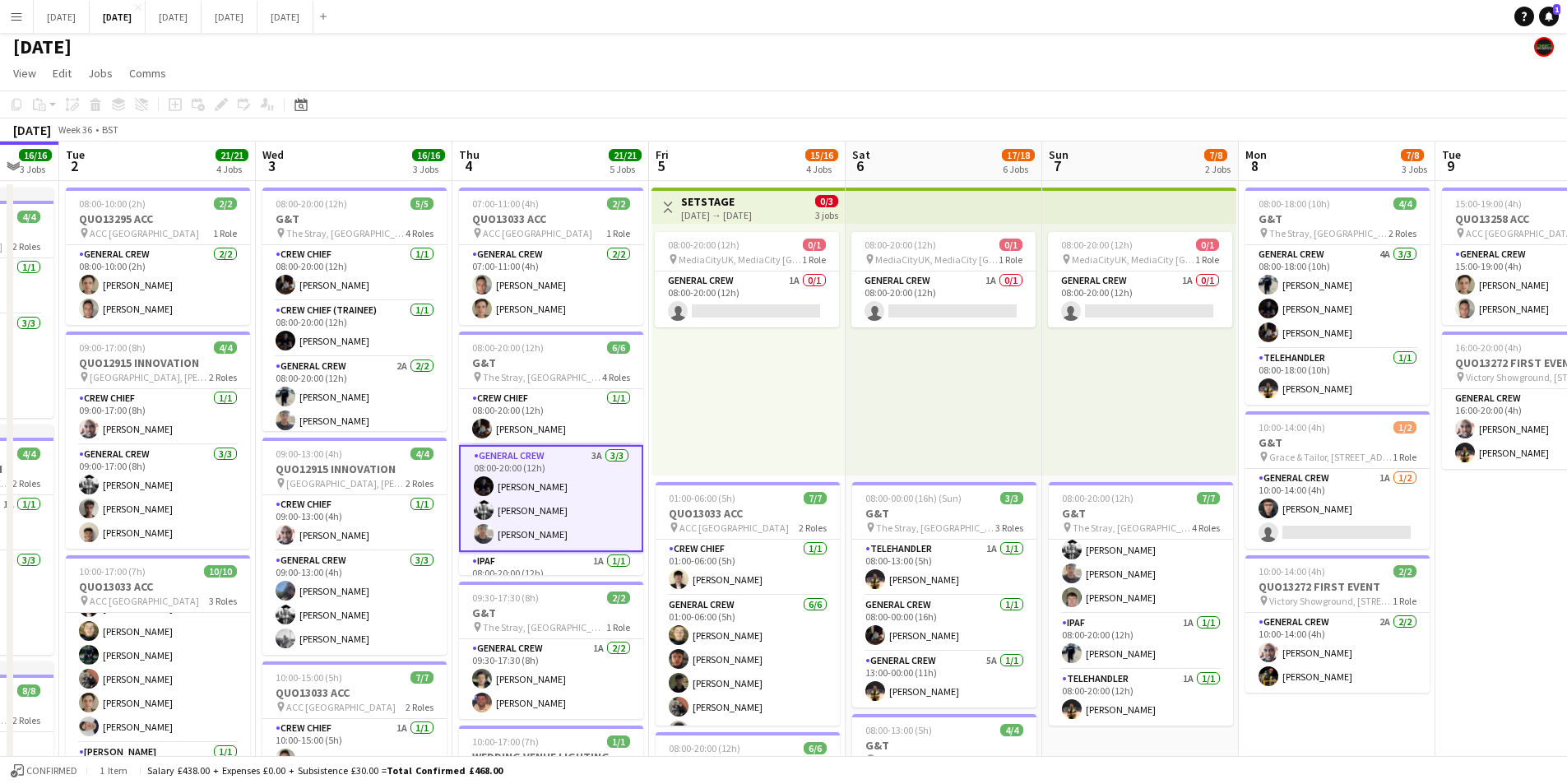
scroll to position [0, 530]
drag, startPoint x: 1463, startPoint y: 690, endPoint x: 1289, endPoint y: 643, distance: 180.2
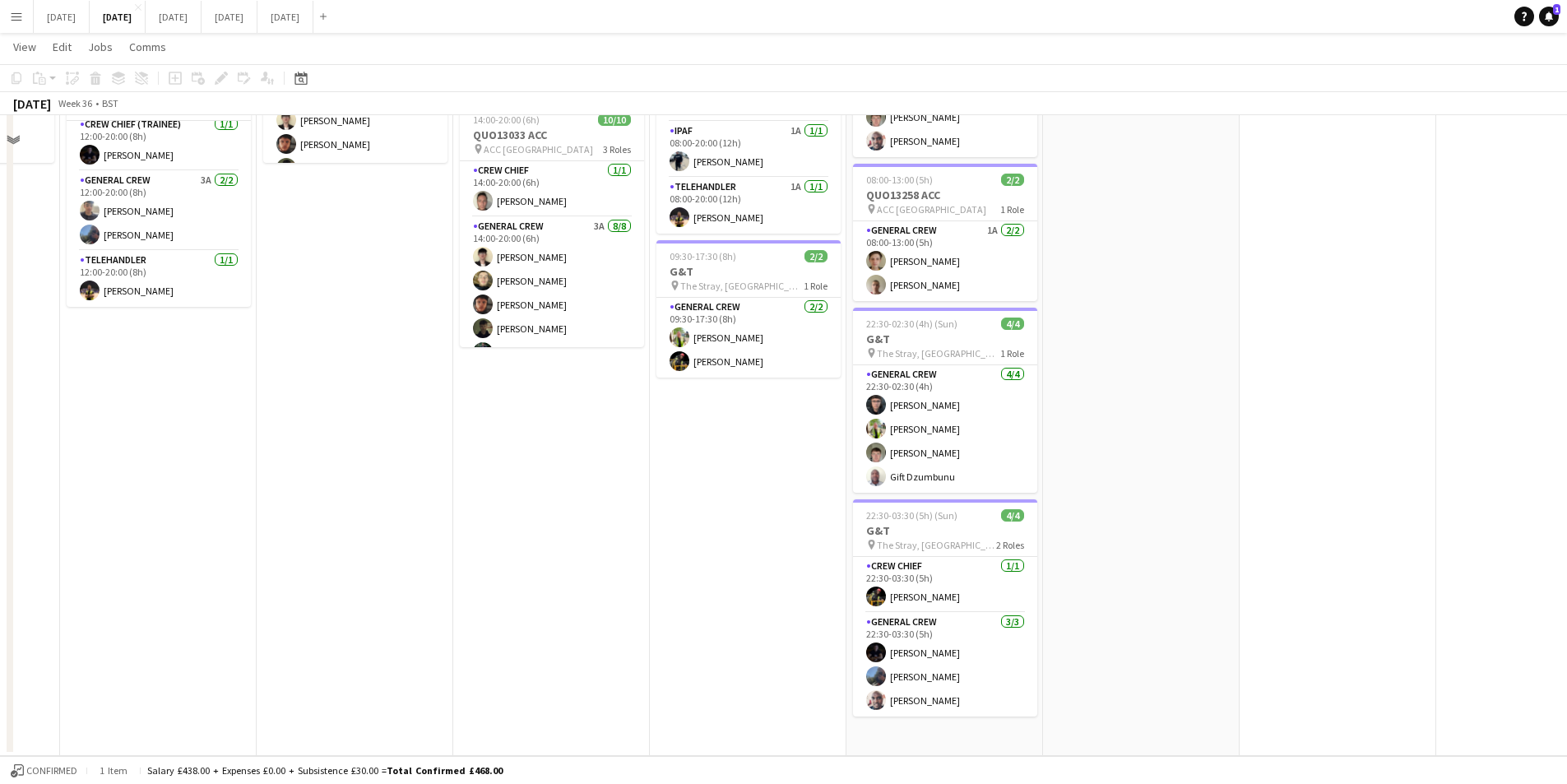
scroll to position [169, 0]
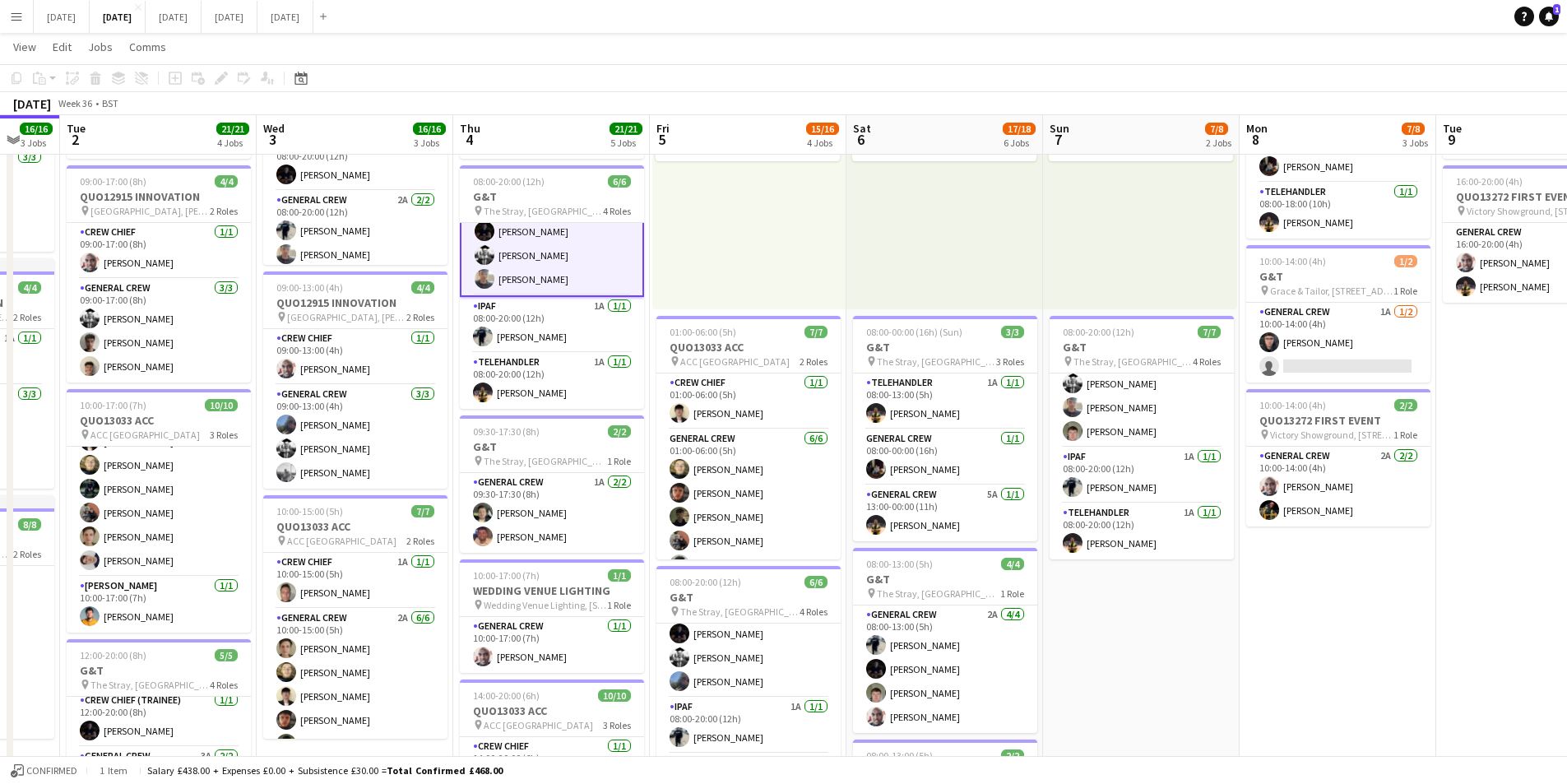
drag, startPoint x: 1380, startPoint y: 618, endPoint x: 1236, endPoint y: 618, distance: 144.0
click at [1236, 618] on app-calendar-viewport "Sat 30 Sun 31 Mon 1 16/16 3 Jobs Tue 2 21/21 4 Jobs Wed 3 16/16 3 Jobs Thu 4 21…" at bounding box center [784, 612] width 1567 height 1436
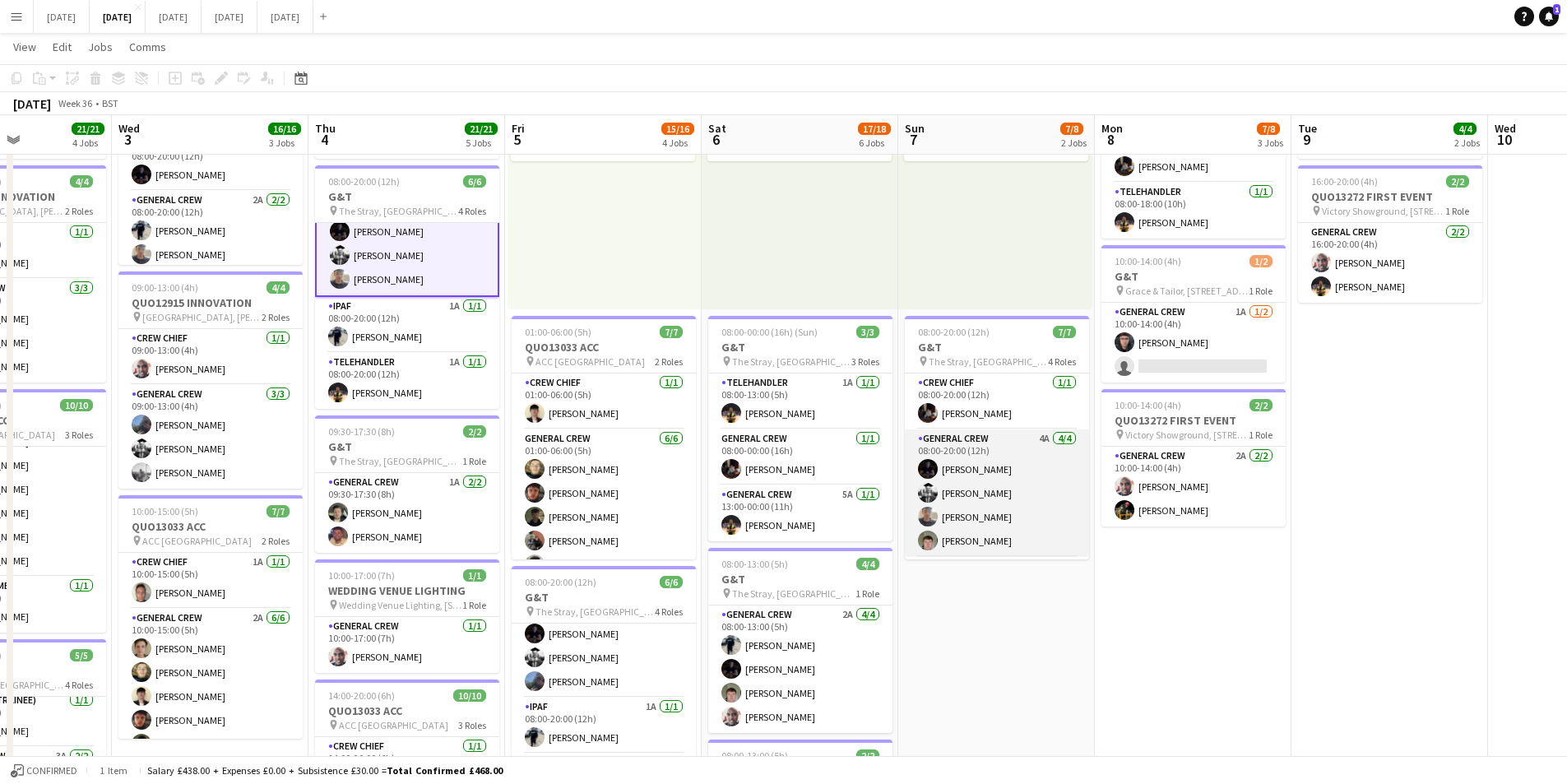
scroll to position [109, 0]
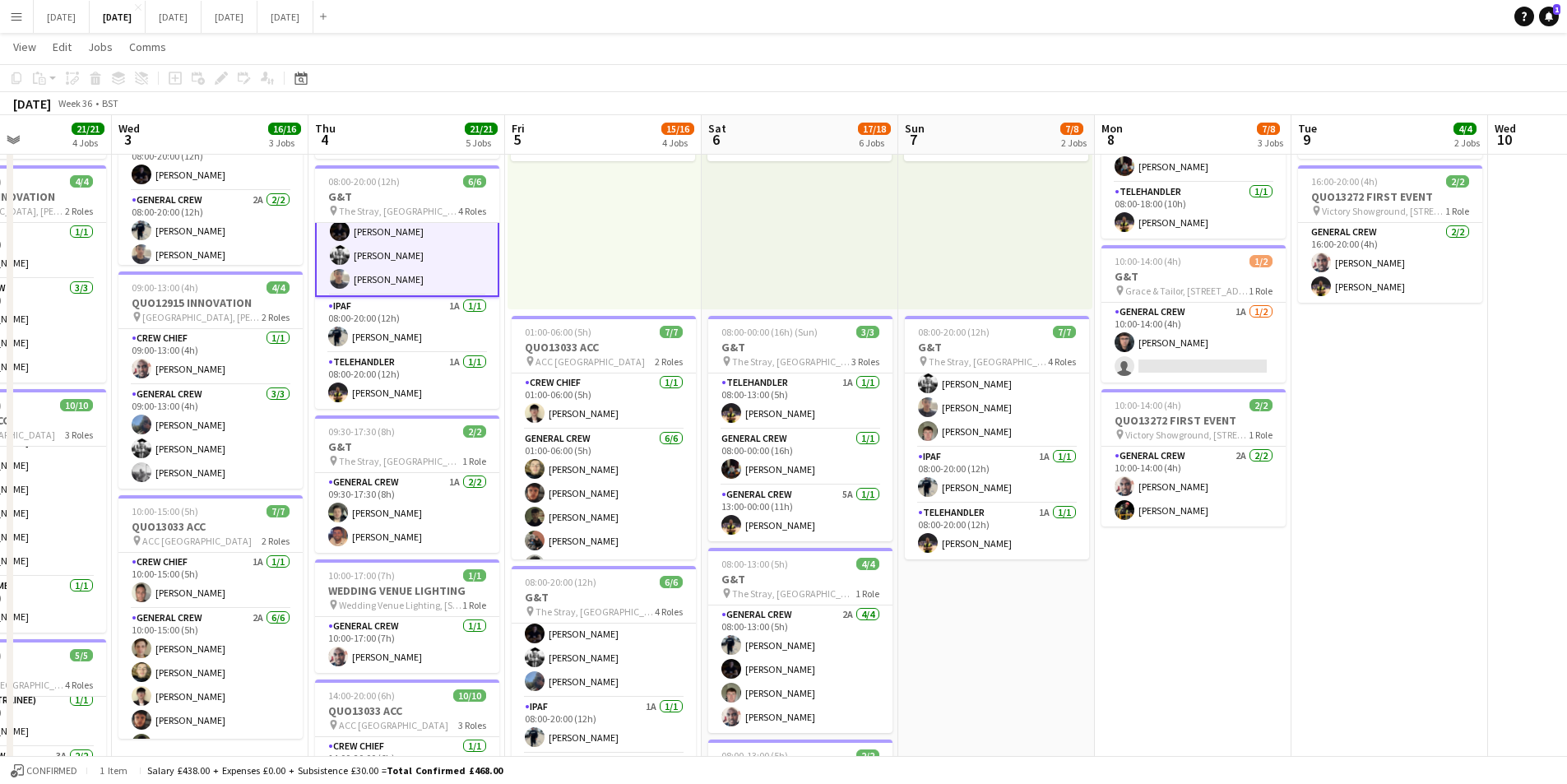
drag, startPoint x: 1176, startPoint y: 584, endPoint x: 1073, endPoint y: 571, distance: 103.8
click at [986, 566] on app-calendar-viewport "Sun 31 Mon 1 16/16 3 Jobs Tue 2 21/21 4 Jobs Wed 3 16/16 3 Jobs Thu 4 21/21 5 J…" at bounding box center [784, 612] width 1567 height 1436
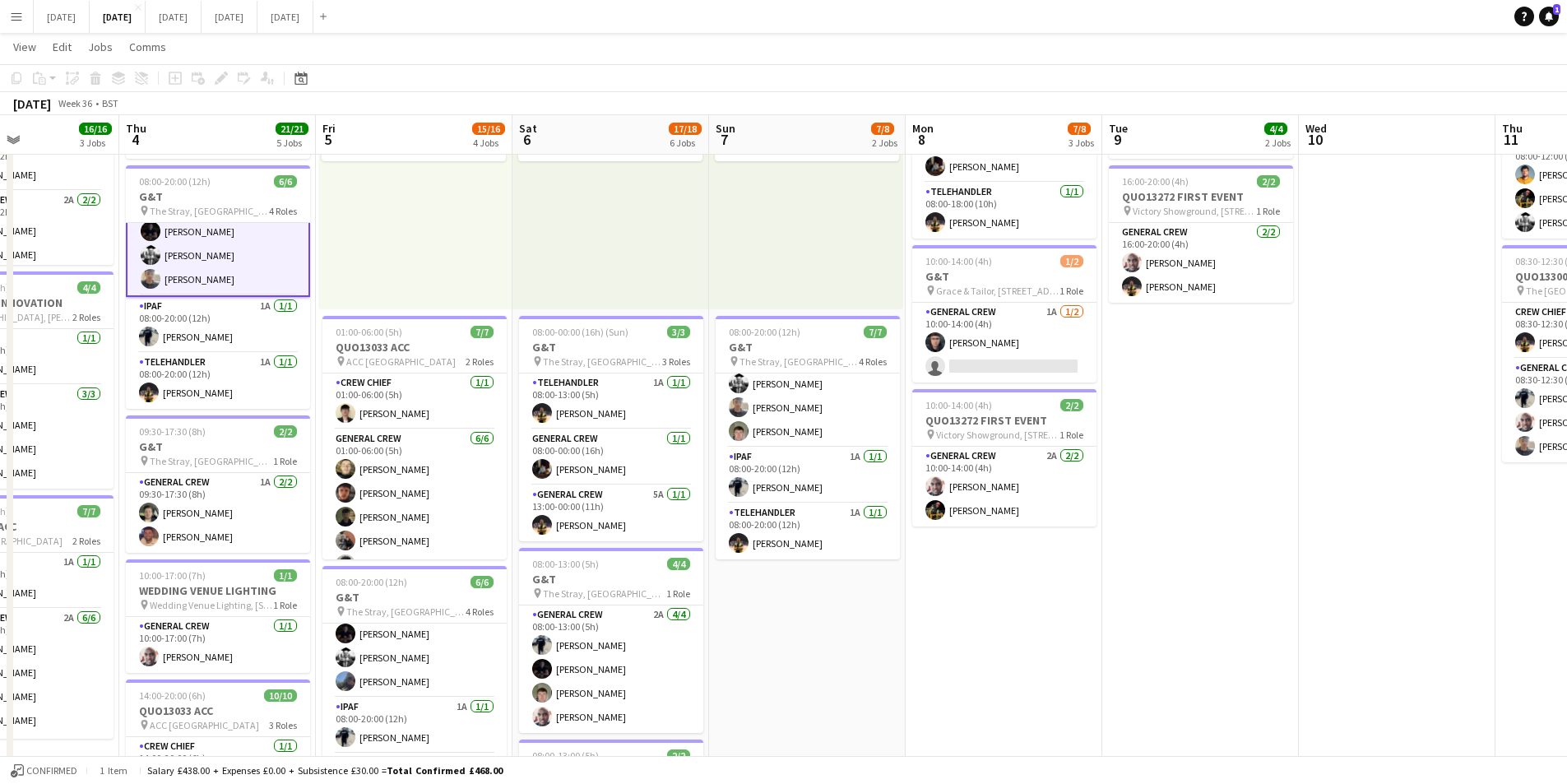
scroll to position [0, 0]
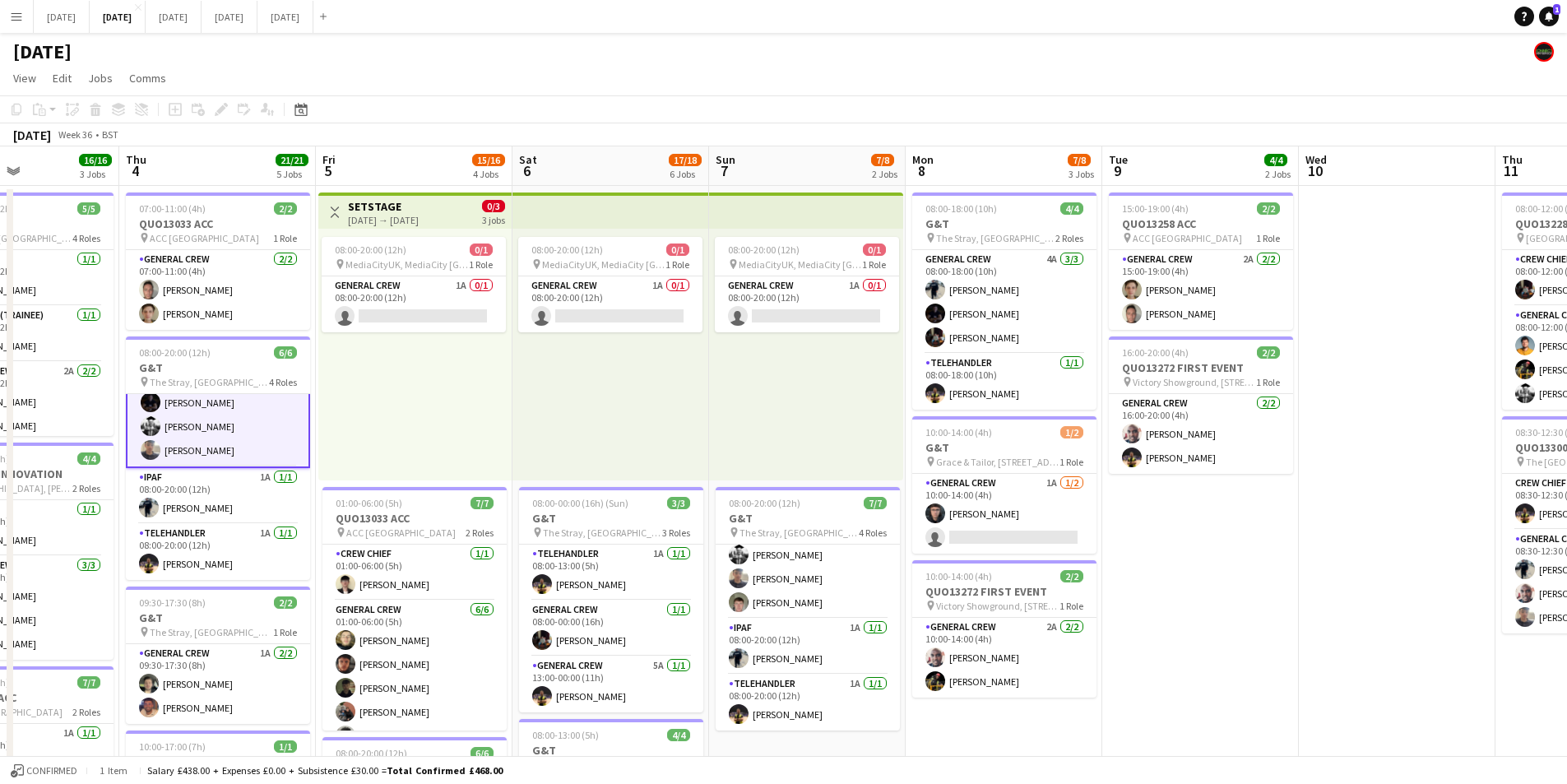
drag, startPoint x: 1289, startPoint y: 594, endPoint x: 1110, endPoint y: 597, distance: 179.0
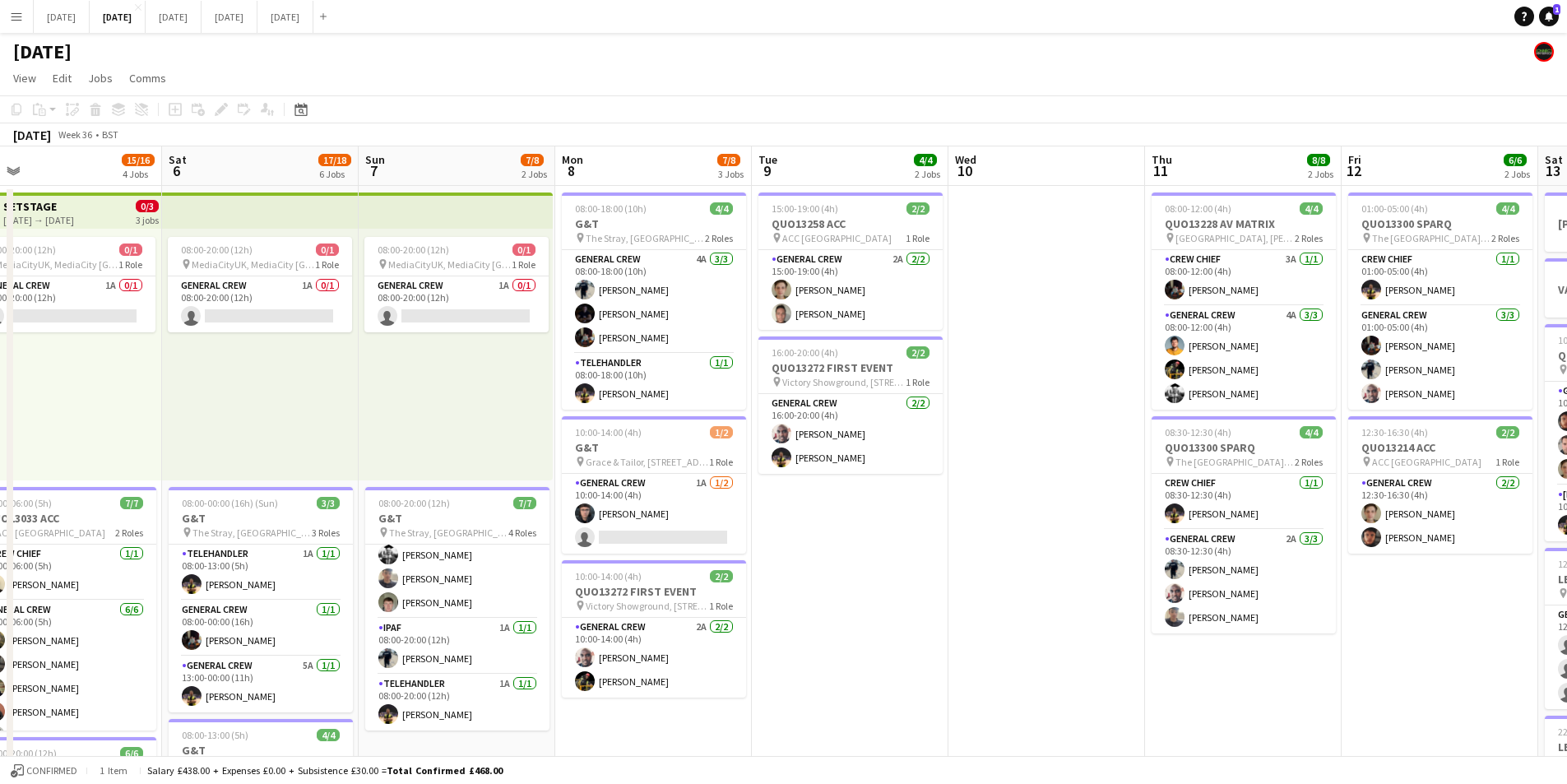
drag, startPoint x: 1110, startPoint y: 623, endPoint x: 815, endPoint y: 560, distance: 301.7
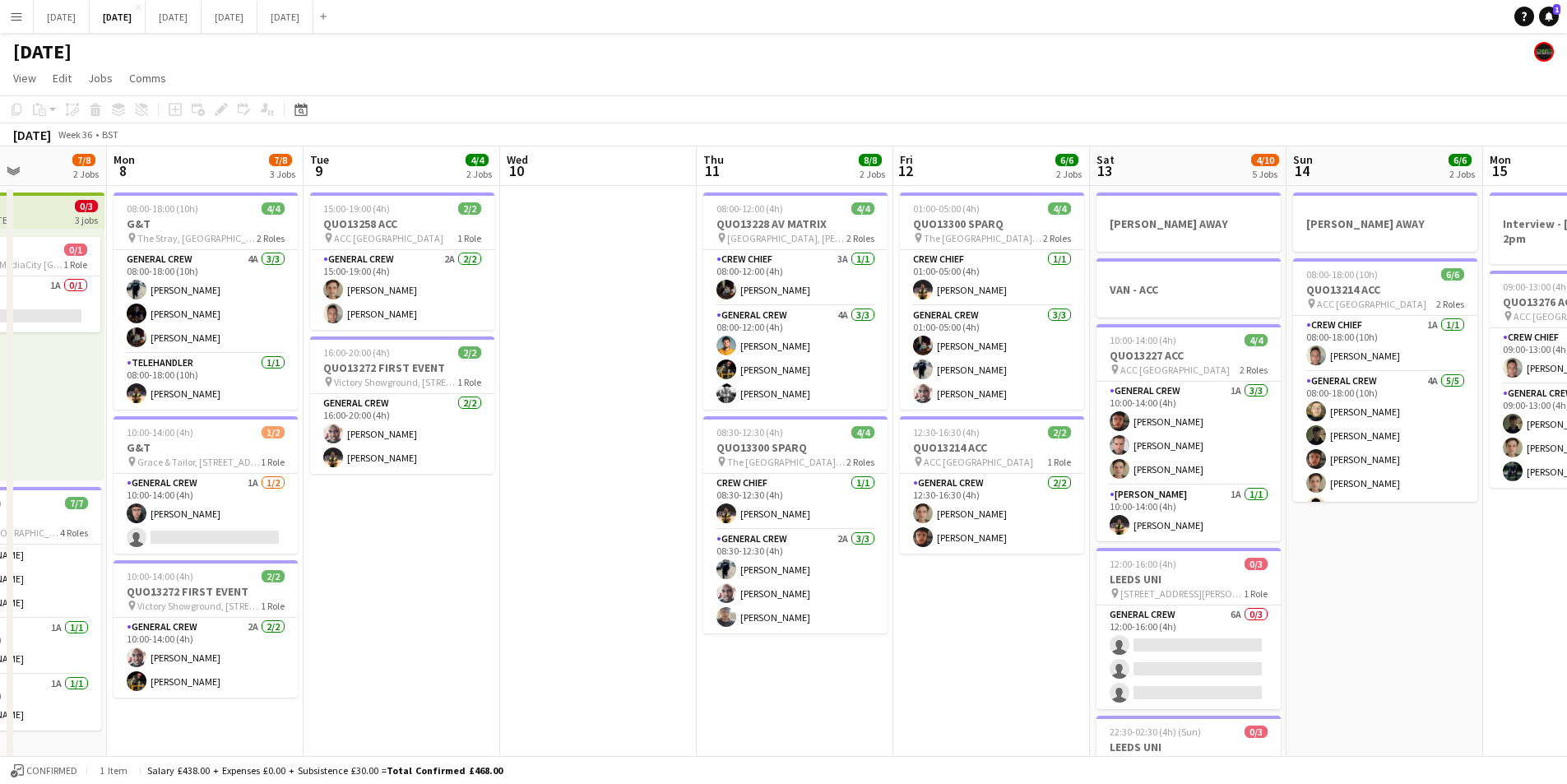
drag, startPoint x: 1050, startPoint y: 661, endPoint x: 1376, endPoint y: 548, distance: 345.0
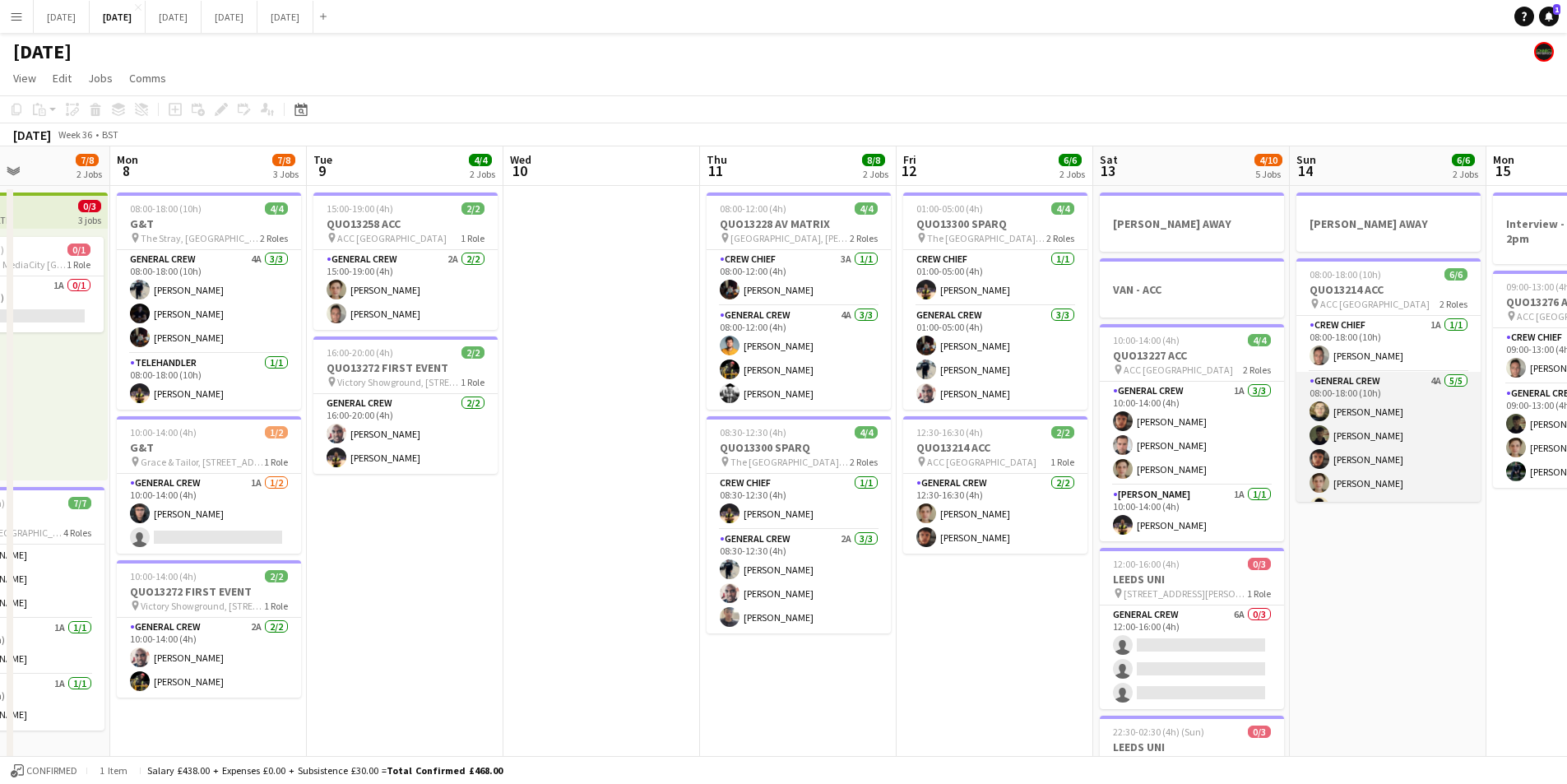
scroll to position [22, 0]
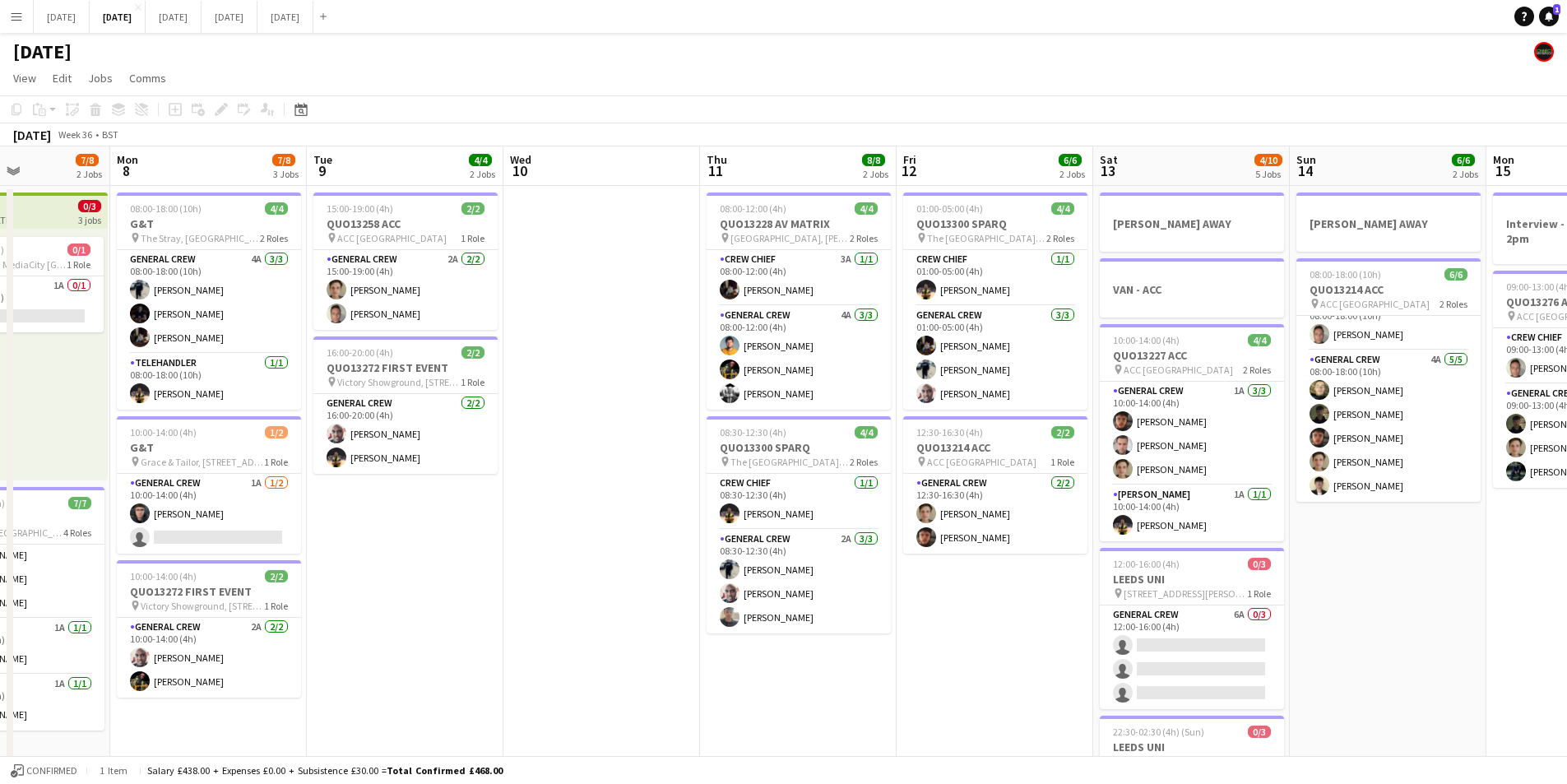
drag, startPoint x: 951, startPoint y: 702, endPoint x: 879, endPoint y: 632, distance: 100.4
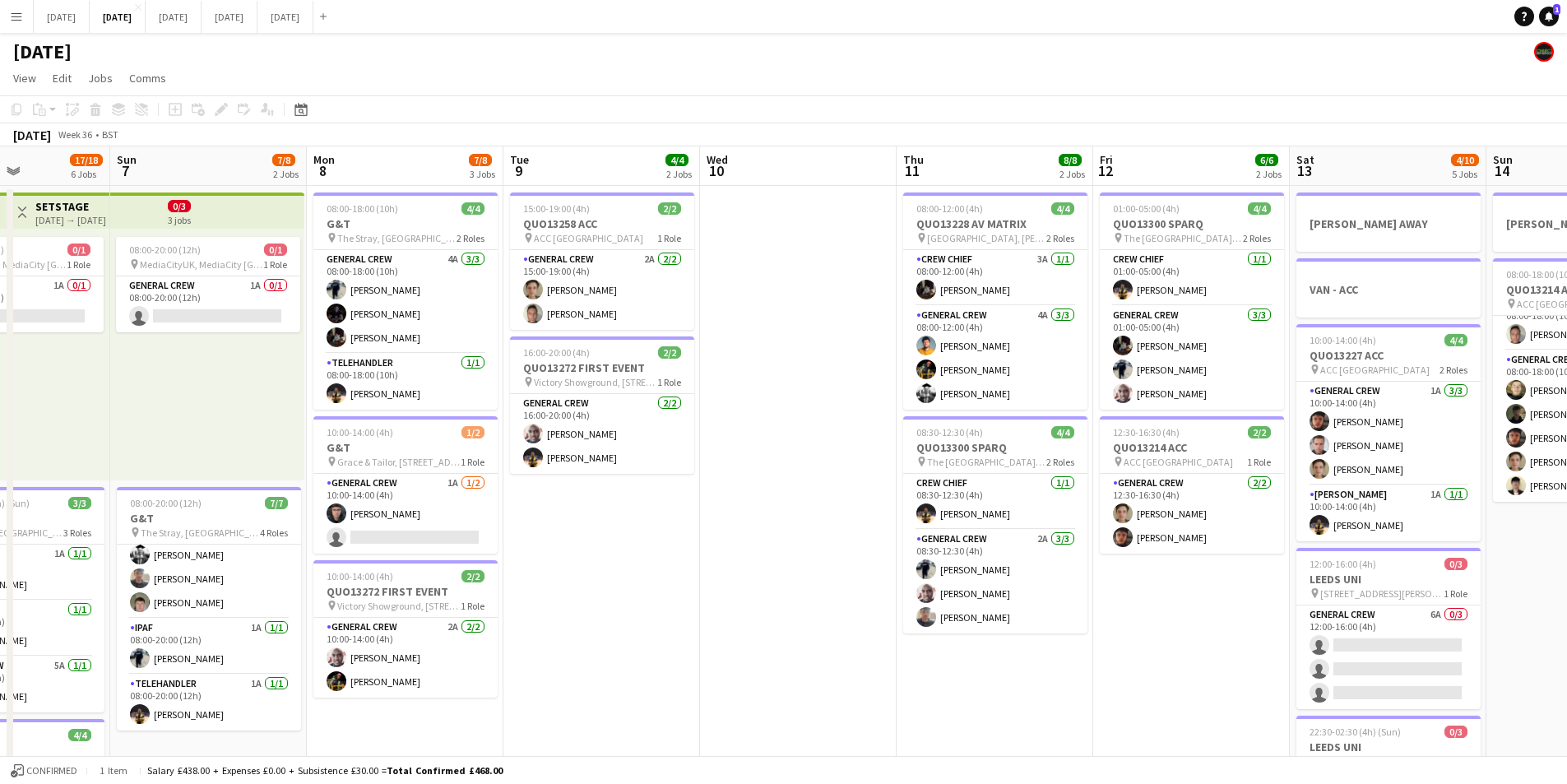
scroll to position [0, 336]
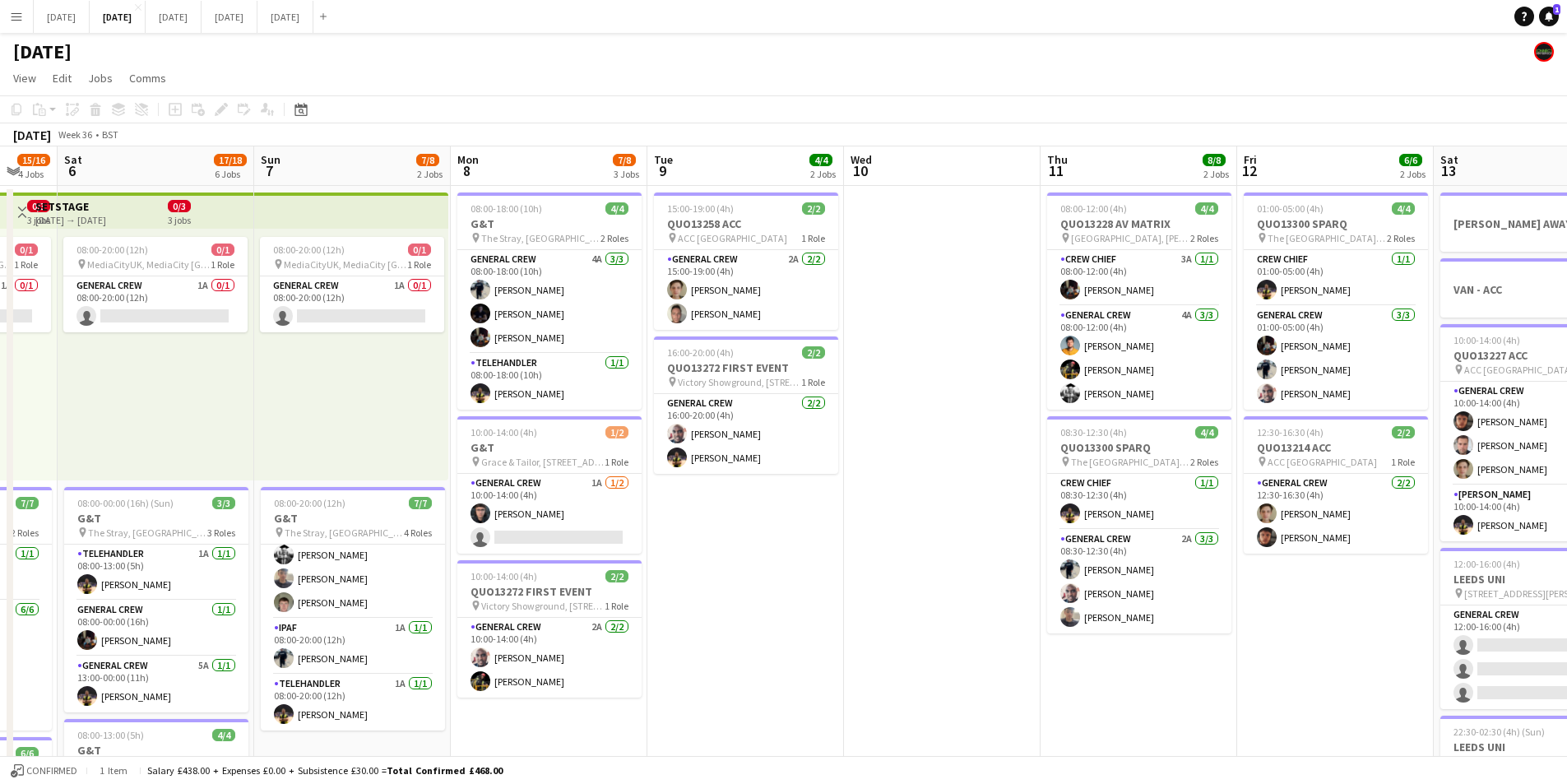
drag, startPoint x: 716, startPoint y: 628, endPoint x: 629, endPoint y: 391, distance: 252.5
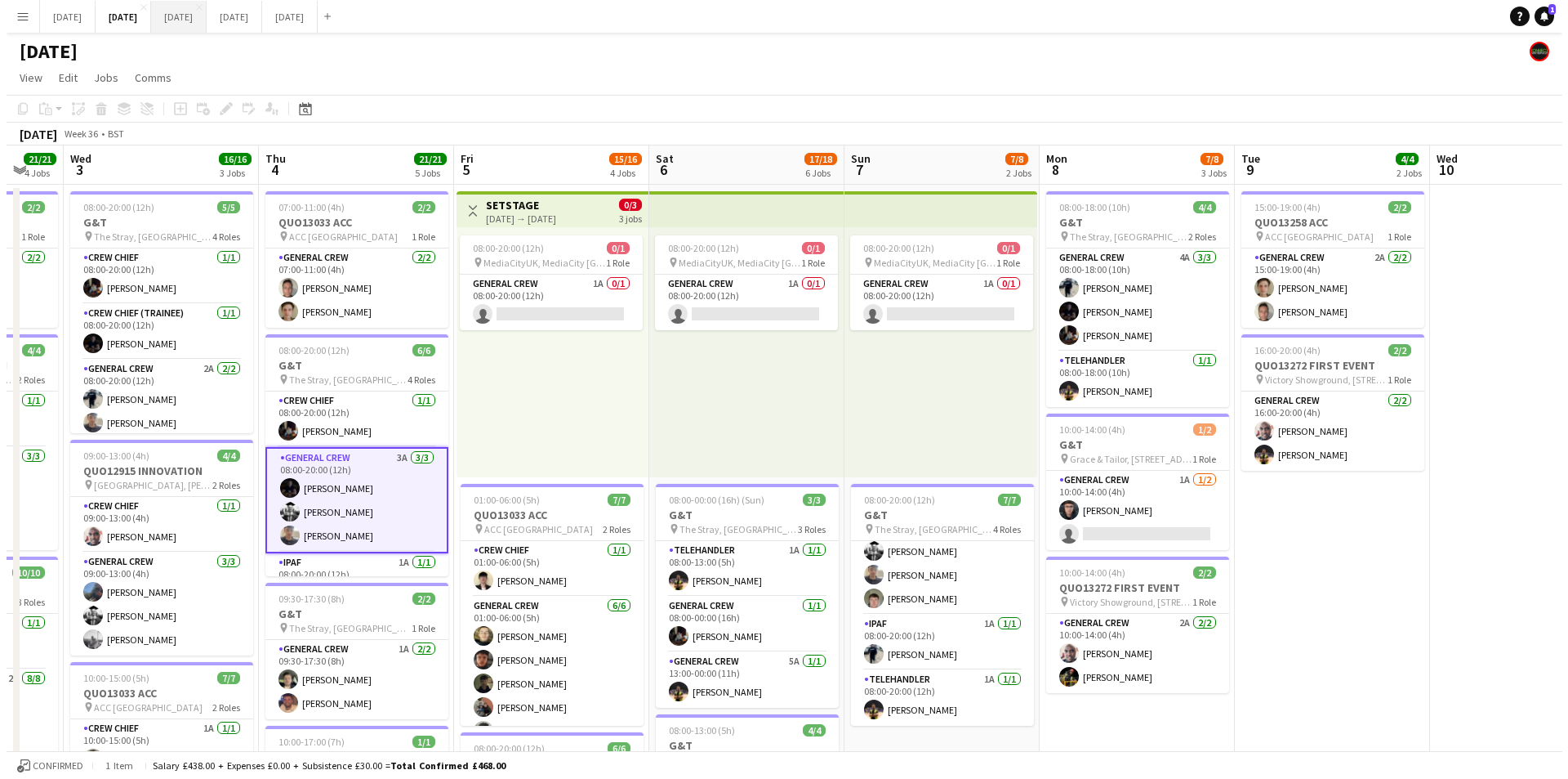
scroll to position [0, 574]
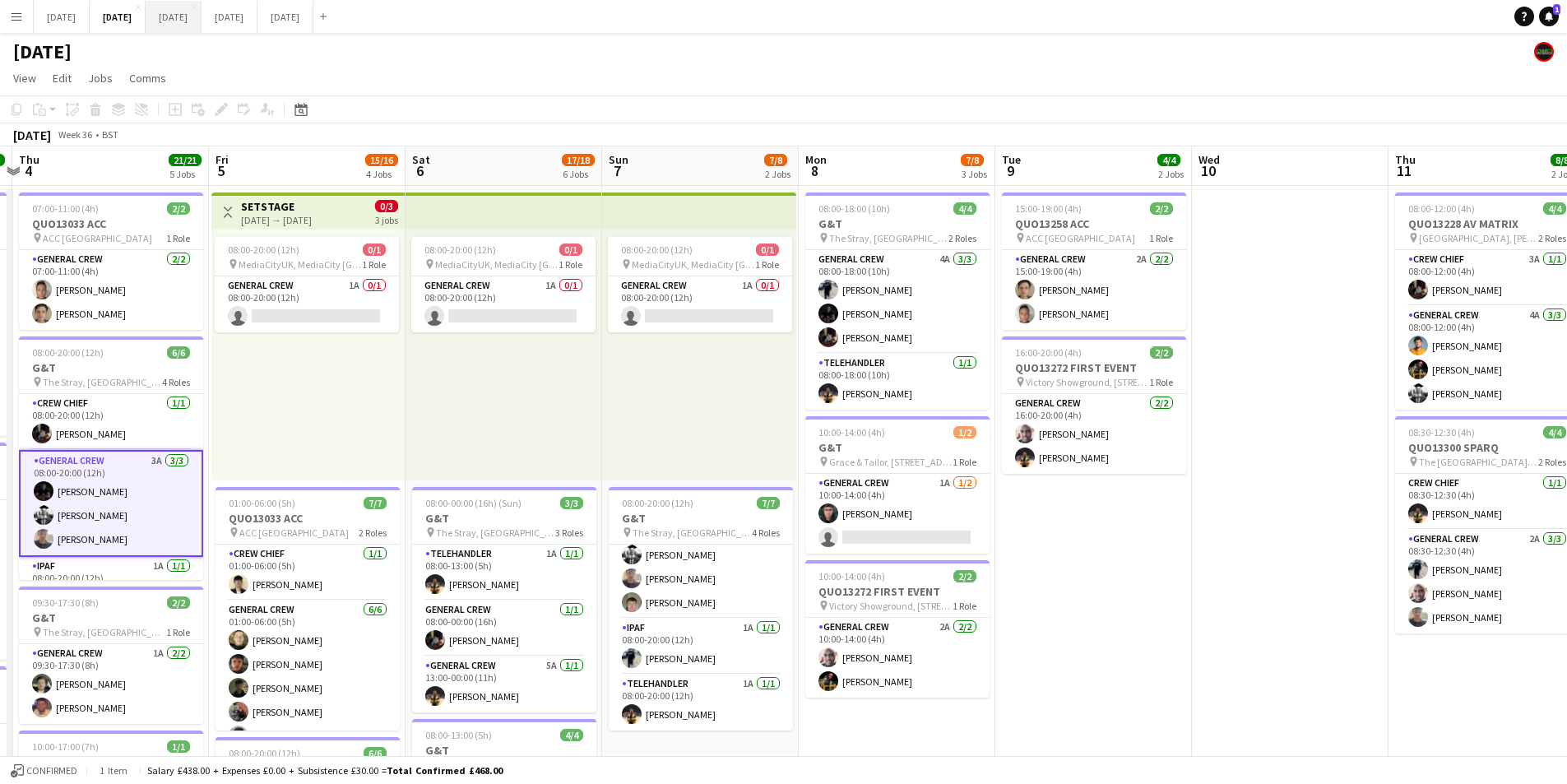
click at [202, 15] on button "[DATE] Close" at bounding box center [173, 16] width 56 height 32
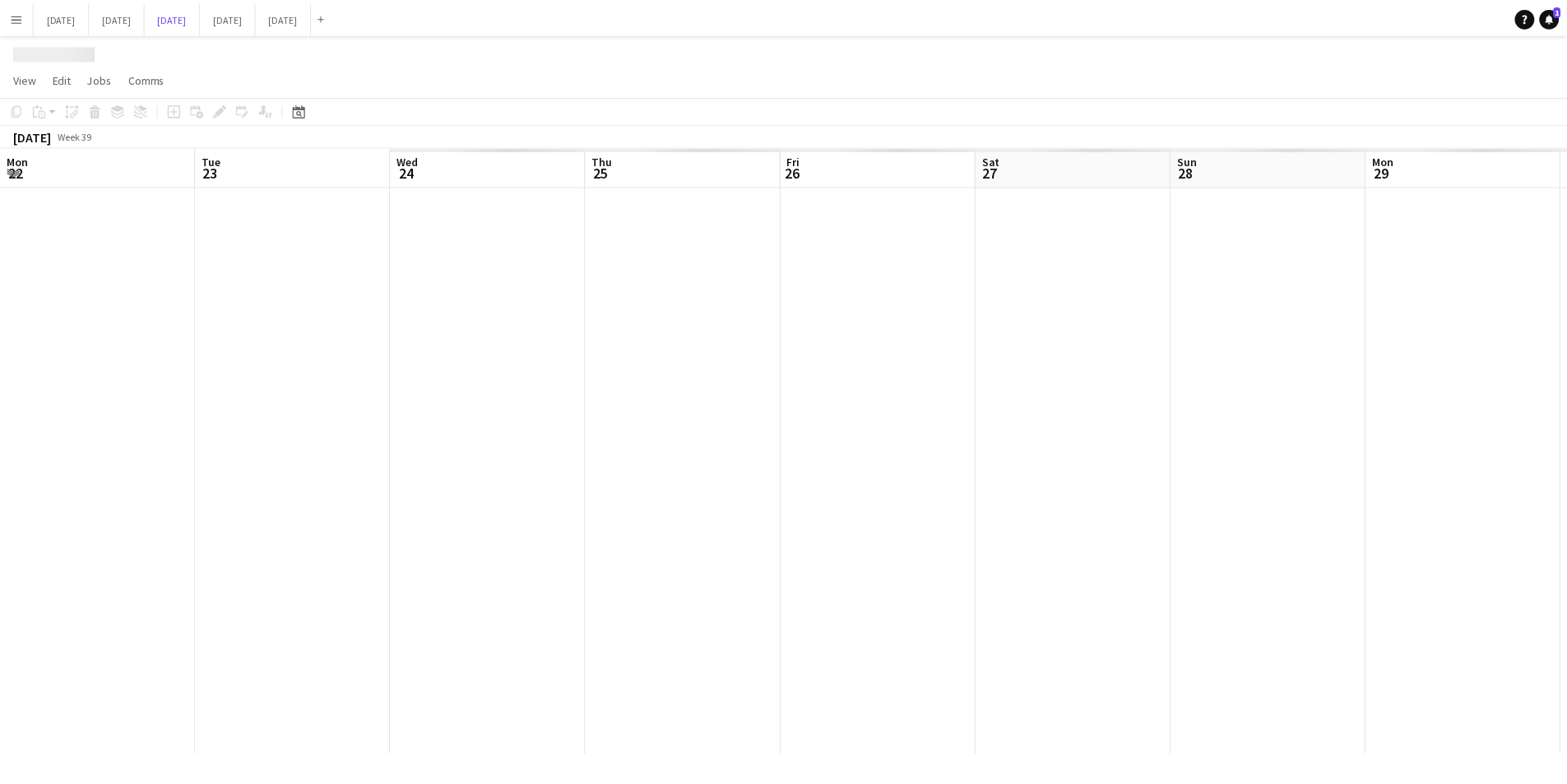
scroll to position [0, 421]
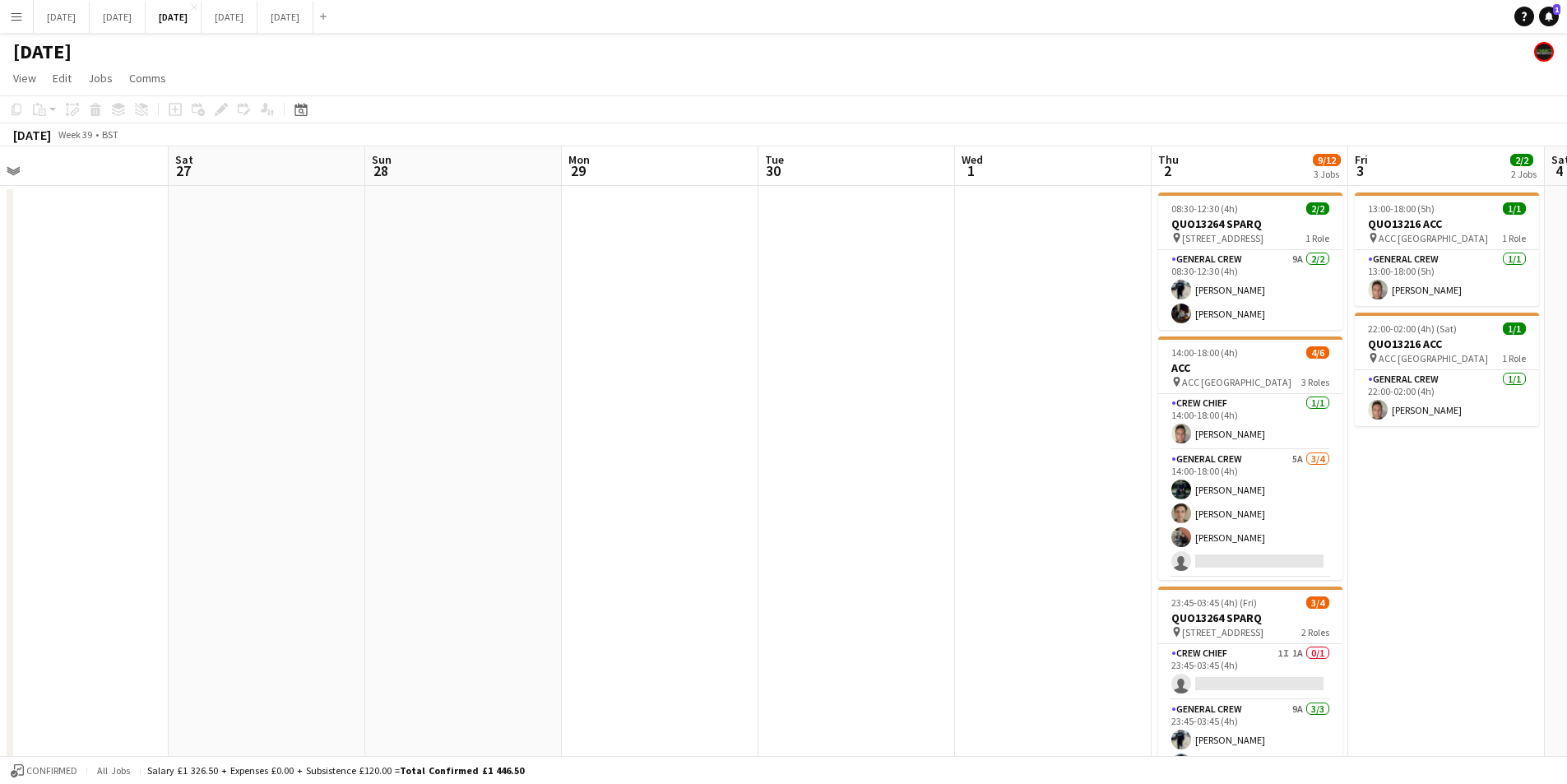
drag, startPoint x: 822, startPoint y: 411, endPoint x: 151, endPoint y: 329, distance: 676.0
click at [151, 329] on app-calendar-viewport "Wed 24 Thu 25 Fri 26 Sat 27 Sun 28 Mon 29 Tue 30 Wed 1 Thu 2 9/12 3 Jobs Fri 3 …" at bounding box center [784, 492] width 1567 height 692
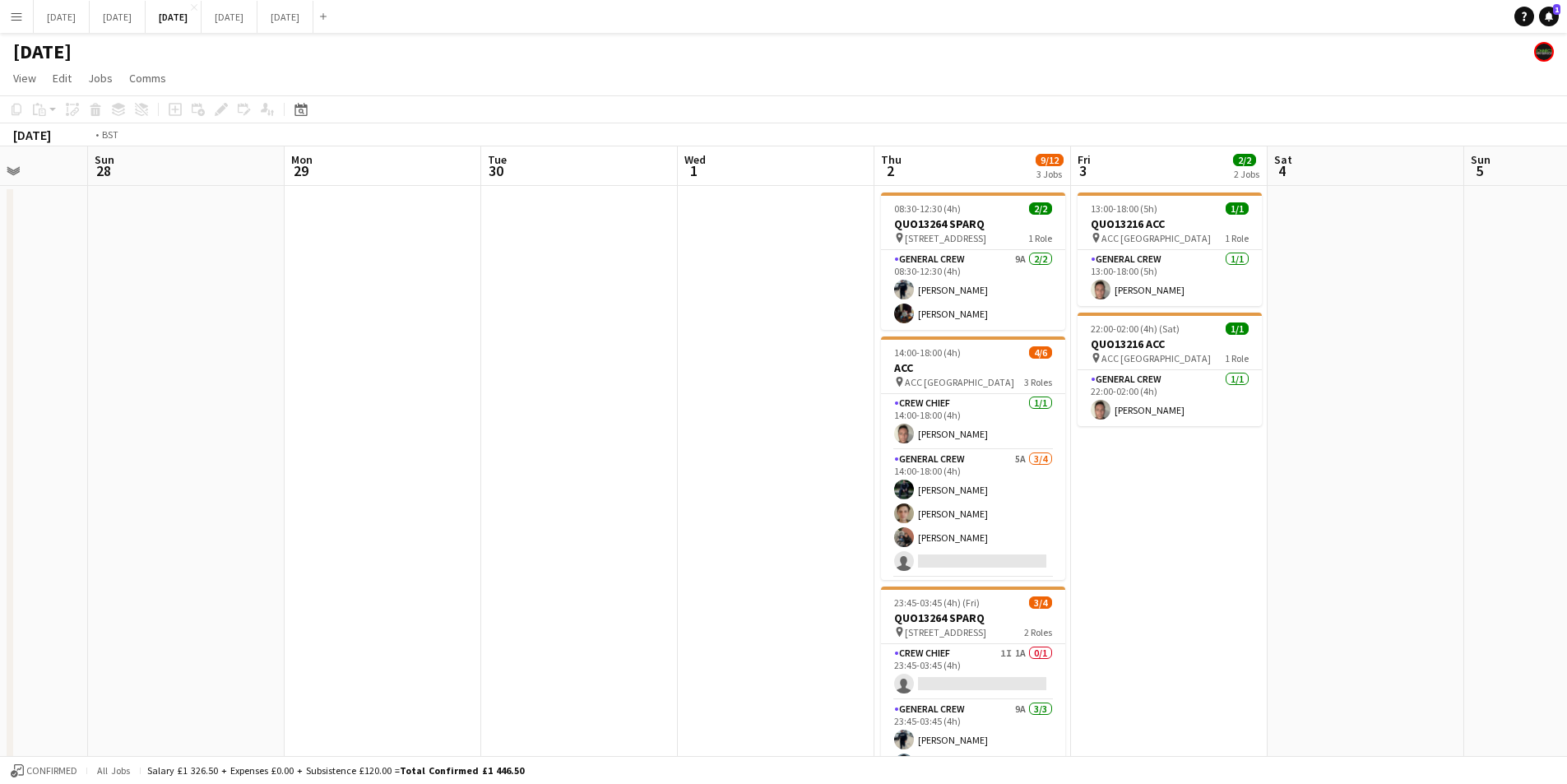
drag, startPoint x: 265, startPoint y: 370, endPoint x: 132, endPoint y: 356, distance: 133.7
click at [129, 356] on app-calendar-viewport "Thu 25 Fri 26 Sat 27 Sun 28 Mon 29 Tue 30 Wed 1 Thu 2 9/12 3 Jobs Fri 3 2/2 2 J…" at bounding box center [784, 492] width 1567 height 692
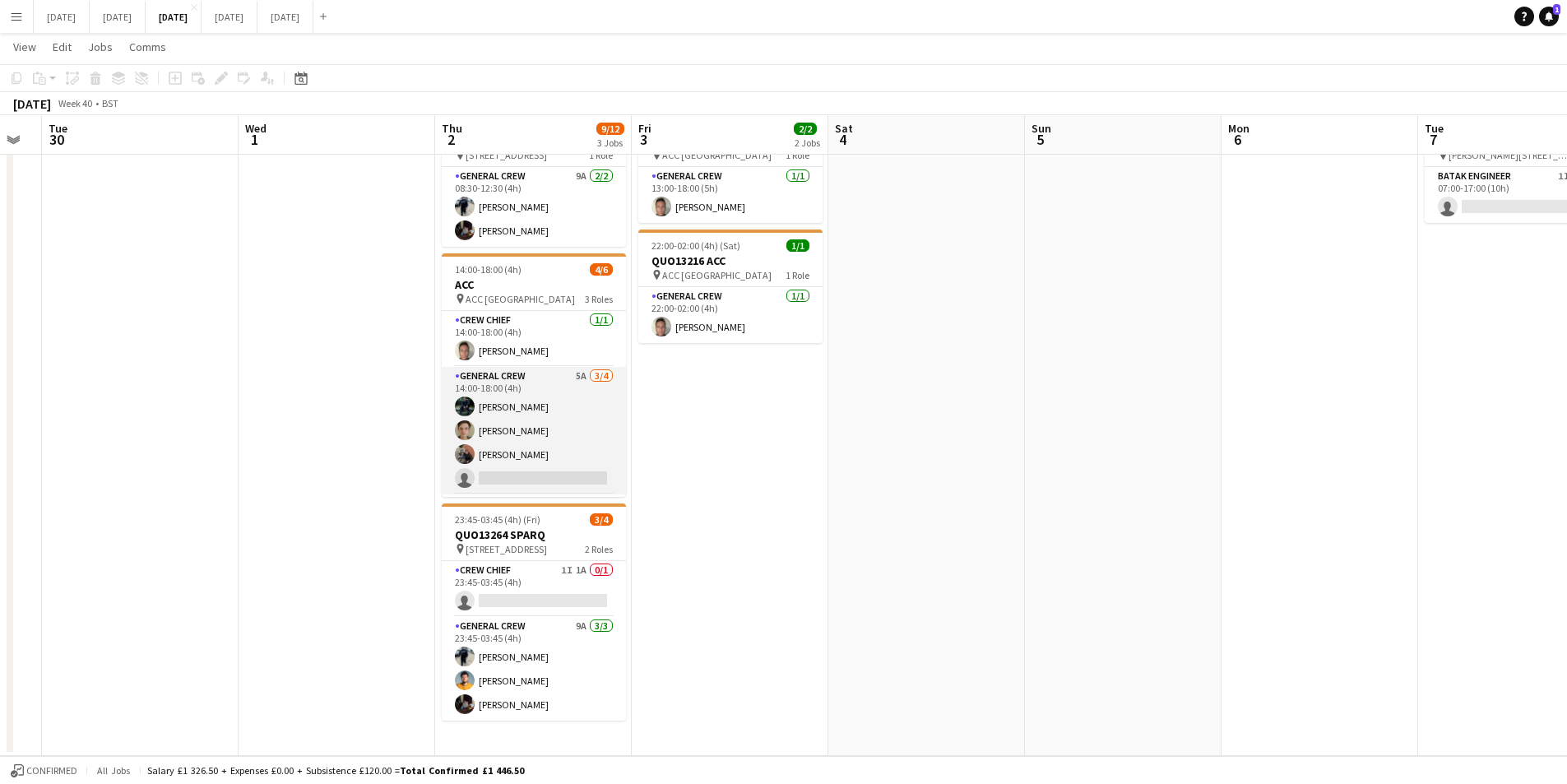
scroll to position [54, 0]
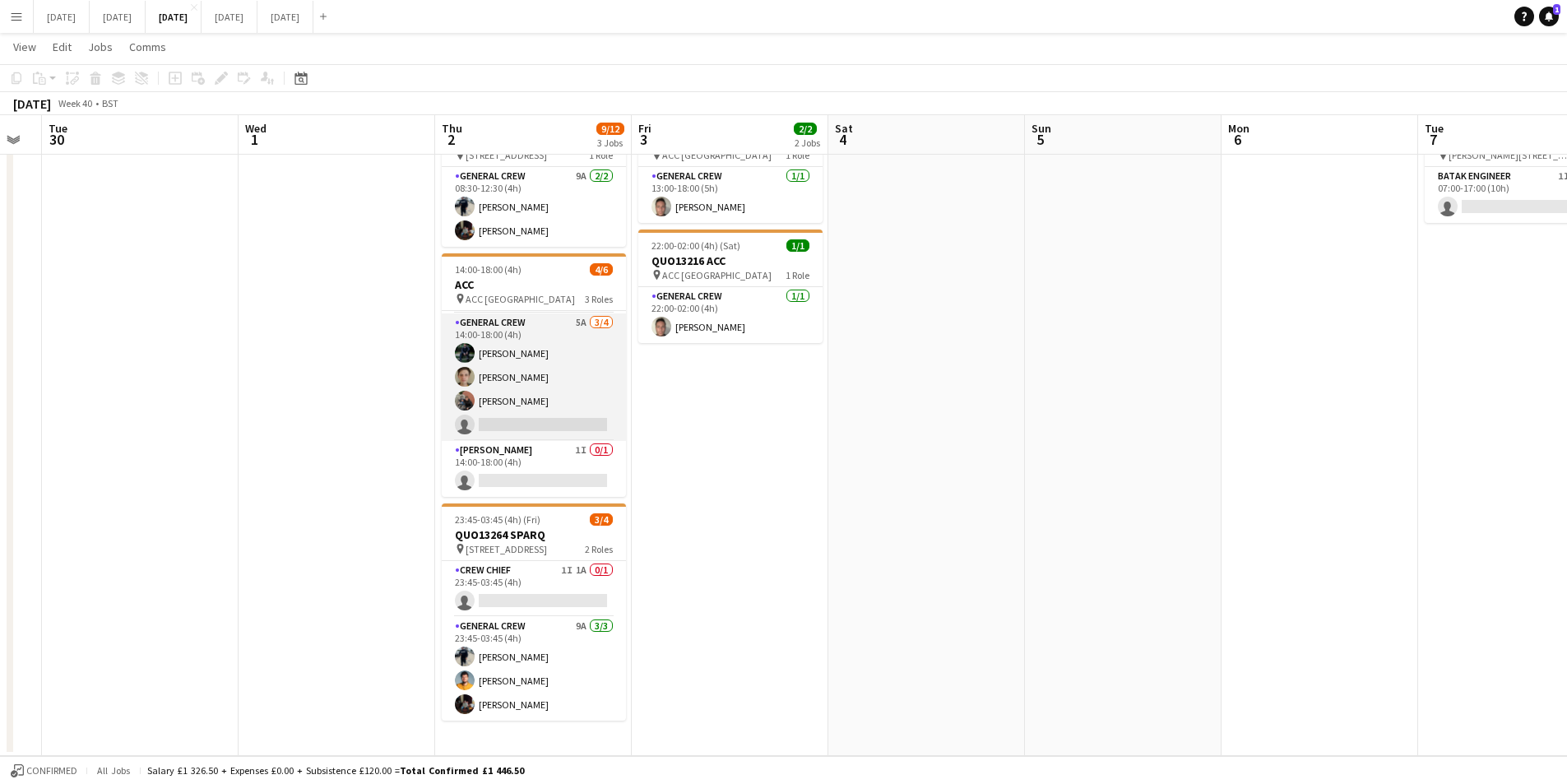
click at [564, 394] on app-card-role "General Crew 5A [DATE] 14:00-18:00 (4h) [PERSON_NAME] [PERSON_NAME] [PERSON_NAM…" at bounding box center [534, 377] width 185 height 127
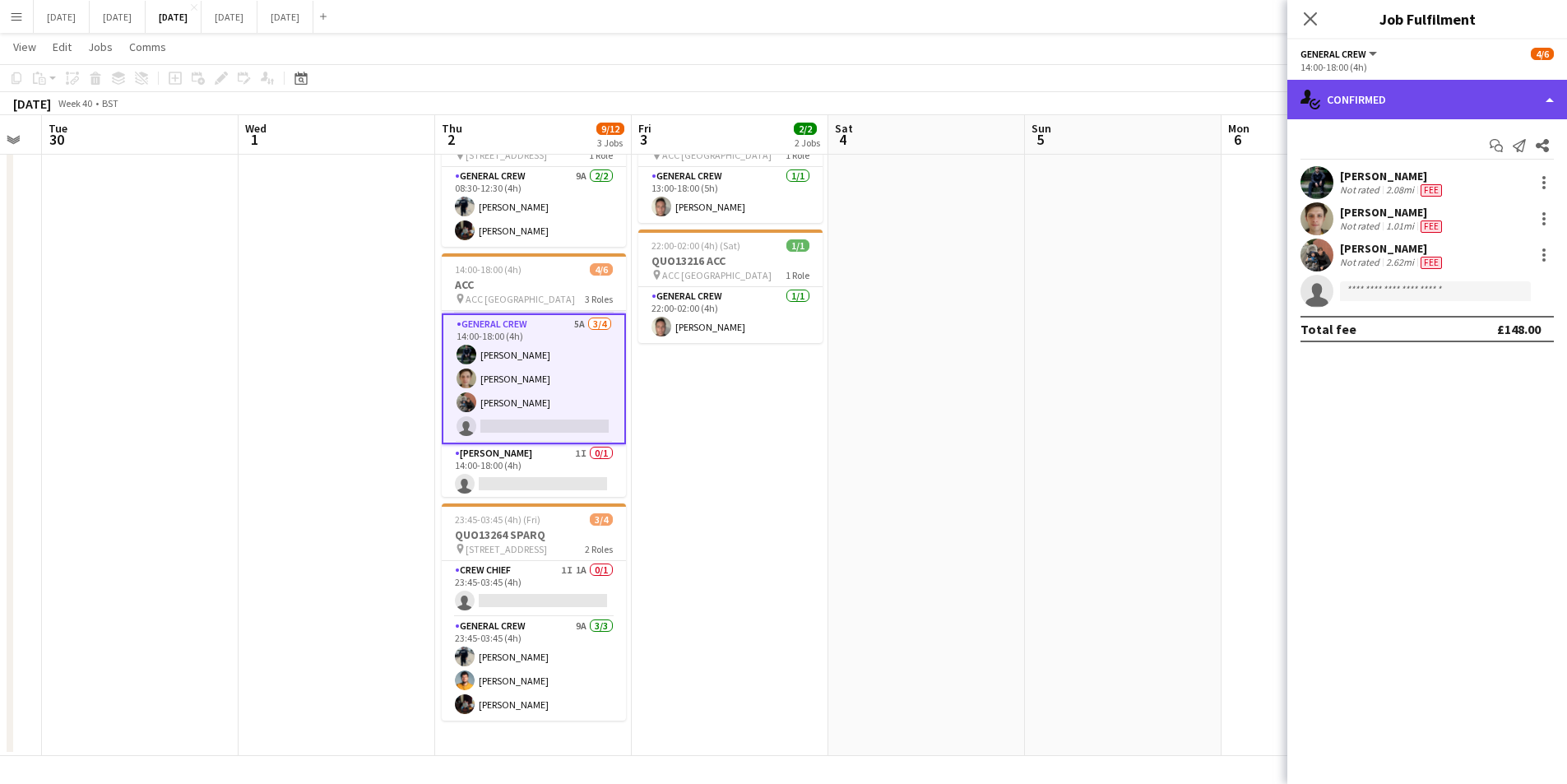
click at [1452, 92] on div "single-neutral-actions-check-2 Confirmed" at bounding box center [1427, 99] width 279 height 39
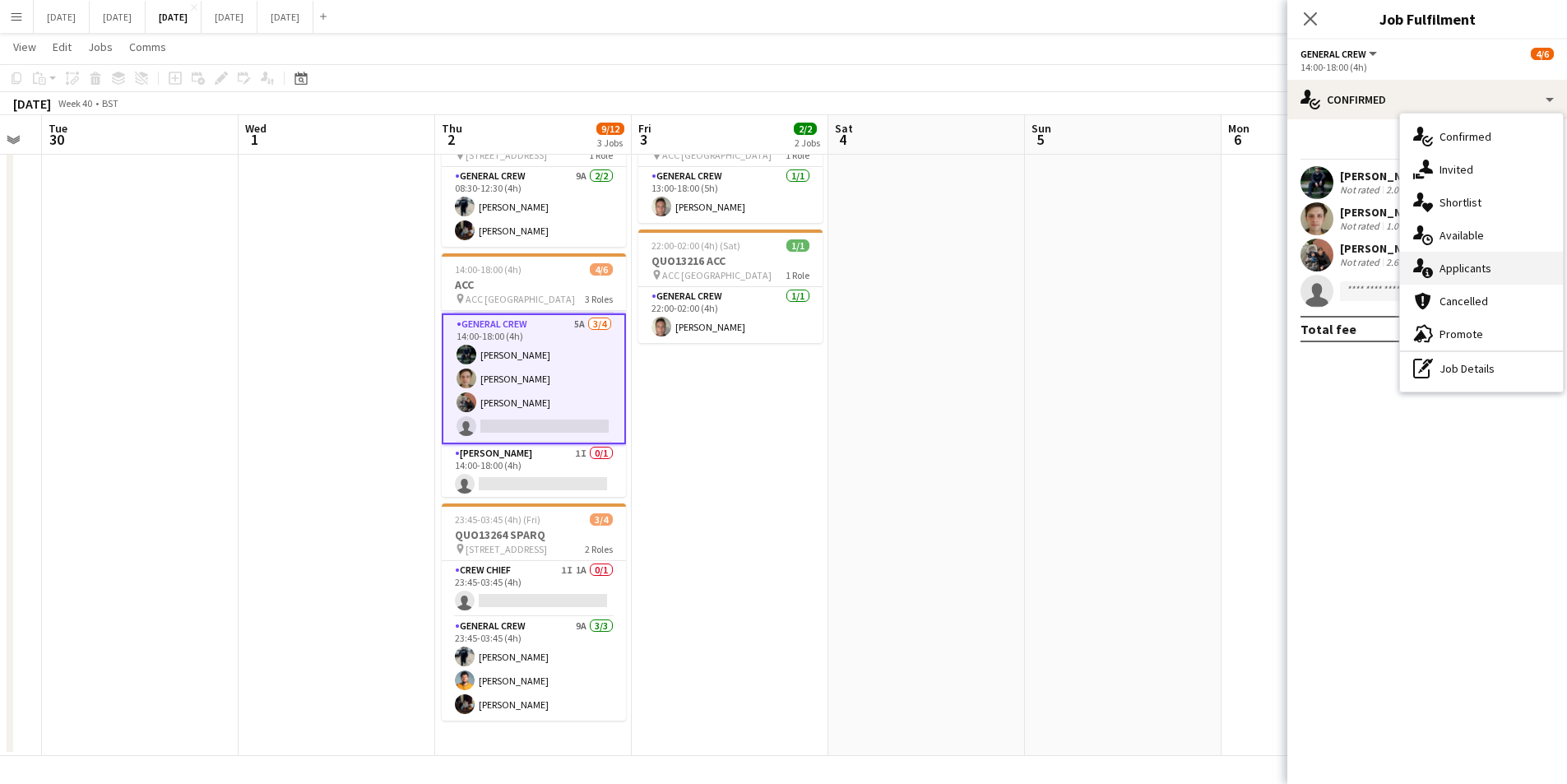
click at [1471, 262] on div "single-neutral-actions-information Applicants" at bounding box center [1481, 268] width 163 height 33
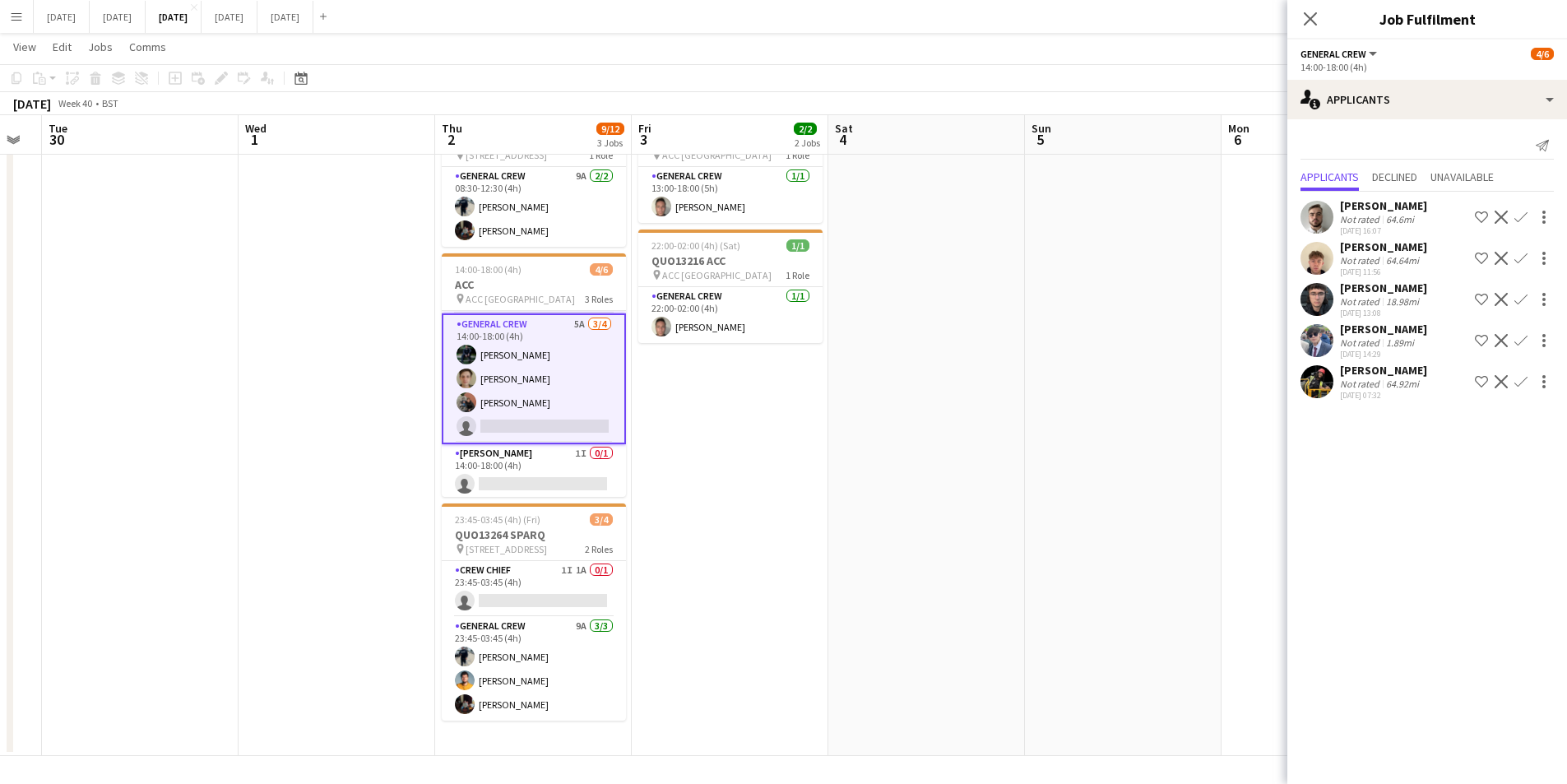
click at [1319, 342] on app-user-avatar at bounding box center [1317, 340] width 33 height 33
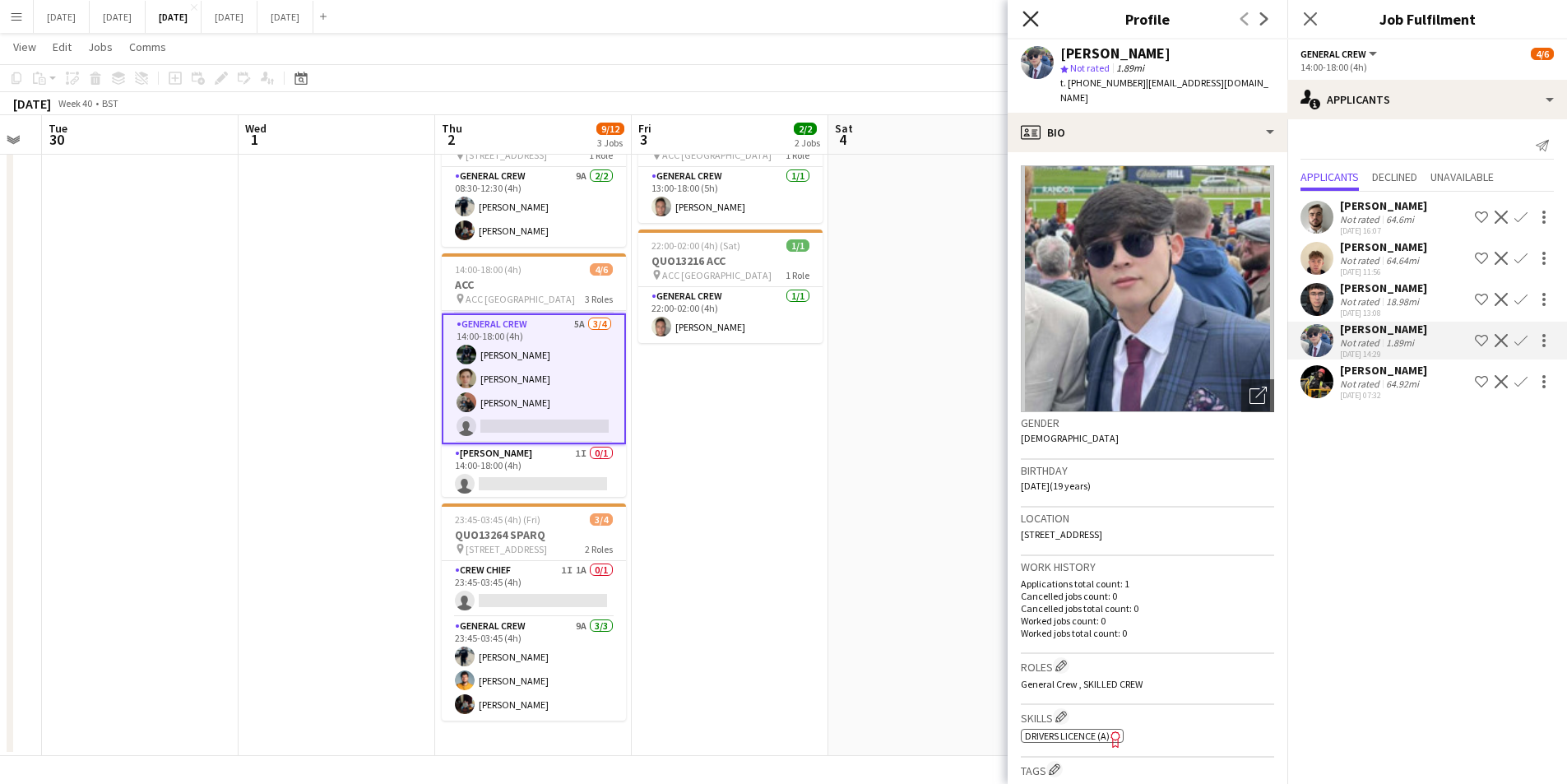
click at [1026, 15] on icon at bounding box center [1030, 18] width 15 height 15
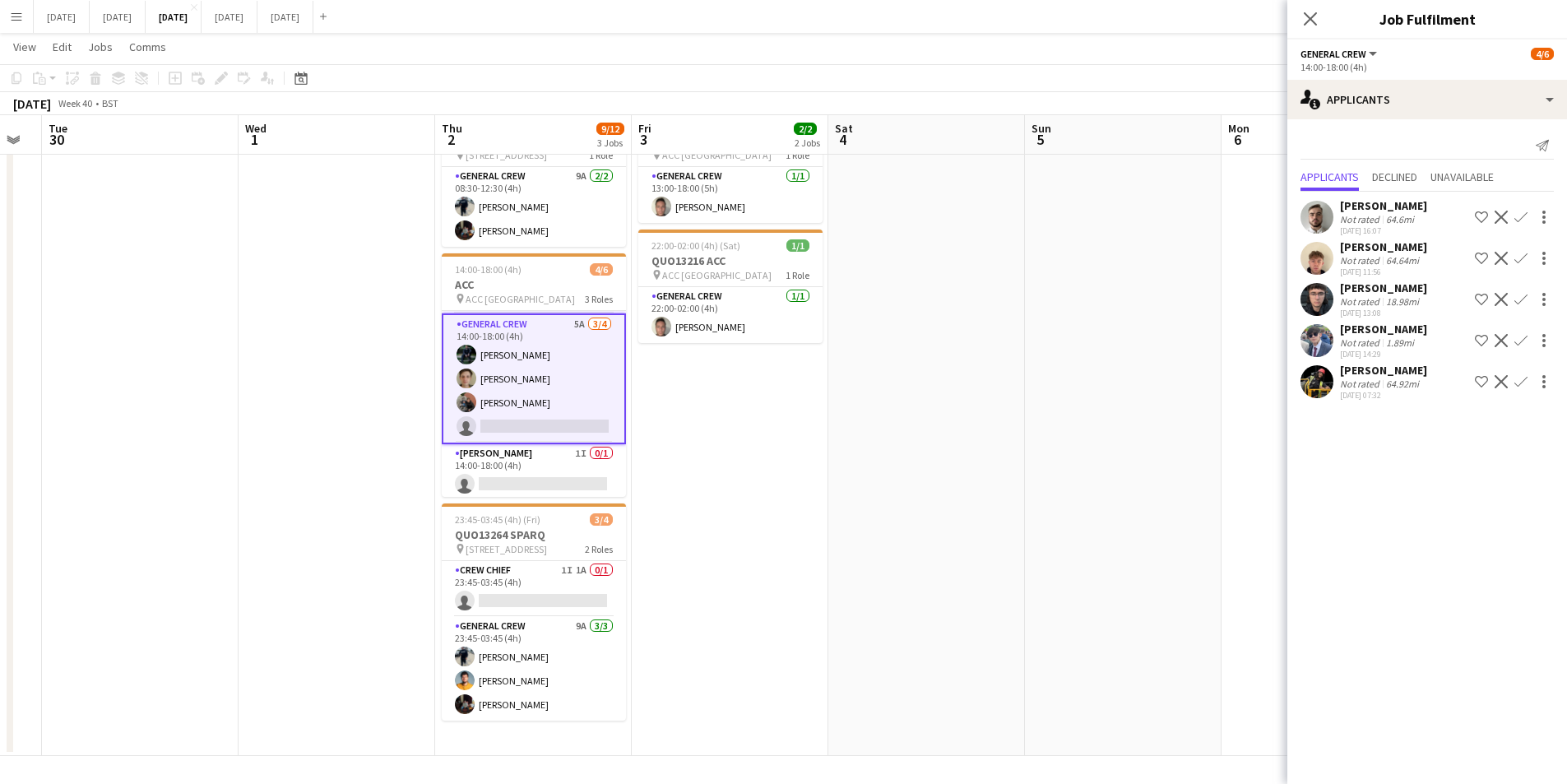
click at [1309, 22] on icon at bounding box center [1310, 19] width 13 height 13
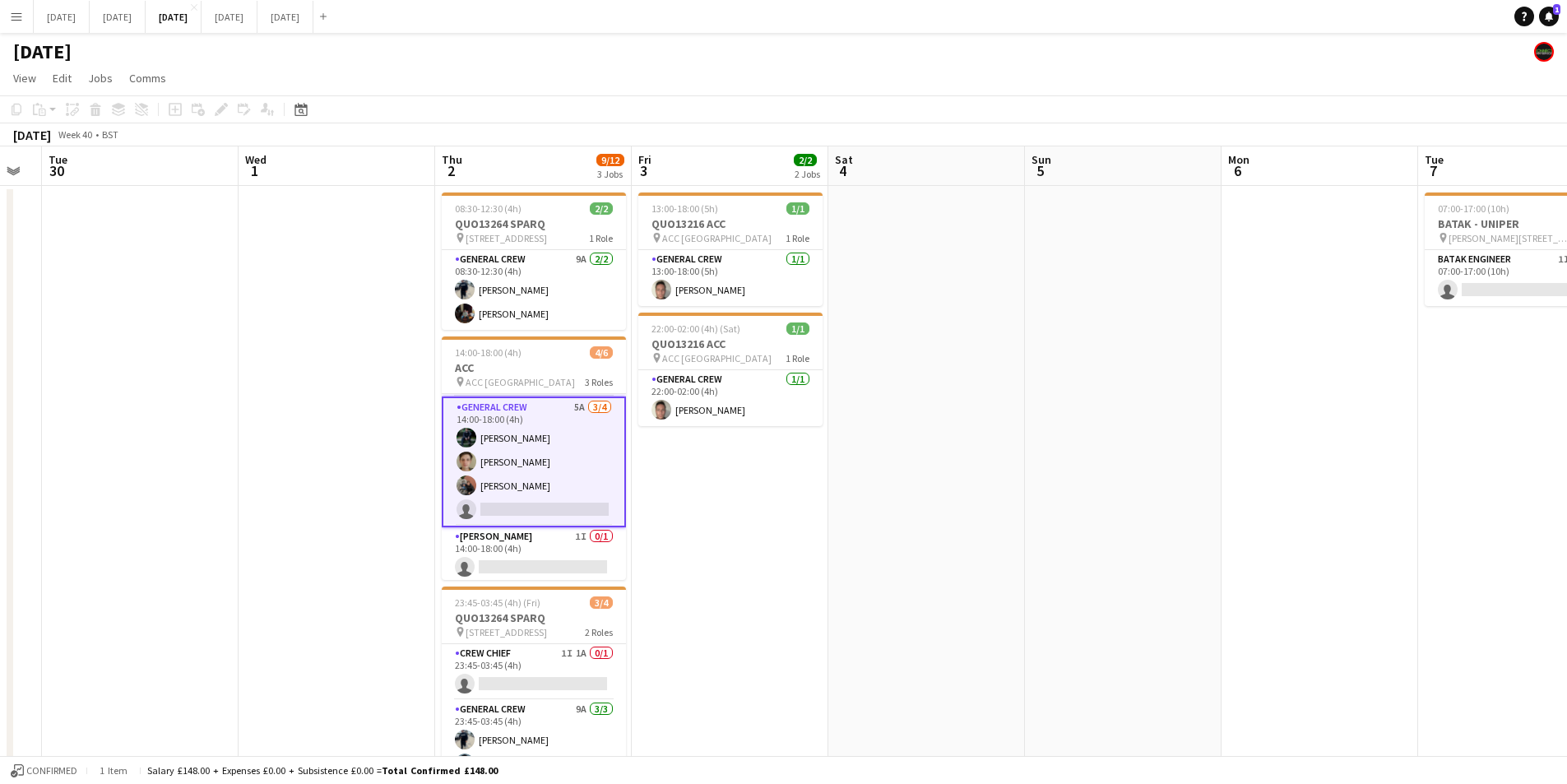
scroll to position [82, 0]
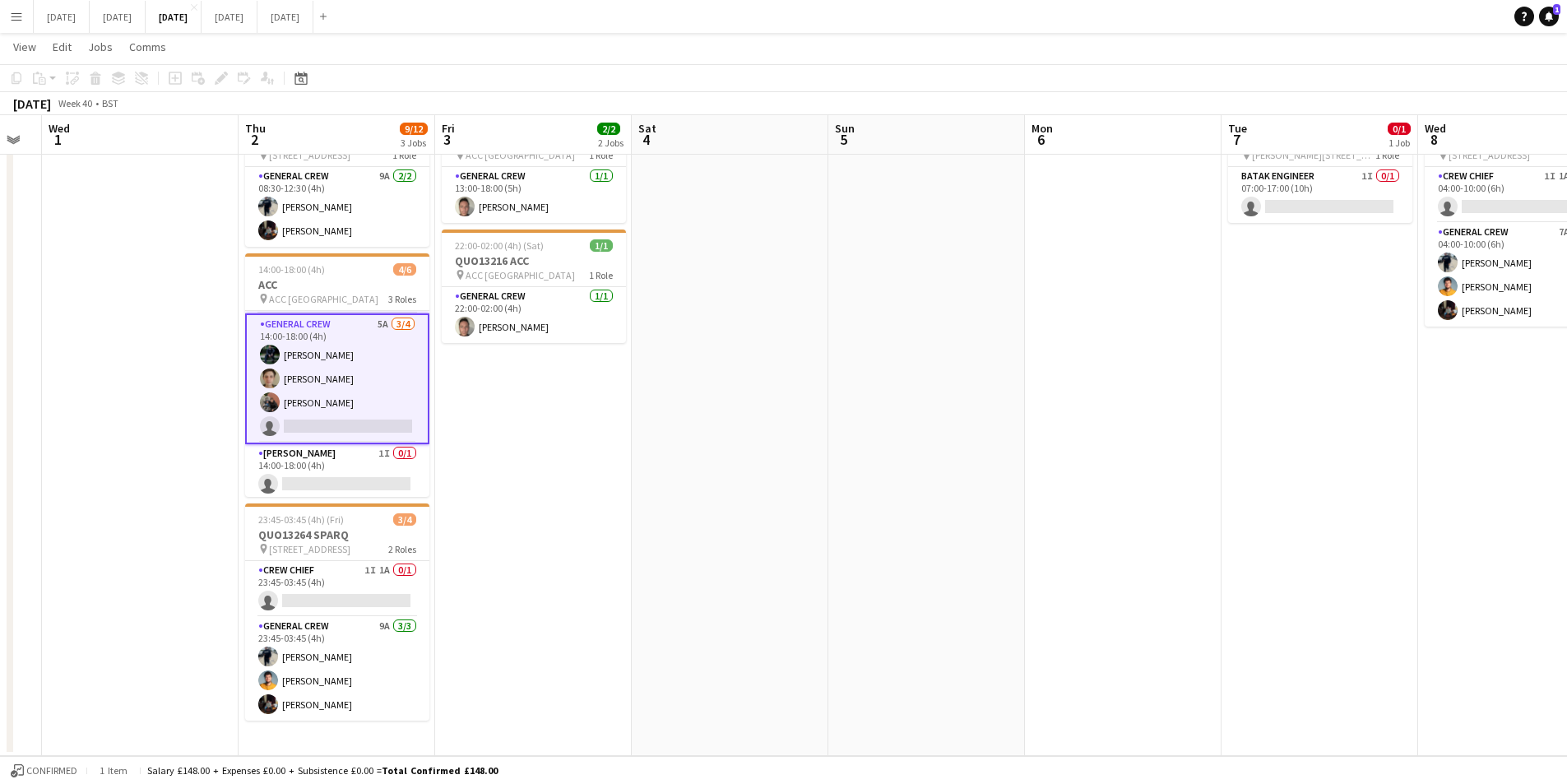
drag, startPoint x: 989, startPoint y: 511, endPoint x: 999, endPoint y: 511, distance: 10.0
click at [571, 469] on app-calendar-viewport "Sun 28 Mon 29 Tue 30 Wed 1 Thu 2 9/12 3 Jobs Fri 3 2/2 2 Jobs Sat 4 Sun 5 Mon 6…" at bounding box center [784, 369] width 1567 height 773
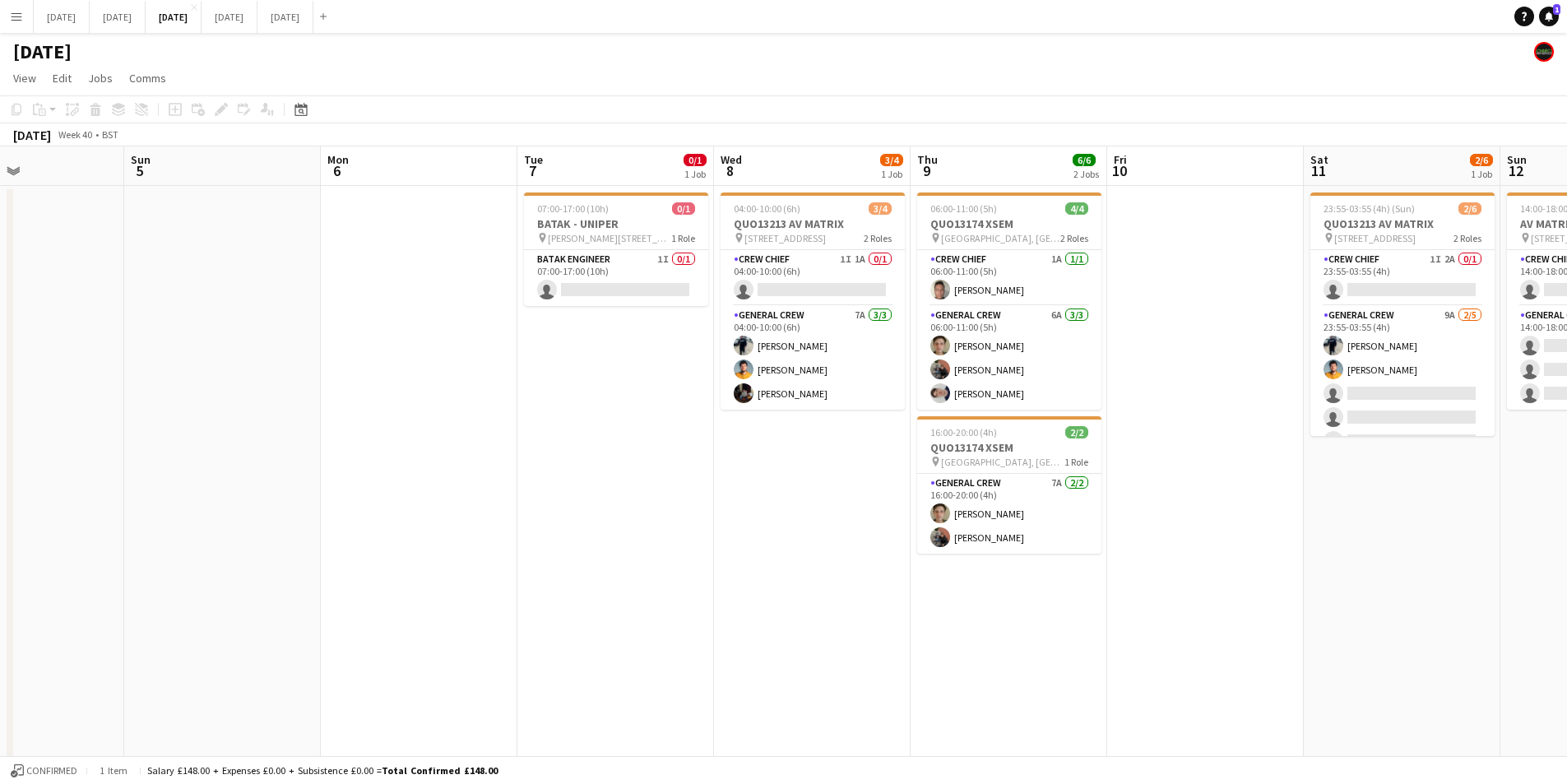
scroll to position [0, 436]
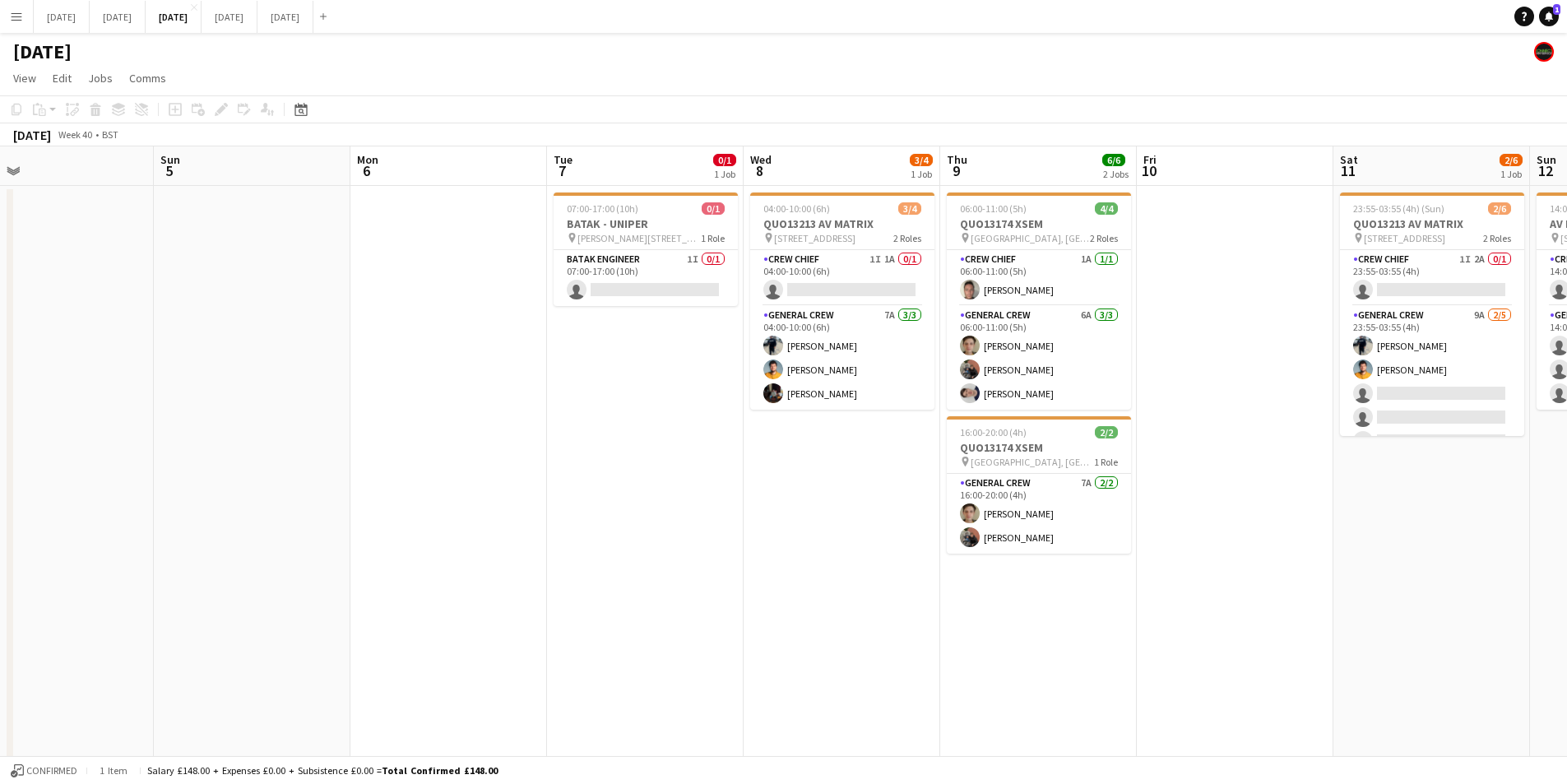
drag, startPoint x: 1043, startPoint y: 547, endPoint x: 681, endPoint y: 493, distance: 366.0
click at [681, 493] on app-calendar-viewport "Thu 2 9/12 3 Jobs Fri 3 2/2 2 Jobs Sat 4 Sun 5 Mon 6 Tue 7 0/1 1 Job Wed 8 3/4 …" at bounding box center [784, 492] width 1567 height 692
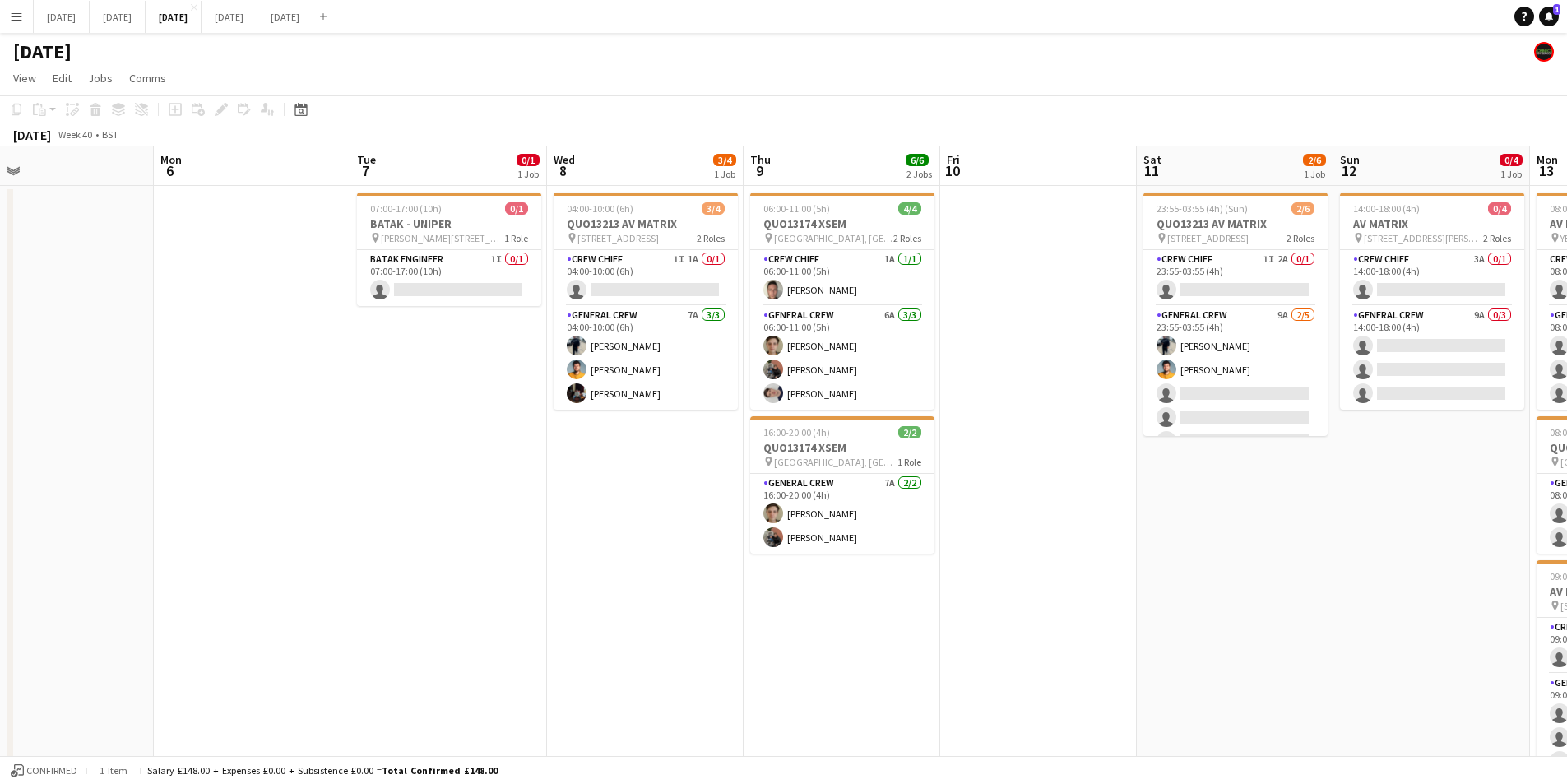
drag, startPoint x: 834, startPoint y: 544, endPoint x: 584, endPoint y: 510, distance: 252.3
click at [560, 507] on app-calendar-viewport "Fri 3 2/2 2 Jobs Sat 4 Sun 5 Mon 6 Tue 7 0/1 1 Job Wed 8 3/4 1 Job Thu 9 6/6 2 …" at bounding box center [784, 492] width 1567 height 692
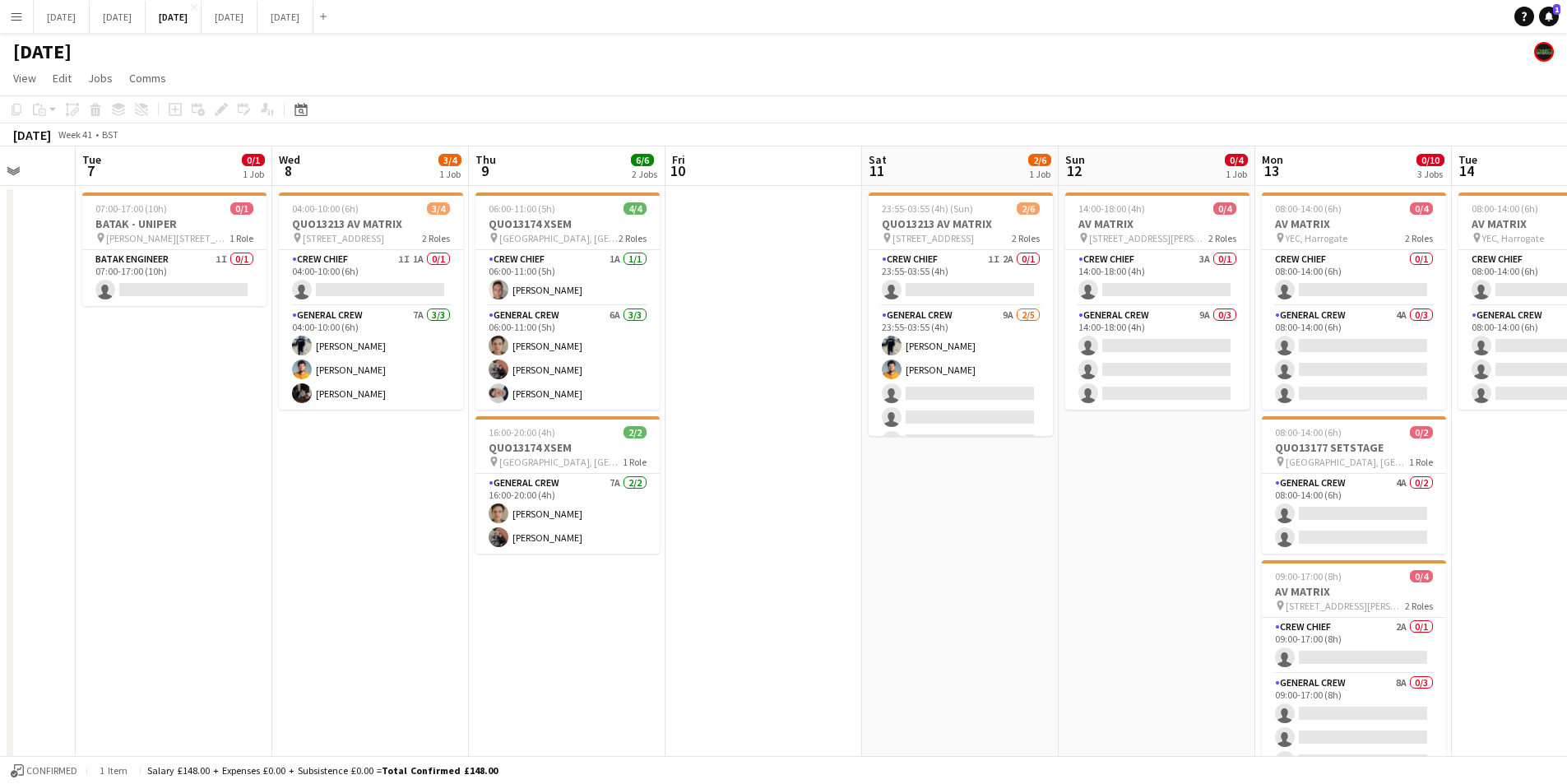
drag, startPoint x: 947, startPoint y: 512, endPoint x: 881, endPoint y: 510, distance: 66.0
click at [881, 510] on app-calendar-viewport "Sat 4 Sun 5 Mon 6 Tue 7 0/1 1 Job Wed 8 3/4 1 Job Thu 9 6/6 2 Jobs Fri 10 Sat 1…" at bounding box center [784, 492] width 1567 height 692
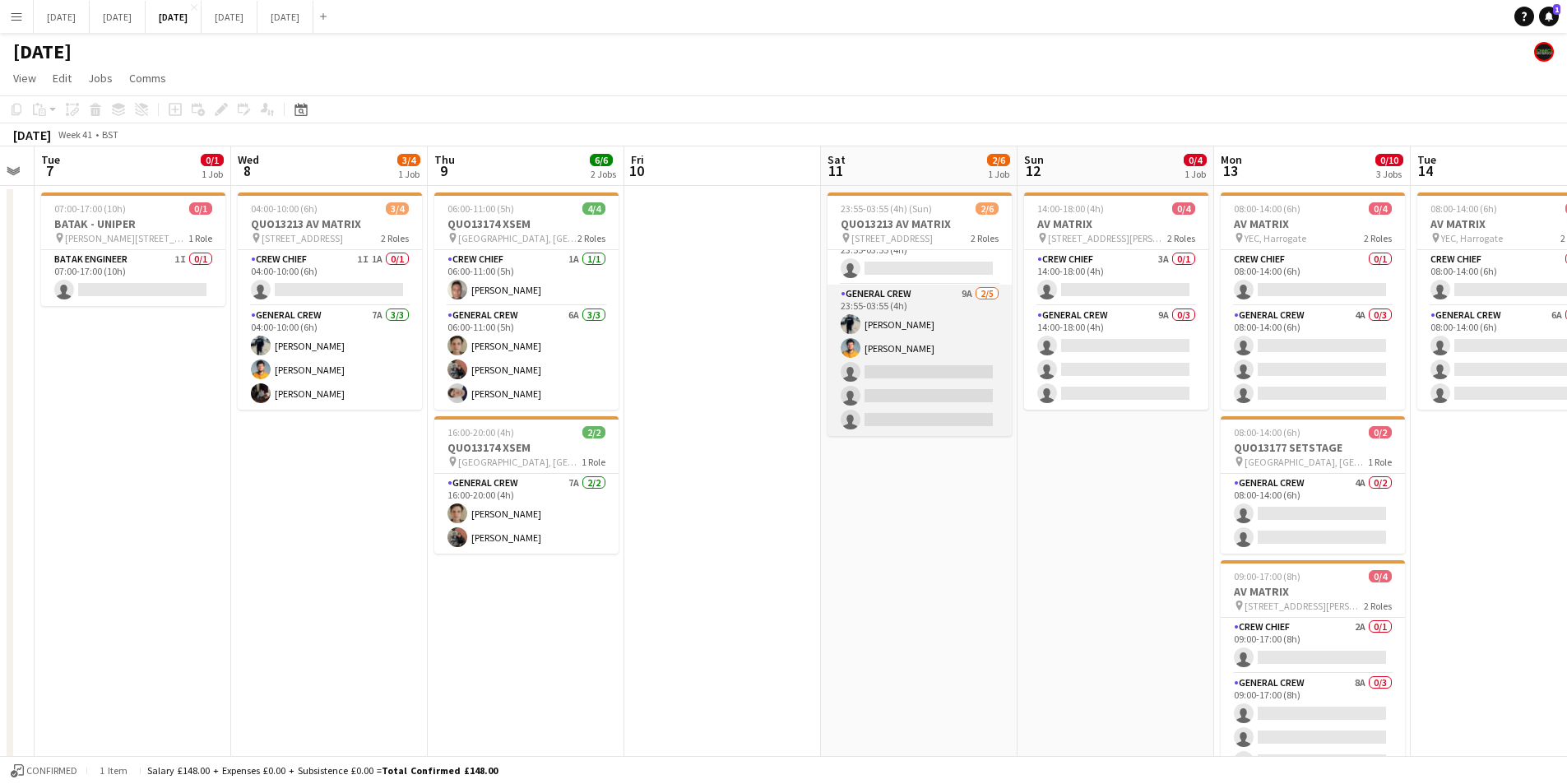
scroll to position [0, 0]
click at [936, 402] on app-card-role "General Crew 9A [DATE] 23:55-03:55 (4h) [PERSON_NAME] [PERSON_NAME] single-neut…" at bounding box center [920, 381] width 185 height 151
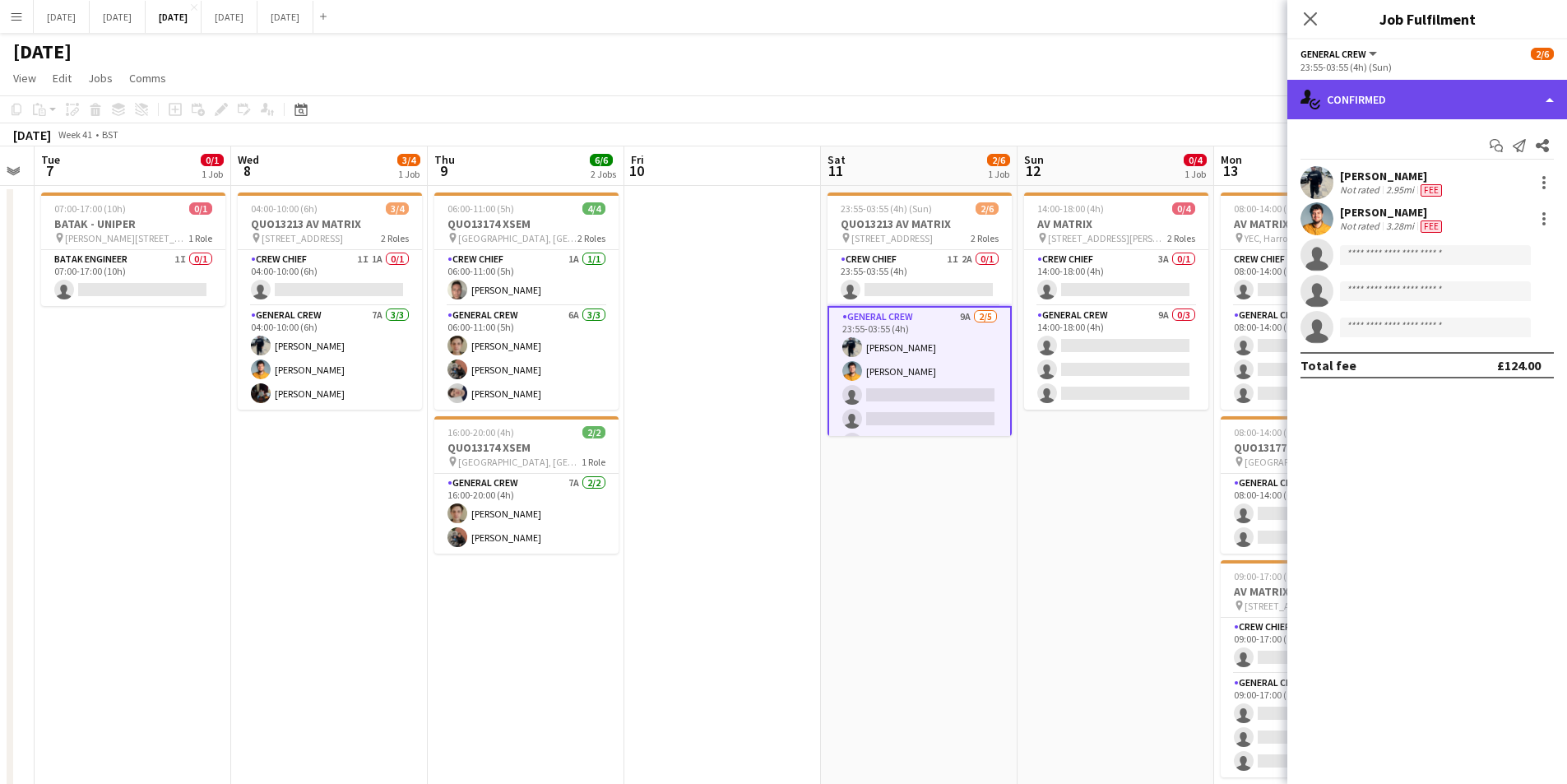
click at [1398, 95] on div "single-neutral-actions-check-2 Confirmed" at bounding box center [1427, 99] width 279 height 39
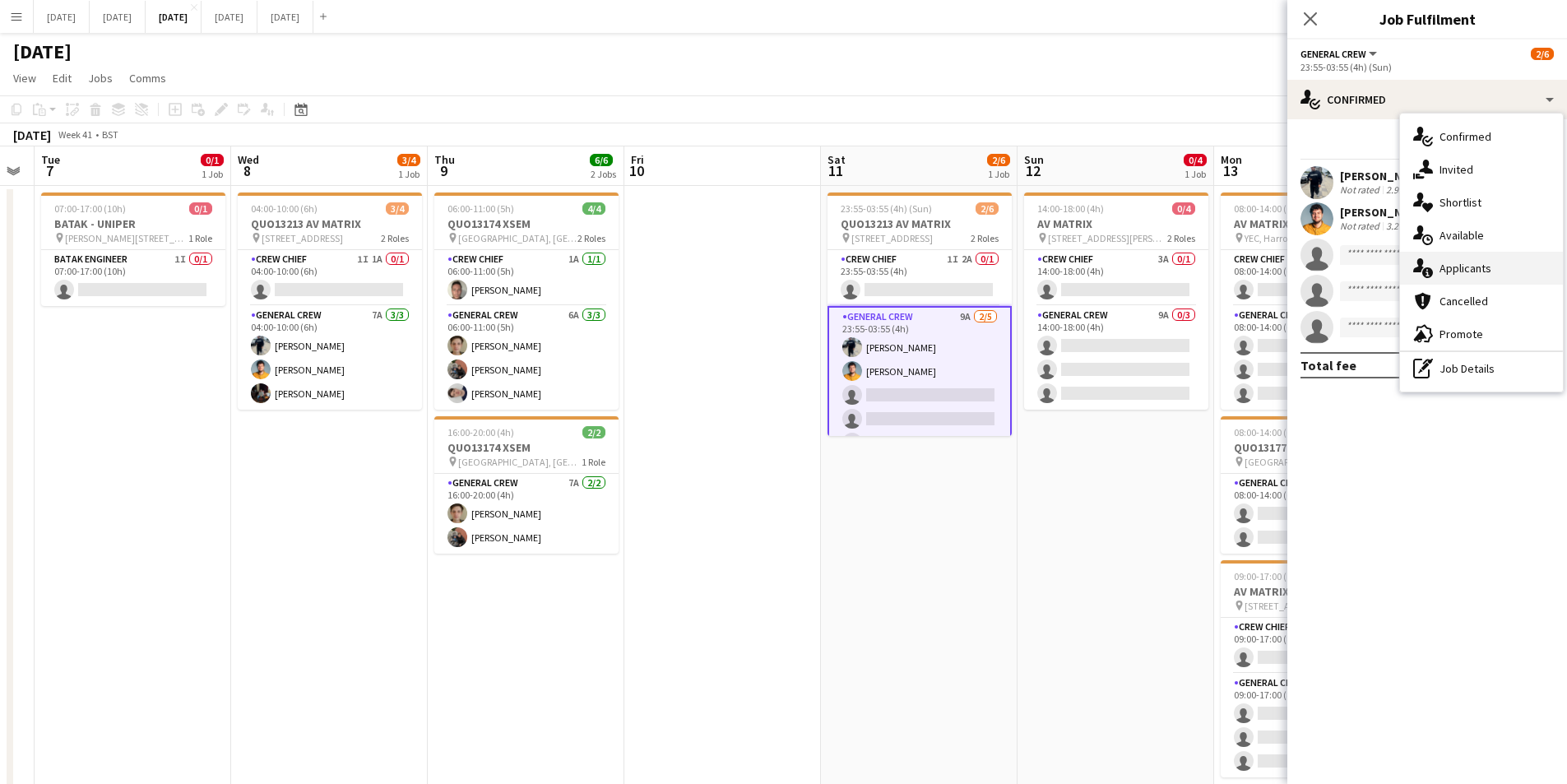
click at [1463, 263] on div "single-neutral-actions-information Applicants" at bounding box center [1481, 268] width 163 height 33
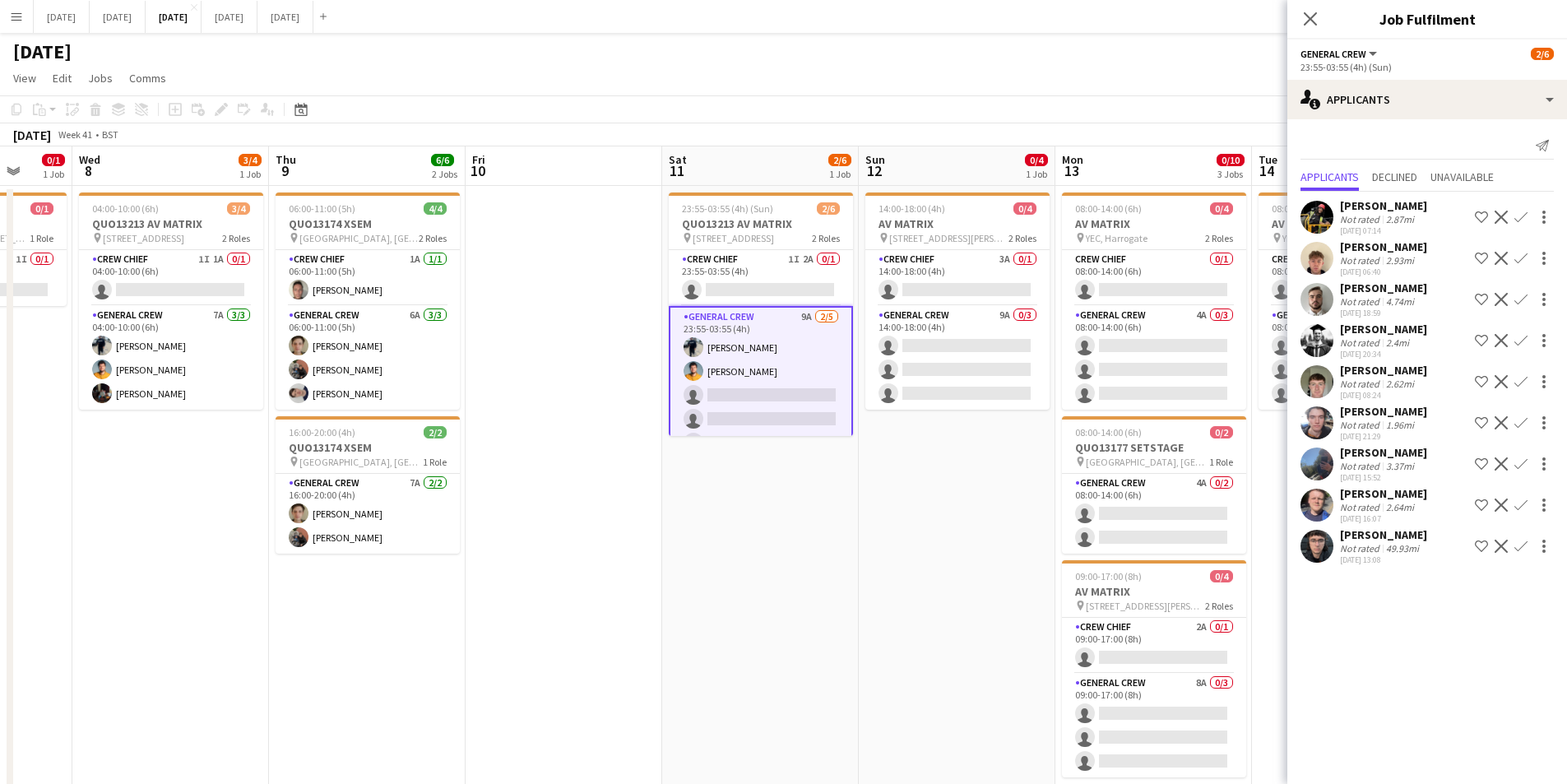
drag, startPoint x: 1068, startPoint y: 536, endPoint x: 909, endPoint y: 535, distance: 159.0
click at [909, 535] on app-calendar-viewport "Sun 5 Mon 6 Tue 7 0/1 1 Job Wed 8 3/4 1 Job Thu 9 6/6 2 Jobs Fri 10 Sat 11 2/6 …" at bounding box center [784, 625] width 1567 height 958
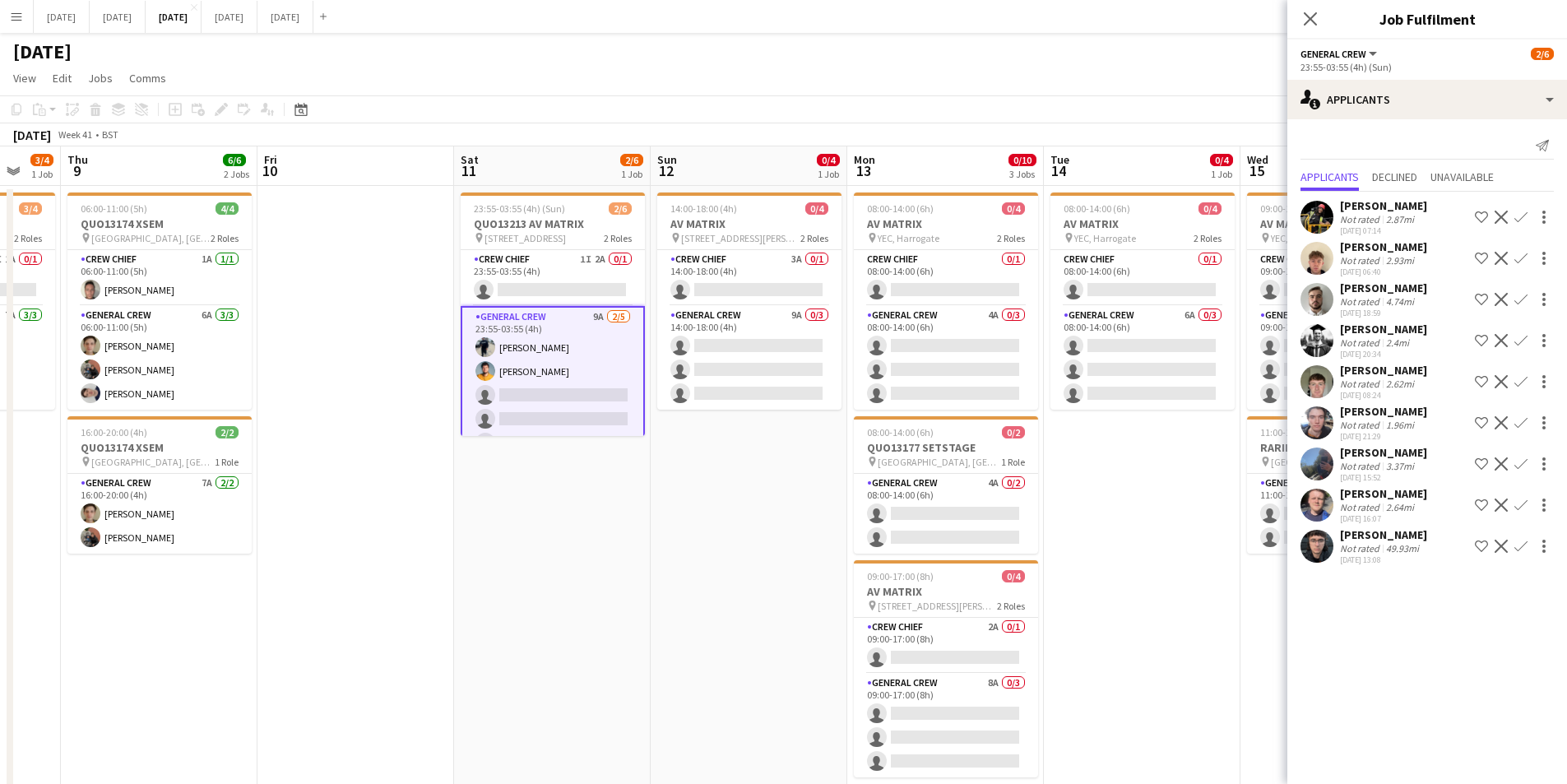
drag, startPoint x: 977, startPoint y: 548, endPoint x: 750, endPoint y: 510, distance: 230.2
click at [750, 510] on app-calendar-viewport "Mon 6 Tue 7 0/1 1 Job Wed 8 3/4 1 Job Thu 9 6/6 2 Jobs Fri 10 Sat 11 2/6 1 Job …" at bounding box center [784, 625] width 1567 height 958
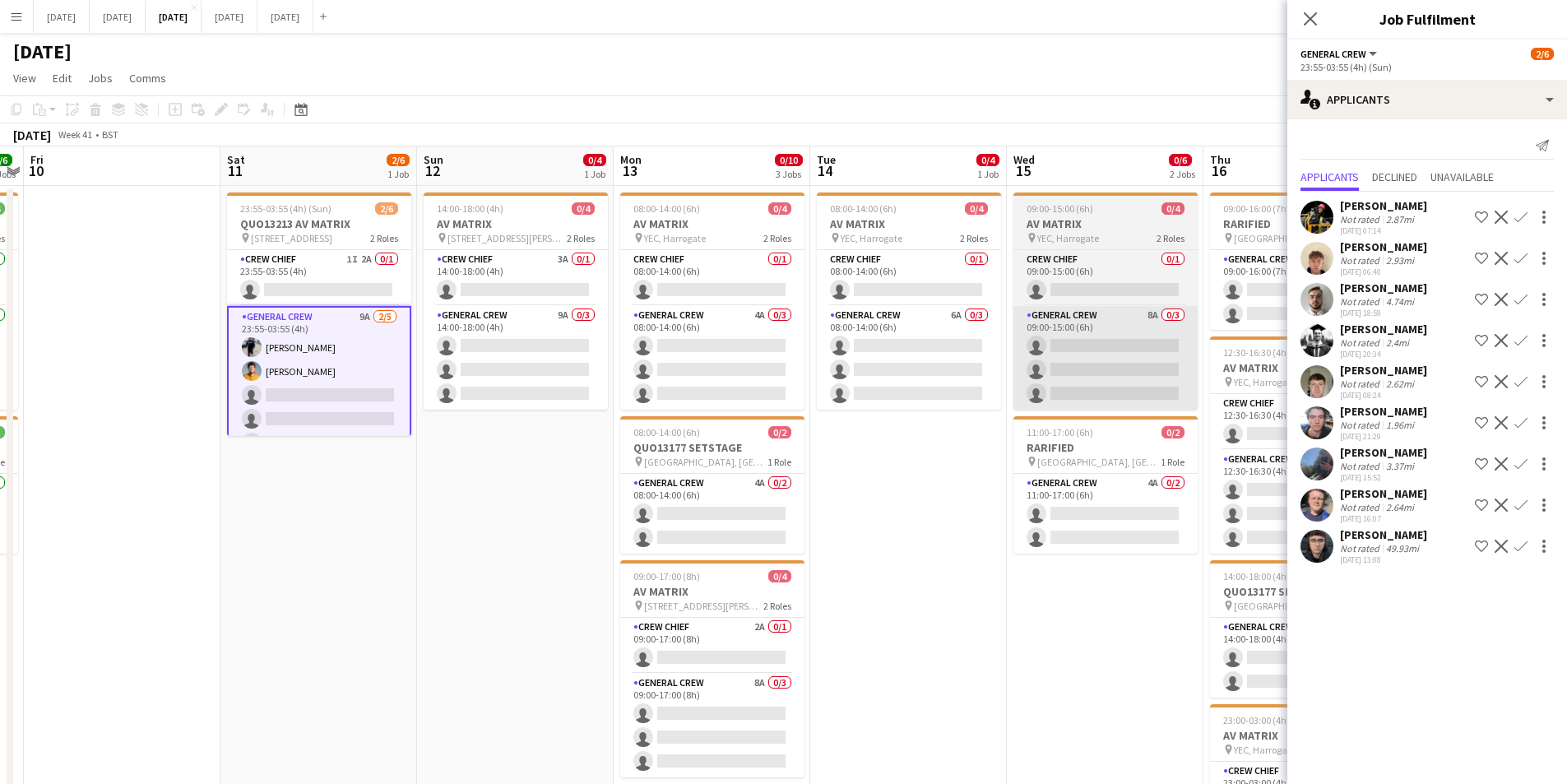
drag, startPoint x: 1071, startPoint y: 491, endPoint x: 1109, endPoint y: 362, distance: 134.5
click at [935, 473] on app-calendar-viewport "Tue 7 0/1 1 Job Wed 8 3/4 1 Job Thu 9 6/6 2 Jobs Fri 10 Sat 11 2/6 1 Job Sun 12…" at bounding box center [784, 625] width 1567 height 958
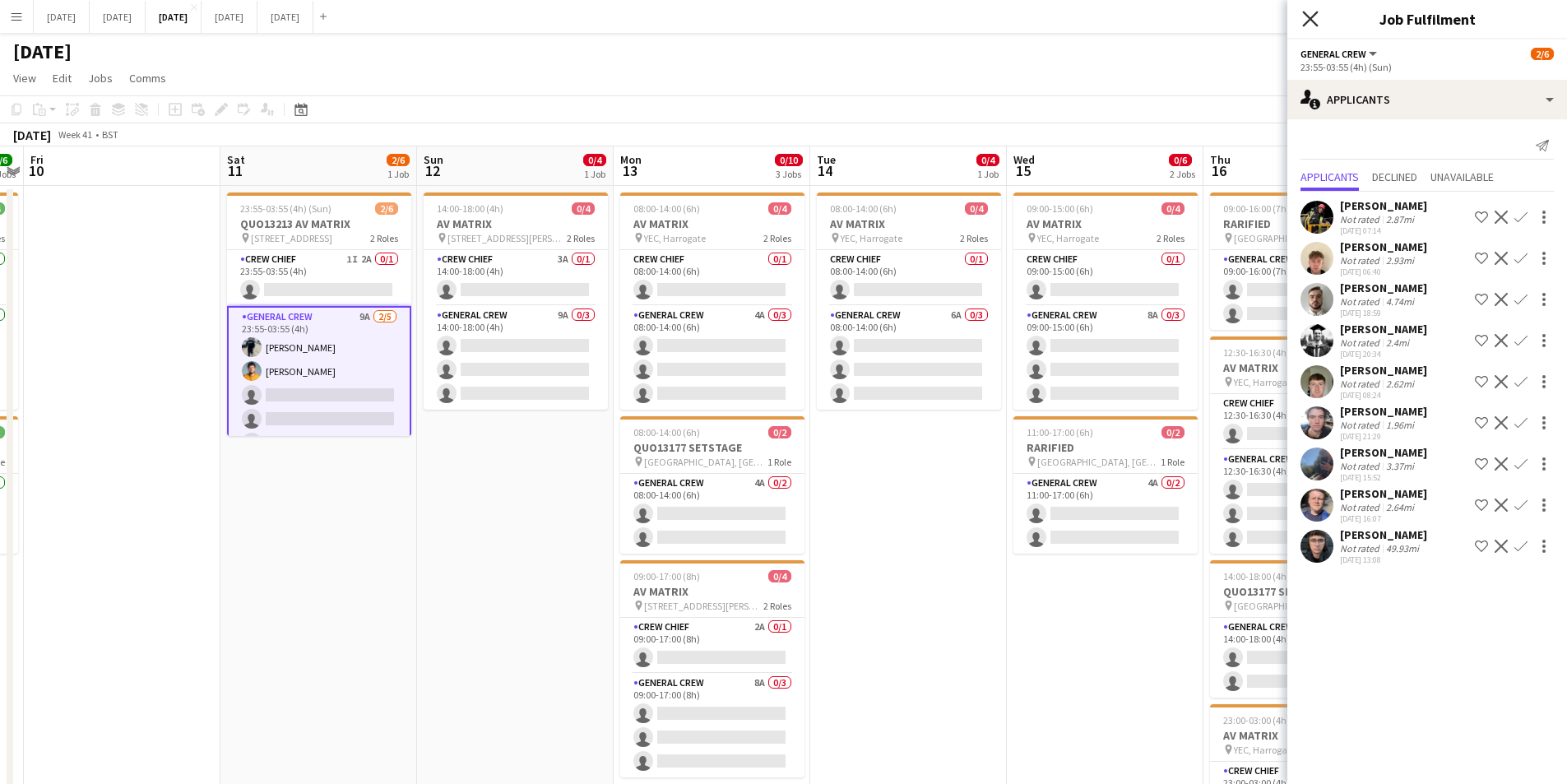
click at [1315, 23] on icon at bounding box center [1309, 18] width 15 height 15
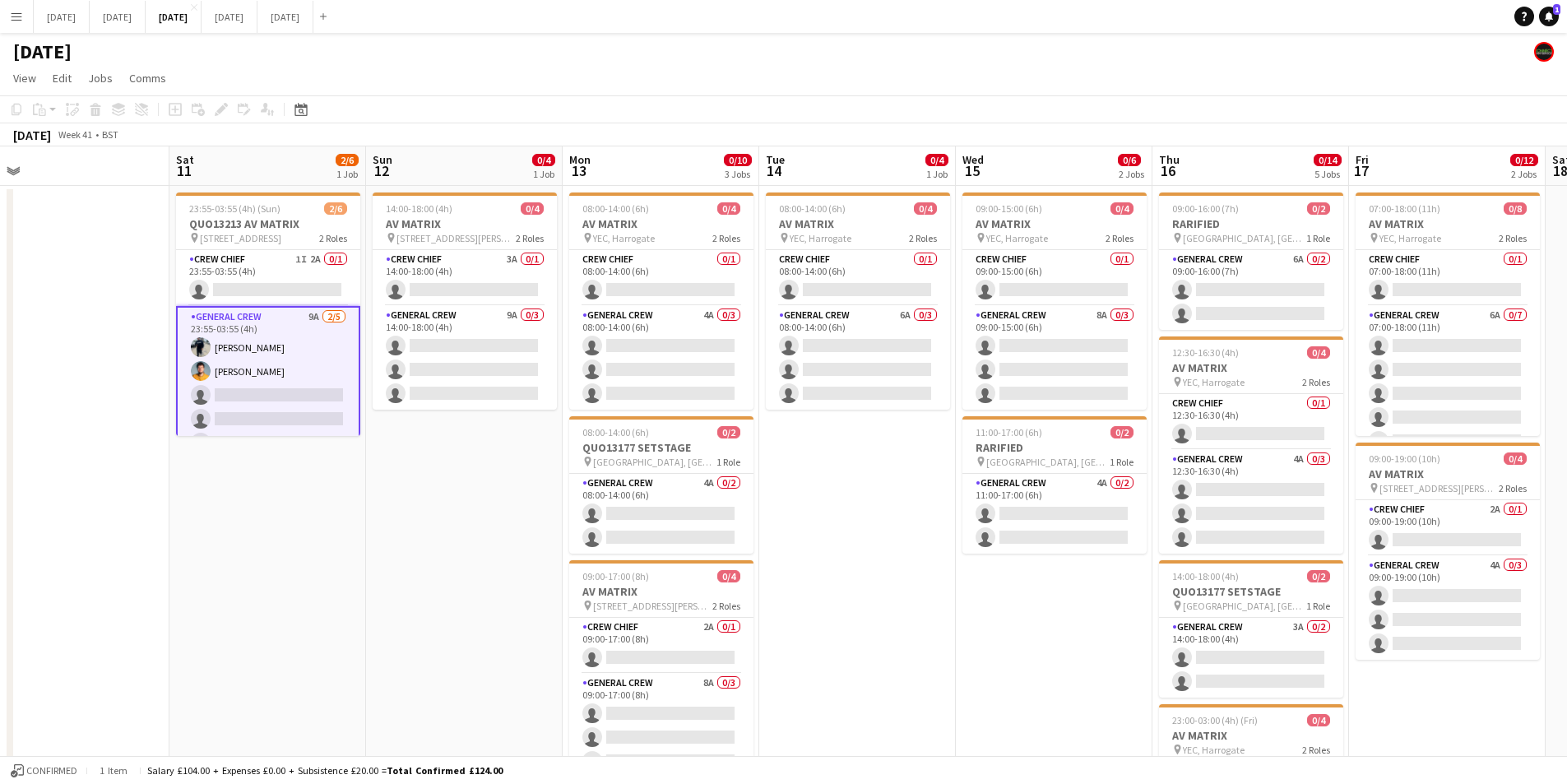
drag, startPoint x: 995, startPoint y: 583, endPoint x: 827, endPoint y: 536, distance: 174.5
click at [956, 576] on app-calendar-viewport "Tue 7 0/1 1 Job Wed 8 3/4 1 Job Thu 9 6/6 2 Jobs Fri 10 Sat 11 2/6 1 Job Sun 12…" at bounding box center [784, 625] width 1567 height 958
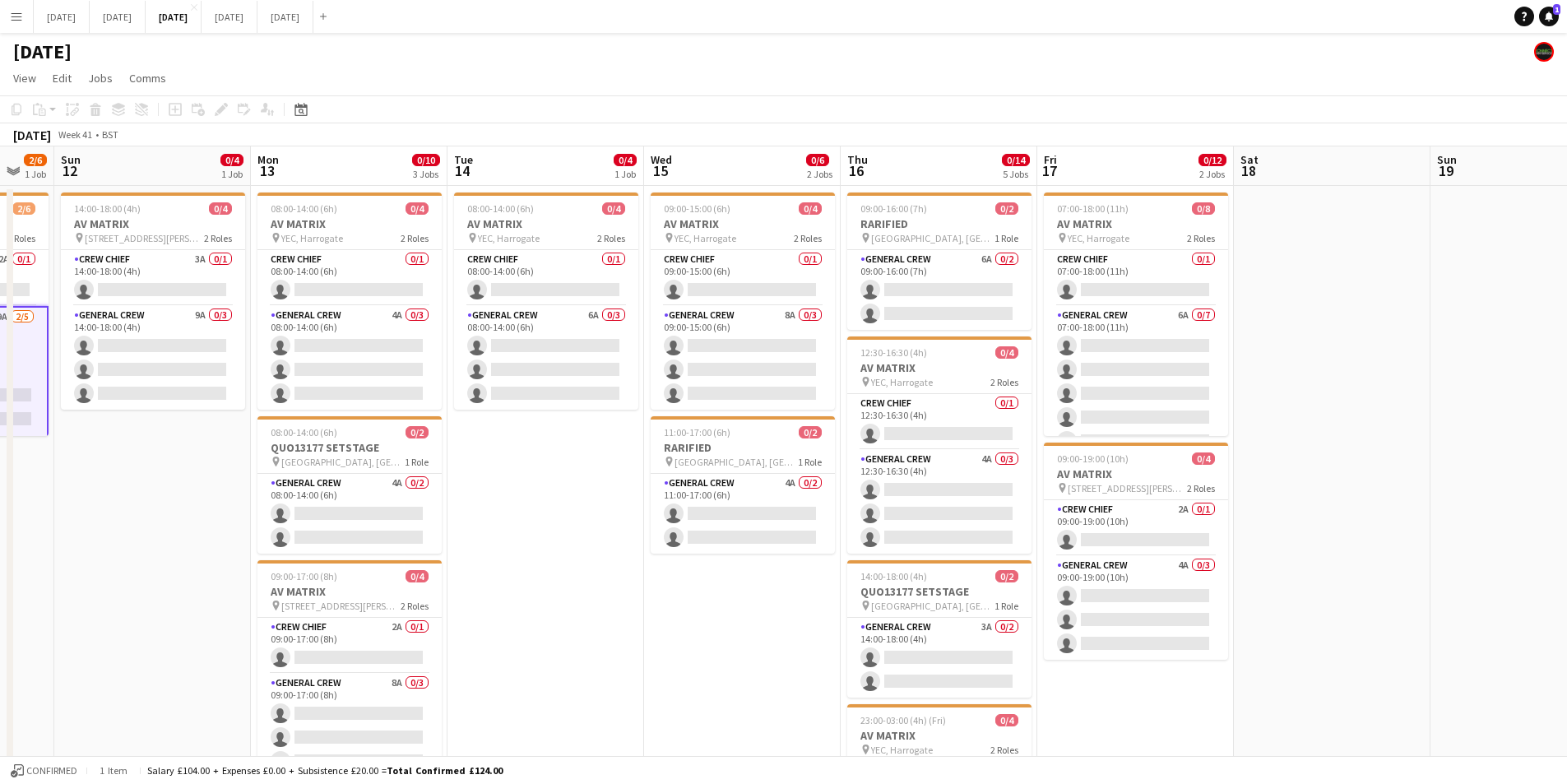
drag, startPoint x: 1035, startPoint y: 591, endPoint x: 693, endPoint y: 534, distance: 346.7
click at [696, 538] on app-calendar-viewport "Wed 8 3/4 1 Job Thu 9 6/6 2 Jobs Fri 10 Sat 11 2/6 1 Job Sun 12 0/4 1 Job Mon 1…" at bounding box center [784, 625] width 1567 height 958
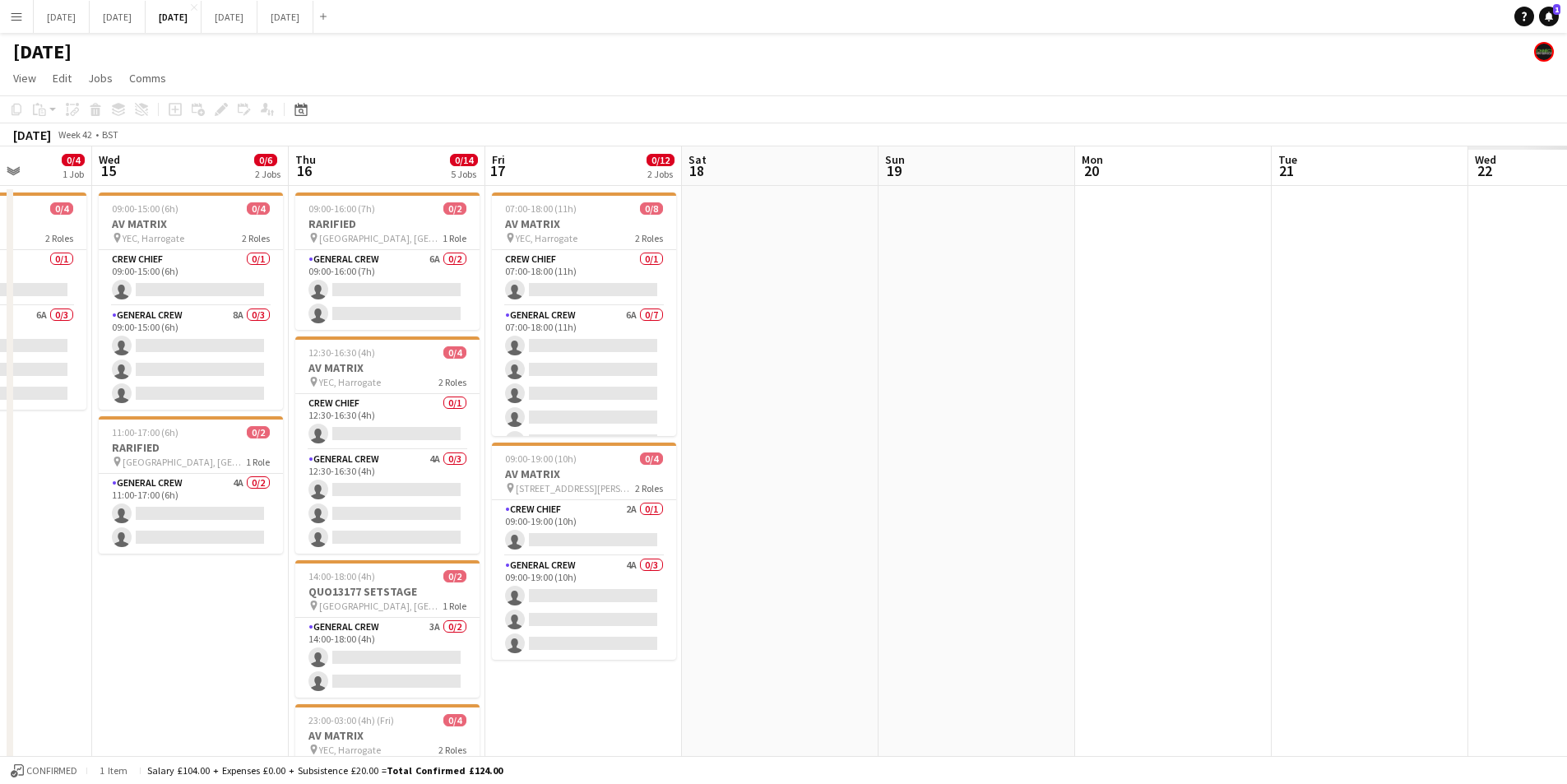
drag, startPoint x: 1300, startPoint y: 553, endPoint x: 935, endPoint y: 504, distance: 368.3
click at [736, 482] on app-calendar-viewport "Sun 12 0/4 1 Job Mon 13 0/10 3 Jobs Tue 14 0/4 1 Job Wed 15 0/6 2 Jobs Thu 16 0…" at bounding box center [784, 625] width 1567 height 958
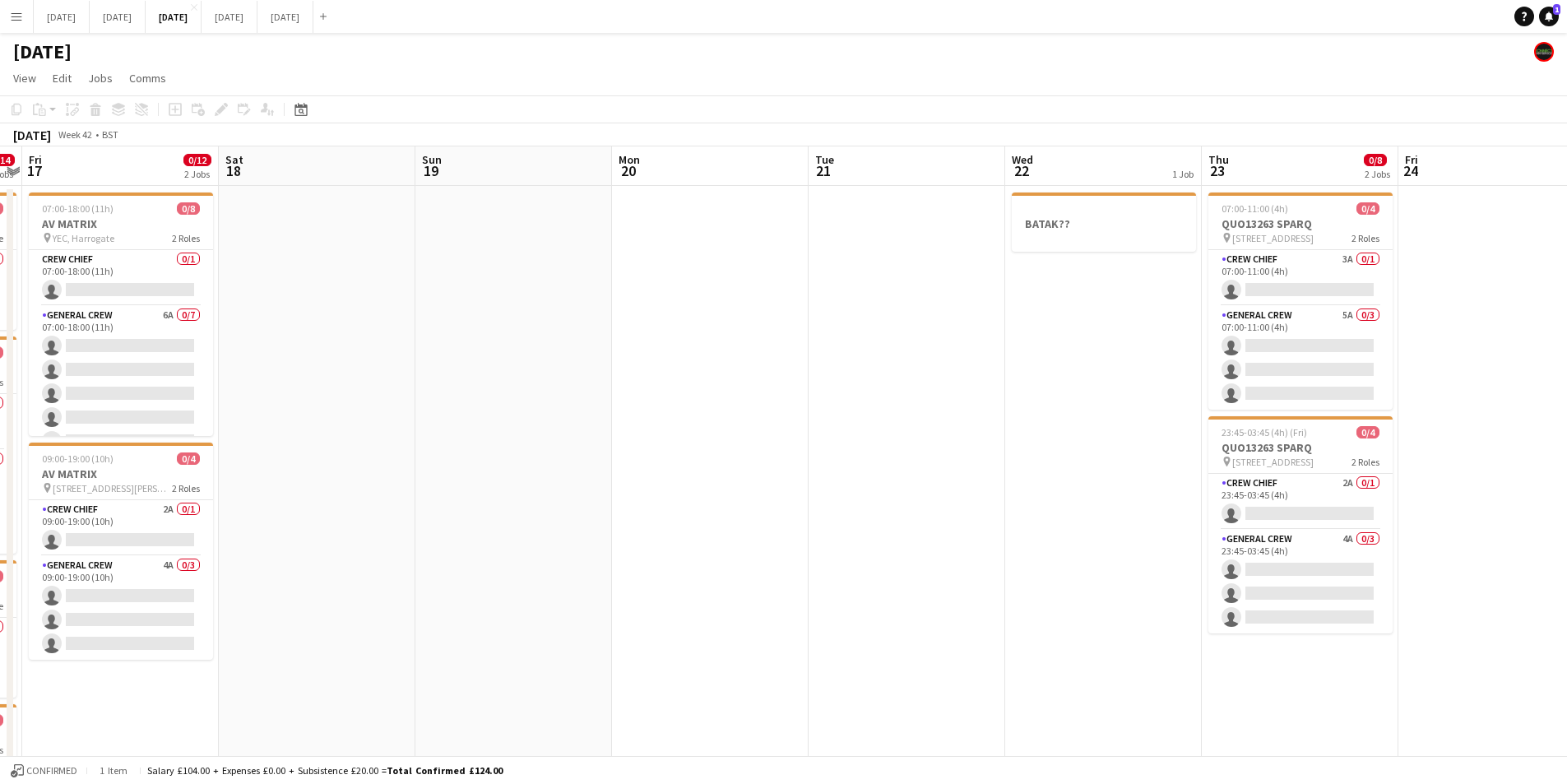
scroll to position [0, 521]
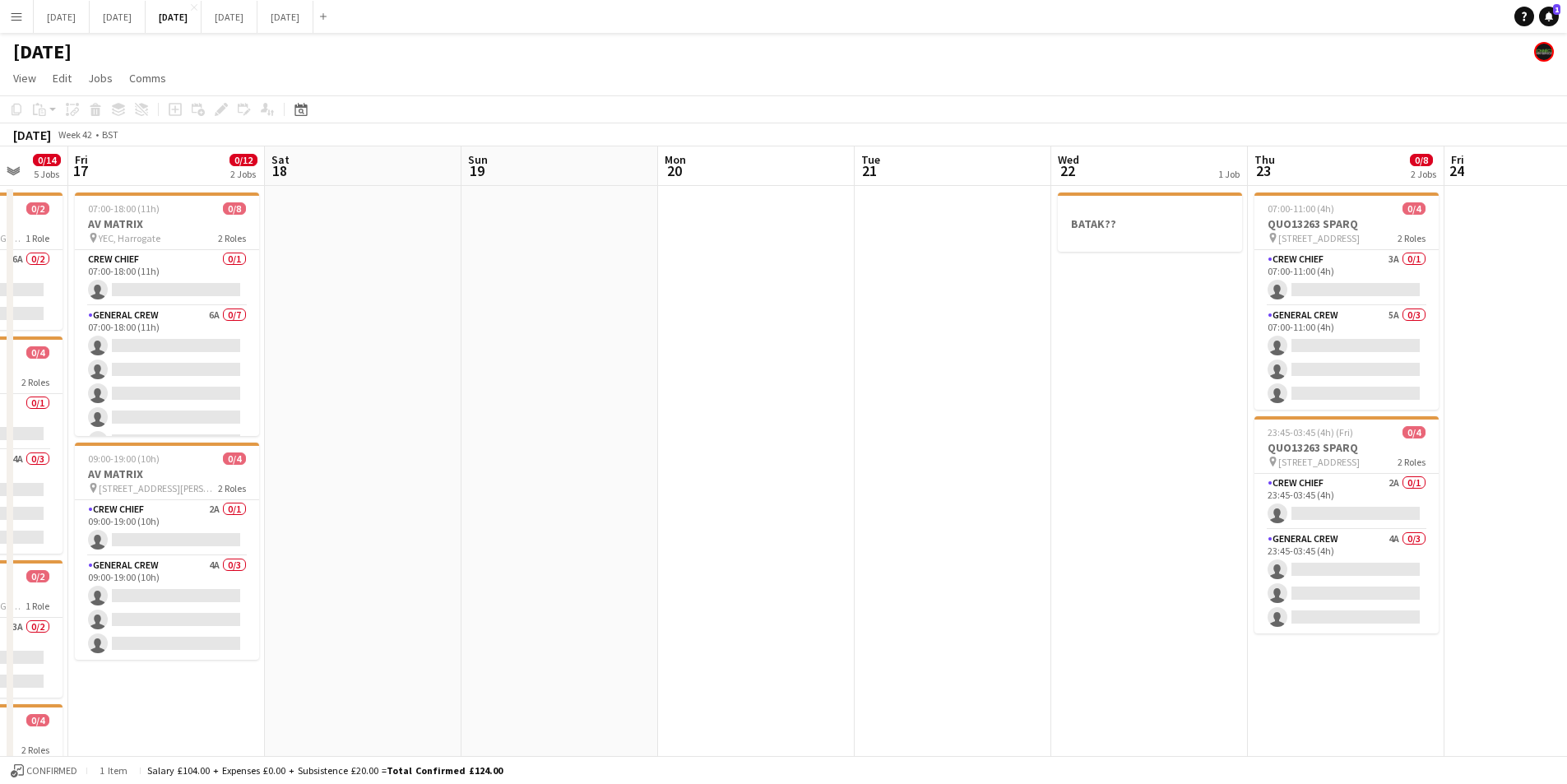
drag, startPoint x: 924, startPoint y: 537, endPoint x: 752, endPoint y: 487, distance: 179.1
click at [1566, 523] on html "Menu Boards Boards Boards All jobs Status Workforce Workforce My Workforce Recr…" at bounding box center [784, 566] width 1567 height 1132
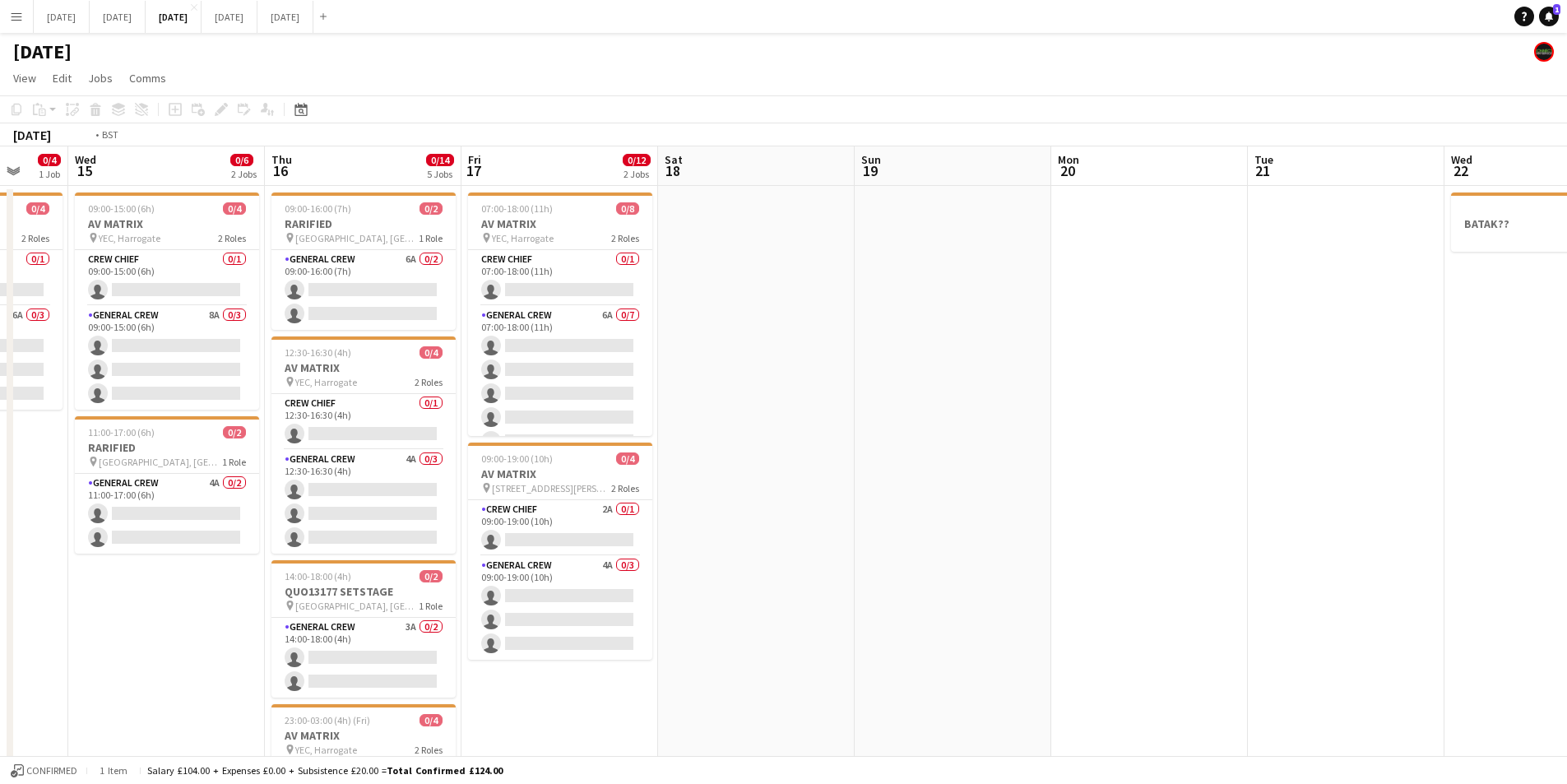
click at [1143, 448] on app-calendar-viewport "Sun 12 0/4 1 Job Mon 13 0/10 3 Jobs Tue 14 0/4 1 Job Wed 15 0/6 2 Jobs Thu 16 0…" at bounding box center [784, 625] width 1567 height 958
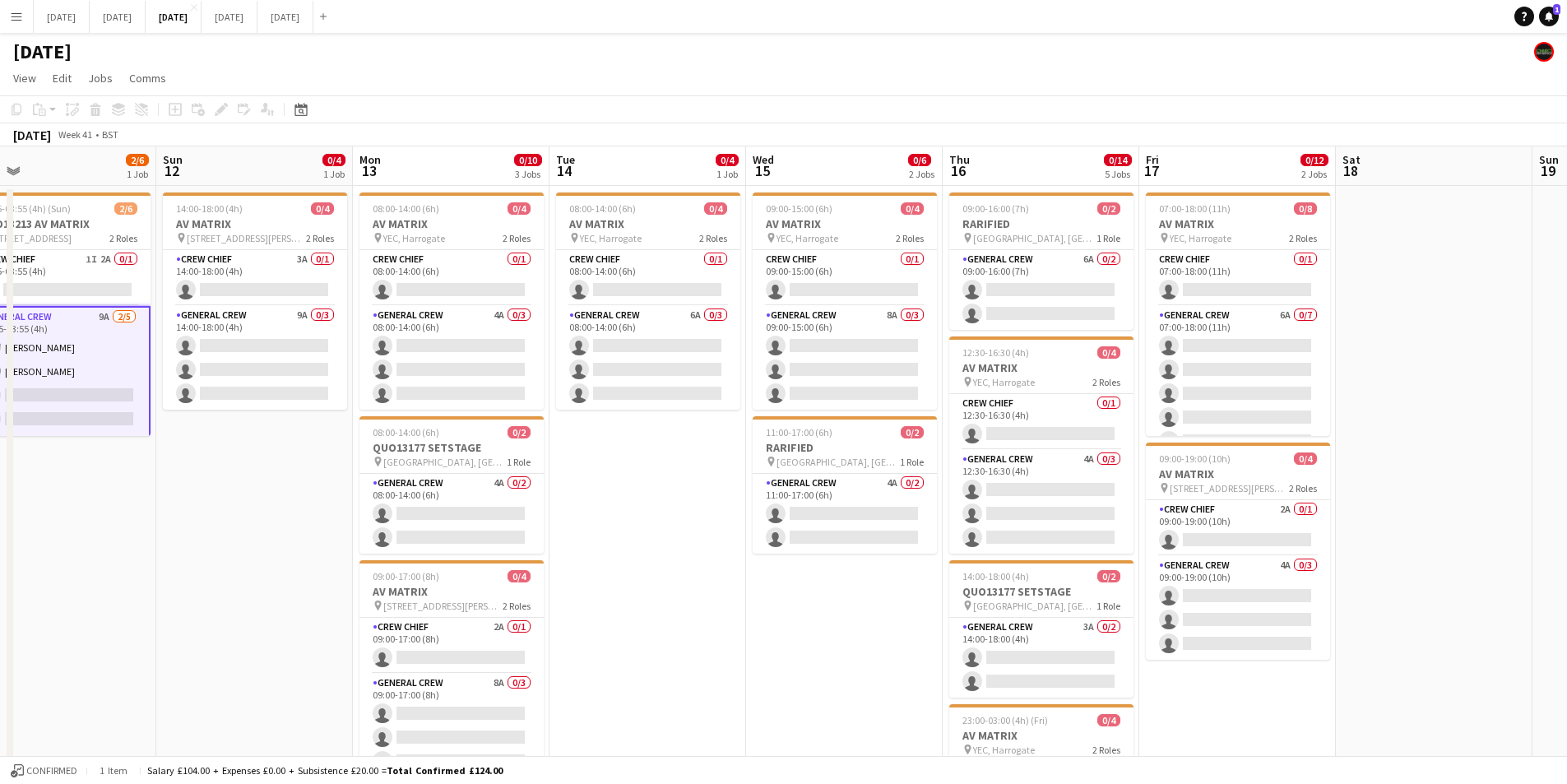
click at [933, 452] on app-calendar-viewport "Fri 10 Sat 11 2/6 1 Job Sun 12 0/4 1 Job Mon 13 0/10 3 Jobs Tue 14 0/4 1 Job We…" at bounding box center [784, 625] width 1567 height 958
drag, startPoint x: 618, startPoint y: 424, endPoint x: 451, endPoint y: 252, distance: 239.7
click at [660, 394] on app-calendar-viewport "Fri 10 Sat 11 2/6 1 Job Sun 12 0/4 1 Job Mon 13 0/10 3 Jobs Tue 14 0/4 1 Job We…" at bounding box center [784, 625] width 1567 height 958
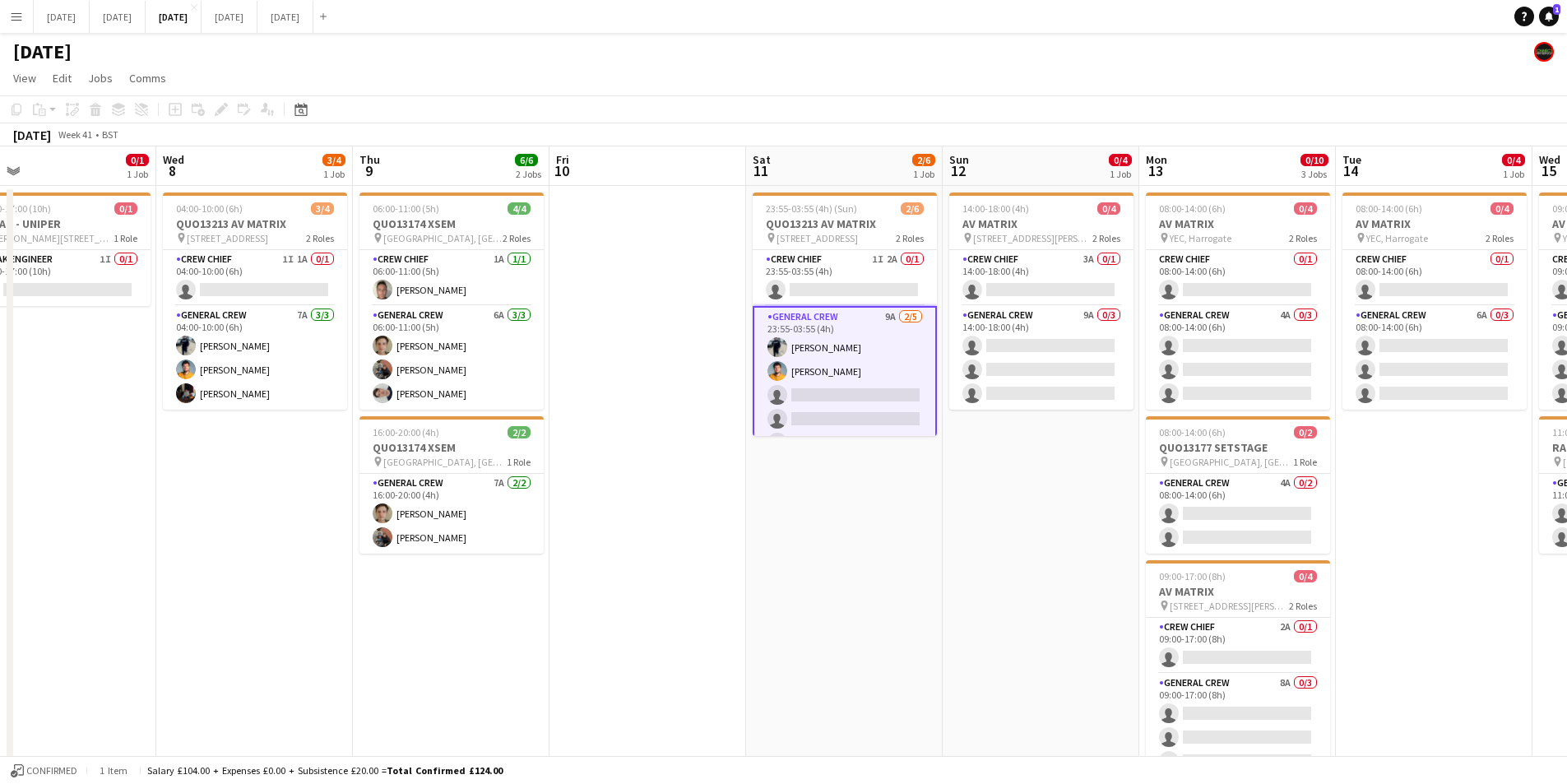
scroll to position [0, 454]
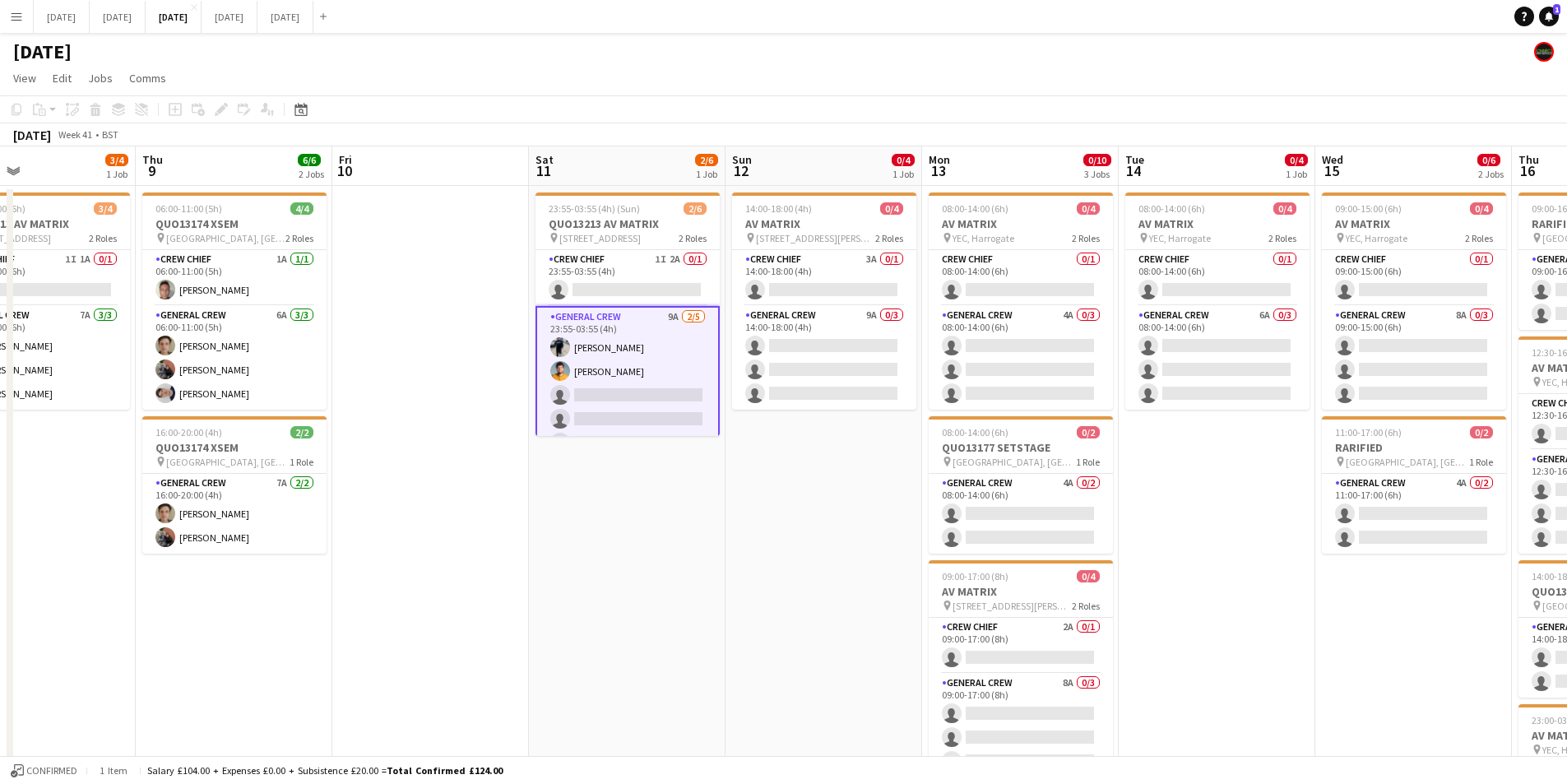
drag, startPoint x: 754, startPoint y: 655, endPoint x: 308, endPoint y: 553, distance: 457.5
click at [832, 629] on app-calendar-viewport "Mon 6 Tue 7 0/1 1 Job Wed 8 3/4 1 Job Thu 9 6/6 2 Jobs Fri 10 Sat 11 2/6 1 Job …" at bounding box center [784, 625] width 1567 height 958
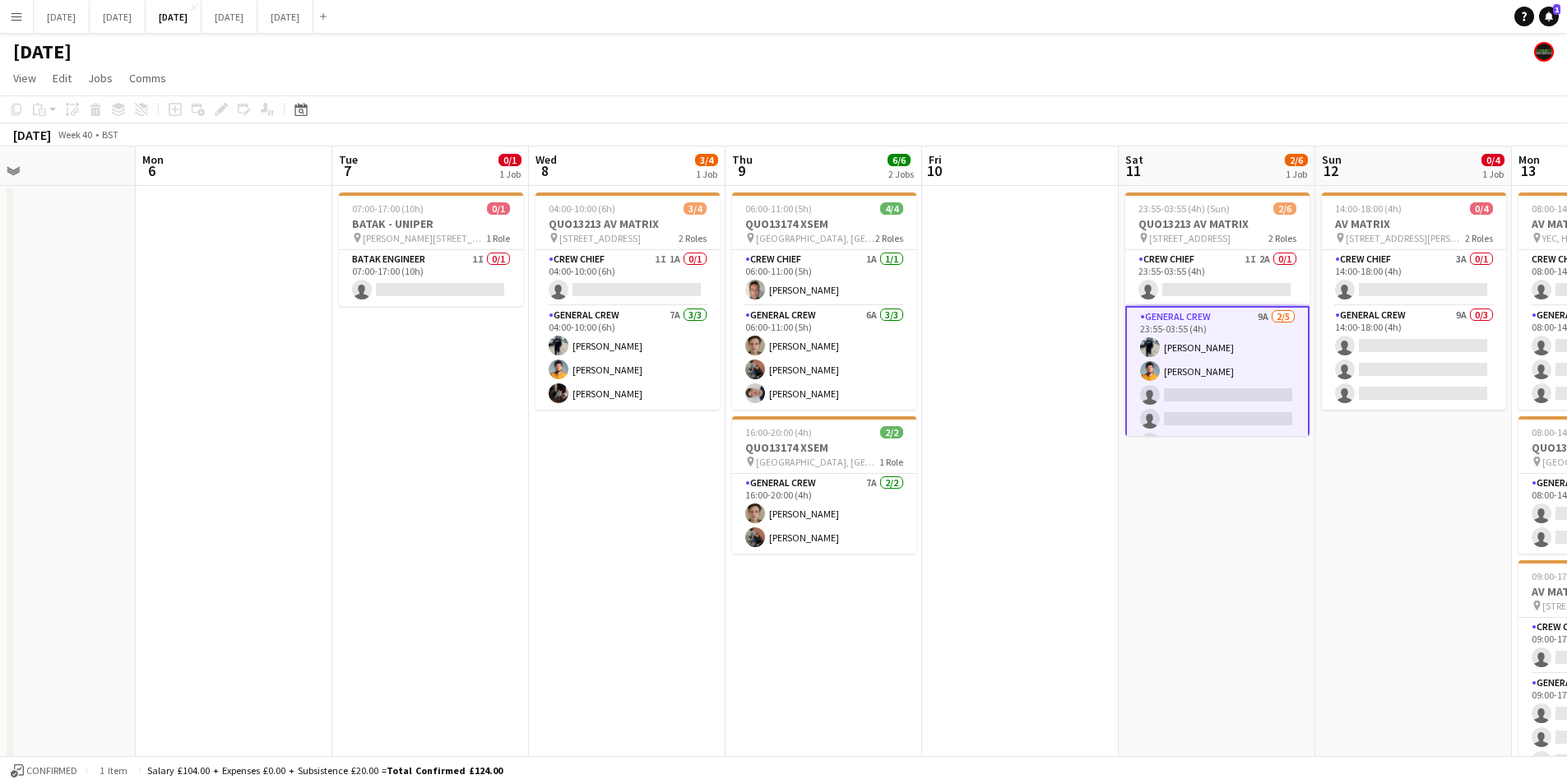
drag, startPoint x: 308, startPoint y: 553, endPoint x: 359, endPoint y: 542, distance: 52.2
click at [847, 546] on app-calendar-viewport "Fri 3 2/2 2 Jobs Sat 4 Sun 5 Mon 6 Tue 7 0/1 1 Job Wed 8 3/4 1 Job Thu 9 6/6 2 …" at bounding box center [784, 625] width 1567 height 958
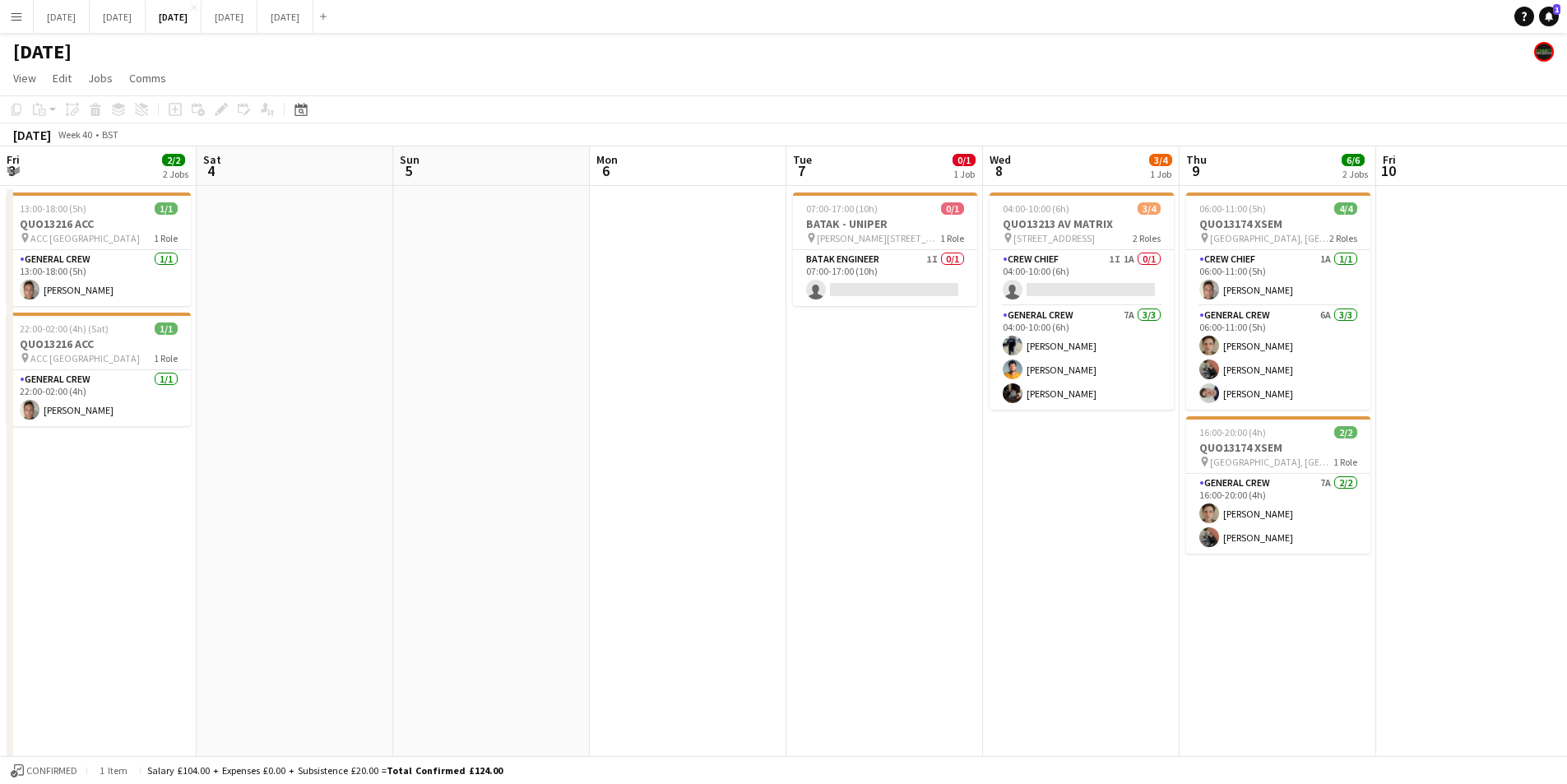
drag, startPoint x: 359, startPoint y: 542, endPoint x: 844, endPoint y: 583, distance: 486.7
click at [834, 588] on app-calendar-viewport "Wed 1 Thu 2 9/12 3 Jobs Fri 3 2/2 2 Jobs Sat 4 Sun 5 Mon 6 Tue 7 0/1 1 Job Wed …" at bounding box center [784, 625] width 1567 height 958
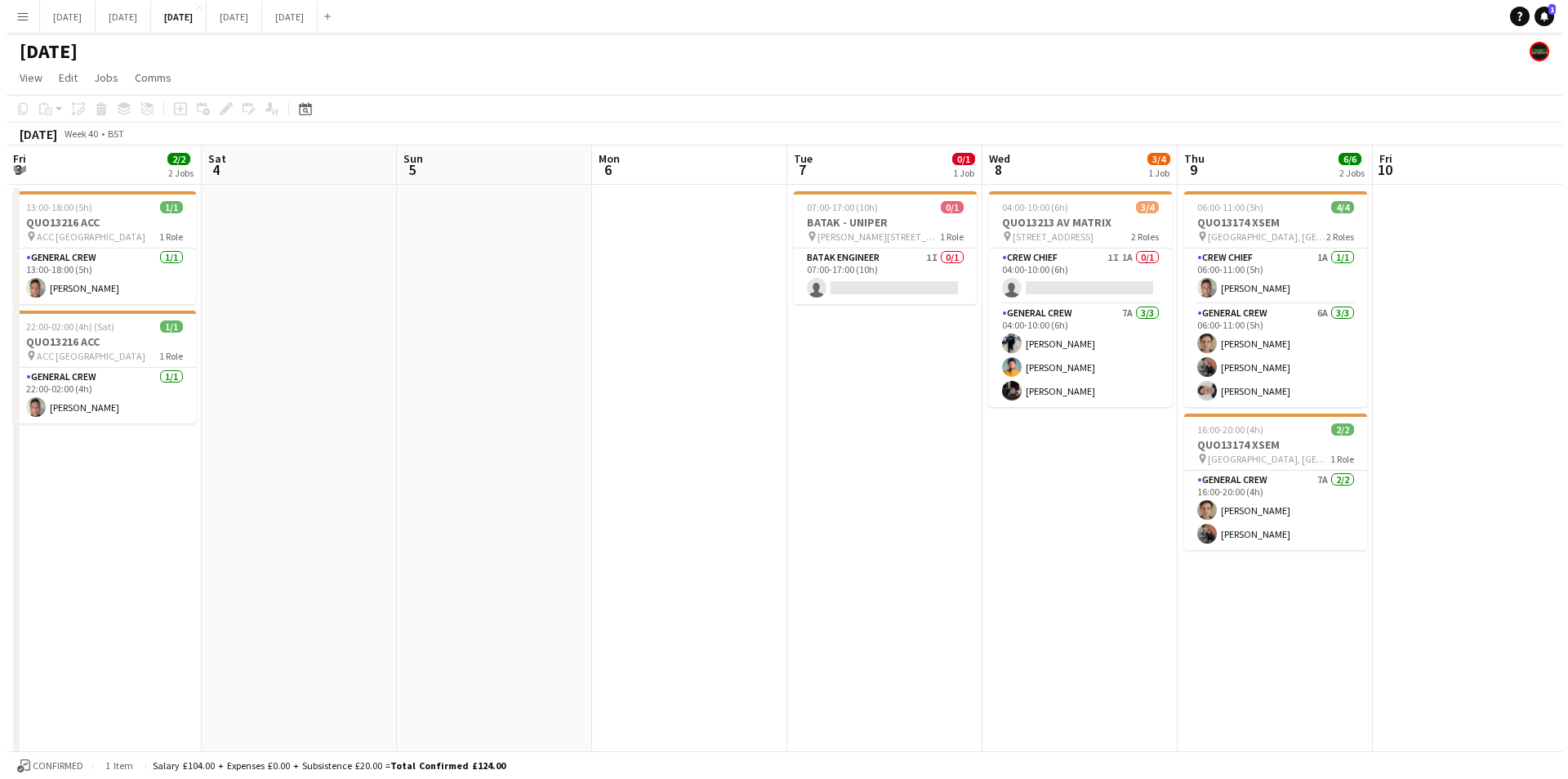
scroll to position [0, 503]
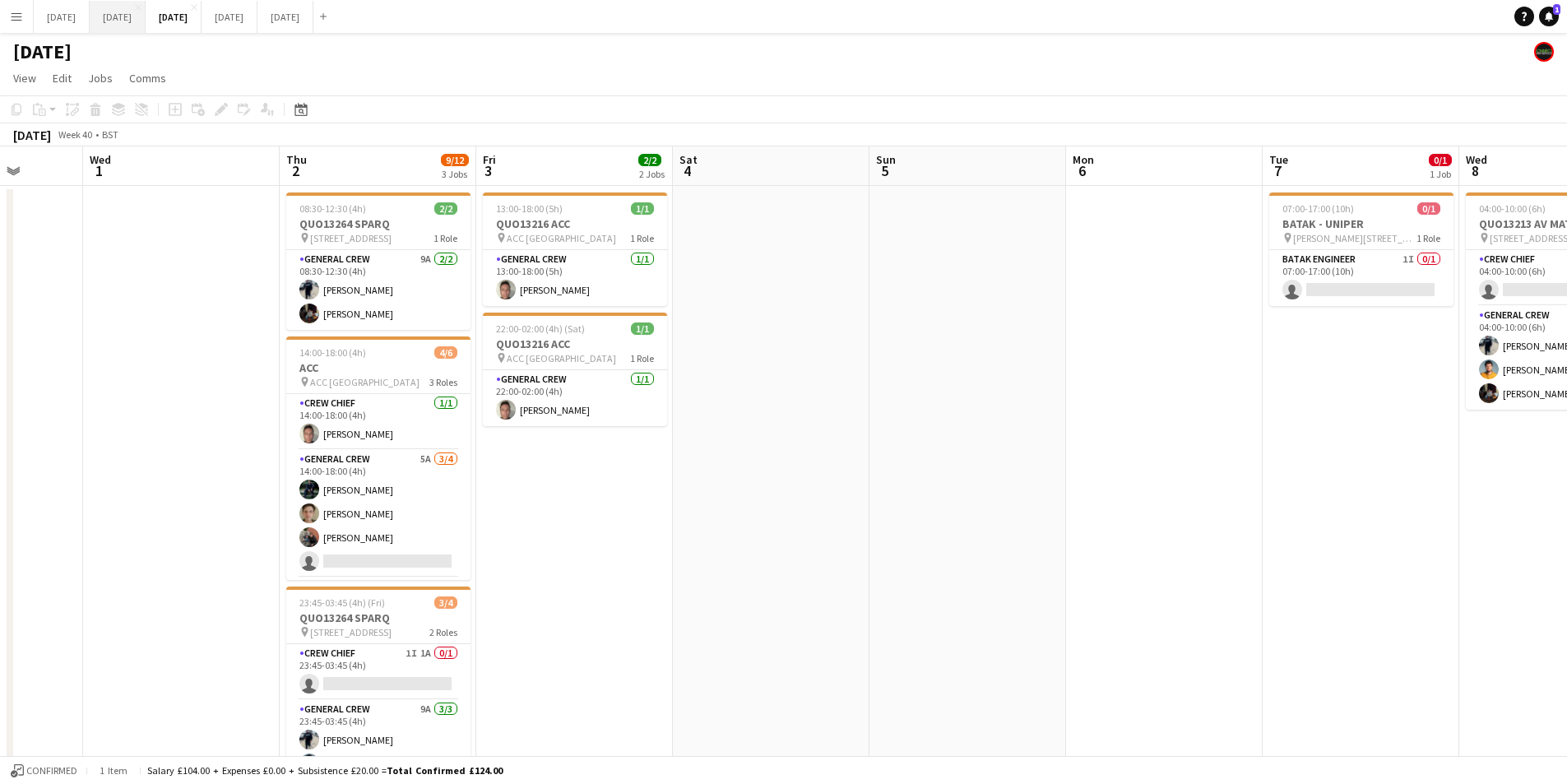
click at [146, 16] on button "[DATE] Close" at bounding box center [117, 16] width 56 height 32
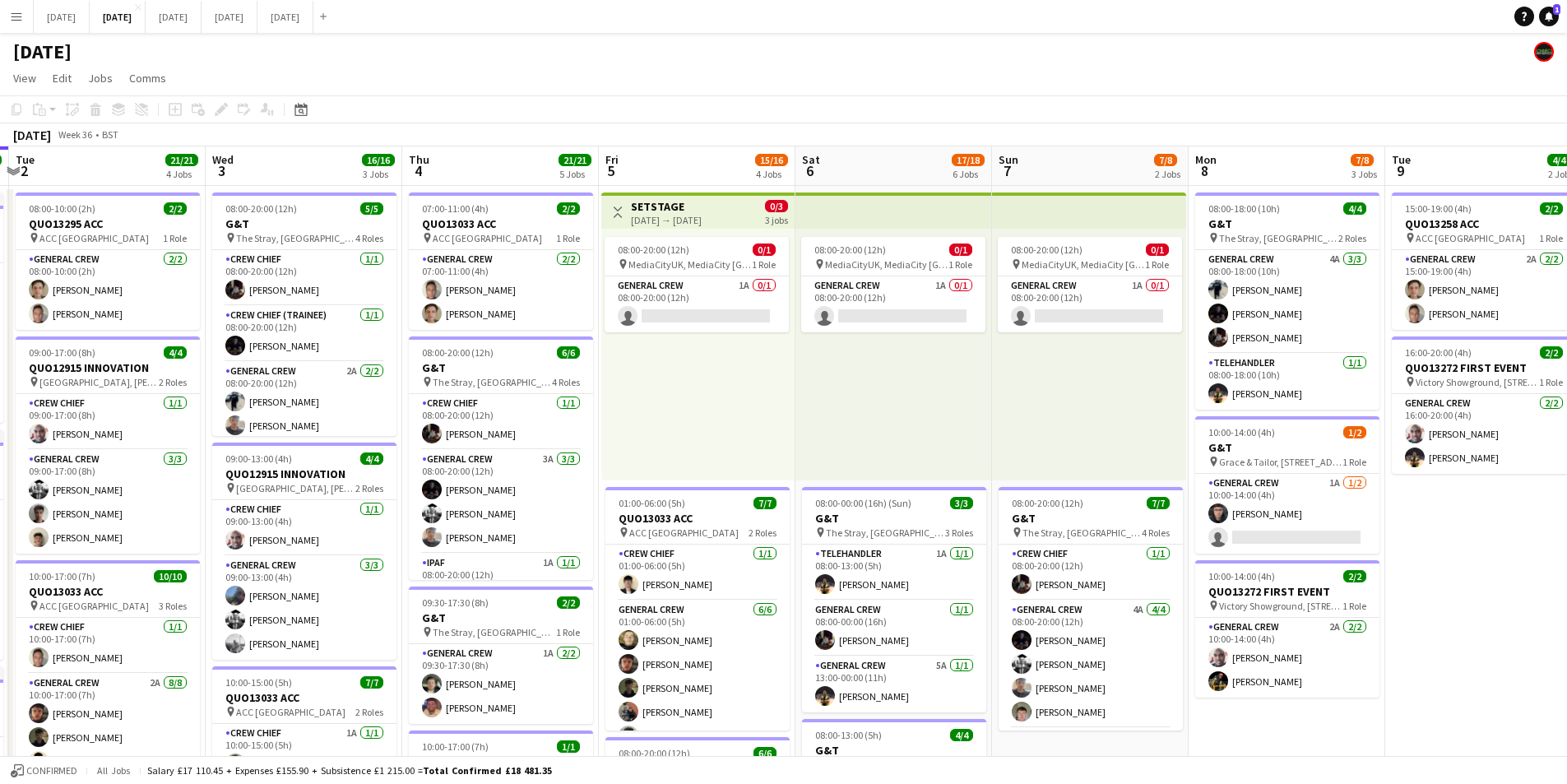
drag, startPoint x: 1129, startPoint y: 588, endPoint x: 1519, endPoint y: 622, distance: 391.5
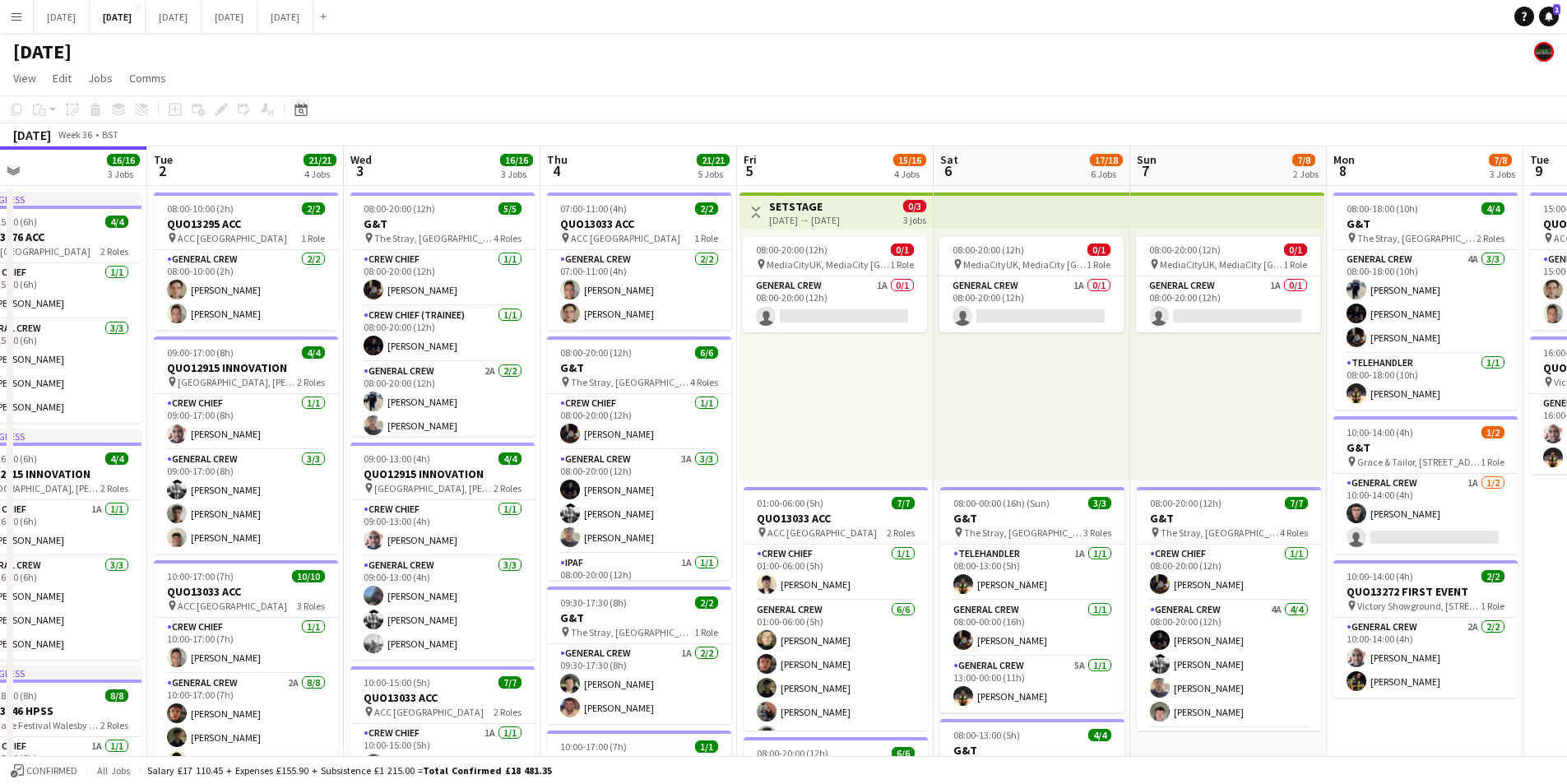
scroll to position [0, 442]
drag, startPoint x: 1169, startPoint y: 611, endPoint x: 1307, endPoint y: 651, distance: 143.7
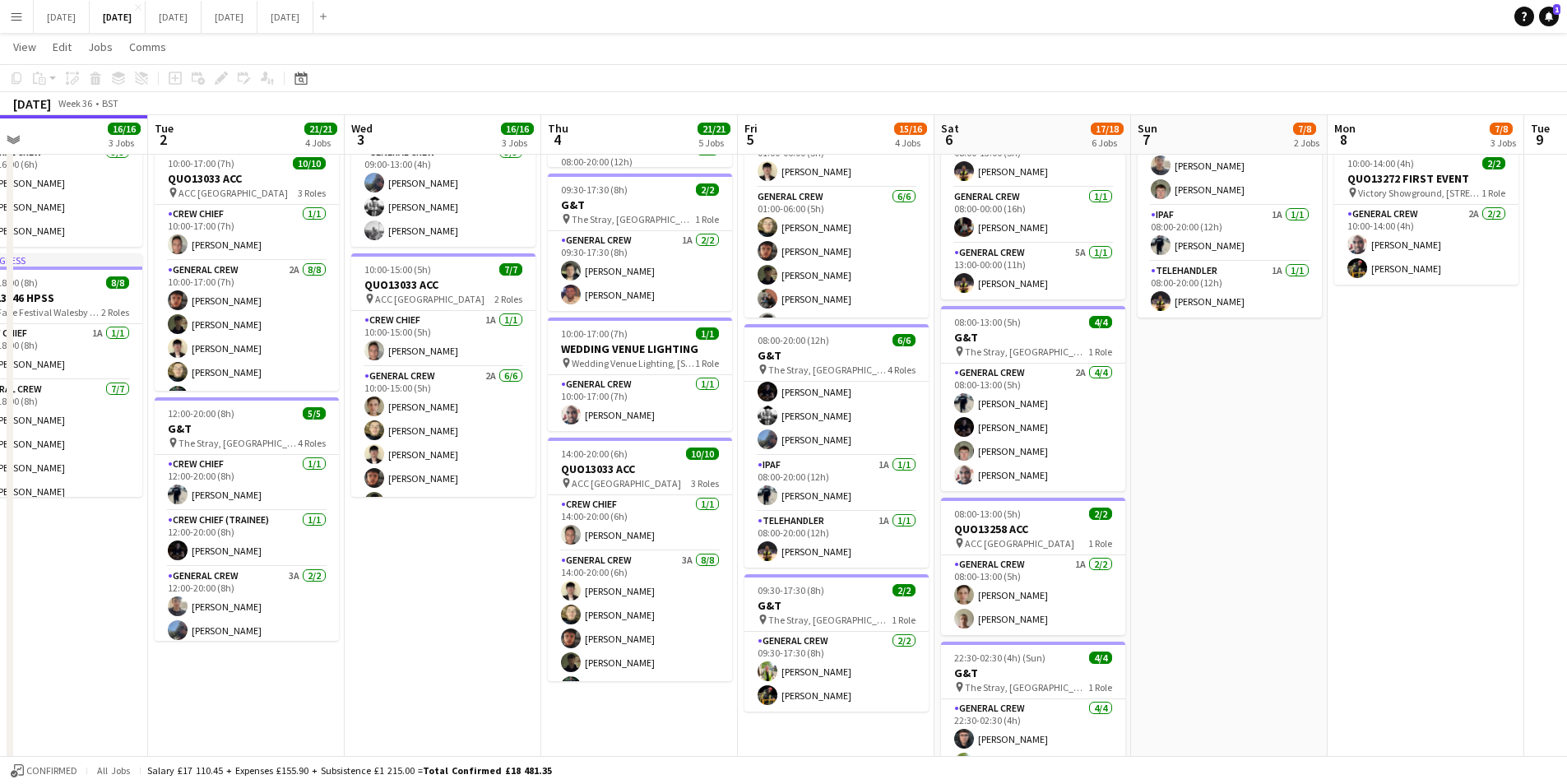
scroll to position [0, 425]
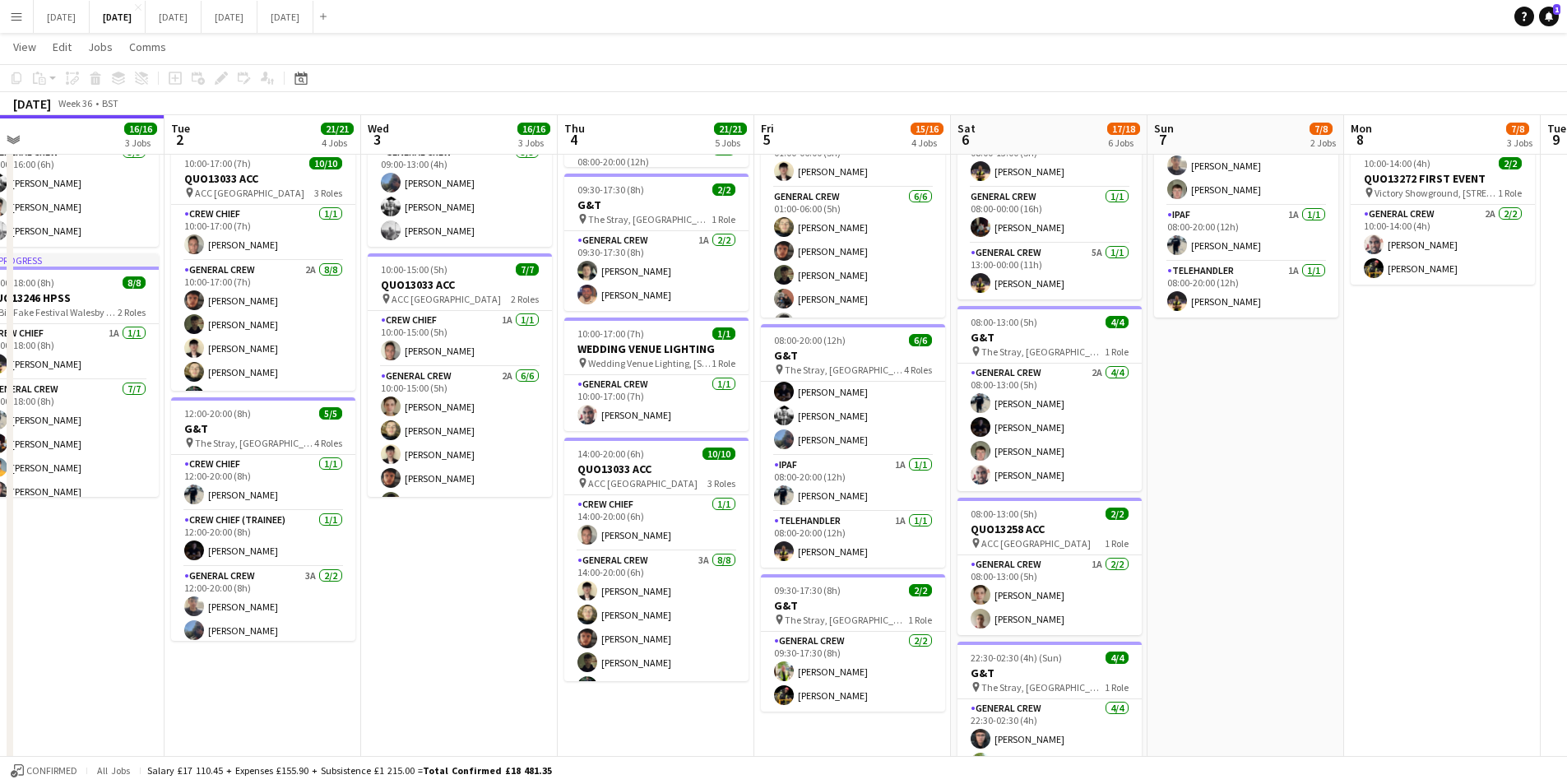
click at [499, 613] on app-calendar-viewport "Sat 30 Sun 31 Mon 1 16/16 3 Jobs Tue 2 21/21 4 Jobs Wed 3 16/16 3 Jobs Thu 4 21…" at bounding box center [784, 370] width 1567 height 1436
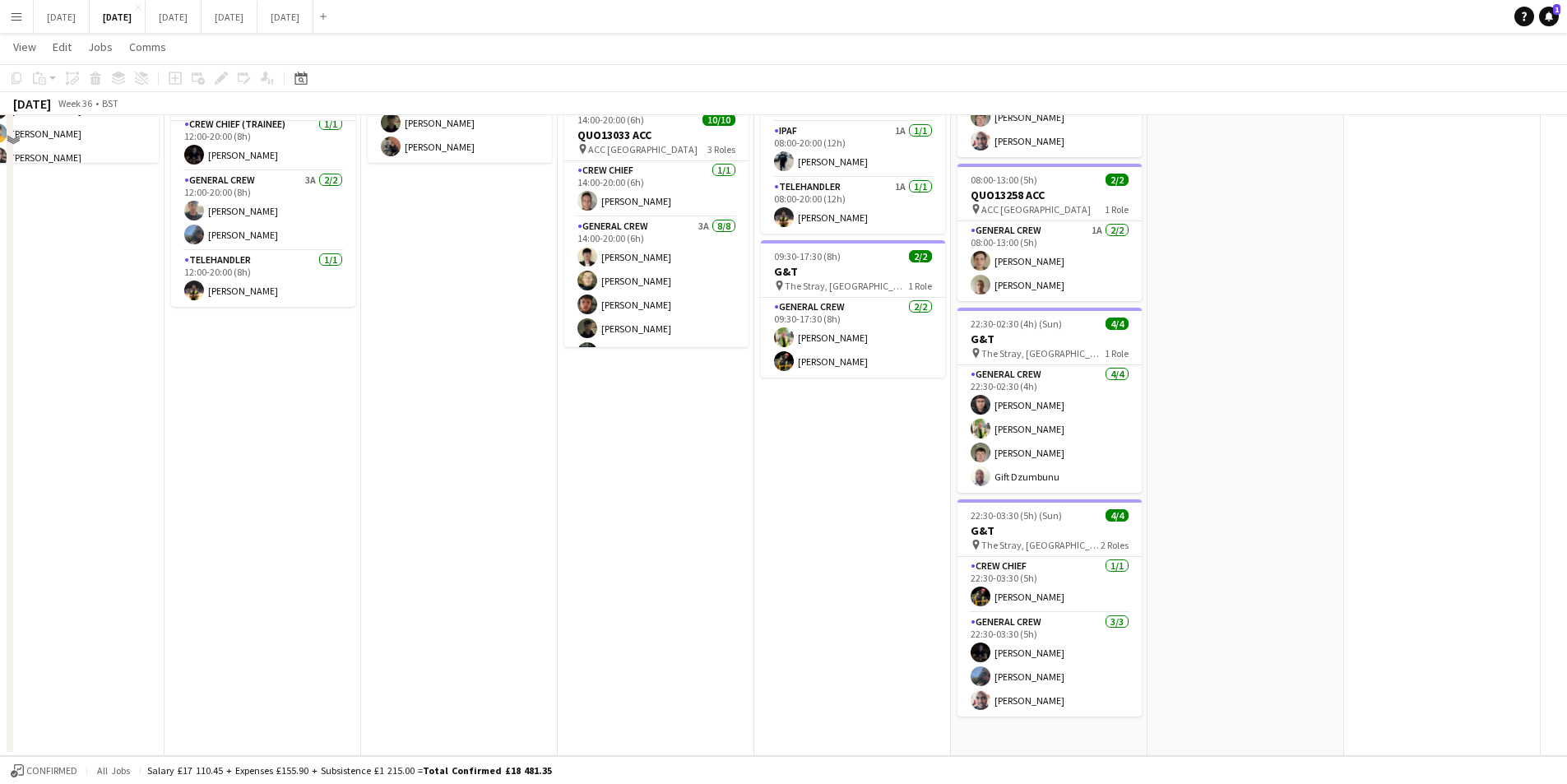
scroll to position [334, 0]
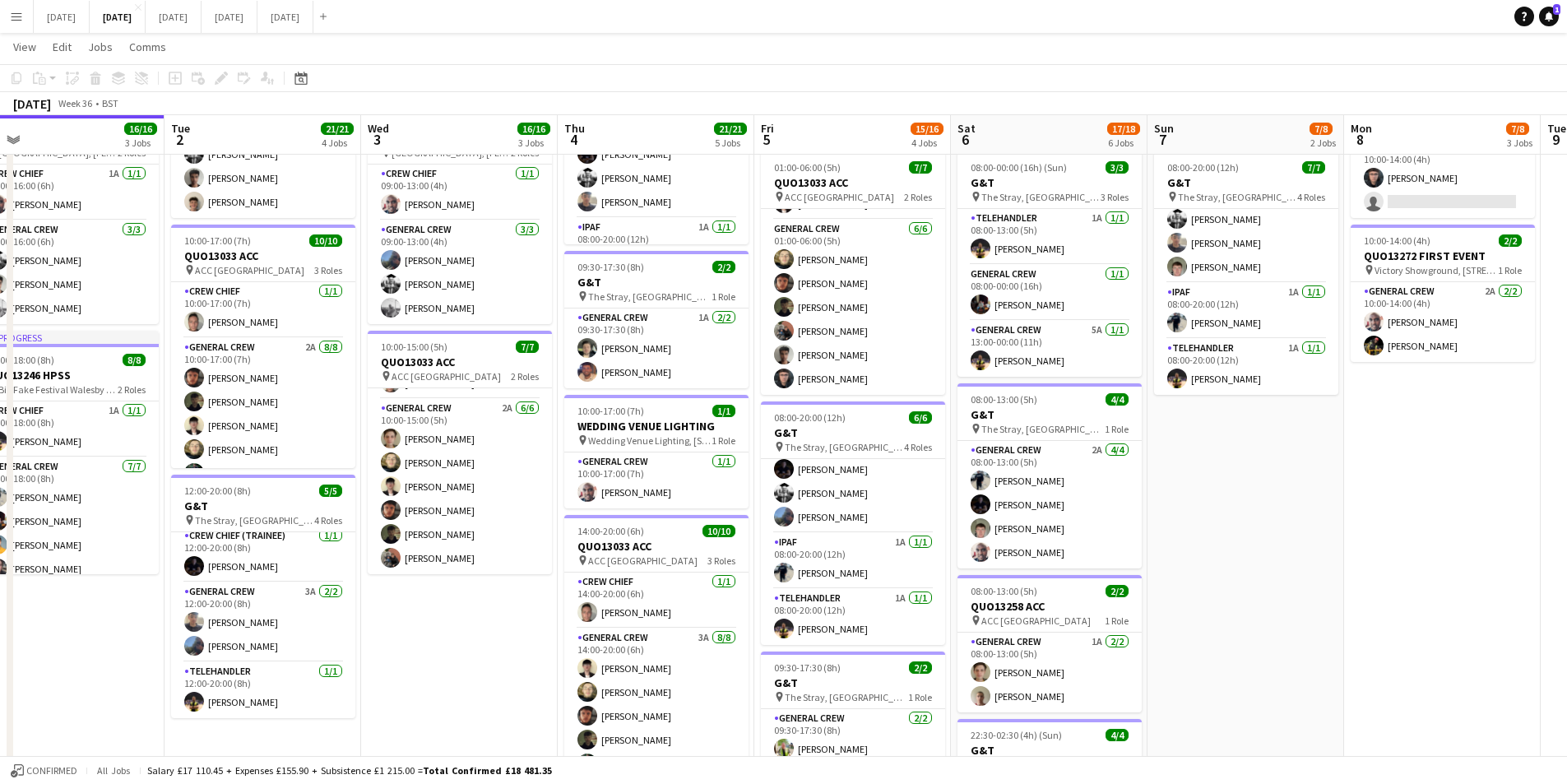
drag, startPoint x: 1204, startPoint y: 545, endPoint x: 1096, endPoint y: 517, distance: 111.6
click at [1016, 528] on app-calendar-viewport "Sat 30 Sun 31 Mon 1 16/16 3 Jobs Tue 2 21/21 4 Jobs Wed 3 16/16 3 Jobs Thu 4 21…" at bounding box center [784, 447] width 1567 height 1436
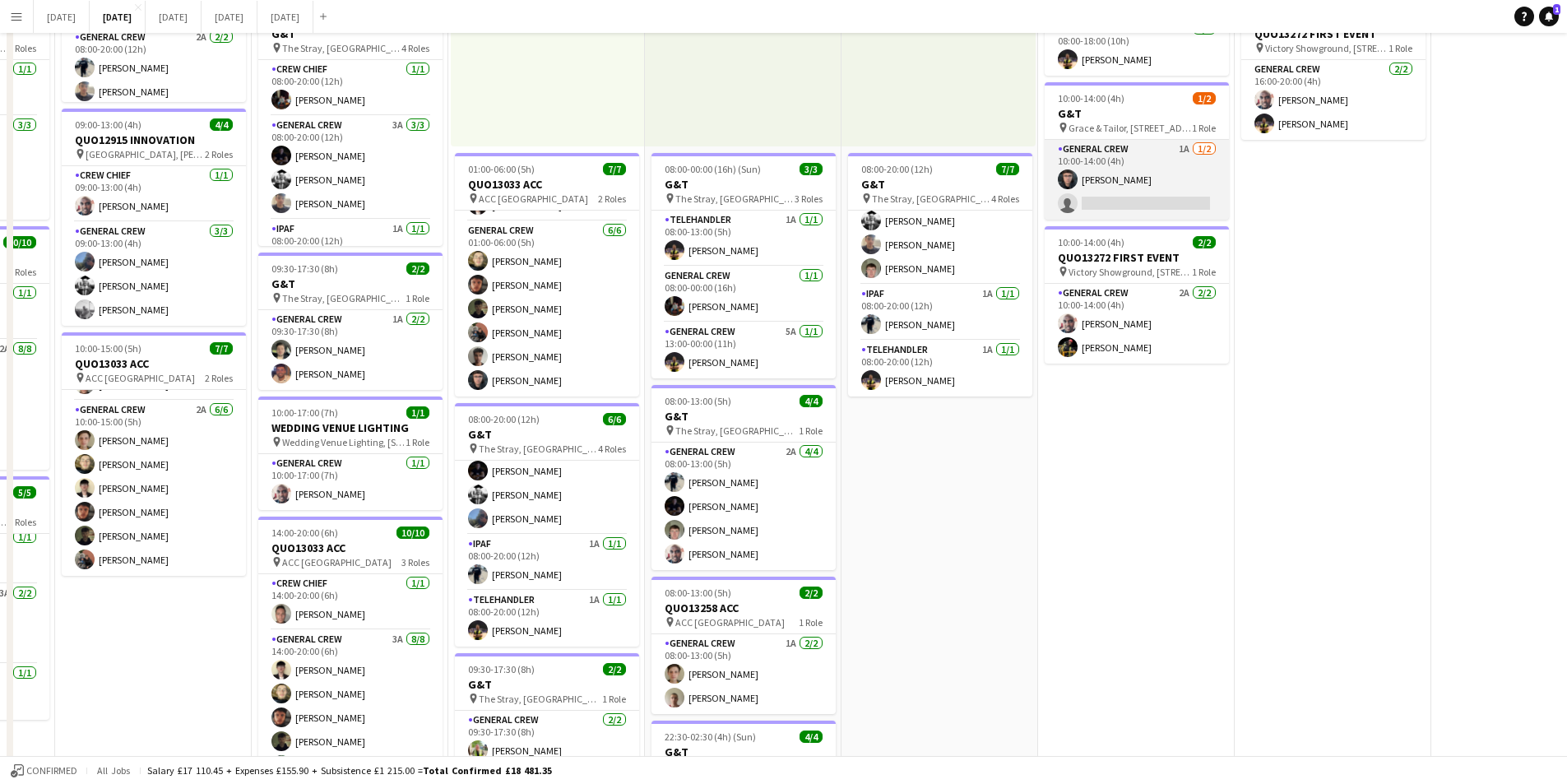
scroll to position [0, 0]
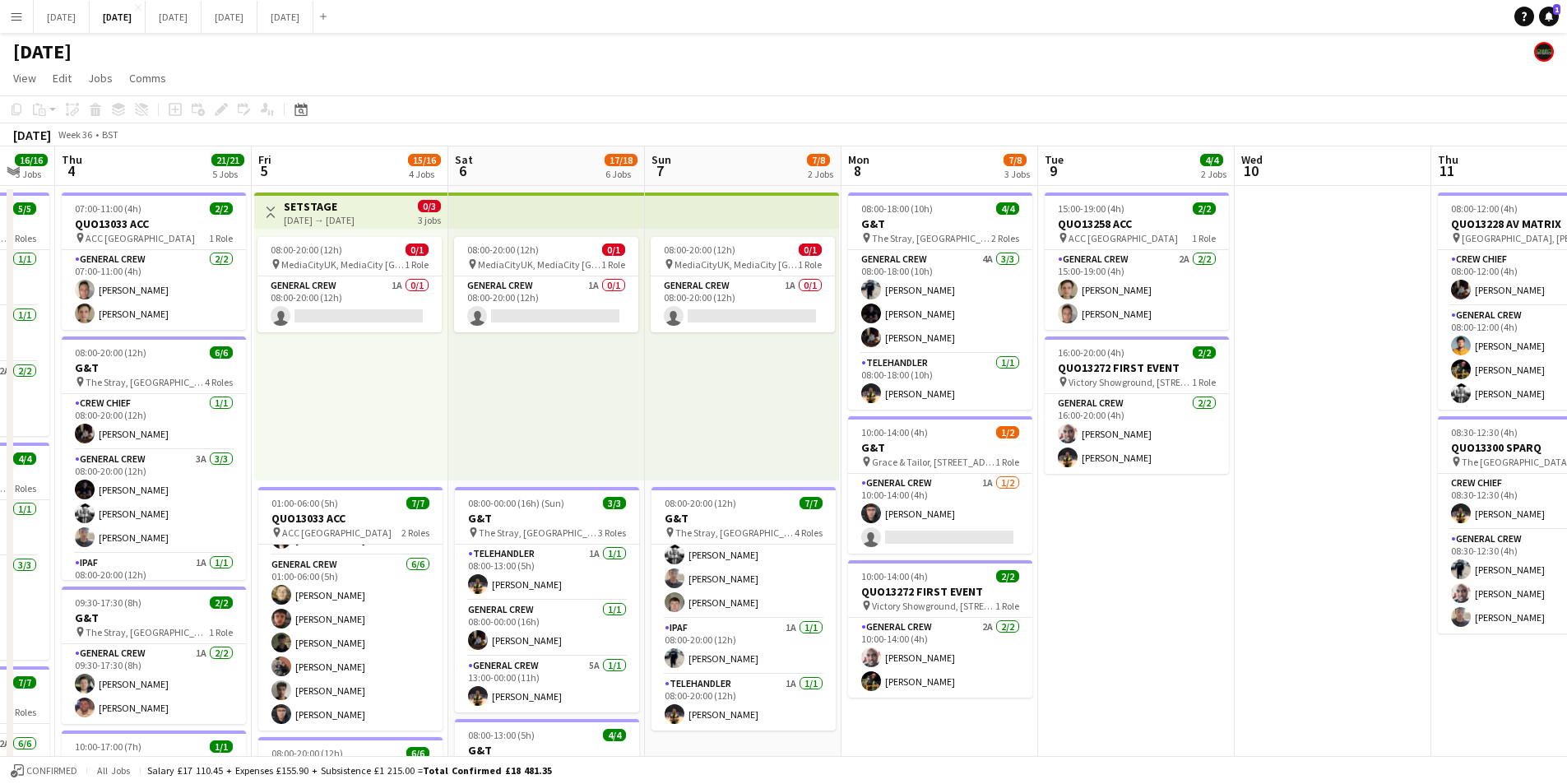
drag, startPoint x: 1354, startPoint y: 569, endPoint x: 926, endPoint y: 530, distance: 429.8
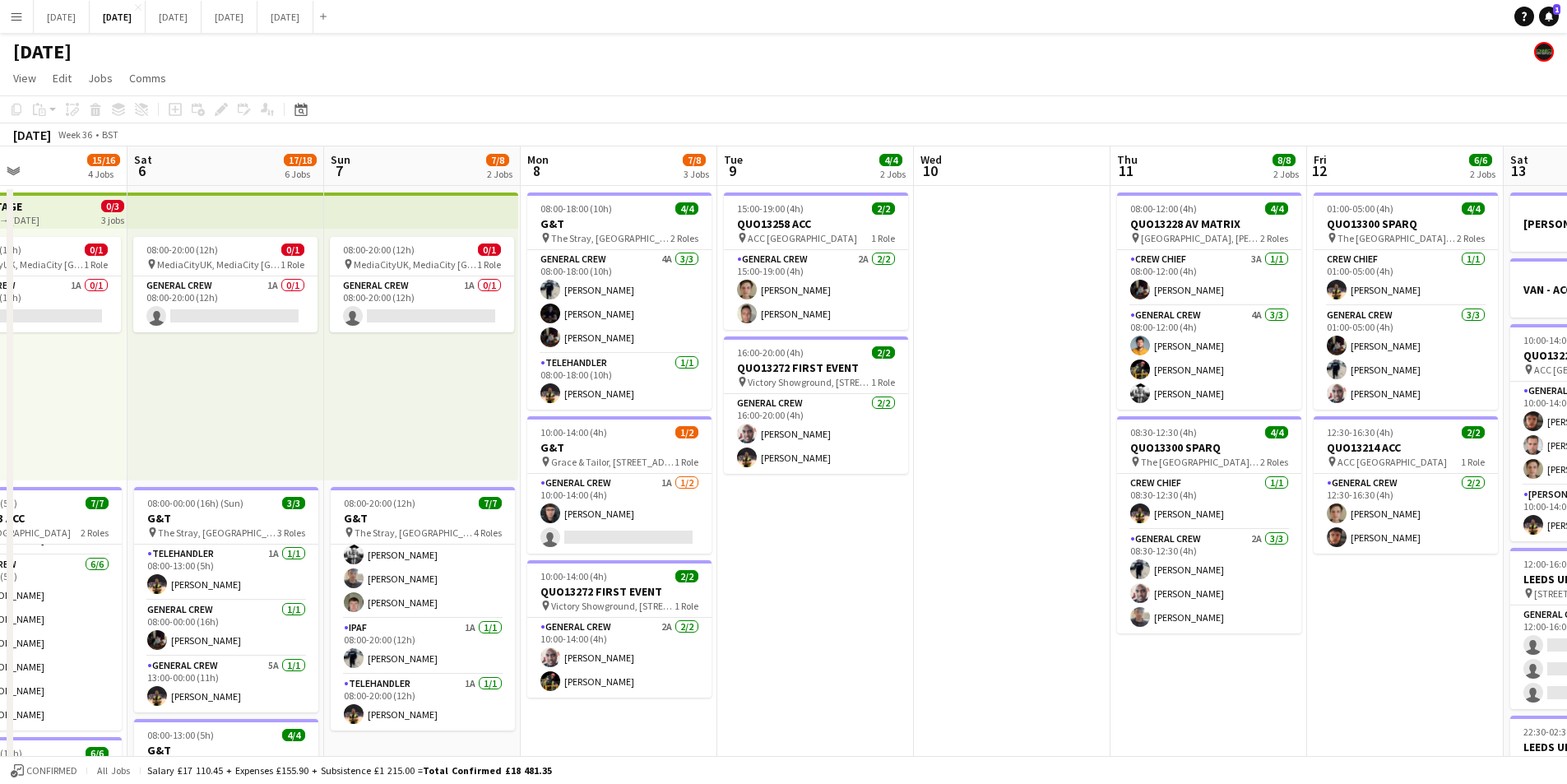
drag, startPoint x: 1049, startPoint y: 601, endPoint x: 1380, endPoint y: 554, distance: 334.3
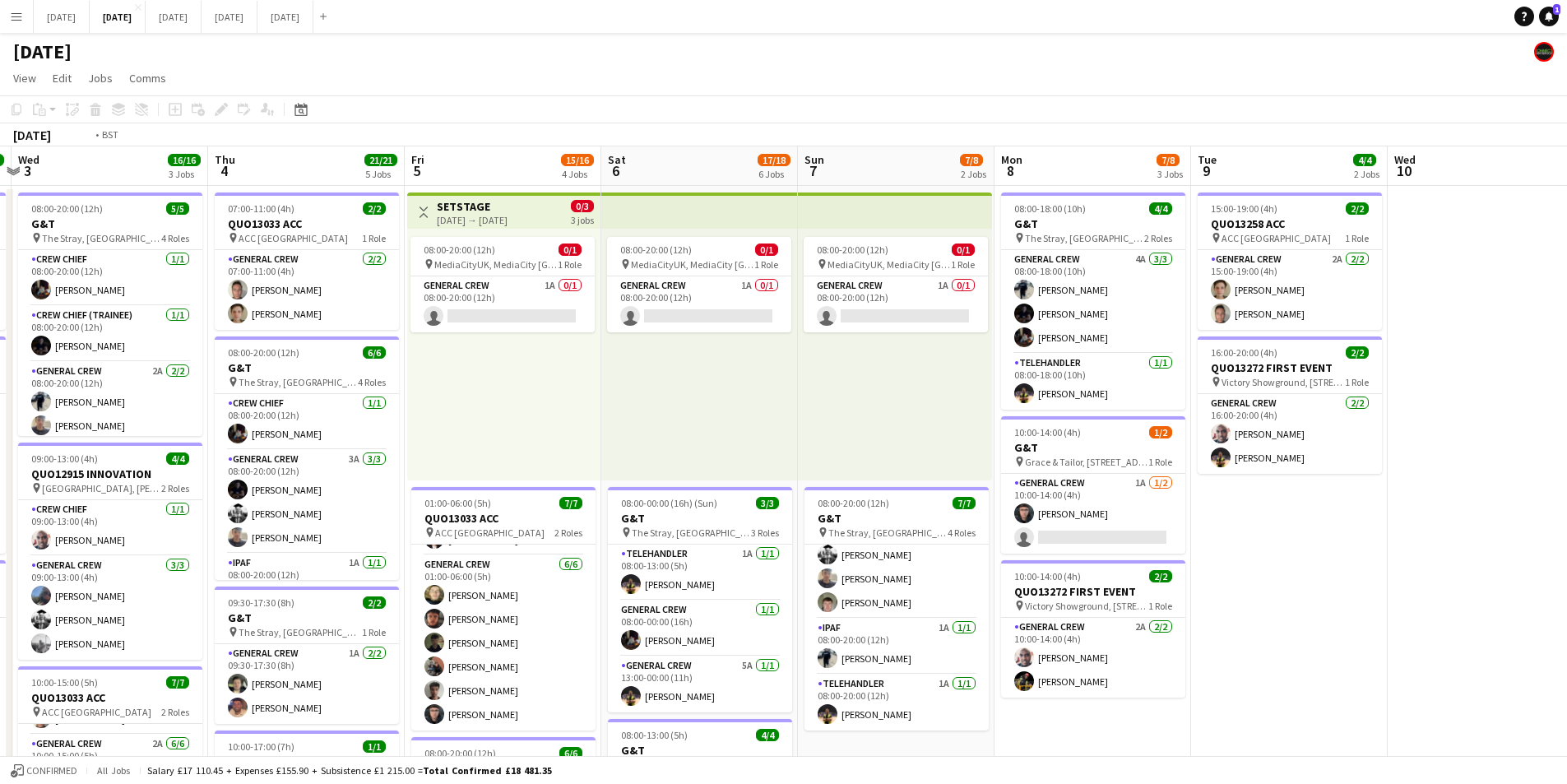
drag, startPoint x: 892, startPoint y: 572, endPoint x: 682, endPoint y: 508, distance: 219.5
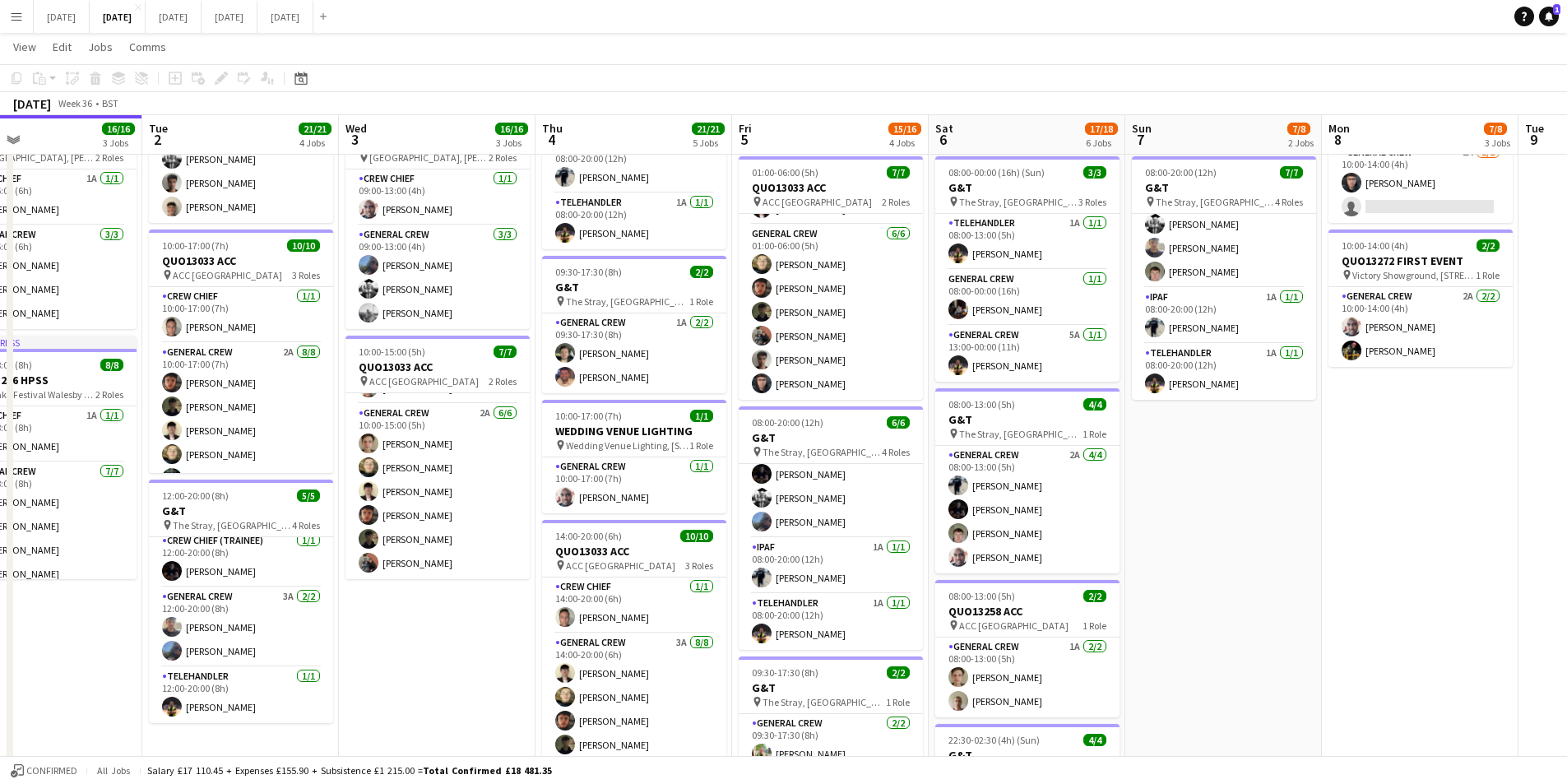
scroll to position [0, 409]
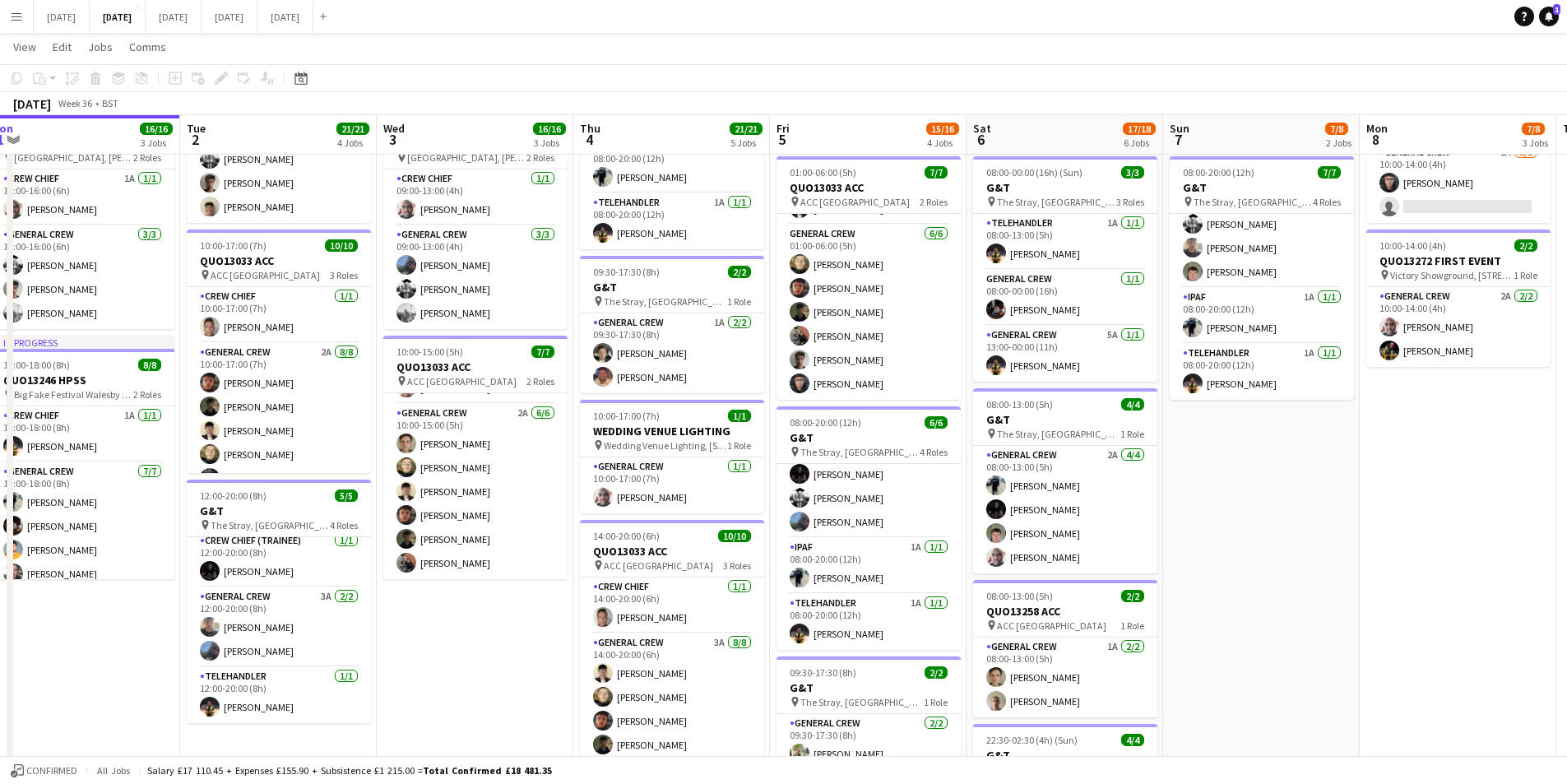
drag, startPoint x: 1439, startPoint y: 536, endPoint x: 1354, endPoint y: 539, distance: 85.1
click at [1354, 539] on app-calendar-viewport "Sat 30 Sun 31 Mon 1 16/16 3 Jobs Tue 2 21/21 4 Jobs Wed 3 16/16 3 Jobs Thu 4 21…" at bounding box center [784, 453] width 1567 height 1436
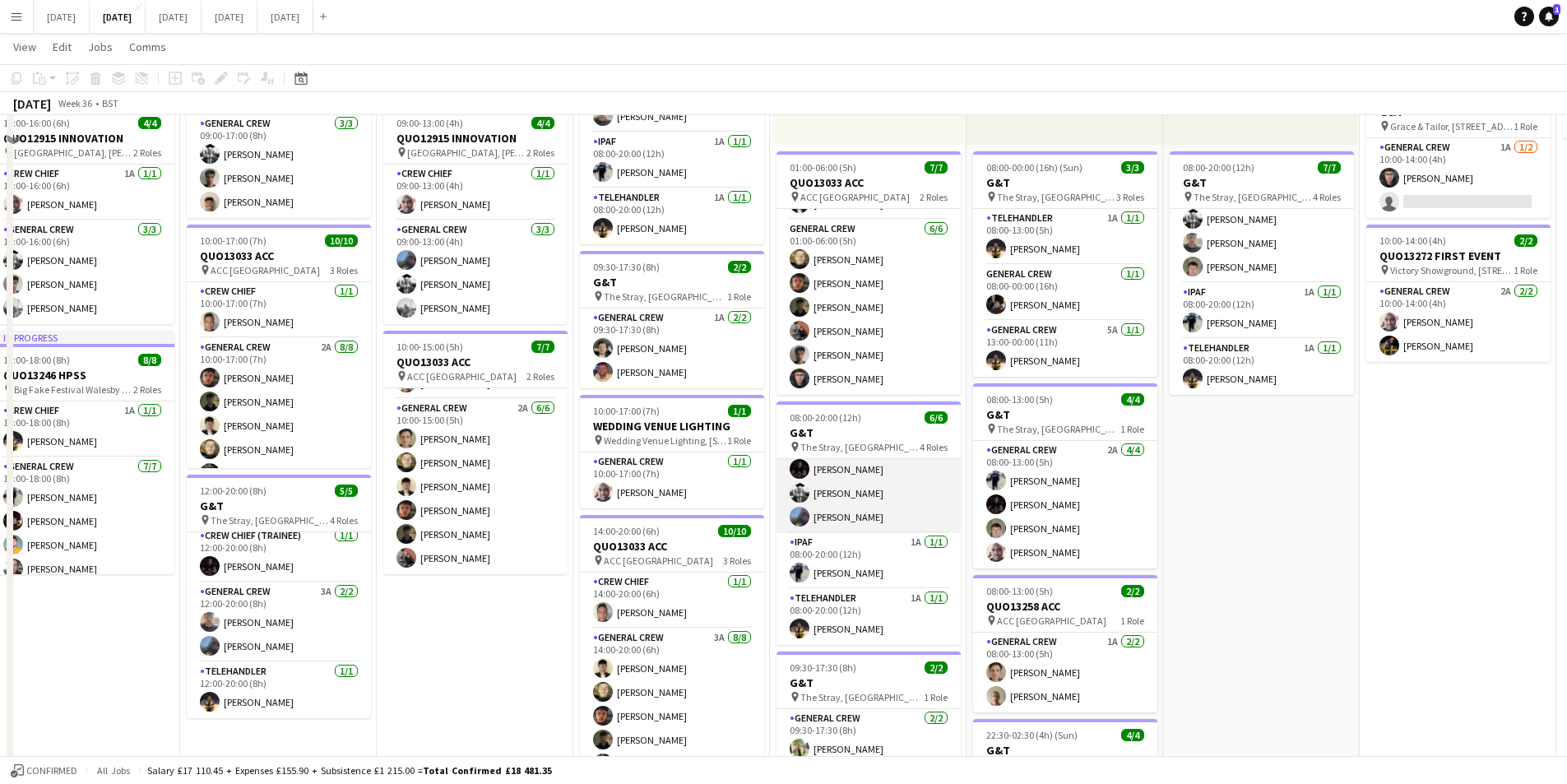
scroll to position [169, 0]
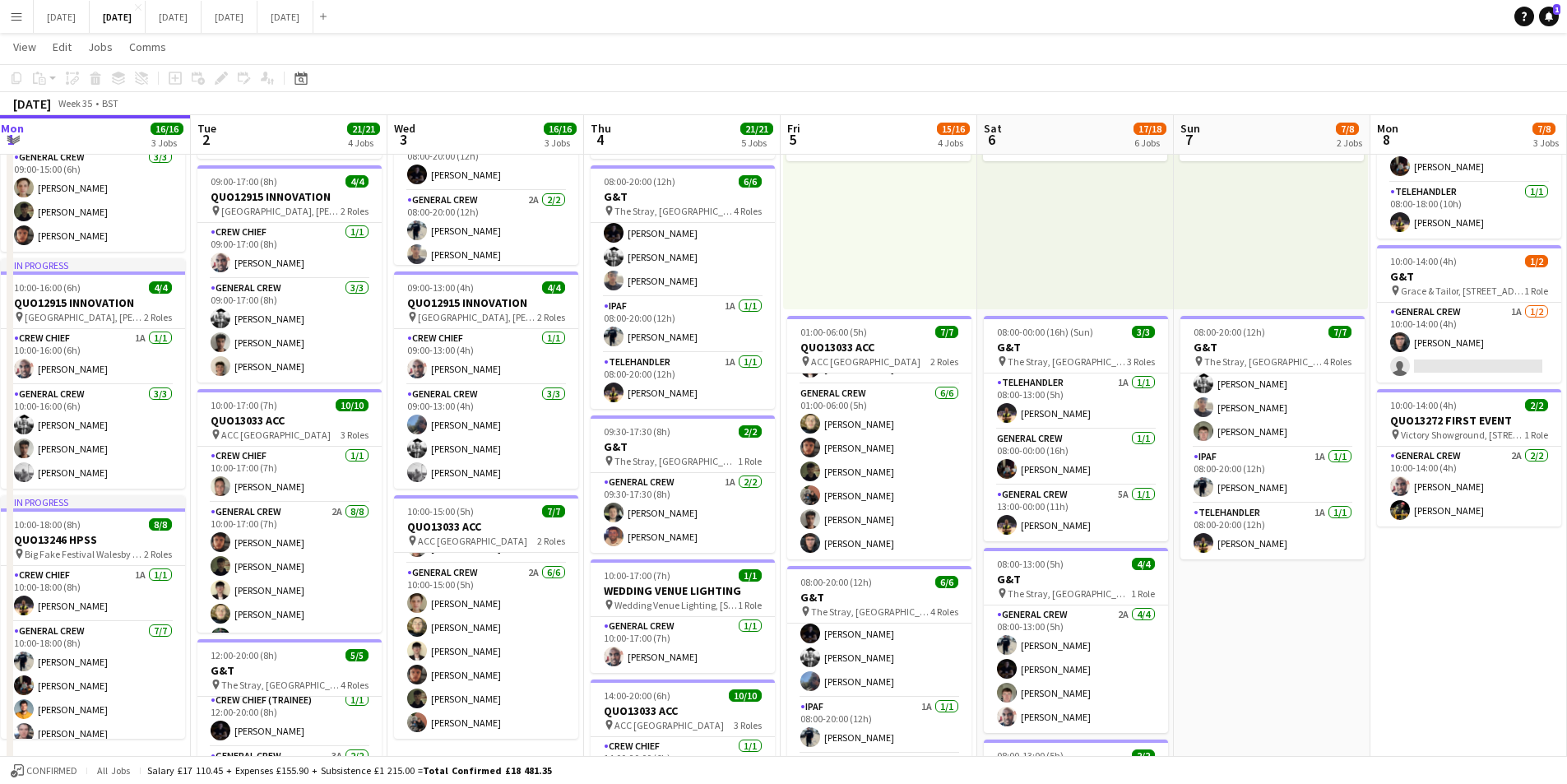
drag, startPoint x: 1370, startPoint y: 662, endPoint x: 884, endPoint y: 541, distance: 500.8
click at [1540, 695] on app-calendar-viewport "Sat 30 Sun 31 Mon 1 16/16 3 Jobs Tue 2 21/21 4 Jobs Wed 3 16/16 3 Jobs Thu 4 21…" at bounding box center [784, 612] width 1567 height 1436
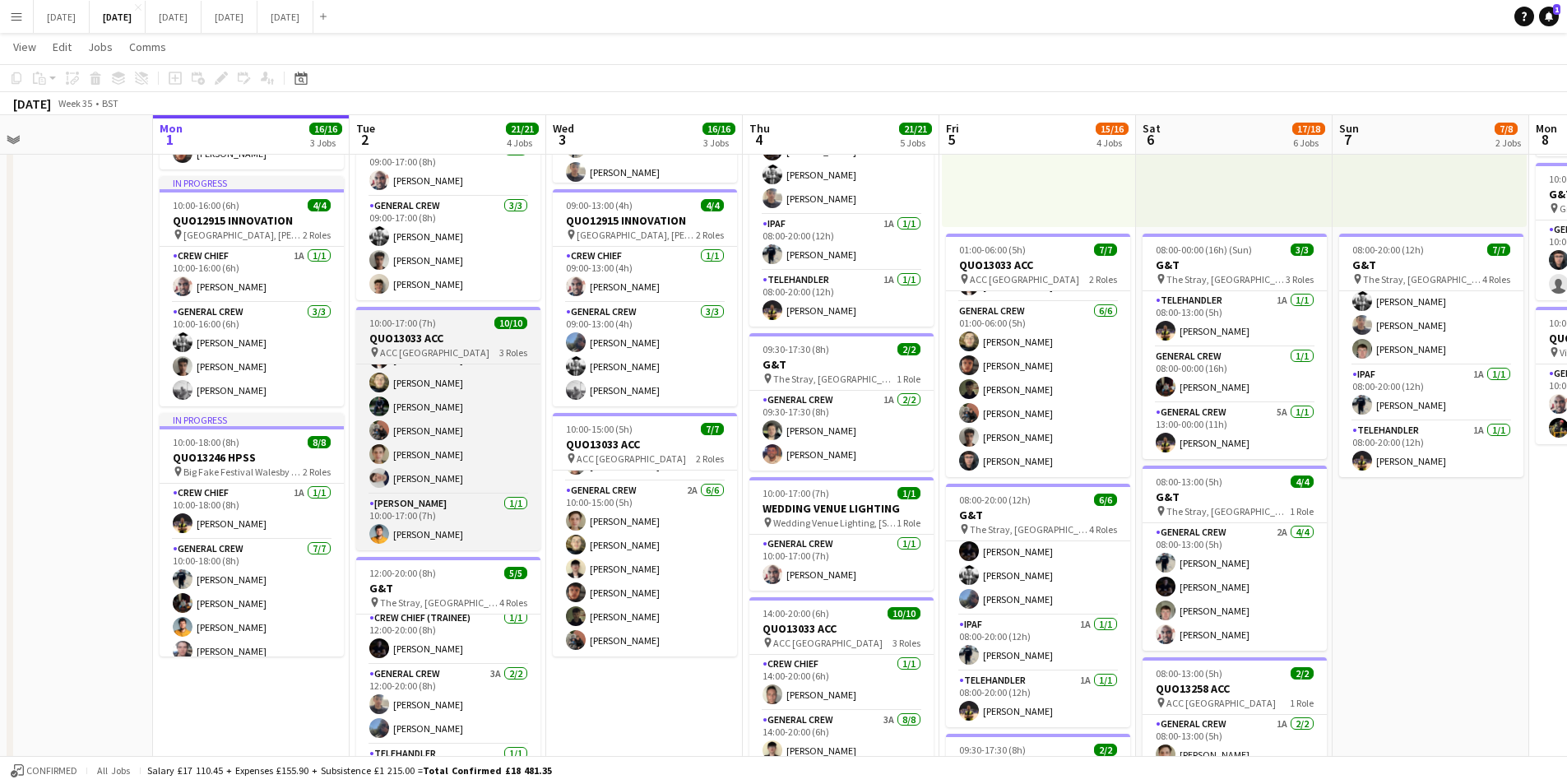
scroll to position [0, 0]
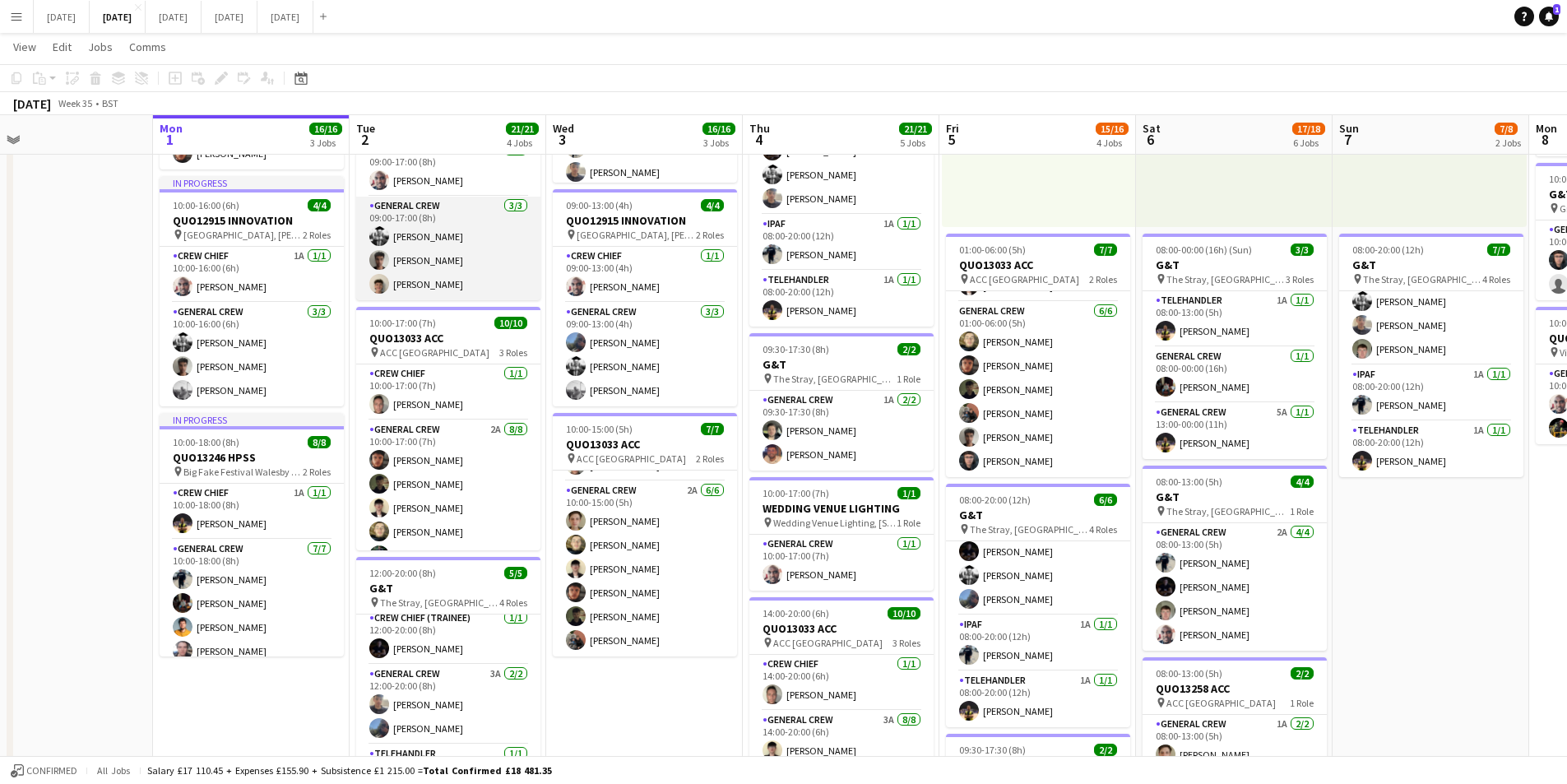
click at [416, 286] on app-card-role "General Crew [DATE] 09:00-17:00 (8h) [PERSON_NAME] Kamuren Brownhill [PERSON_NA…" at bounding box center [448, 248] width 185 height 104
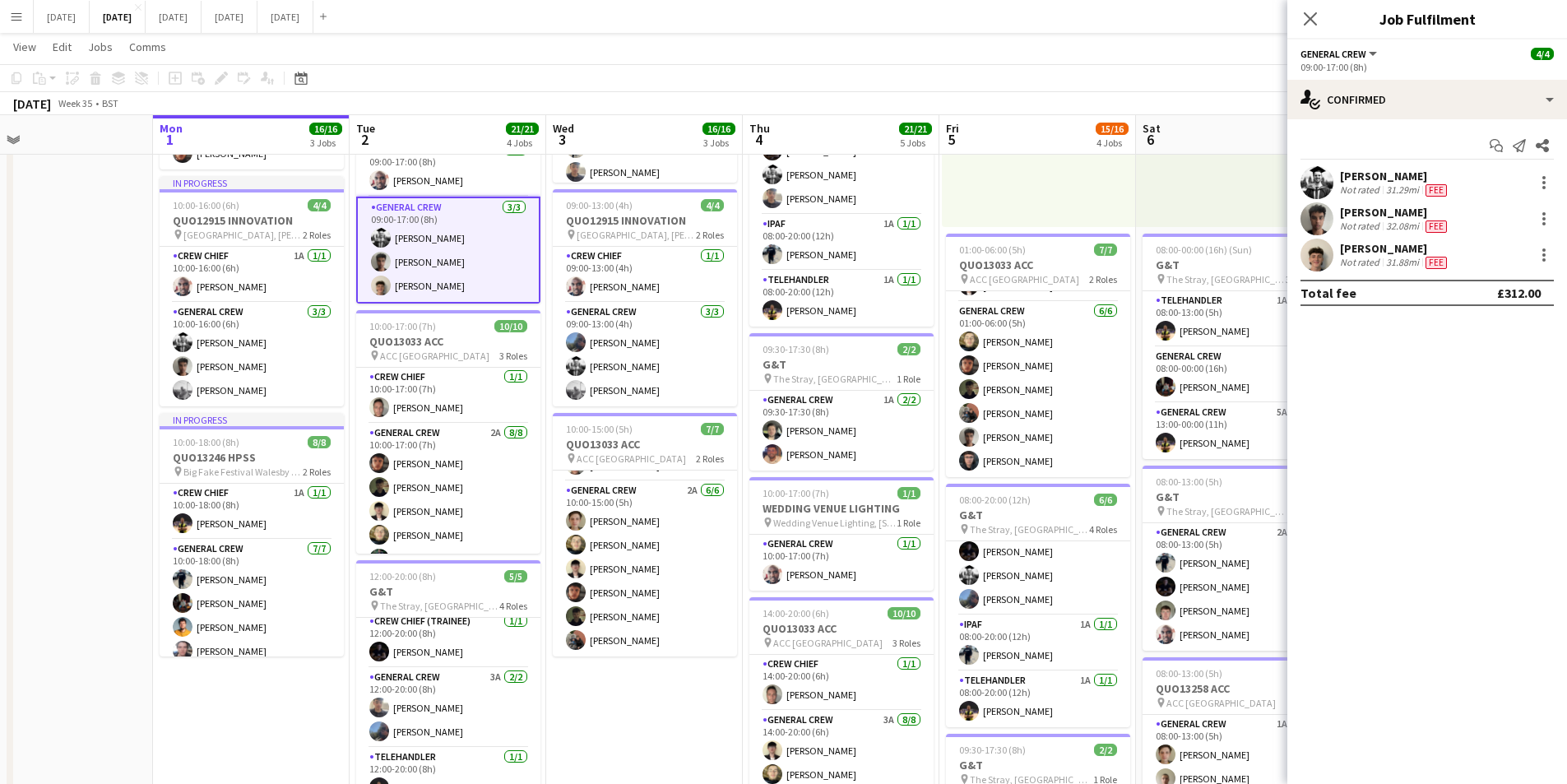
click at [1313, 254] on app-user-avatar at bounding box center [1317, 255] width 33 height 33
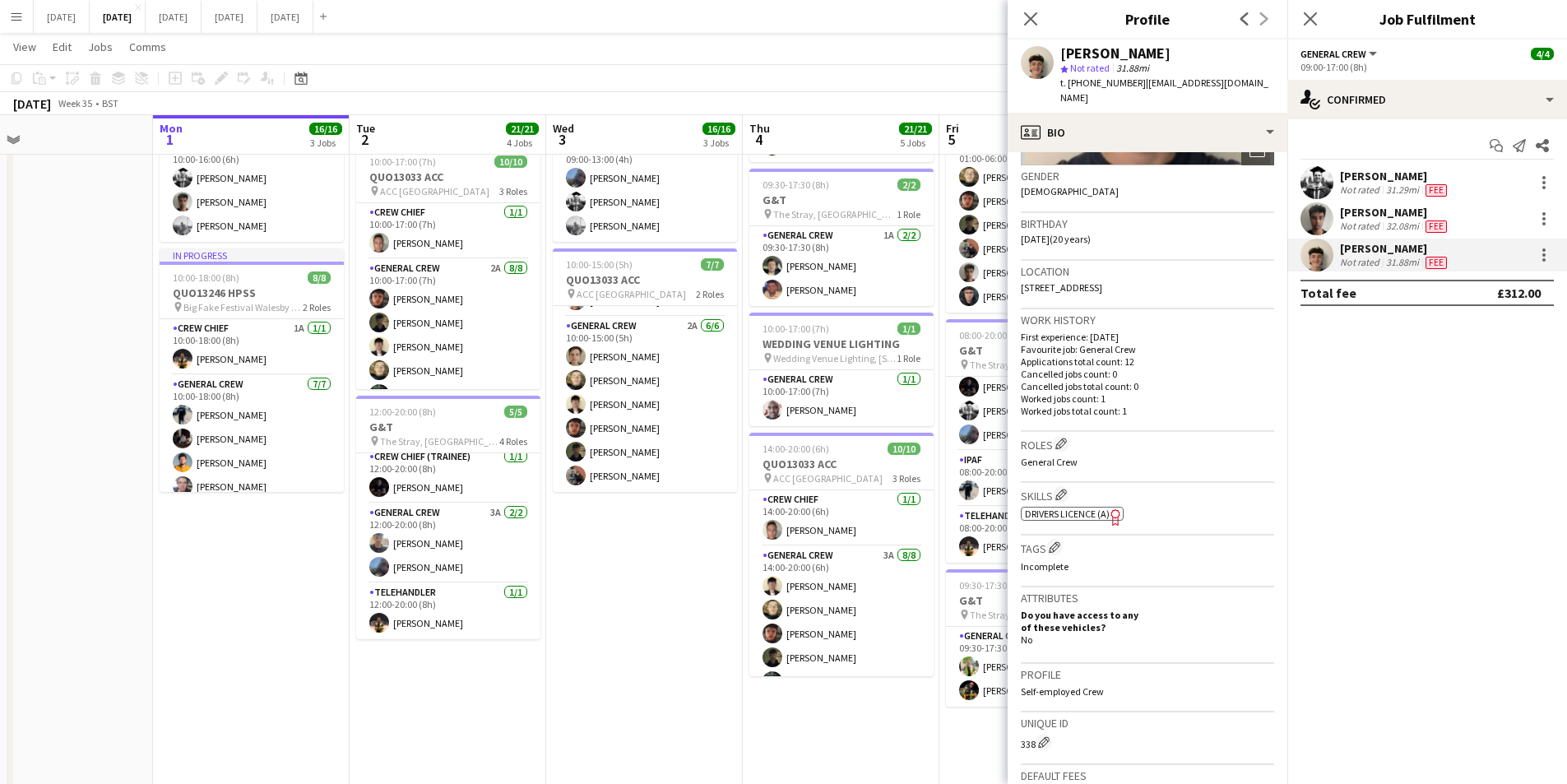
scroll to position [411, 0]
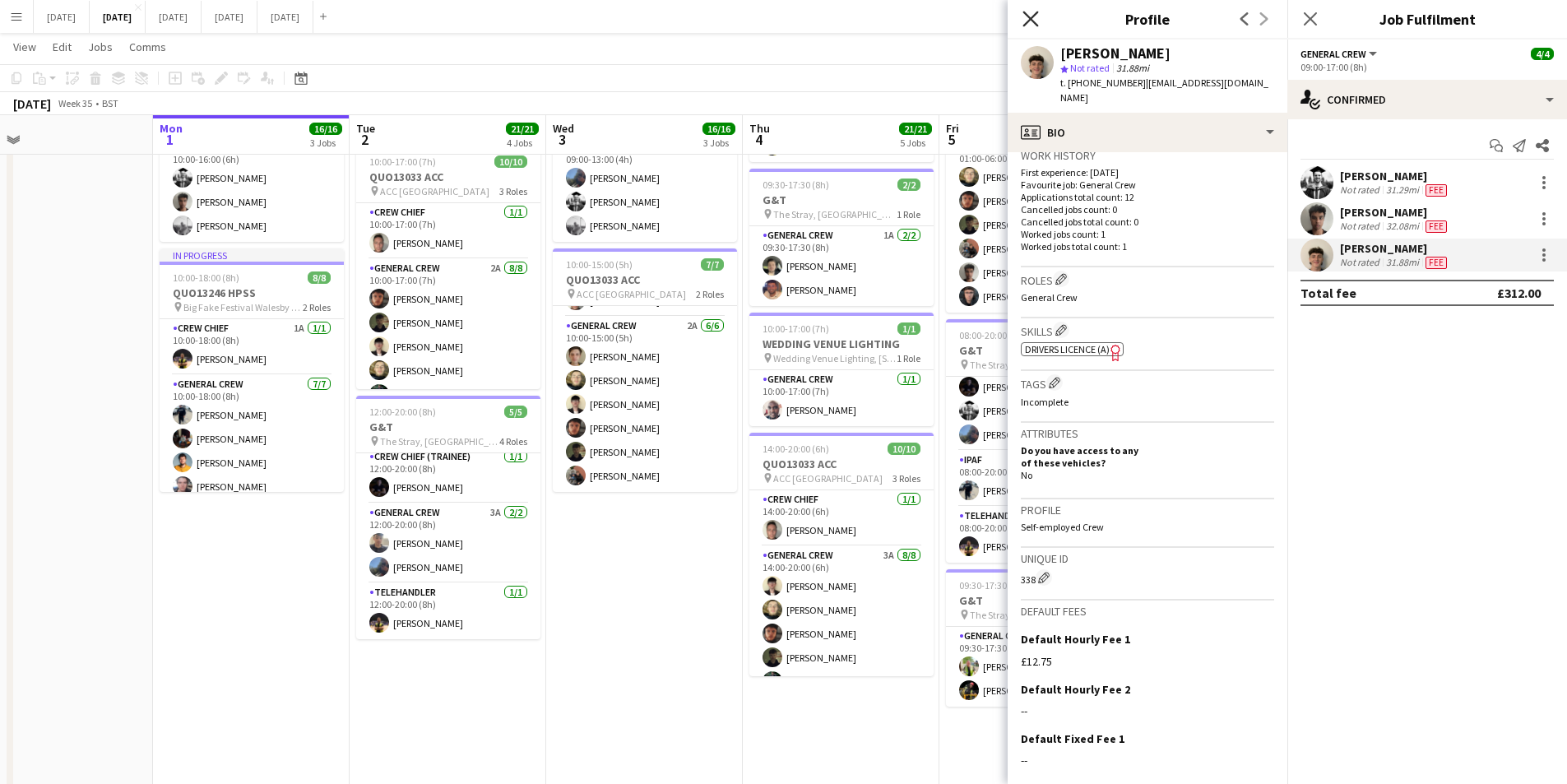
click at [1026, 20] on icon "Close pop-in" at bounding box center [1030, 18] width 15 height 15
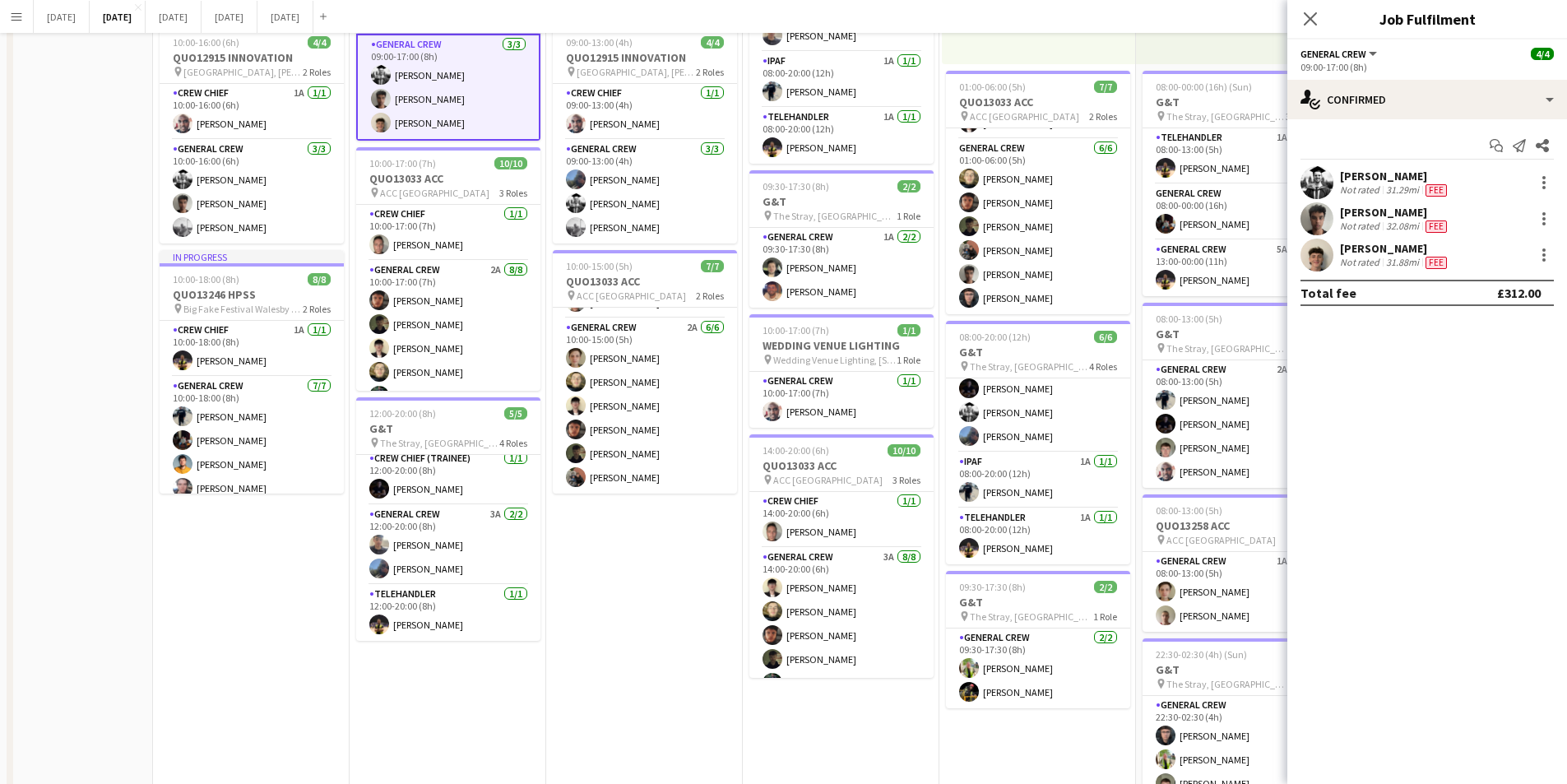
scroll to position [0, 0]
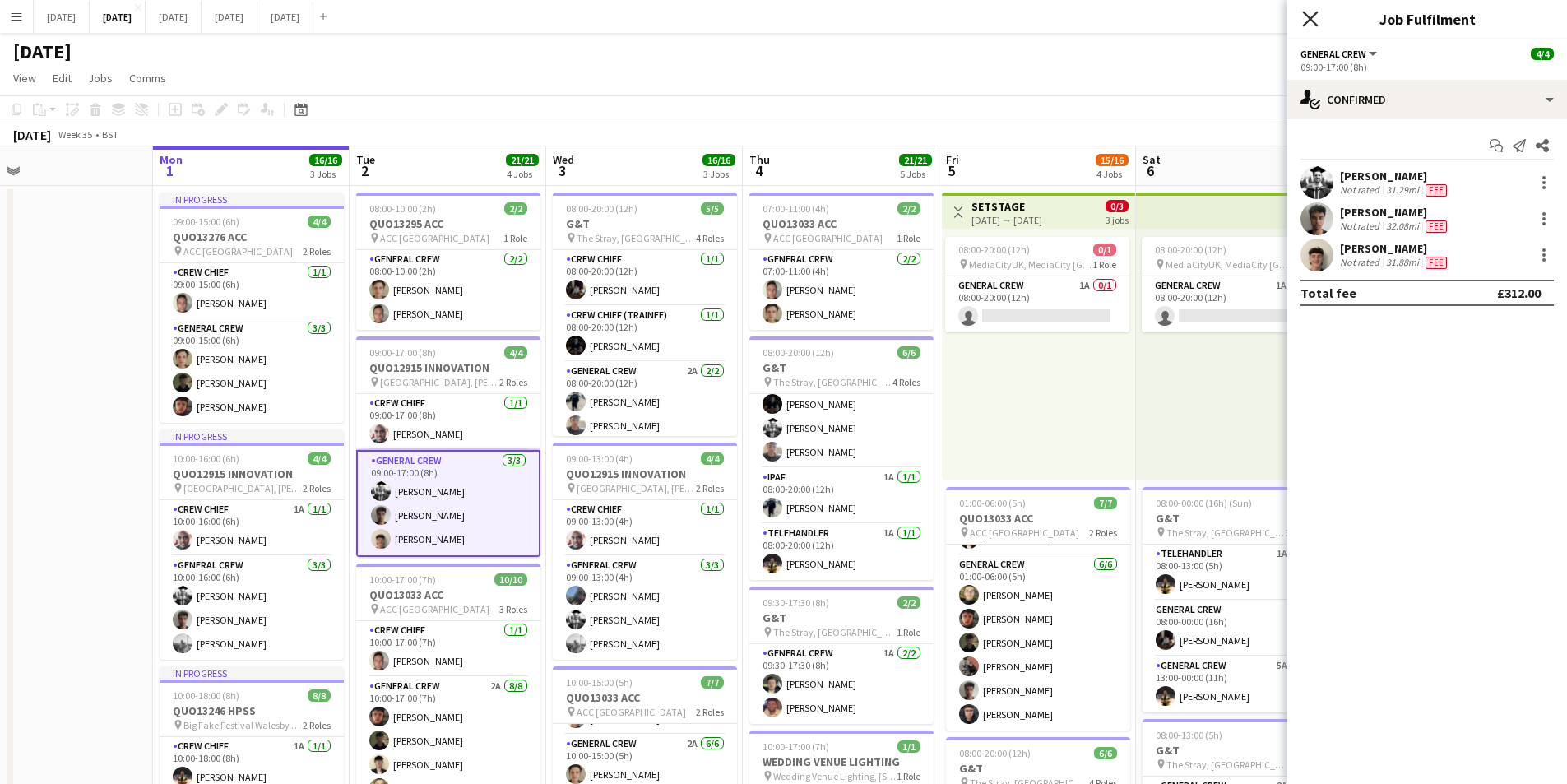
click at [1315, 14] on icon at bounding box center [1309, 18] width 15 height 15
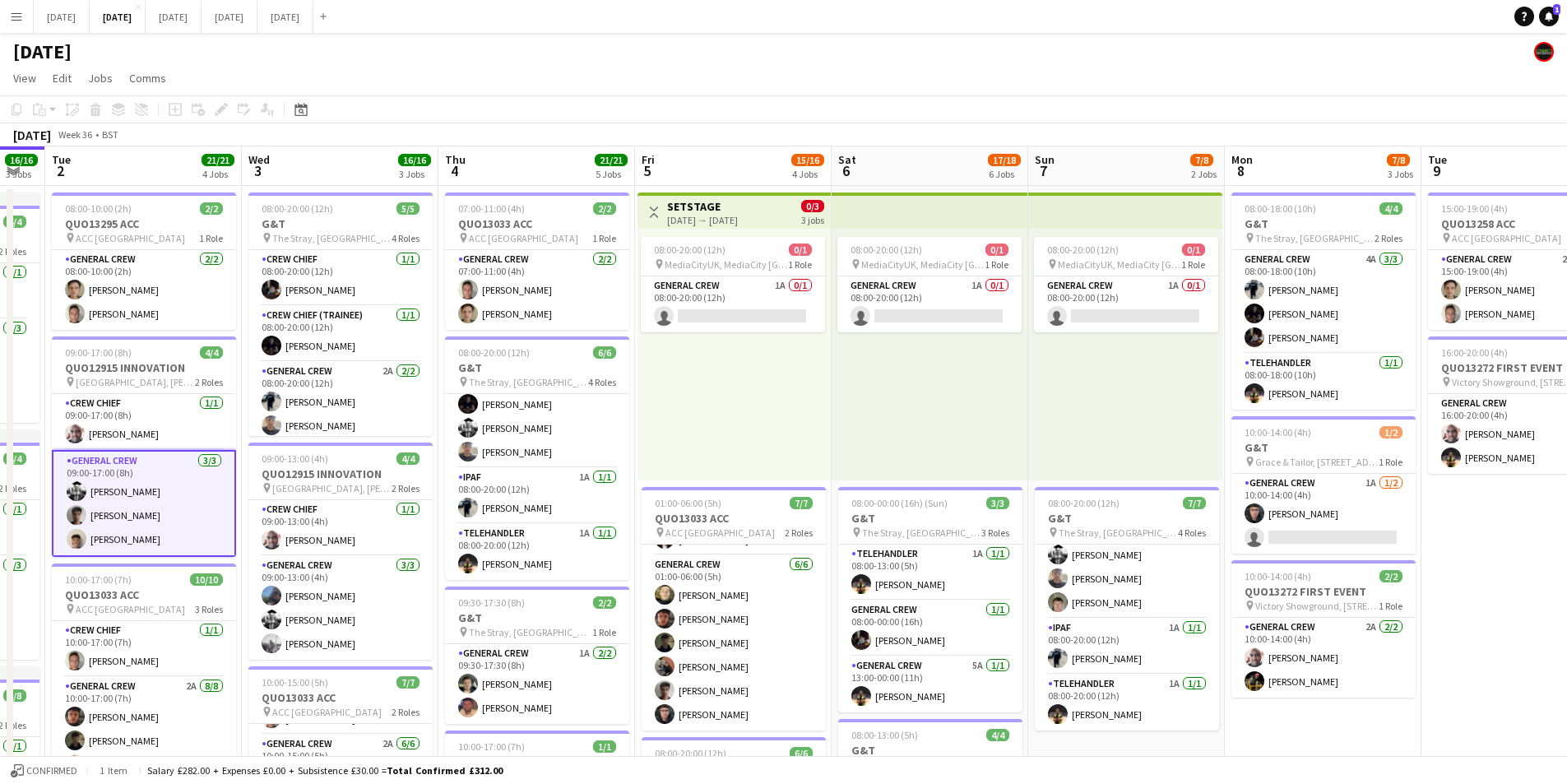
scroll to position [0, 573]
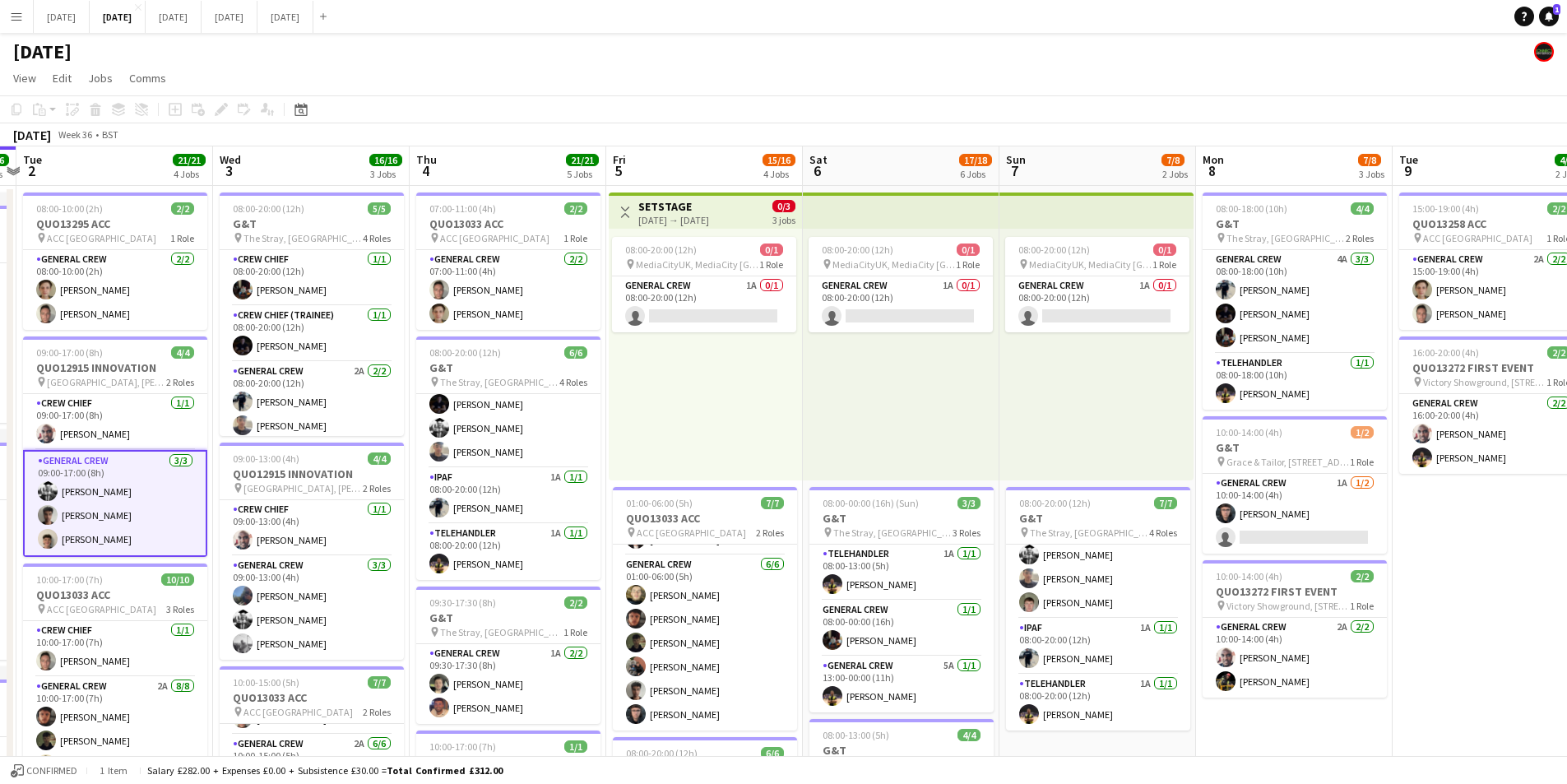
drag, startPoint x: 1296, startPoint y: 538, endPoint x: 963, endPoint y: 531, distance: 333.1
drag, startPoint x: 1225, startPoint y: 542, endPoint x: 1361, endPoint y: 569, distance: 138.7
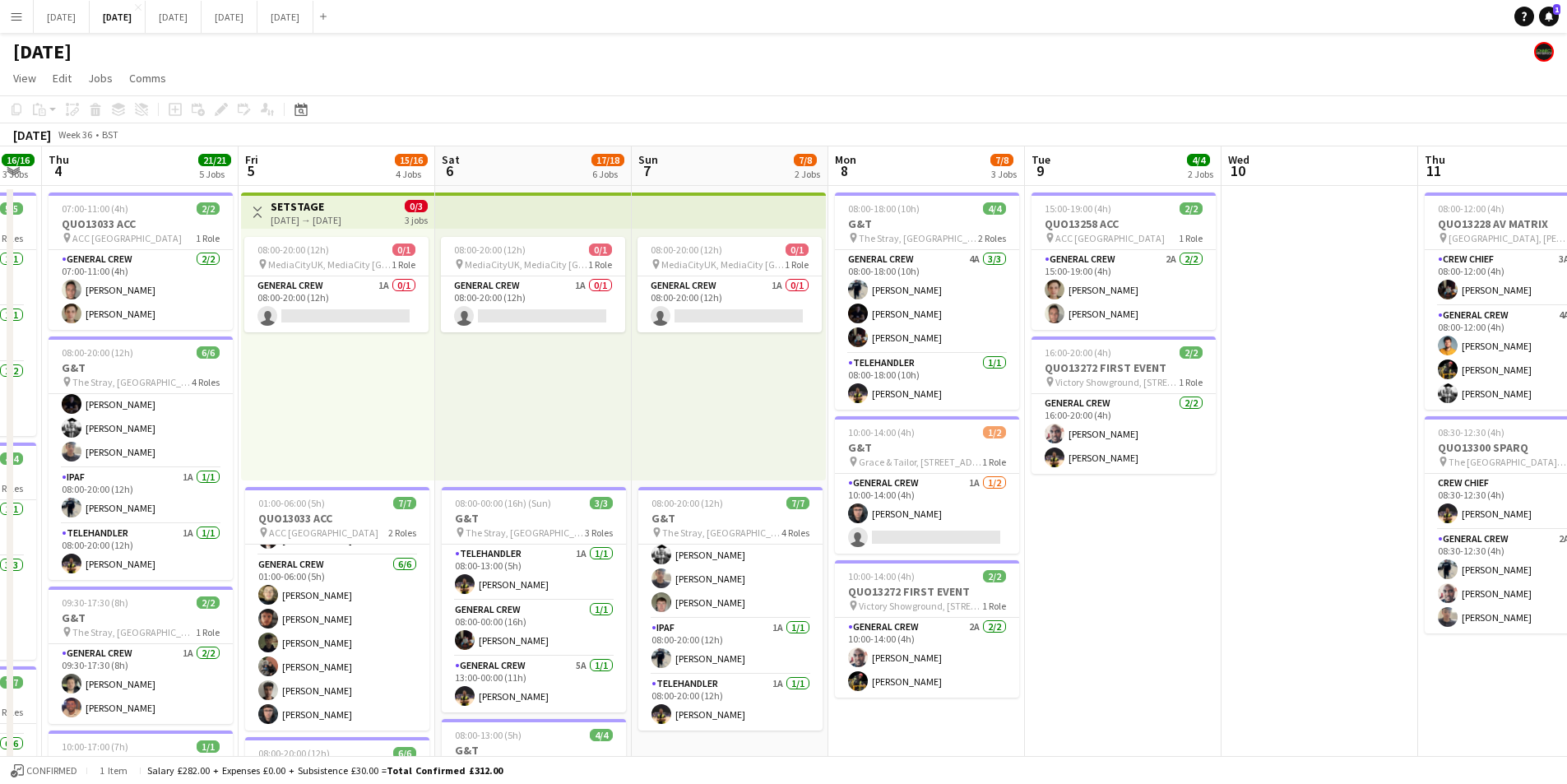
scroll to position [0, 550]
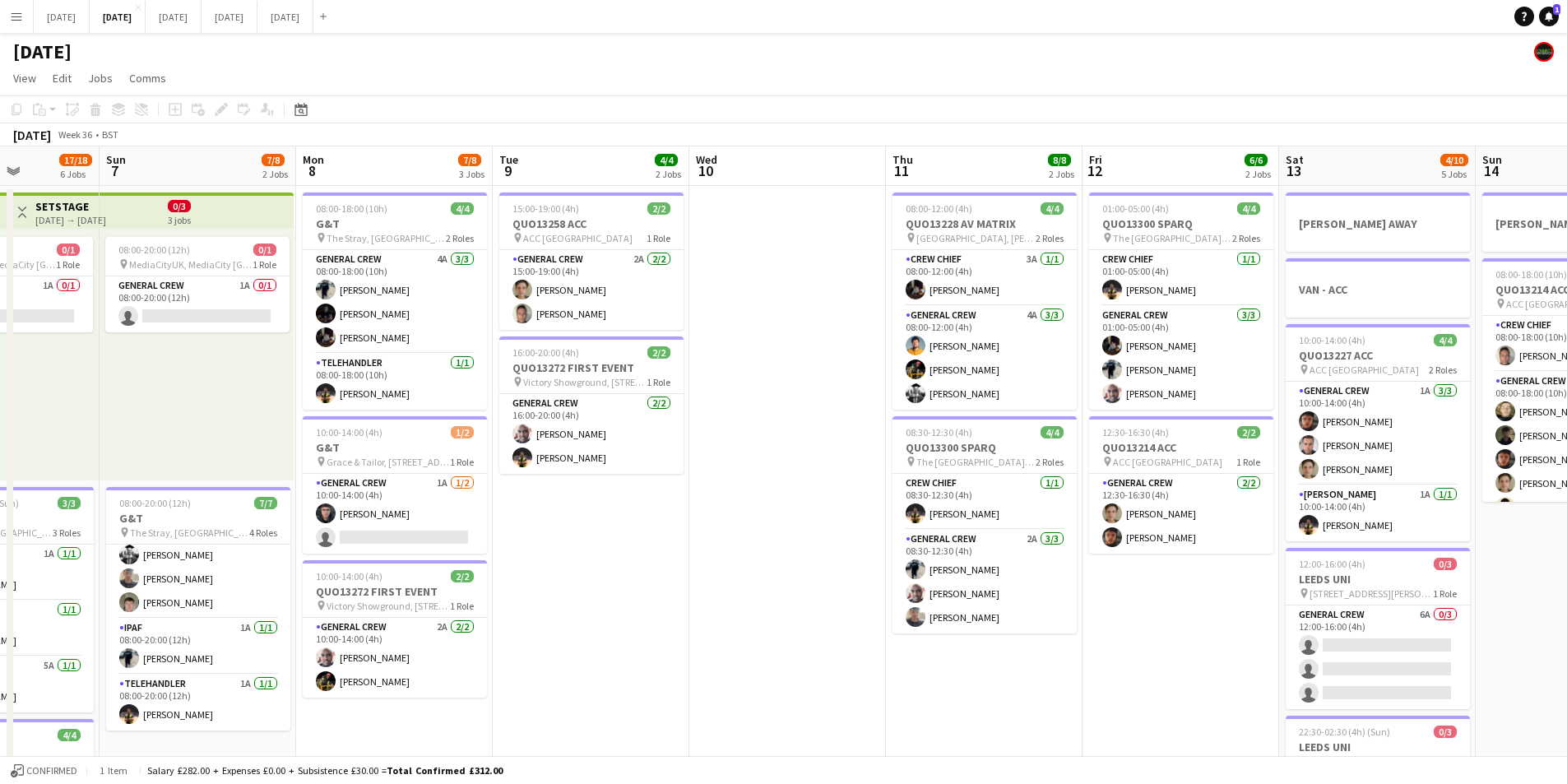
drag, startPoint x: 1361, startPoint y: 569, endPoint x: 915, endPoint y: 621, distance: 449.0
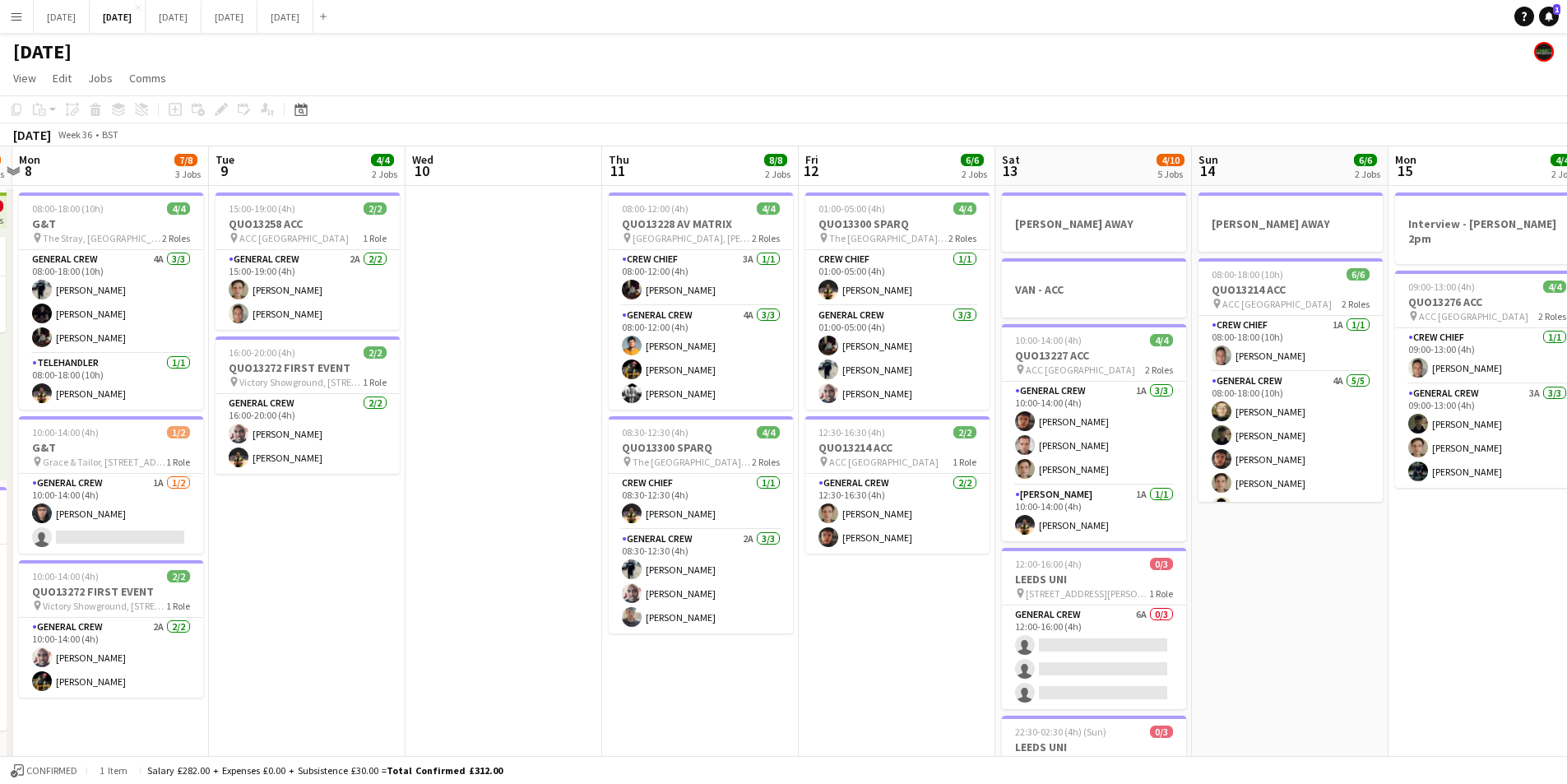
scroll to position [0, 583]
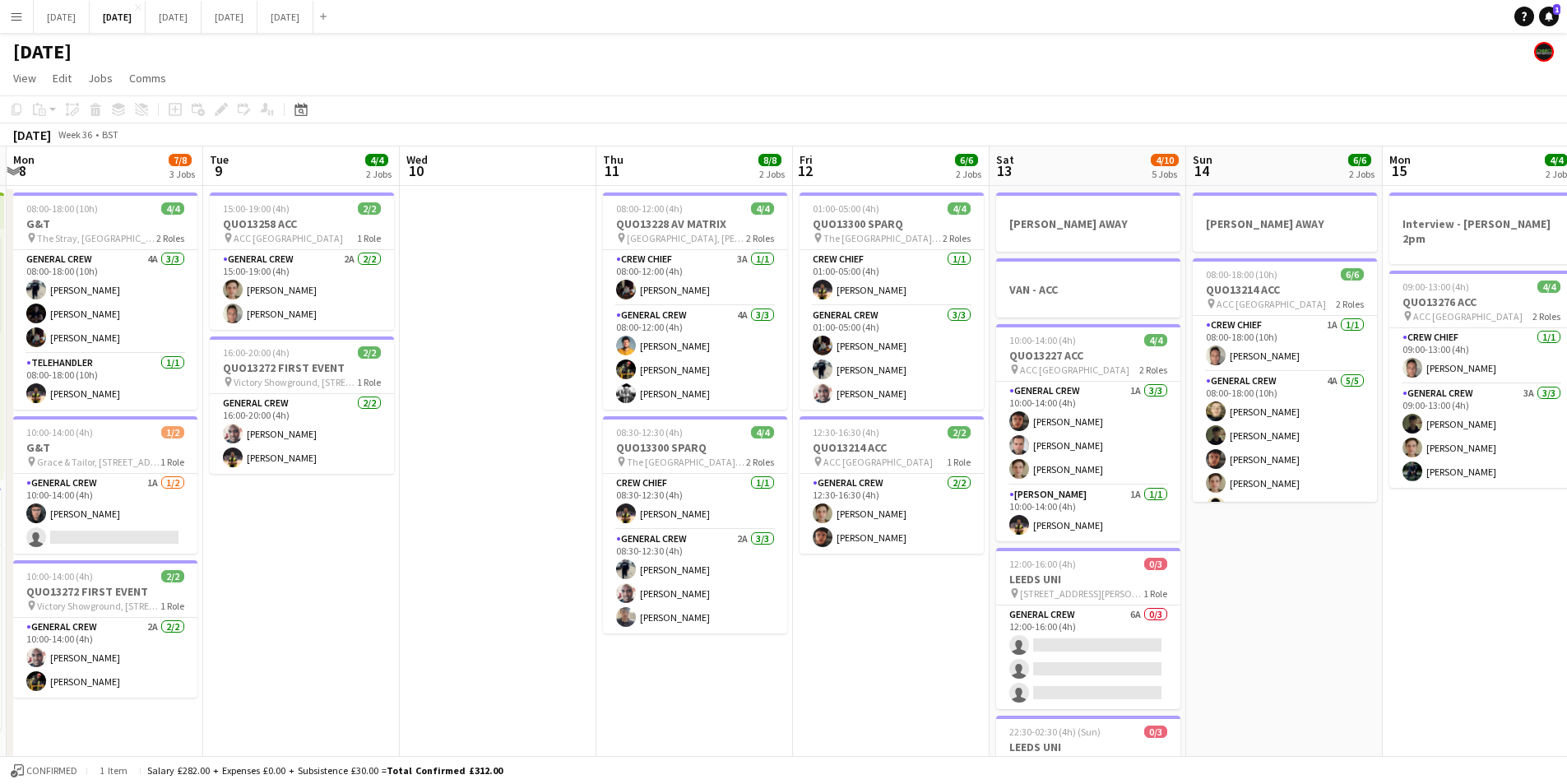
drag, startPoint x: 1132, startPoint y: 603, endPoint x: 863, endPoint y: 601, distance: 269.0
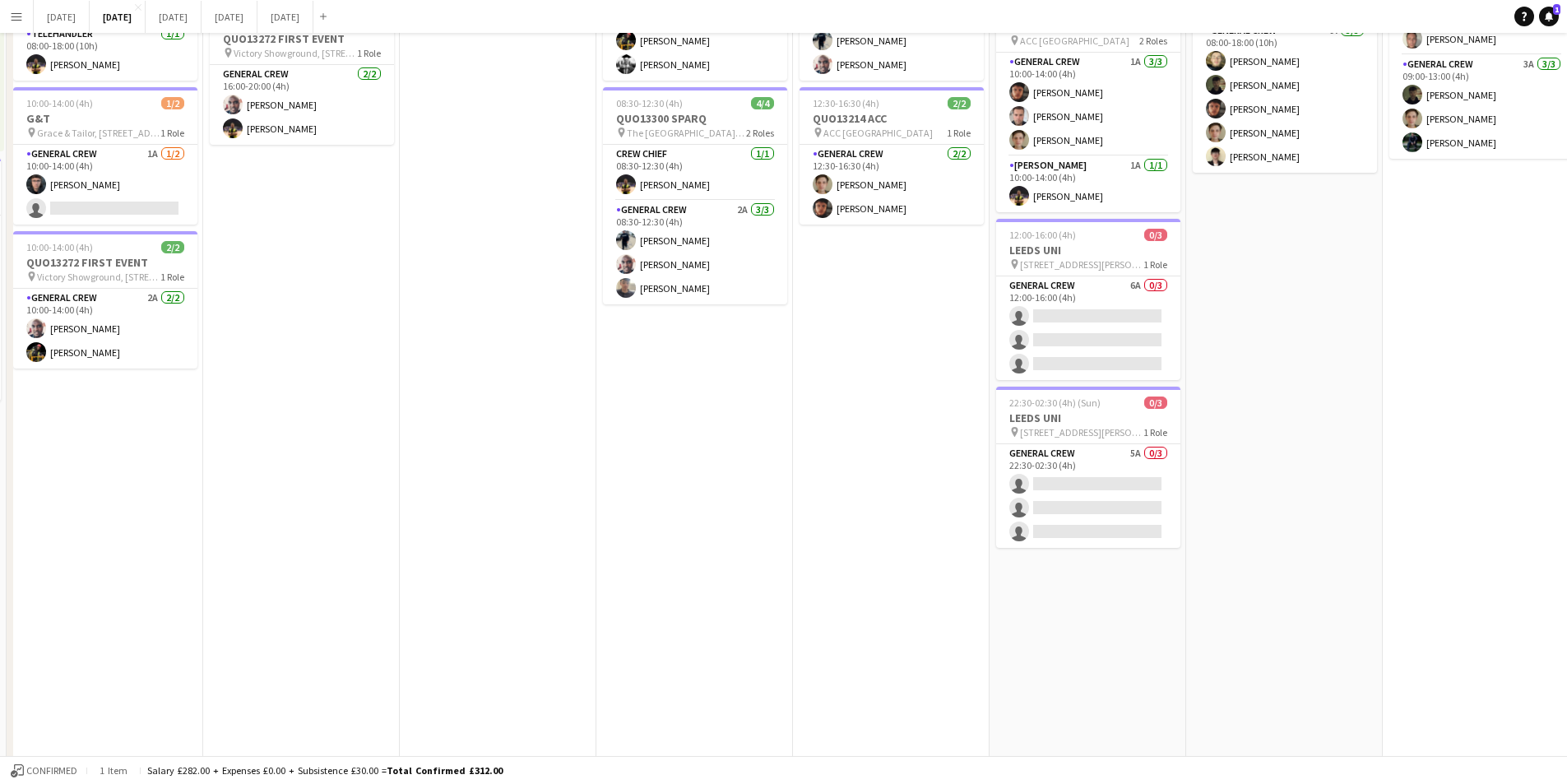
scroll to position [0, 0]
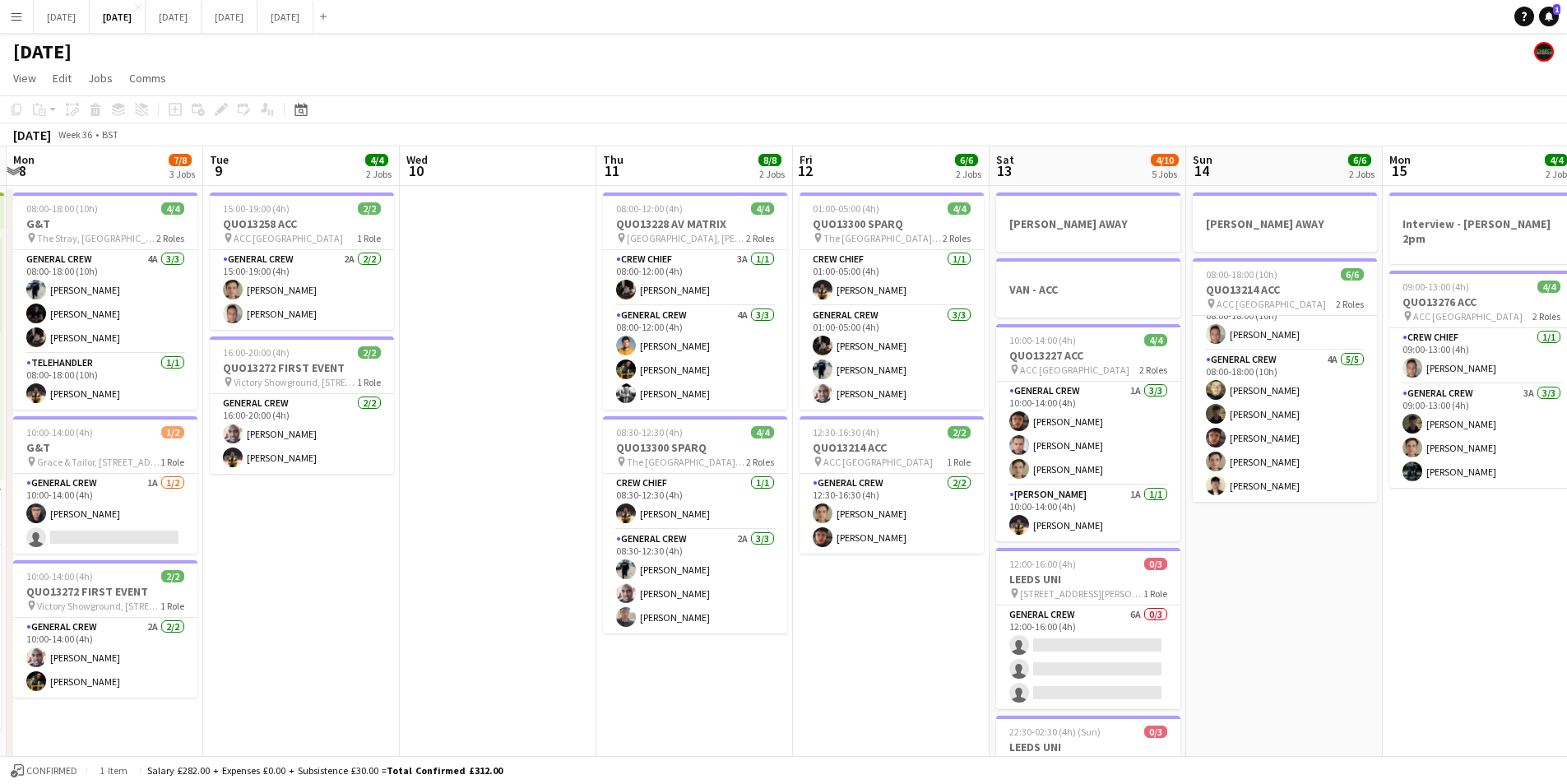
drag, startPoint x: 1394, startPoint y: 567, endPoint x: 1142, endPoint y: 561, distance: 252.1
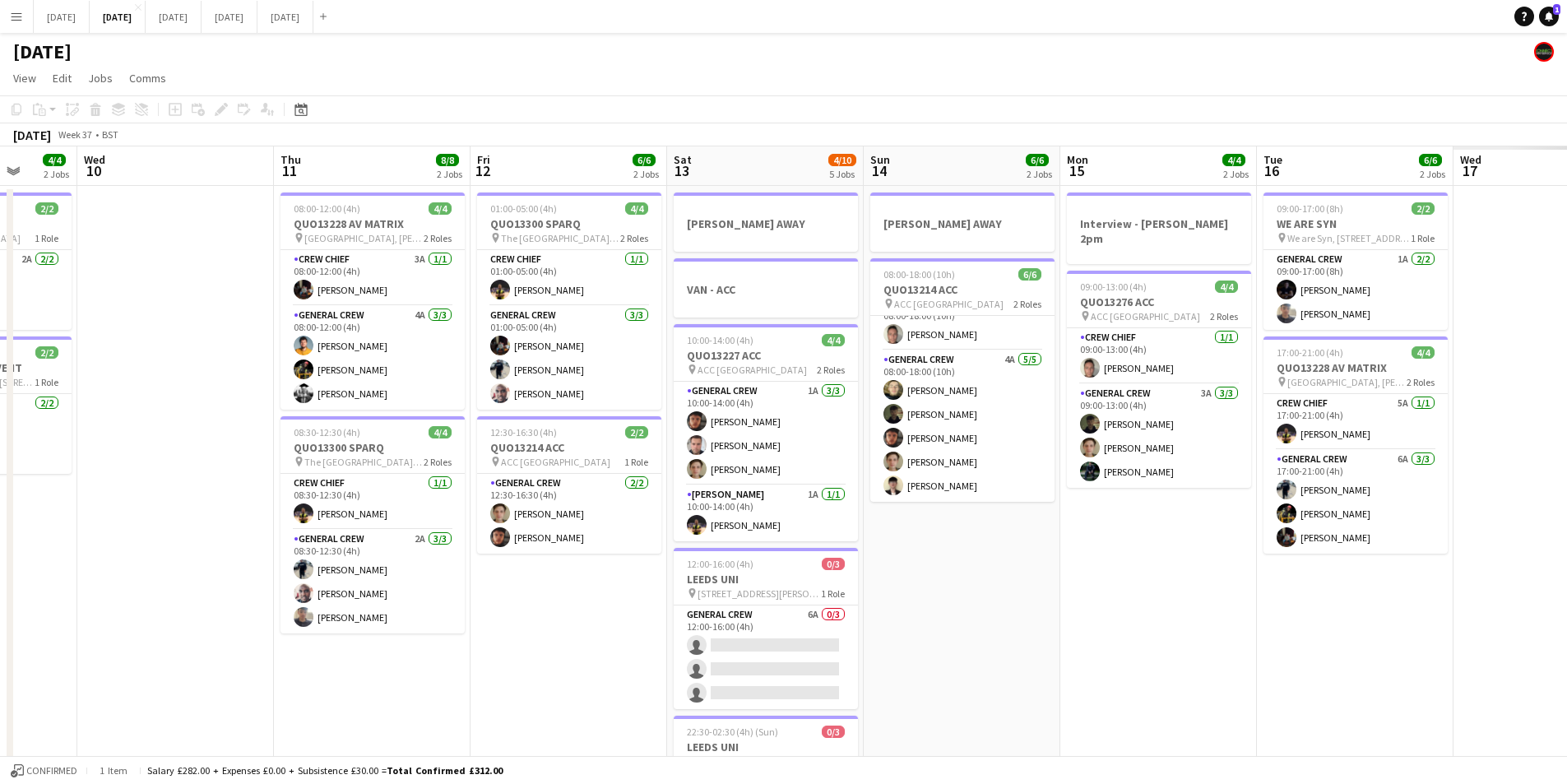
drag, startPoint x: 1259, startPoint y: 572, endPoint x: 872, endPoint y: 569, distance: 387.0
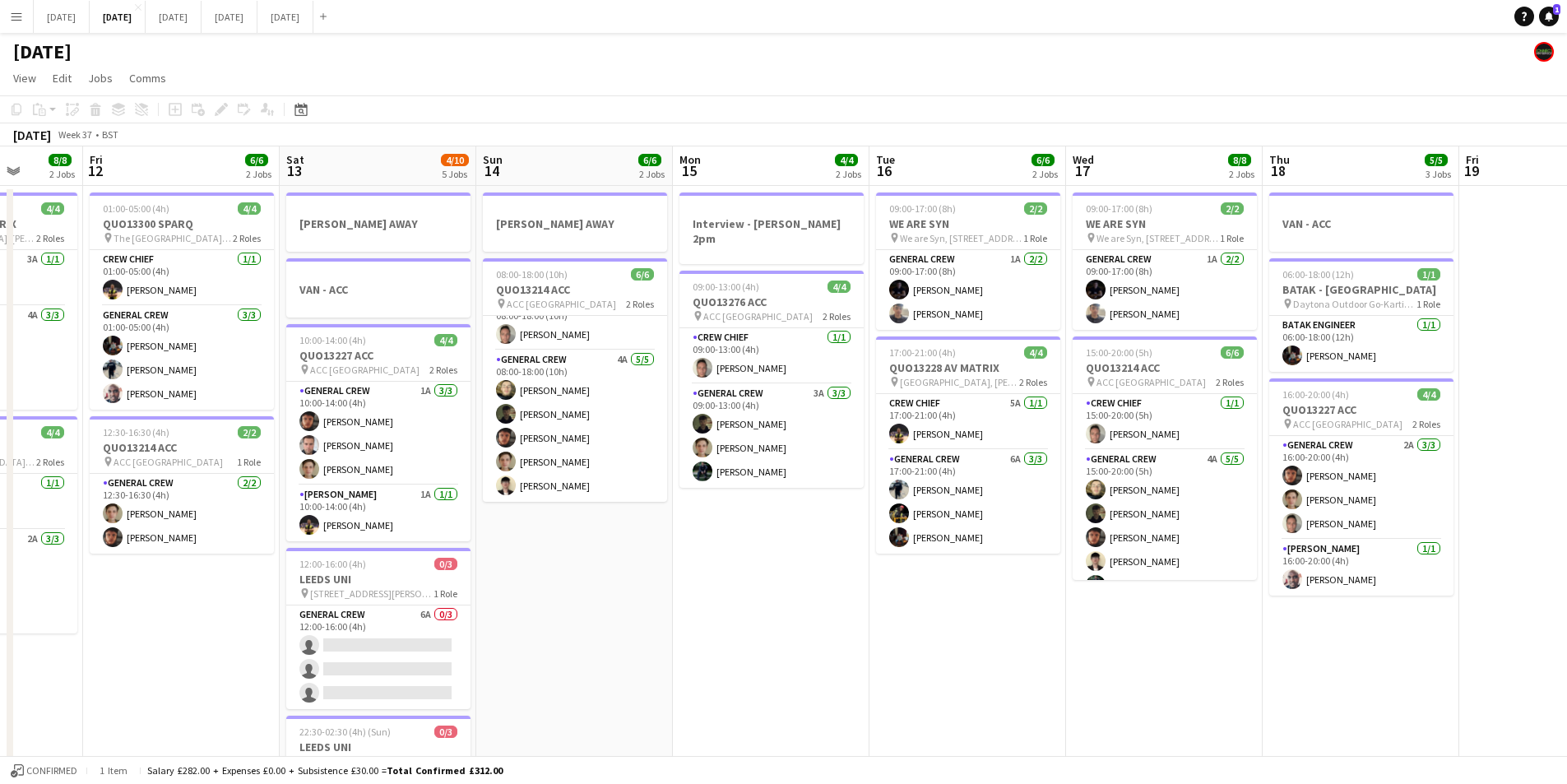
drag, startPoint x: 852, startPoint y: 603, endPoint x: 1410, endPoint y: 496, distance: 568.2
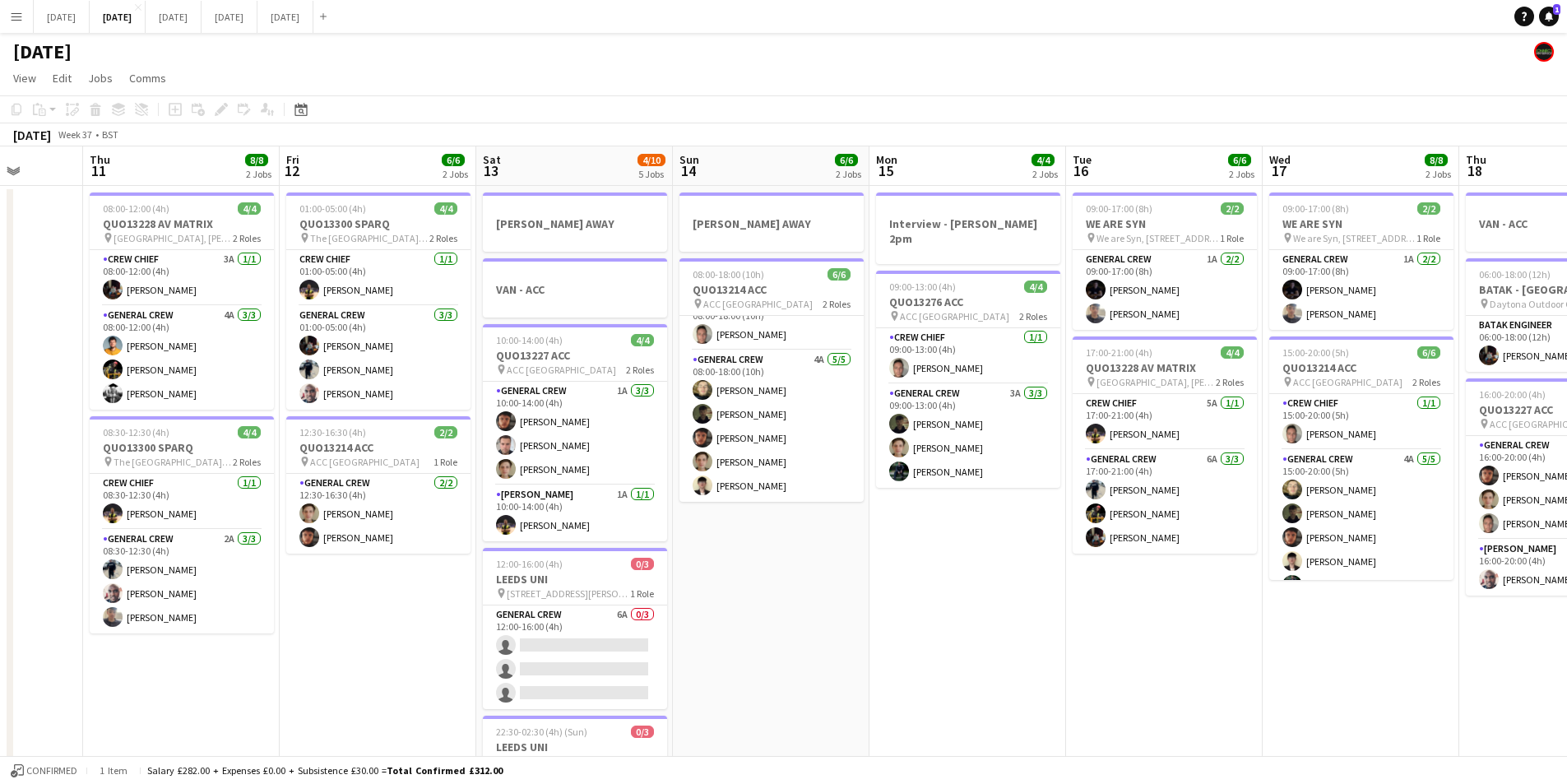
scroll to position [0, 125]
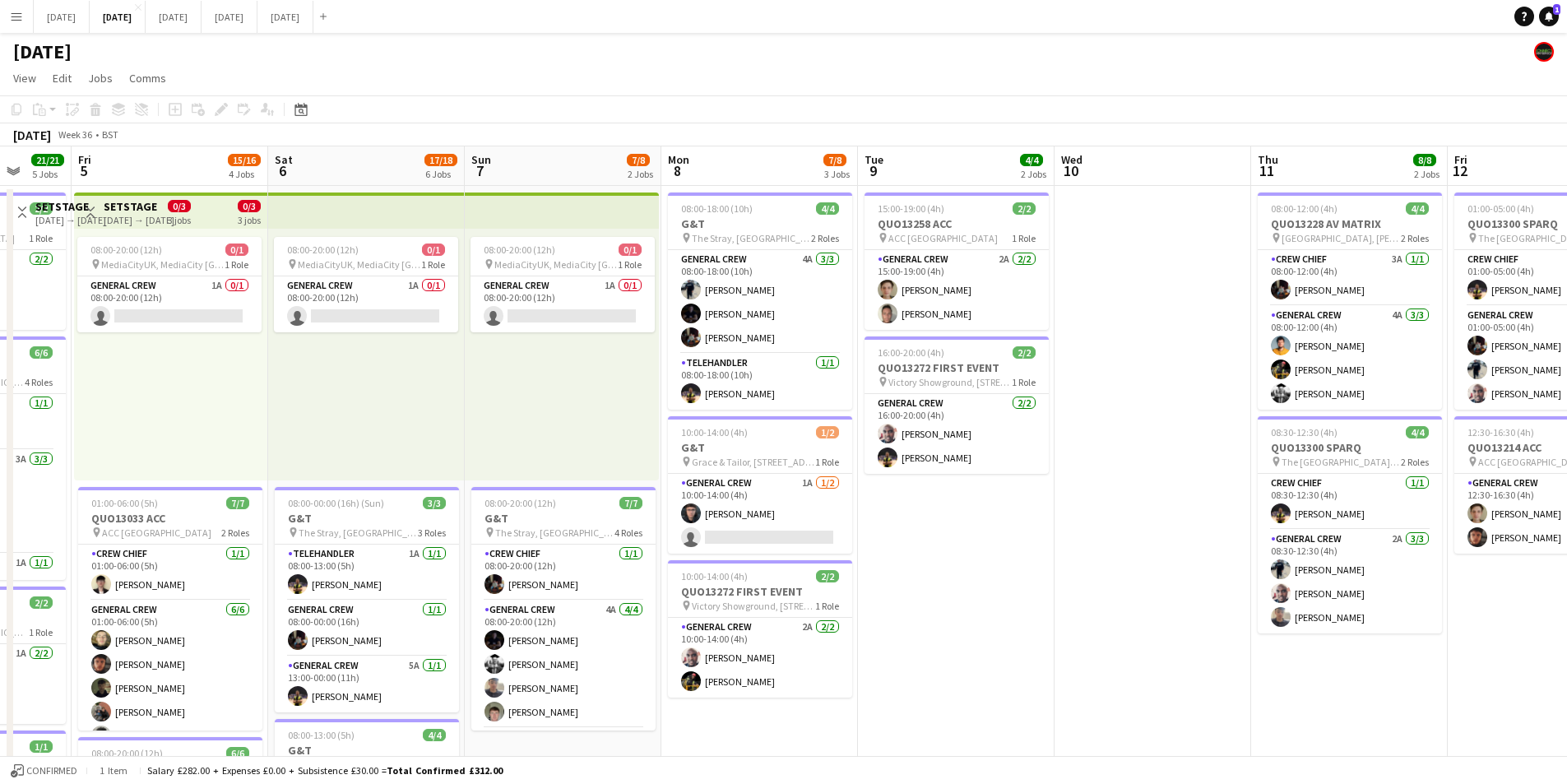
drag, startPoint x: 1236, startPoint y: 558, endPoint x: 819, endPoint y: 587, distance: 418.0
drag, startPoint x: 819, startPoint y: 587, endPoint x: 904, endPoint y: 557, distance: 90.1
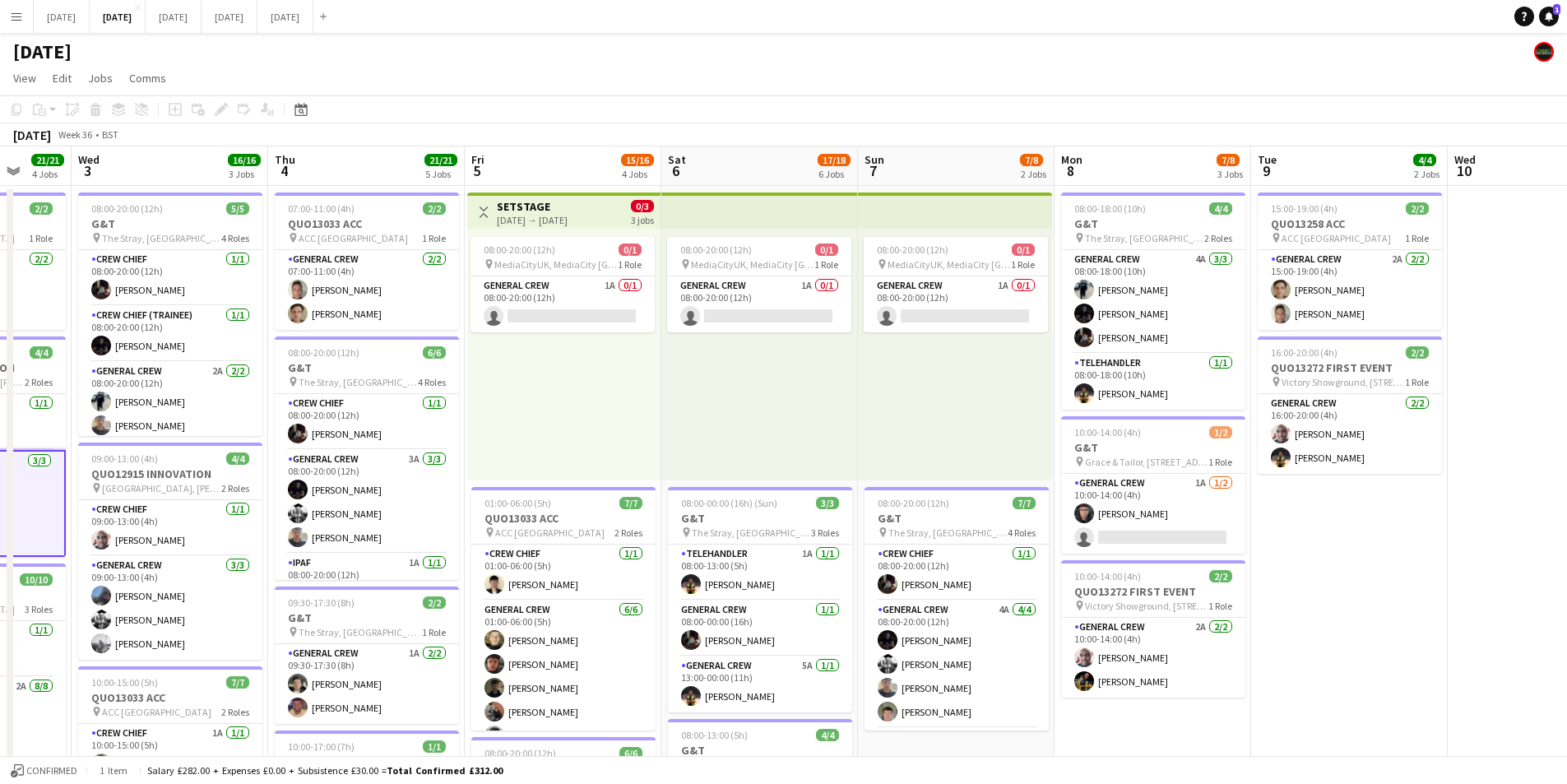
drag, startPoint x: 726, startPoint y: 613, endPoint x: 875, endPoint y: 506, distance: 183.4
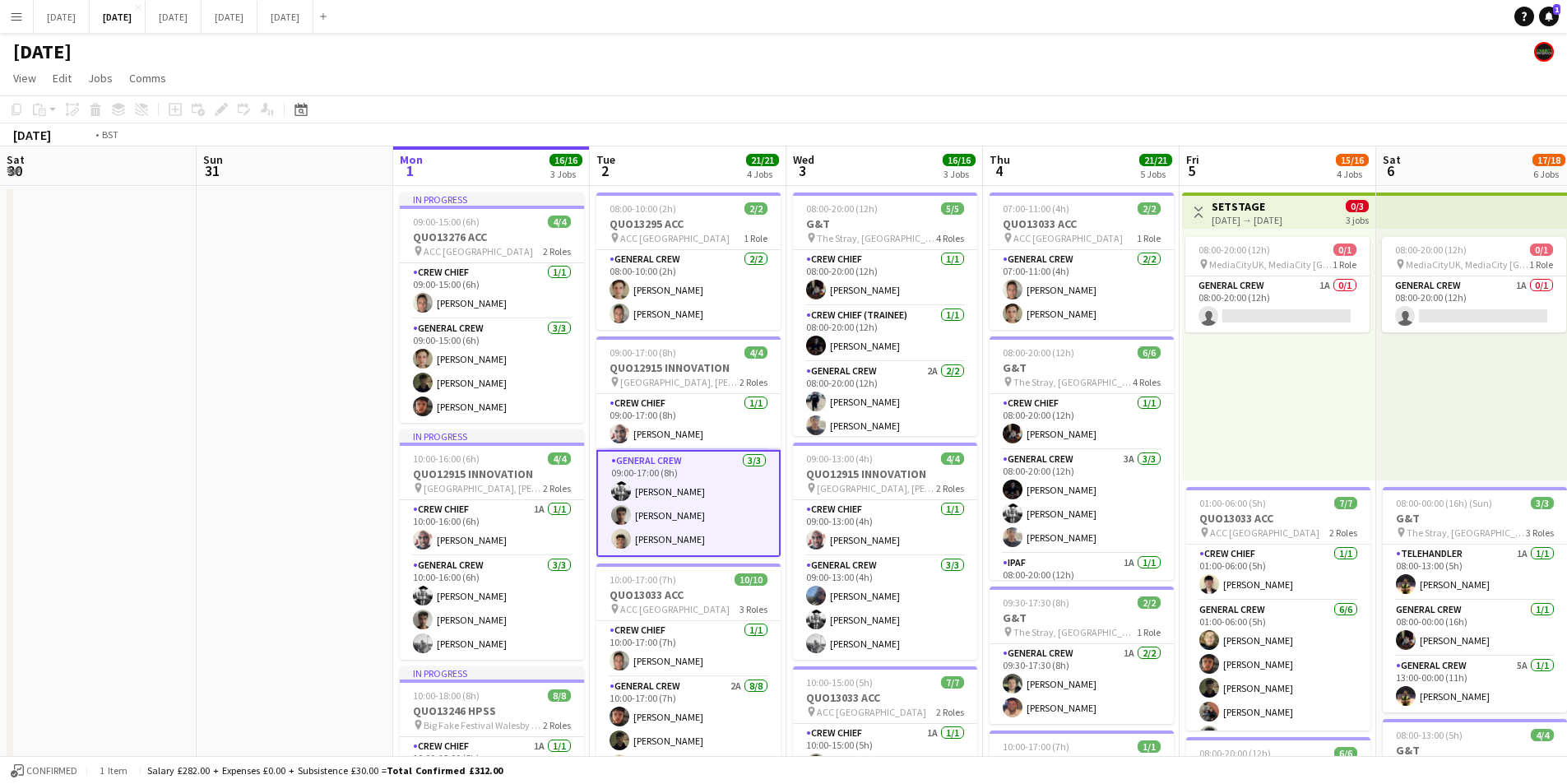
drag, startPoint x: 310, startPoint y: 534, endPoint x: 648, endPoint y: 547, distance: 338.2
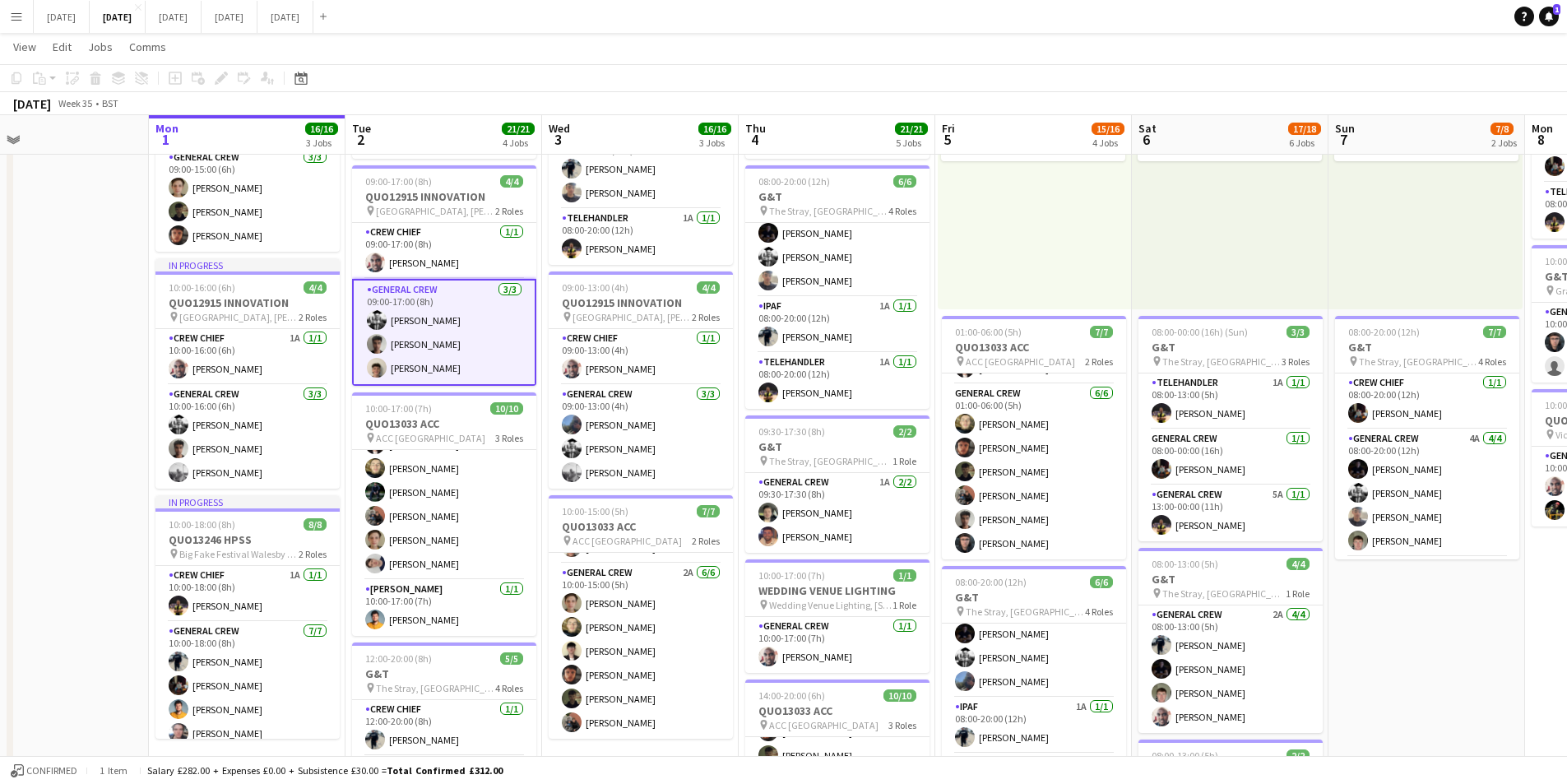
drag, startPoint x: 1416, startPoint y: 655, endPoint x: 1403, endPoint y: 683, distance: 30.9
click at [1403, 683] on app-calendar-viewport "Fri 29 Sat 30 Sun 31 Mon 1 16/16 3 Jobs Tue 2 21/21 4 Jobs Wed 3 16/16 3 Jobs T…" at bounding box center [784, 612] width 1567 height 1436
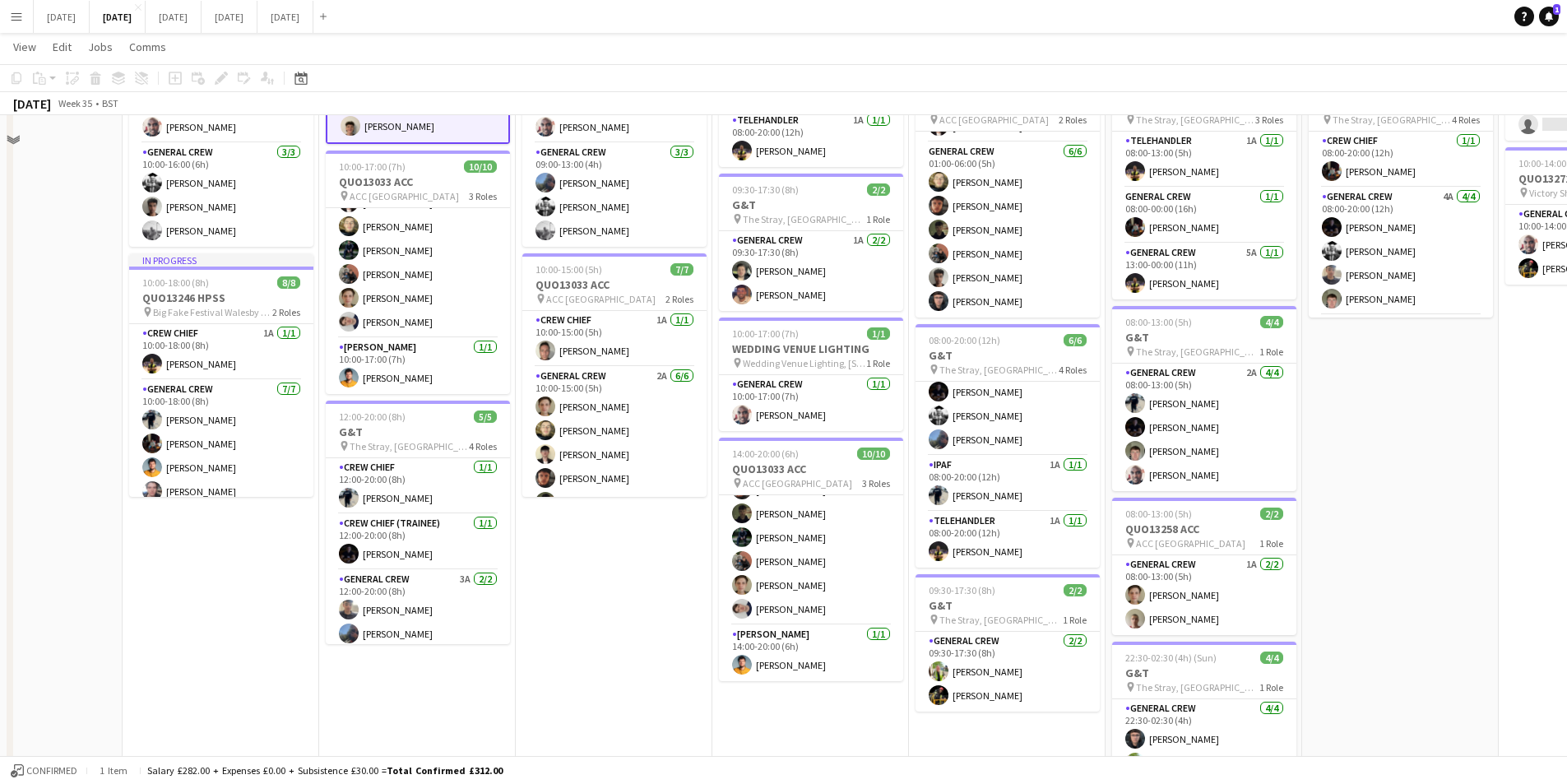
scroll to position [82, 0]
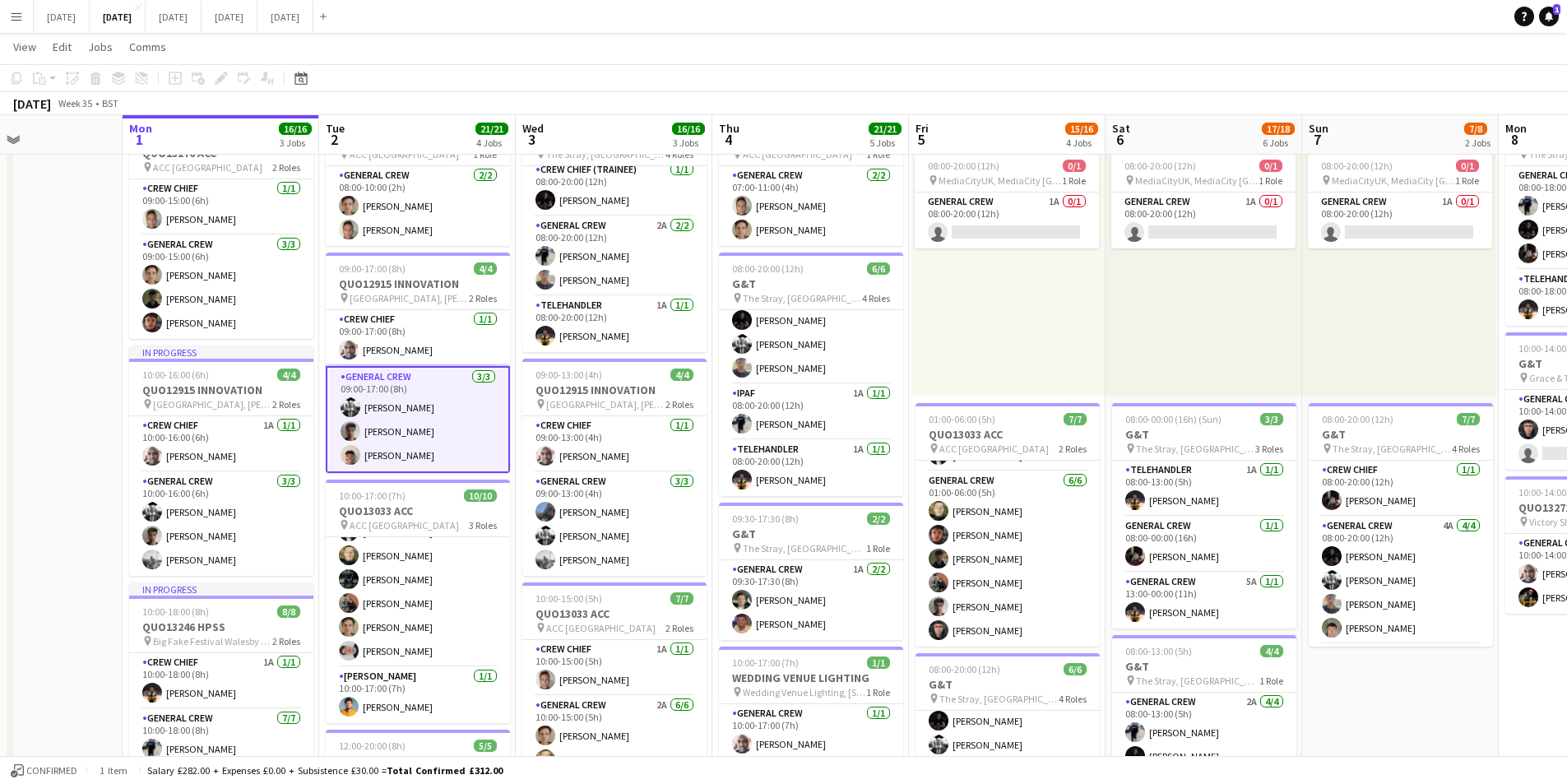
click at [1421, 727] on app-date-cell "08:00-20:00 (12h) 0/1 pin MediaCityUK, MediaCity [GEOGRAPHIC_DATA], [GEOGRAPHIC…" at bounding box center [1400, 759] width 197 height 1316
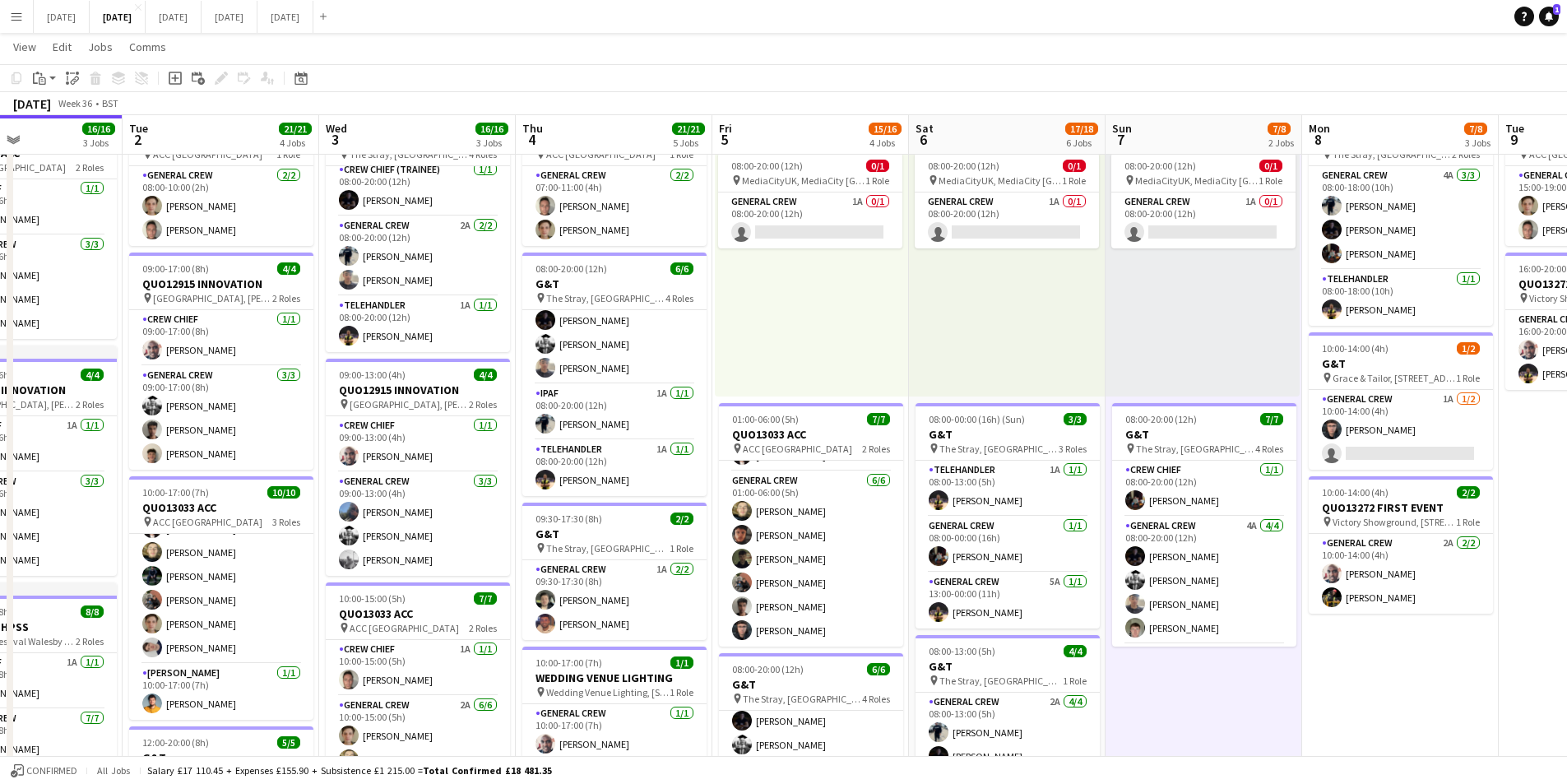
drag, startPoint x: 862, startPoint y: 442, endPoint x: 815, endPoint y: 403, distance: 61.1
click at [448, 409] on app-calendar-viewport "Sat 30 Sun 31 Mon 1 16/16 3 Jobs Tue 2 21/21 4 Jobs Wed 3 16/16 3 Jobs Thu 4 21…" at bounding box center [784, 699] width 1567 height 1436
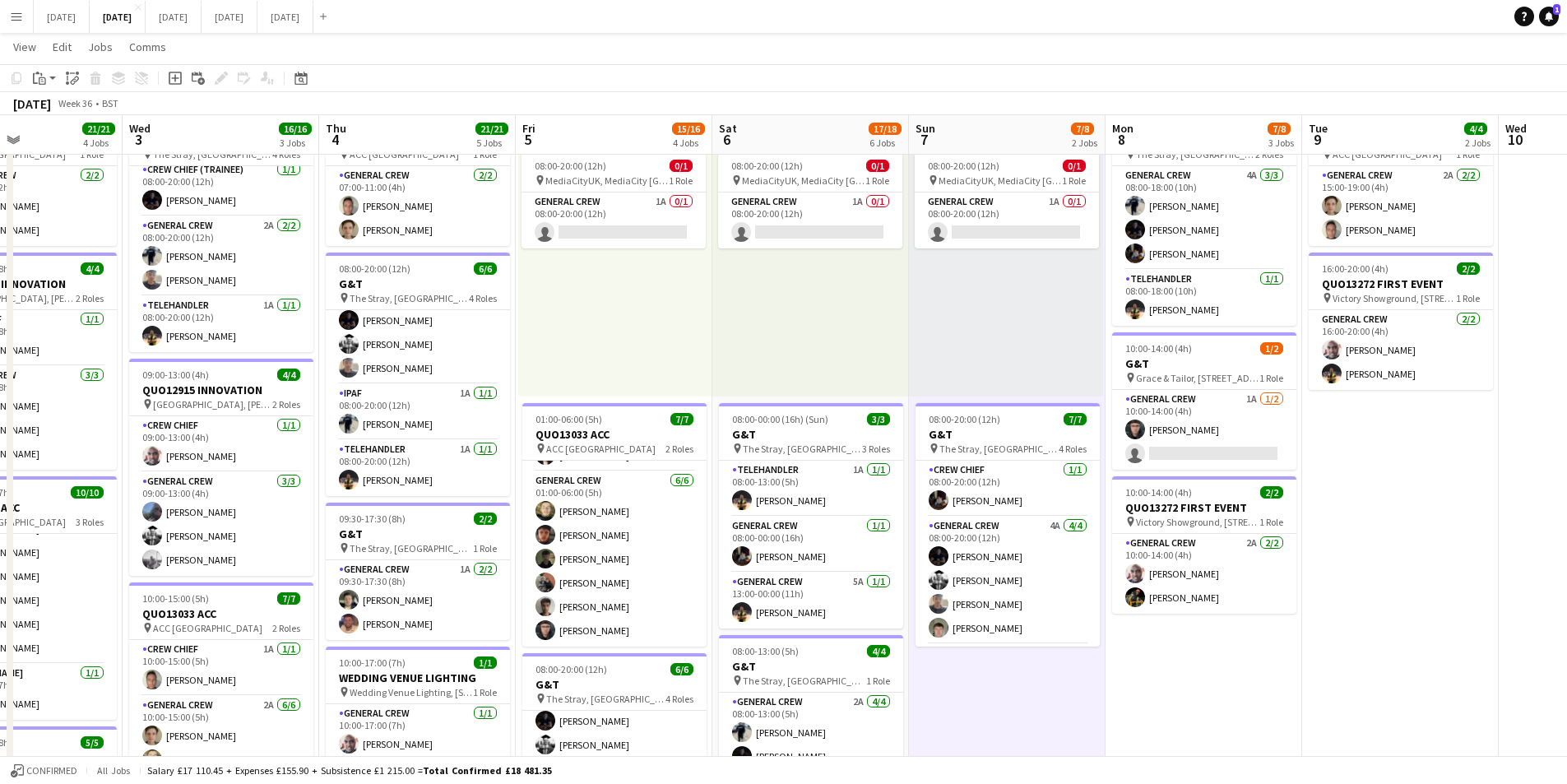
scroll to position [0, 454]
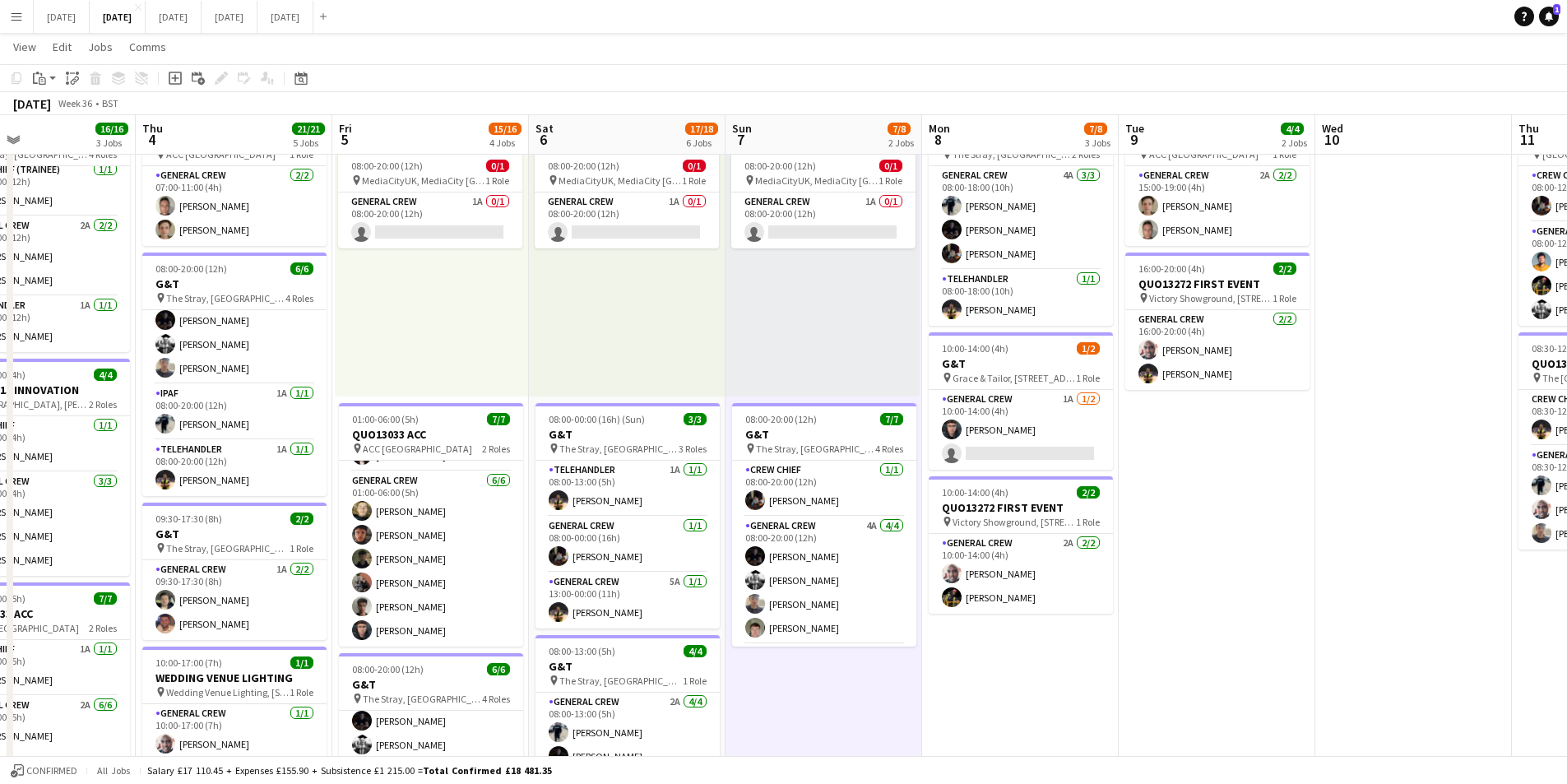
drag, startPoint x: 1008, startPoint y: 568, endPoint x: 702, endPoint y: 534, distance: 307.9
click at [701, 531] on app-calendar-viewport "Mon 1 16/16 3 Jobs Tue 2 21/21 4 Jobs Wed 3 16/16 3 Jobs Thu 4 21/21 5 Jobs Fri…" at bounding box center [784, 699] width 1567 height 1436
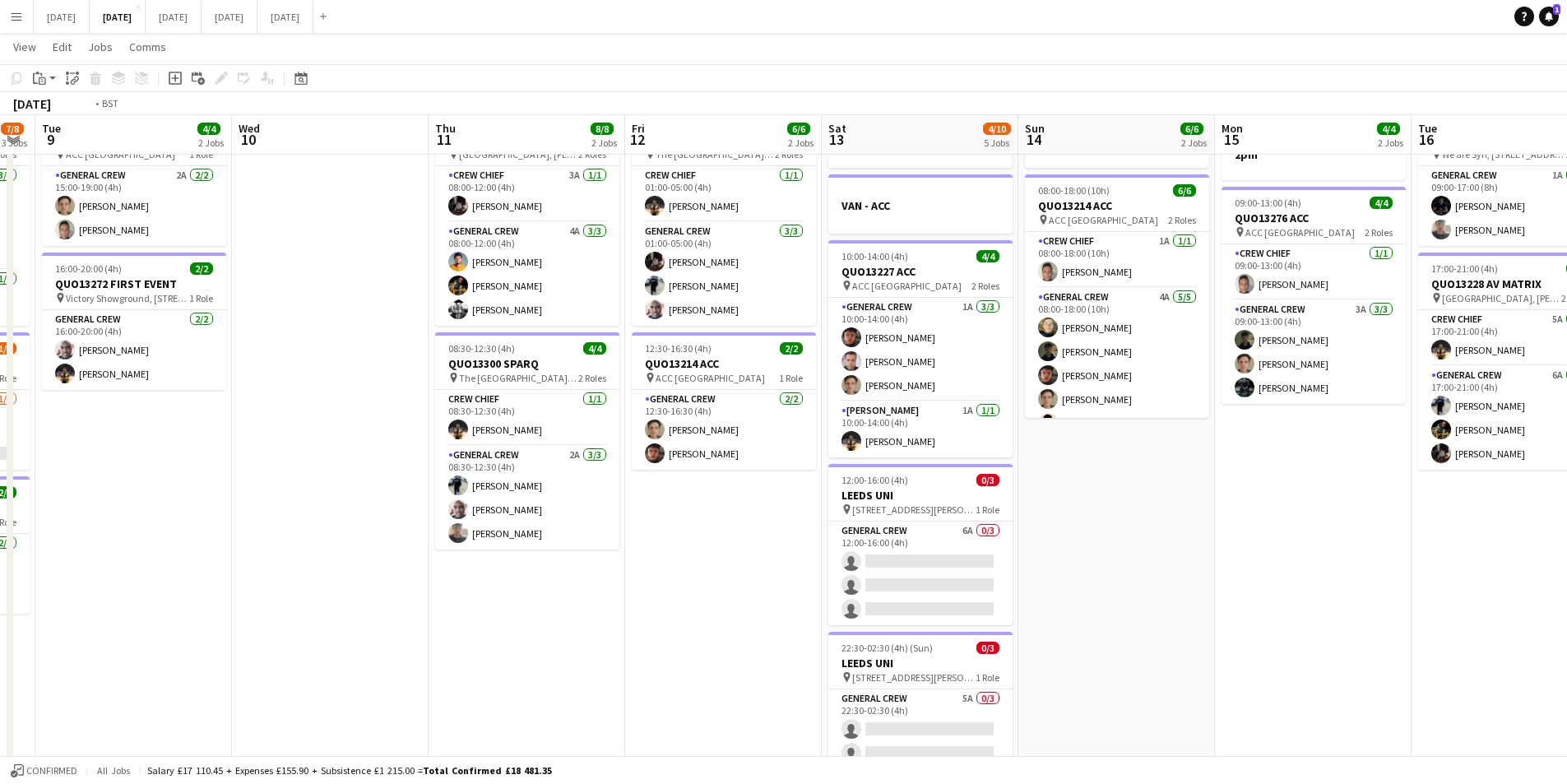
drag, startPoint x: 1163, startPoint y: 620, endPoint x: 1114, endPoint y: 565, distance: 73.7
click at [716, 619] on app-calendar-viewport "Fri 5 15/16 4 Jobs Sat 6 17/18 6 Jobs Sun 7 7/8 2 Jobs Mon 8 7/8 3 Jobs Tue 9 4…" at bounding box center [784, 699] width 1567 height 1436
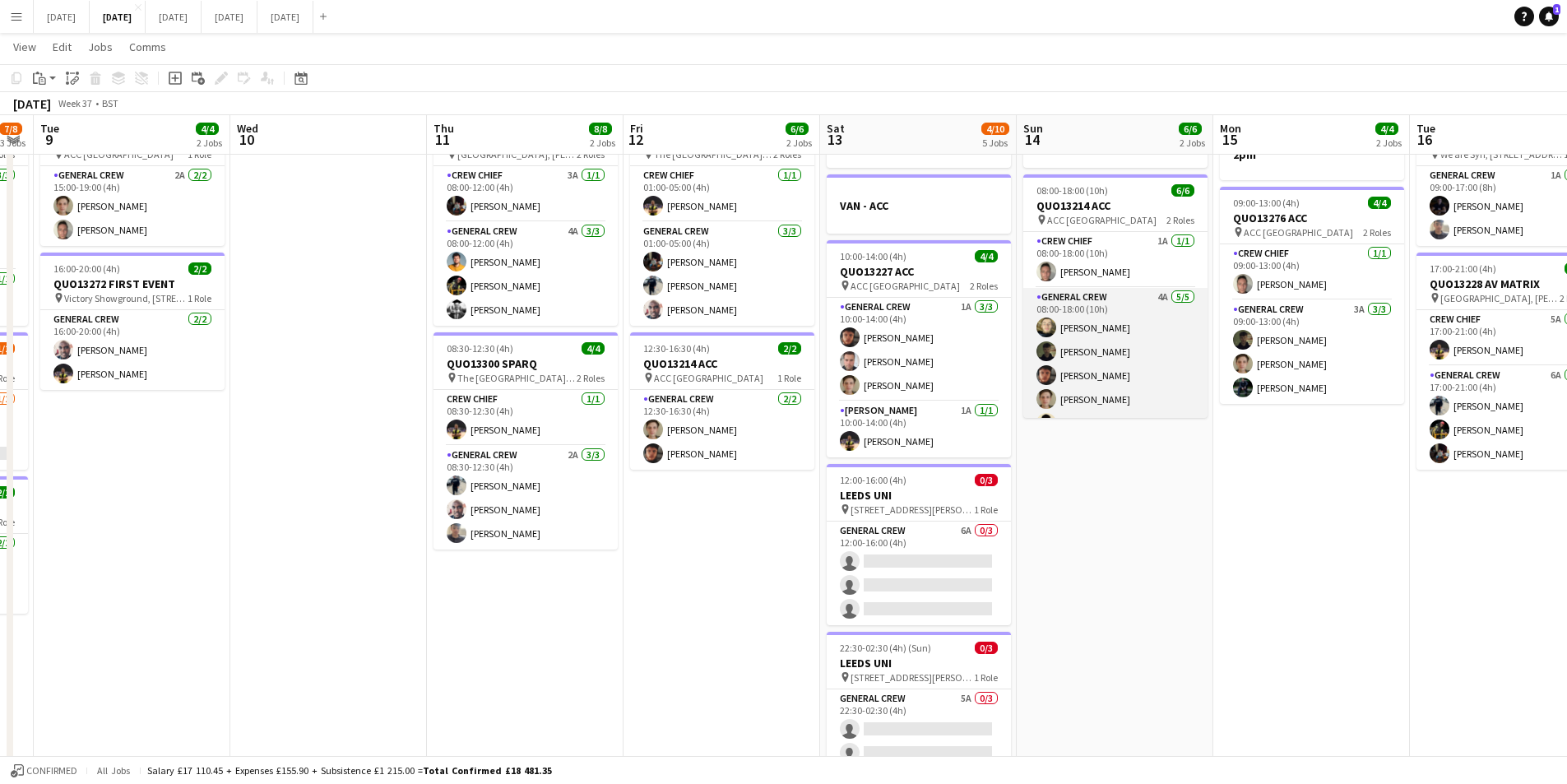
scroll to position [22, 0]
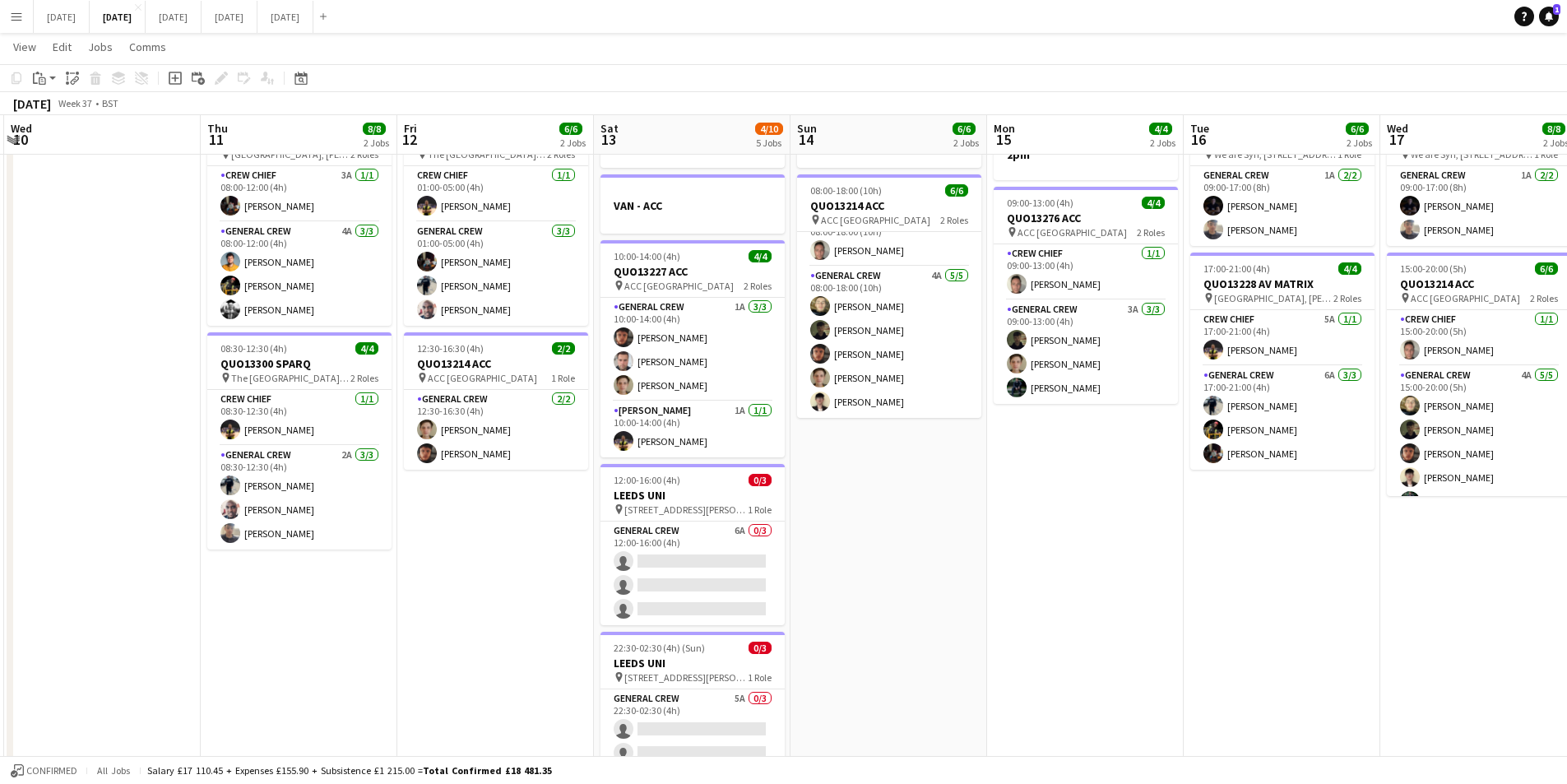
drag, startPoint x: 1277, startPoint y: 558, endPoint x: 771, endPoint y: 530, distance: 506.8
click at [771, 530] on app-calendar-viewport "Sun 7 7/8 2 Jobs Mon 8 7/8 3 Jobs Tue 9 4/4 2 Jobs Wed 10 Thu 11 8/8 2 Jobs Fri…" at bounding box center [784, 699] width 1567 height 1436
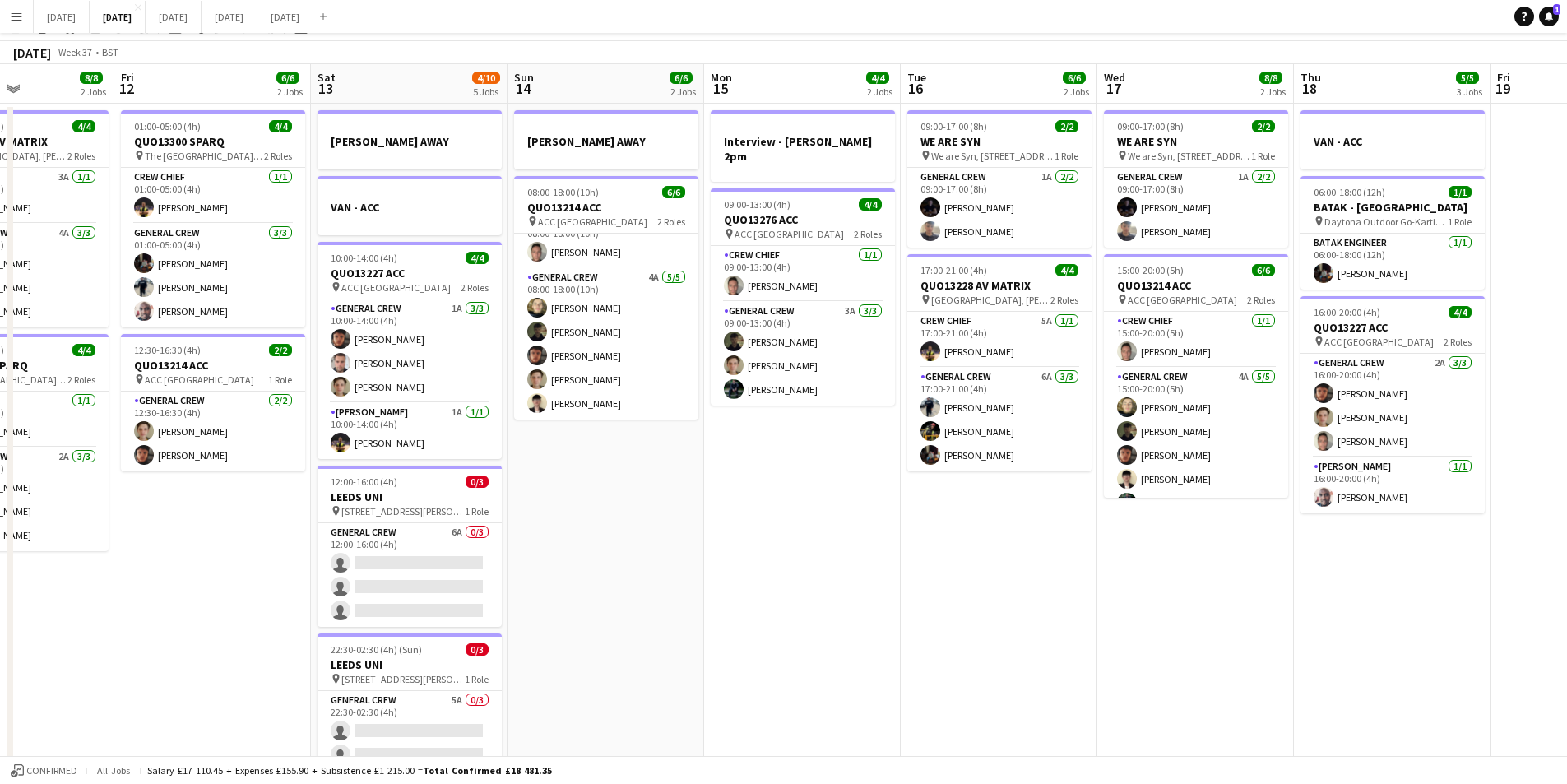
scroll to position [0, 0]
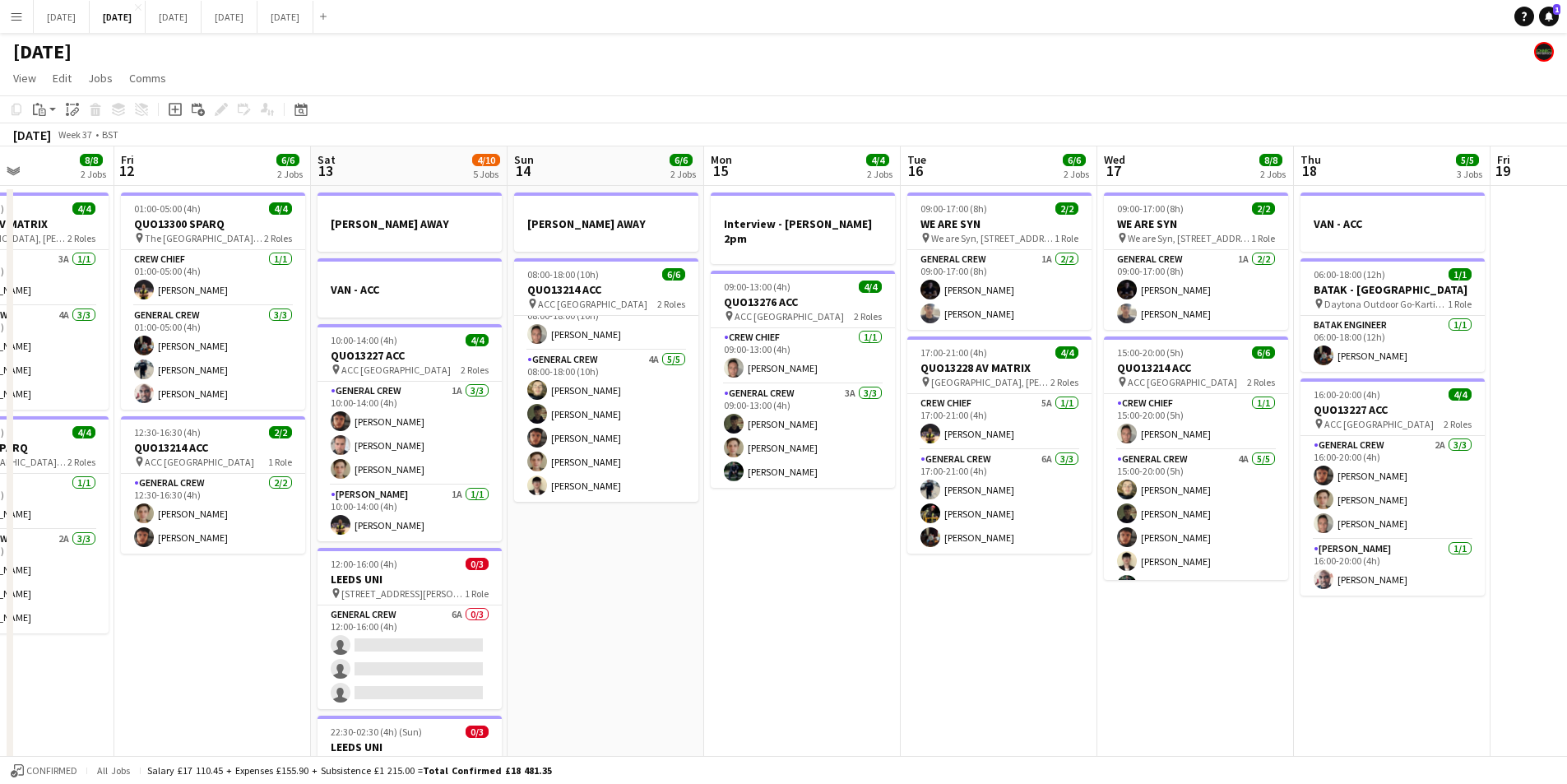
drag, startPoint x: 1153, startPoint y: 689, endPoint x: 642, endPoint y: 619, distance: 515.8
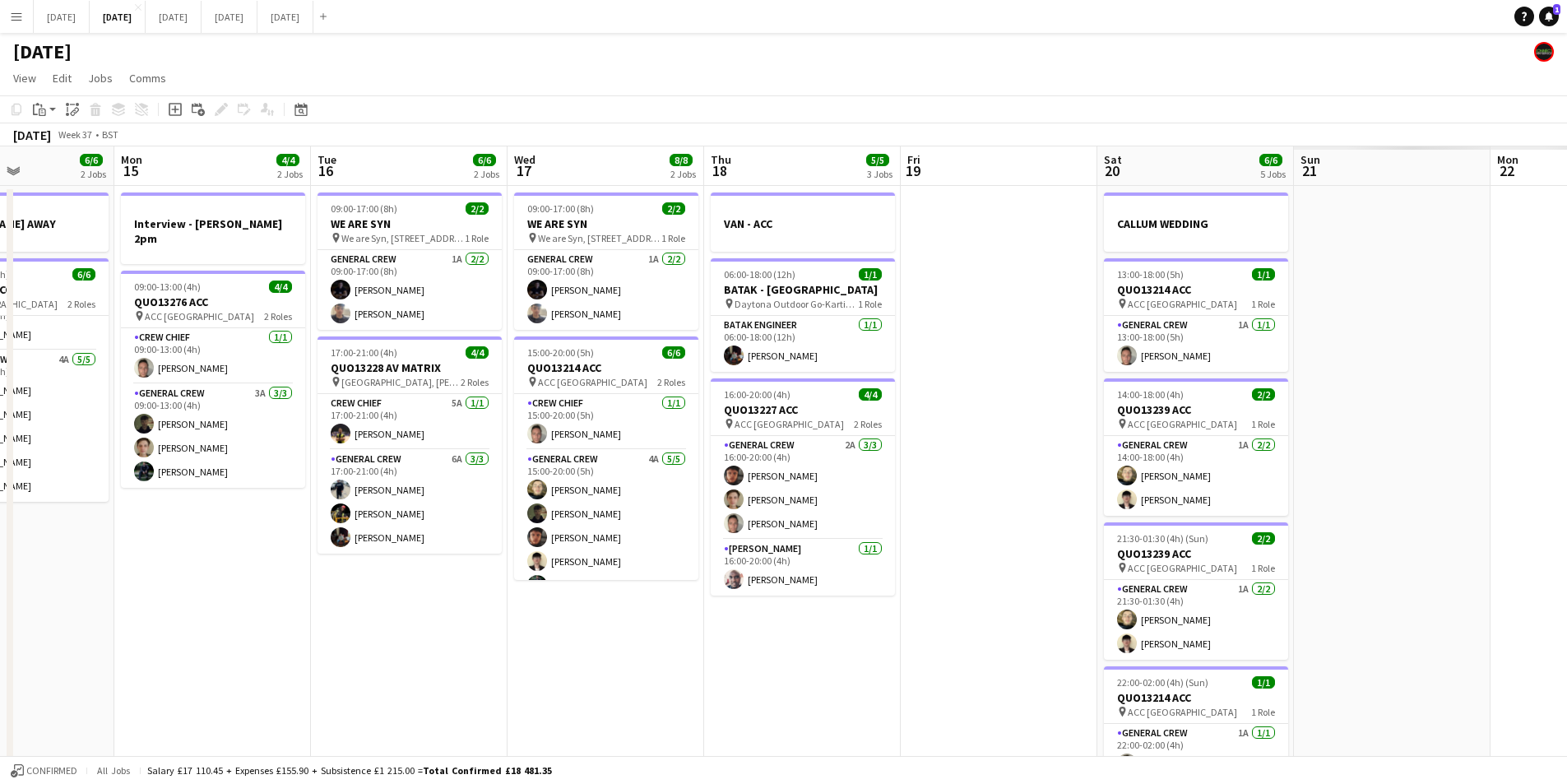
scroll to position [0, 397]
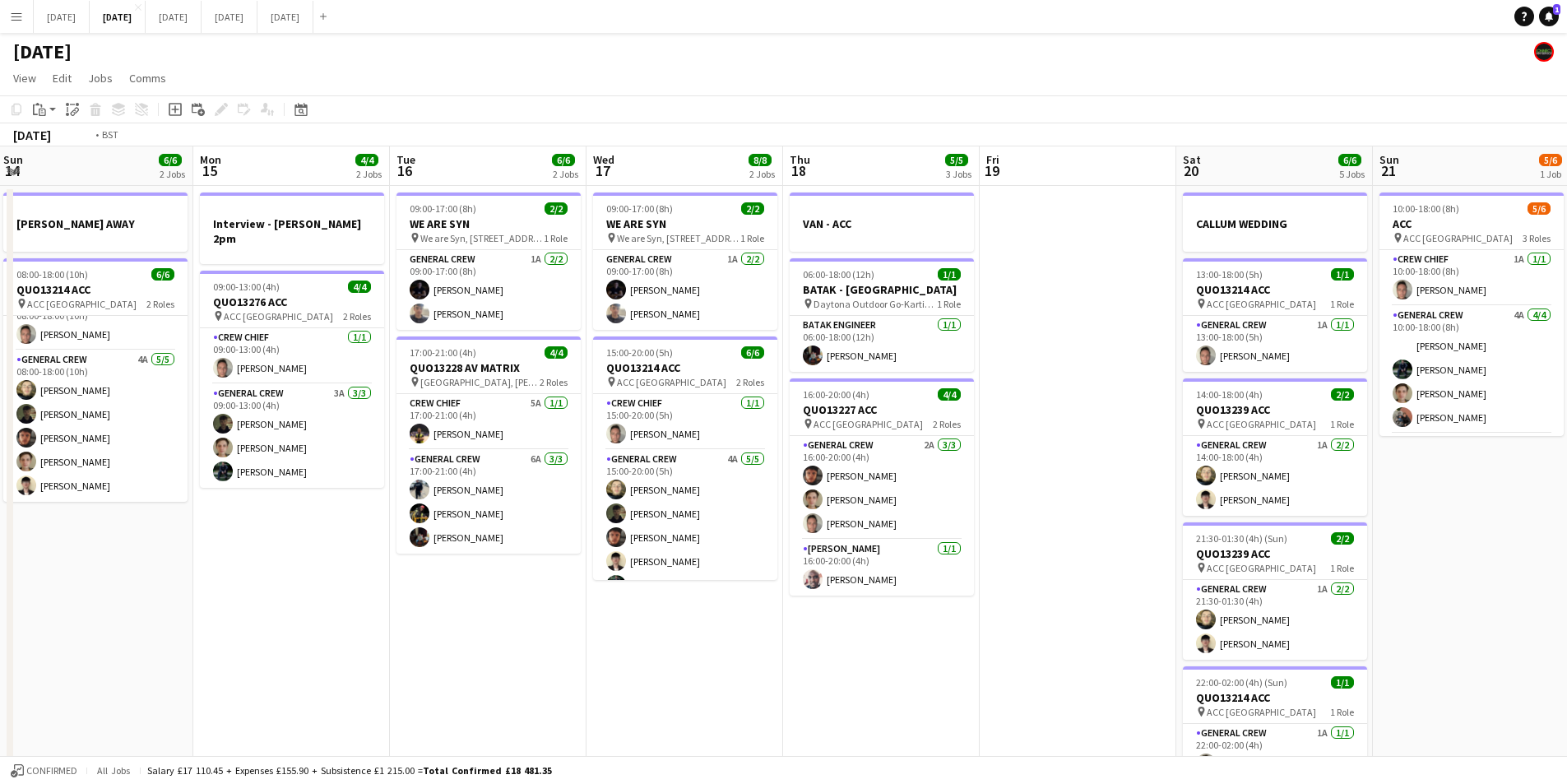
drag, startPoint x: 857, startPoint y: 648, endPoint x: 683, endPoint y: 598, distance: 181.0
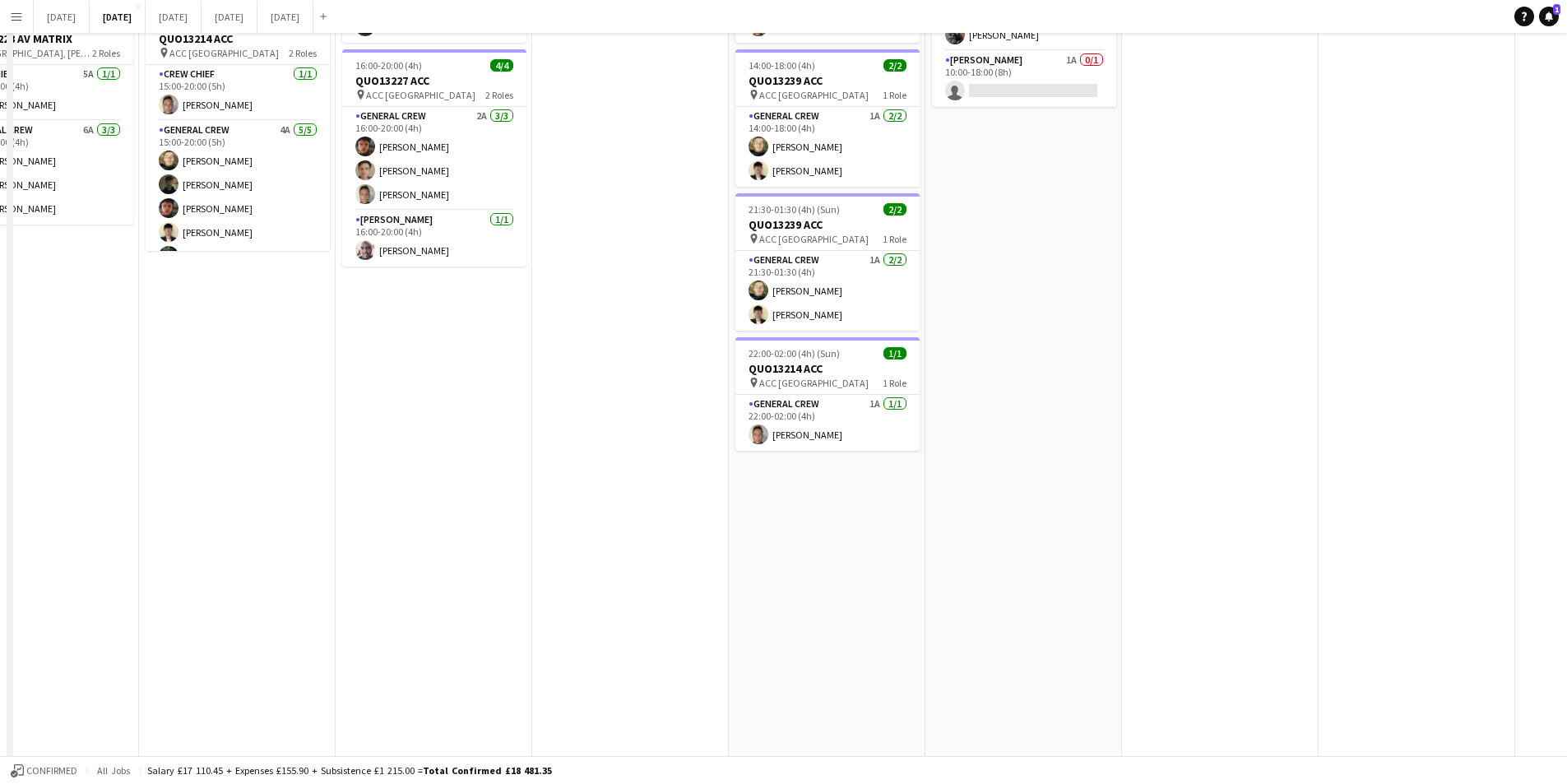
scroll to position [0, 0]
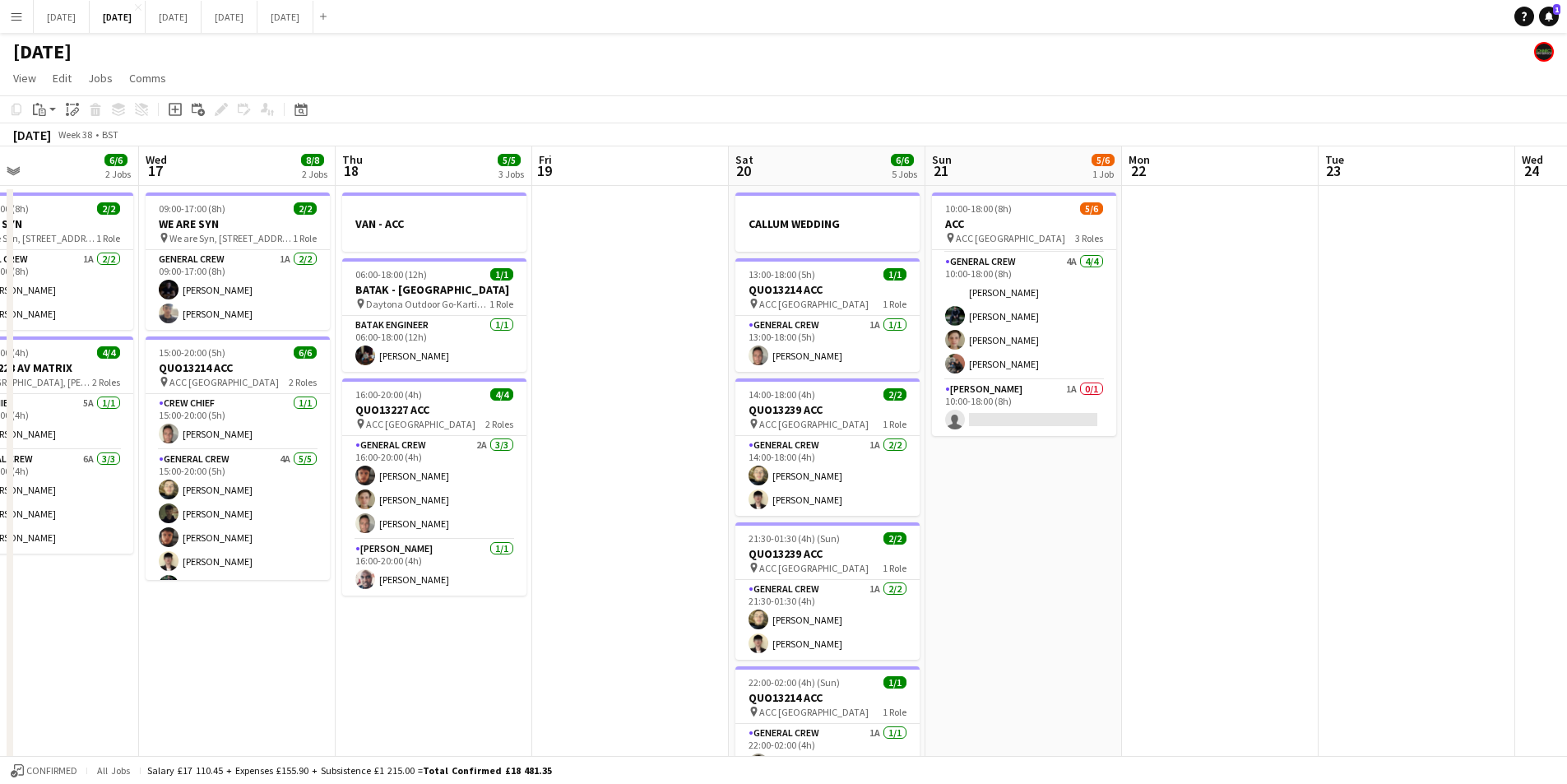
drag, startPoint x: 663, startPoint y: 627, endPoint x: 1208, endPoint y: 563, distance: 548.7
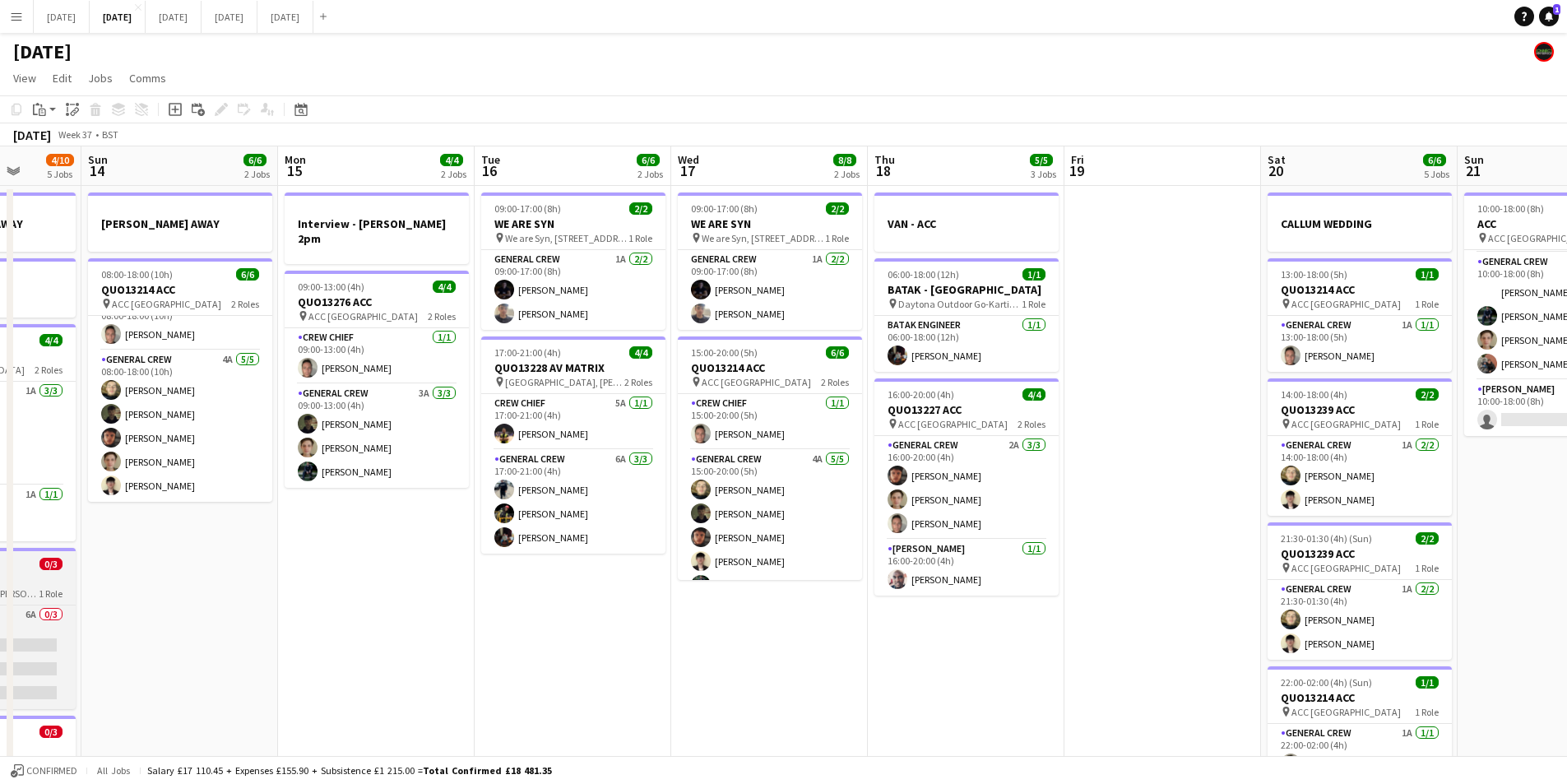
drag, startPoint x: 509, startPoint y: 620, endPoint x: 519, endPoint y: 561, distance: 59.8
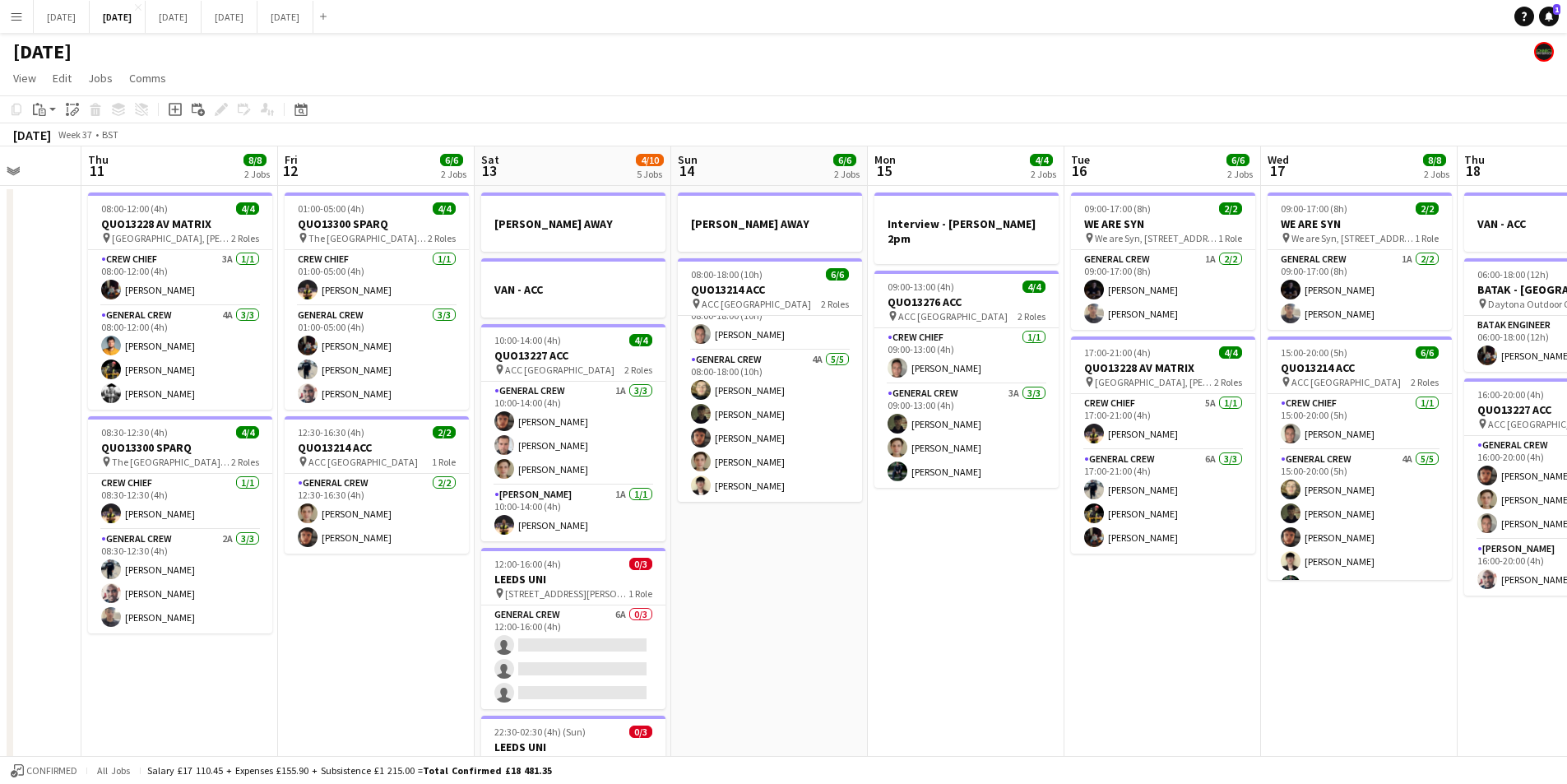
scroll to position [0, 390]
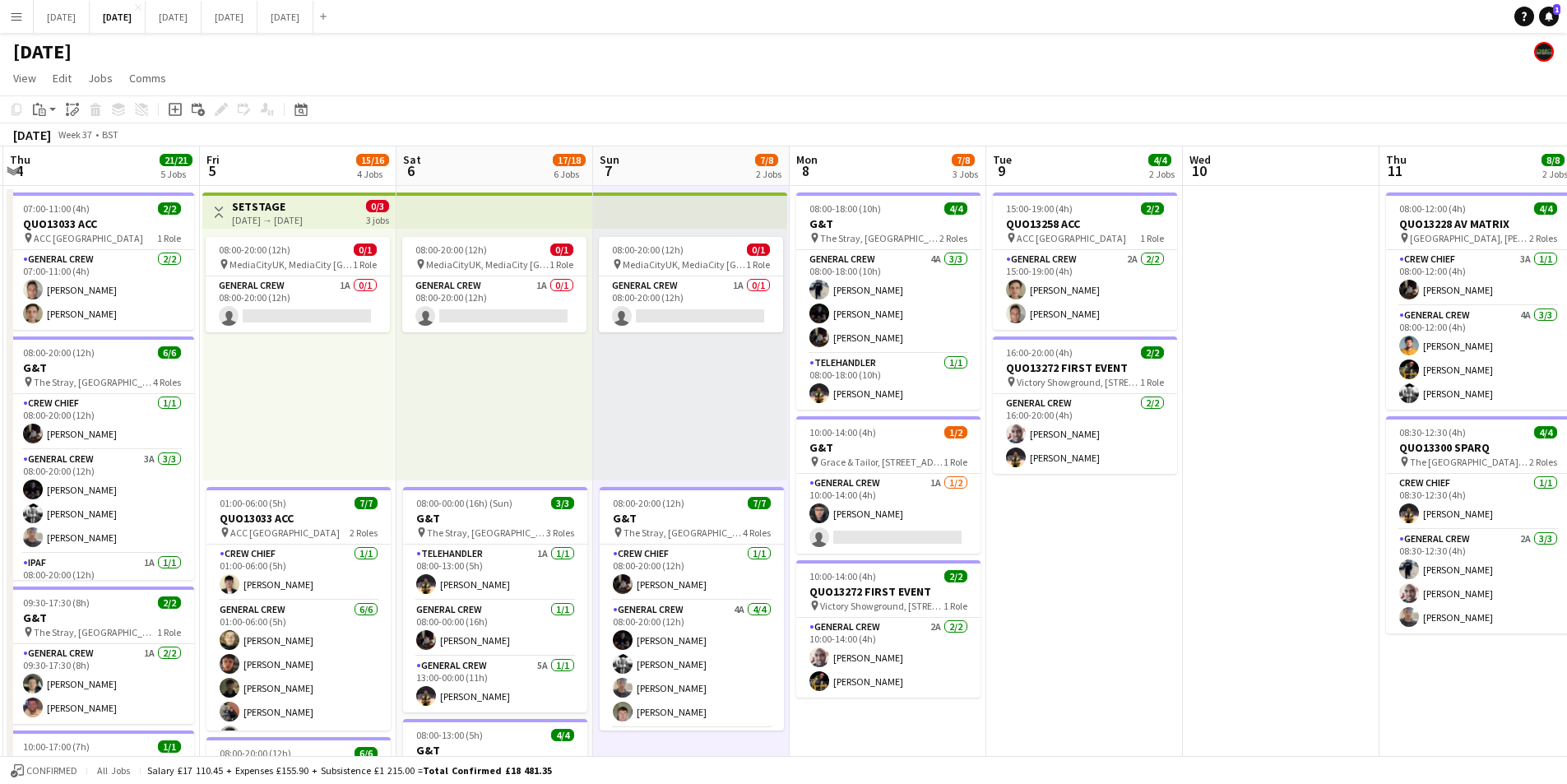
drag, startPoint x: 303, startPoint y: 535, endPoint x: 760, endPoint y: 533, distance: 457.0
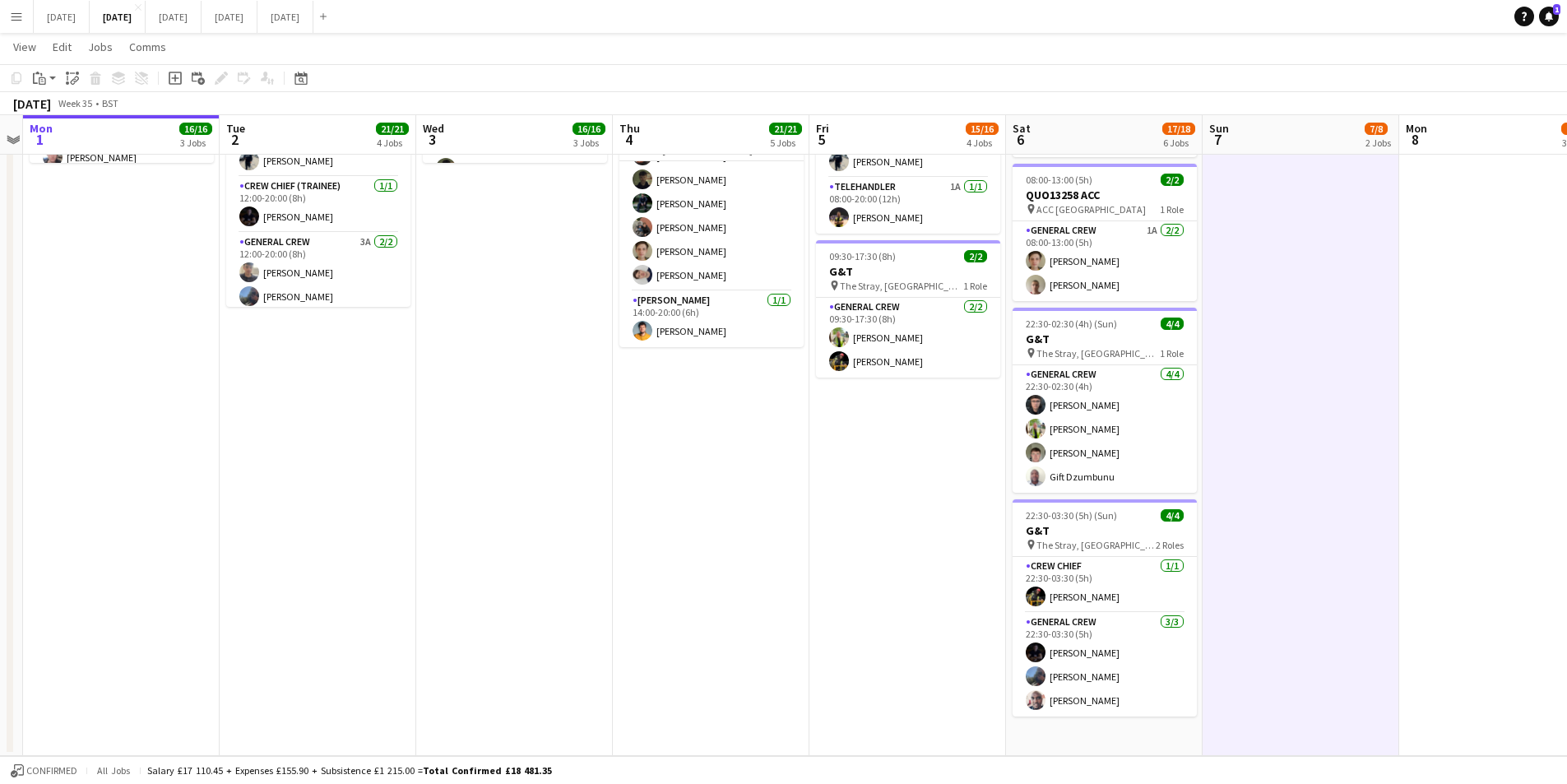
scroll to position [169, 0]
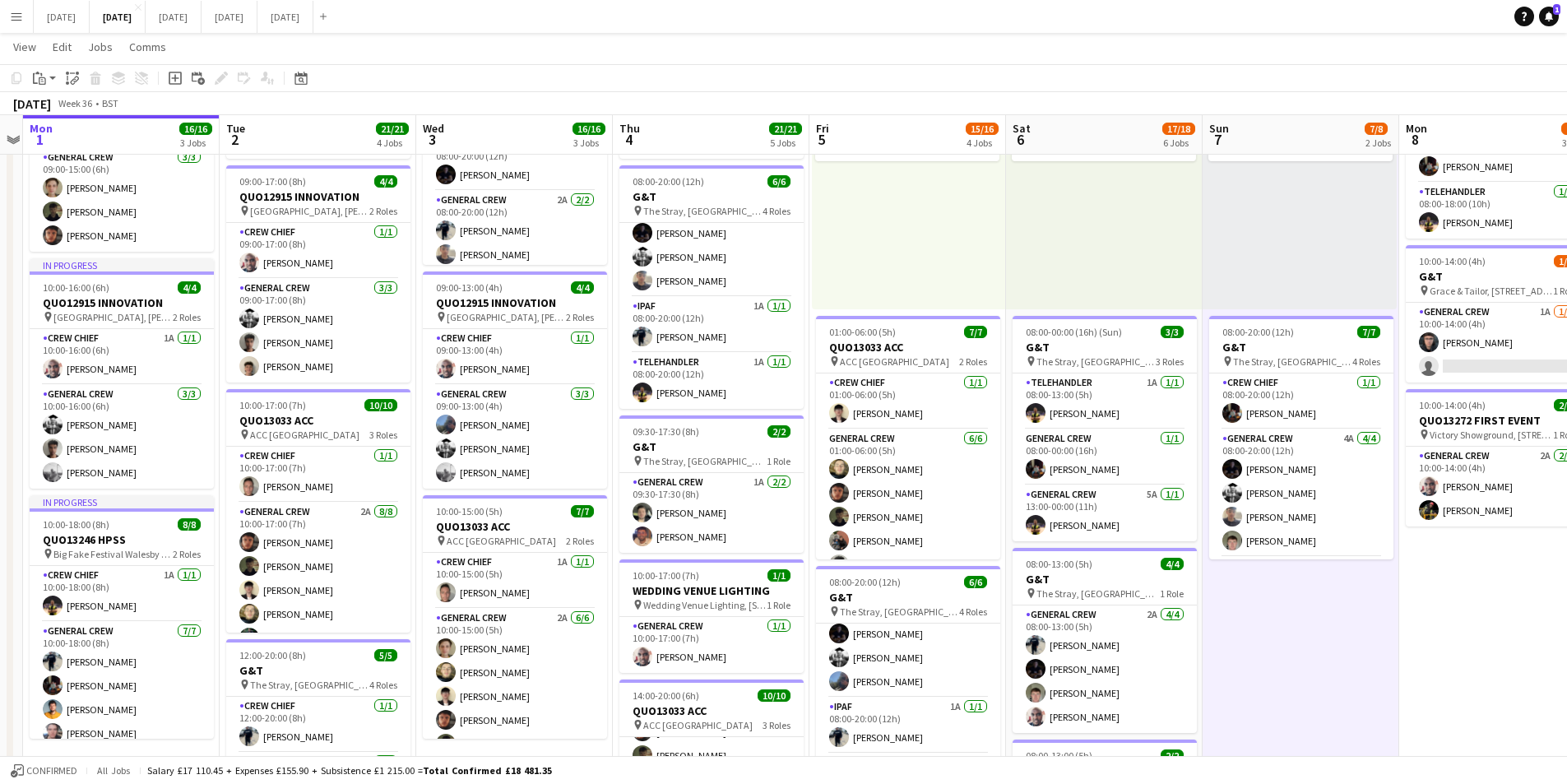
drag, startPoint x: 1382, startPoint y: 595, endPoint x: 1101, endPoint y: 537, distance: 286.9
click at [1080, 548] on app-calendar-viewport "Sat 30 Sun 31 Mon 1 16/16 3 Jobs Tue 2 21/21 4 Jobs Wed 3 16/16 3 Jobs Thu 4 21…" at bounding box center [784, 612] width 1567 height 1436
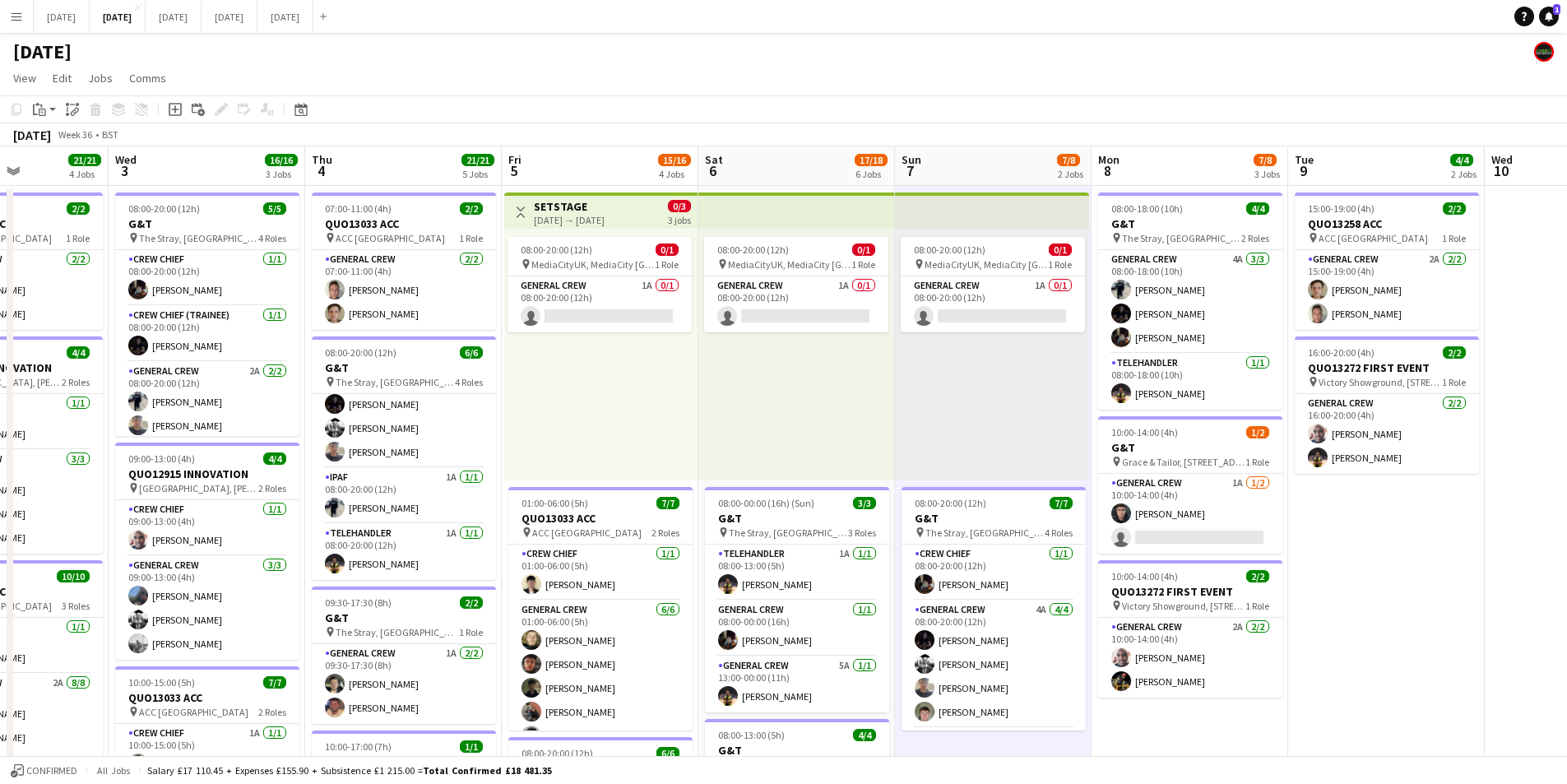
scroll to position [0, 519]
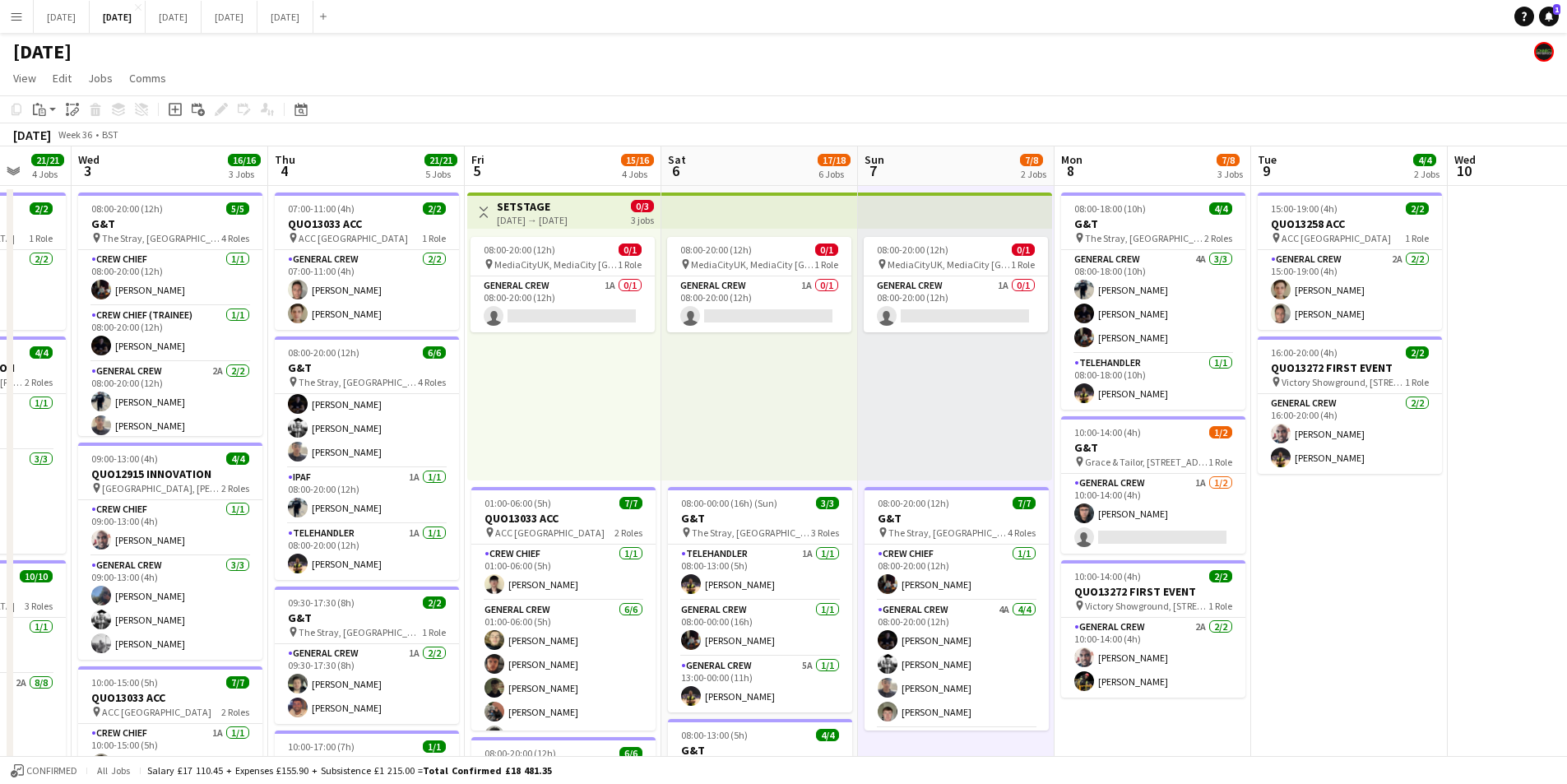
drag, startPoint x: 1431, startPoint y: 576, endPoint x: 1394, endPoint y: 576, distance: 37.0
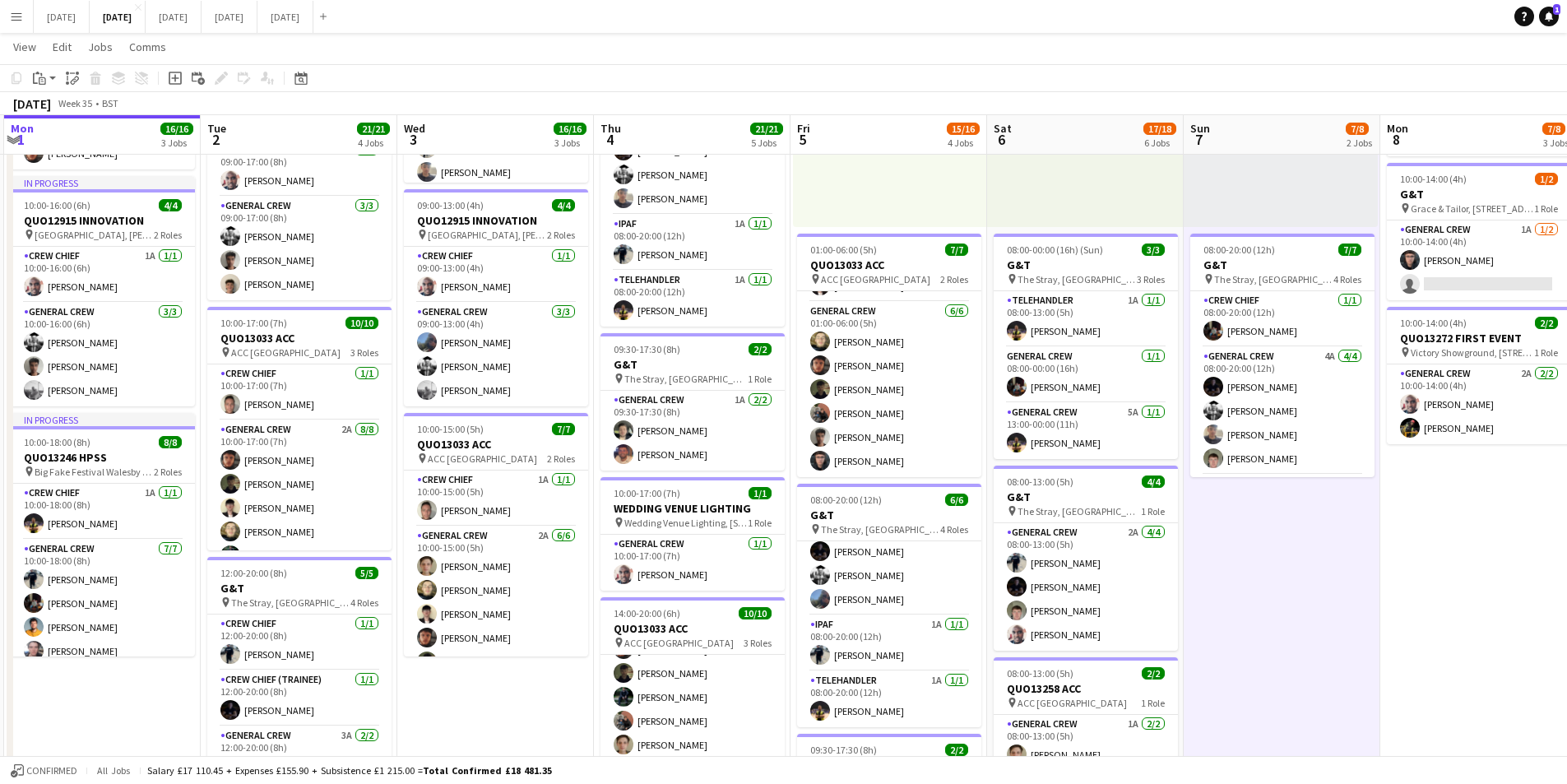
scroll to position [0, 333]
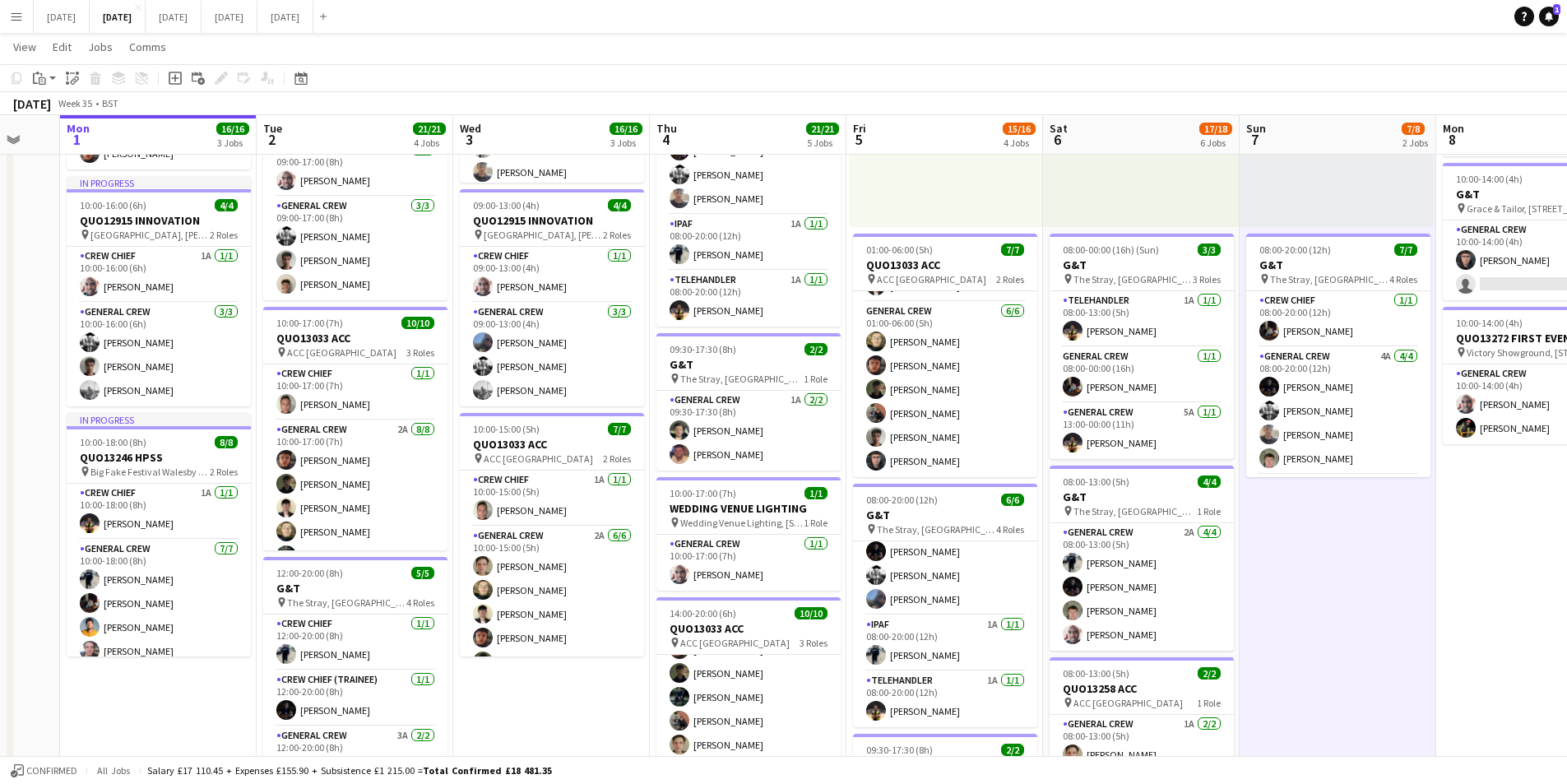
drag, startPoint x: 1026, startPoint y: 568, endPoint x: 1407, endPoint y: 583, distance: 381.3
click at [1407, 583] on app-calendar-viewport "Sat 30 Sun 31 Mon 1 16/16 3 Jobs Tue 2 21/21 4 Jobs Wed 3 16/16 3 Jobs Thu 4 21…" at bounding box center [784, 530] width 1567 height 1436
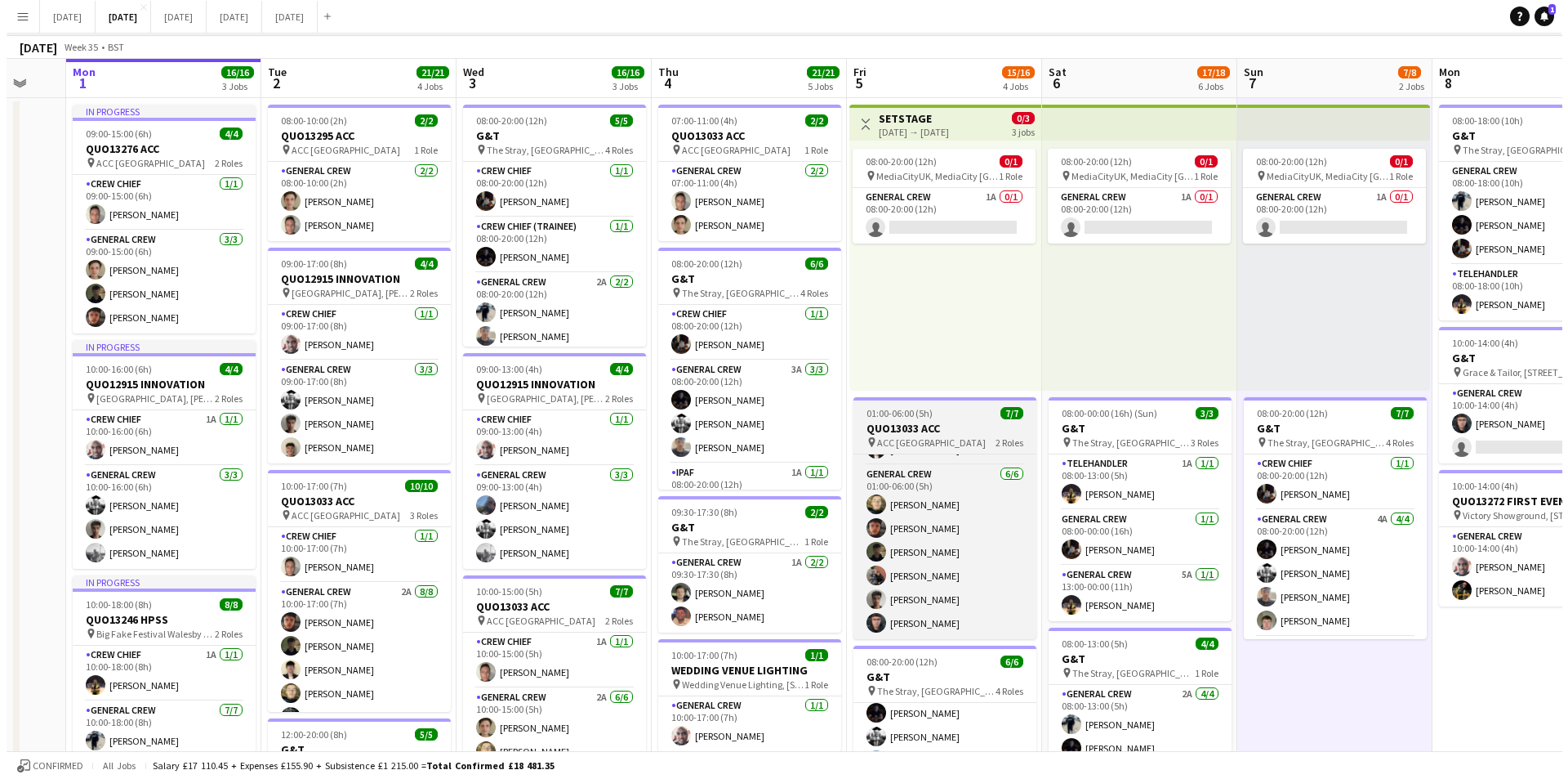
scroll to position [0, 0]
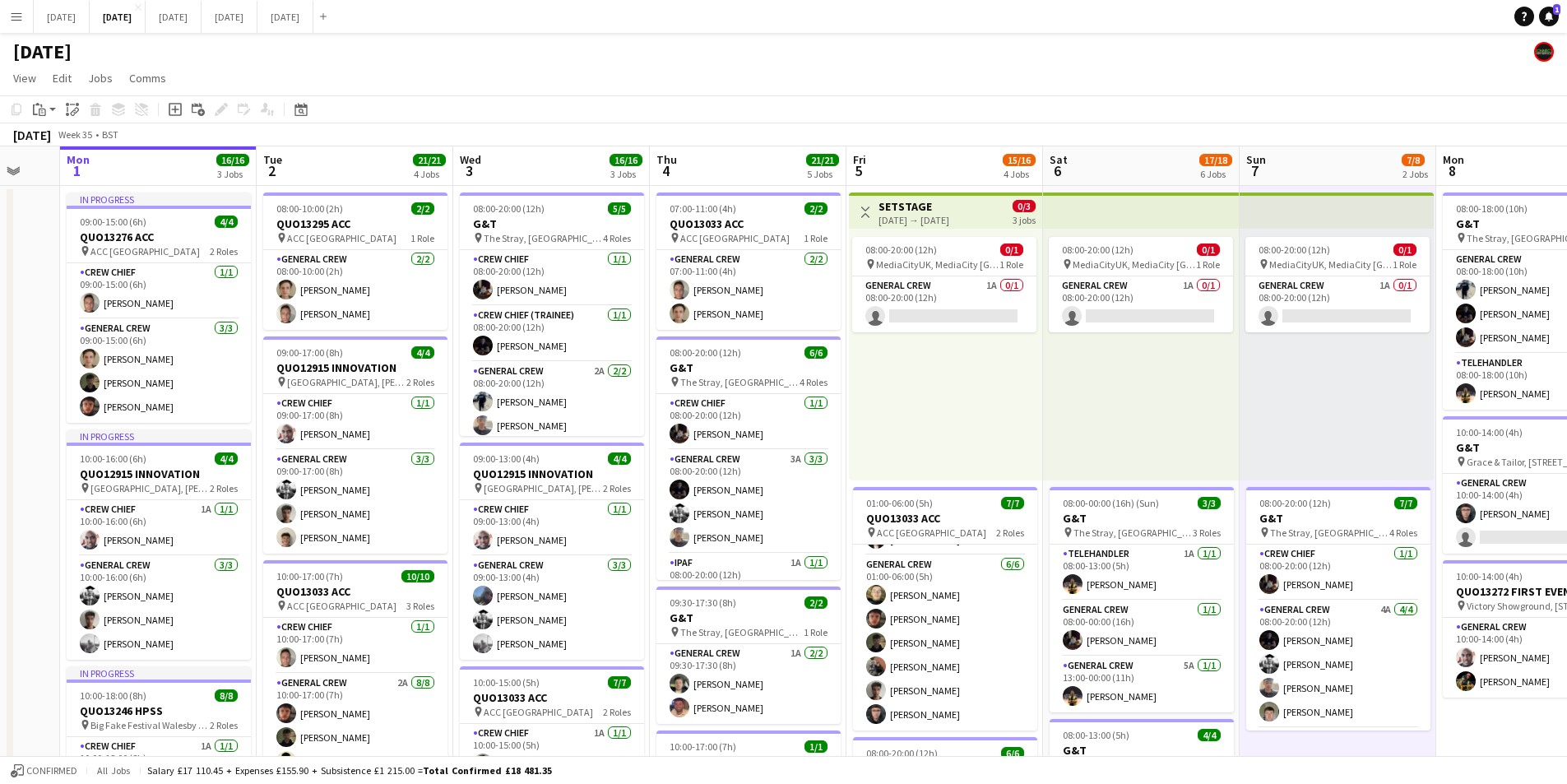
click at [1549, 24] on link "Notifications 1" at bounding box center [1550, 16] width 20 height 20
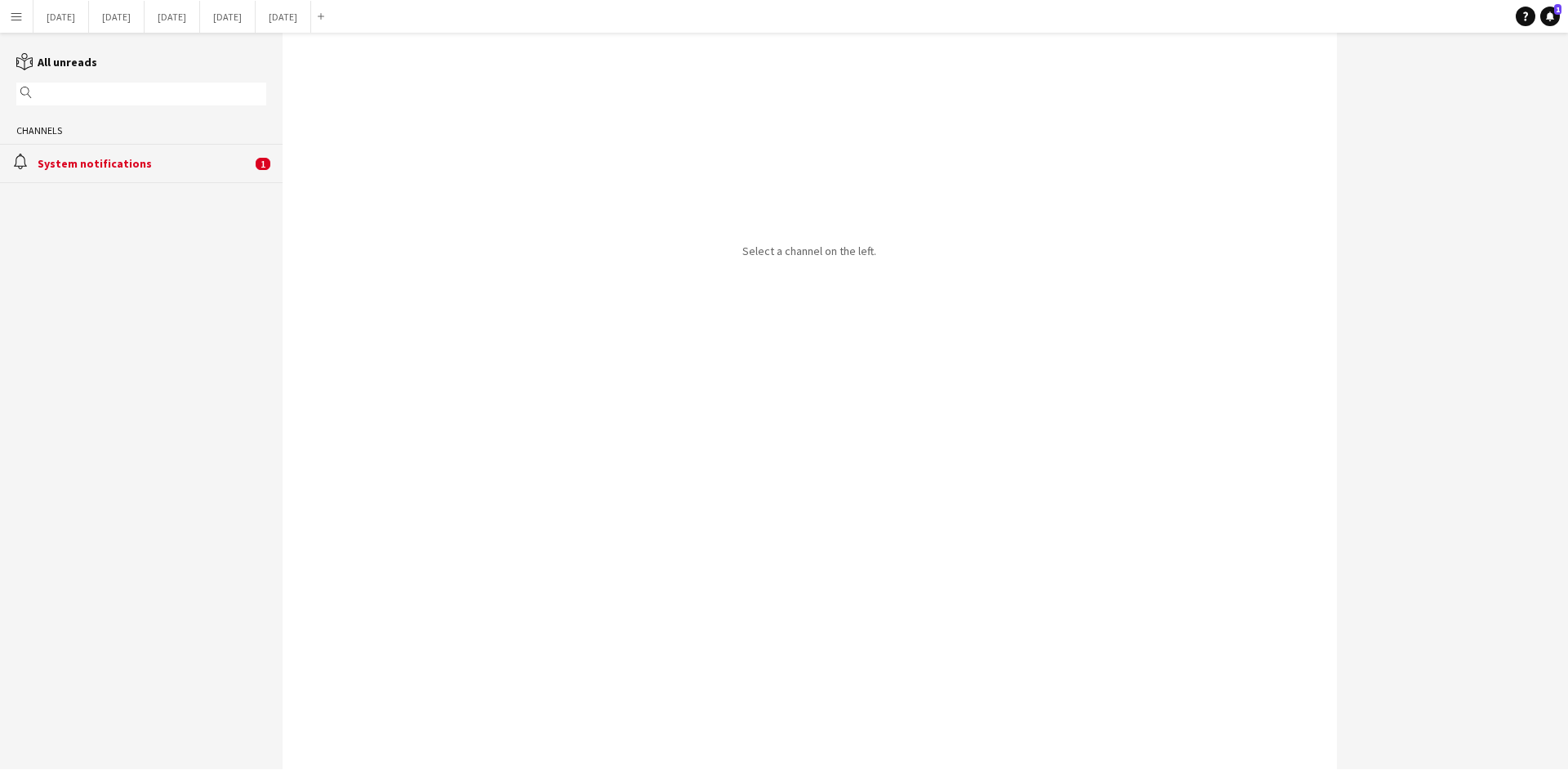
click at [141, 175] on div "alarm System notifications 1" at bounding box center [141, 163] width 283 height 38
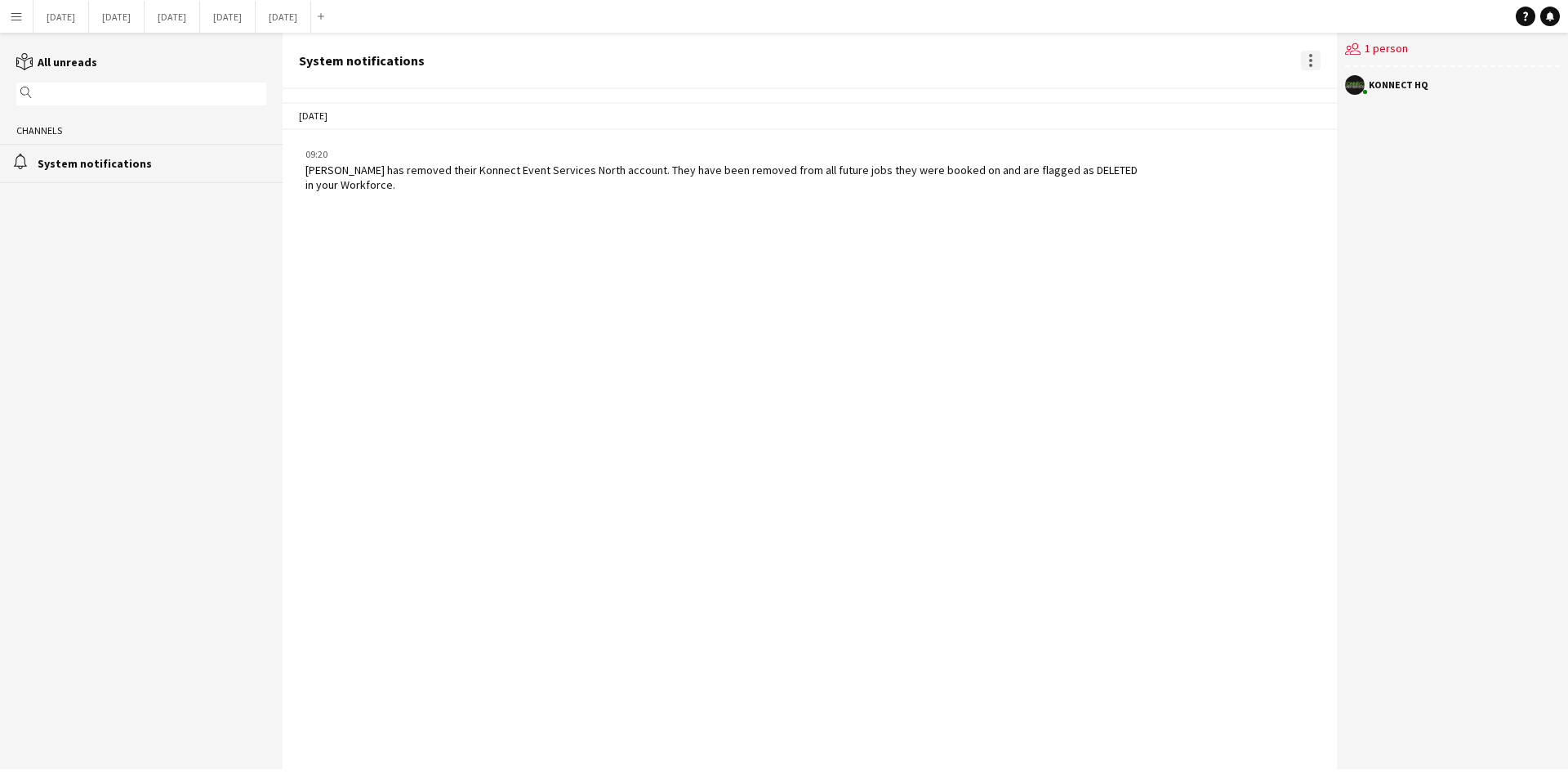
click at [1312, 62] on div at bounding box center [1311, 61] width 20 height 20
click at [1348, 97] on span "Delete" at bounding box center [1345, 89] width 38 height 14
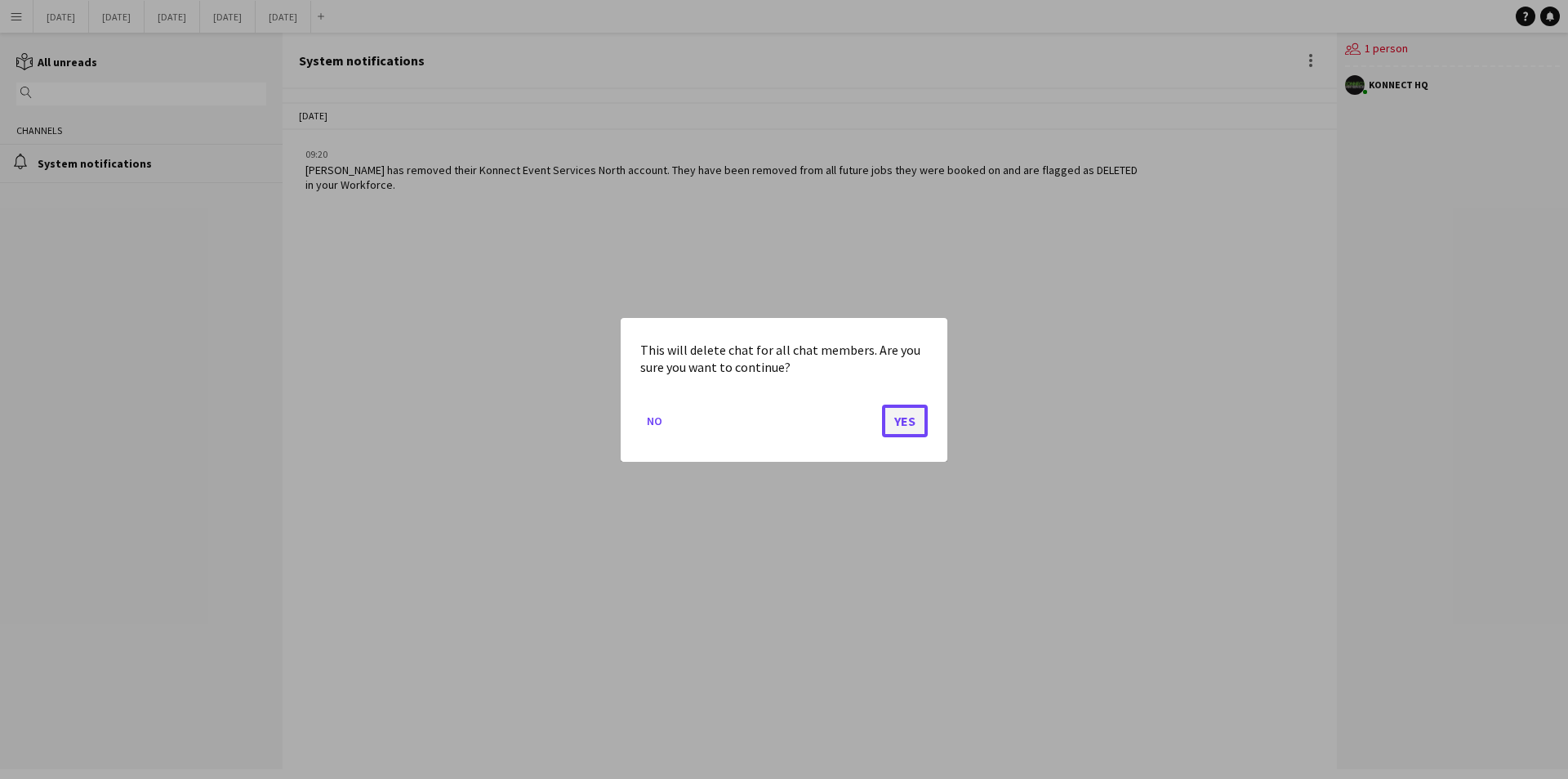
click at [909, 414] on button "Yes" at bounding box center [904, 420] width 46 height 33
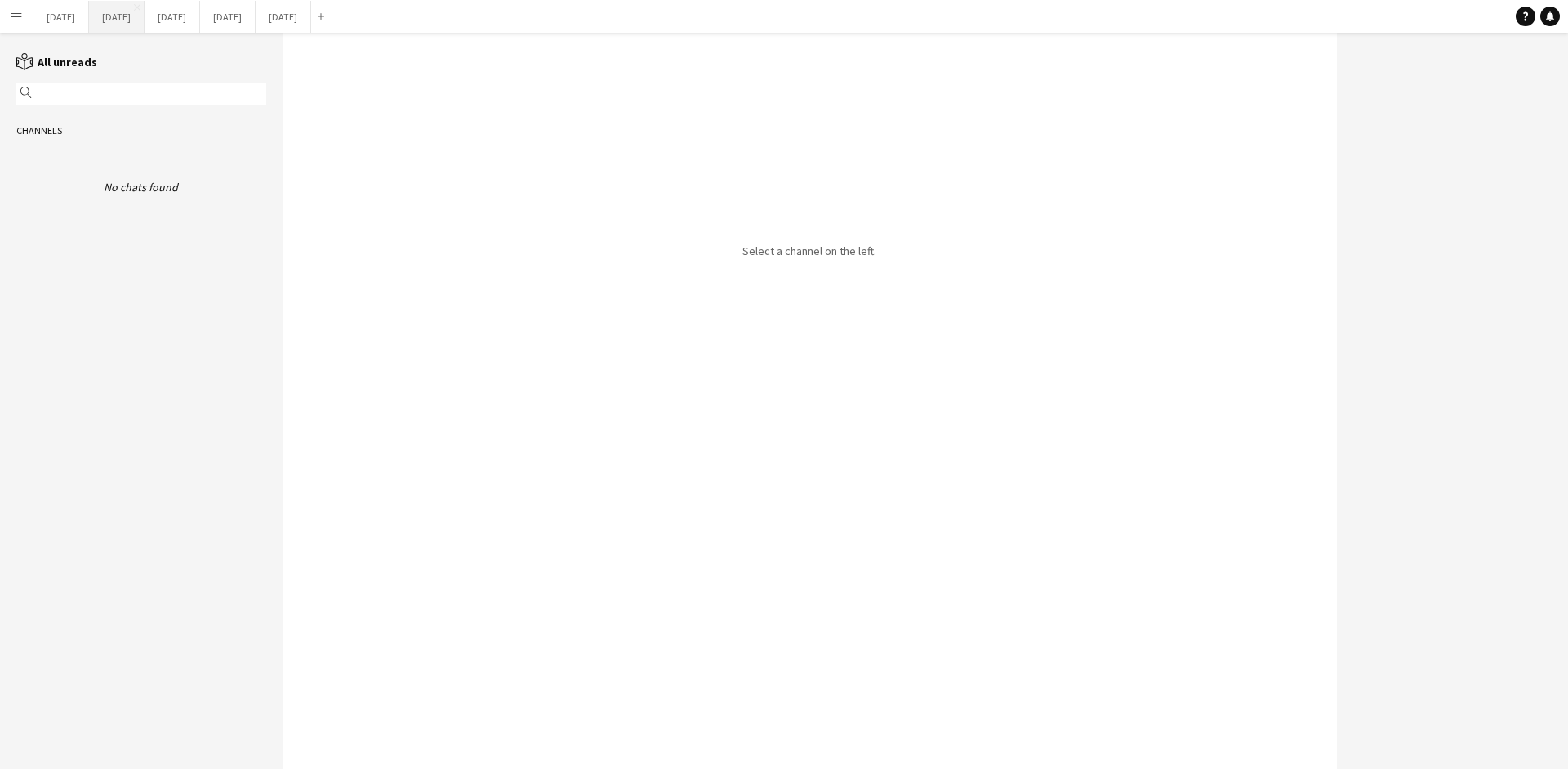
click at [145, 14] on button "[DATE] Close" at bounding box center [117, 16] width 55 height 32
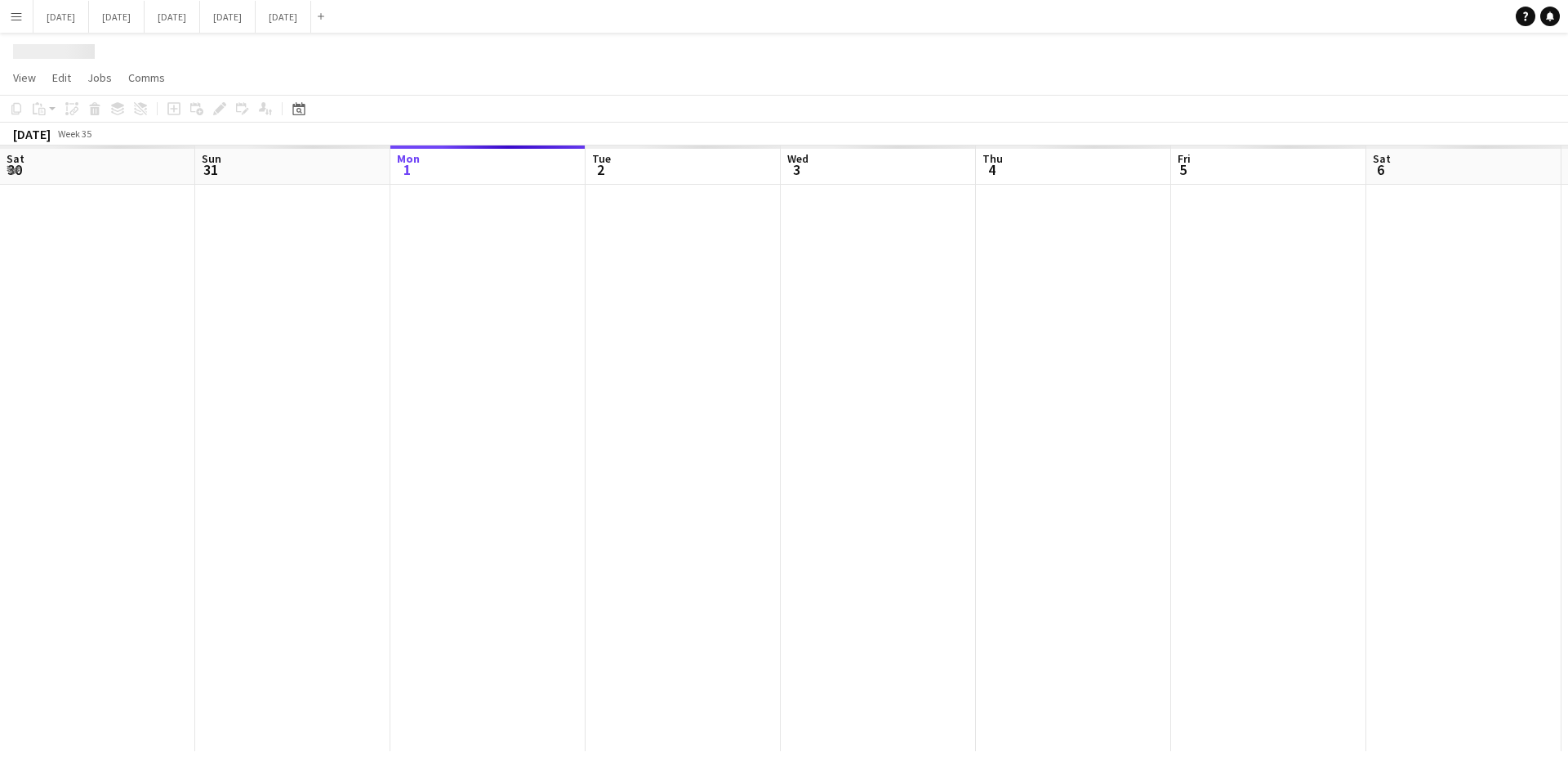
click at [0, 20] on button "Menu" at bounding box center [16, 16] width 33 height 33
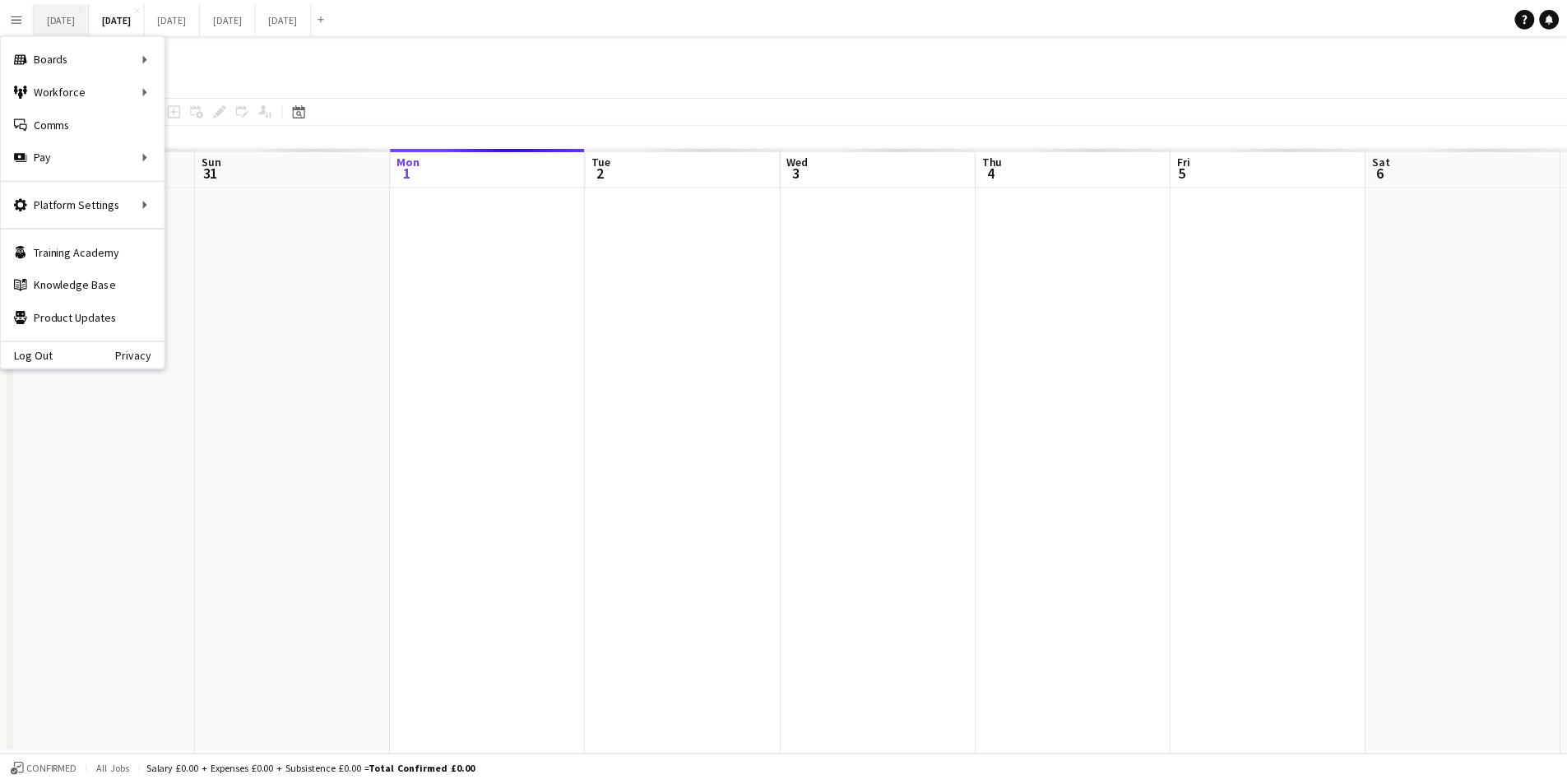
scroll to position [0, 333]
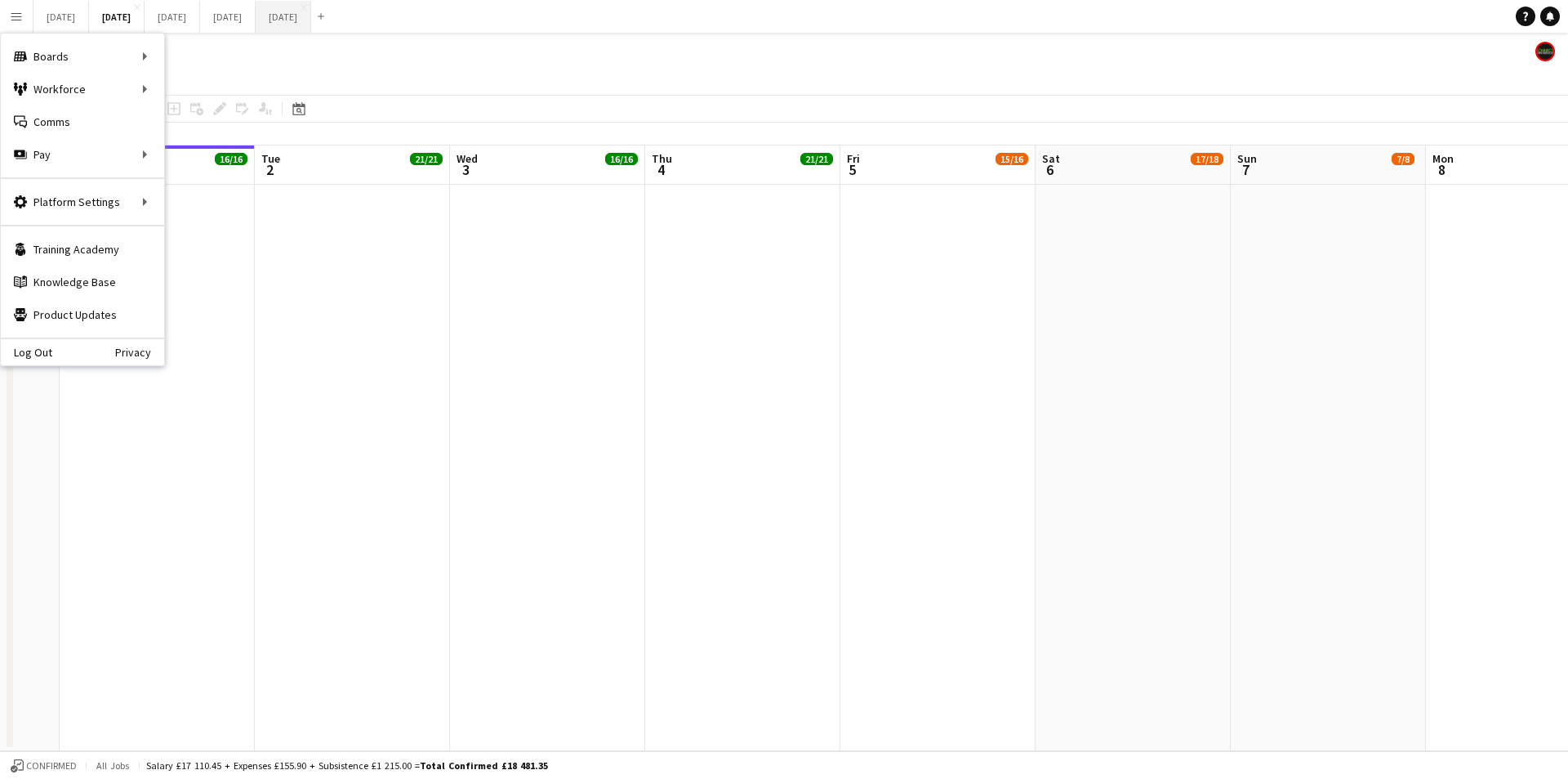
click at [369, 69] on app-page-menu "View Day view expanded Day view collapsed Month view Date picker Jump to [DATE]…" at bounding box center [784, 80] width 1568 height 31
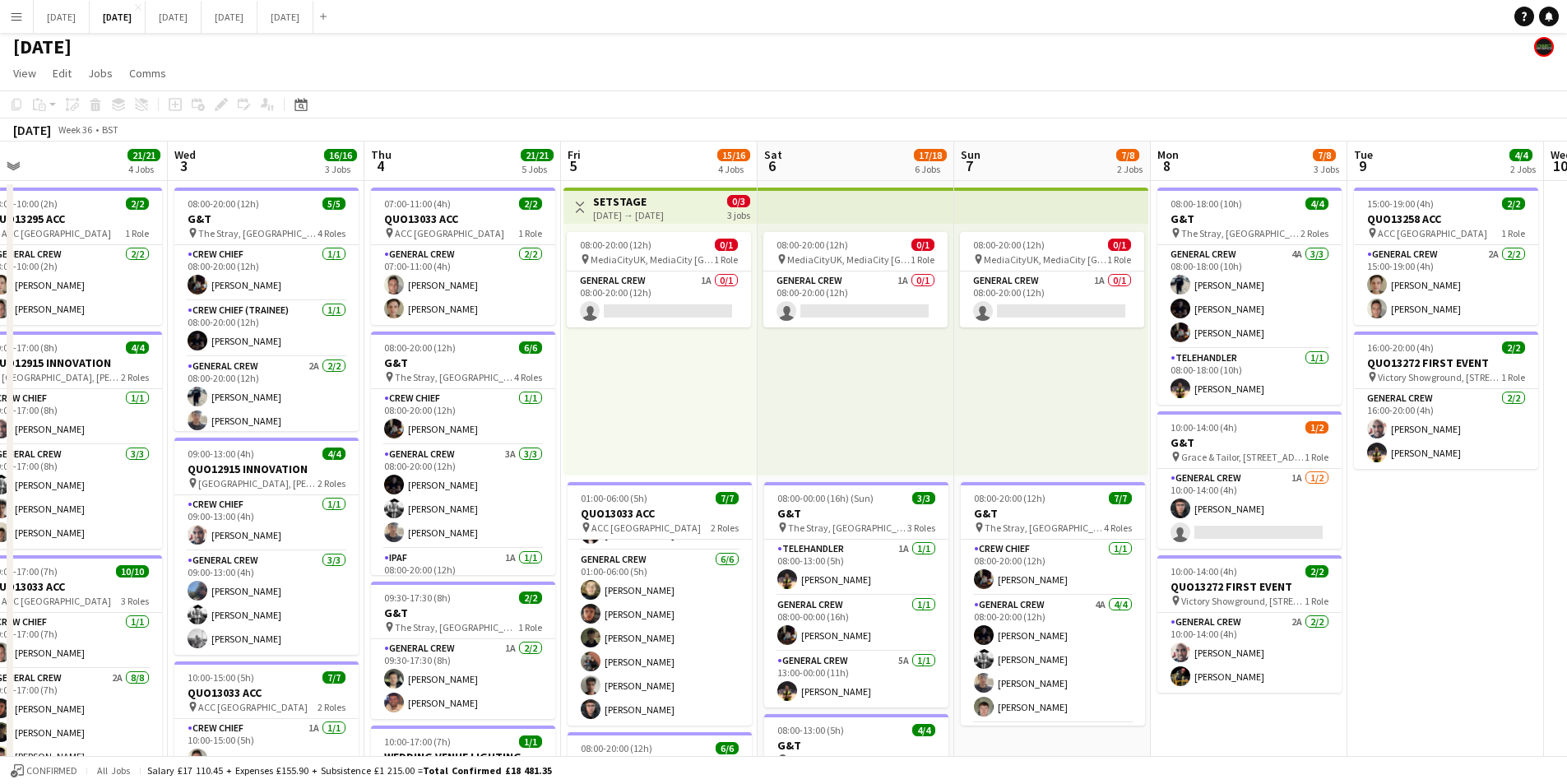
scroll to position [0, 468]
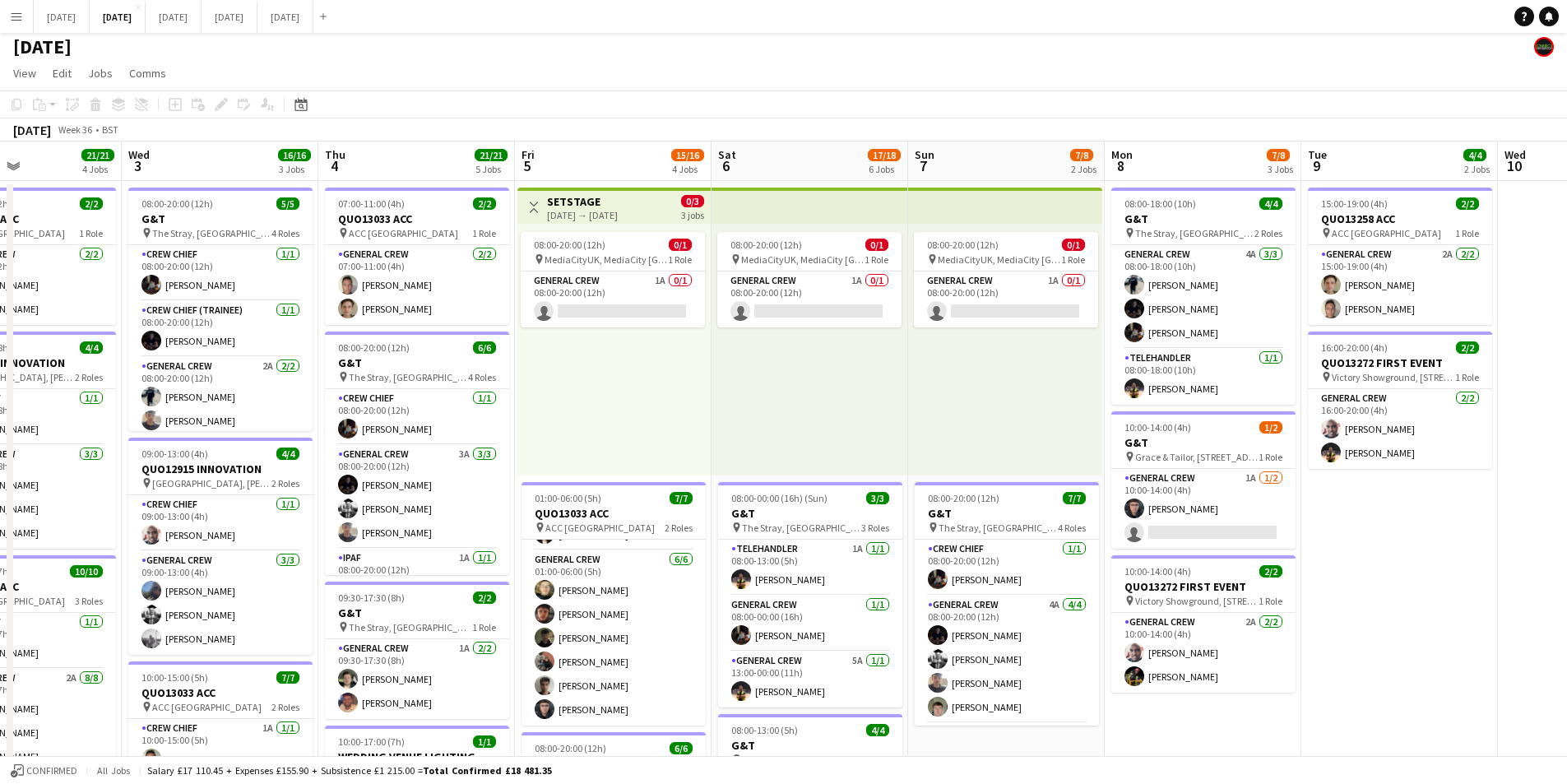
drag, startPoint x: 1429, startPoint y: 648, endPoint x: 761, endPoint y: 9, distance: 924.4
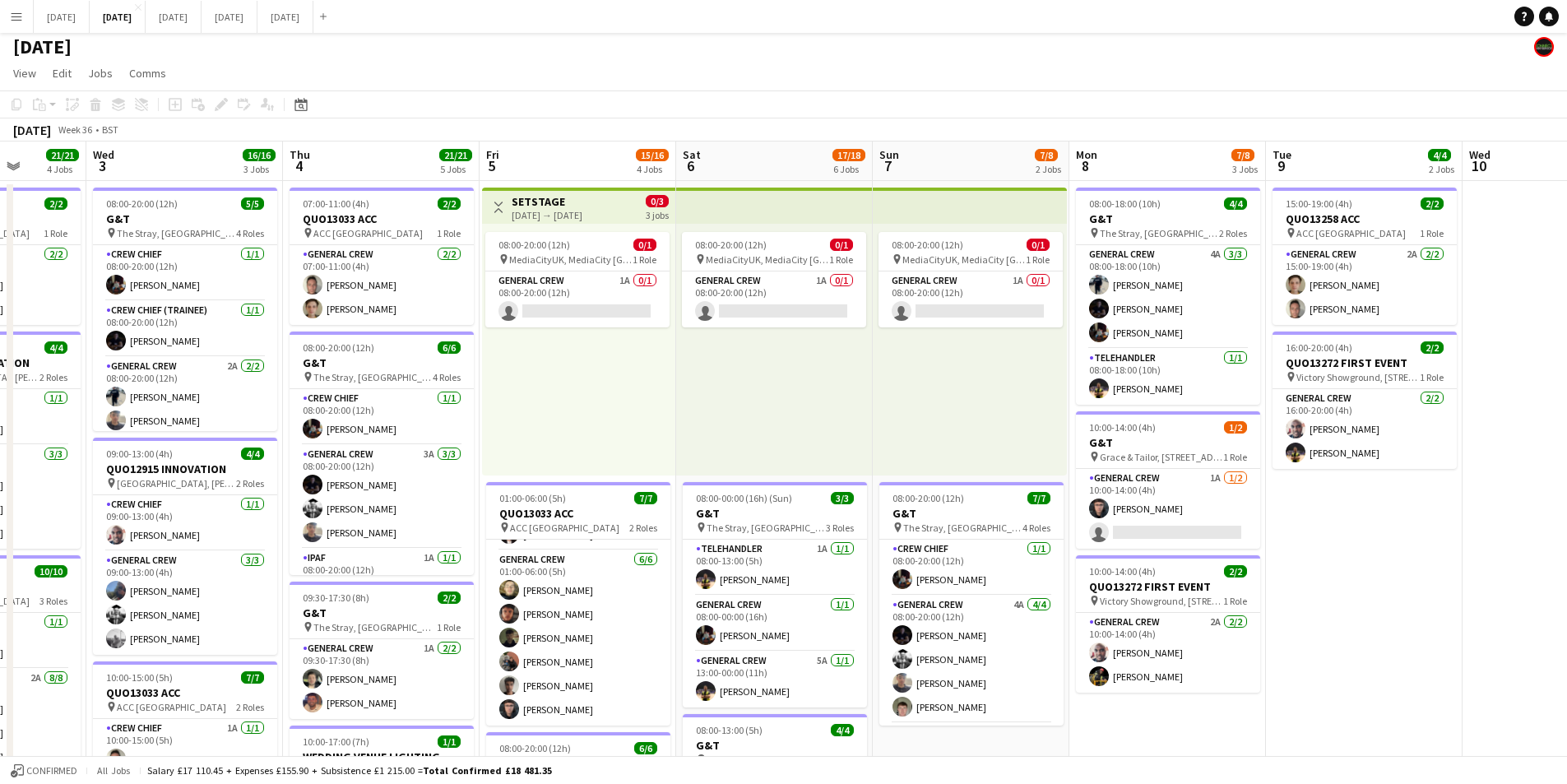
scroll to position [0, 556]
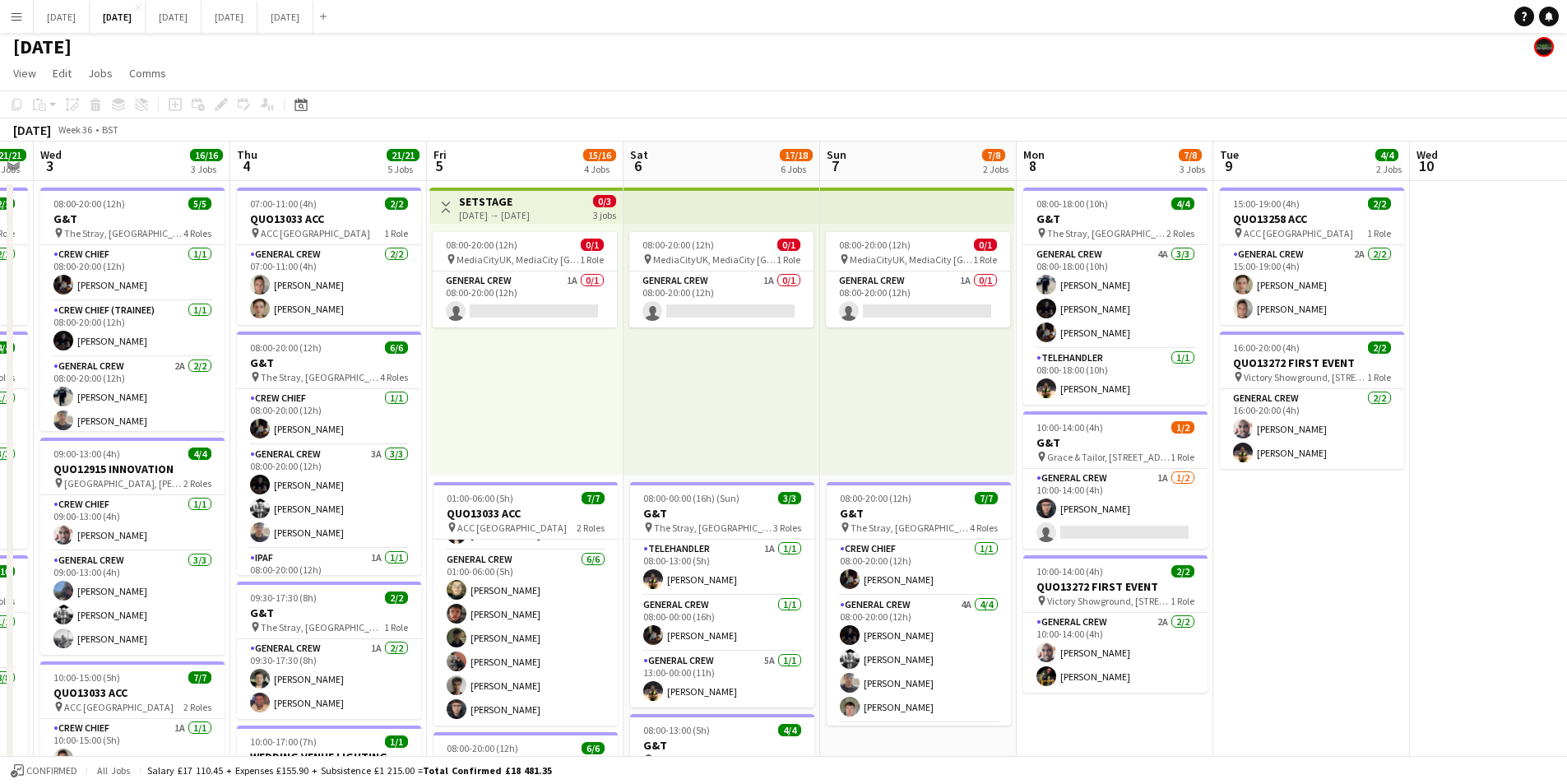
drag, startPoint x: 1326, startPoint y: 557, endPoint x: 1025, endPoint y: 502, distance: 306.0
click at [1566, 530] on html "Menu Boards Boards Boards All jobs Status Workforce Workforce My Workforce Recr…" at bounding box center [784, 760] width 1567 height 1531
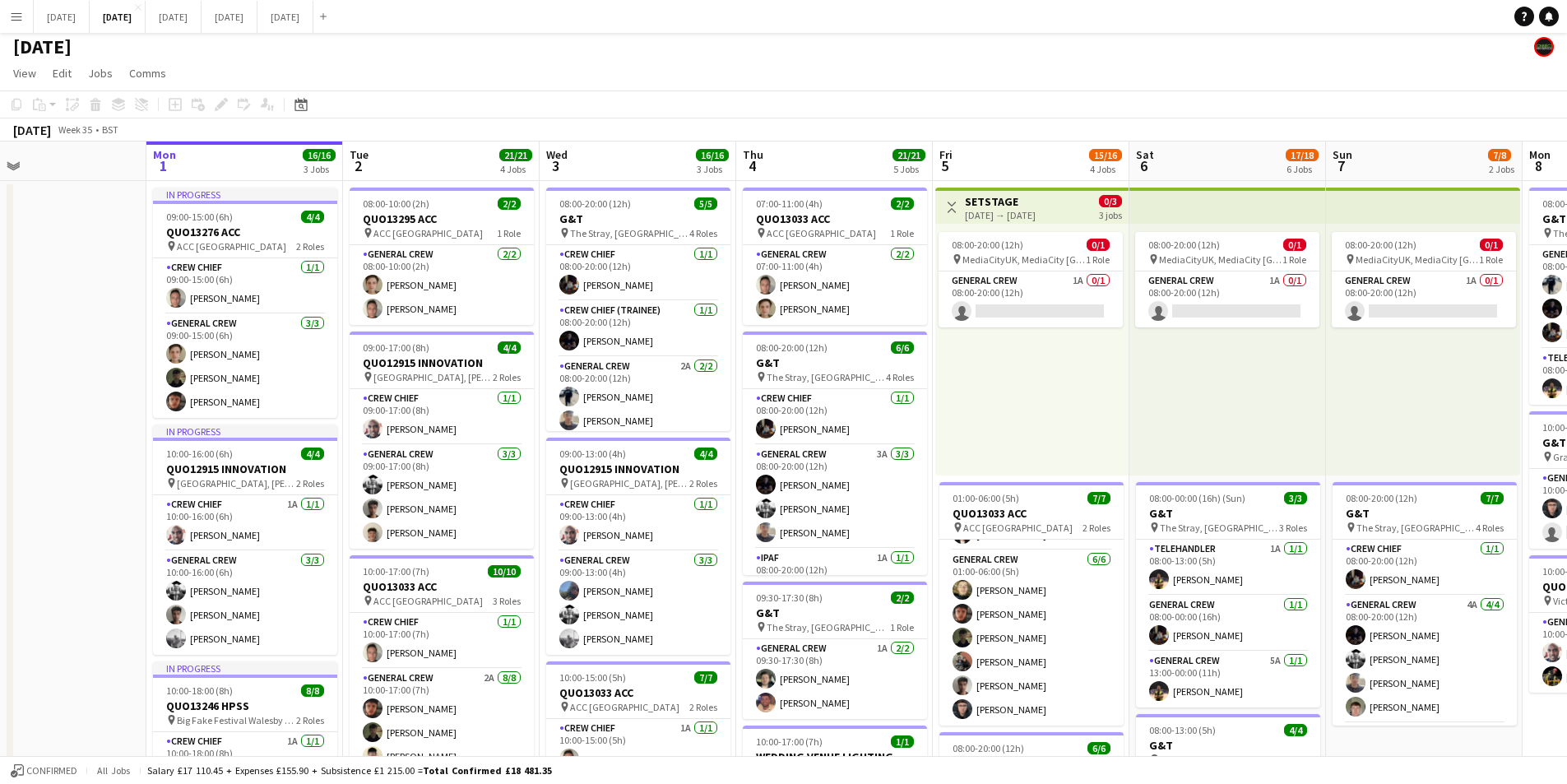
drag, startPoint x: 896, startPoint y: 586, endPoint x: 1043, endPoint y: 585, distance: 147.0
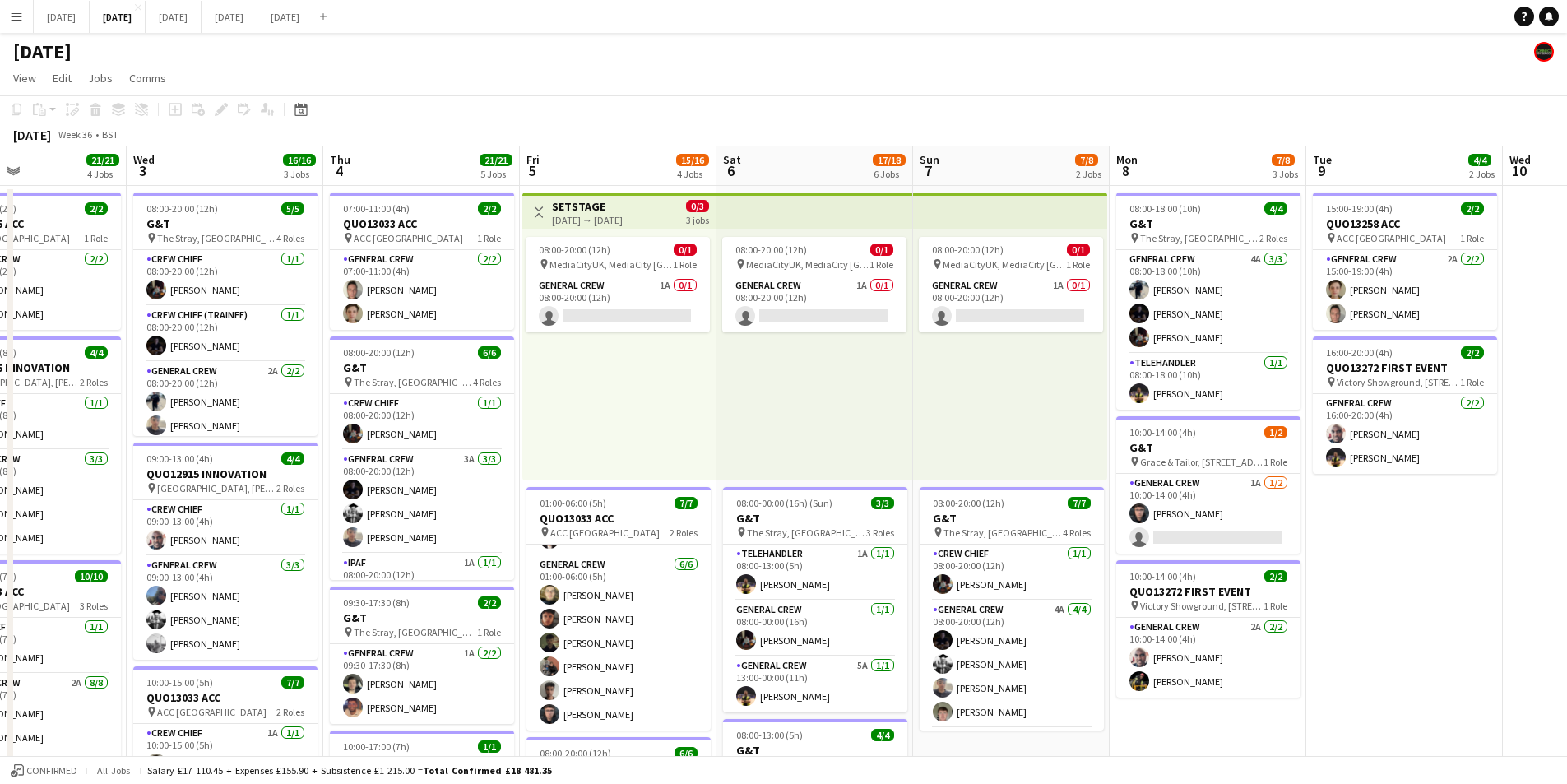
scroll to position [0, 447]
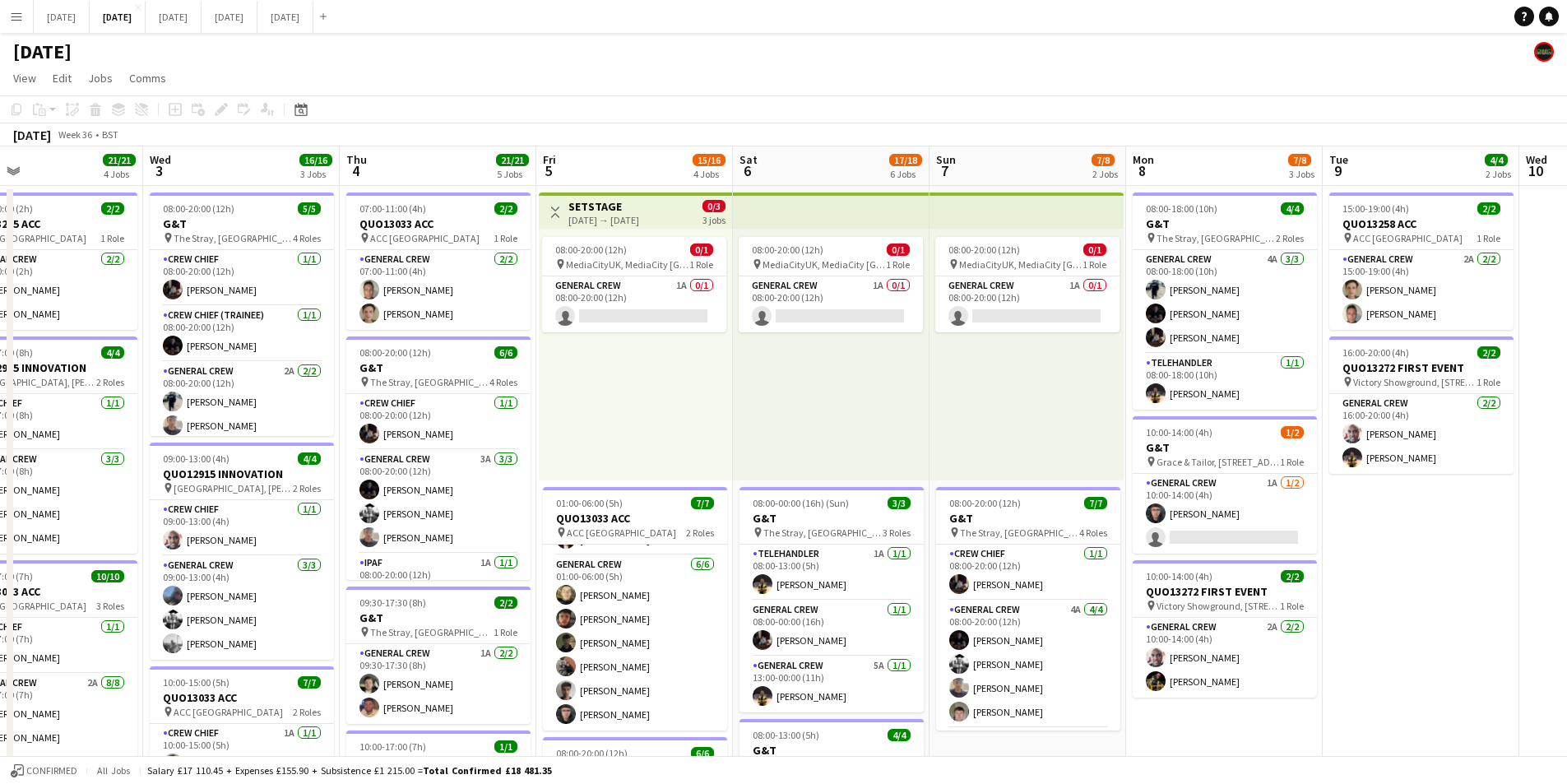
drag, startPoint x: 1119, startPoint y: 505, endPoint x: 780, endPoint y: 452, distance: 343.1
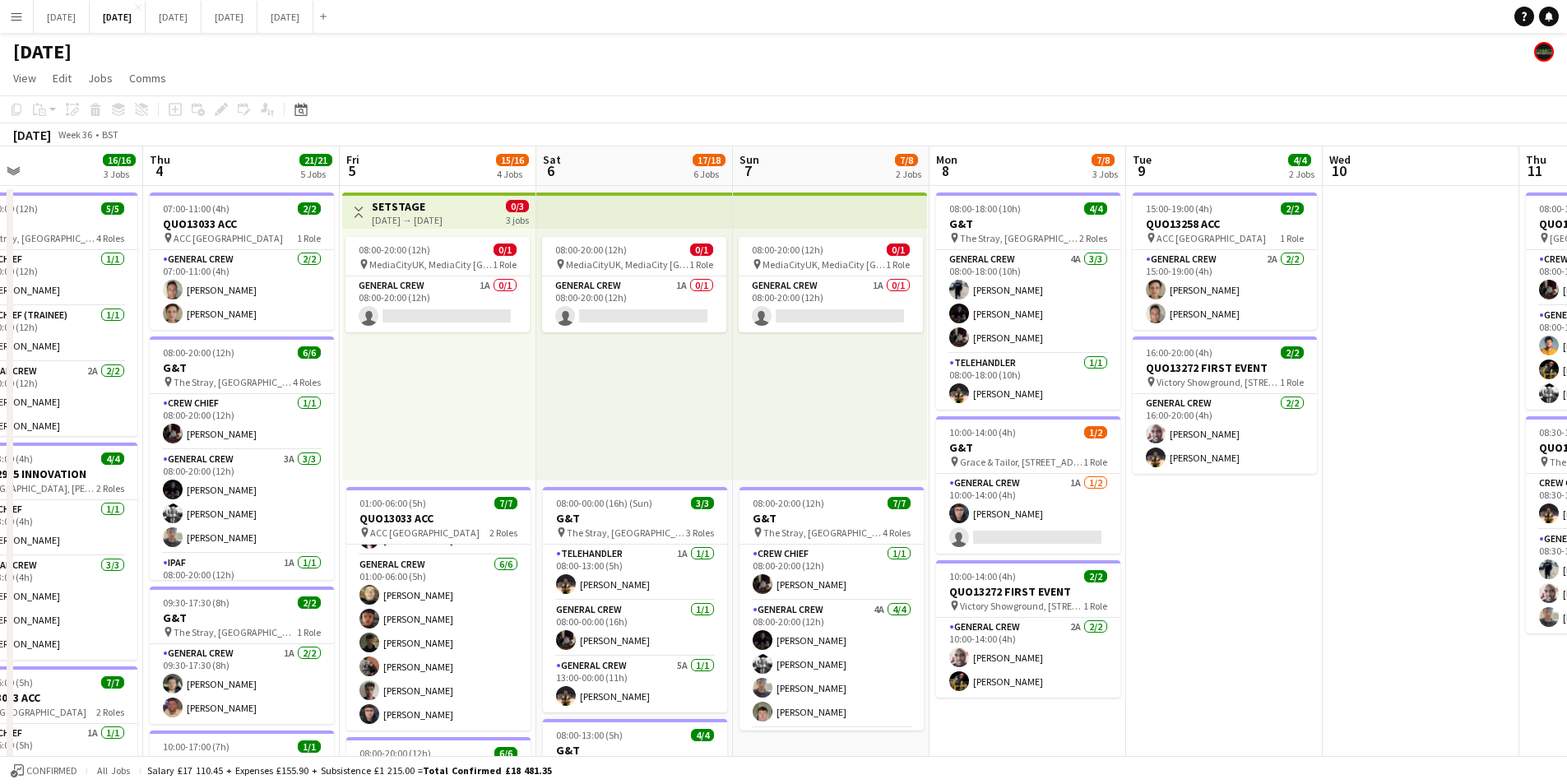
scroll to position [0, 547]
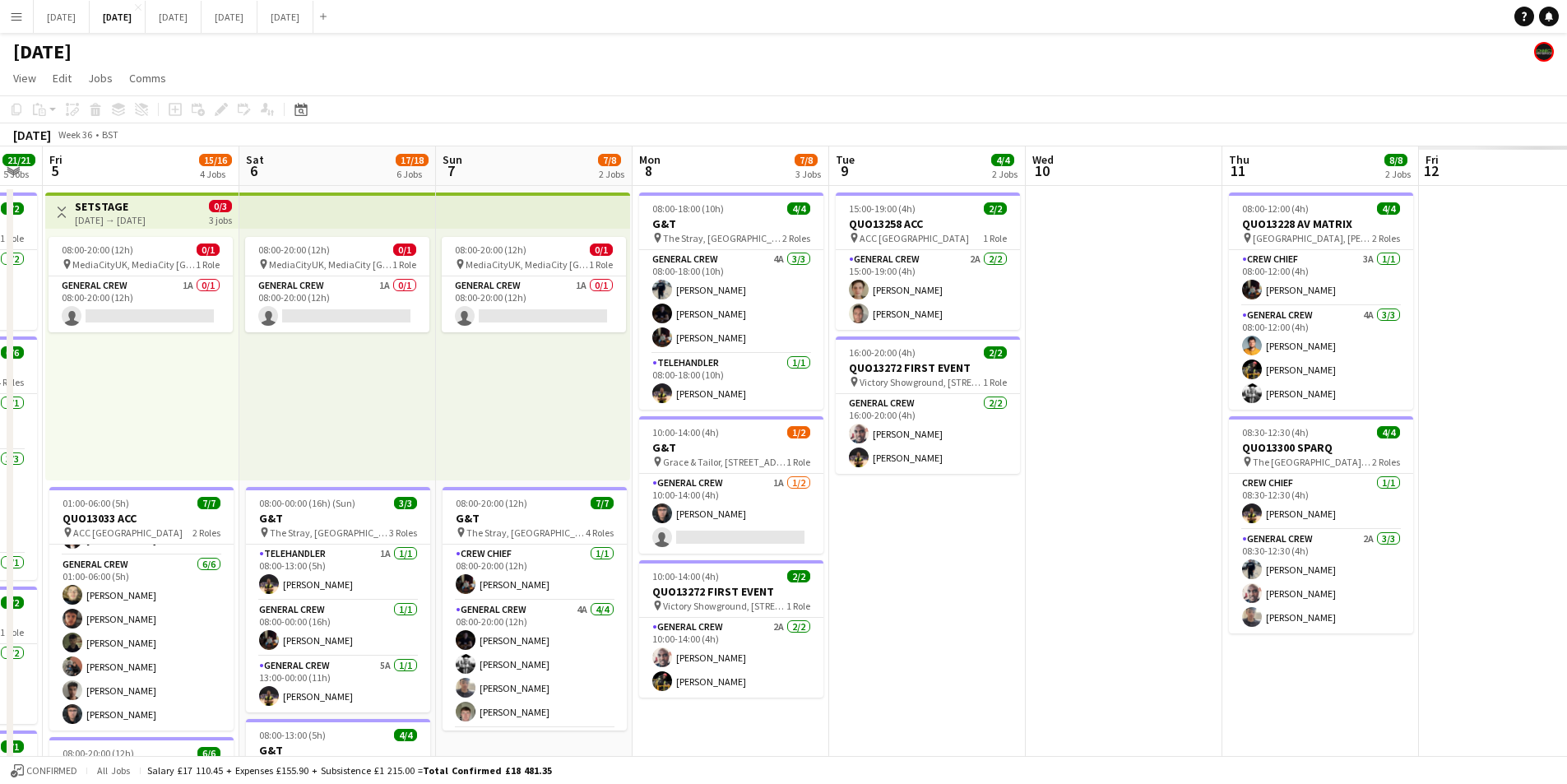
drag, startPoint x: 1426, startPoint y: 548, endPoint x: 1143, endPoint y: 527, distance: 283.8
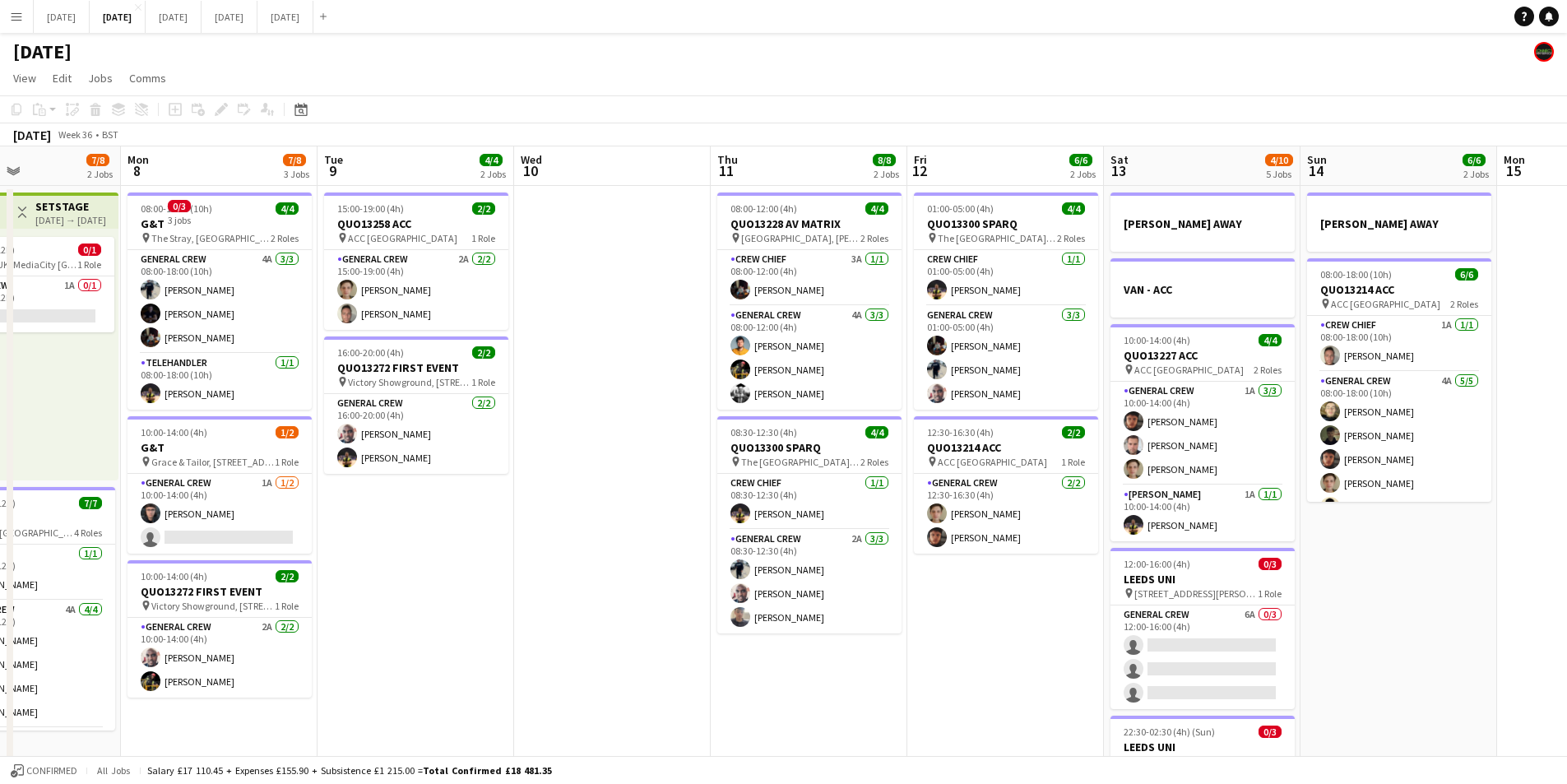
drag, startPoint x: 1333, startPoint y: 501, endPoint x: 1077, endPoint y: 527, distance: 257.3
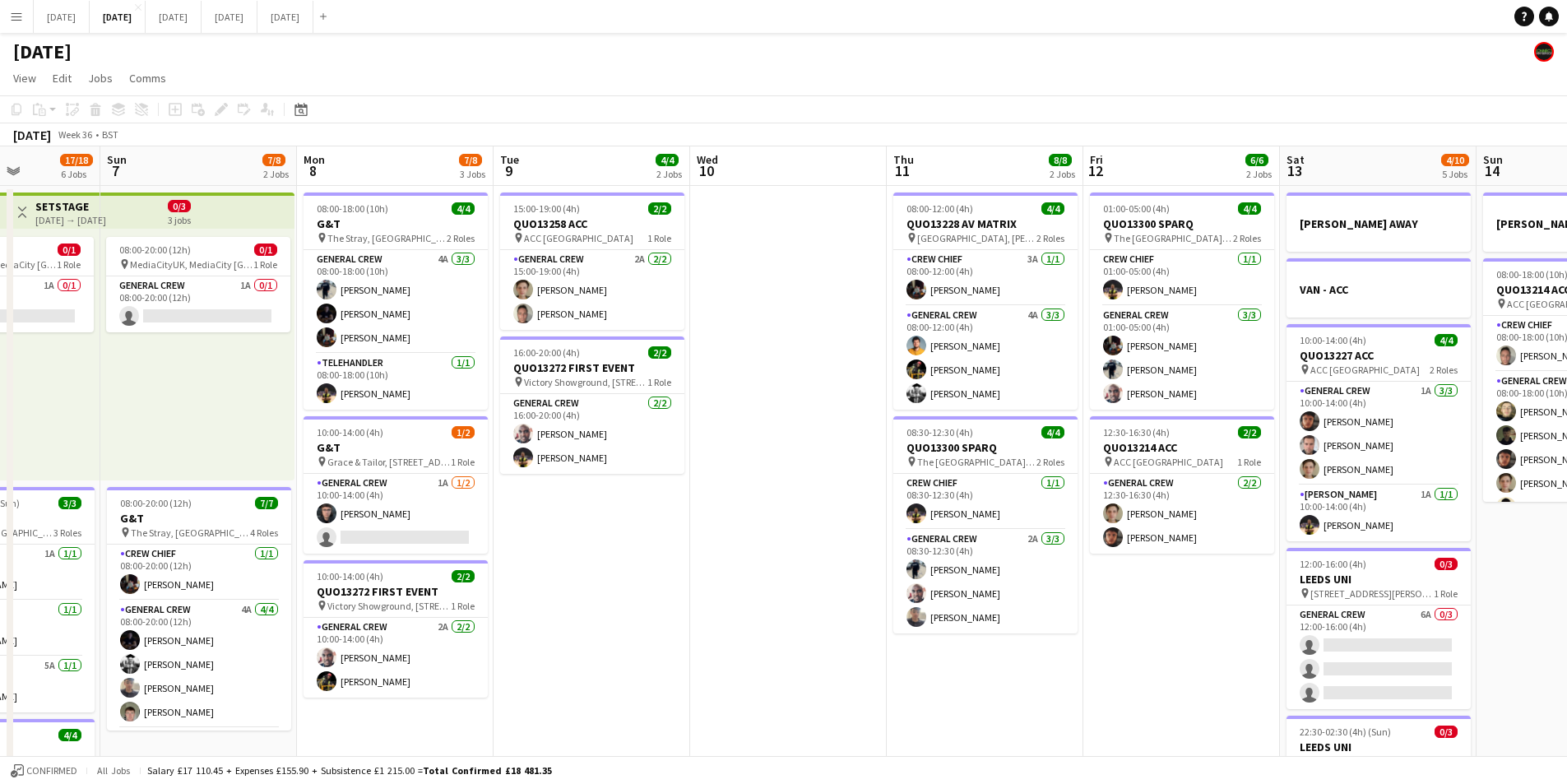
scroll to position [0, 514]
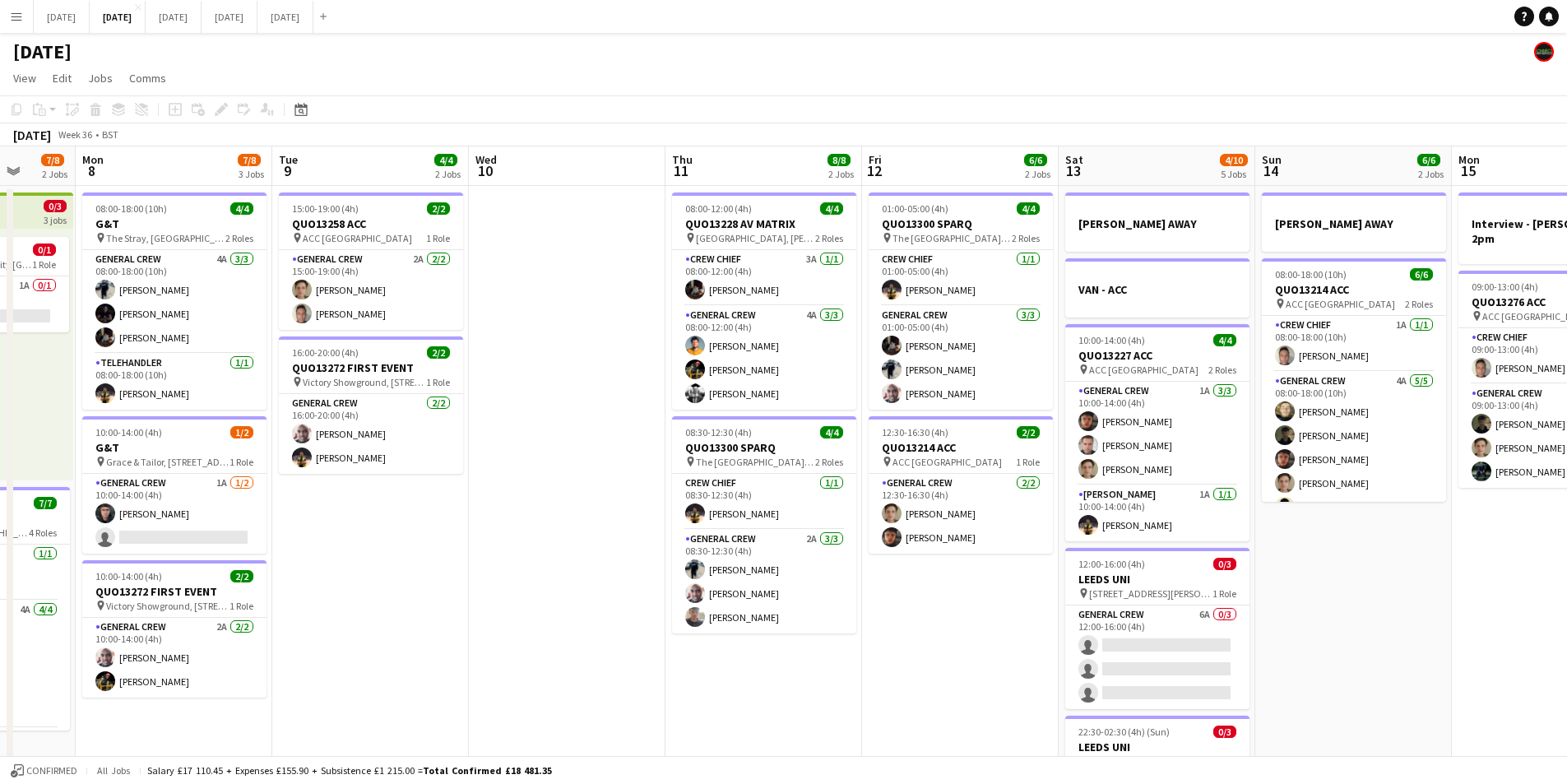
drag, startPoint x: 982, startPoint y: 612, endPoint x: 962, endPoint y: 607, distance: 20.6
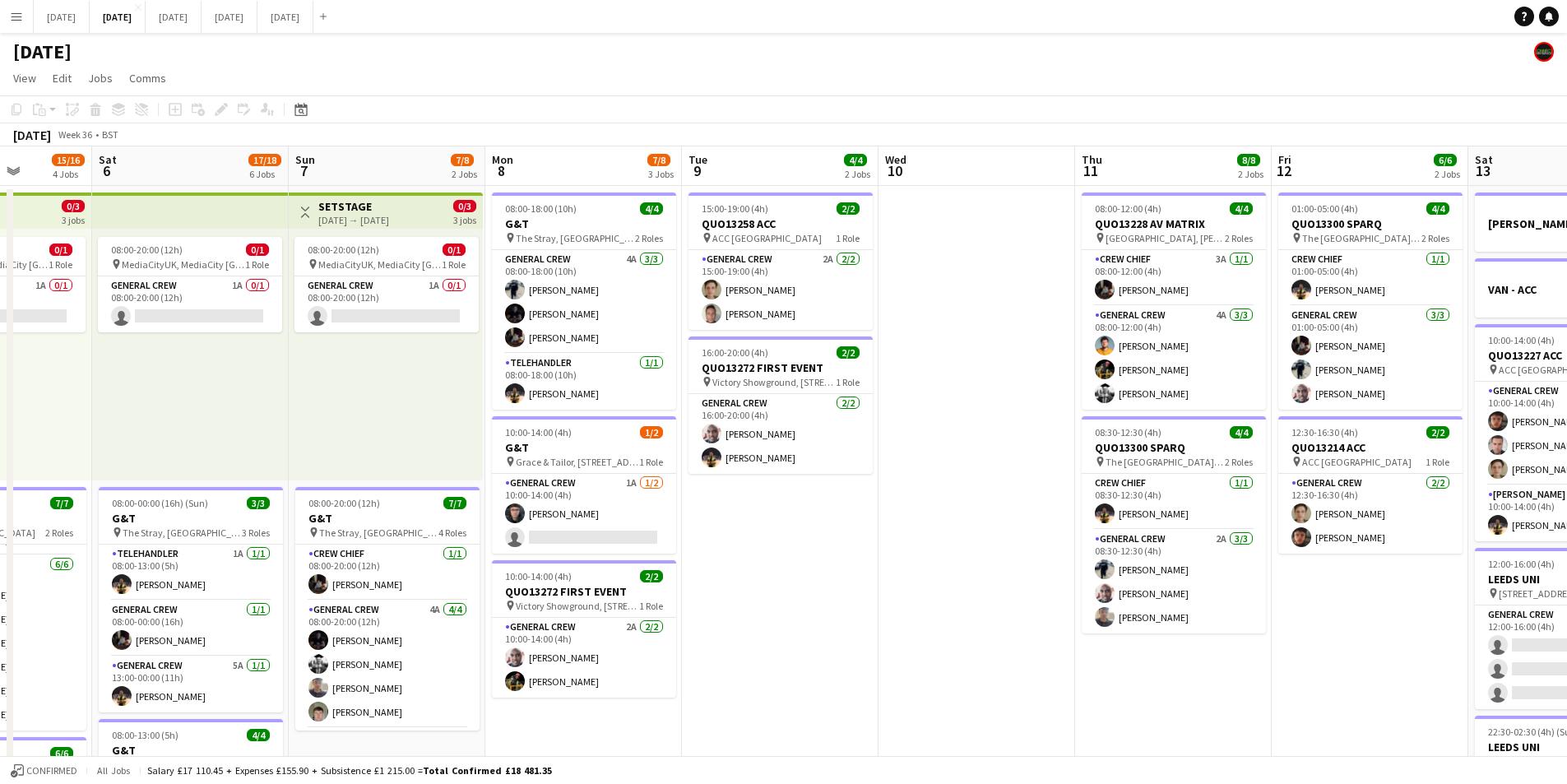
drag, startPoint x: 996, startPoint y: 568, endPoint x: 849, endPoint y: 579, distance: 147.4
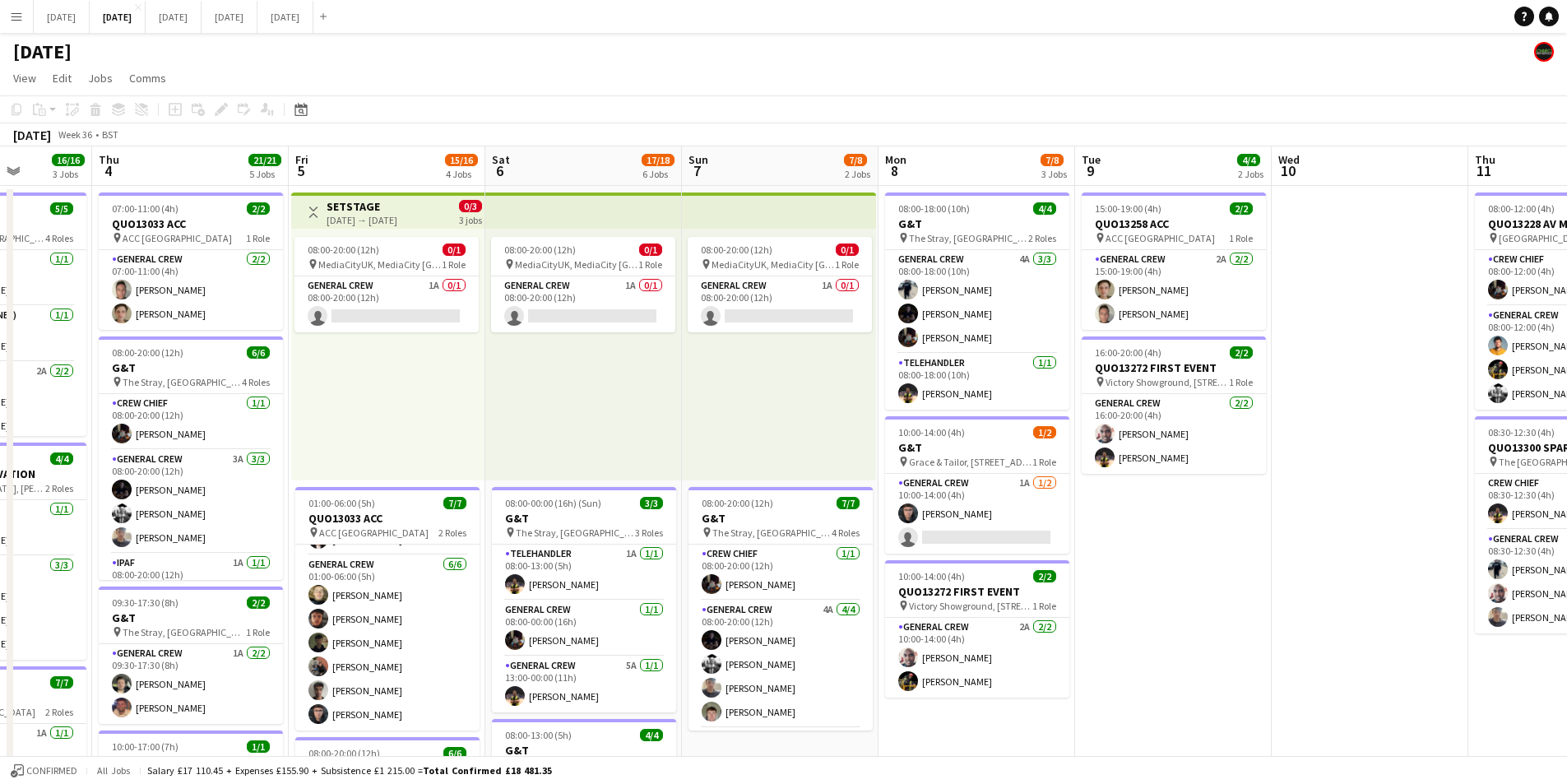
drag, startPoint x: 849, startPoint y: 579, endPoint x: 625, endPoint y: 518, distance: 232.2
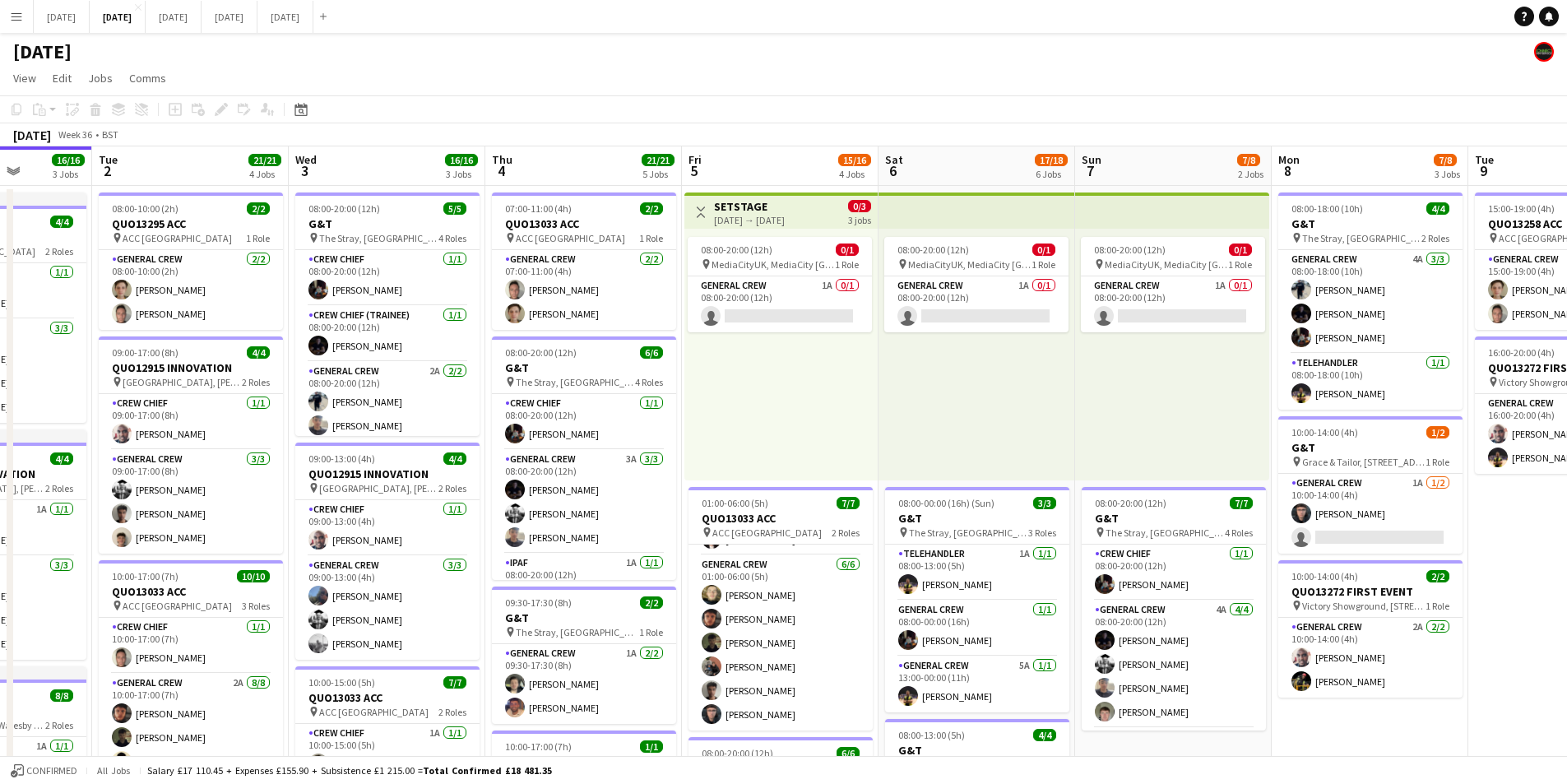
scroll to position [0, 428]
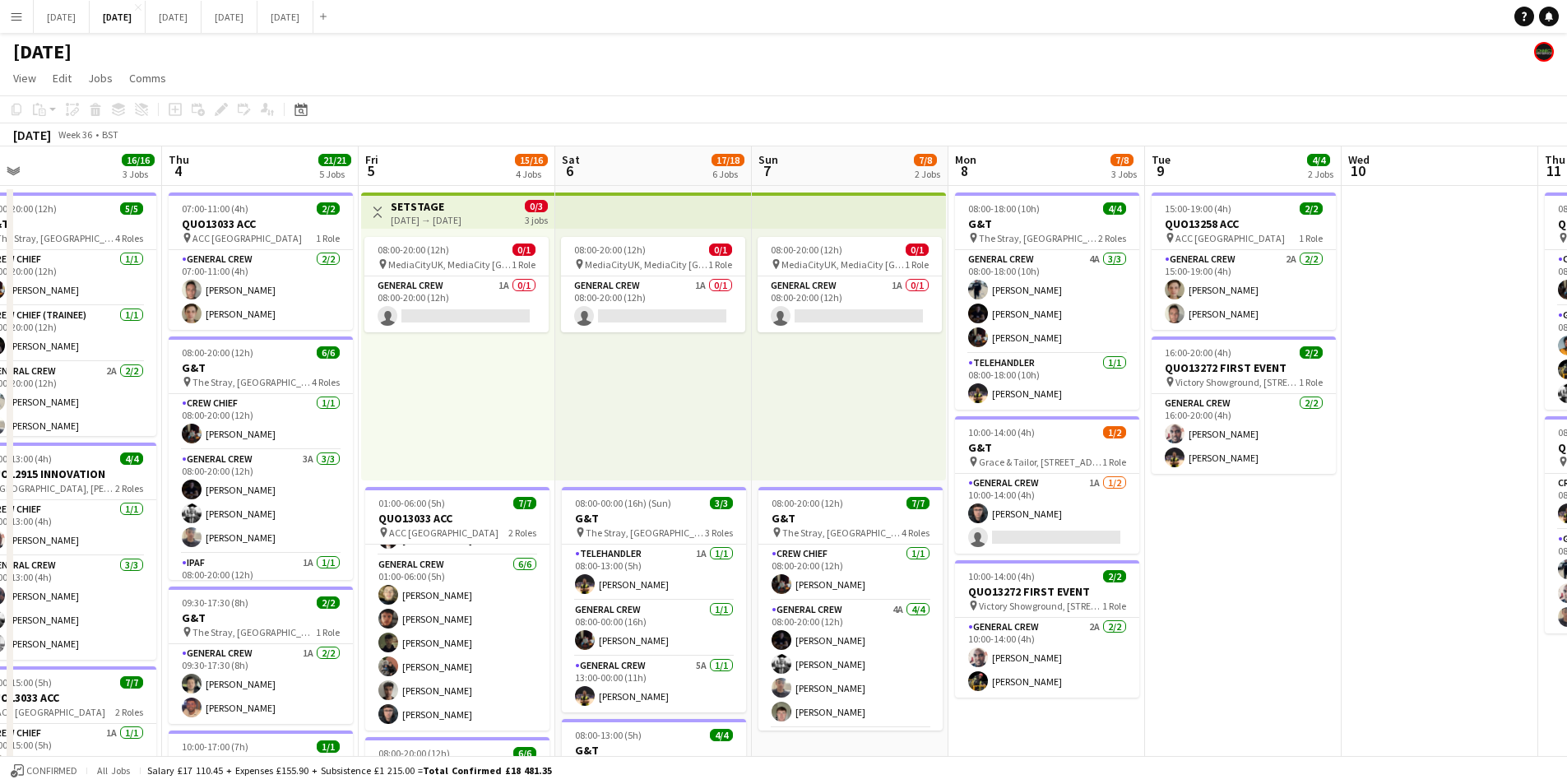
drag, startPoint x: 604, startPoint y: 522, endPoint x: 1114, endPoint y: 546, distance: 510.6
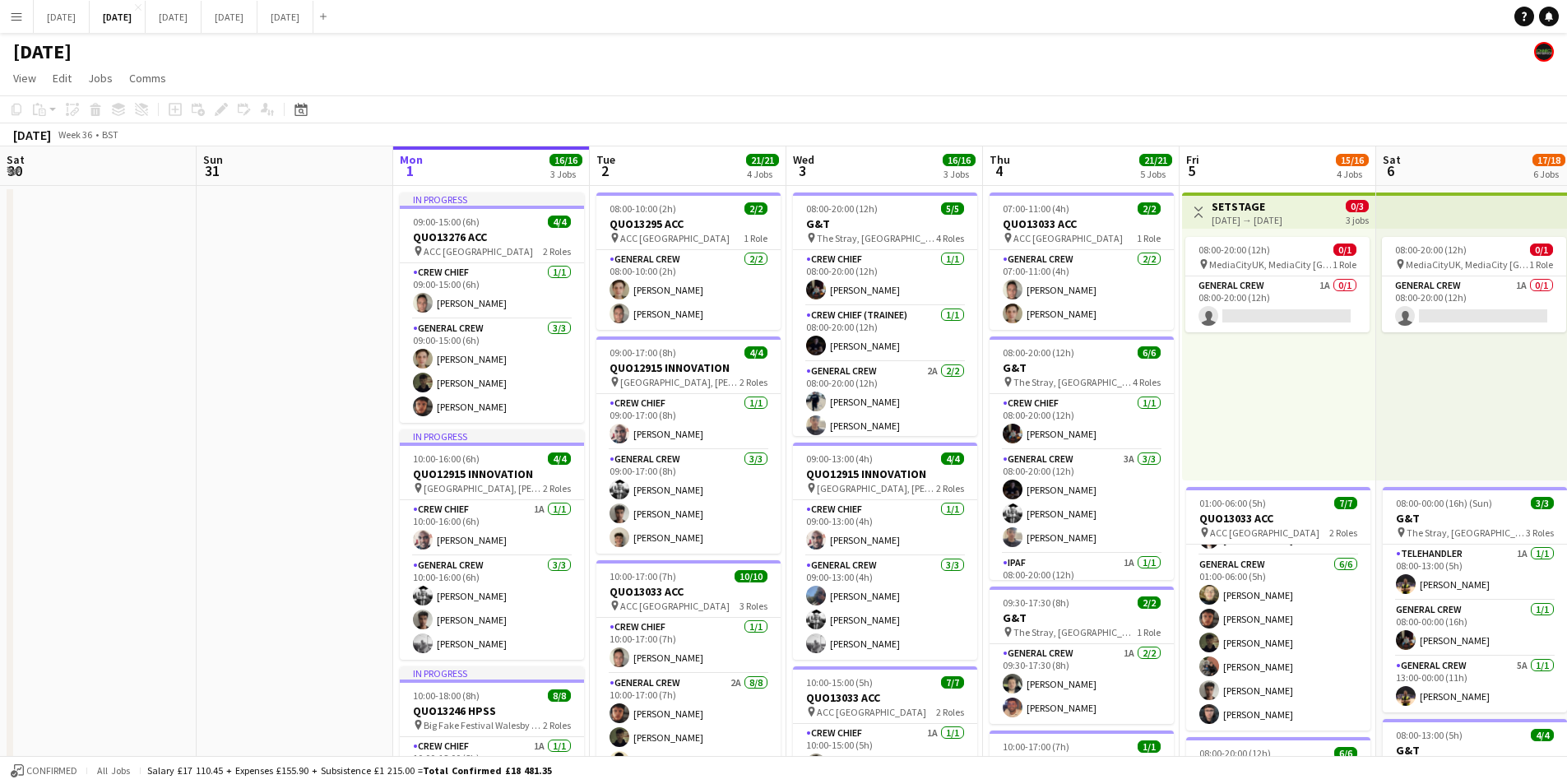
scroll to position [0, 393]
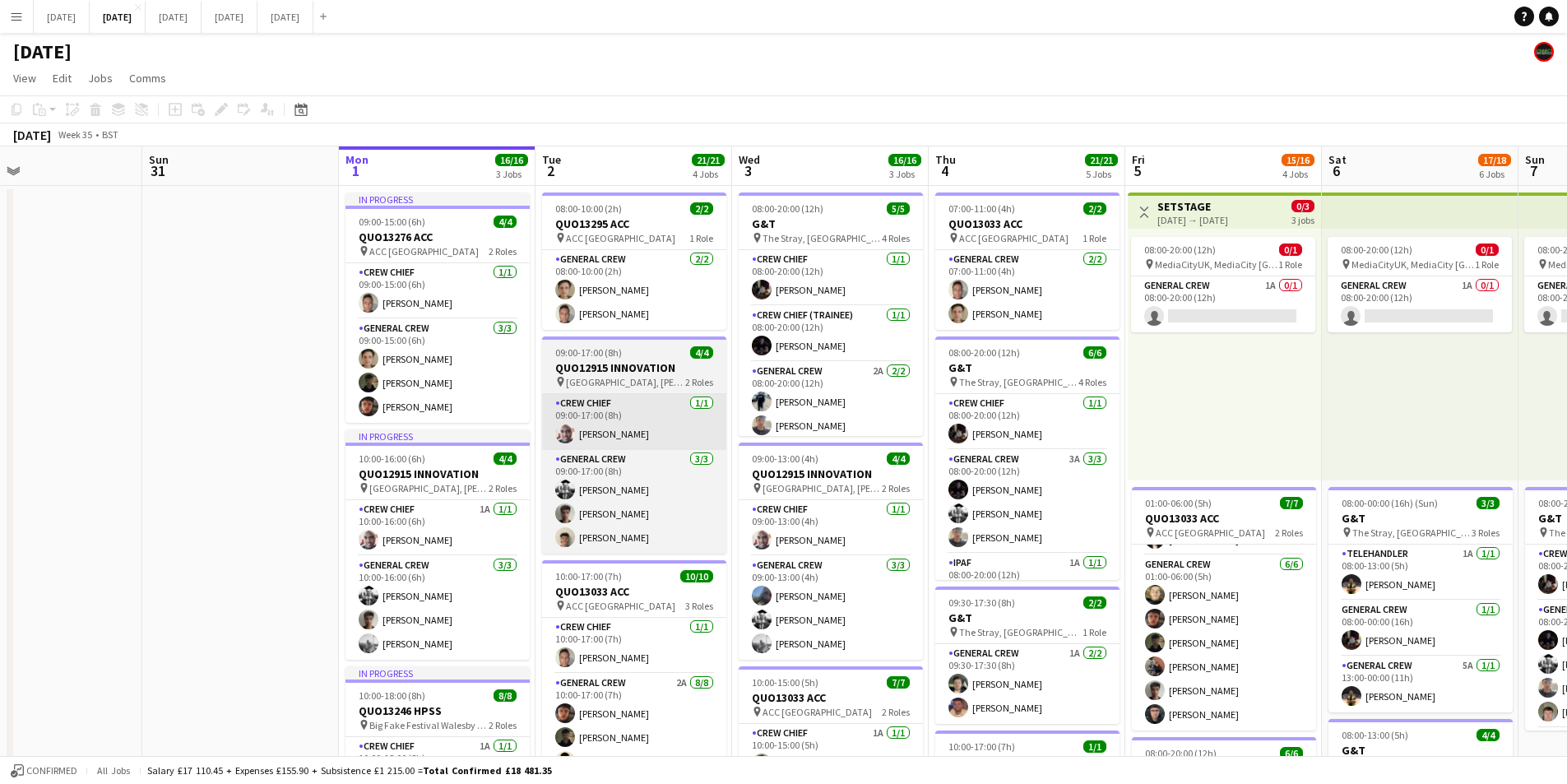
drag, startPoint x: 775, startPoint y: 551, endPoint x: 594, endPoint y: 417, distance: 225.2
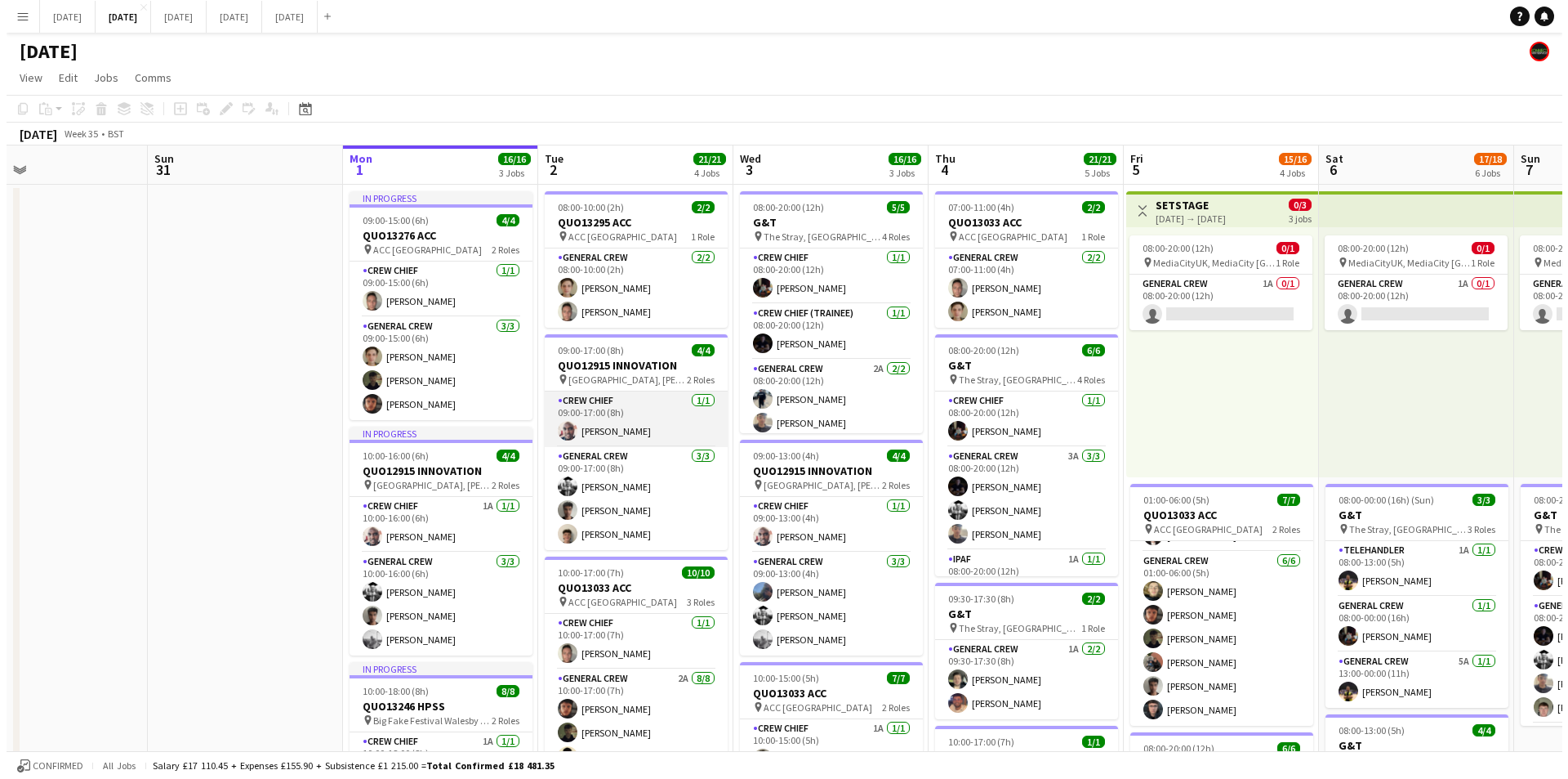
scroll to position [0, 445]
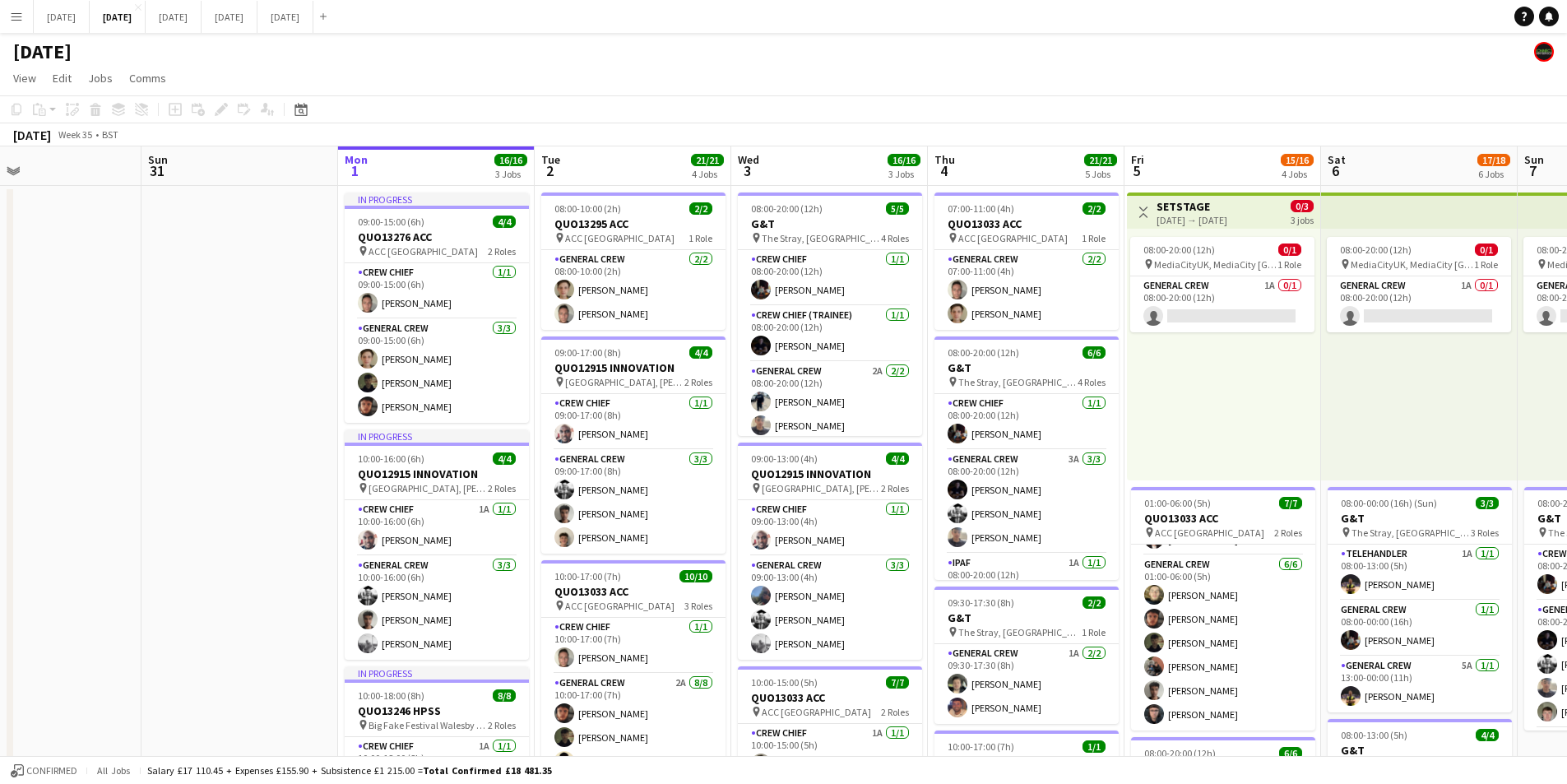
click at [14, 17] on app-icon "Menu" at bounding box center [16, 16] width 13 height 13
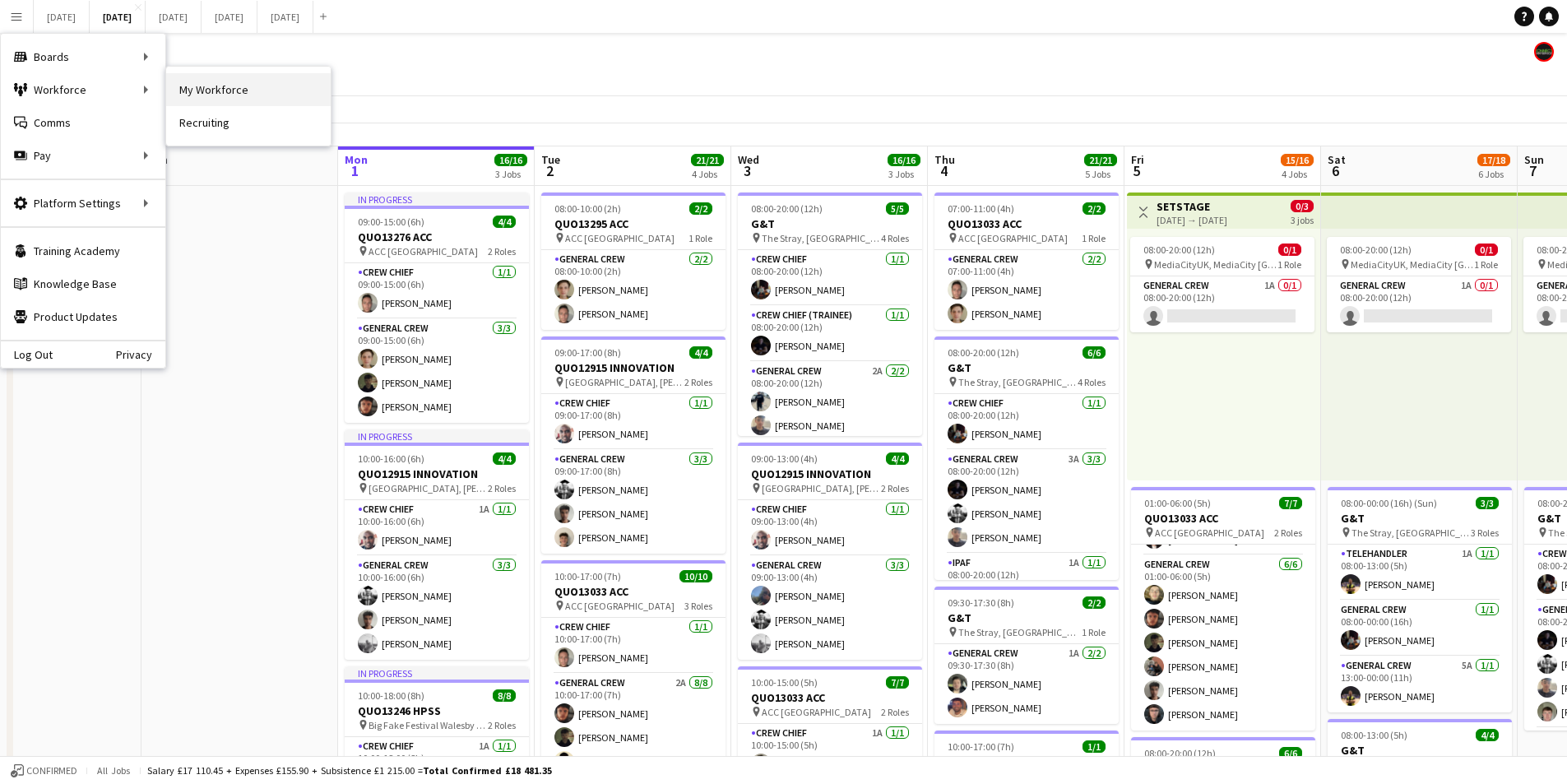
click at [202, 85] on link "My Workforce" at bounding box center [248, 89] width 165 height 33
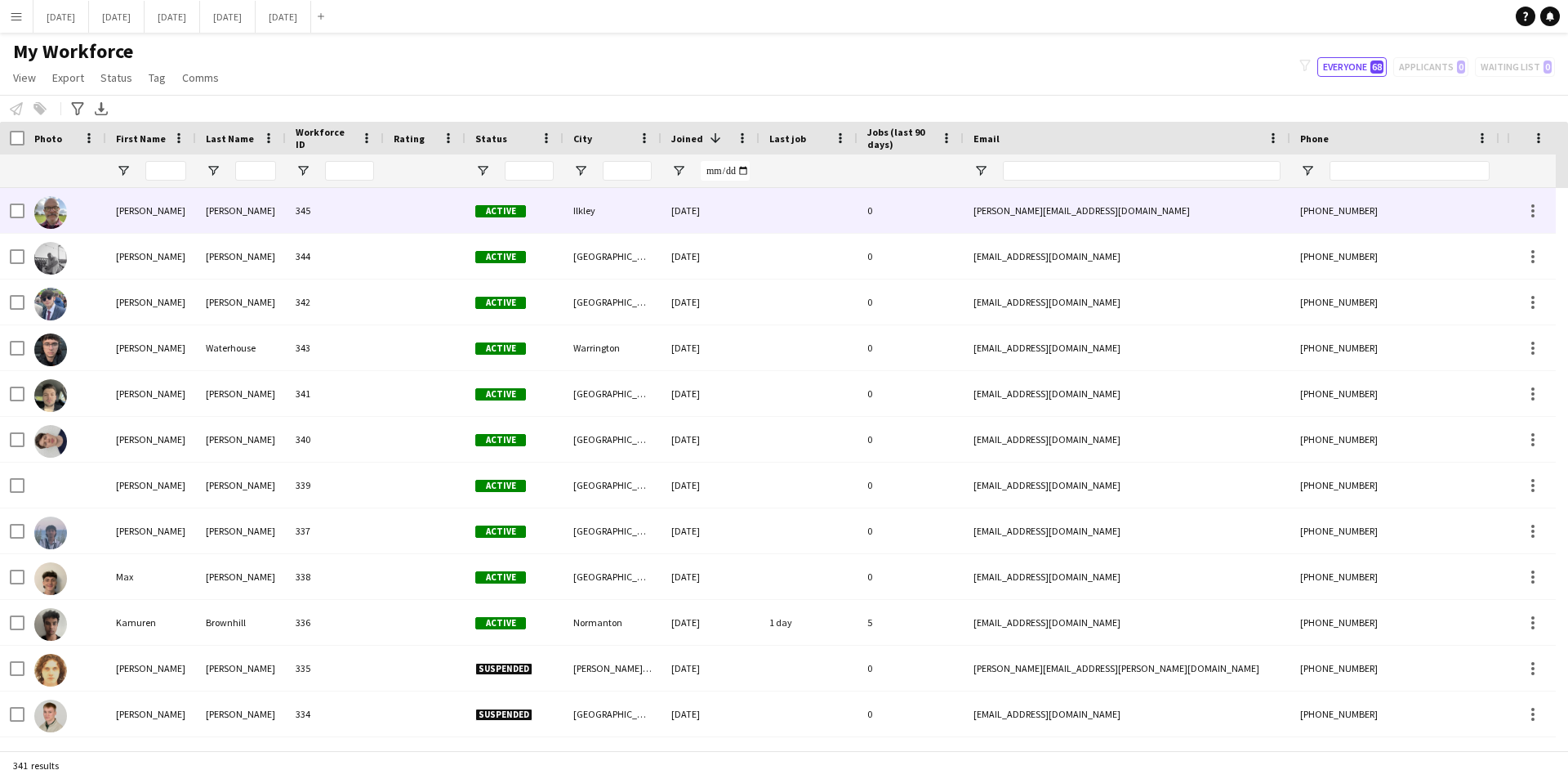
click at [54, 217] on img at bounding box center [51, 212] width 33 height 33
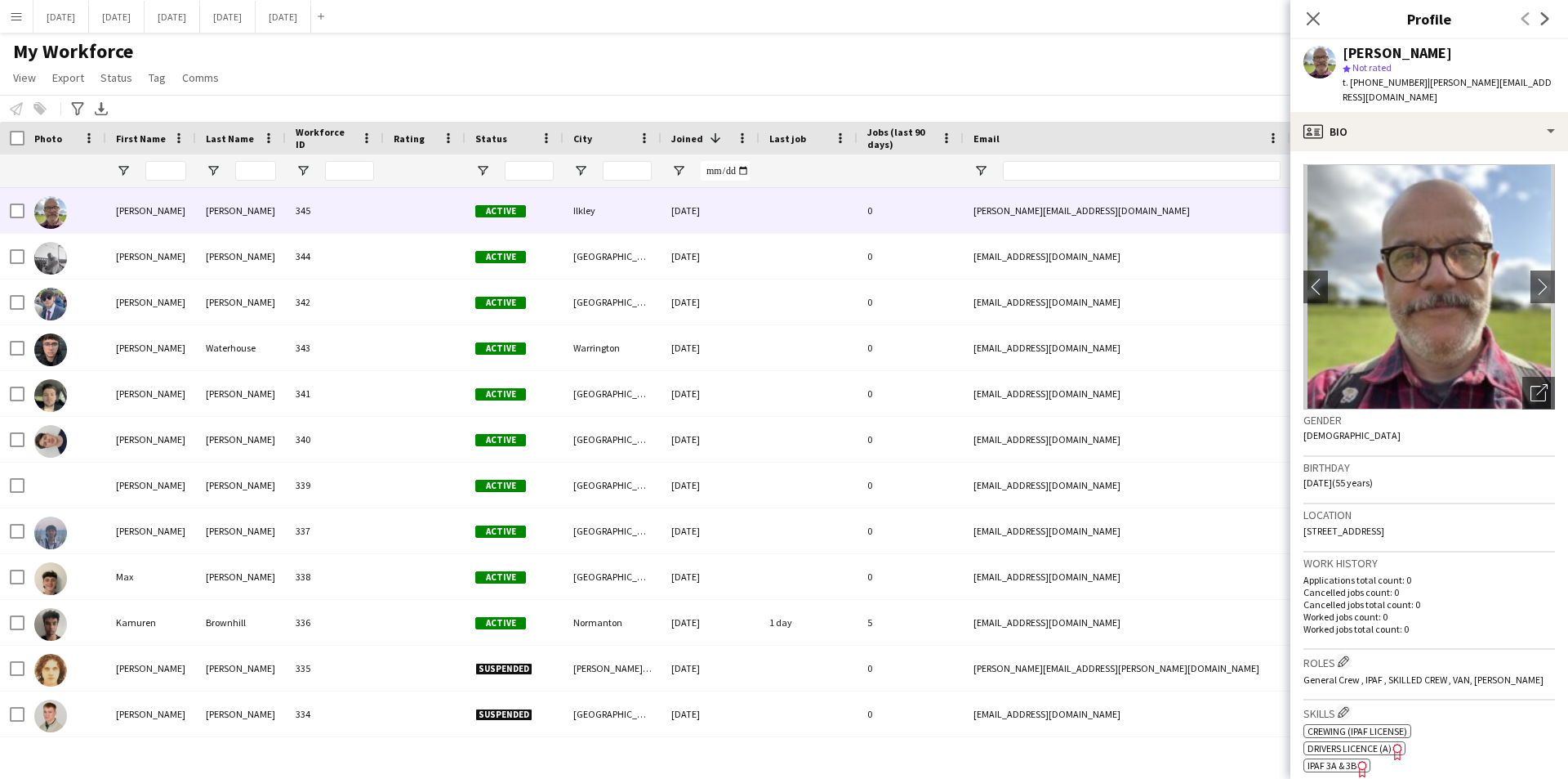
drag, startPoint x: 1311, startPoint y: 21, endPoint x: 971, endPoint y: 233, distance: 400.7
click at [1311, 21] on icon at bounding box center [1313, 19] width 13 height 13
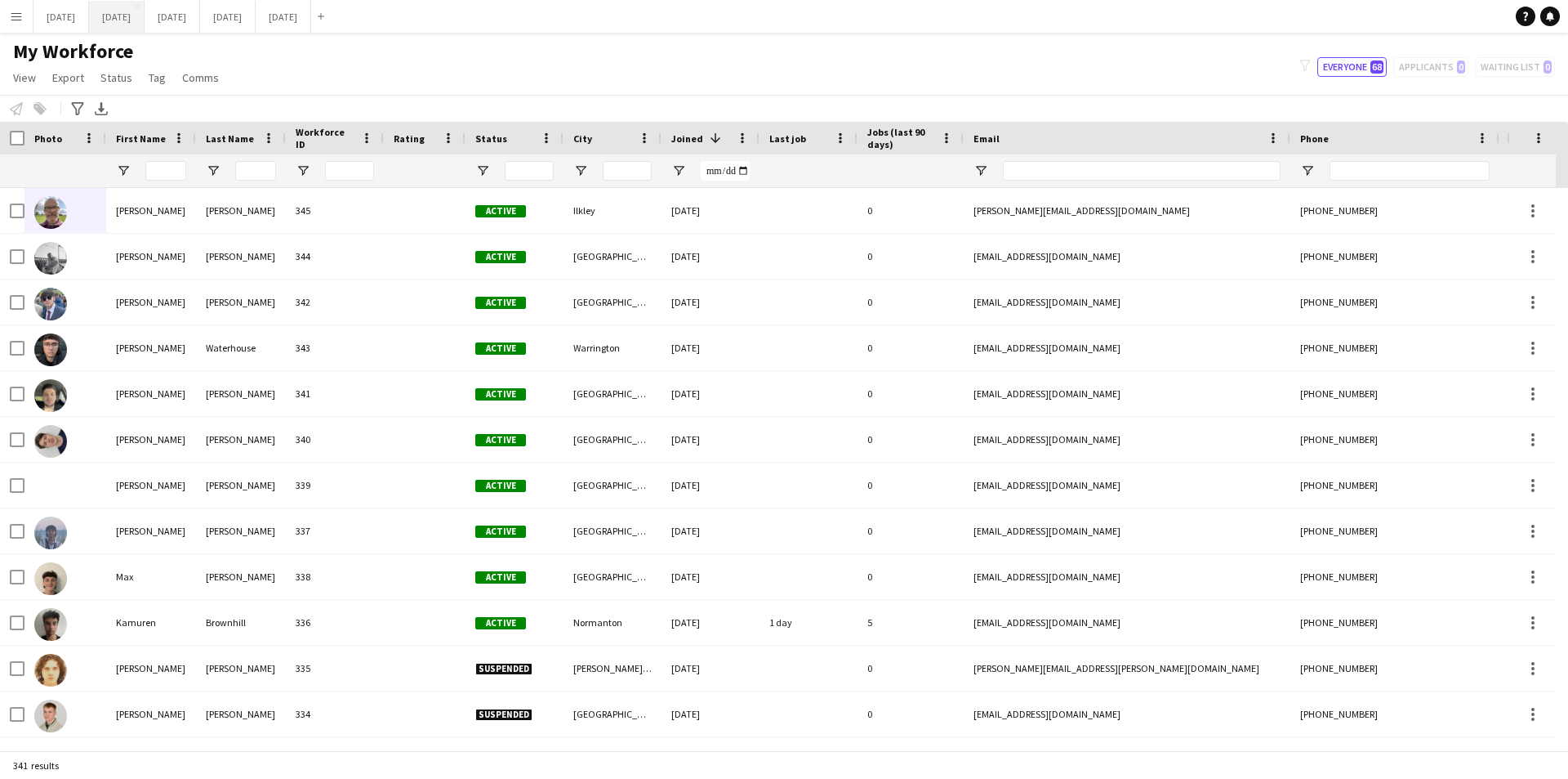
click at [145, 28] on button "[DATE] Close" at bounding box center [117, 16] width 55 height 32
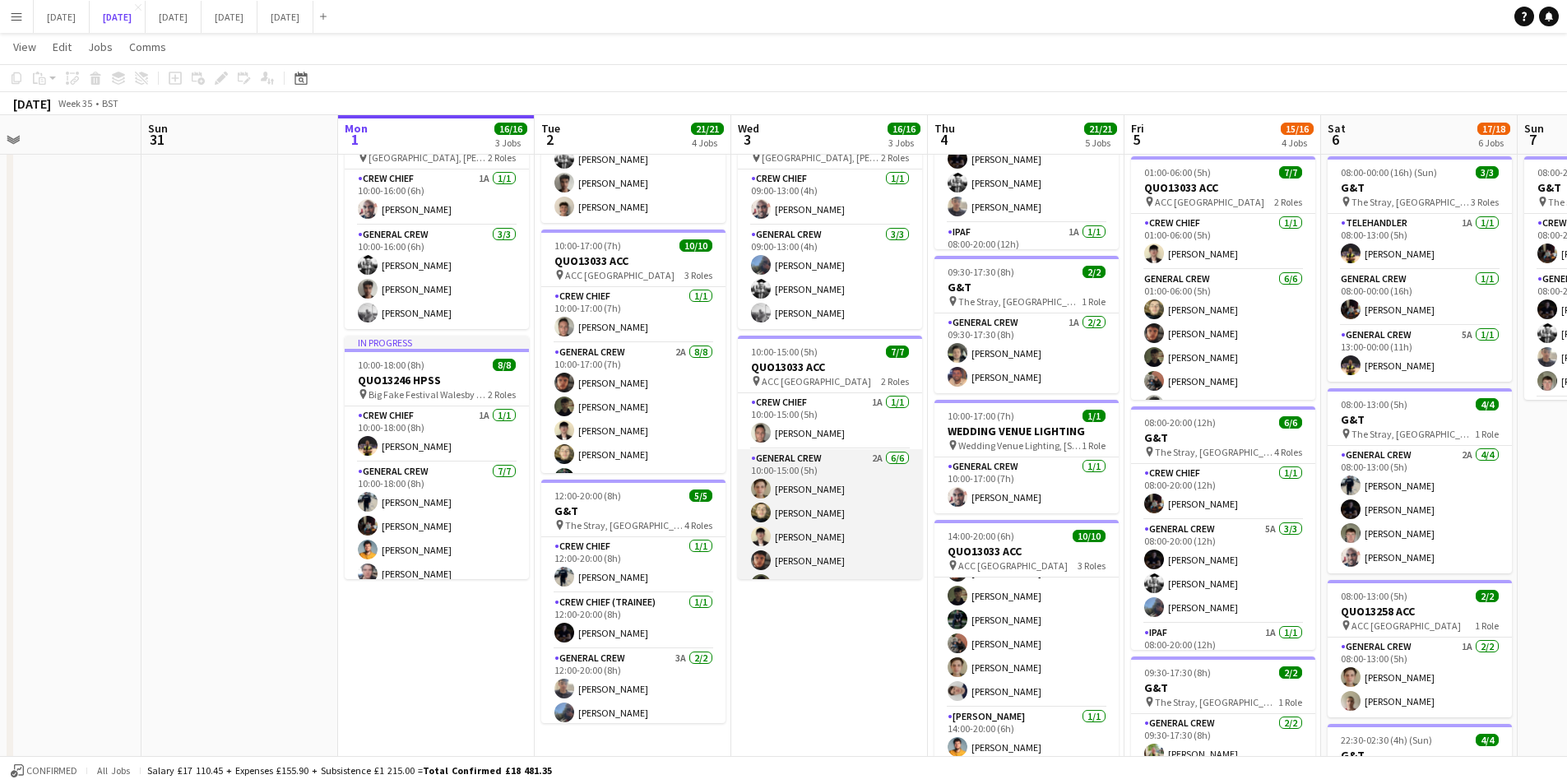
scroll to position [45, 0]
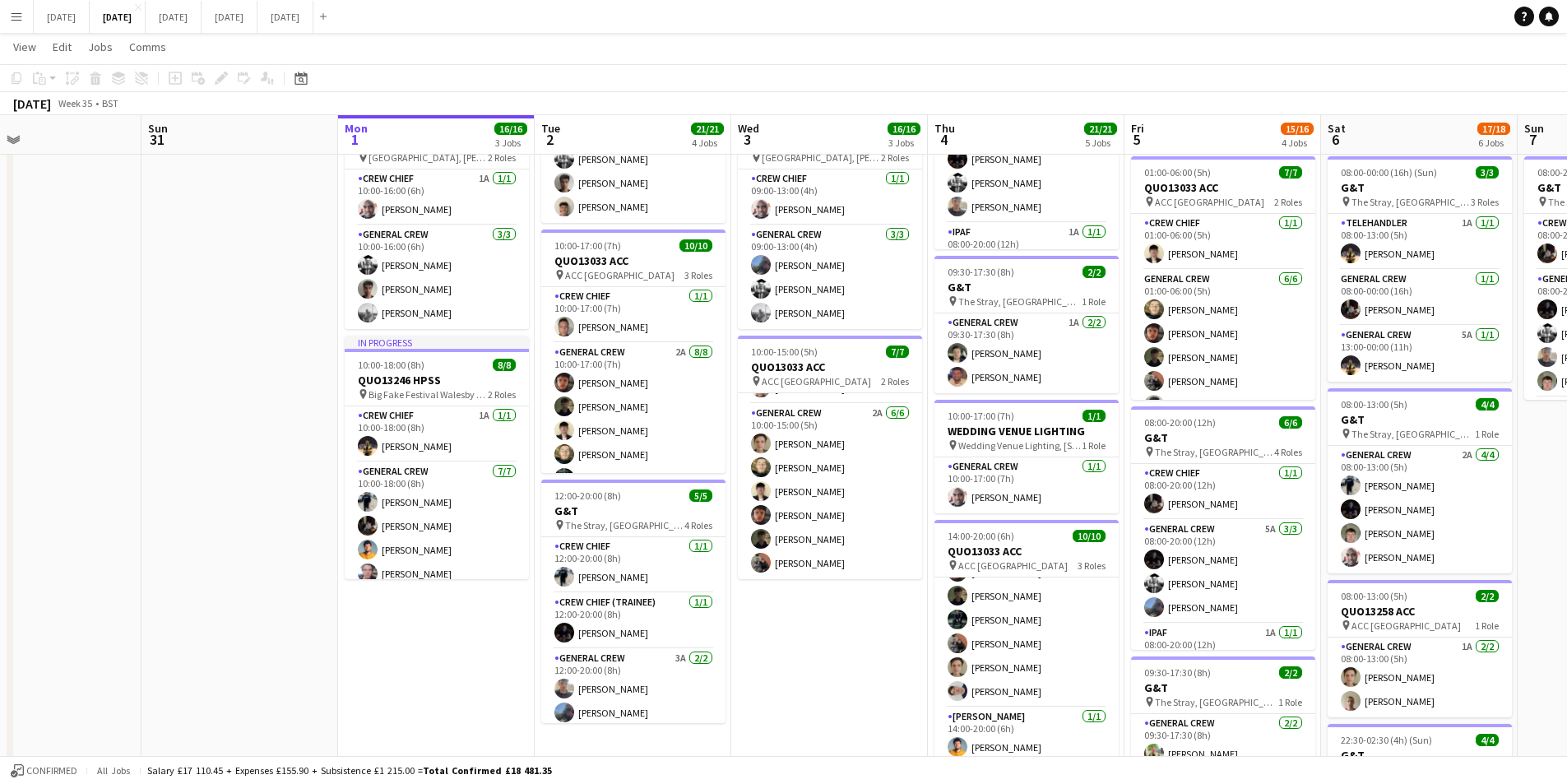
drag, startPoint x: 845, startPoint y: 658, endPoint x: 923, endPoint y: 555, distance: 129.2
click at [662, 622] on app-calendar-viewport "Thu 28 Fri 29 Sat 30 Sun 31 Mon 1 16/16 3 Jobs Tue 2 21/21 4 Jobs Wed 3 16/16 3…" at bounding box center [784, 453] width 1567 height 1436
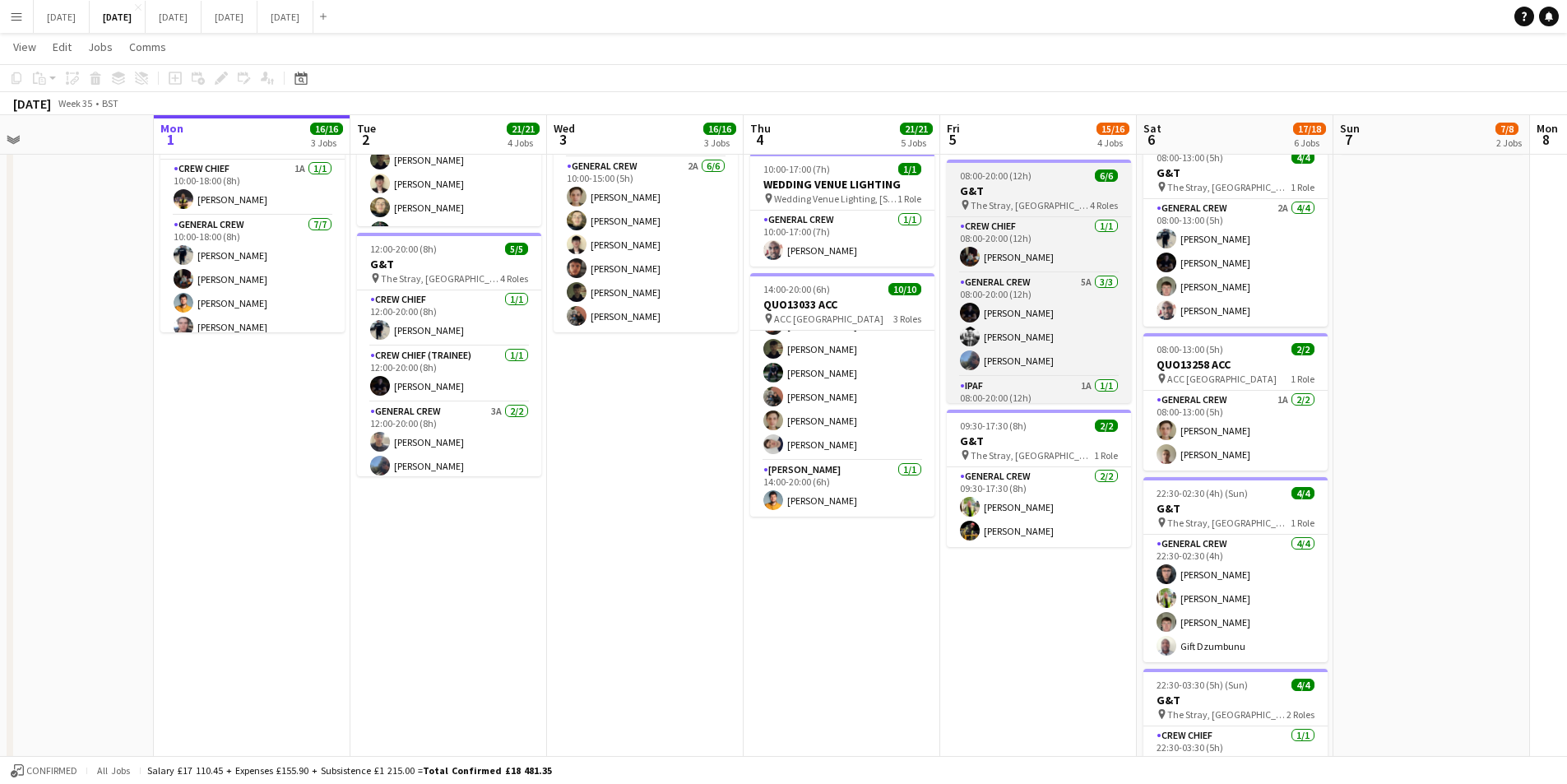
scroll to position [85, 0]
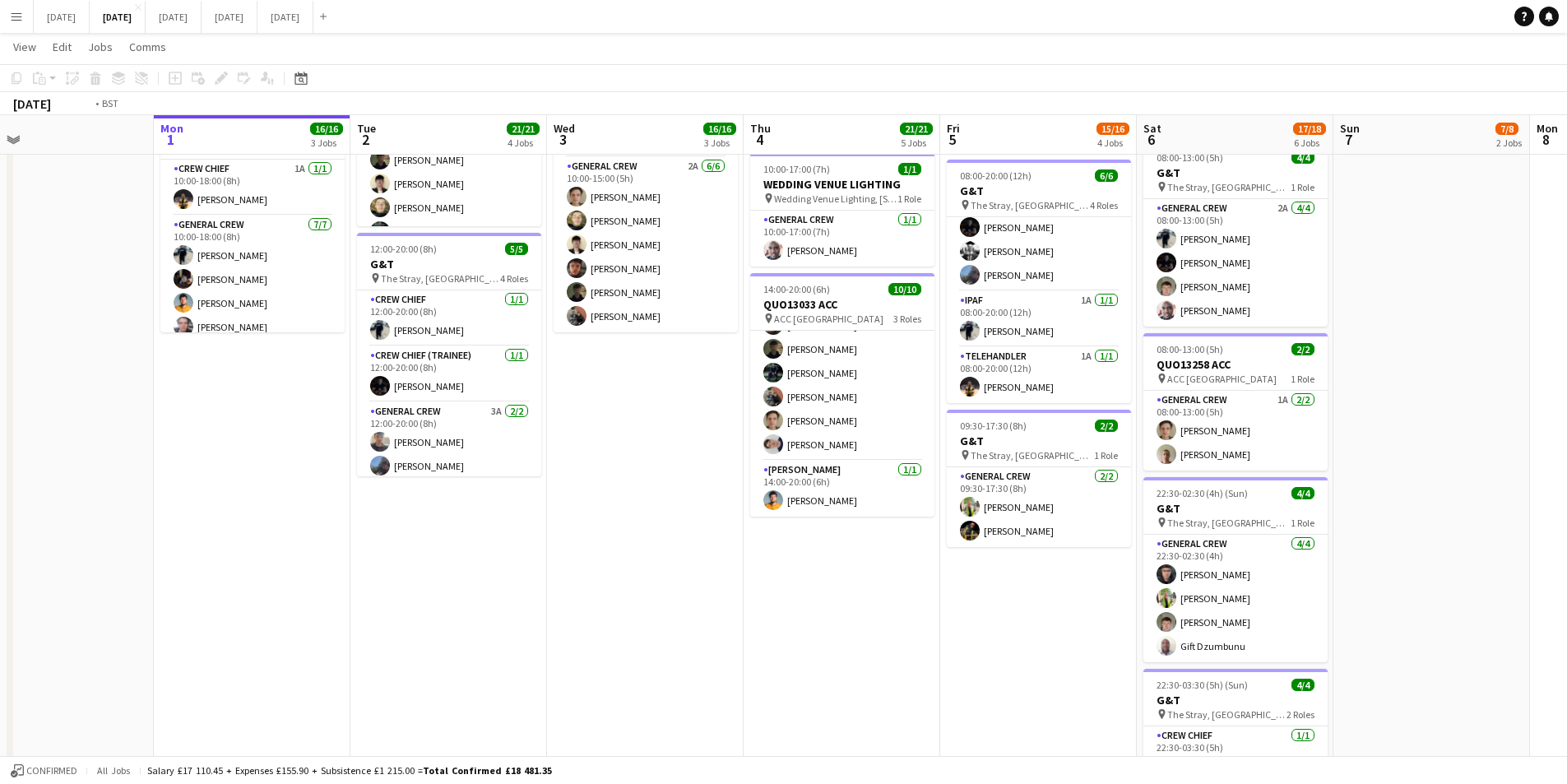
drag, startPoint x: 995, startPoint y: 612, endPoint x: 914, endPoint y: 591, distance: 83.7
click at [914, 591] on app-calendar-viewport "Fri 29 Sat 30 Sun 31 Mon 1 16/16 3 Jobs Tue 2 21/21 4 Jobs Wed 3 16/16 3 Jobs T…" at bounding box center [784, 206] width 1567 height 1436
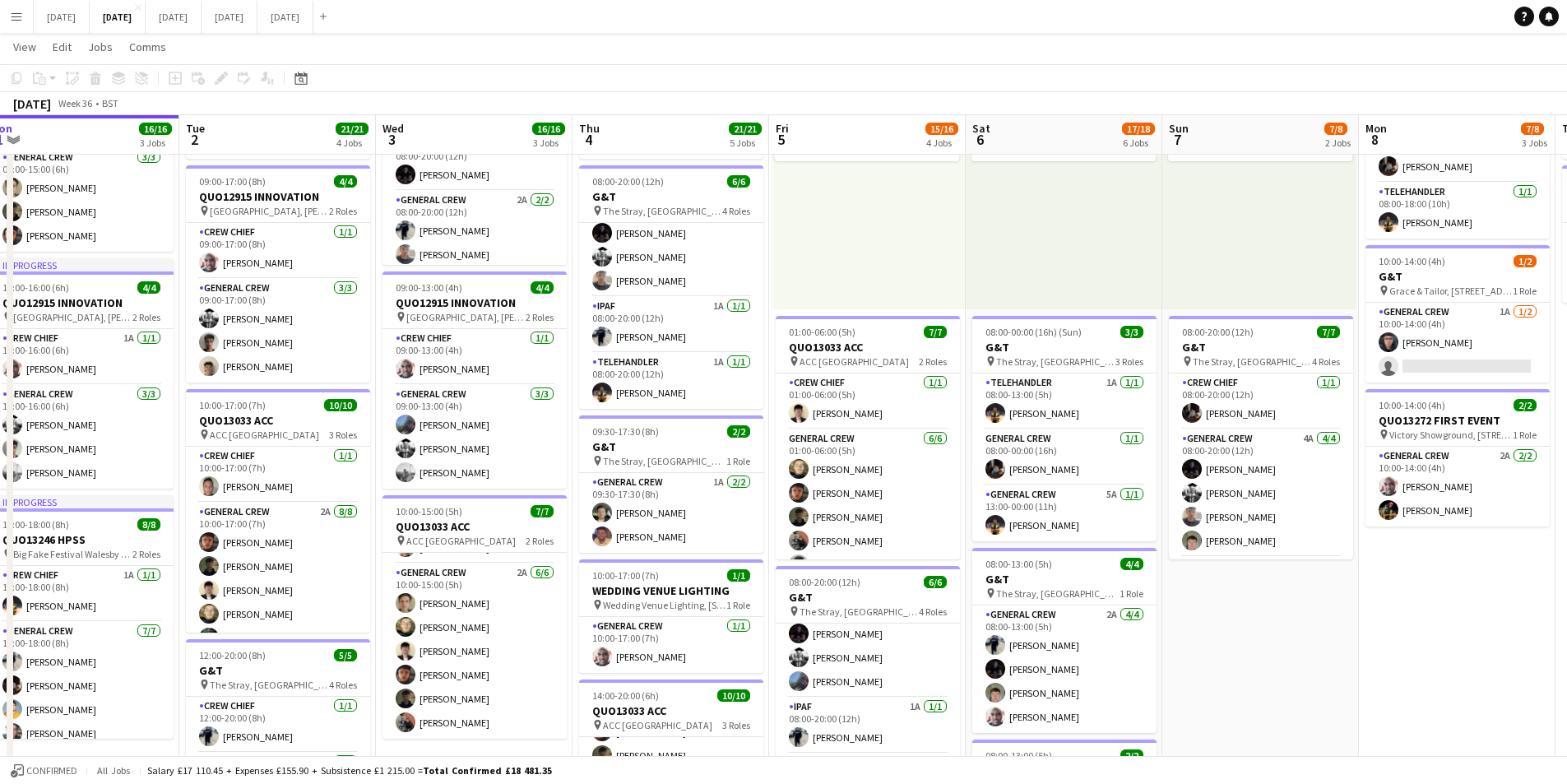
scroll to position [0, 571]
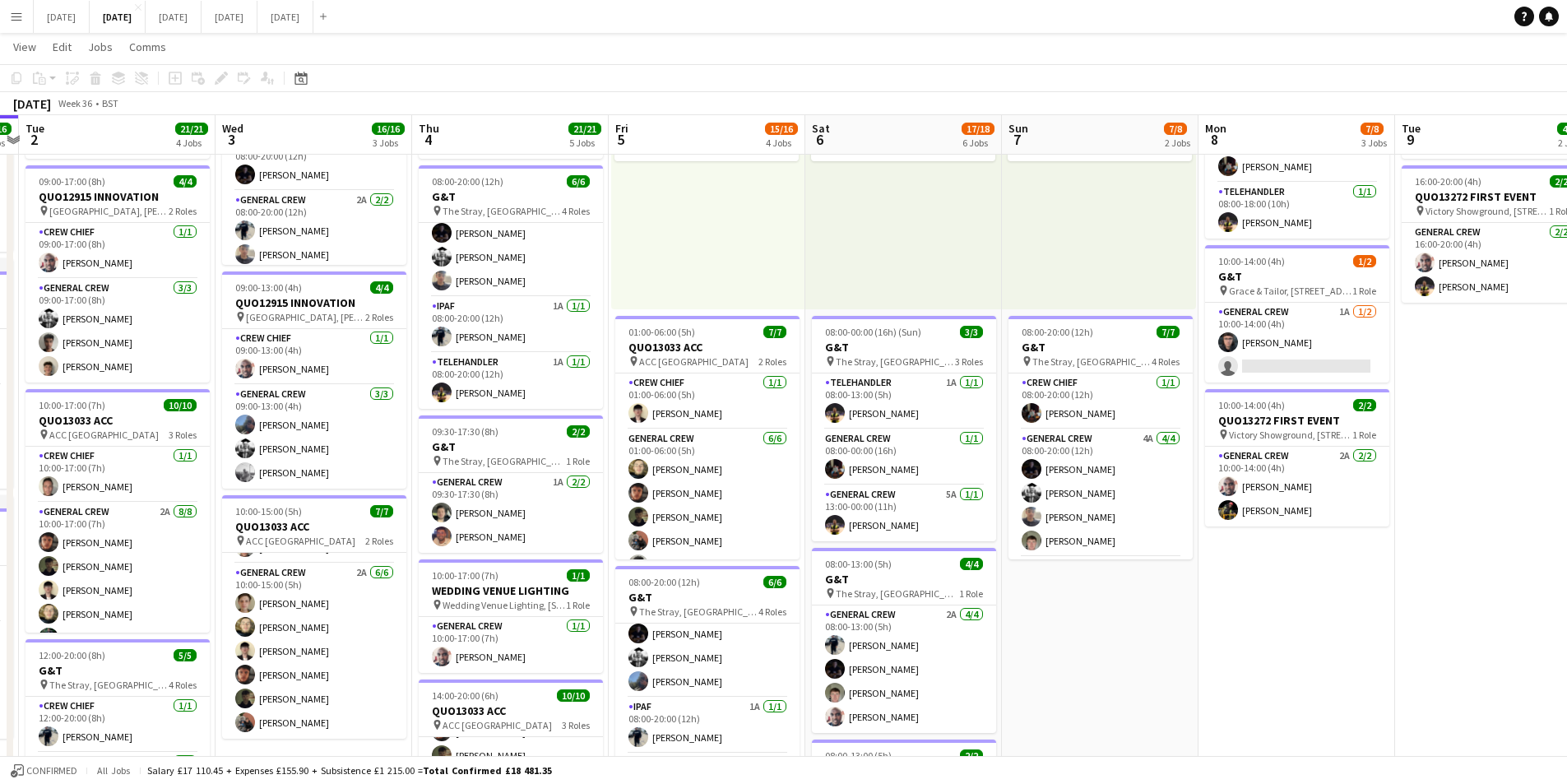
drag, startPoint x: 1396, startPoint y: 585, endPoint x: 1236, endPoint y: 558, distance: 162.3
click at [1236, 558] on app-calendar-viewport "Sat 30 Sun 31 Mon 1 16/16 3 Jobs Tue 2 21/21 4 Jobs Wed 3 16/16 3 Jobs Thu 4 21…" at bounding box center [784, 612] width 1567 height 1436
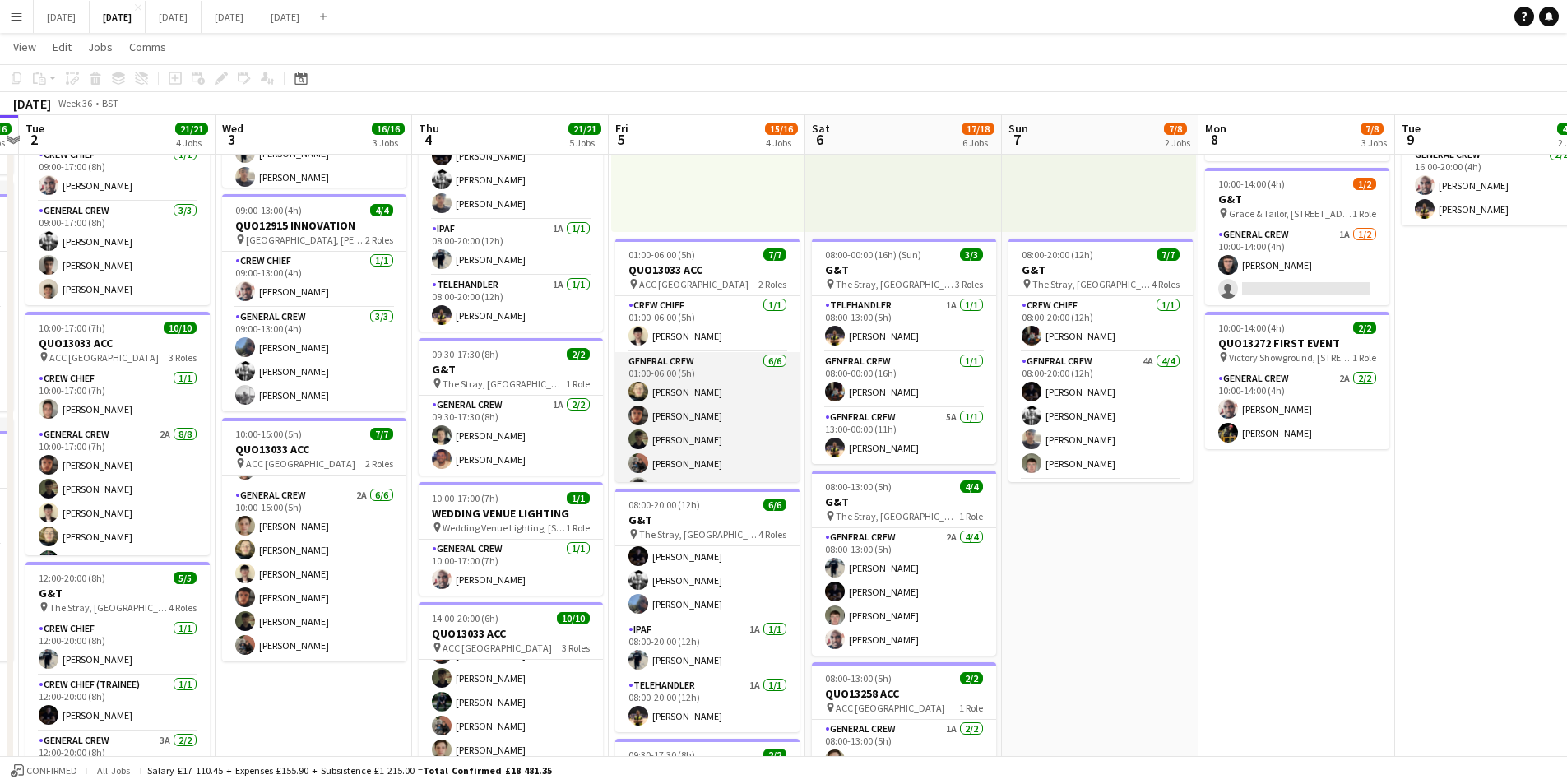
scroll to position [45, 0]
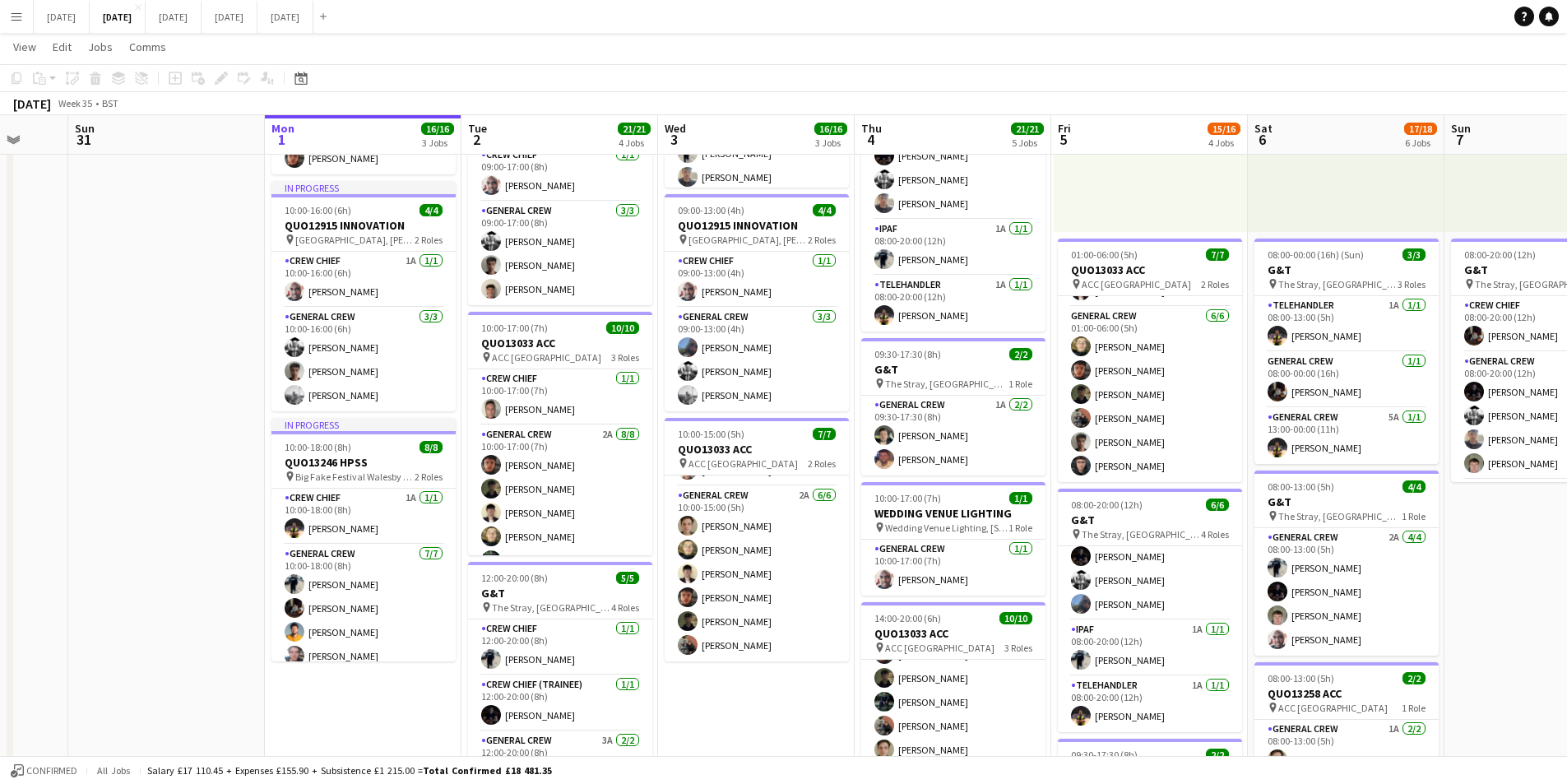
drag, startPoint x: 1051, startPoint y: 608, endPoint x: 1298, endPoint y: 618, distance: 247.2
click at [1298, 618] on app-calendar-viewport "Fri 29 Sat 30 Sun 31 Mon 1 16/16 3 Jobs Tue 2 21/21 4 Jobs Wed 3 16/16 3 Jobs T…" at bounding box center [784, 535] width 1567 height 1436
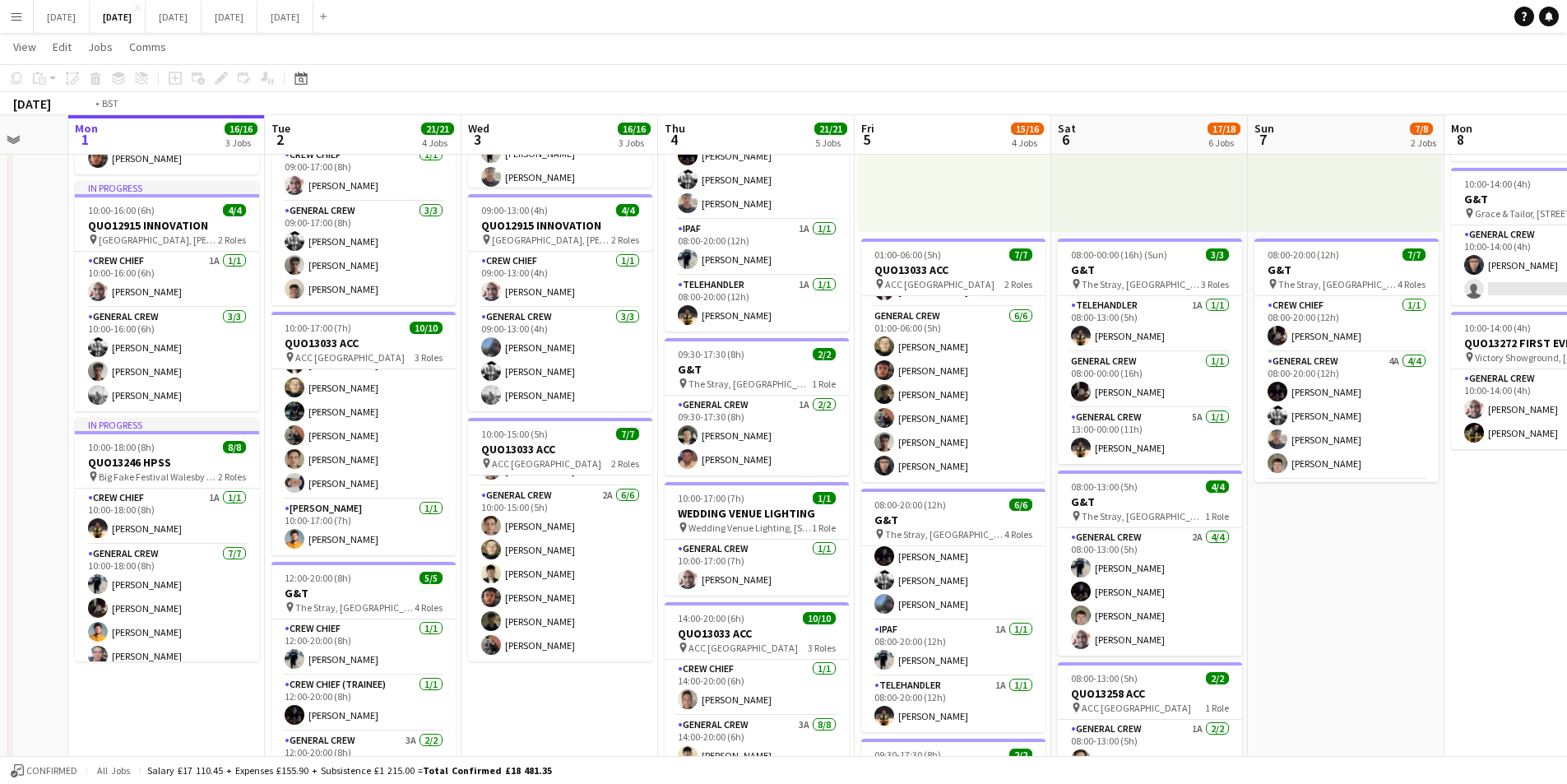
scroll to position [0, 753]
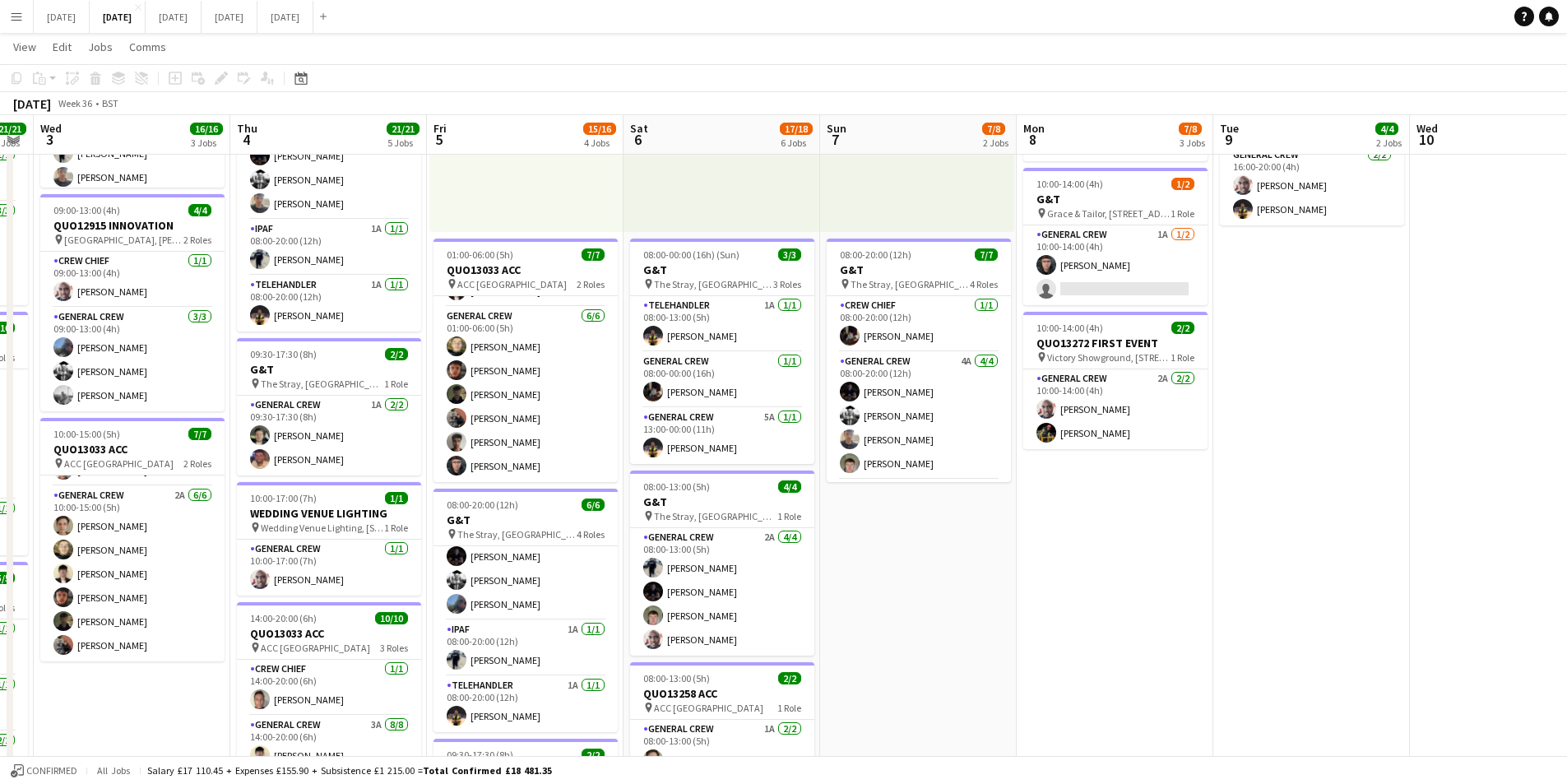
drag, startPoint x: 1445, startPoint y: 599, endPoint x: 1010, endPoint y: 629, distance: 436.0
click at [1016, 623] on app-calendar-viewport "Sat 30 Sun 31 Mon 1 16/16 3 Jobs Tue 2 21/21 4 Jobs Wed 3 16/16 3 Jobs Thu 4 21…" at bounding box center [784, 535] width 1567 height 1436
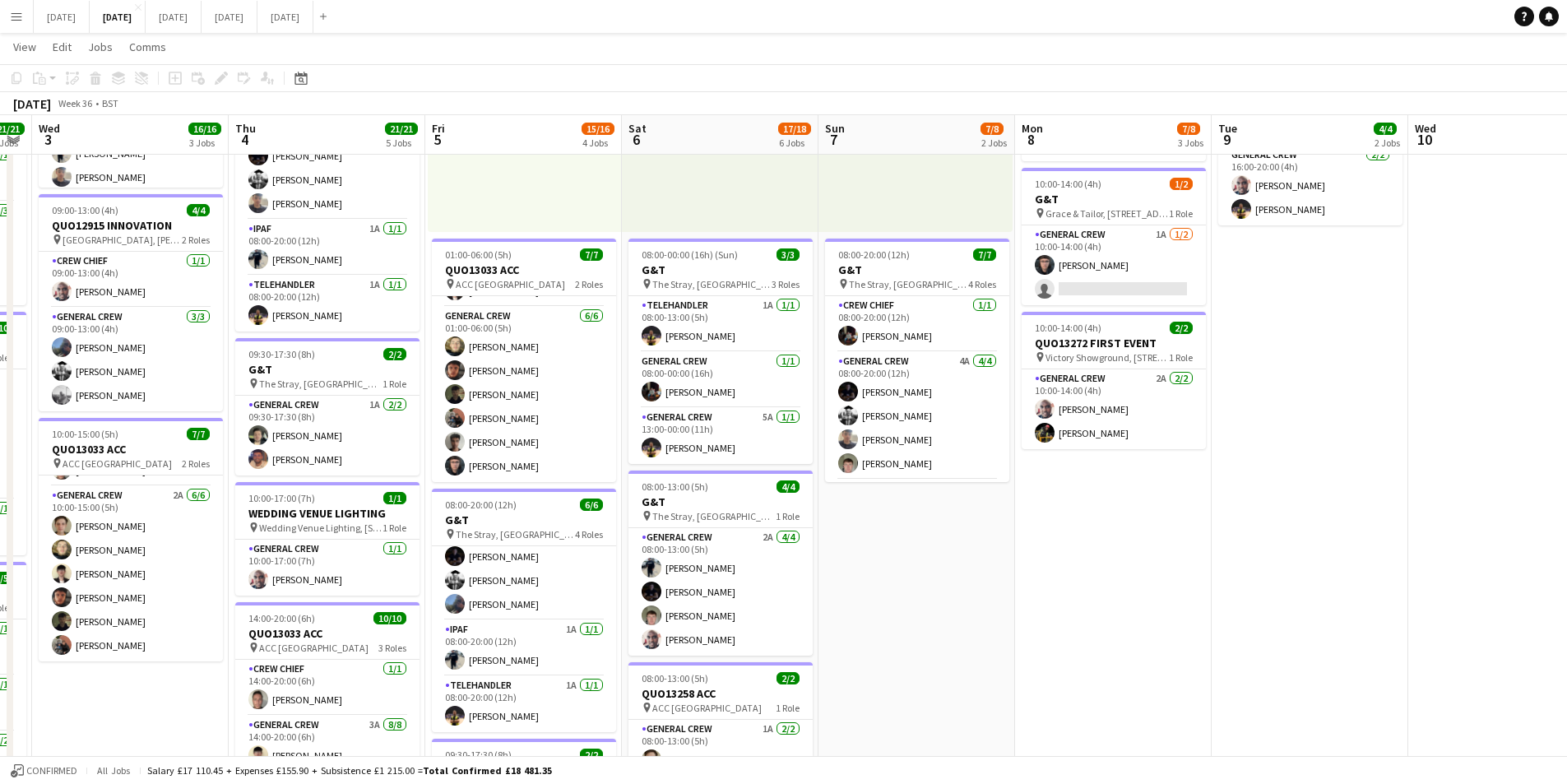
scroll to position [0, 0]
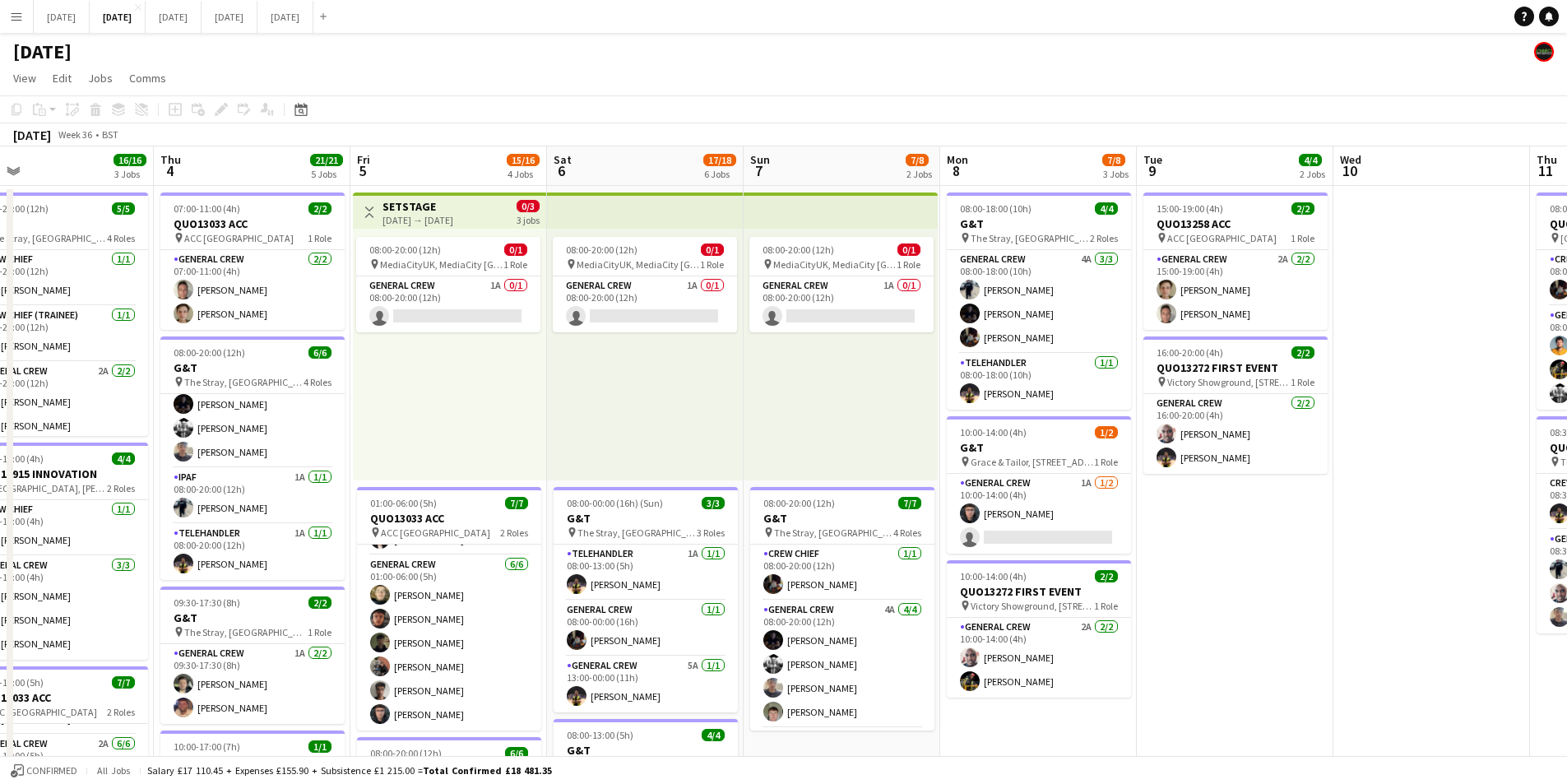
drag, startPoint x: 1312, startPoint y: 605, endPoint x: 996, endPoint y: 570, distance: 317.9
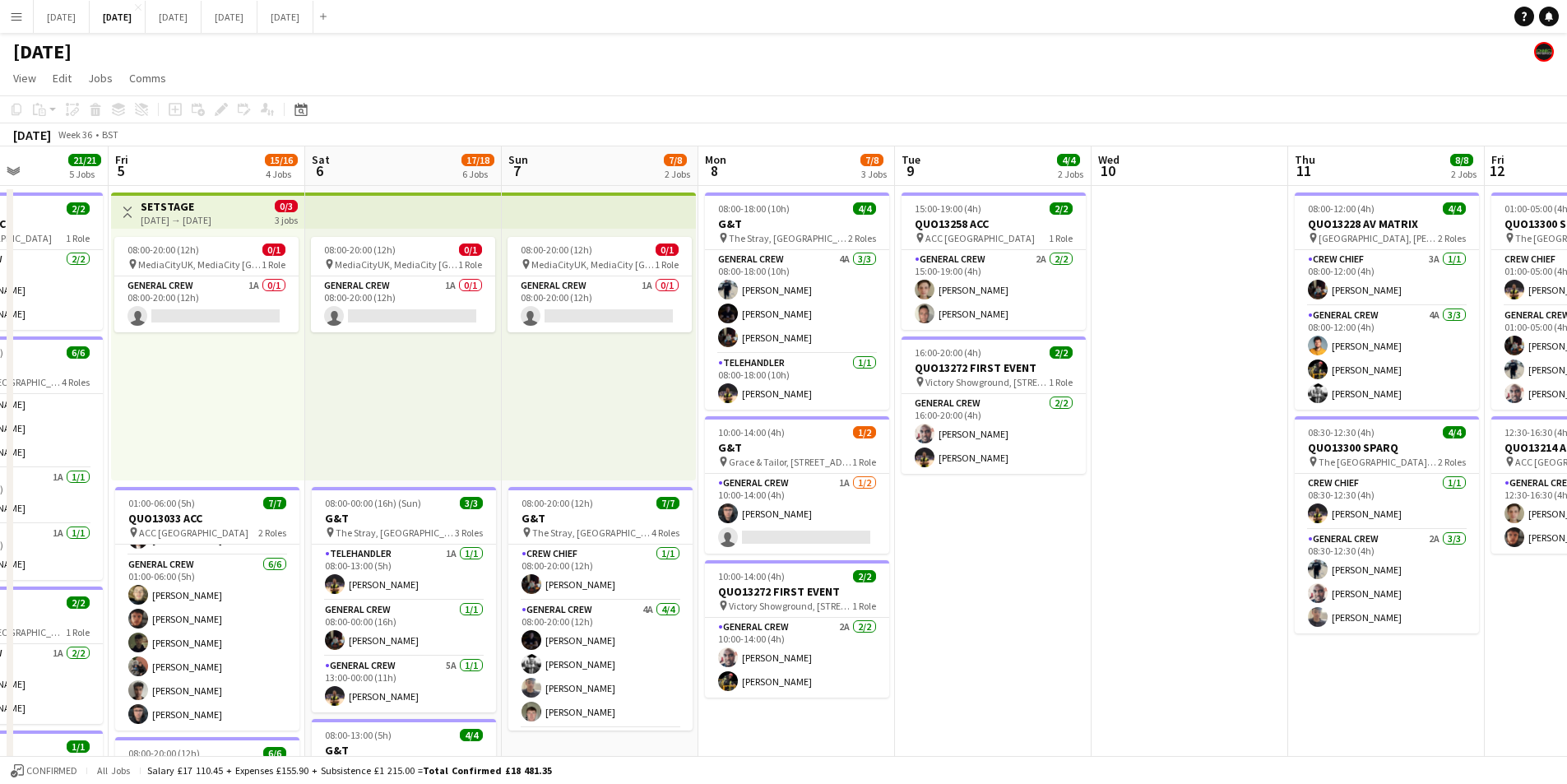
scroll to position [0, 515]
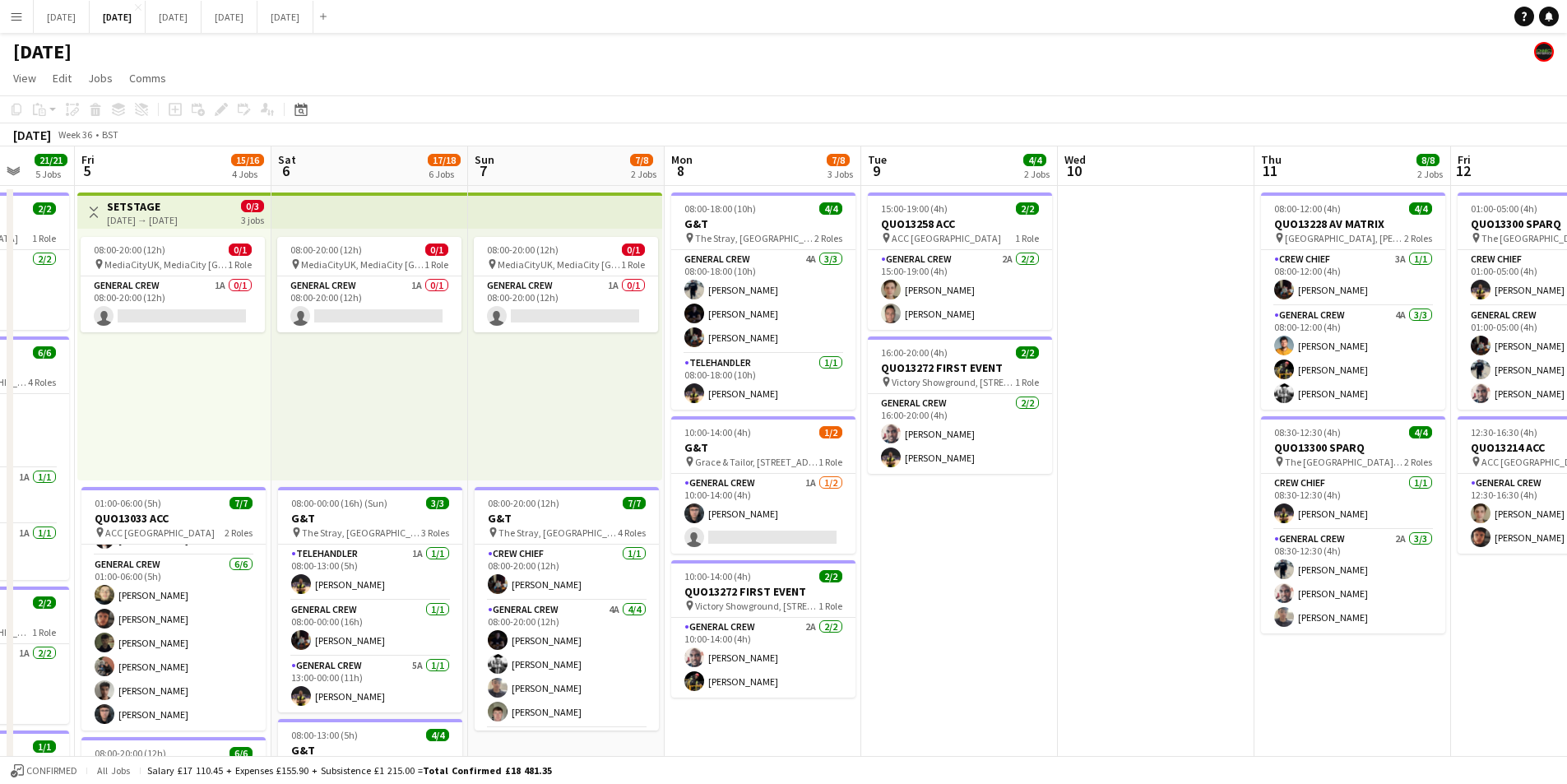
drag, startPoint x: 1113, startPoint y: 568, endPoint x: 1079, endPoint y: 568, distance: 34.0
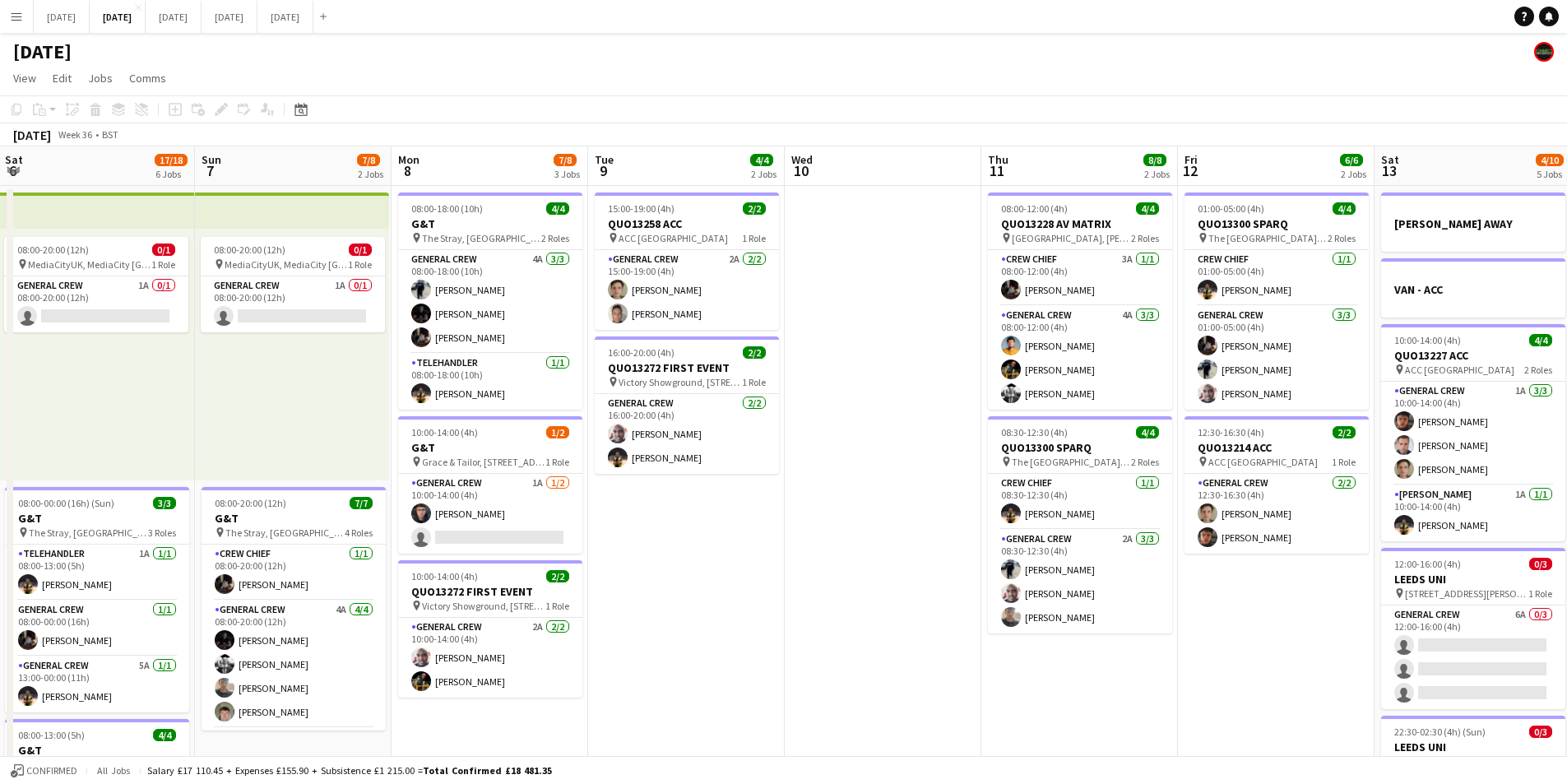
drag, startPoint x: 1218, startPoint y: 520, endPoint x: 1142, endPoint y: 535, distance: 77.5
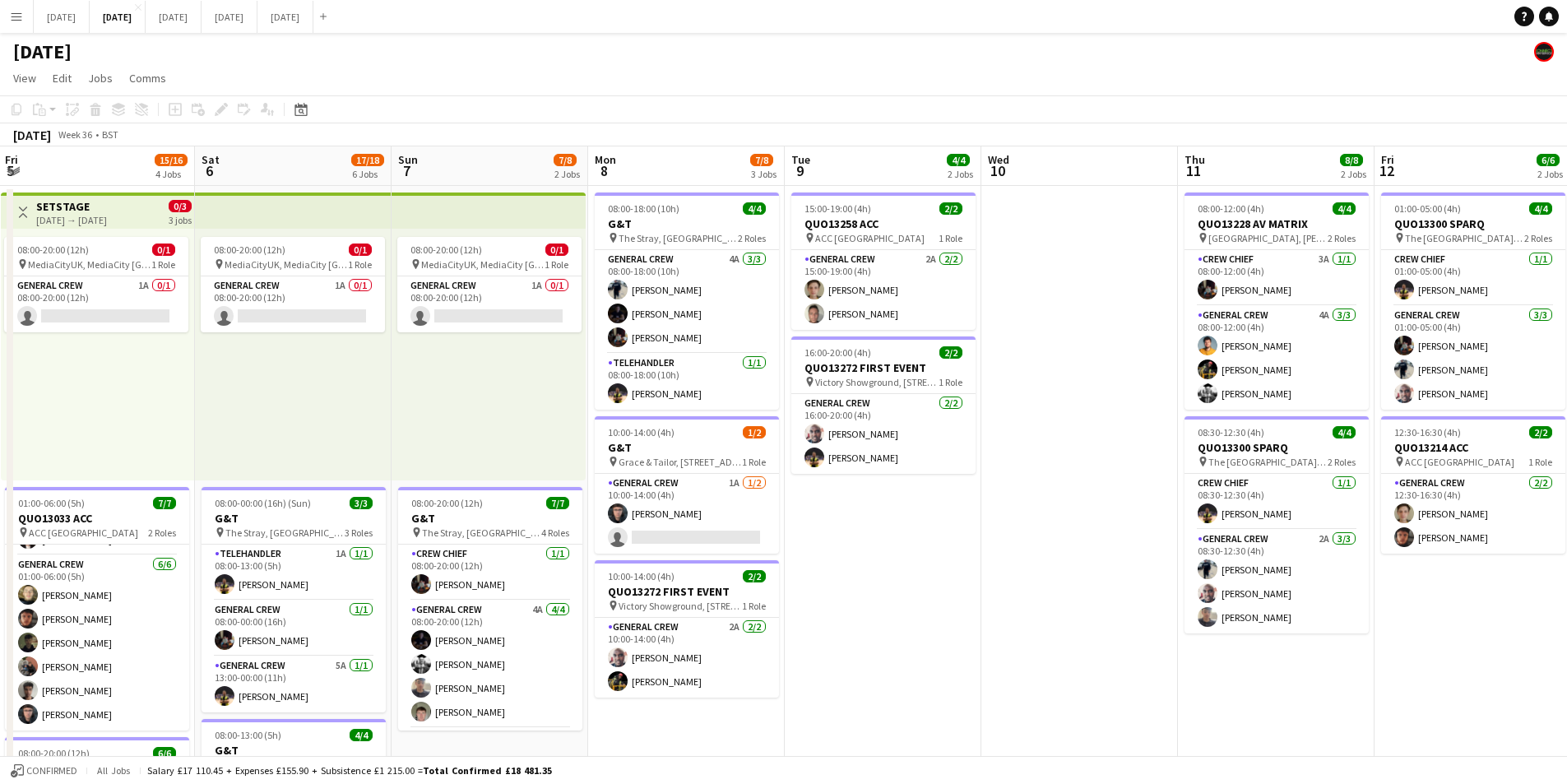
scroll to position [0, 506]
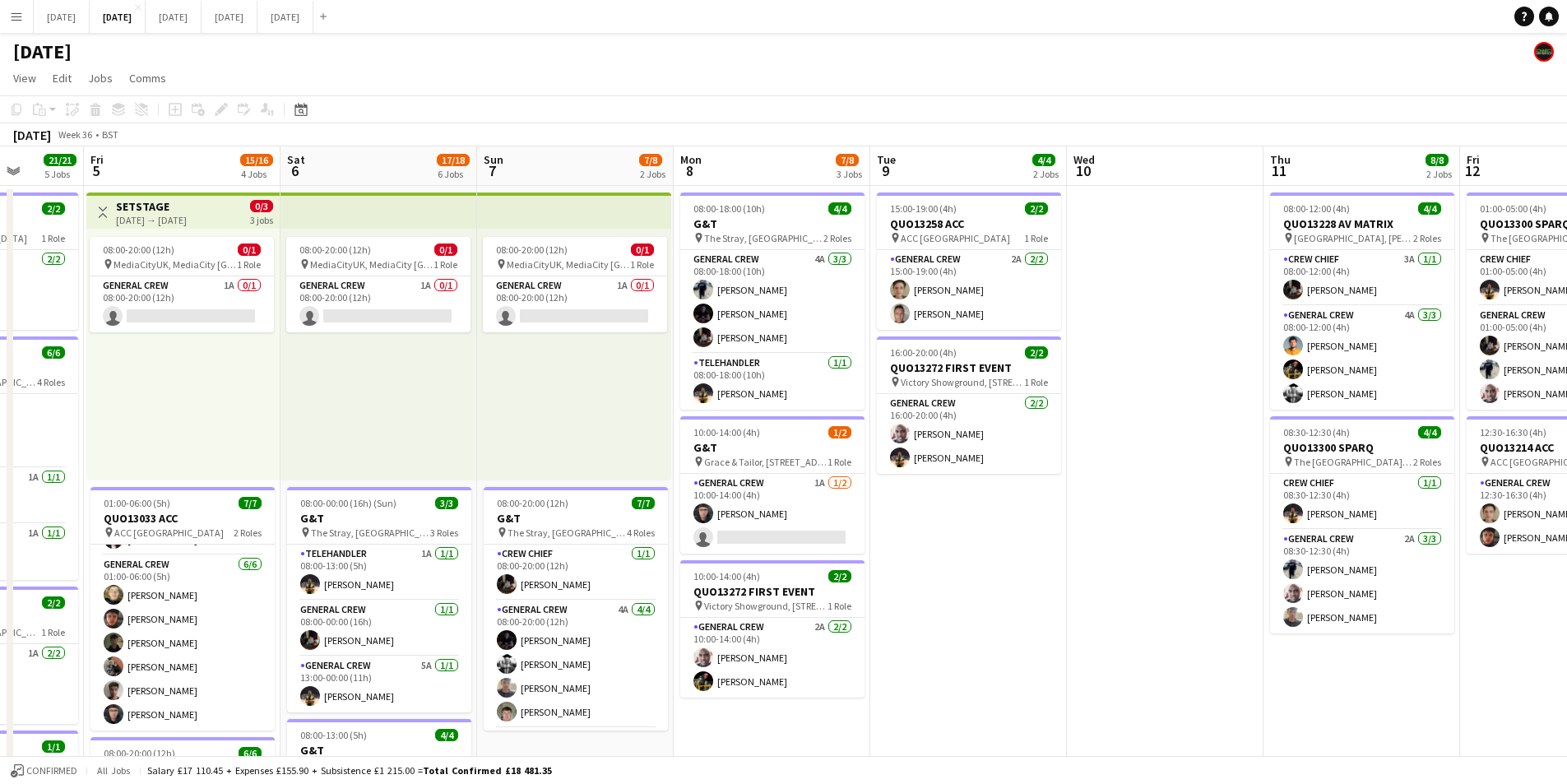
drag, startPoint x: 984, startPoint y: 601, endPoint x: 1004, endPoint y: 598, distance: 20.2
drag, startPoint x: 1137, startPoint y: 629, endPoint x: 925, endPoint y: 609, distance: 212.9
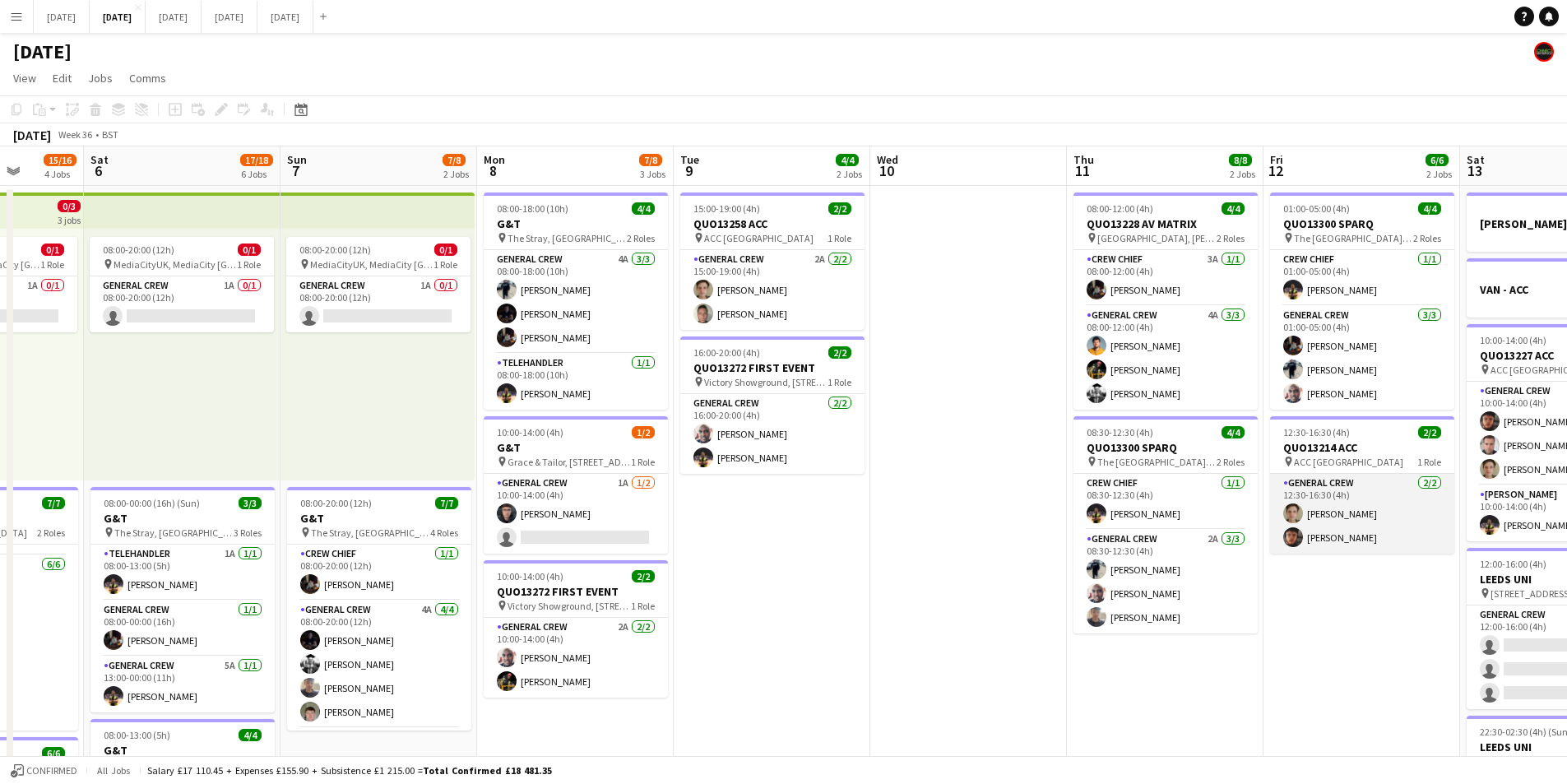
scroll to position [0, 522]
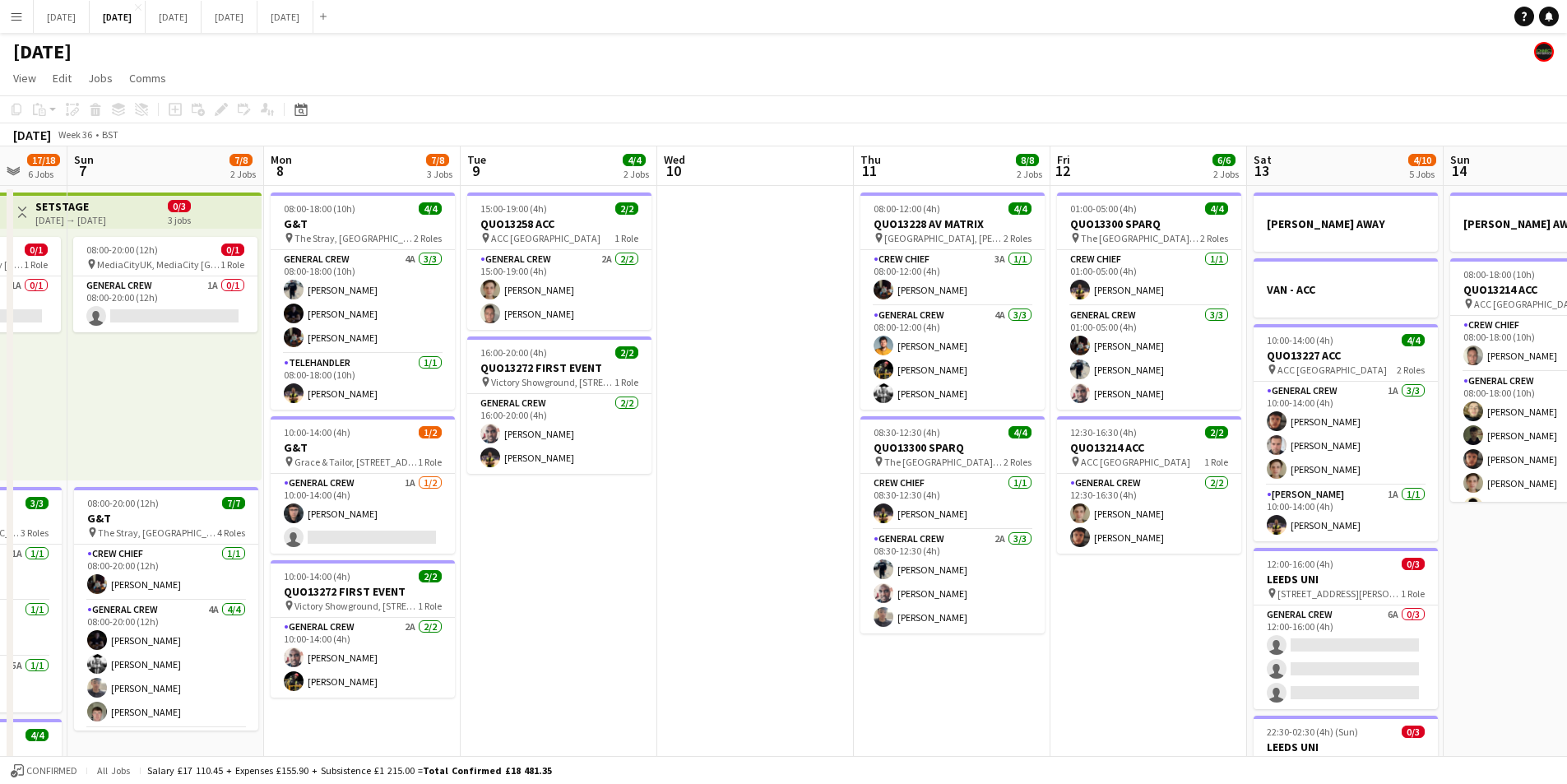
drag, startPoint x: 1157, startPoint y: 625, endPoint x: 1030, endPoint y: 638, distance: 127.7
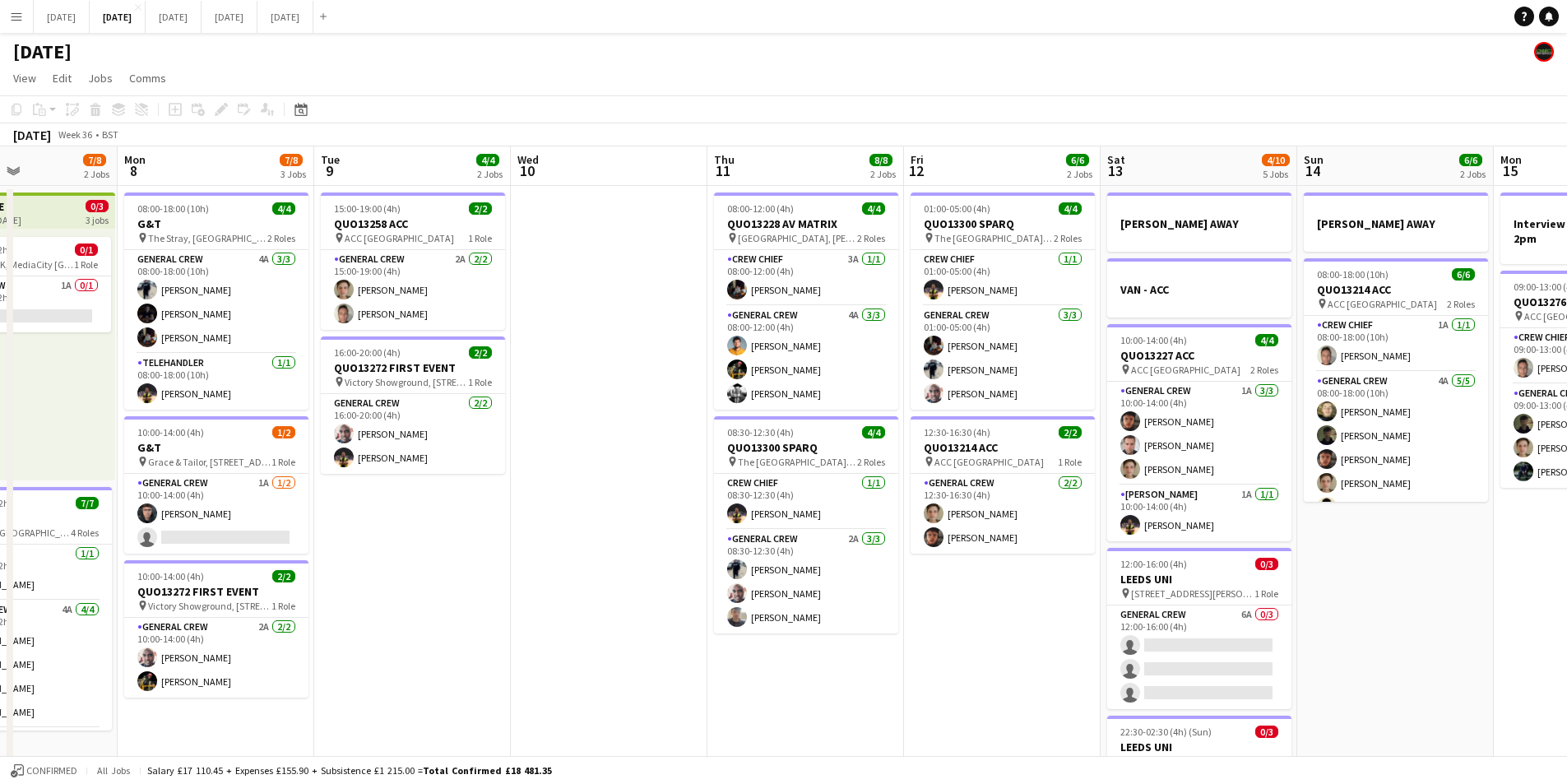
scroll to position [0, 482]
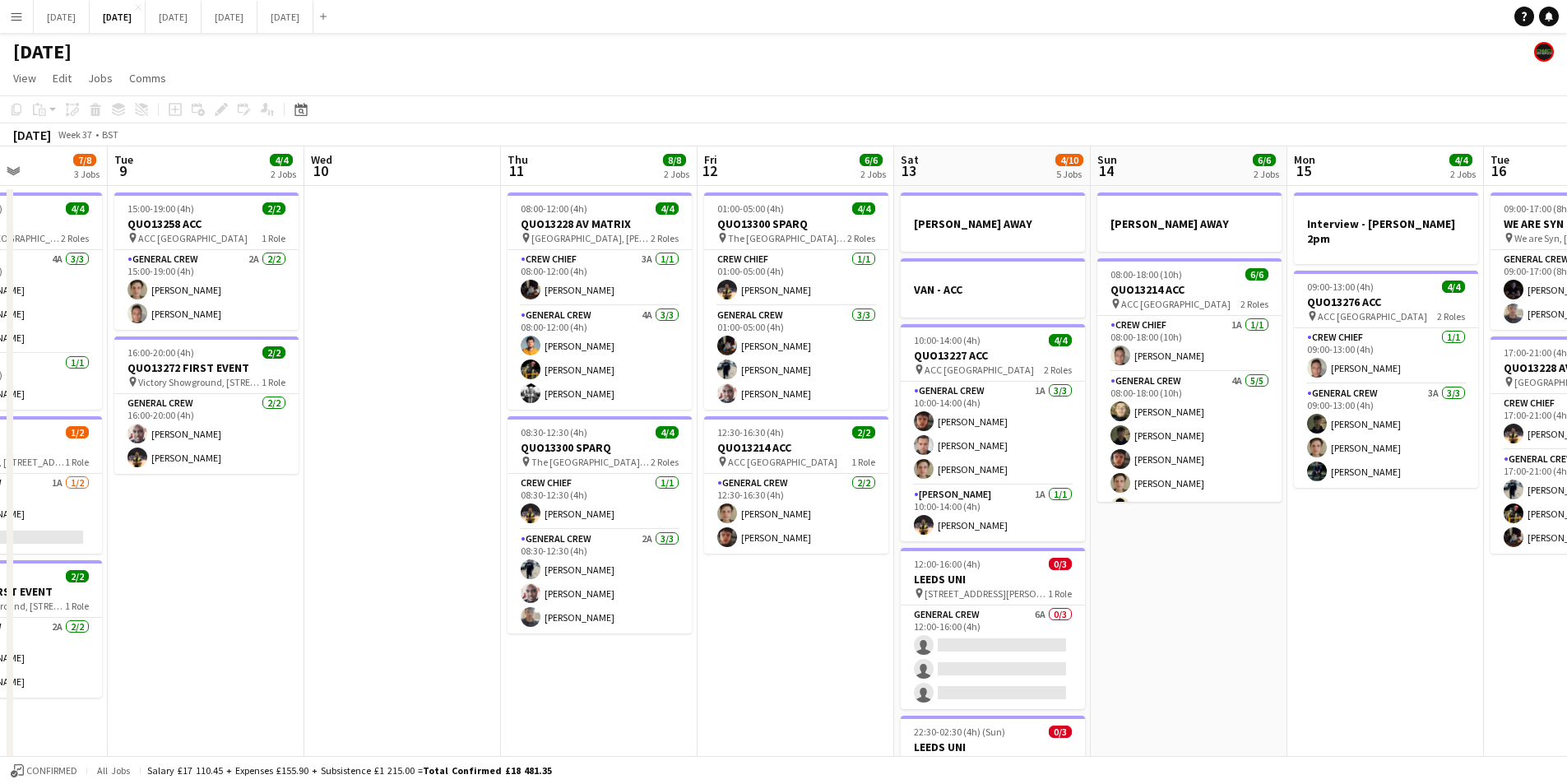
drag, startPoint x: 1119, startPoint y: 613, endPoint x: 848, endPoint y: 598, distance: 271.4
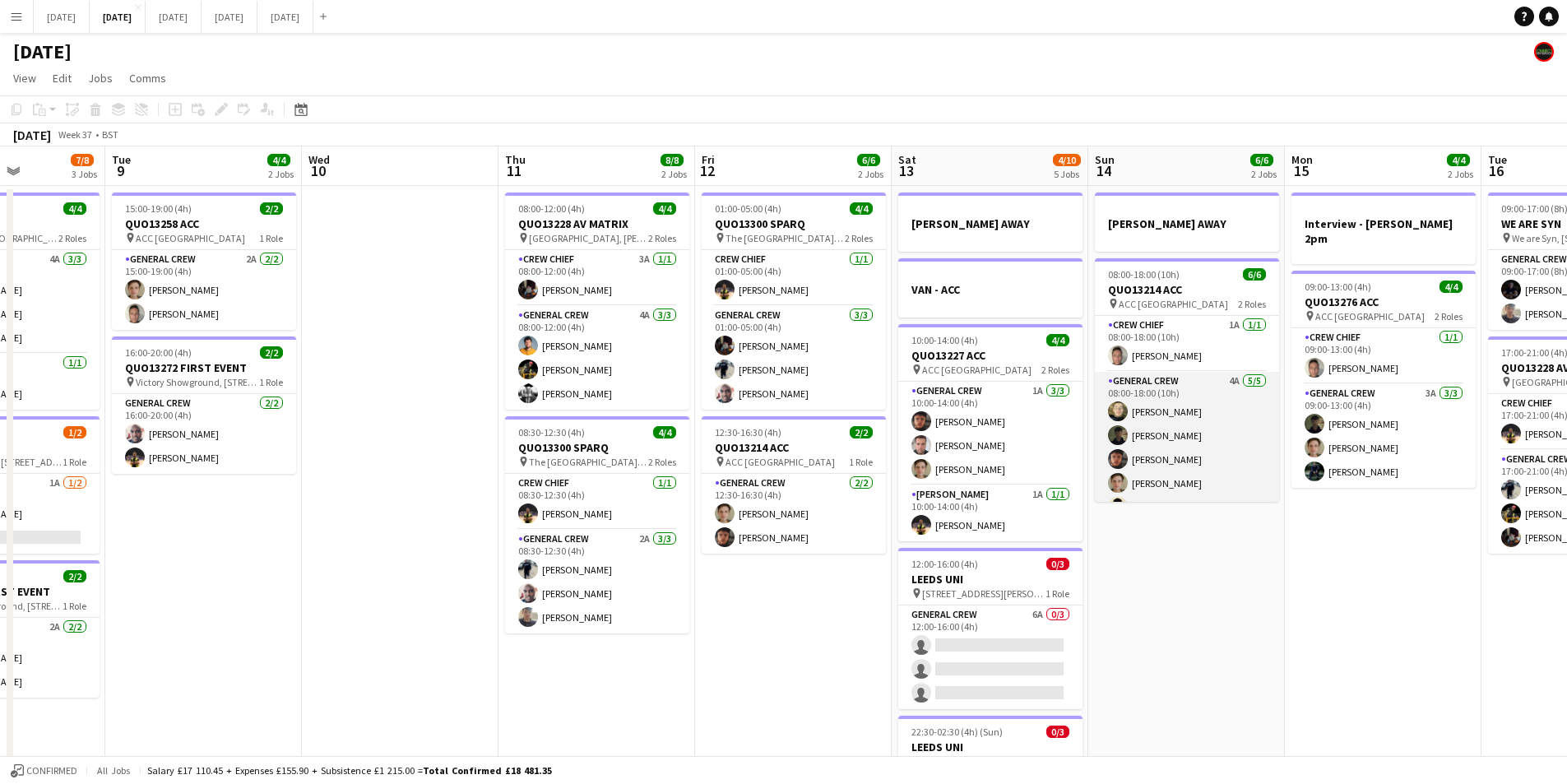
scroll to position [22, 0]
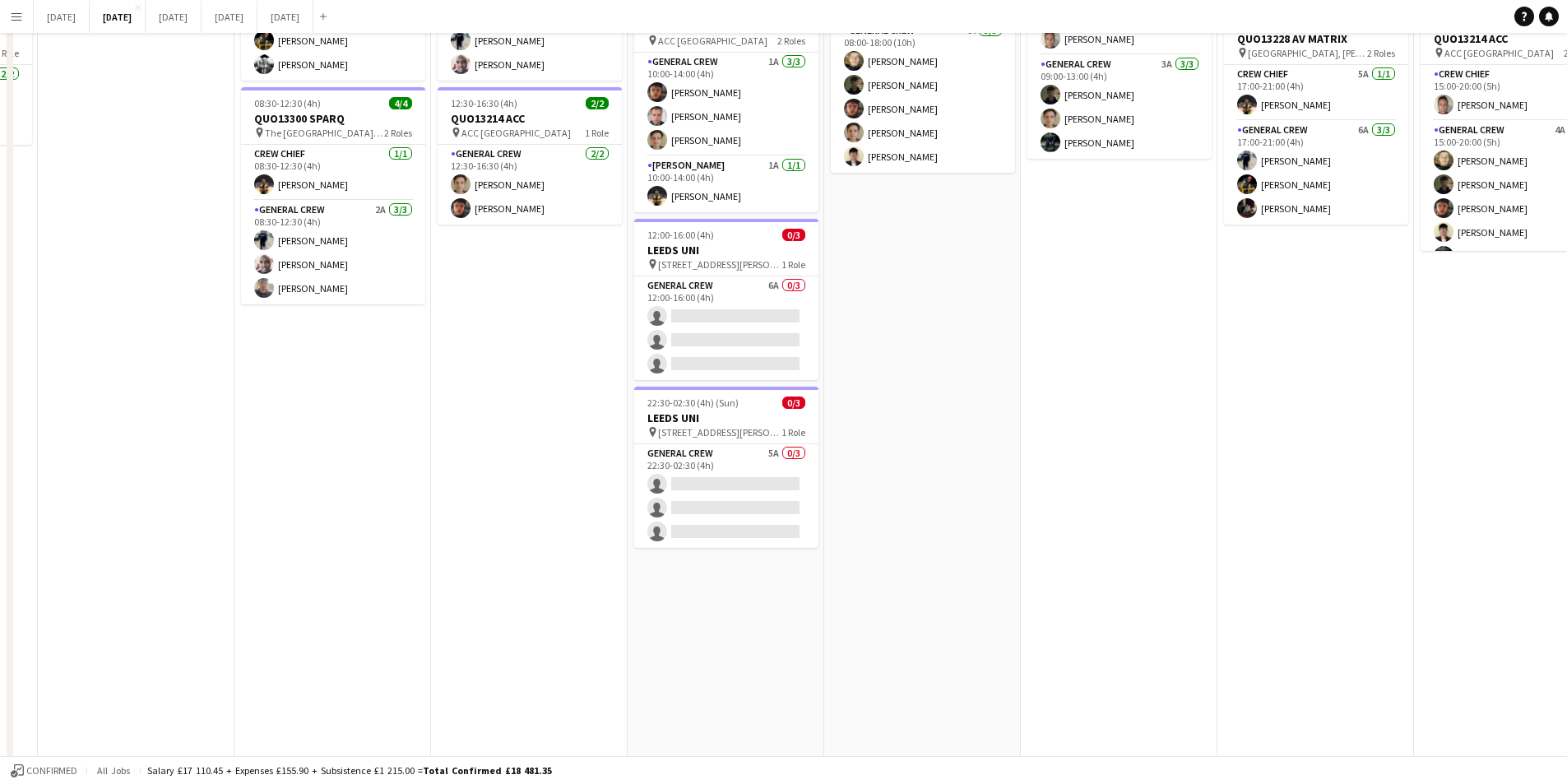
scroll to position [0, 0]
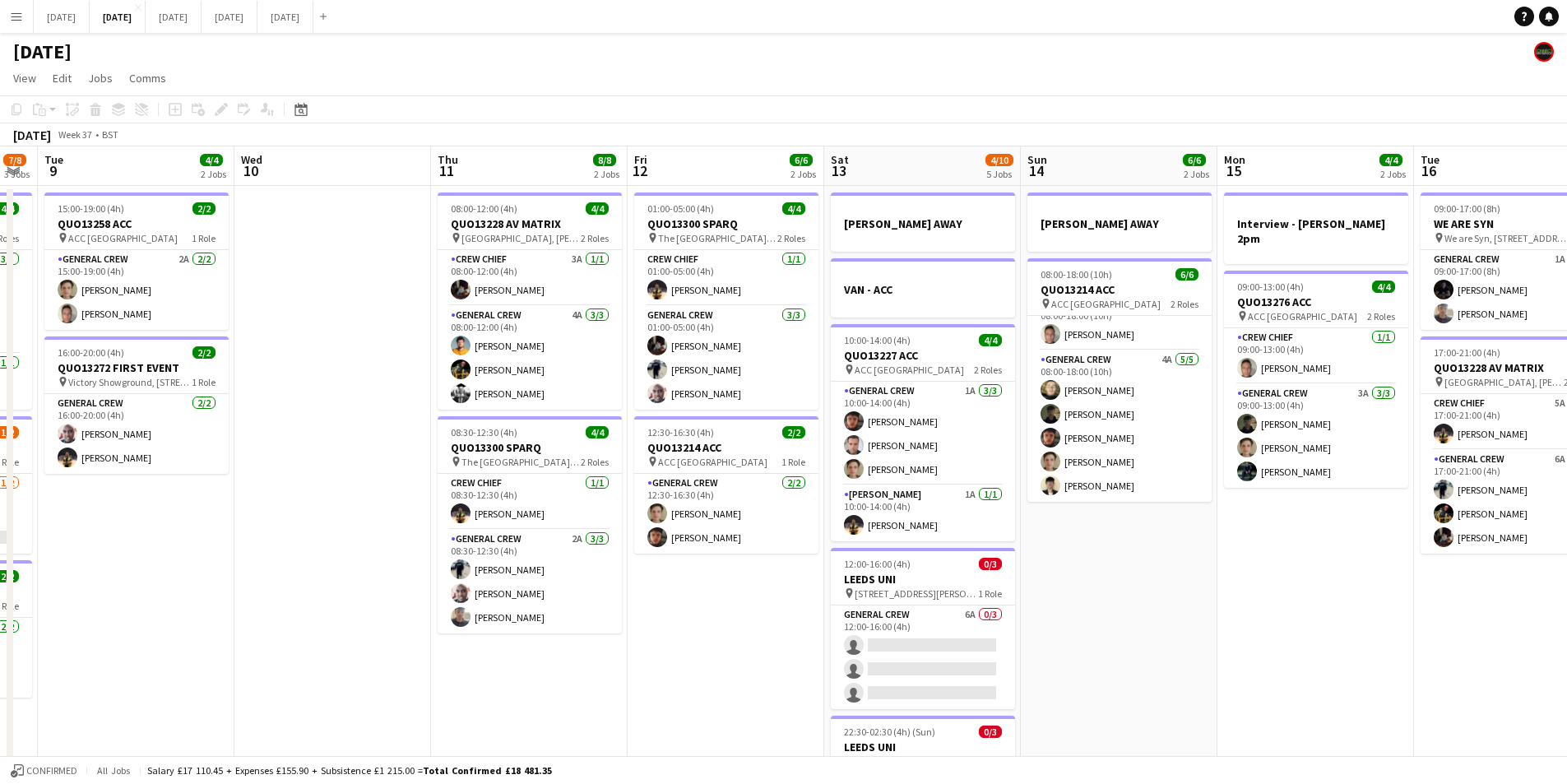
drag, startPoint x: 991, startPoint y: 631, endPoint x: 1231, endPoint y: 596, distance: 242.5
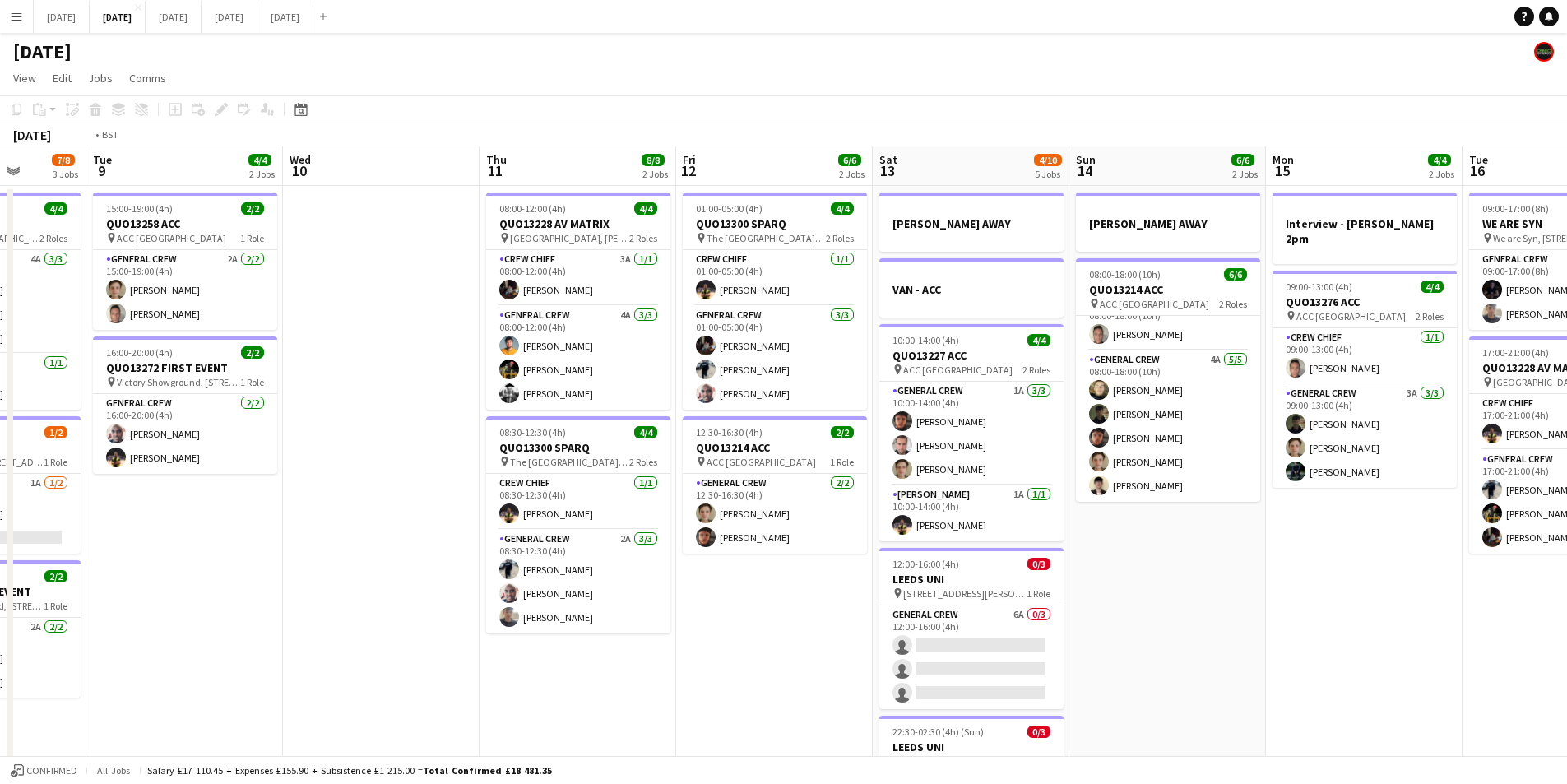
drag, startPoint x: 976, startPoint y: 648, endPoint x: 543, endPoint y: 645, distance: 433.0
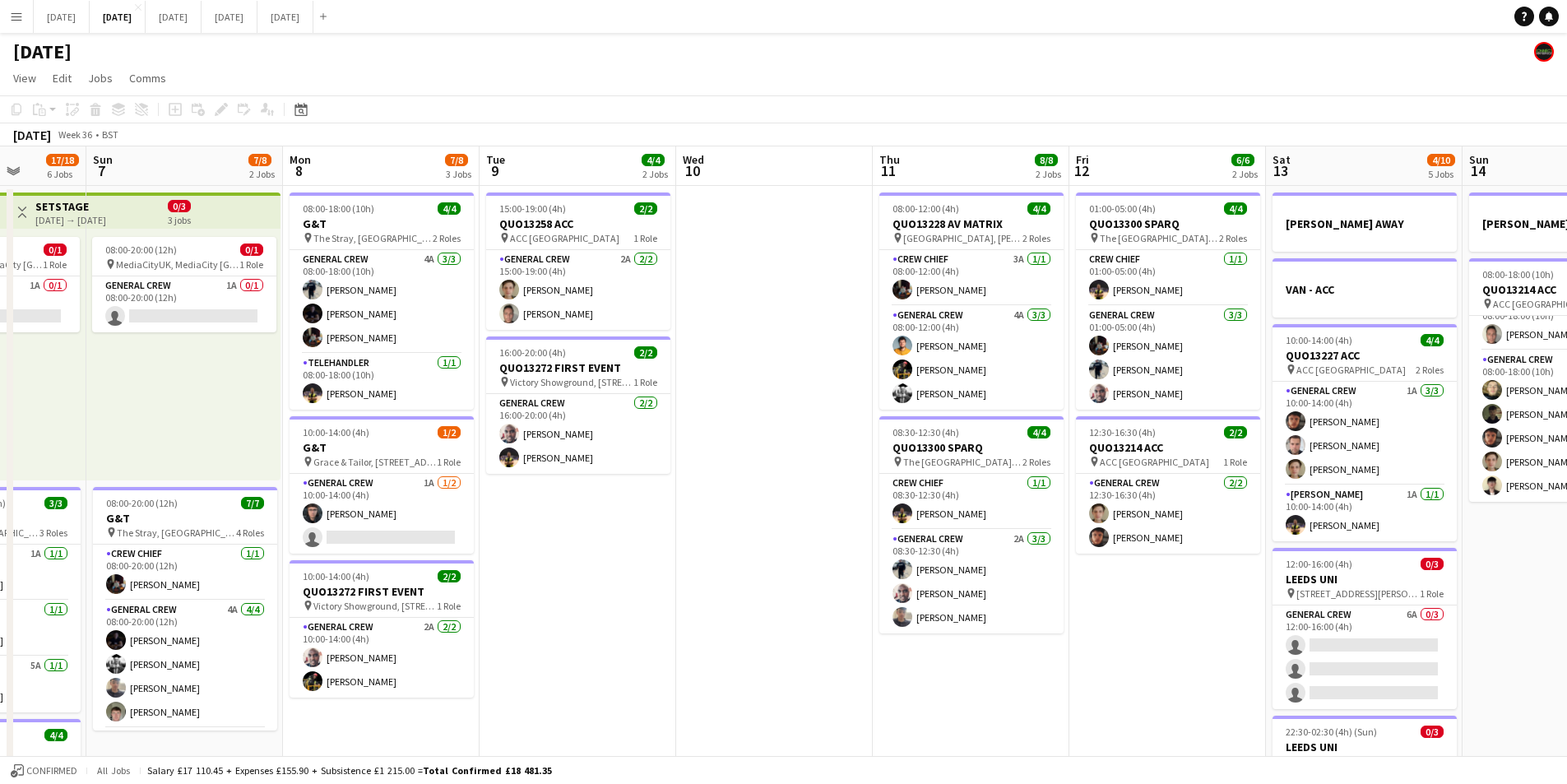
drag, startPoint x: 543, startPoint y: 645, endPoint x: 759, endPoint y: 646, distance: 216.0
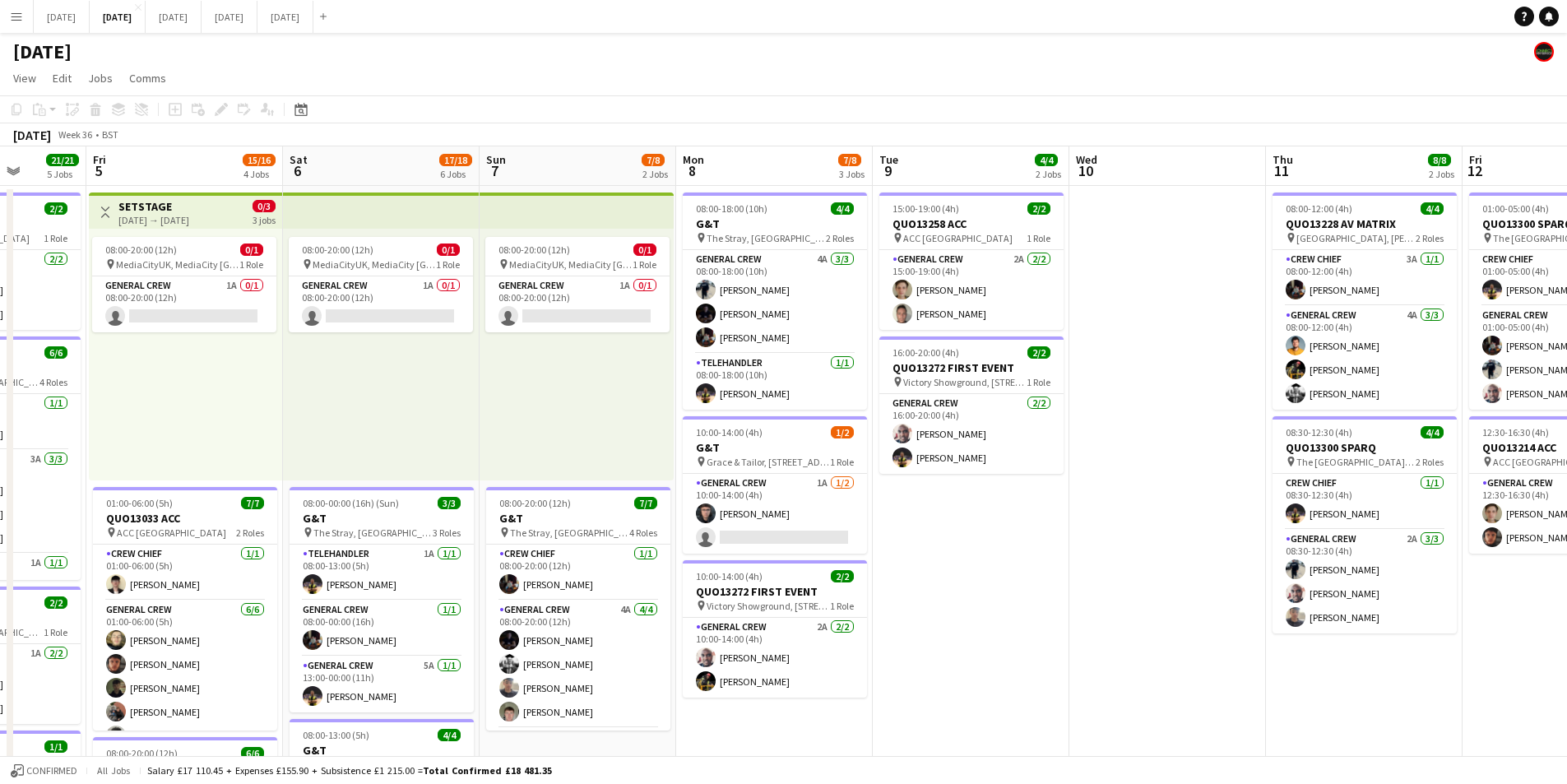
drag, startPoint x: 759, startPoint y: 646, endPoint x: 845, endPoint y: 659, distance: 87.0
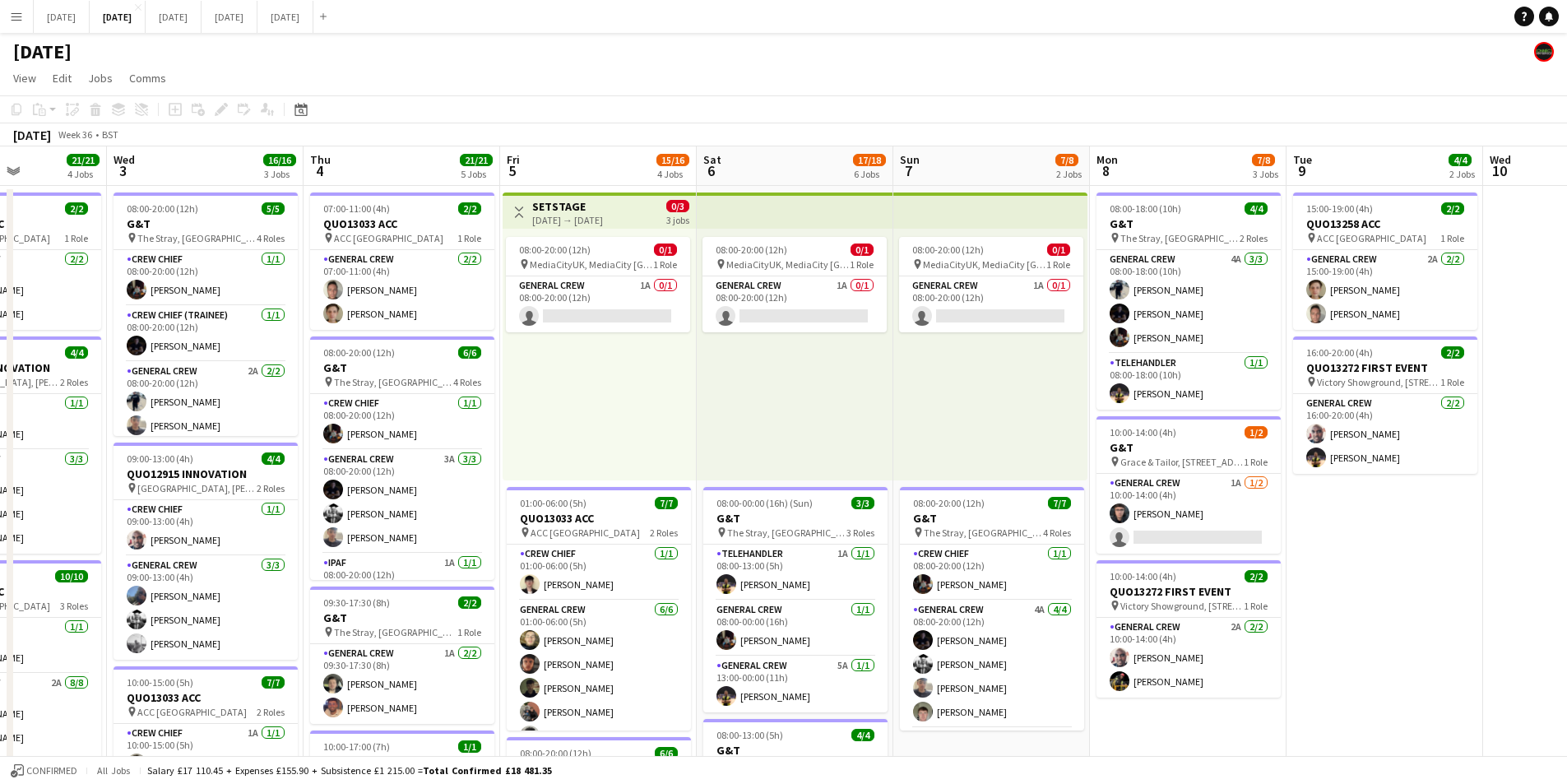
scroll to position [0, 483]
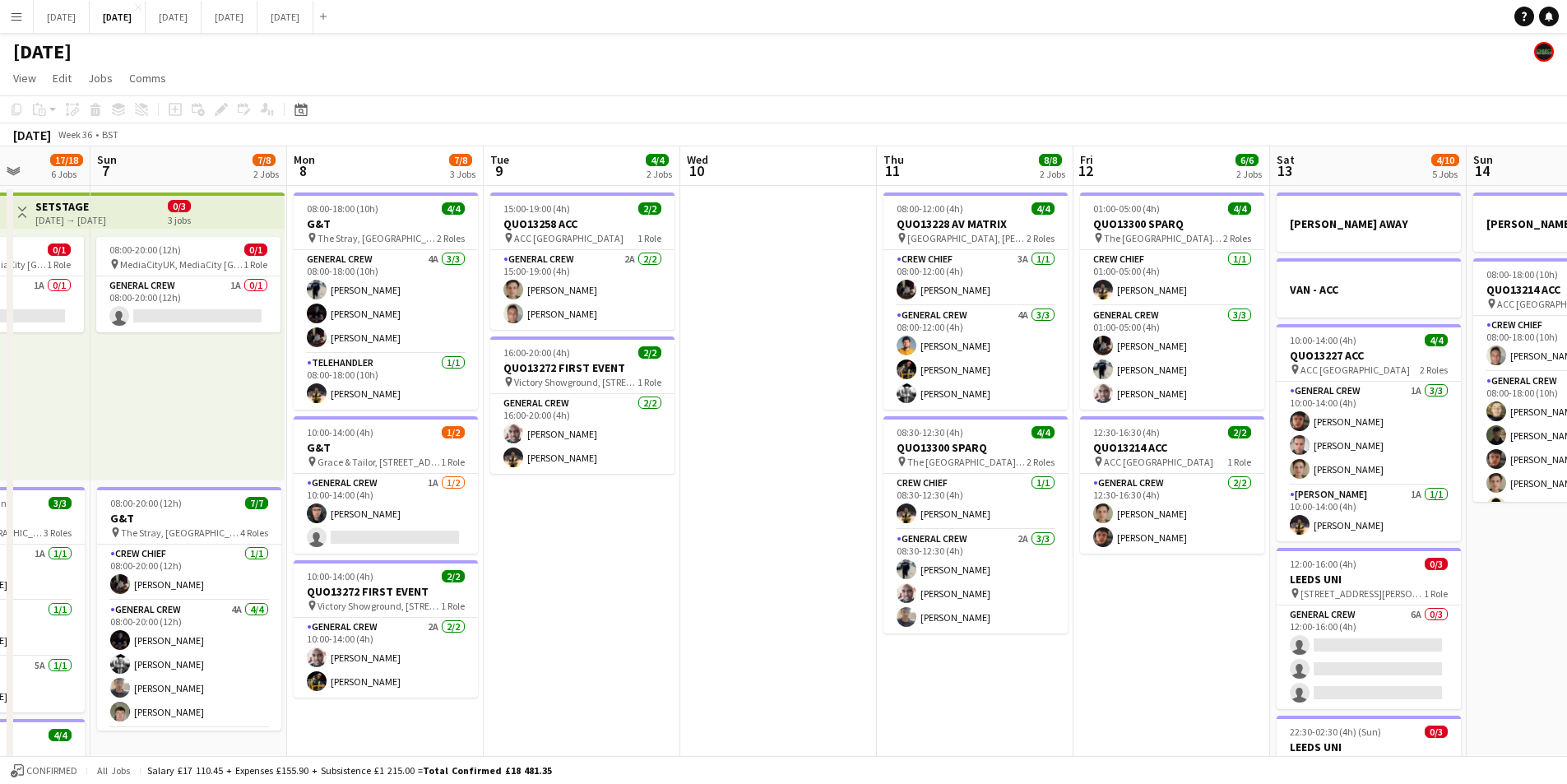
drag, startPoint x: 1371, startPoint y: 611, endPoint x: 818, endPoint y: 653, distance: 554.6
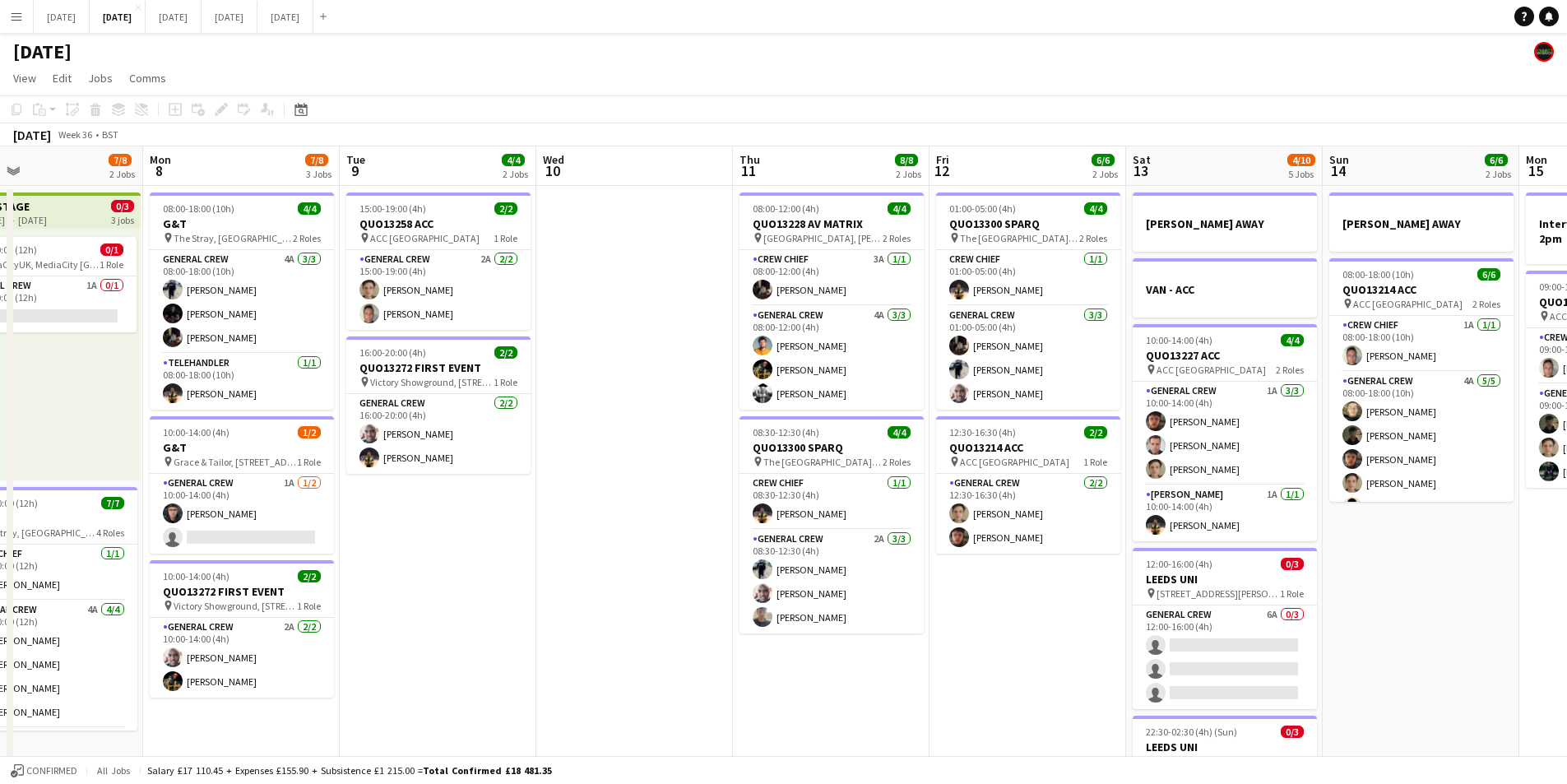
drag, startPoint x: 1197, startPoint y: 670, endPoint x: 947, endPoint y: 648, distance: 251.0
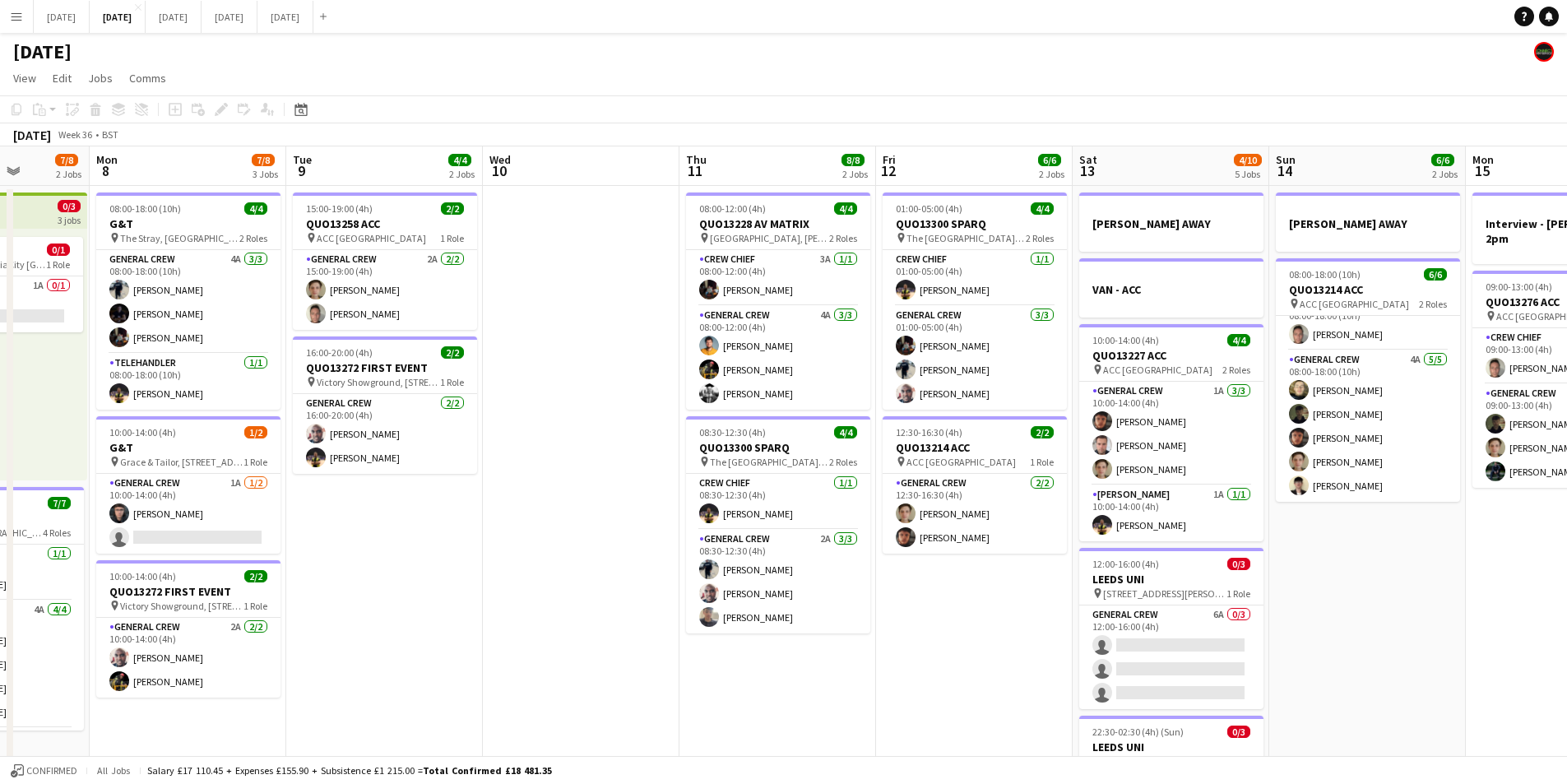
scroll to position [0, 0]
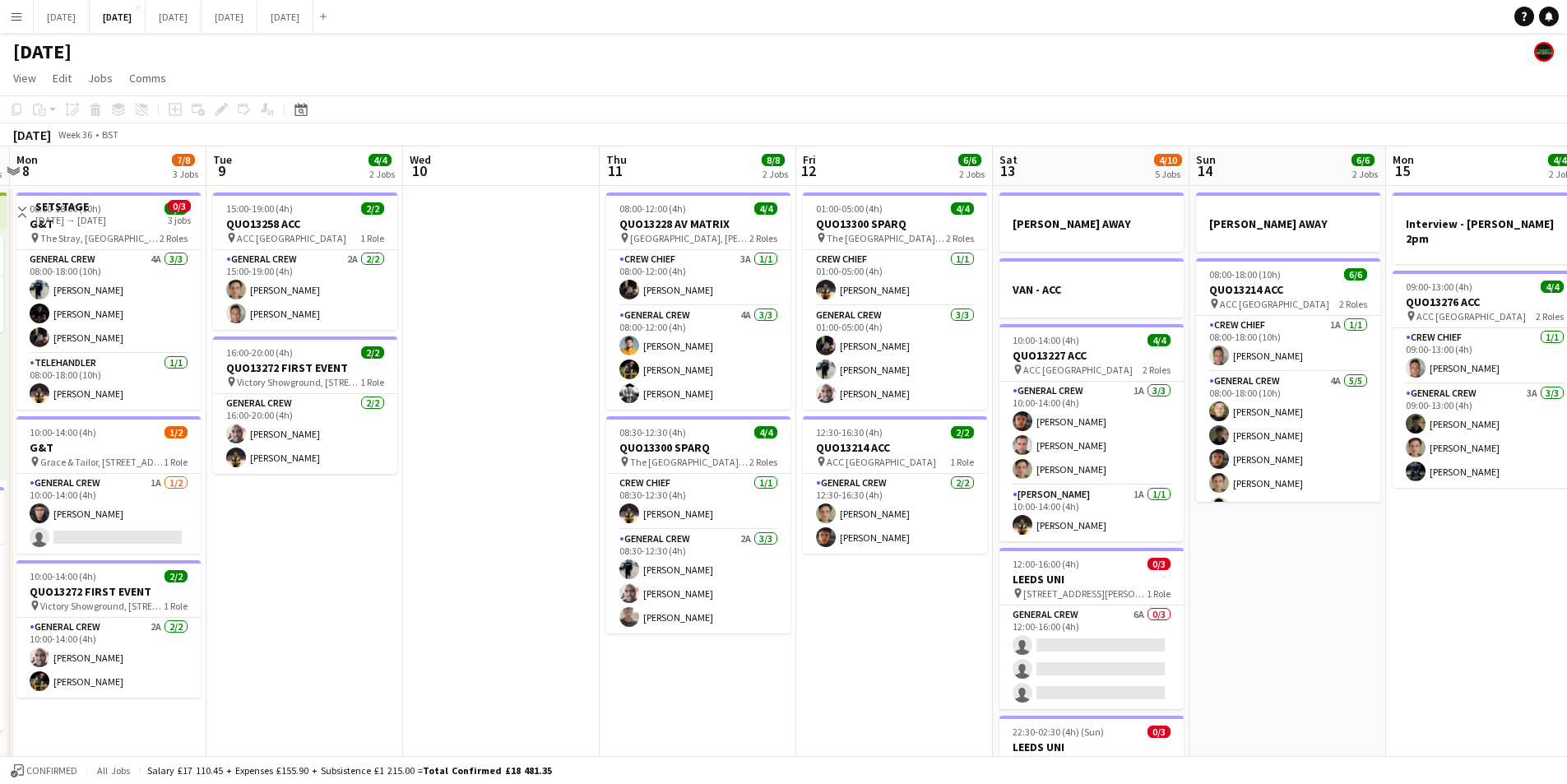
scroll to position [0, 227]
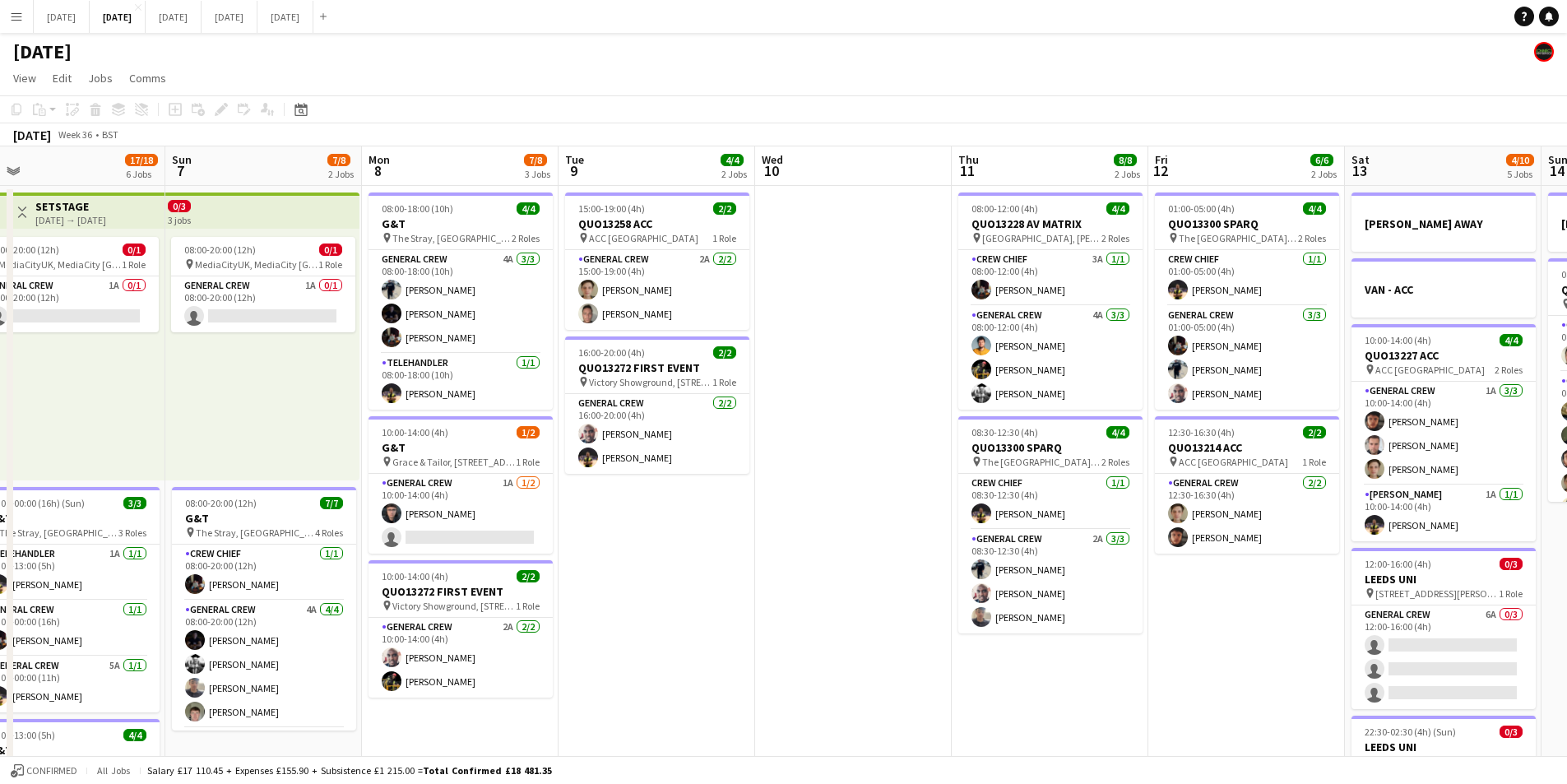
drag, startPoint x: 987, startPoint y: 638, endPoint x: 678, endPoint y: 668, distance: 310.5
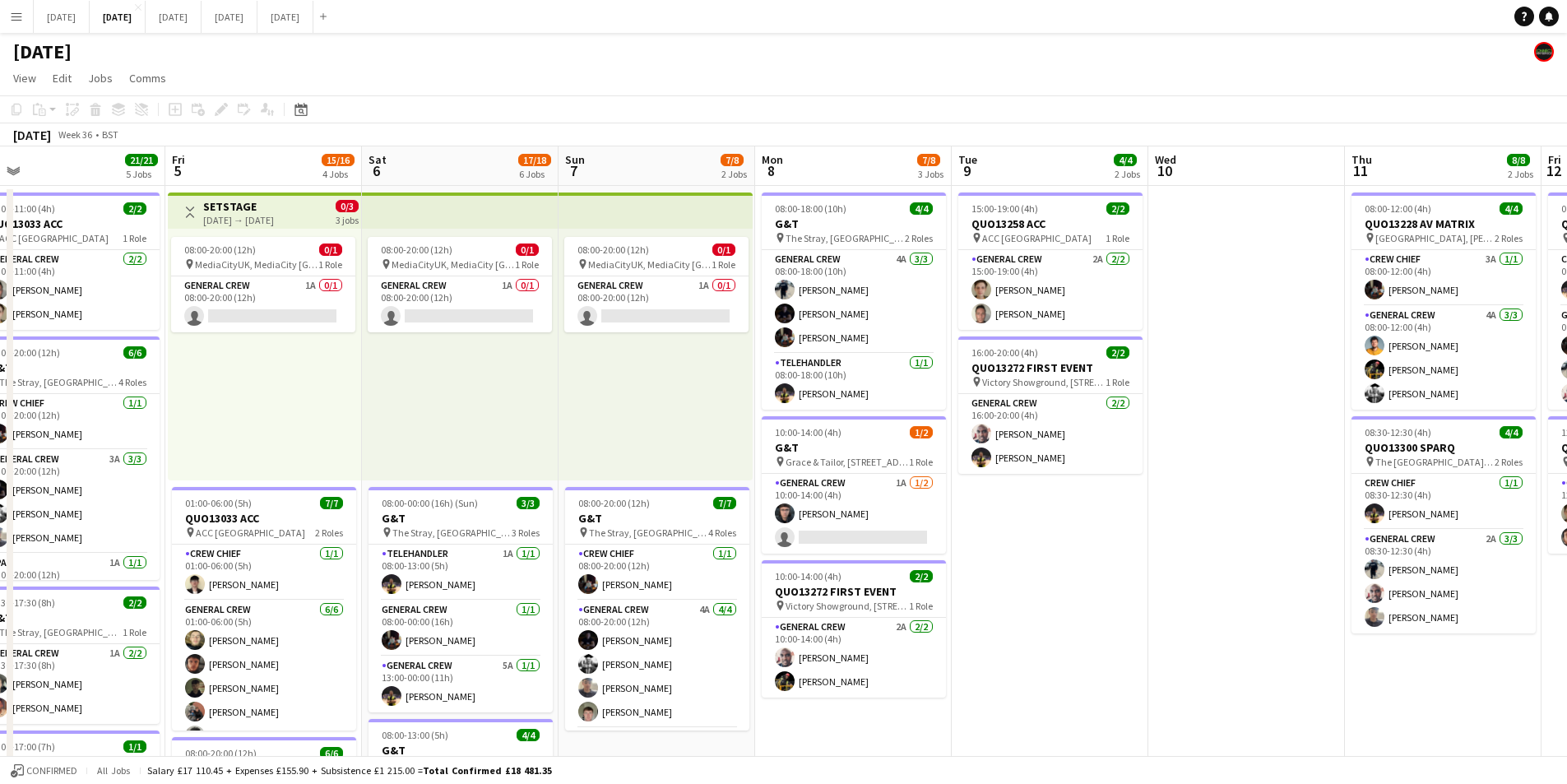
drag, startPoint x: 678, startPoint y: 668, endPoint x: 862, endPoint y: 630, distance: 187.9
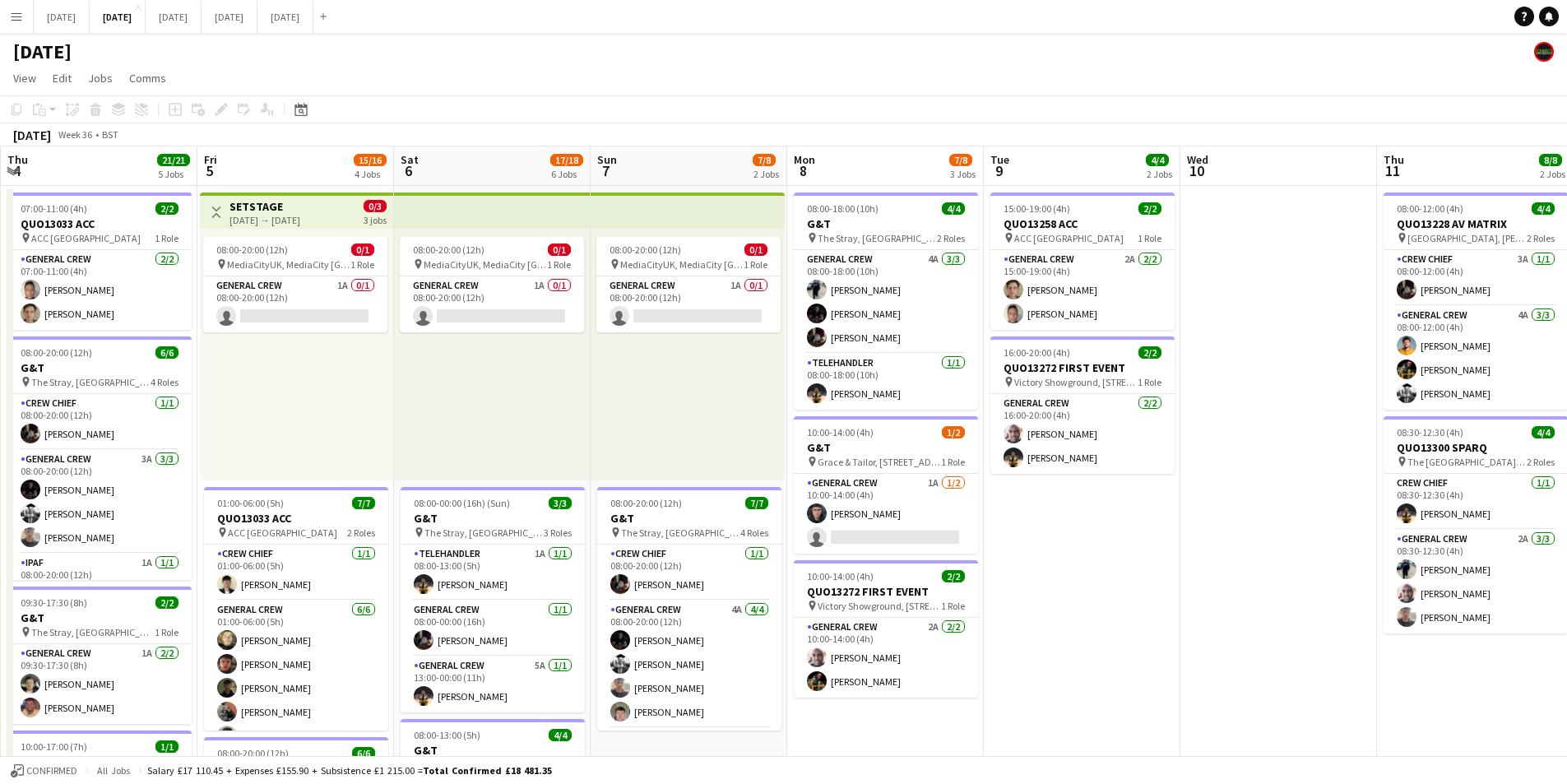
drag, startPoint x: 775, startPoint y: 622, endPoint x: 891, endPoint y: 620, distance: 116.0
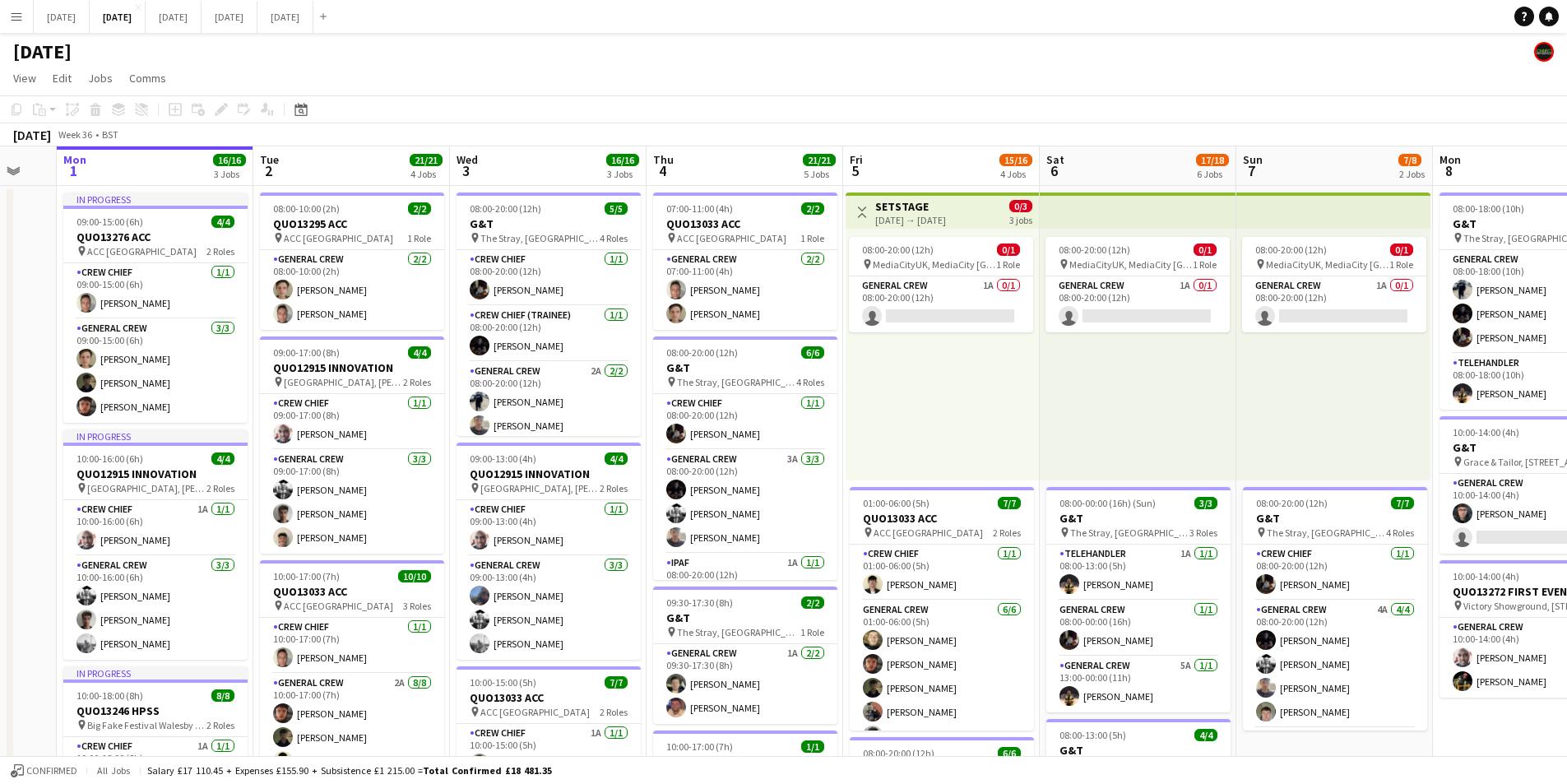
drag, startPoint x: 909, startPoint y: 596, endPoint x: 975, endPoint y: 600, distance: 66.1
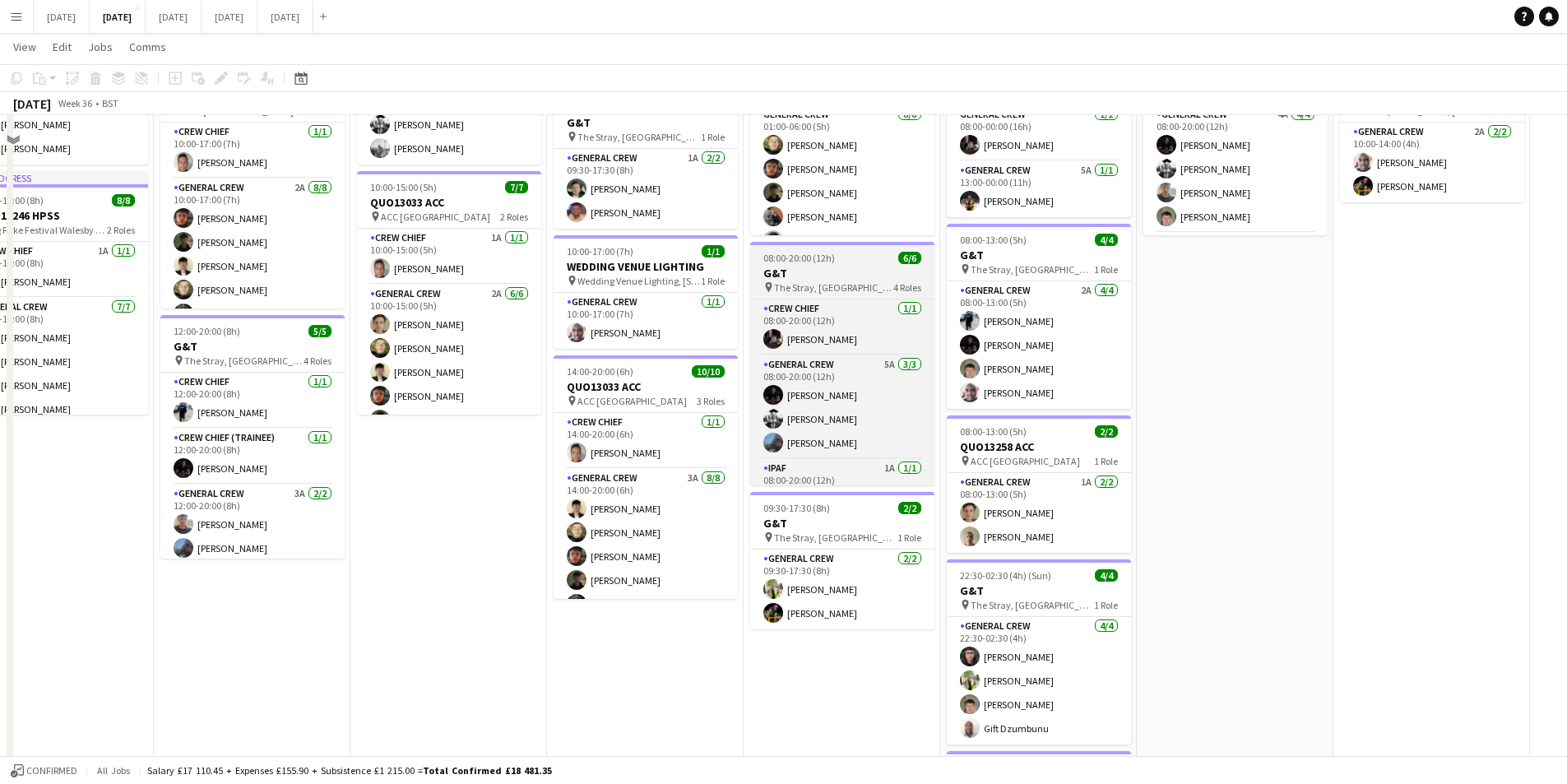
scroll to position [165, 0]
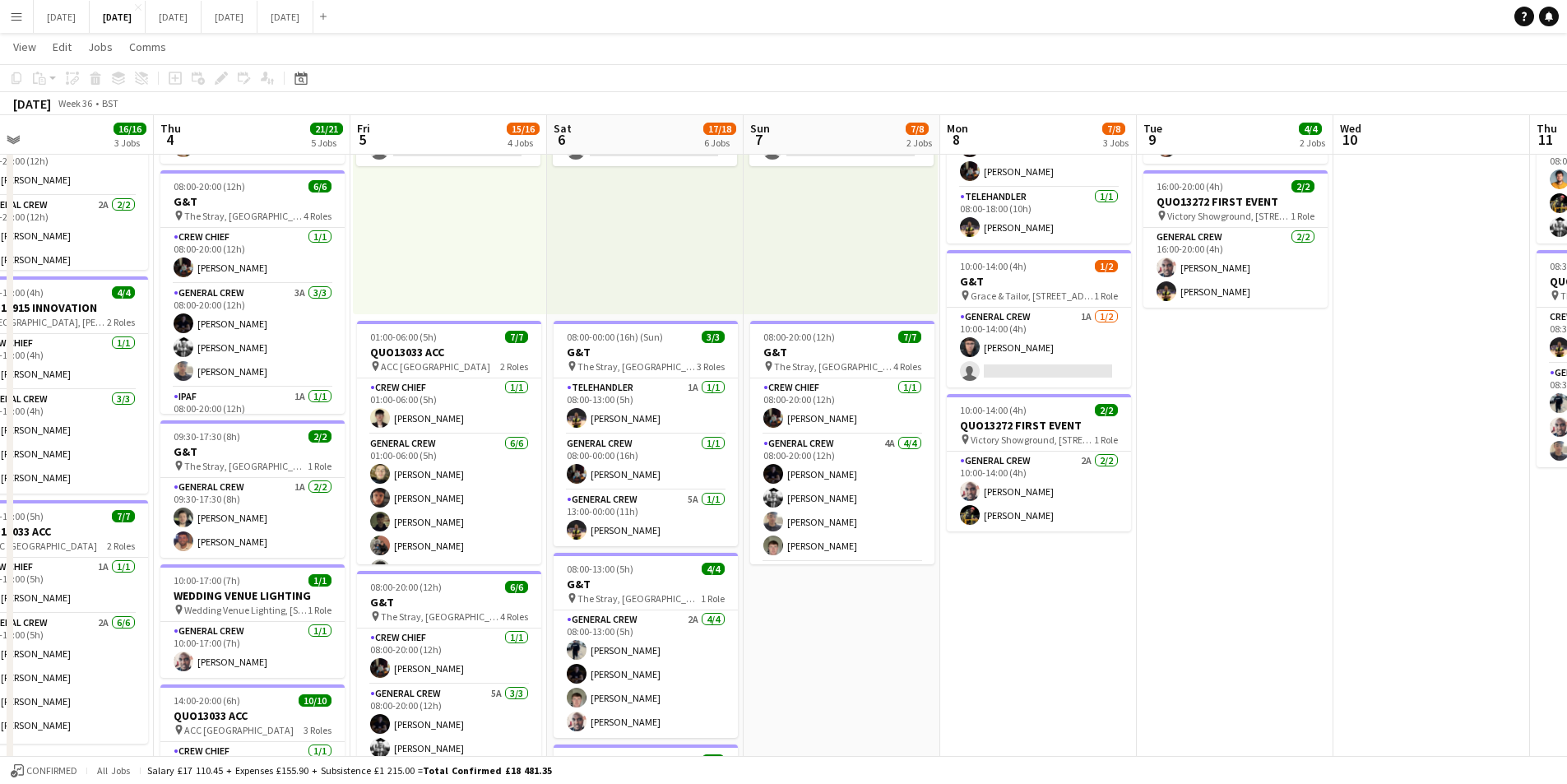
drag, startPoint x: 1410, startPoint y: 618, endPoint x: 1018, endPoint y: 514, distance: 405.6
click at [959, 605] on app-calendar-viewport "Mon 1 16/16 3 Jobs Tue 2 21/21 4 Jobs Wed 3 16/16 3 Jobs Thu 4 21/21 5 Jobs Fri…" at bounding box center [784, 618] width 1567 height 1436
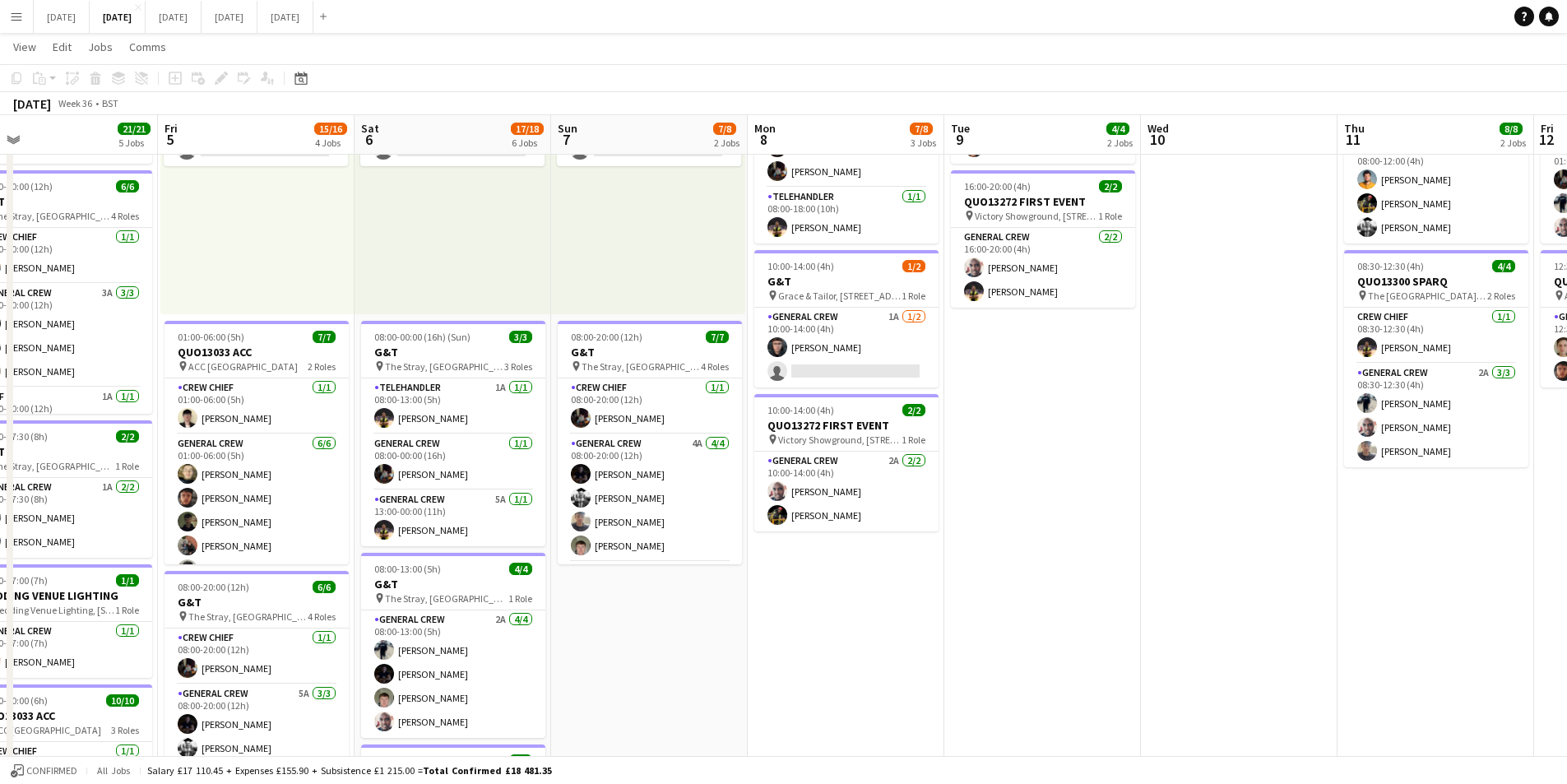
drag, startPoint x: 1241, startPoint y: 526, endPoint x: 1172, endPoint y: 522, distance: 69.1
click at [1172, 522] on app-calendar-viewport "Tue 2 21/21 4 Jobs Wed 3 16/16 3 Jobs Thu 4 21/21 5 Jobs Fri 5 15/16 4 Jobs Sat…" at bounding box center [784, 618] width 1567 height 1436
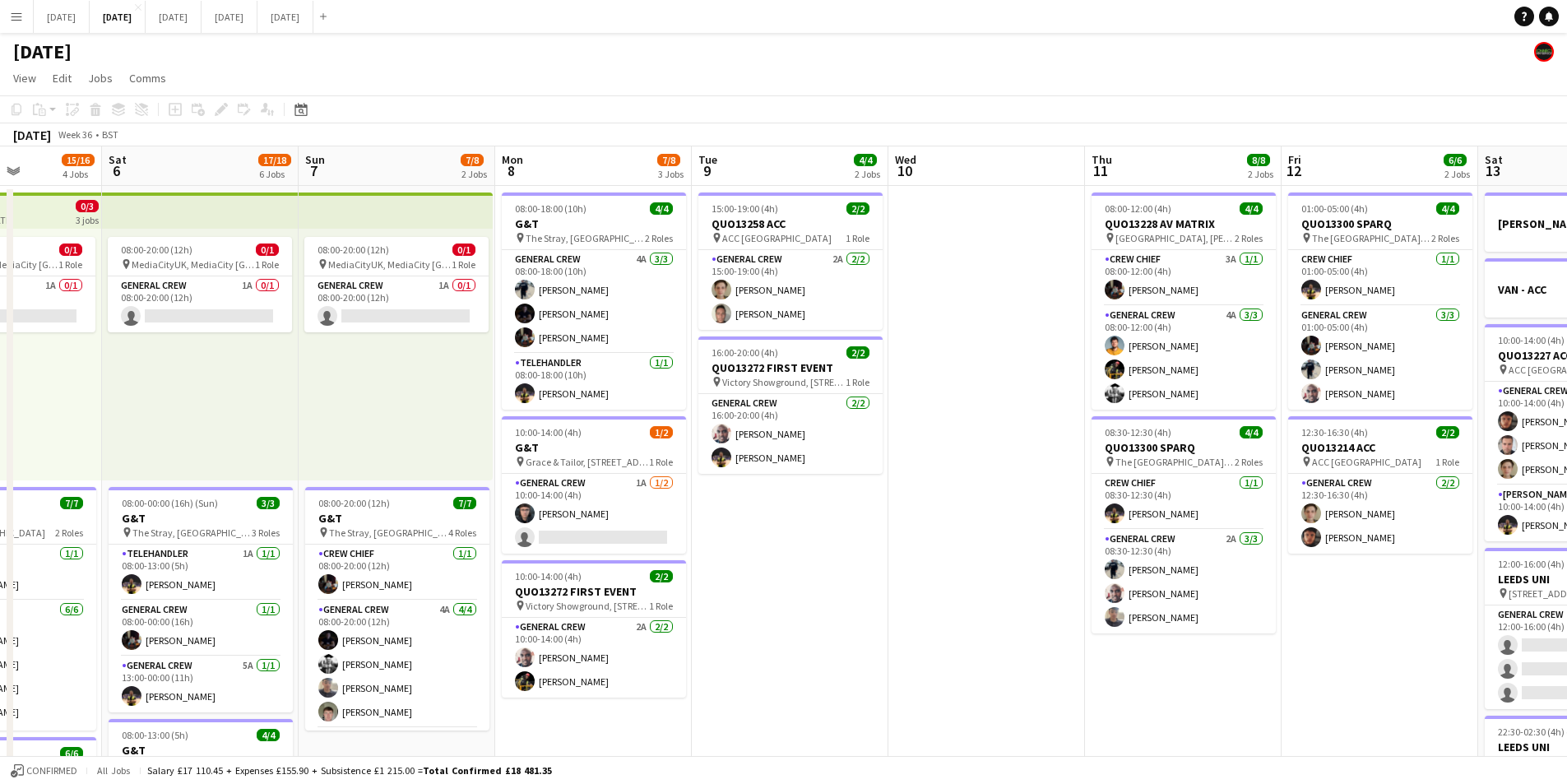
scroll to position [0, 493]
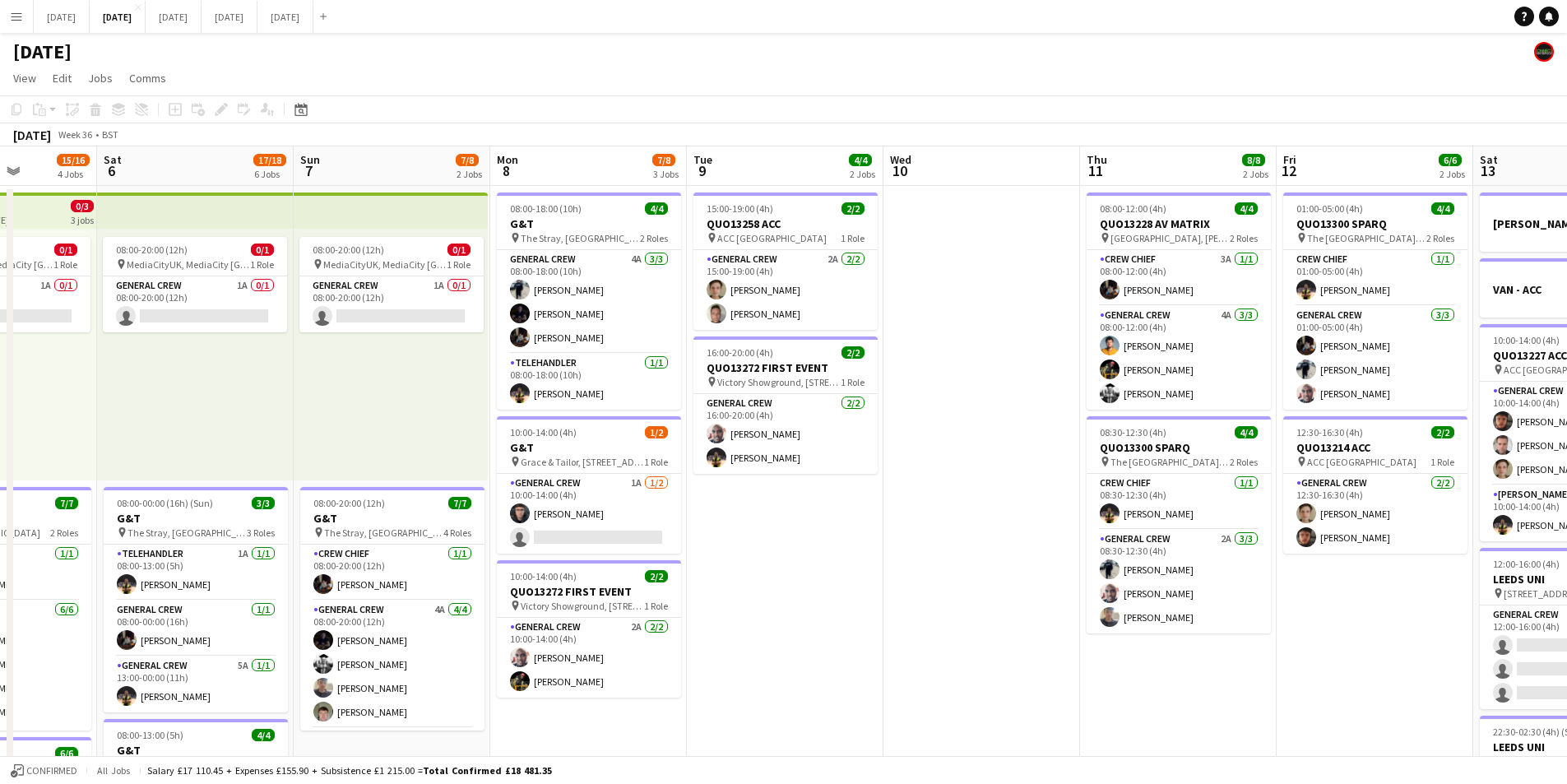
drag, startPoint x: 1218, startPoint y: 582, endPoint x: 977, endPoint y: 592, distance: 241.2
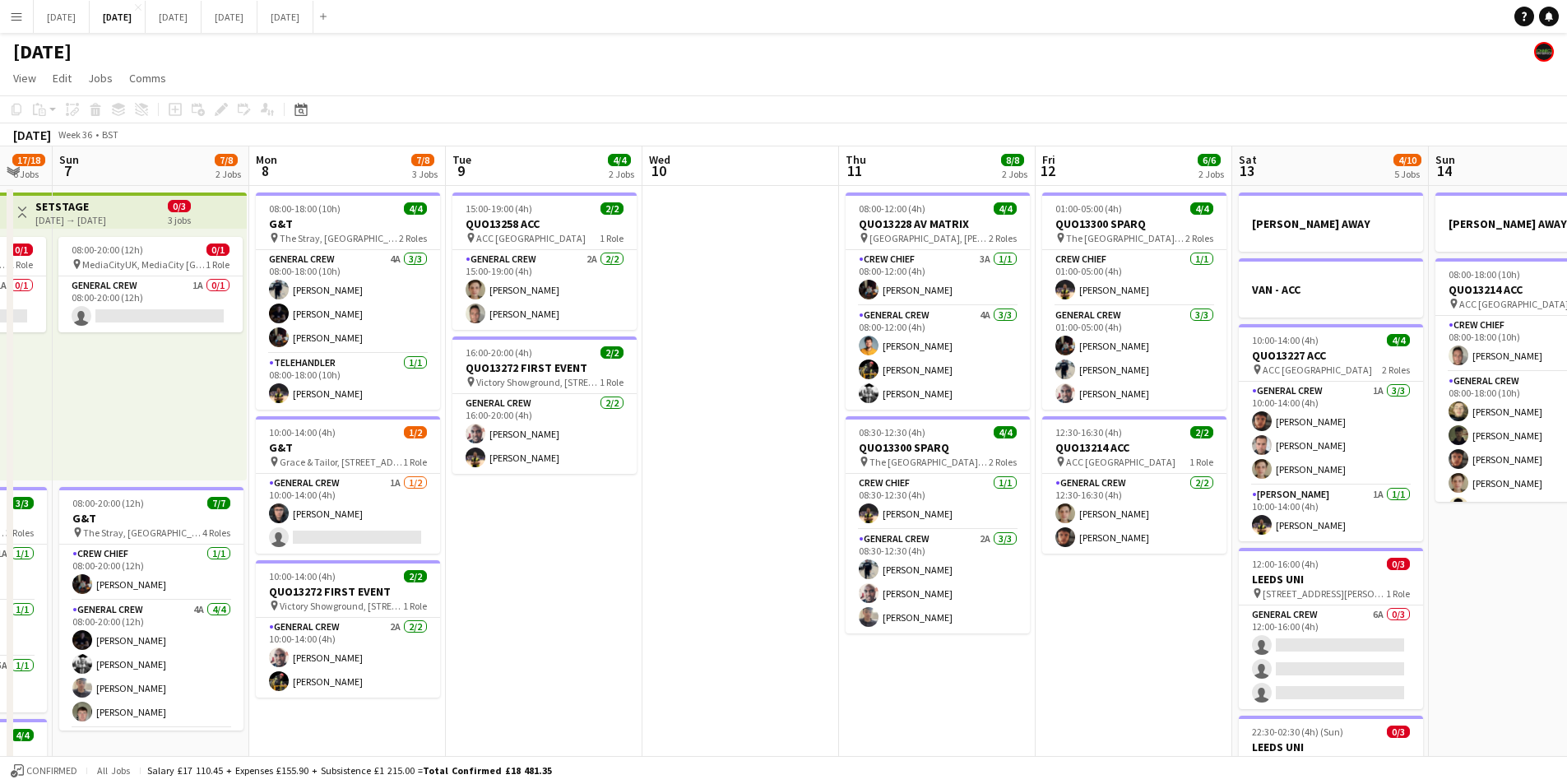
scroll to position [0, 583]
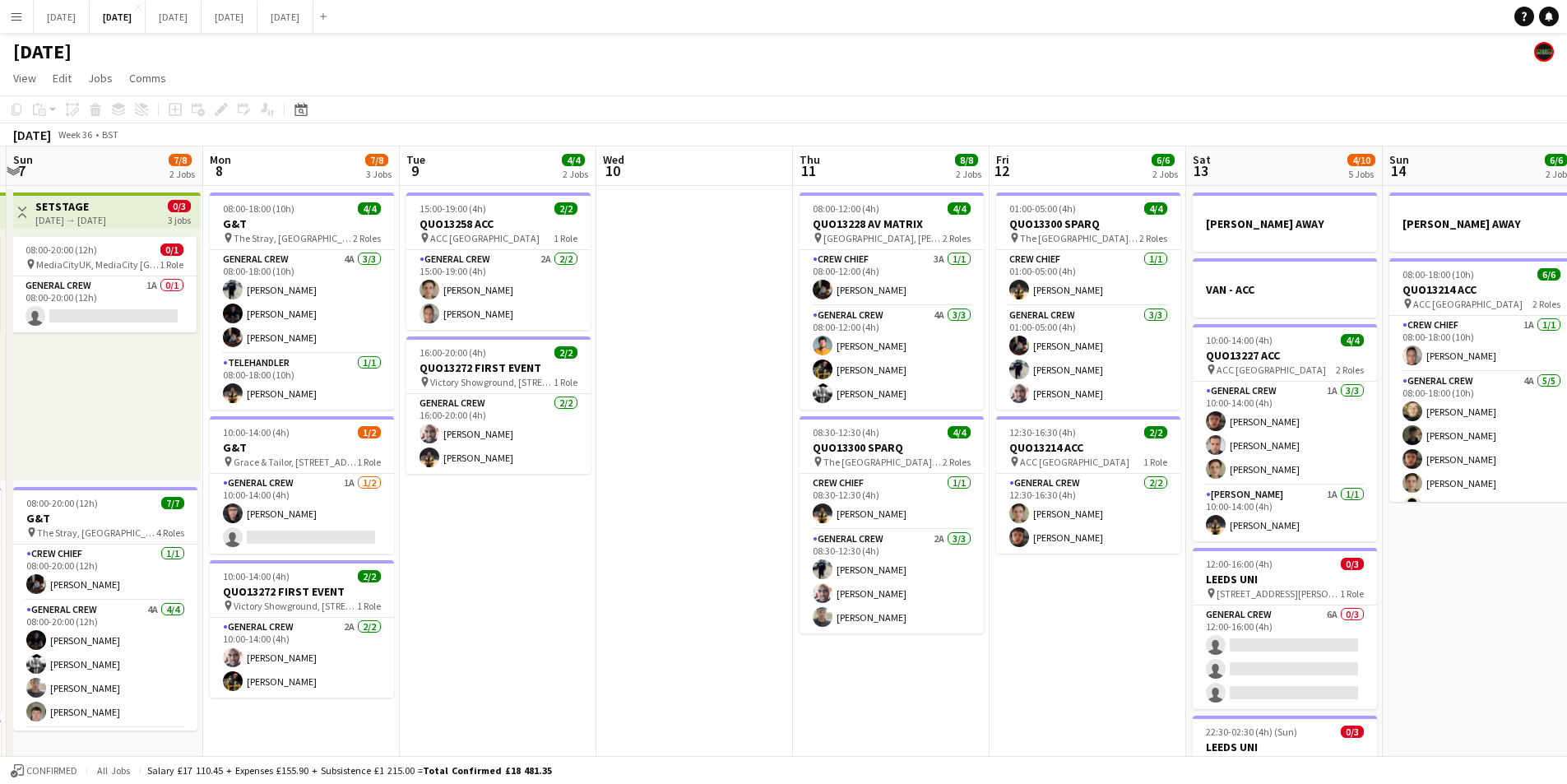
drag, startPoint x: 914, startPoint y: 618, endPoint x: 728, endPoint y: 638, distance: 187.1
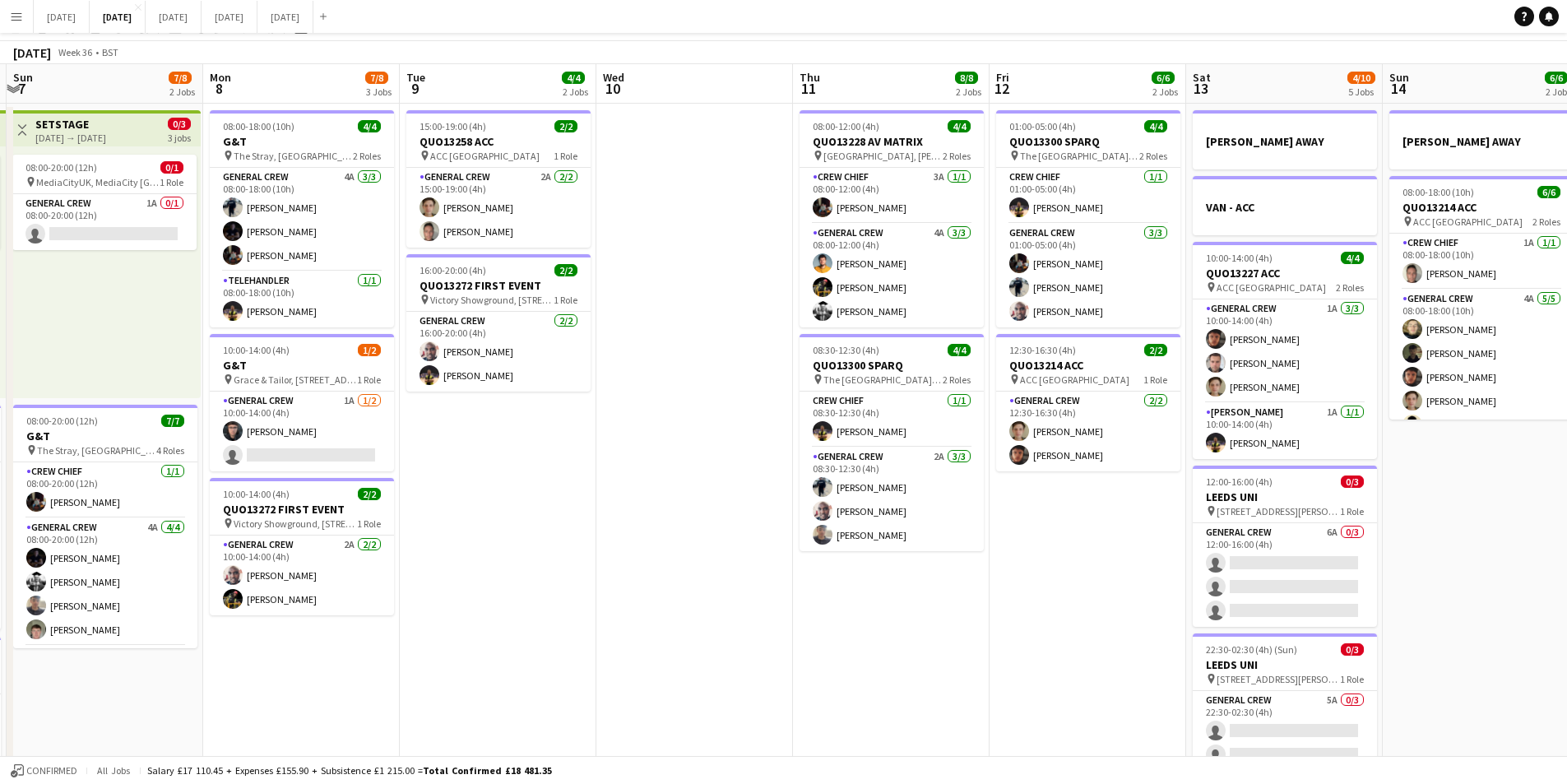
scroll to position [0, 0]
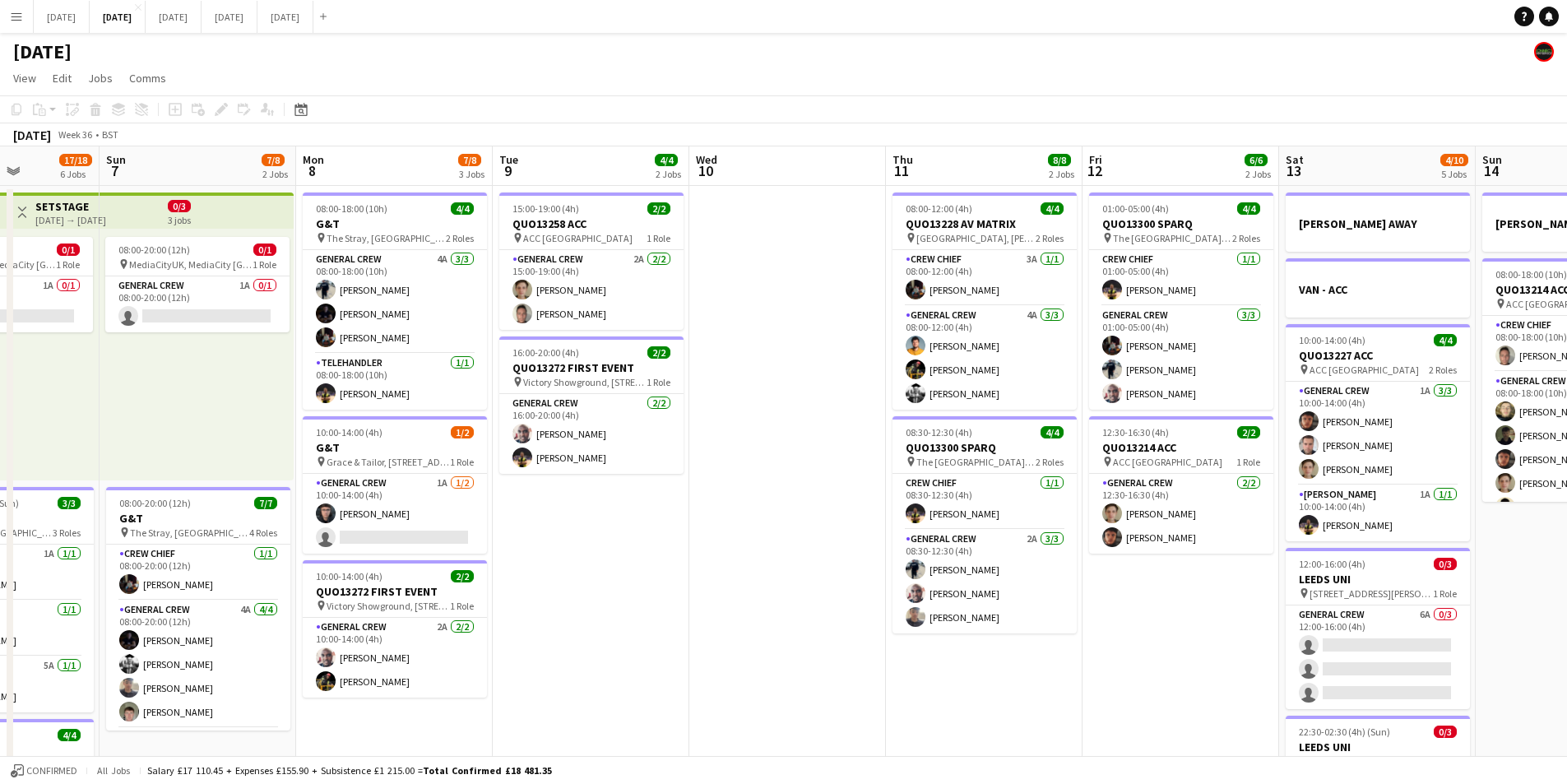
drag, startPoint x: 753, startPoint y: 655, endPoint x: 863, endPoint y: 651, distance: 110.1
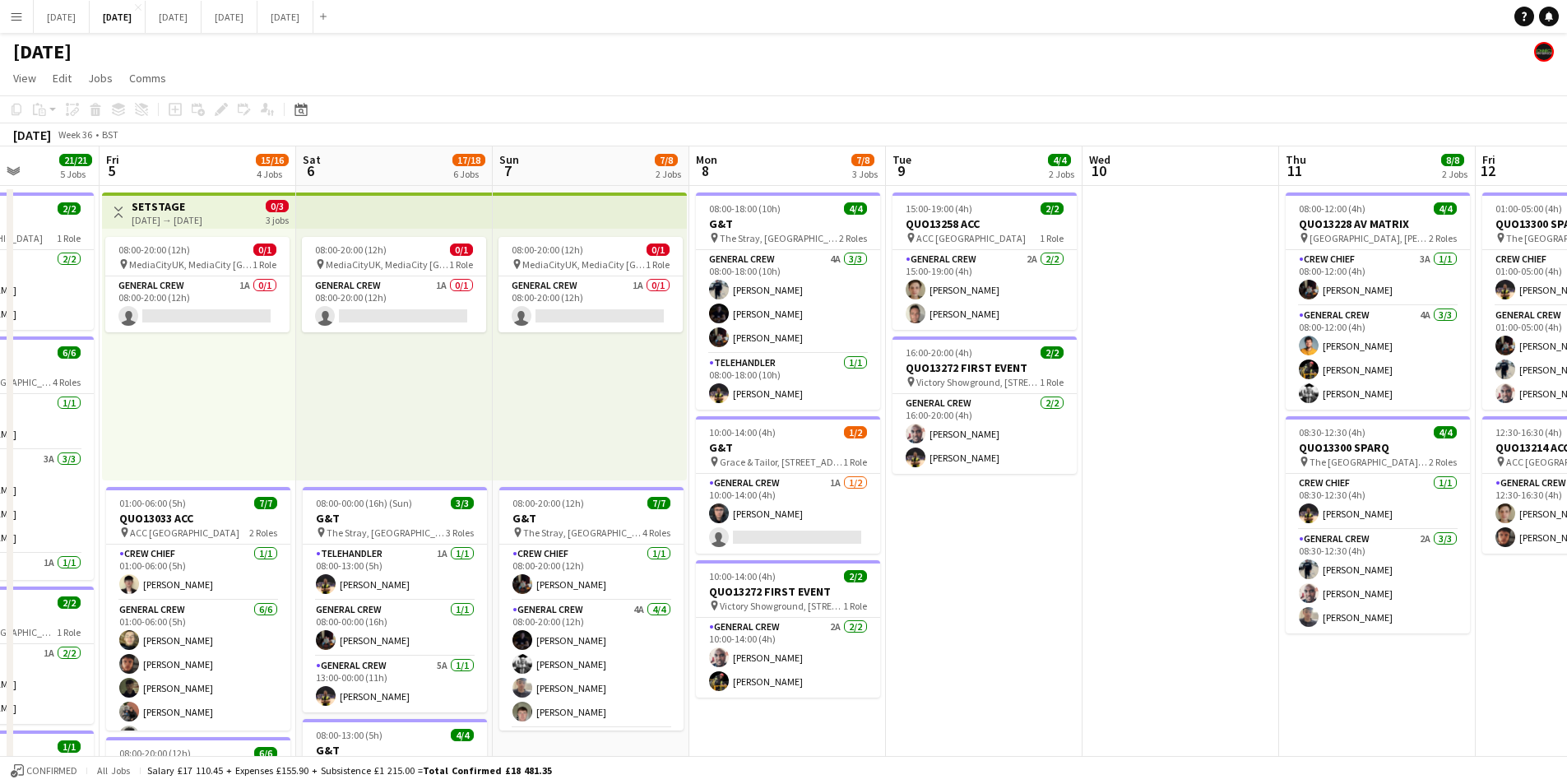
scroll to position [0, 430]
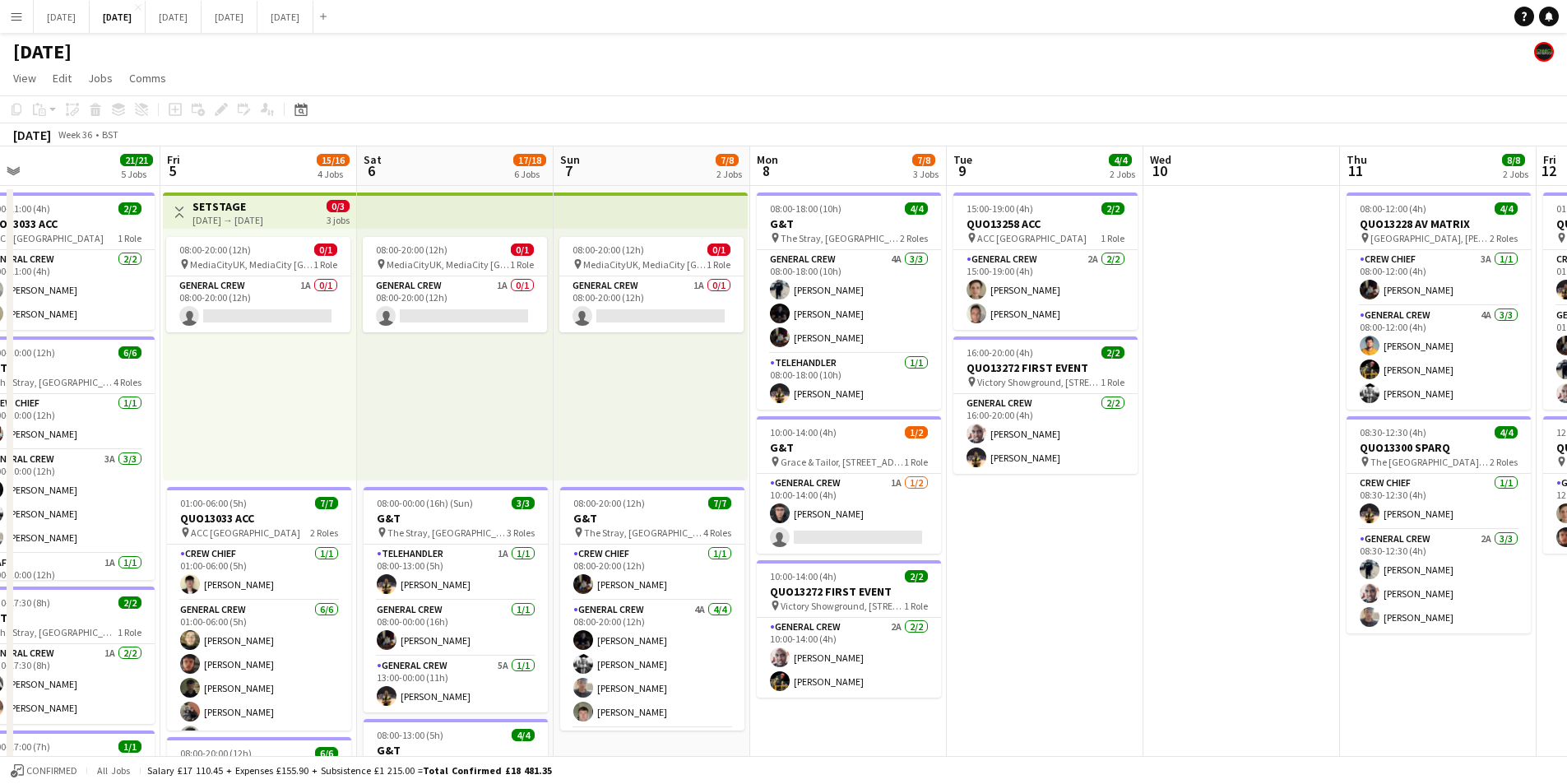
drag, startPoint x: 863, startPoint y: 651, endPoint x: 666, endPoint y: 598, distance: 204.0
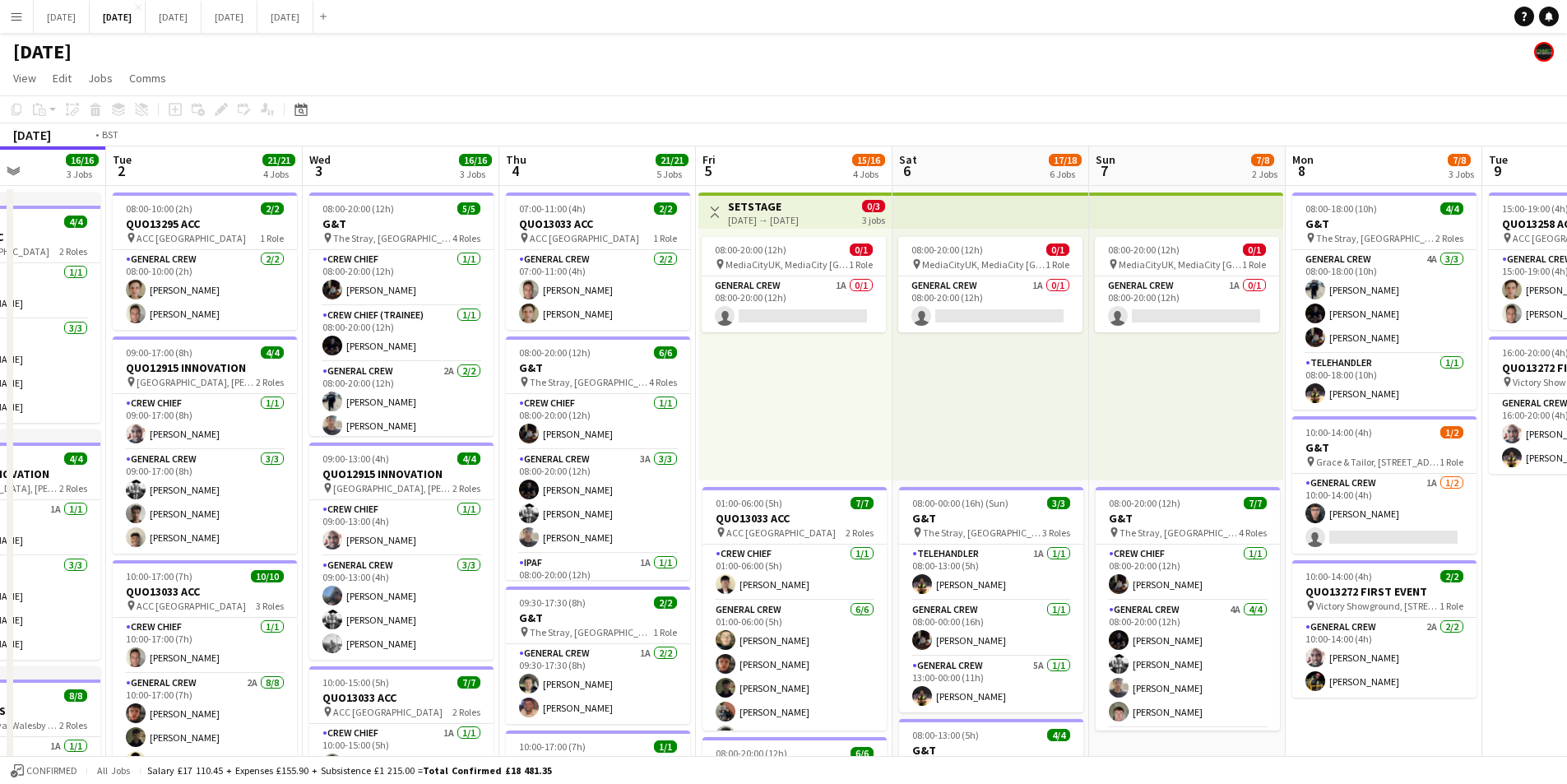
drag, startPoint x: 643, startPoint y: 574, endPoint x: 746, endPoint y: 574, distance: 103.0
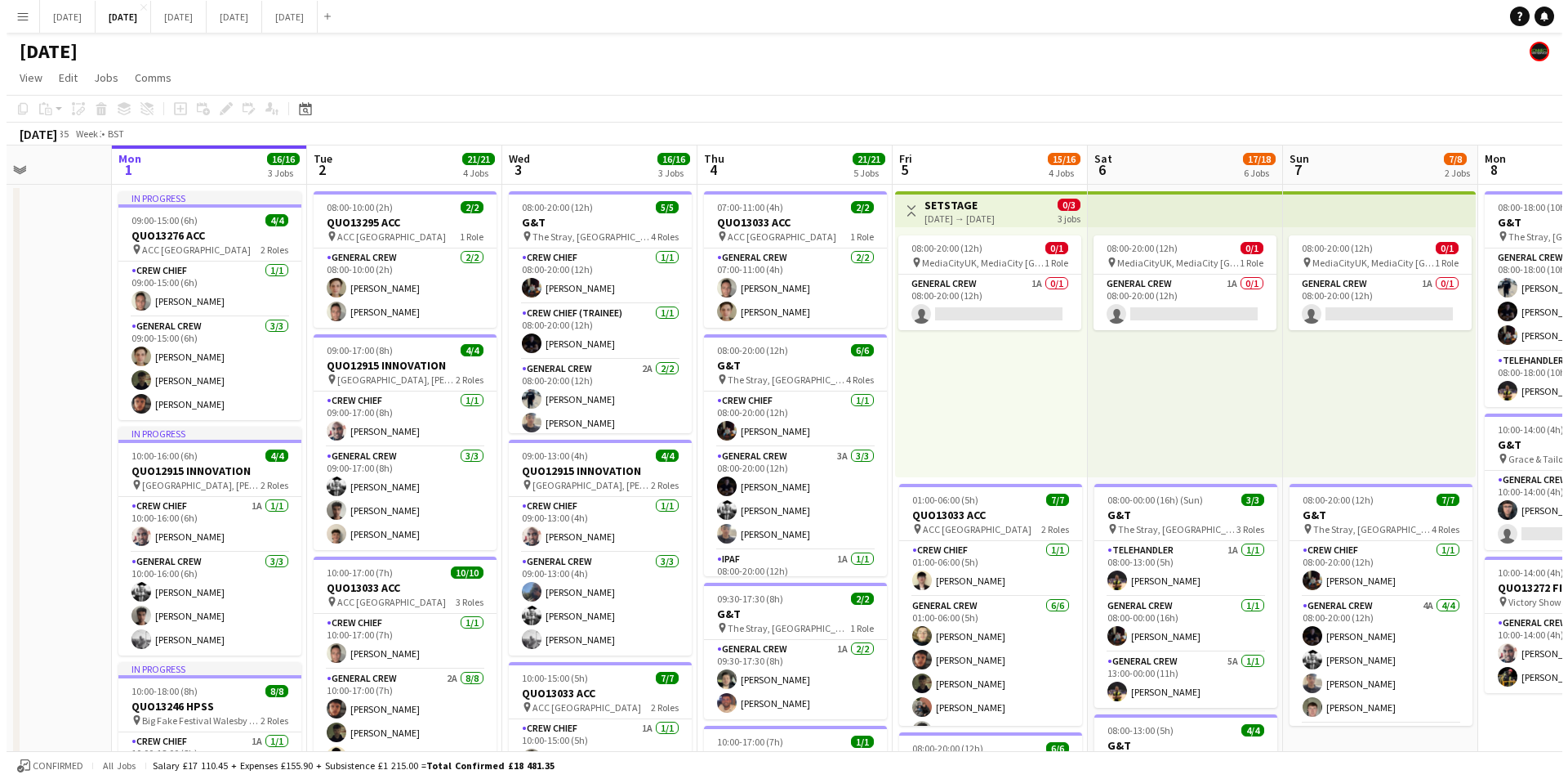
scroll to position [0, 415]
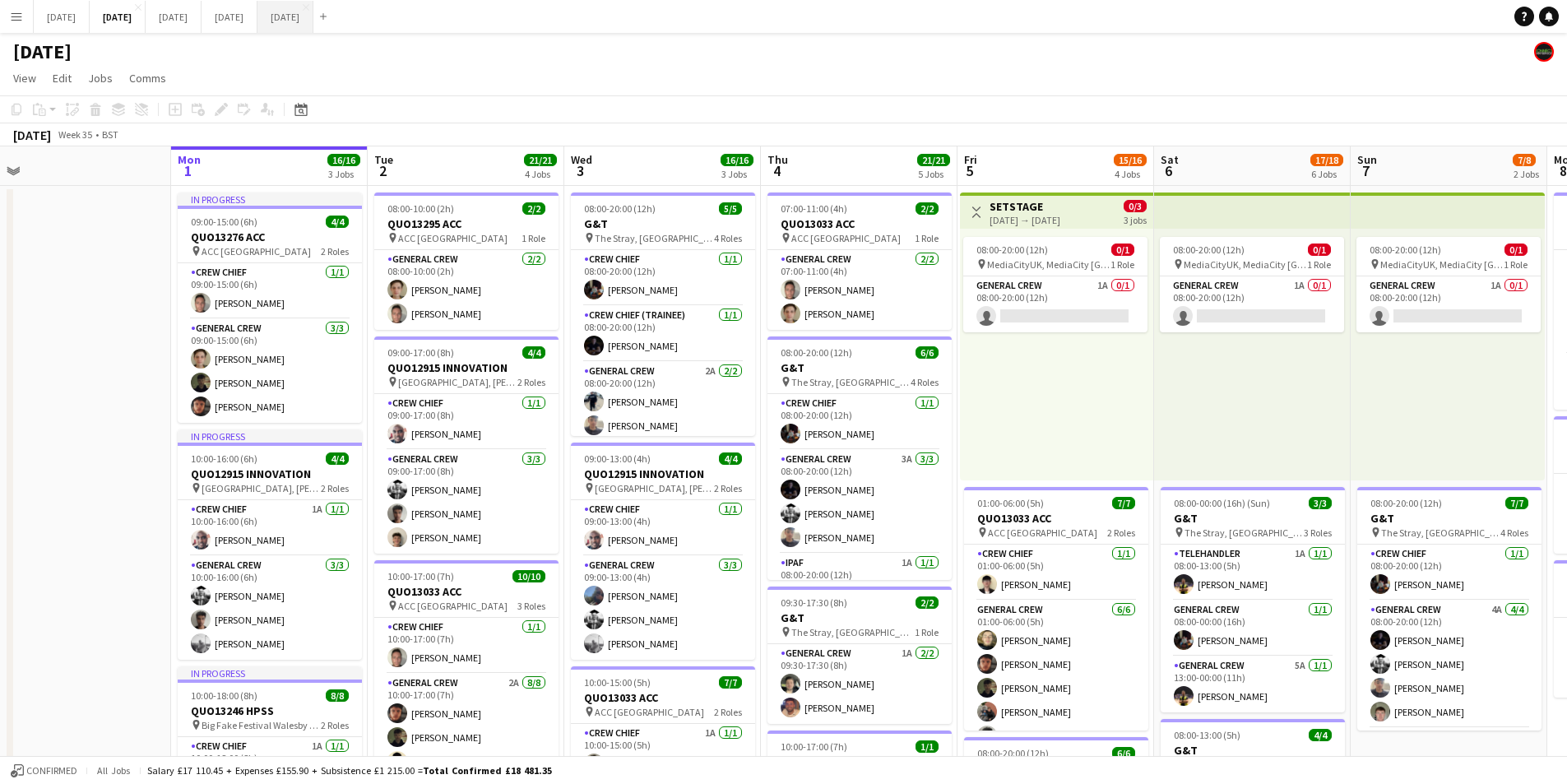
click at [313, 9] on button "[DATE] Close" at bounding box center [285, 16] width 56 height 32
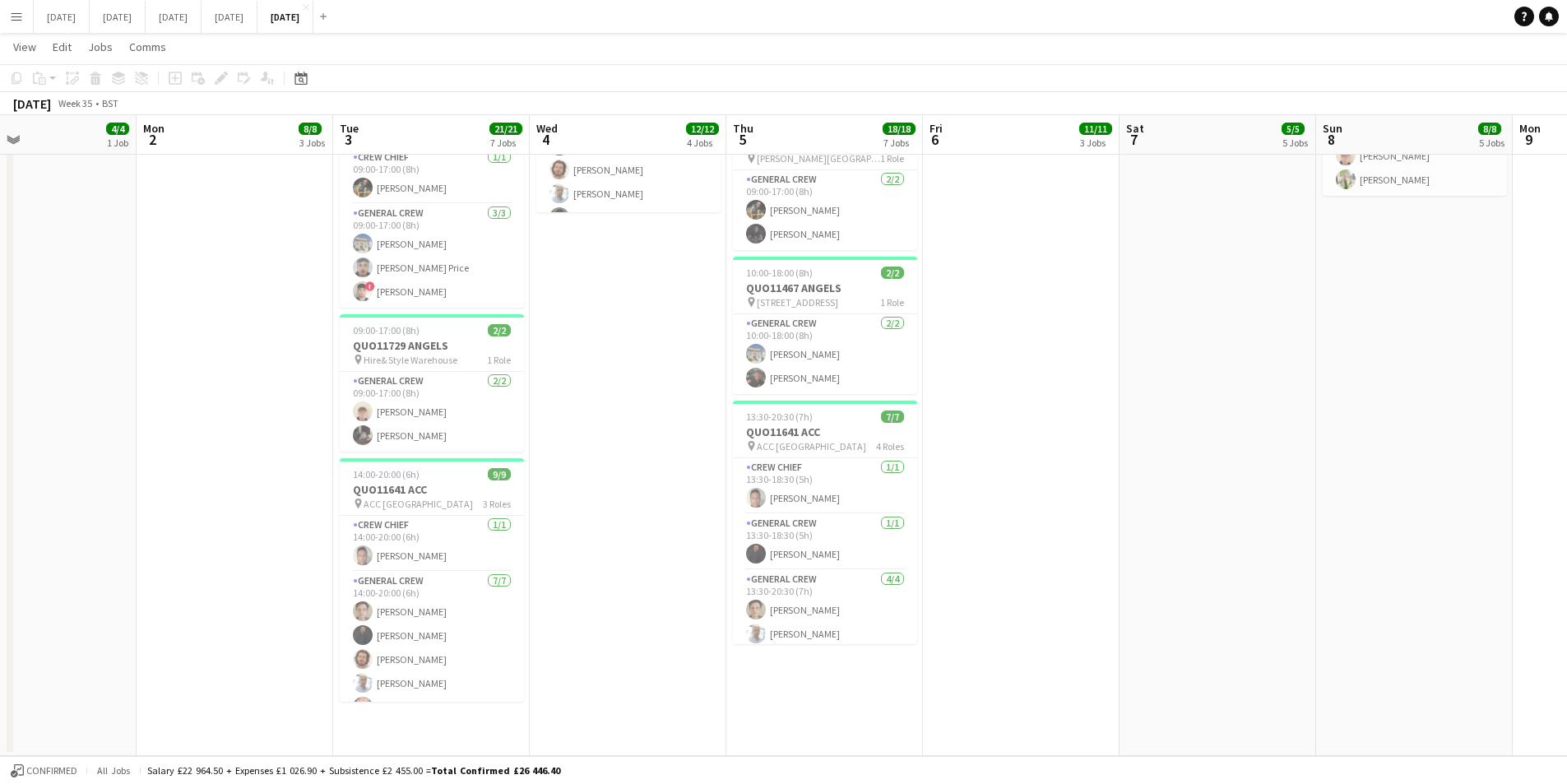
drag, startPoint x: 1238, startPoint y: 458, endPoint x: 1007, endPoint y: 474, distance: 231.6
click at [1008, 474] on app-calendar-viewport "Thu 29 Fri 30 Sat 31 Sun 1 4/4 1 Job Mon 2 8/8 3 Jobs Tue 3 21/21 7 Jobs Wed 4 …" at bounding box center [784, 95] width 1567 height 1322
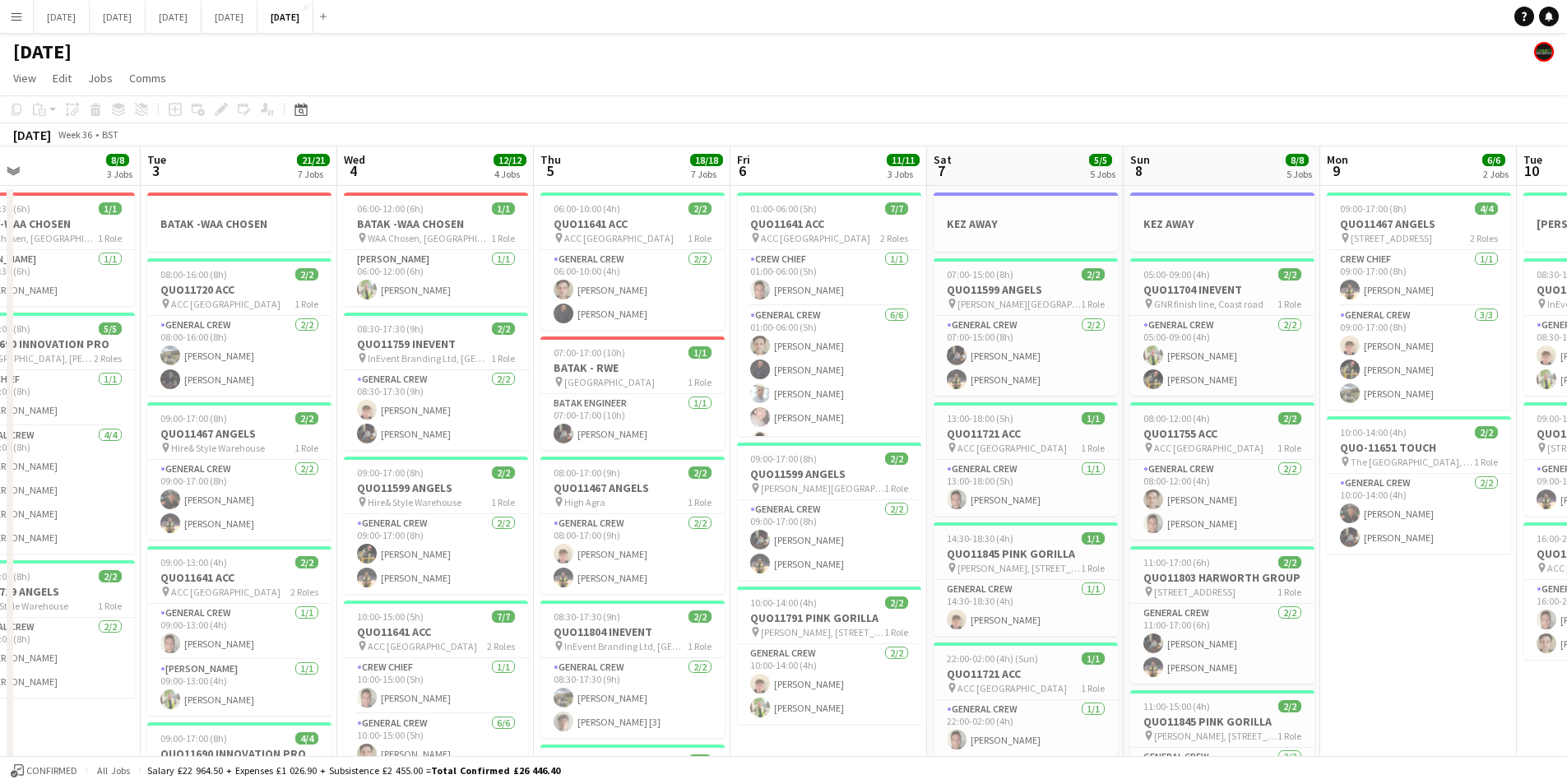
scroll to position [0, 654]
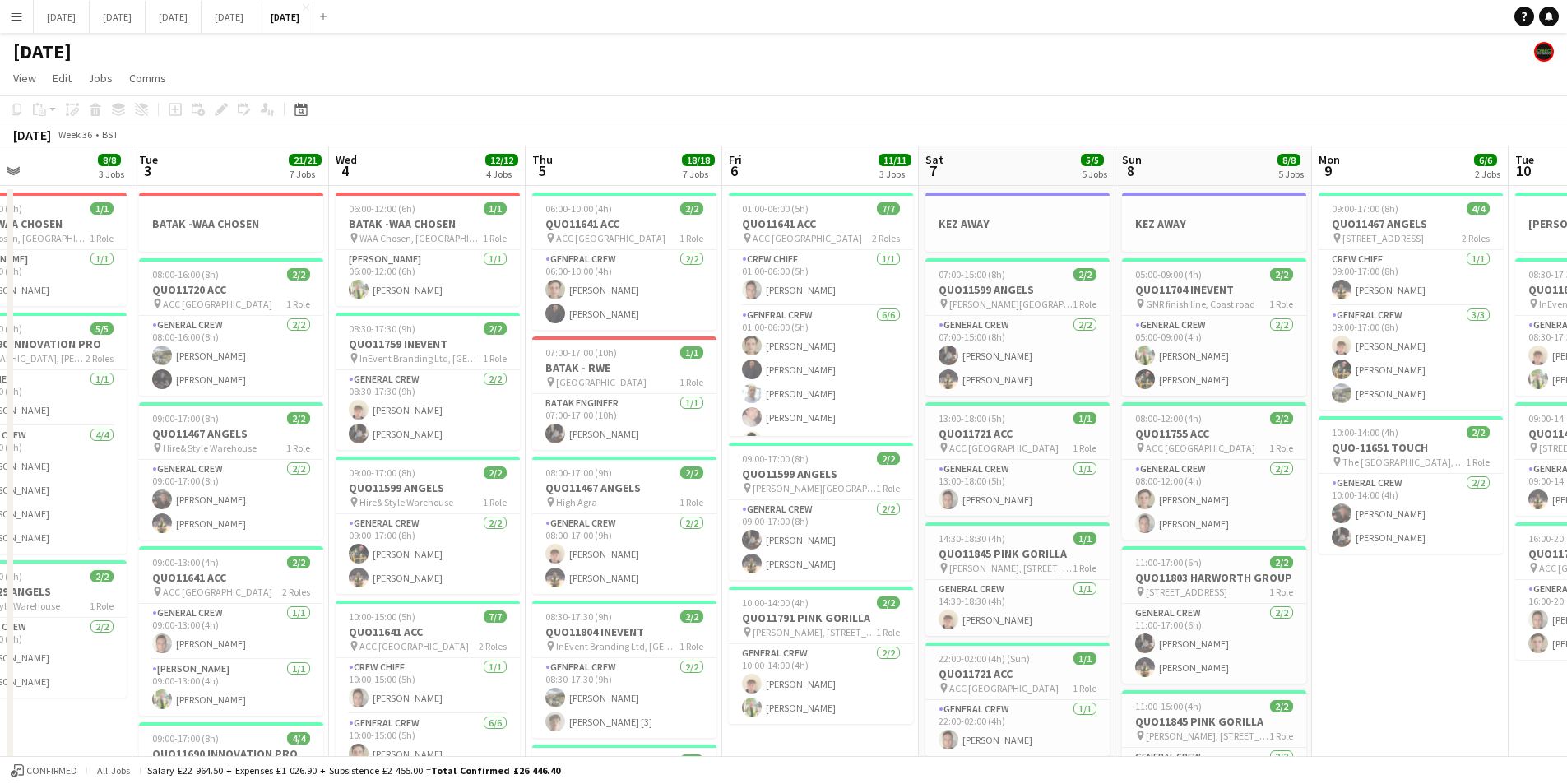
drag, startPoint x: 1100, startPoint y: 525, endPoint x: 937, endPoint y: 555, distance: 165.7
click at [938, 555] on app-calendar-viewport "Fri 30 Sat 31 Sun 1 4/4 1 Job Mon 2 8/8 3 Jobs Tue 3 21/21 7 Jobs Wed 4 12/12 4…" at bounding box center [784, 767] width 1567 height 1241
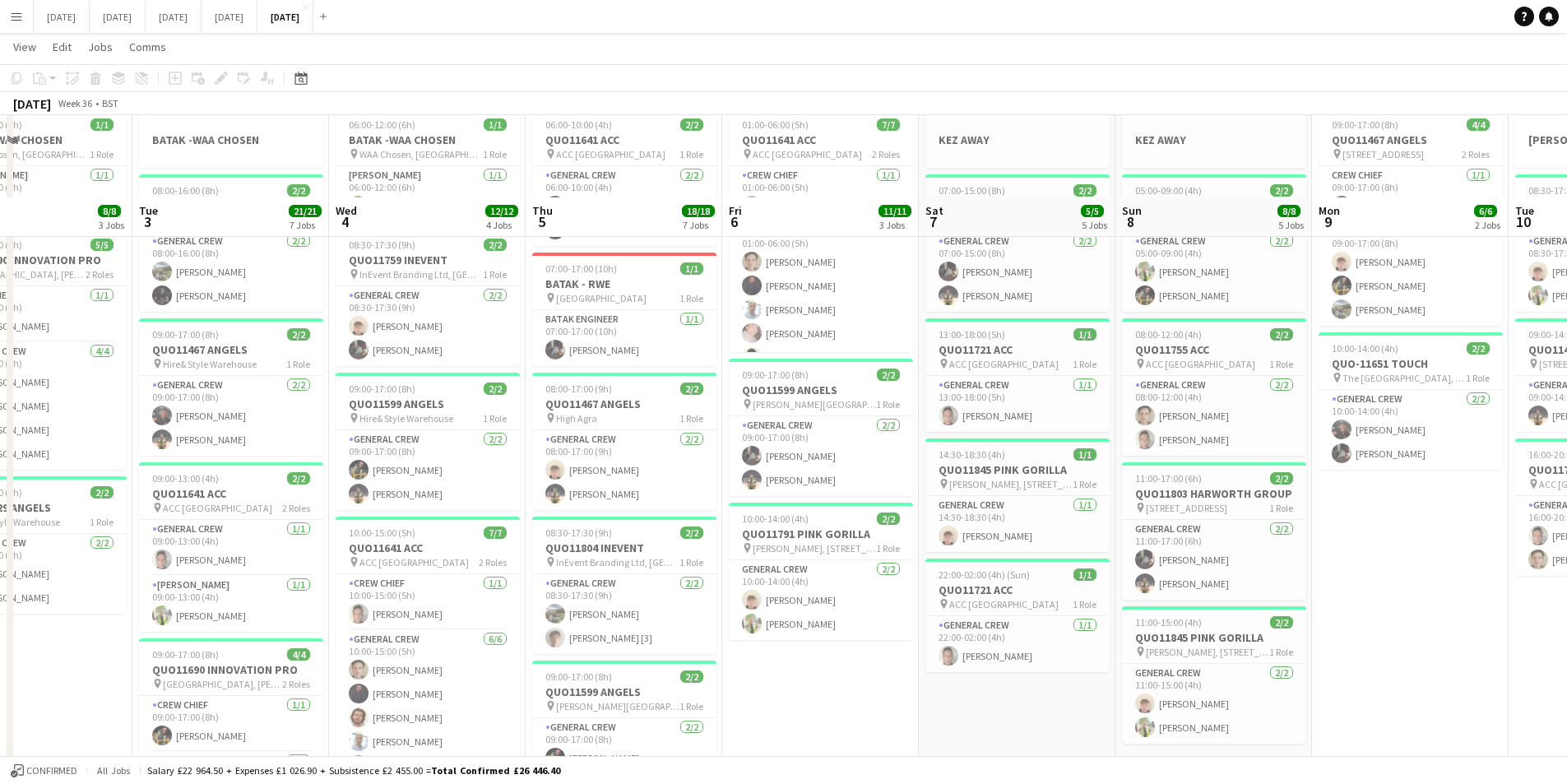
scroll to position [165, 0]
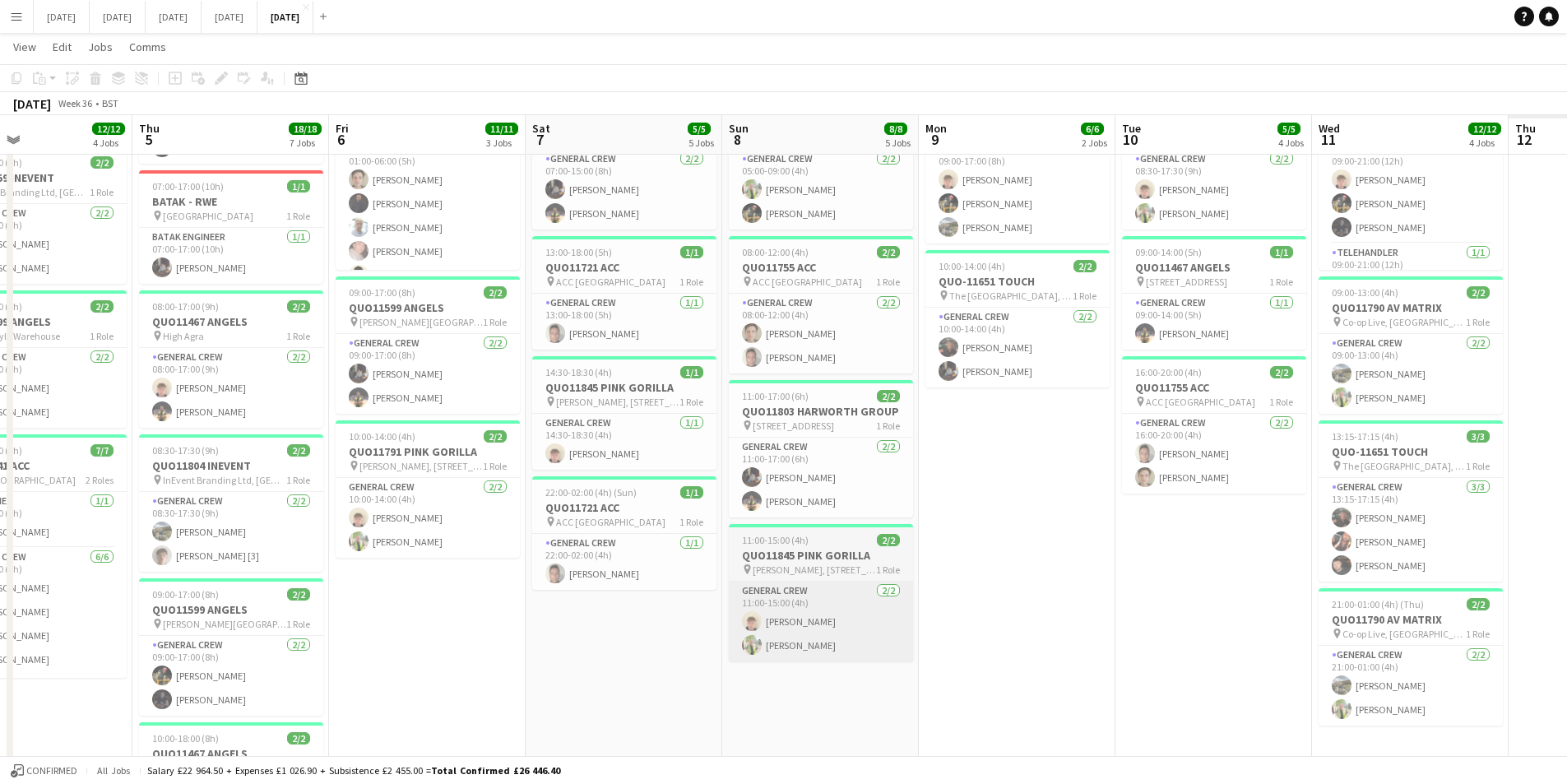
drag, startPoint x: 1081, startPoint y: 677, endPoint x: 962, endPoint y: 626, distance: 129.5
click at [798, 624] on app-calendar-viewport "Sun 1 4/4 1 Job Mon 2 8/8 3 Jobs Tue 3 21/21 7 Jobs Wed 4 12/12 4 Jobs Thu 5 18…" at bounding box center [784, 560] width 1567 height 1322
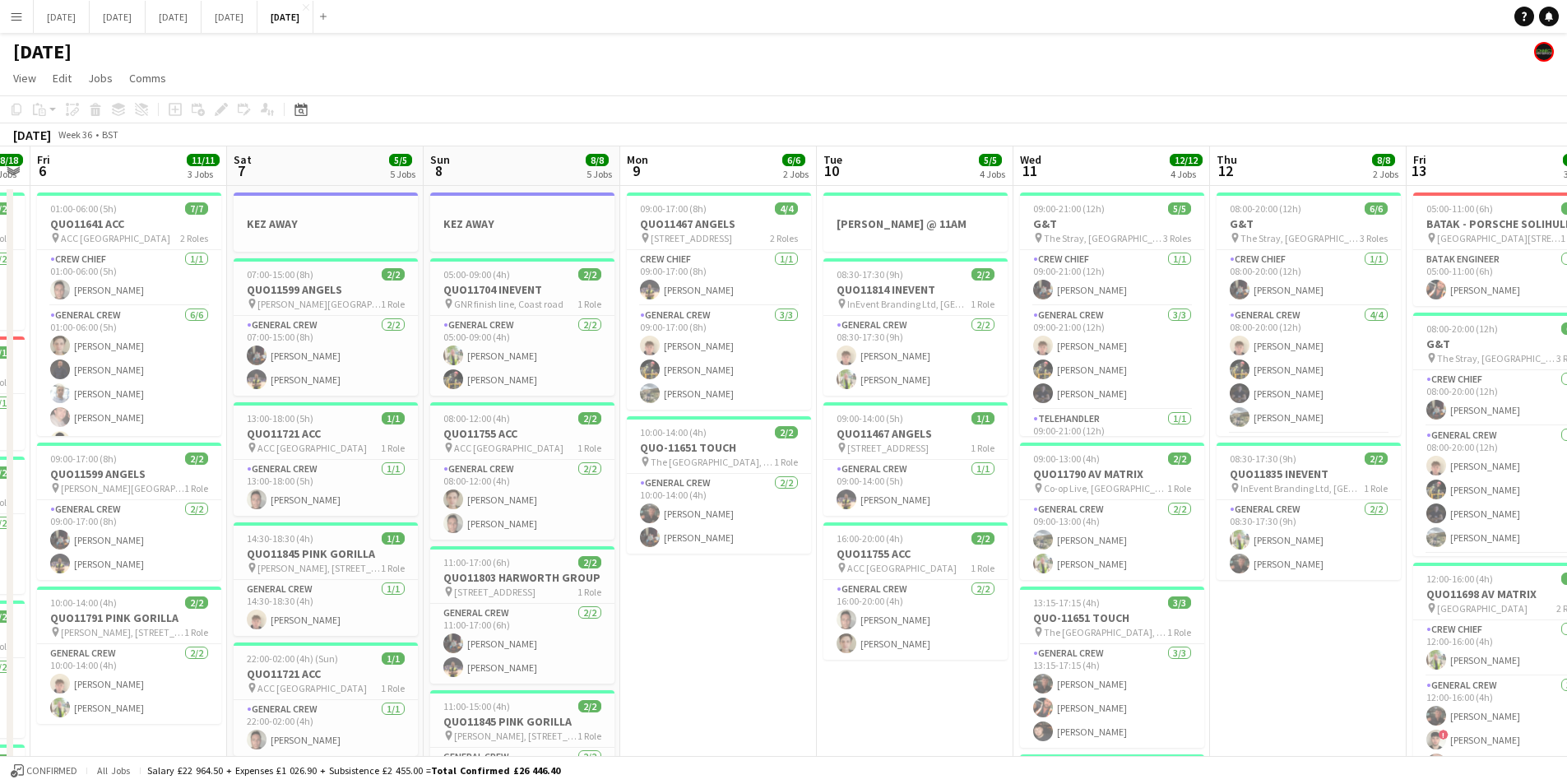
scroll to position [0, 632]
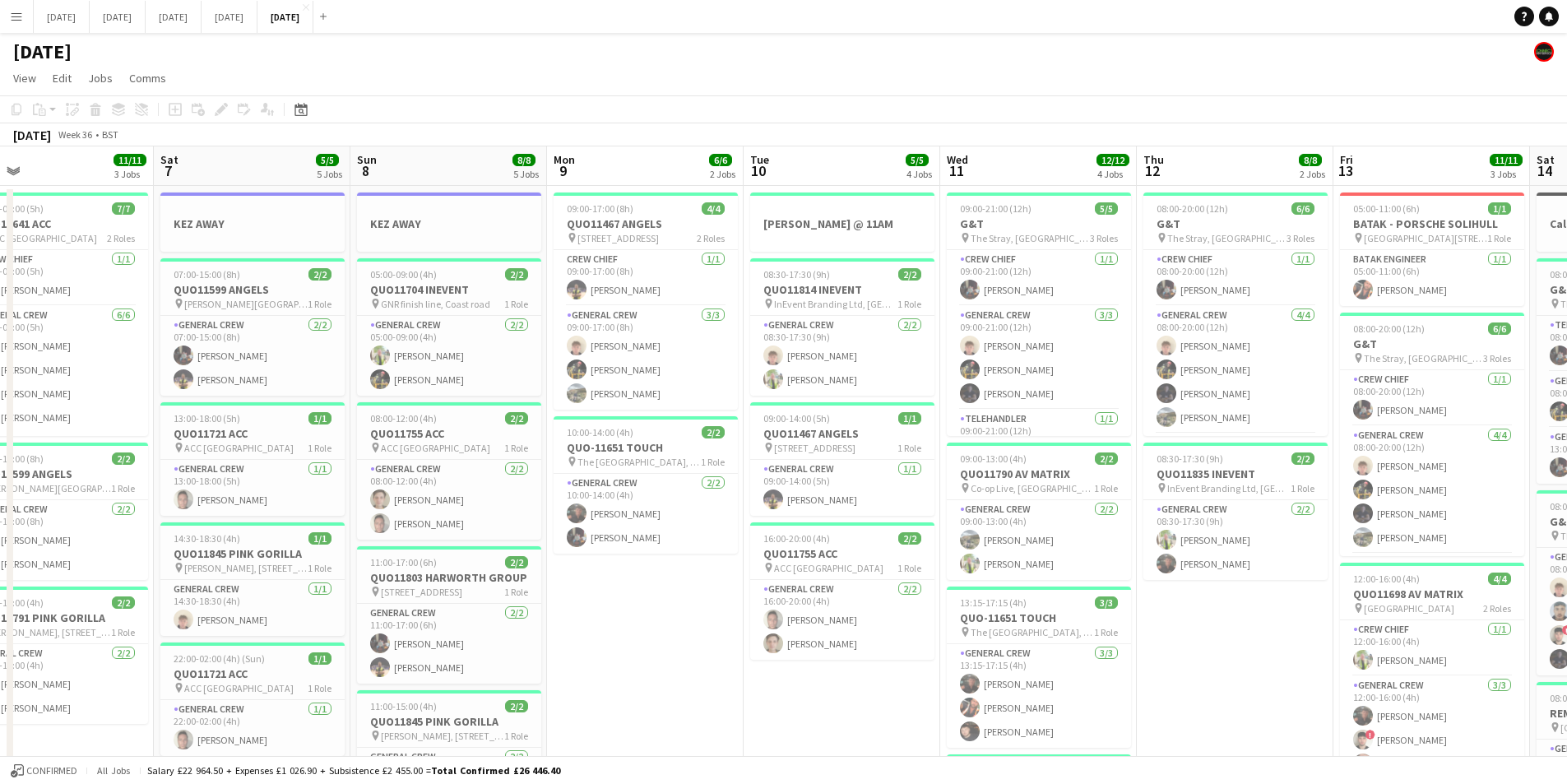
drag, startPoint x: 1145, startPoint y: 663, endPoint x: 662, endPoint y: 702, distance: 484.6
click at [662, 702] on app-calendar-viewport "Tue 3 21/21 7 Jobs Wed 4 12/12 4 Jobs Thu 5 18/18 7 Jobs Fri 6 11/11 3 Jobs Sat…" at bounding box center [784, 790] width 1567 height 1289
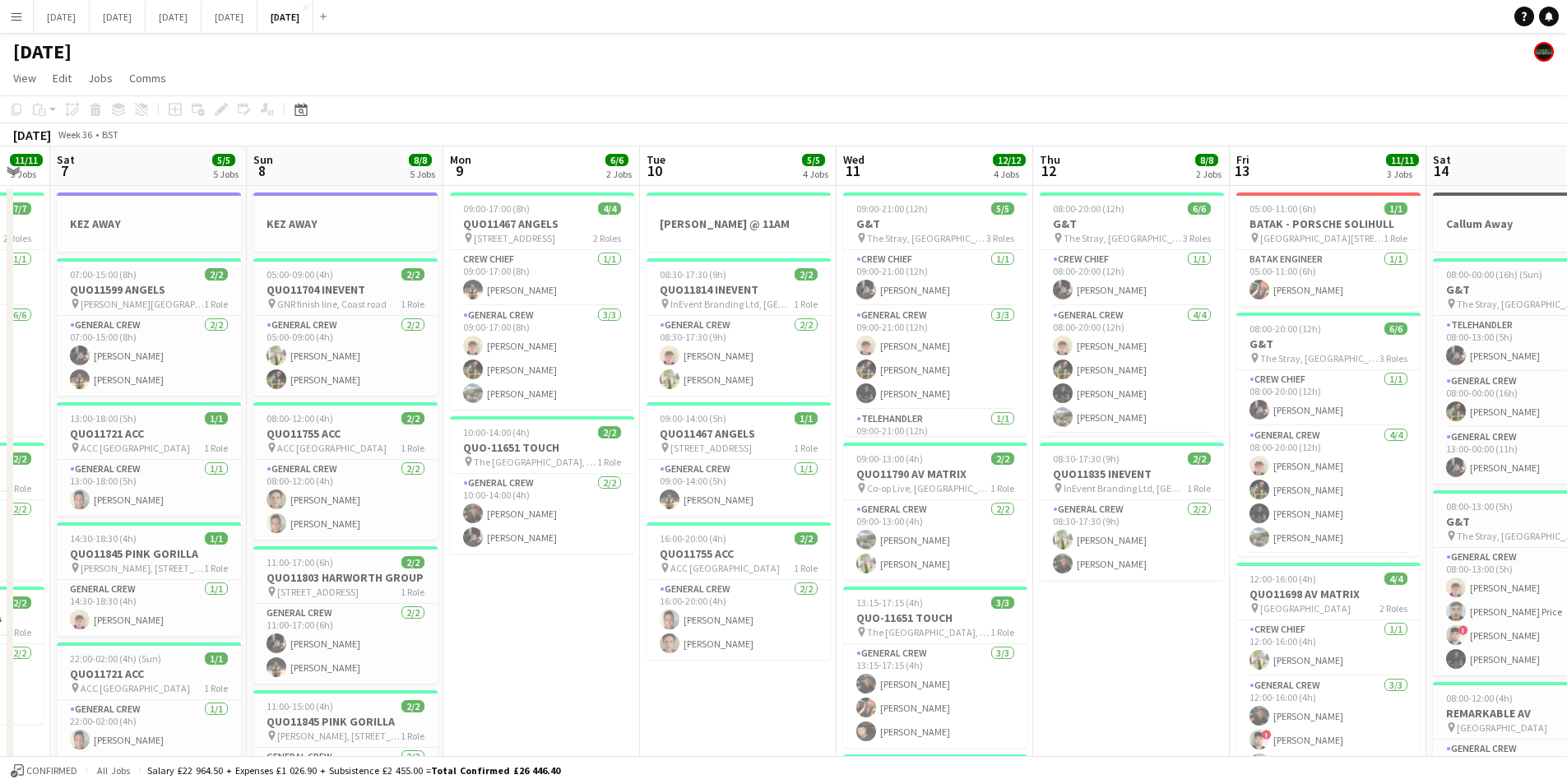
drag, startPoint x: 886, startPoint y: 716, endPoint x: 986, endPoint y: 641, distance: 125.0
click at [780, 713] on app-calendar-viewport "Wed 4 12/12 4 Jobs Thu 5 18/18 7 Jobs Fri 6 11/11 3 Jobs Sat 7 5/5 5 Jobs Sun 8…" at bounding box center [784, 790] width 1567 height 1289
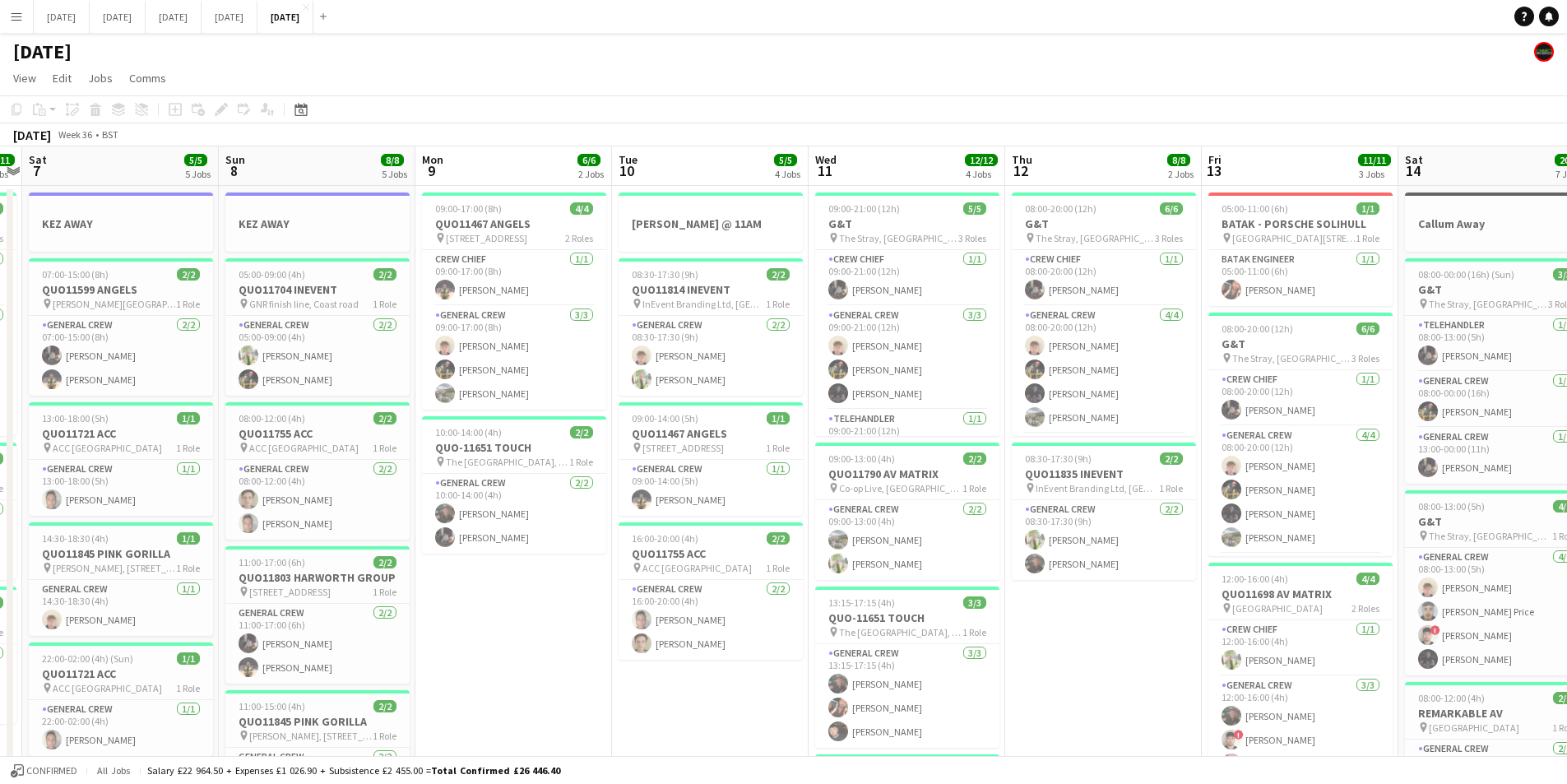
scroll to position [0, 569]
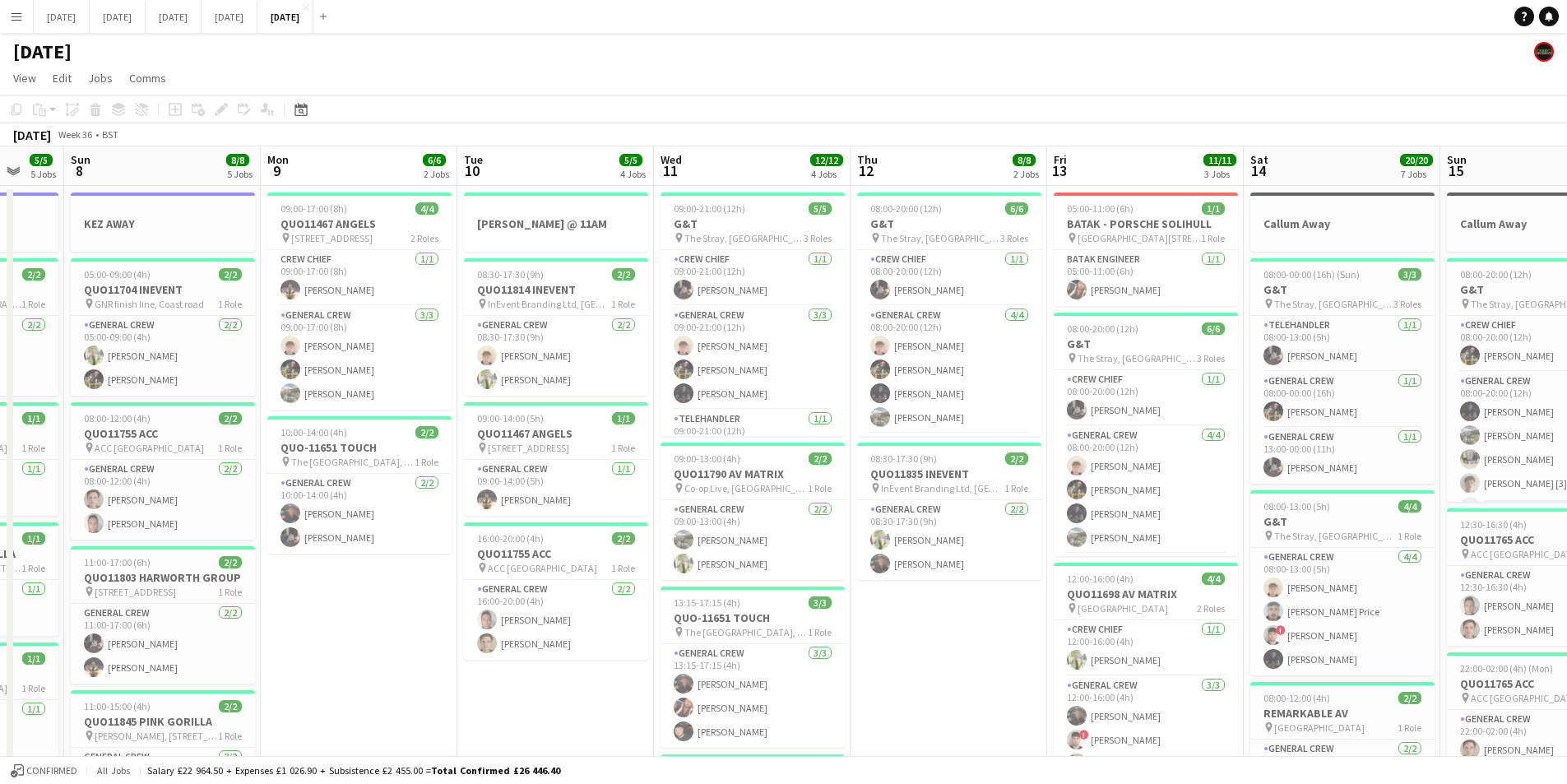
drag, startPoint x: 1145, startPoint y: 642, endPoint x: 955, endPoint y: 654, distance: 190.4
click at [965, 658] on app-calendar-viewport "Thu 5 18/18 7 Jobs Fri 6 11/11 3 Jobs Sat 7 5/5 5 Jobs Sun 8 8/8 5 Jobs Mon 9 6…" at bounding box center [784, 790] width 1567 height 1289
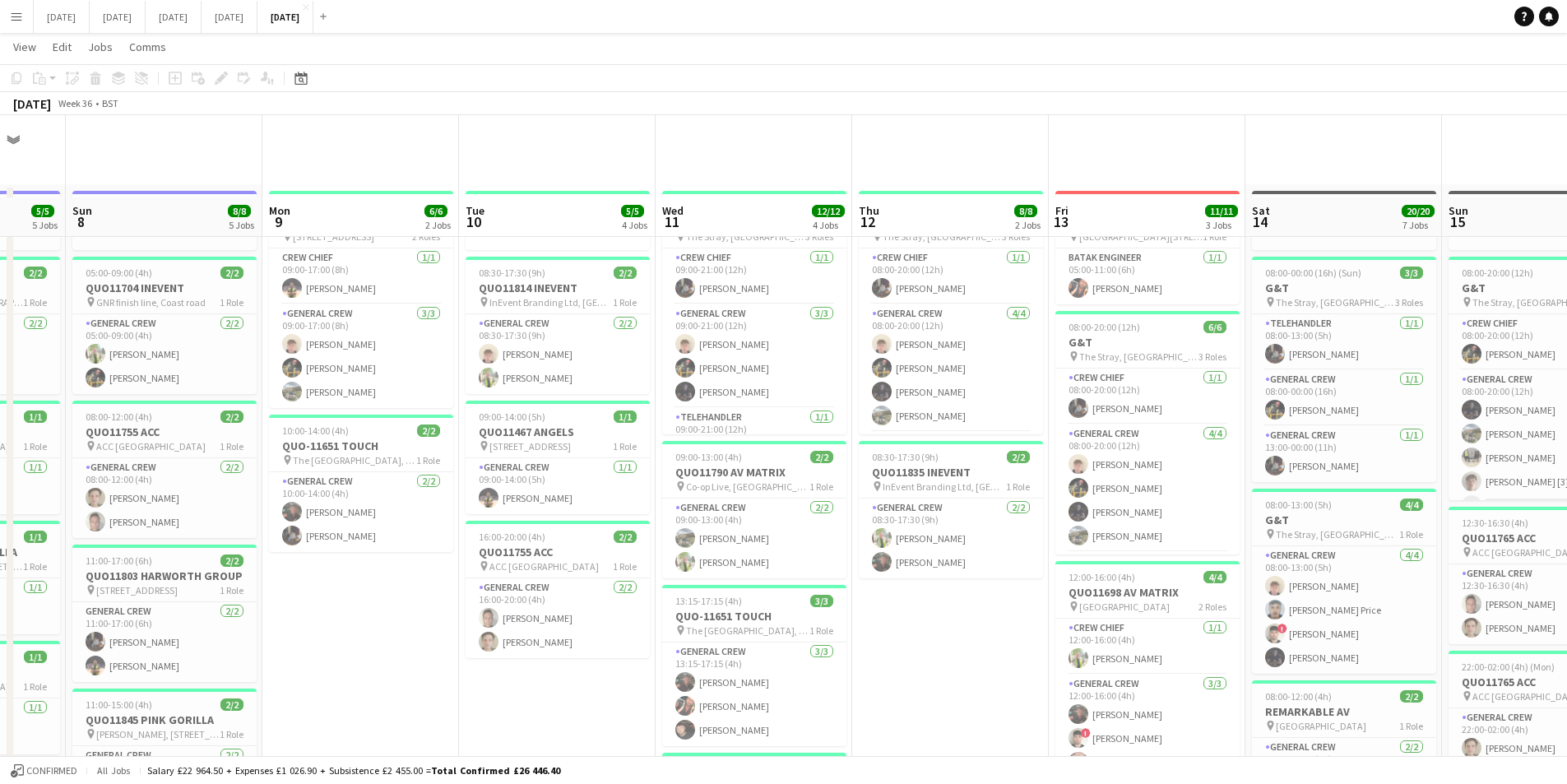
scroll to position [246, 0]
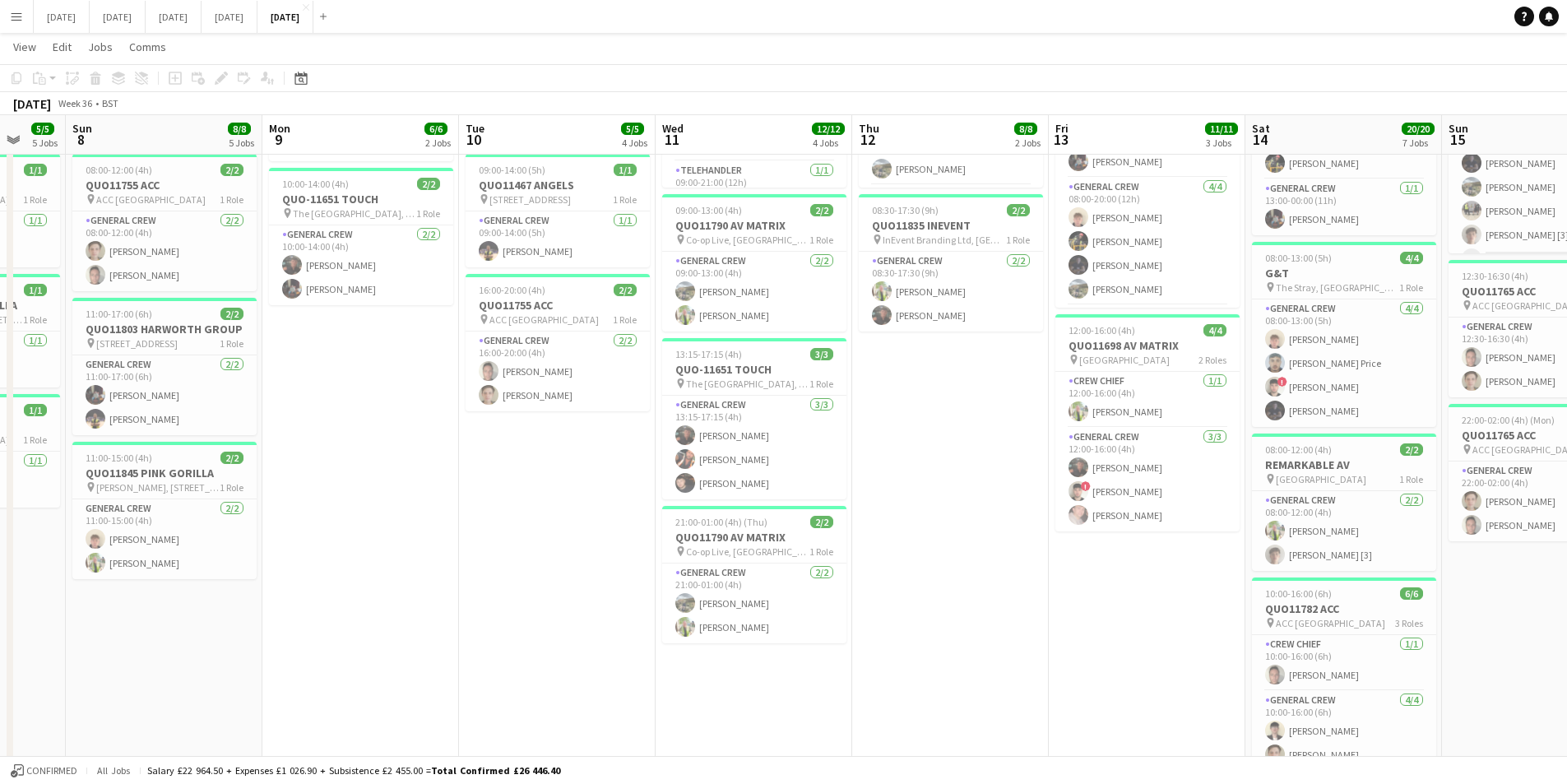
drag, startPoint x: 980, startPoint y: 588, endPoint x: 852, endPoint y: 599, distance: 128.5
click at [800, 571] on app-calendar-viewport "Thu 5 18/18 7 Jobs Fri 6 11/11 3 Jobs Sat 7 5/5 5 Jobs Sun 8 8/8 5 Jobs Mon 9 6…" at bounding box center [784, 501] width 1567 height 1369
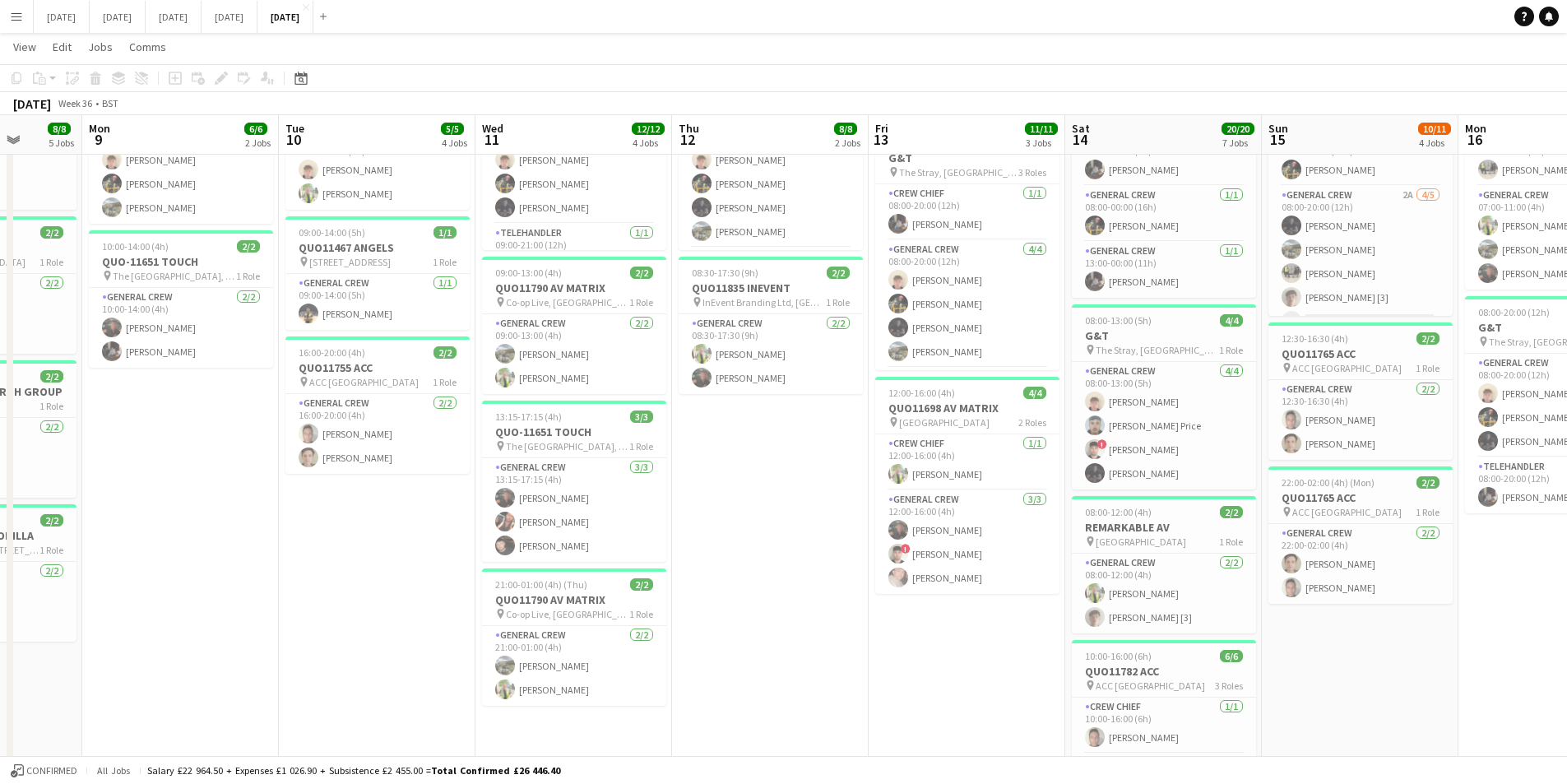
scroll to position [0, 517]
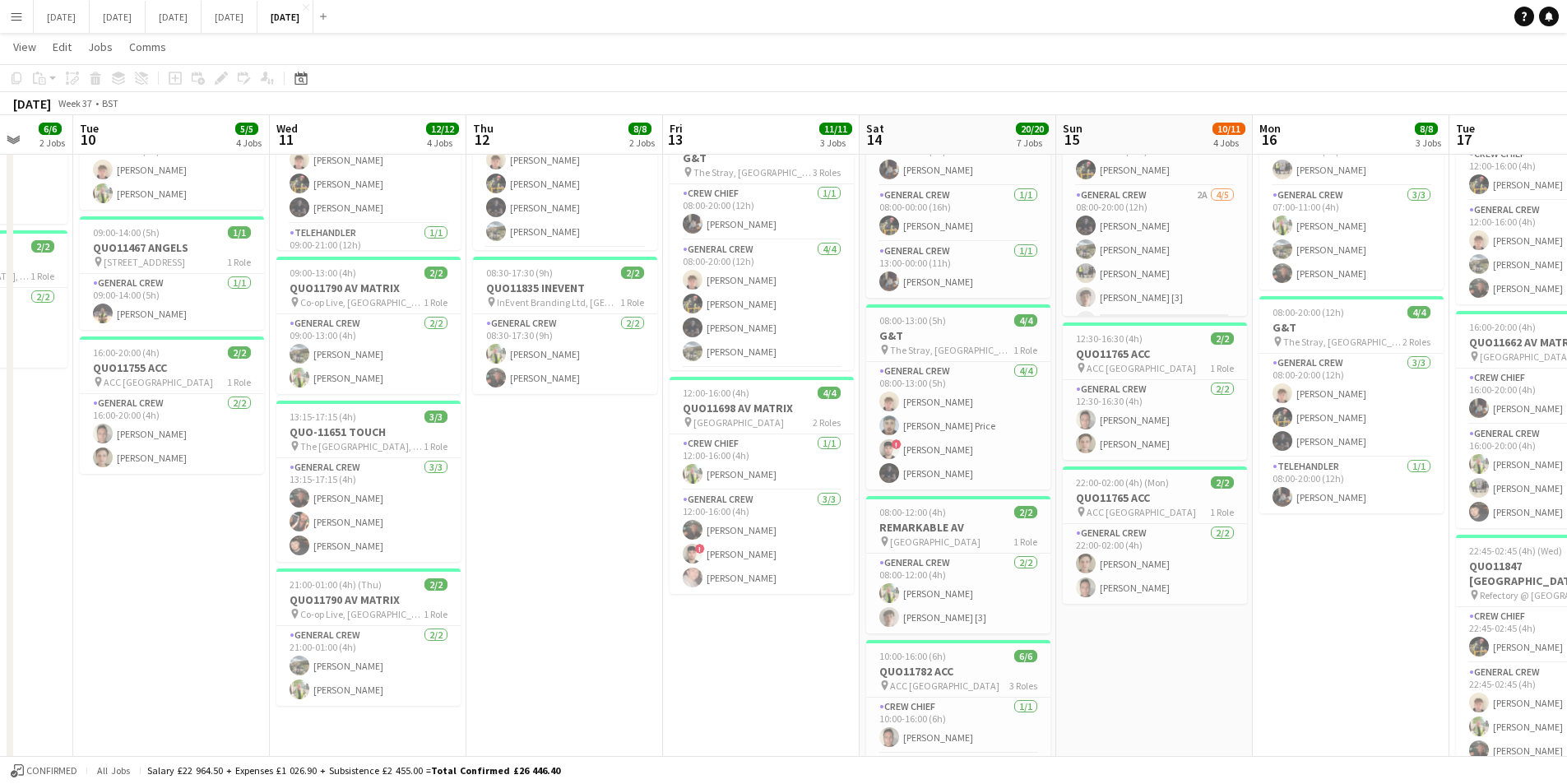
drag, startPoint x: 951, startPoint y: 679, endPoint x: 849, endPoint y: 657, distance: 104.3
click at [715, 663] on app-calendar-viewport "Sat 7 5/5 5 Jobs Sun 8 8/8 5 Jobs Mon 9 6/6 2 Jobs Tue 10 5/5 4 Jobs Wed 11 12/…" at bounding box center [784, 564] width 1567 height 1369
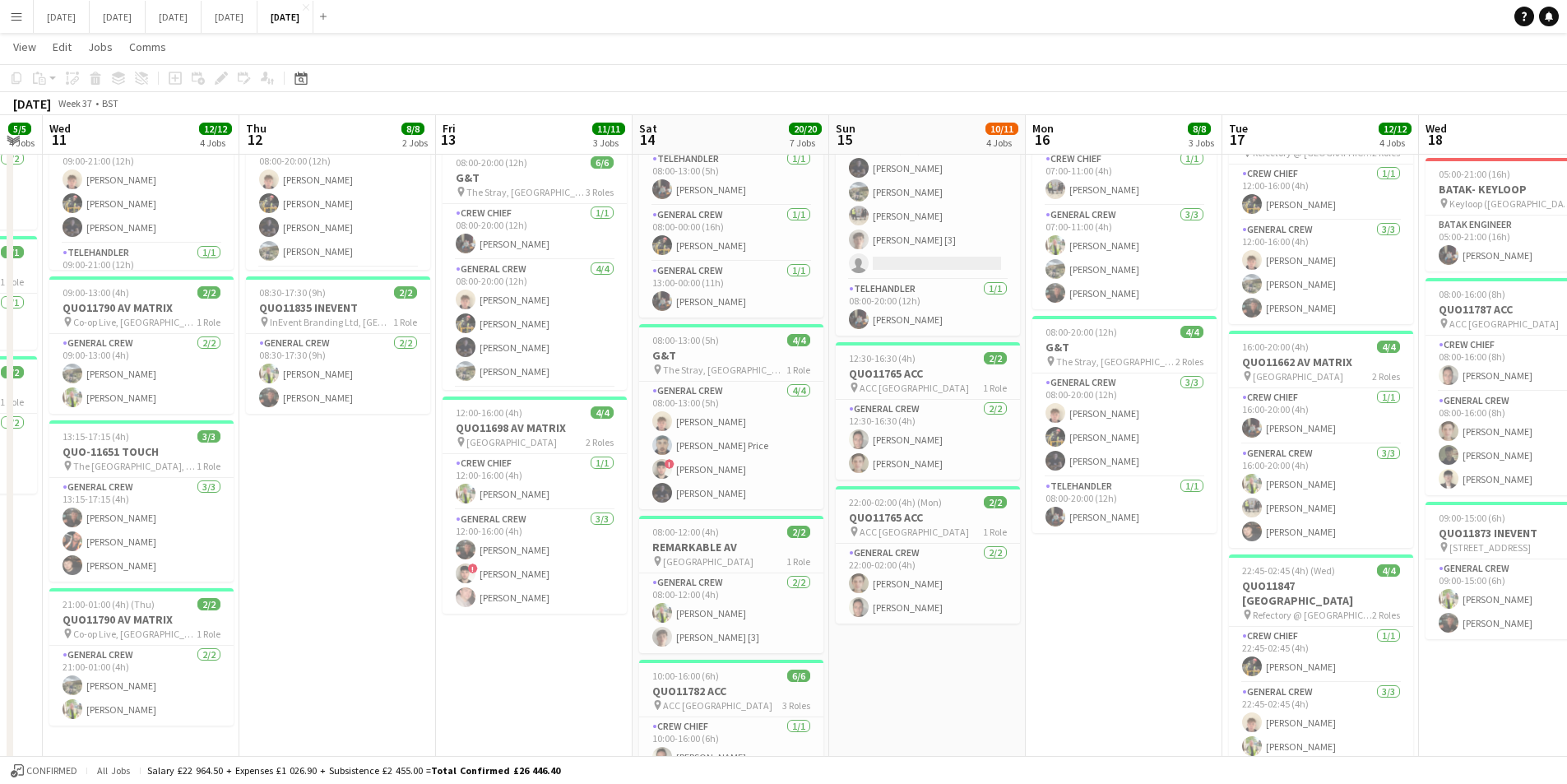
scroll to position [0, 637]
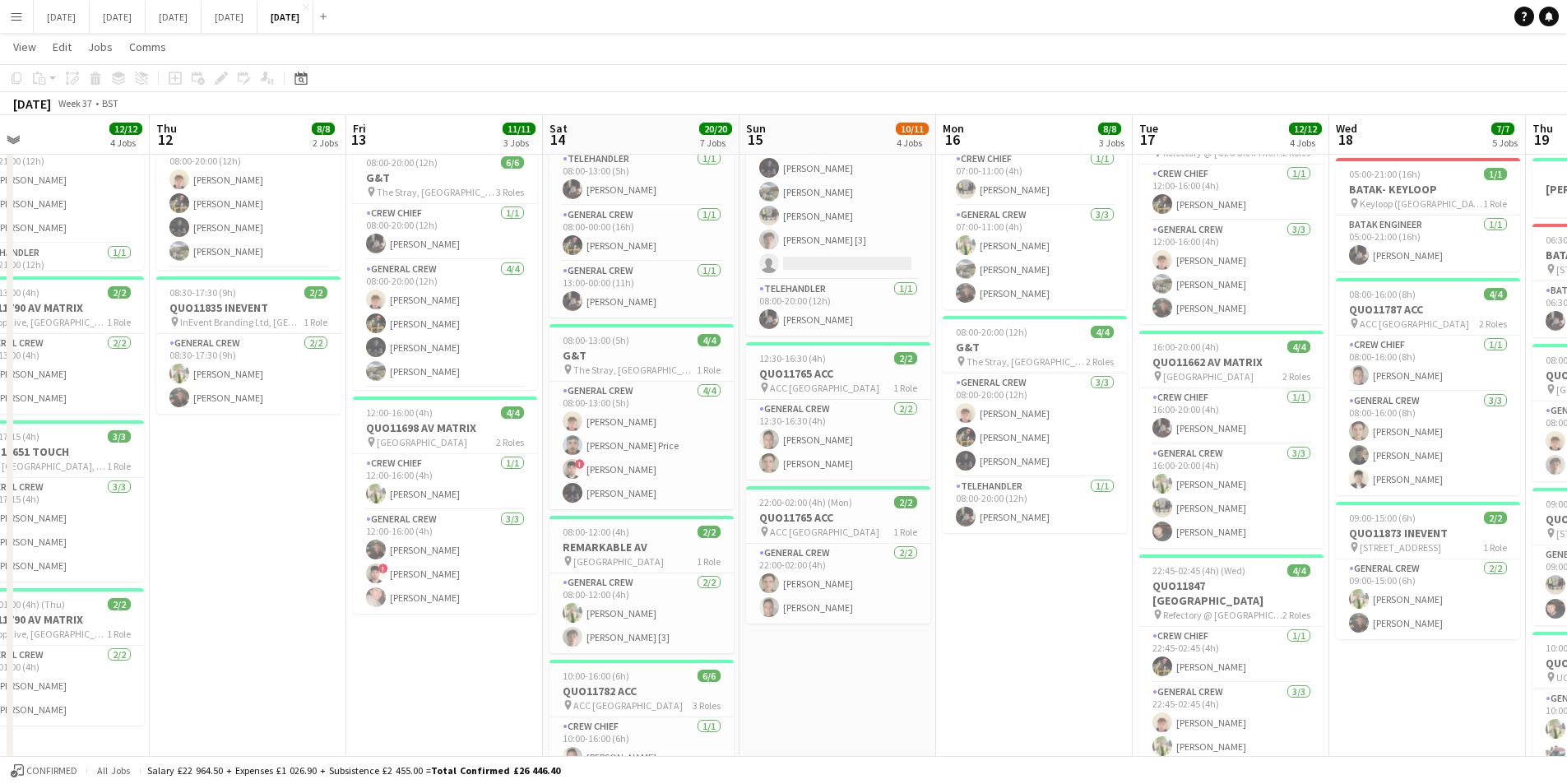
drag, startPoint x: 1308, startPoint y: 688, endPoint x: 1021, endPoint y: 690, distance: 287.0
click at [1021, 690] on app-calendar-viewport "Sun 8 8/8 5 Jobs Mon 9 6/6 2 Jobs Tue 10 5/5 4 Jobs Wed 11 12/12 4 Jobs Thu 12 …" at bounding box center [784, 584] width 1567 height 1369
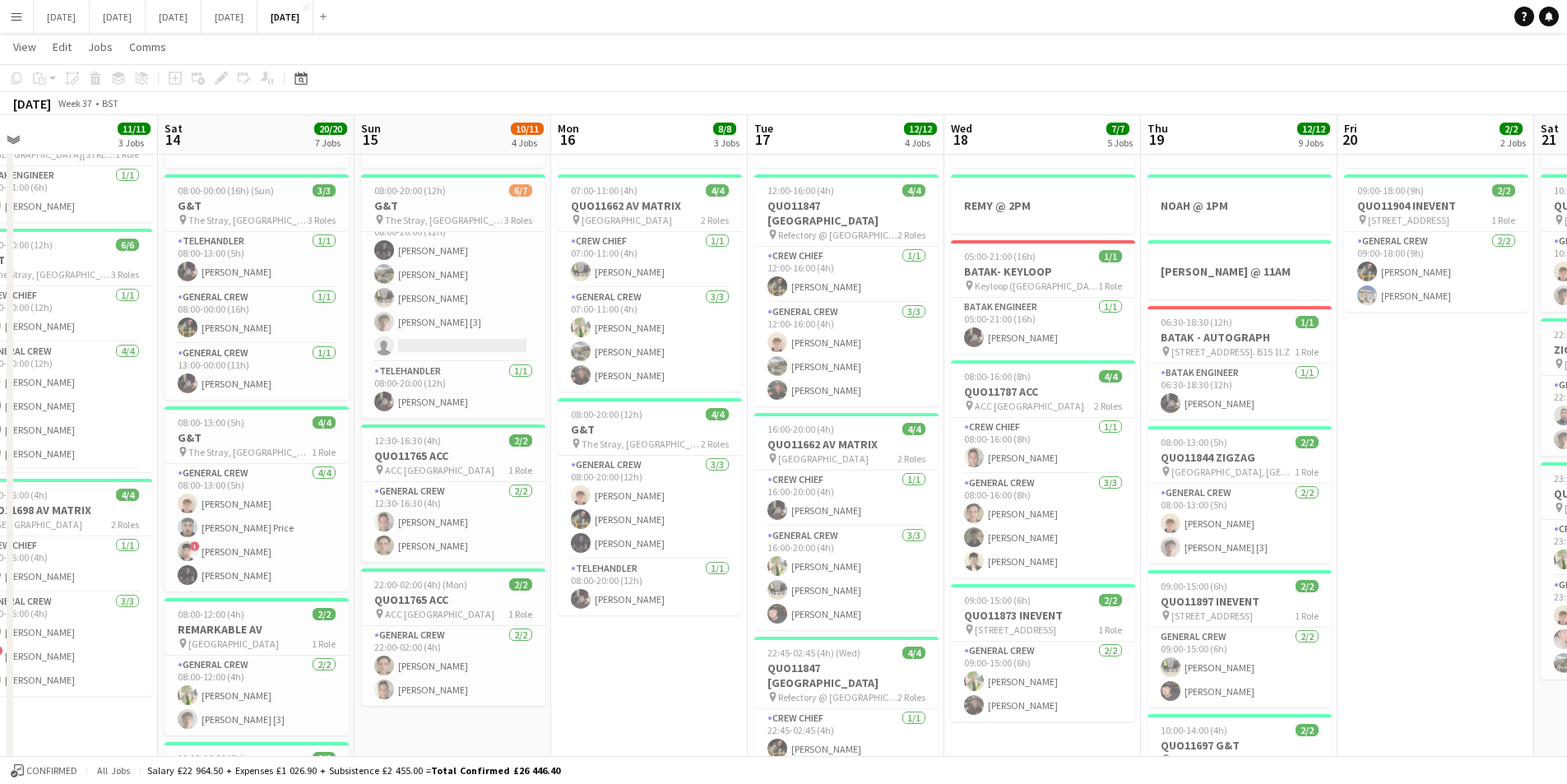
scroll to position [0, 649]
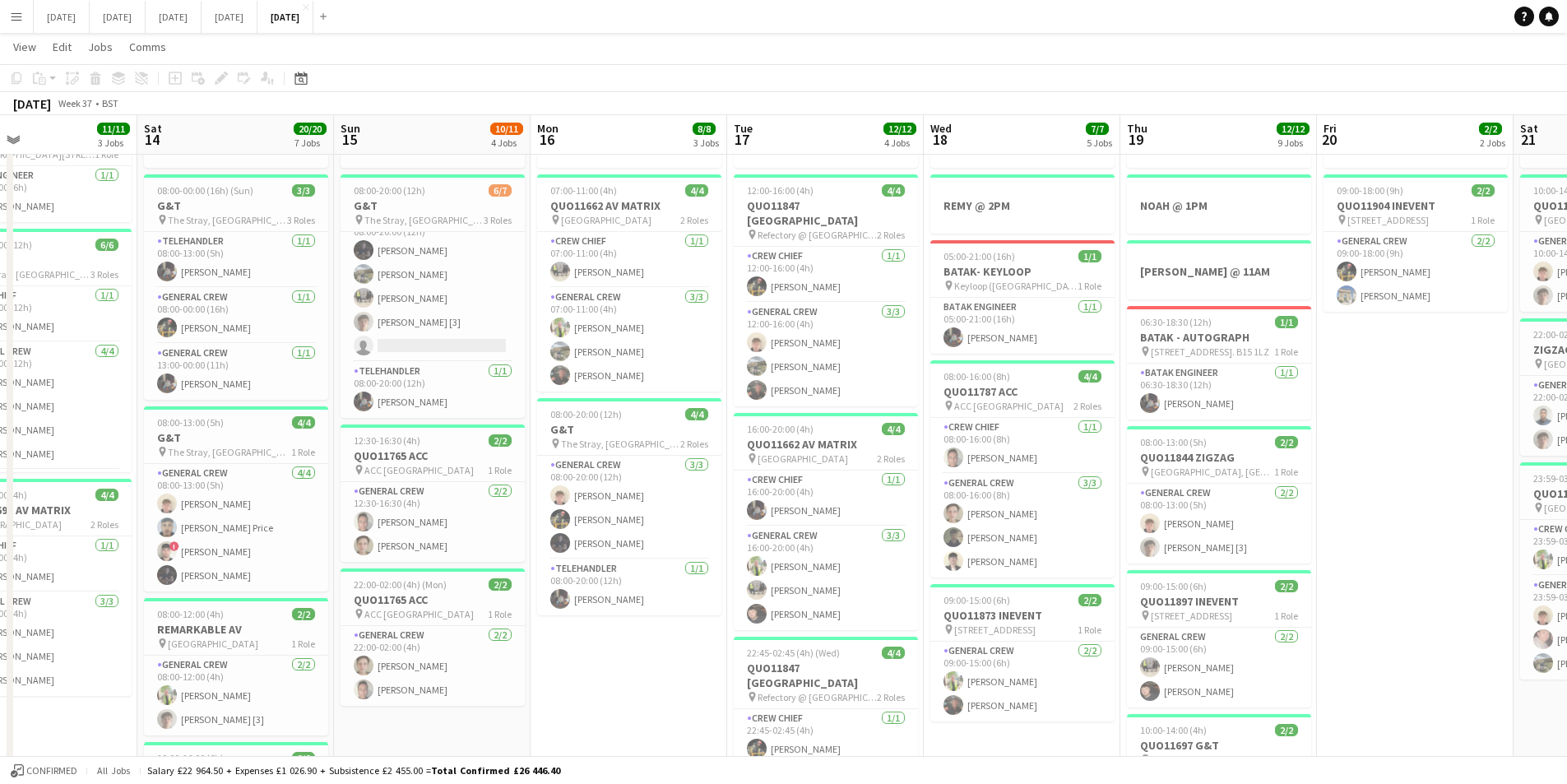
drag, startPoint x: 1026, startPoint y: 695, endPoint x: 620, endPoint y: 697, distance: 406.0
click at [620, 697] on app-calendar-viewport "Tue 10 5/5 4 Jobs Wed 11 12/12 4 Jobs Thu 12 8/8 2 Jobs Fri 13 11/11 3 Jobs Sat…" at bounding box center [784, 666] width 1567 height 1369
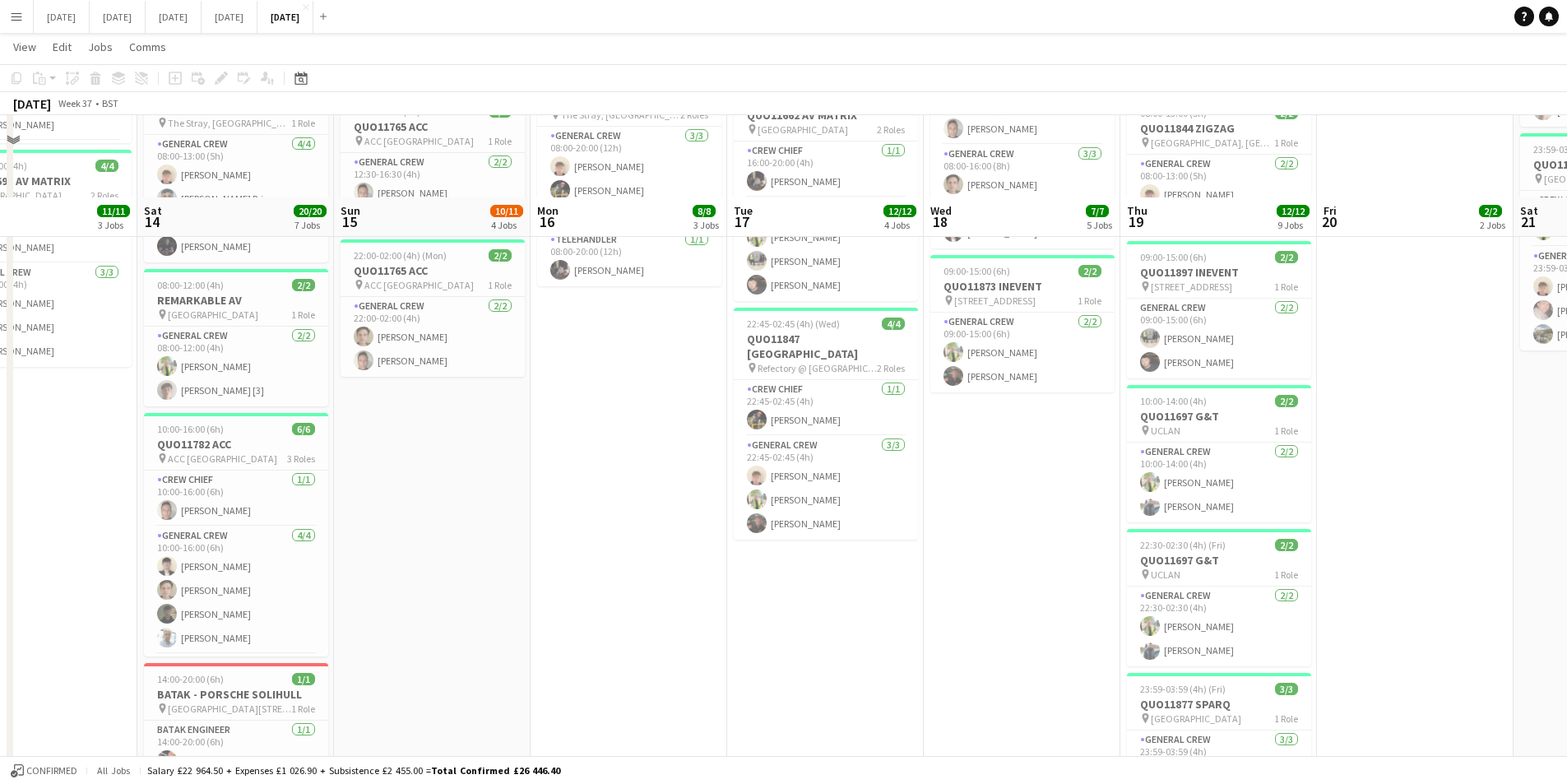
scroll to position [246, 0]
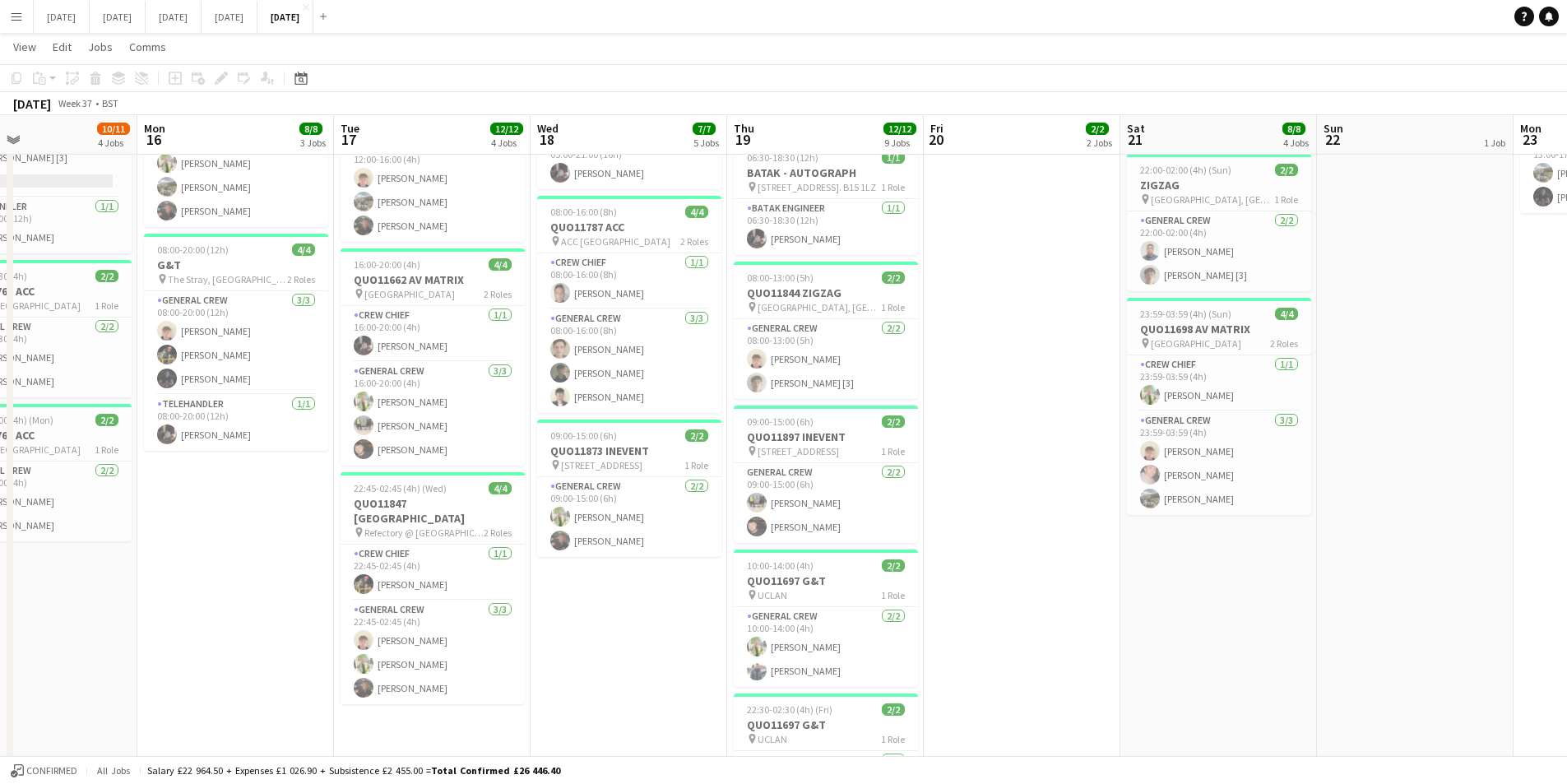
drag, startPoint x: 1449, startPoint y: 575, endPoint x: 1029, endPoint y: 609, distance: 421.4
click at [1029, 609] on app-calendar-viewport "Thu 12 8/8 2 Jobs Fri 13 11/11 3 Jobs Sat 14 20/20 7 Jobs Sun 15 10/11 4 Jobs M…" at bounding box center [784, 501] width 1567 height 1369
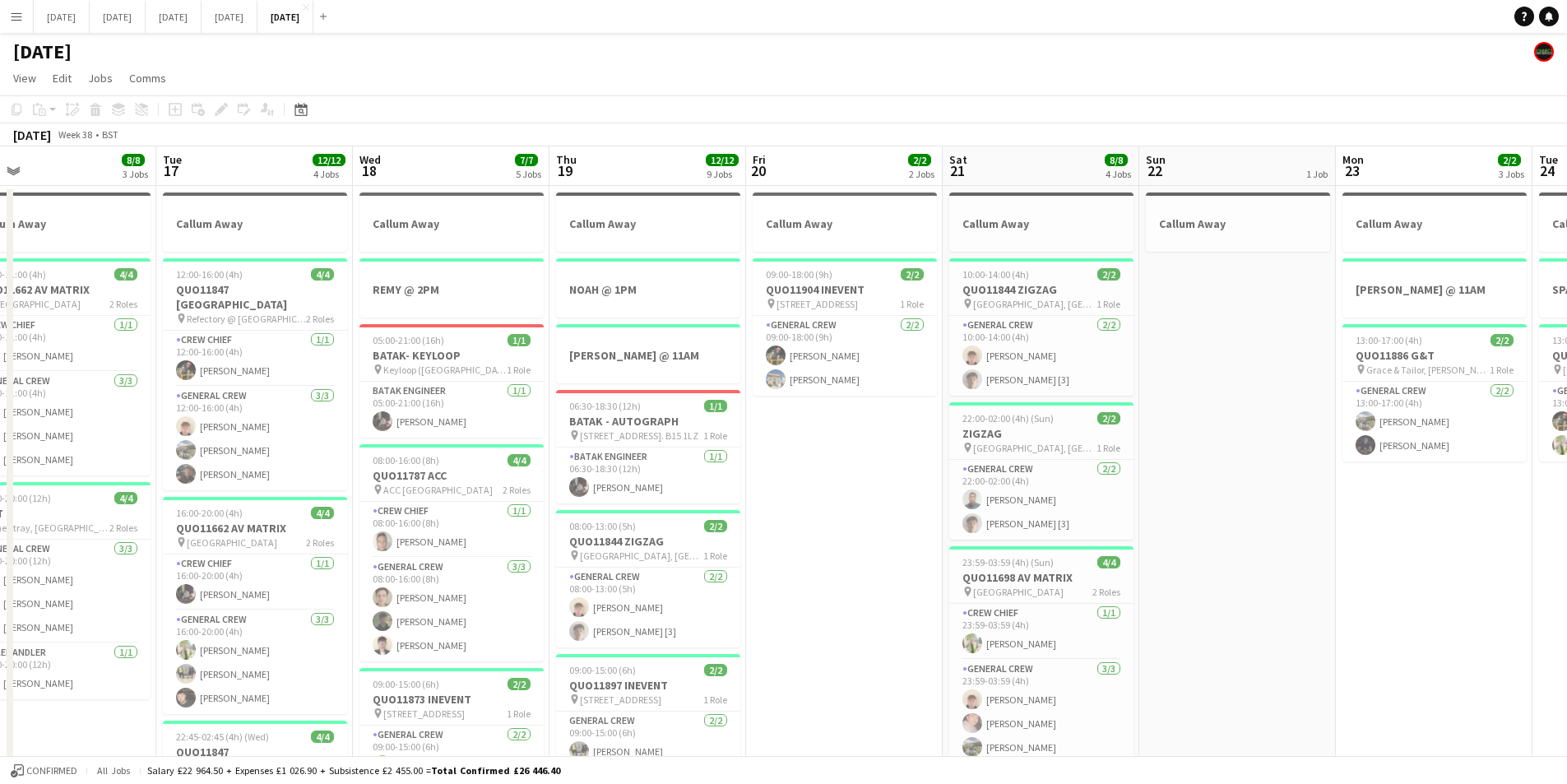
scroll to position [0, 470]
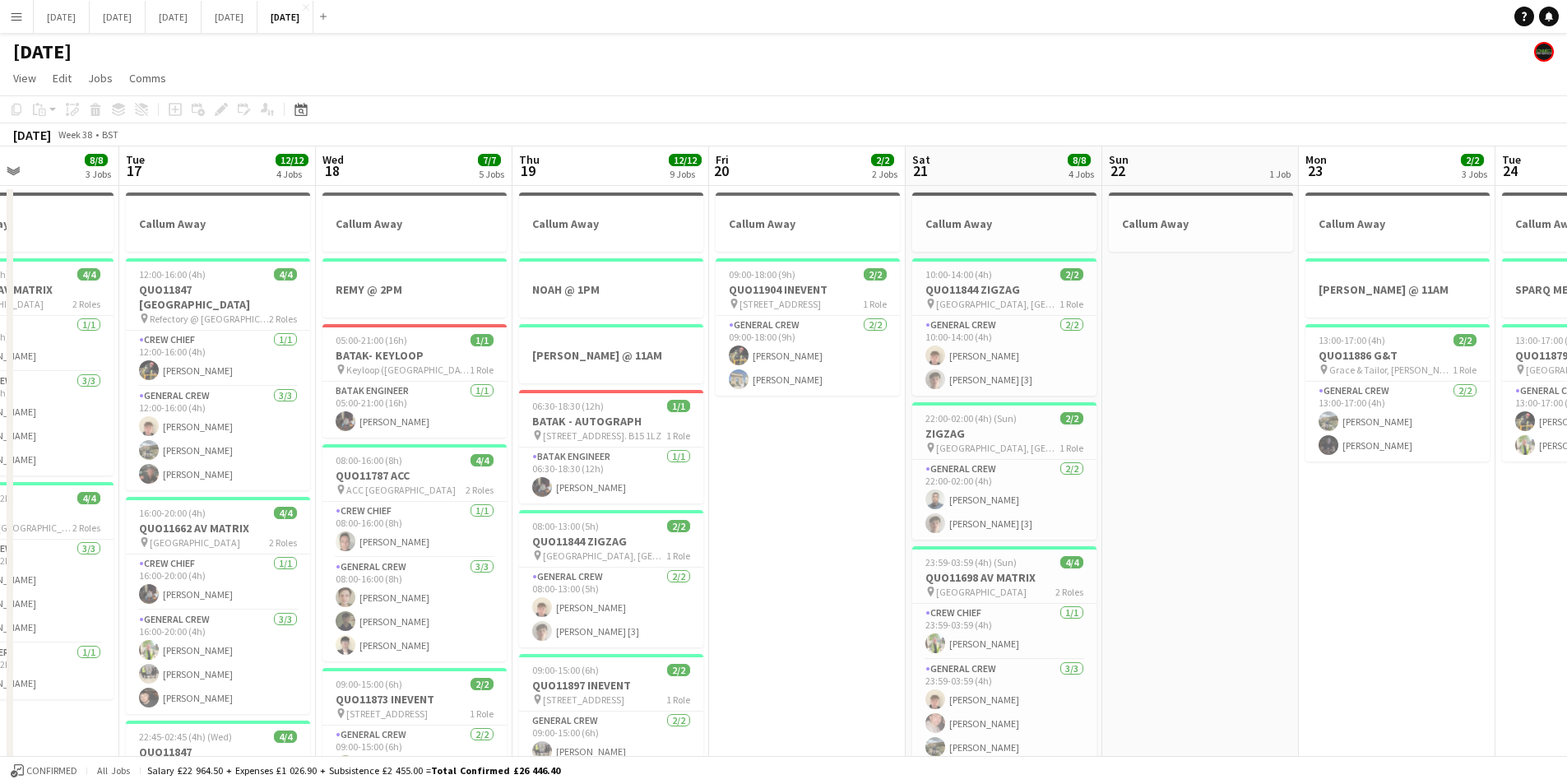
drag, startPoint x: 986, startPoint y: 583, endPoint x: 955, endPoint y: 561, distance: 38.0
click at [738, 579] on app-calendar-viewport "Sat 14 20/20 7 Jobs Sun 15 10/11 4 Jobs Mon 16 8/8 3 Jobs Tue 17 12/12 4 Jobs W…" at bounding box center [784, 790] width 1567 height 1289
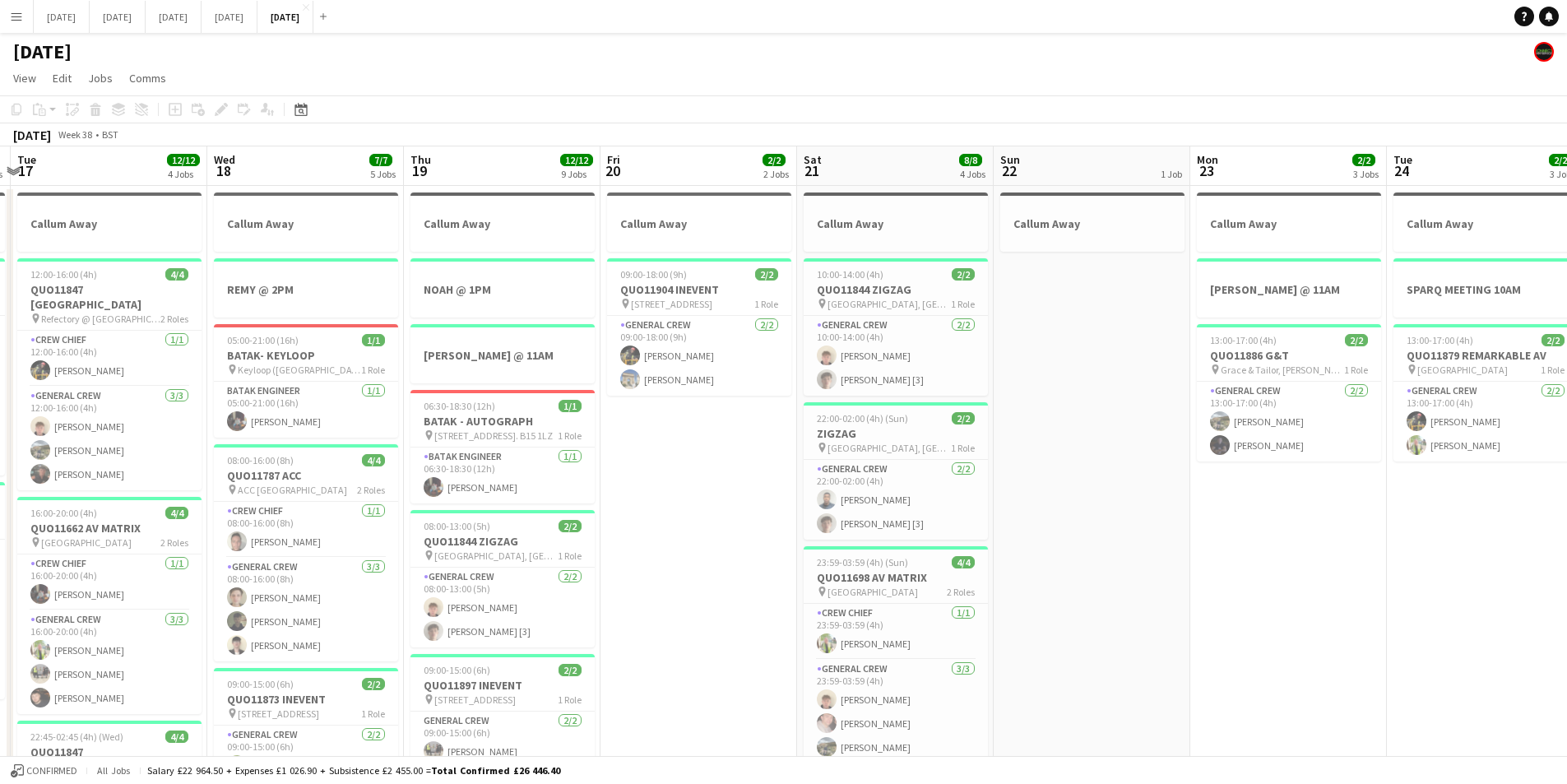
scroll to position [0, 581]
drag, startPoint x: 1256, startPoint y: 568, endPoint x: 1216, endPoint y: 568, distance: 40.0
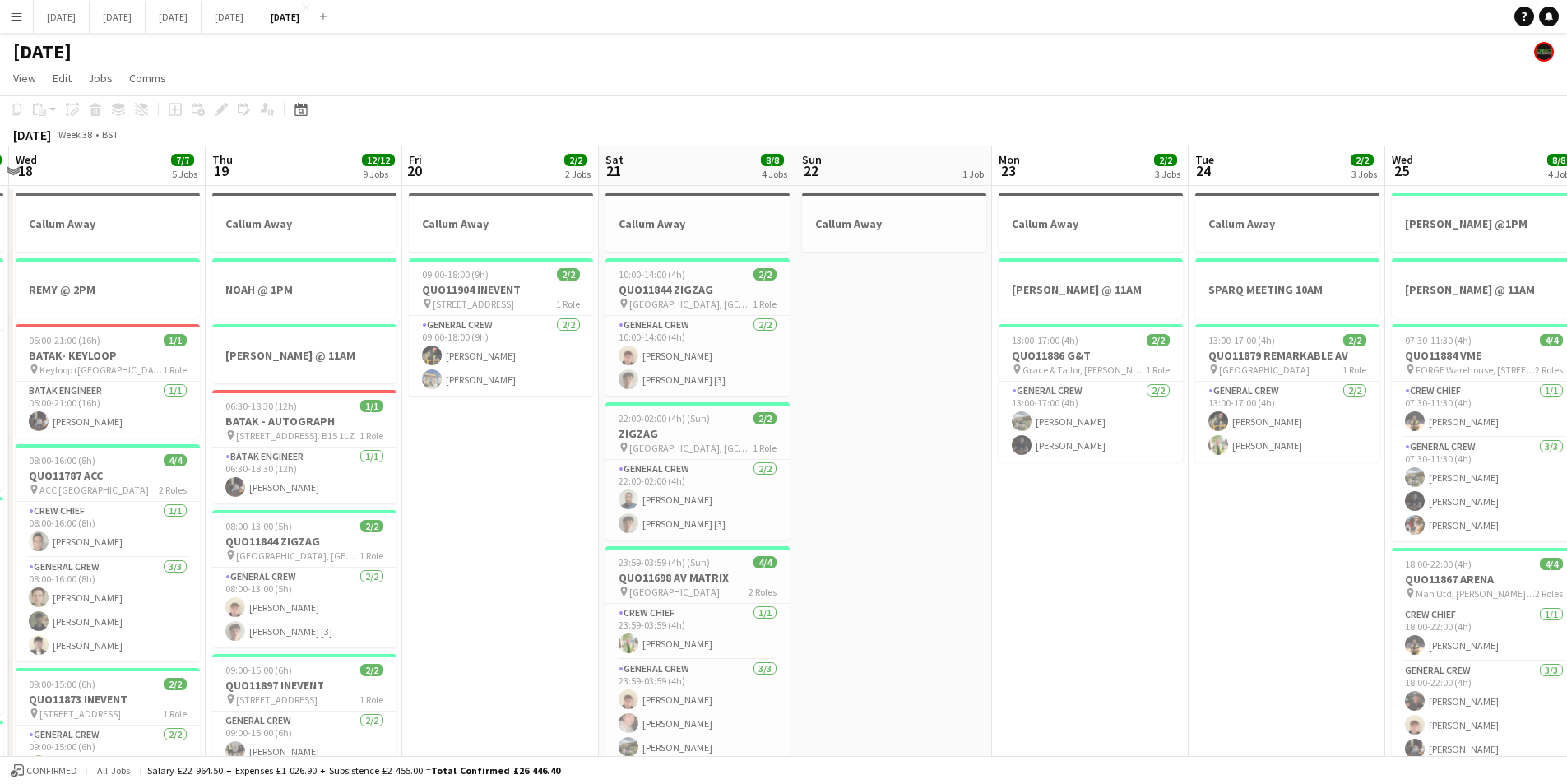
scroll to position [0, 548]
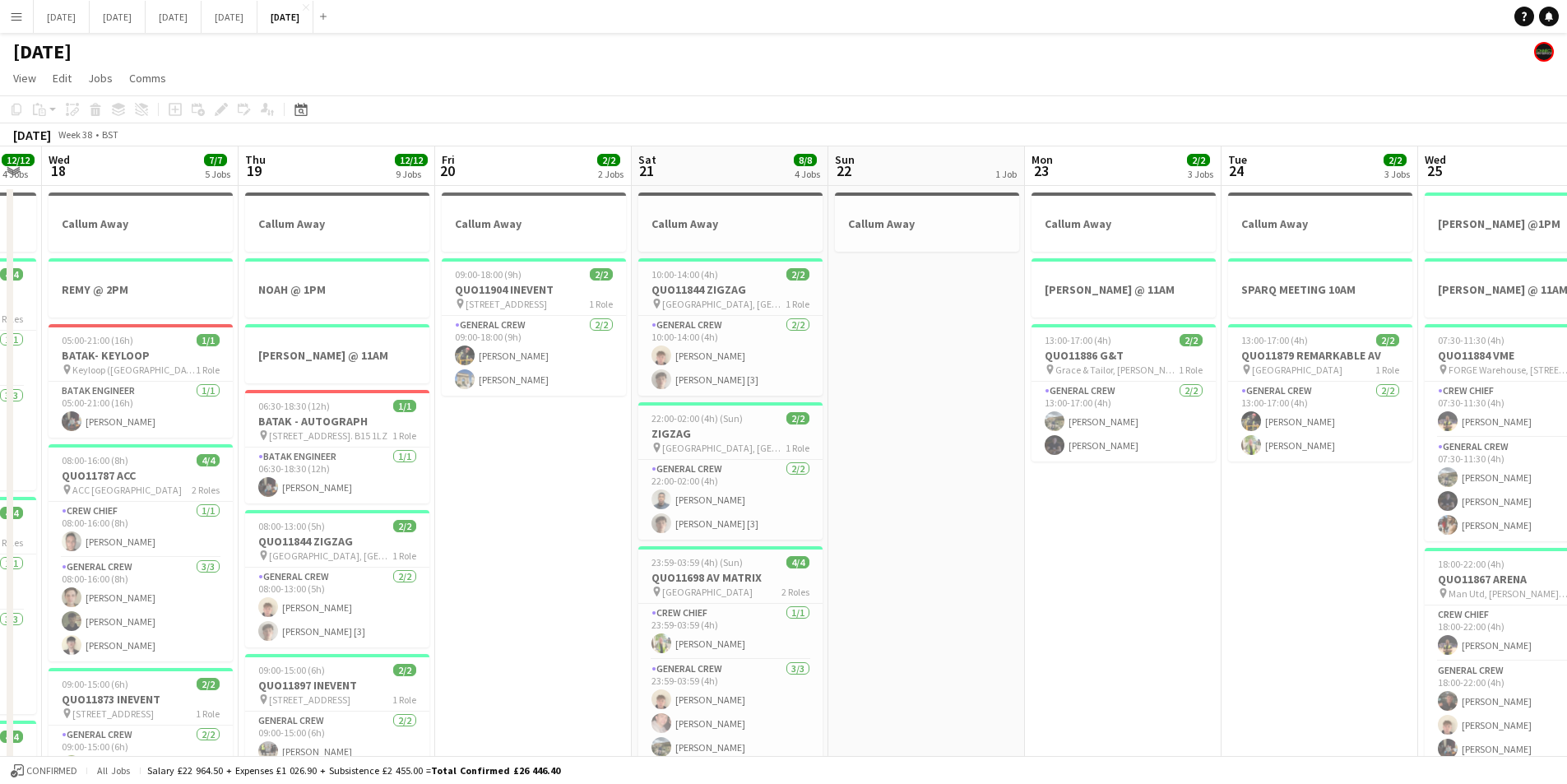
drag, startPoint x: 1372, startPoint y: 598, endPoint x: 1208, endPoint y: 594, distance: 164.0
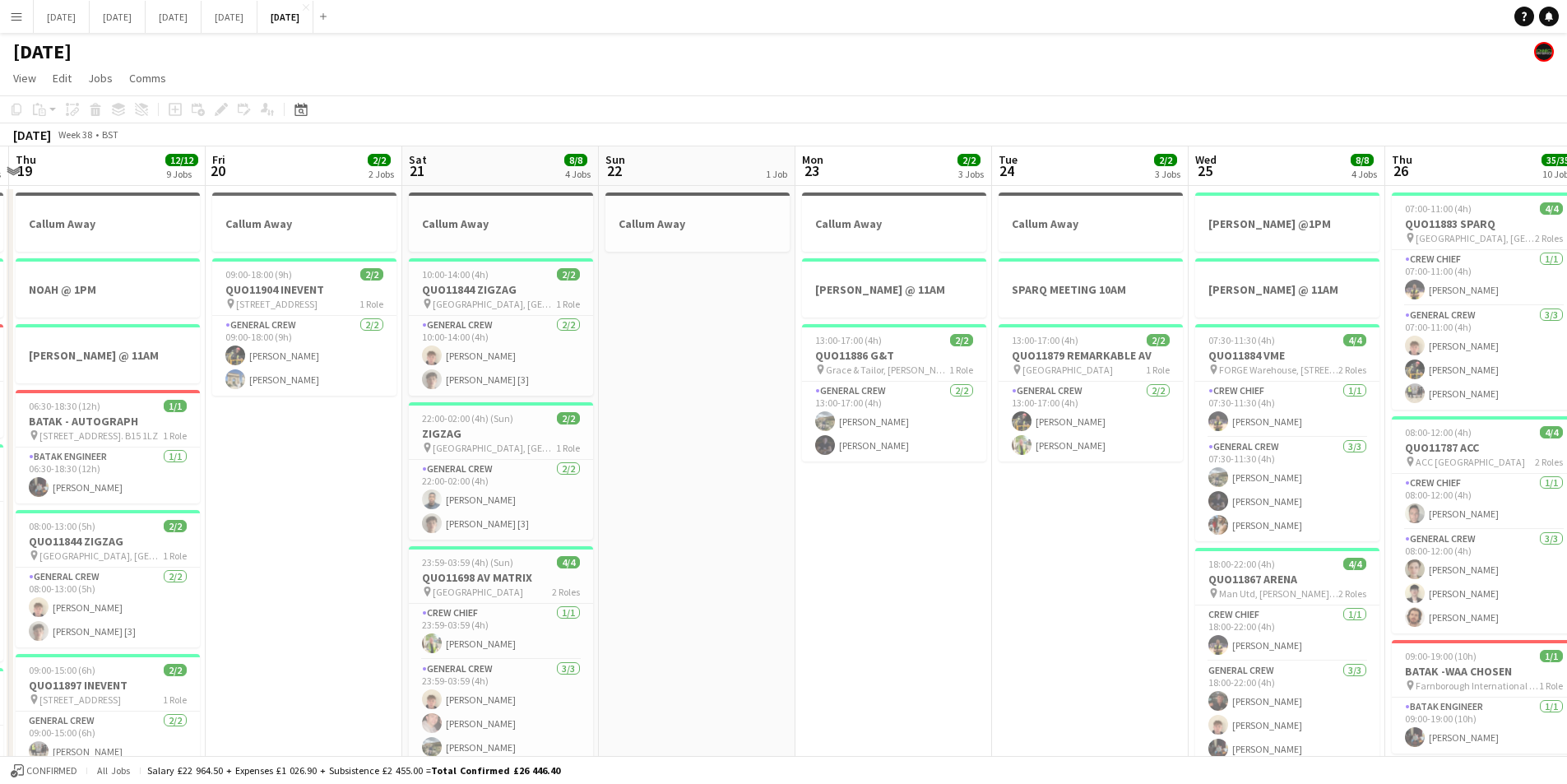
scroll to position [0, 593]
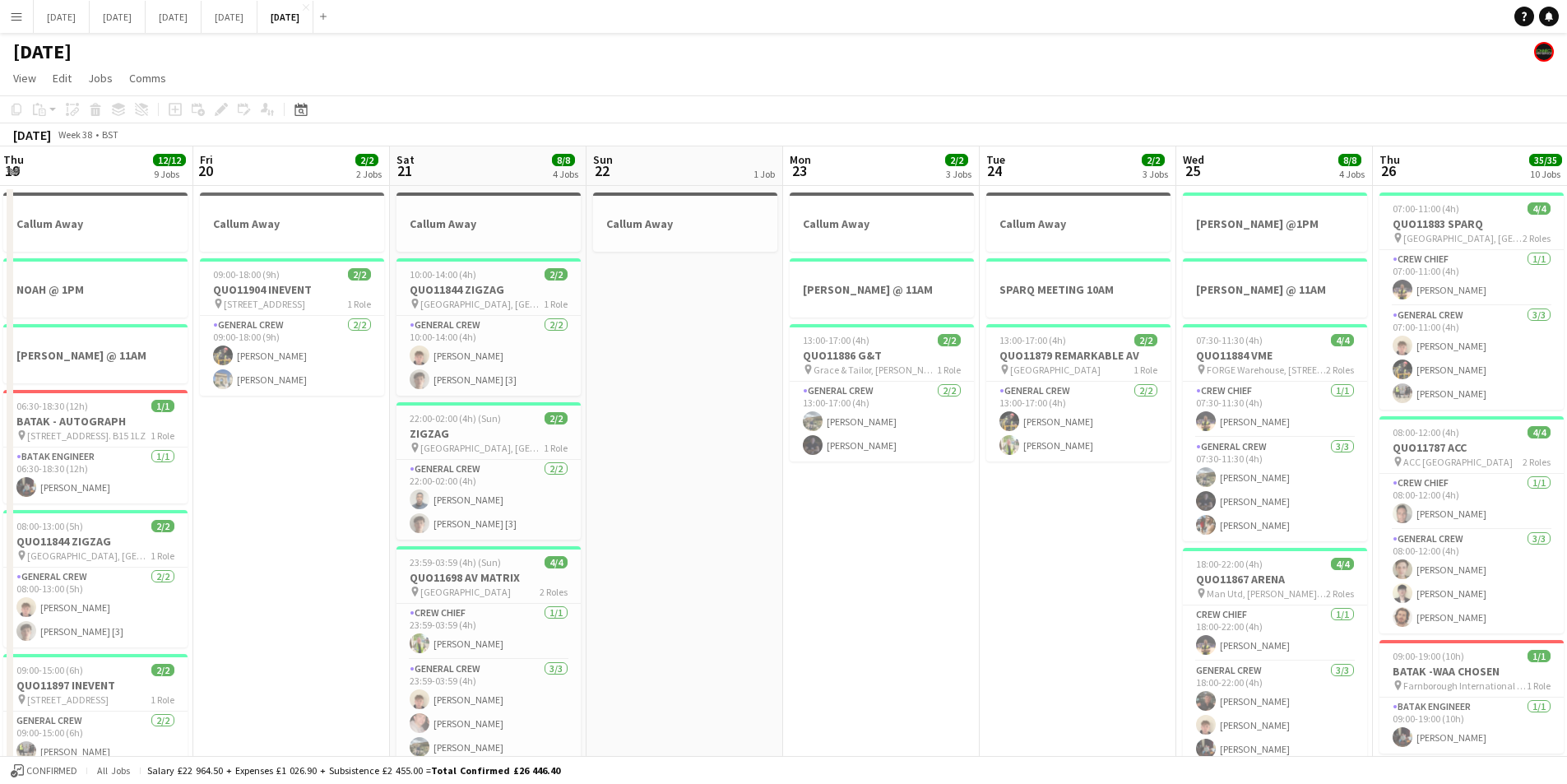
drag, startPoint x: 1153, startPoint y: 596, endPoint x: 911, endPoint y: 631, distance: 244.5
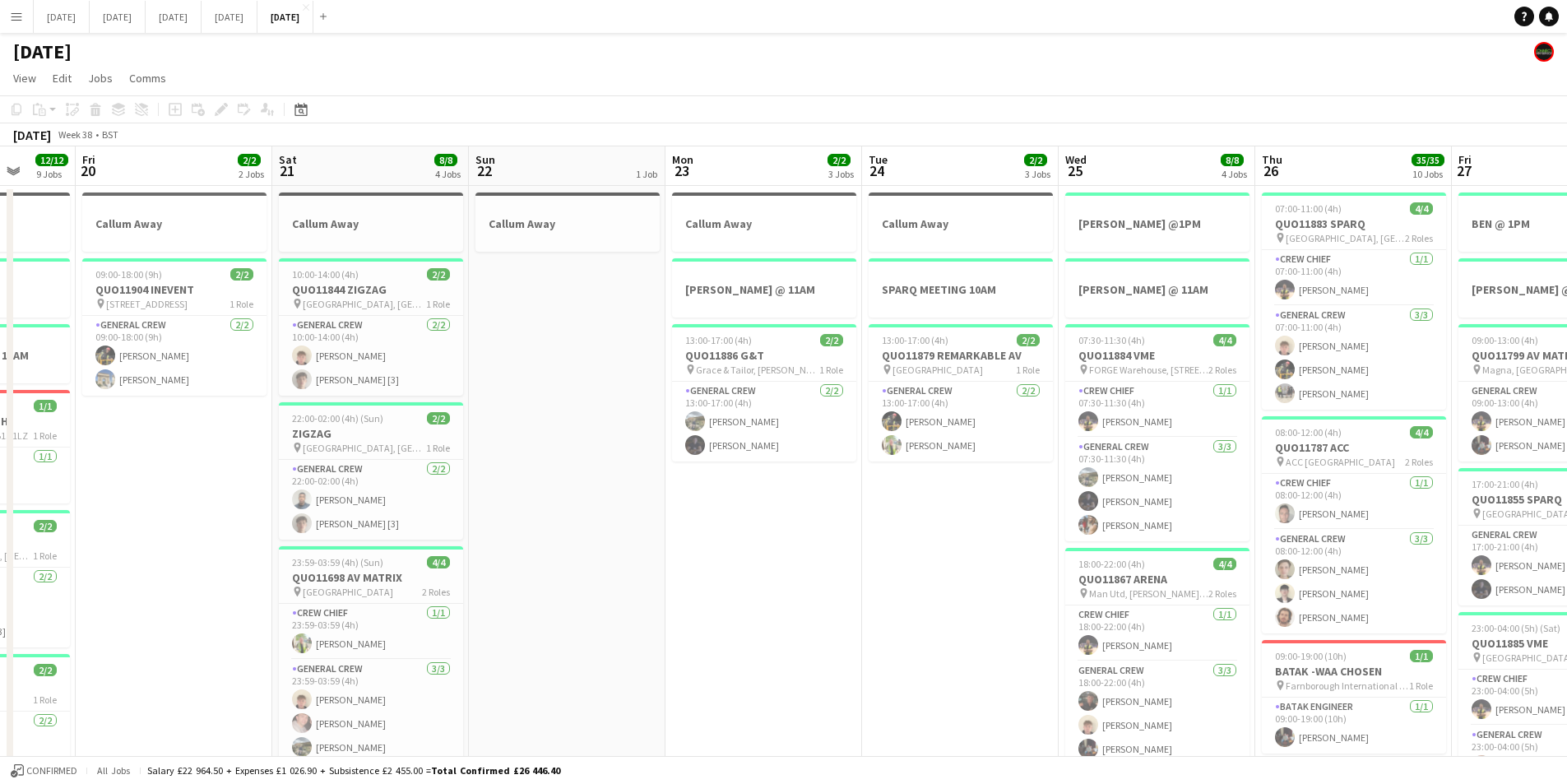
scroll to position [0, 538]
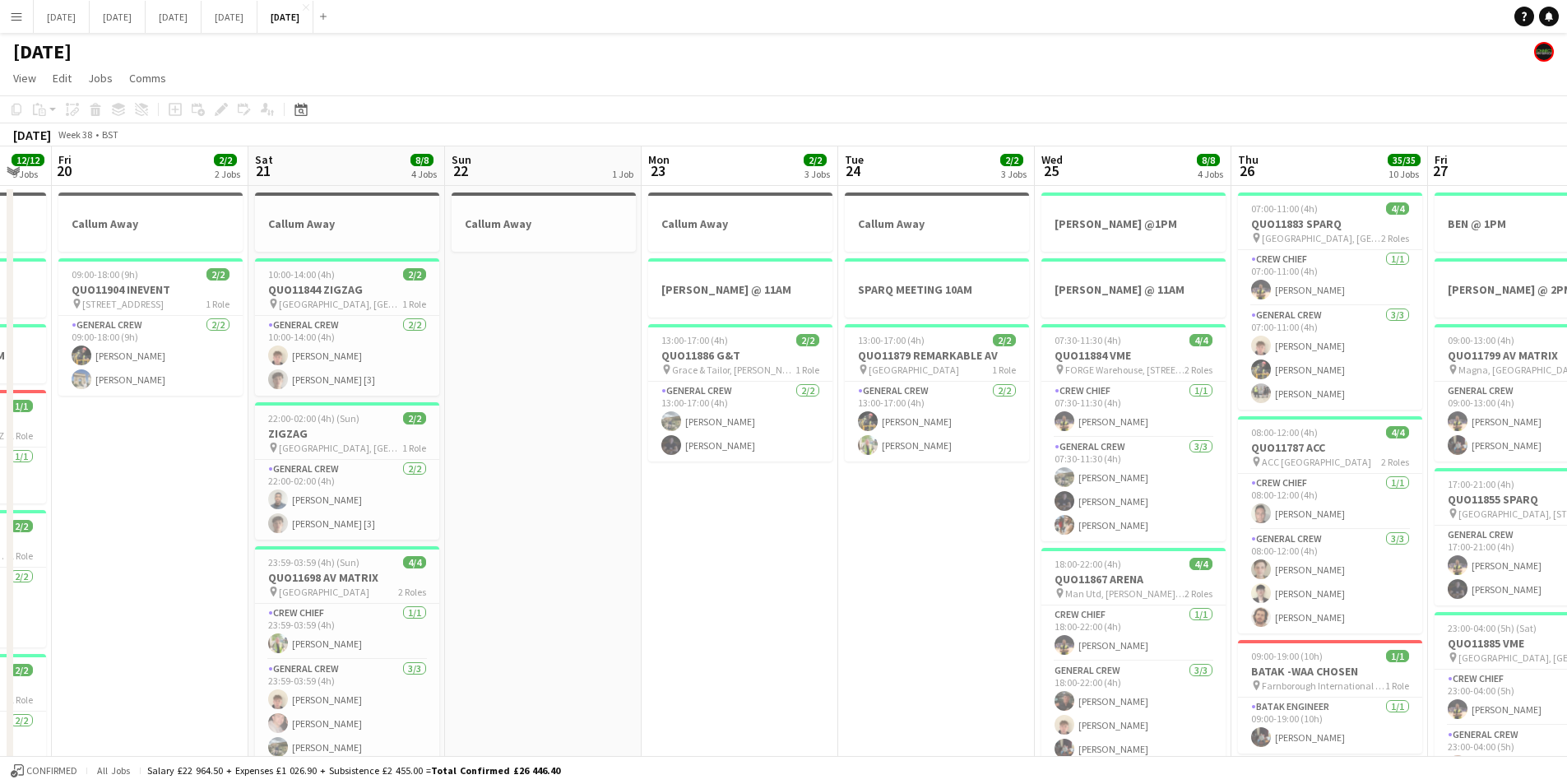
drag, startPoint x: 1026, startPoint y: 605, endPoint x: 885, endPoint y: 624, distance: 142.3
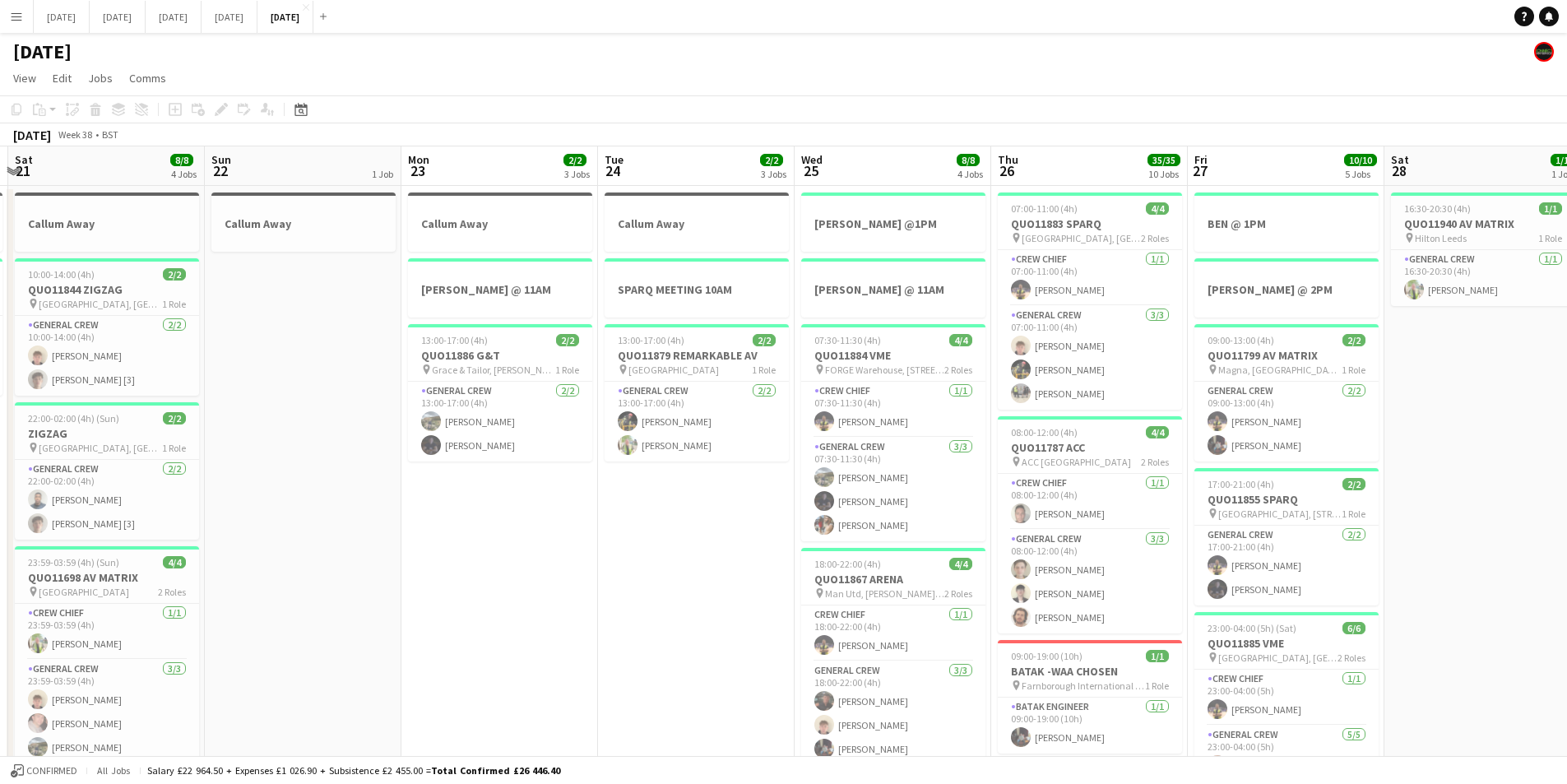
drag, startPoint x: 958, startPoint y: 596, endPoint x: 722, endPoint y: 588, distance: 236.1
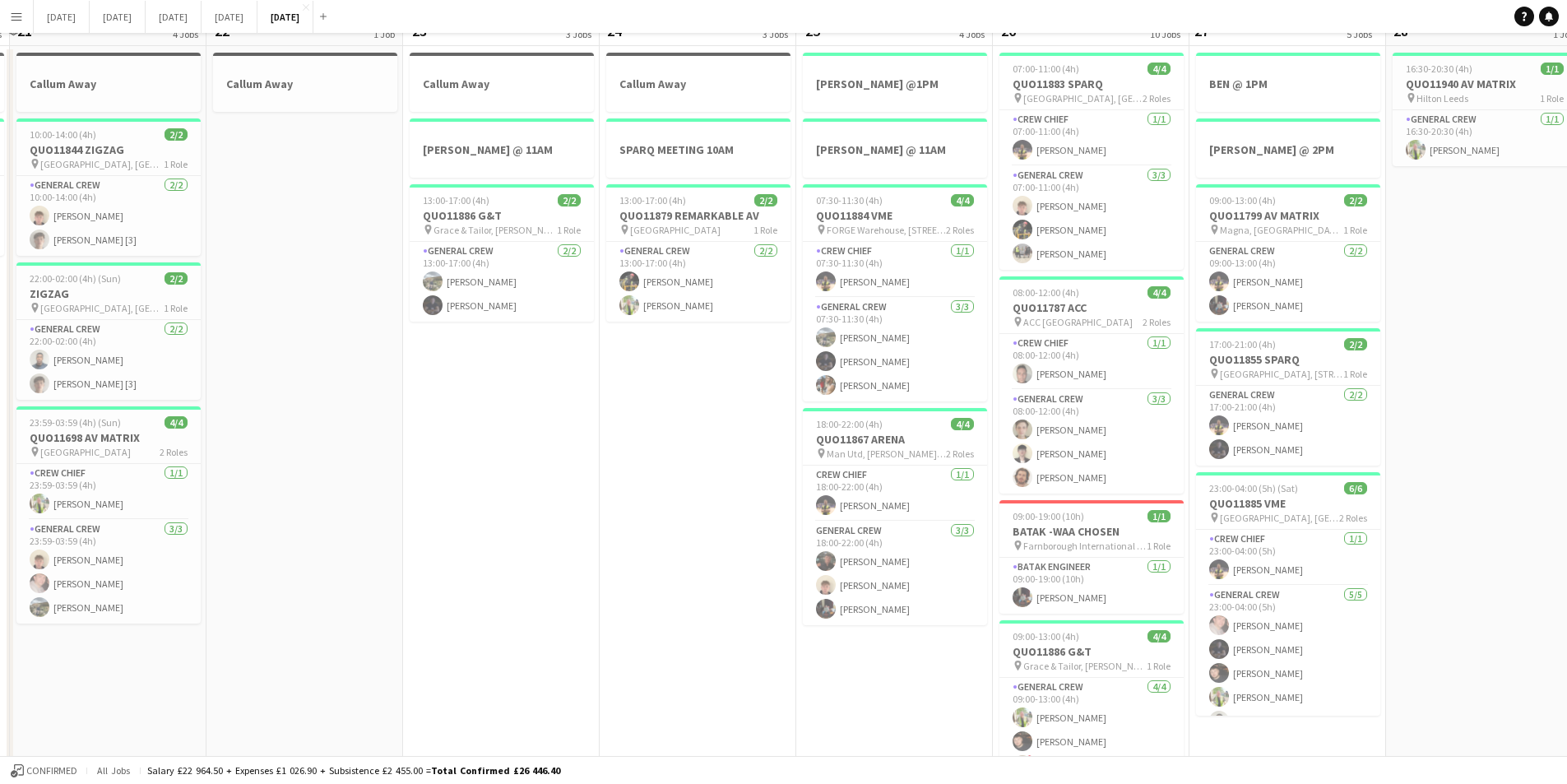
scroll to position [0, 0]
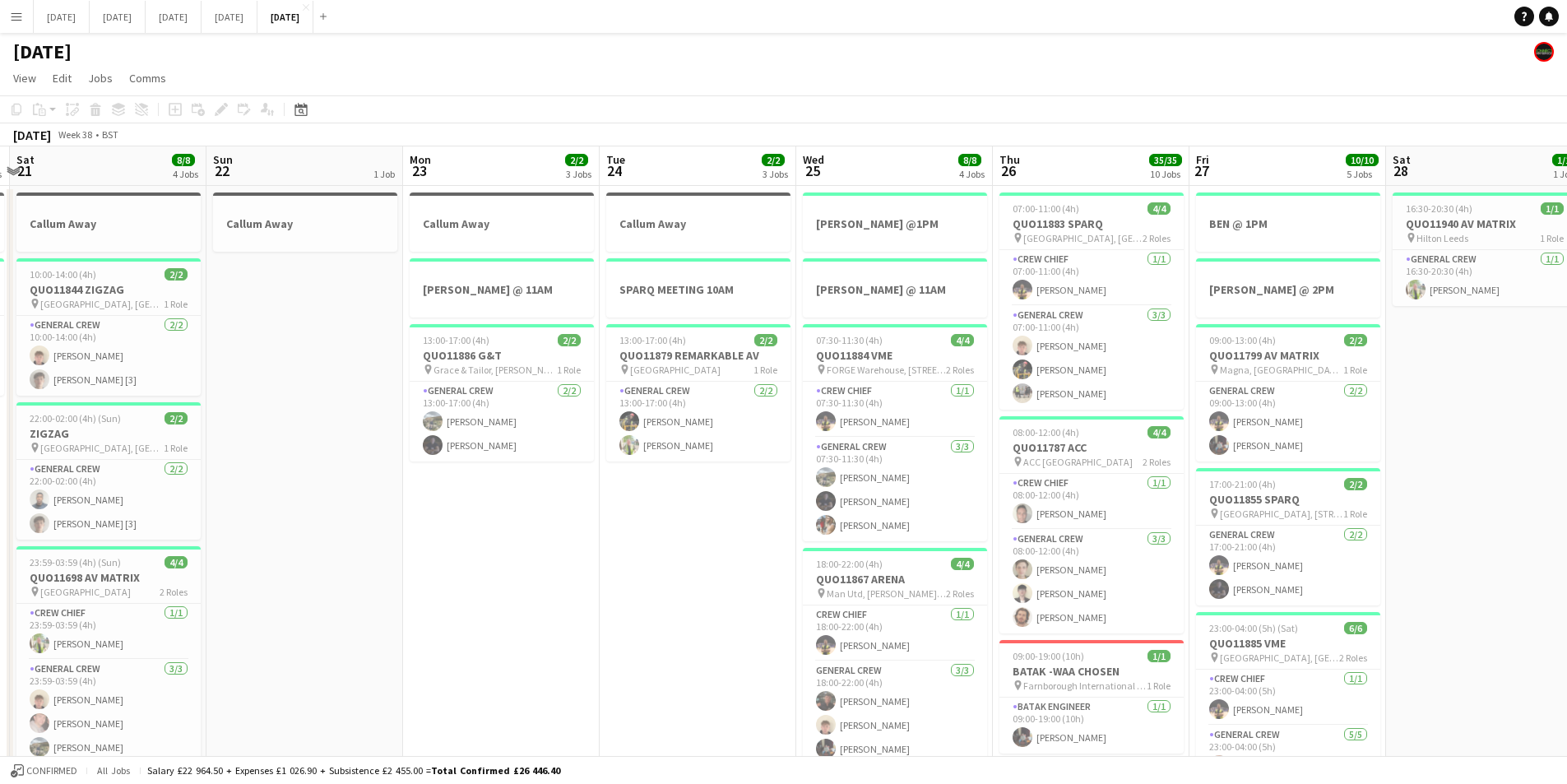
drag, startPoint x: 1447, startPoint y: 519, endPoint x: 1045, endPoint y: 538, distance: 402.4
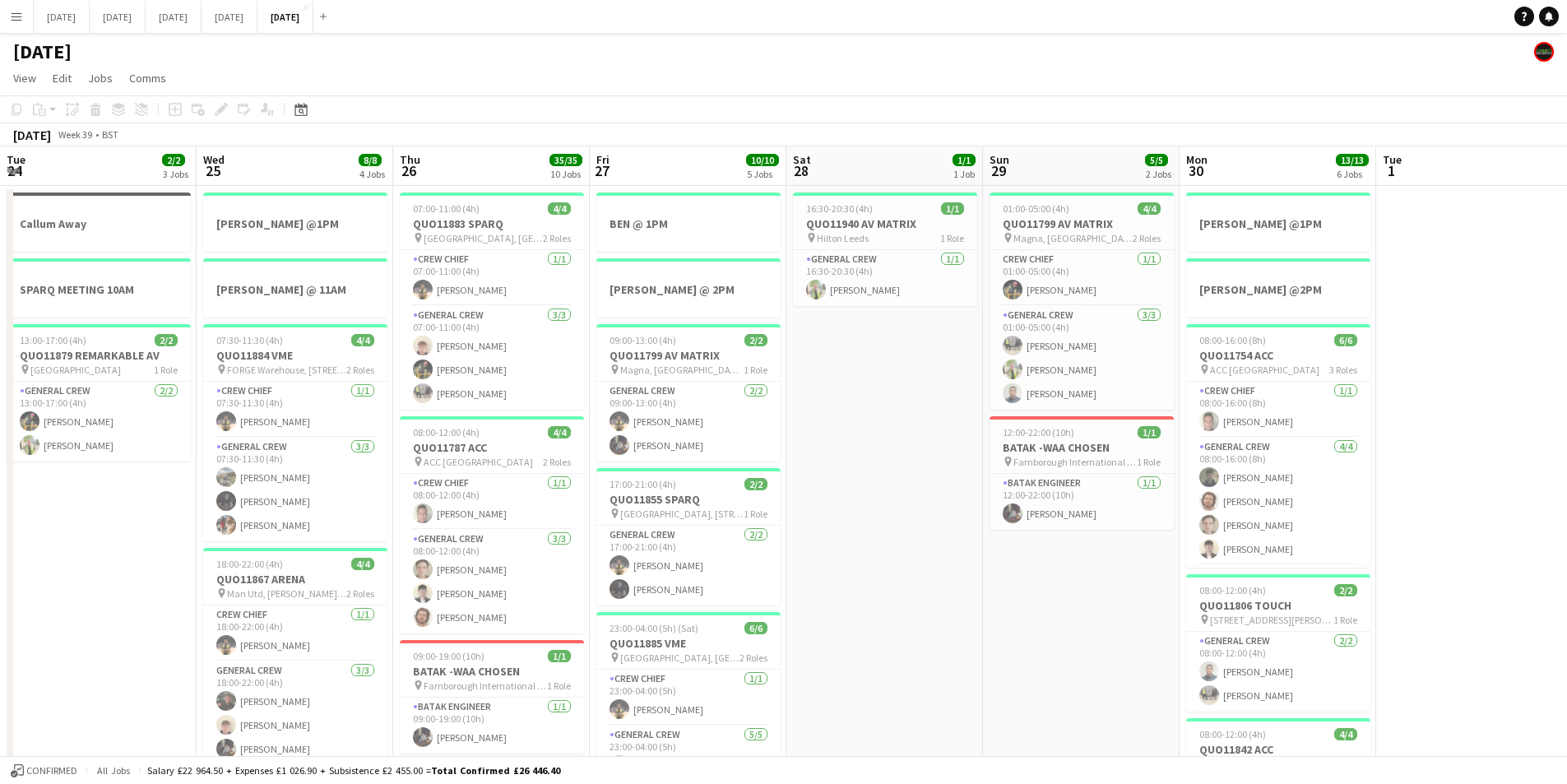
scroll to position [0, 596]
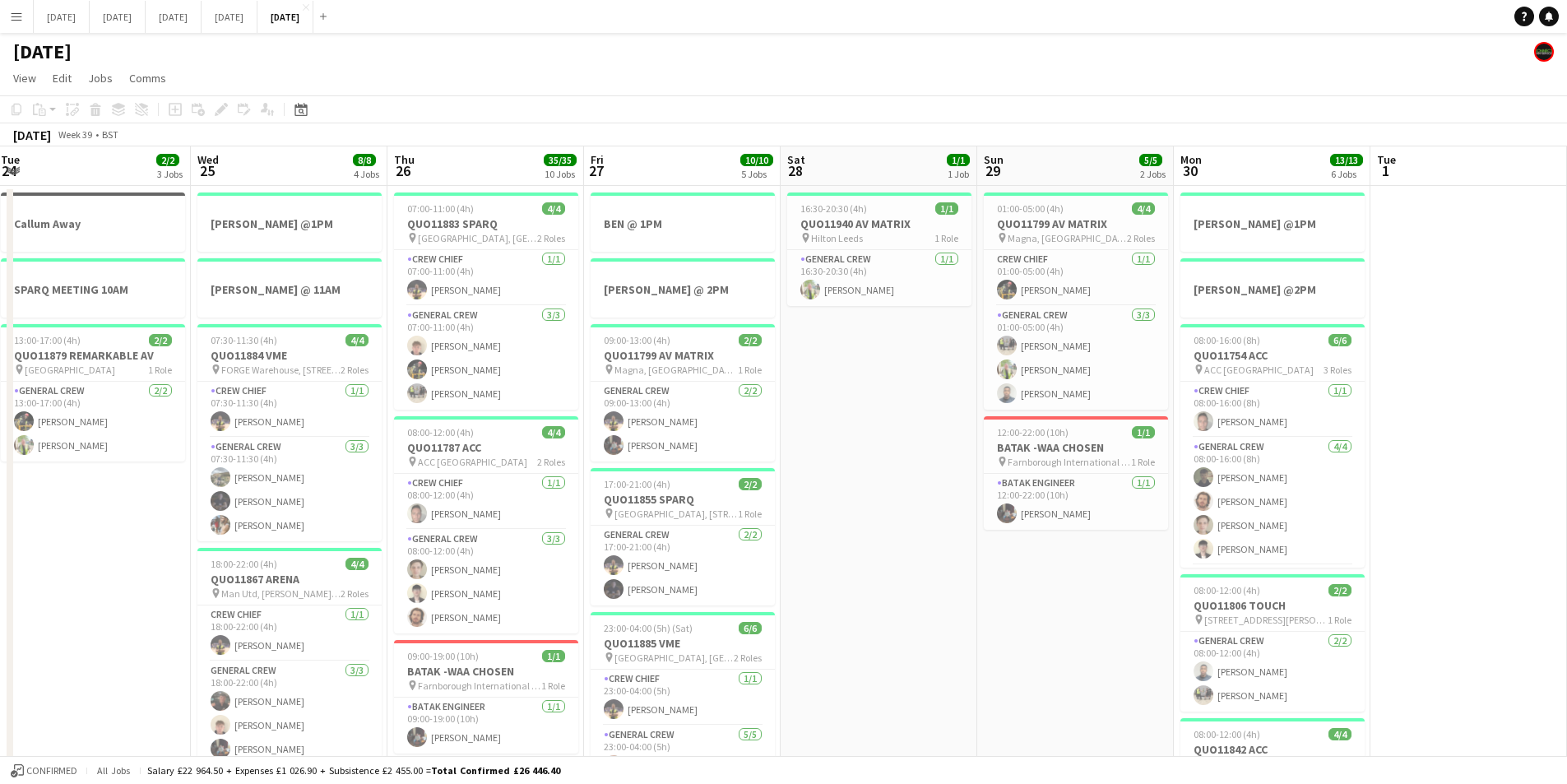
drag, startPoint x: 1228, startPoint y: 639, endPoint x: 1026, endPoint y: 618, distance: 203.1
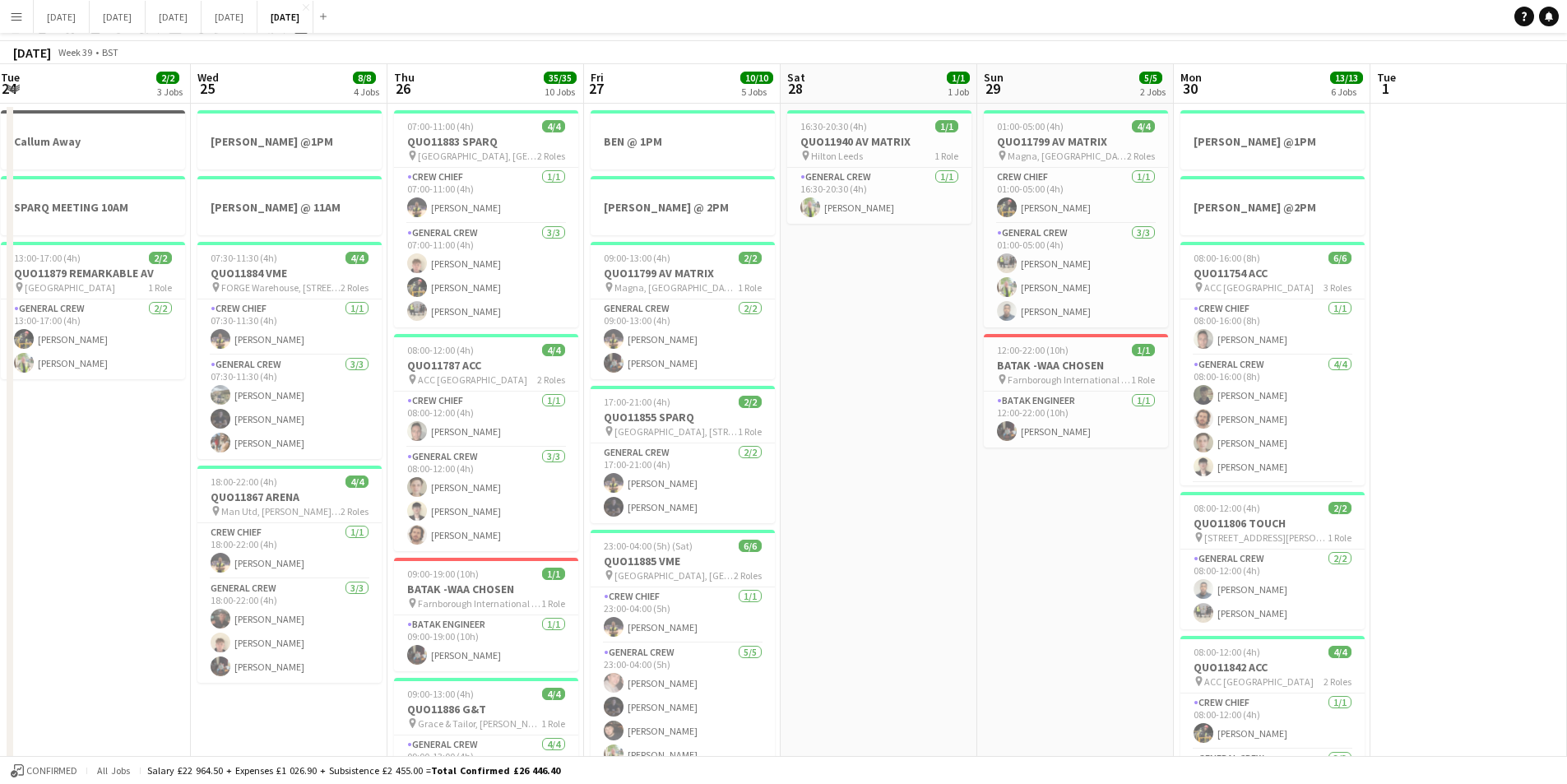
scroll to position [0, 0]
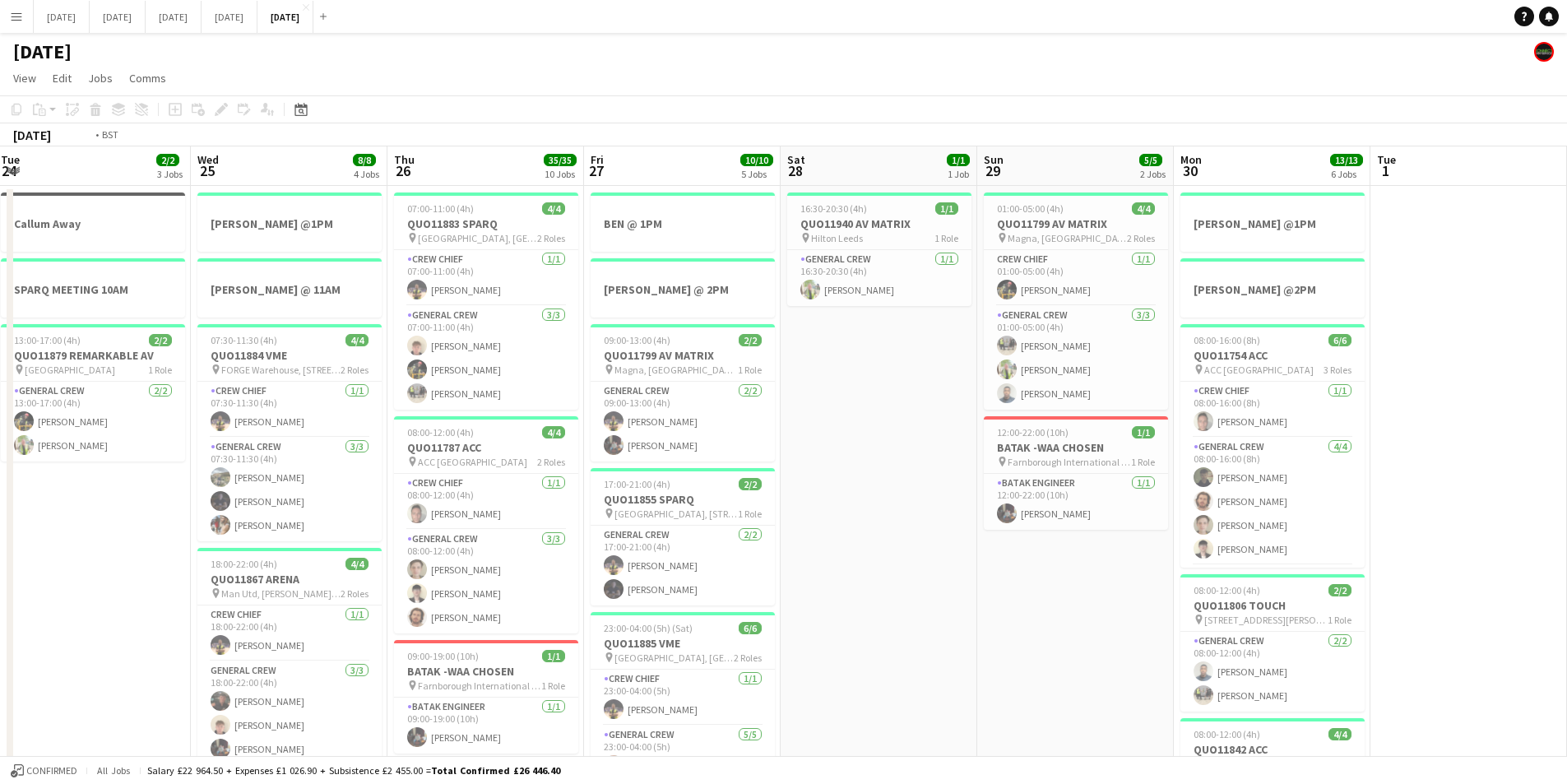
drag, startPoint x: 1051, startPoint y: 606, endPoint x: 646, endPoint y: 518, distance: 414.5
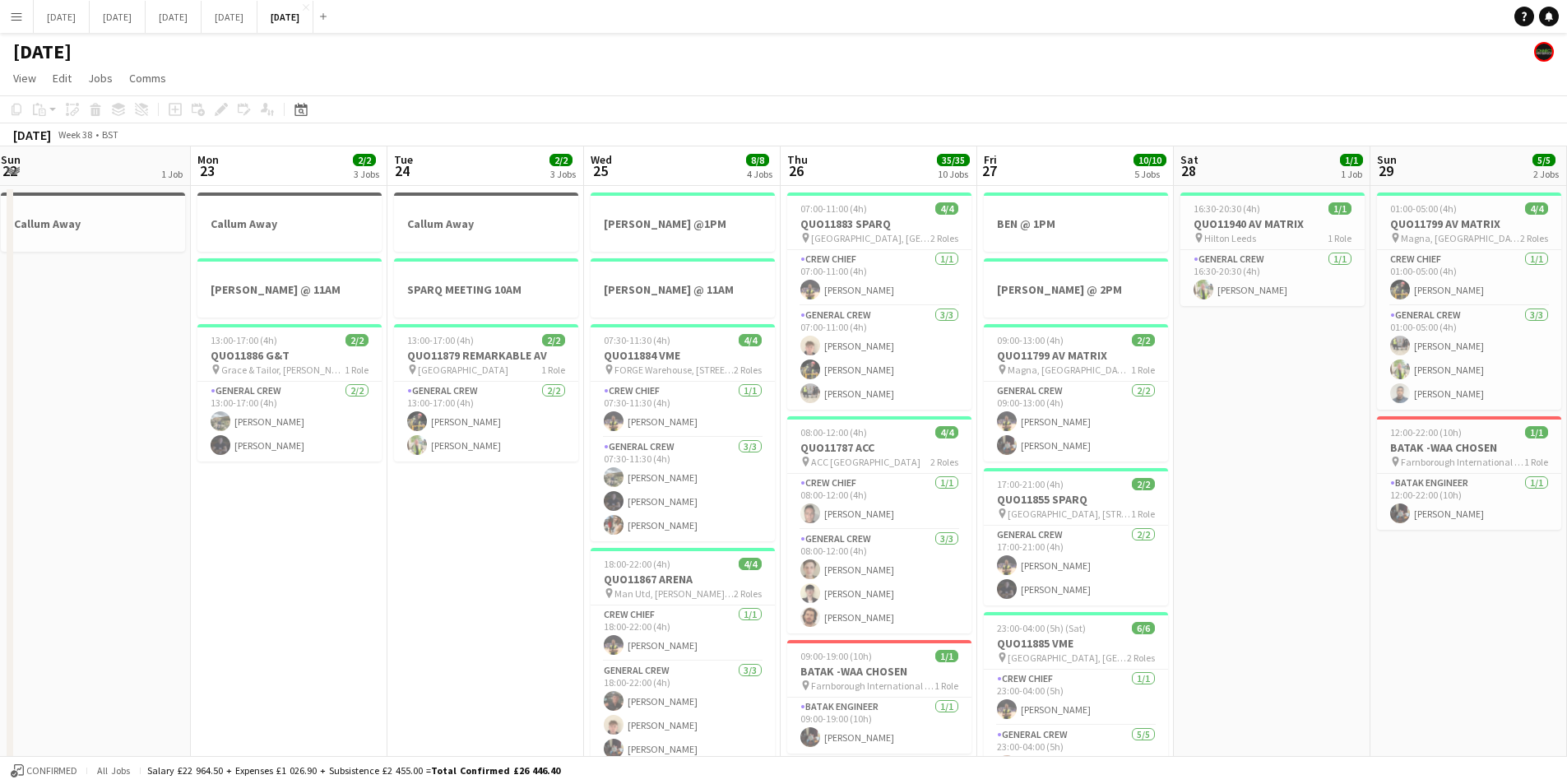
scroll to position [0, 466]
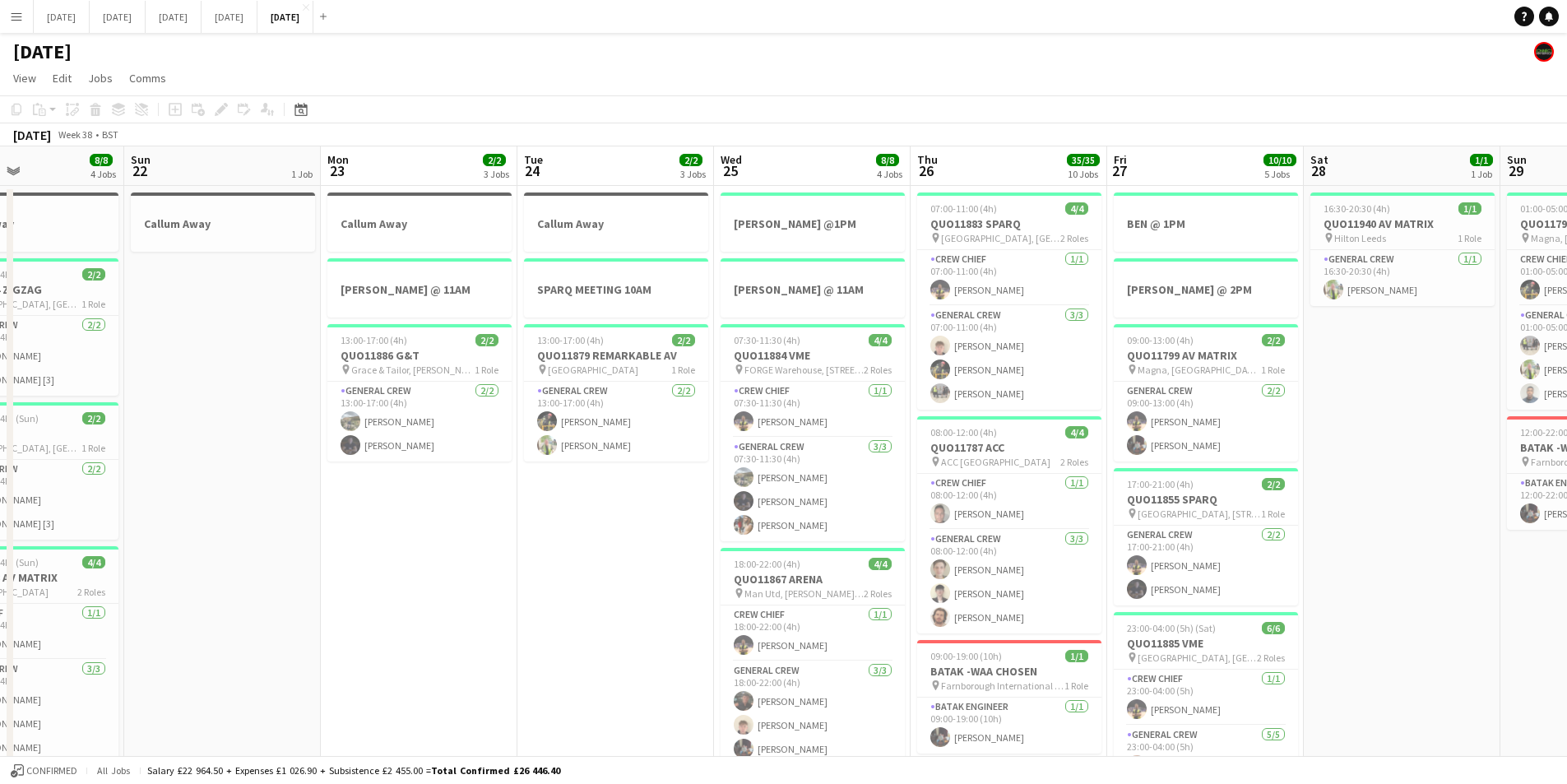
drag, startPoint x: 473, startPoint y: 589, endPoint x: 904, endPoint y: 523, distance: 436.0
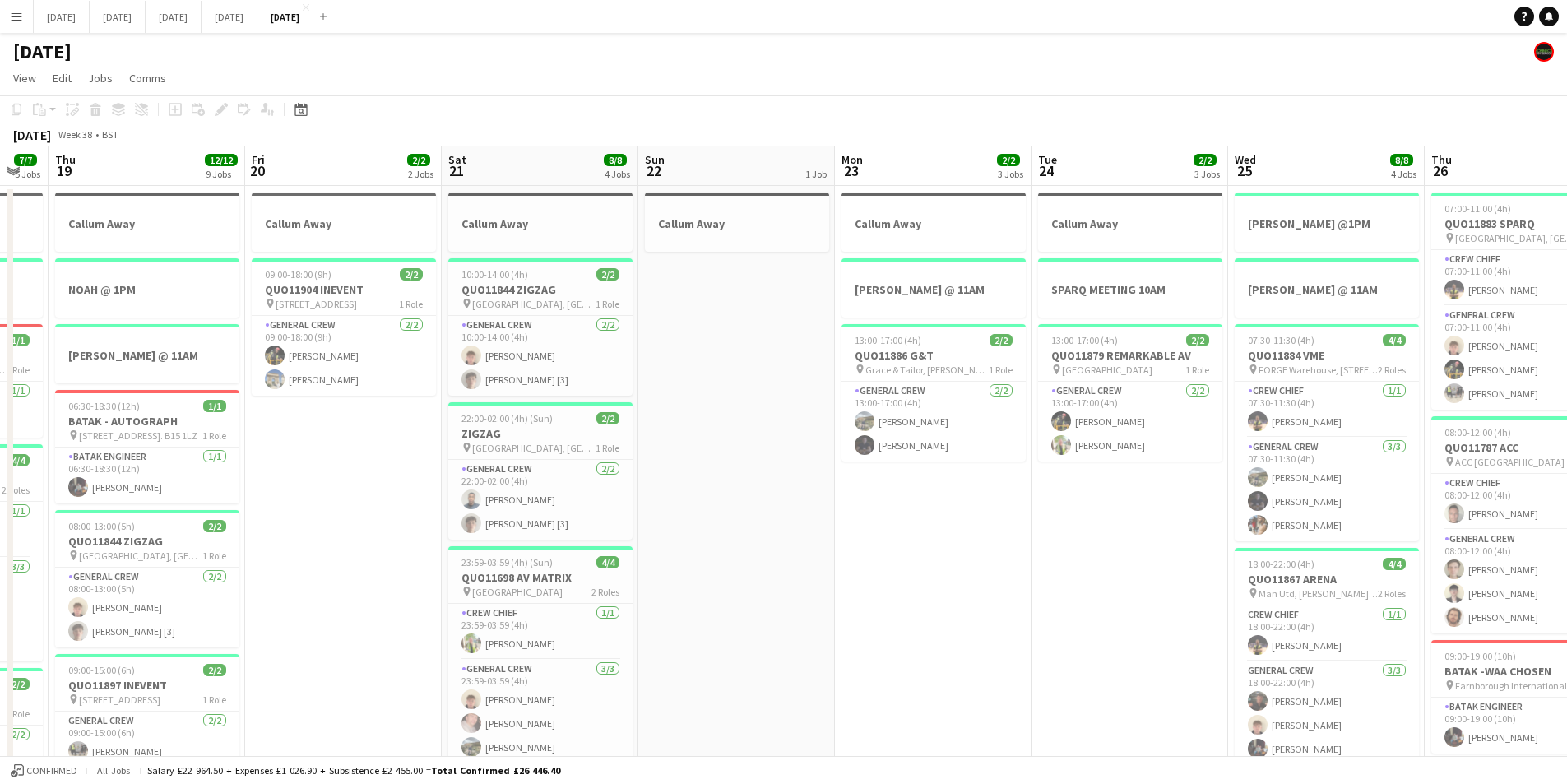
scroll to position [0, 0]
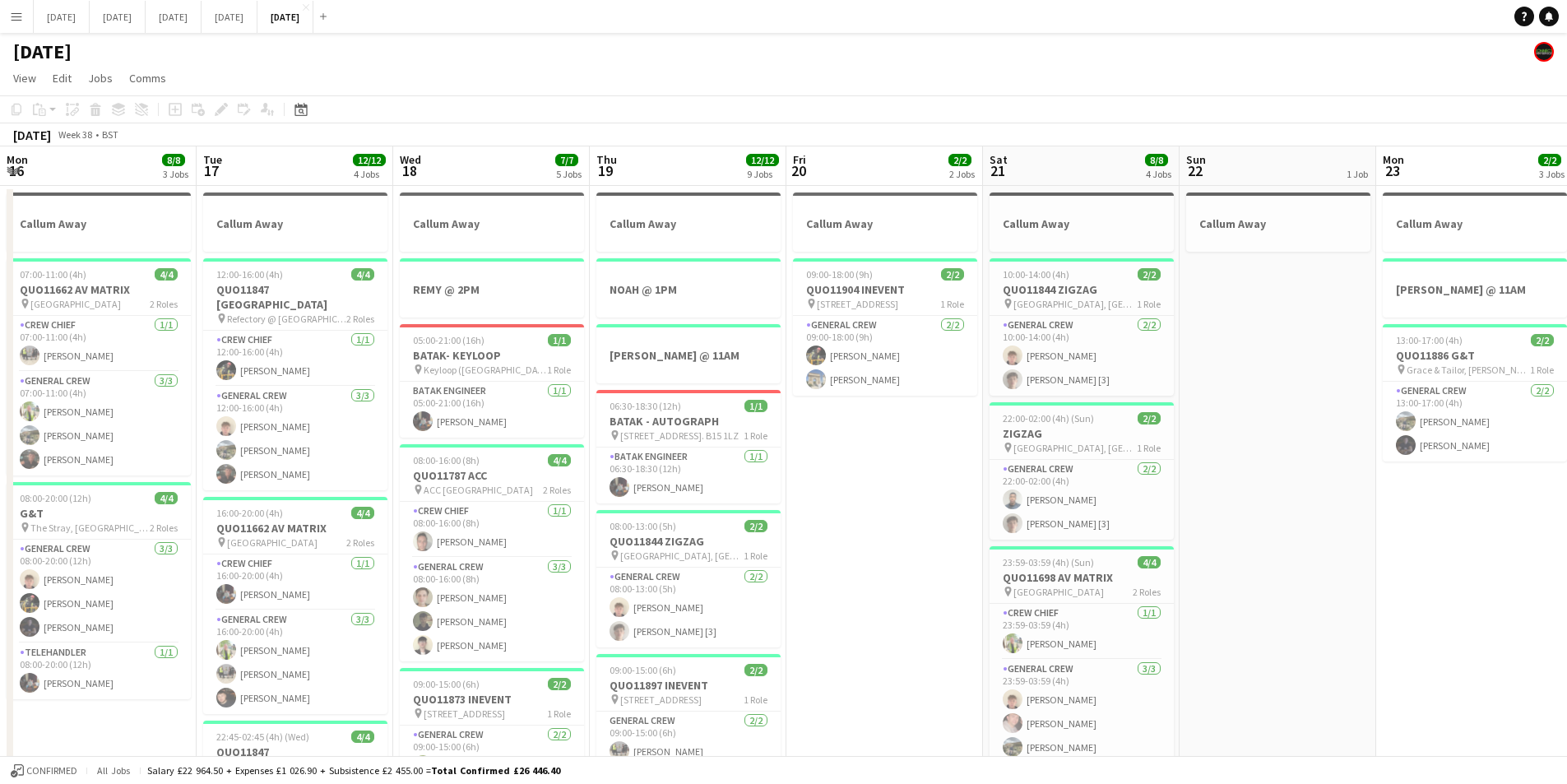
drag, startPoint x: 374, startPoint y: 529, endPoint x: 652, endPoint y: 538, distance: 278.1
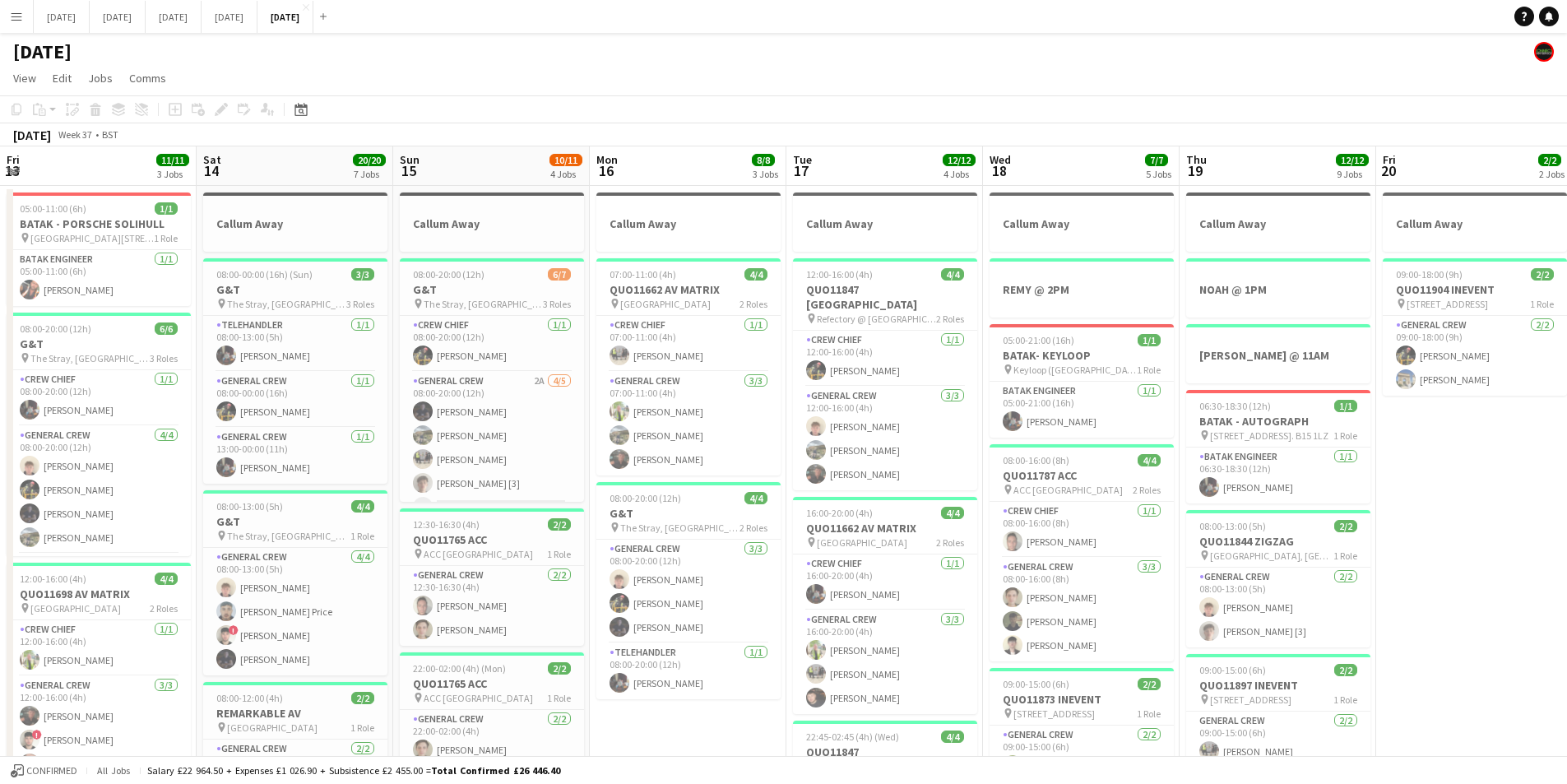
drag, startPoint x: 564, startPoint y: 513, endPoint x: 972, endPoint y: 487, distance: 408.8
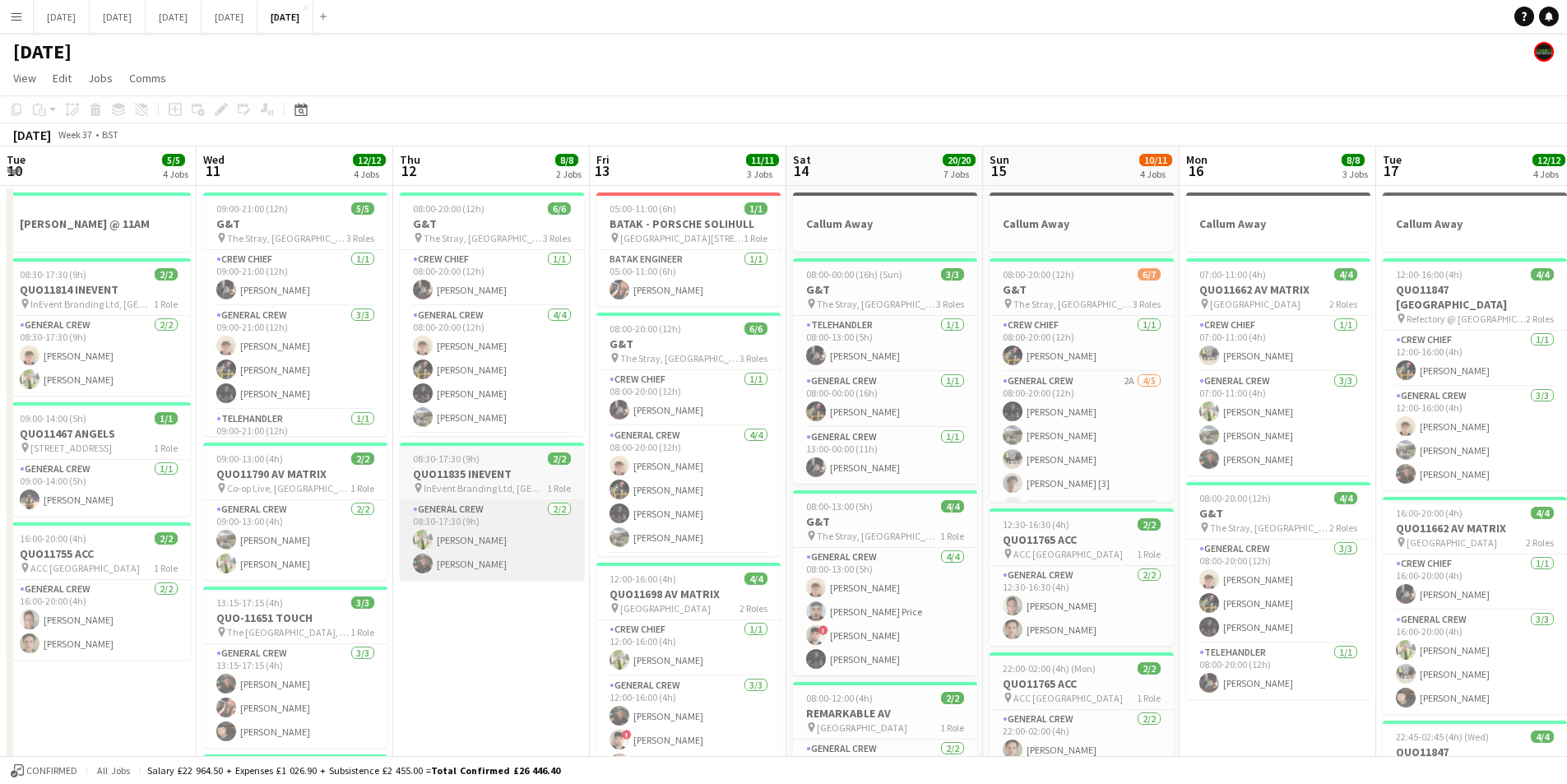
scroll to position [0, 457]
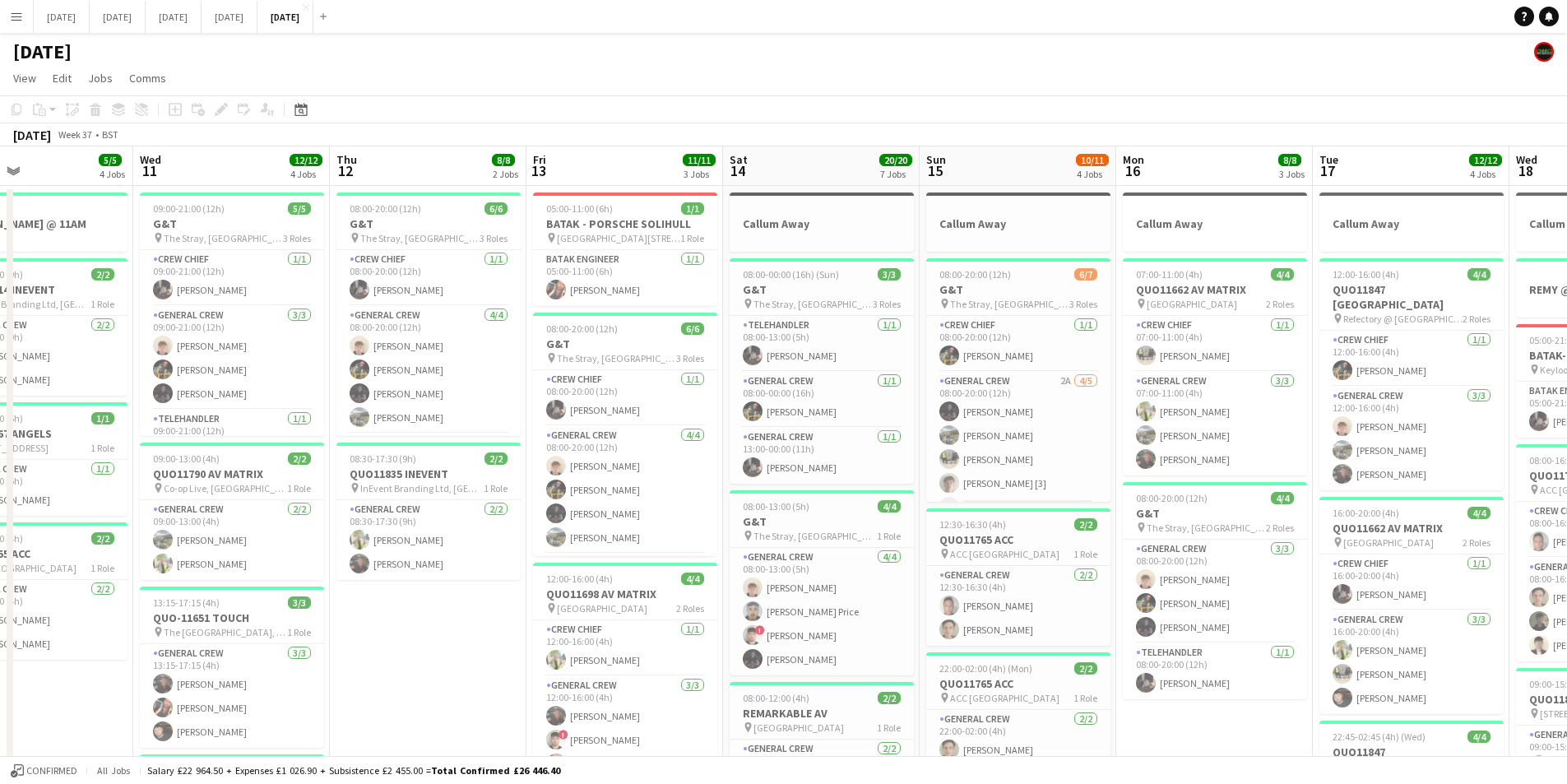
drag, startPoint x: 941, startPoint y: 542, endPoint x: 1089, endPoint y: 522, distance: 149.3
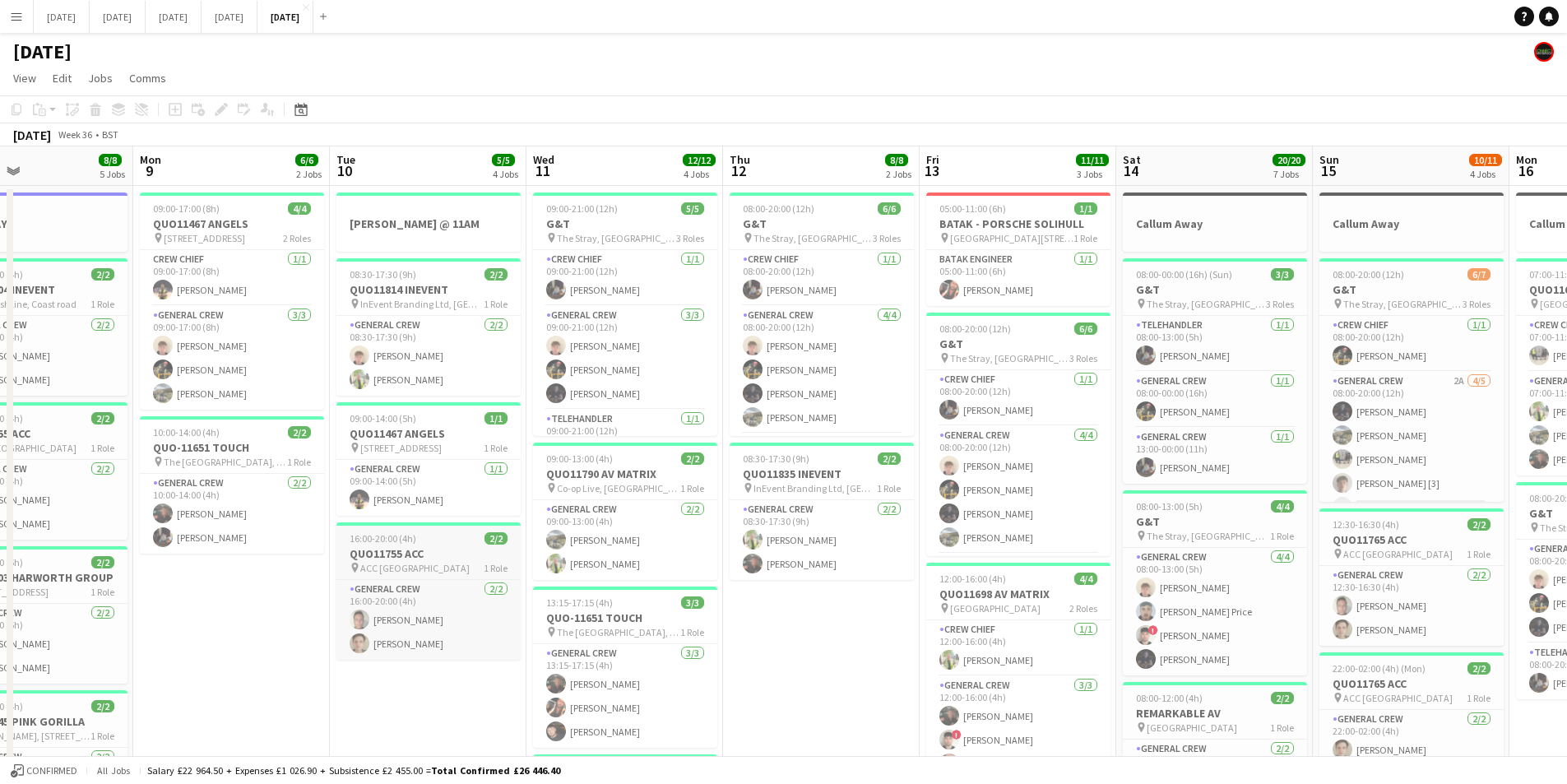
scroll to position [0, 361]
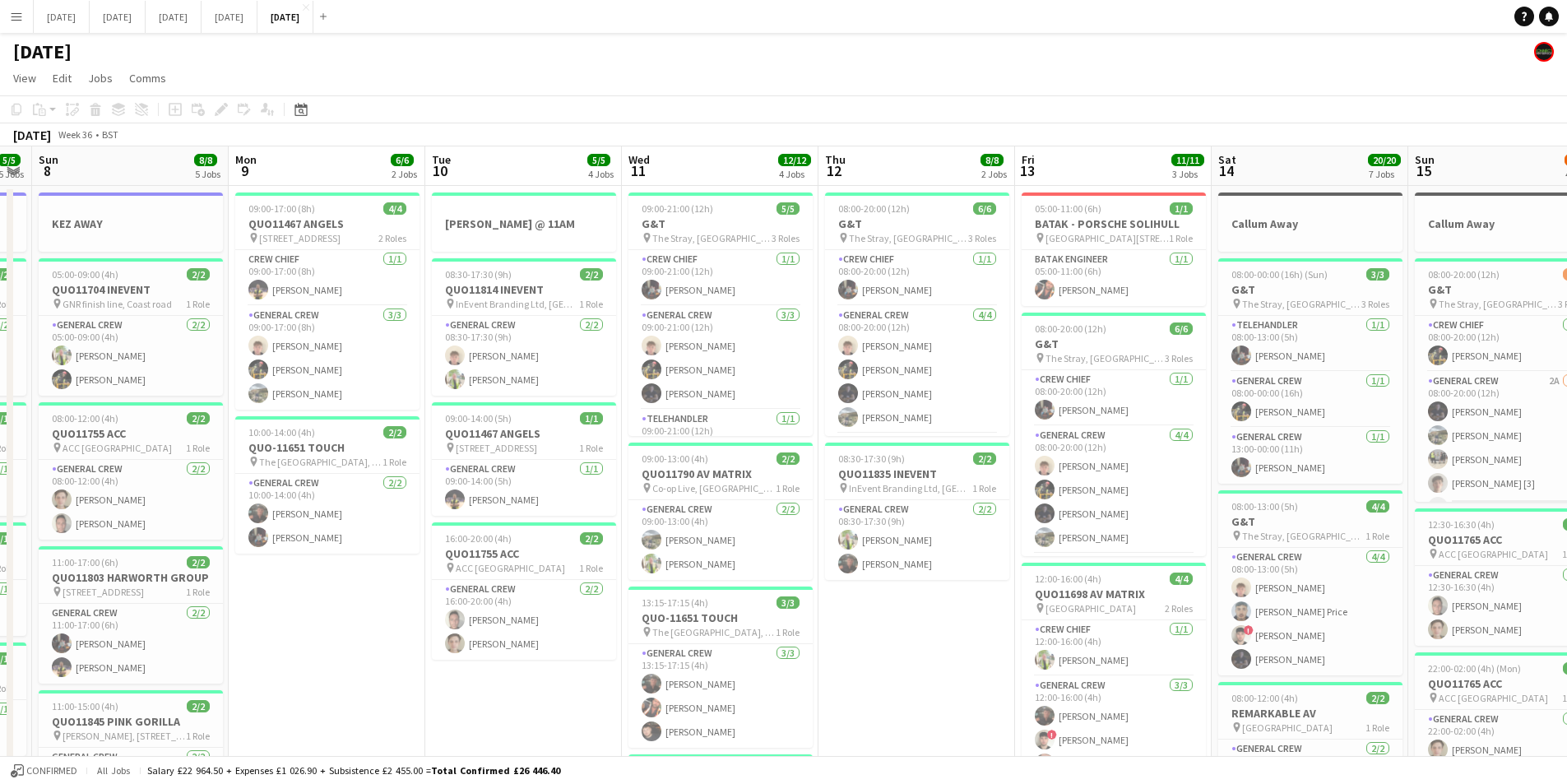
drag, startPoint x: 581, startPoint y: 528, endPoint x: 598, endPoint y: 508, distance: 26.2
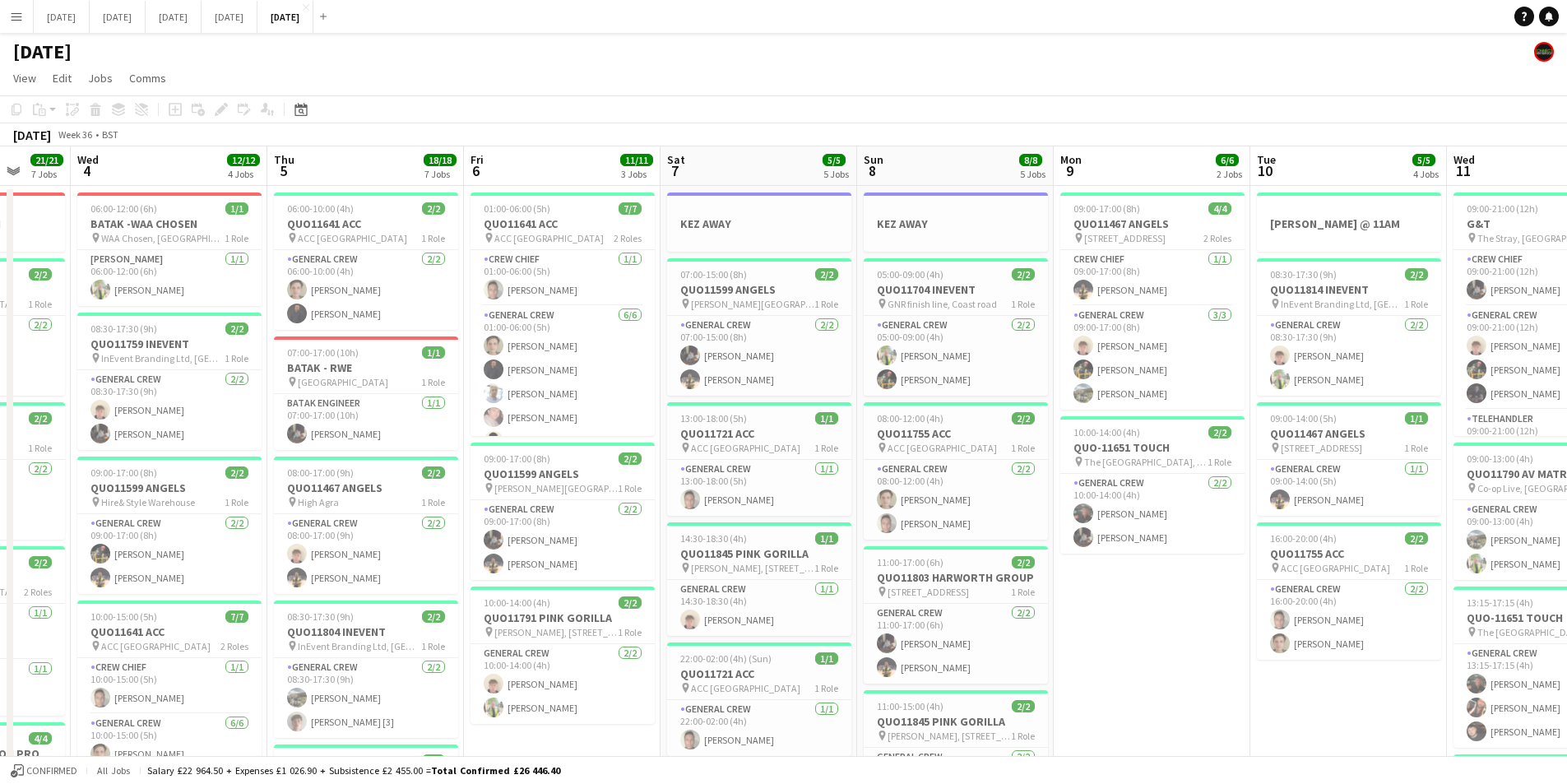
scroll to position [0, 356]
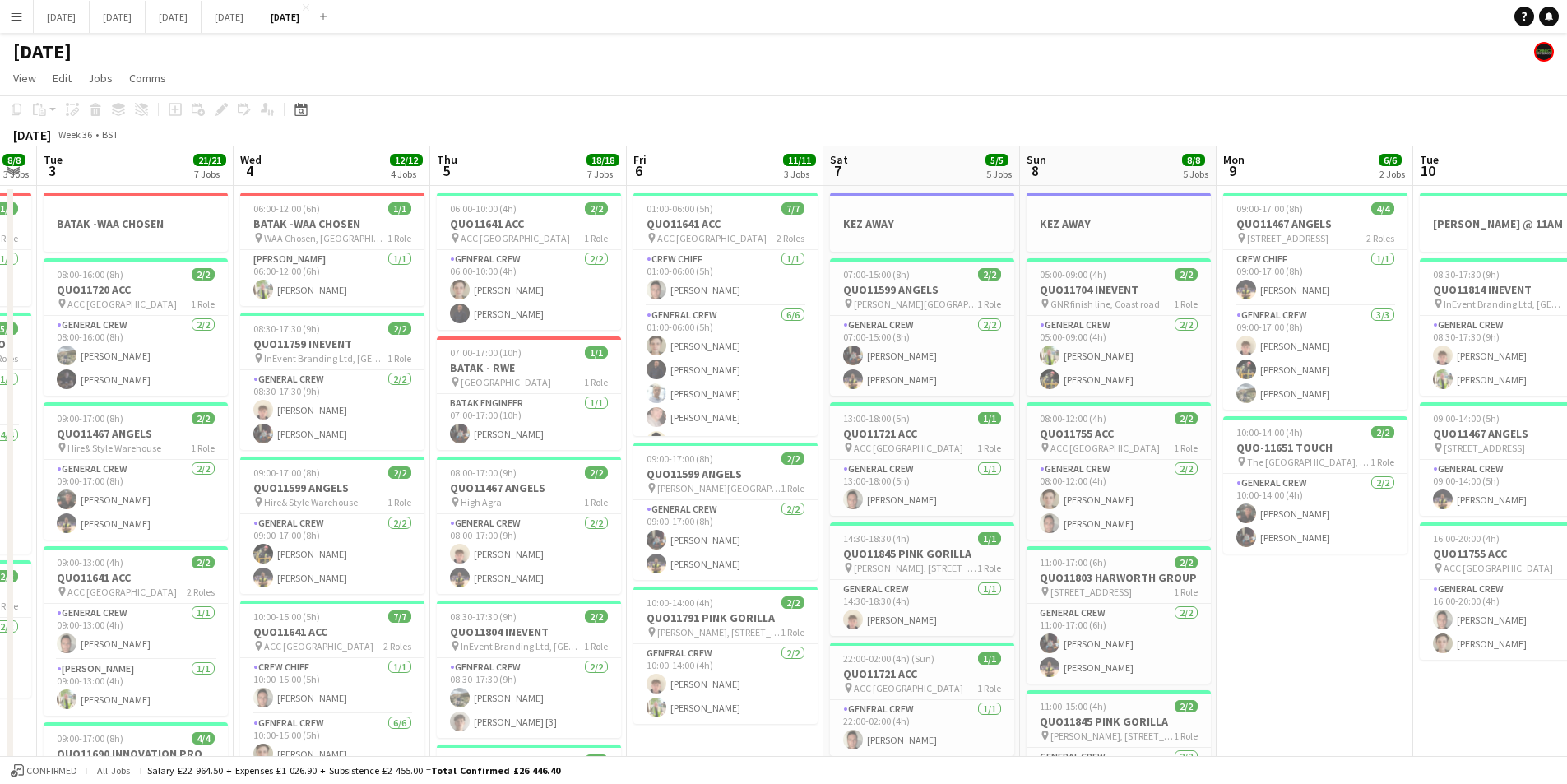
drag, startPoint x: 648, startPoint y: 535, endPoint x: 1007, endPoint y: 542, distance: 359.1
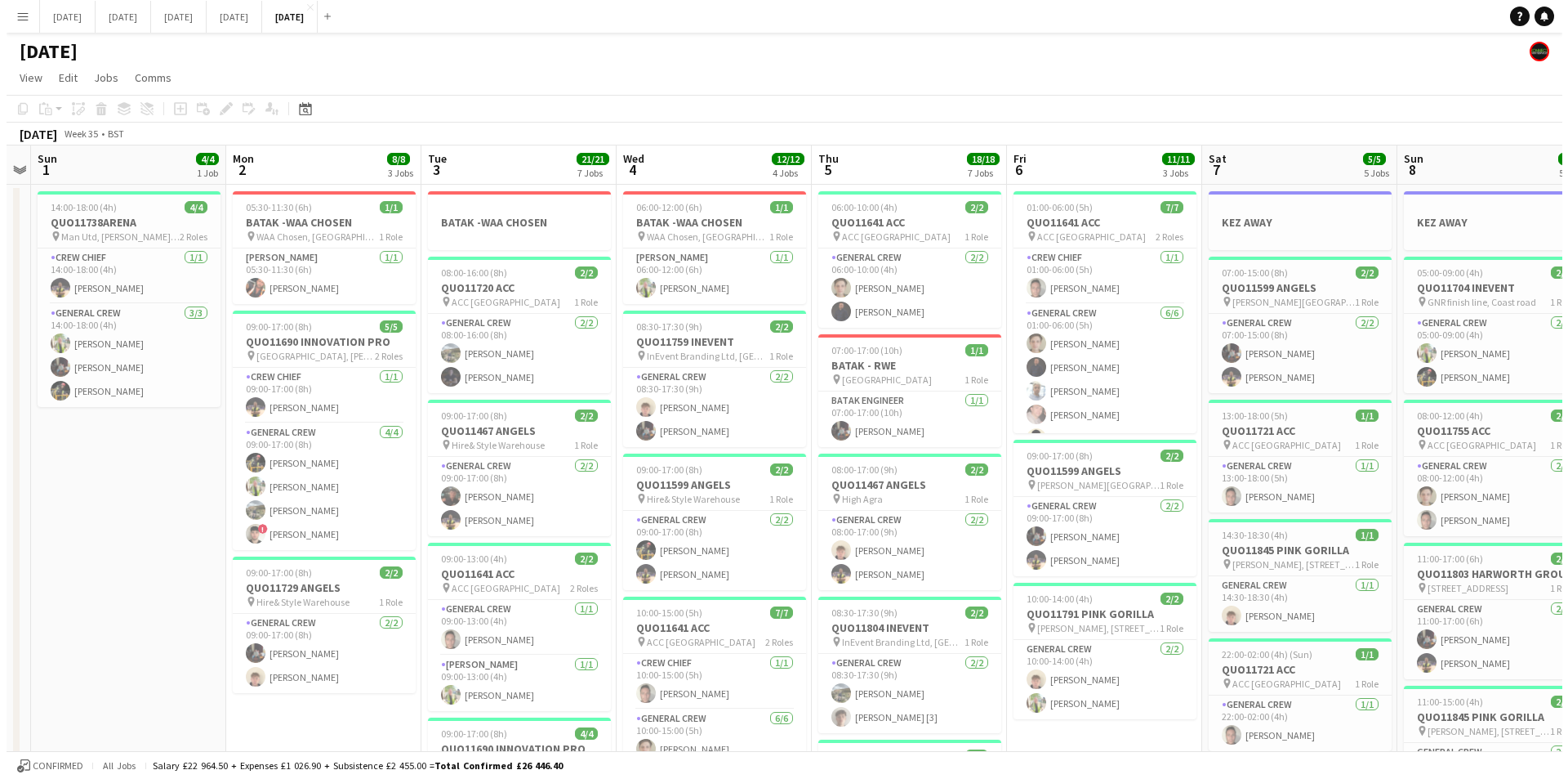
scroll to position [0, 354]
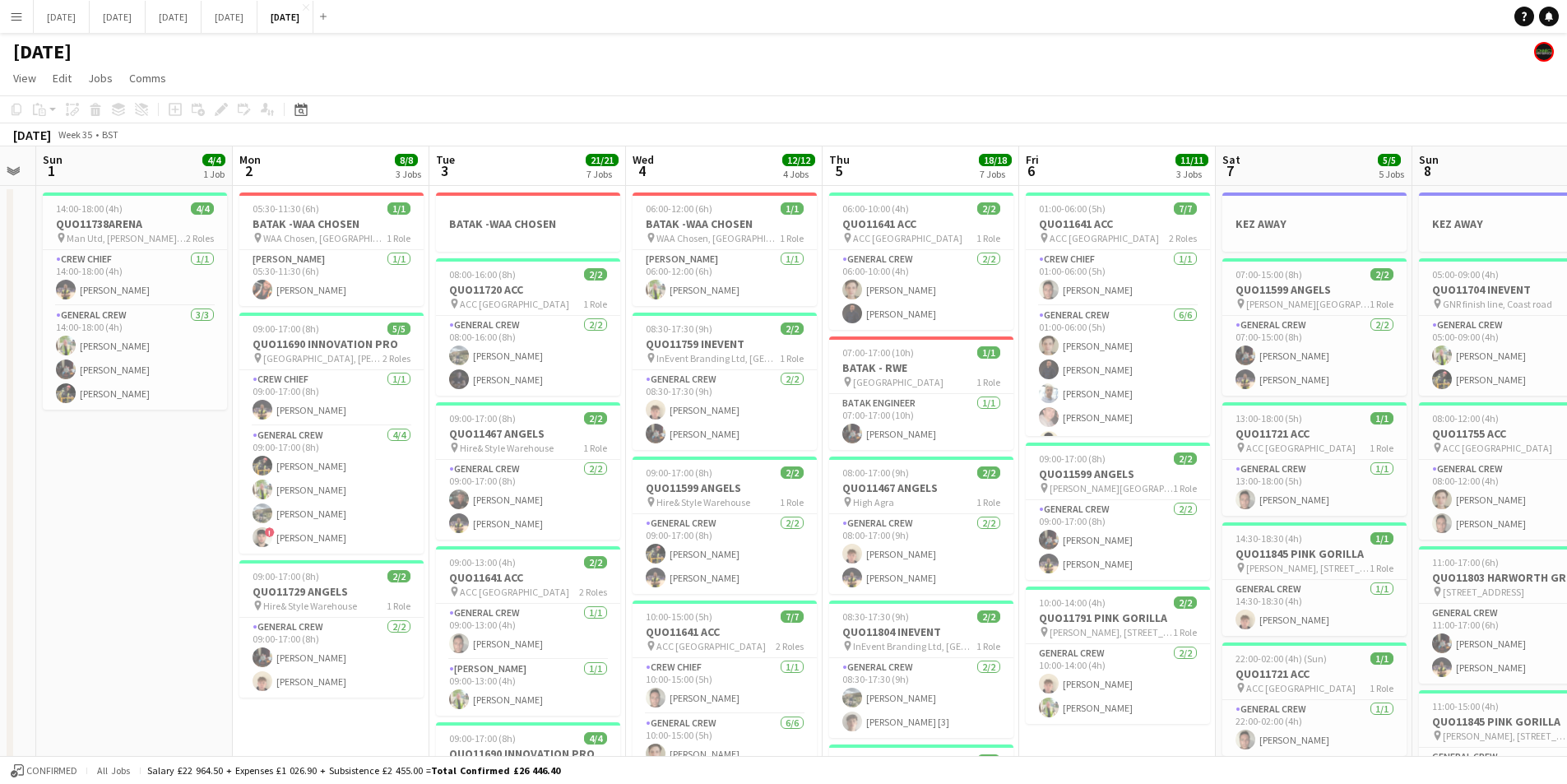
drag, startPoint x: 648, startPoint y: 579, endPoint x: 1041, endPoint y: 611, distance: 394.3
click at [146, 18] on button "[DATE] Close" at bounding box center [117, 16] width 56 height 32
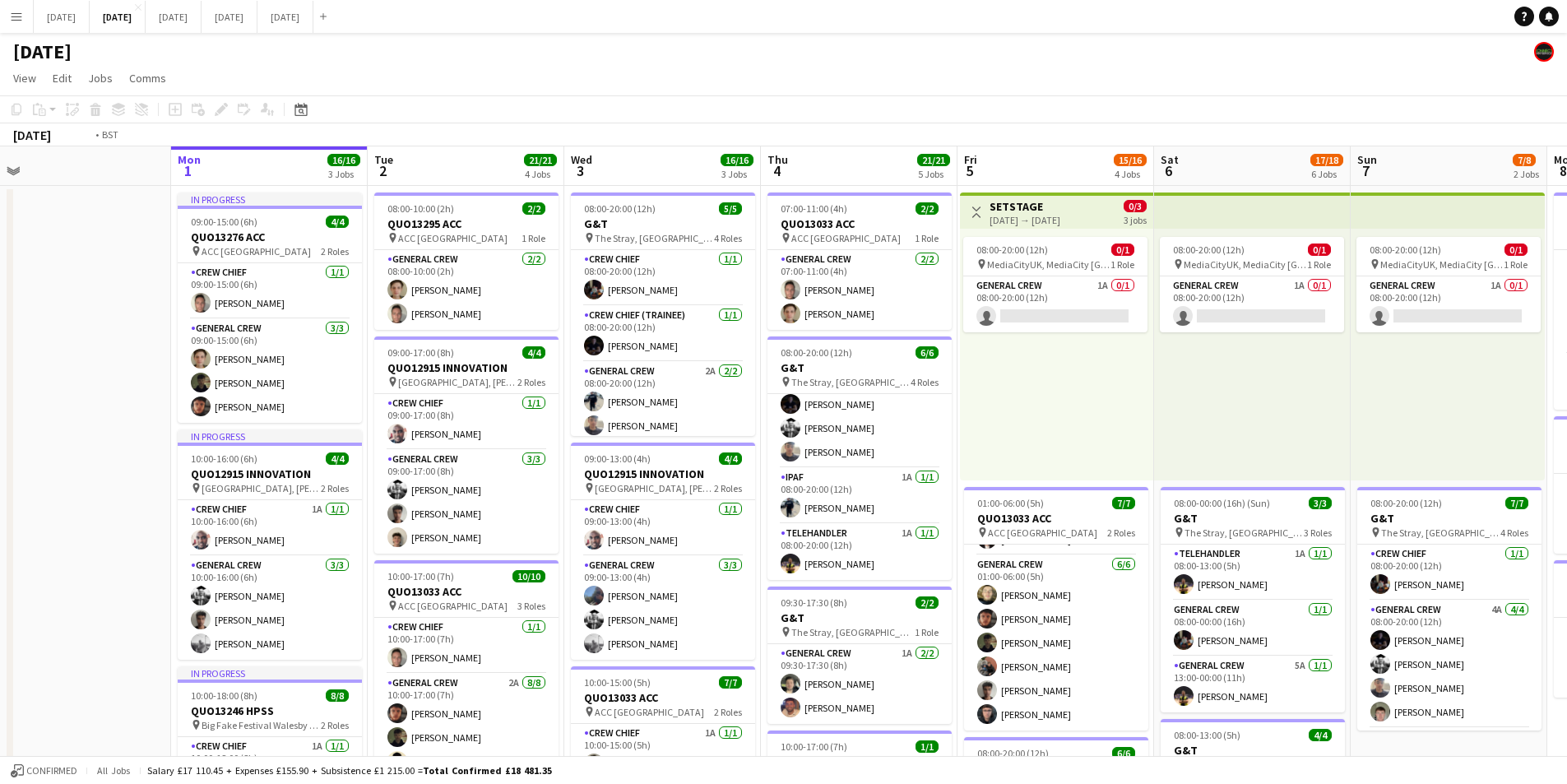
drag, startPoint x: 1248, startPoint y: 377, endPoint x: 1003, endPoint y: 358, distance: 245.7
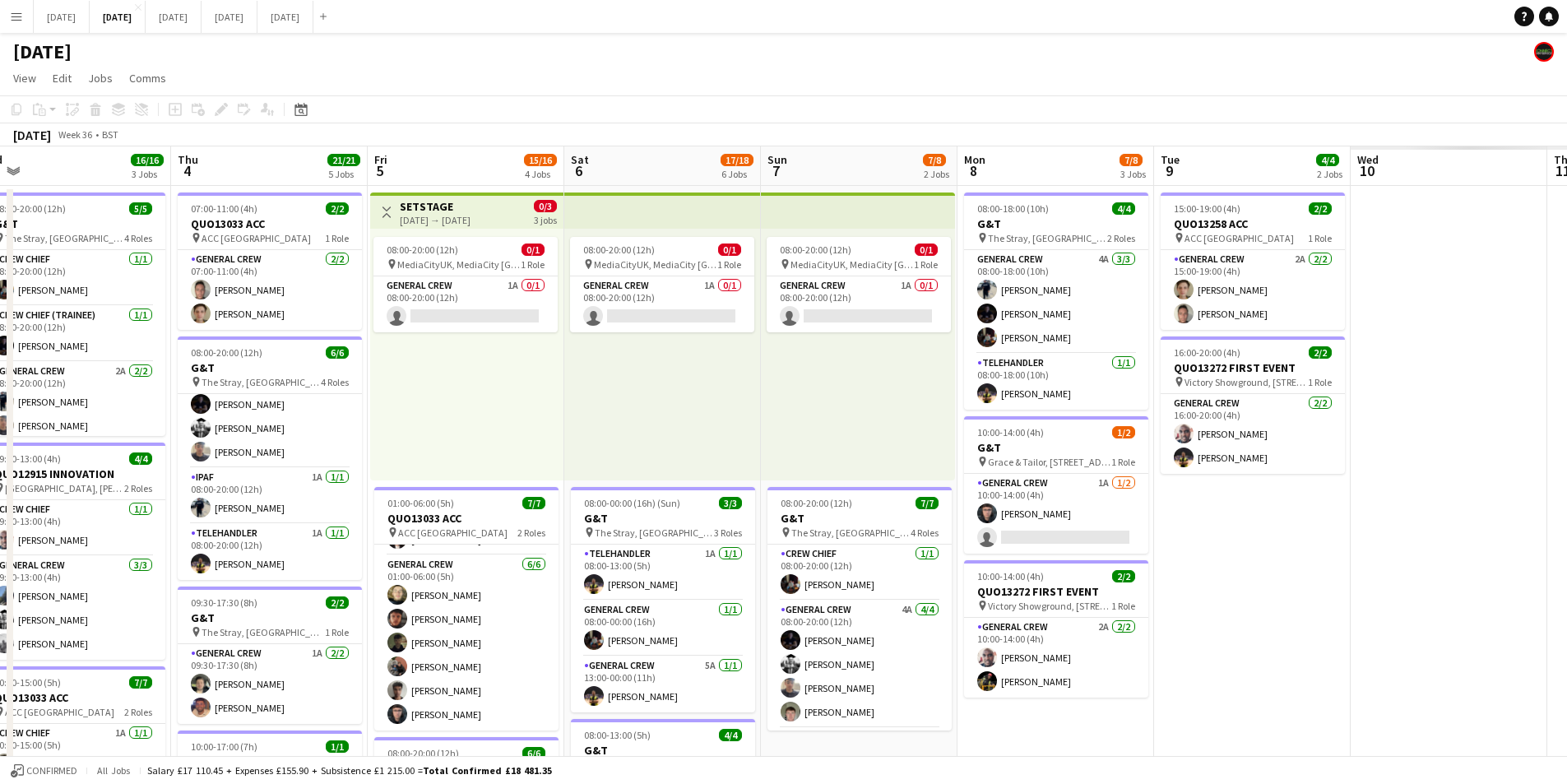
scroll to position [0, 806]
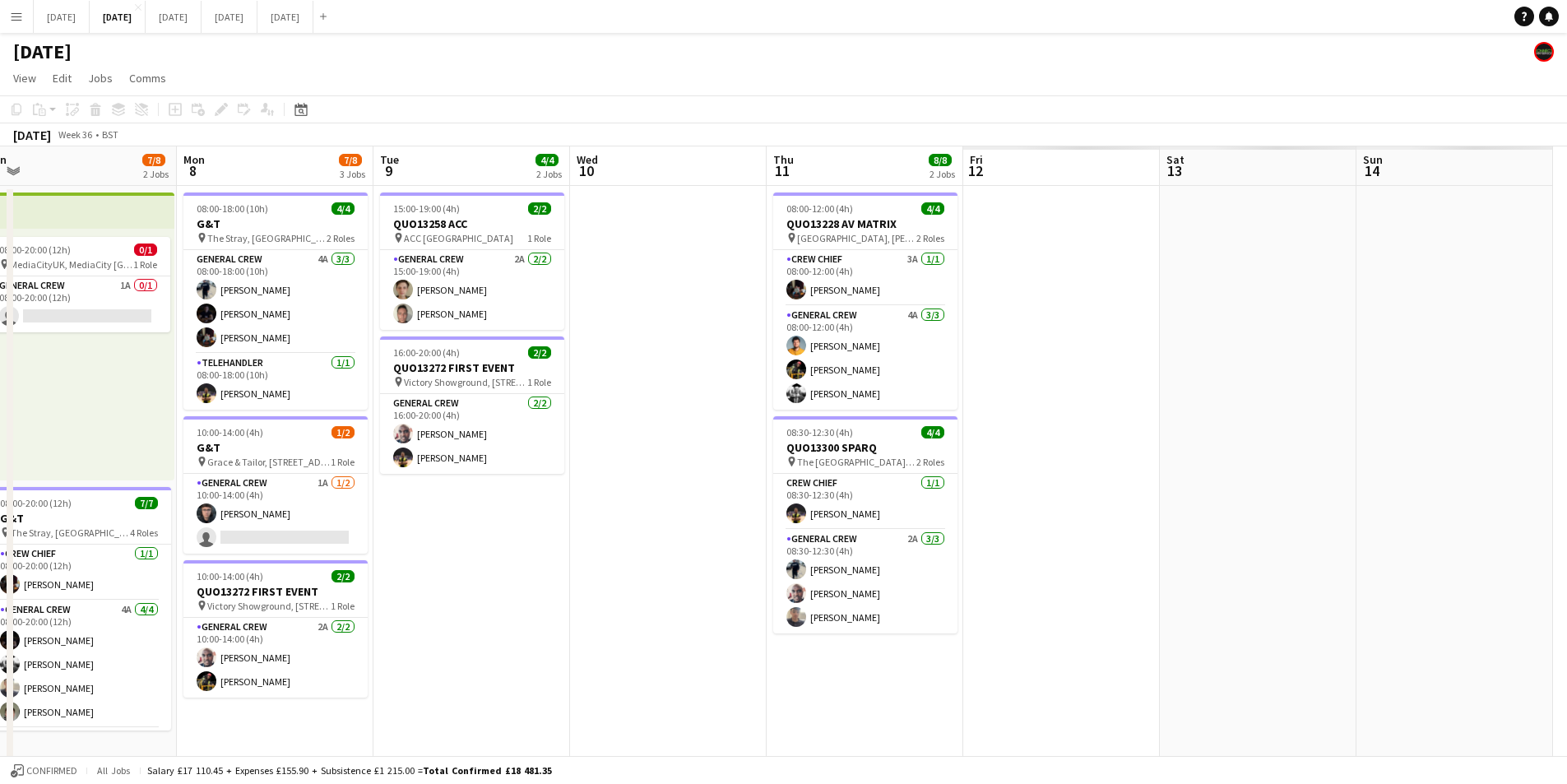
drag, startPoint x: 1193, startPoint y: 416, endPoint x: 967, endPoint y: 400, distance: 226.6
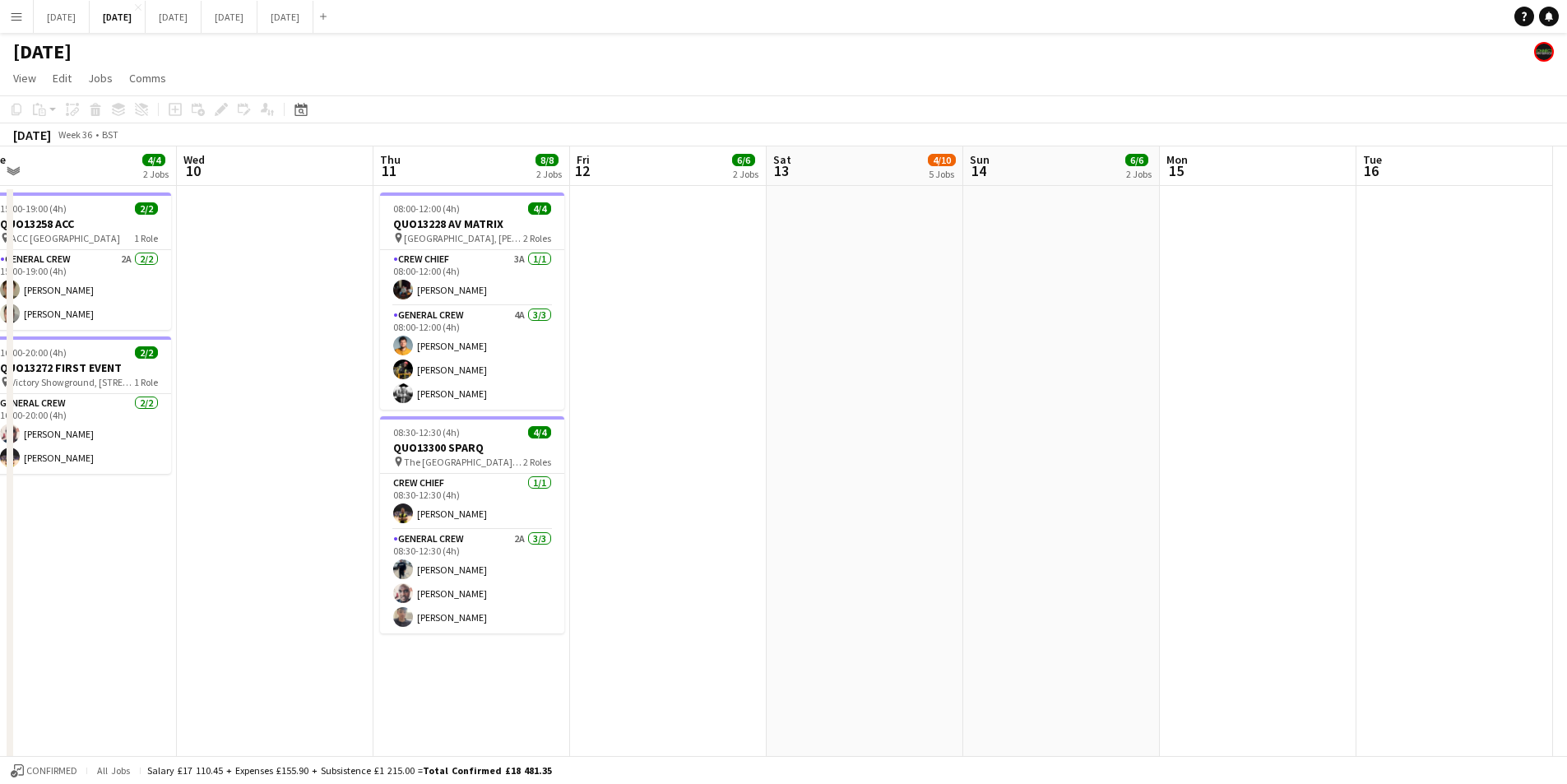
drag, startPoint x: 965, startPoint y: 408, endPoint x: 658, endPoint y: 350, distance: 312.4
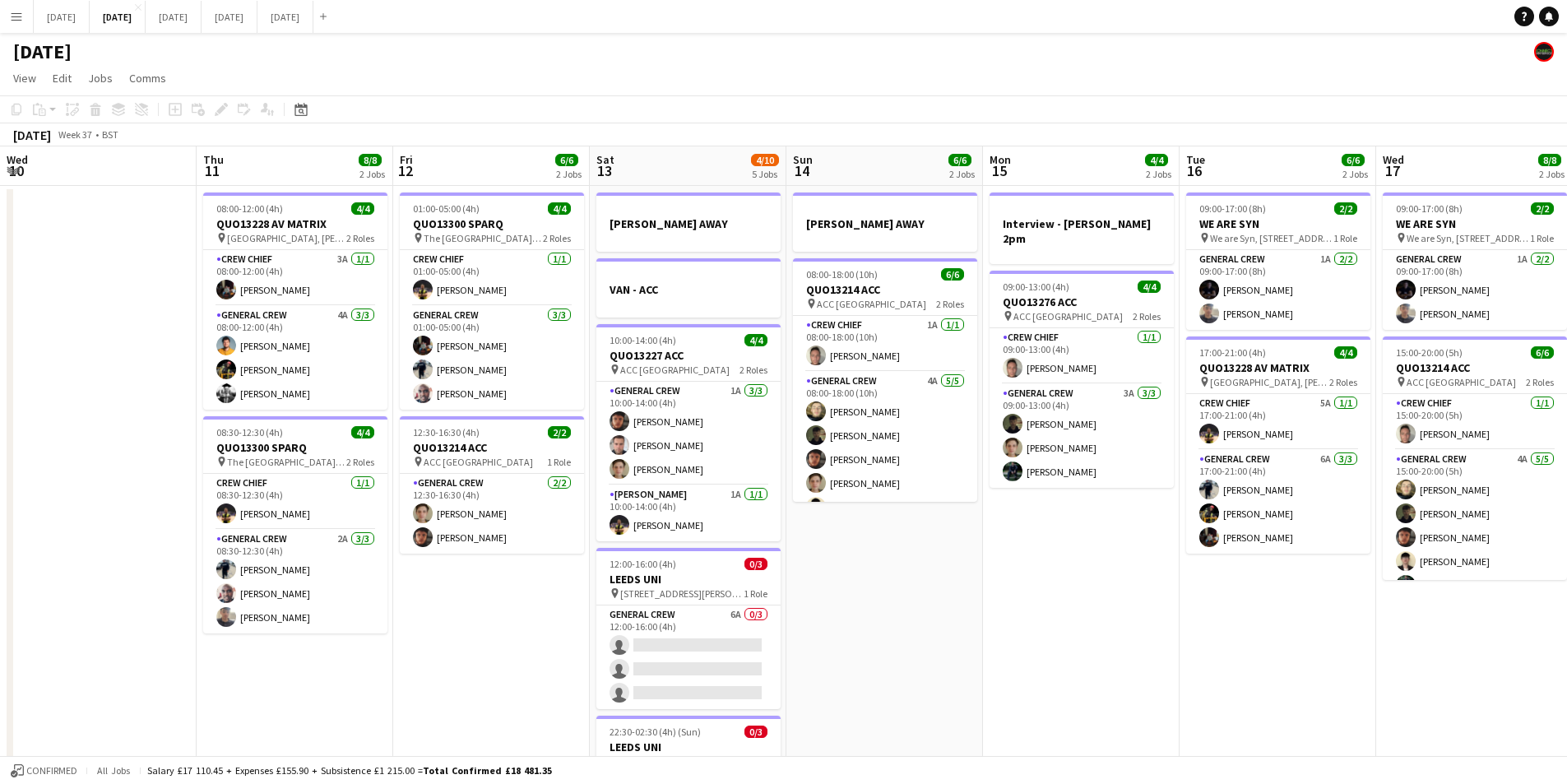
drag, startPoint x: 1190, startPoint y: 454, endPoint x: 816, endPoint y: 422, distance: 375.4
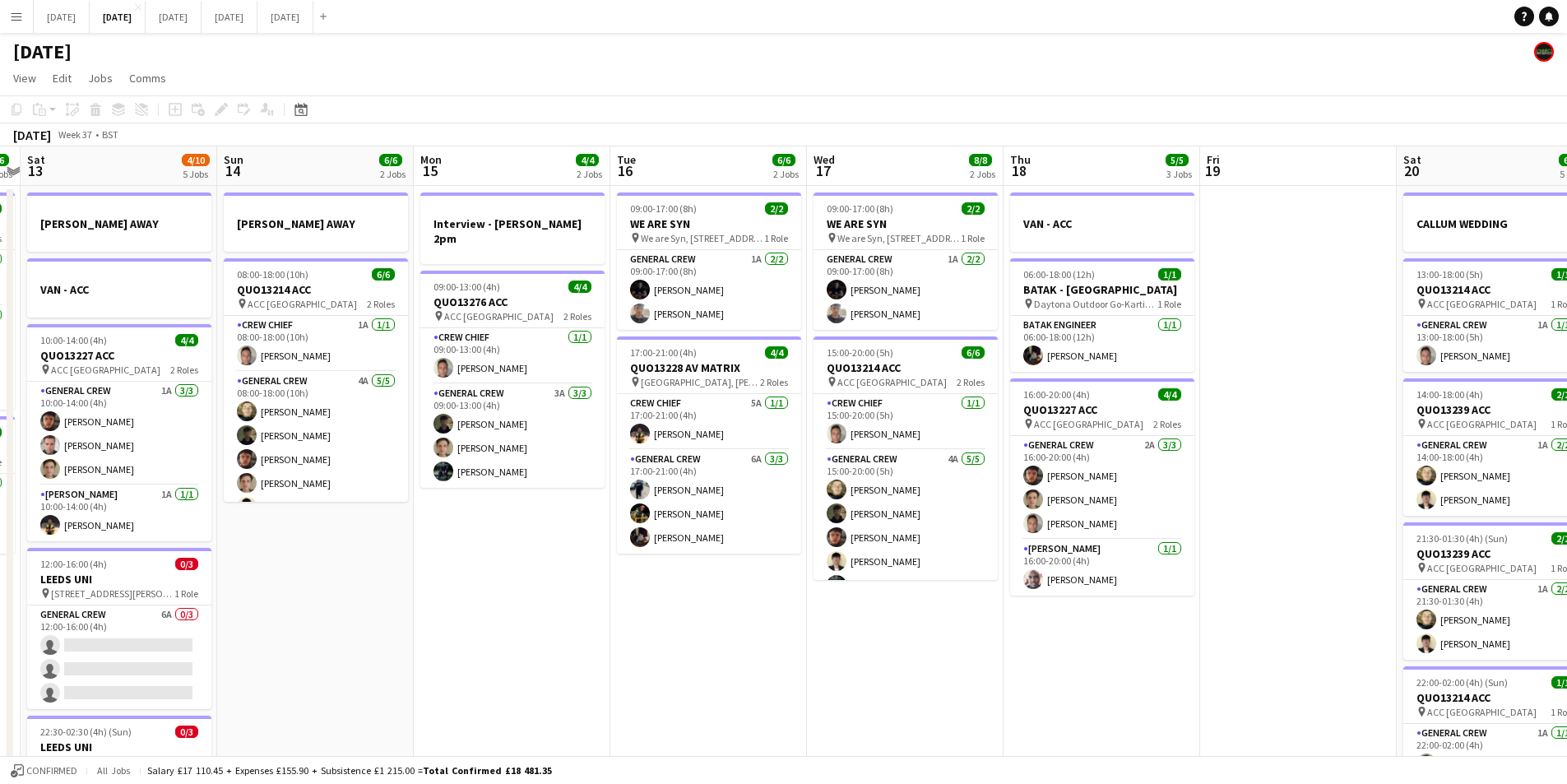
drag, startPoint x: 1448, startPoint y: 457, endPoint x: 1016, endPoint y: 439, distance: 432.4
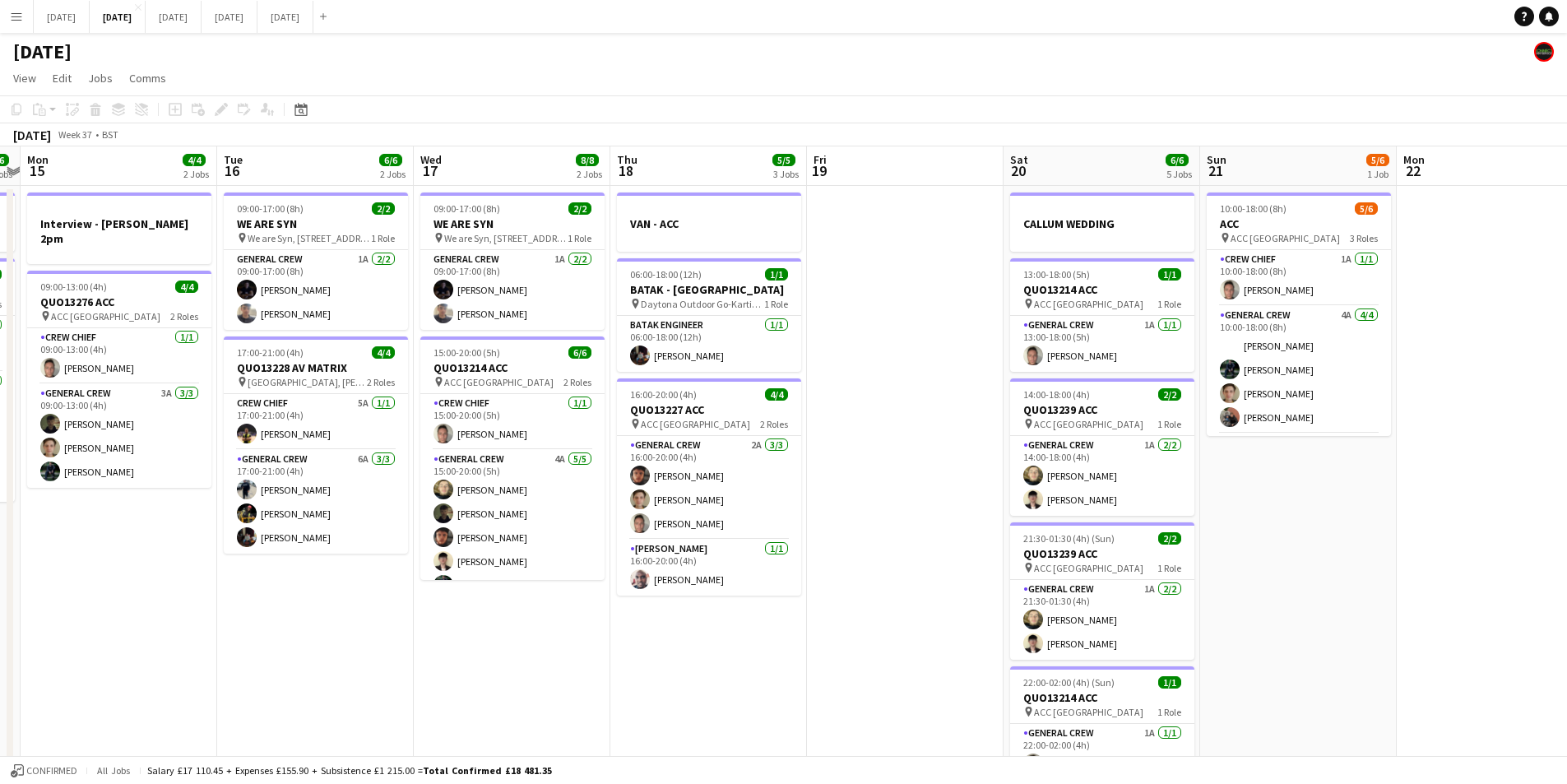
scroll to position [0, 468]
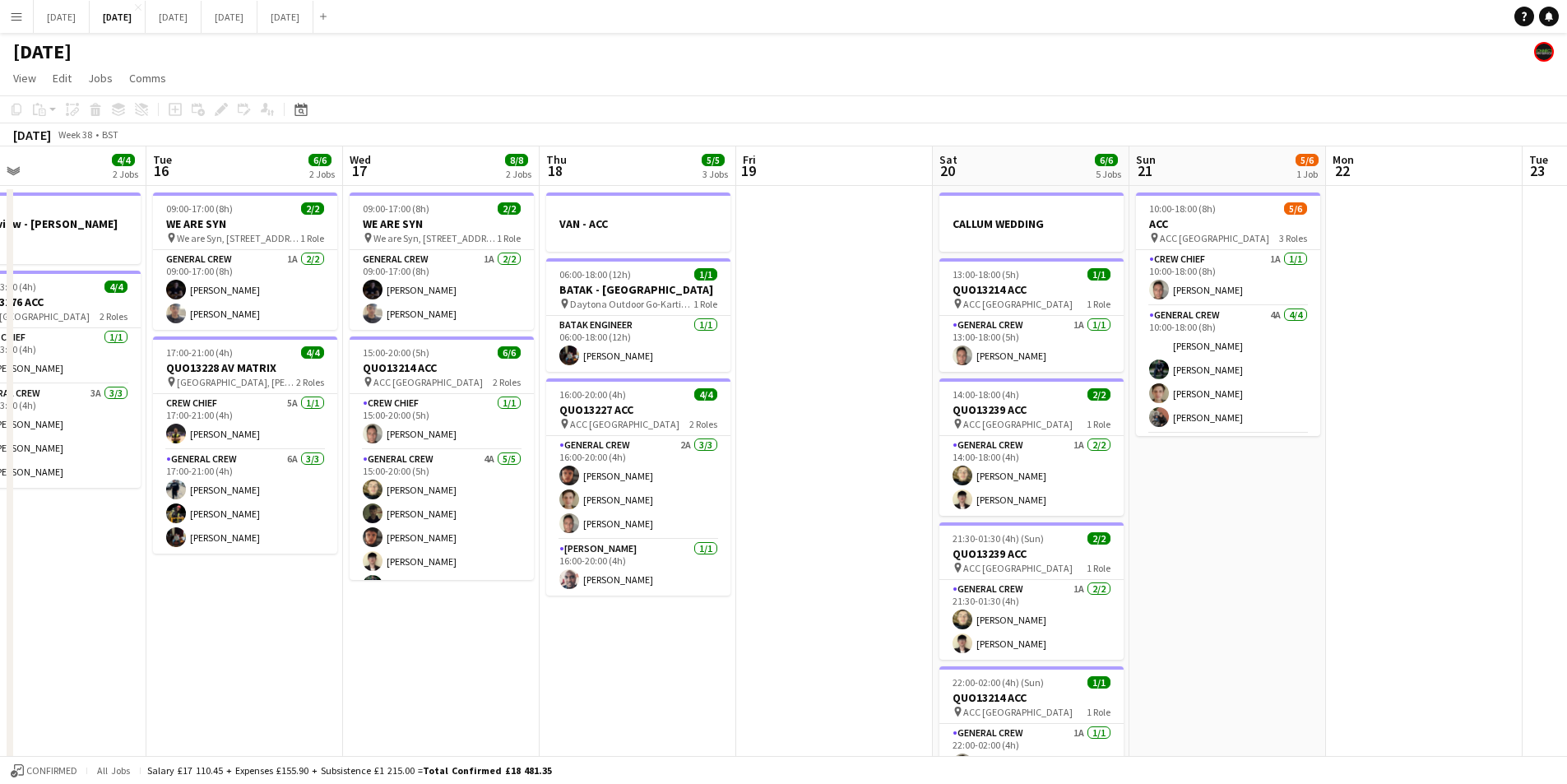
drag, startPoint x: 1055, startPoint y: 493, endPoint x: 880, endPoint y: 468, distance: 176.8
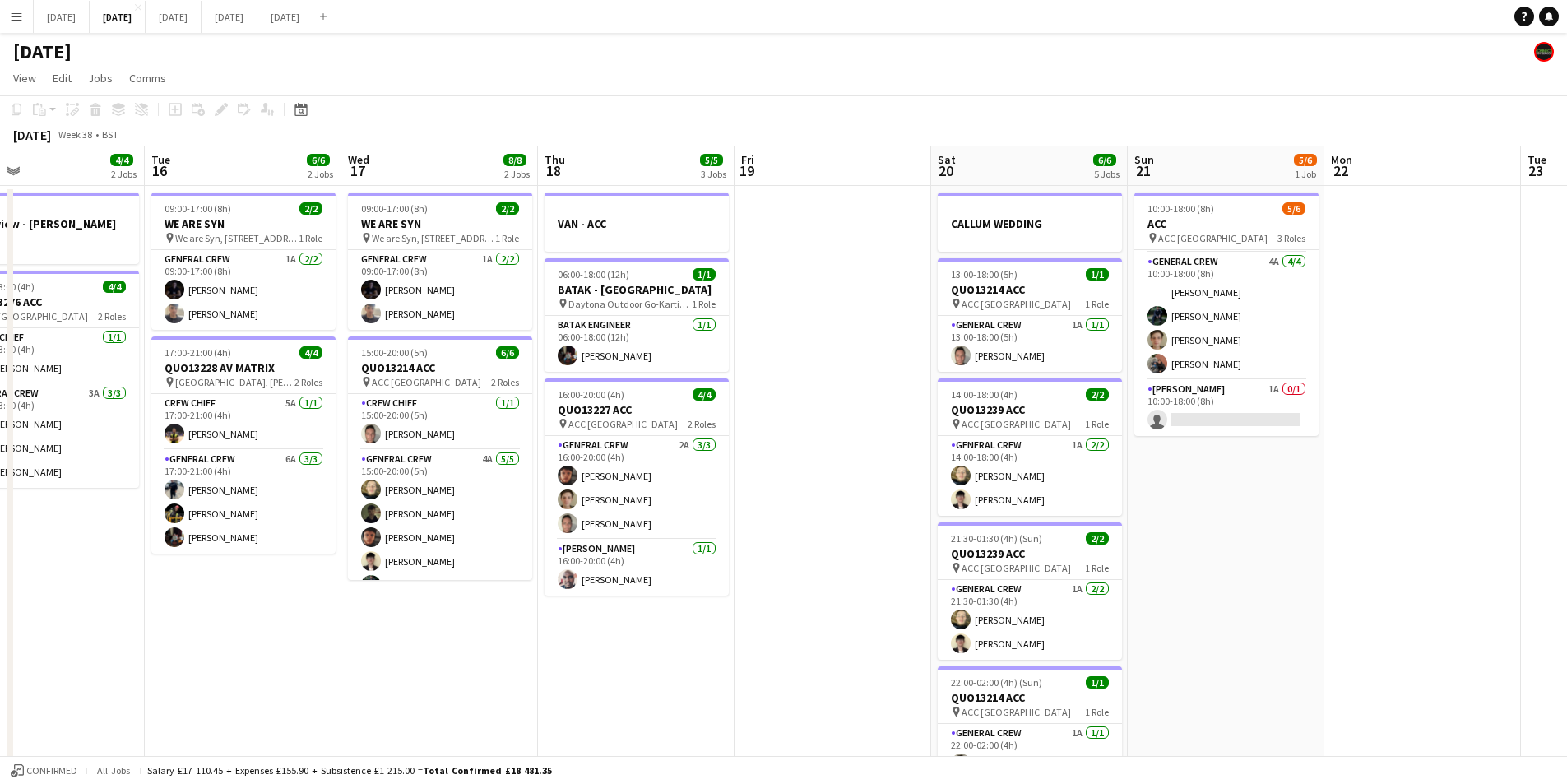
drag, startPoint x: 1275, startPoint y: 494, endPoint x: 1030, endPoint y: 474, distance: 245.8
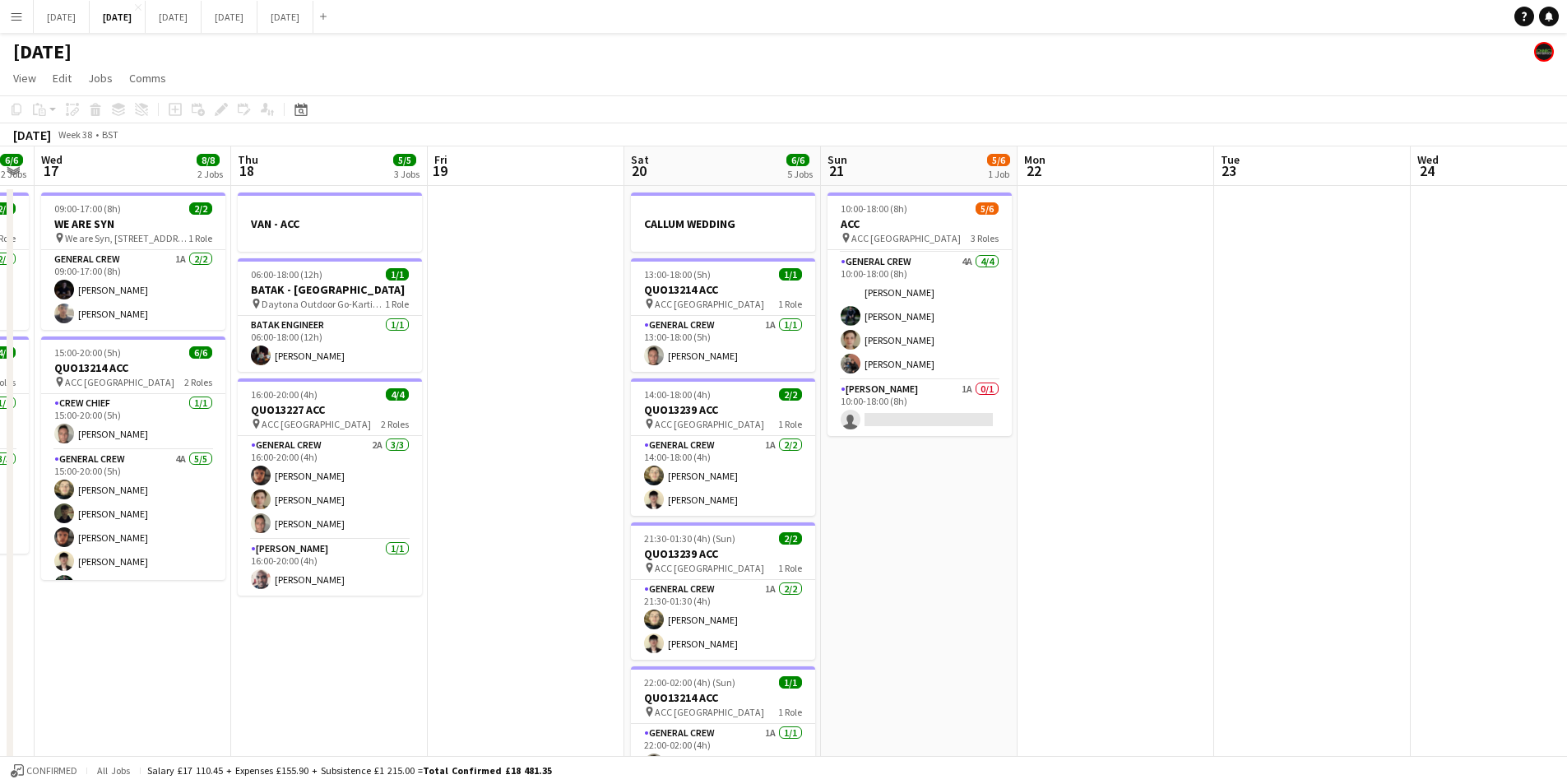
drag, startPoint x: 1299, startPoint y: 559, endPoint x: 1286, endPoint y: 592, distance: 35.5
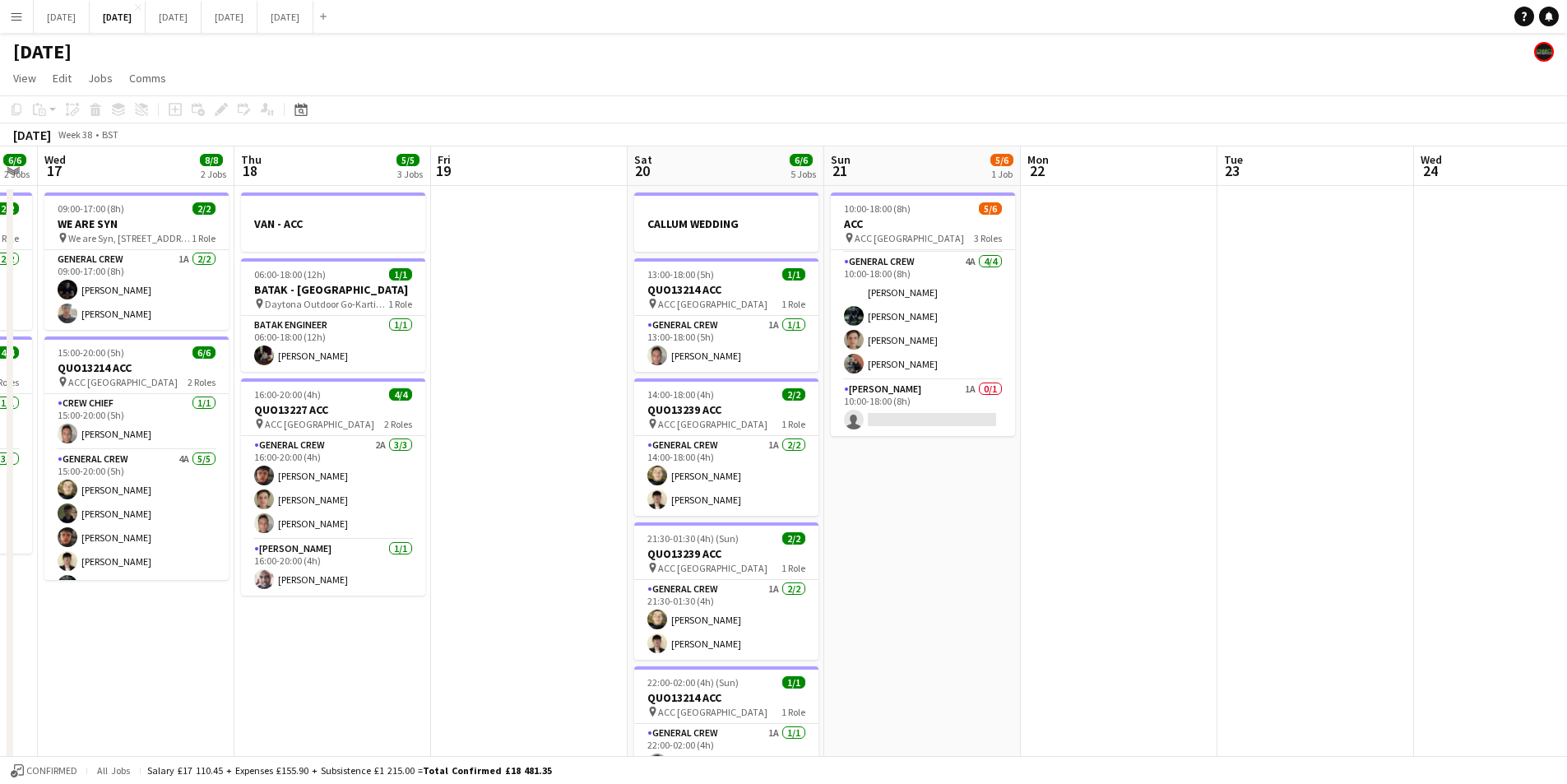
drag, startPoint x: 902, startPoint y: 630, endPoint x: 801, endPoint y: 599, distance: 105.7
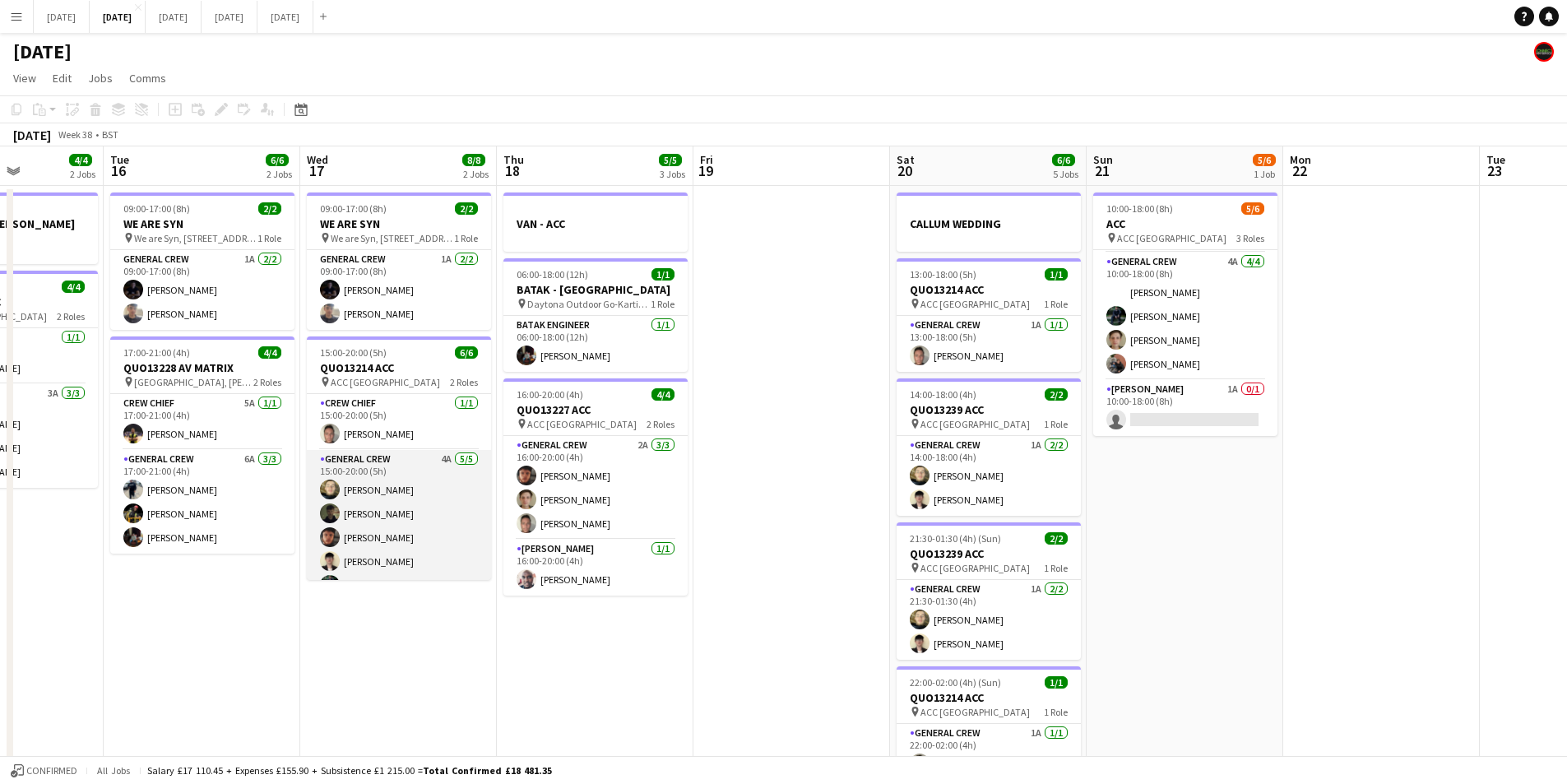
scroll to position [22, 0]
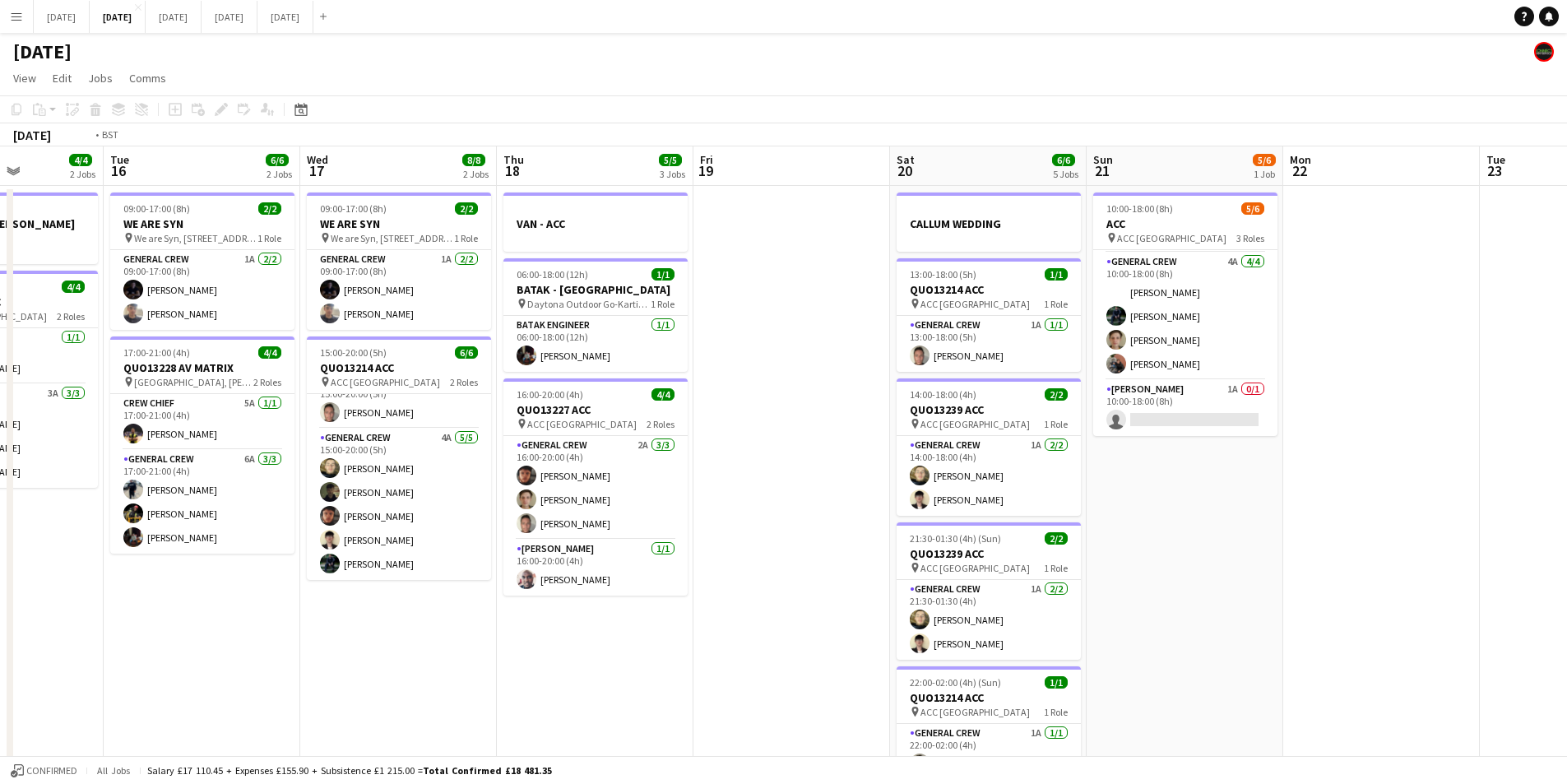
drag, startPoint x: 598, startPoint y: 639, endPoint x: 1008, endPoint y: 569, distance: 415.9
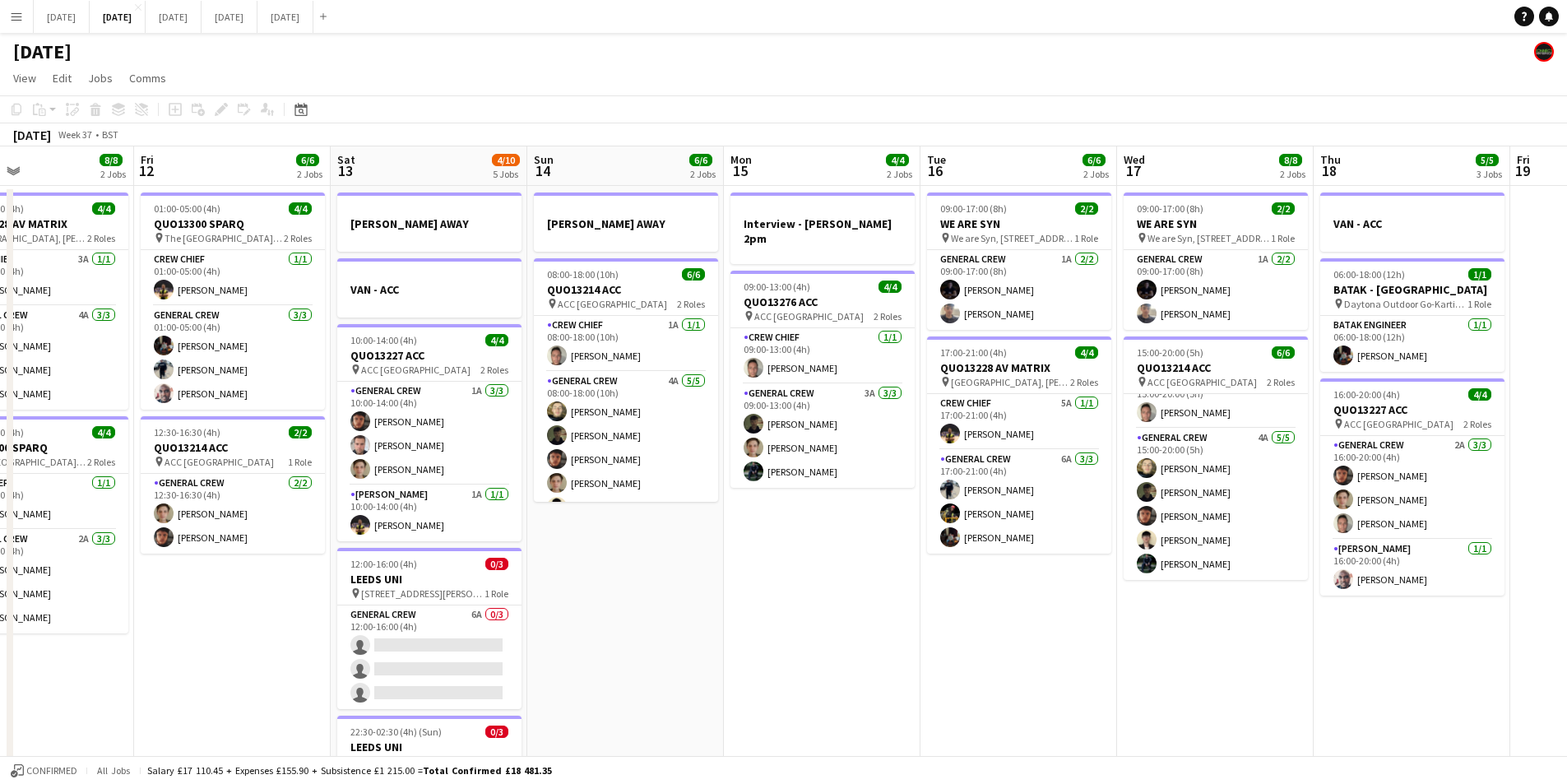
drag, startPoint x: 965, startPoint y: 630, endPoint x: 1052, endPoint y: 608, distance: 89.7
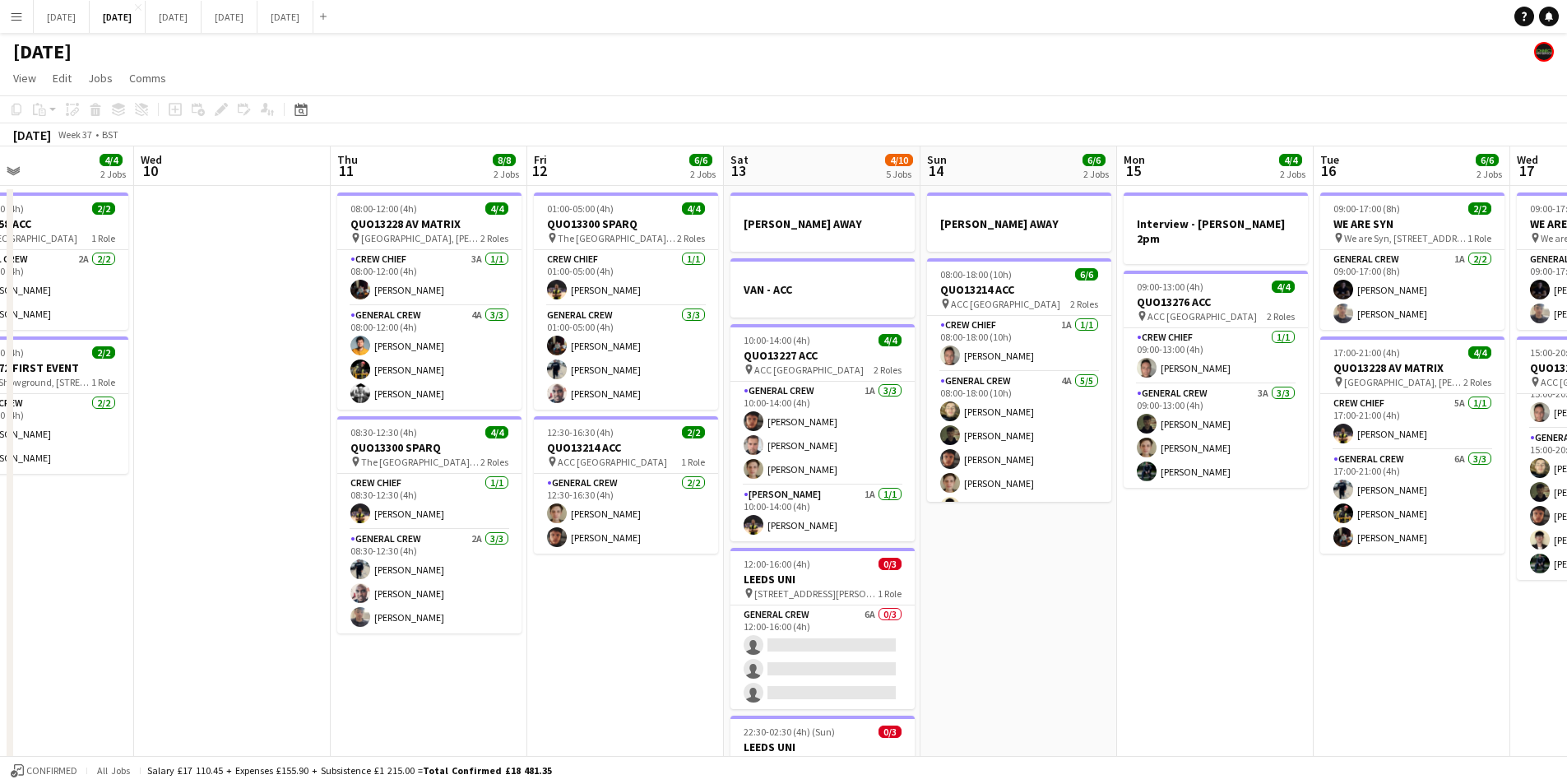
scroll to position [0, 448]
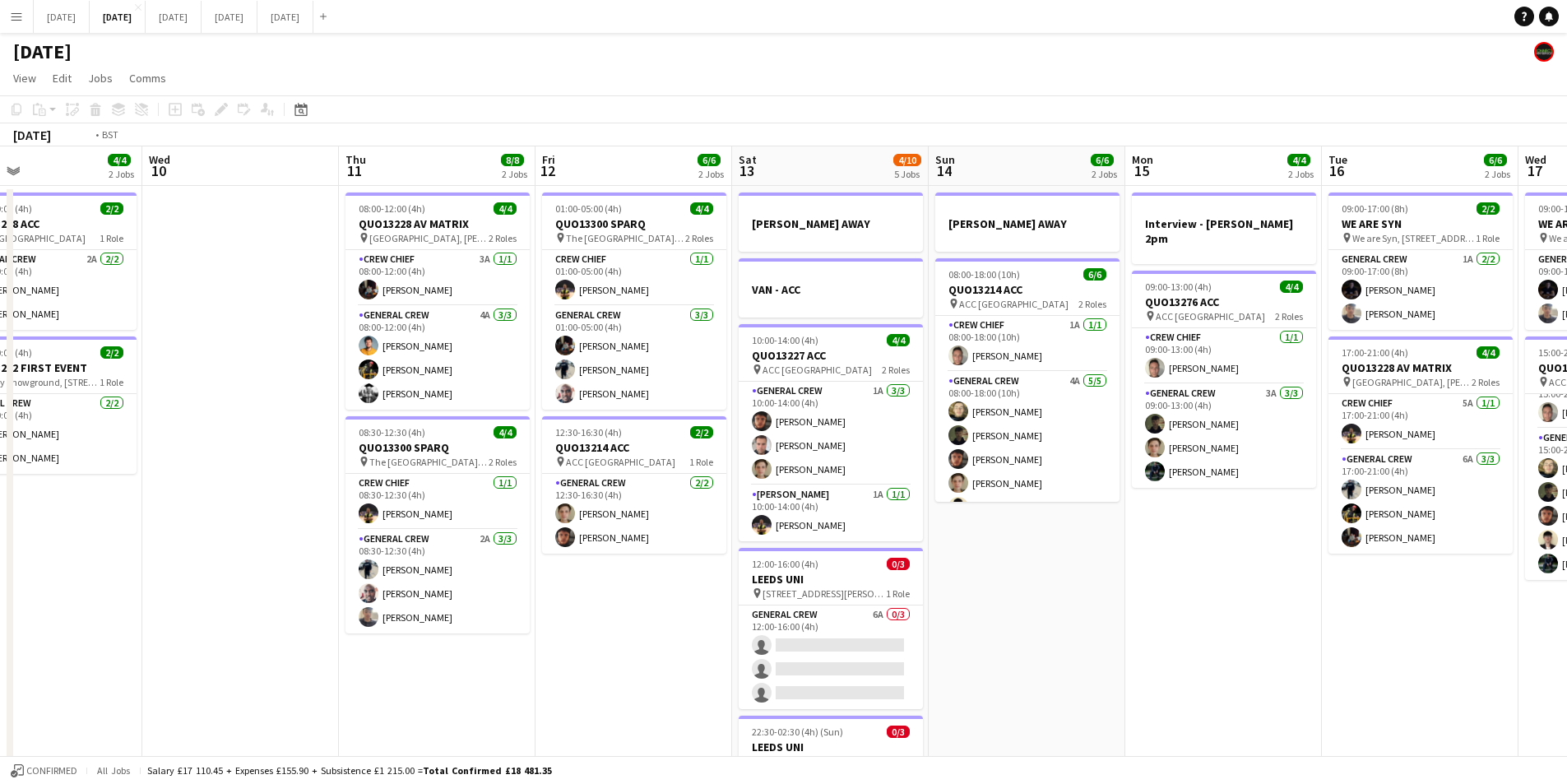
drag, startPoint x: 583, startPoint y: 667, endPoint x: 552, endPoint y: 583, distance: 89.5
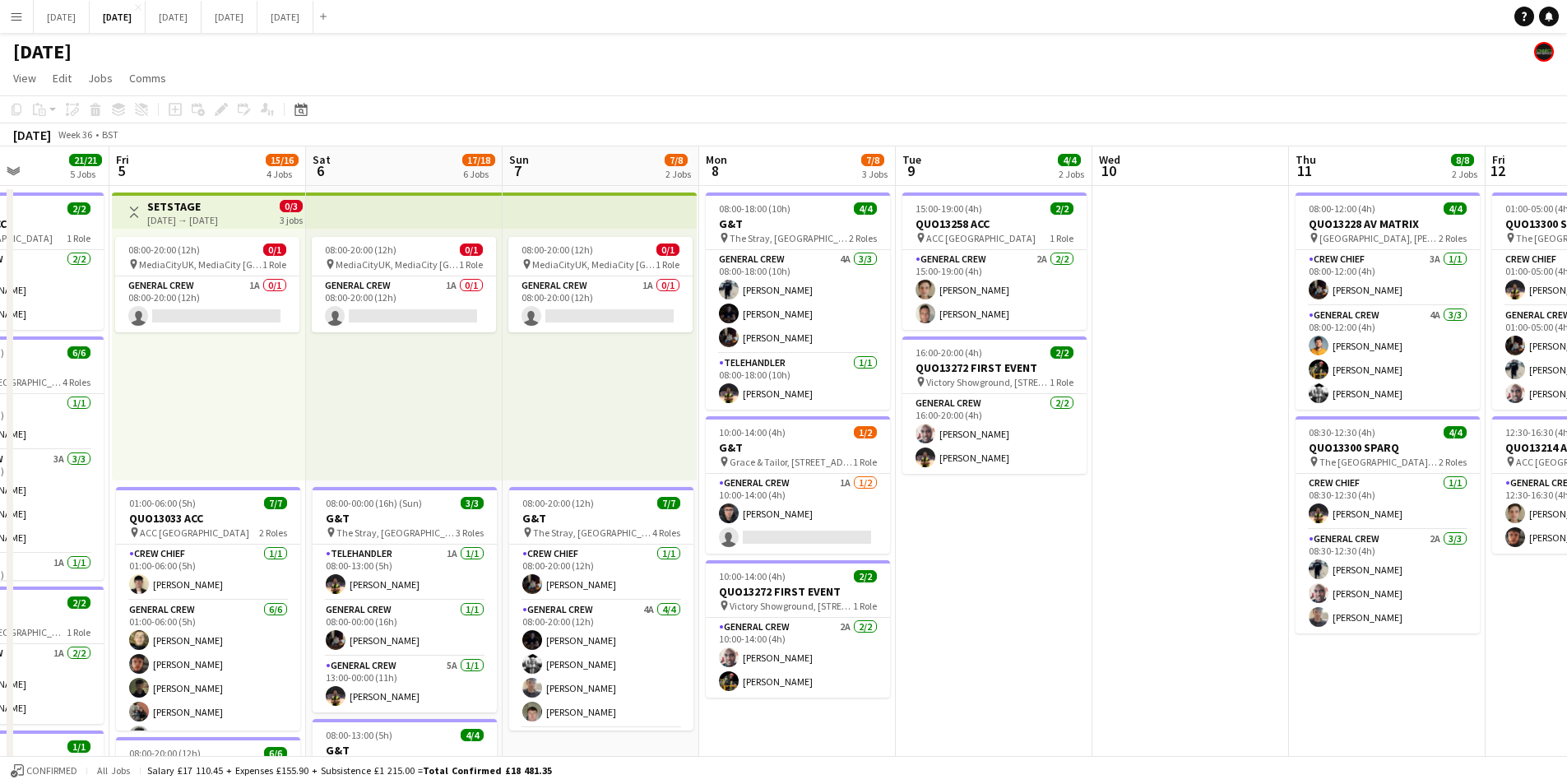
scroll to position [0, 409]
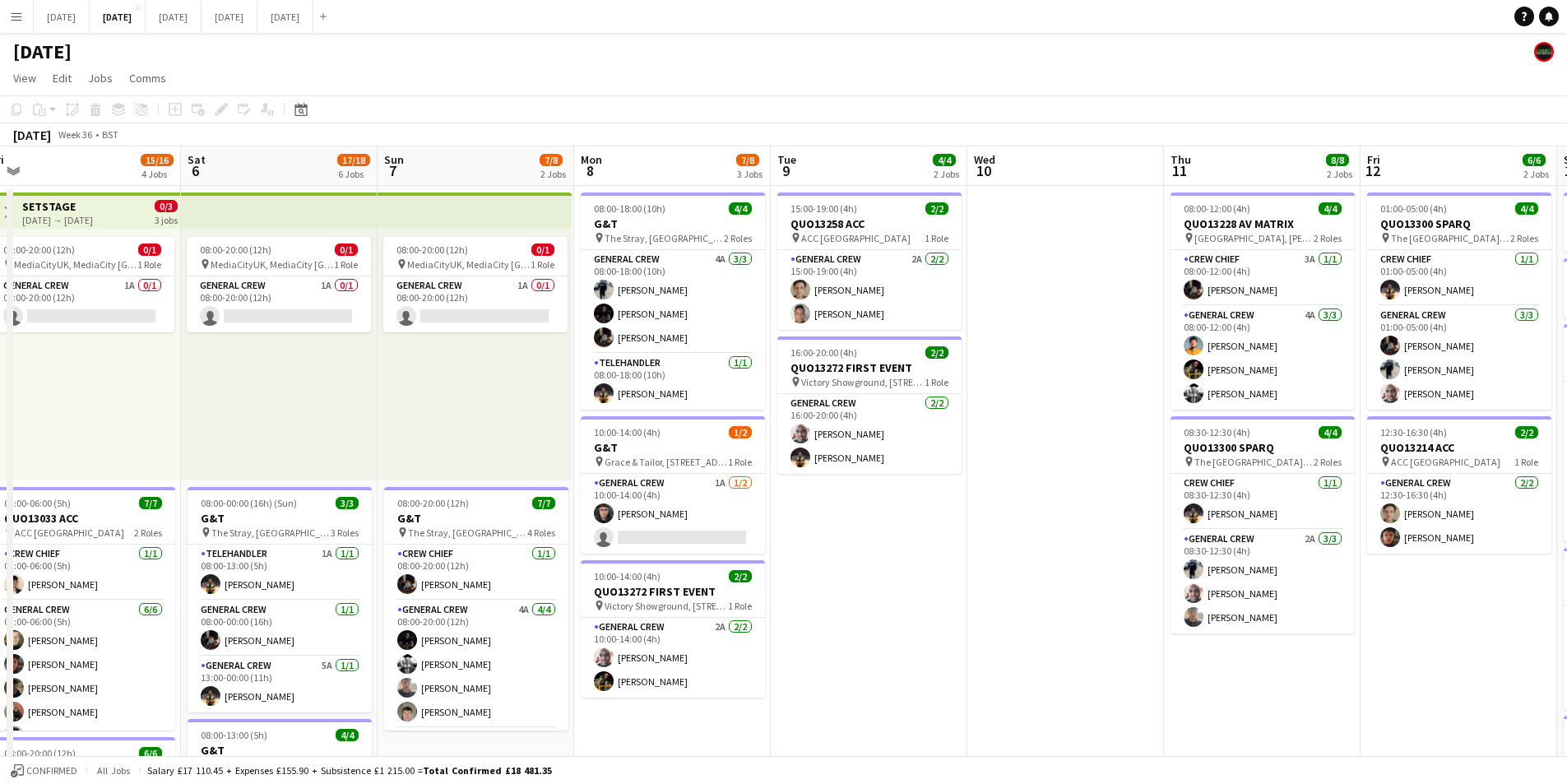
drag, startPoint x: 552, startPoint y: 583, endPoint x: 1156, endPoint y: 549, distance: 605.0
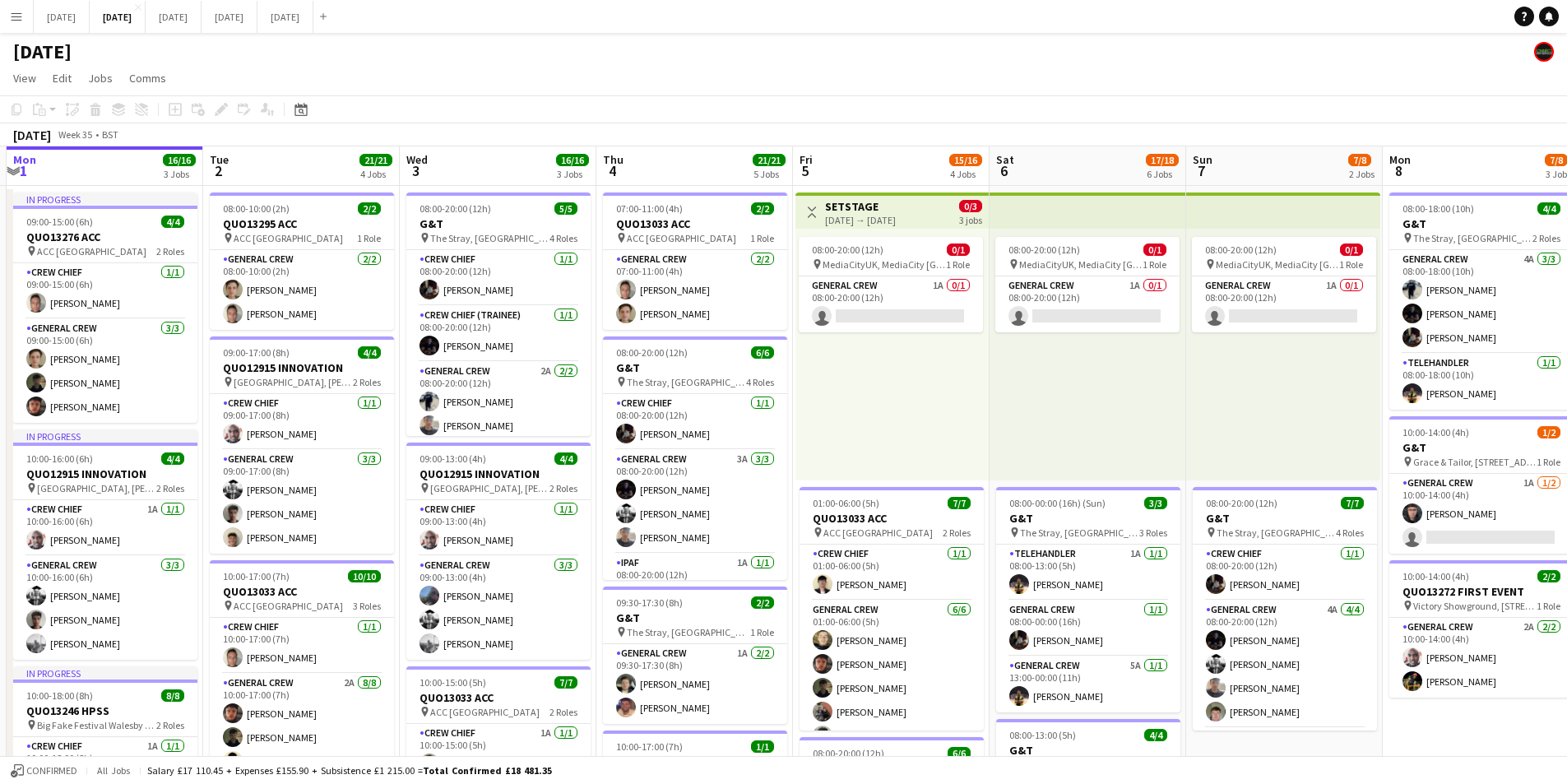
drag, startPoint x: 505, startPoint y: 545, endPoint x: 785, endPoint y: 576, distance: 281.7
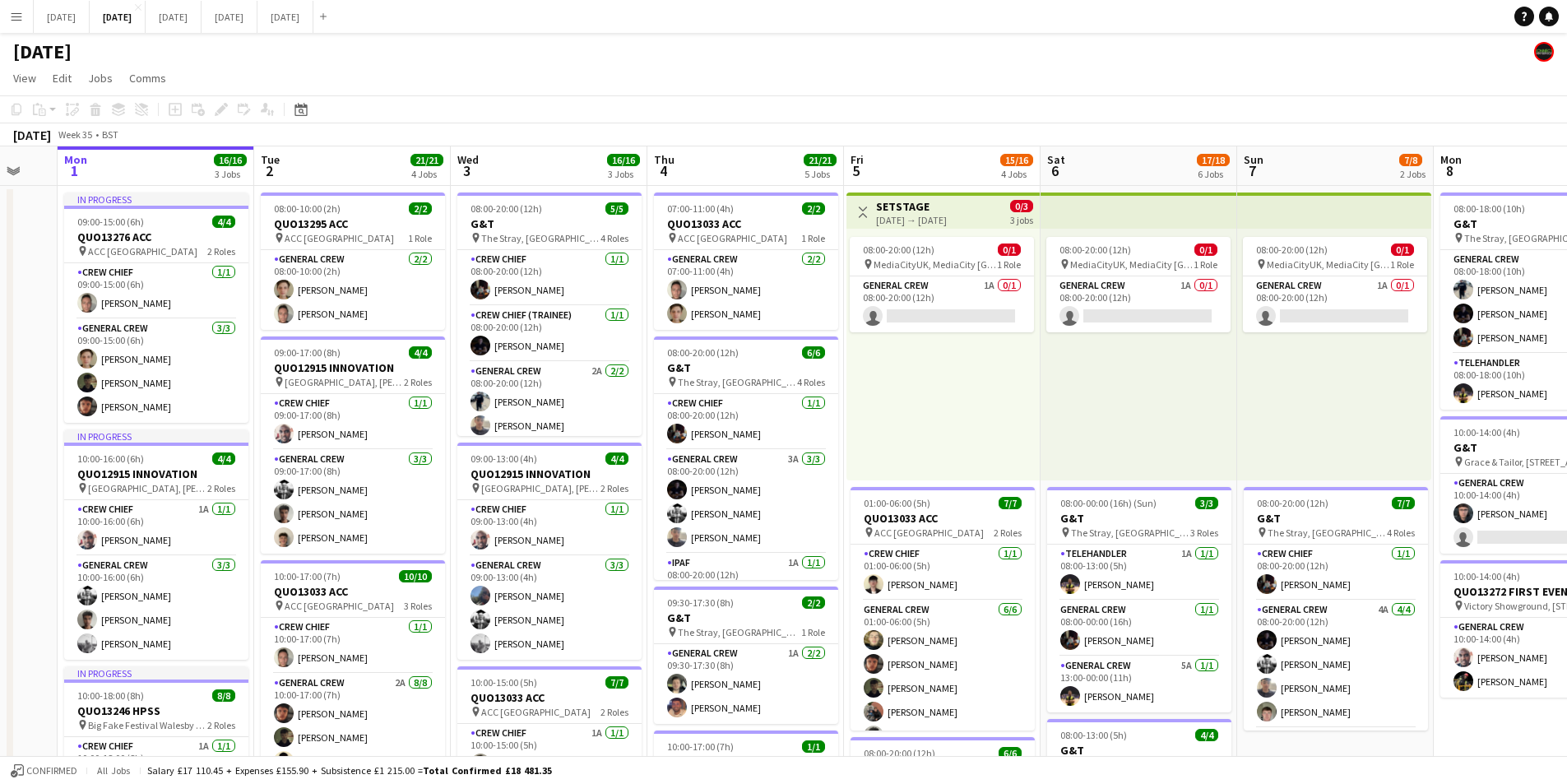
drag, startPoint x: 401, startPoint y: 371, endPoint x: 431, endPoint y: 400, distance: 41.7
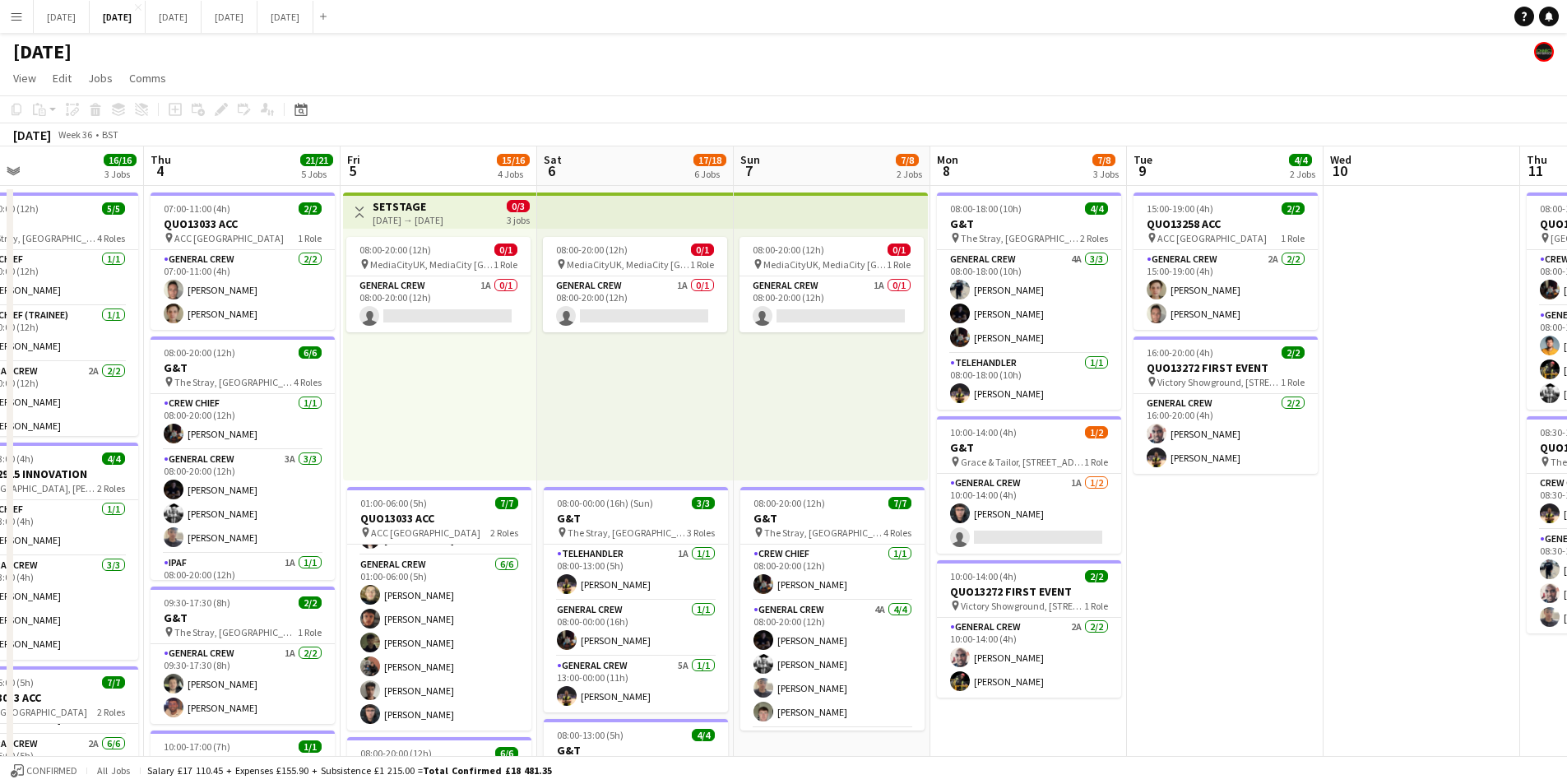
scroll to position [0, 409]
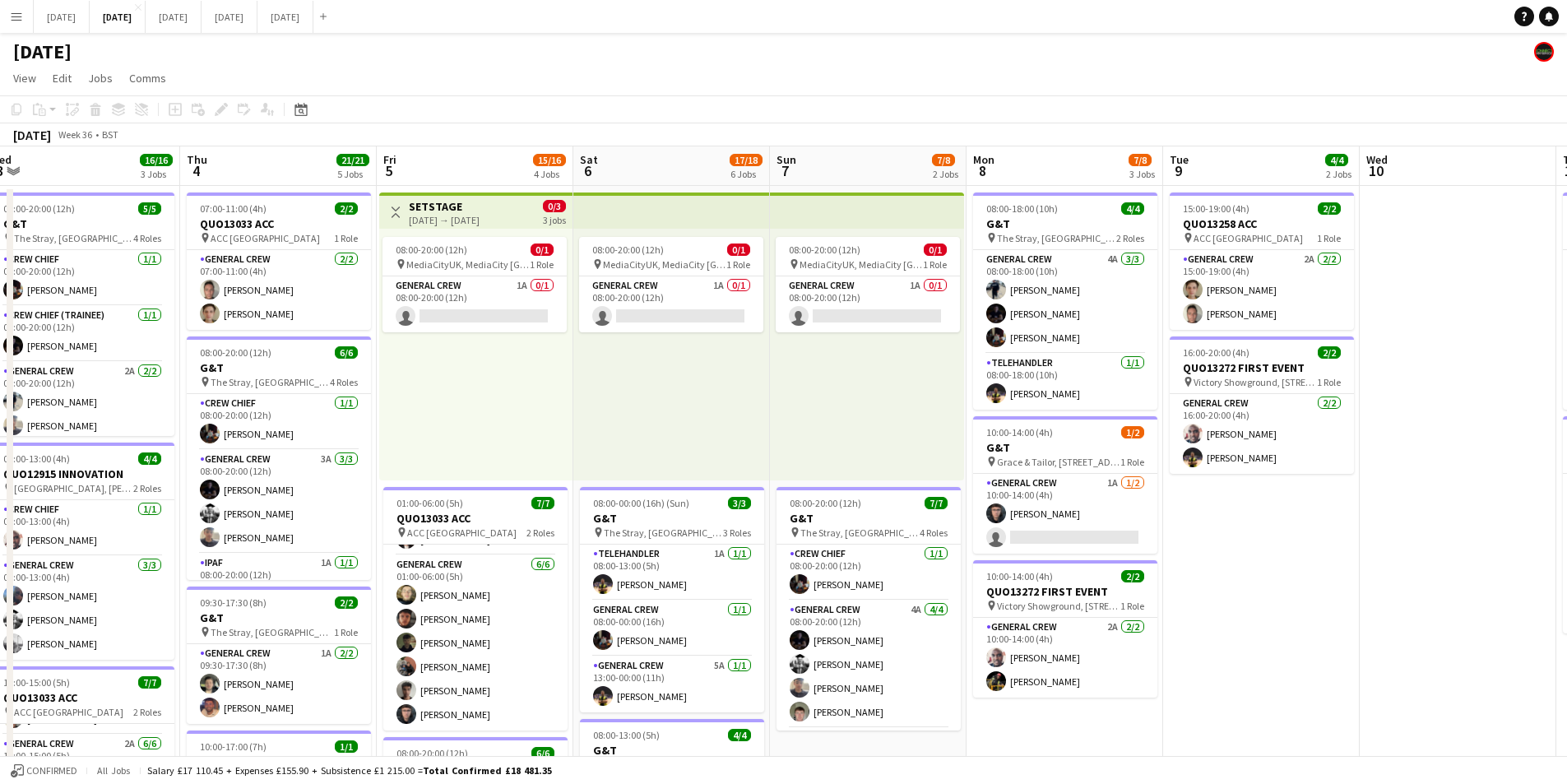
drag, startPoint x: 1354, startPoint y: 725, endPoint x: 1060, endPoint y: 664, distance: 300.3
click at [1099, 662] on app-card-role "General Crew 2A [DATE] 10:00-14:00 (4h) [PERSON_NAME] Bartonjo [PERSON_NAME]" at bounding box center [1066, 658] width 185 height 80
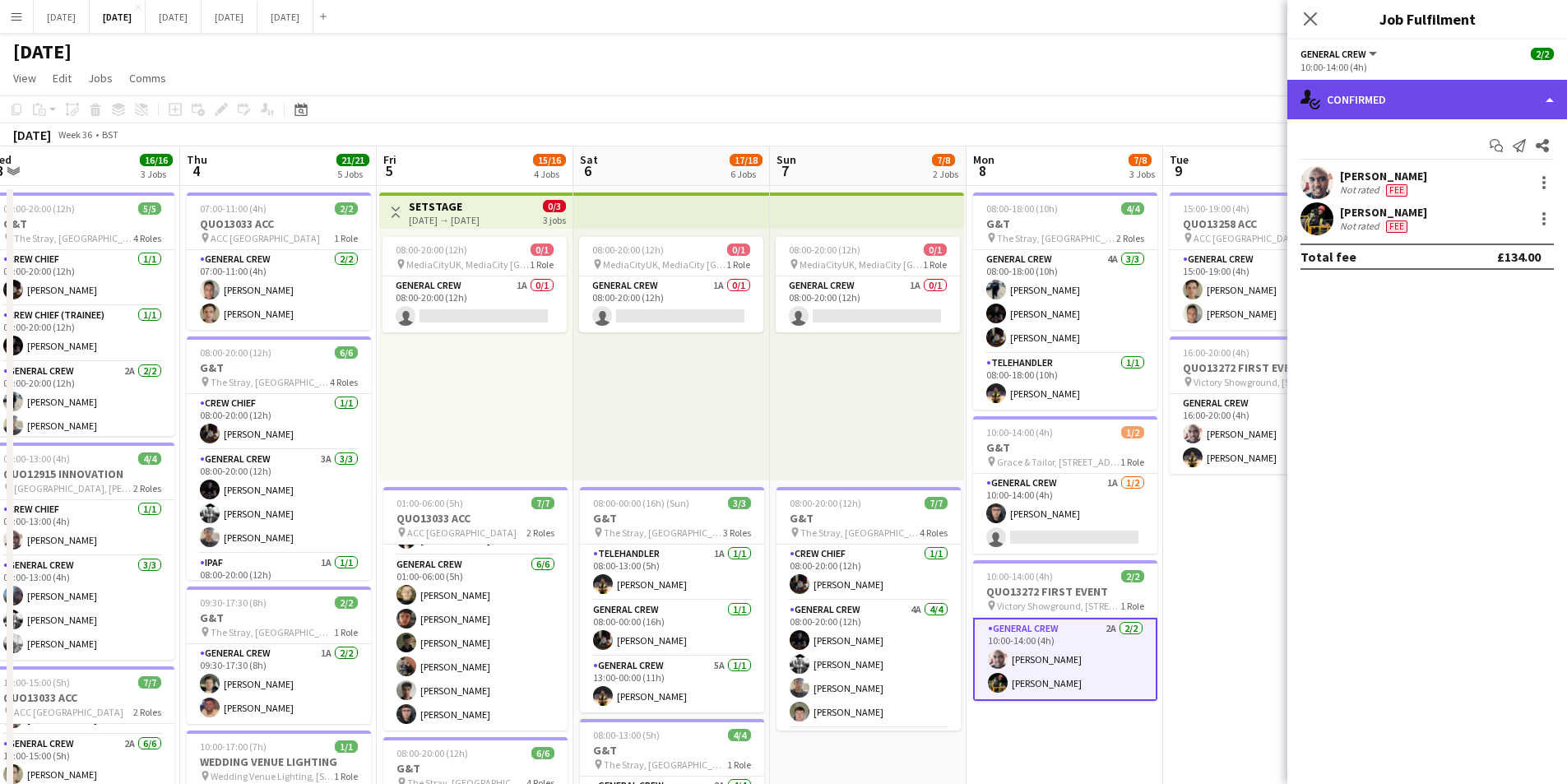
click at [1470, 97] on div "single-neutral-actions-check-2 Confirmed" at bounding box center [1427, 99] width 279 height 39
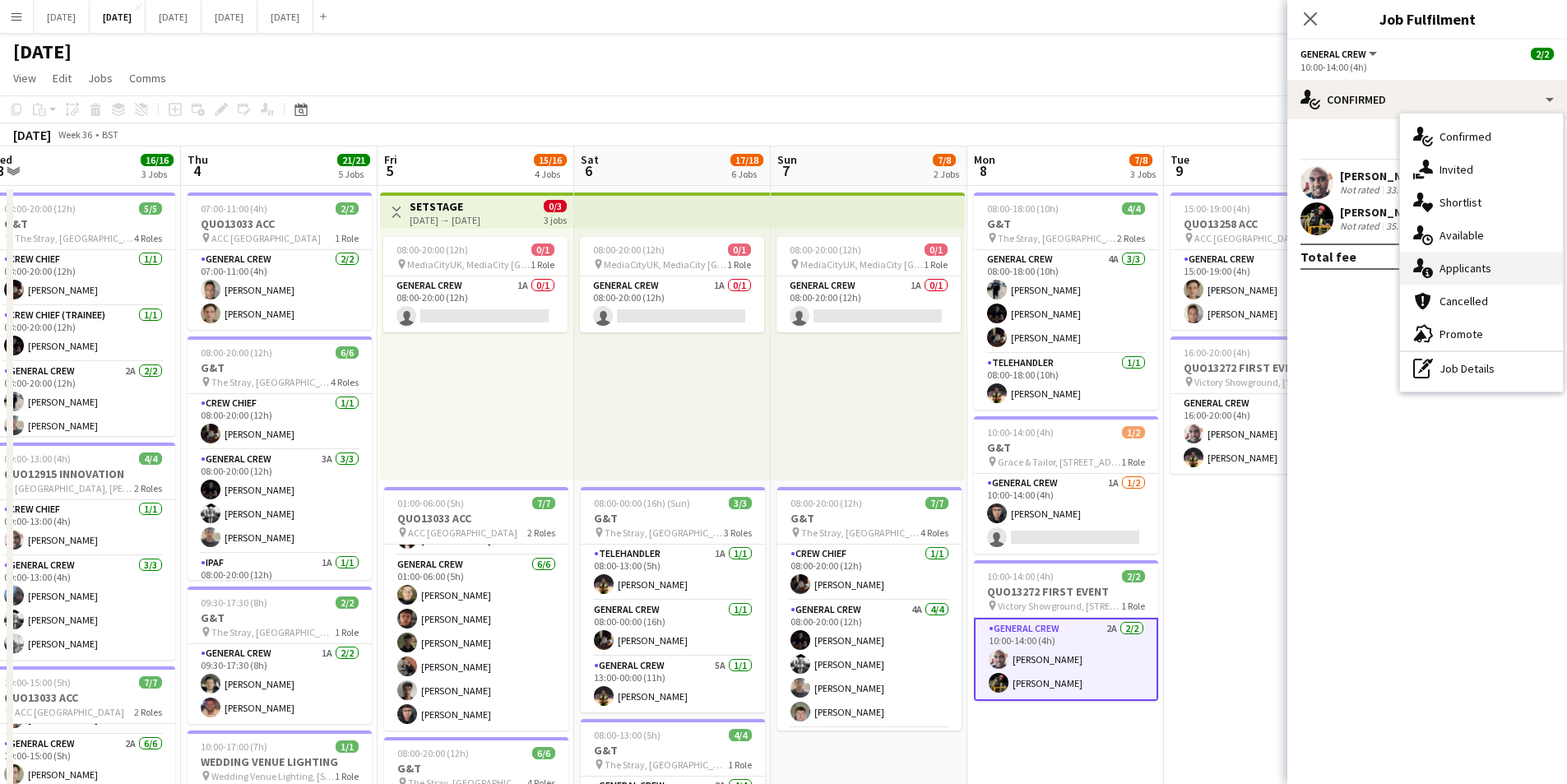
click at [1473, 259] on div "single-neutral-actions-information Applicants" at bounding box center [1481, 268] width 163 height 33
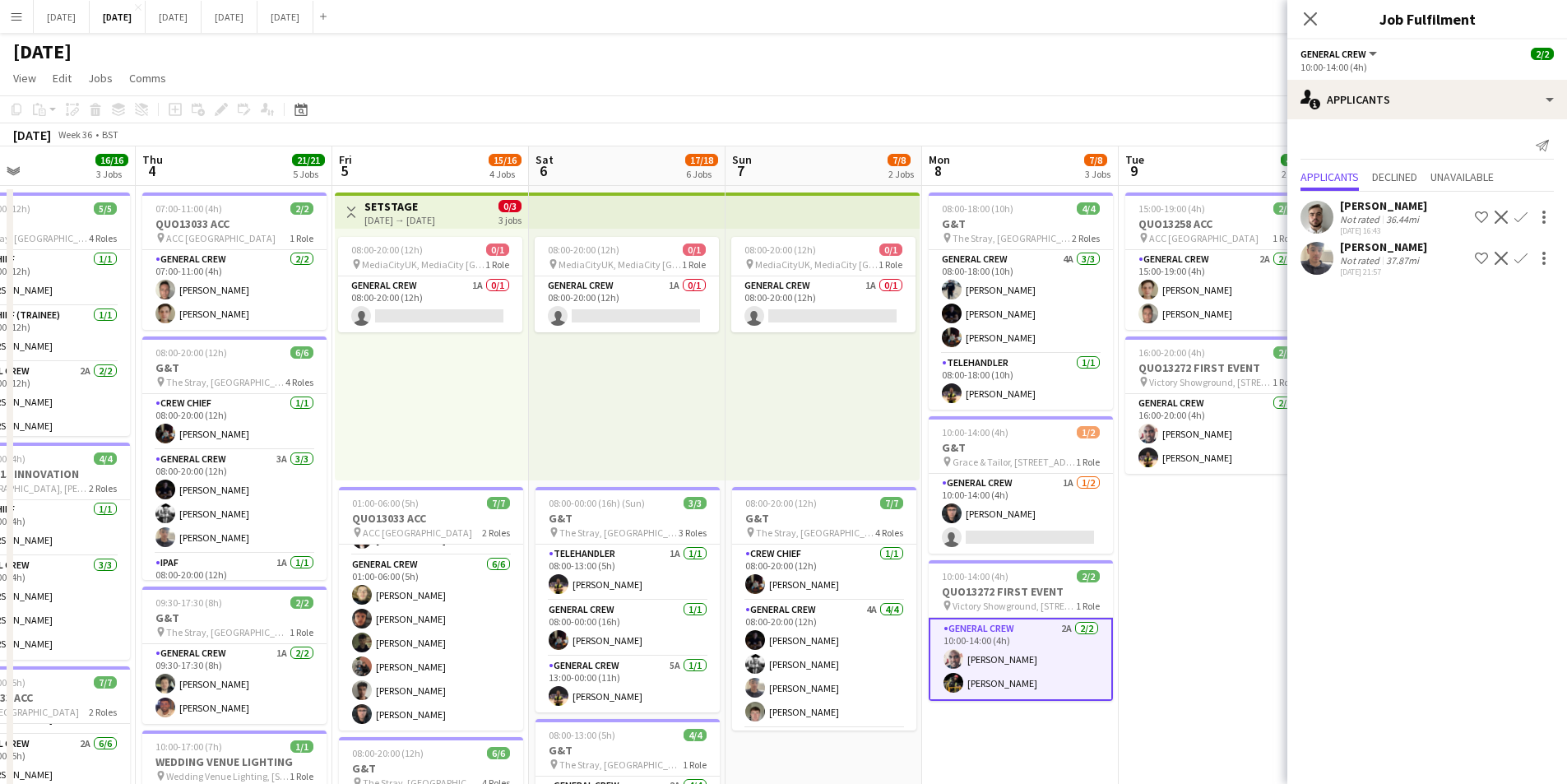
scroll to position [0, 468]
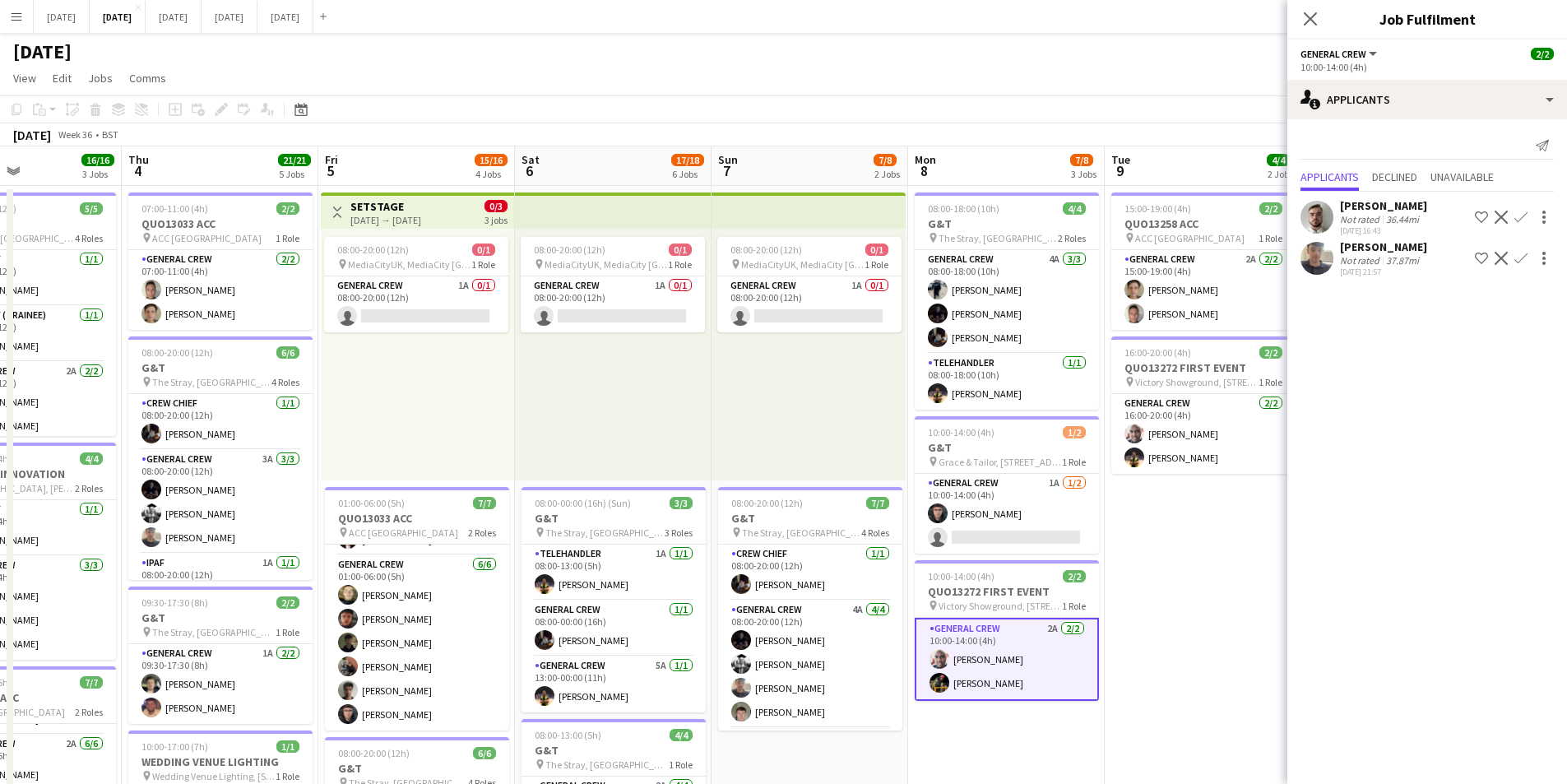
drag, startPoint x: 1218, startPoint y: 588, endPoint x: 1158, endPoint y: 561, distance: 65.8
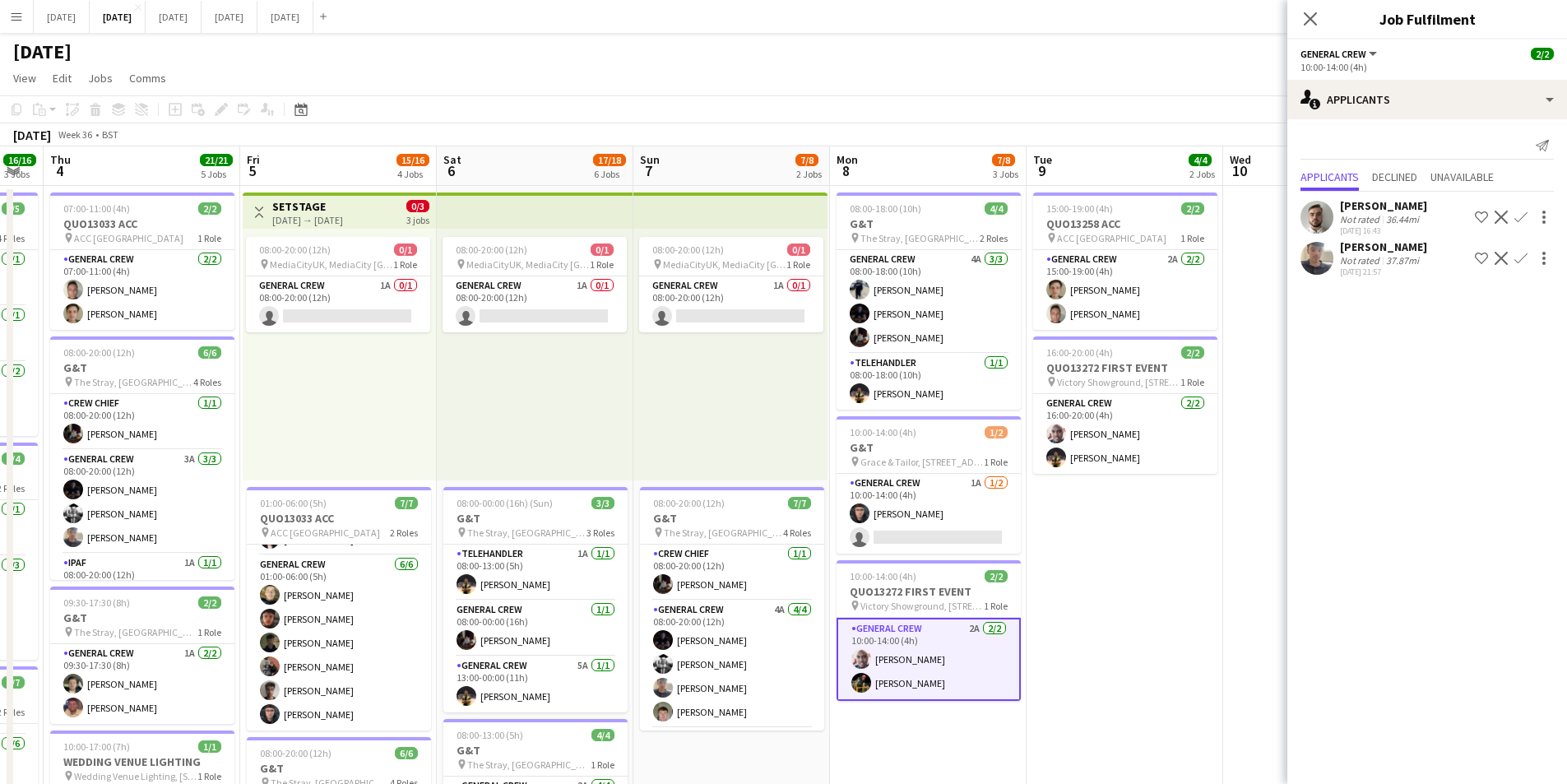
scroll to position [0, 557]
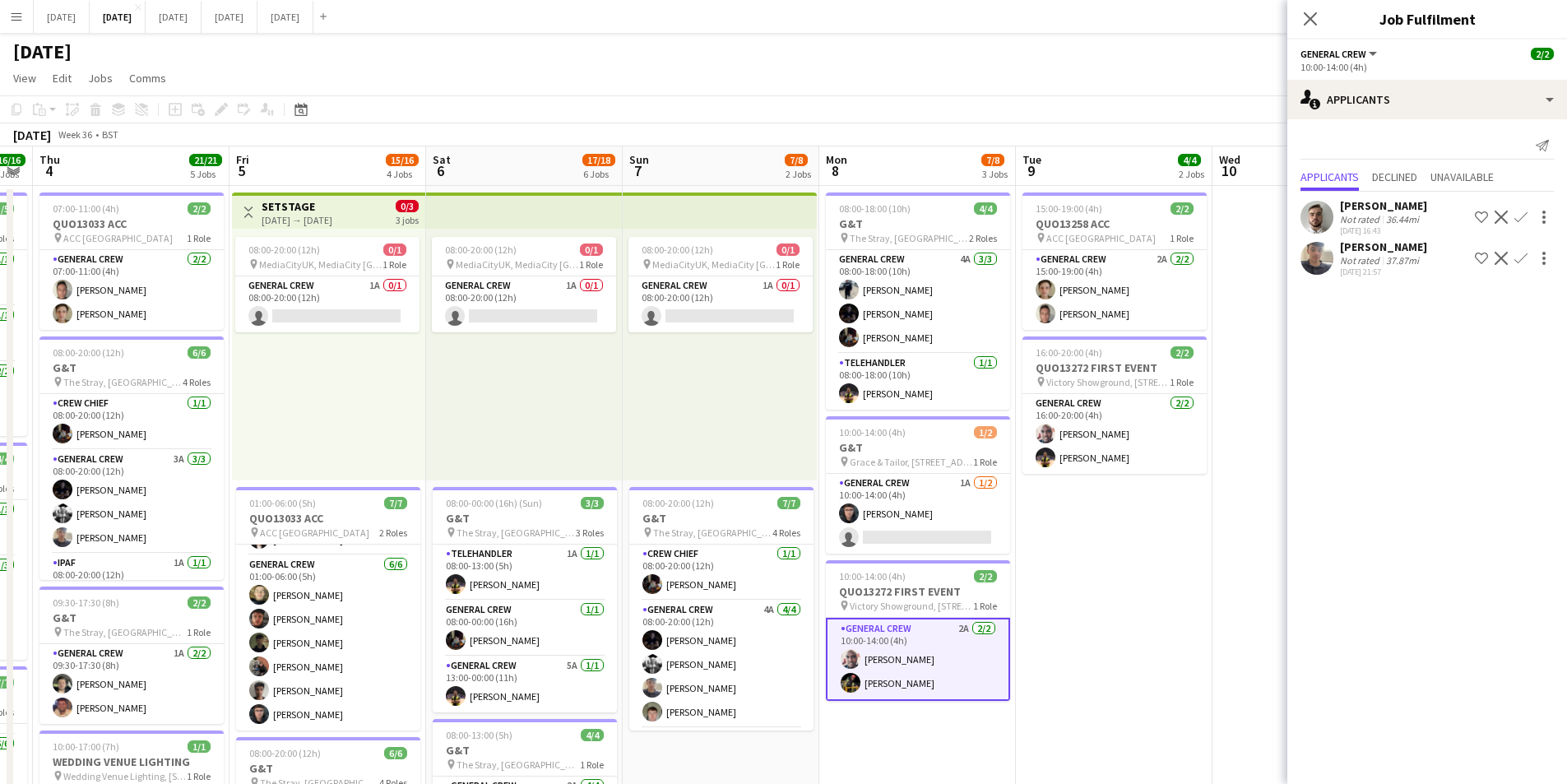
drag, startPoint x: 1175, startPoint y: 559, endPoint x: 1086, endPoint y: 567, distance: 89.4
click at [1306, 19] on icon "Close pop-in" at bounding box center [1309, 18] width 15 height 15
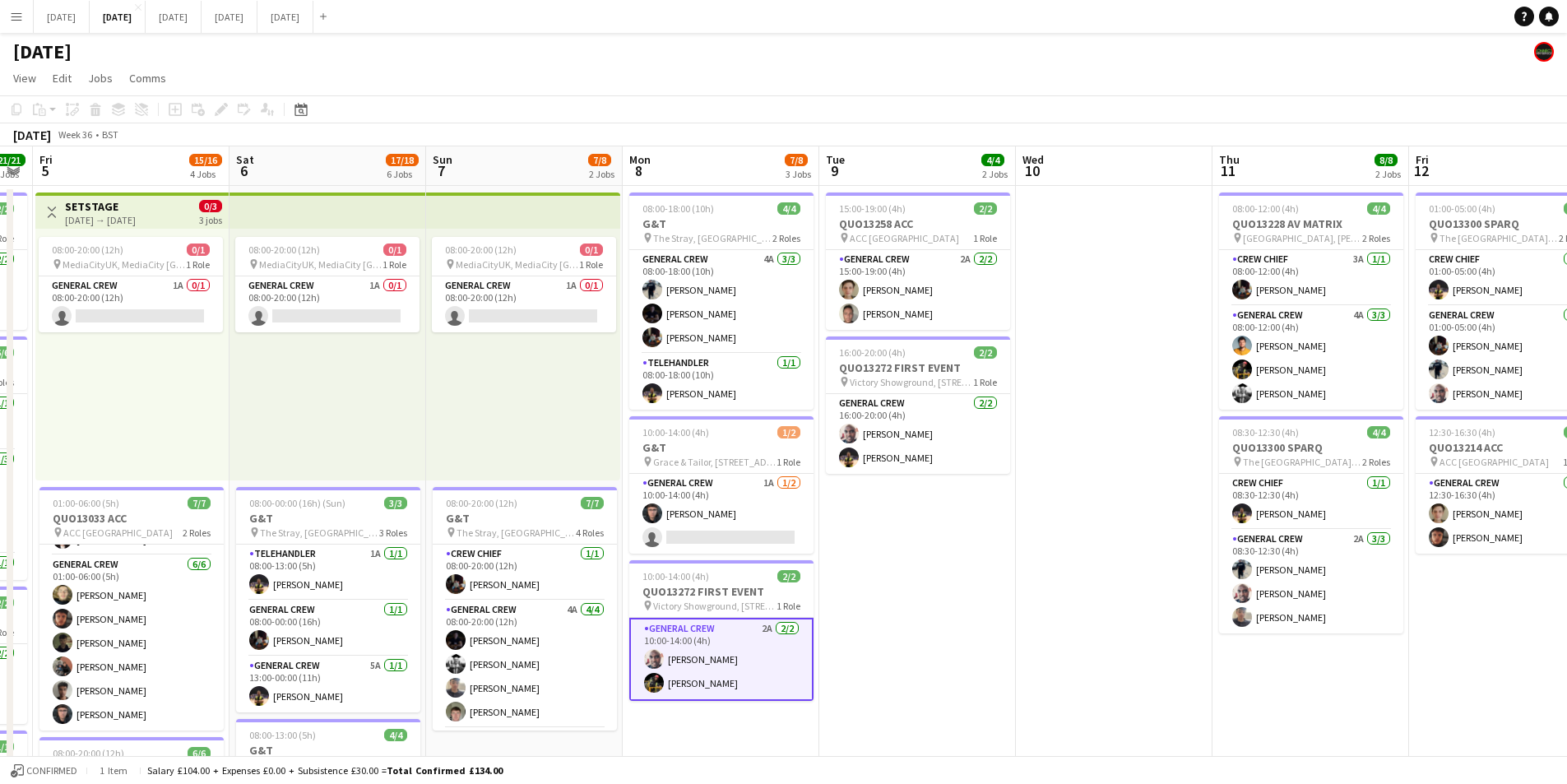
scroll to position [0, 474]
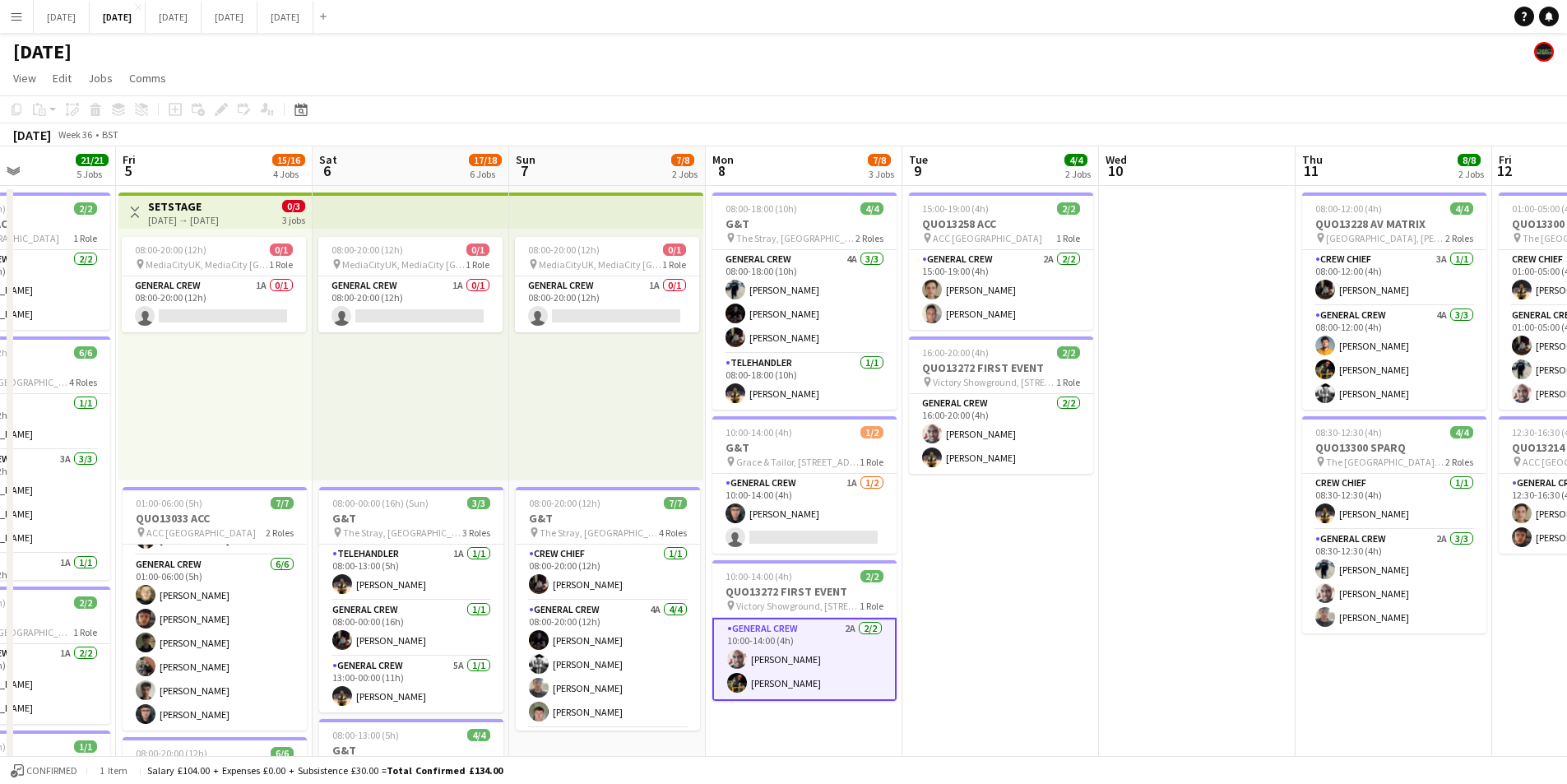
drag, startPoint x: 1283, startPoint y: 596, endPoint x: 1169, endPoint y: 583, distance: 114.7
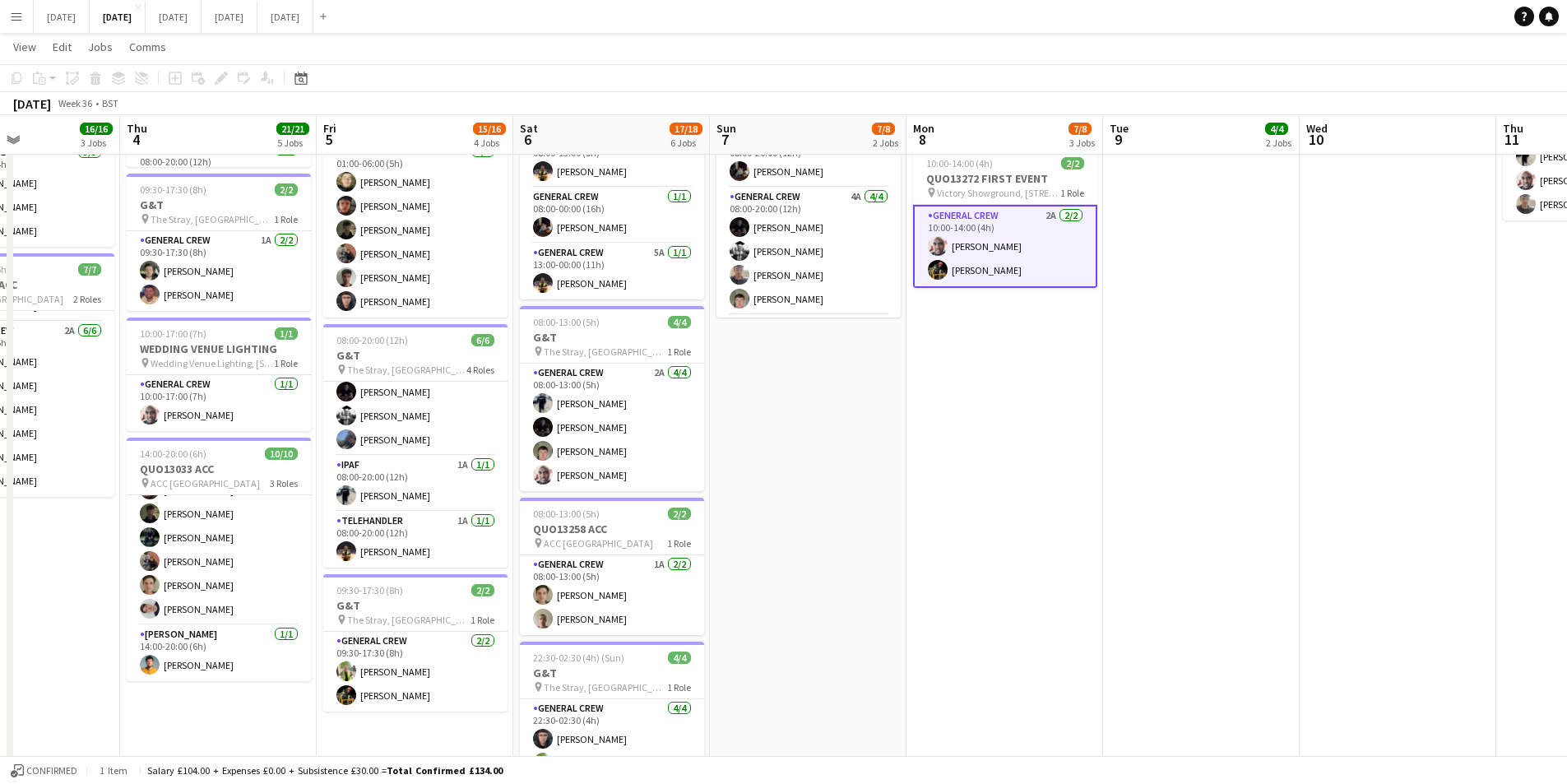
scroll to position [0, 503]
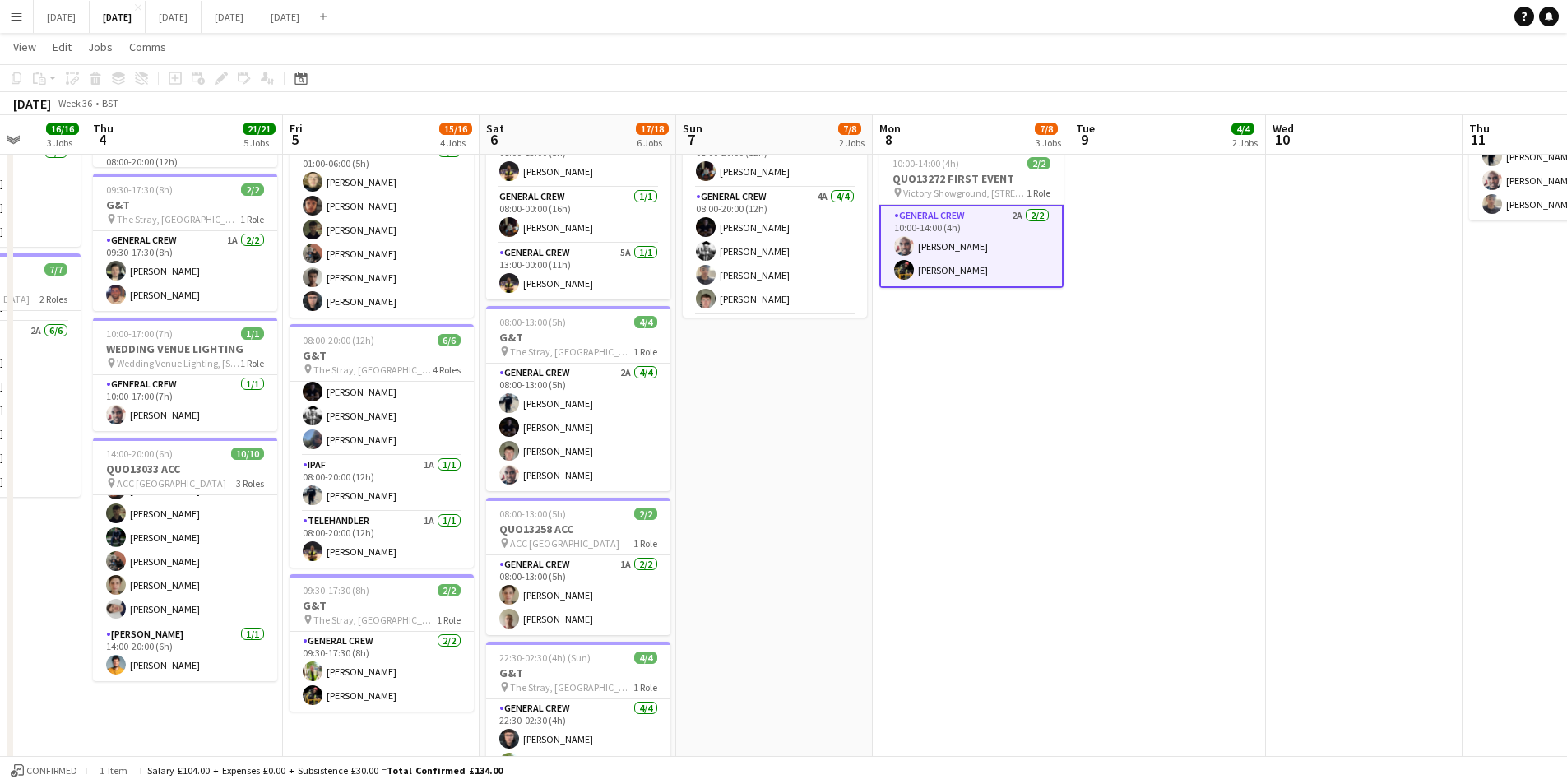
drag, startPoint x: 1014, startPoint y: 631, endPoint x: 1177, endPoint y: 663, distance: 166.1
click at [1177, 663] on app-calendar-viewport "Mon 1 16/16 3 Jobs Tue 2 21/21 4 Jobs Wed 3 16/16 3 Jobs Thu 4 21/21 5 Jobs Fri…" at bounding box center [784, 370] width 1567 height 1436
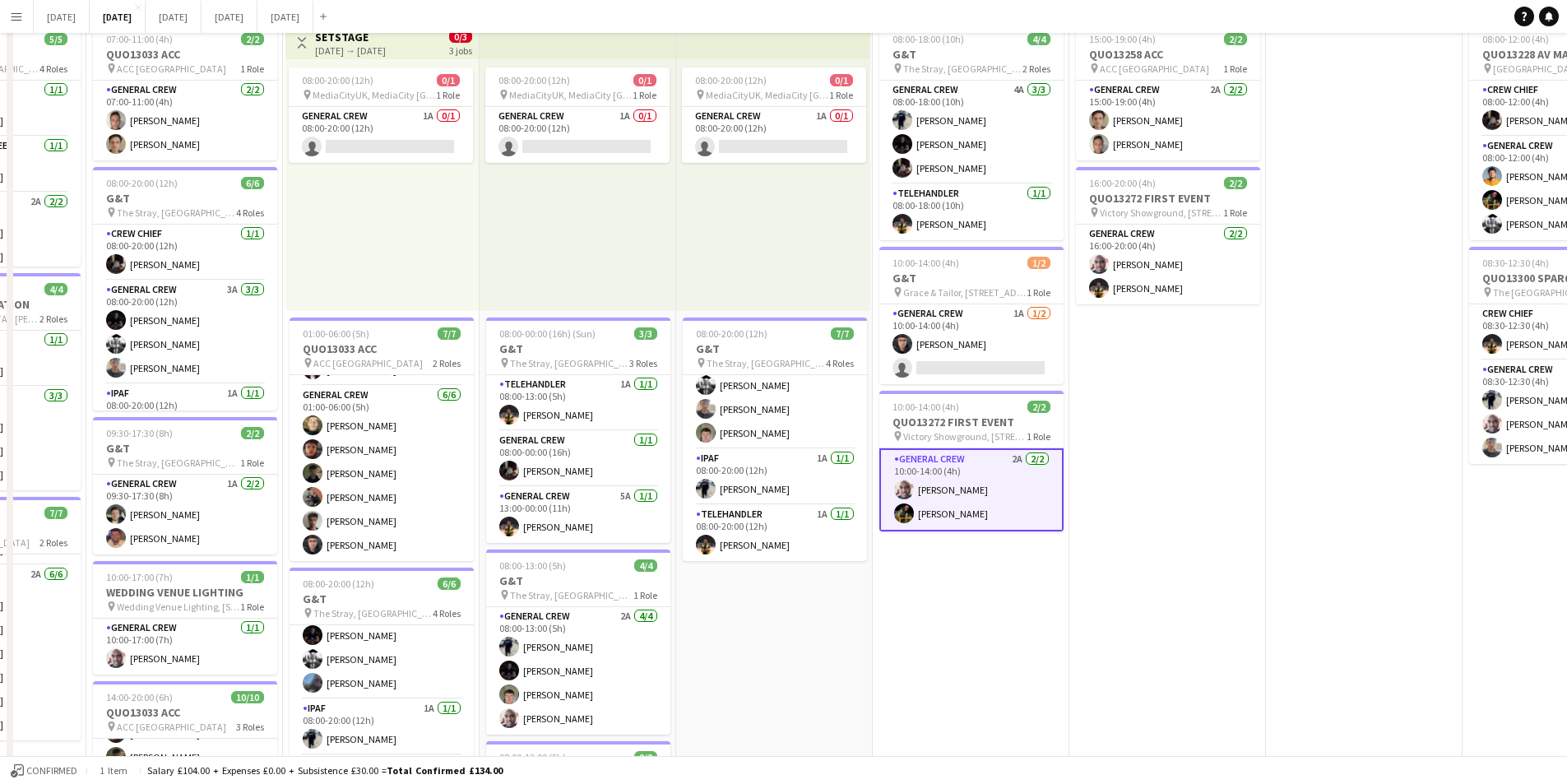
scroll to position [0, 0]
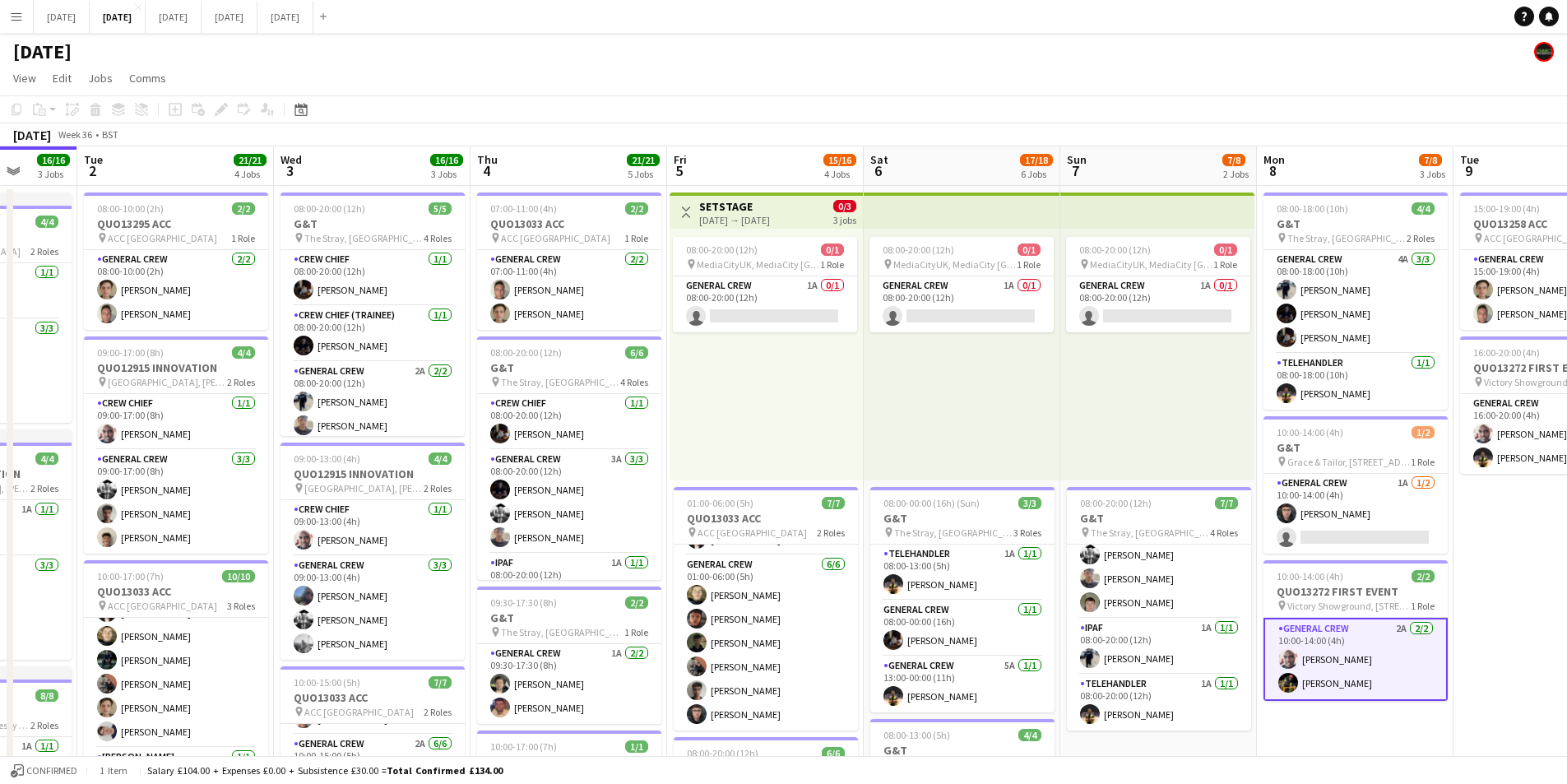
drag, startPoint x: 286, startPoint y: 487, endPoint x: 566, endPoint y: 472, distance: 280.4
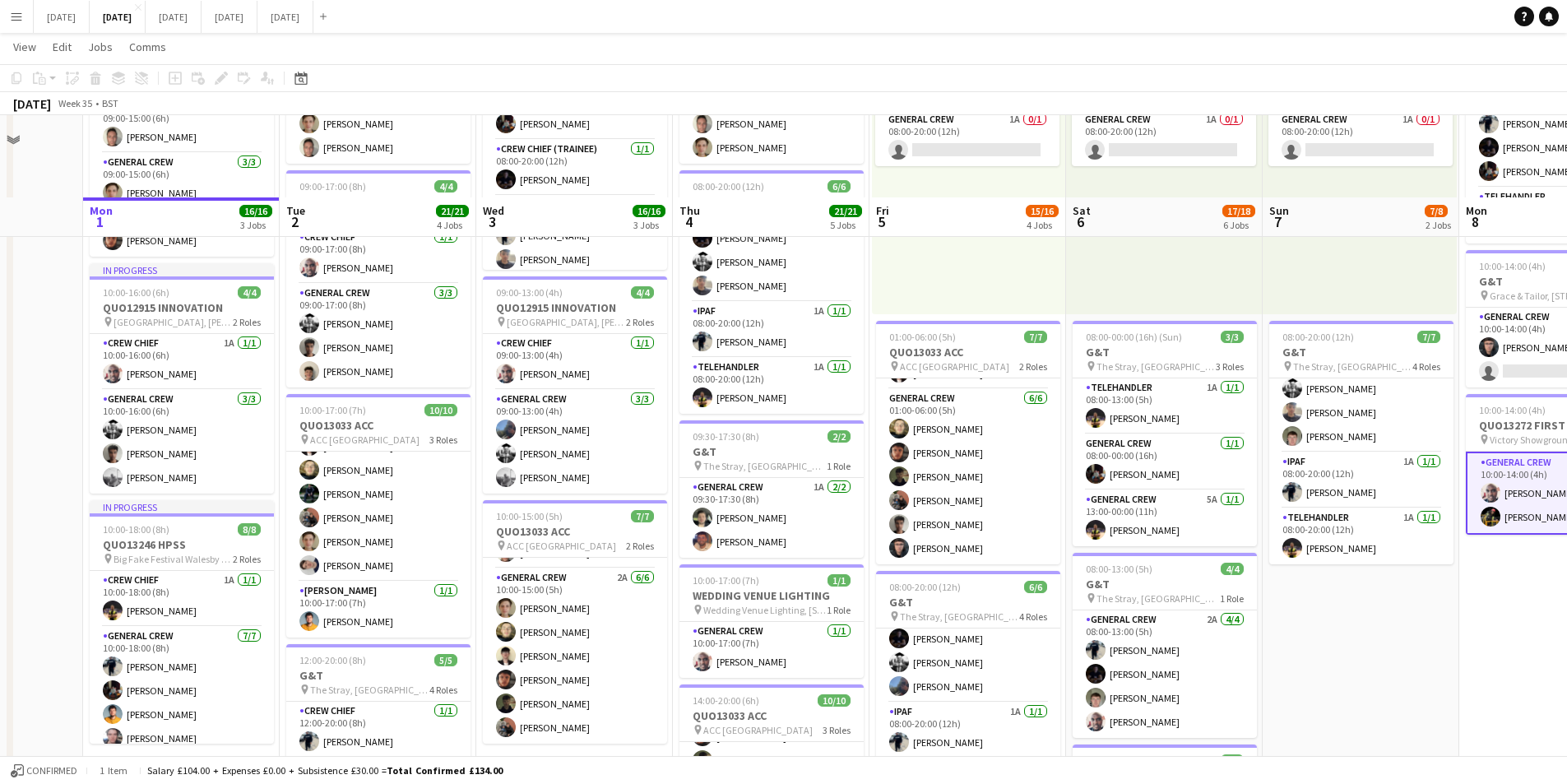
scroll to position [246, 0]
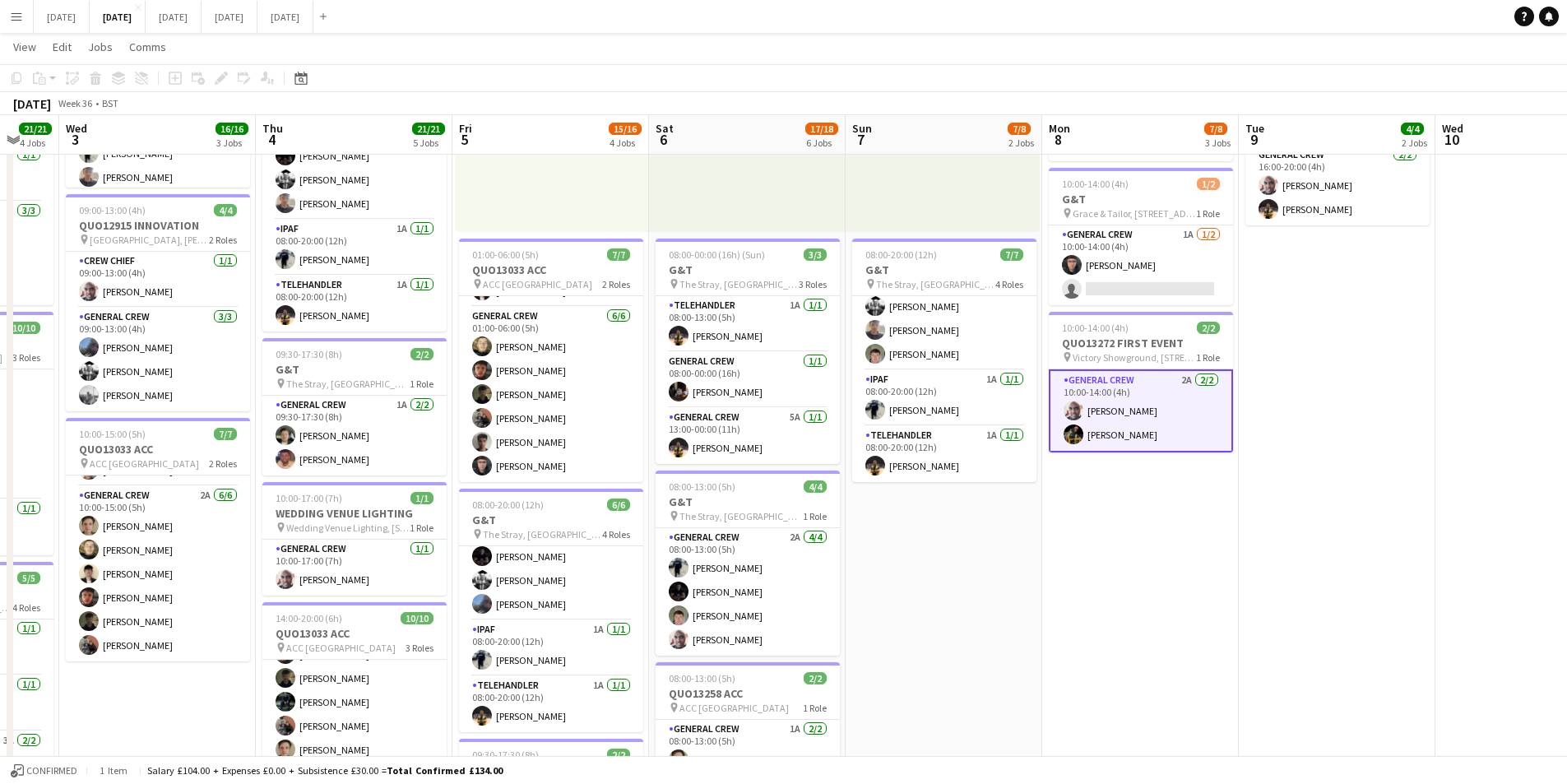
drag, startPoint x: 1435, startPoint y: 606, endPoint x: 1146, endPoint y: 589, distance: 289.5
click at [1146, 589] on app-calendar-viewport "Sun 31 Mon 1 16/16 3 Jobs Tue 2 21/21 4 Jobs Wed 3 16/16 3 Jobs Thu 4 21/21 5 J…" at bounding box center [784, 535] width 1567 height 1436
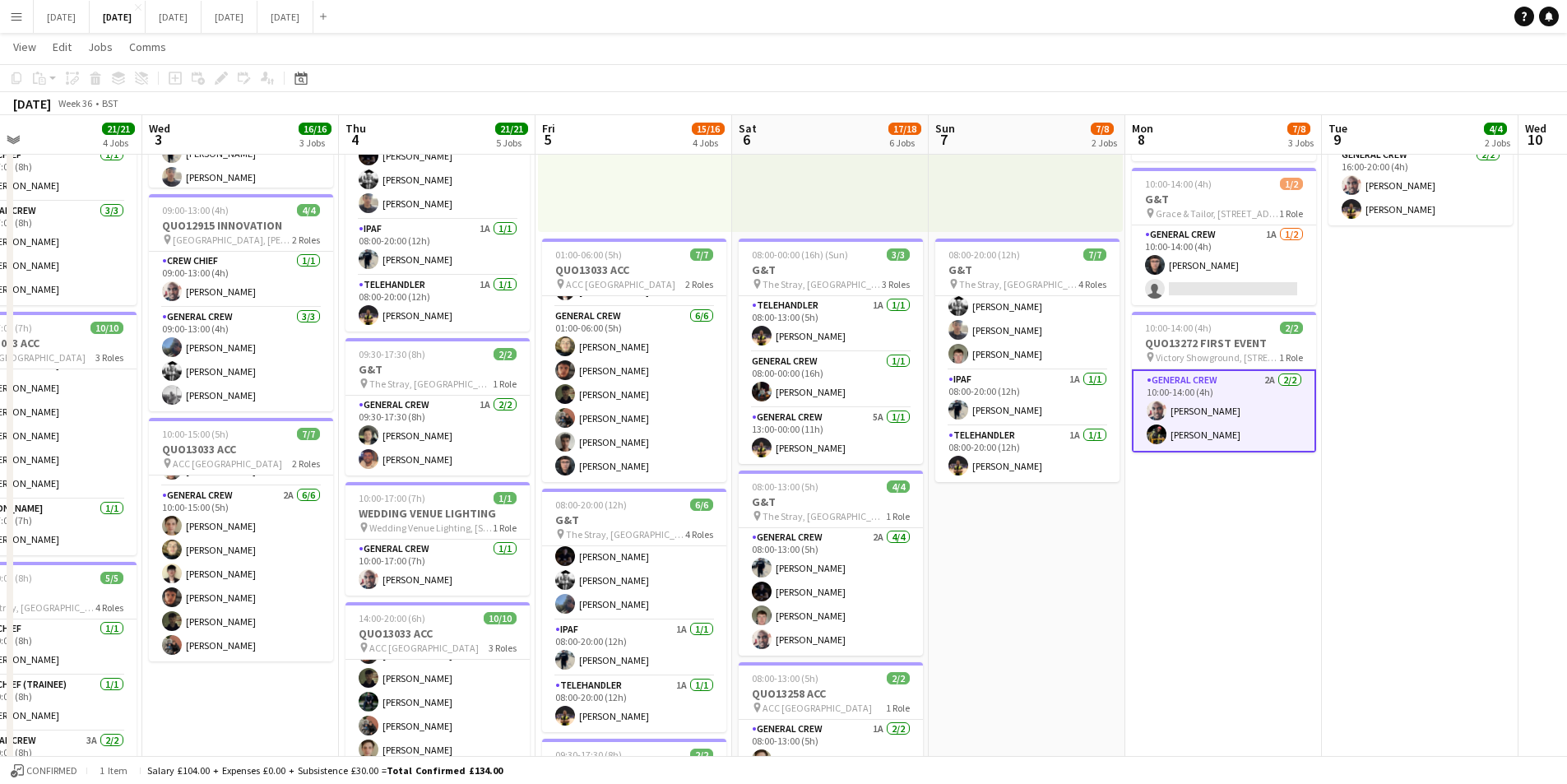
click at [1413, 579] on app-date-cell "15:00-19:00 (4h) 2/2 QUO13258 ACC pin ACC Liverpool 1 Role General Crew 2A [DAT…" at bounding box center [1420, 595] width 197 height 1316
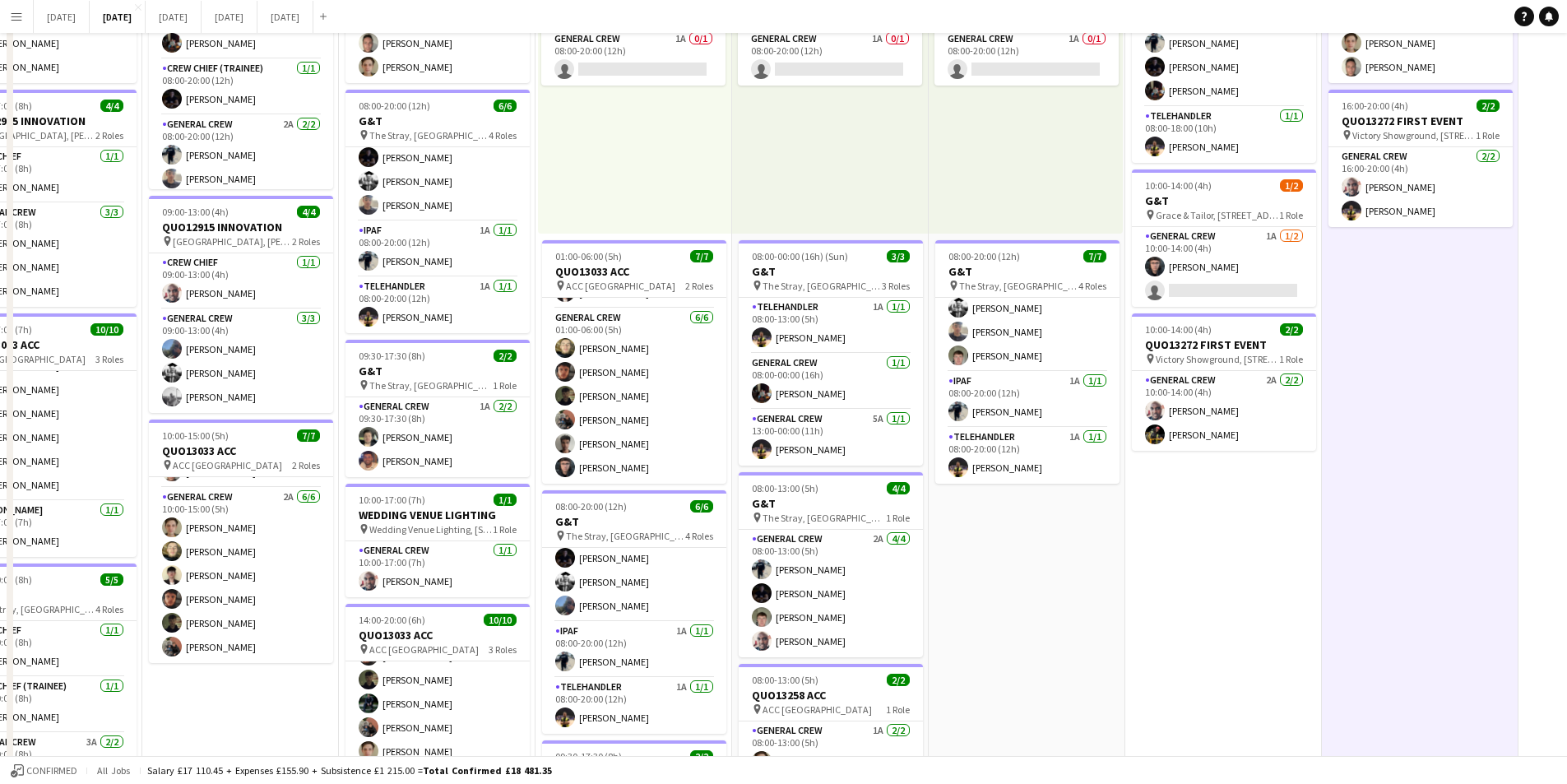
scroll to position [0, 0]
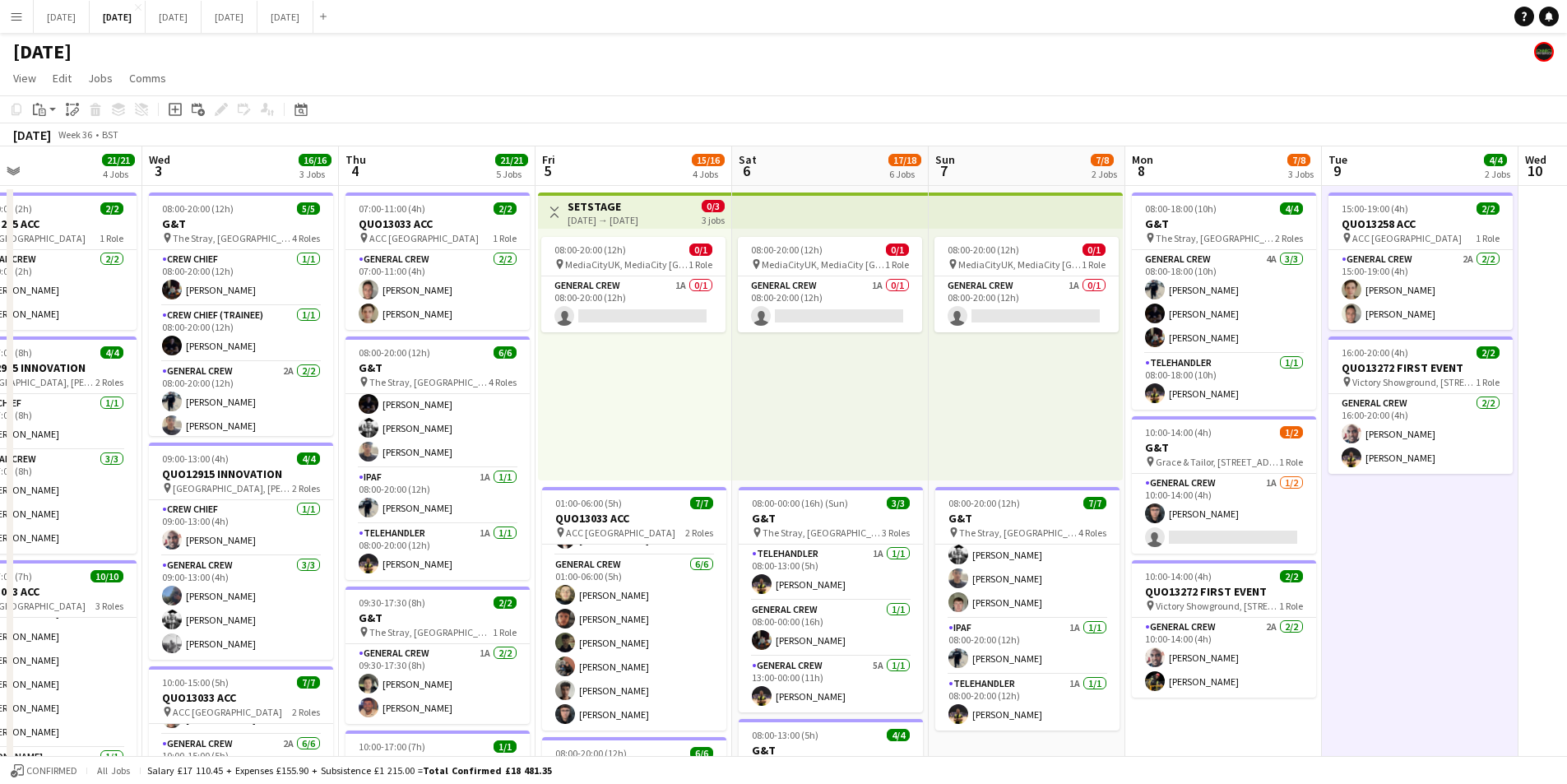
drag, startPoint x: 1460, startPoint y: 596, endPoint x: 1234, endPoint y: 528, distance: 236.0
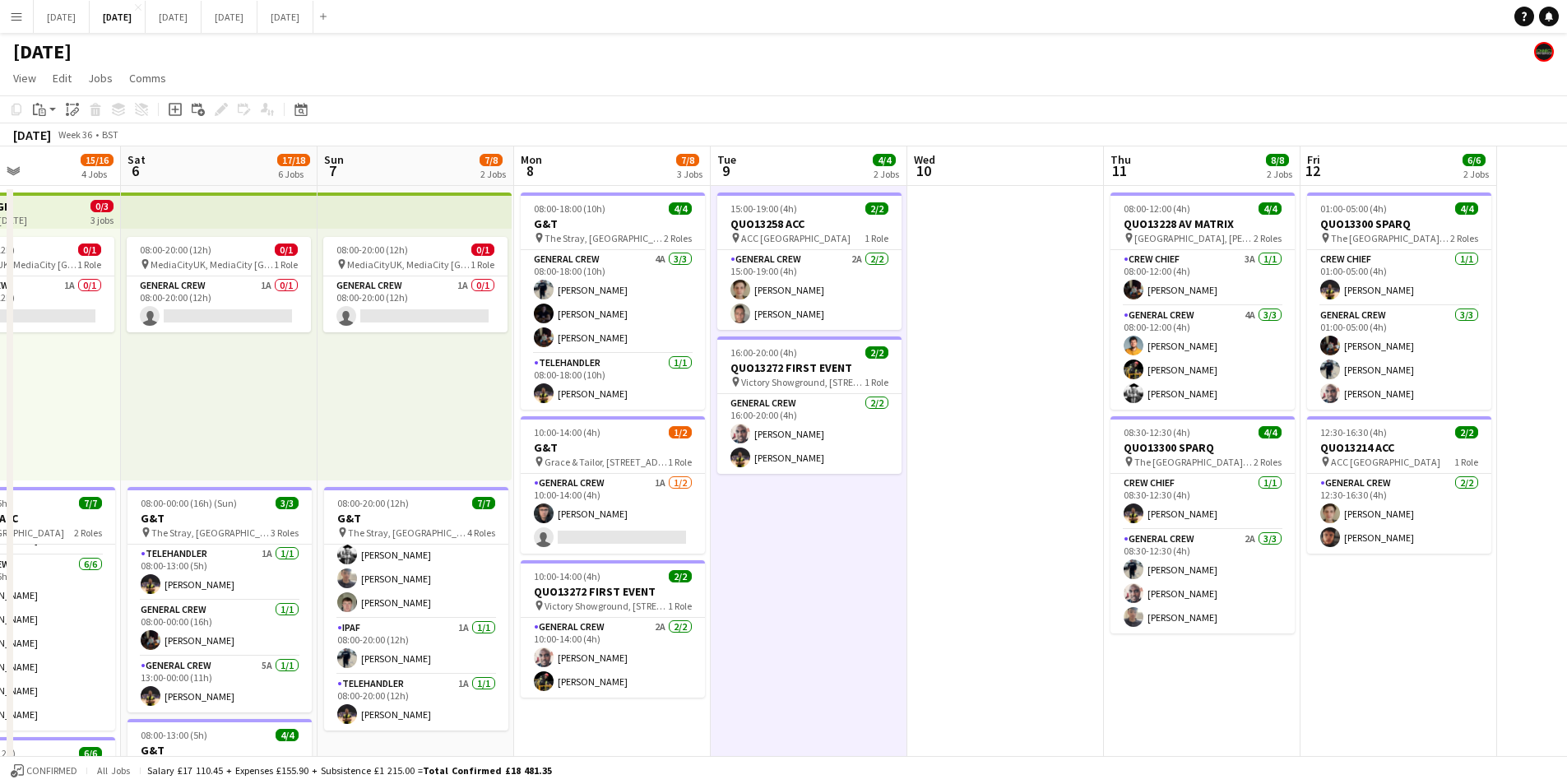
drag, startPoint x: 1359, startPoint y: 585, endPoint x: 1042, endPoint y: 553, distance: 318.6
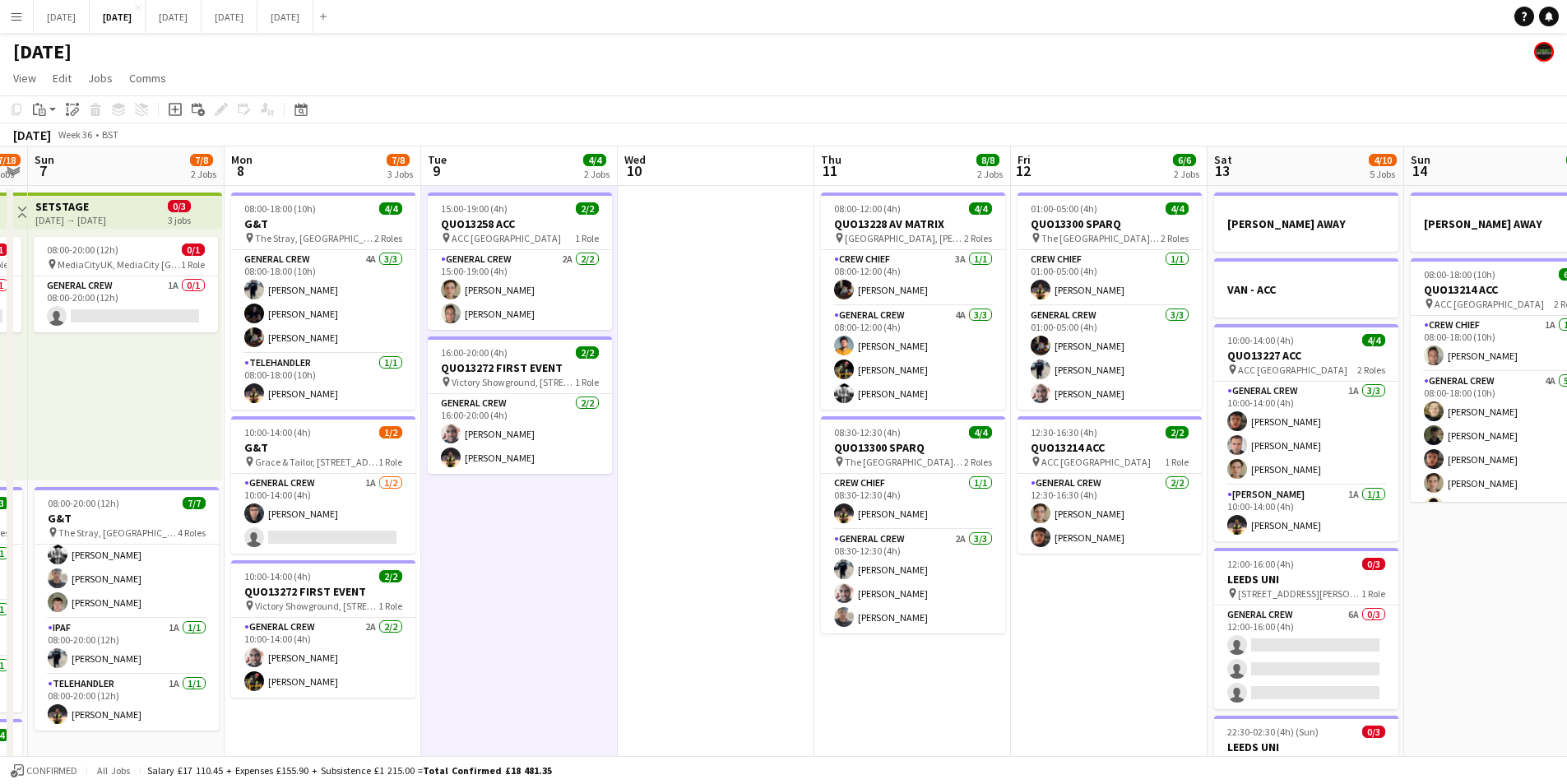
scroll to position [0, 571]
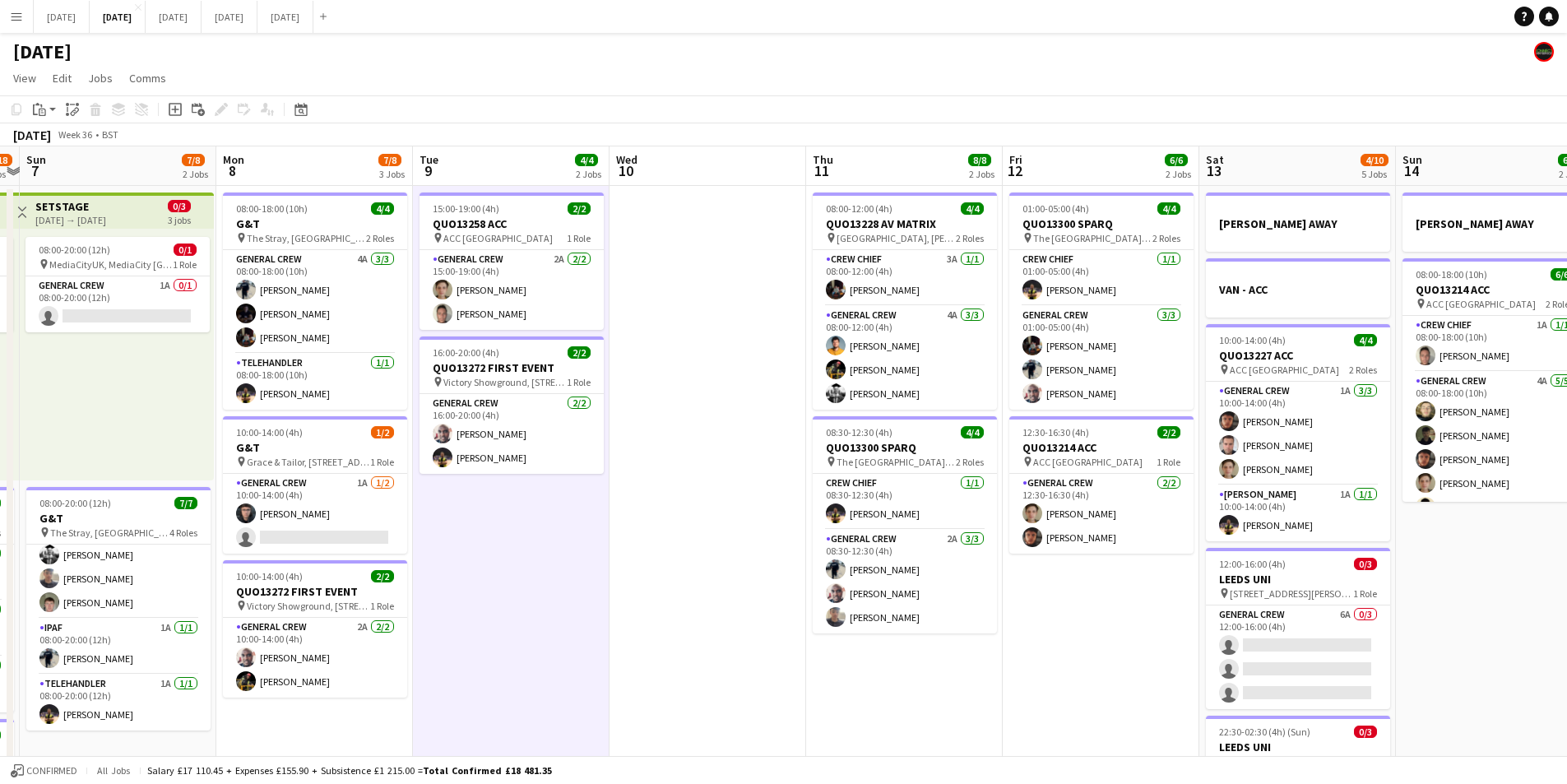
drag, startPoint x: 1259, startPoint y: 590, endPoint x: 1072, endPoint y: 578, distance: 187.4
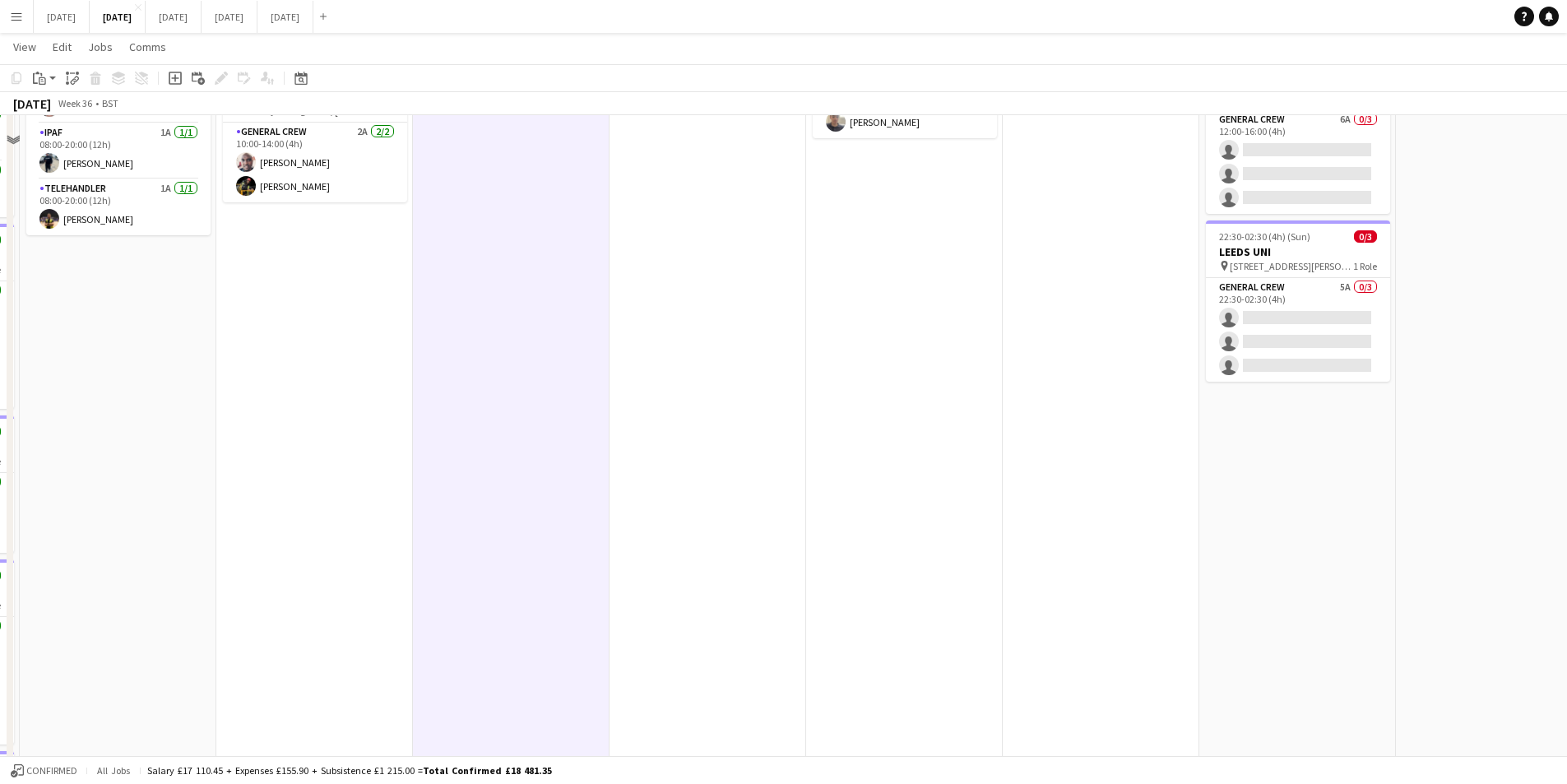
scroll to position [0, 0]
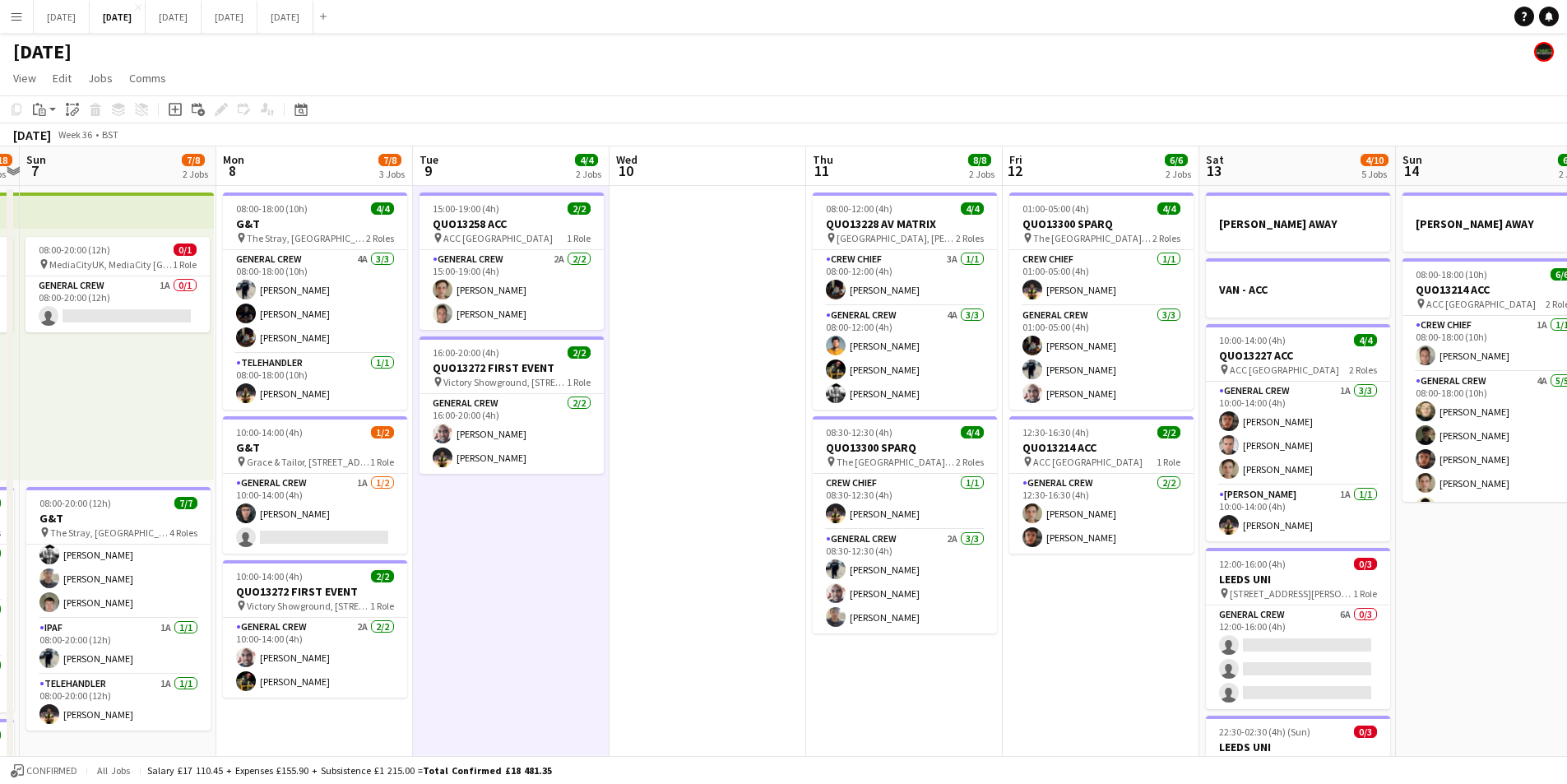
drag, startPoint x: 1125, startPoint y: 639, endPoint x: 840, endPoint y: 588, distance: 289.5
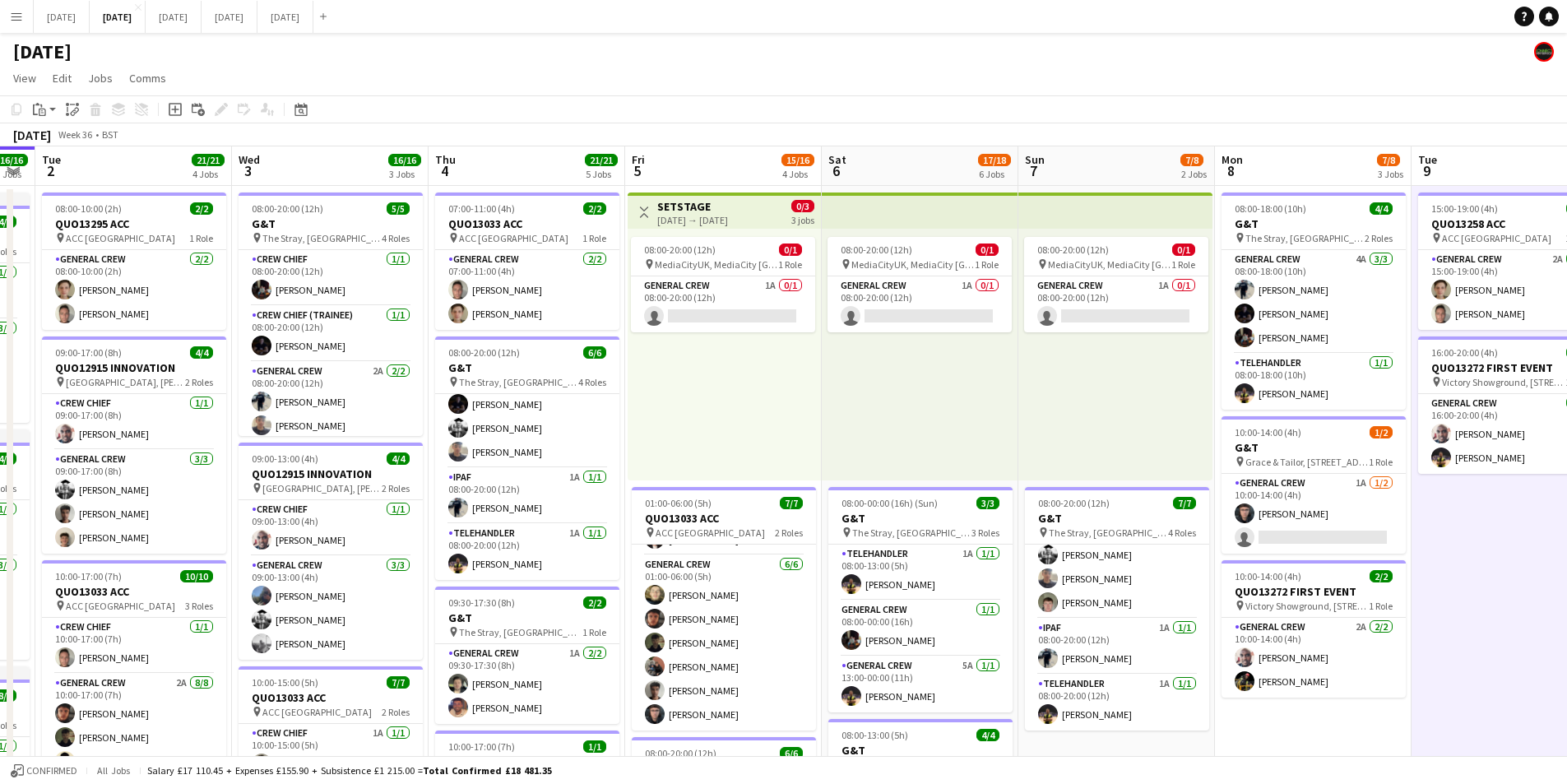
drag, startPoint x: 770, startPoint y: 480, endPoint x: 1066, endPoint y: 478, distance: 296.0
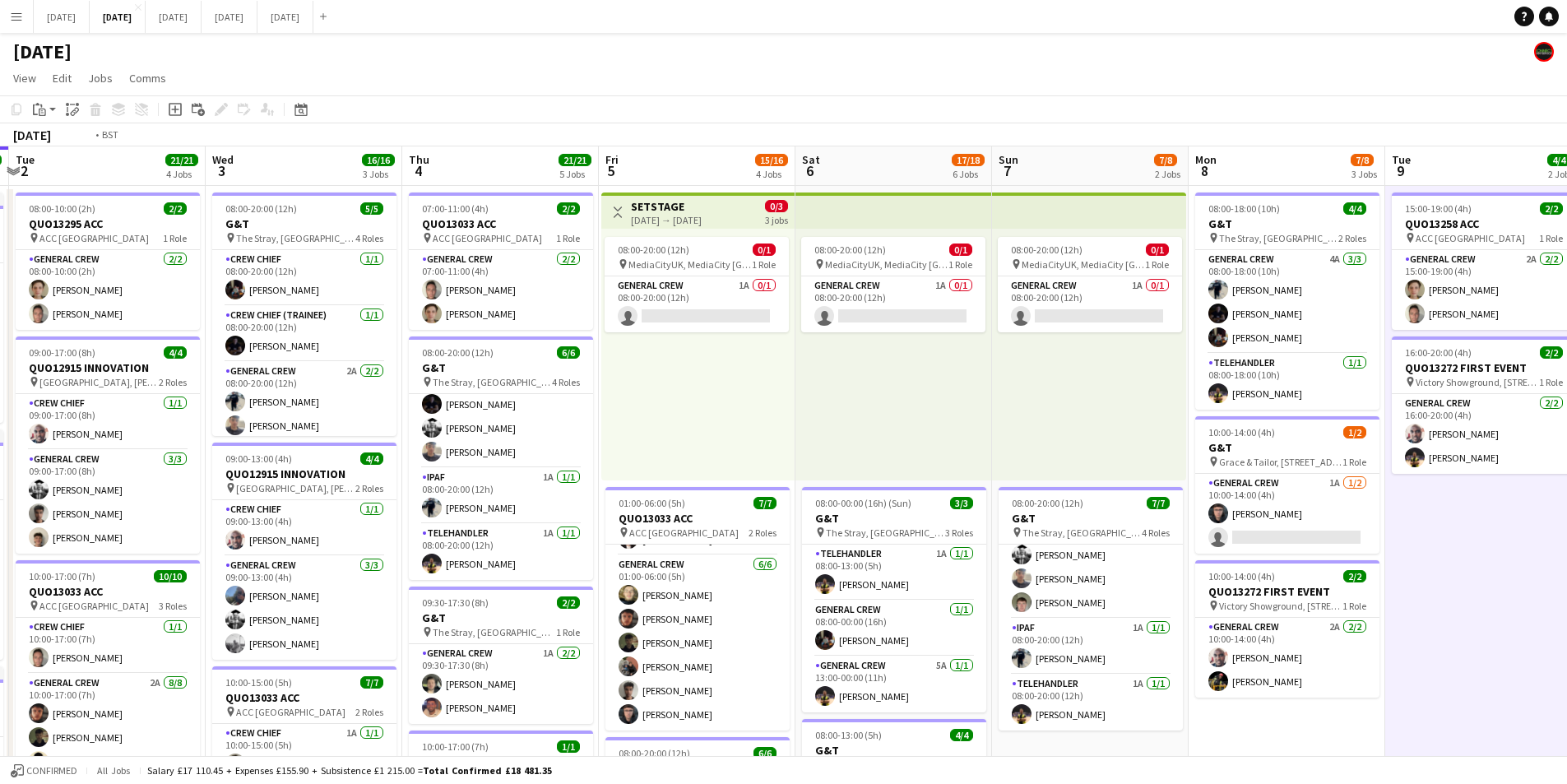
scroll to position [0, 390]
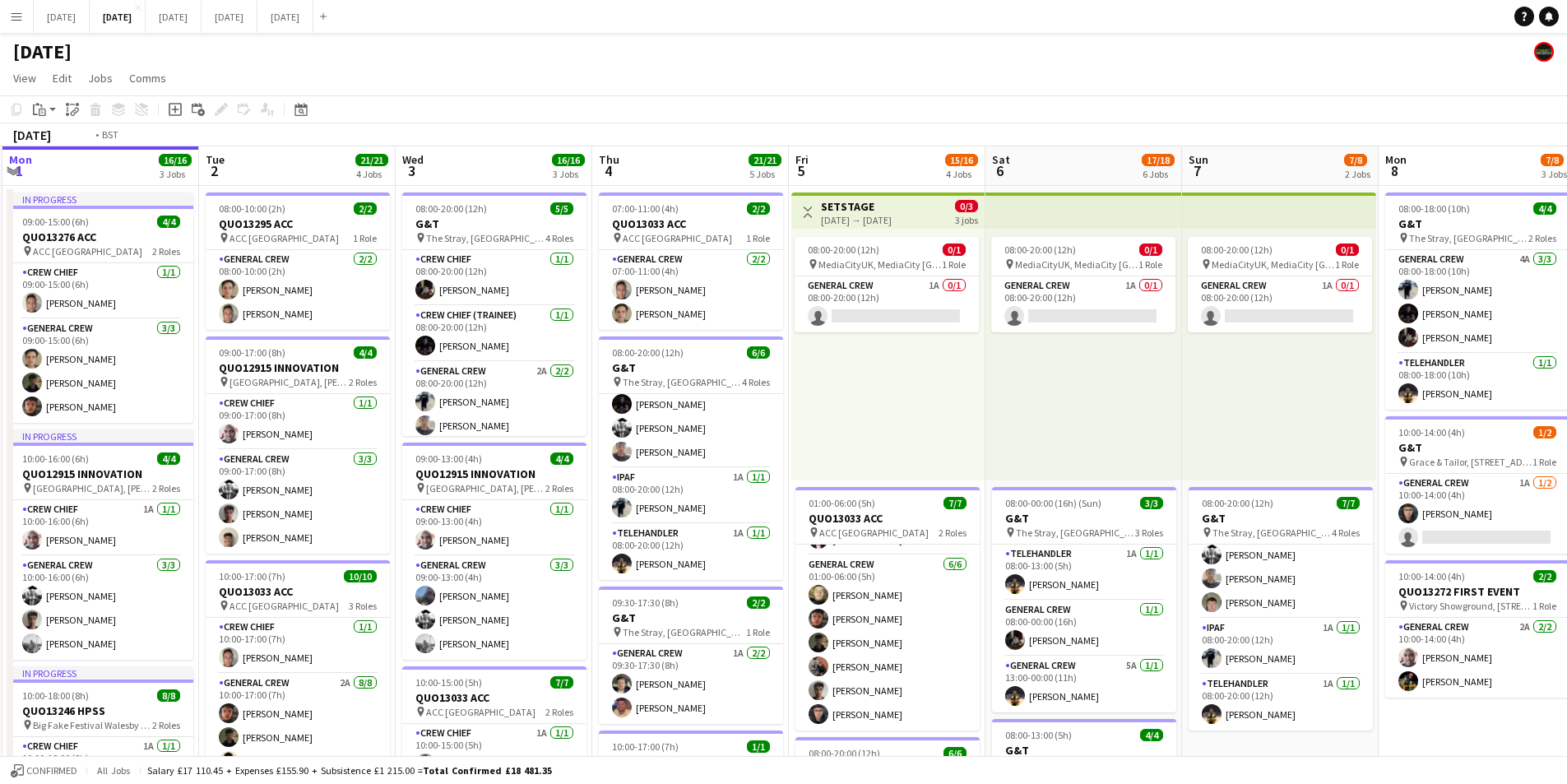
drag, startPoint x: 794, startPoint y: 518, endPoint x: 856, endPoint y: 523, distance: 62.2
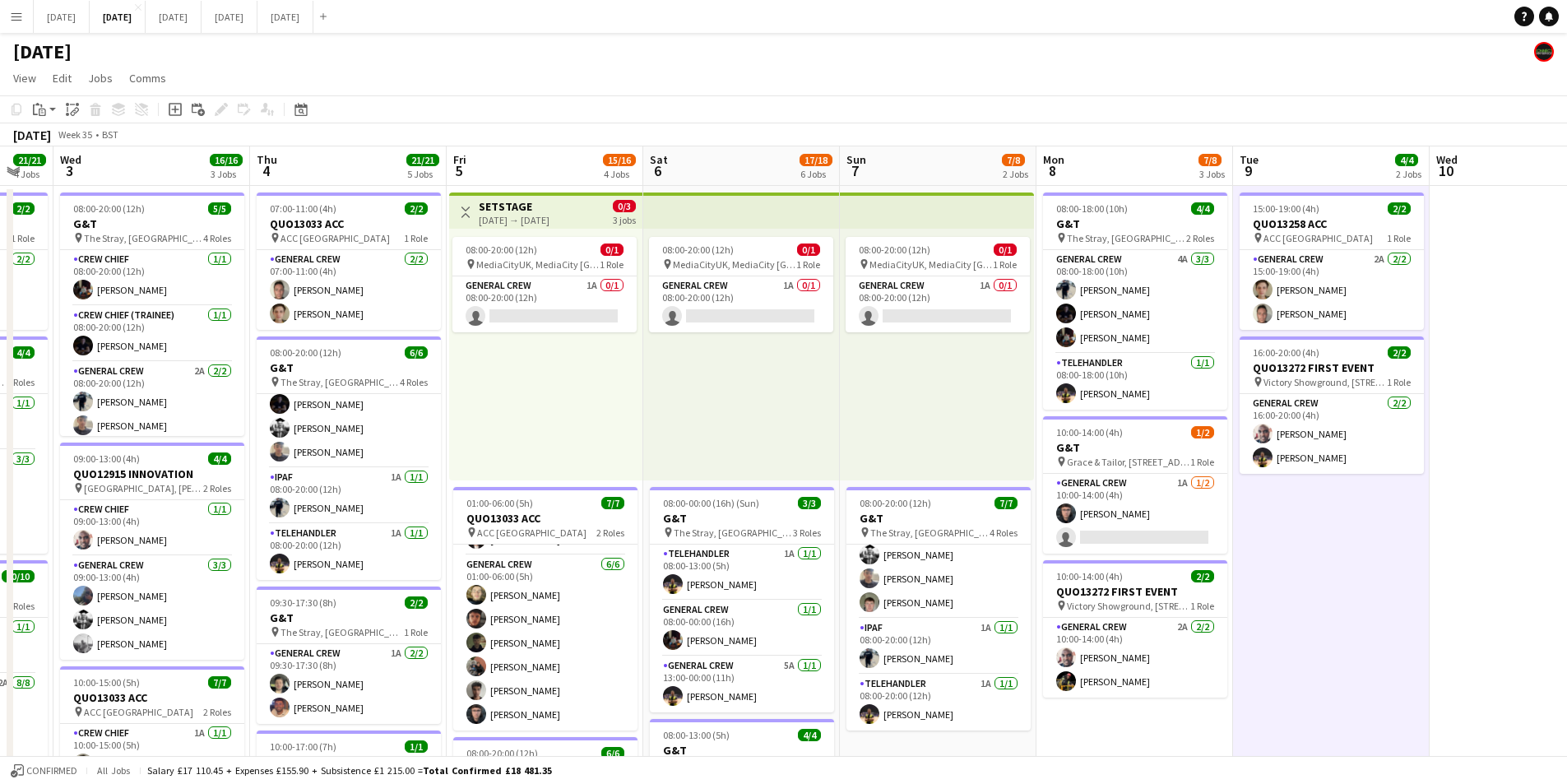
drag, startPoint x: 1523, startPoint y: 733, endPoint x: 1200, endPoint y: 689, distance: 326.0
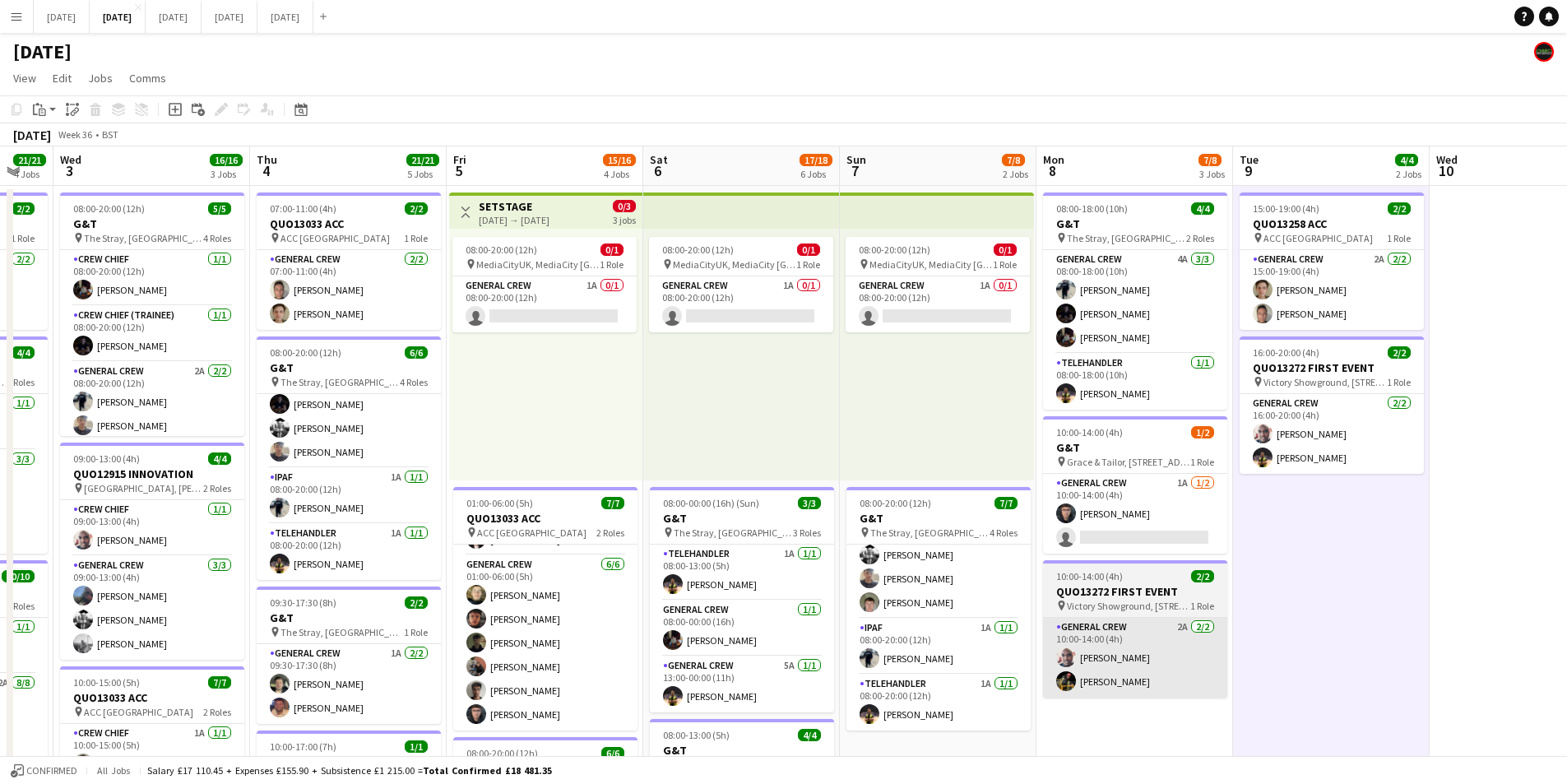
scroll to position [0, 530]
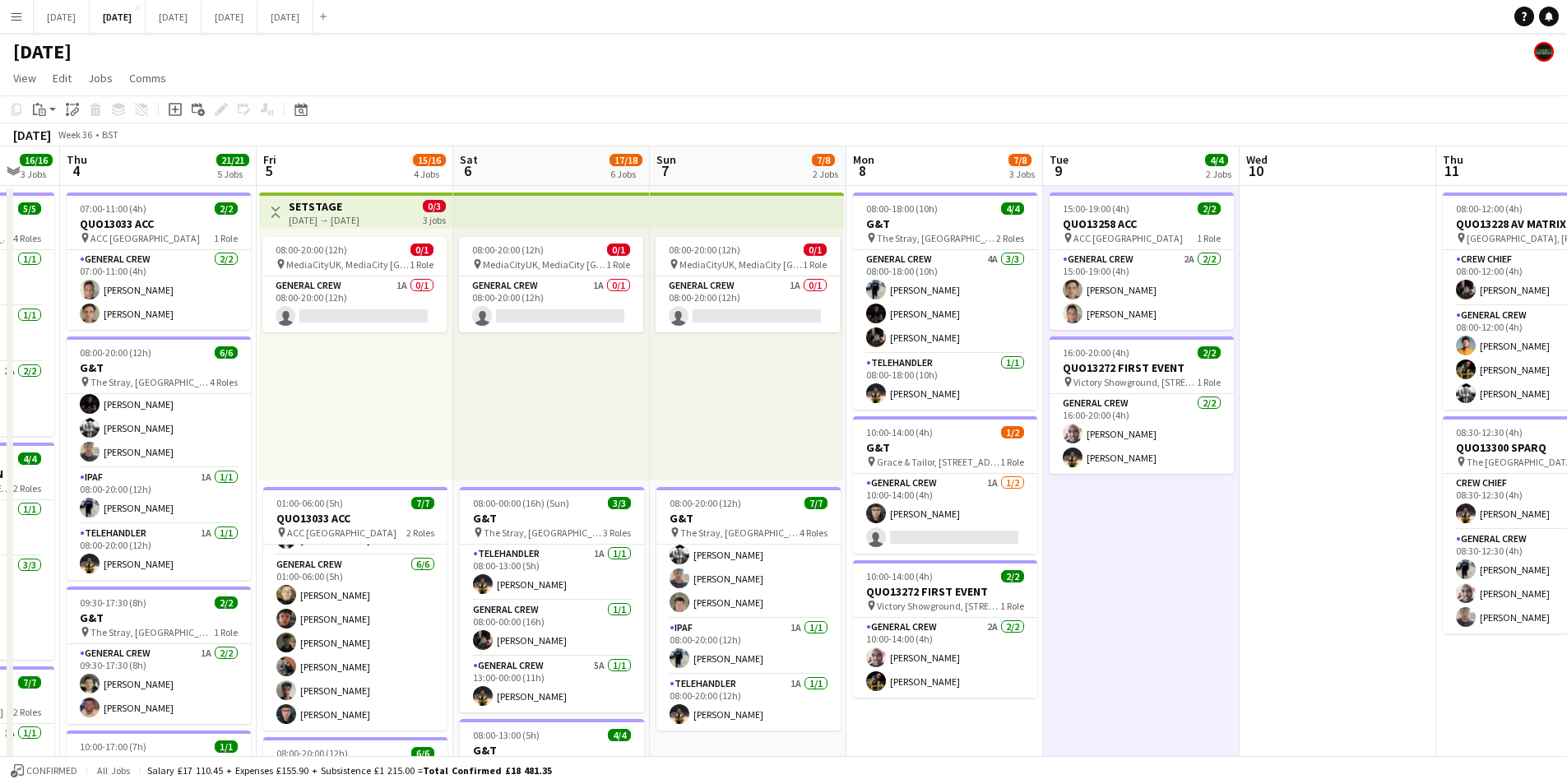
drag, startPoint x: 1407, startPoint y: 639, endPoint x: 1226, endPoint y: 608, distance: 183.6
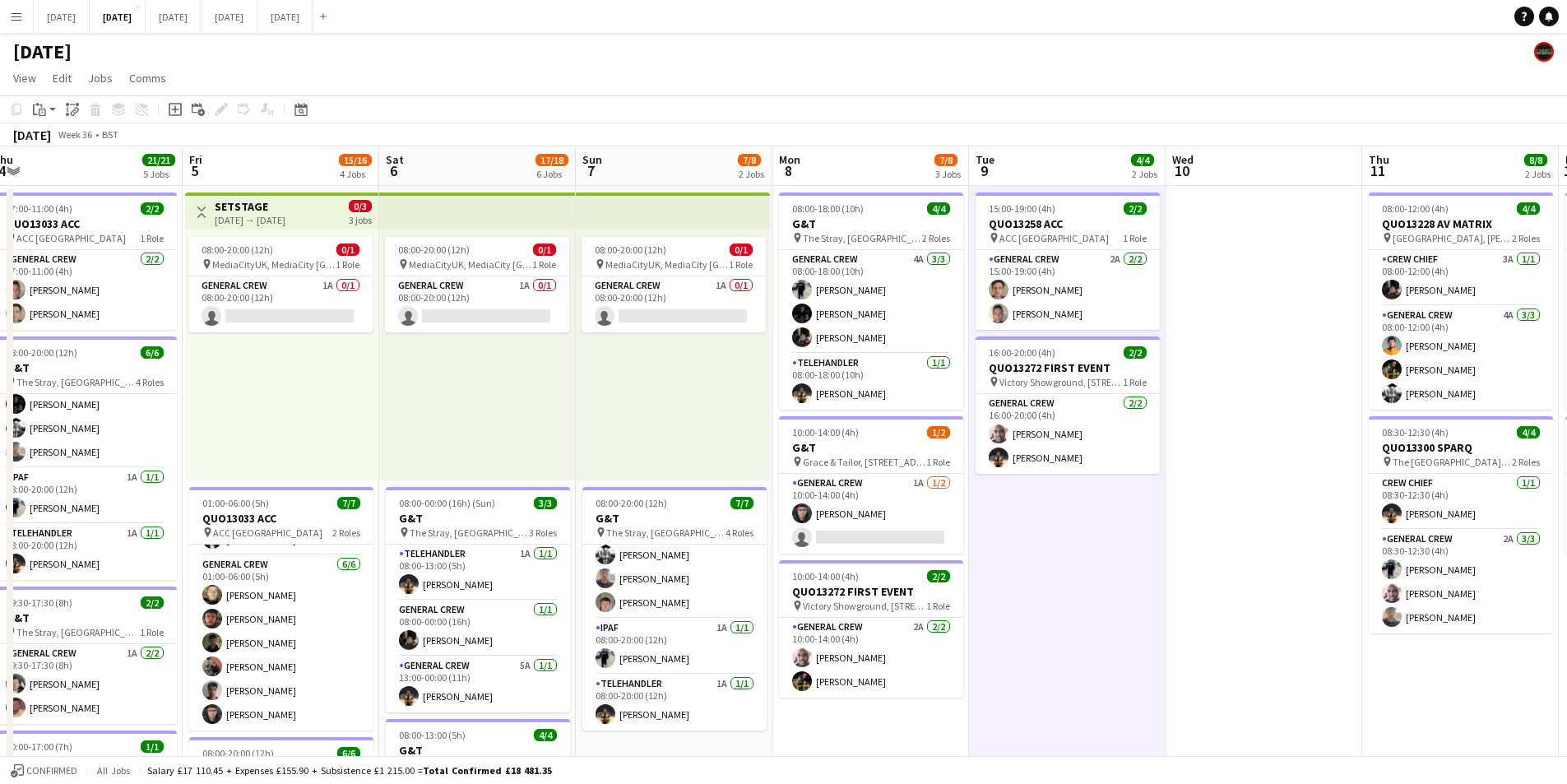
drag, startPoint x: 1226, startPoint y: 608, endPoint x: 1000, endPoint y: 595, distance: 226.4
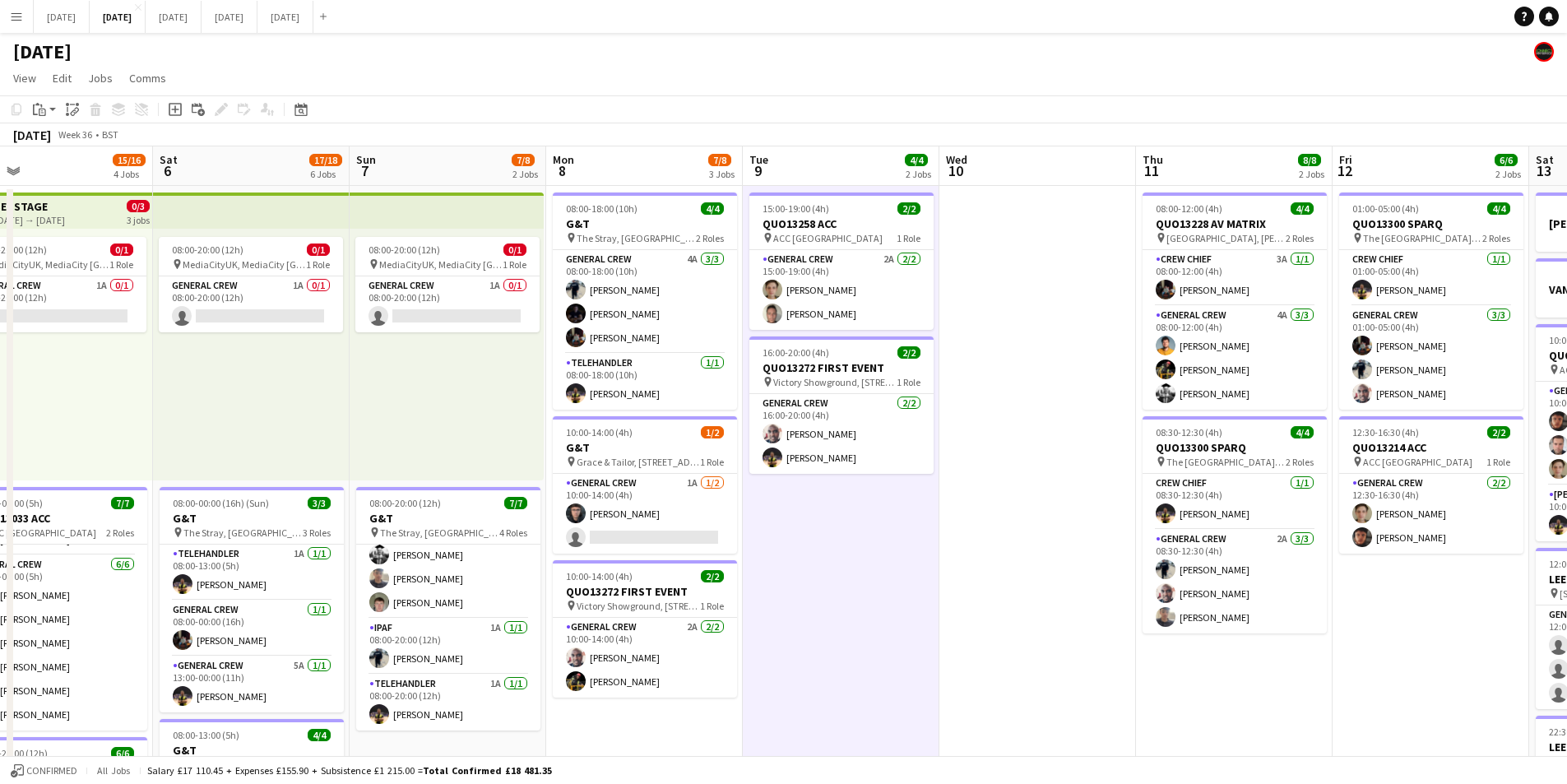
drag, startPoint x: 925, startPoint y: 623, endPoint x: 989, endPoint y: 598, distance: 68.7
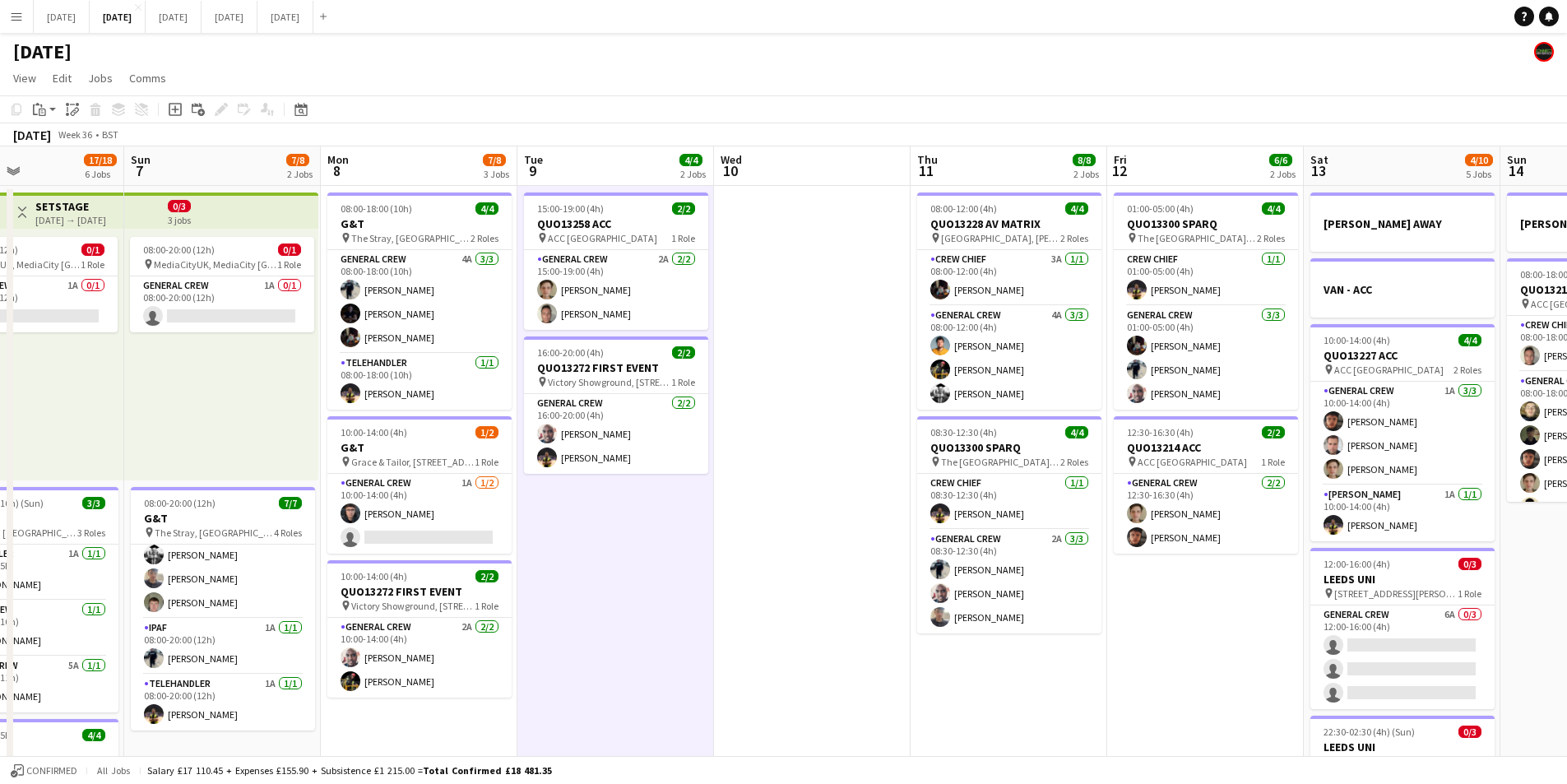
scroll to position [0, 490]
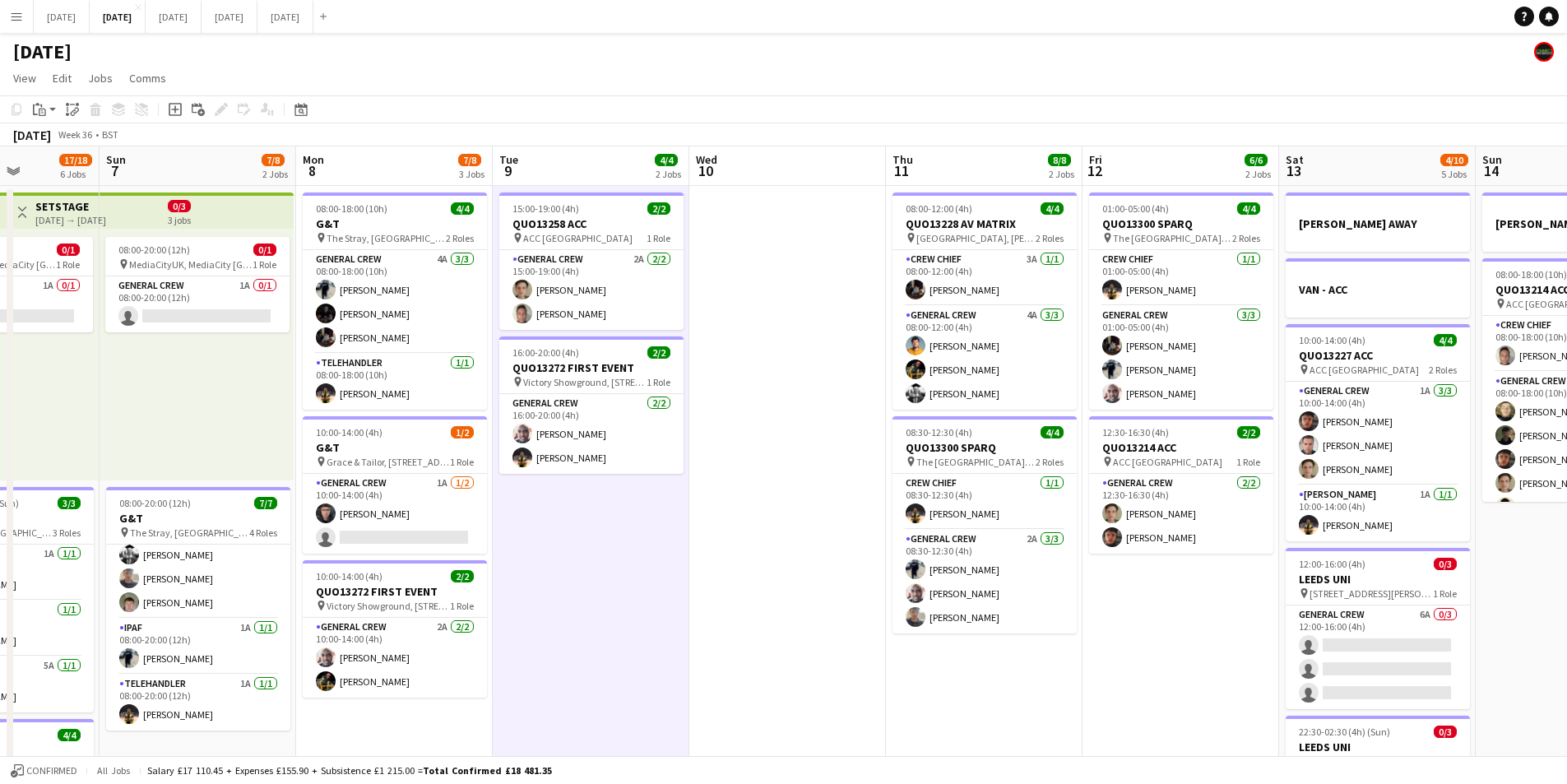
drag, startPoint x: 1165, startPoint y: 630, endPoint x: 1140, endPoint y: 631, distance: 25.0
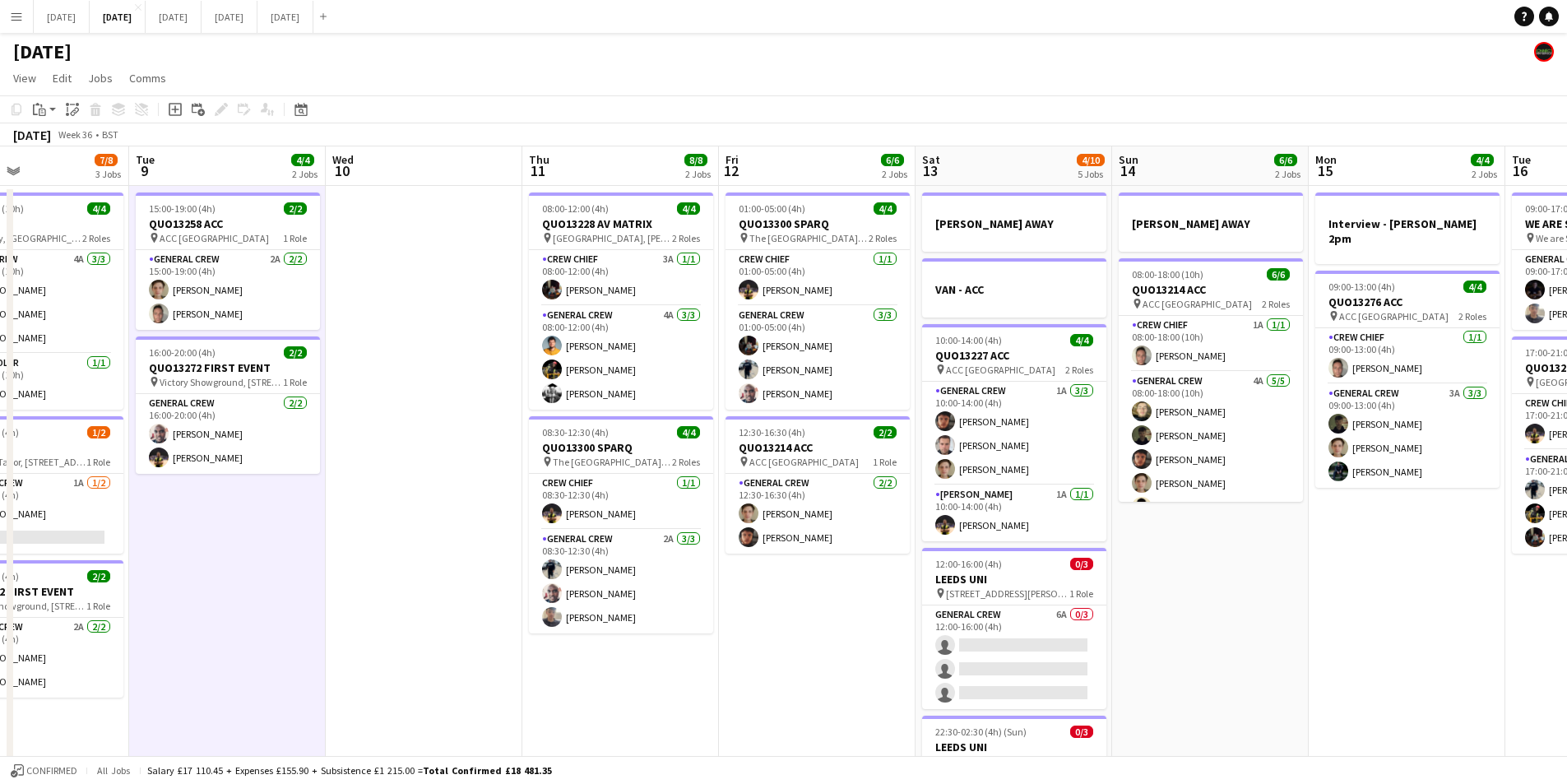
drag, startPoint x: 1145, startPoint y: 634, endPoint x: 978, endPoint y: 648, distance: 167.6
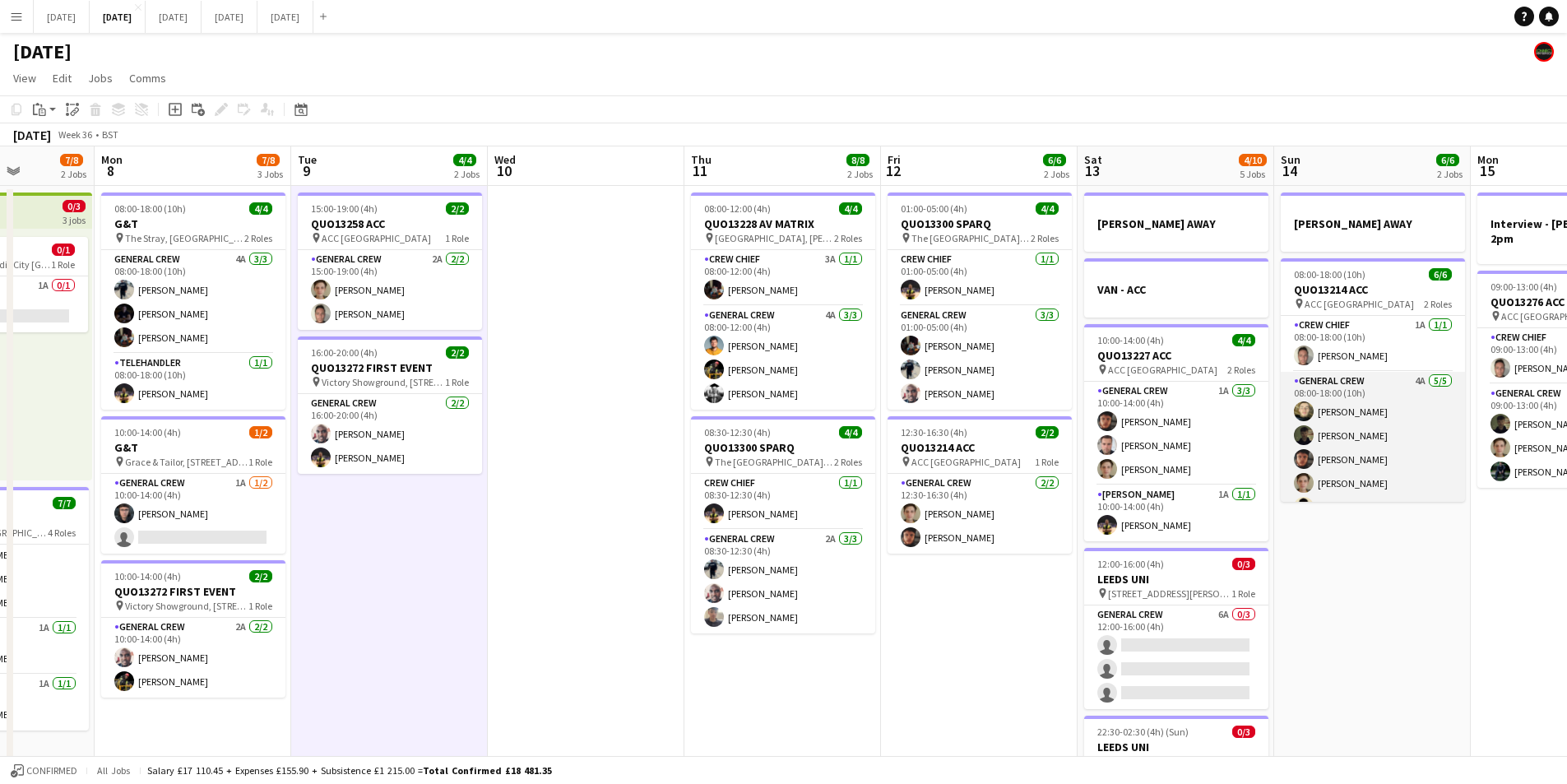
scroll to position [22, 0]
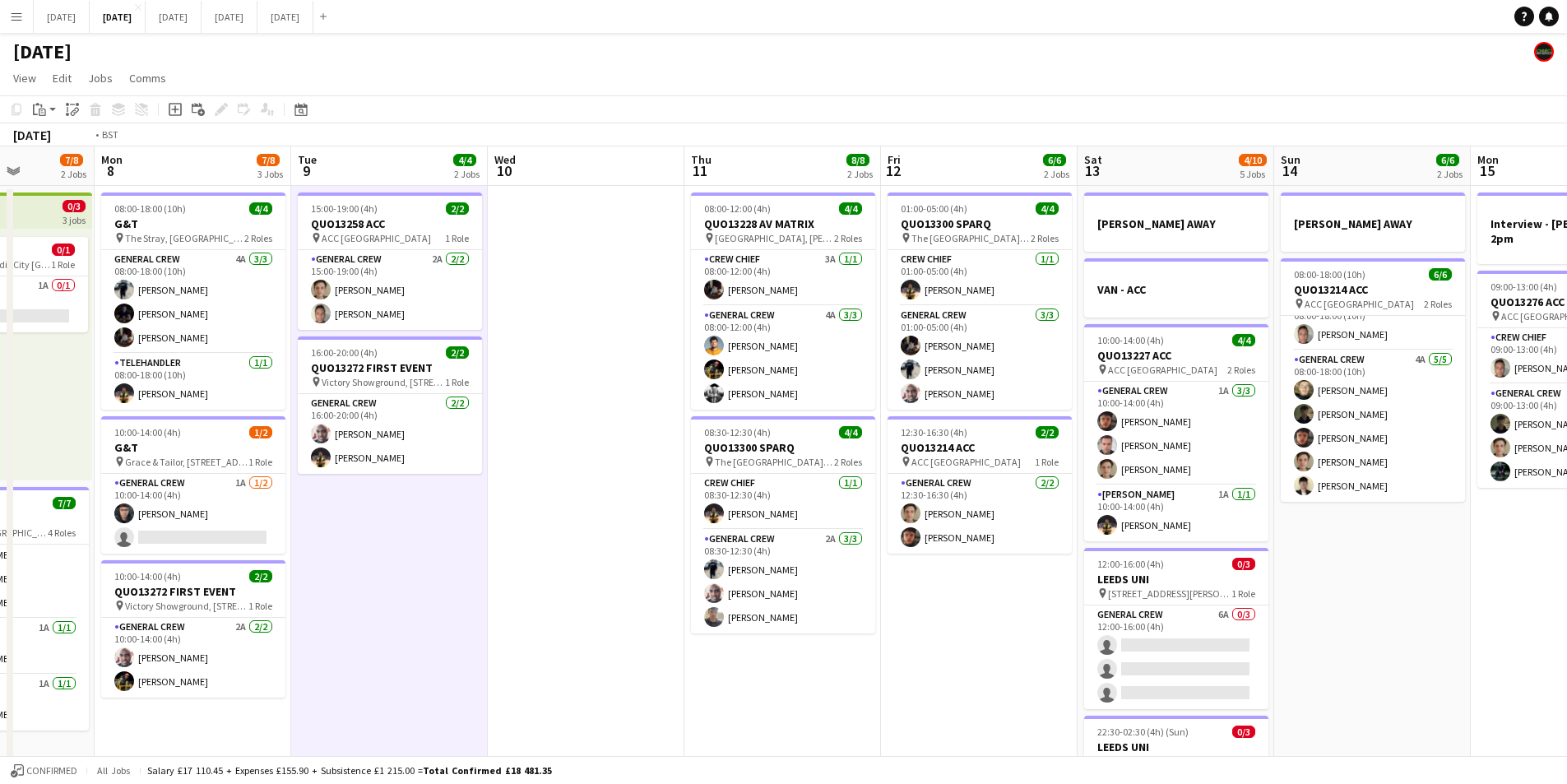
drag, startPoint x: 1436, startPoint y: 597, endPoint x: 1294, endPoint y: 576, distance: 143.5
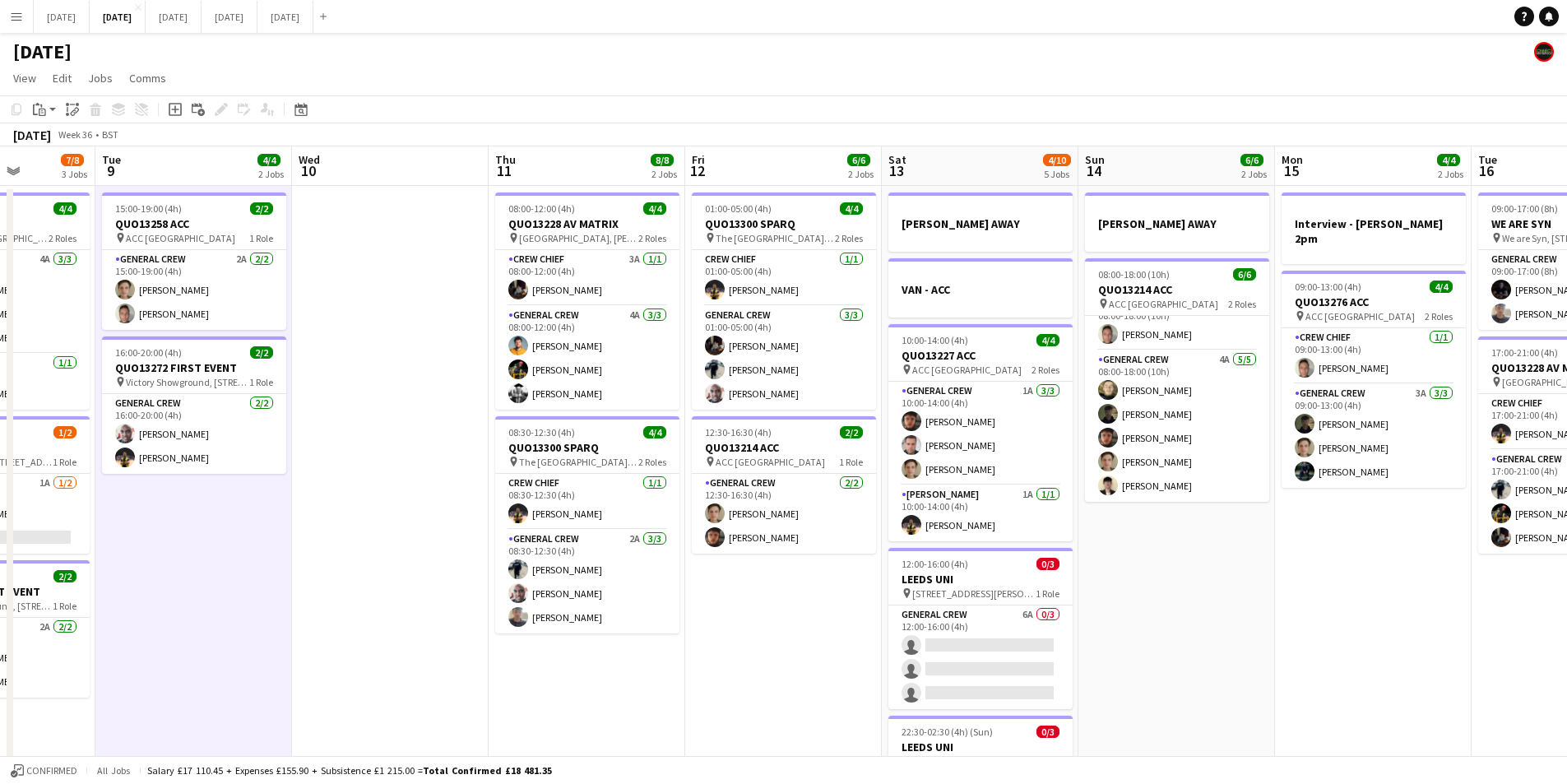
drag, startPoint x: 1346, startPoint y: 587, endPoint x: 1249, endPoint y: 574, distance: 97.9
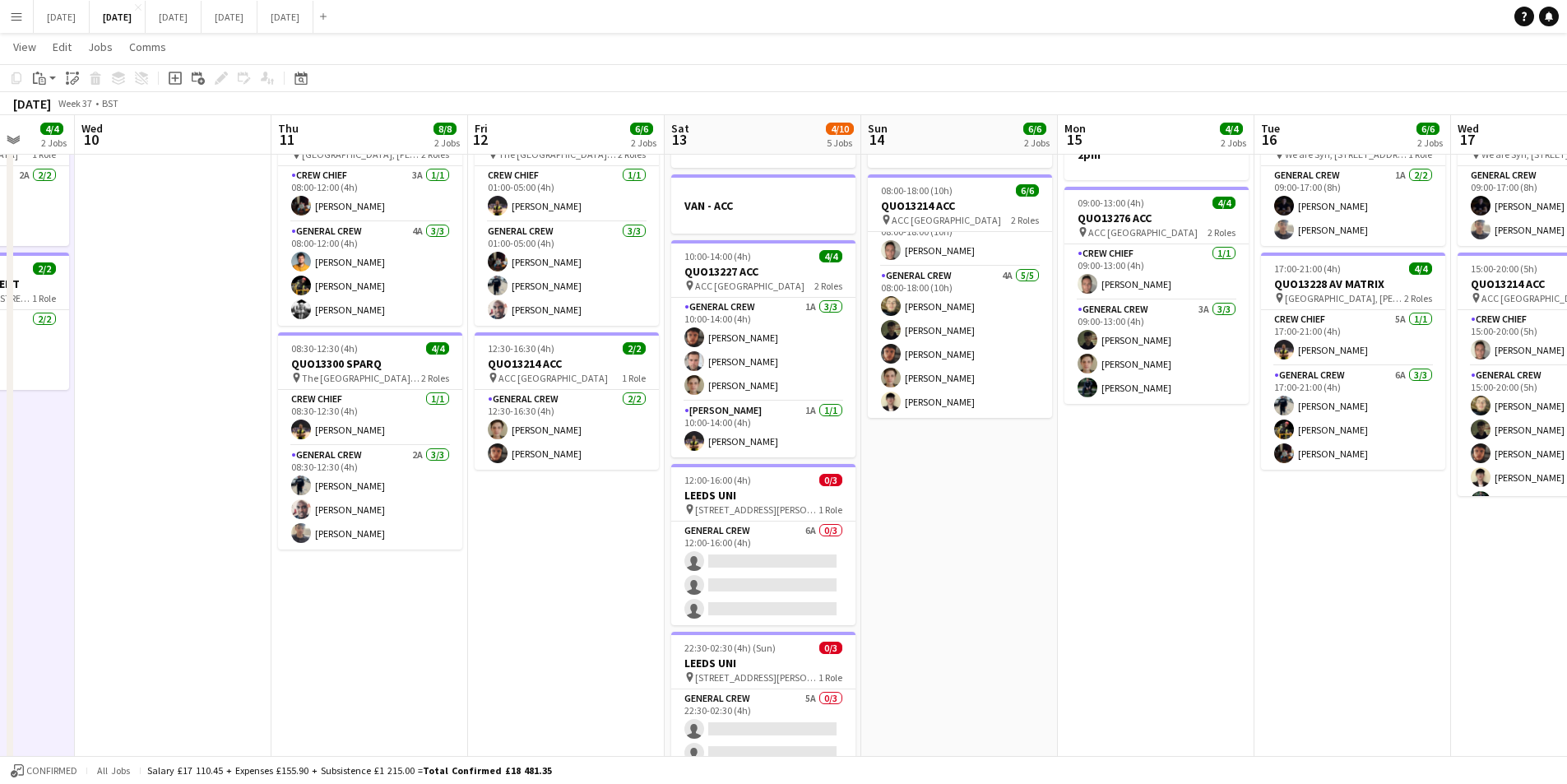
scroll to position [0, 0]
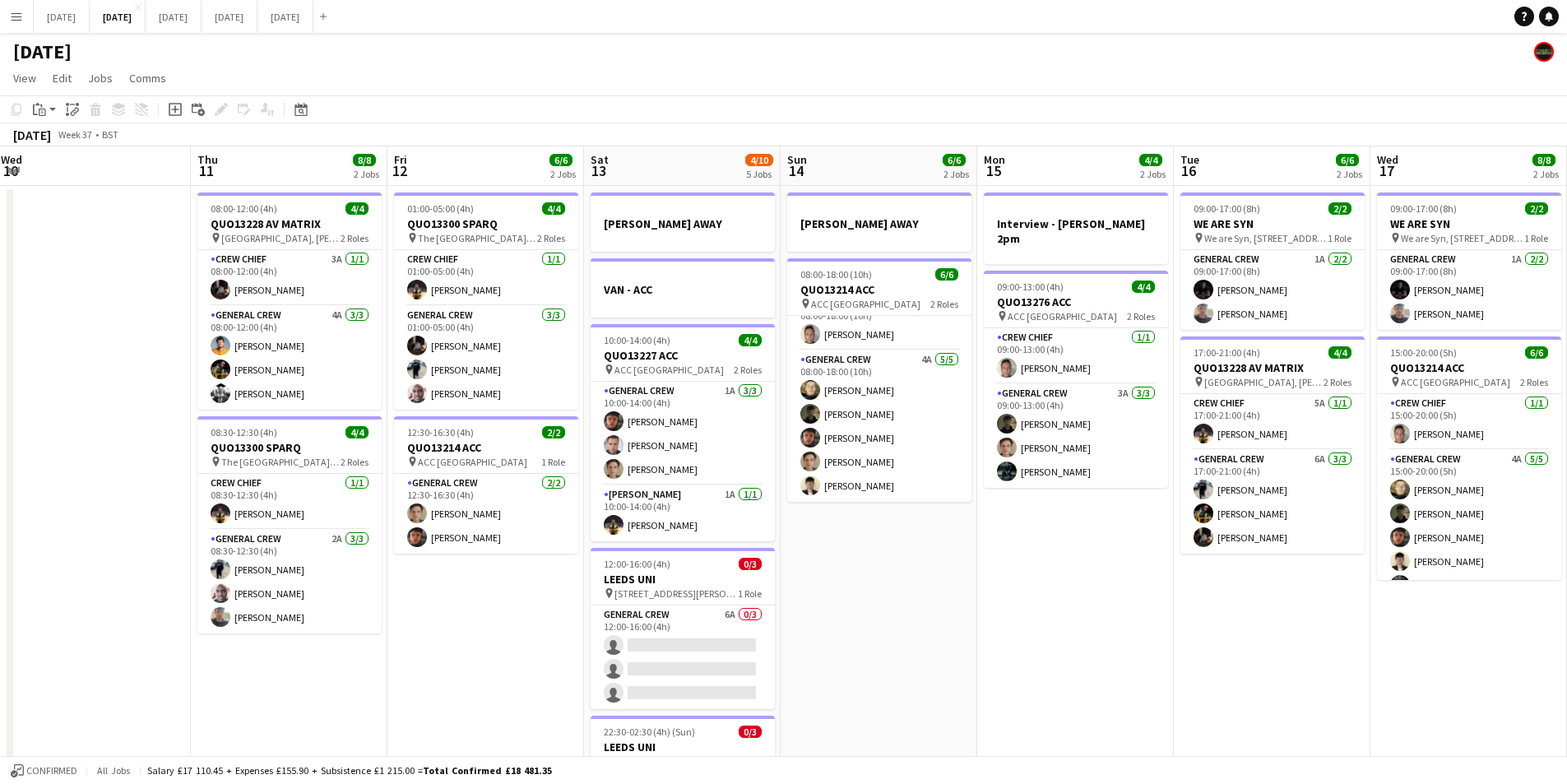
drag, startPoint x: 1375, startPoint y: 675, endPoint x: 1097, endPoint y: 638, distance: 280.5
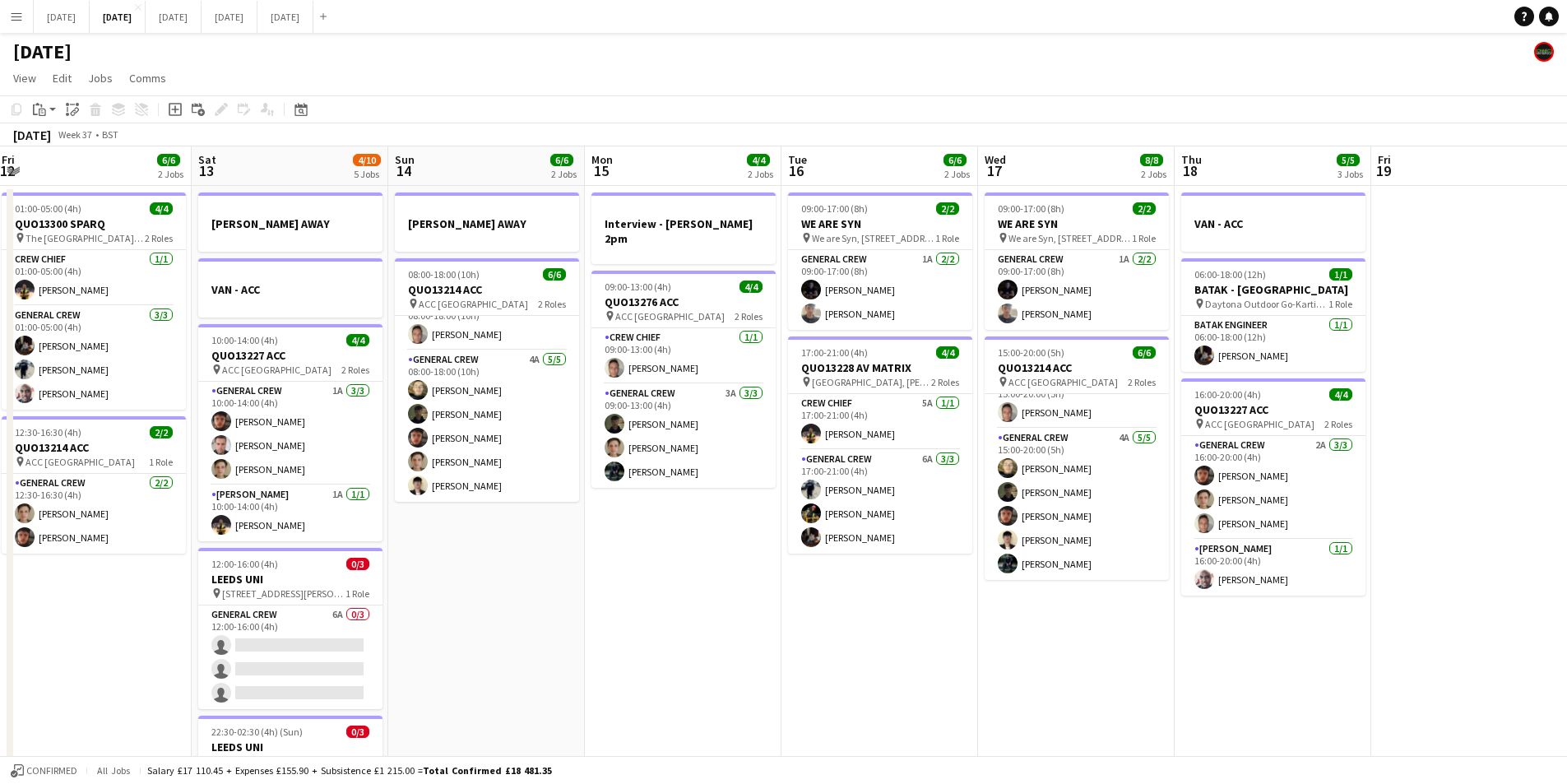
scroll to position [0, 399]
drag, startPoint x: 1237, startPoint y: 657, endPoint x: 1127, endPoint y: 590, distance: 128.8
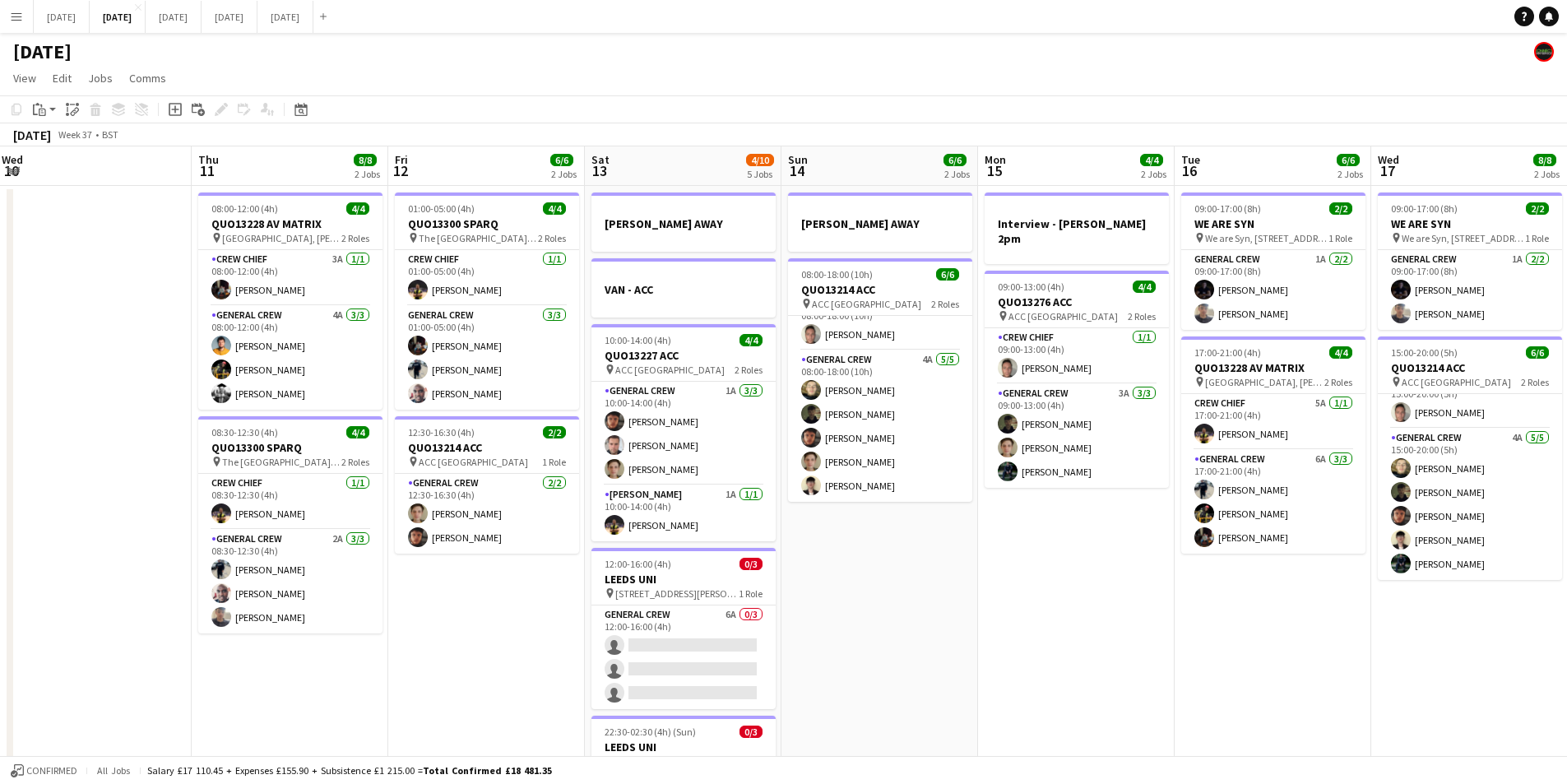
scroll to position [0, 192]
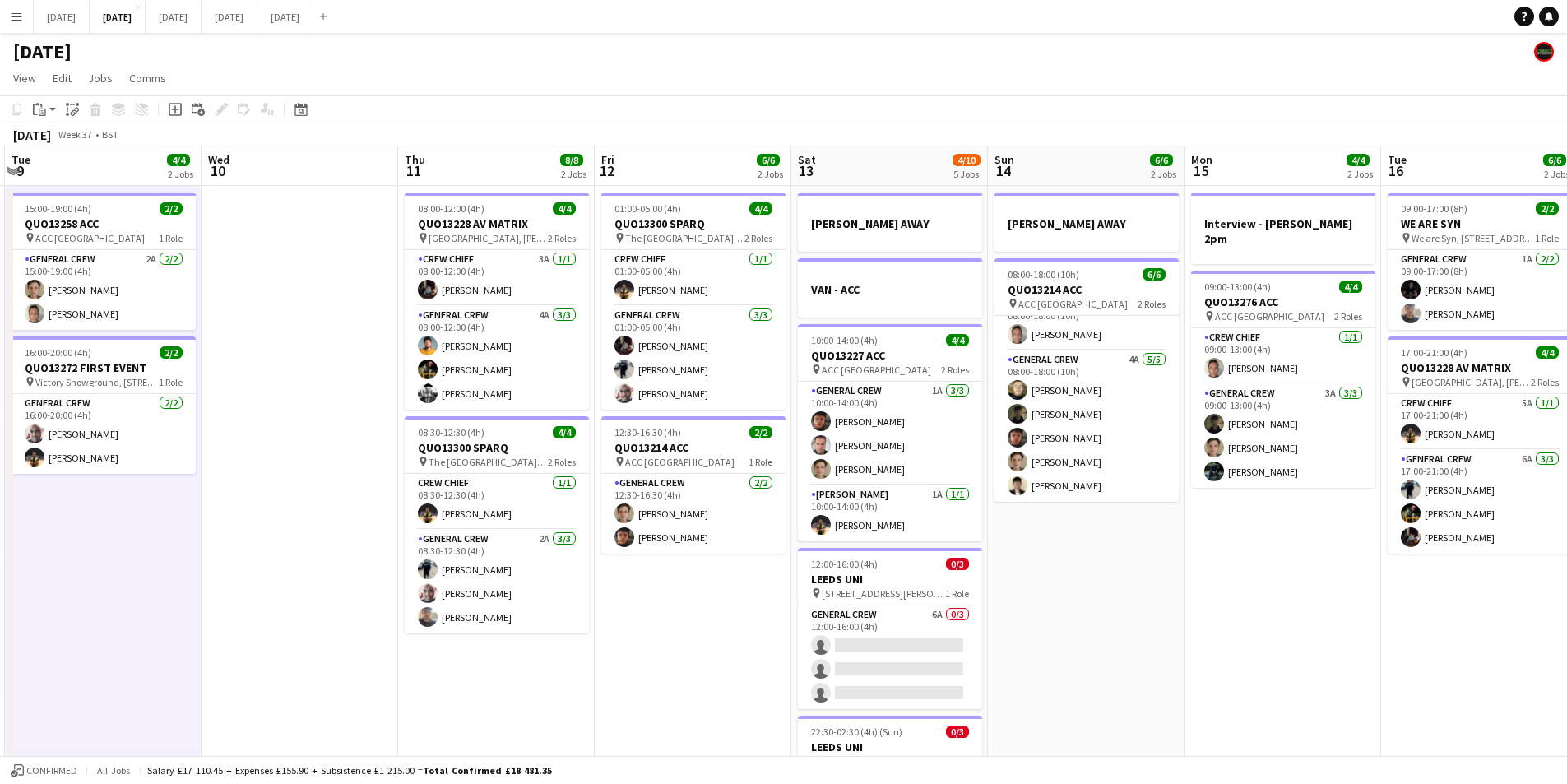
drag, startPoint x: 1127, startPoint y: 590, endPoint x: 1080, endPoint y: 511, distance: 91.9
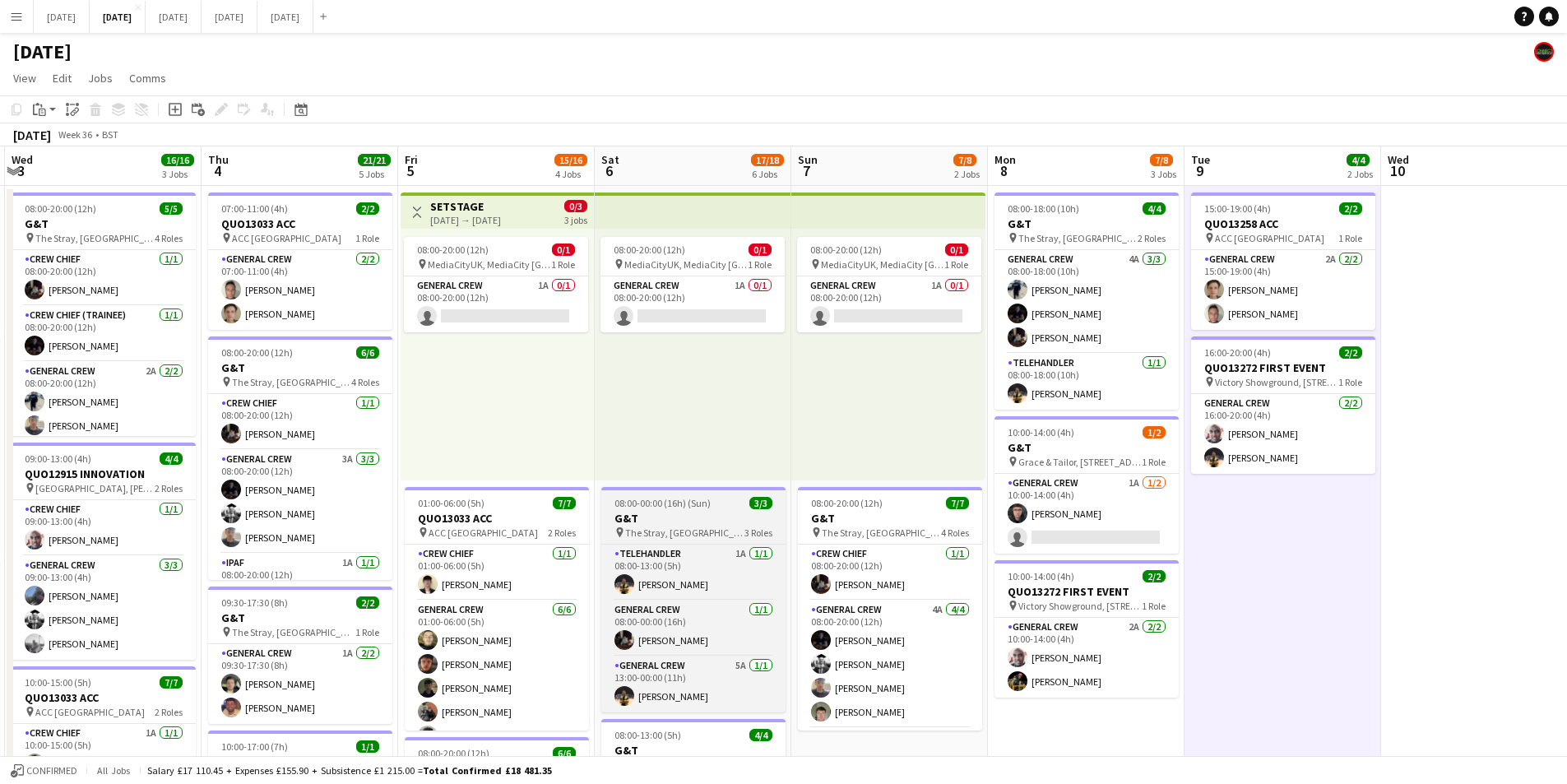
scroll to position [0, 288]
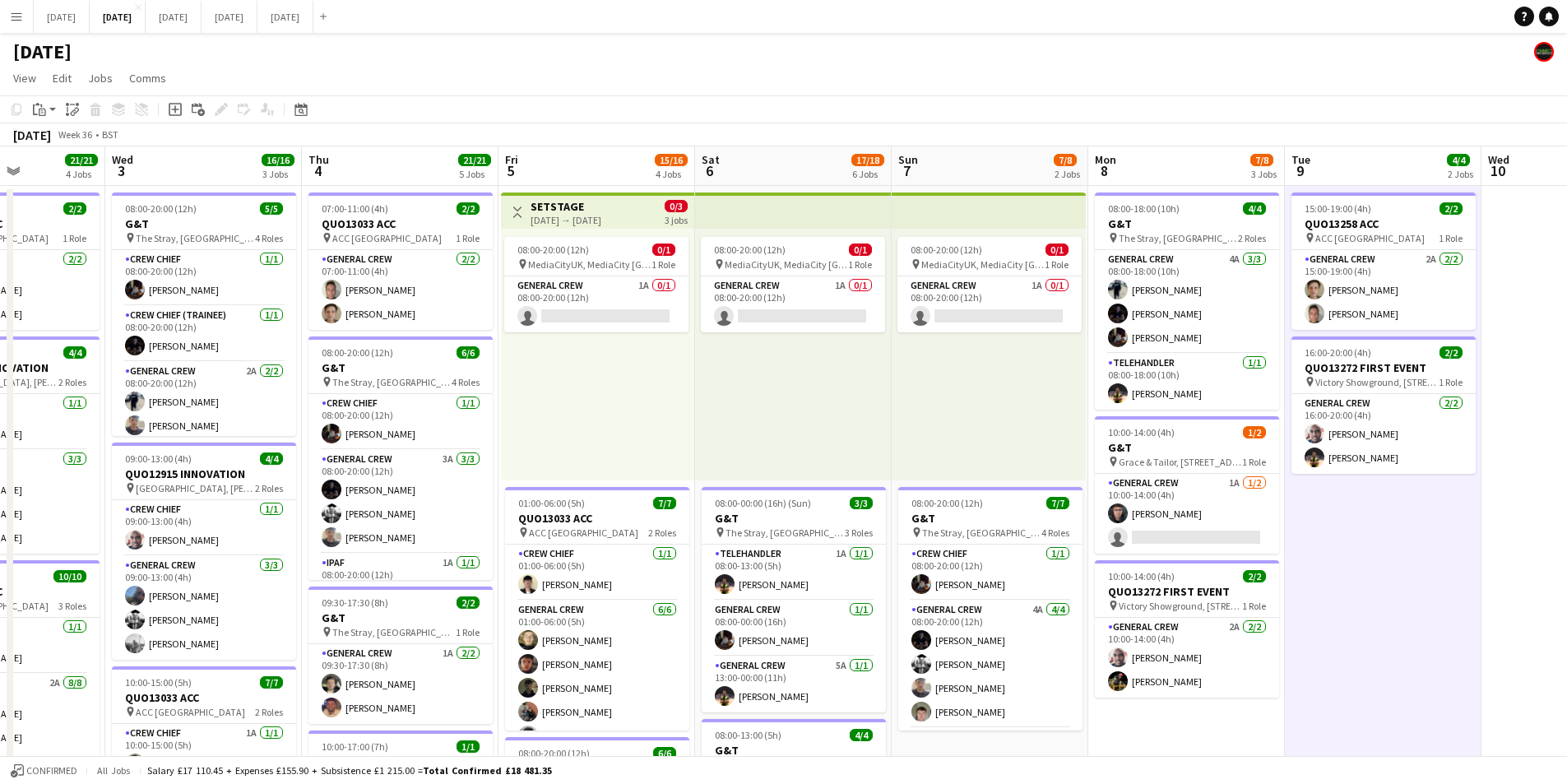
drag, startPoint x: 567, startPoint y: 528, endPoint x: 665, endPoint y: 490, distance: 105.1
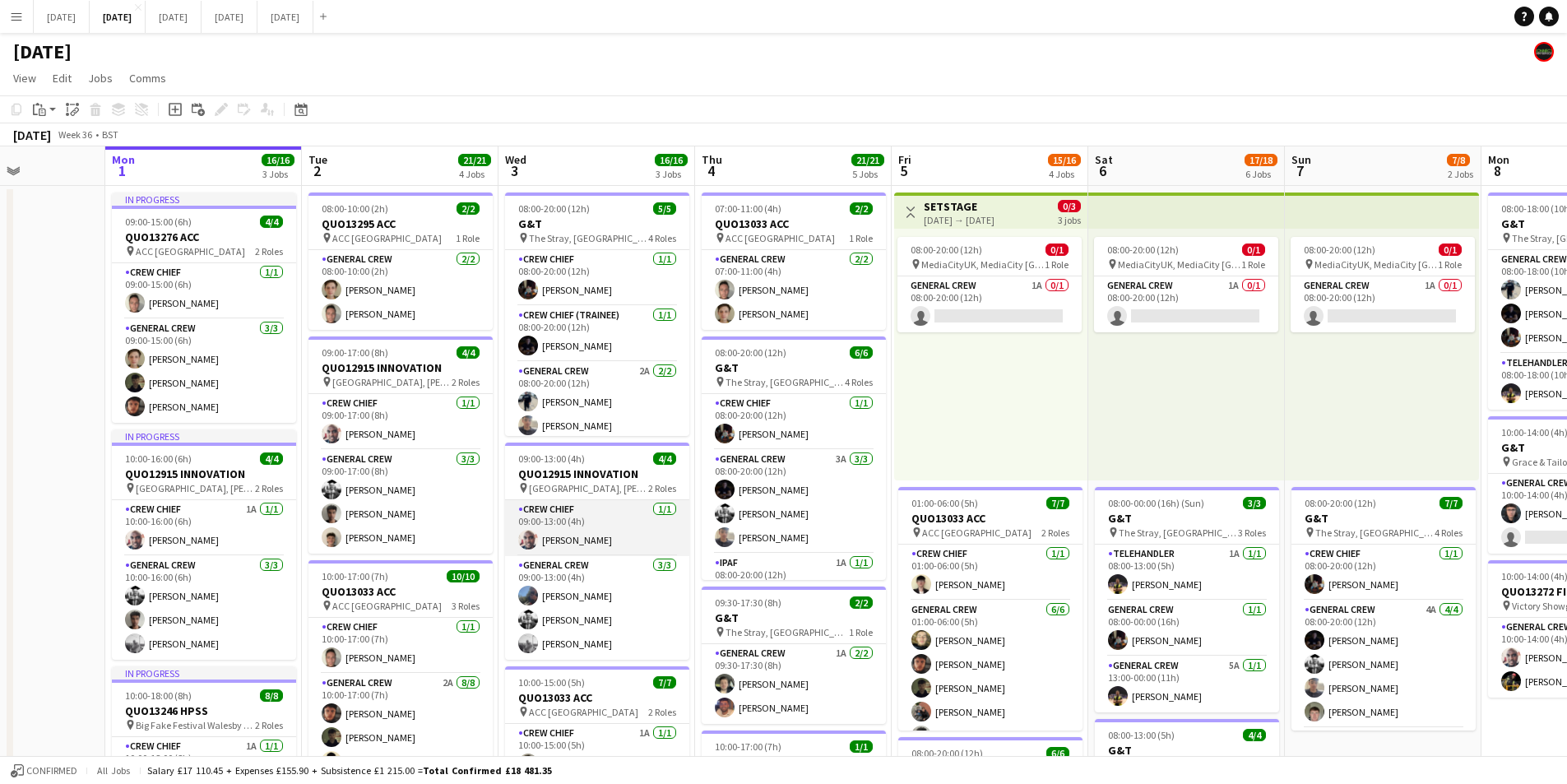
scroll to position [0, 495]
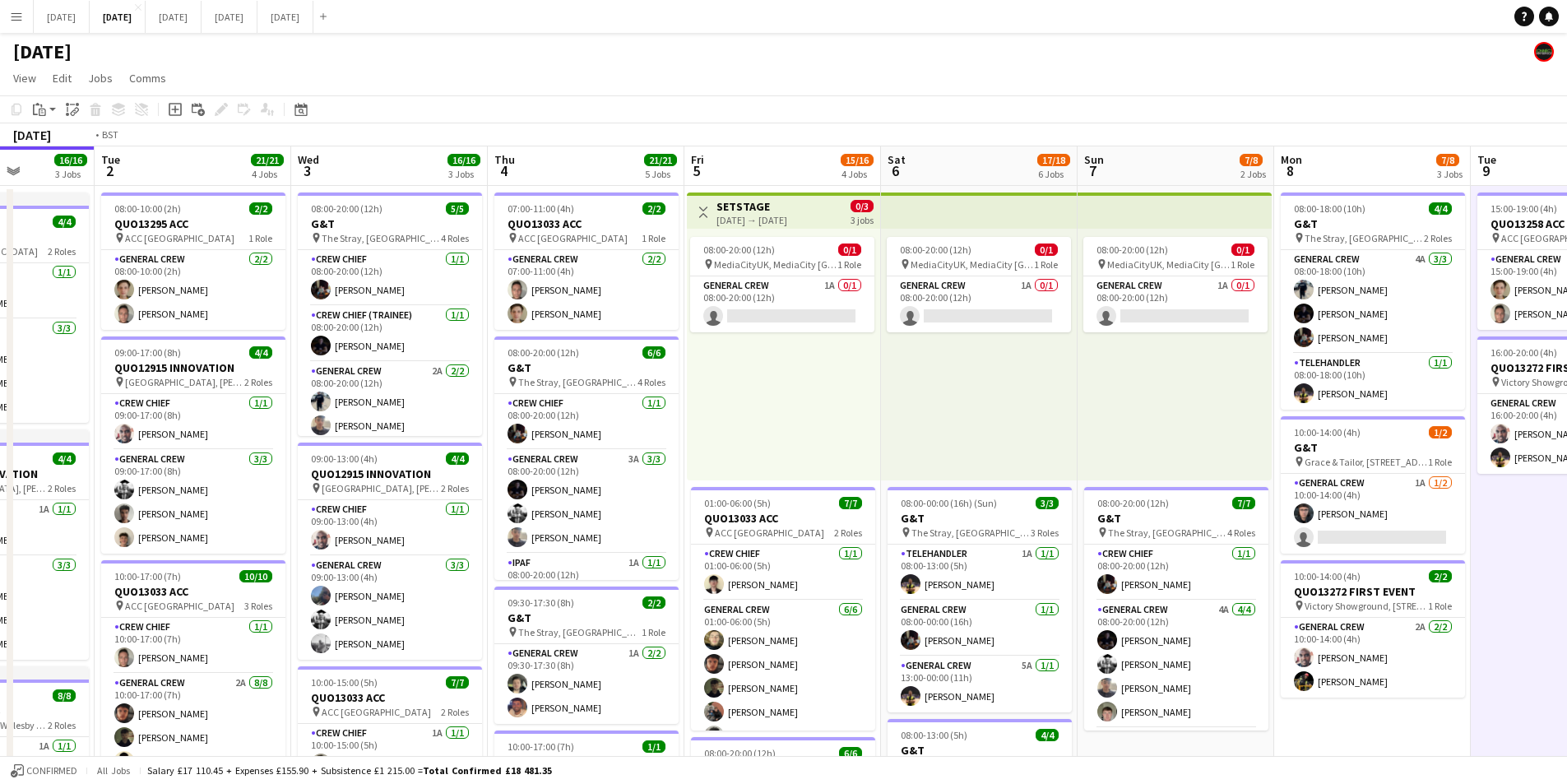
drag, startPoint x: 745, startPoint y: 538, endPoint x: 668, endPoint y: 518, distance: 79.6
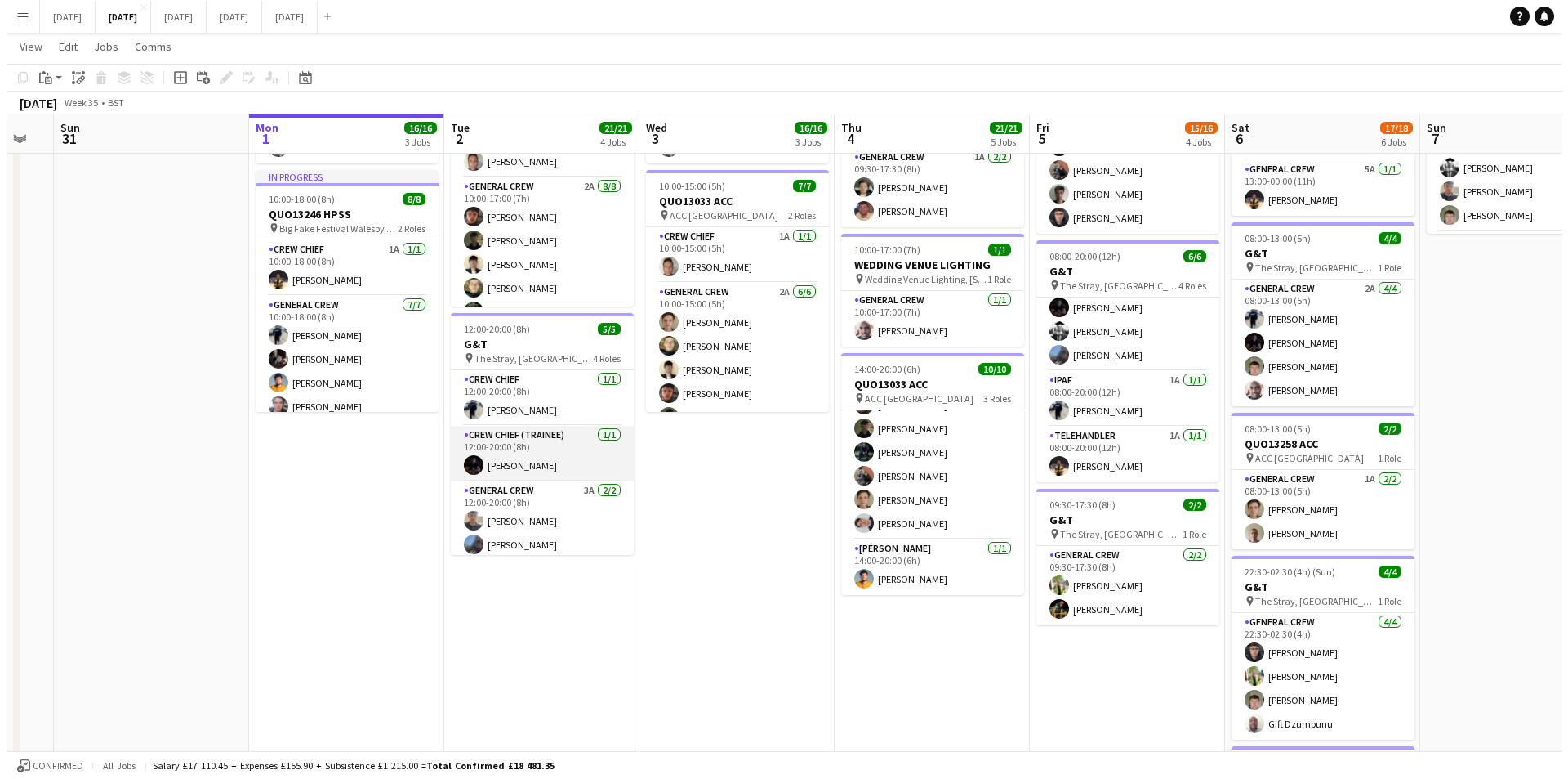
scroll to position [0, 0]
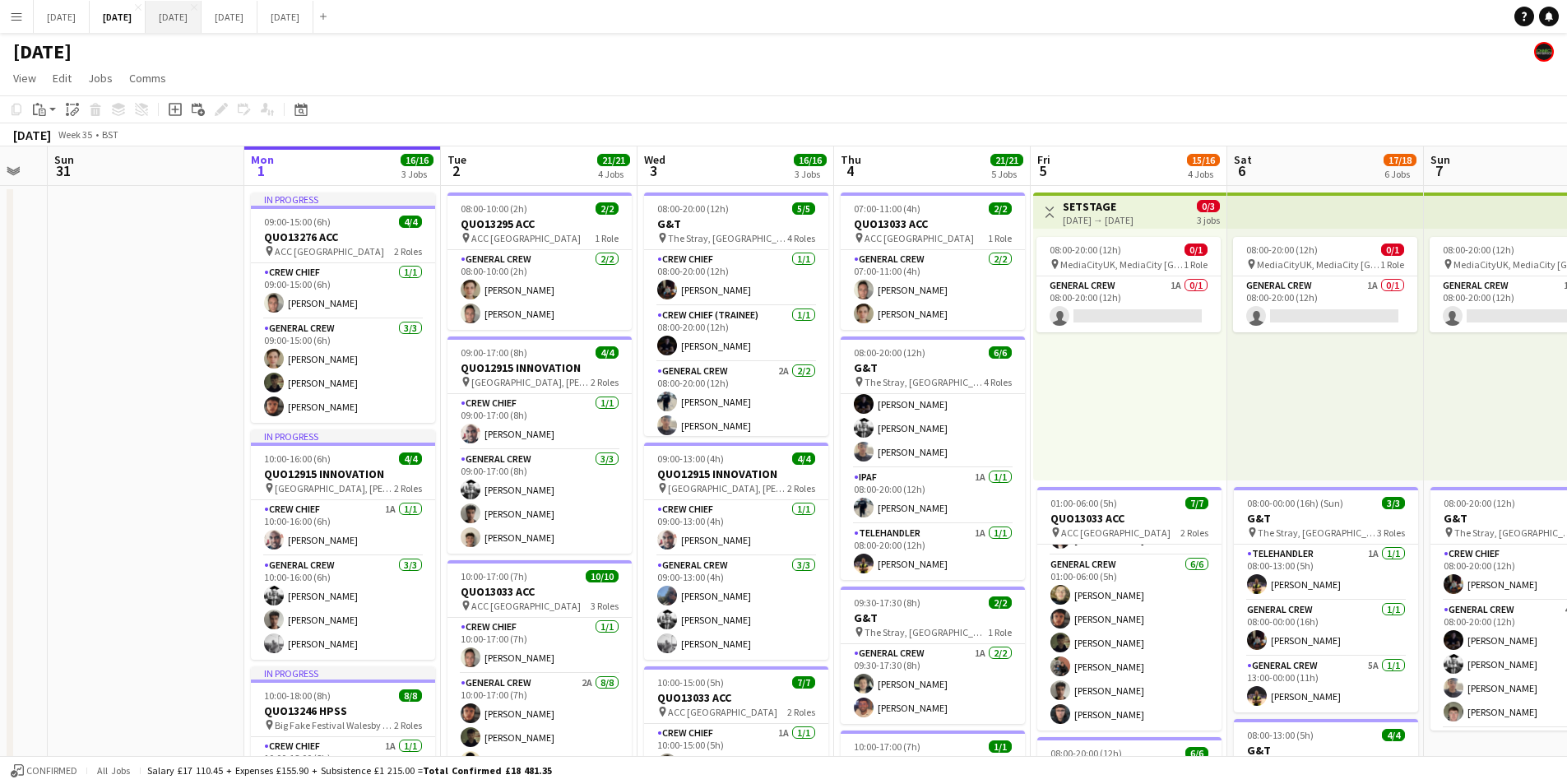
click at [202, 11] on button "[DATE] Close" at bounding box center [173, 16] width 56 height 32
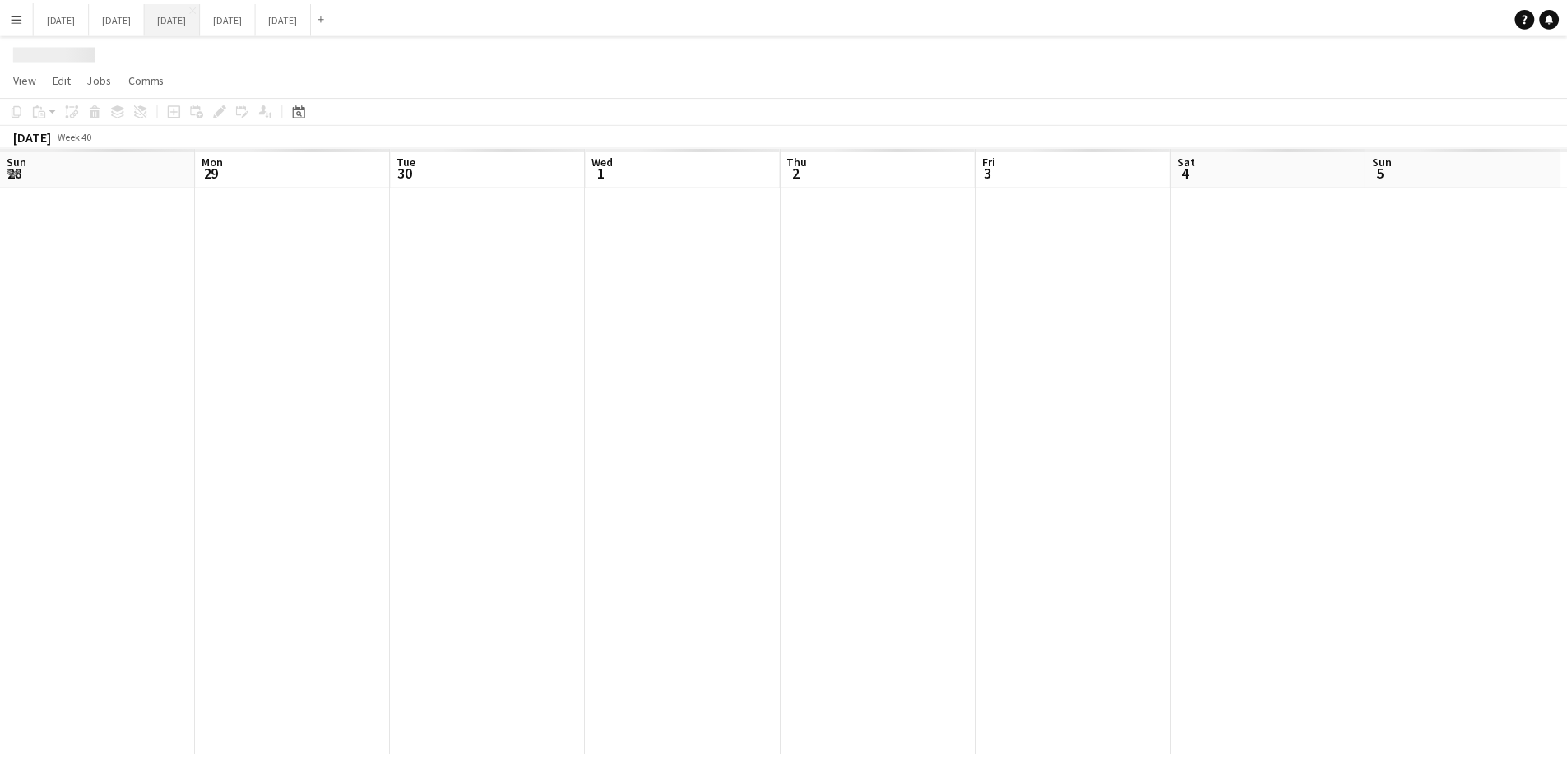
scroll to position [0, 507]
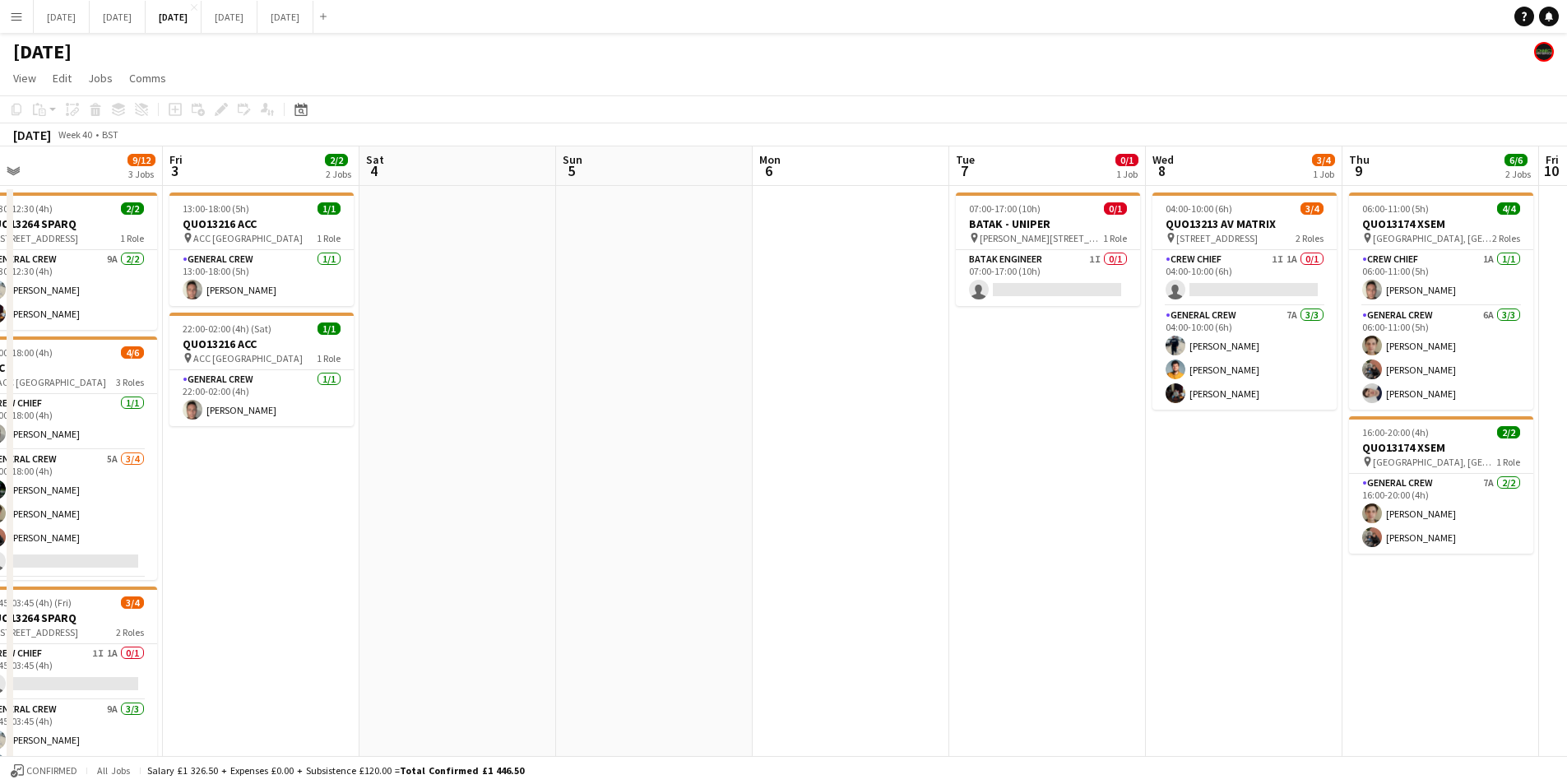
drag, startPoint x: 1147, startPoint y: 506, endPoint x: 886, endPoint y: 494, distance: 261.3
click at [886, 494] on app-calendar-viewport "Mon 29 Tue 30 Wed 1 Thu 2 9/12 3 Jobs Fri 3 2/2 2 Jobs Sat 4 Sun 5 Mon 6 Tue 7 …" at bounding box center [784, 492] width 1567 height 692
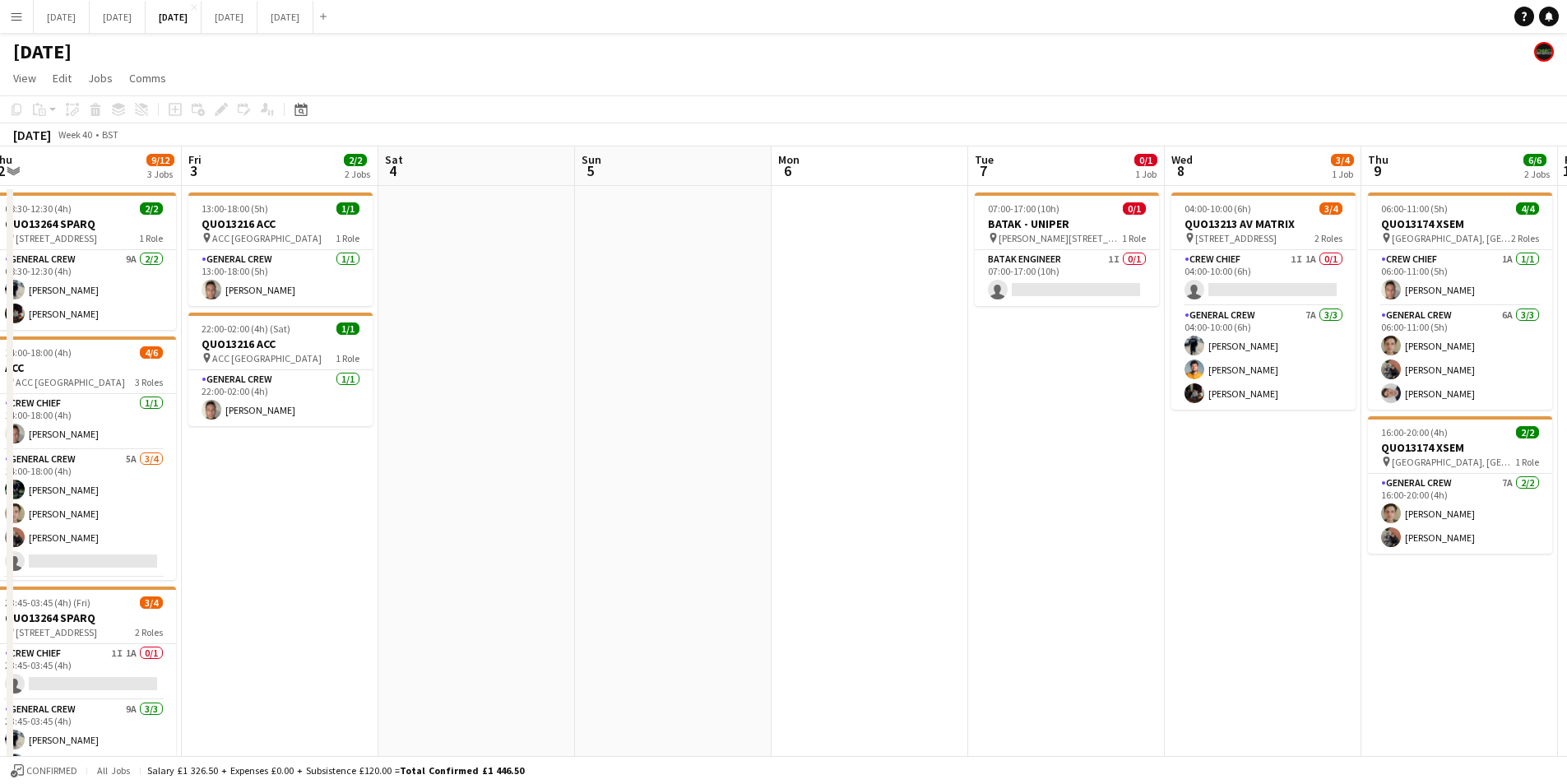
drag, startPoint x: 1006, startPoint y: 524, endPoint x: 755, endPoint y: 475, distance: 255.7
click at [753, 475] on app-calendar-viewport "Mon 29 Tue 30 Wed 1 Thu 2 9/12 3 Jobs Fri 3 2/2 2 Jobs Sat 4 Sun 5 Mon 6 Tue 7 …" at bounding box center [784, 492] width 1567 height 692
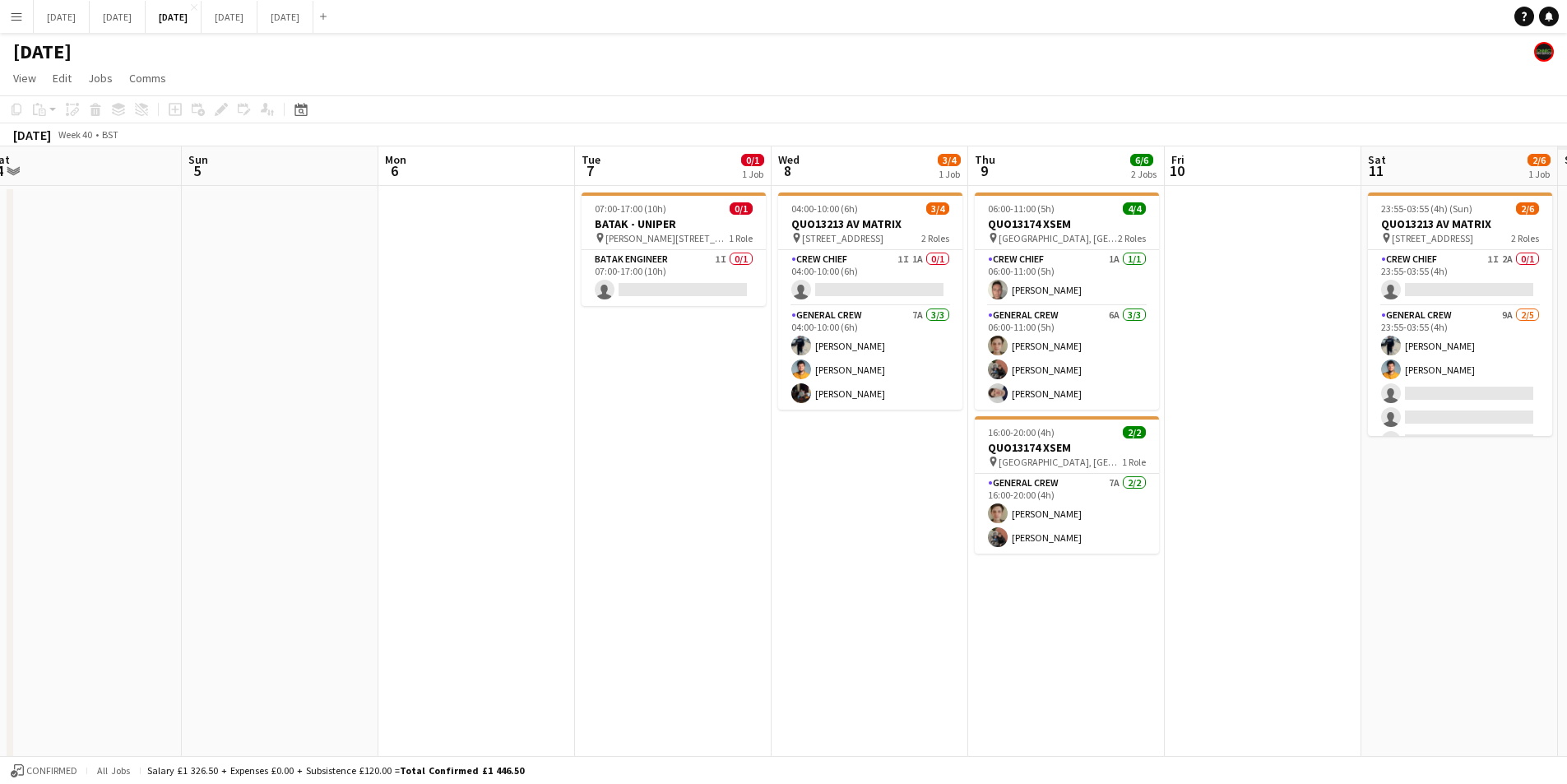
scroll to position [0, 536]
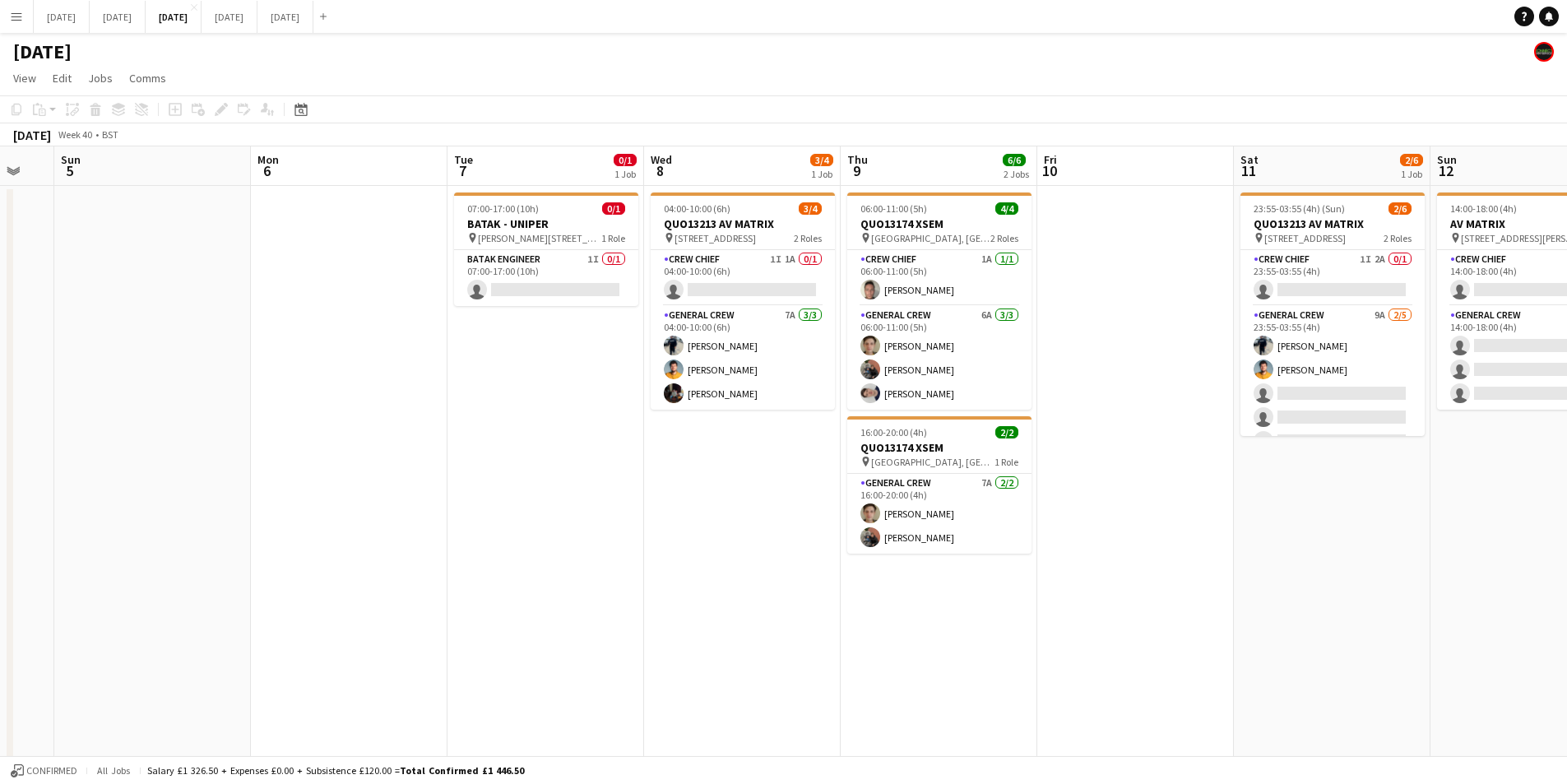
drag, startPoint x: 940, startPoint y: 505, endPoint x: 1038, endPoint y: 545, distance: 105.8
click at [622, 473] on app-calendar-viewport "Thu 2 9/12 3 Jobs Fri 3 2/2 2 Jobs Sat 4 Sun 5 Mon 6 Tue 7 0/1 1 Job Wed 8 3/4 …" at bounding box center [784, 492] width 1567 height 692
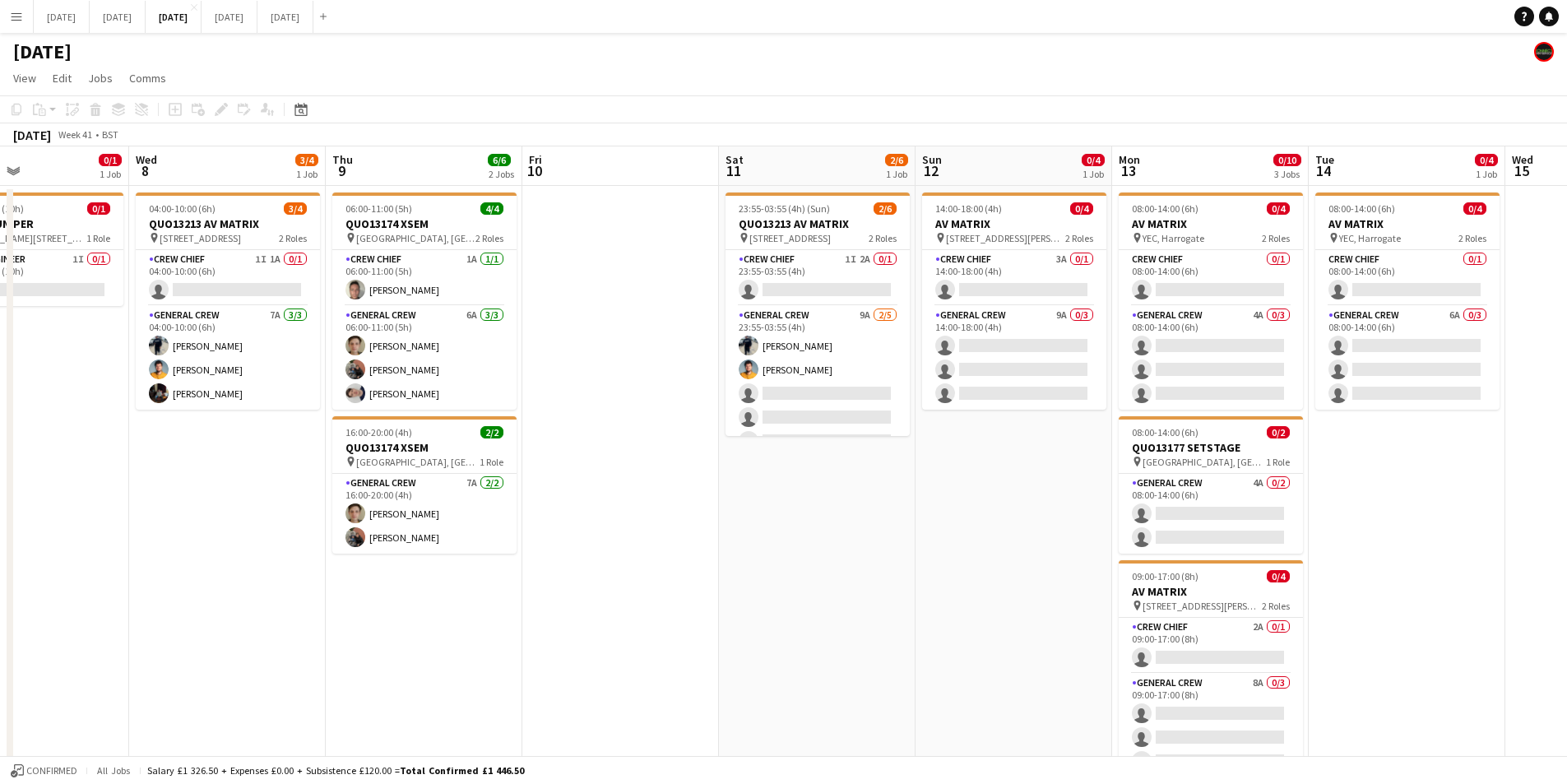
drag, startPoint x: 1188, startPoint y: 562, endPoint x: 809, endPoint y: 487, distance: 386.3
click at [727, 482] on app-calendar-viewport "Sat 4 Sun 5 Mon 6 Tue 7 0/1 1 Job Wed 8 3/4 1 Job Thu 9 6/6 2 Jobs Fri 10 Sat 1…" at bounding box center [784, 492] width 1567 height 692
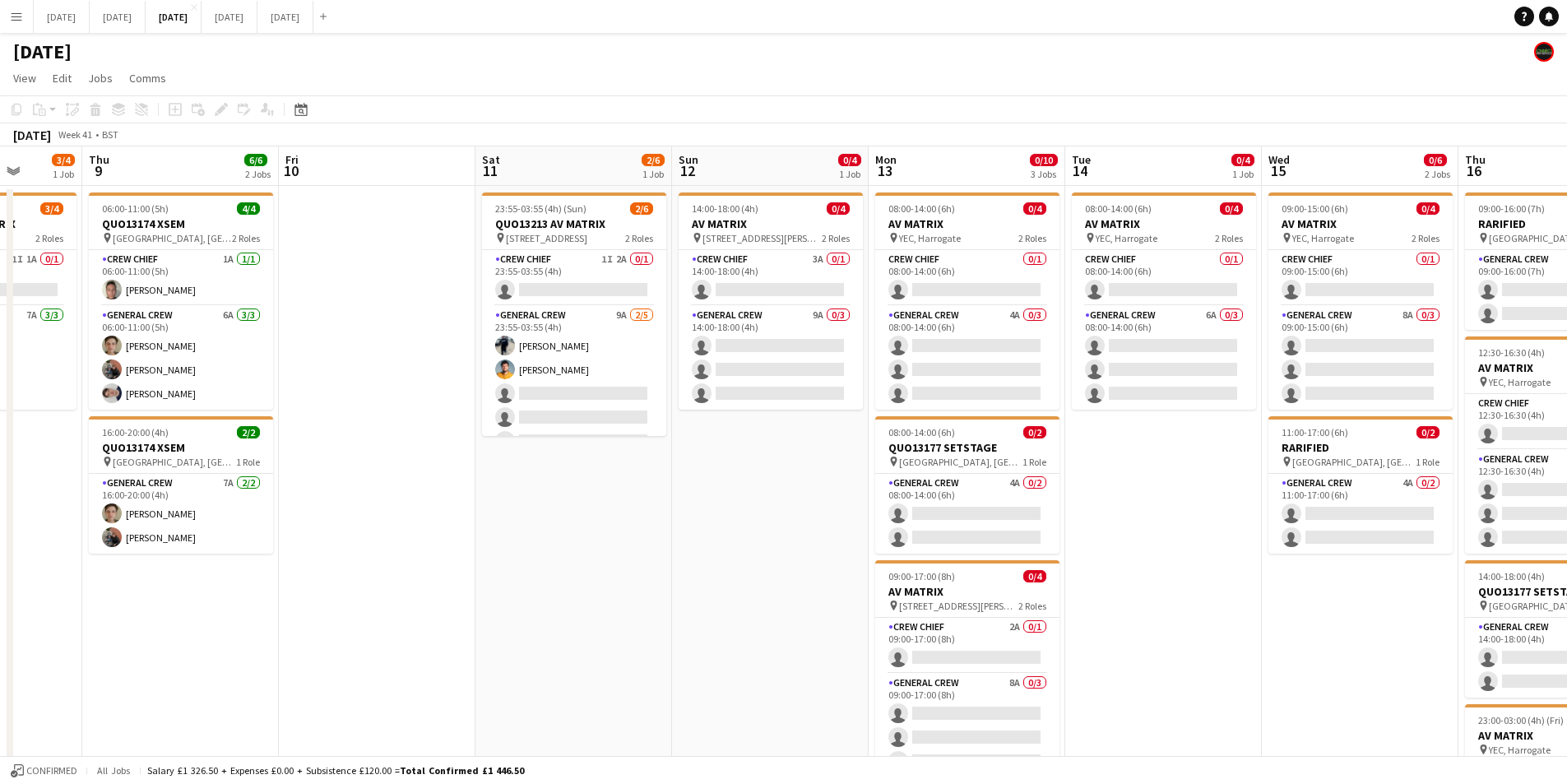
scroll to position [0, 521]
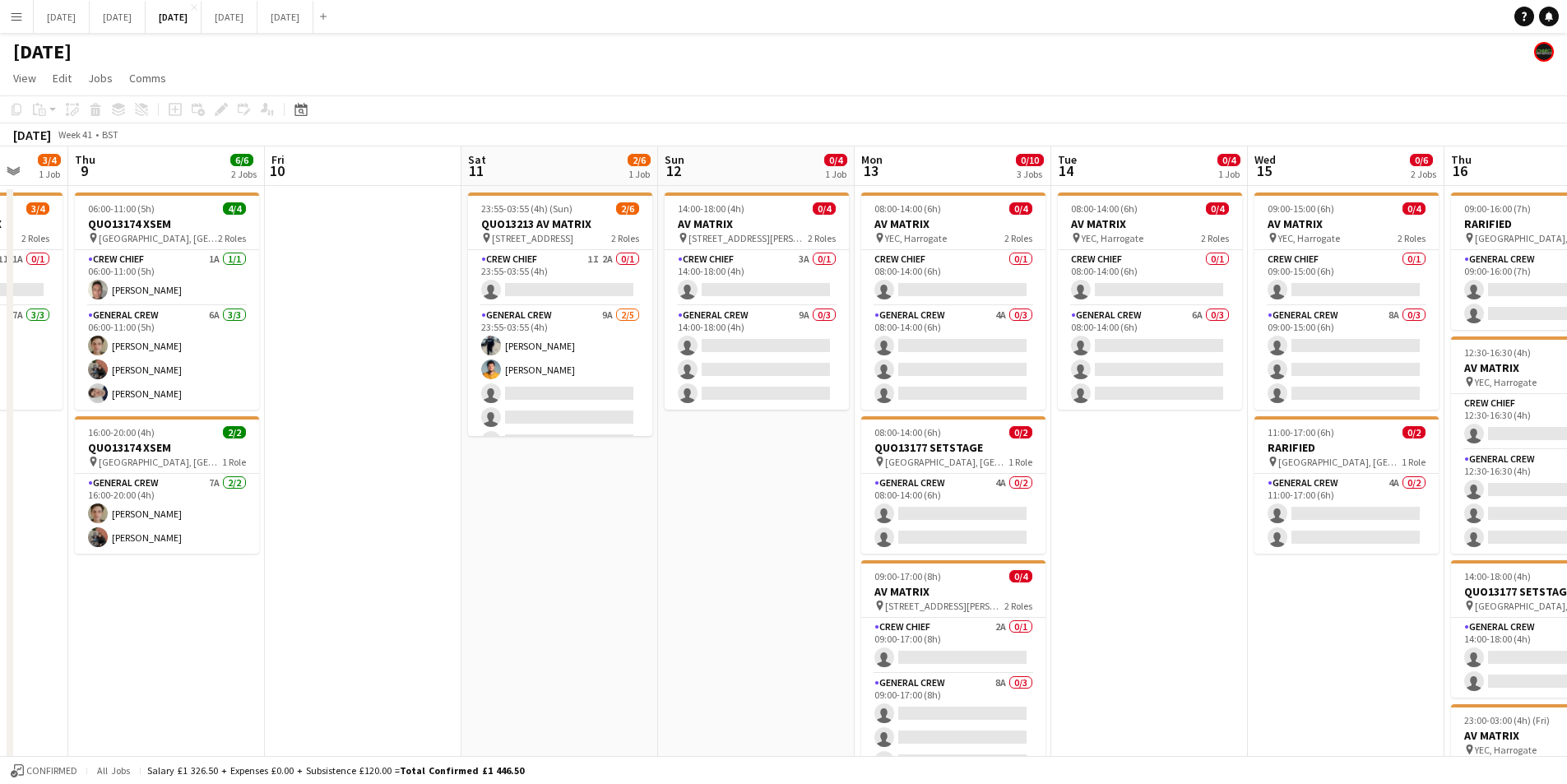
drag, startPoint x: 895, startPoint y: 532, endPoint x: 704, endPoint y: 572, distance: 195.1
click at [704, 572] on app-calendar-viewport "Mon 6 Tue 7 0/1 1 Job Wed 8 3/4 1 Job Thu 9 6/6 2 Jobs Fri 10 Sat 11 2/6 1 Job …" at bounding box center [784, 625] width 1567 height 958
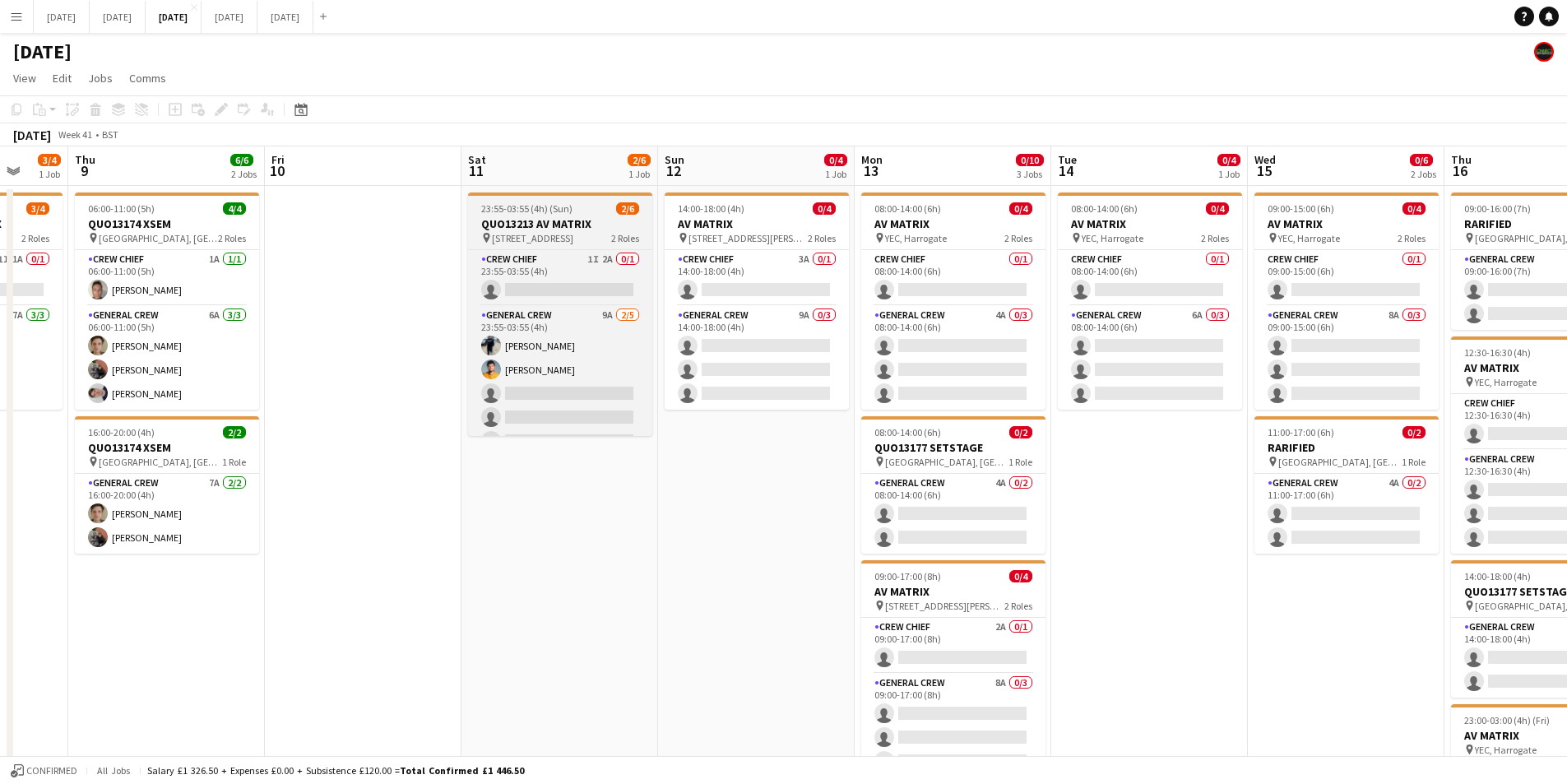
scroll to position [22, 0]
click at [551, 390] on app-card-role "General Crew 9A [DATE] 23:55-03:55 (4h) [PERSON_NAME] [PERSON_NAME] single-neut…" at bounding box center [560, 360] width 185 height 151
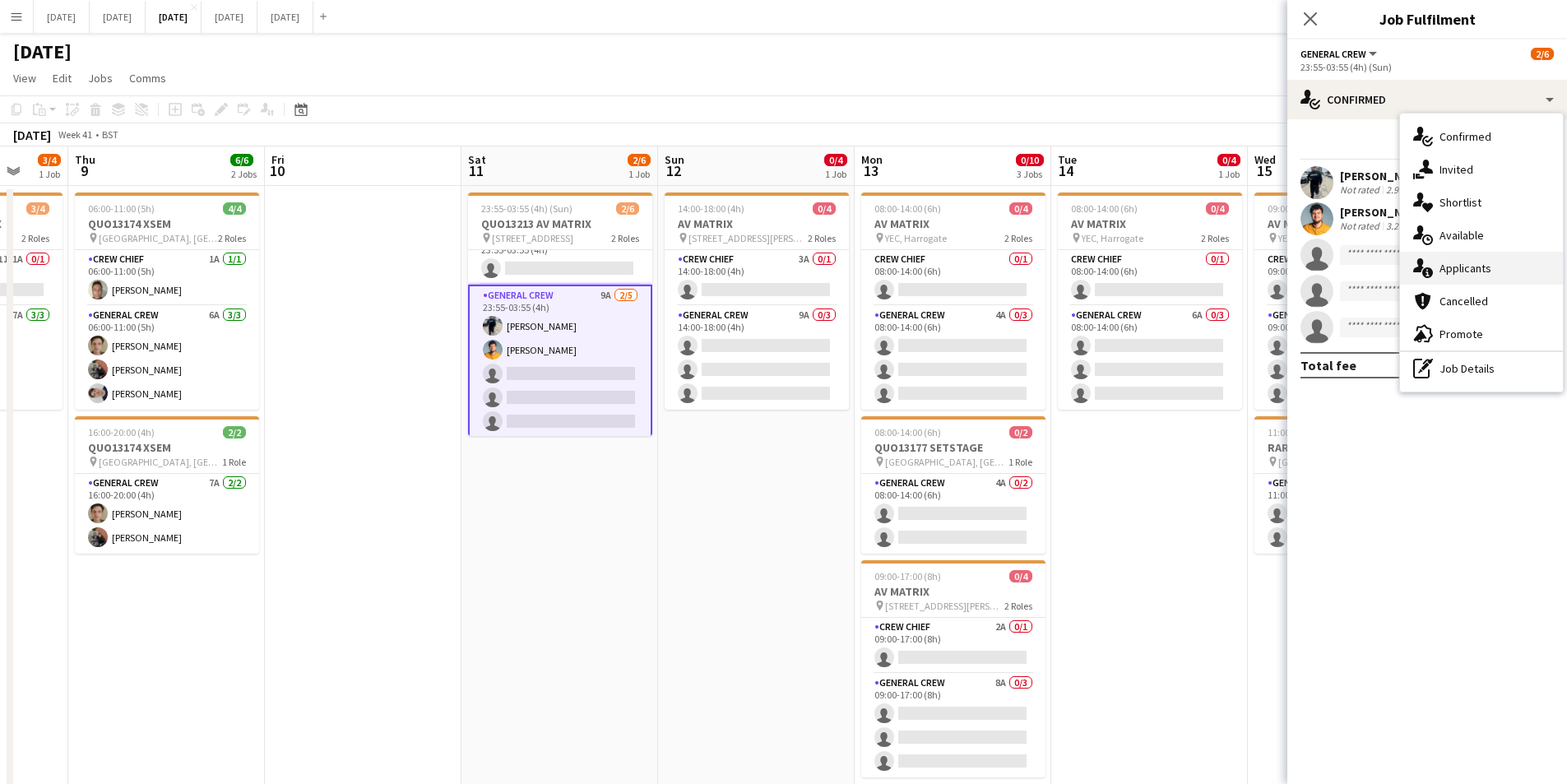
click at [1478, 270] on div "single-neutral-actions-information Applicants" at bounding box center [1481, 268] width 163 height 33
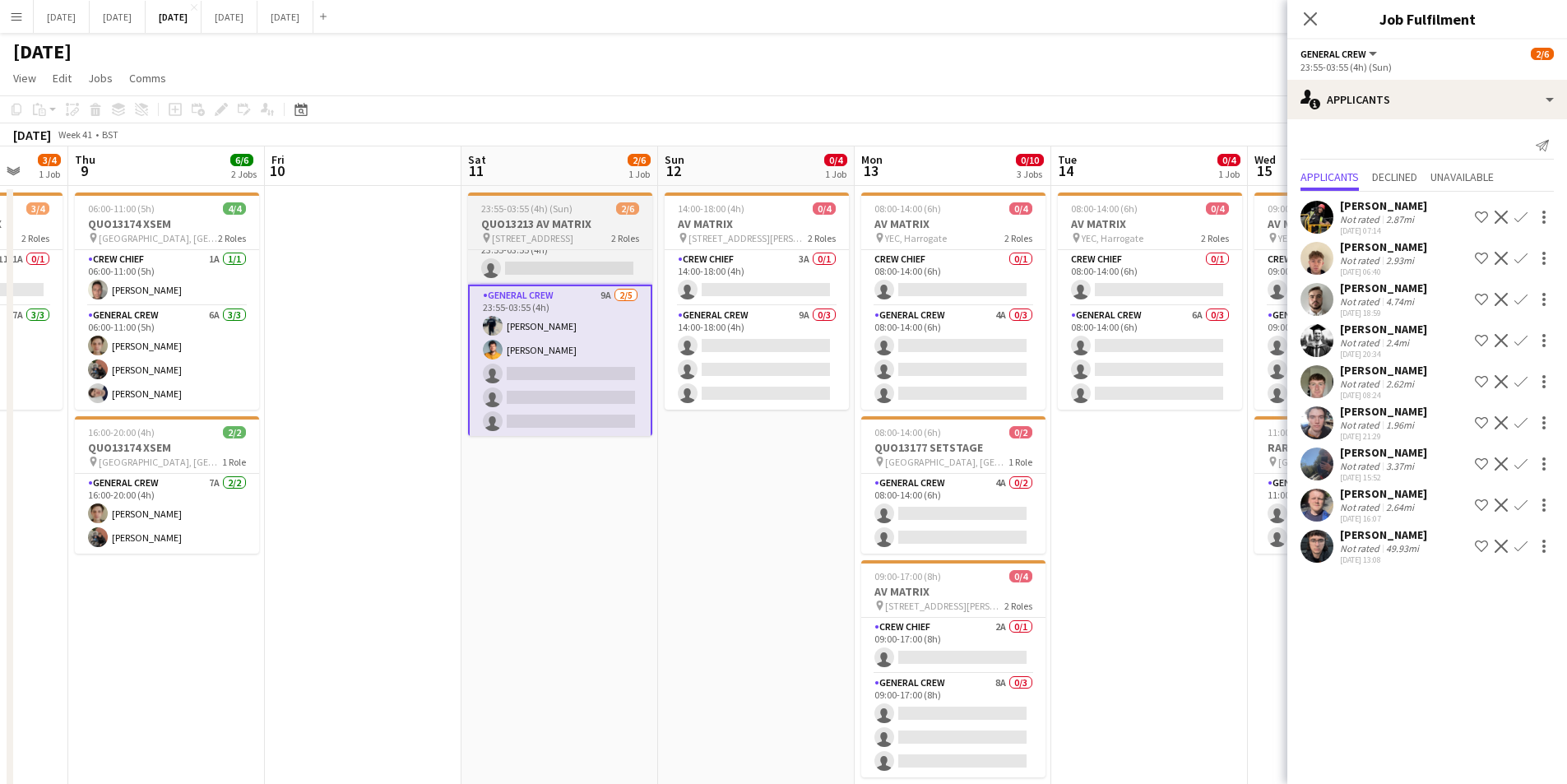
scroll to position [0, 0]
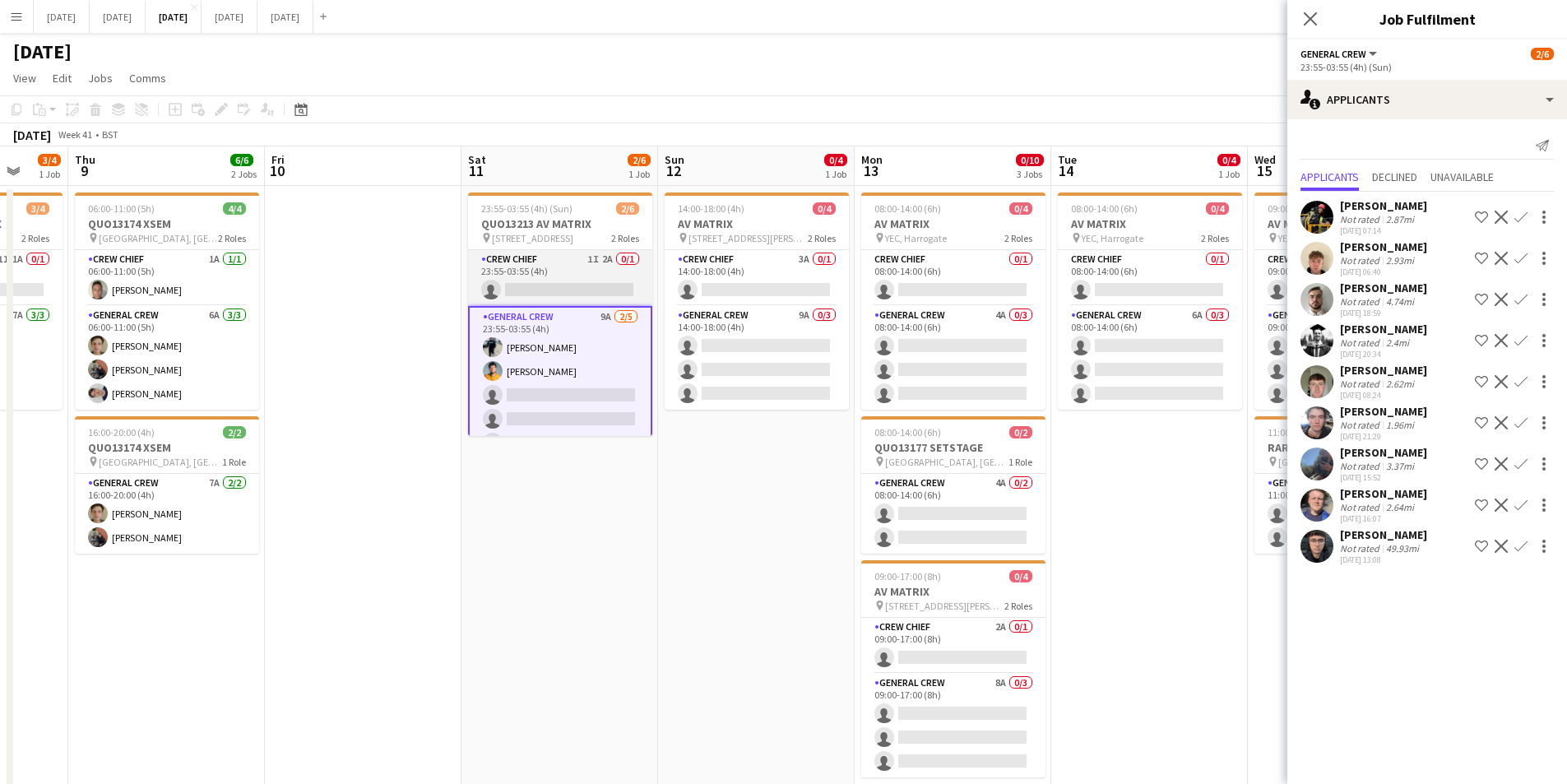
click at [544, 287] on app-card-role "Crew Chief 1I 2A 0/1 23:55-03:55 (4h) single-neutral-actions" at bounding box center [560, 277] width 185 height 55
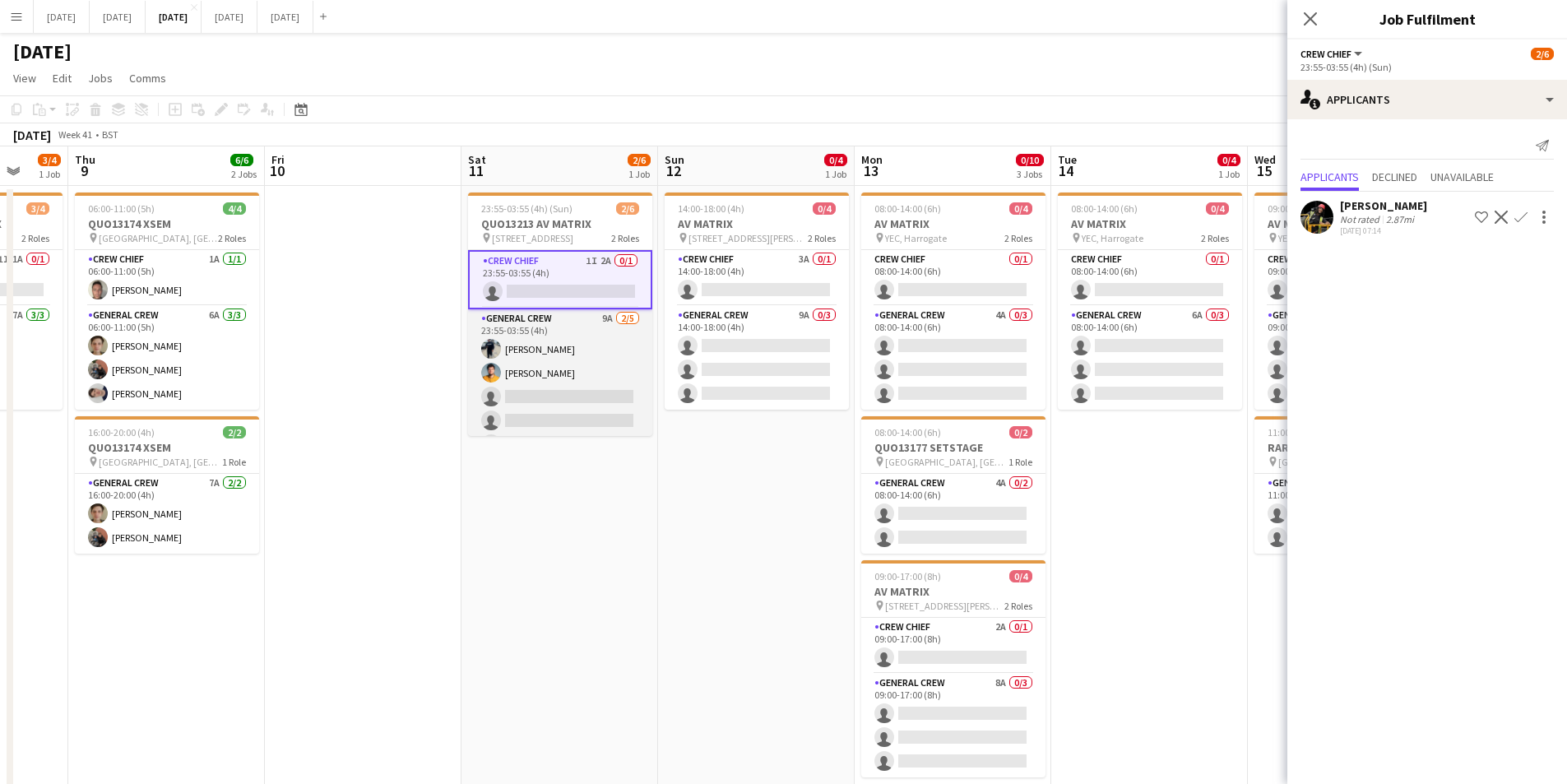
drag, startPoint x: 551, startPoint y: 390, endPoint x: 557, endPoint y: 382, distance: 10.0
click at [552, 386] on app-card-role "General Crew 9A [DATE] 23:55-03:55 (4h) [PERSON_NAME] [PERSON_NAME] single-neut…" at bounding box center [560, 385] width 185 height 151
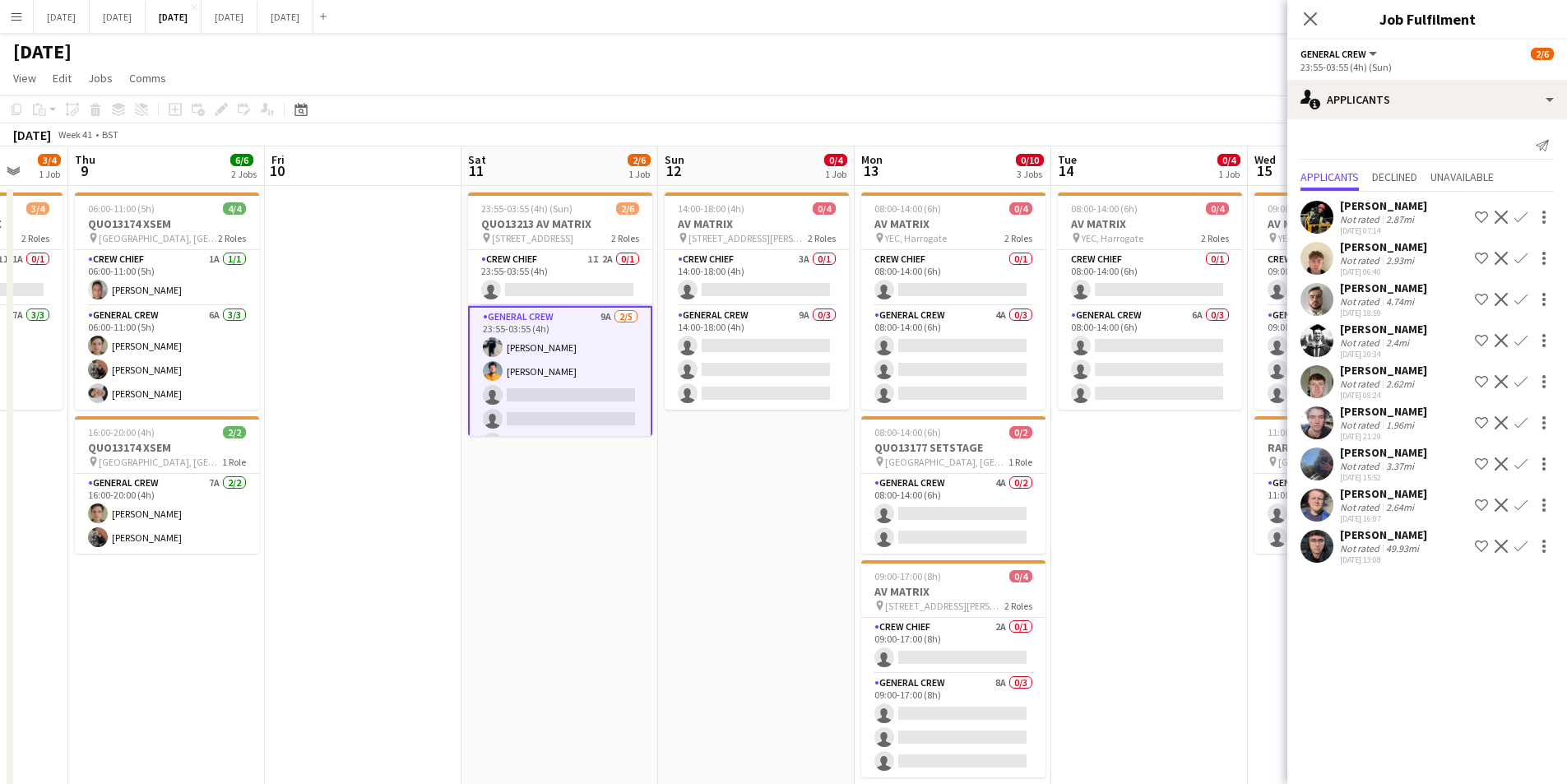
scroll to position [0, 520]
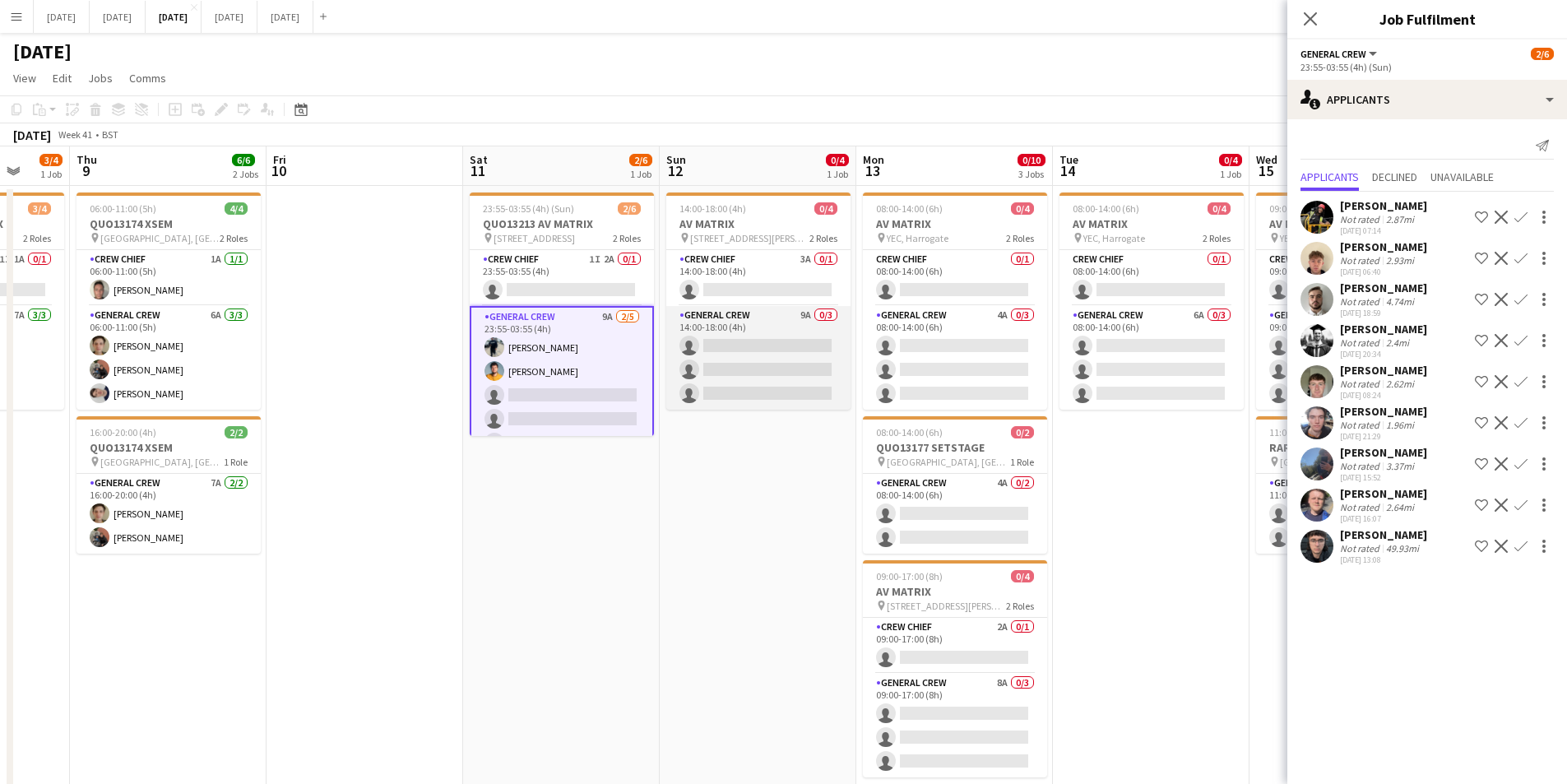
click at [753, 357] on app-card-role "General Crew 9A 0/3 14:00-18:00 (4h) single-neutral-actions single-neutral-acti…" at bounding box center [758, 357] width 185 height 104
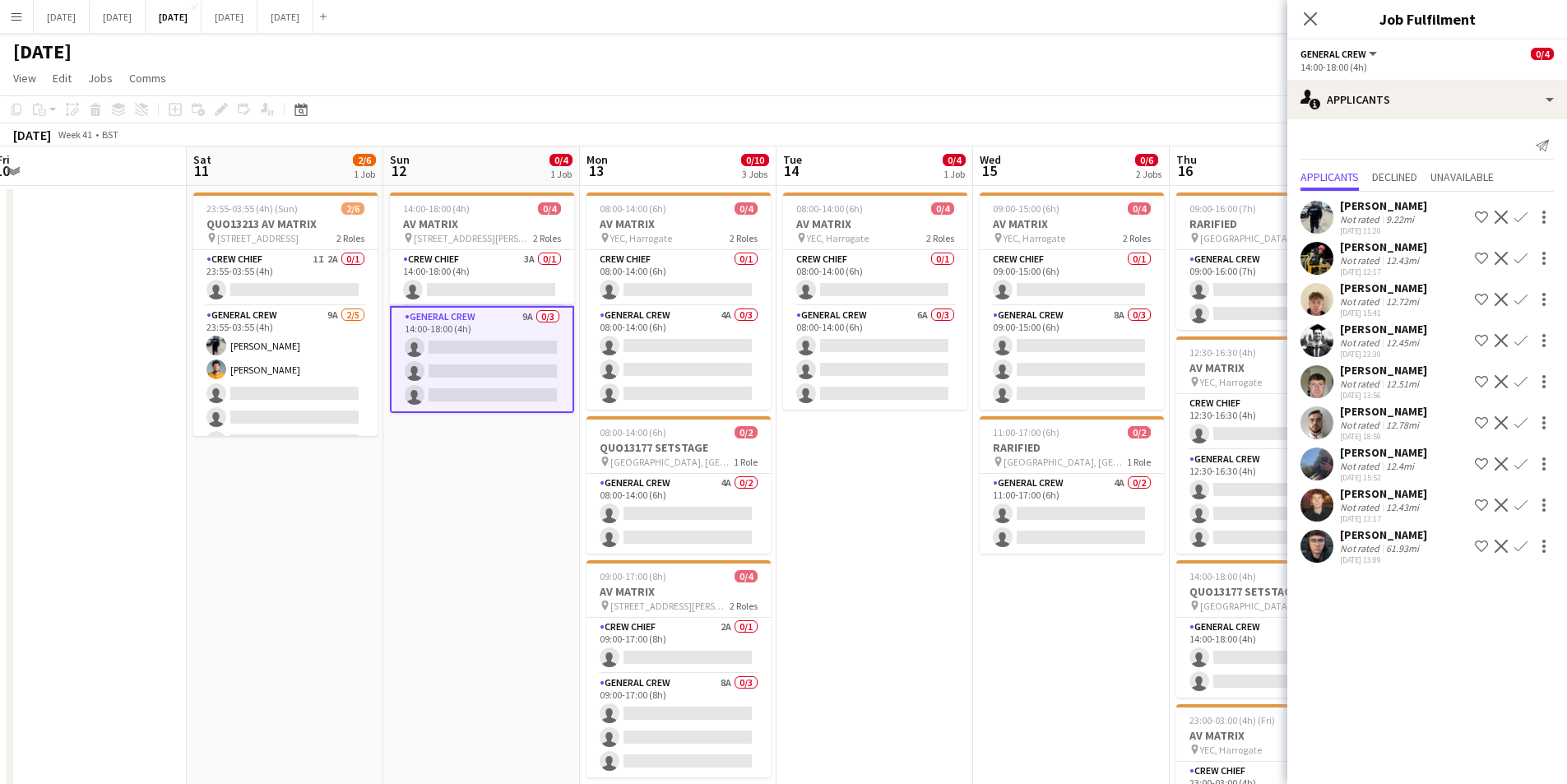
drag, startPoint x: 797, startPoint y: 501, endPoint x: 589, endPoint y: 502, distance: 208.0
click at [589, 502] on app-calendar-viewport "Tue 7 0/1 1 Job Wed 8 3/4 1 Job Thu 9 6/6 2 Jobs Fri 10 Sat 11 2/6 1 Job Sun 12…" at bounding box center [784, 625] width 1567 height 958
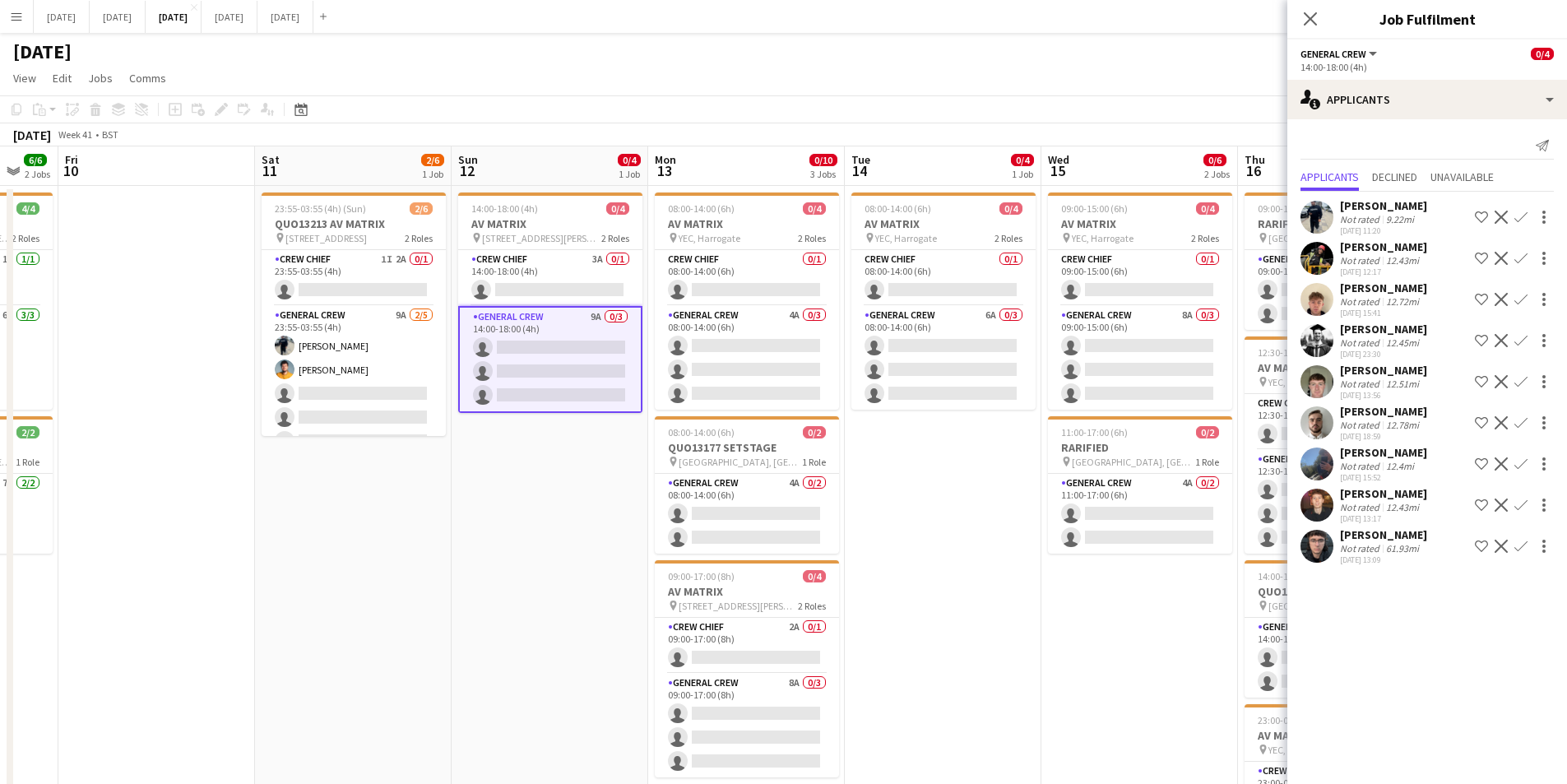
drag, startPoint x: 1017, startPoint y: 508, endPoint x: 934, endPoint y: 492, distance: 84.5
click at [935, 493] on app-calendar-viewport "Tue 7 0/1 1 Job Wed 8 3/4 1 Job Thu 9 6/6 2 Jobs Fri 10 Sat 11 2/6 1 Job Sun 12…" at bounding box center [784, 625] width 1567 height 958
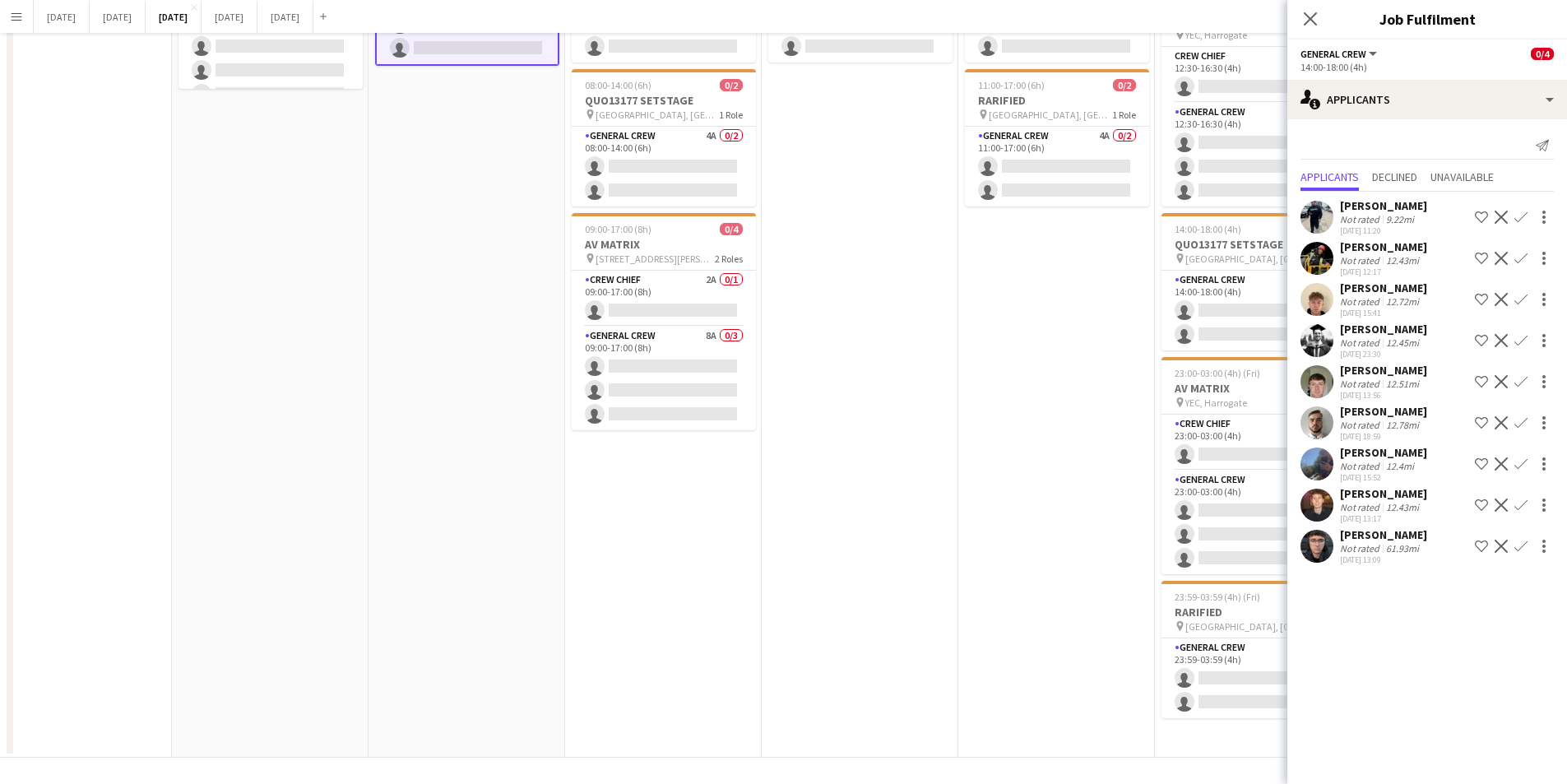
scroll to position [0, 0]
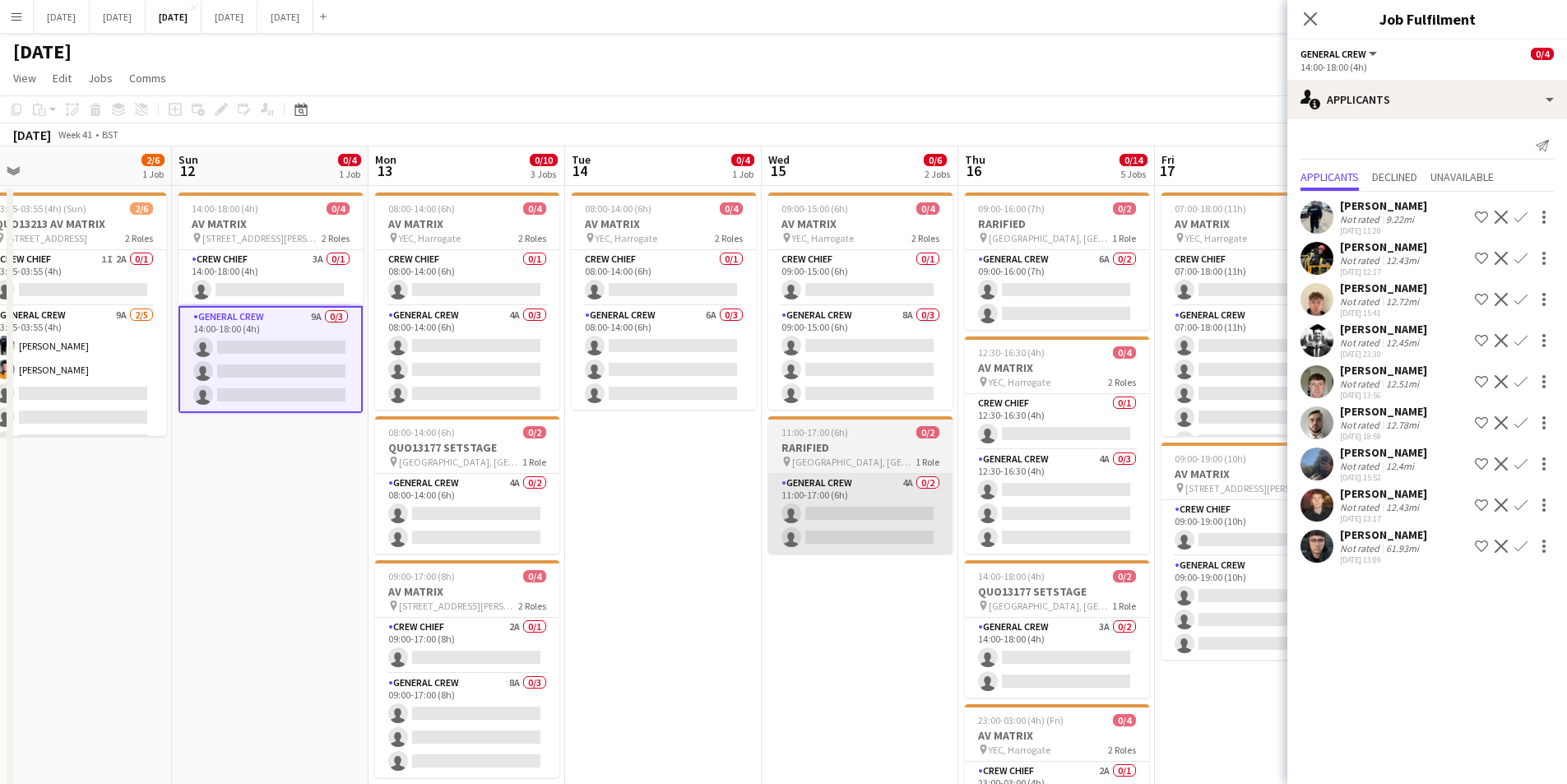
drag, startPoint x: 941, startPoint y: 536, endPoint x: 813, endPoint y: 541, distance: 128.1
click at [759, 507] on app-calendar-viewport "Wed 8 3/4 1 Job Thu 9 6/6 2 Jobs Fri 10 Sat 11 2/6 1 Job Sun 12 0/4 1 Job Mon 1…" at bounding box center [784, 625] width 1567 height 958
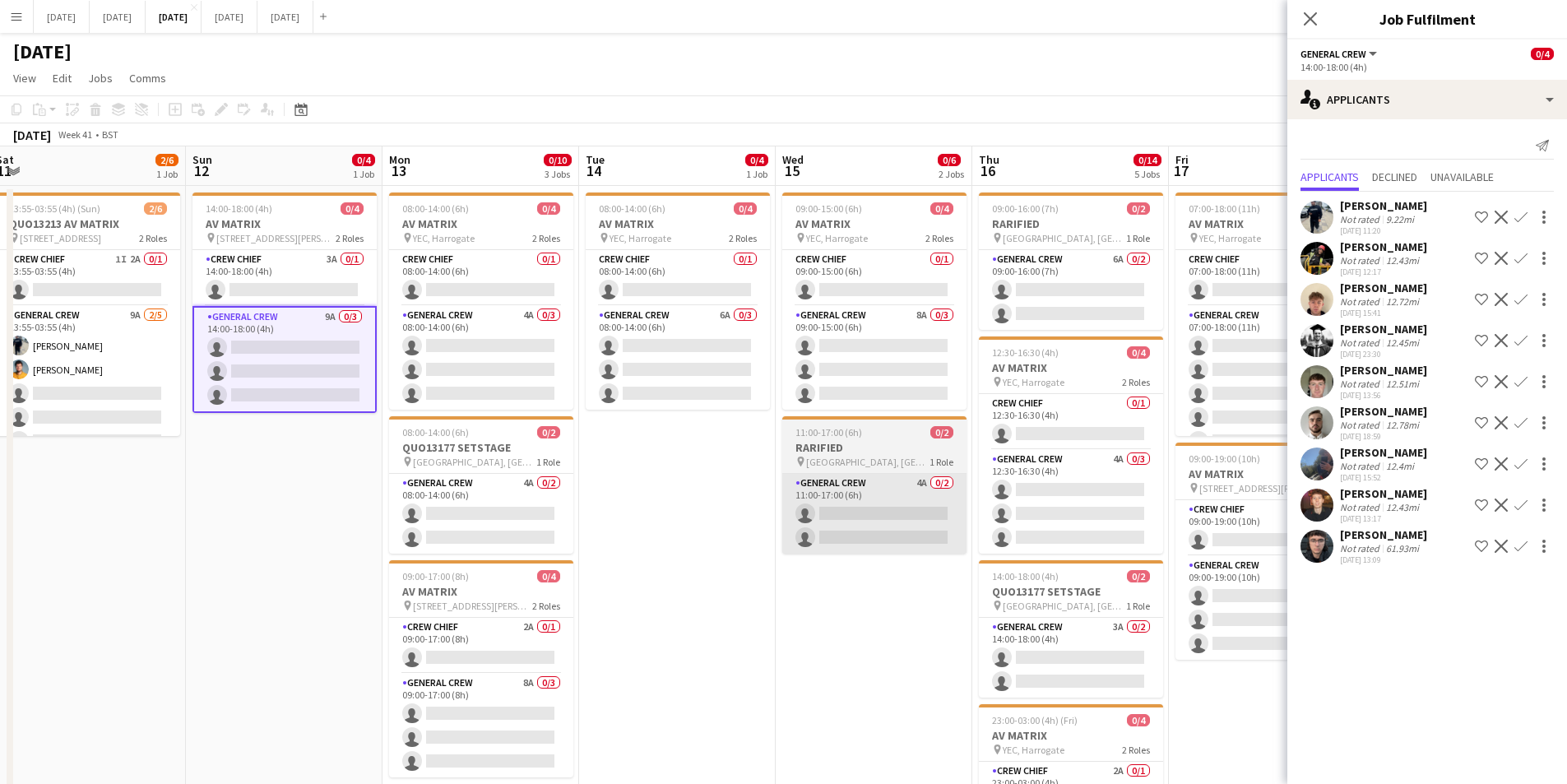
drag, startPoint x: 725, startPoint y: 519, endPoint x: 740, endPoint y: 504, distance: 21.2
click at [689, 510] on app-calendar-viewport "Wed 8 3/4 1 Job Thu 9 6/6 2 Jobs Fri 10 Sat 11 2/6 1 Job Sun 12 0/4 1 Job Mon 1…" at bounding box center [784, 625] width 1567 height 958
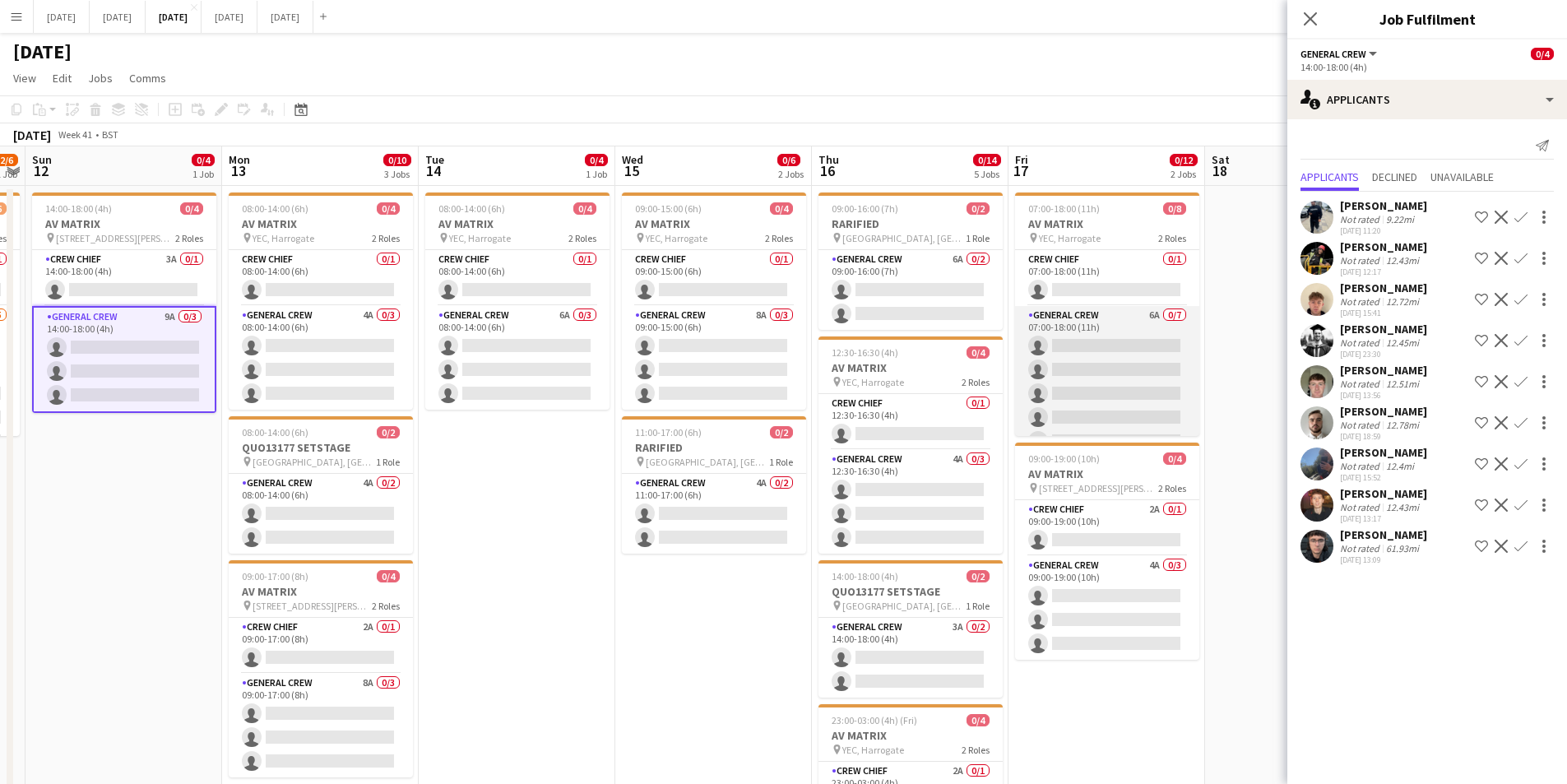
click at [1120, 375] on app-card-role "General Crew 6A 0/7 07:00-18:00 (11h) single-neutral-actions single-neutral-act…" at bounding box center [1107, 405] width 185 height 199
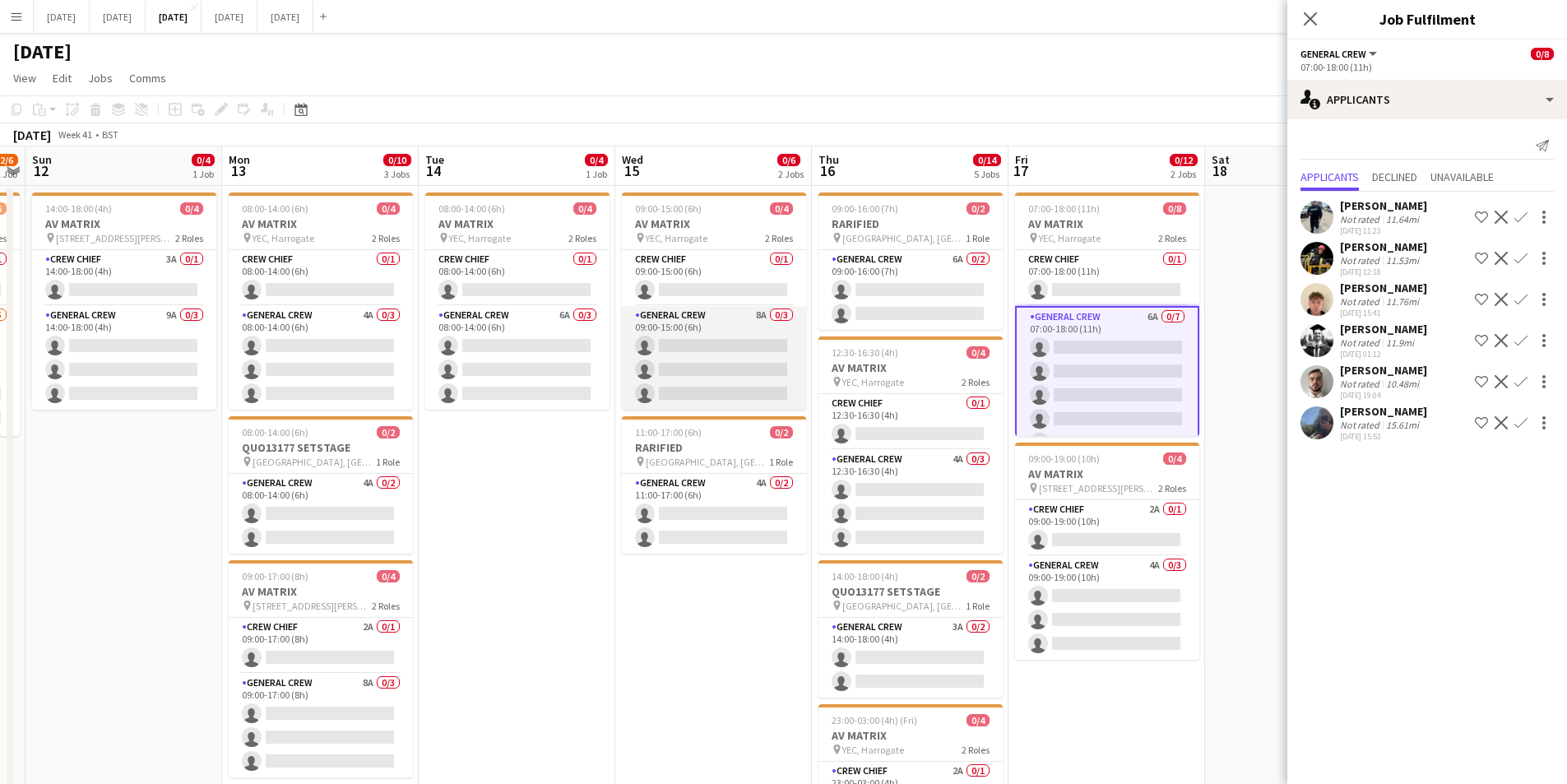
click at [725, 362] on app-card-role "General Crew 8A 0/3 09:00-15:00 (6h) single-neutral-actions single-neutral-acti…" at bounding box center [714, 357] width 185 height 104
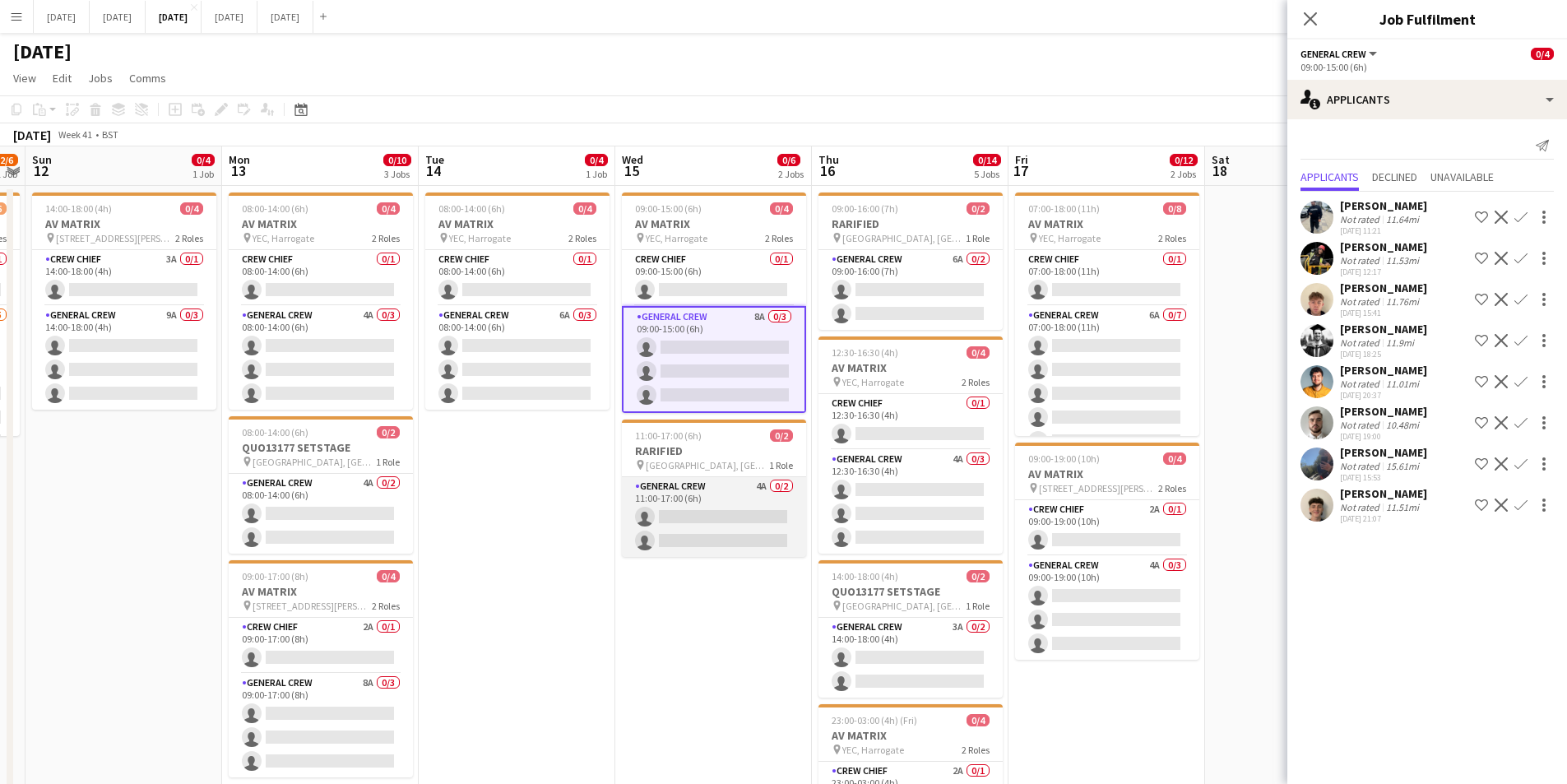
click at [733, 524] on app-card-role "General Crew 4A 0/2 11:00-17:00 (6h) single-neutral-actions single-neutral-acti…" at bounding box center [714, 517] width 185 height 80
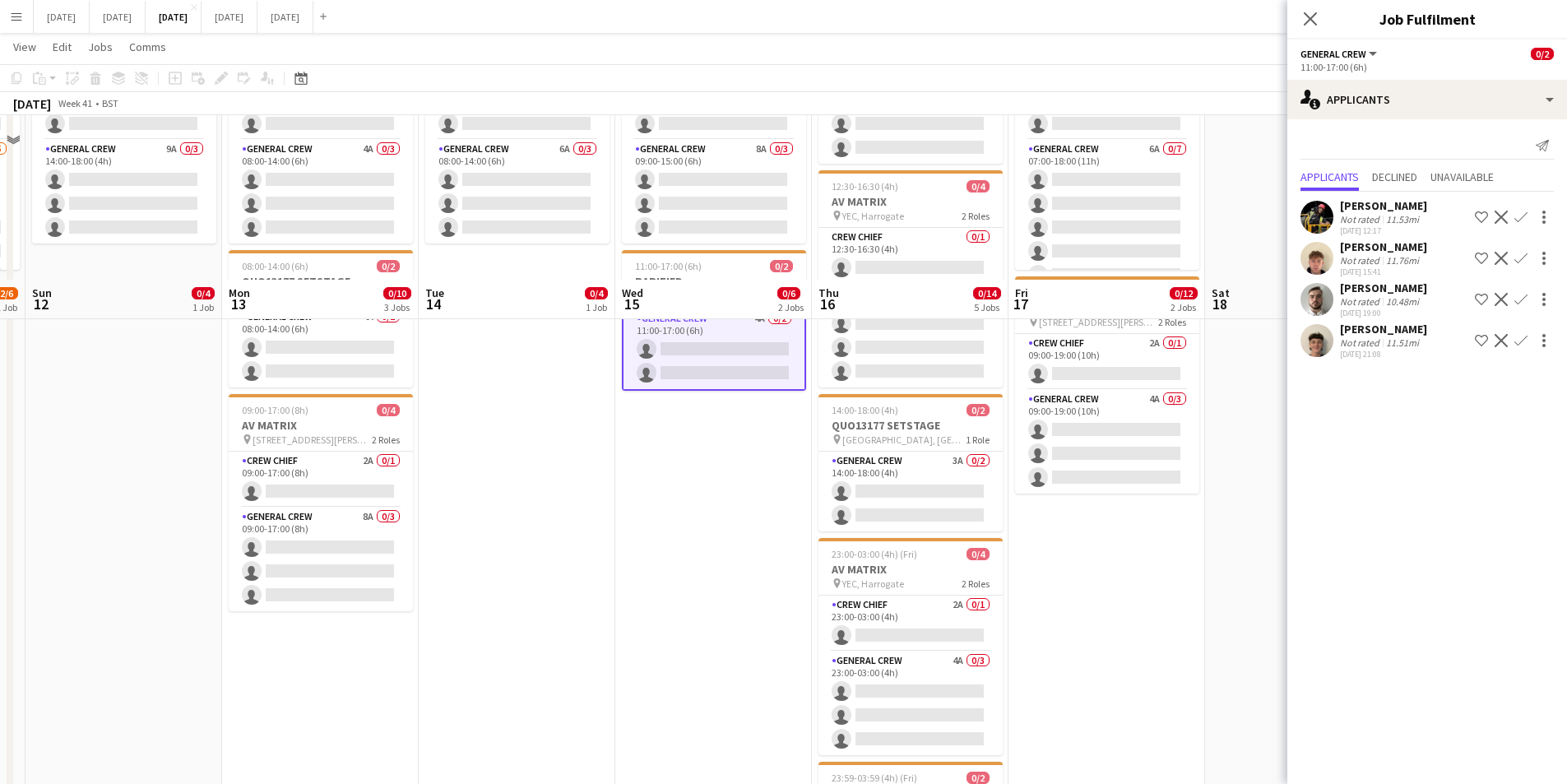
scroll to position [347, 0]
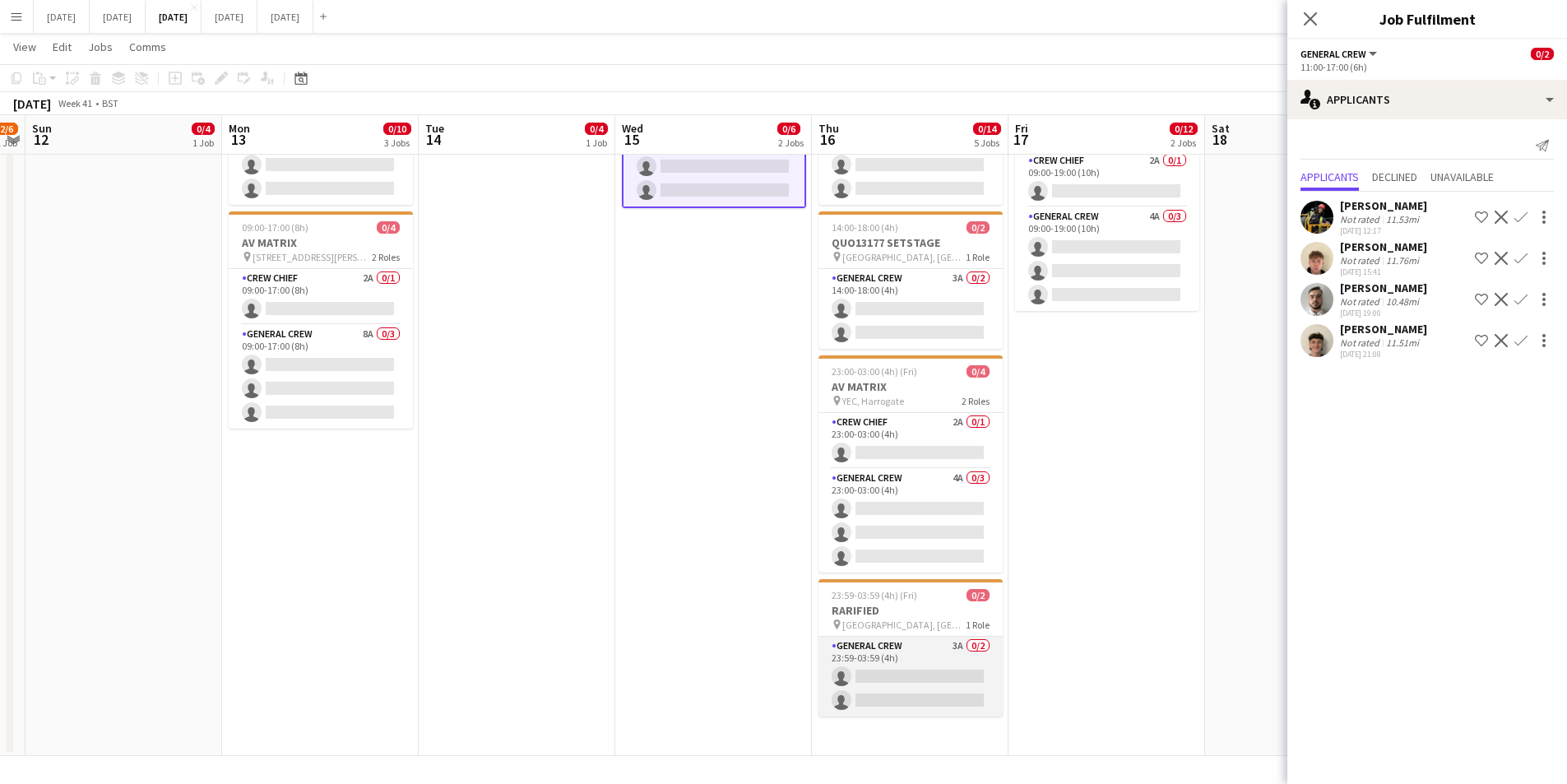
click at [900, 684] on app-card-role "General Crew 3A 0/2 23:59-03:59 (4h) single-neutral-actions single-neutral-acti…" at bounding box center [911, 677] width 185 height 80
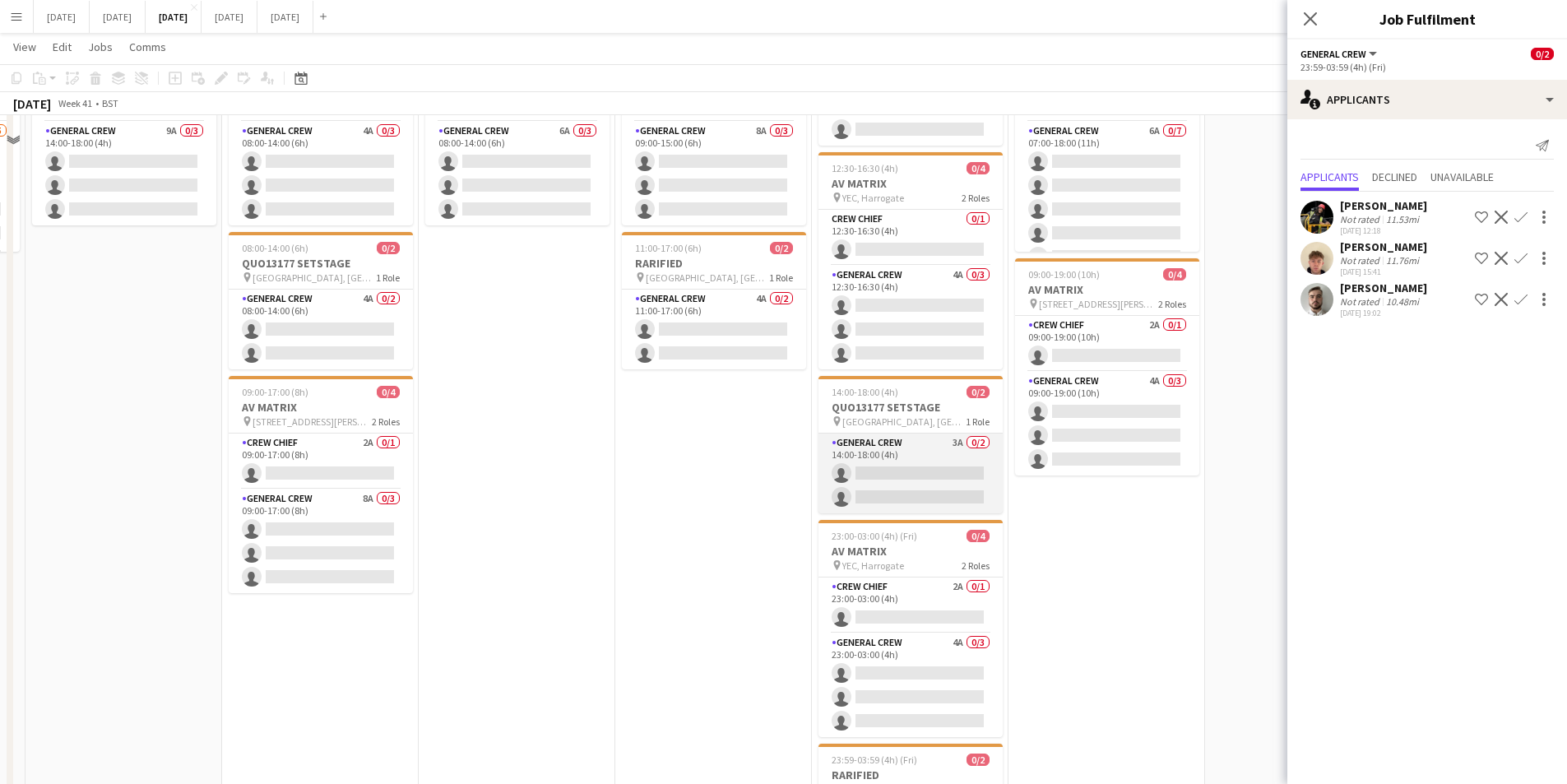
scroll to position [18, 0]
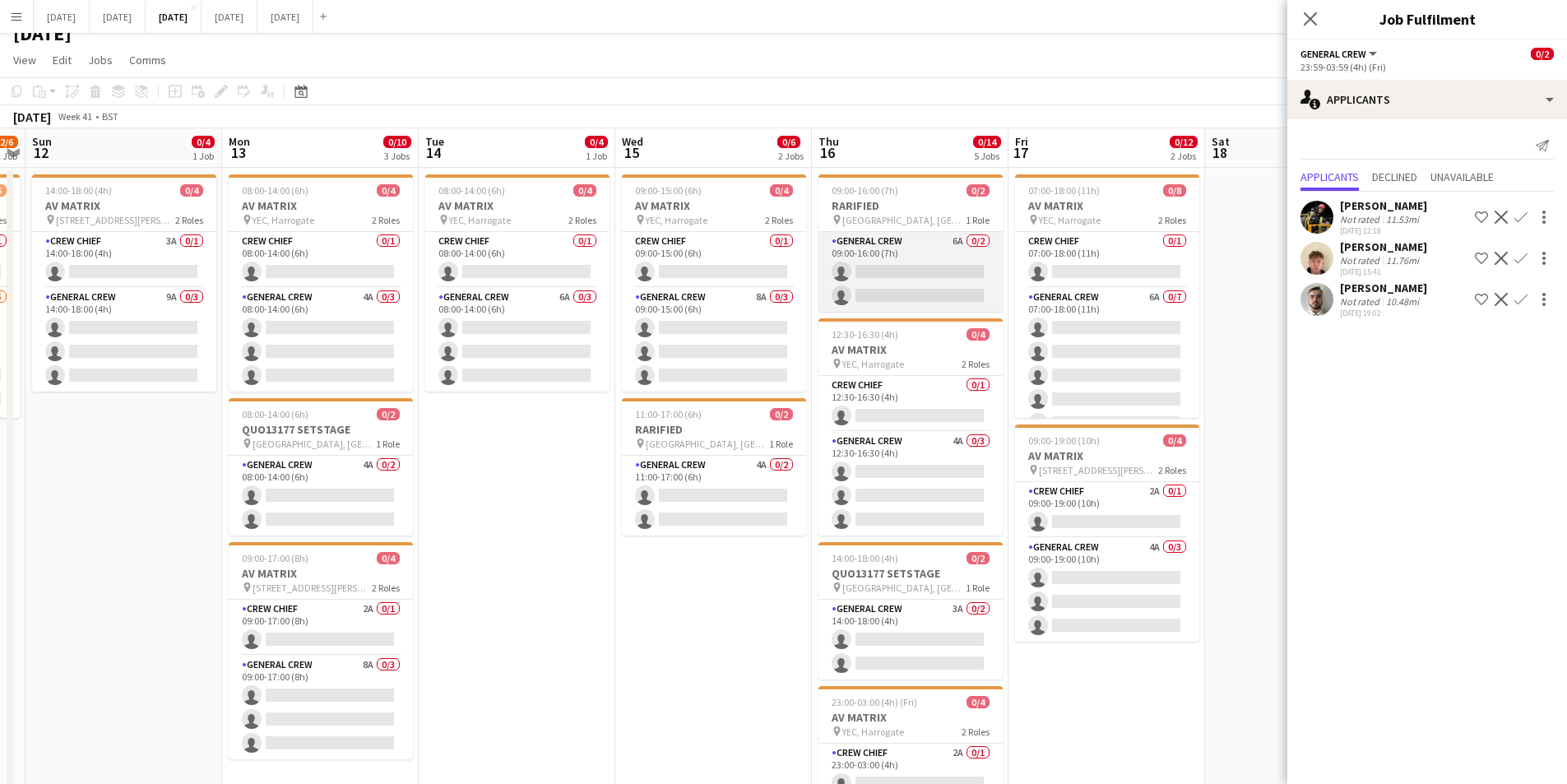
click at [908, 266] on app-card-role "General Crew 6A 0/2 09:00-16:00 (7h) single-neutral-actions single-neutral-acti…" at bounding box center [911, 272] width 185 height 80
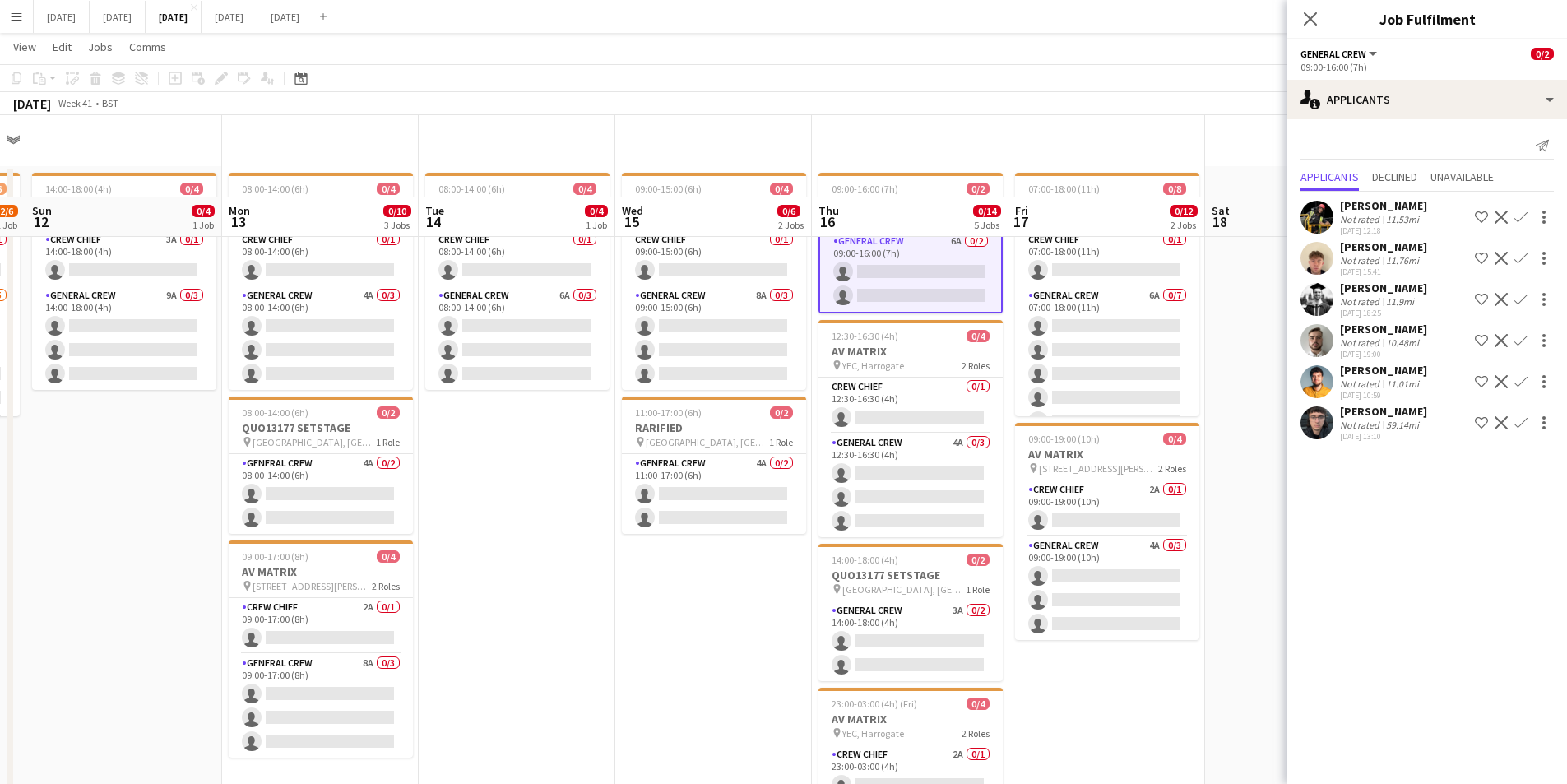
scroll to position [100, 0]
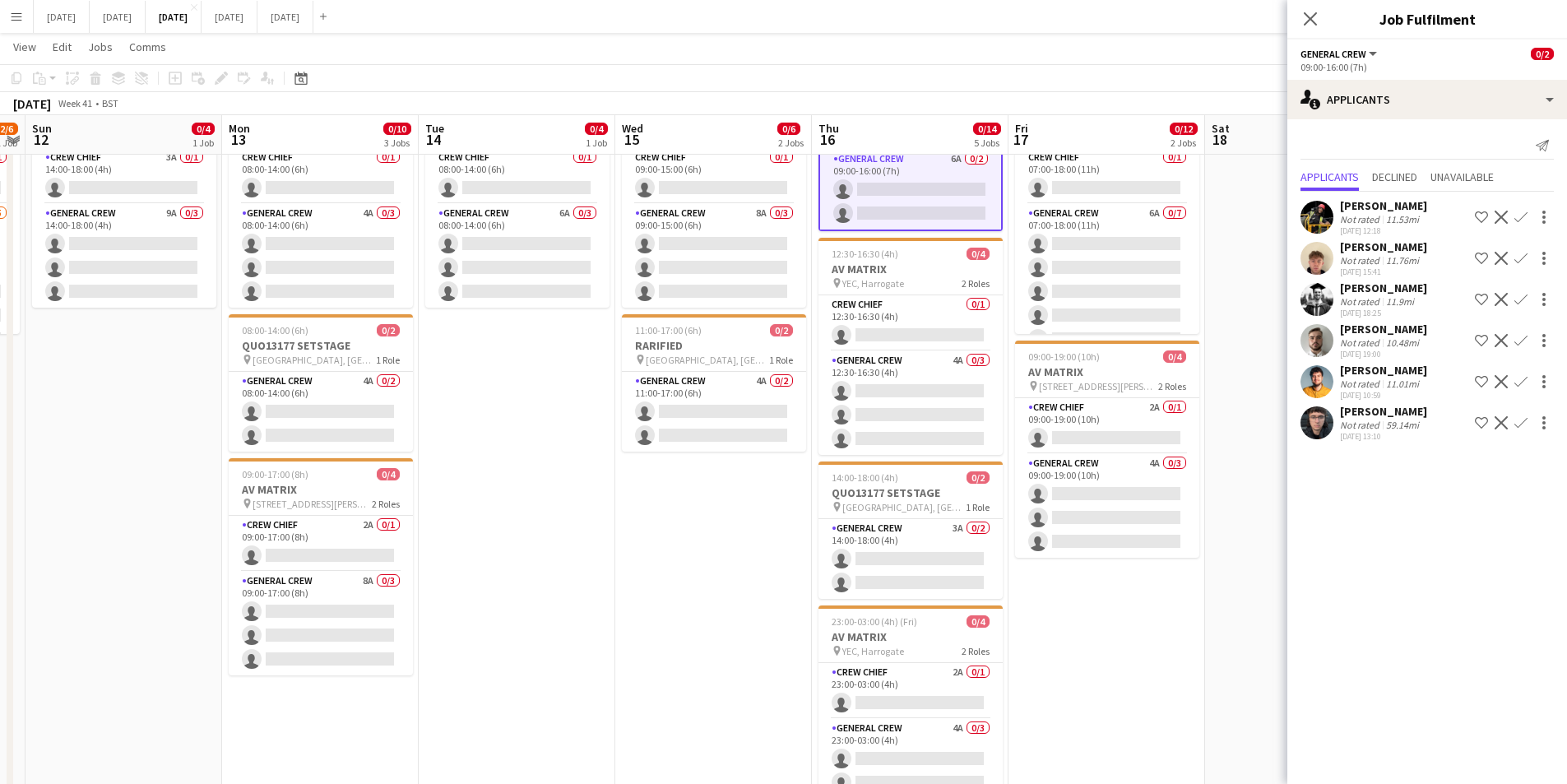
drag, startPoint x: 1309, startPoint y: 17, endPoint x: 1268, endPoint y: 96, distance: 89.0
click at [1309, 17] on icon at bounding box center [1310, 19] width 13 height 13
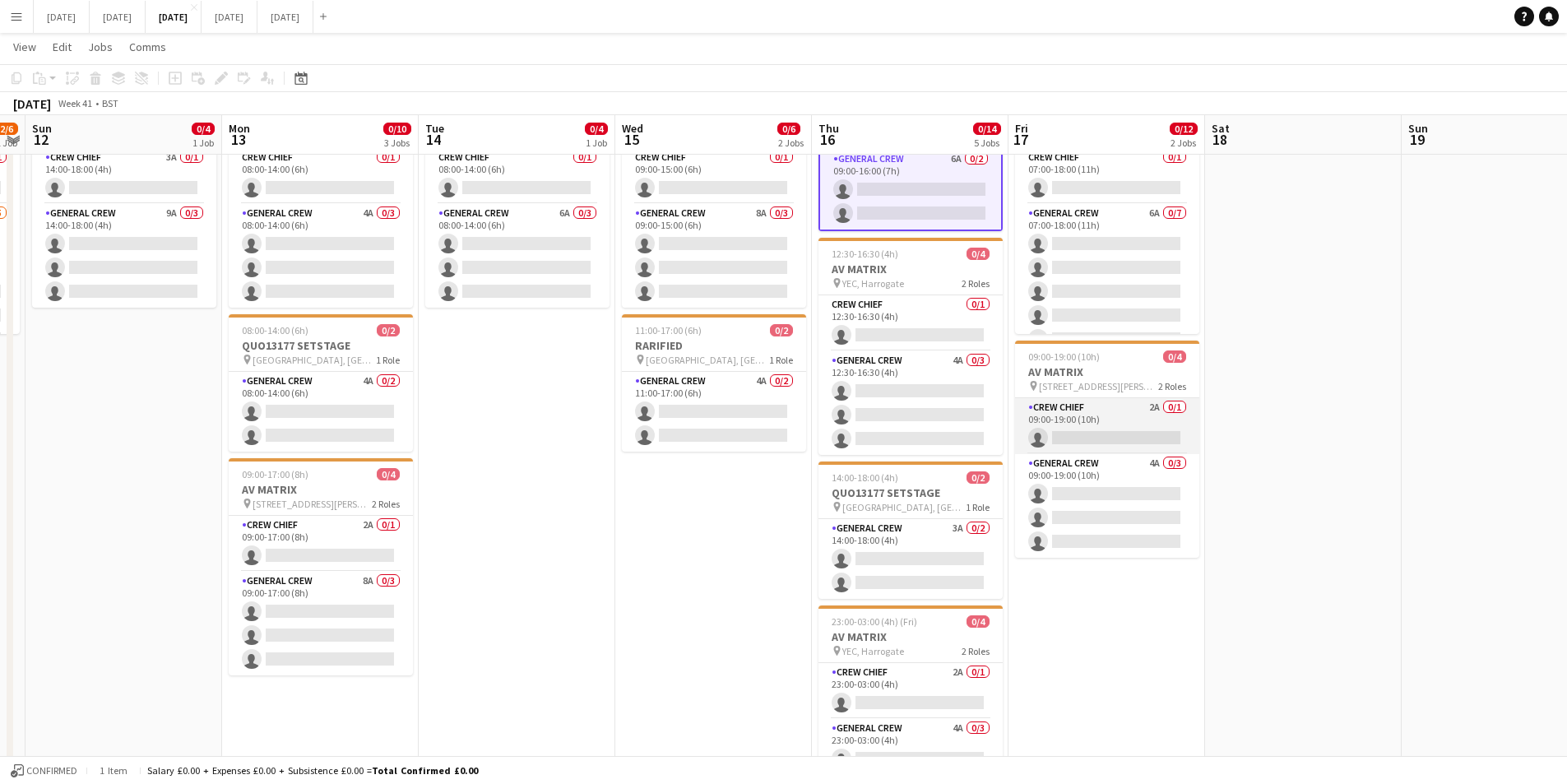
scroll to position [0, 0]
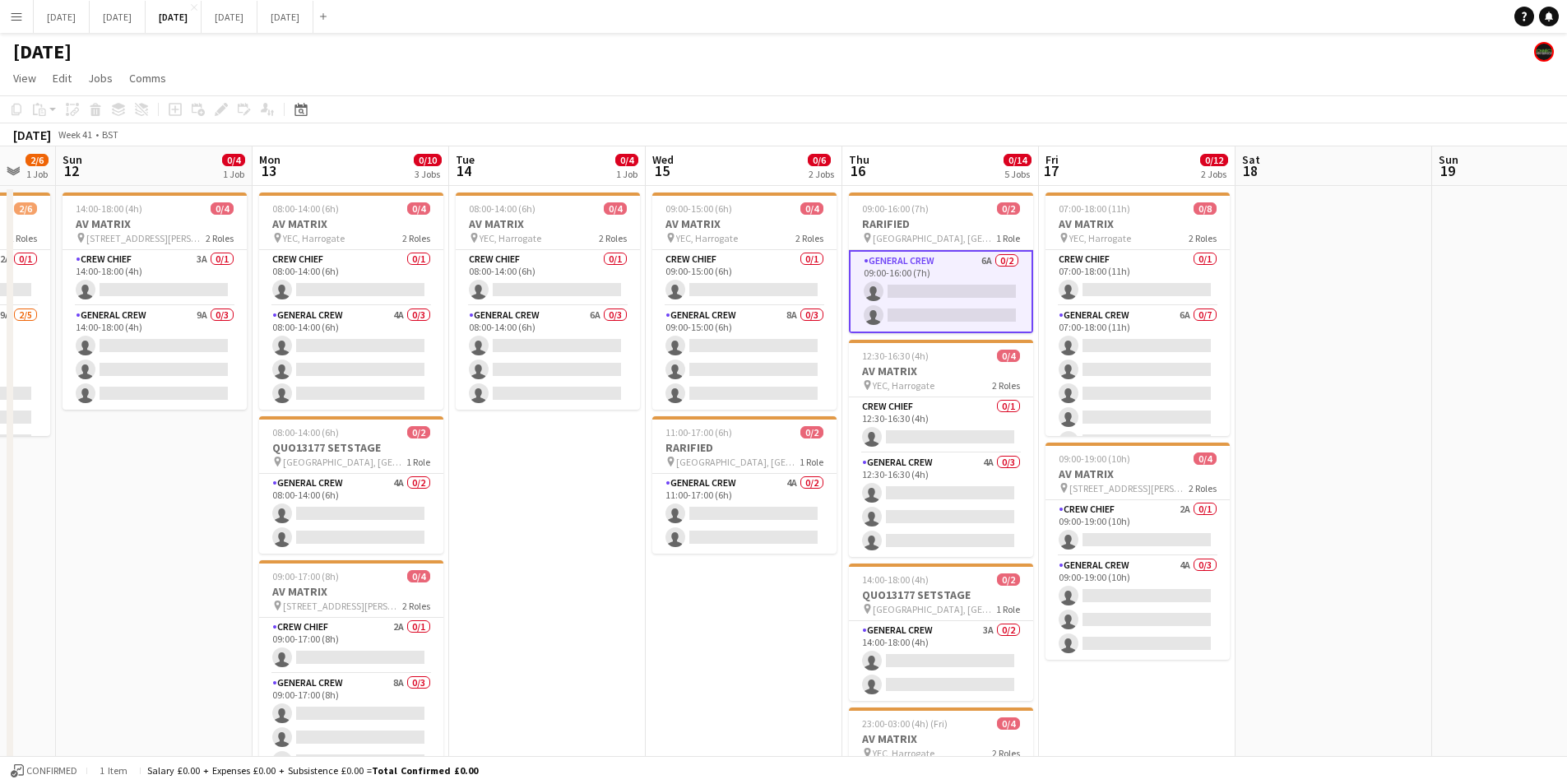
drag, startPoint x: 1286, startPoint y: 457, endPoint x: 1031, endPoint y: 408, distance: 259.7
click at [1394, 439] on app-calendar-viewport "Fri 10 Sat 11 2/6 1 Job Sun 12 0/4 1 Job Mon 13 0/10 3 Jobs Tue 14 0/4 1 Job We…" at bounding box center [784, 625] width 1567 height 958
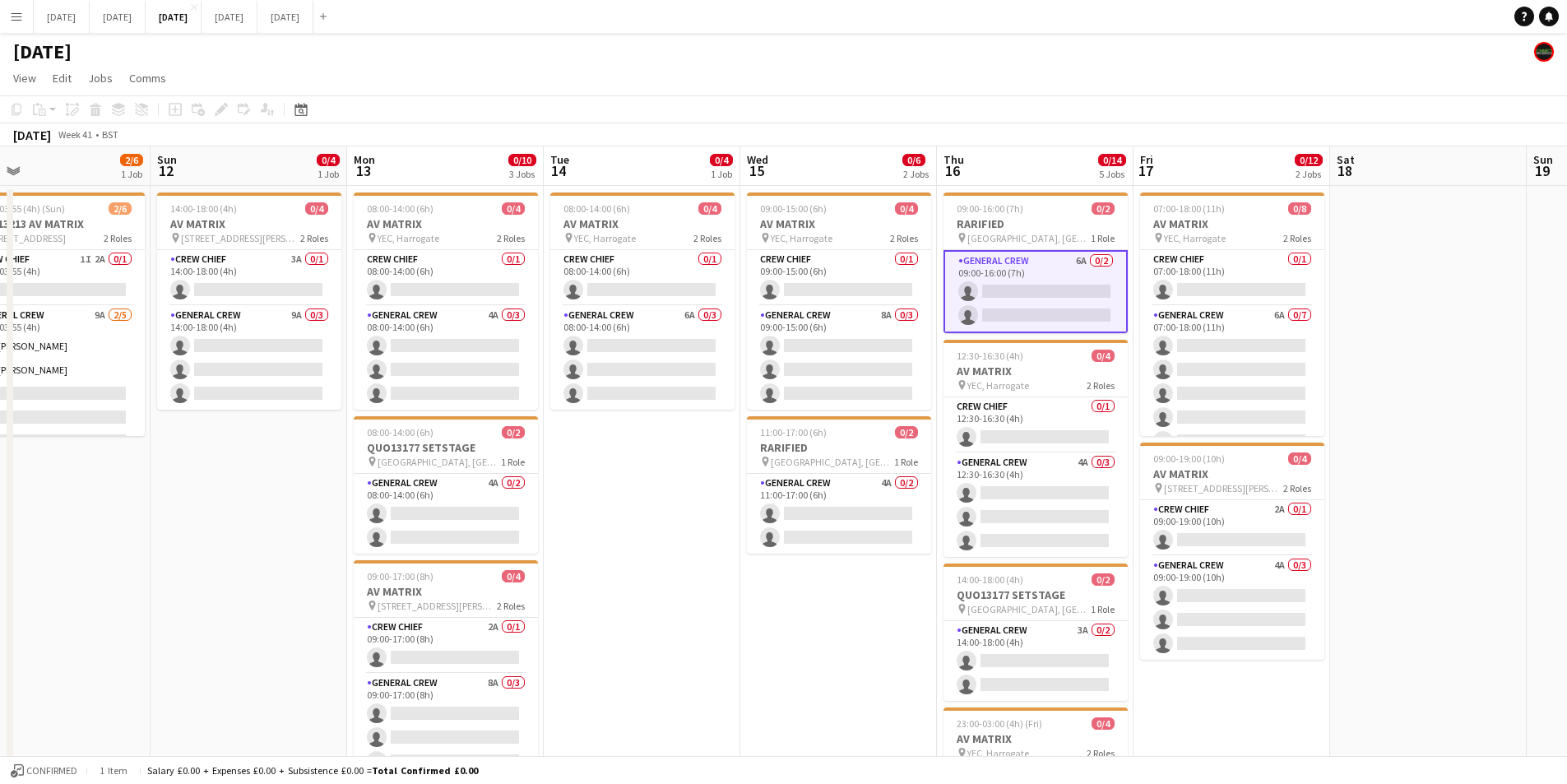
drag, startPoint x: 969, startPoint y: 517, endPoint x: 1064, endPoint y: 505, distance: 95.8
click at [1077, 514] on app-calendar-viewport "Thu 9 6/6 2 Jobs Fri 10 Sat 11 2/6 1 Job Sun 12 0/4 1 Job Mon 13 0/10 3 Jobs Tu…" at bounding box center [784, 625] width 1567 height 958
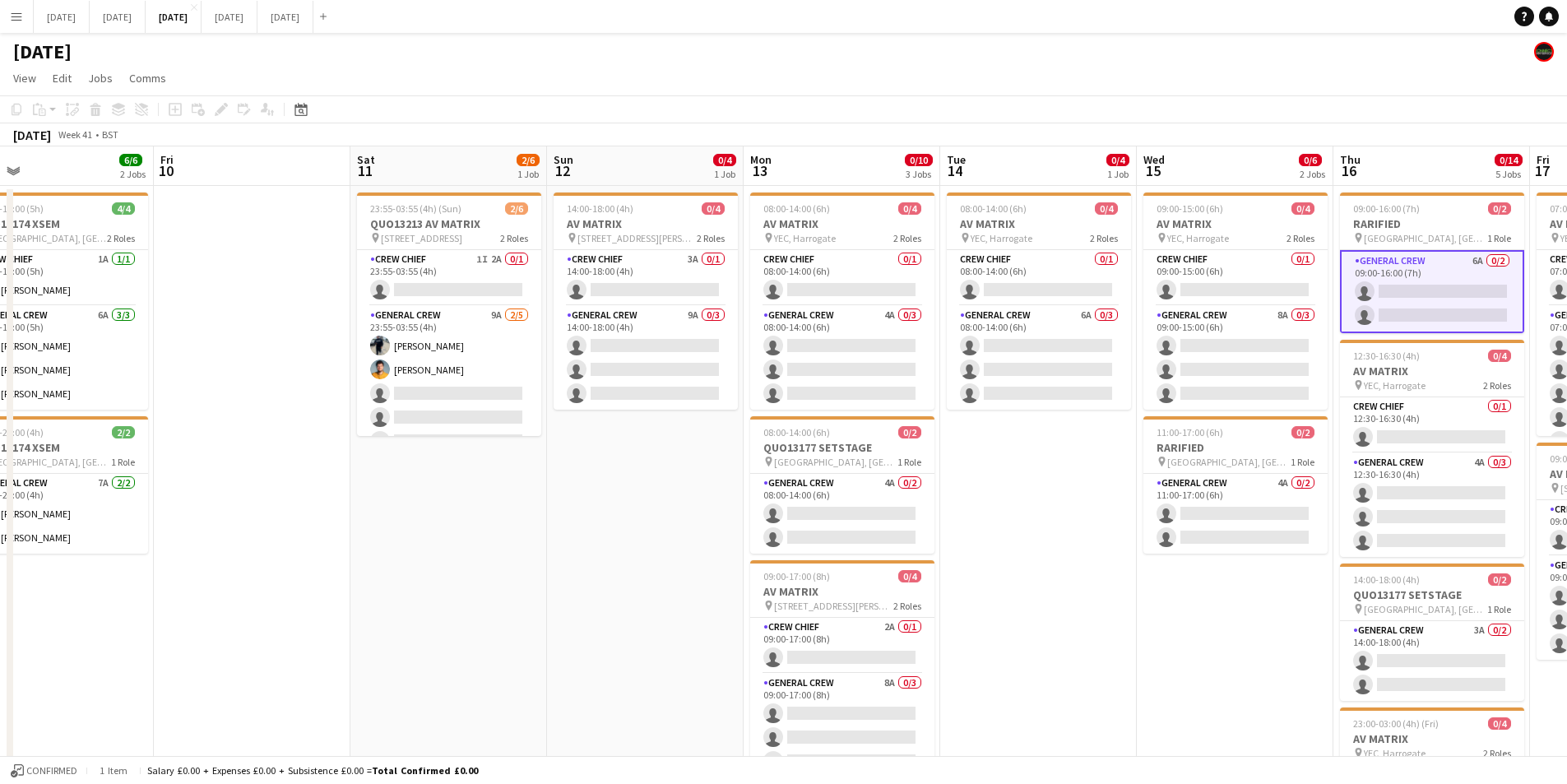
drag, startPoint x: 531, startPoint y: 528, endPoint x: 876, endPoint y: 518, distance: 345.1
click at [876, 518] on app-calendar-viewport "Tue 7 0/1 1 Job Wed 8 3/4 1 Job Thu 9 6/6 2 Jobs Fri 10 Sat 11 2/6 1 Job Sun 12…" at bounding box center [784, 625] width 1567 height 958
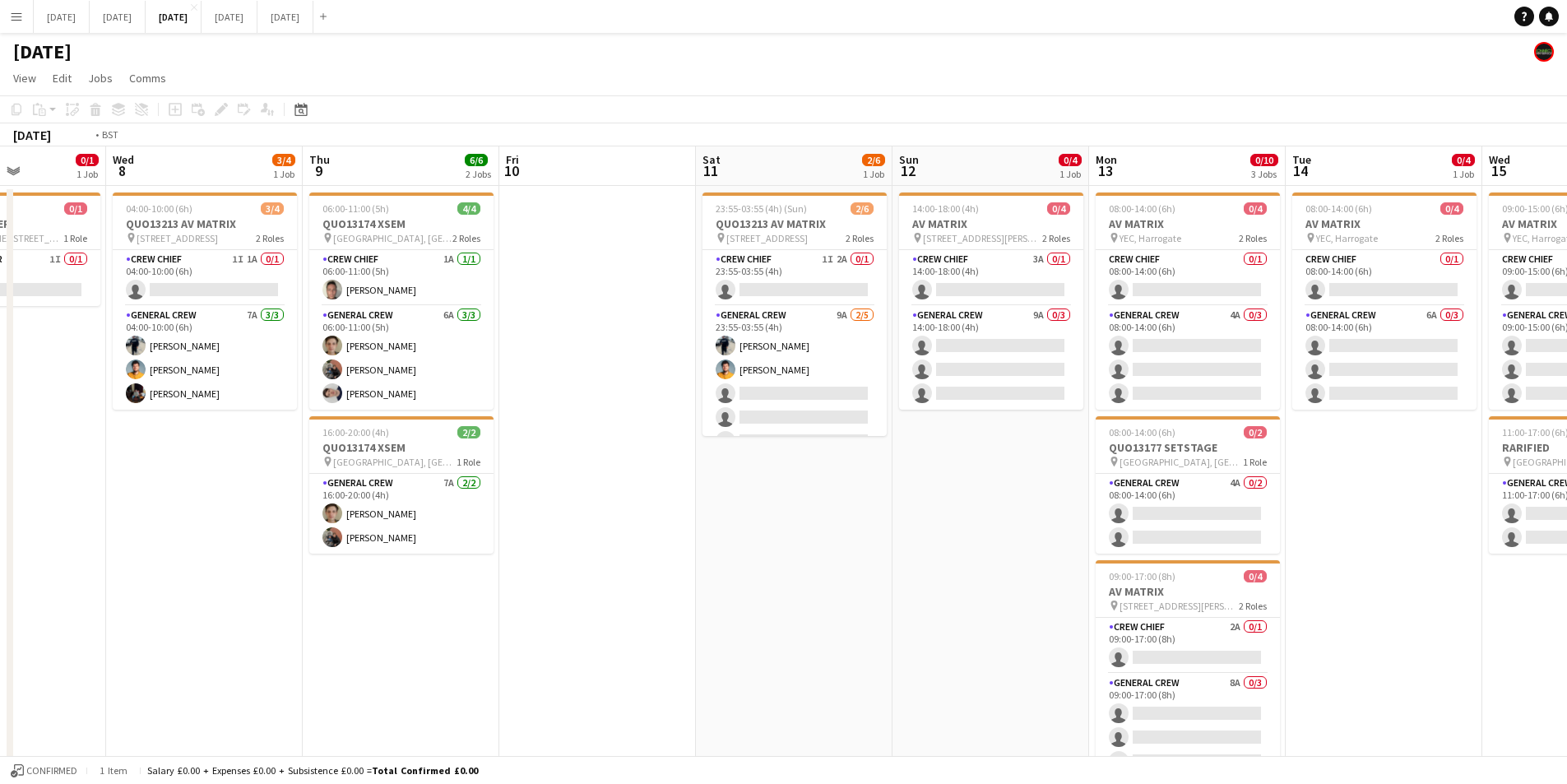
drag, startPoint x: 622, startPoint y: 591, endPoint x: 882, endPoint y: 561, distance: 261.7
click at [860, 577] on app-calendar-viewport "Sun 5 Mon 6 Tue 7 0/1 1 Job Wed 8 3/4 1 Job Thu 9 6/6 2 Jobs Fri 10 Sat 11 2/6 …" at bounding box center [784, 625] width 1567 height 958
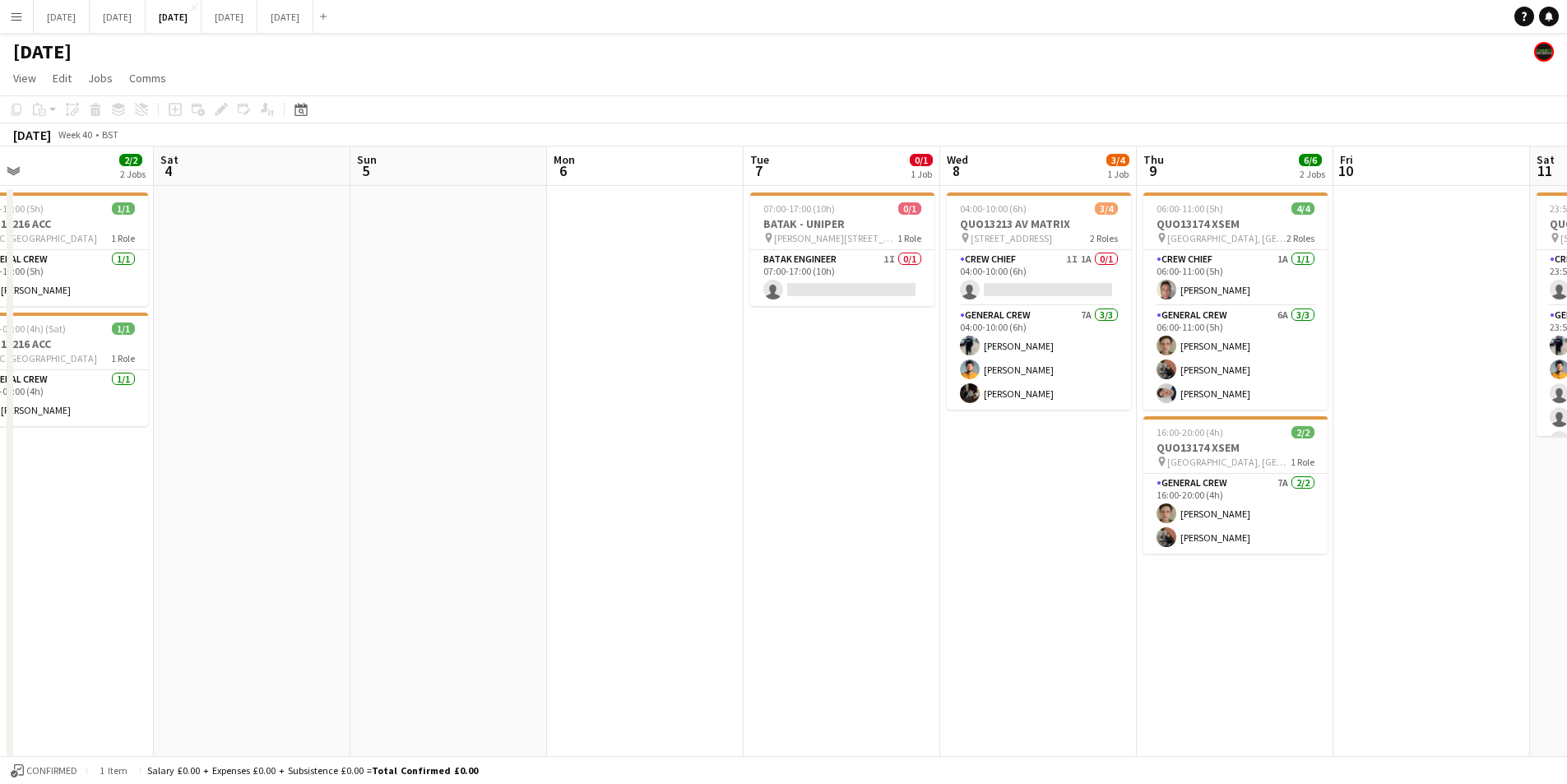
drag, startPoint x: 470, startPoint y: 548, endPoint x: 755, endPoint y: 553, distance: 285.0
click at [750, 558] on app-calendar-viewport "Wed 1 Thu 2 9/12 3 Jobs Fri 3 2/2 2 Jobs Sat 4 Sun 5 Mon 6 Tue 7 0/1 1 Job Wed …" at bounding box center [784, 625] width 1567 height 958
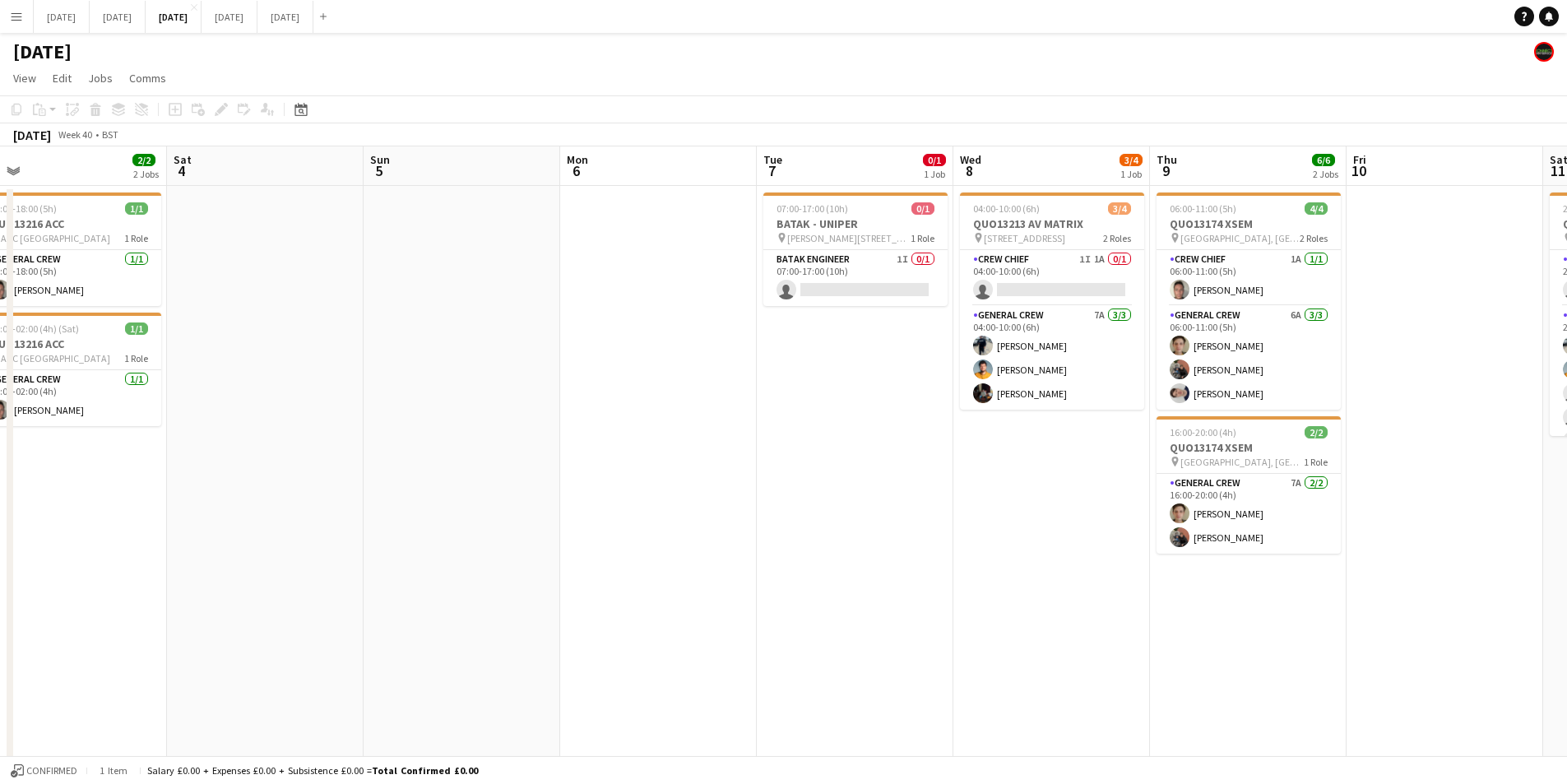
drag, startPoint x: 447, startPoint y: 521, endPoint x: 913, endPoint y: 541, distance: 466.4
click at [912, 548] on app-calendar-viewport "Wed 1 Thu 2 9/12 3 Jobs Fri 3 2/2 2 Jobs Sat 4 Sun 5 Mon 6 Tue 7 0/1 1 Job Wed …" at bounding box center [784, 625] width 1567 height 958
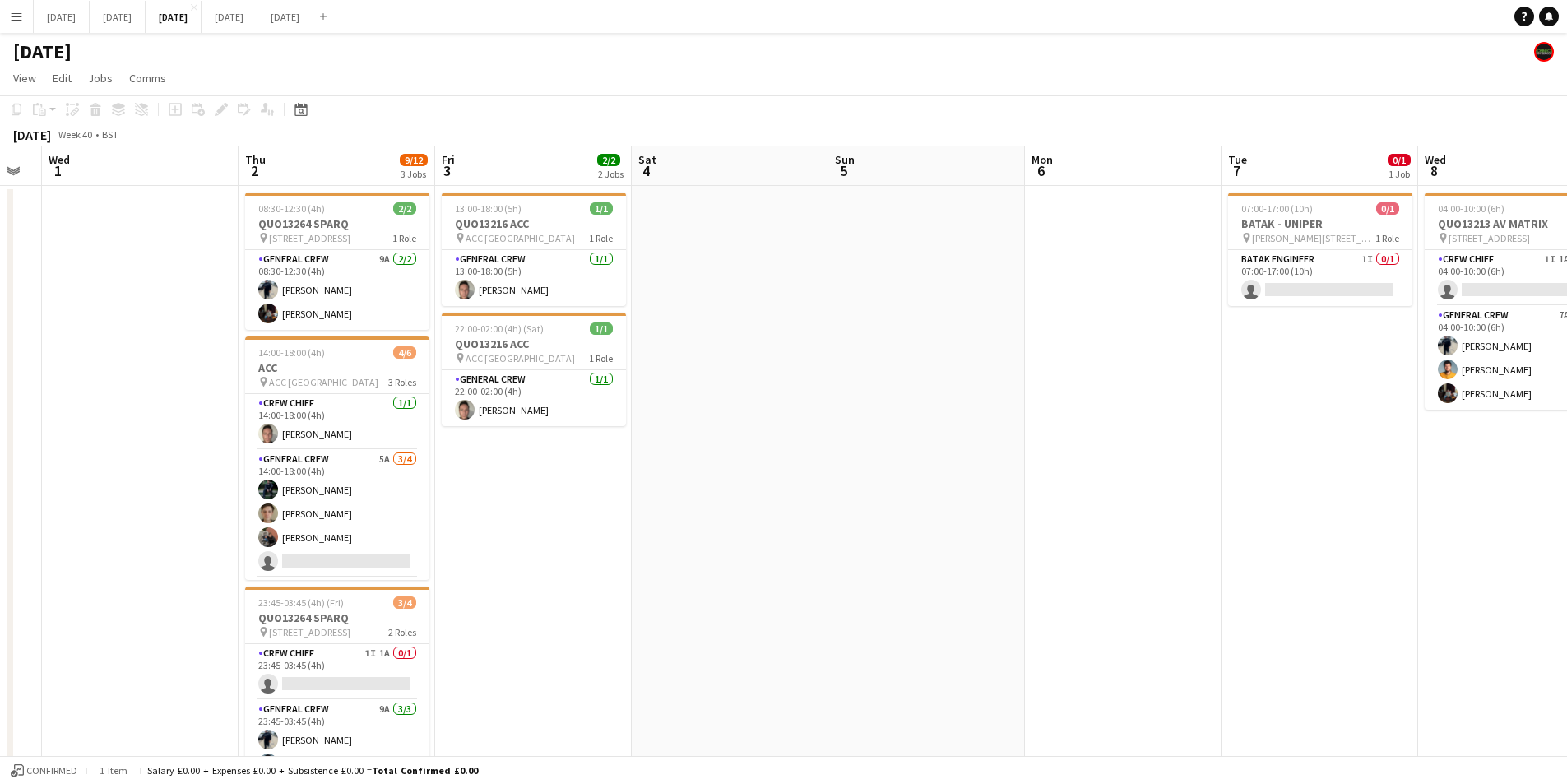
scroll to position [0, 464]
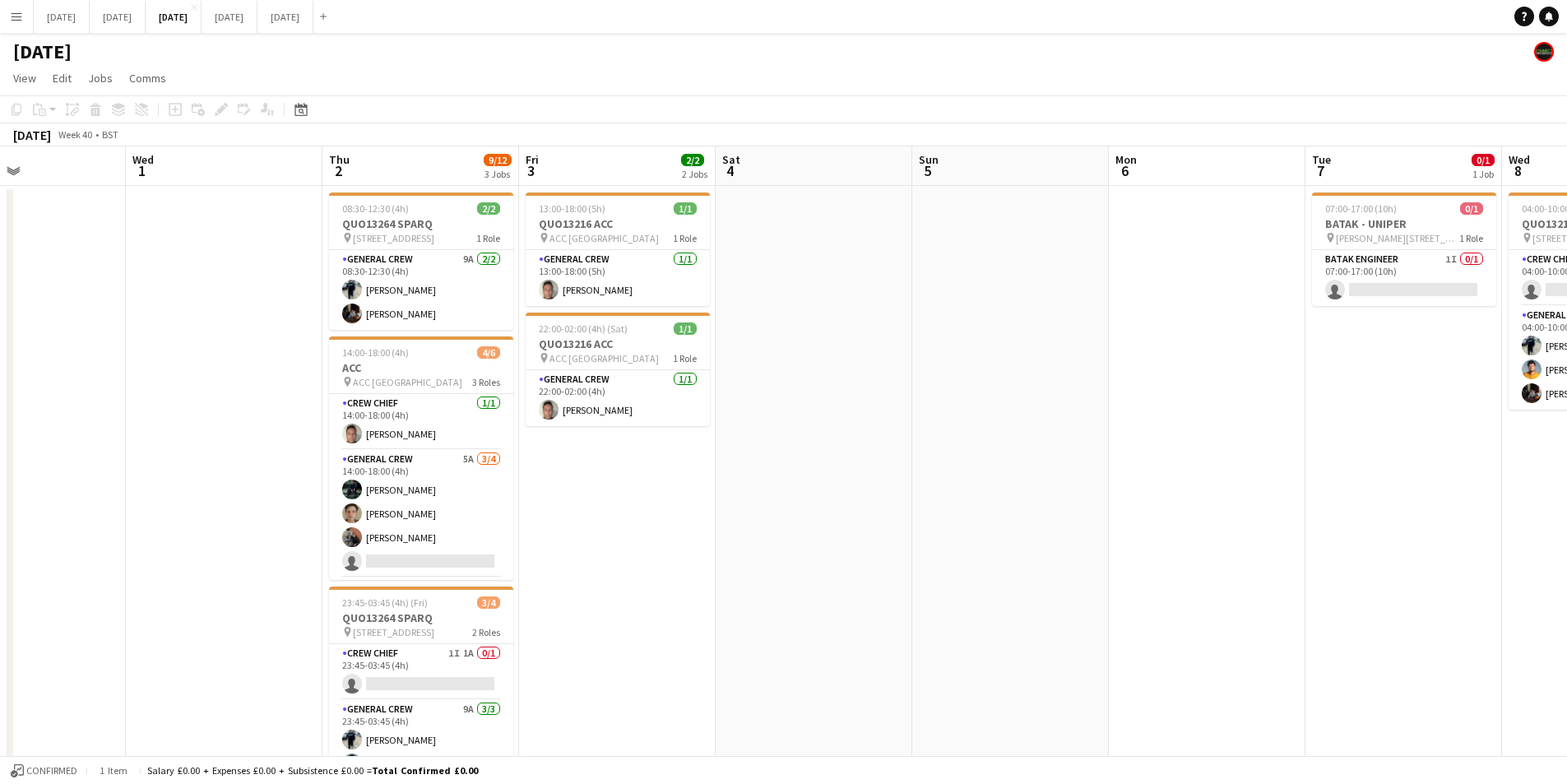
drag, startPoint x: 664, startPoint y: 548, endPoint x: 706, endPoint y: 554, distance: 42.4
click at [706, 554] on app-calendar-viewport "Sun 28 Mon 29 Tue 30 Wed 1 Thu 2 9/12 3 Jobs Fri 3 2/2 2 Jobs Sat 4 Sun 5 Mon 6…" at bounding box center [784, 625] width 1567 height 958
click at [146, 19] on button "[DATE] Close" at bounding box center [117, 16] width 56 height 32
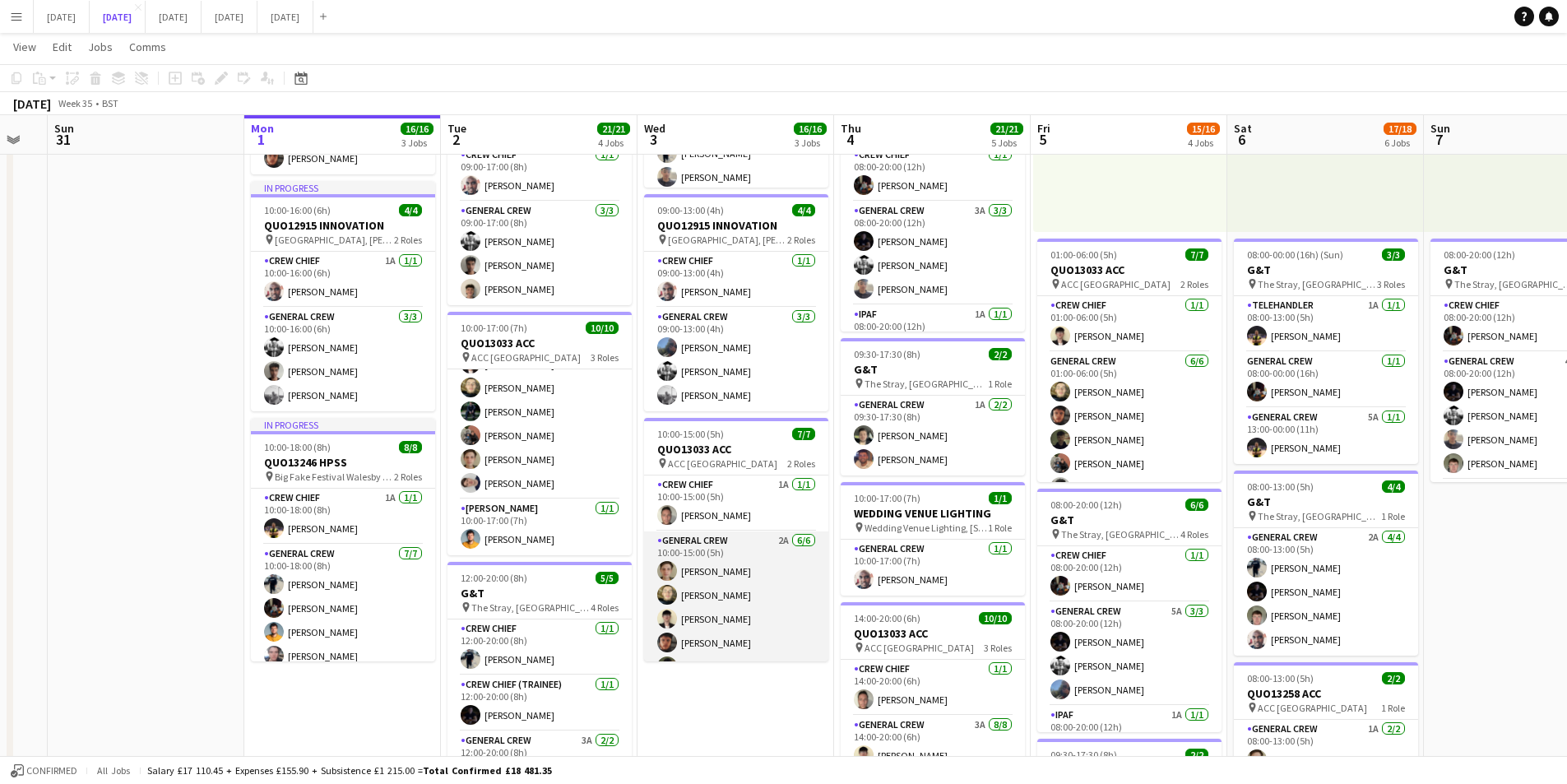
scroll to position [45, 0]
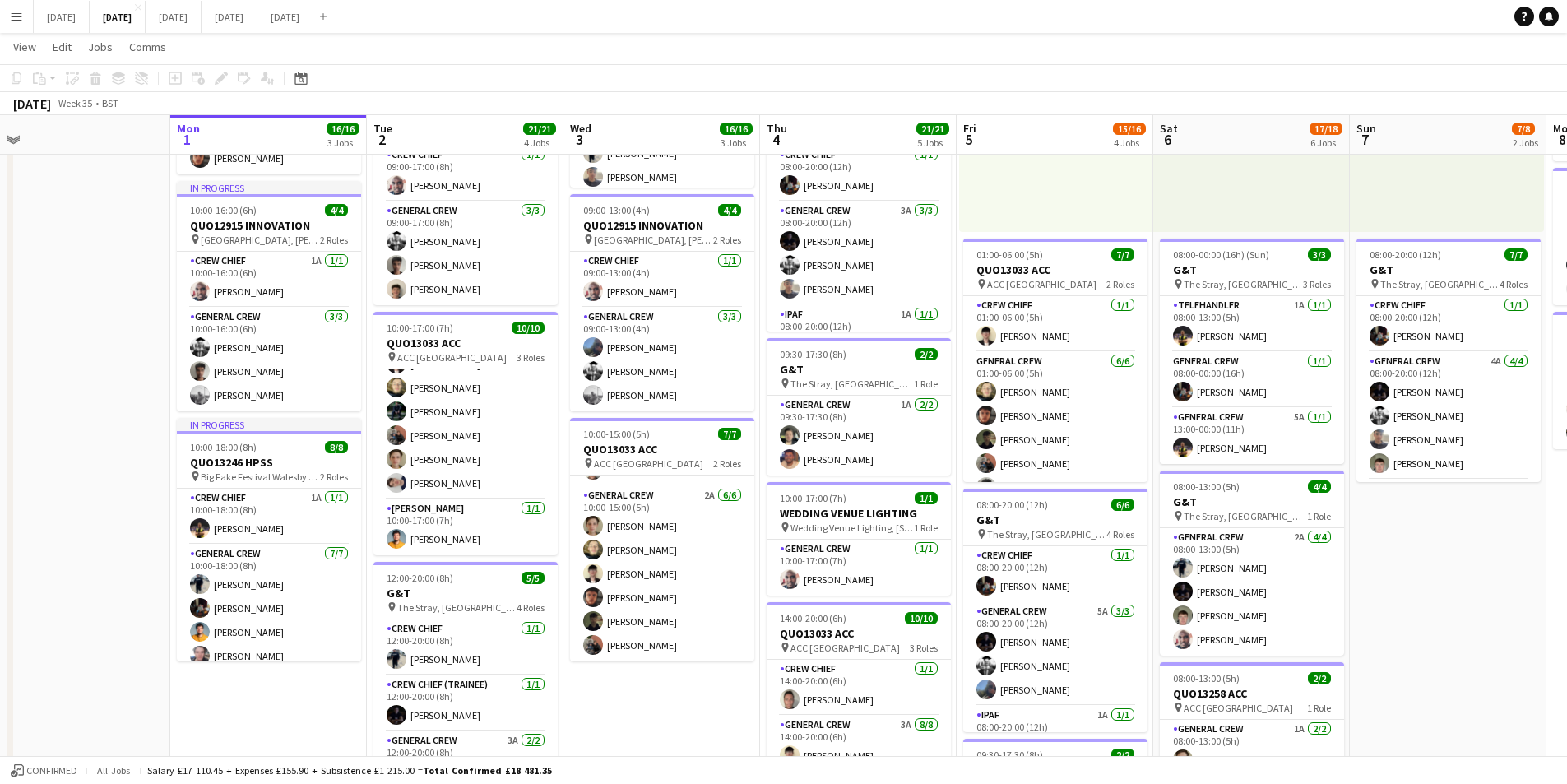
drag, startPoint x: 723, startPoint y: 693, endPoint x: 693, endPoint y: 676, distance: 34.5
click at [686, 688] on app-calendar-viewport "Fri 29 Sat 30 Sun 31 Mon 1 16/16 3 Jobs Tue 2 21/21 4 Jobs Wed 3 16/16 3 Jobs T…" at bounding box center [784, 535] width 1567 height 1436
drag, startPoint x: 257, startPoint y: 214, endPoint x: 76, endPoint y: 56, distance: 240.3
click at [257, 214] on div "10:00-16:00 (6h) 4/4" at bounding box center [268, 210] width 185 height 13
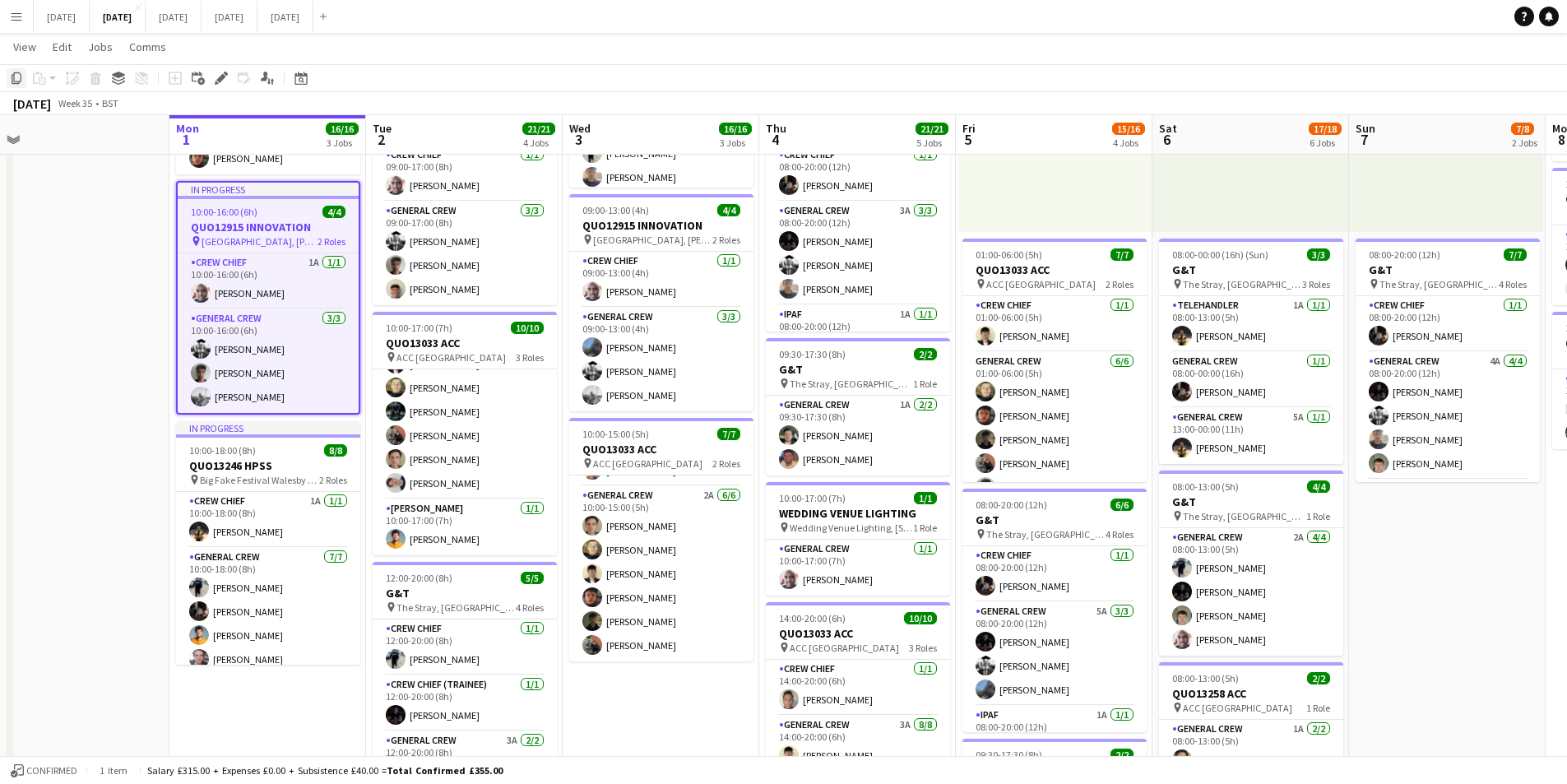
click at [15, 75] on icon "Copy" at bounding box center [16, 78] width 13 height 13
click at [647, 709] on app-date-cell "08:00-20:00 (12h) 5/5 G&T pin The Stray, W Park, [GEOGRAPHIC_DATA], [GEOGRAPHIC…" at bounding box center [661, 595] width 197 height 1316
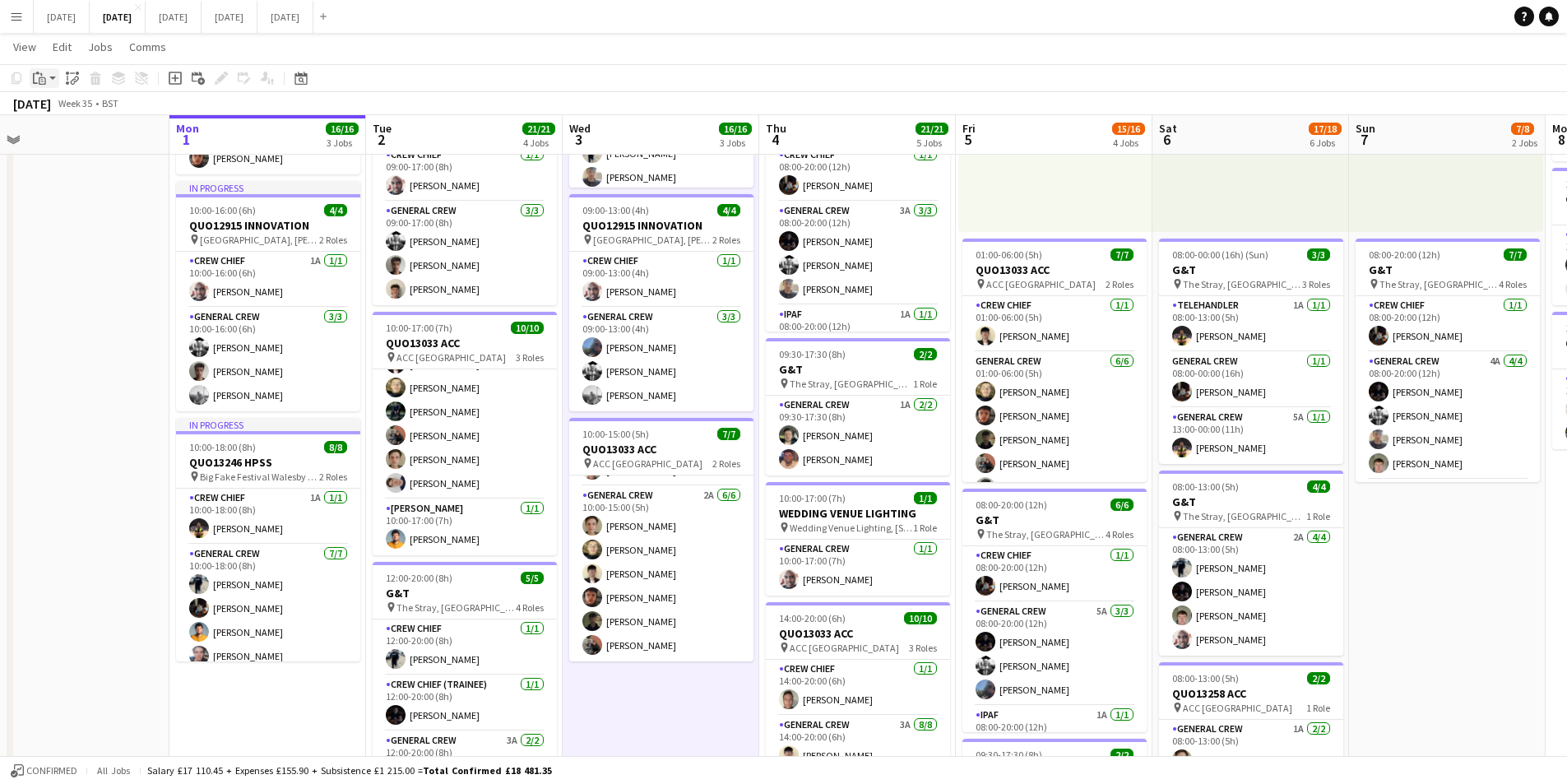
click at [41, 75] on icon at bounding box center [41, 75] width 2 height 4
click at [47, 104] on link "Paste Ctrl+V" at bounding box center [121, 109] width 155 height 15
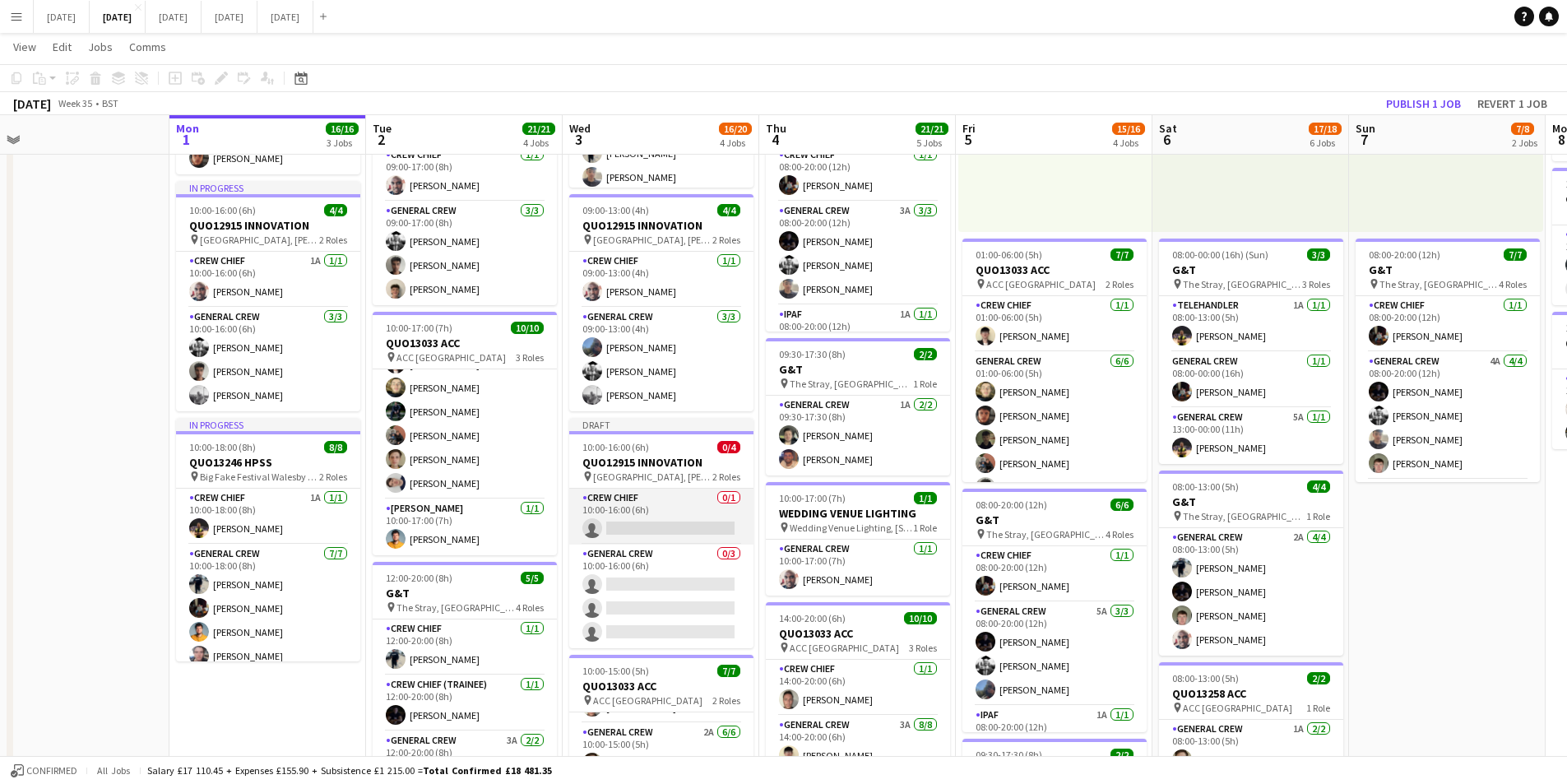
click at [656, 515] on app-card-role "Crew Chief 0/1 10:00-16:00 (6h) single-neutral-actions" at bounding box center [662, 516] width 185 height 55
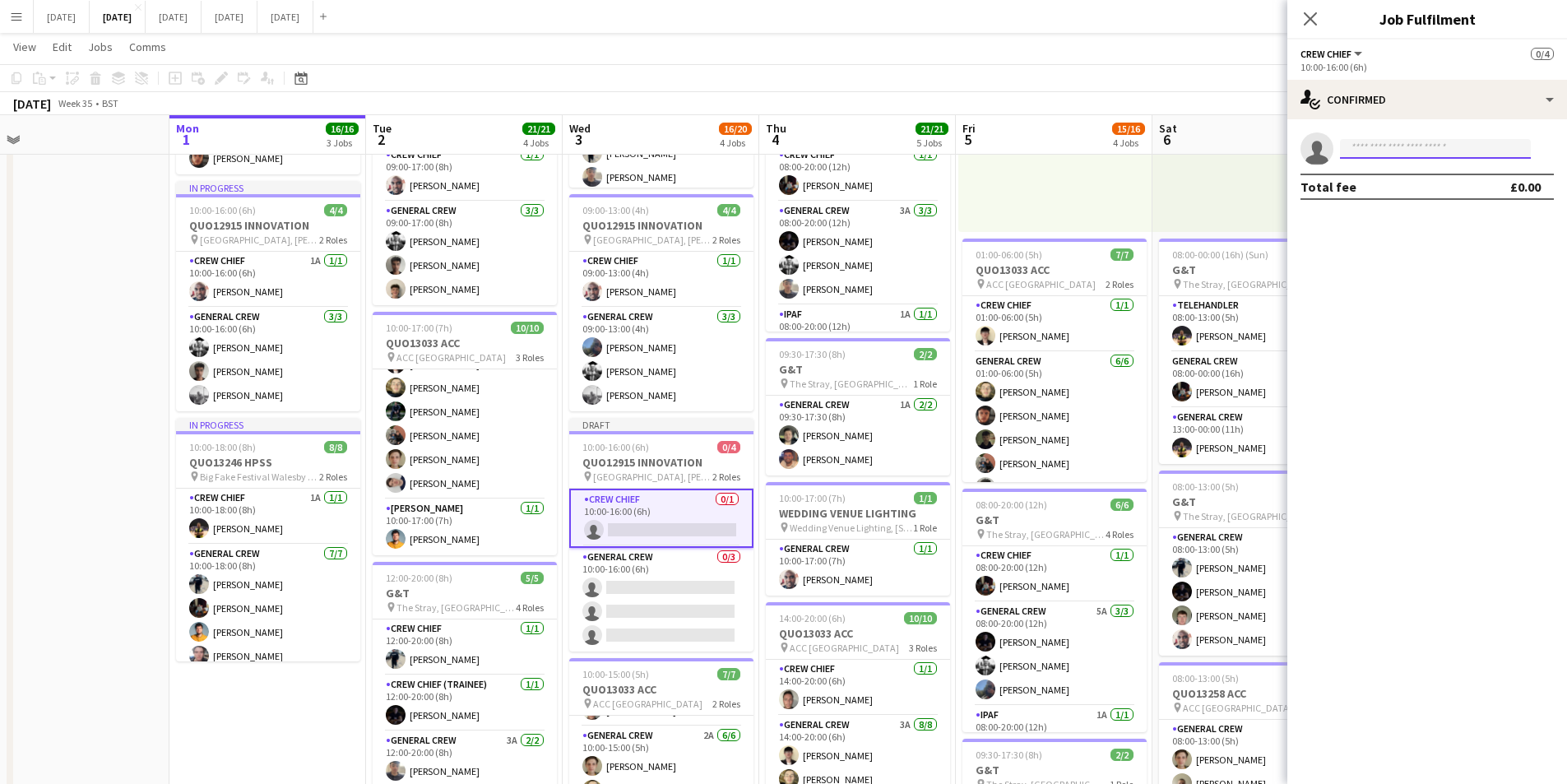
click at [1411, 155] on input at bounding box center [1436, 149] width 191 height 20
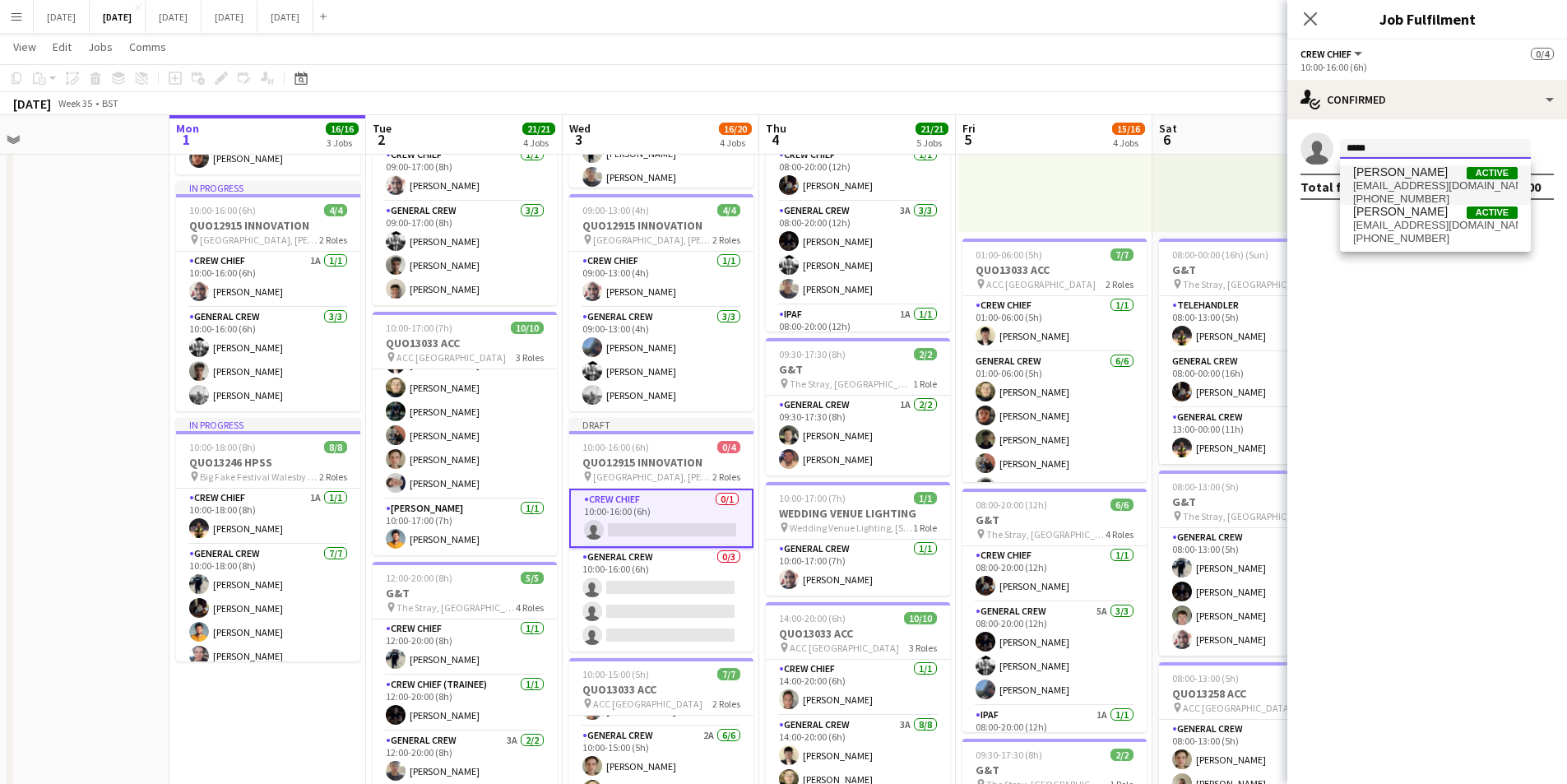
type input "*****"
click at [1400, 189] on span "[EMAIL_ADDRESS][DOMAIN_NAME]" at bounding box center [1435, 186] width 165 height 13
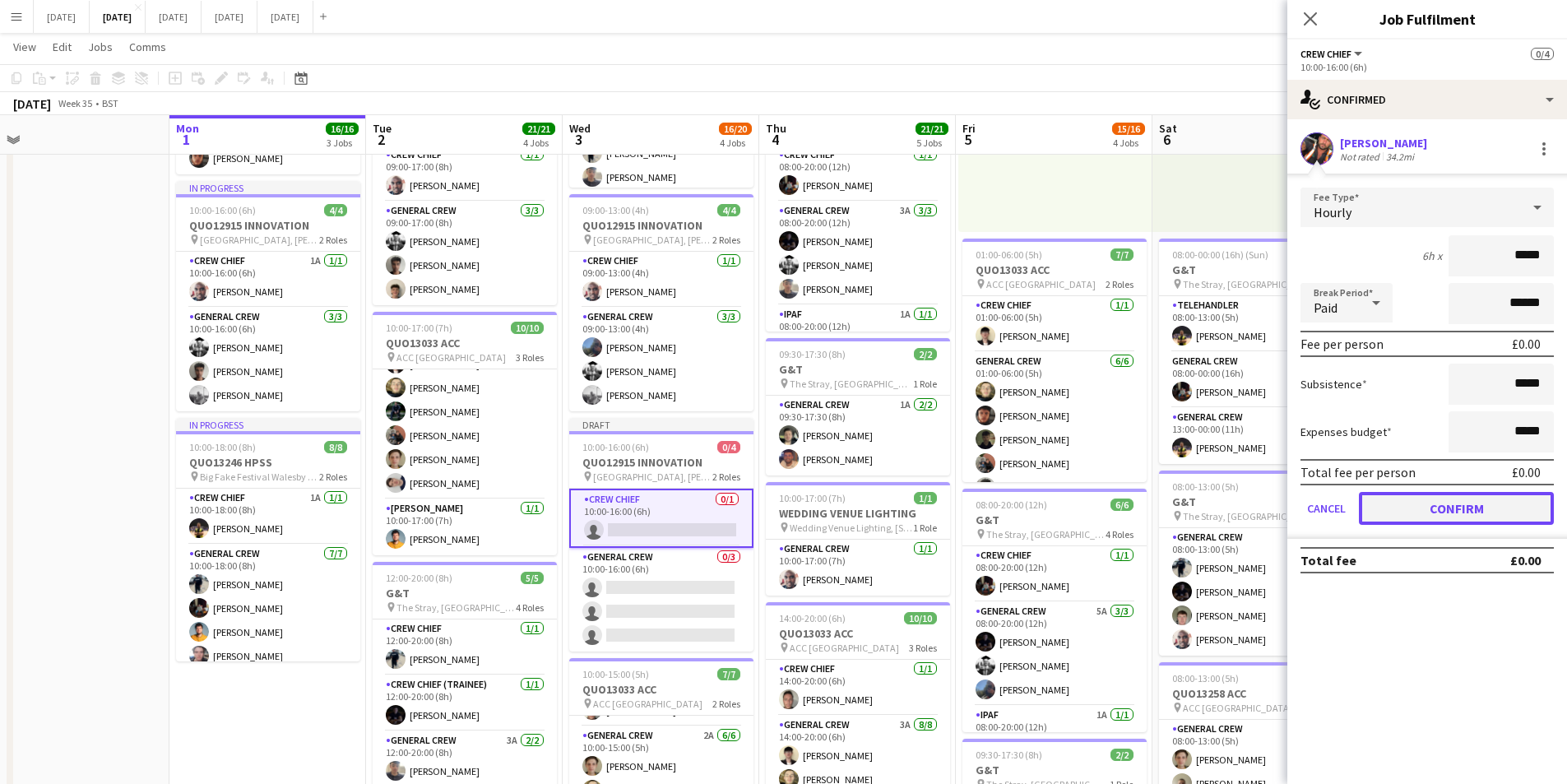
click at [1437, 504] on button "Confirm" at bounding box center [1457, 508] width 195 height 33
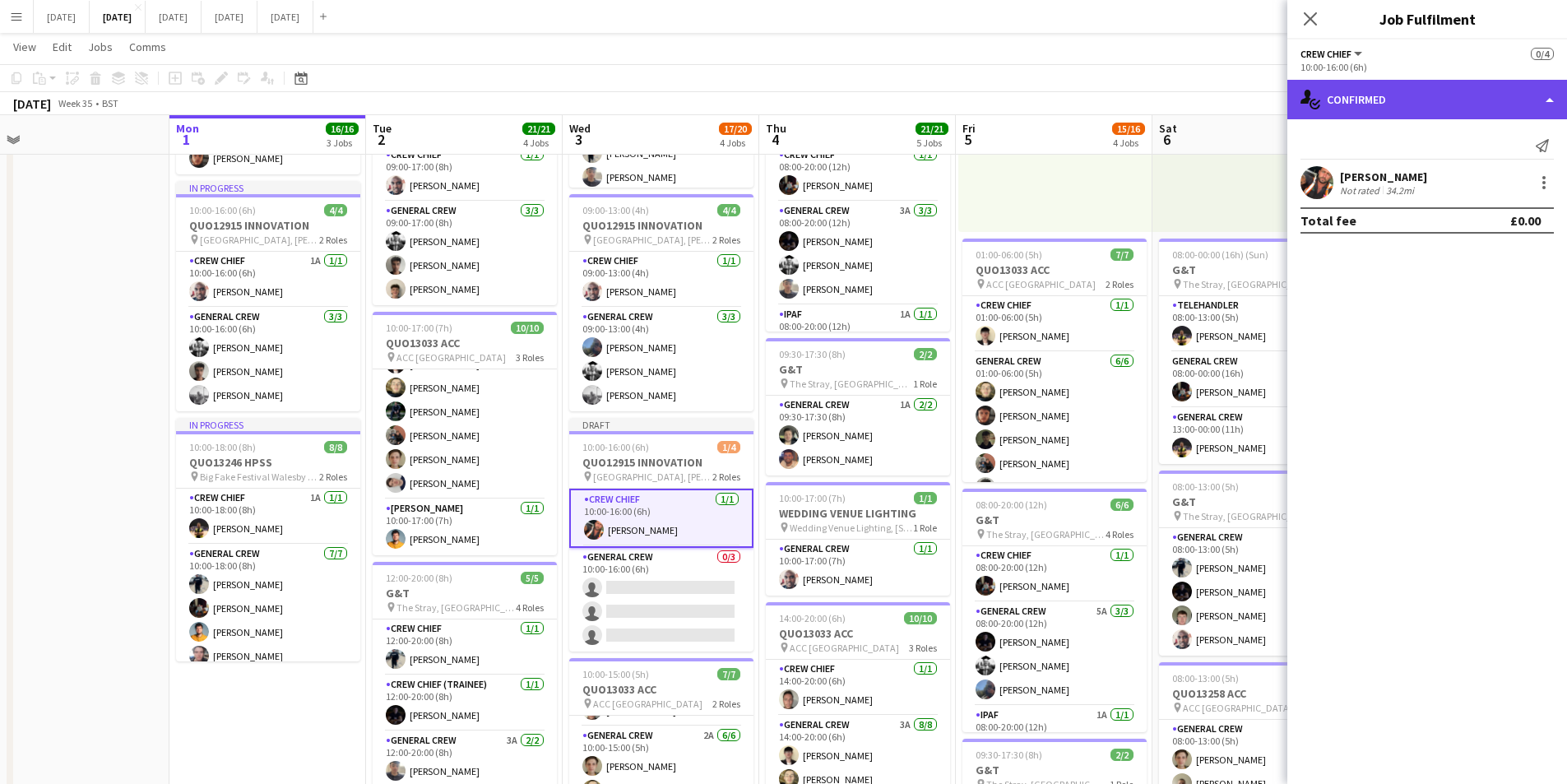
click at [1478, 100] on div "single-neutral-actions-check-2 Confirmed" at bounding box center [1427, 99] width 279 height 39
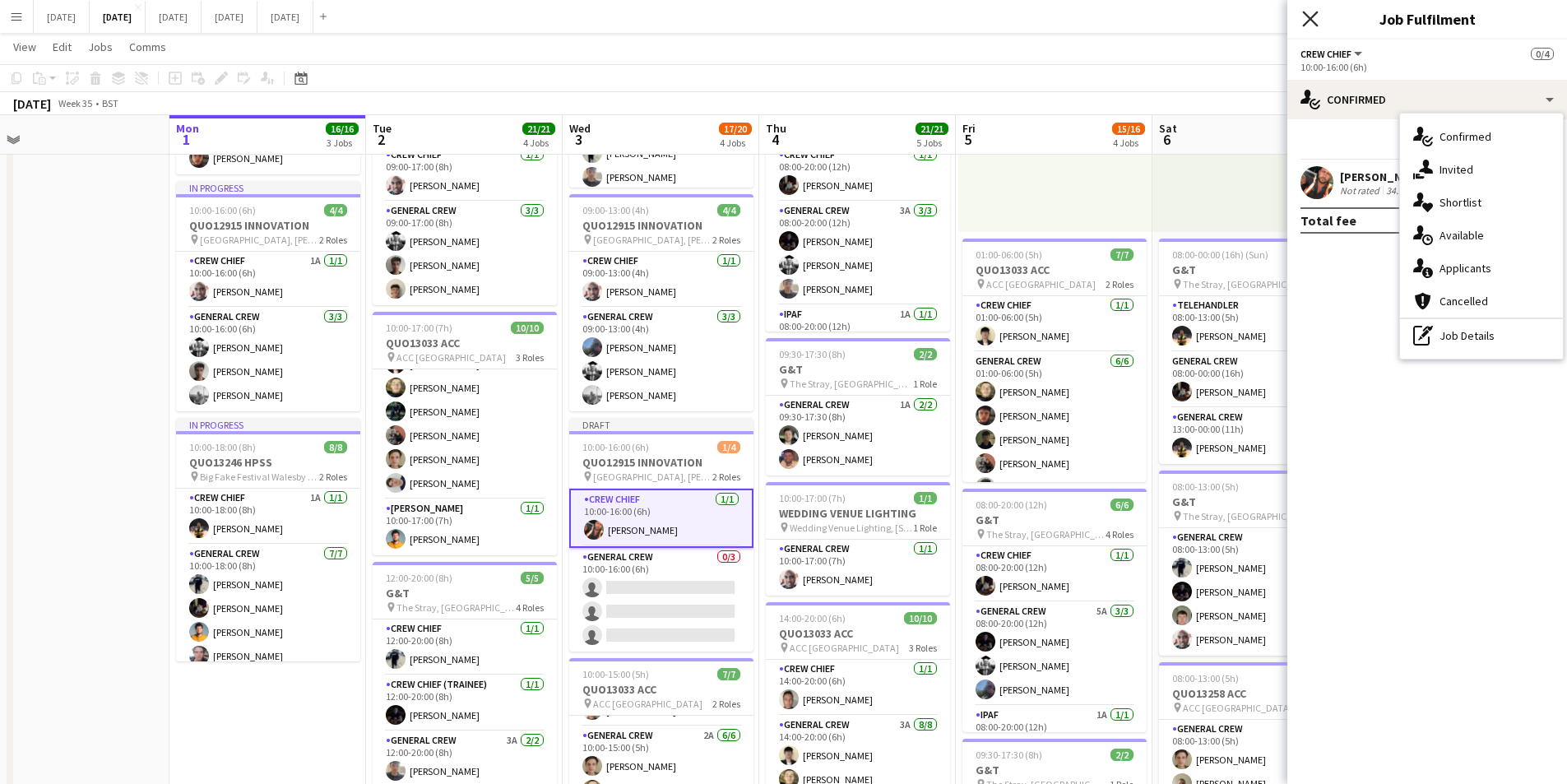
click at [1309, 20] on icon "Close pop-in" at bounding box center [1309, 18] width 15 height 15
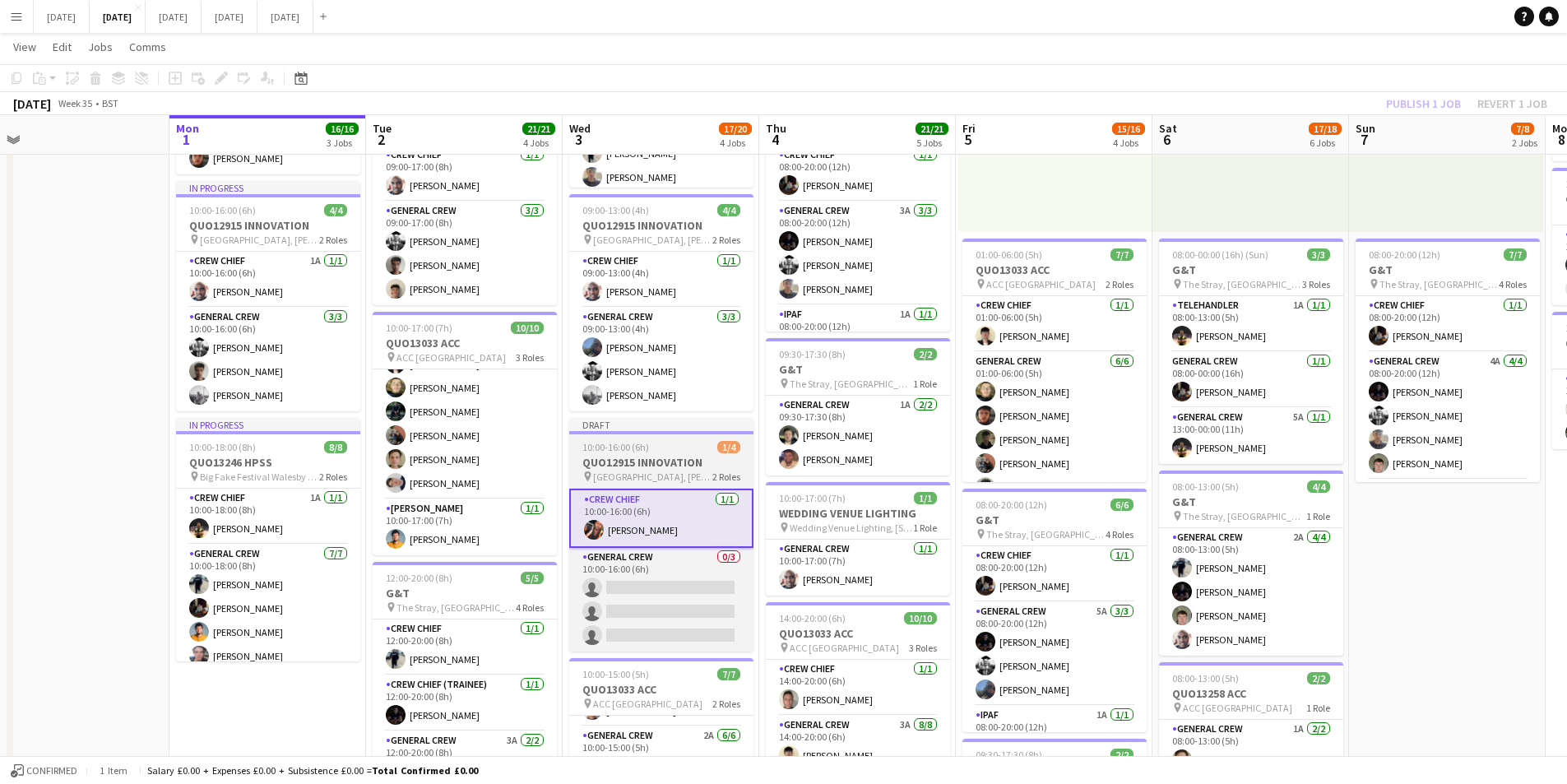
click at [667, 467] on h3 "QUO12915 INNOVATION" at bounding box center [662, 462] width 185 height 15
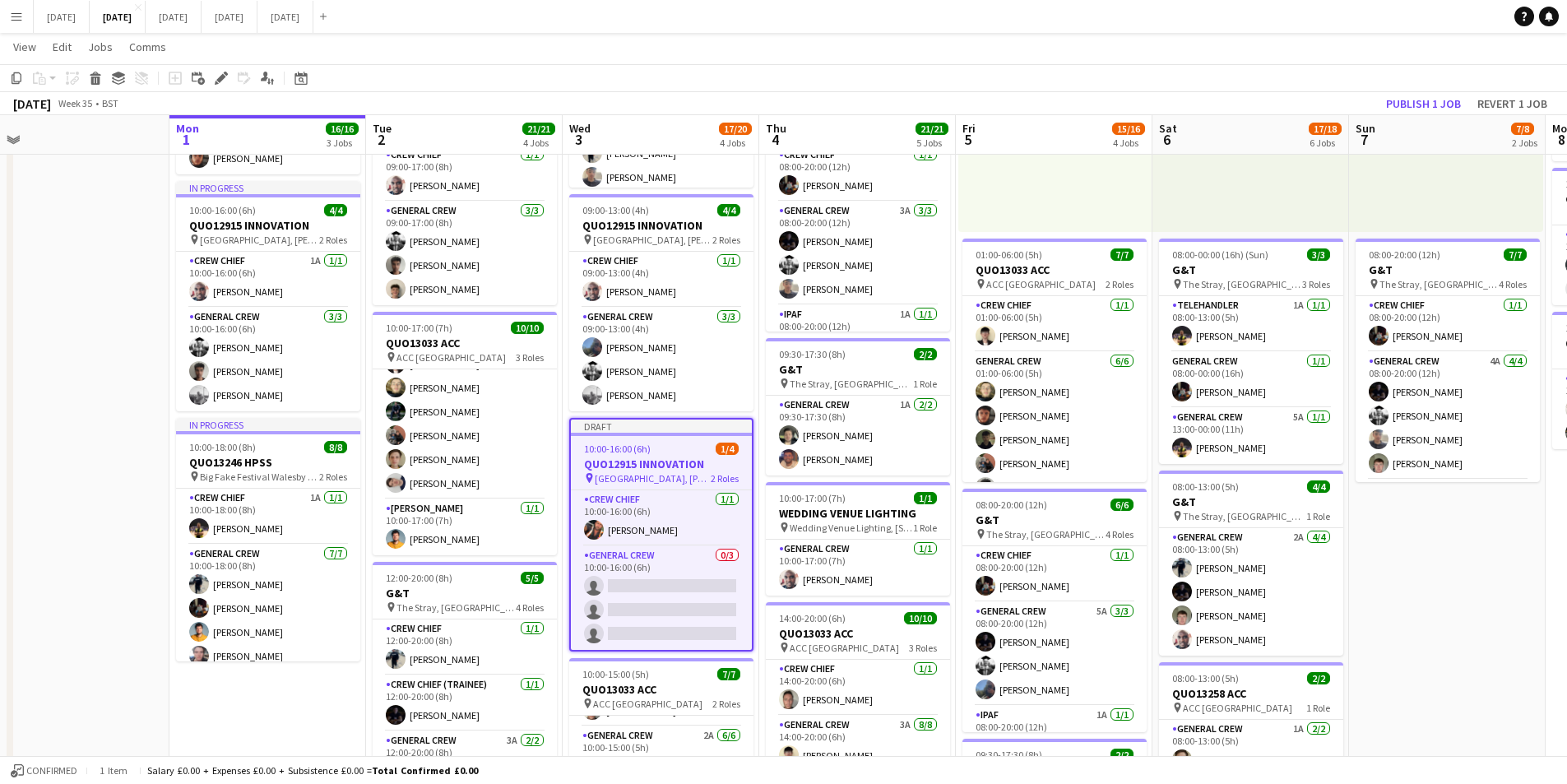
click at [667, 467] on h3 "QUO12915 INNOVATION" at bounding box center [661, 464] width 181 height 15
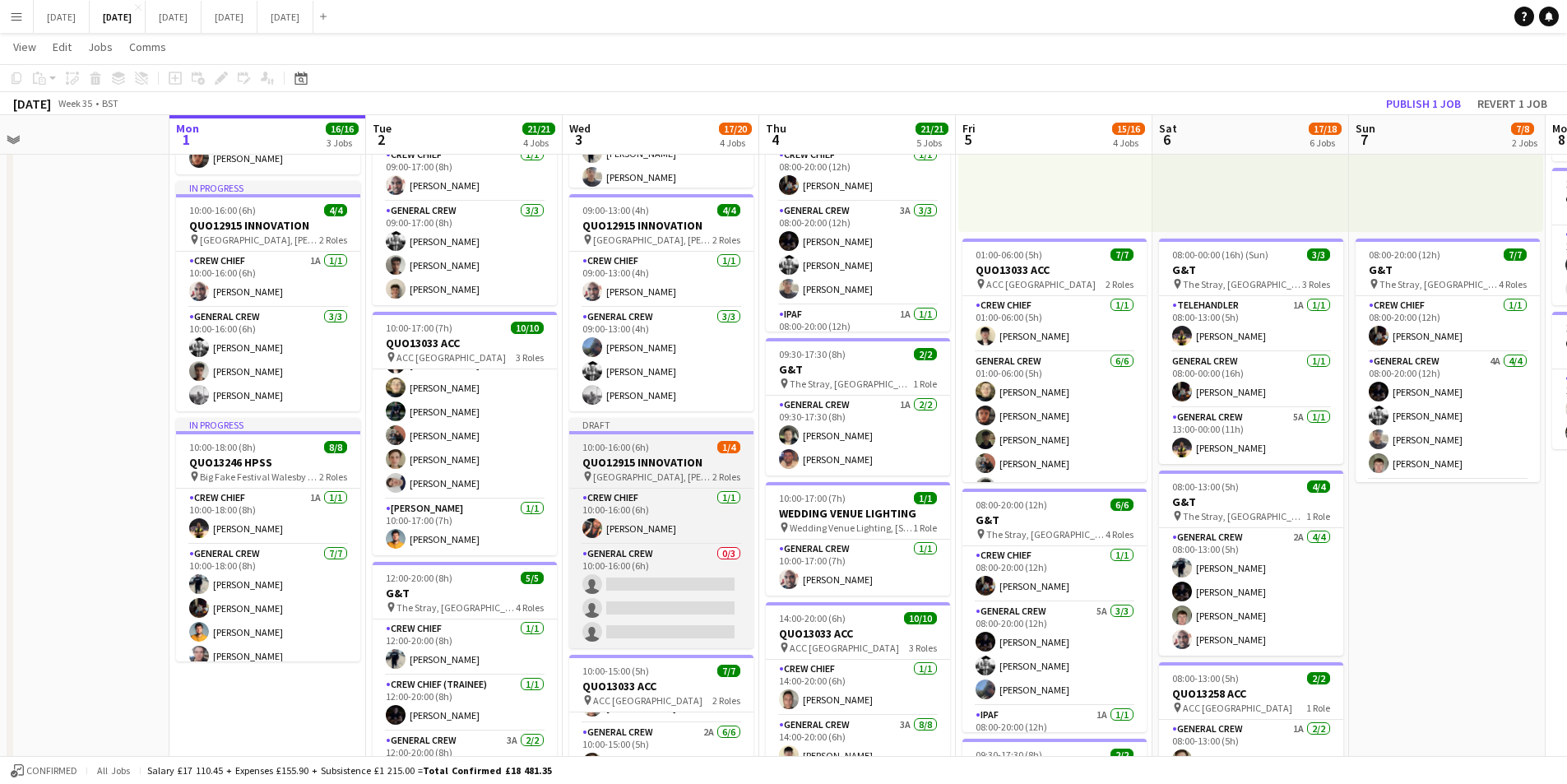
click at [667, 467] on h3 "QUO12915 INNOVATION" at bounding box center [662, 462] width 185 height 15
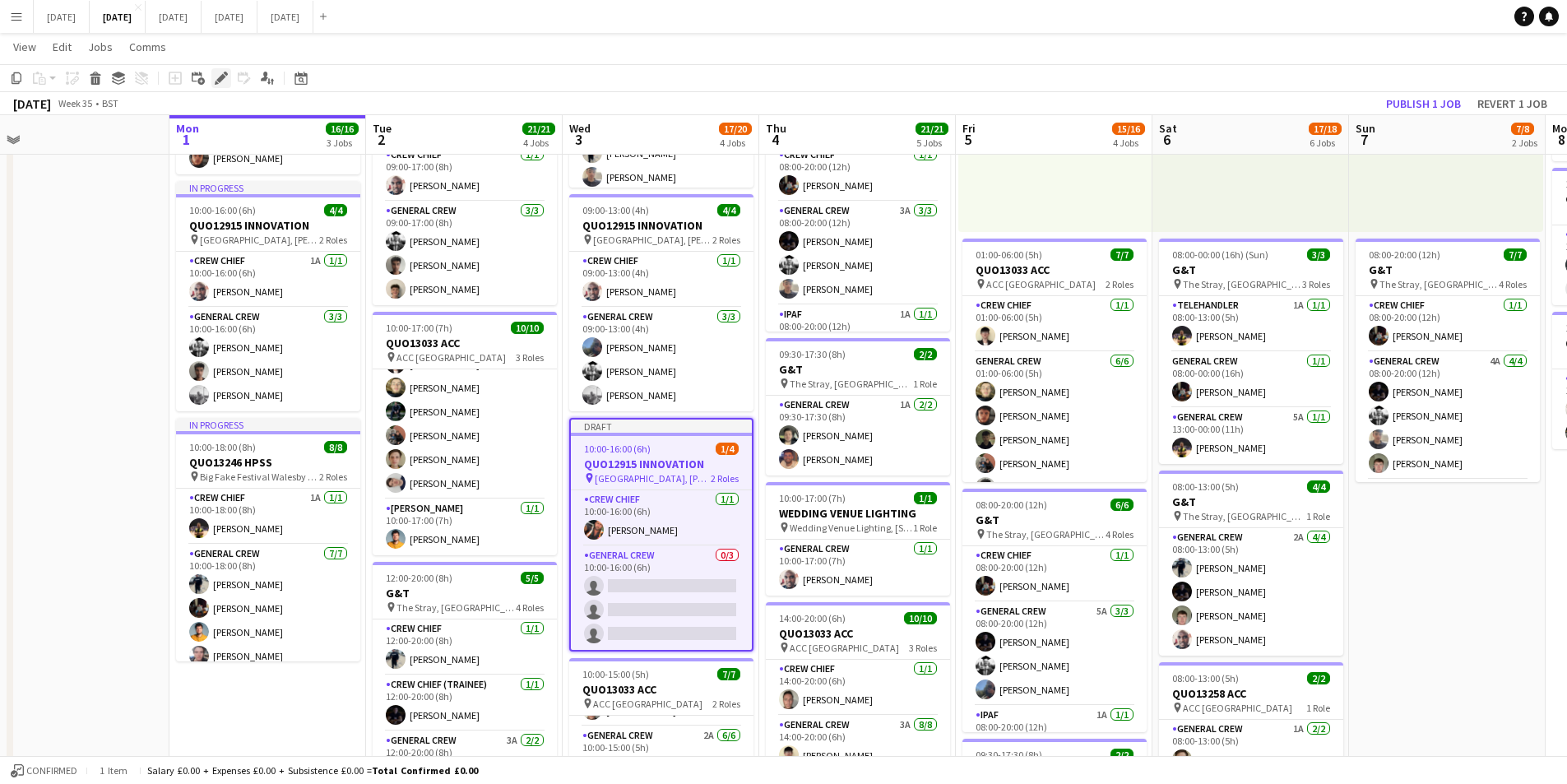
click at [217, 78] on icon "Edit" at bounding box center [221, 78] width 13 height 13
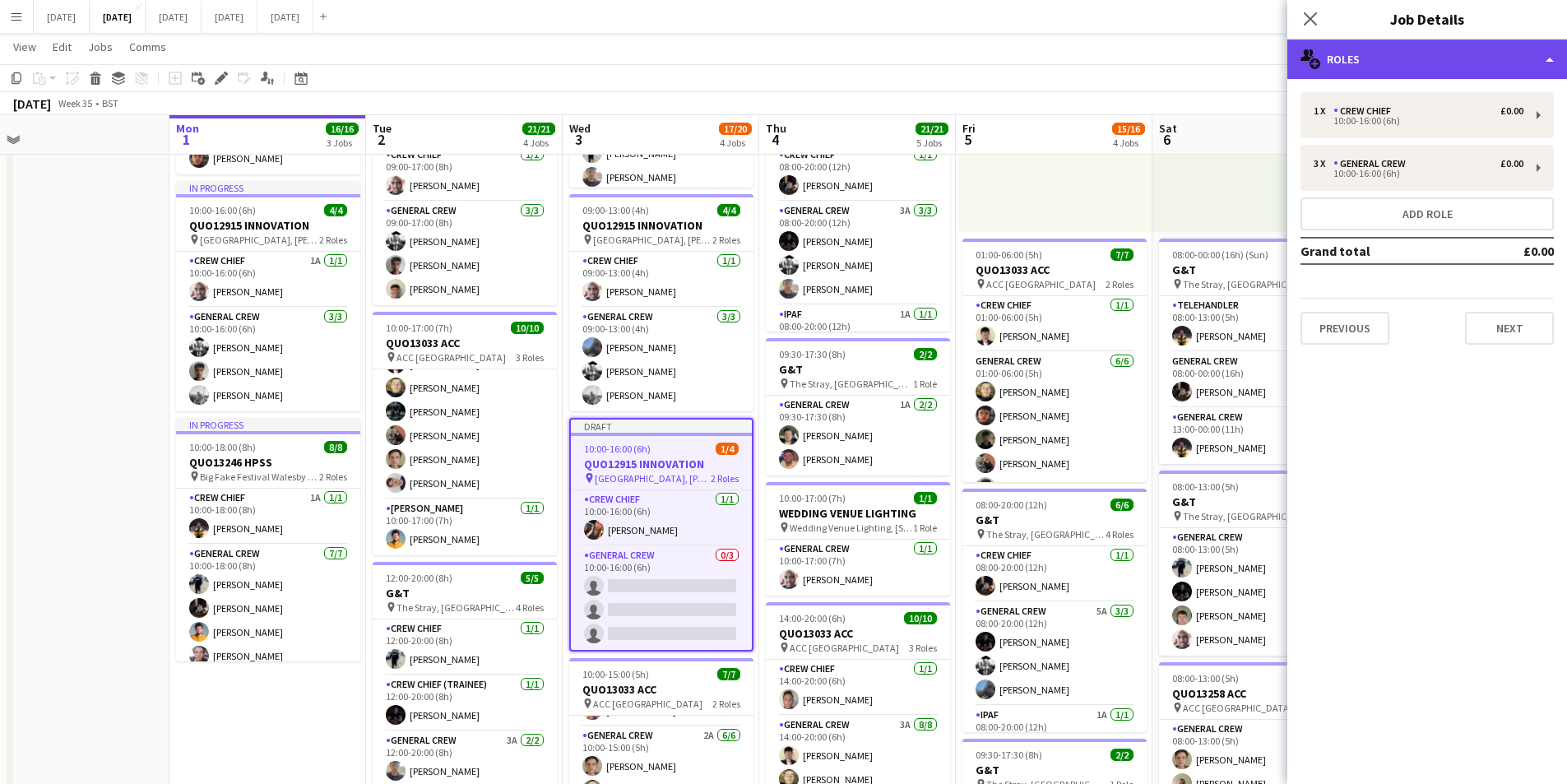
click at [1454, 59] on div "multiple-users-add Roles" at bounding box center [1427, 58] width 279 height 39
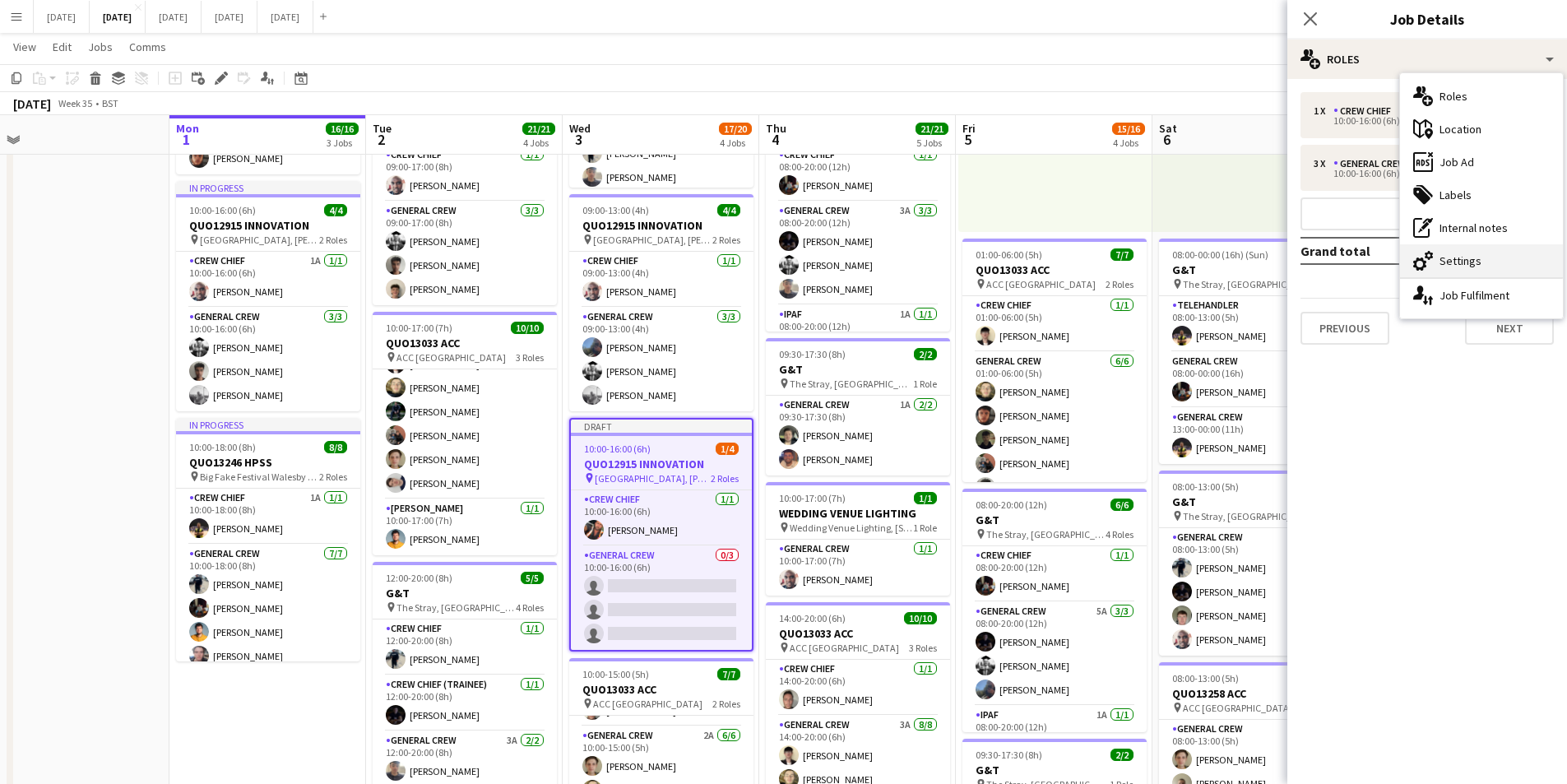
click at [1462, 252] on div "cog-double-3 Settings" at bounding box center [1481, 261] width 163 height 33
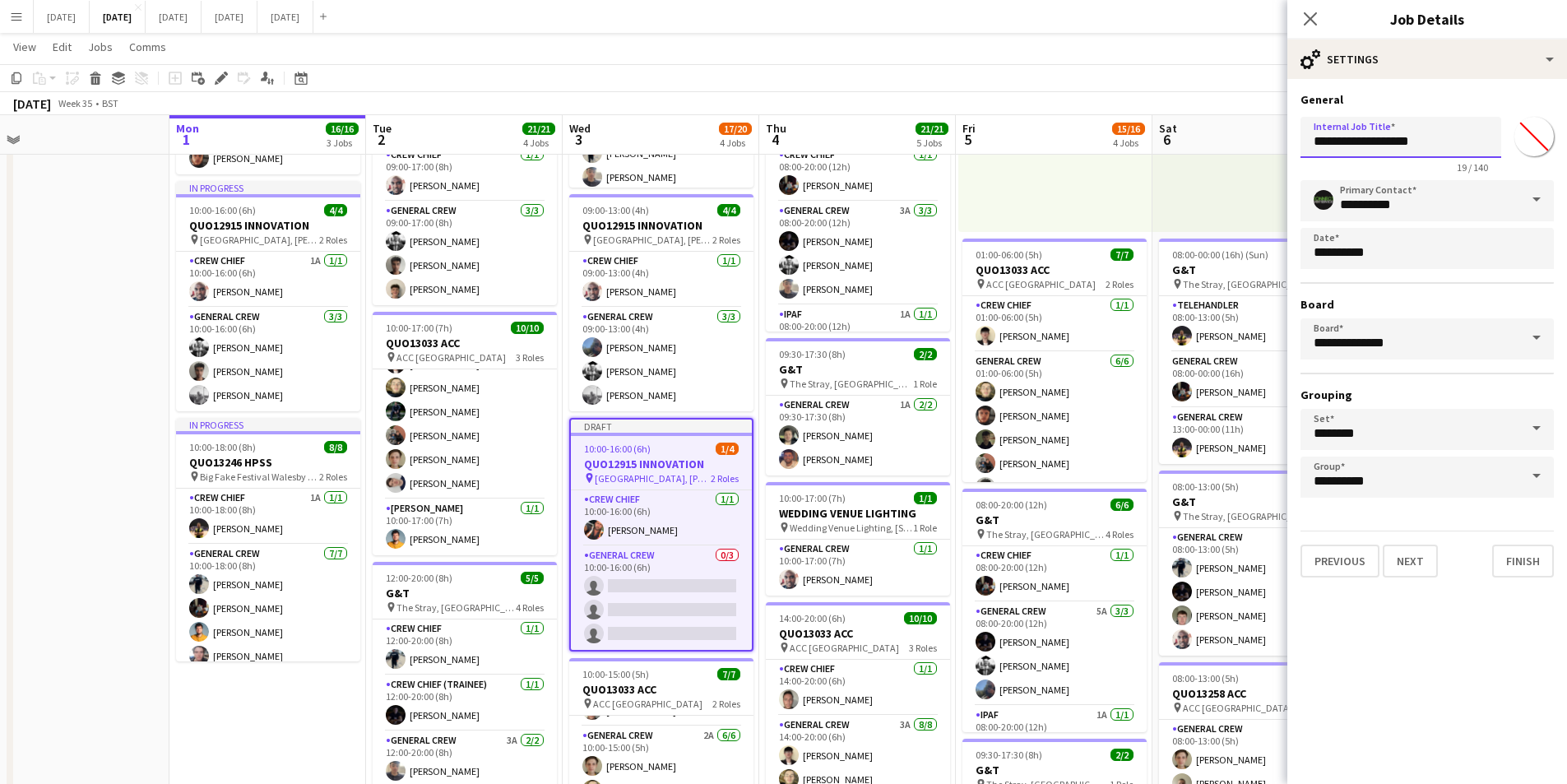
drag, startPoint x: 1451, startPoint y: 142, endPoint x: 1241, endPoint y: 152, distance: 210.2
click at [1248, 149] on body "Menu Boards Boards Boards All jobs Status Workforce Workforce My Workforce Recr…" at bounding box center [784, 518] width 1567 height 1529
type input "*"
type input "**********"
click at [1420, 565] on button "Next" at bounding box center [1410, 561] width 56 height 33
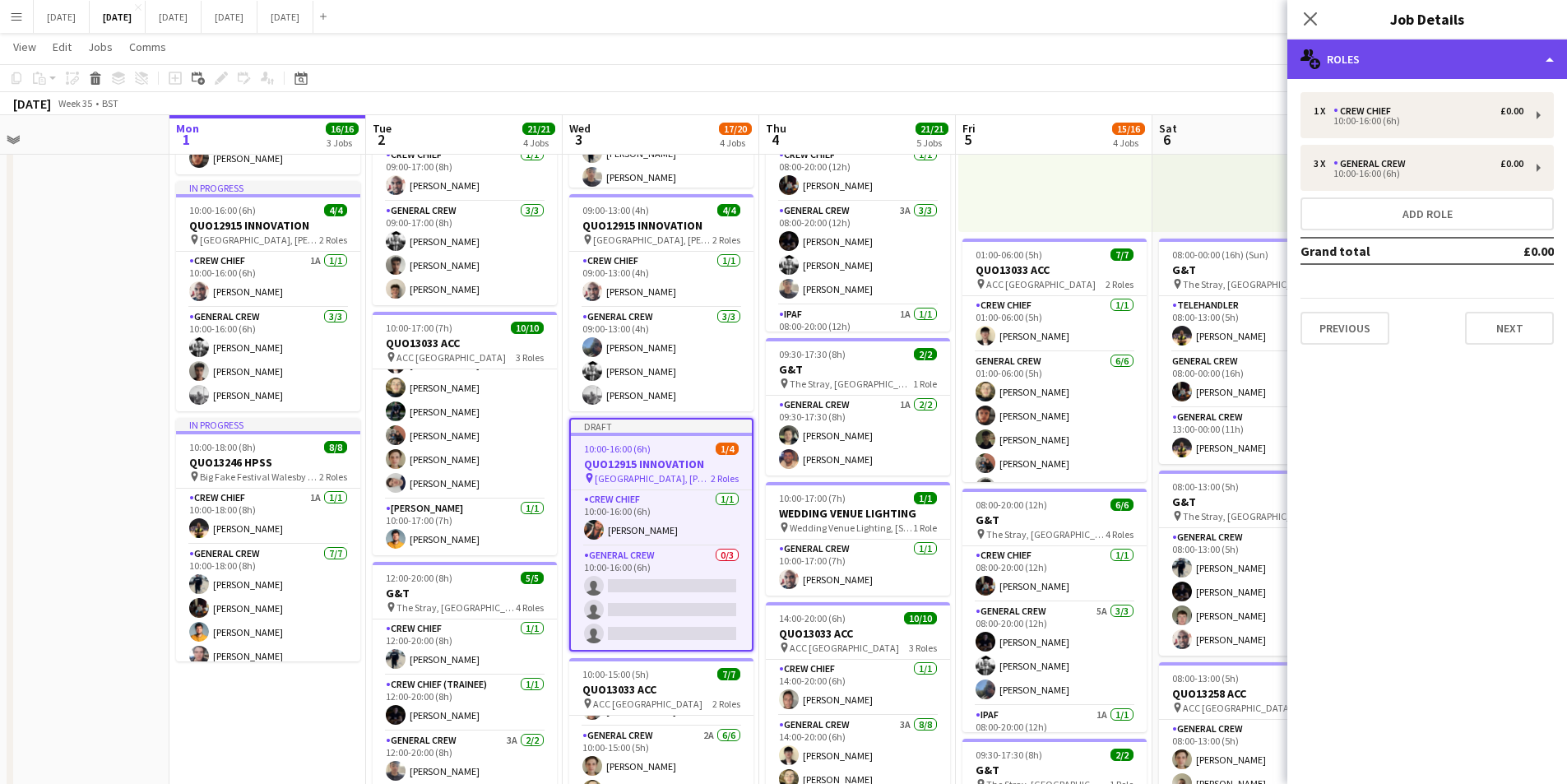
type input "**********"
click at [1471, 61] on div "multiple-users-add Roles" at bounding box center [1427, 58] width 279 height 39
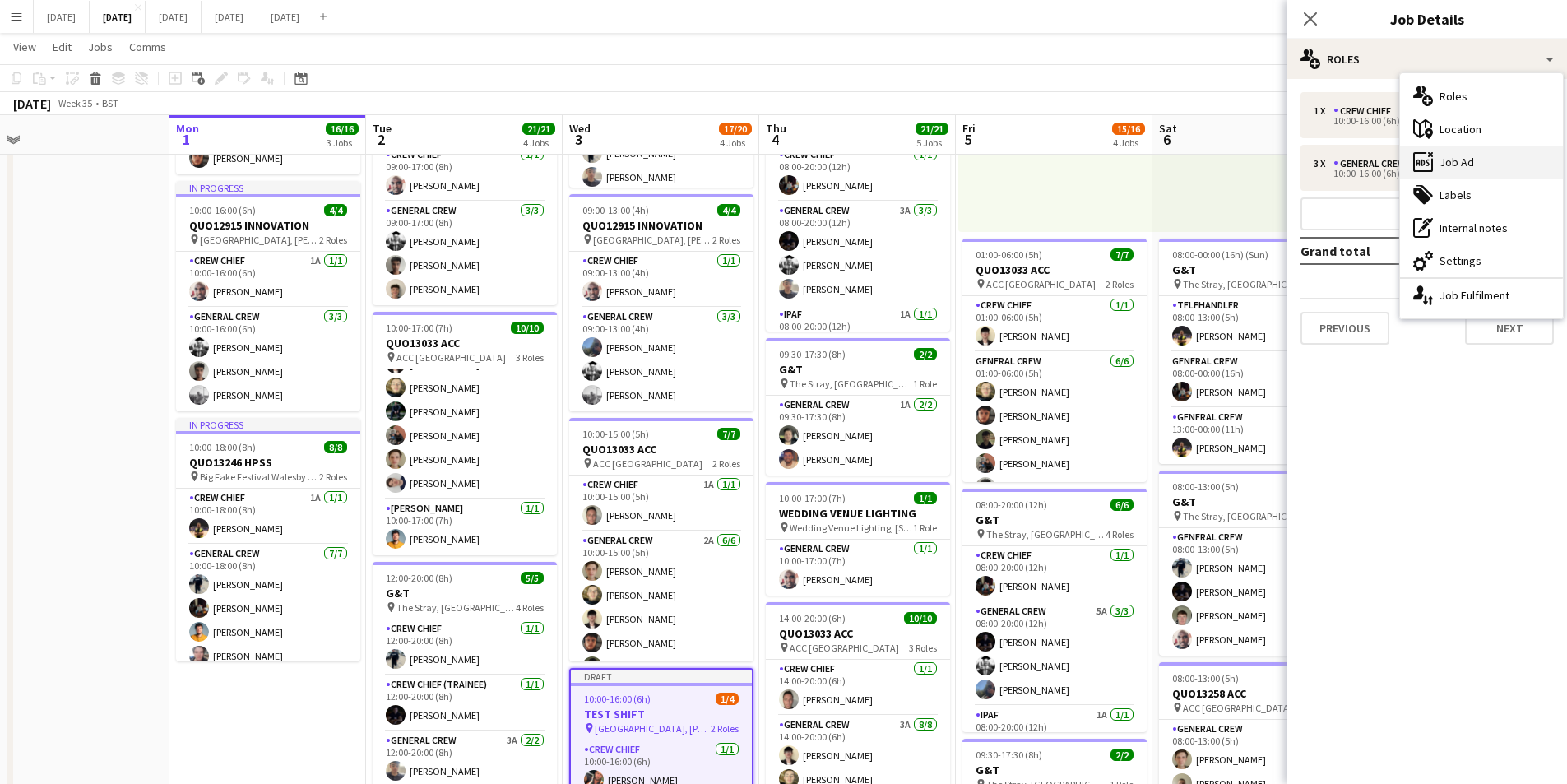
click at [1461, 153] on div "ads-window Job Ad" at bounding box center [1481, 162] width 163 height 33
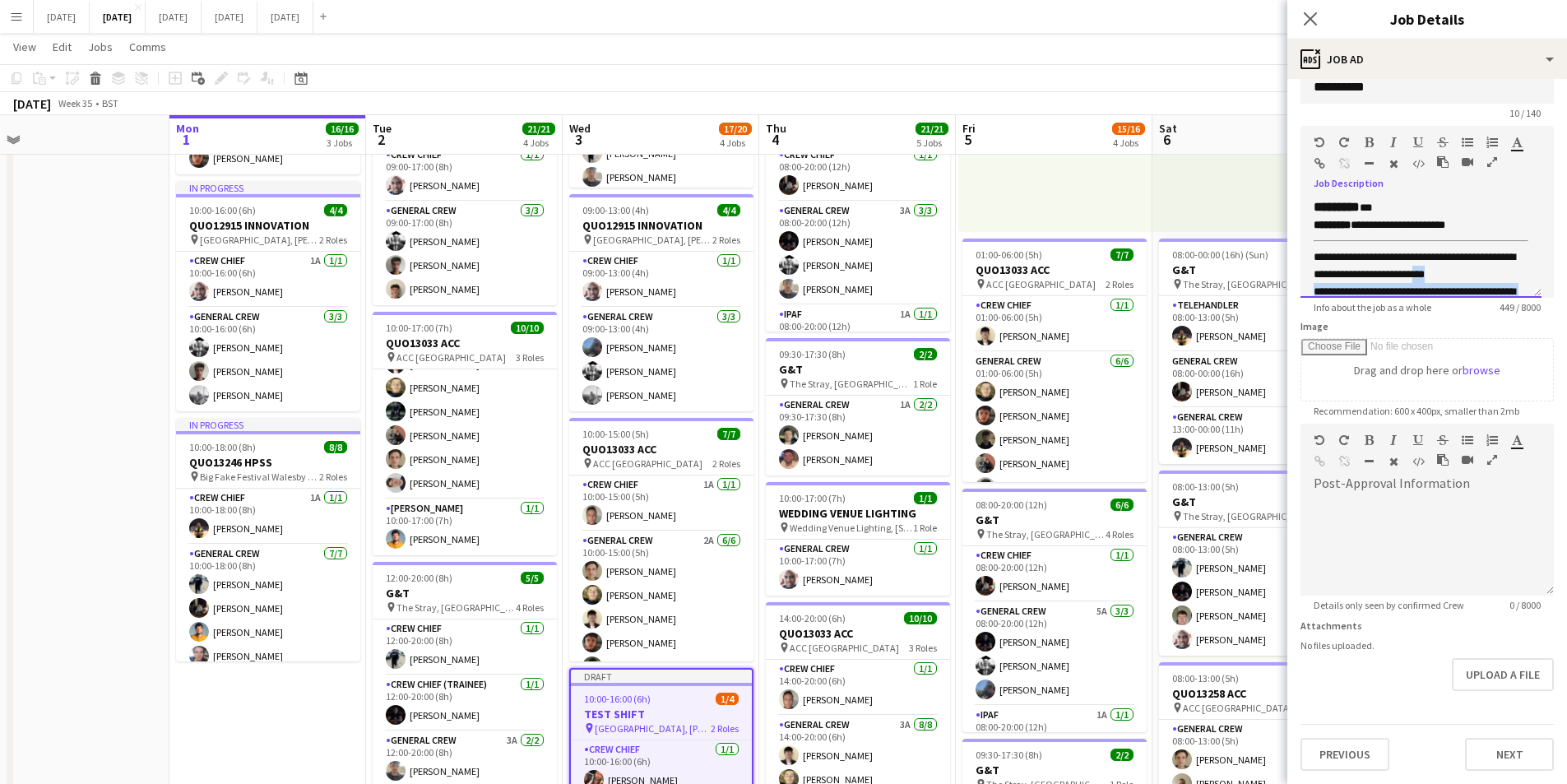
scroll to position [38, 0]
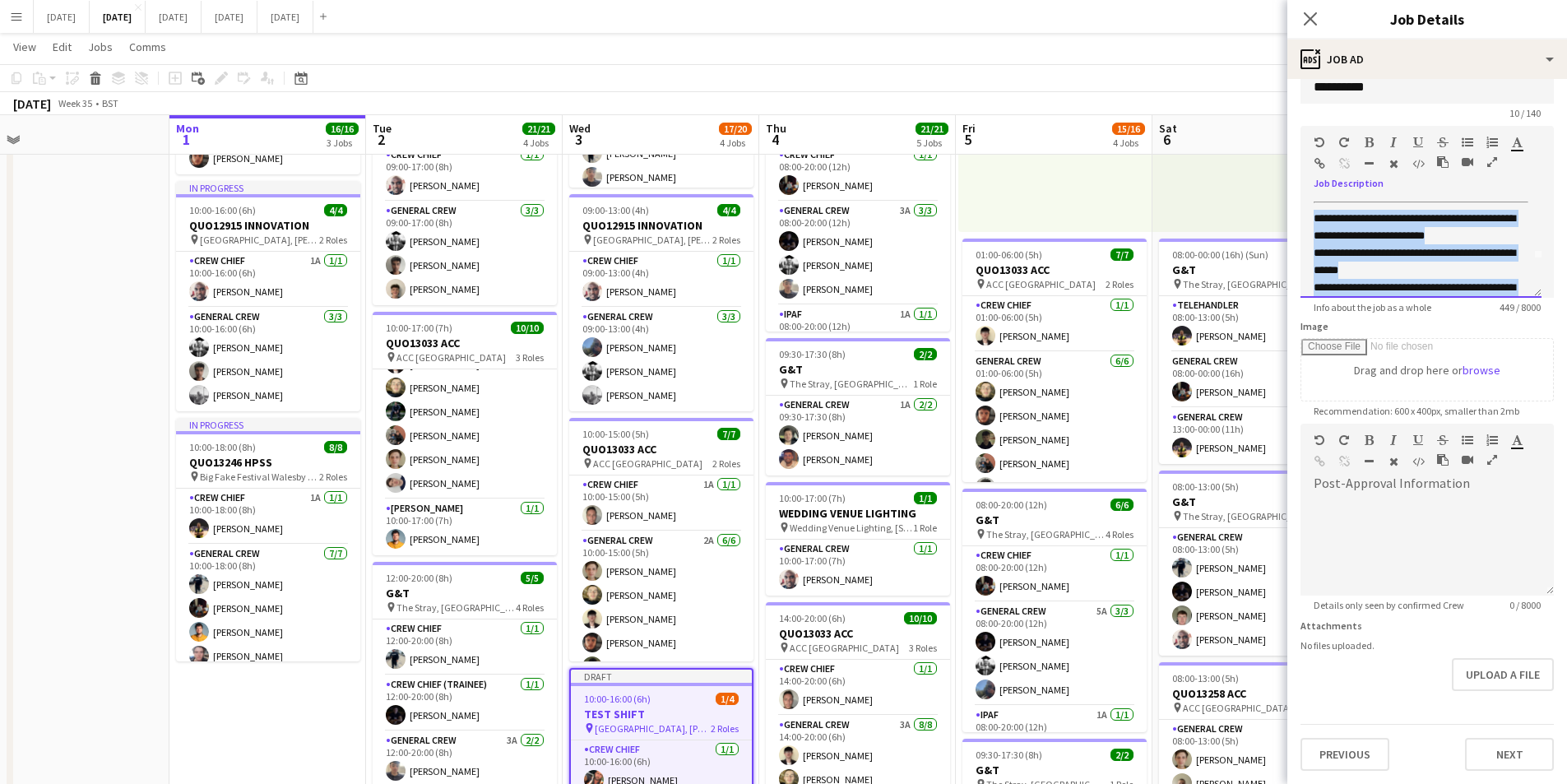
drag, startPoint x: 1453, startPoint y: 258, endPoint x: 1316, endPoint y: 223, distance: 141.4
click at [1316, 223] on div "**********" at bounding box center [1421, 275] width 215 height 129
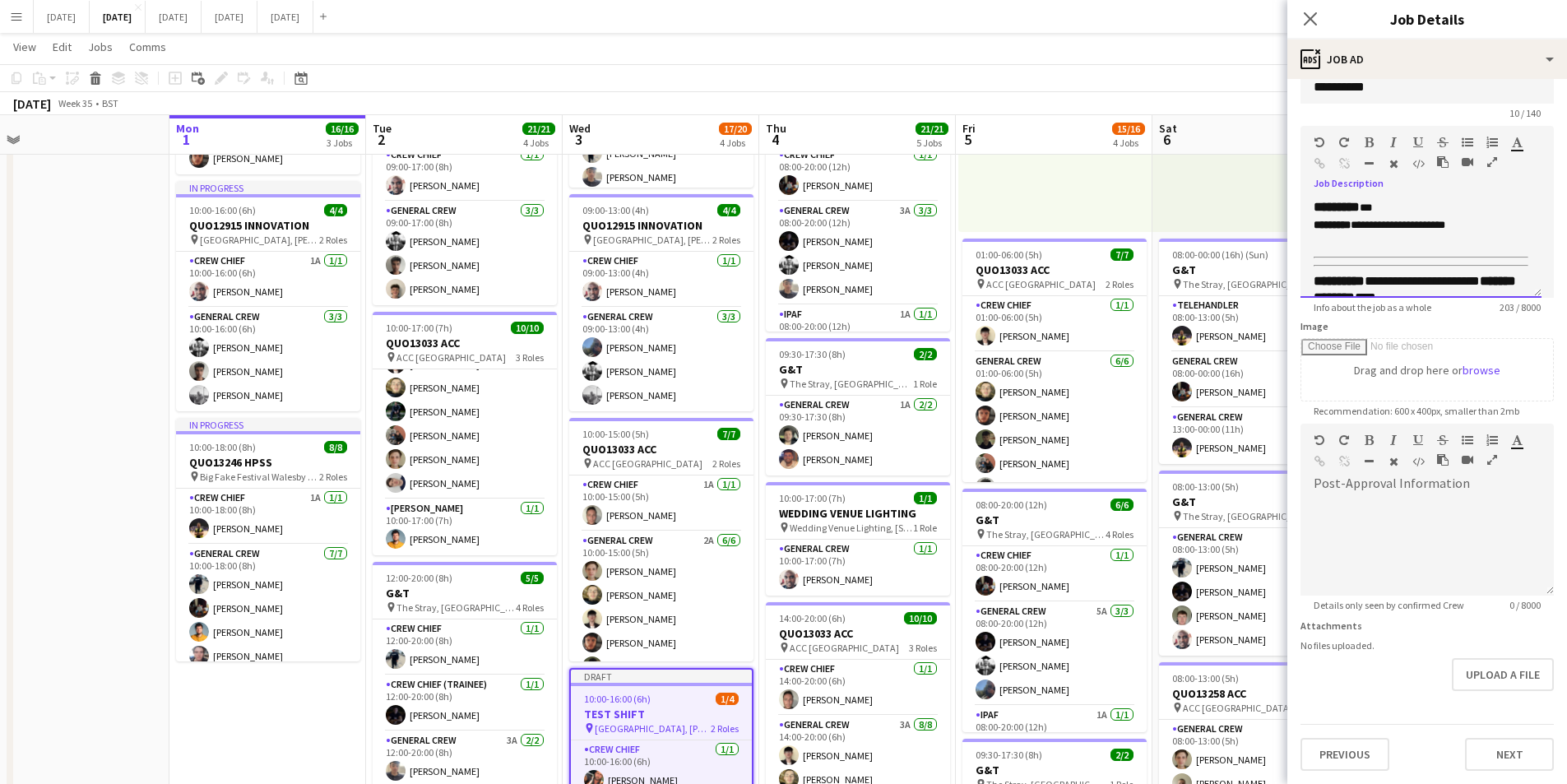
scroll to position [48, 0]
drag, startPoint x: 1386, startPoint y: 264, endPoint x: 1360, endPoint y: 265, distance: 26.0
click at [1360, 257] on div "******* ****" at bounding box center [1415, 249] width 202 height 16
drag, startPoint x: 1389, startPoint y: 269, endPoint x: 1361, endPoint y: 258, distance: 30.1
click at [1360, 257] on div "**********" at bounding box center [1415, 249] width 202 height 16
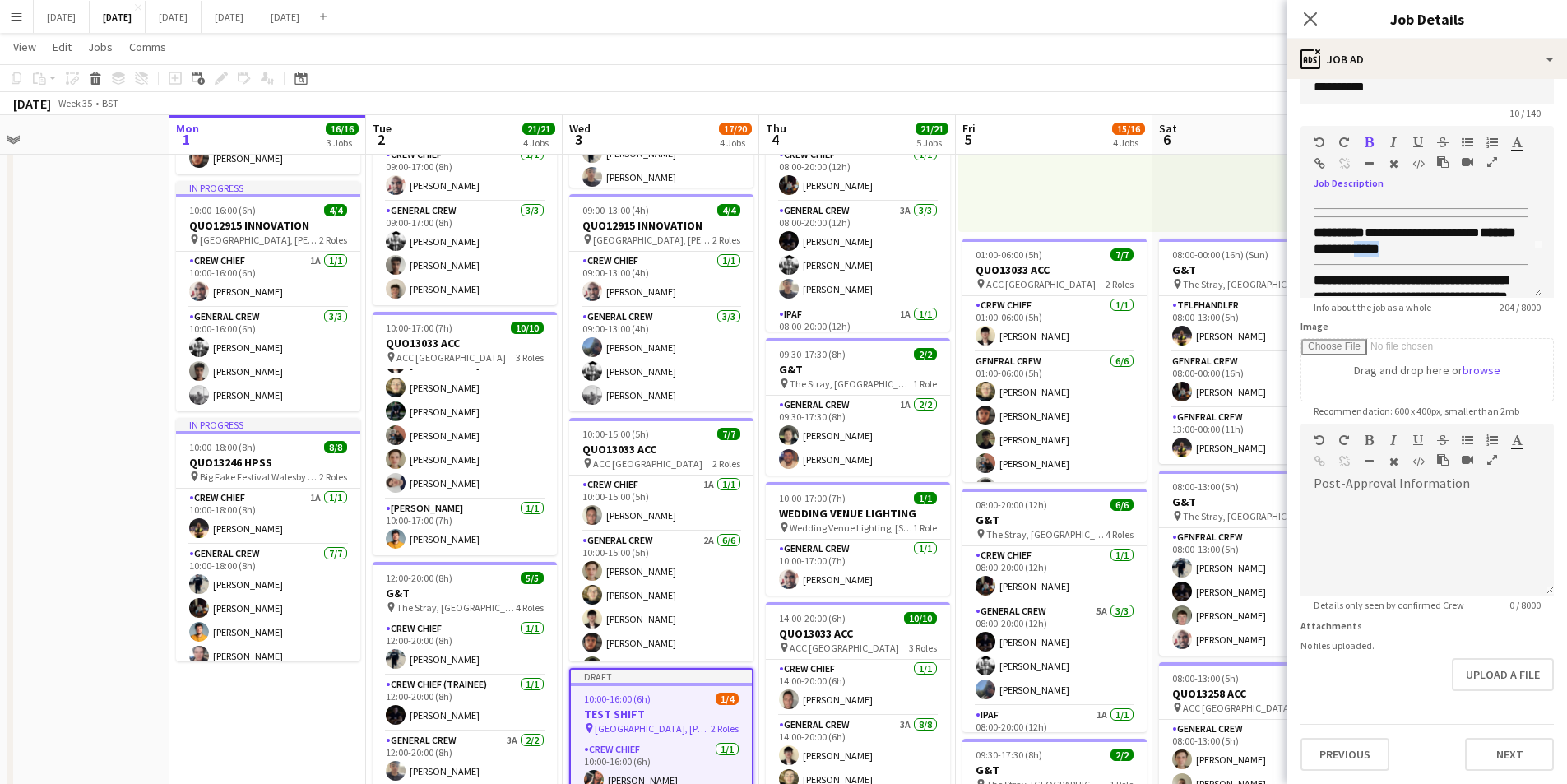
click at [1370, 140] on icon "button" at bounding box center [1370, 142] width 9 height 12
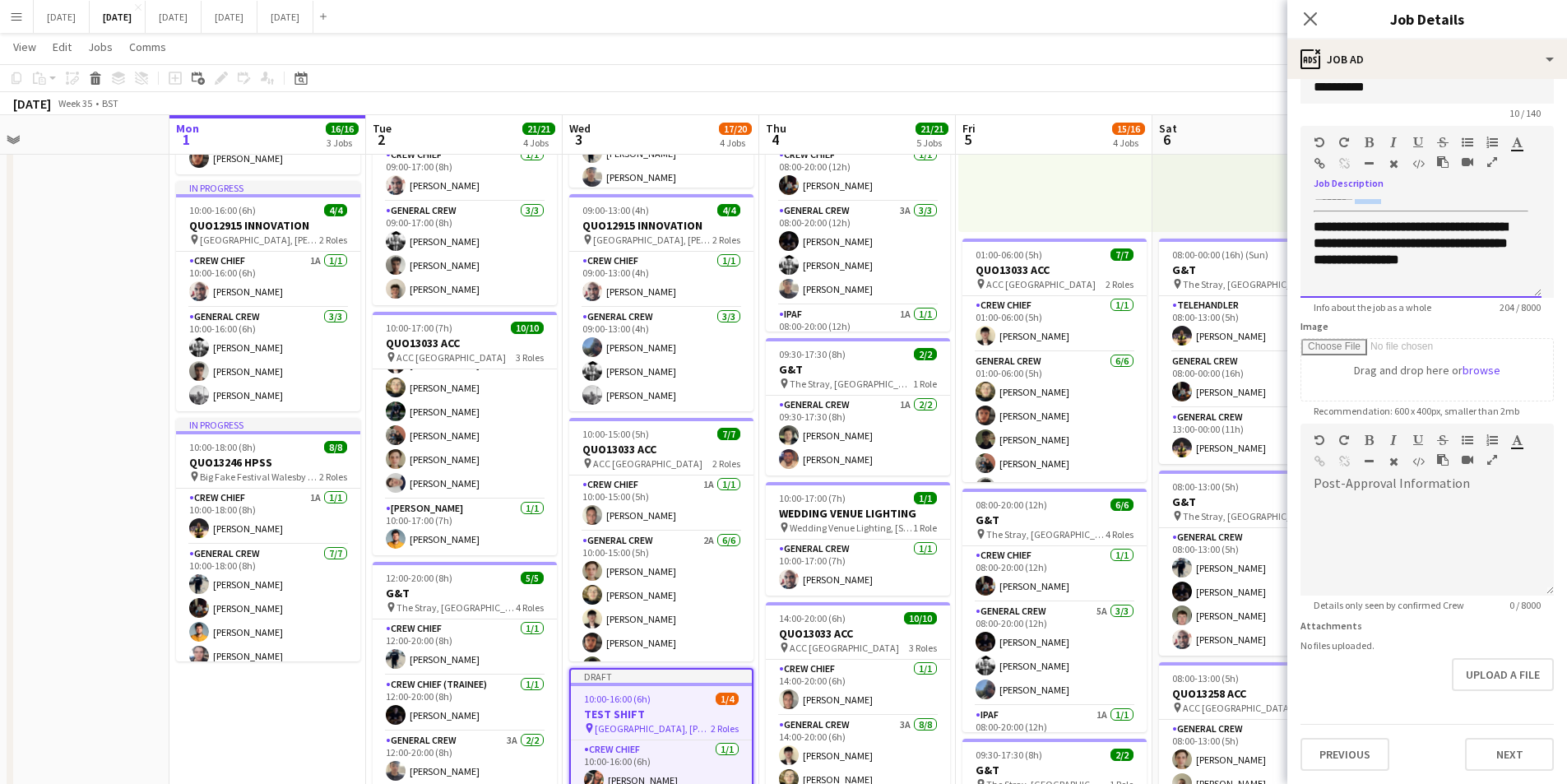
scroll to position [0, 0]
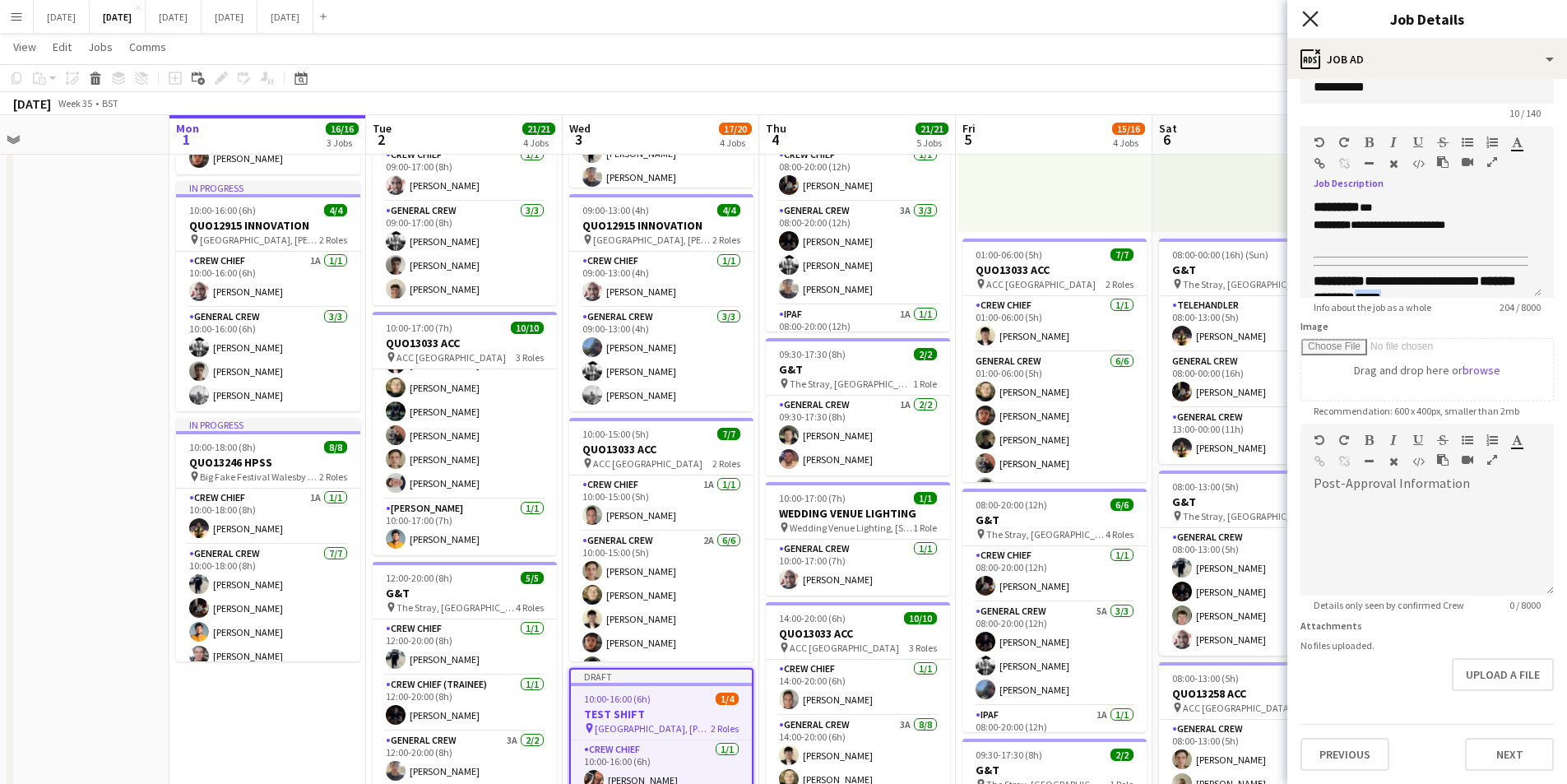
click at [1308, 20] on icon "Close pop-in" at bounding box center [1309, 18] width 15 height 15
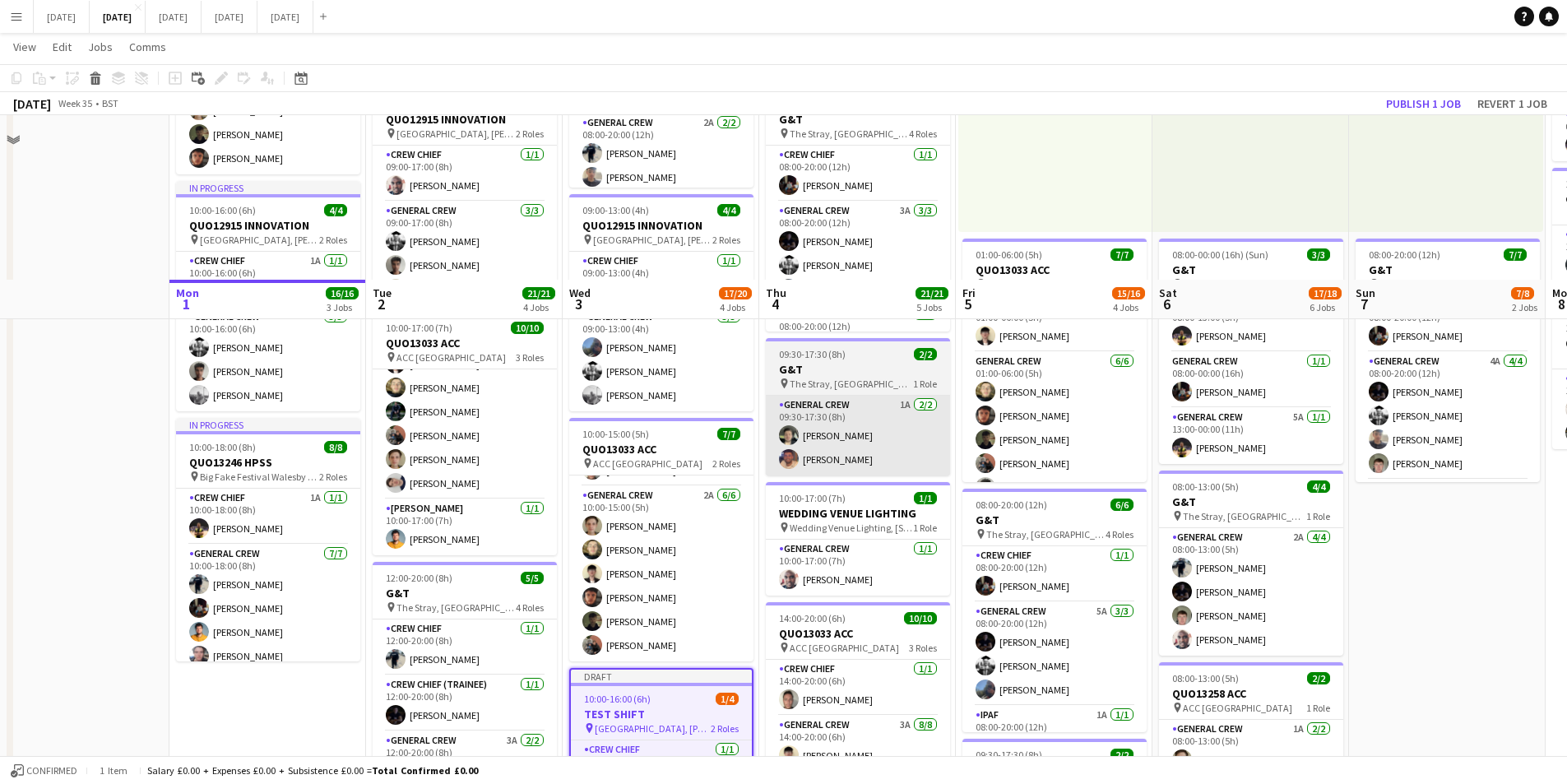
scroll to position [411, 0]
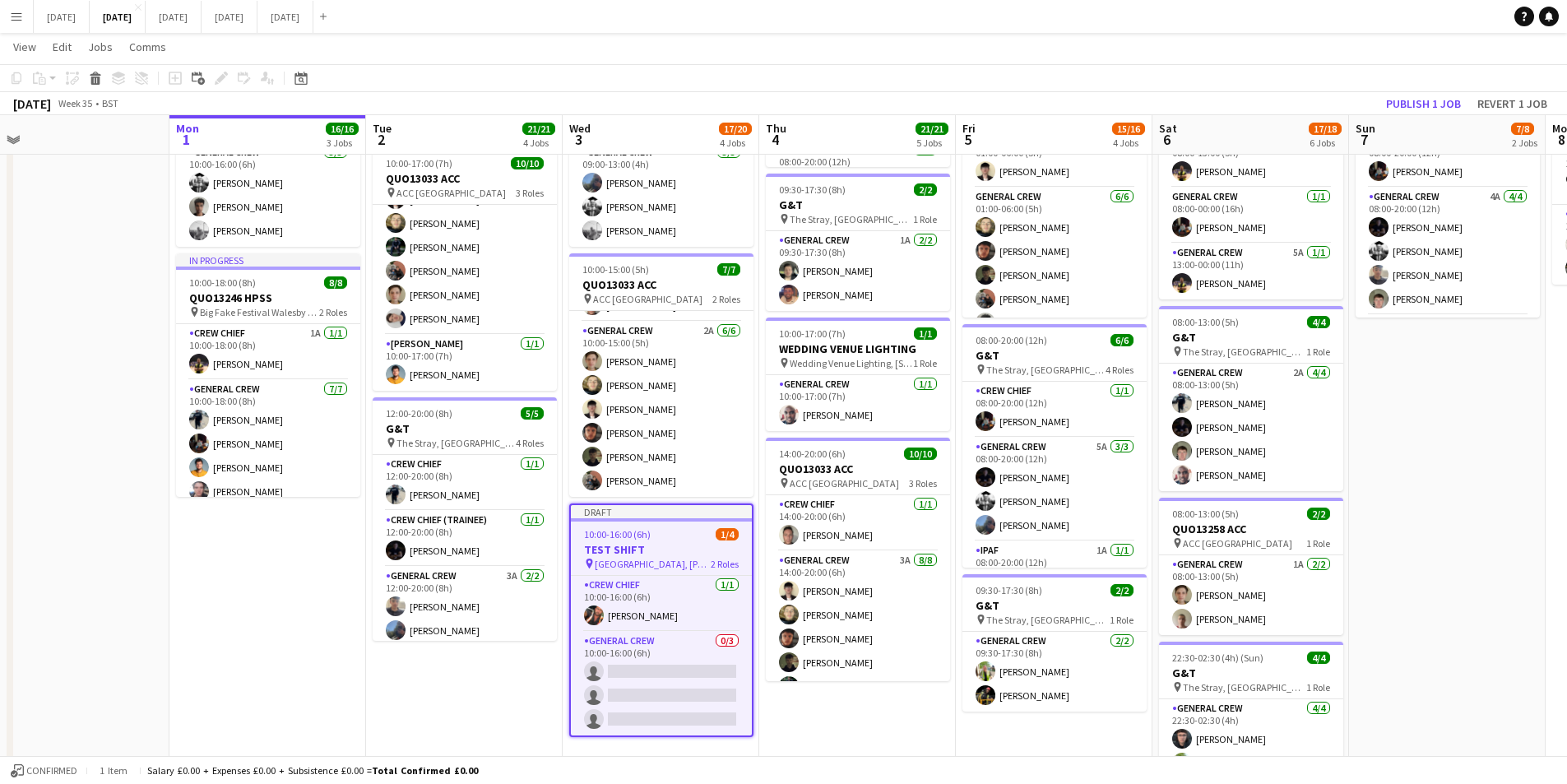
click at [662, 520] on div at bounding box center [661, 520] width 181 height 4
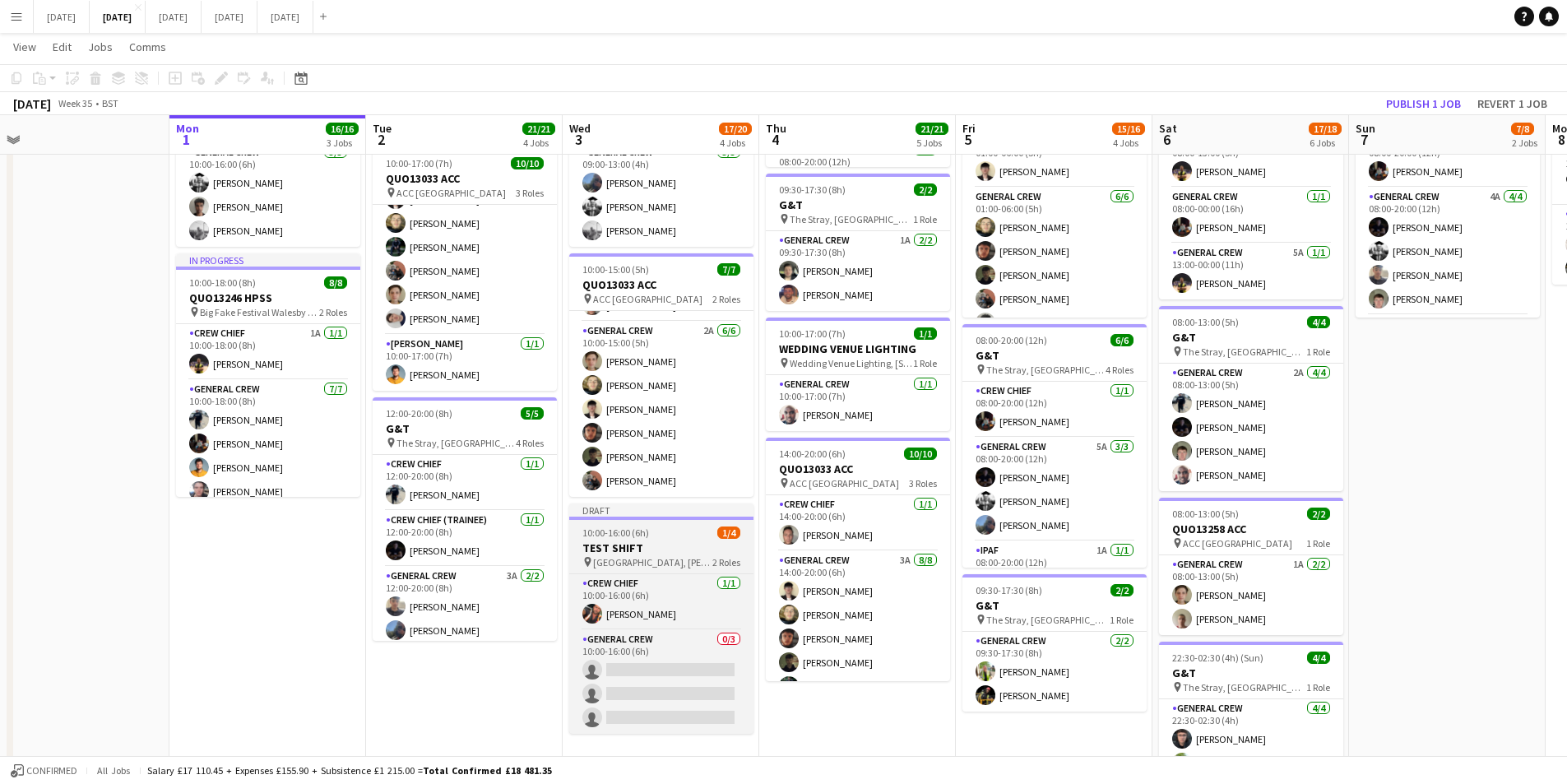
click at [657, 538] on div "10:00-16:00 (6h) 1/4" at bounding box center [662, 533] width 185 height 13
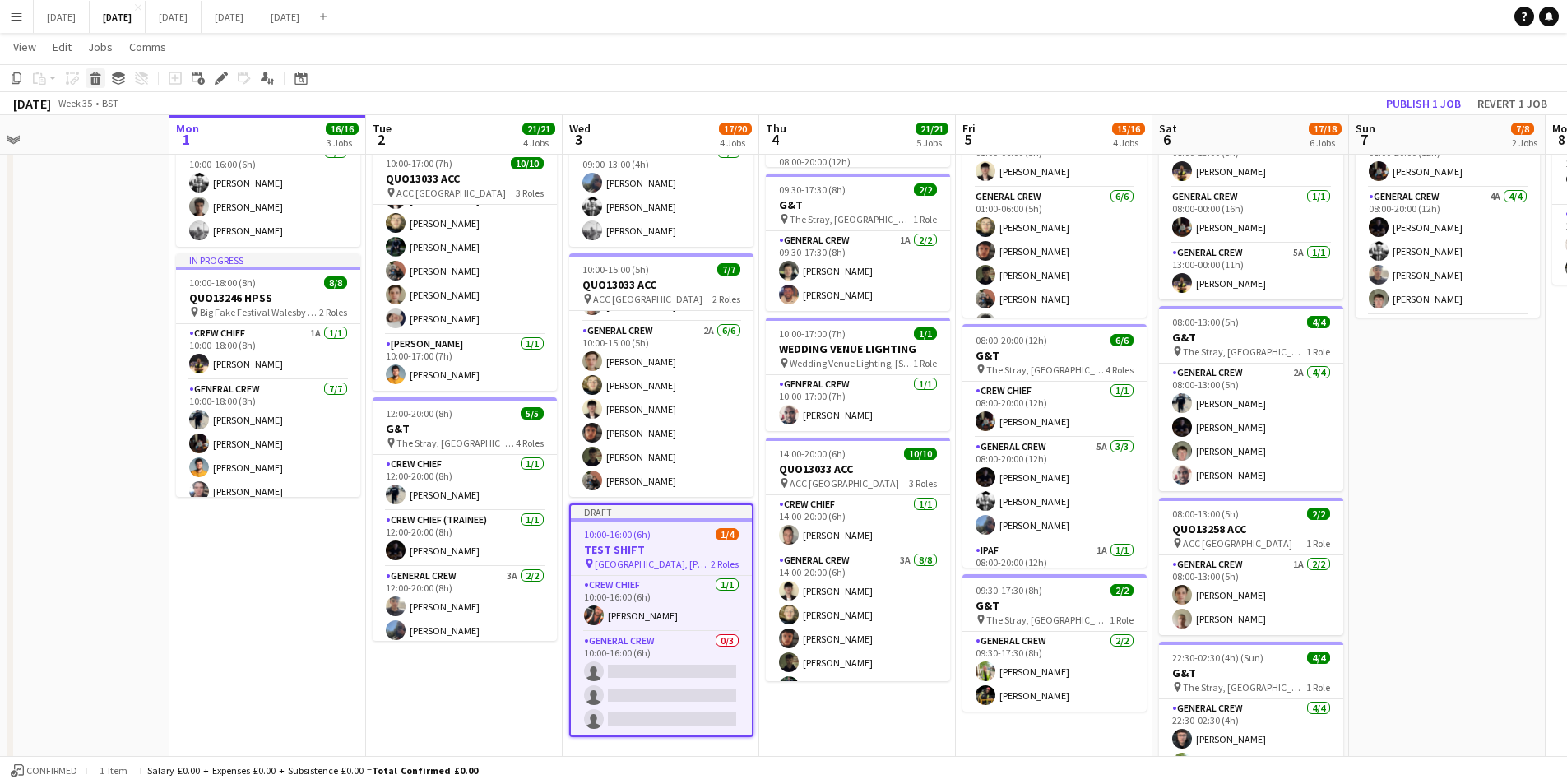
click at [96, 82] on icon at bounding box center [96, 80] width 9 height 8
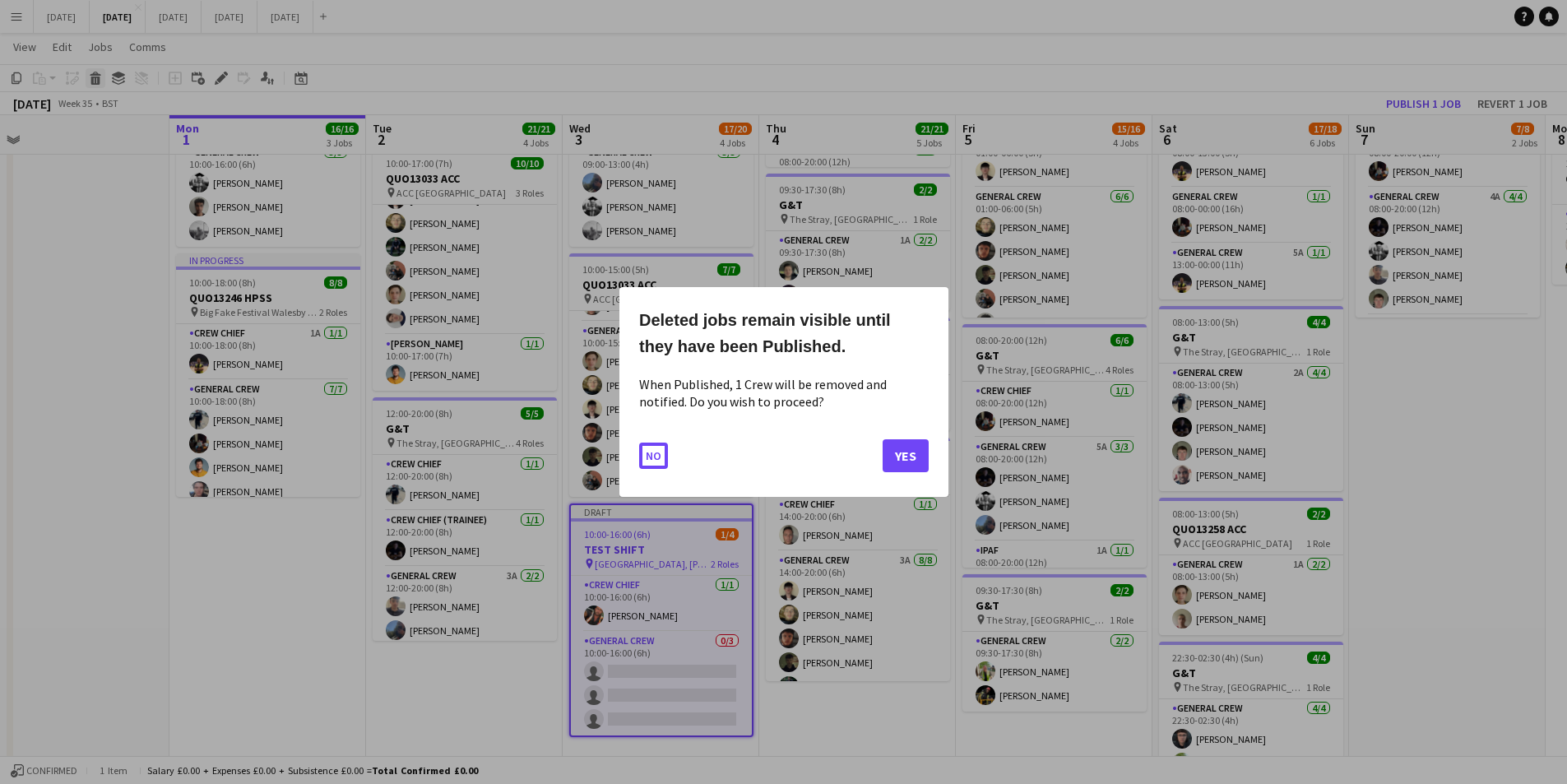
scroll to position [0, 0]
click at [906, 453] on button "Yes" at bounding box center [905, 456] width 46 height 33
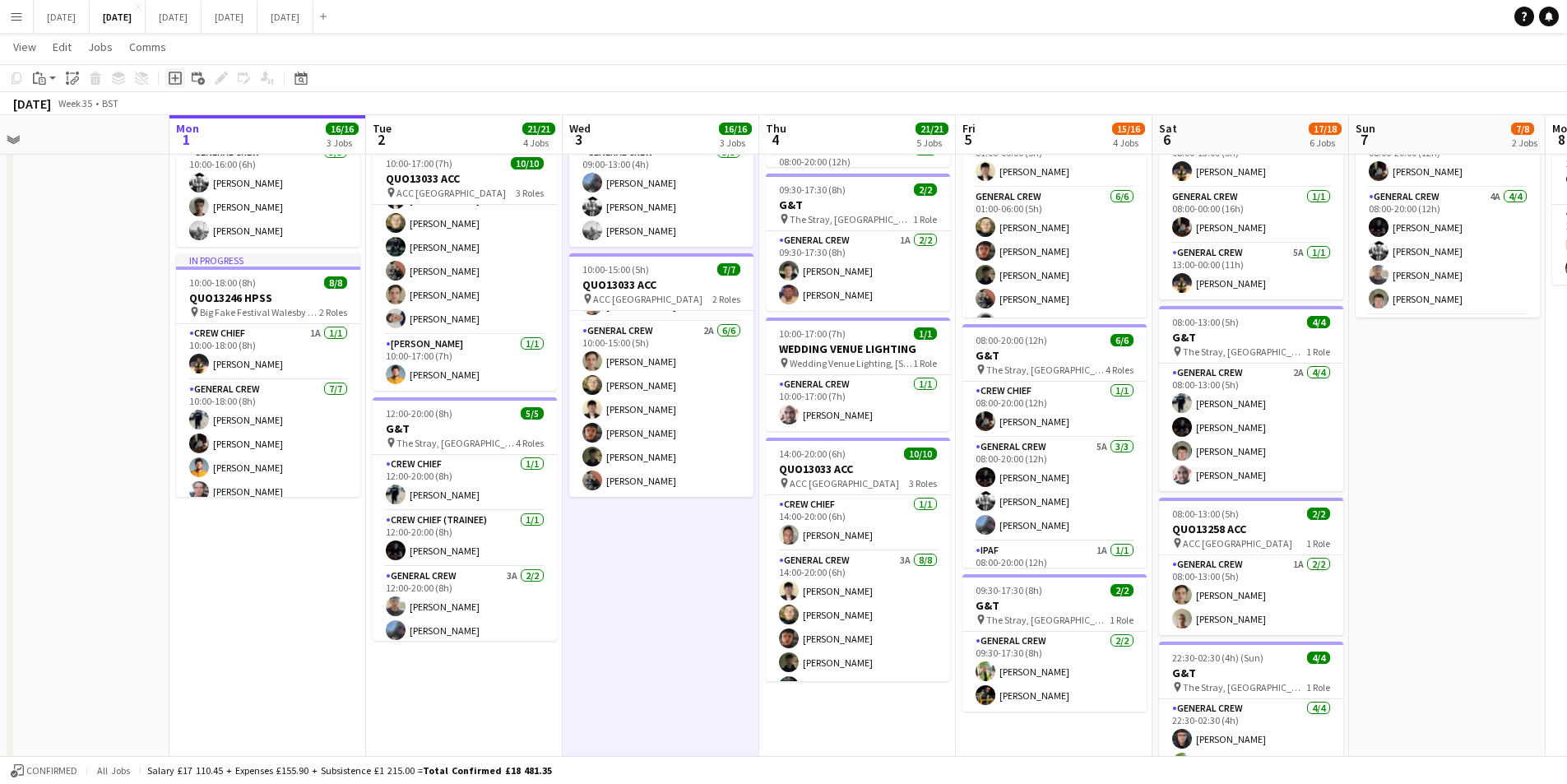
click at [177, 79] on icon "Add job" at bounding box center [175, 78] width 13 height 13
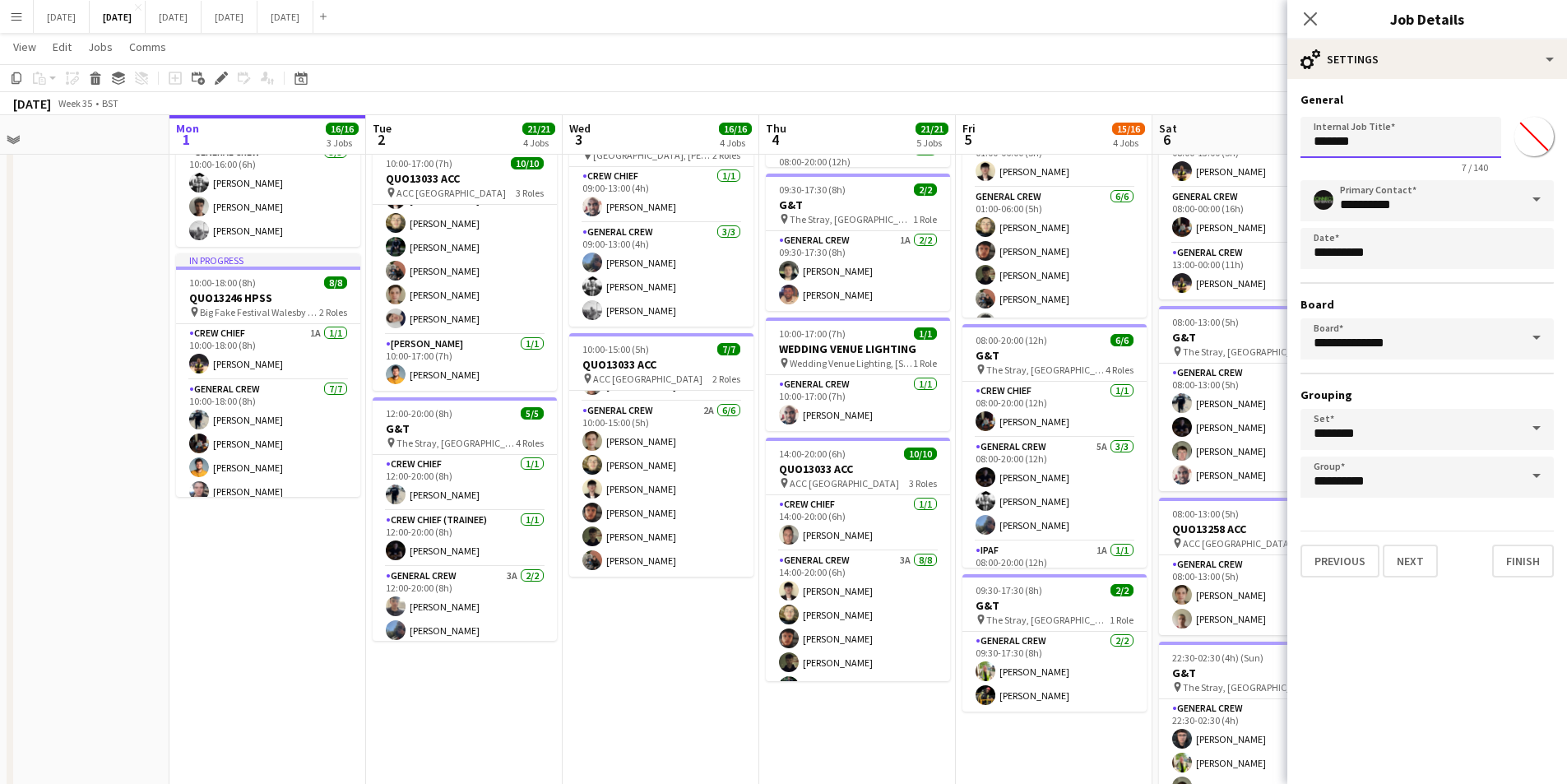
drag, startPoint x: 1374, startPoint y: 134, endPoint x: 1243, endPoint y: 154, distance: 132.5
click at [1257, 155] on body "Menu Boards Boards Boards All jobs Status Workforce Workforce My Workforce Recr…" at bounding box center [784, 353] width 1567 height 1529
type input "**********"
click at [1403, 576] on button "Next" at bounding box center [1410, 561] width 56 height 33
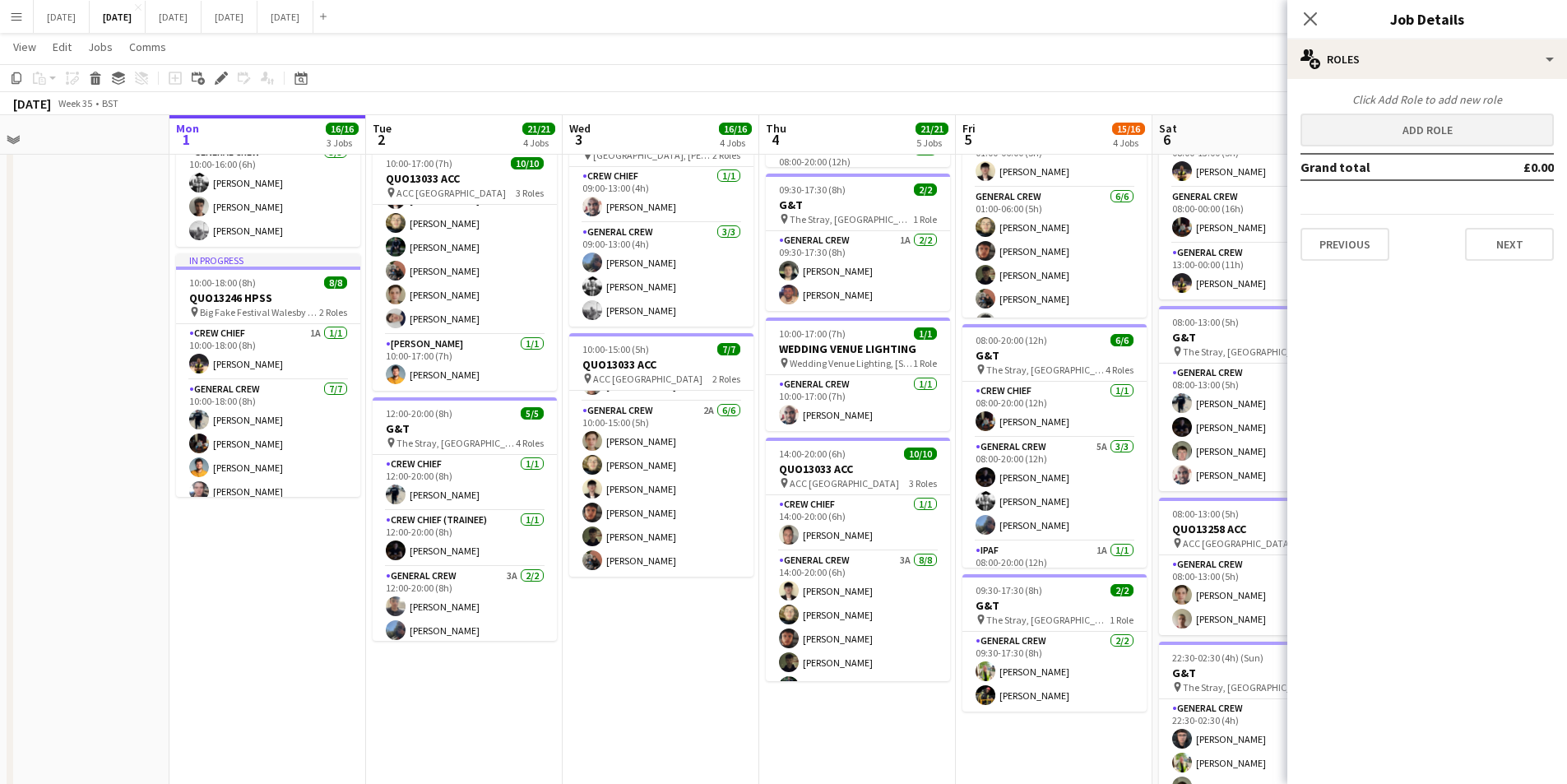
click at [1420, 108] on div "Click Add Role to add new role Add role Grand total £0.00 Previous Next" at bounding box center [1427, 176] width 279 height 168
click at [1426, 130] on button "Add role" at bounding box center [1427, 130] width 253 height 33
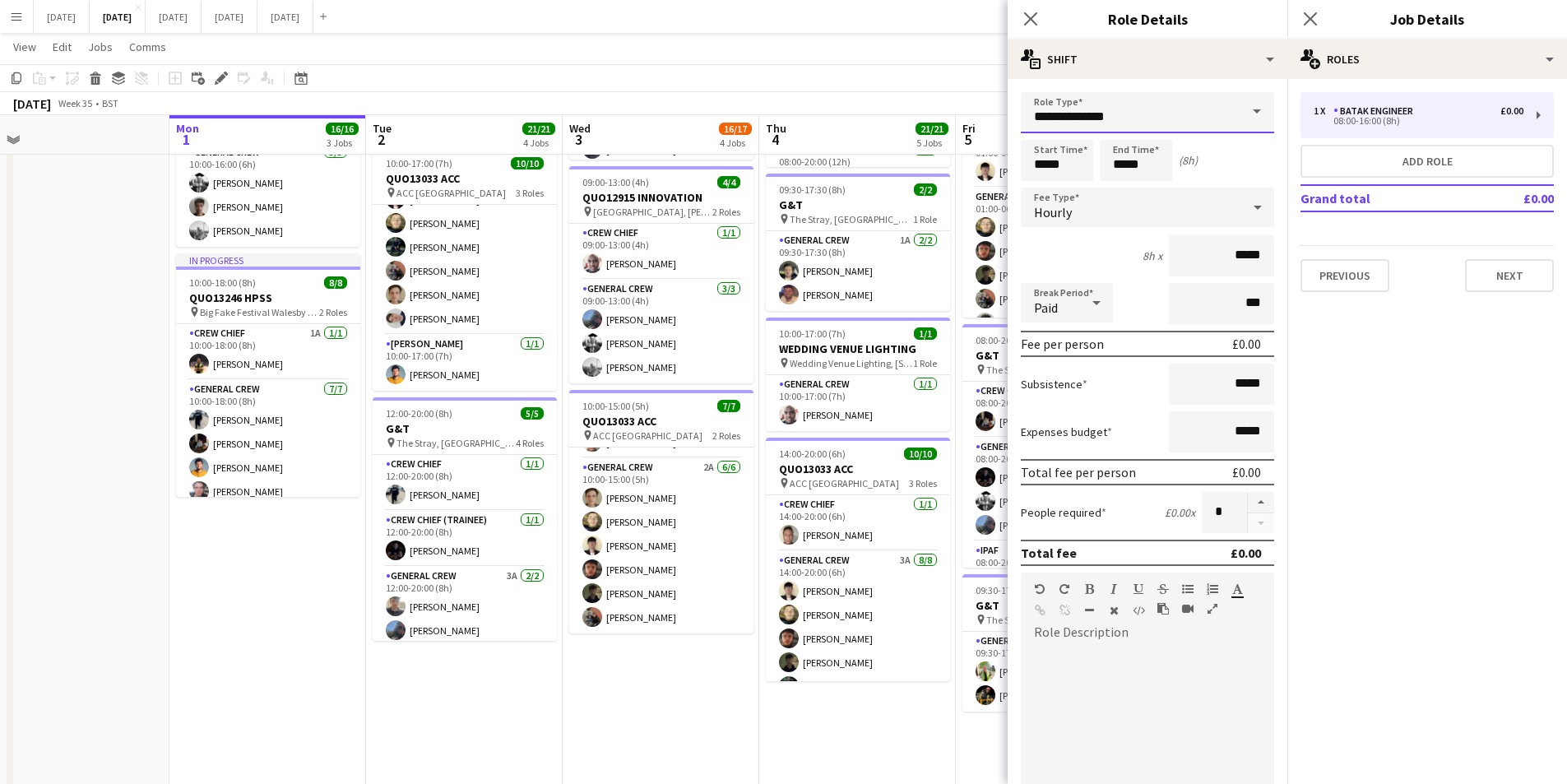
click at [1188, 111] on input "**********" at bounding box center [1147, 112] width 253 height 41
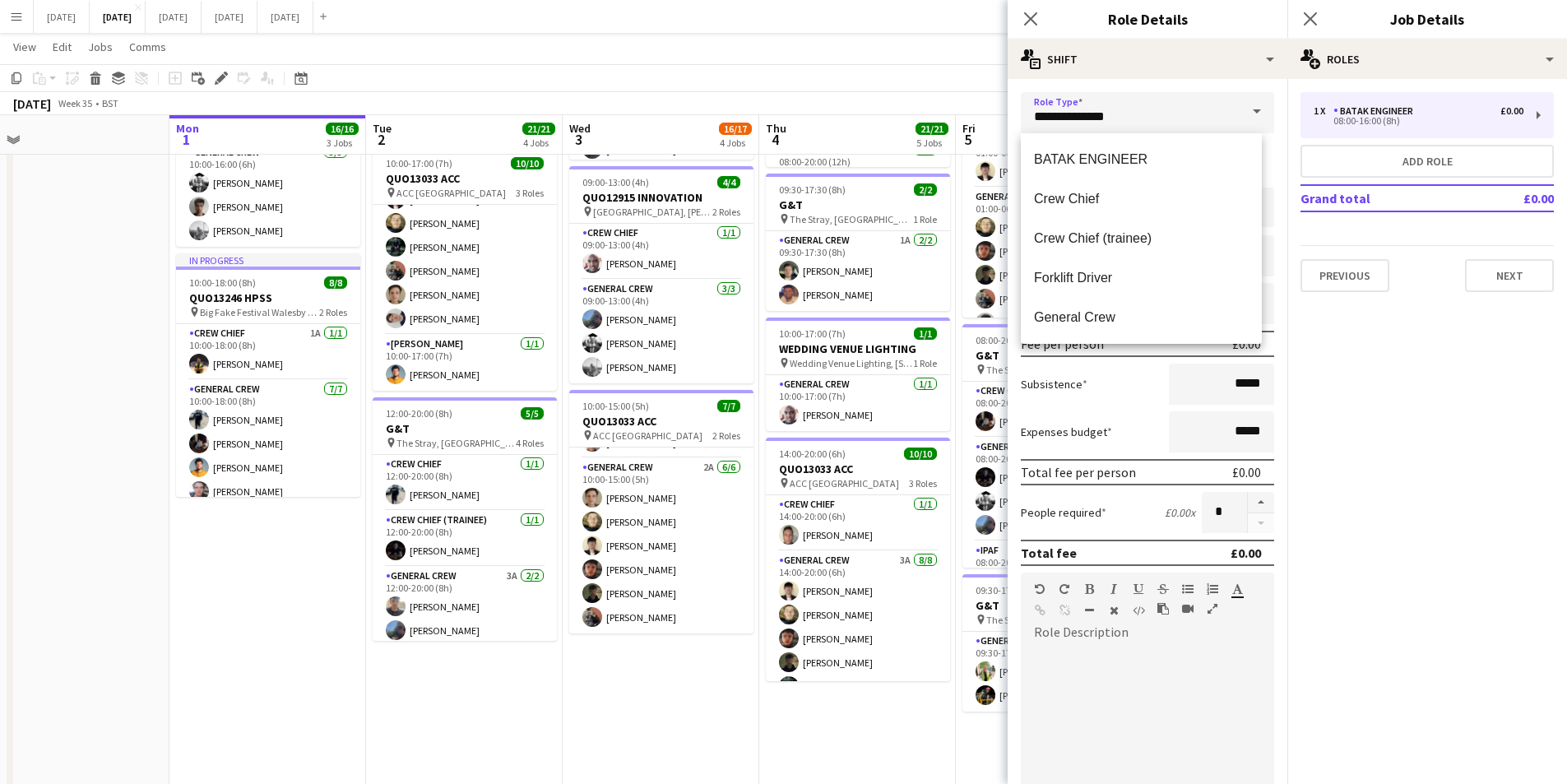
drag, startPoint x: 1087, startPoint y: 320, endPoint x: 1184, endPoint y: 267, distance: 110.5
click at [1088, 319] on span "General Crew" at bounding box center [1141, 317] width 215 height 15
type input "**********"
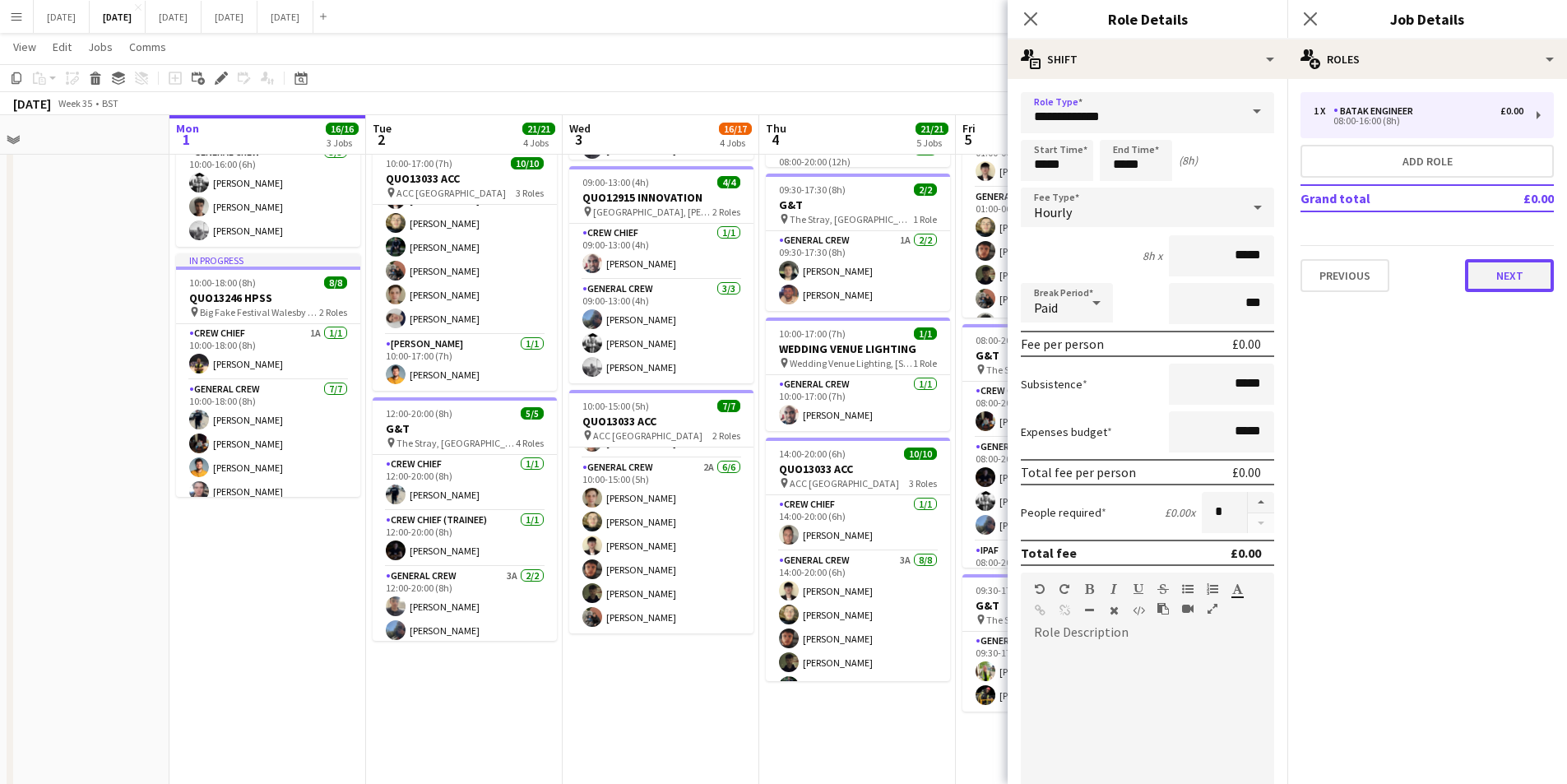
click at [1524, 278] on button "Next" at bounding box center [1510, 276] width 89 height 33
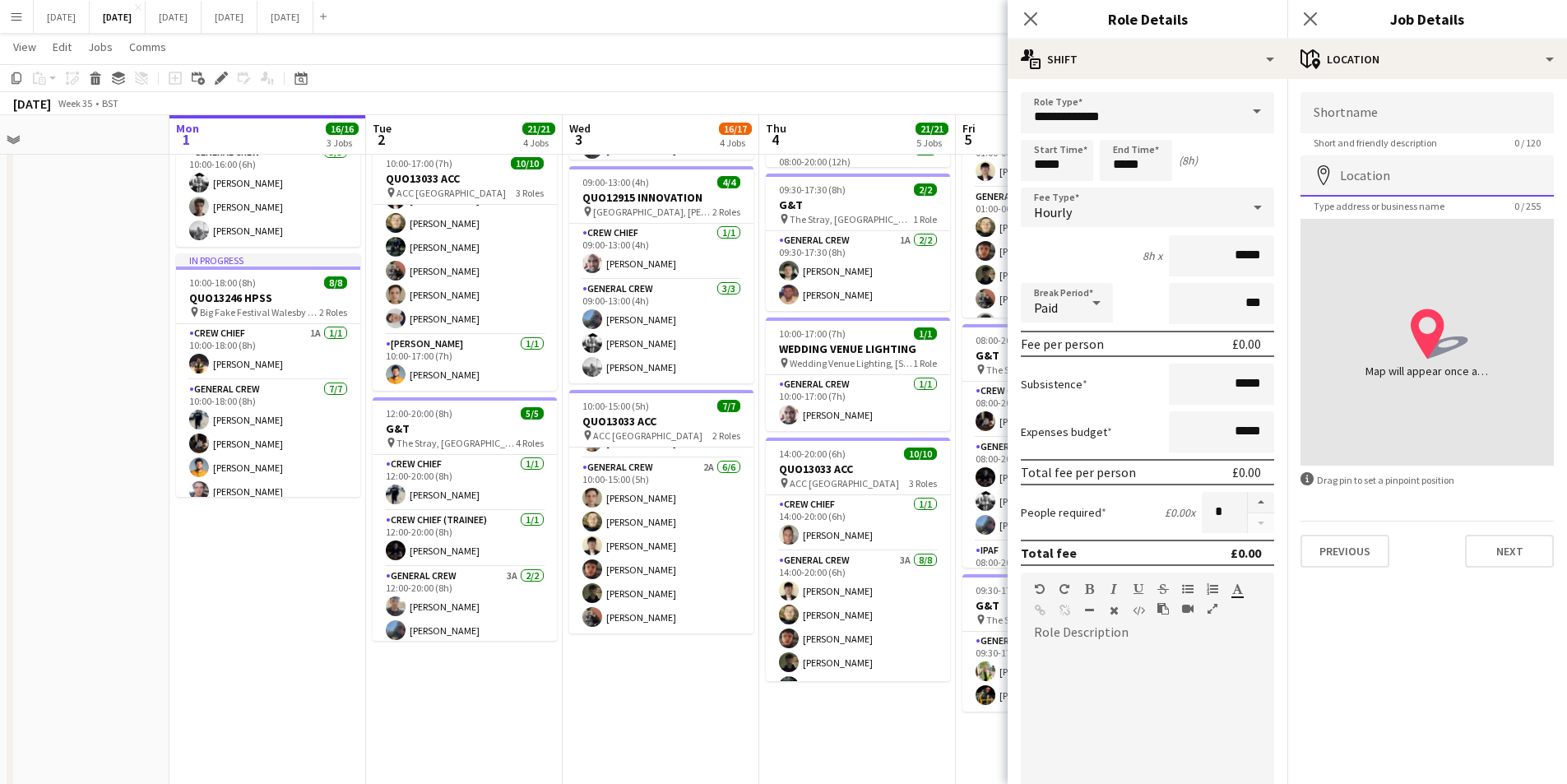
click at [1367, 176] on input "Location" at bounding box center [1427, 176] width 253 height 41
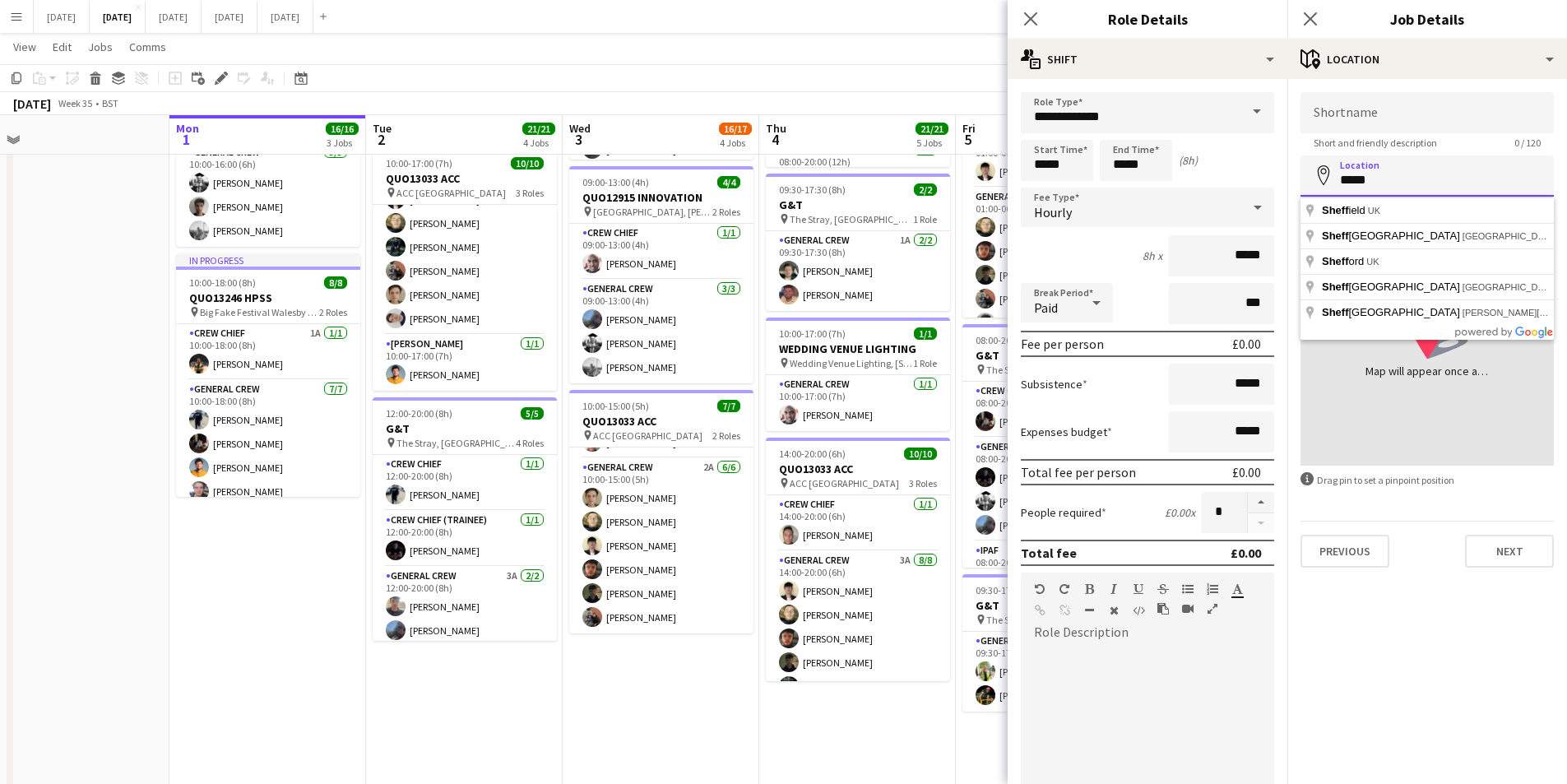
drag, startPoint x: 1382, startPoint y: 179, endPoint x: 1310, endPoint y: 174, distance: 72.2
click at [1310, 174] on input "*****" at bounding box center [1427, 176] width 253 height 41
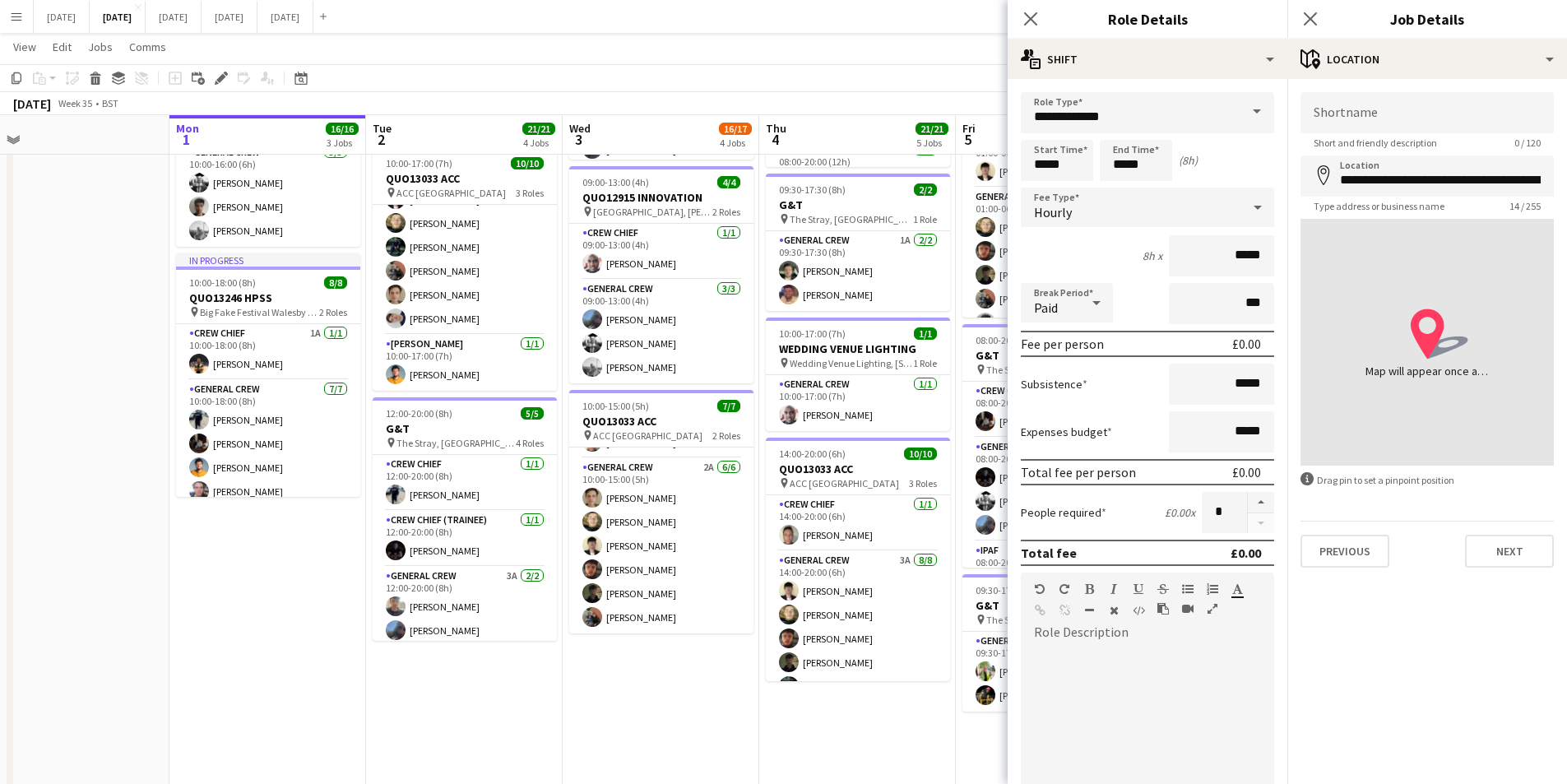
type input "**********"
drag, startPoint x: 1340, startPoint y: 179, endPoint x: 1571, endPoint y: 193, distance: 231.4
click at [1566, 193] on html "Menu Boards Boards Boards All jobs Status Workforce Workforce My Workforce Recr…" at bounding box center [784, 353] width 1567 height 1529
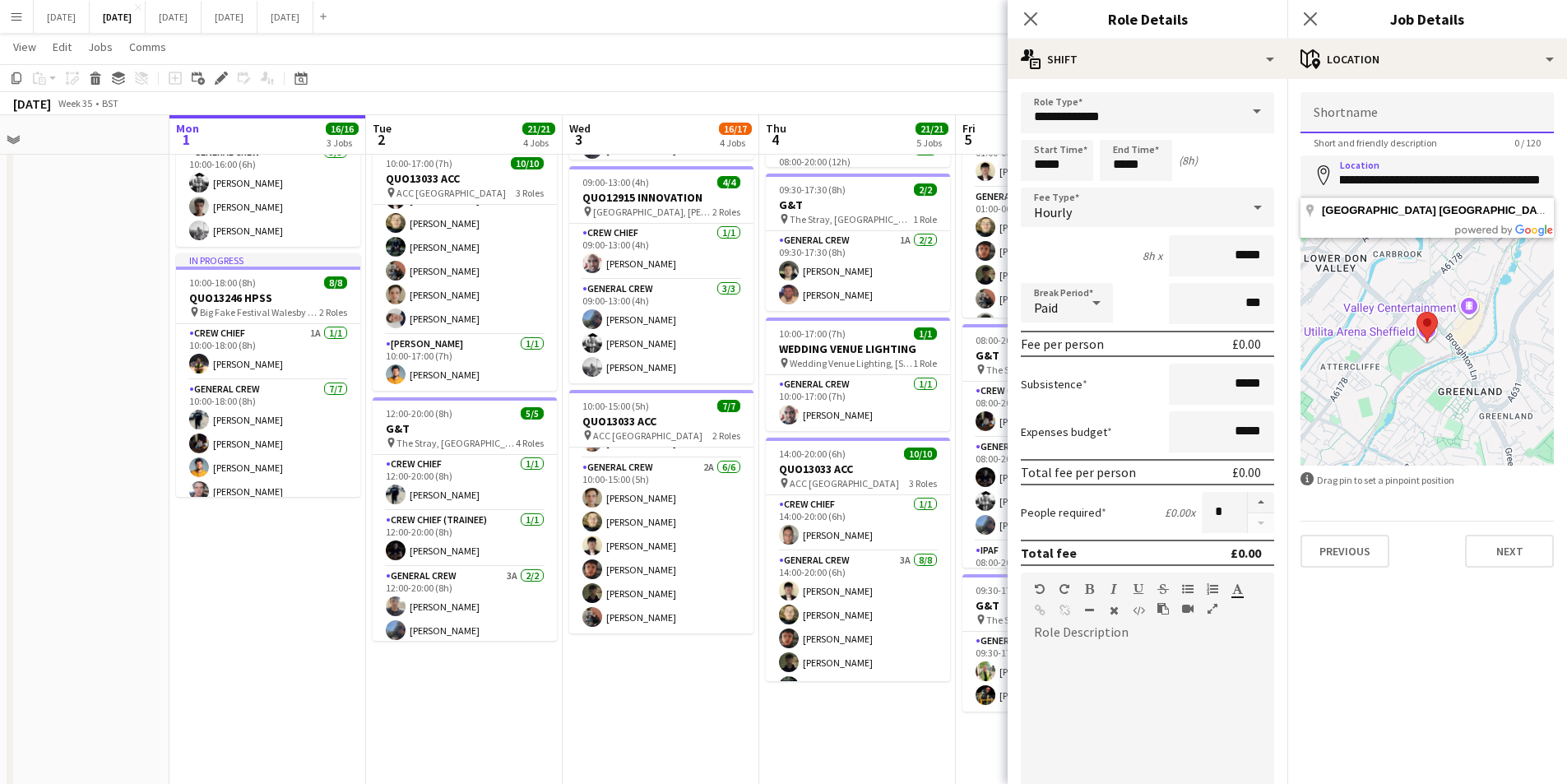
click at [1375, 121] on input "Shortname" at bounding box center [1427, 112] width 253 height 41
paste input "**********"
type input "**********"
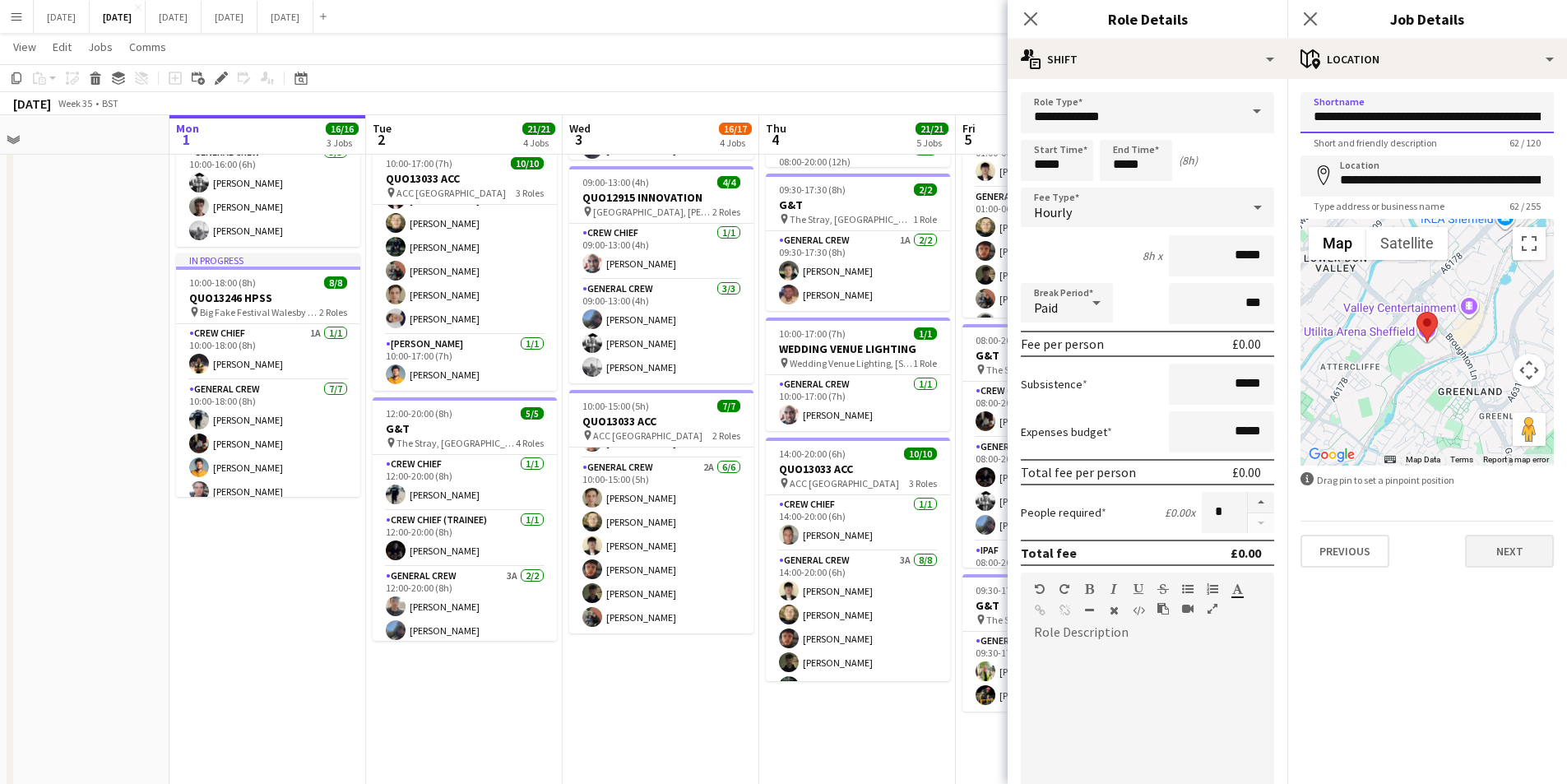
scroll to position [0, 105]
click at [1483, 553] on button "Next" at bounding box center [1510, 551] width 89 height 33
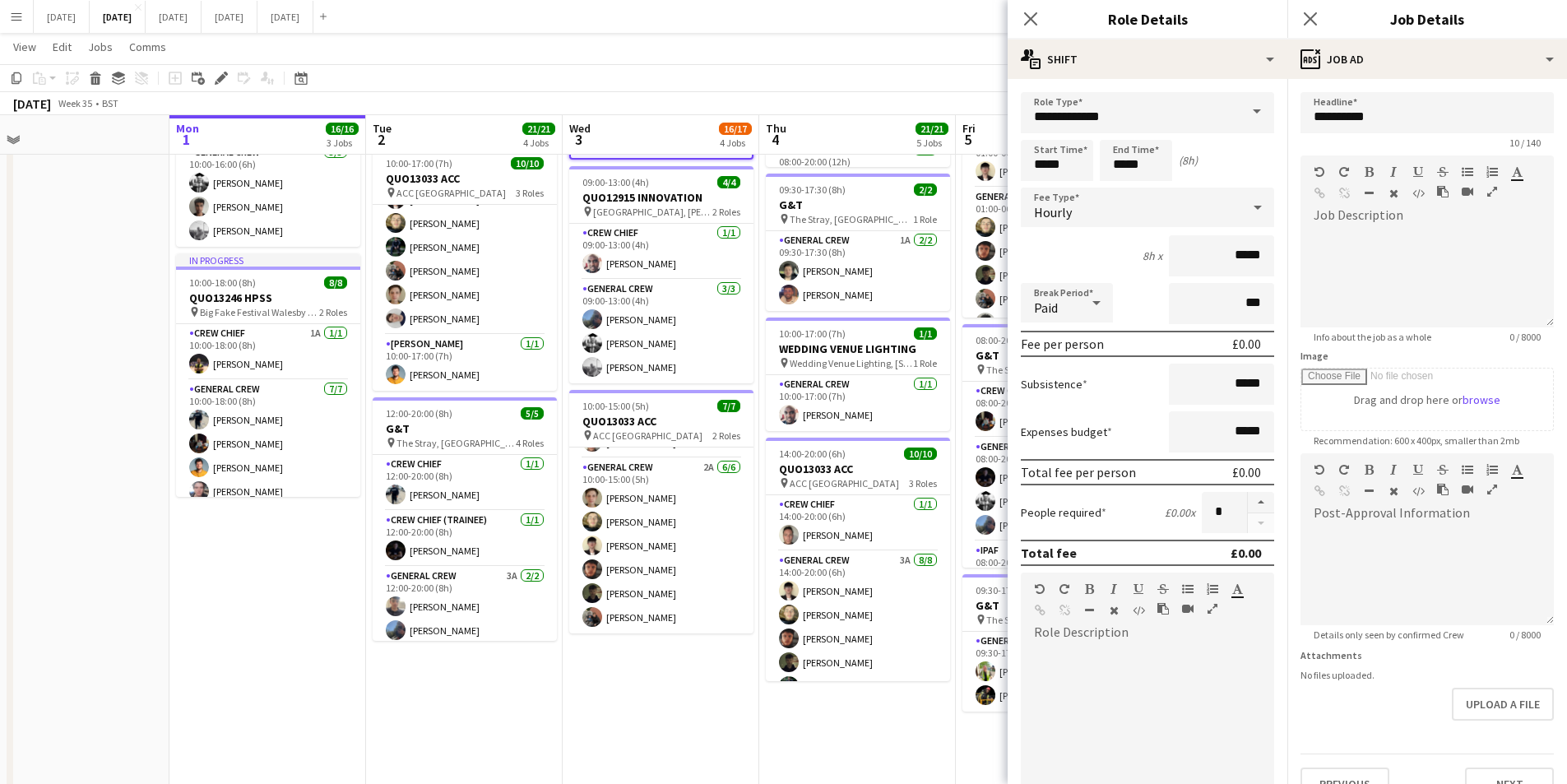
drag, startPoint x: 1029, startPoint y: 19, endPoint x: 1311, endPoint y: 34, distance: 282.4
click at [1030, 19] on icon "Close pop-in" at bounding box center [1031, 19] width 13 height 13
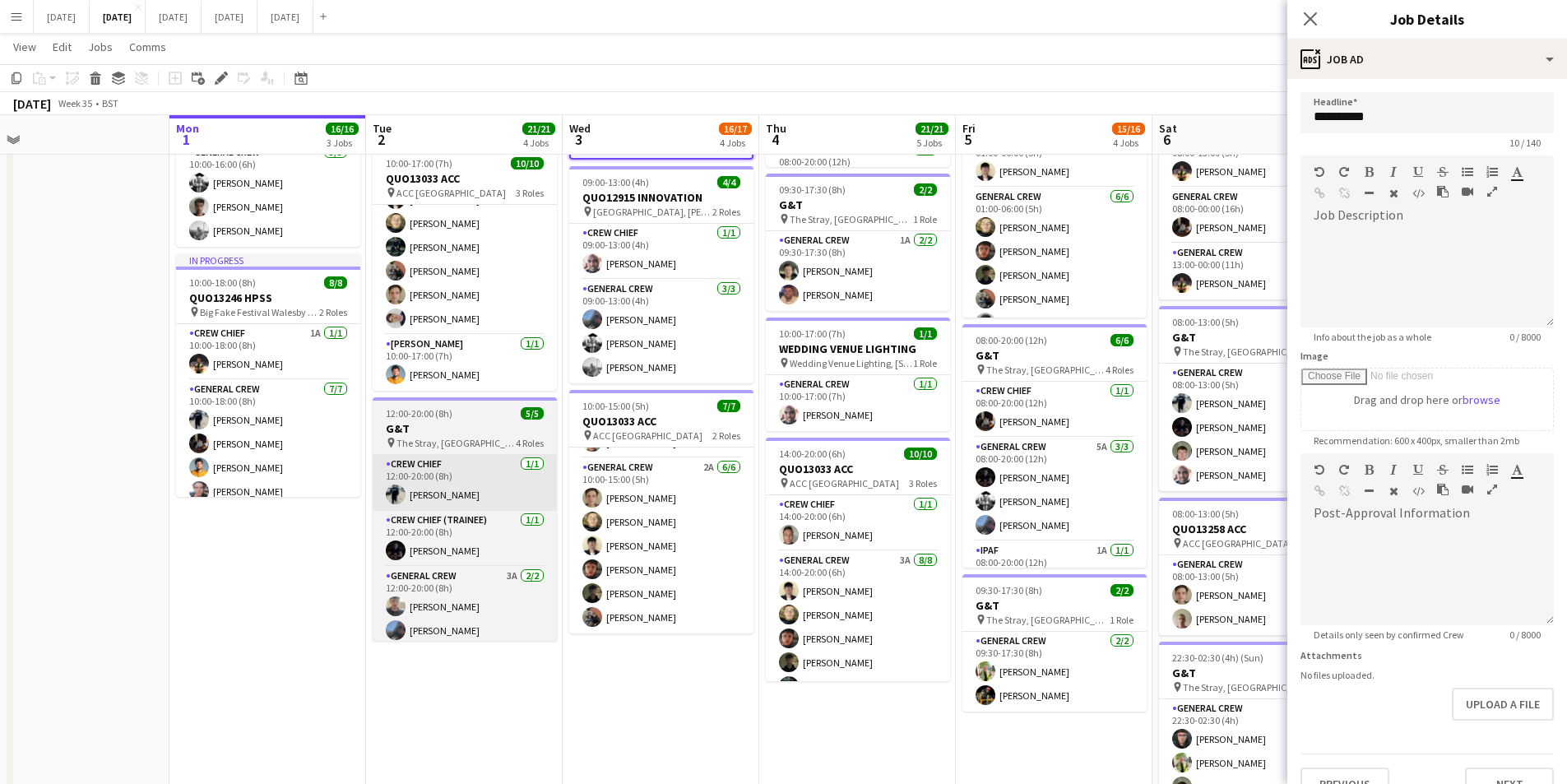
click at [1312, 15] on icon "Close pop-in" at bounding box center [1310, 19] width 13 height 13
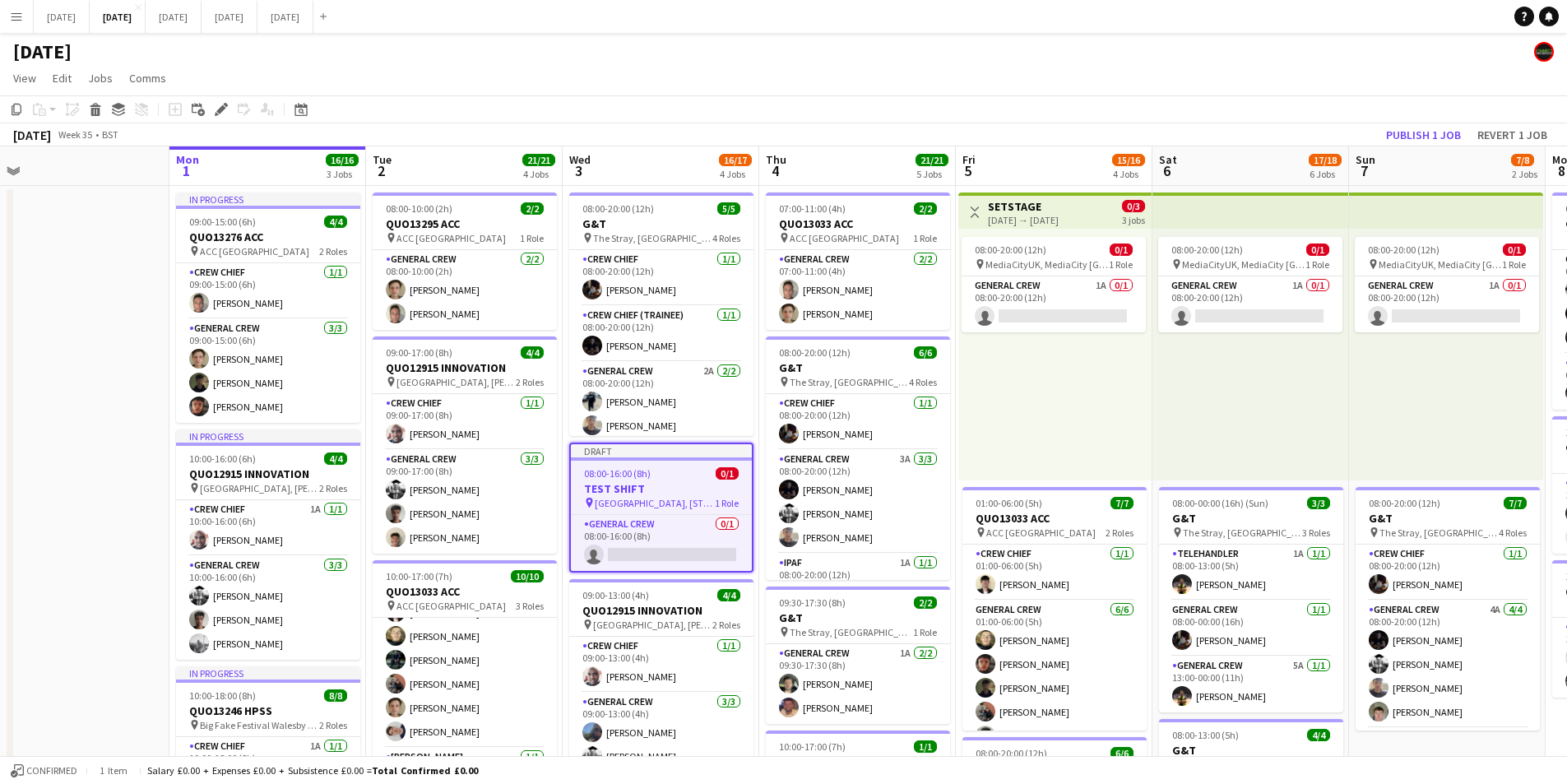
drag, startPoint x: 651, startPoint y: 543, endPoint x: 1467, endPoint y: 167, distance: 898.5
click at [655, 539] on app-card-role "General Crew 0/1 08:00-16:00 (8h) single-neutral-actions" at bounding box center [661, 542] width 181 height 55
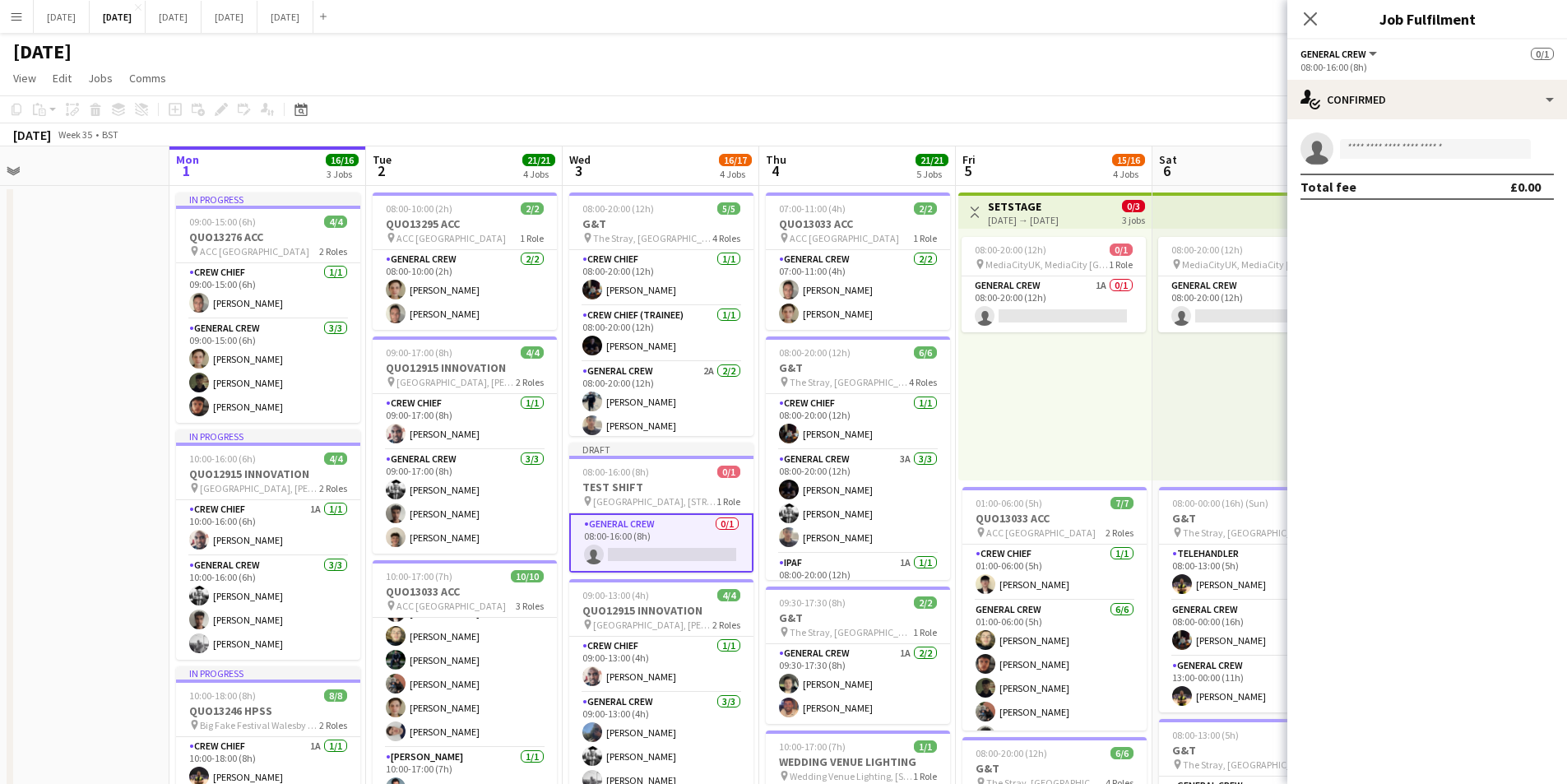
scroll to position [0, 416]
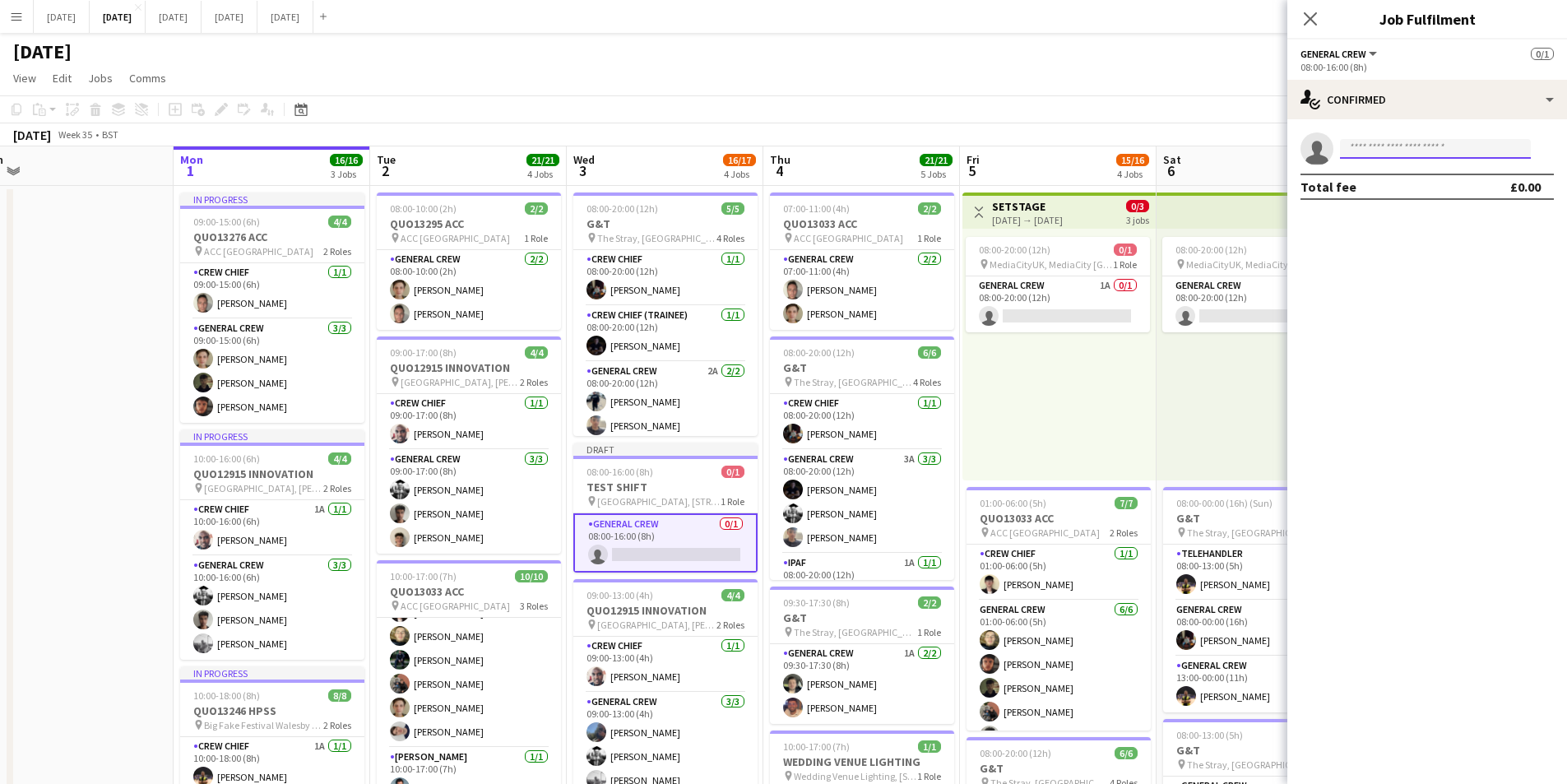
click at [1392, 143] on input at bounding box center [1436, 149] width 191 height 20
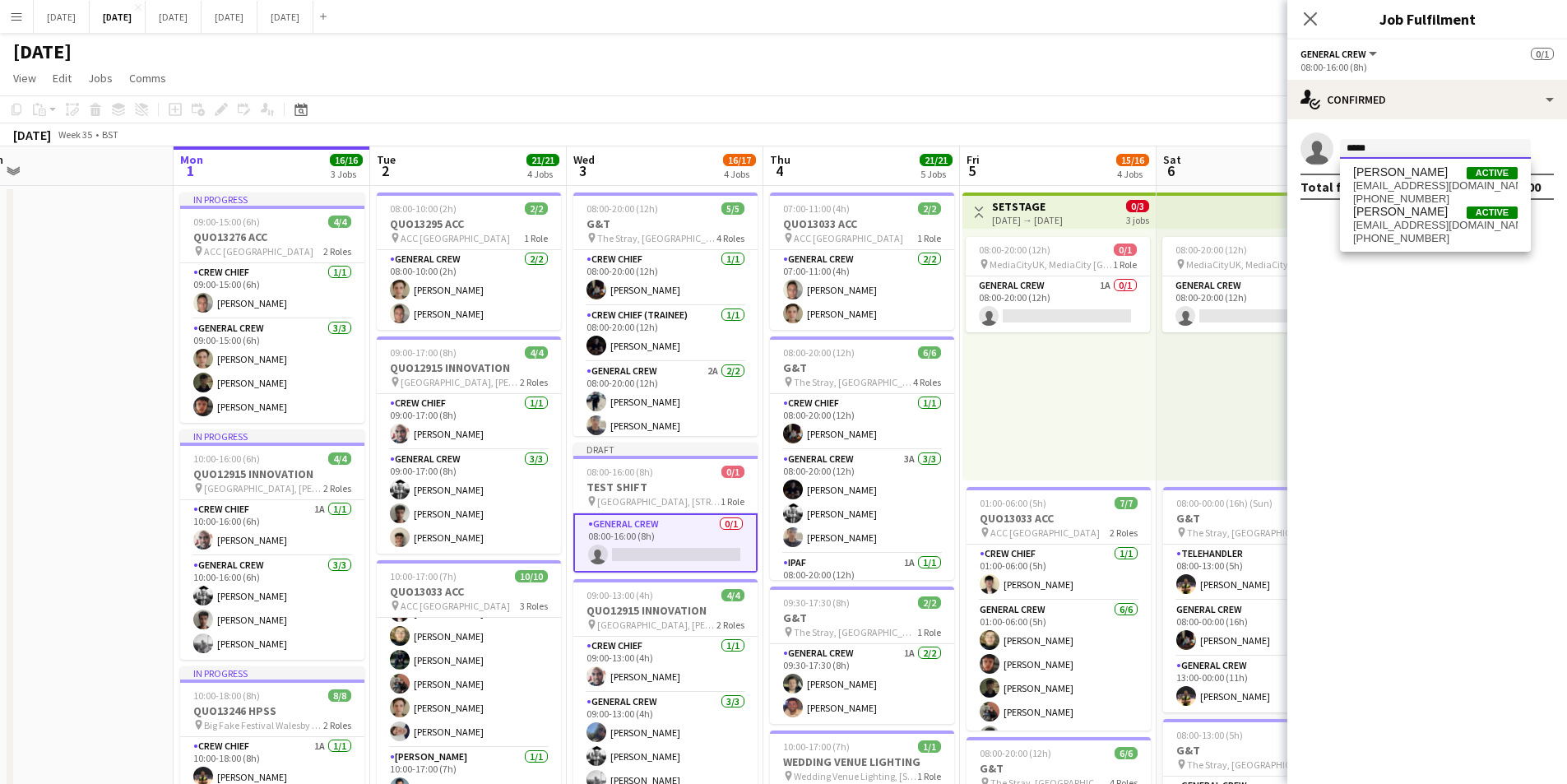
type input "*****"
click at [1410, 176] on span "[PERSON_NAME]" at bounding box center [1400, 172] width 95 height 14
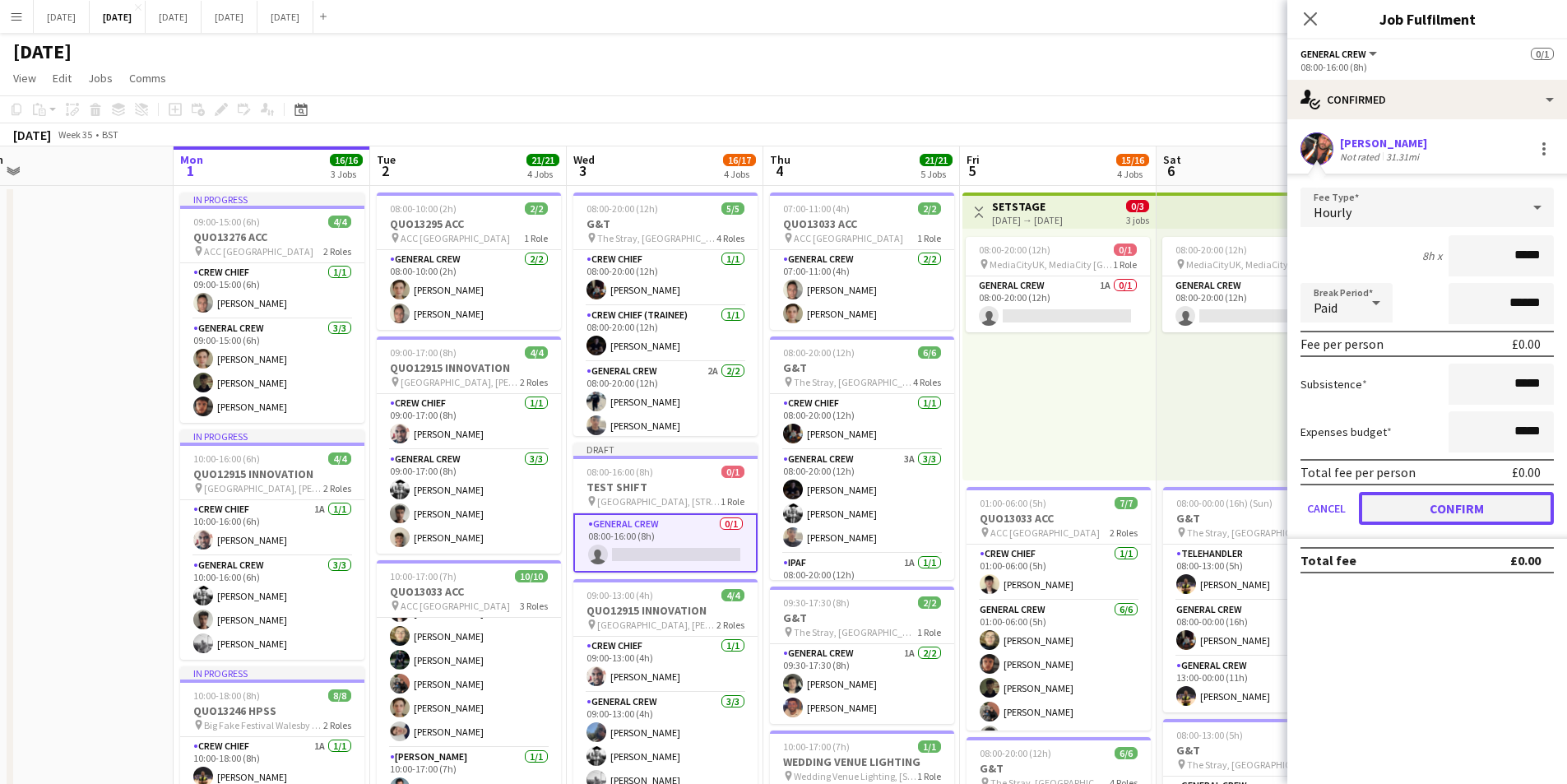
click at [1443, 515] on button "Confirm" at bounding box center [1457, 508] width 195 height 33
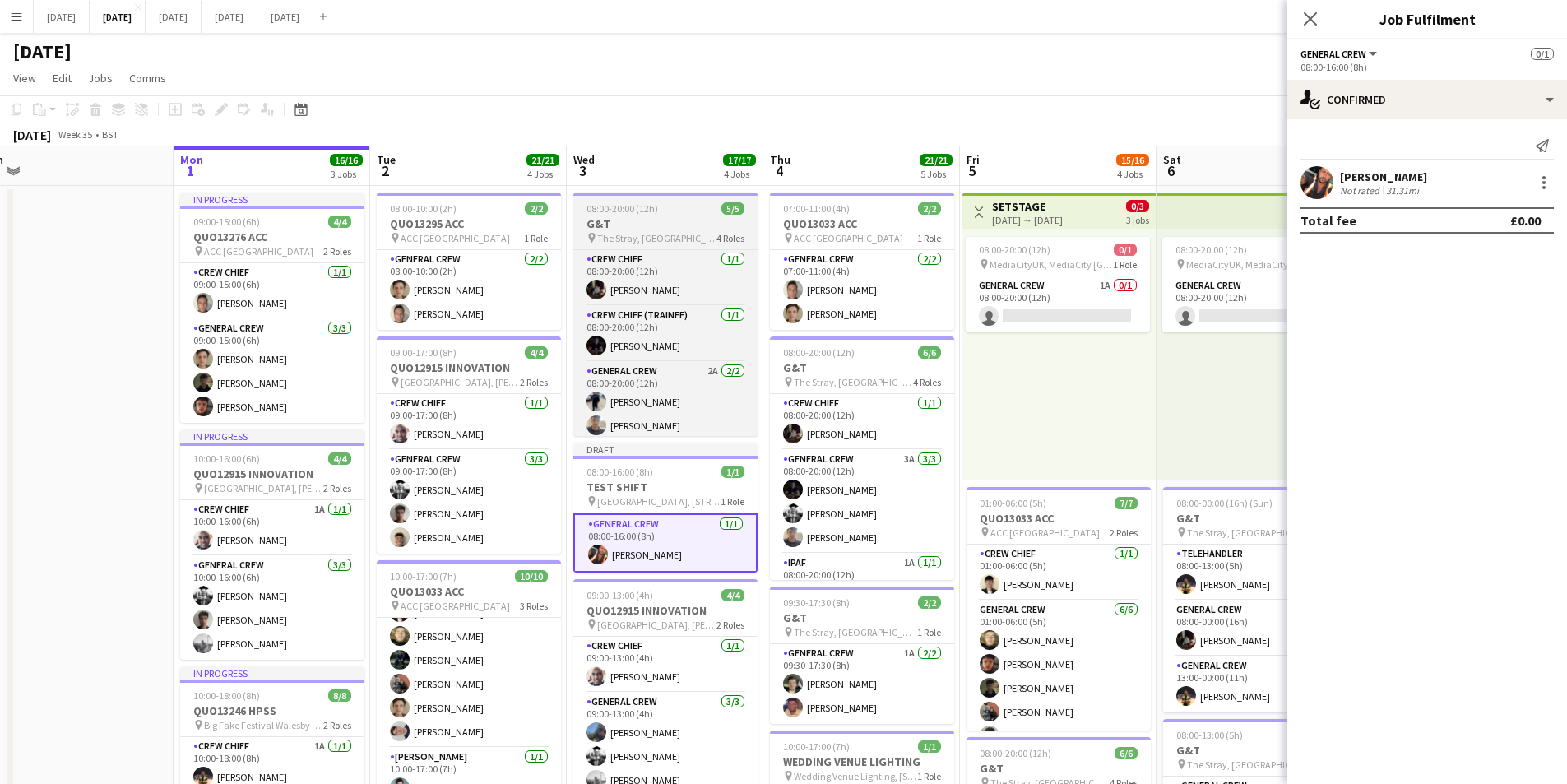
click at [650, 226] on h3 "G&T" at bounding box center [665, 224] width 185 height 15
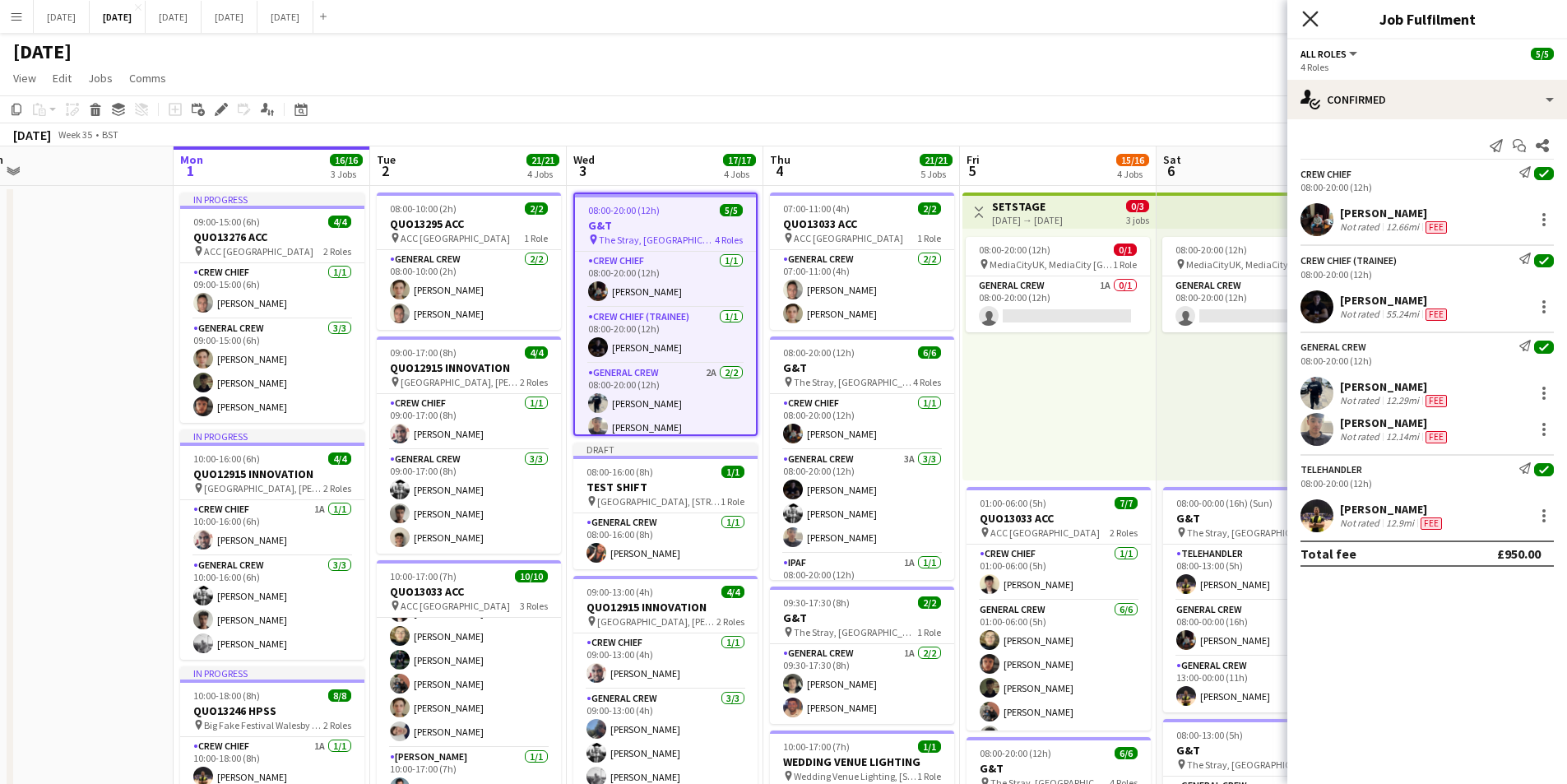
click at [1309, 22] on icon at bounding box center [1309, 18] width 15 height 15
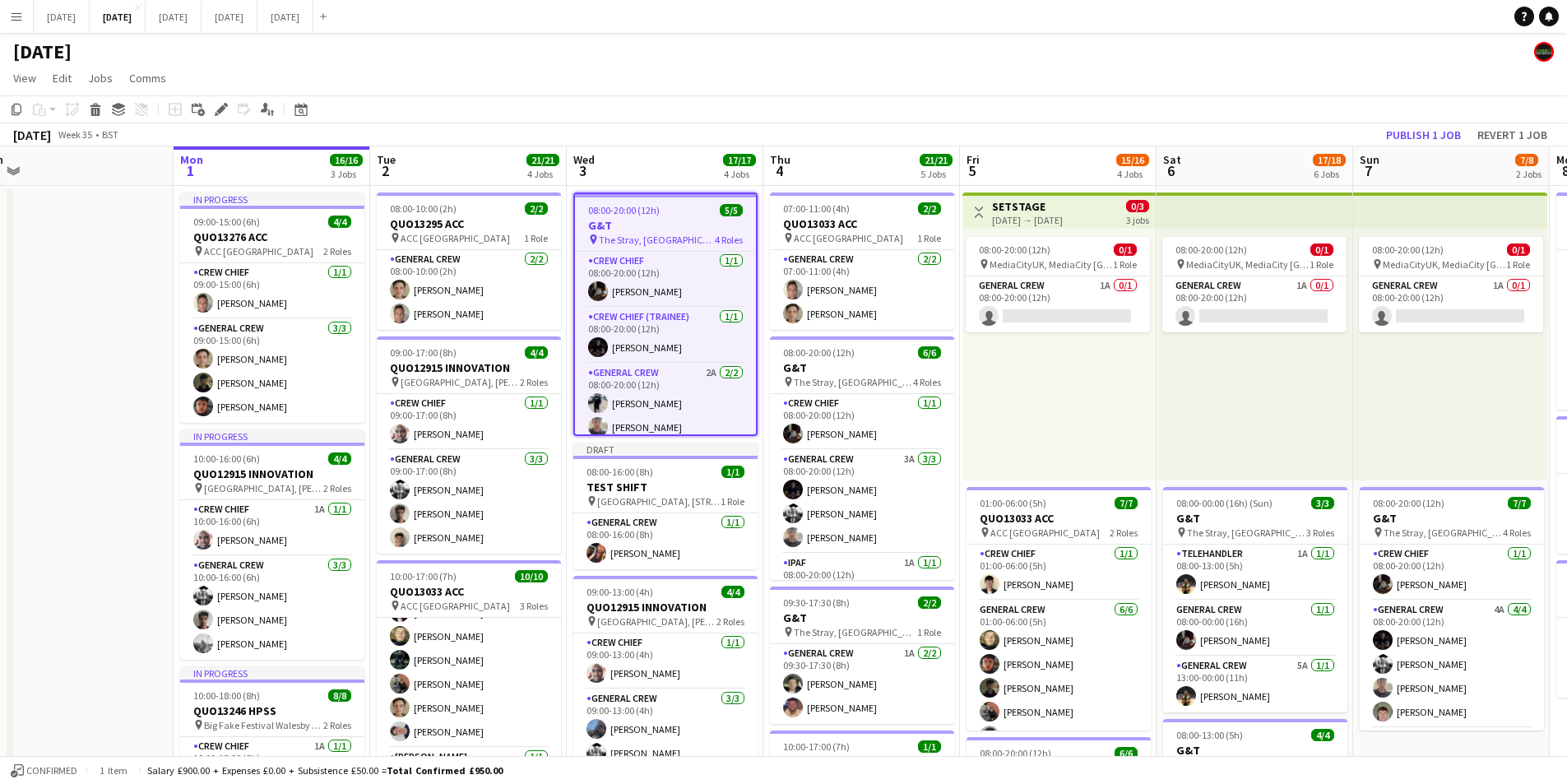
drag, startPoint x: 219, startPoint y: 106, endPoint x: 1427, endPoint y: 87, distance: 1208.1
click at [219, 106] on icon "Edit" at bounding box center [221, 109] width 13 height 13
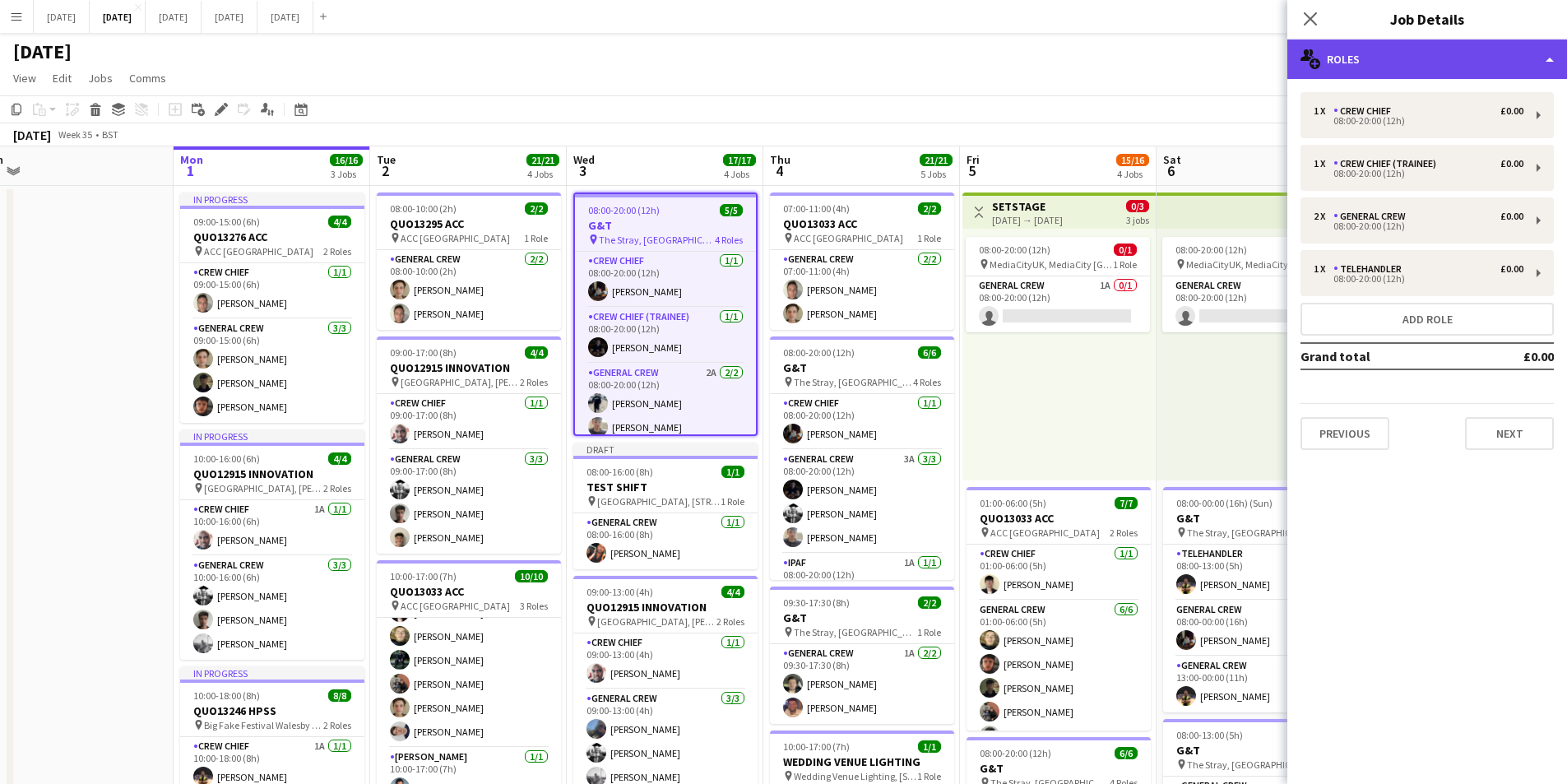
click at [1463, 56] on div "multiple-users-add Roles" at bounding box center [1427, 58] width 279 height 39
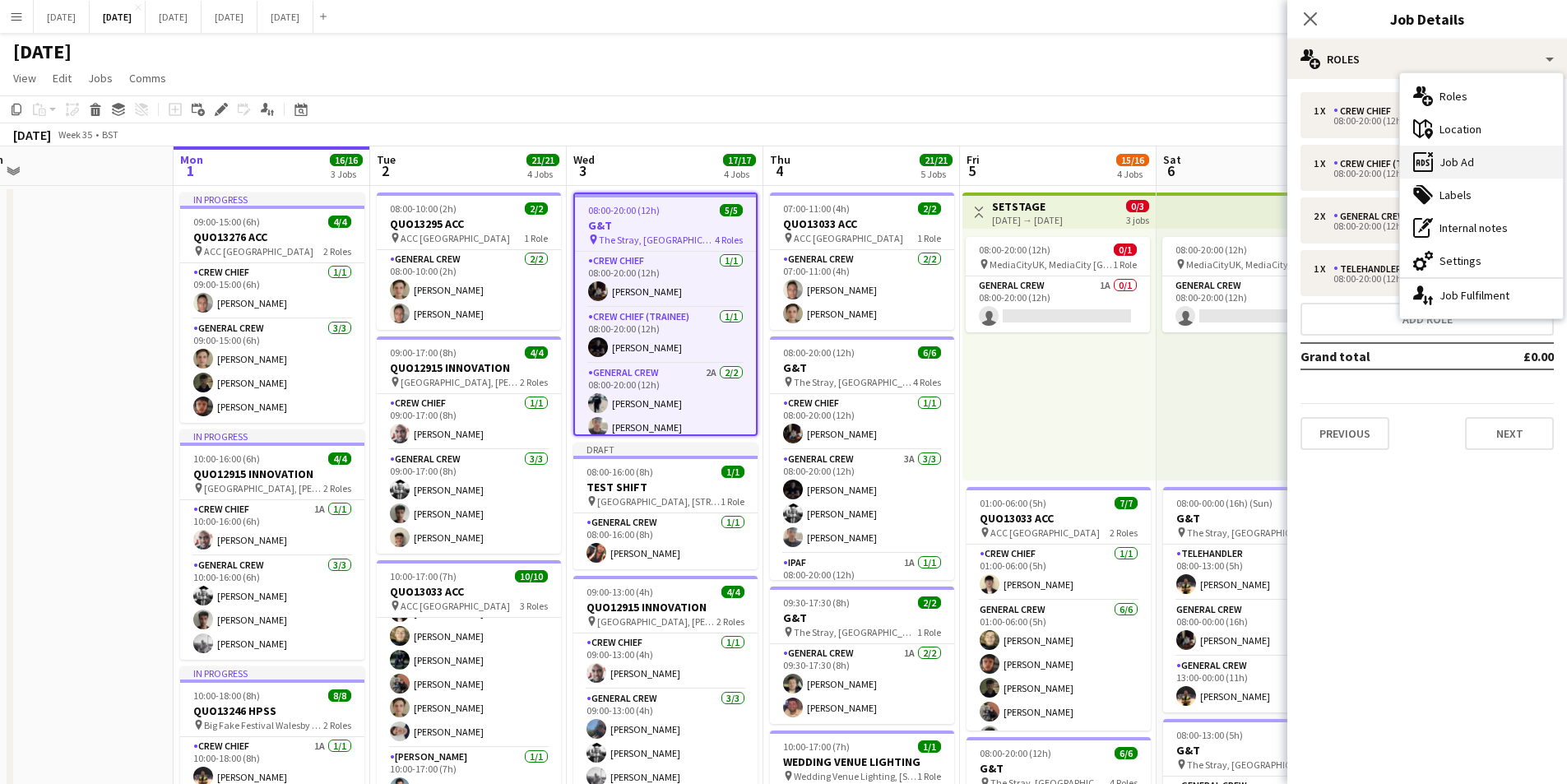
click at [1471, 160] on div "ads-window Job Ad" at bounding box center [1481, 162] width 163 height 33
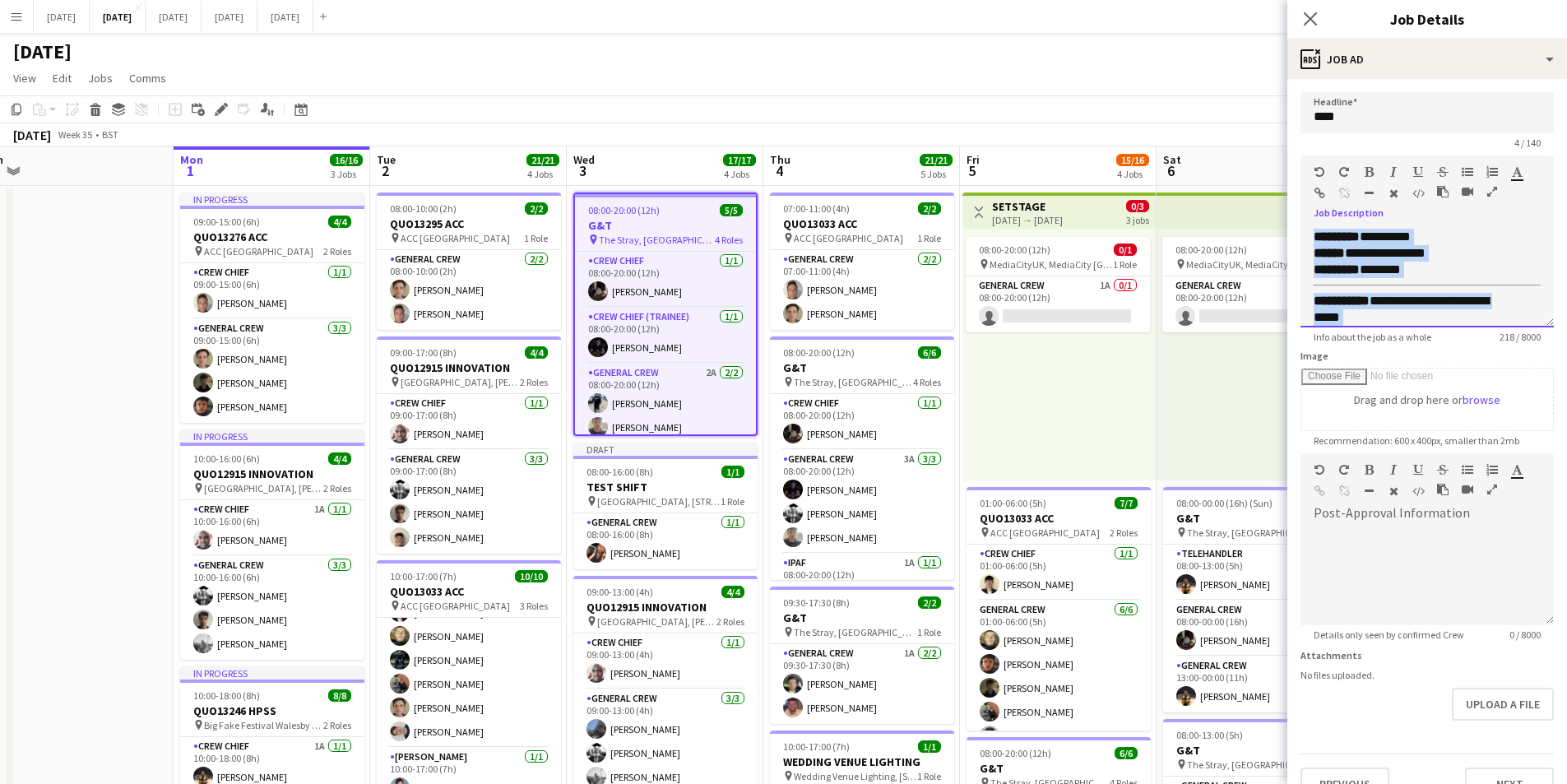
scroll to position [108, 0]
drag, startPoint x: 1377, startPoint y: 285, endPoint x: 1475, endPoint y: 358, distance: 122.2
click at [1475, 358] on form "**********" at bounding box center [1427, 446] width 279 height 708
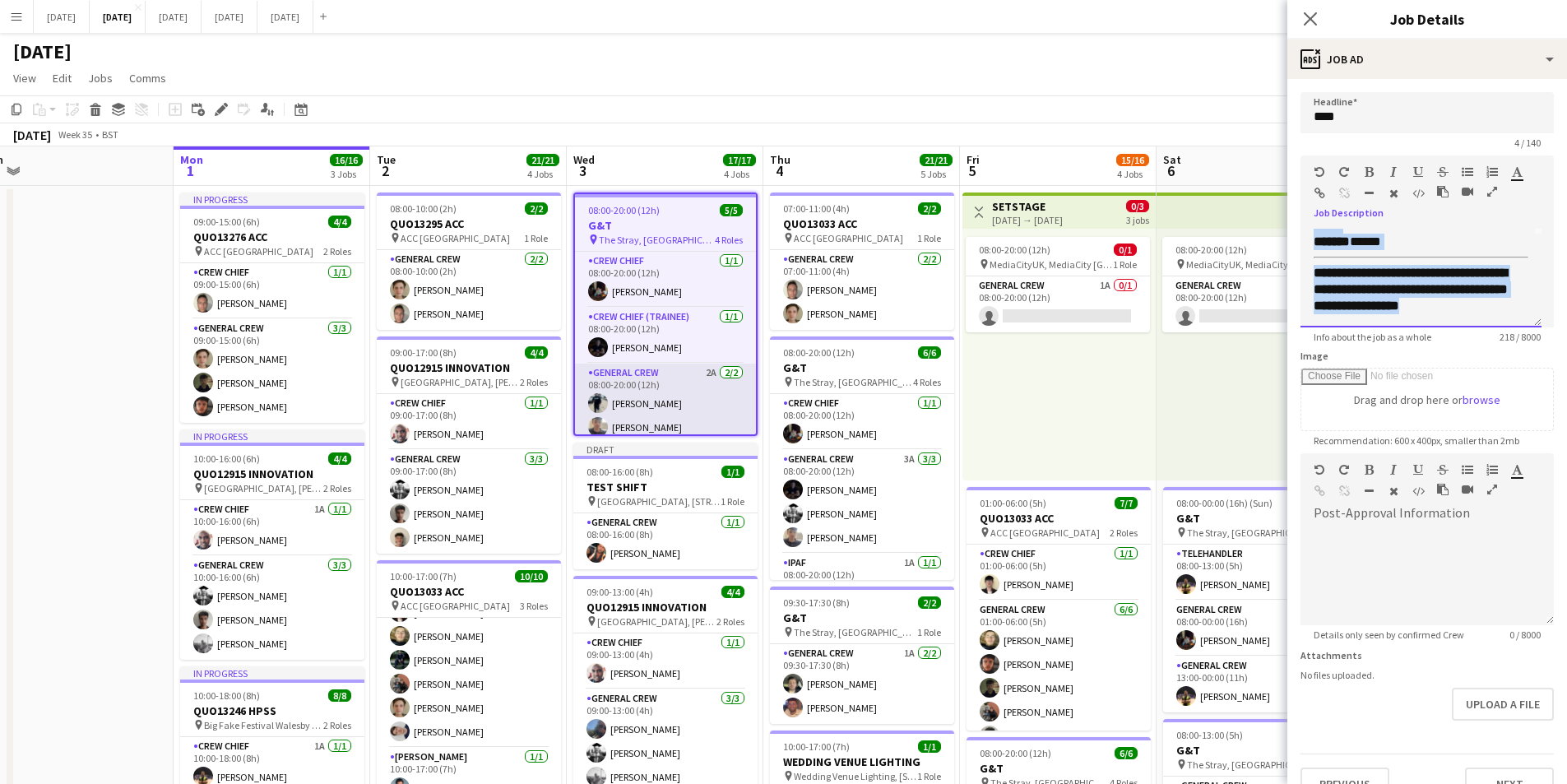
copy div "**********"
drag, startPoint x: 695, startPoint y: 499, endPoint x: 1407, endPoint y: 222, distance: 764.0
click at [697, 498] on span "[GEOGRAPHIC_DATA], [STREET_ADDRESS][PERSON_NAME]" at bounding box center [659, 501] width 124 height 13
type input "**********"
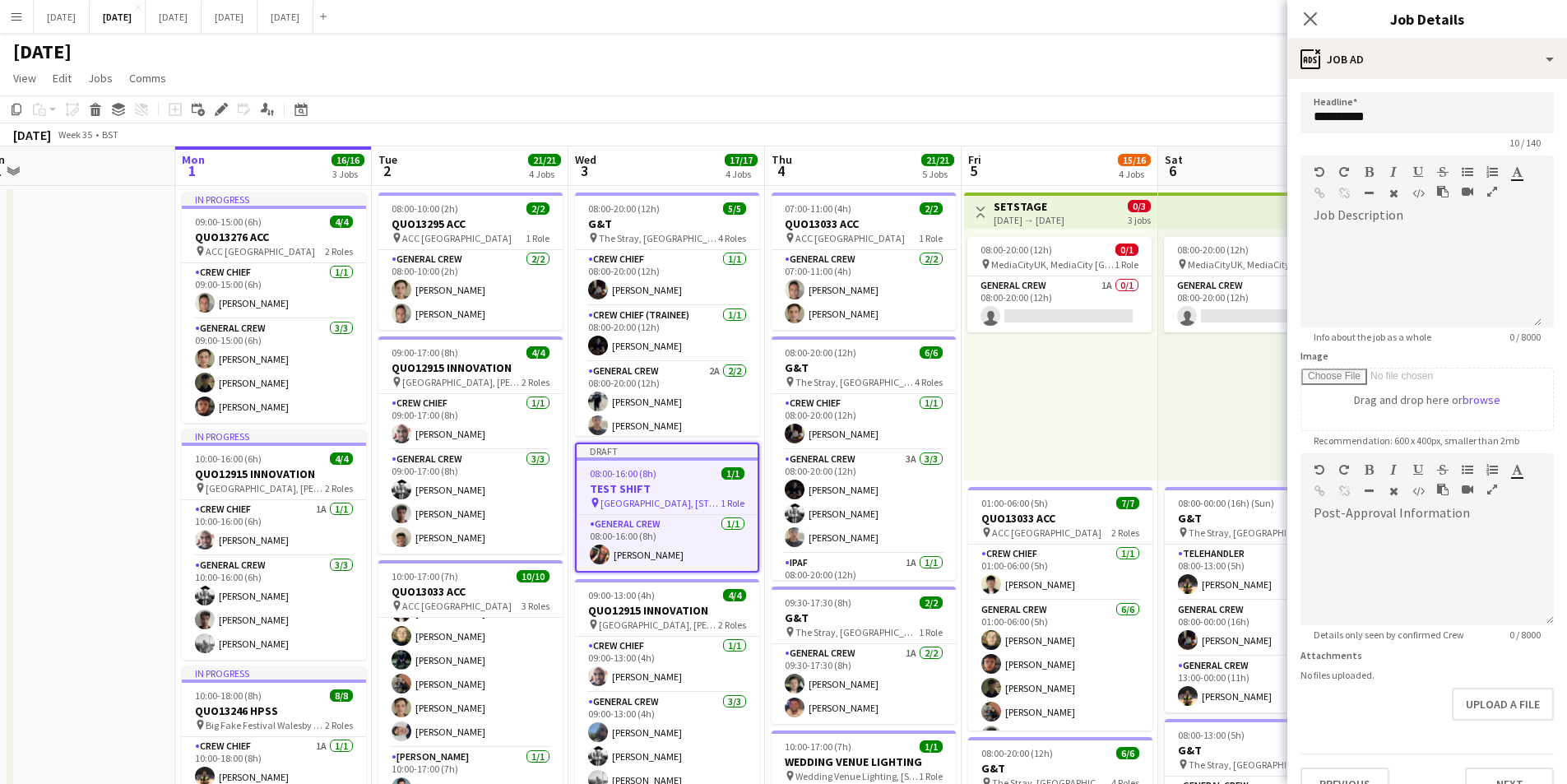
scroll to position [0, 0]
click at [1336, 228] on div at bounding box center [1420, 277] width 241 height 98
paste div
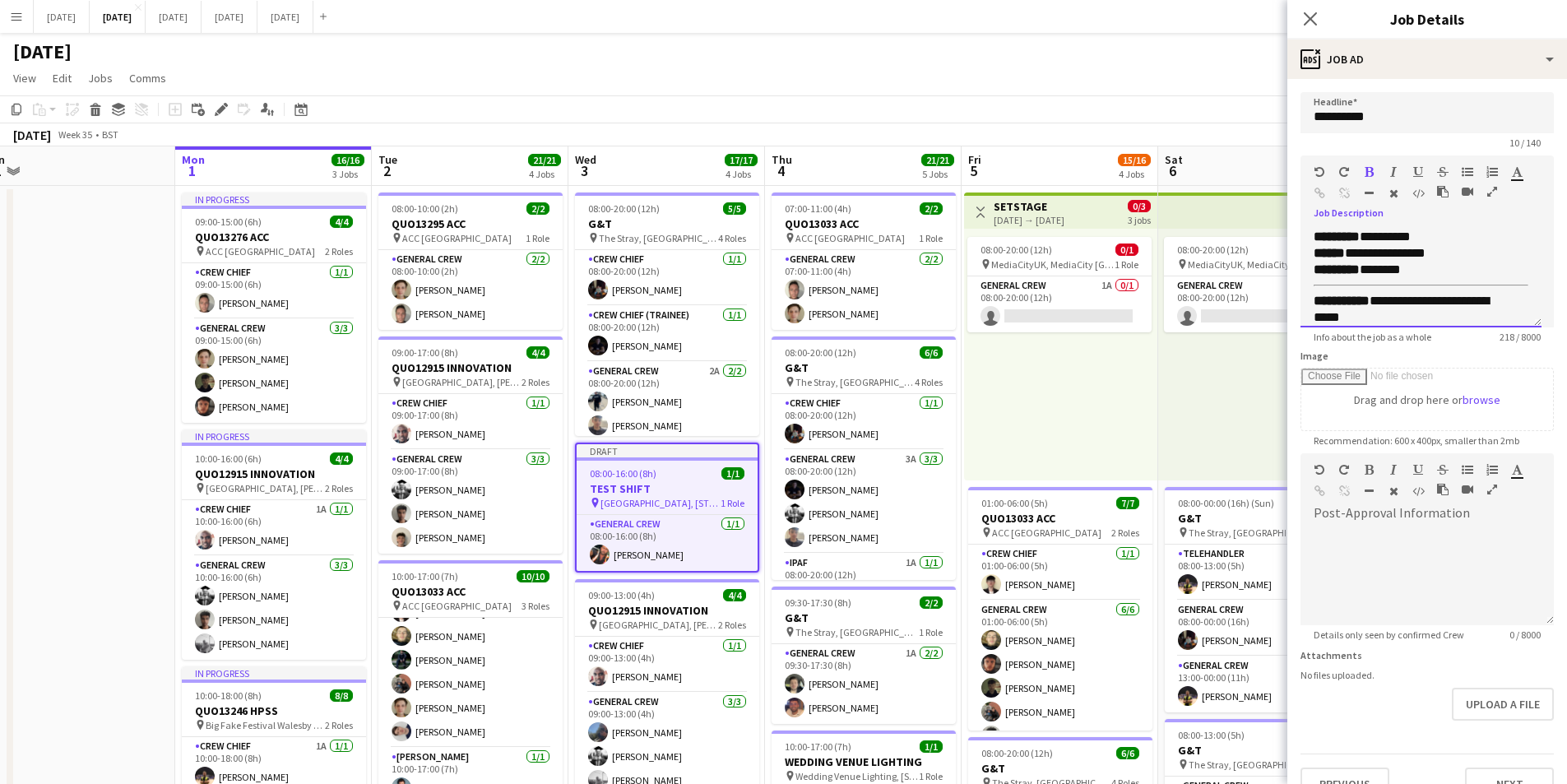
scroll to position [97, 0]
click at [1397, 237] on div "******* *****" at bounding box center [1421, 242] width 215 height 16
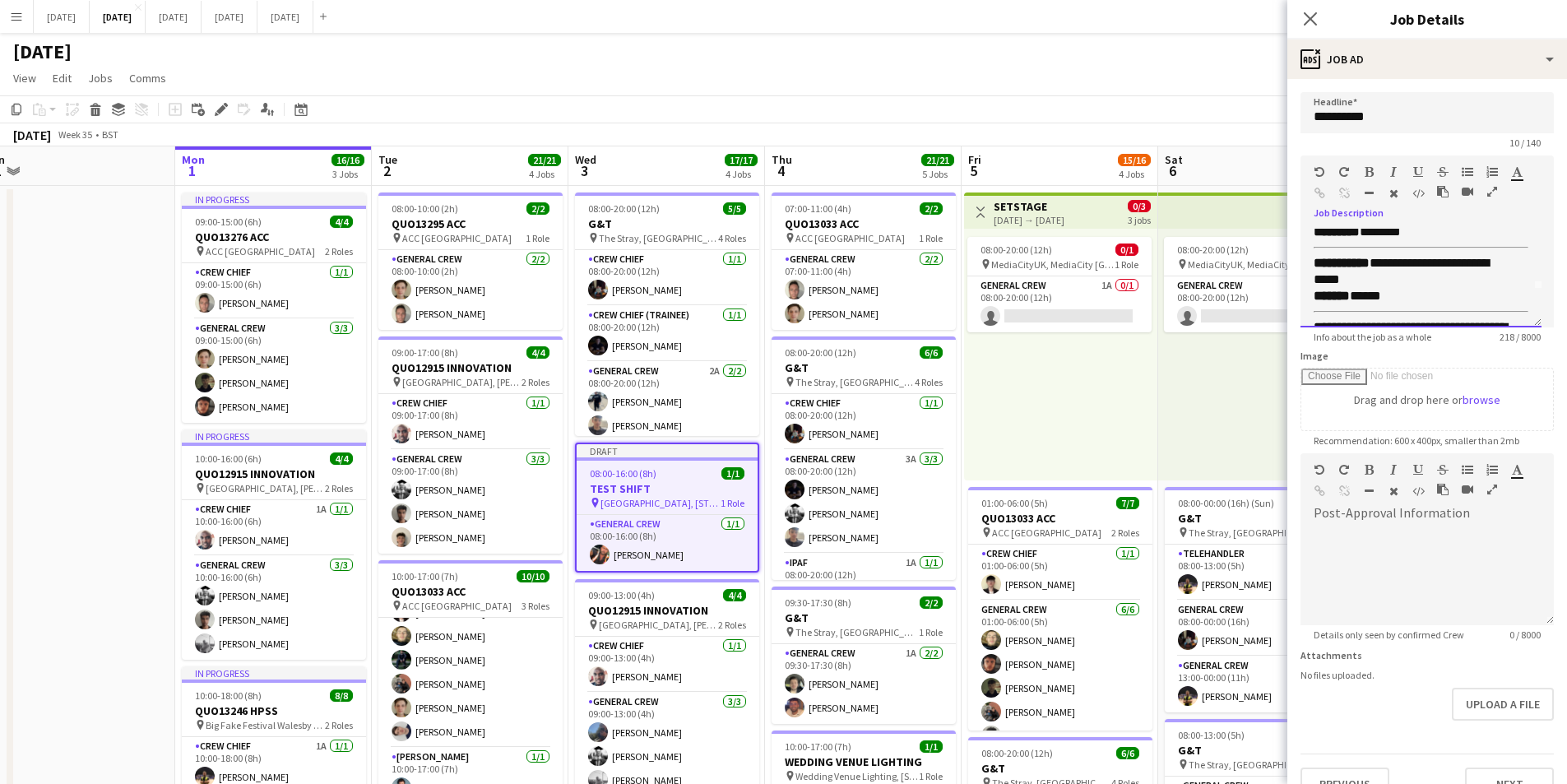
scroll to position [29, 0]
click at [1356, 288] on div "**********" at bounding box center [1415, 280] width 202 height 33
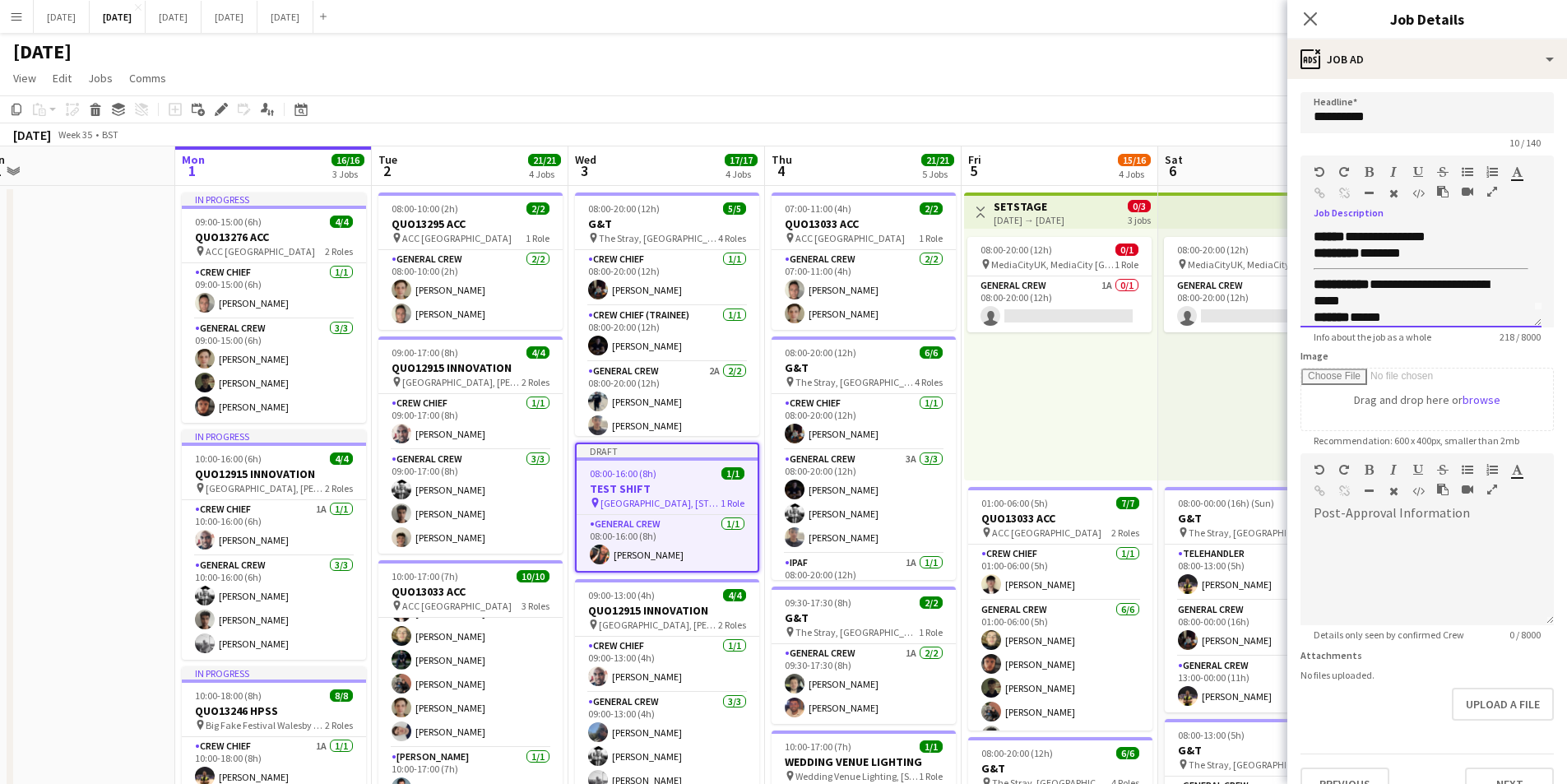
scroll to position [0, 0]
drag, startPoint x: 1434, startPoint y: 236, endPoint x: 1400, endPoint y: 237, distance: 34.0
click at [1400, 237] on p "**********" at bounding box center [1421, 236] width 215 height 16
click at [1444, 252] on p "**********" at bounding box center [1421, 253] width 215 height 16
drag, startPoint x: 1441, startPoint y: 251, endPoint x: 1357, endPoint y: 255, distance: 84.1
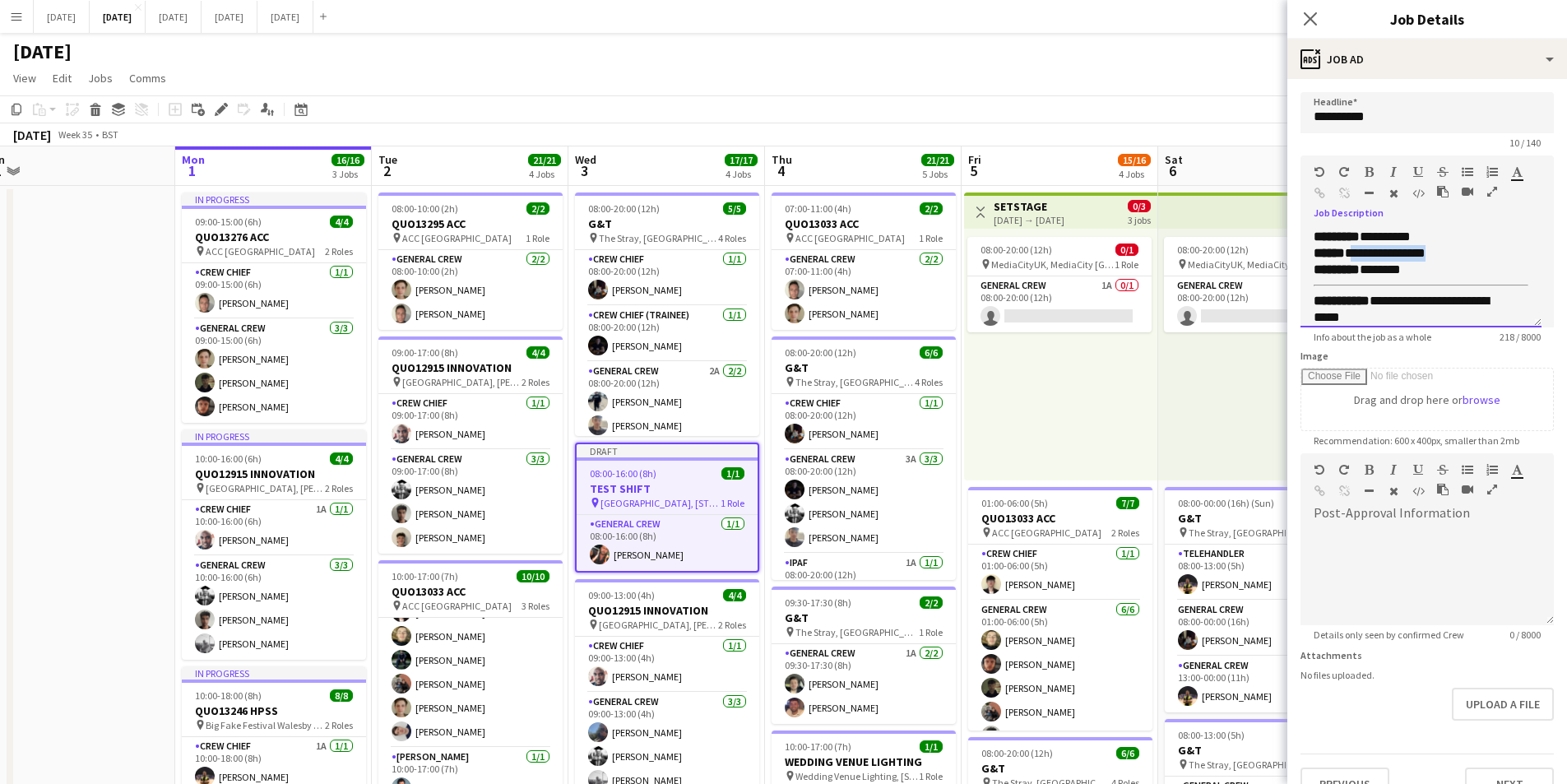
click at [1357, 255] on p "**********" at bounding box center [1421, 253] width 215 height 16
drag, startPoint x: 1435, startPoint y: 238, endPoint x: 1449, endPoint y: 244, distance: 15.2
click at [1403, 233] on p "**********" at bounding box center [1421, 236] width 215 height 16
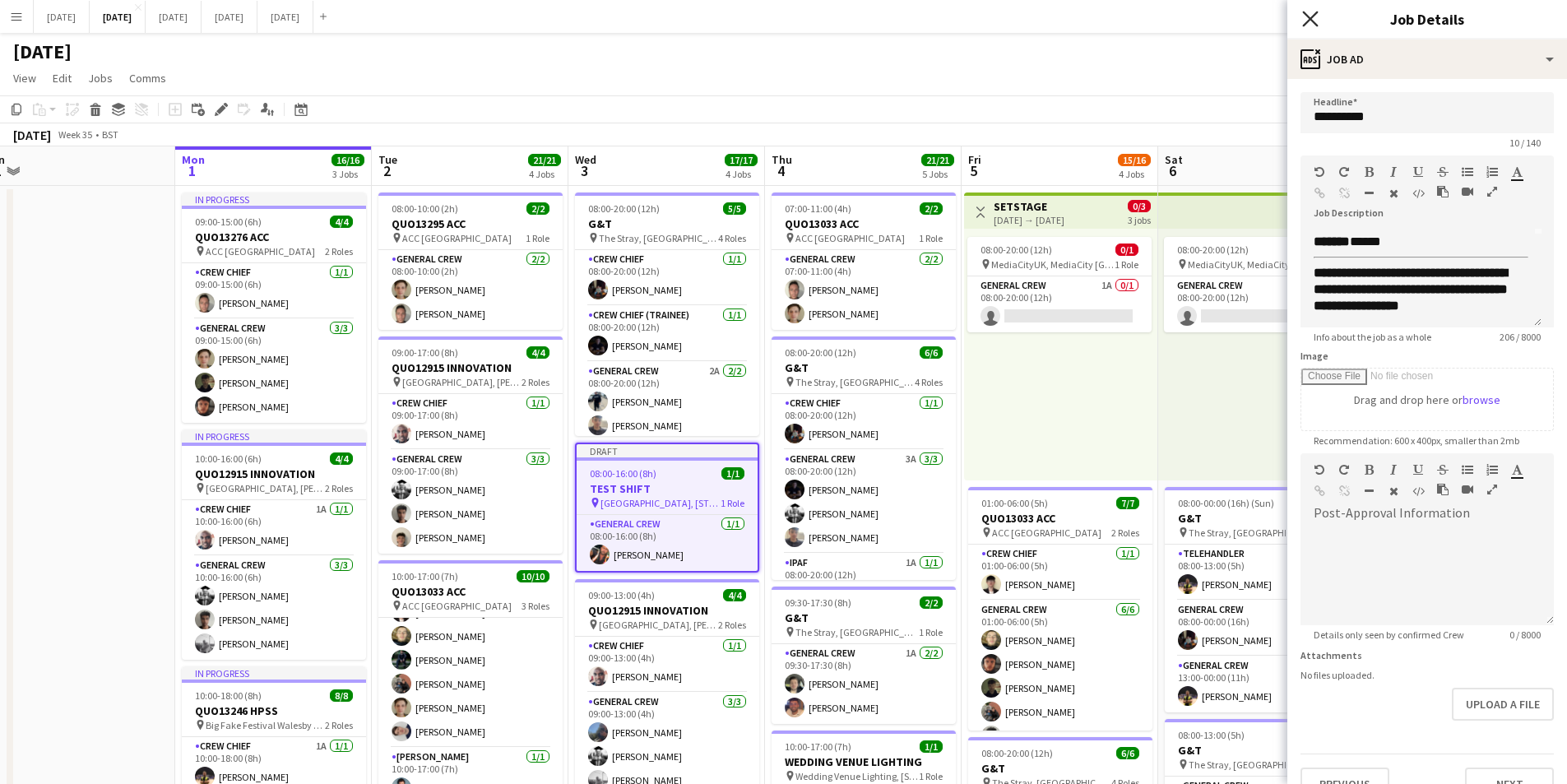
click at [1314, 17] on icon "Close pop-in" at bounding box center [1309, 18] width 15 height 15
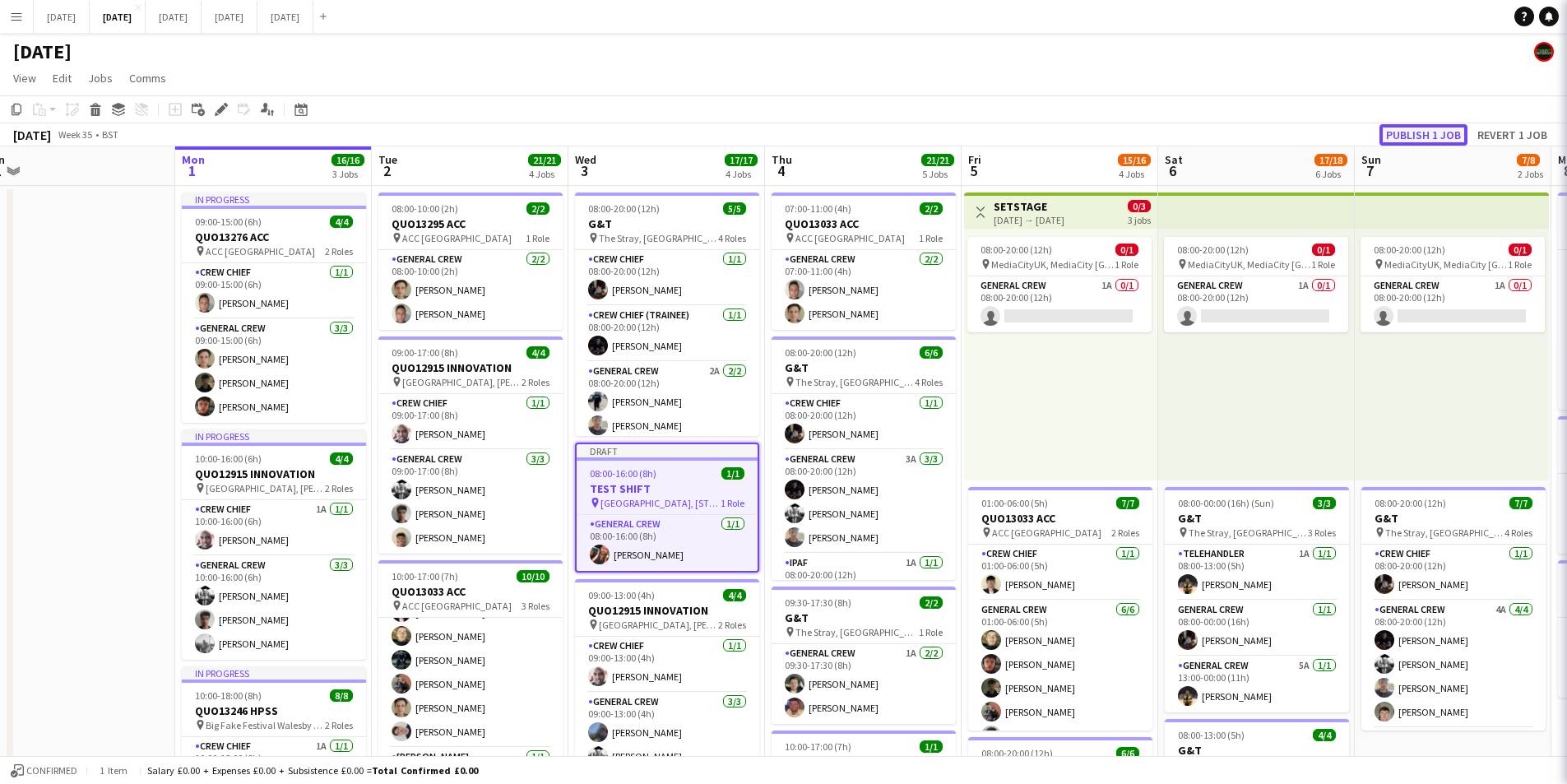
click at [1420, 139] on button "Publish 1 job" at bounding box center [1423, 136] width 88 height 22
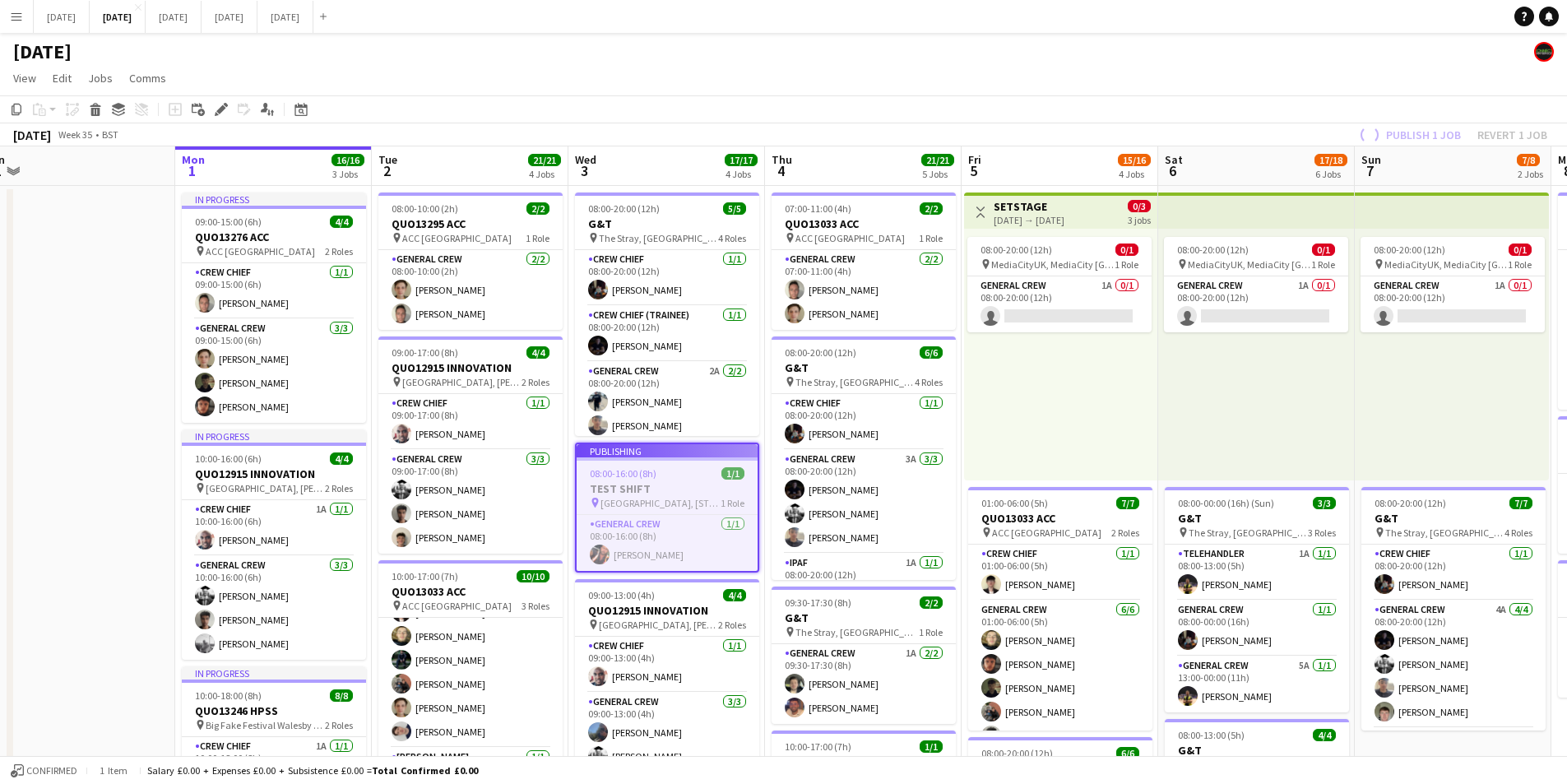
click at [1435, 123] on app-toolbar "Copy Paste Paste Ctrl+V Paste with crew Ctrl+Shift+V Paste linked Job [GEOGRAPH…" at bounding box center [784, 109] width 1567 height 28
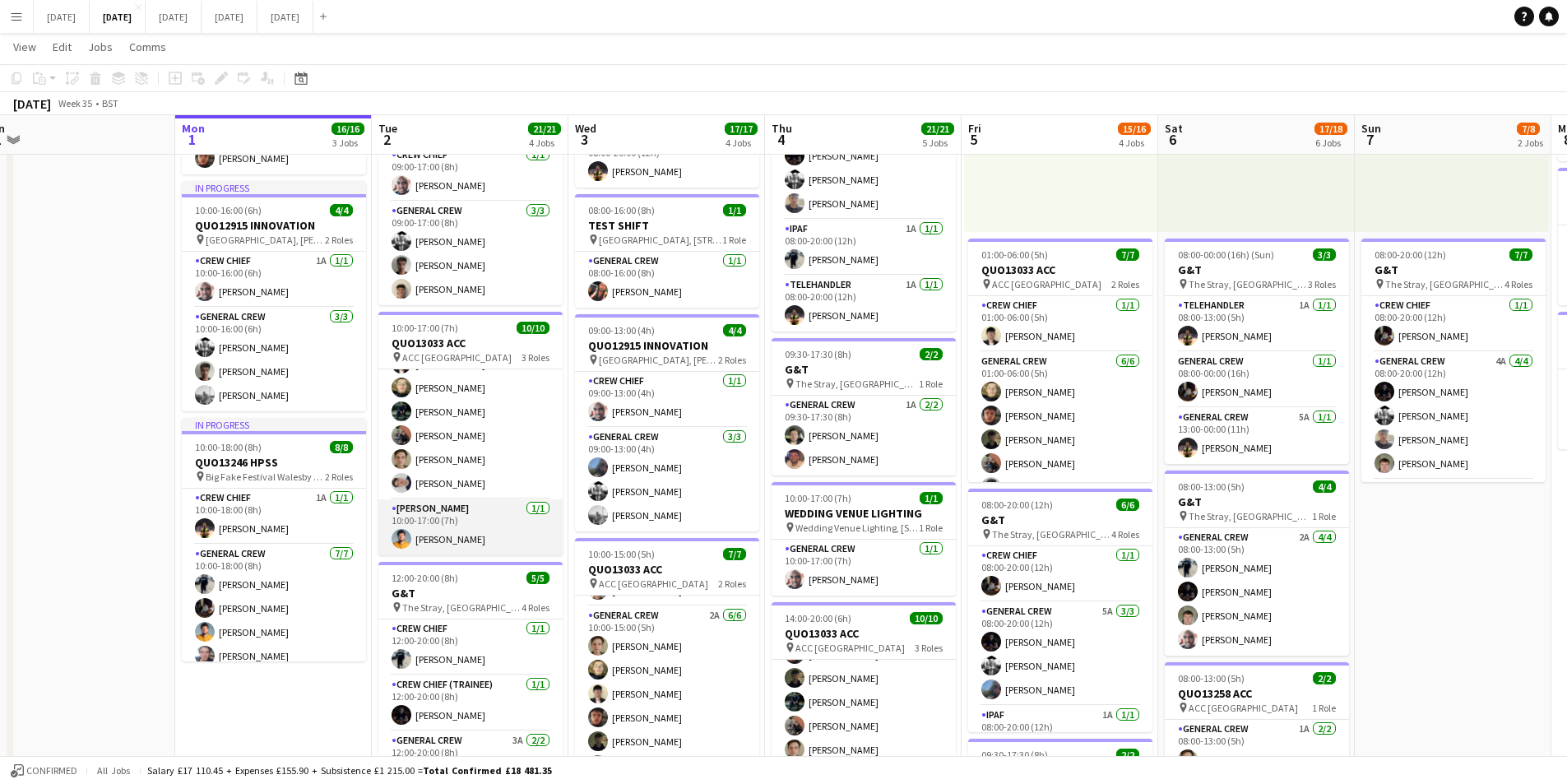
scroll to position [0, 0]
click at [202, 15] on button "[DATE] Close" at bounding box center [173, 16] width 56 height 32
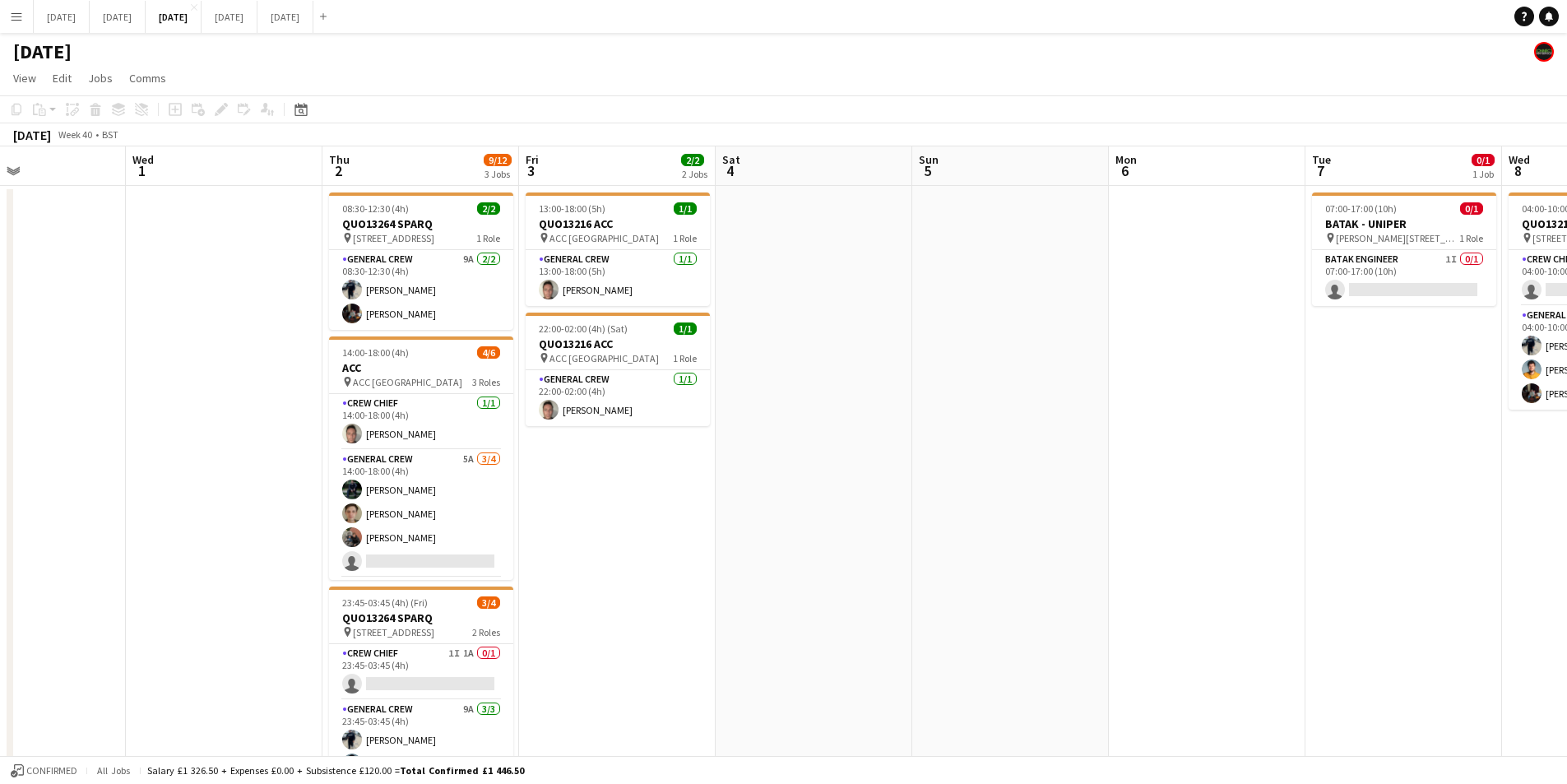
scroll to position [0, 511]
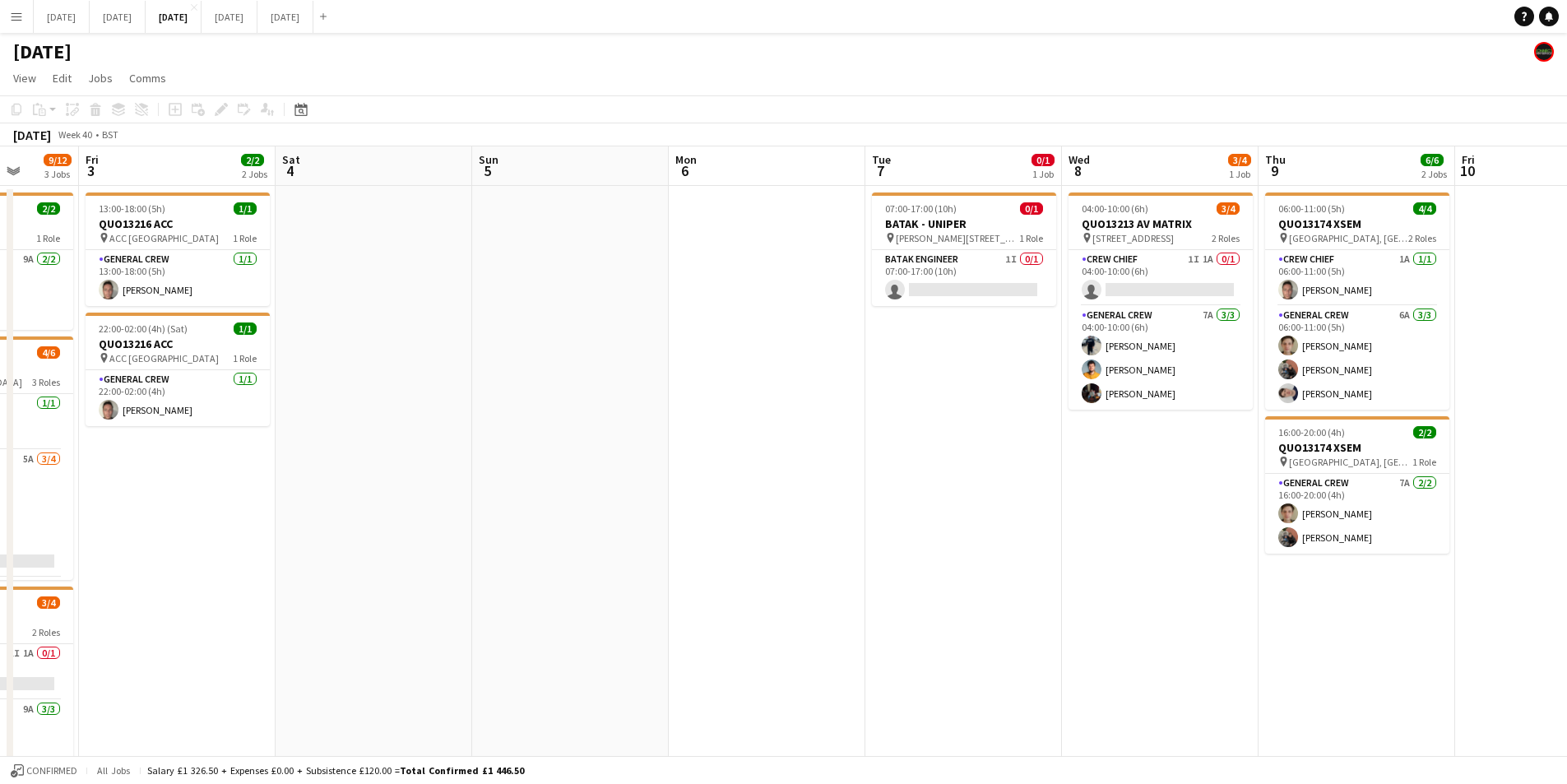
drag, startPoint x: 1082, startPoint y: 514, endPoint x: 524, endPoint y: 487, distance: 558.7
click at [524, 487] on app-calendar-viewport "Tue 30 Wed 1 Thu 2 9/12 3 Jobs Fri 3 2/2 2 Jobs Sat 4 Sun 5 Mon 6 Tue 7 0/1 1 J…" at bounding box center [784, 492] width 1567 height 692
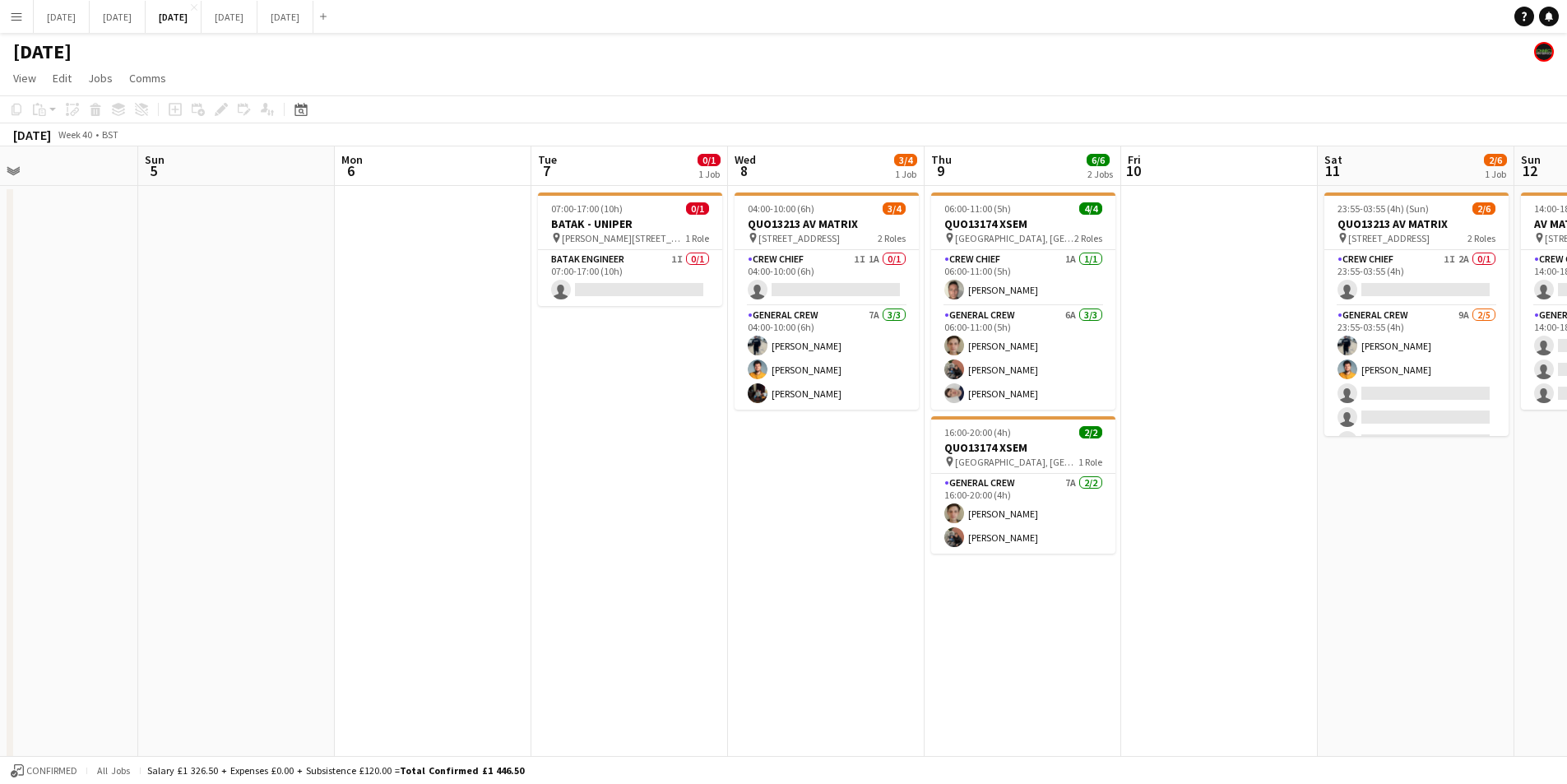
drag, startPoint x: 1033, startPoint y: 562, endPoint x: 682, endPoint y: 477, distance: 361.1
click at [682, 477] on app-calendar-viewport "Wed 1 Thu 2 9/12 3 Jobs Fri 3 2/2 2 Jobs Sat 4 Sun 5 Mon 6 Tue 7 0/1 1 Job Wed …" at bounding box center [784, 492] width 1567 height 692
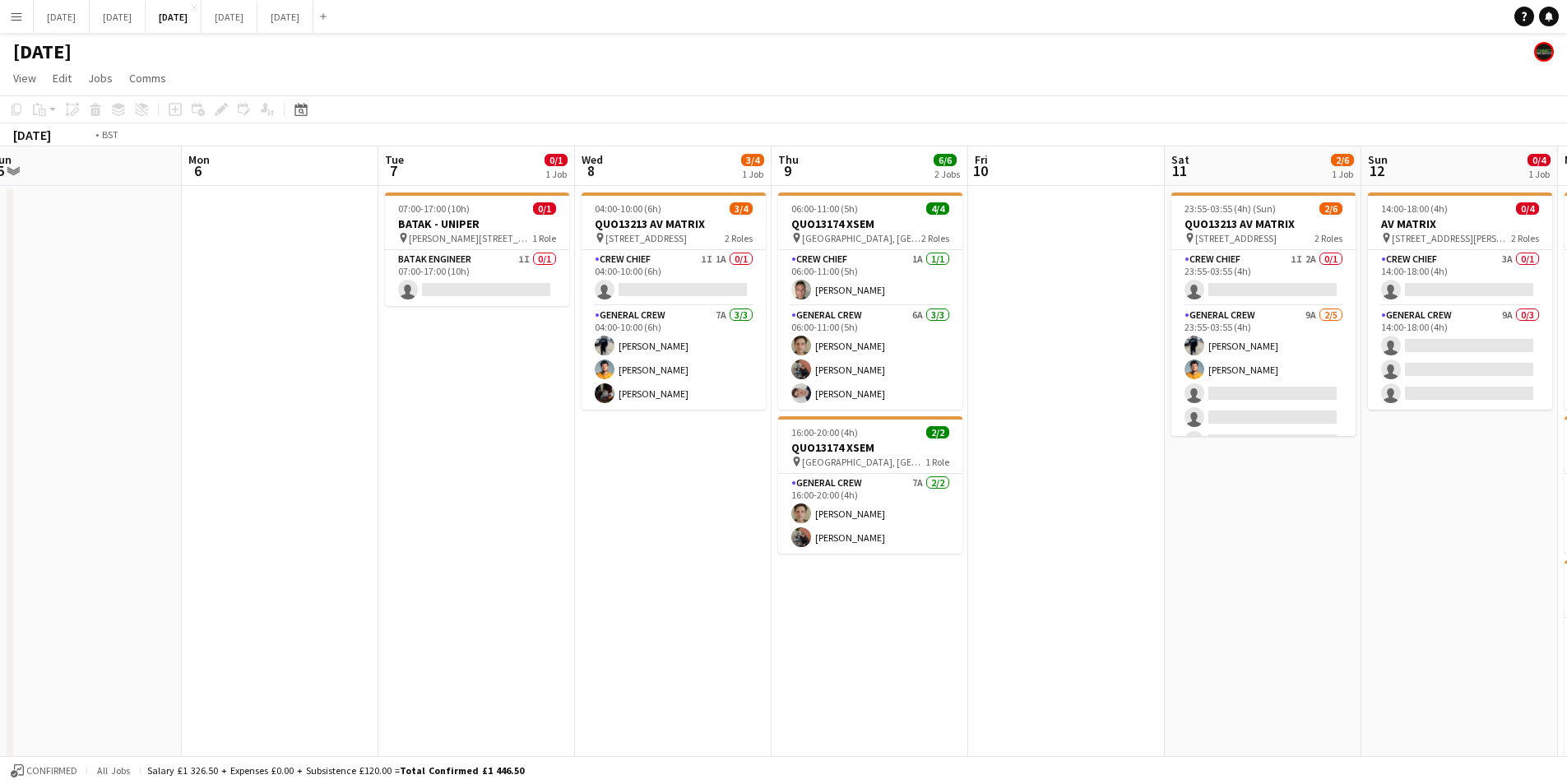
drag, startPoint x: 1059, startPoint y: 546, endPoint x: 751, endPoint y: 482, distance: 314.6
click at [748, 484] on app-calendar-viewport "Fri 3 2/2 2 Jobs Sat 4 Sun 5 Mon 6 Tue 7 0/1 1 Job Wed 8 3/4 1 Job Thu 9 6/6 2 …" at bounding box center [784, 492] width 1567 height 692
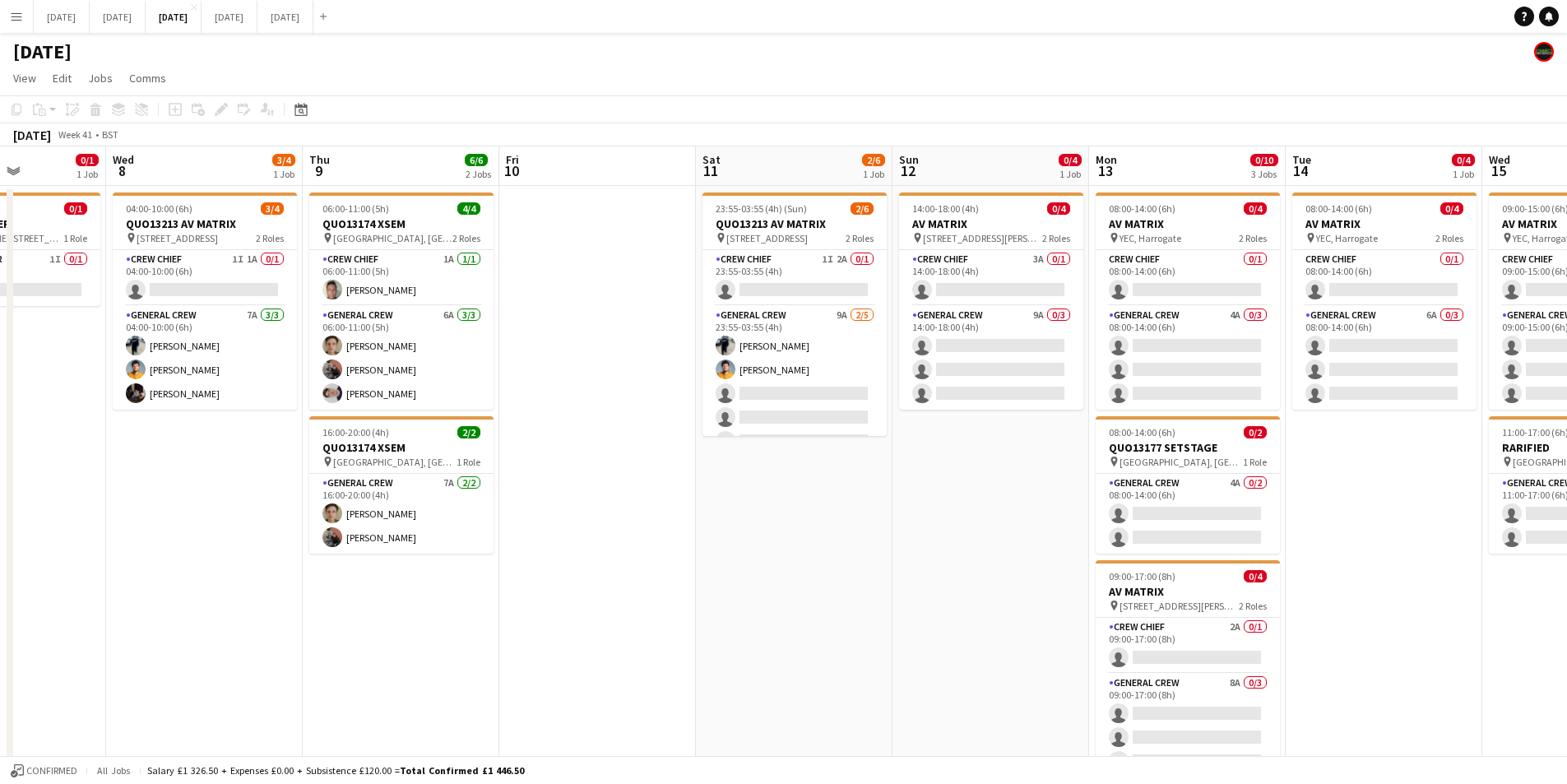
drag, startPoint x: 941, startPoint y: 518, endPoint x: 695, endPoint y: 494, distance: 247.2
click at [695, 494] on app-calendar-viewport "Sun 5 Mon 6 Tue 7 0/1 1 Job Wed 8 3/4 1 Job Thu 9 6/6 2 Jobs Fri 10 Sat 11 2/6 …" at bounding box center [784, 625] width 1567 height 958
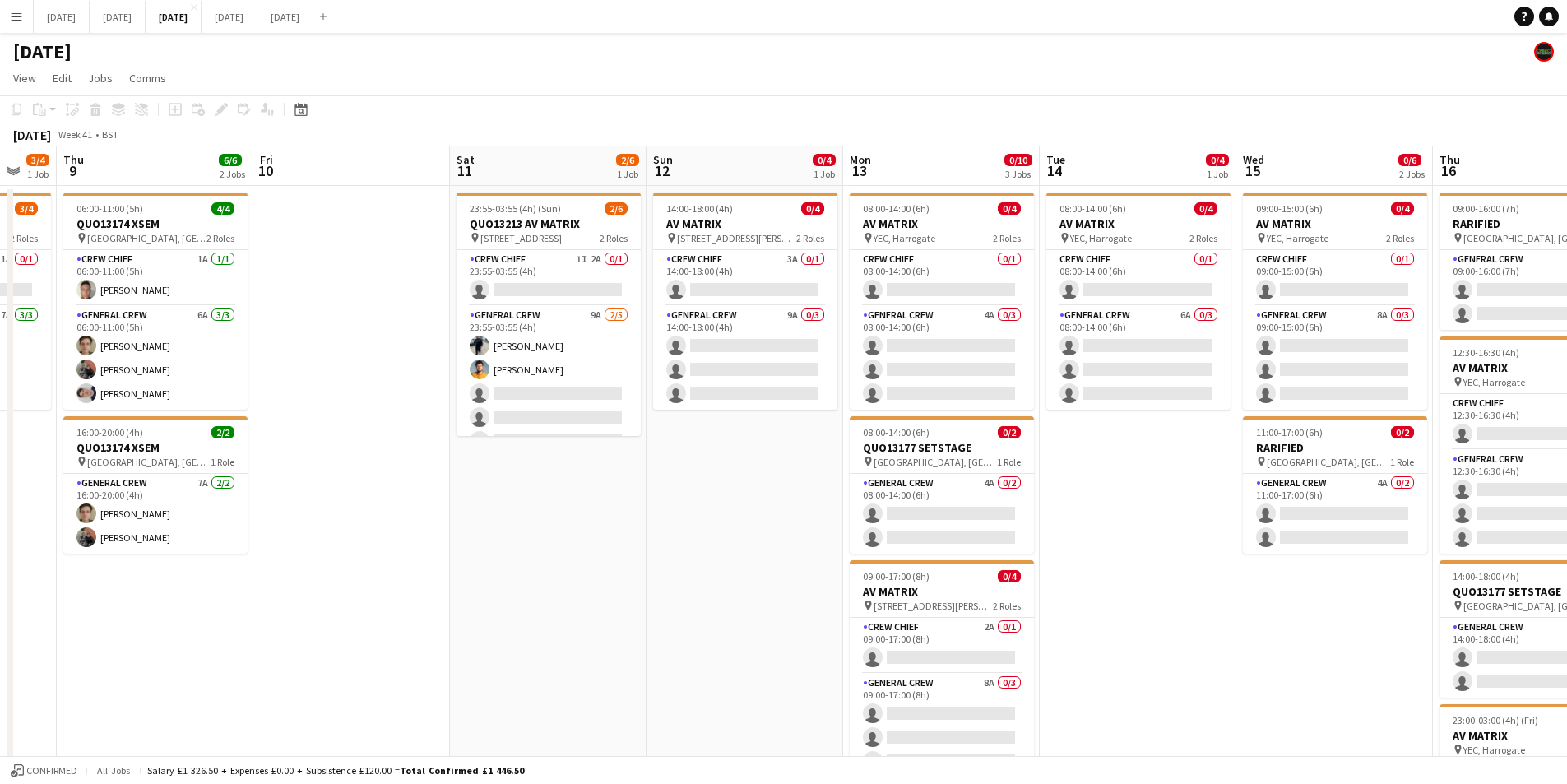
drag, startPoint x: 733, startPoint y: 521, endPoint x: 622, endPoint y: 505, distance: 112.1
click at [622, 505] on app-calendar-viewport "Mon 6 Tue 7 0/1 1 Job Wed 8 3/4 1 Job Thu 9 6/6 2 Jobs Fri 10 Sat 11 2/6 1 Job …" at bounding box center [784, 625] width 1567 height 958
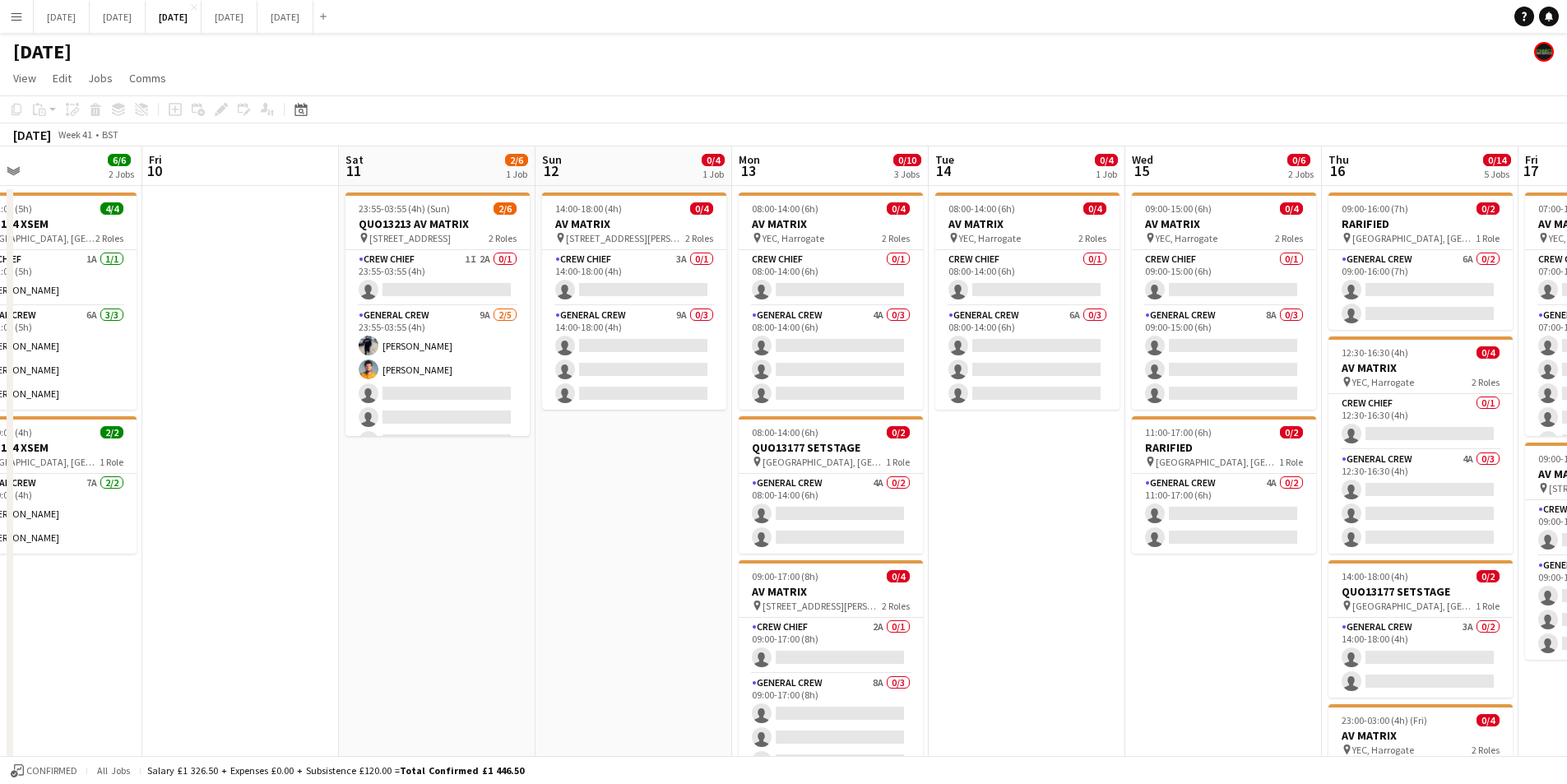
drag, startPoint x: 915, startPoint y: 557, endPoint x: 905, endPoint y: 556, distance: 10.0
click at [905, 556] on app-calendar-viewport "Mon 6 Tue 7 0/1 1 Job Wed 8 3/4 1 Job Thu 9 6/6 2 Jobs Fri 10 Sat 11 2/6 1 Job …" at bounding box center [784, 625] width 1567 height 958
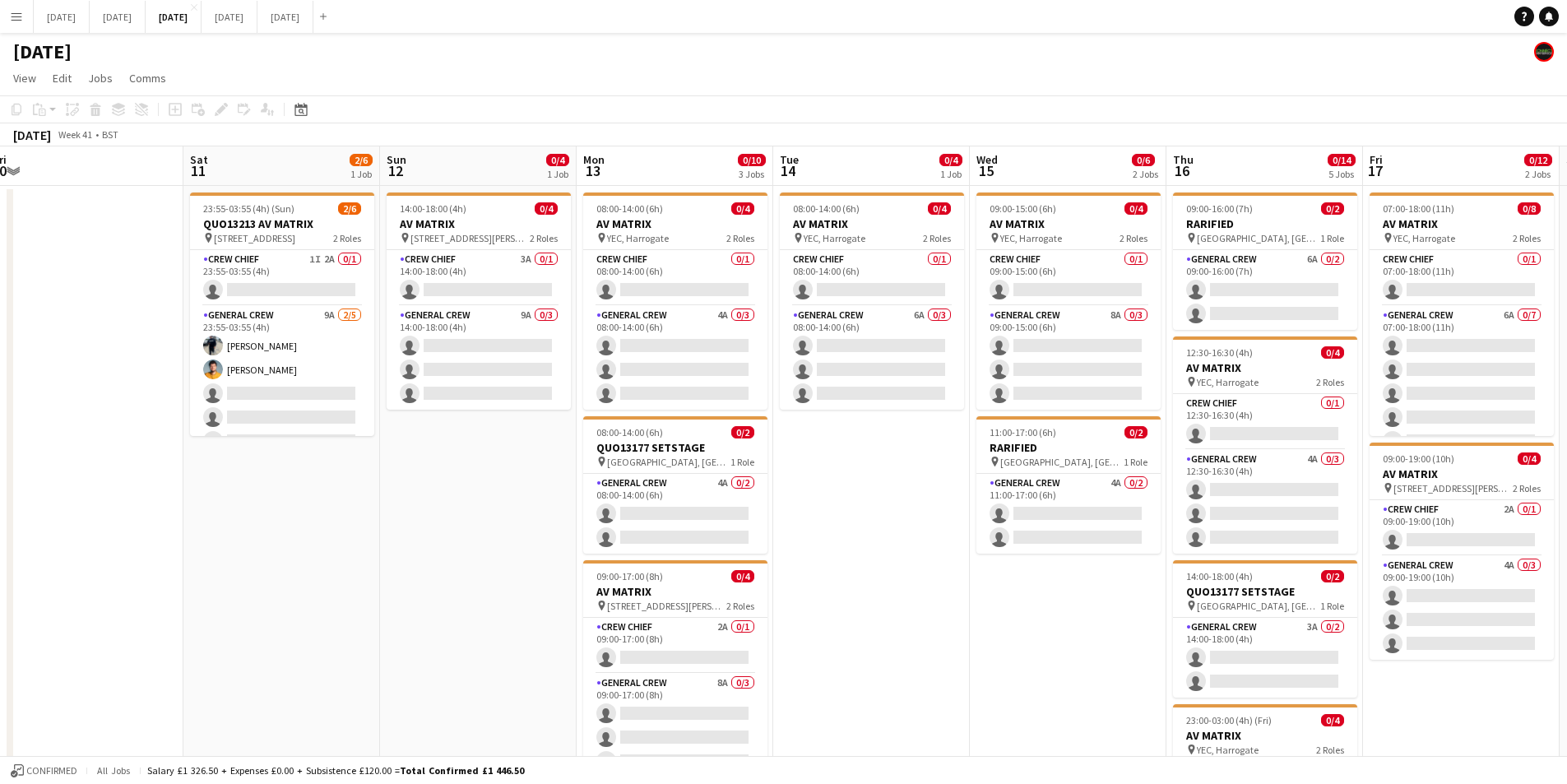
click at [844, 622] on app-calendar-viewport "Wed 8 3/4 1 Job Thu 9 6/6 2 Jobs Fri 10 Sat 11 2/6 1 Job Sun 12 0/4 1 Job Mon 1…" at bounding box center [784, 625] width 1567 height 958
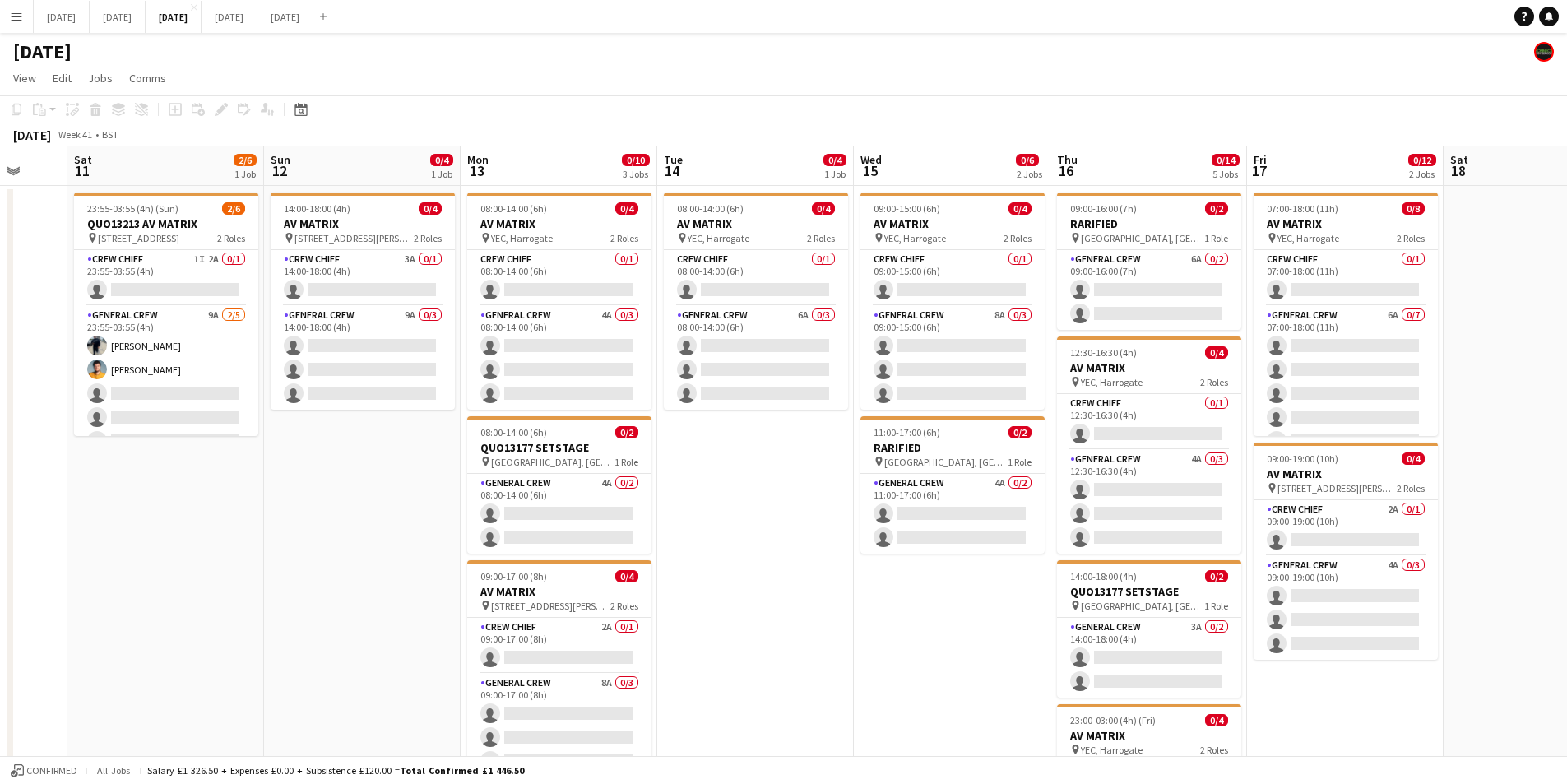
scroll to position [0, 515]
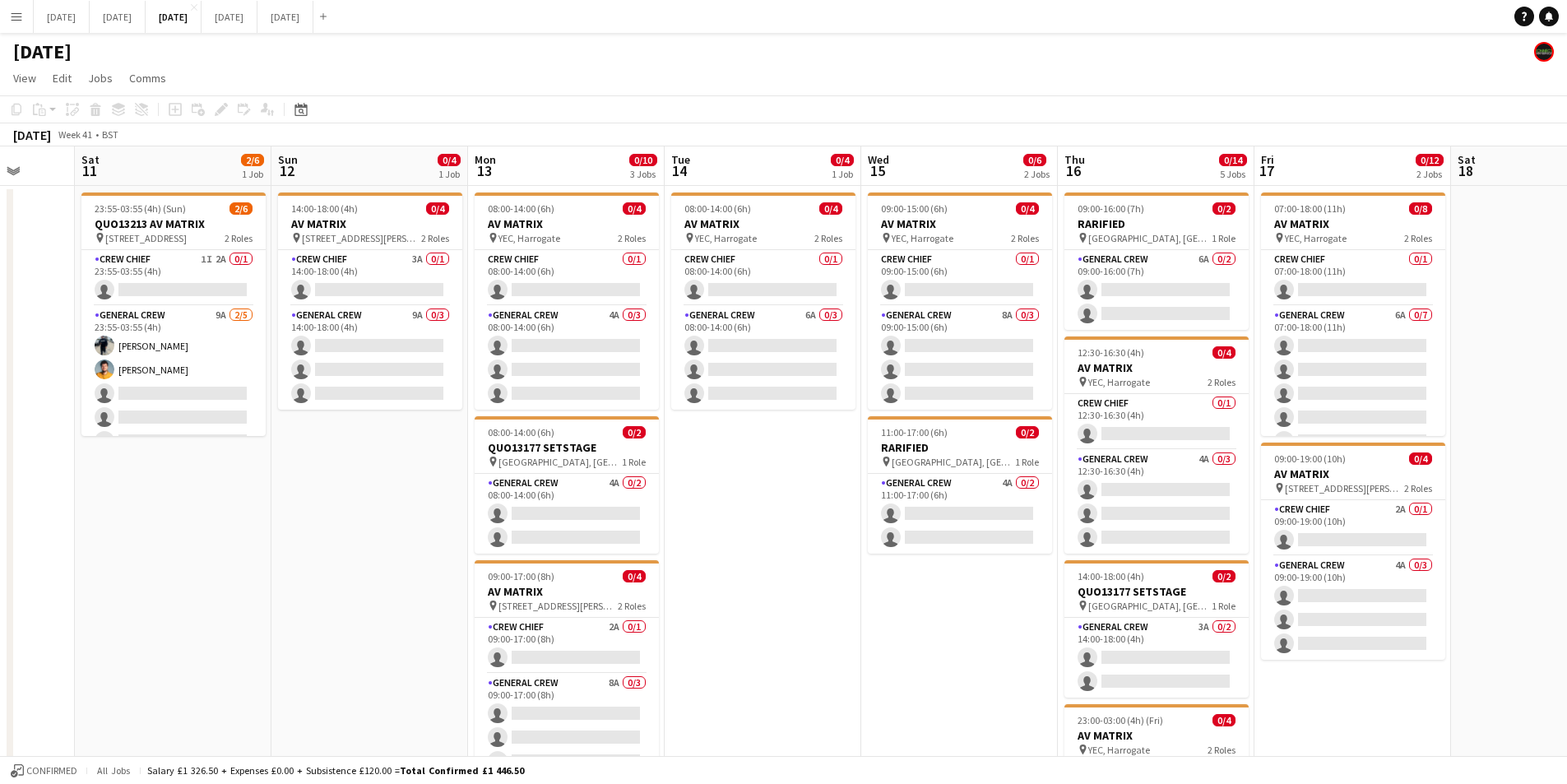
drag, startPoint x: 733, startPoint y: 605, endPoint x: 784, endPoint y: 610, distance: 51.2
click at [784, 610] on app-calendar-viewport "Wed 8 3/4 1 Job Thu 9 6/6 2 Jobs Fri 10 Sat 11 2/6 1 Job Sun 12 0/4 1 Job Mon 1…" at bounding box center [784, 625] width 1567 height 958
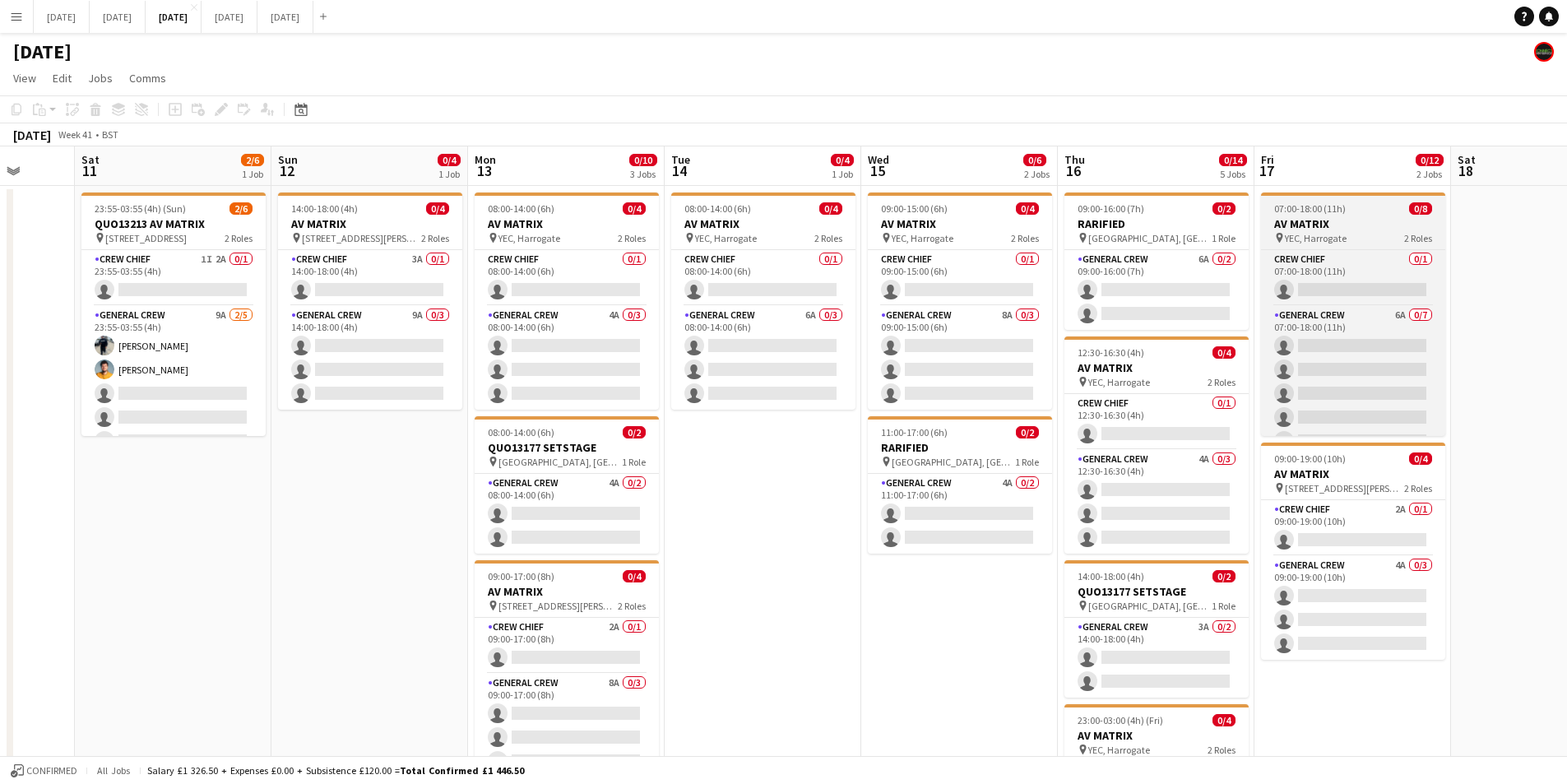
click at [552, 518] on app-card-role "General Crew 4A 0/2 08:00-14:00 (6h) single-neutral-actions single-neutral-acti…" at bounding box center [567, 514] width 185 height 80
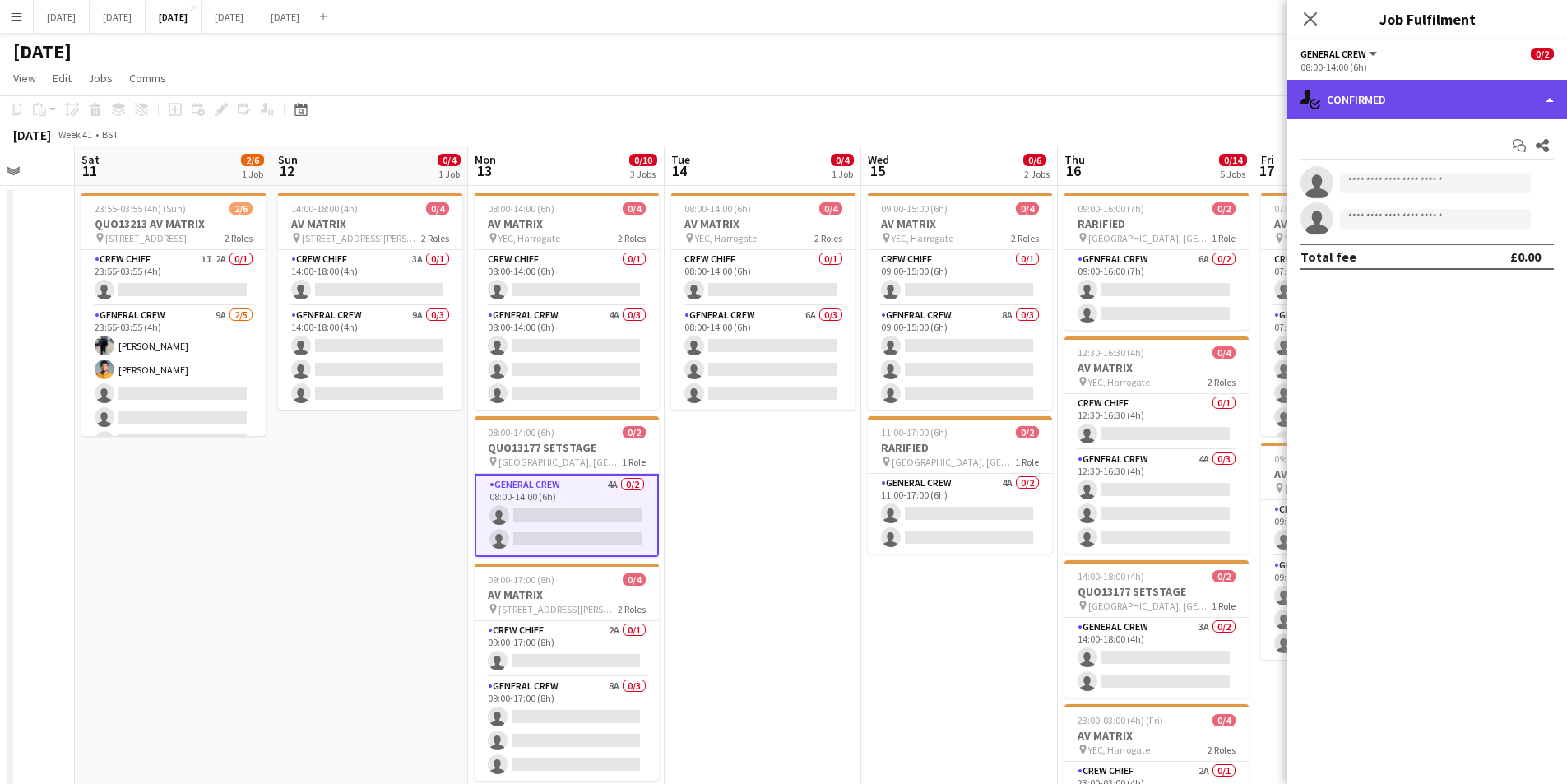
click at [1428, 90] on div "single-neutral-actions-check-2 Confirmed" at bounding box center [1427, 99] width 279 height 39
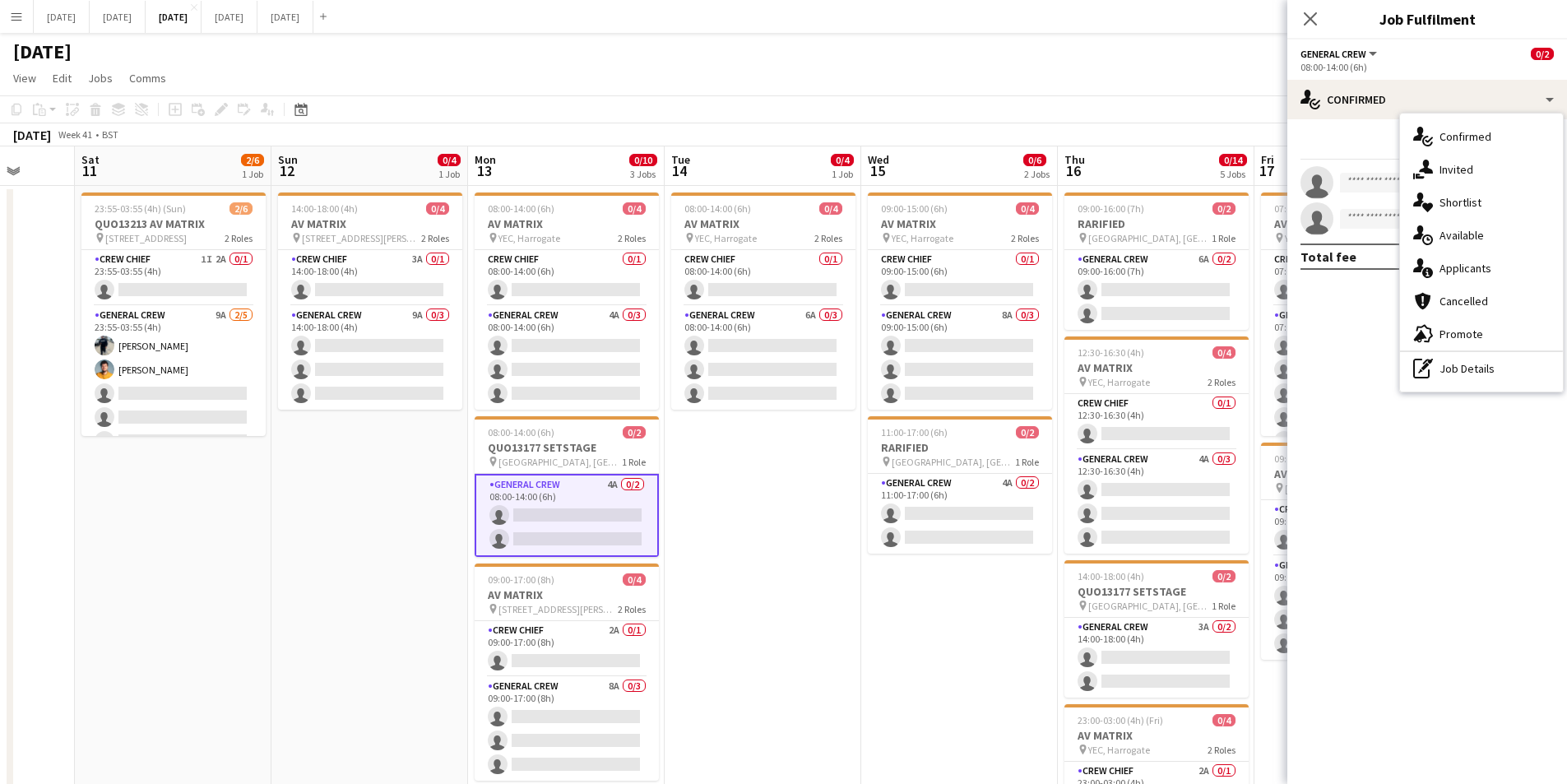
click at [1476, 253] on div "single-neutral-actions-information Applicants" at bounding box center [1481, 268] width 163 height 33
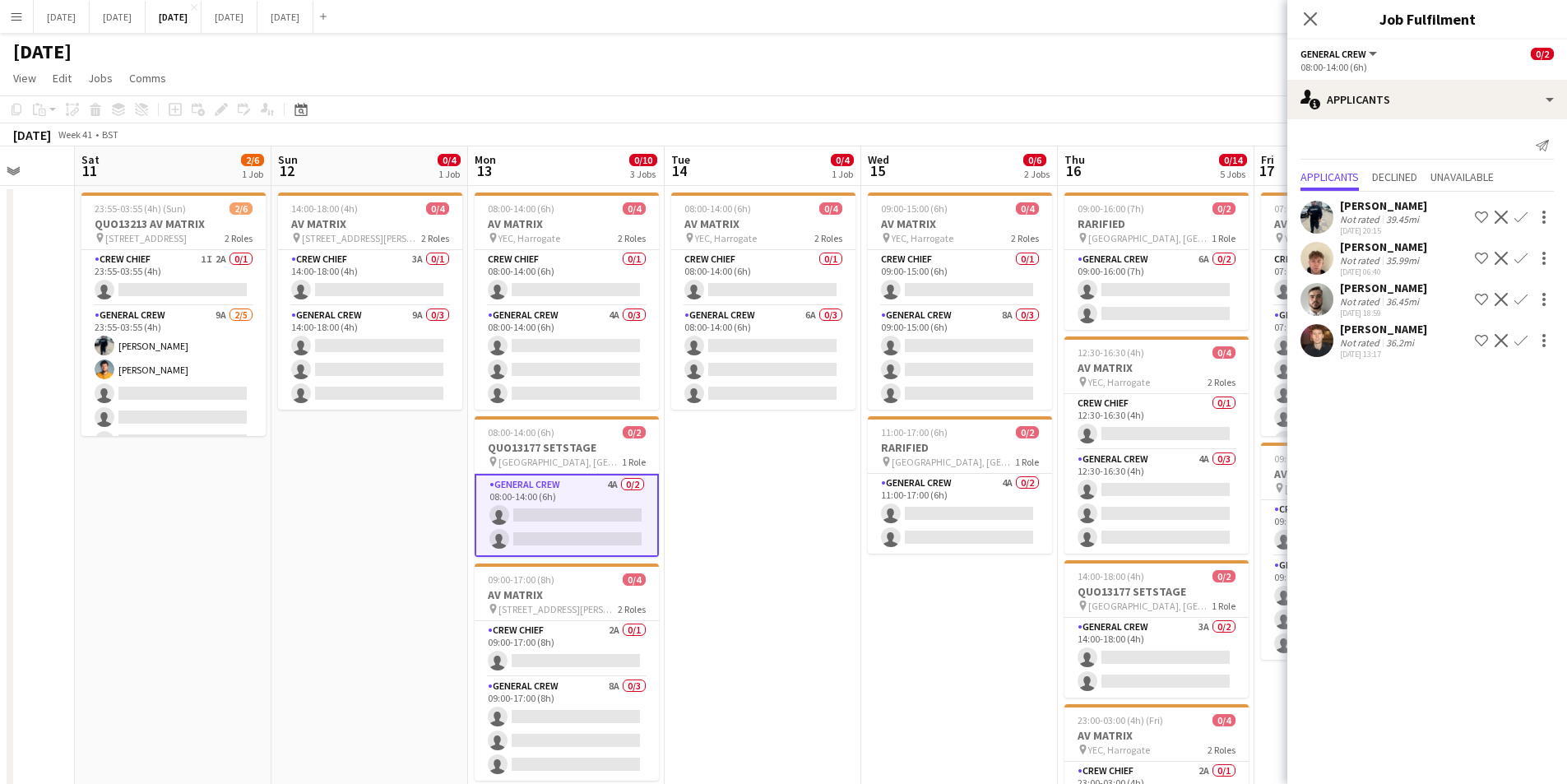
click at [1308, 19] on icon "Close pop-in" at bounding box center [1310, 19] width 13 height 13
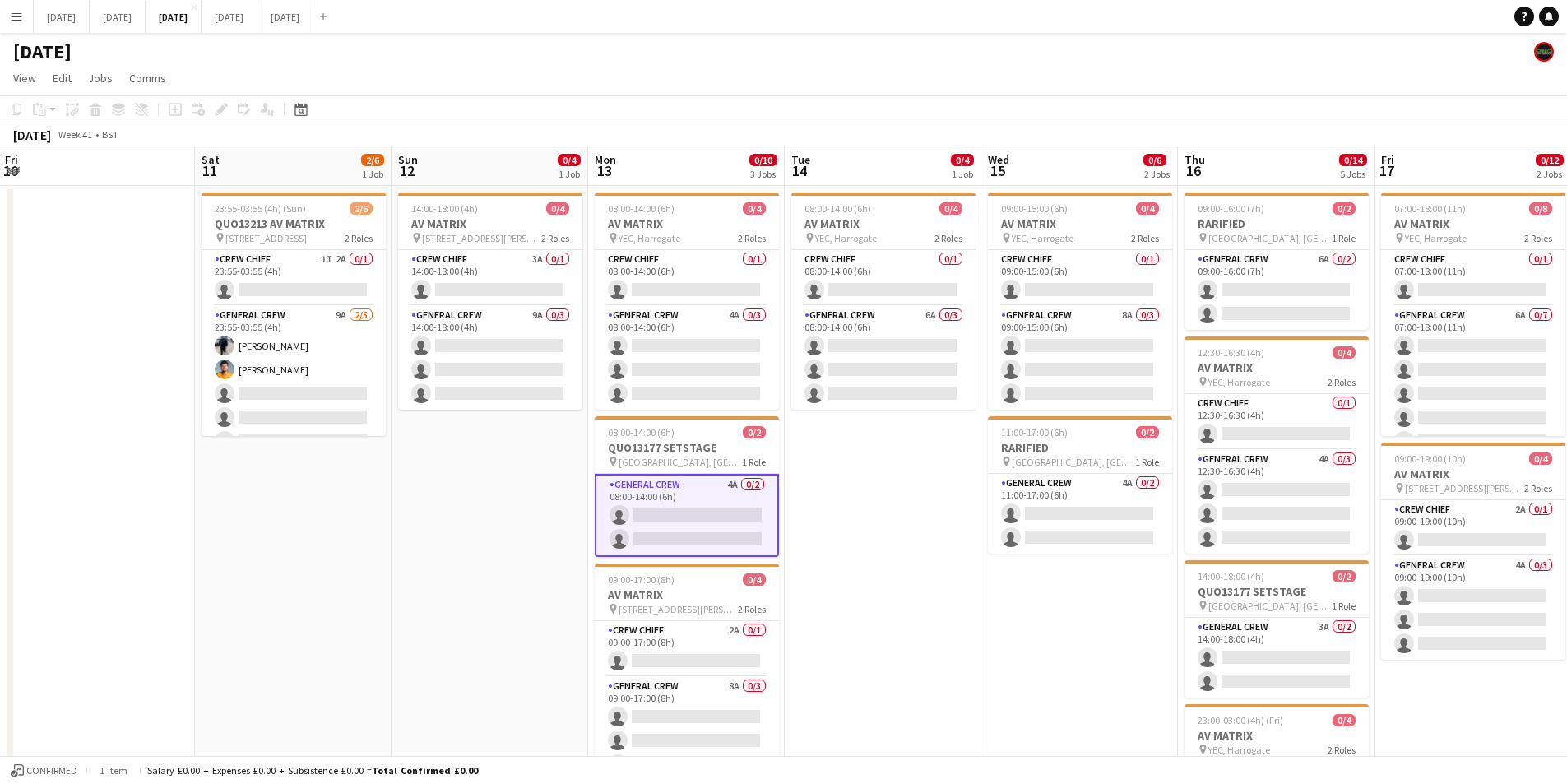
drag, startPoint x: 756, startPoint y: 501, endPoint x: 511, endPoint y: 174, distance: 408.6
click at [1014, 516] on app-calendar-viewport "Wed 8 3/4 1 Job Thu 9 6/6 2 Jobs Fri 10 Sat 11 2/6 1 Job Sun 12 0/4 1 Job Mon 1…" at bounding box center [784, 625] width 1567 height 958
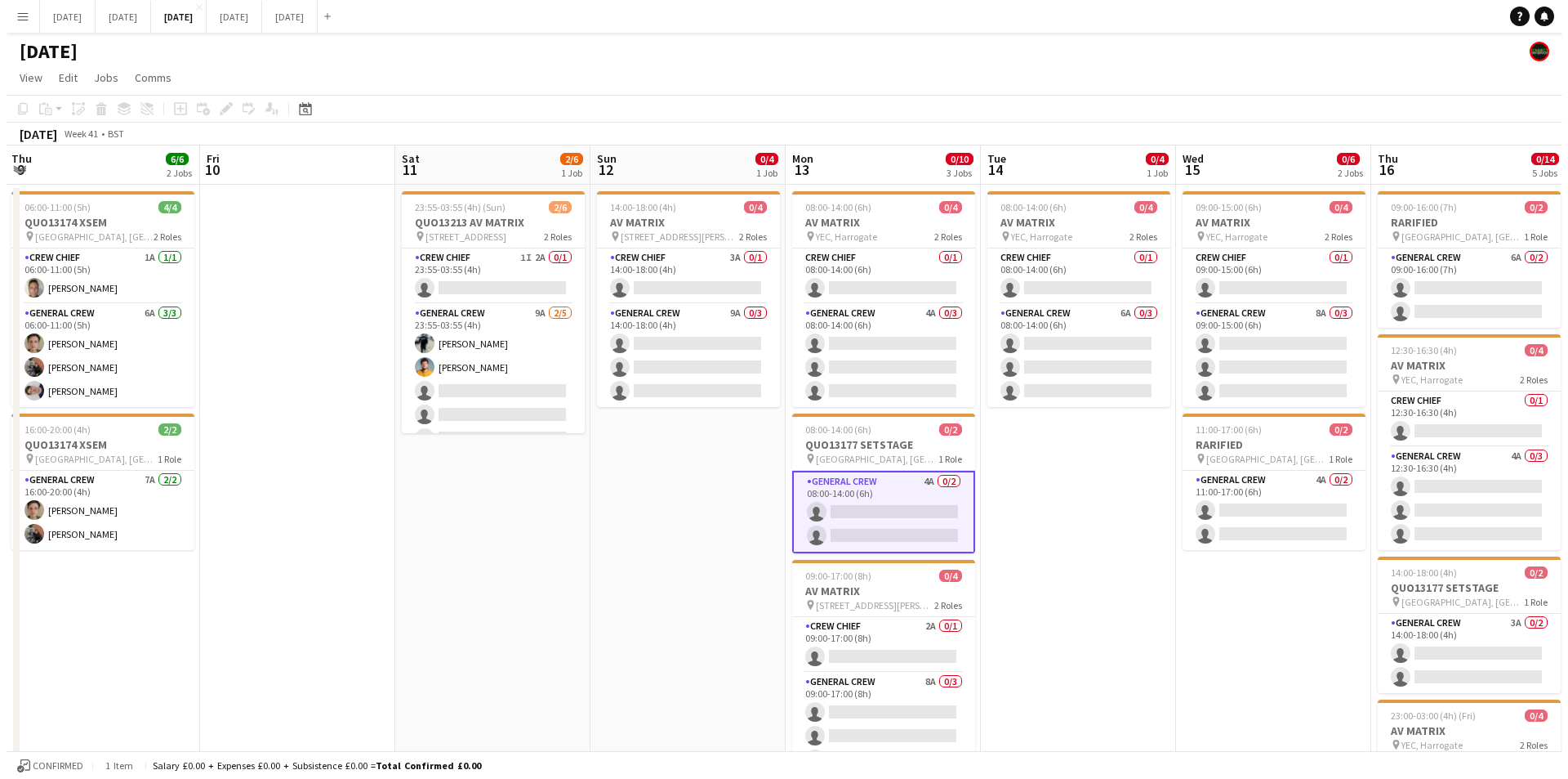
scroll to position [0, 413]
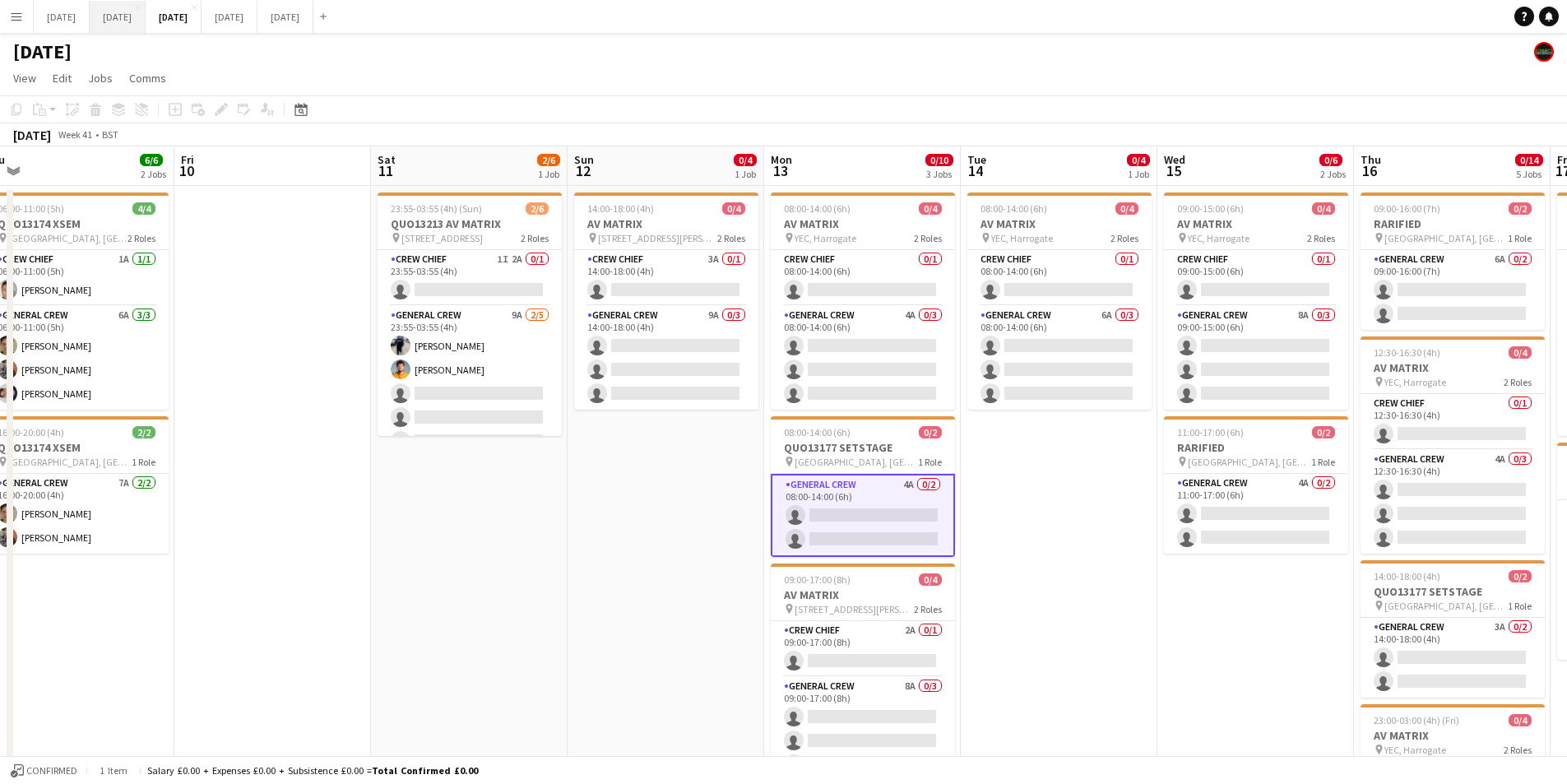
drag, startPoint x: 135, startPoint y: 13, endPoint x: 154, endPoint y: 17, distance: 19.4
click at [136, 13] on button "[DATE] Close" at bounding box center [117, 16] width 56 height 32
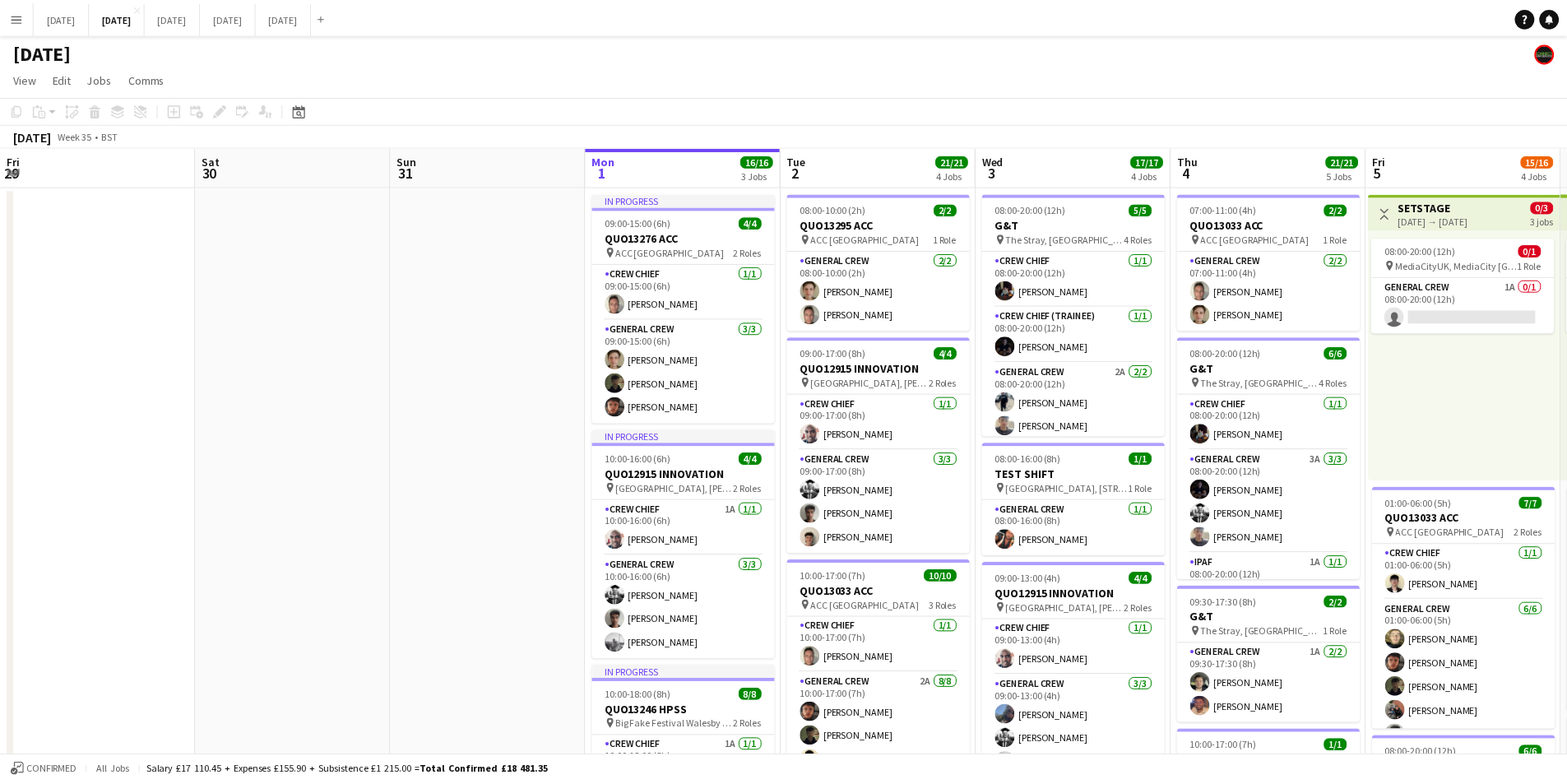
scroll to position [0, 440]
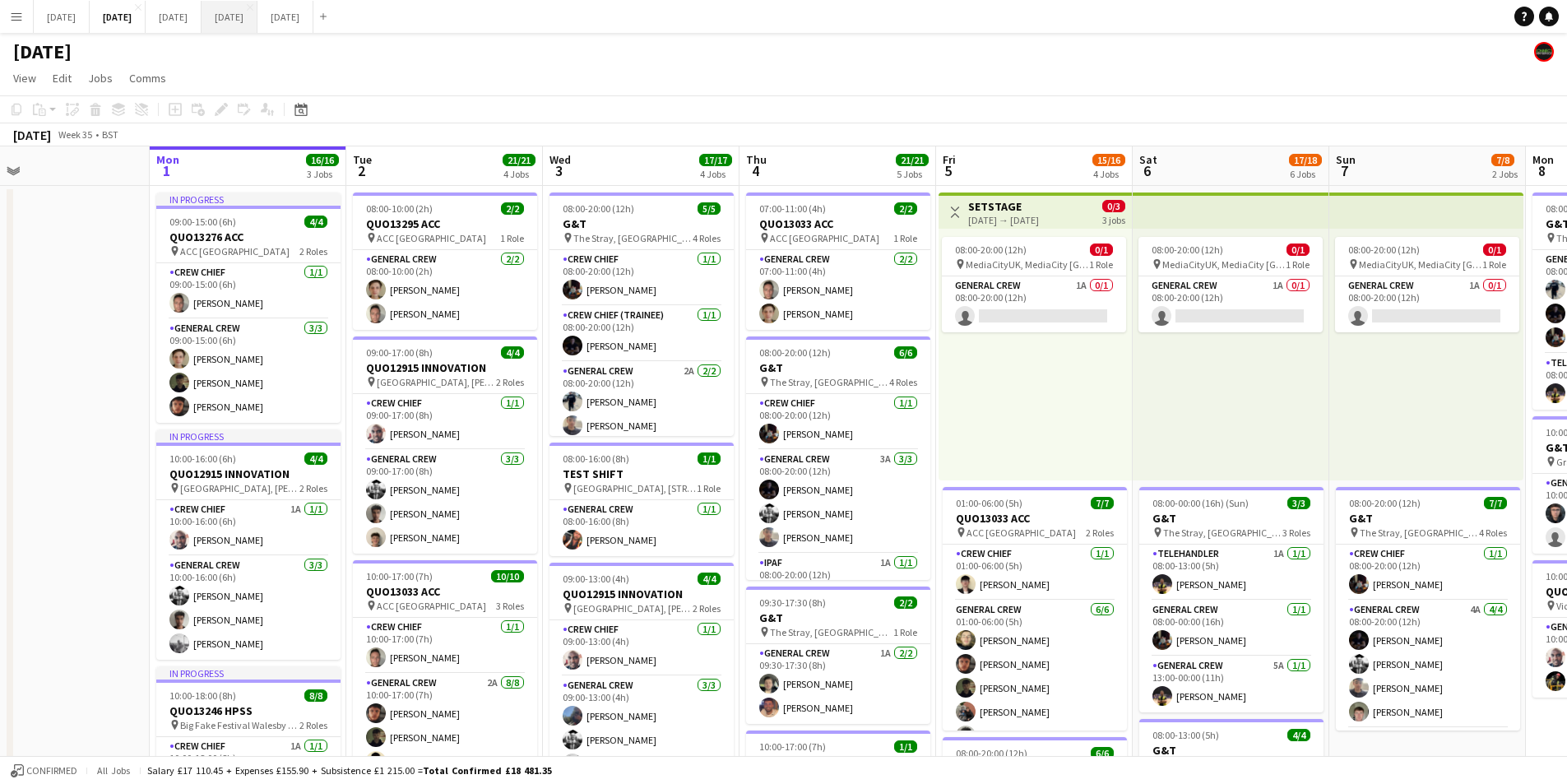
click at [258, 15] on button "NOVEMBER 2025 Close" at bounding box center [229, 16] width 56 height 32
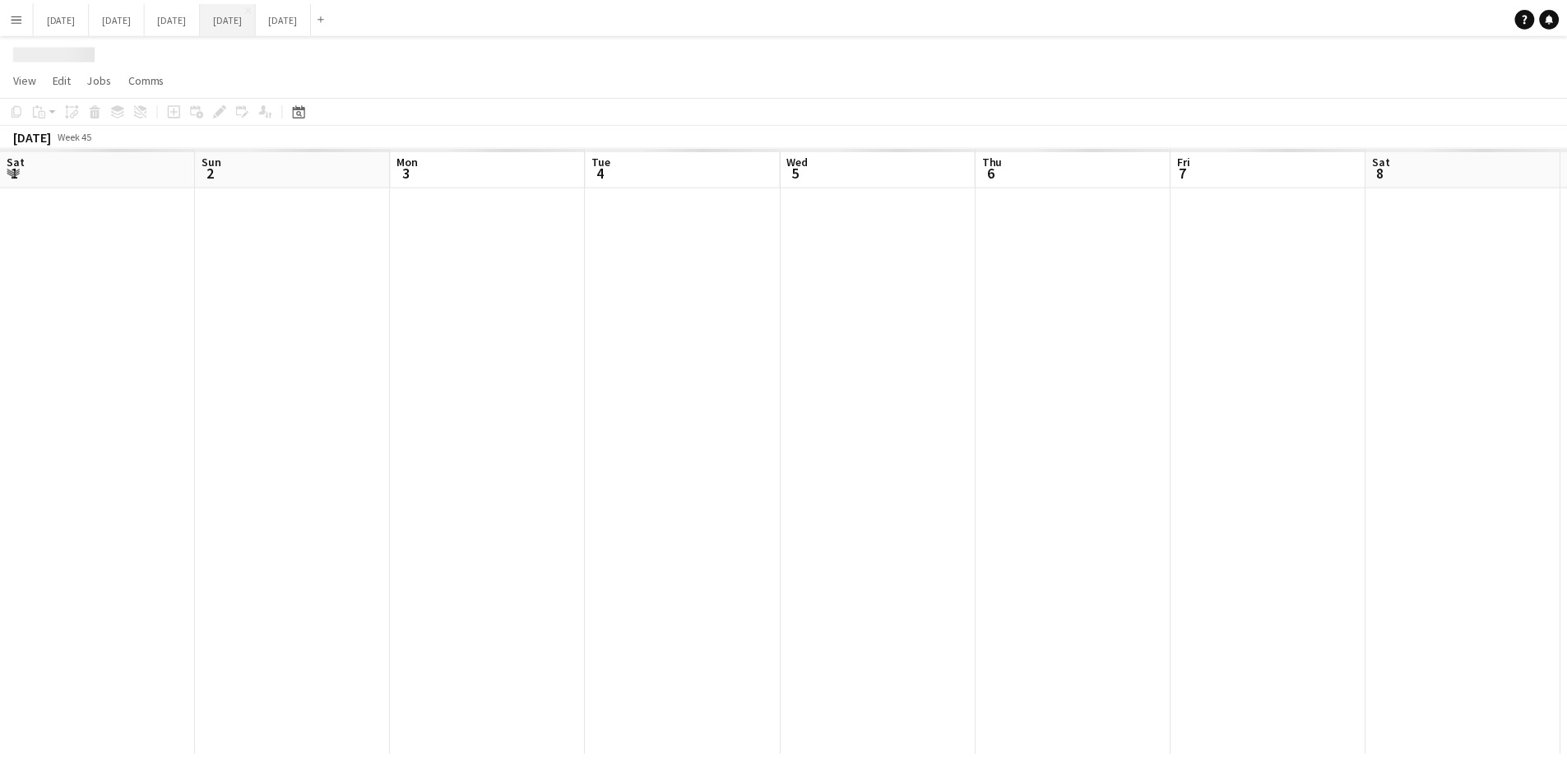
scroll to position [0, 642]
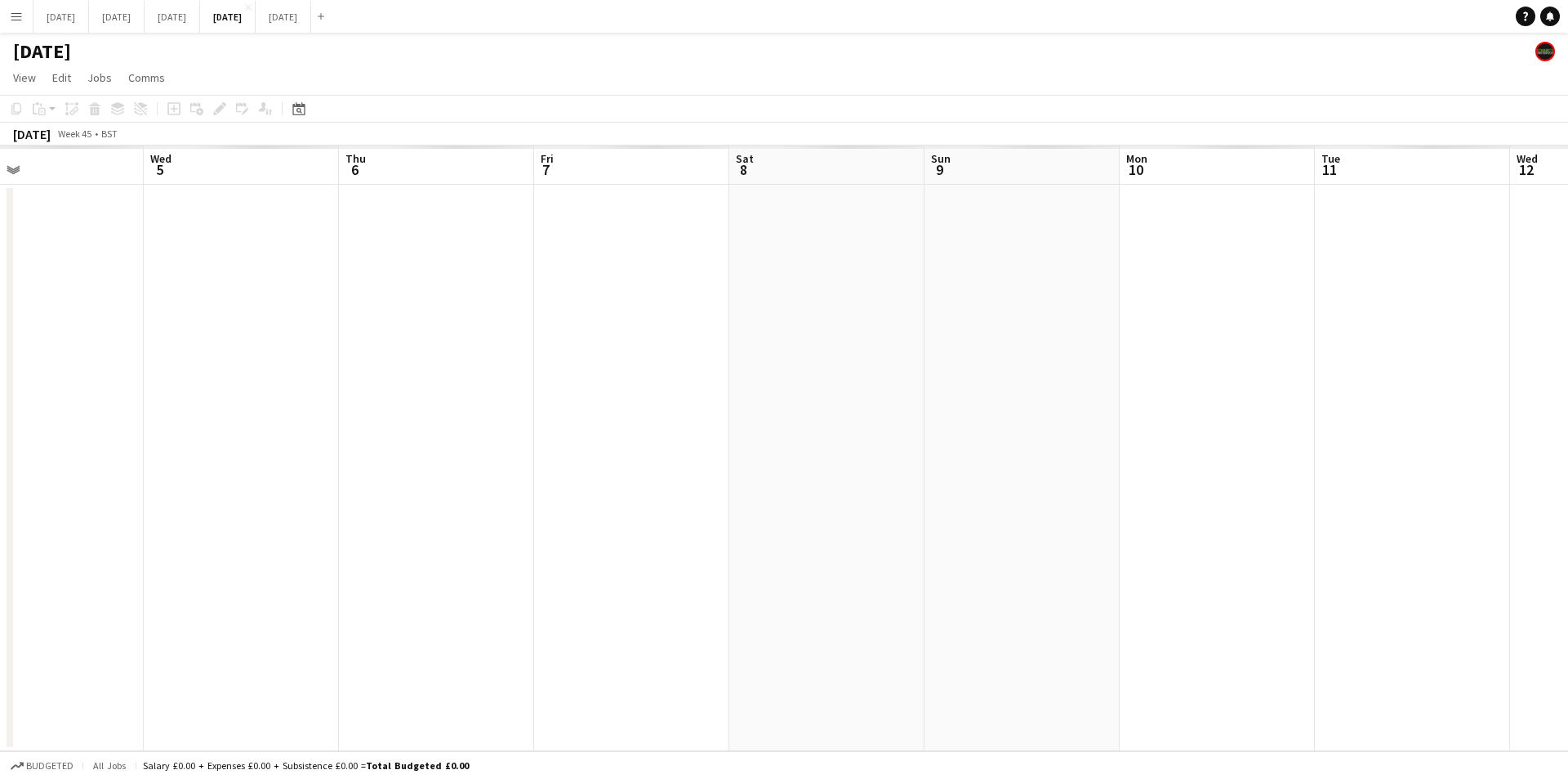
click at [919, 400] on app-calendar-viewport "Sat 1 Sun 2 Mon 3 Tue 4 Wed 5 Thu 6 Fri 7 Sat 8 Sun 9 Mon 10 Tue 11 Wed 12 Thu …" at bounding box center [784, 448] width 1568 height 605
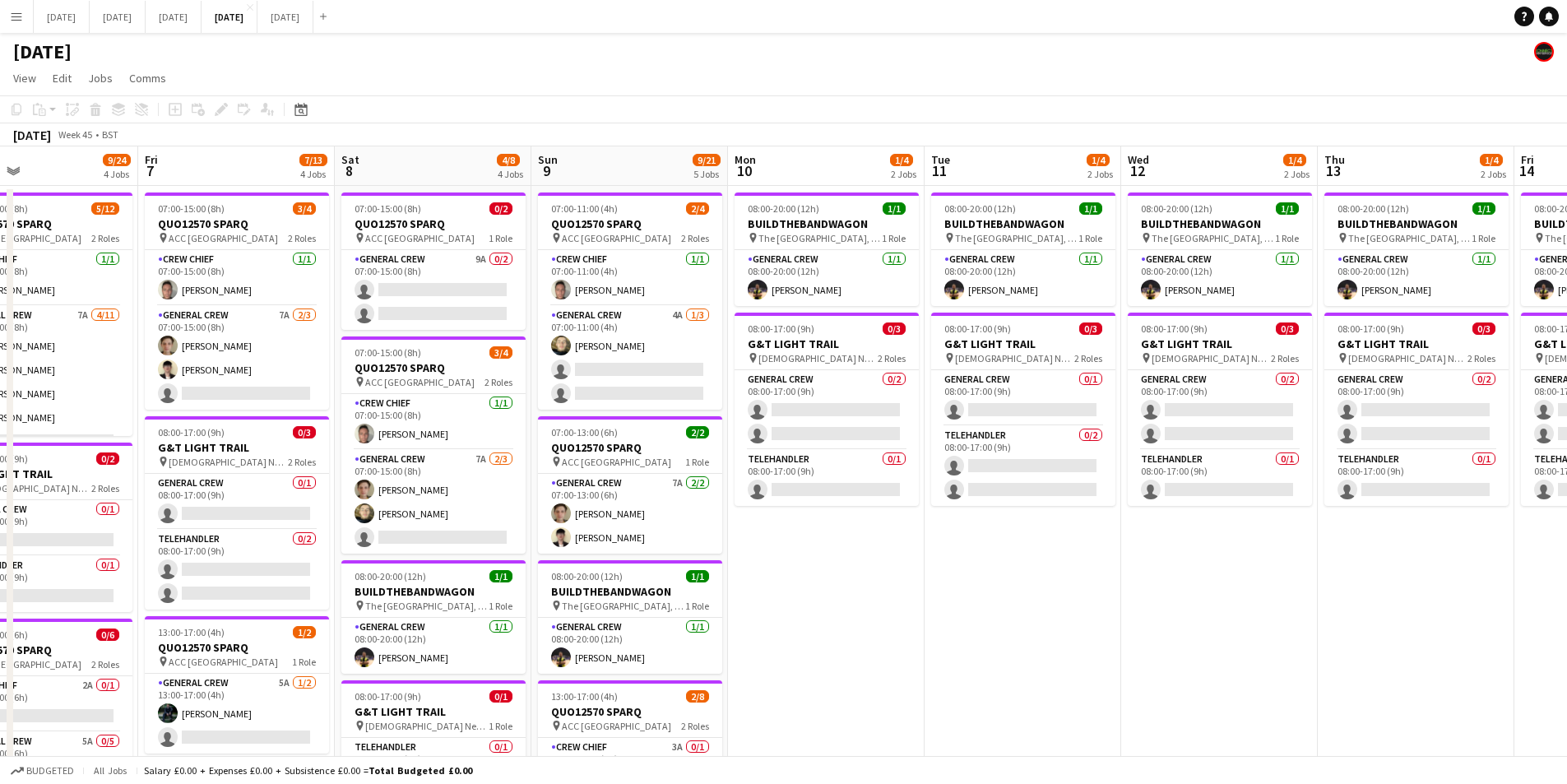
scroll to position [0, 458]
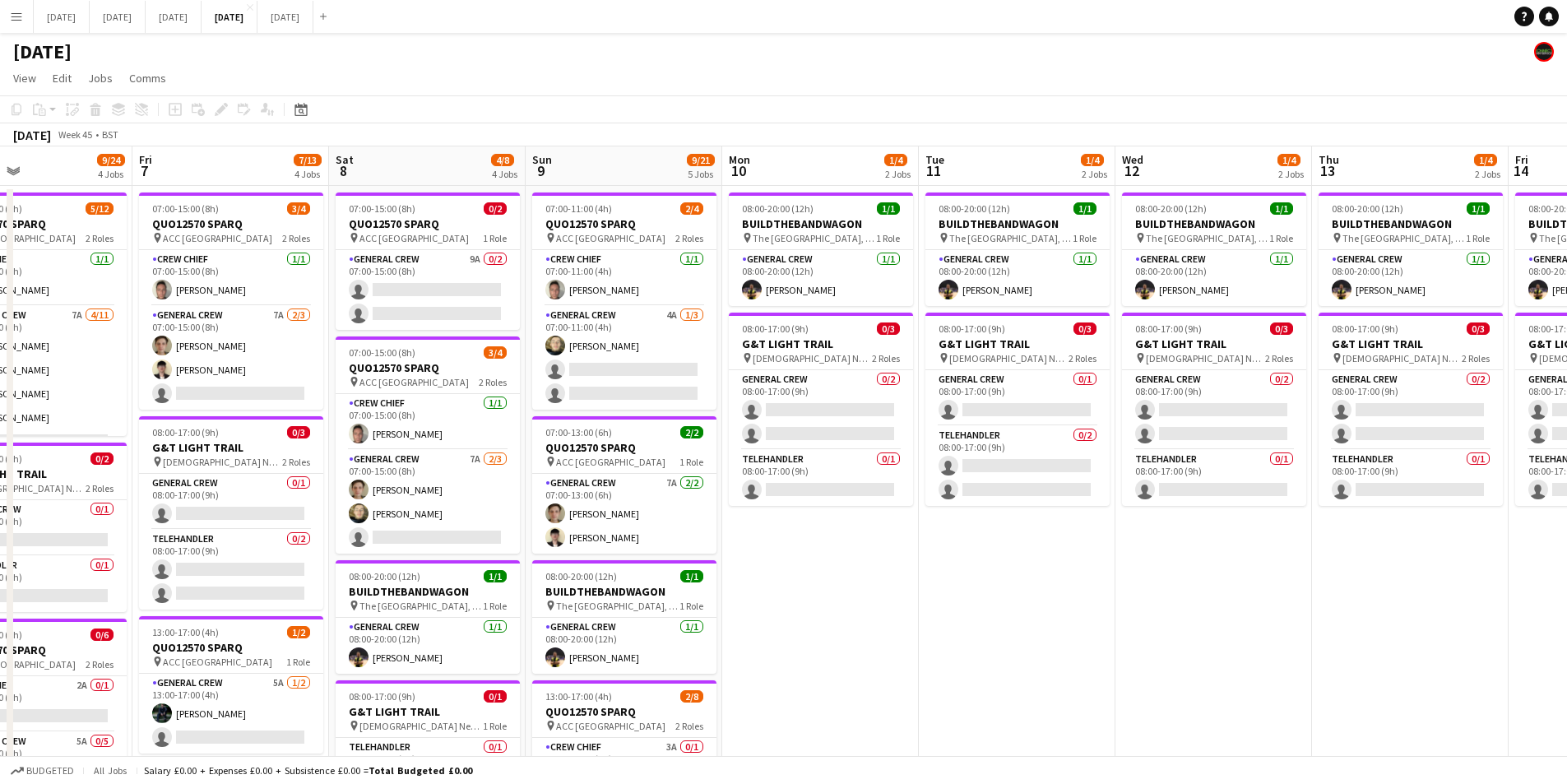
drag, startPoint x: 1380, startPoint y: 584, endPoint x: 909, endPoint y: 551, distance: 472.2
click at [858, 553] on app-calendar-viewport "Tue 4 0/1 1 Job Wed 5 0/2 1 Job Thu 6 9/24 4 Jobs Fri 7 7/13 4 Jobs Sat 8 4/8 4…" at bounding box center [784, 678] width 1567 height 1064
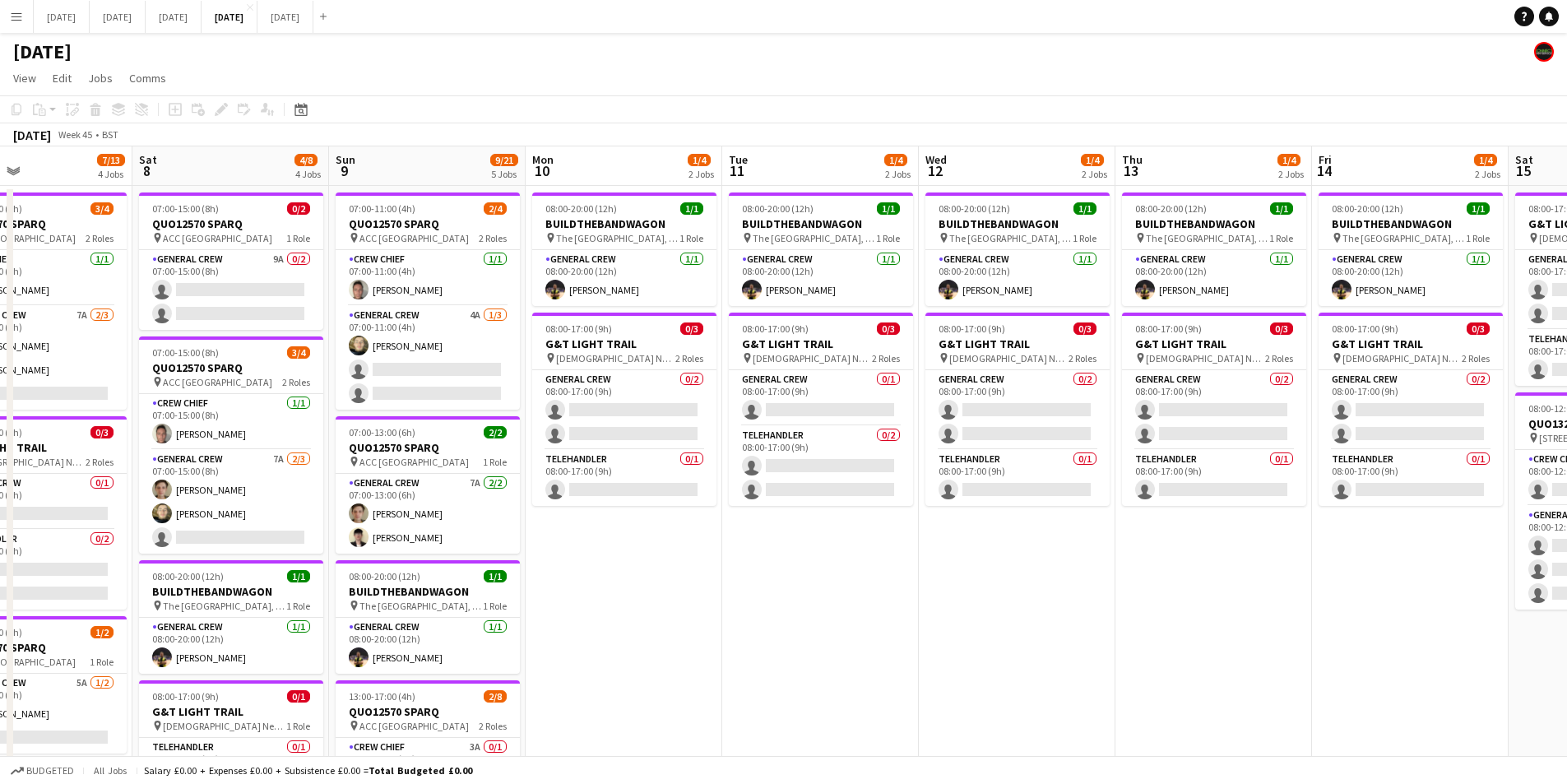
scroll to position [0, 528]
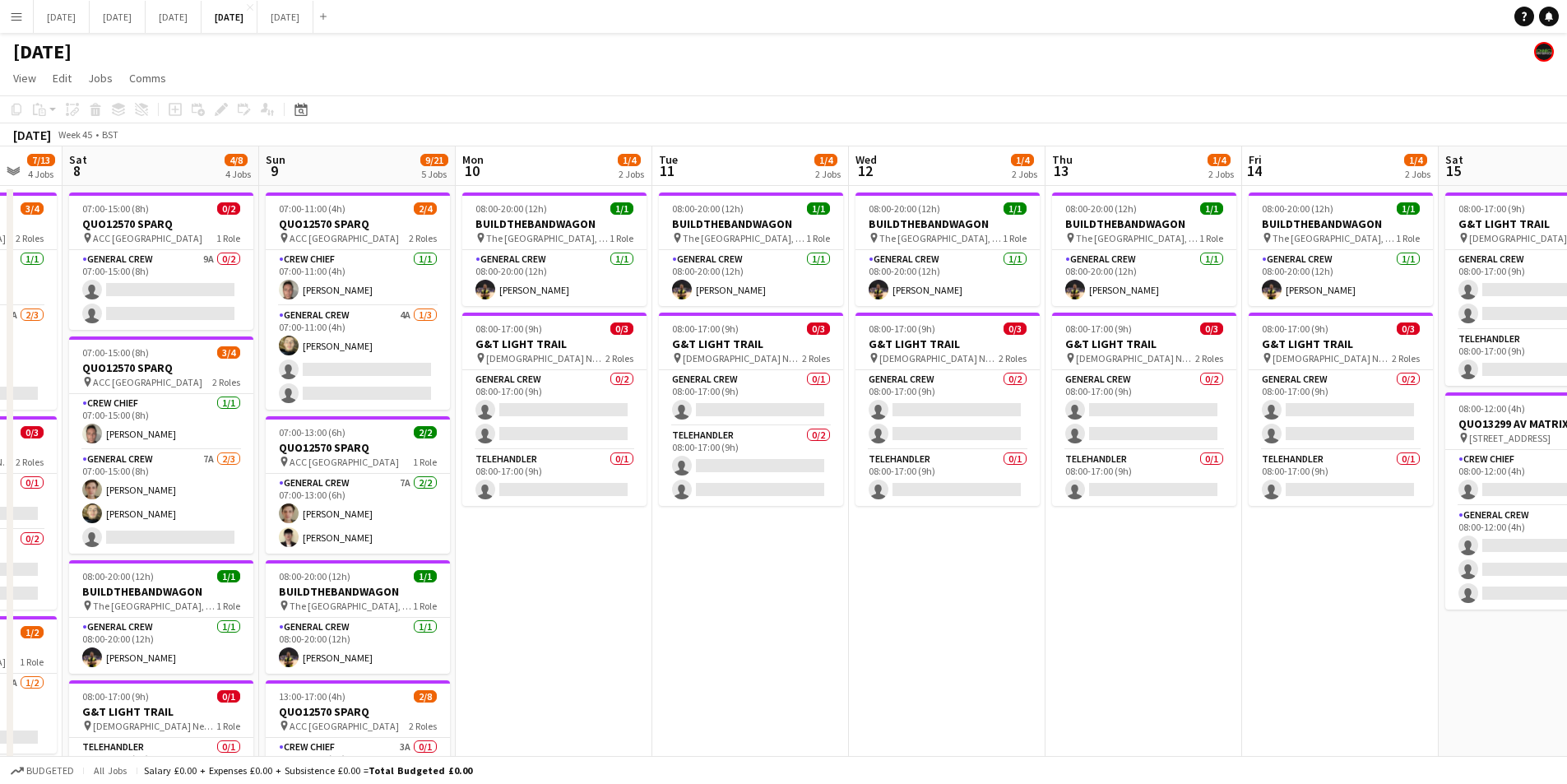
drag, startPoint x: 777, startPoint y: 521, endPoint x: 612, endPoint y: 515, distance: 165.1
click at [564, 522] on app-calendar-viewport "Wed 5 0/2 1 Job Thu 6 9/24 4 Jobs Fri 7 7/13 4 Jobs Sat 8 4/8 4 Jobs Sun 9 9/21…" at bounding box center [784, 678] width 1567 height 1064
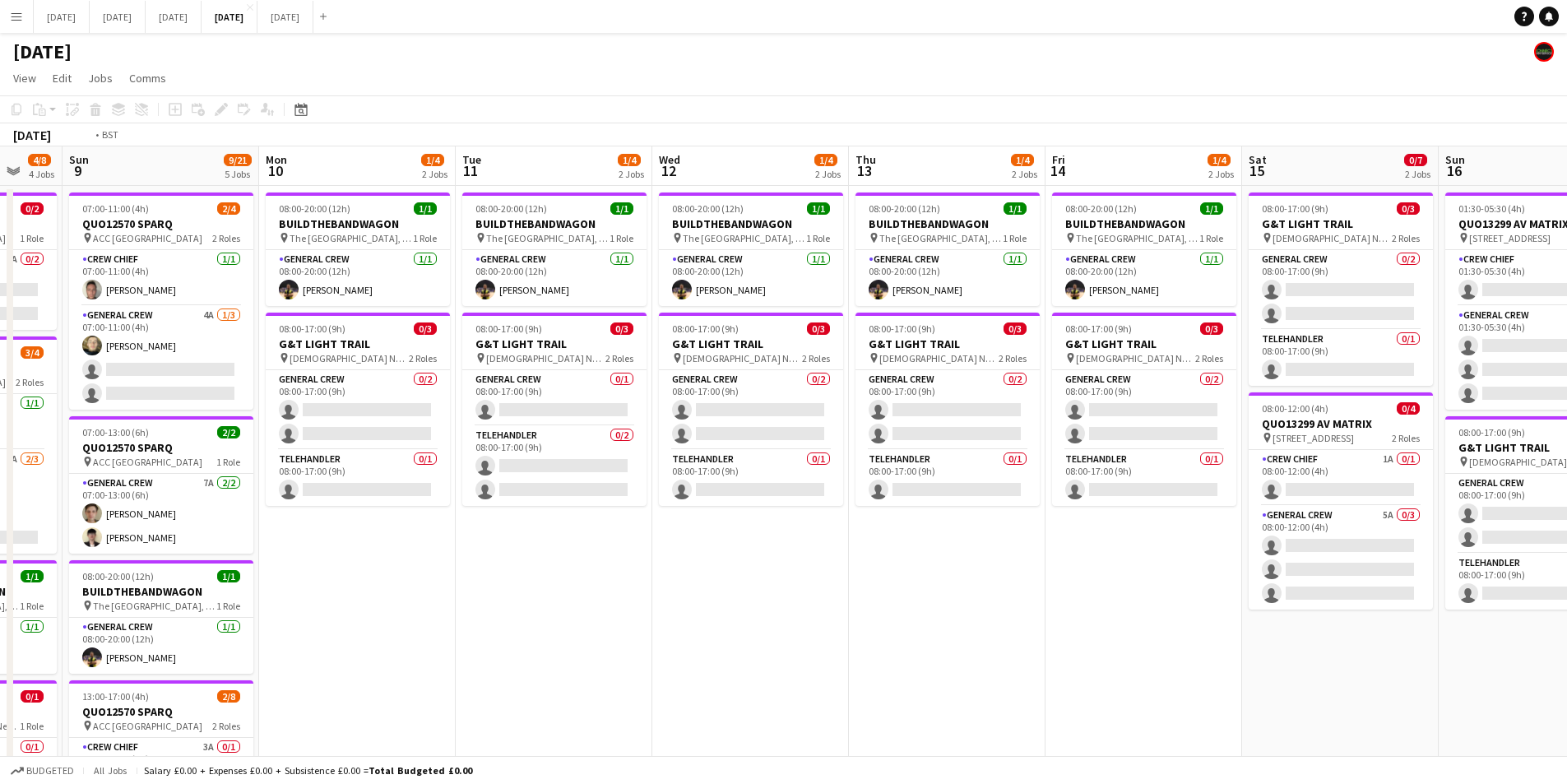
click at [505, 545] on app-calendar-viewport "Thu 6 9/24 4 Jobs Fri 7 7/13 4 Jobs Sat 8 4/8 4 Jobs Sun 9 9/21 5 Jobs Mon 10 1…" at bounding box center [784, 678] width 1567 height 1064
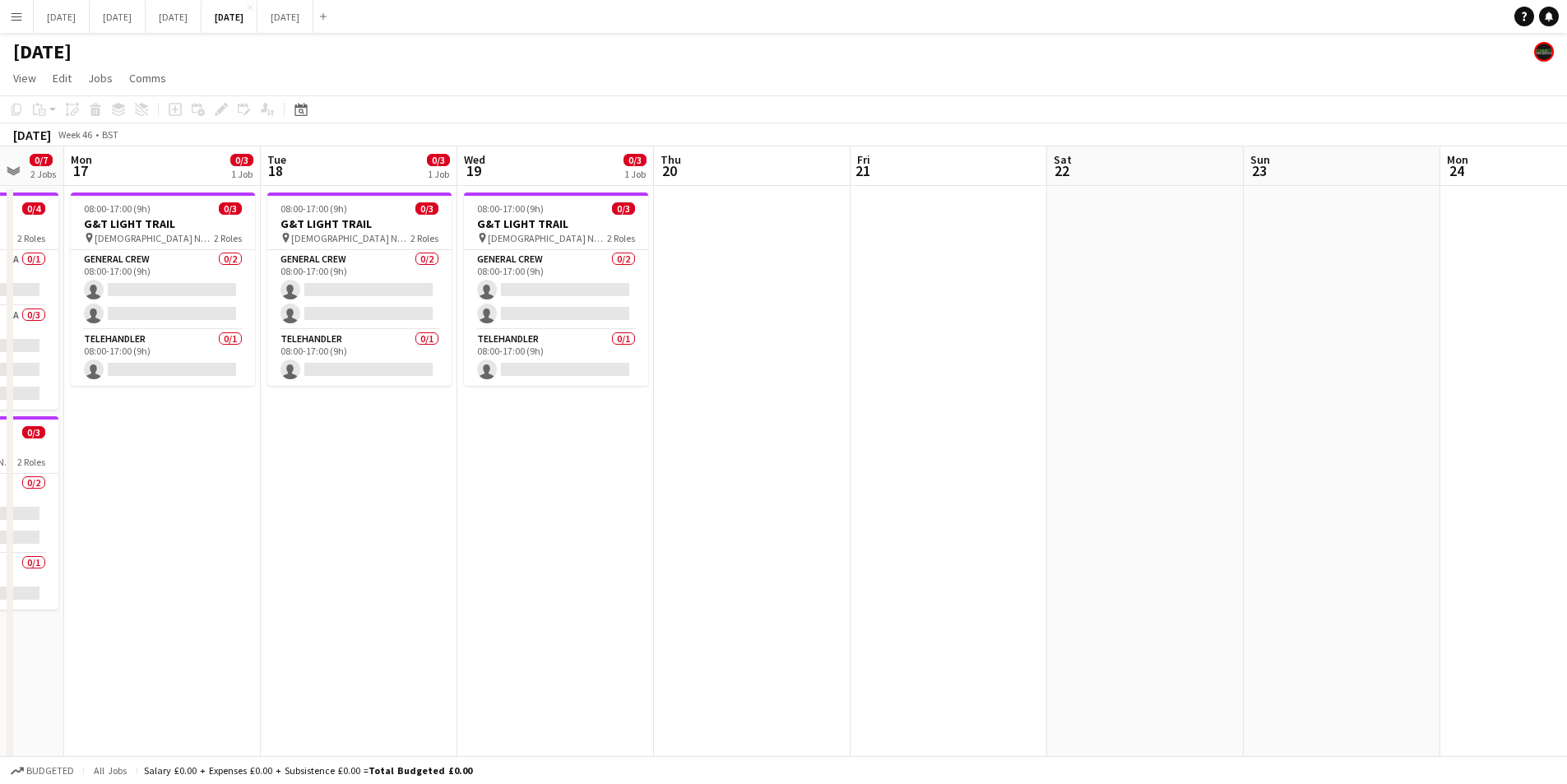
drag, startPoint x: 1116, startPoint y: 558, endPoint x: 609, endPoint y: 502, distance: 510.1
click at [570, 491] on app-calendar-viewport "Wed 12 1/4 2 Jobs Thu 13 1/4 2 Jobs Fri 14 1/4 2 Jobs Sat 15 0/7 2 Jobs Sun 16 …" at bounding box center [784, 678] width 1567 height 1064
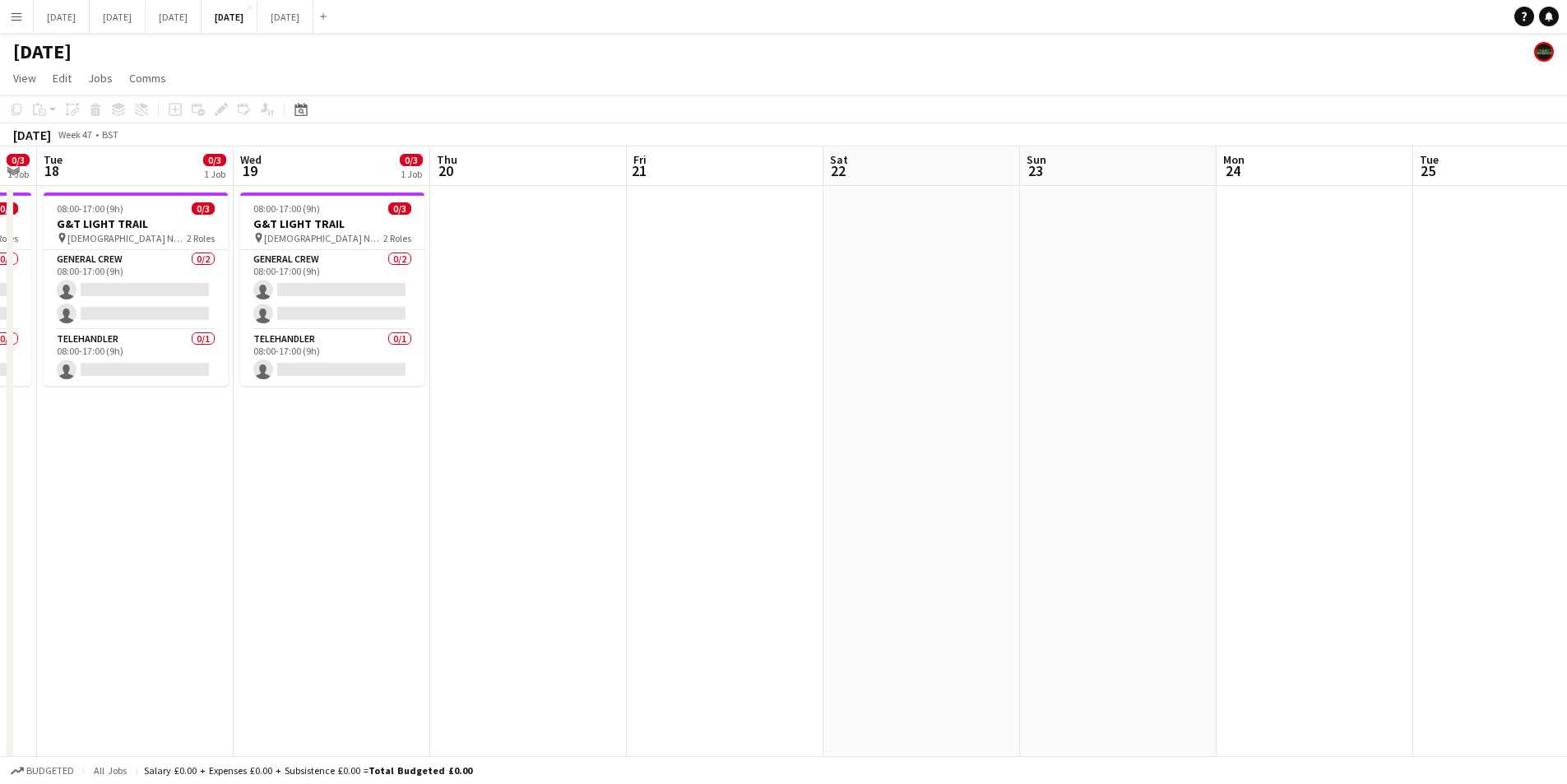
drag, startPoint x: 629, startPoint y: 492, endPoint x: 554, endPoint y: 472, distance: 77.6
click at [518, 471] on app-calendar-viewport "Sat 15 0/7 2 Jobs Sun 16 0/7 2 Jobs Mon 17 0/3 1 Job Tue 18 0/3 1 Job Wed 19 0/…" at bounding box center [784, 678] width 1567 height 1064
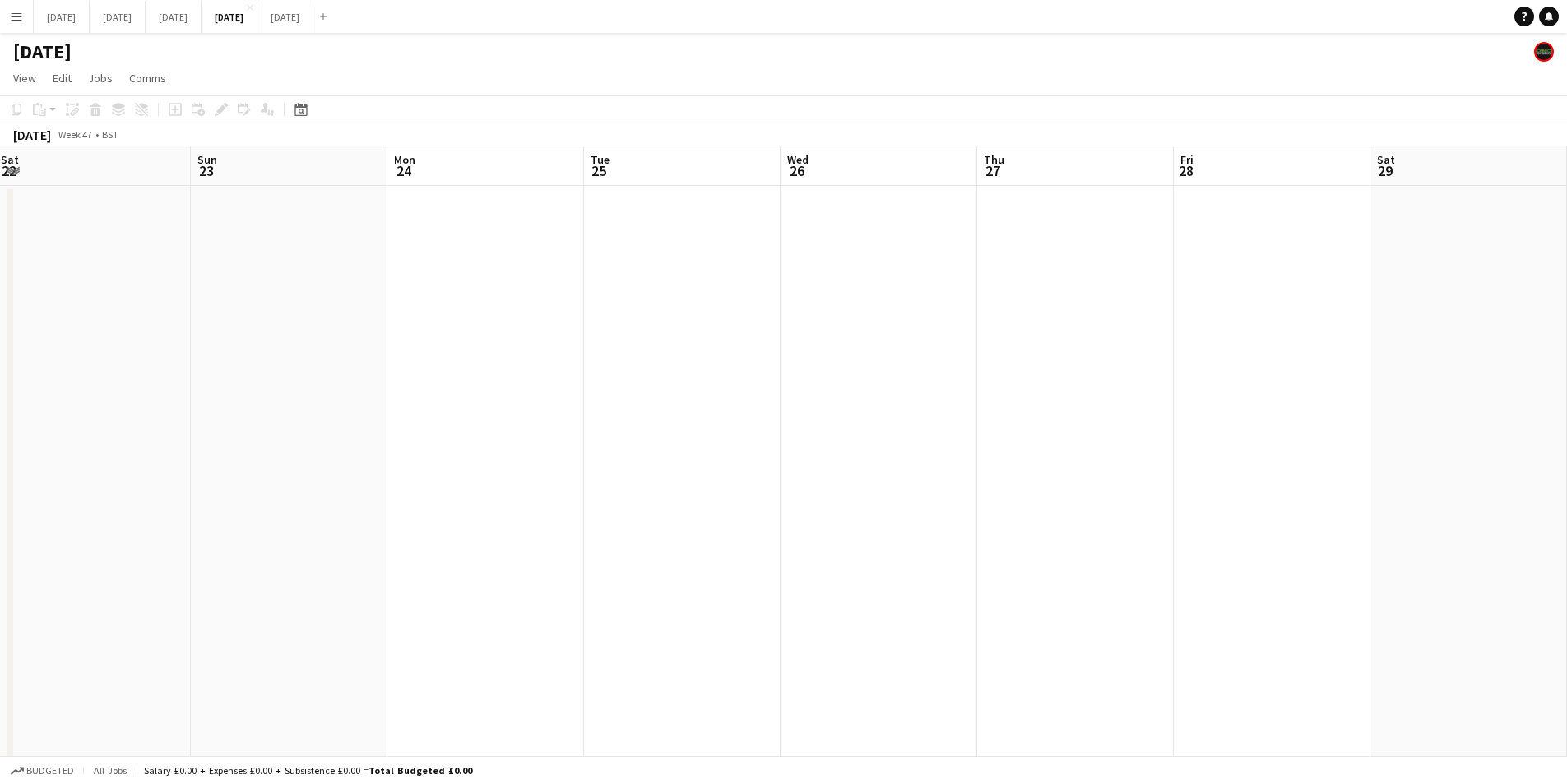
drag, startPoint x: 594, startPoint y: 467, endPoint x: 470, endPoint y: 465, distance: 124.0
click at [470, 465] on app-calendar-viewport "Mon 17 0/3 1 Job Tue 18 0/3 1 Job Wed 19 0/3 1 Job Thu 20 Fri 21 Sat 22 Sun 23 …" at bounding box center [784, 678] width 1567 height 1064
drag, startPoint x: 532, startPoint y: 487, endPoint x: 375, endPoint y: 332, distance: 220.6
click at [541, 480] on app-calendar-viewport "Thu 20 Fri 21 Sat 22 Sun 23 Mon 24 Tue 25 Wed 26 Thu 27 Fri 28 Sat 29 Sun 30 Mo…" at bounding box center [784, 678] width 1567 height 1064
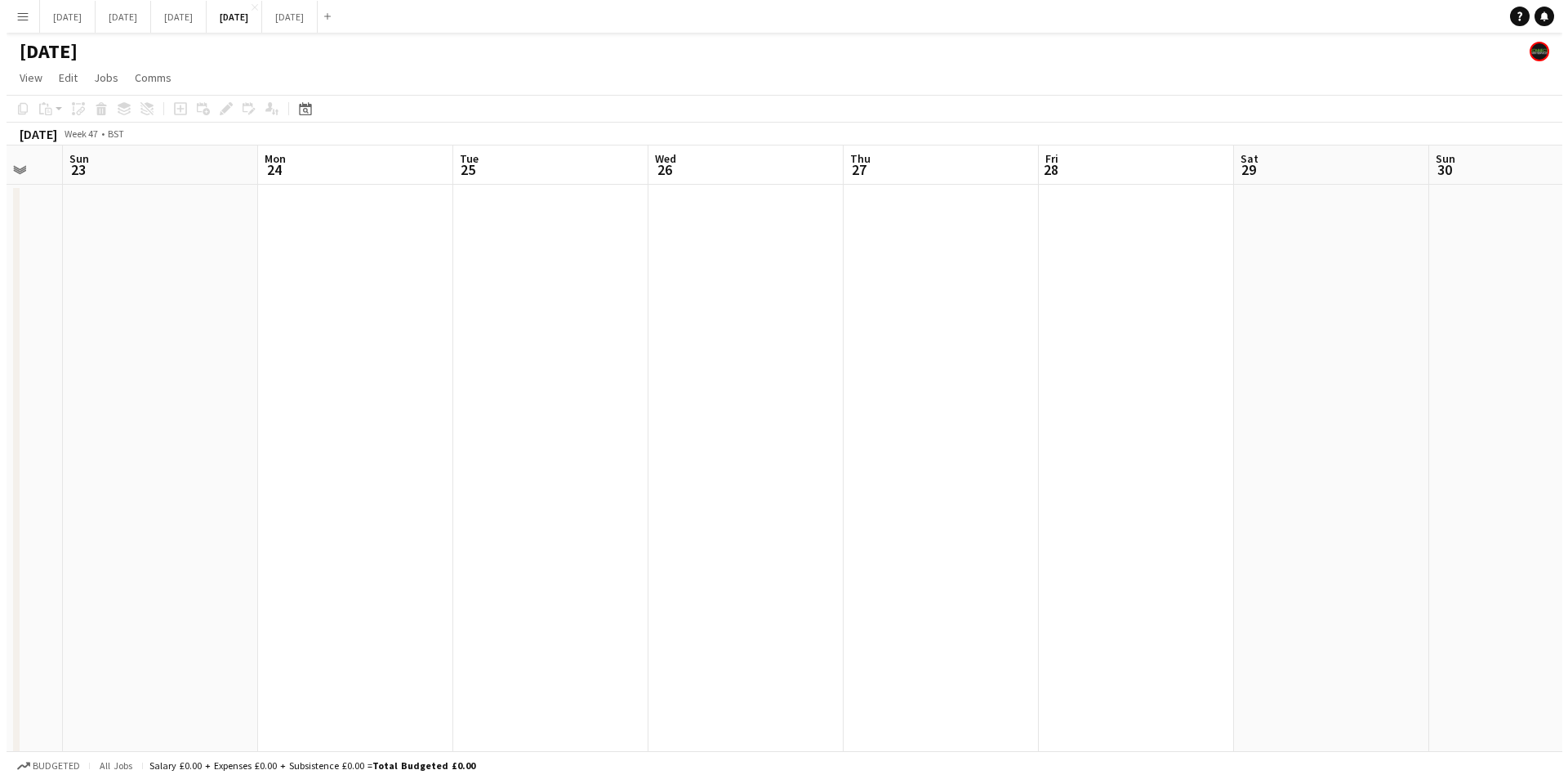
scroll to position [0, 416]
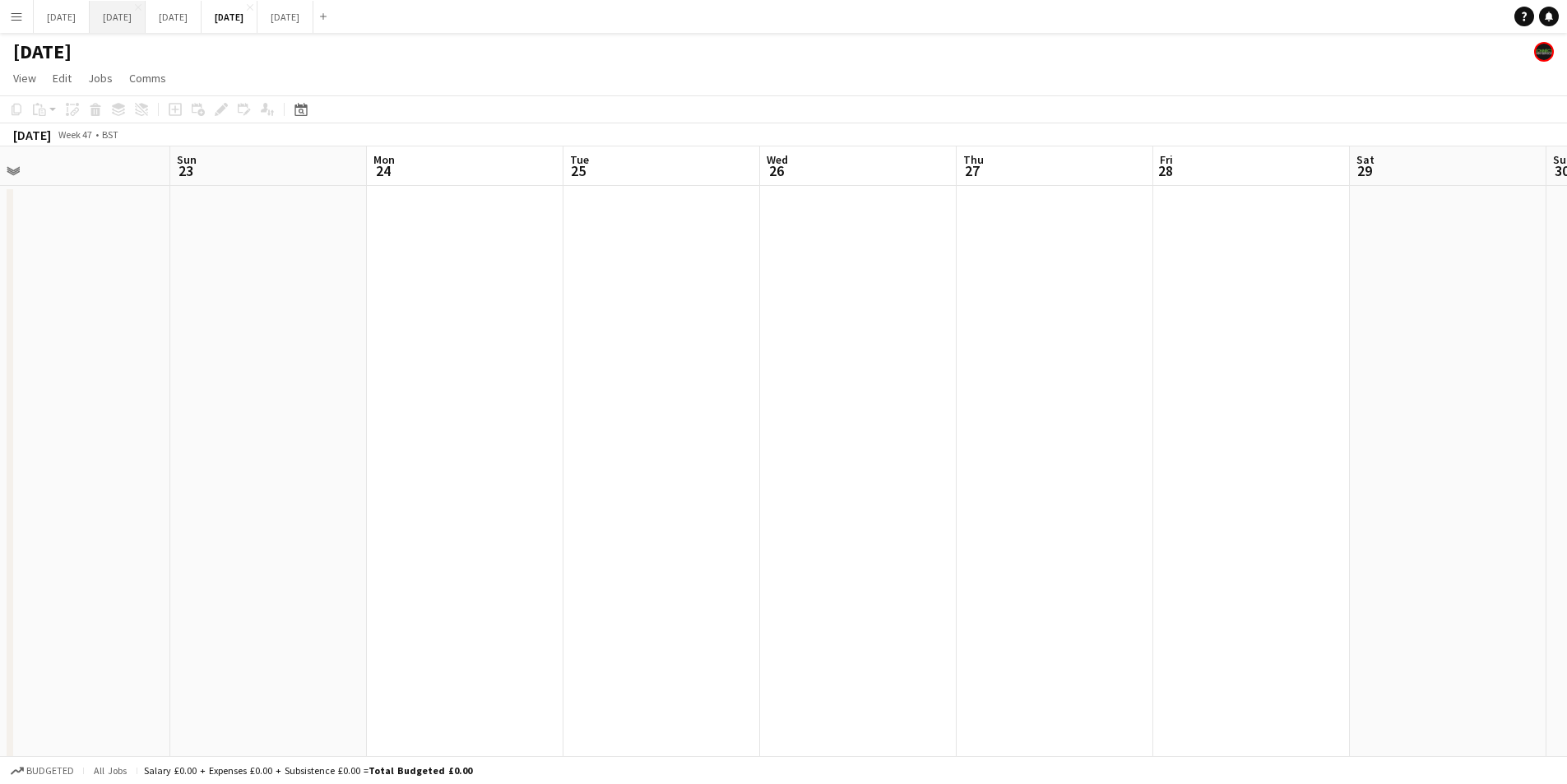
click at [146, 16] on button "[DATE] Close" at bounding box center [117, 16] width 56 height 32
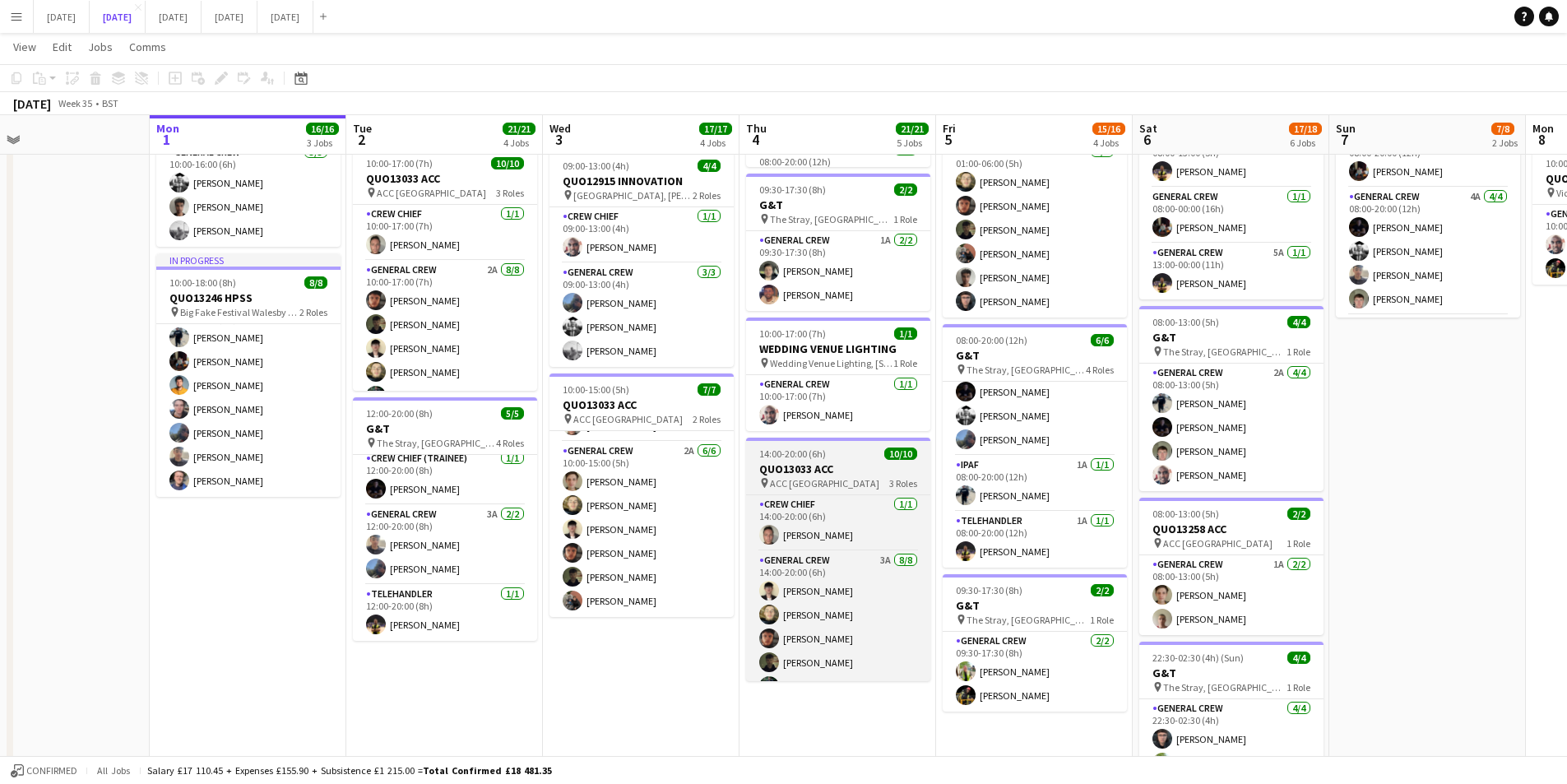
scroll to position [149, 0]
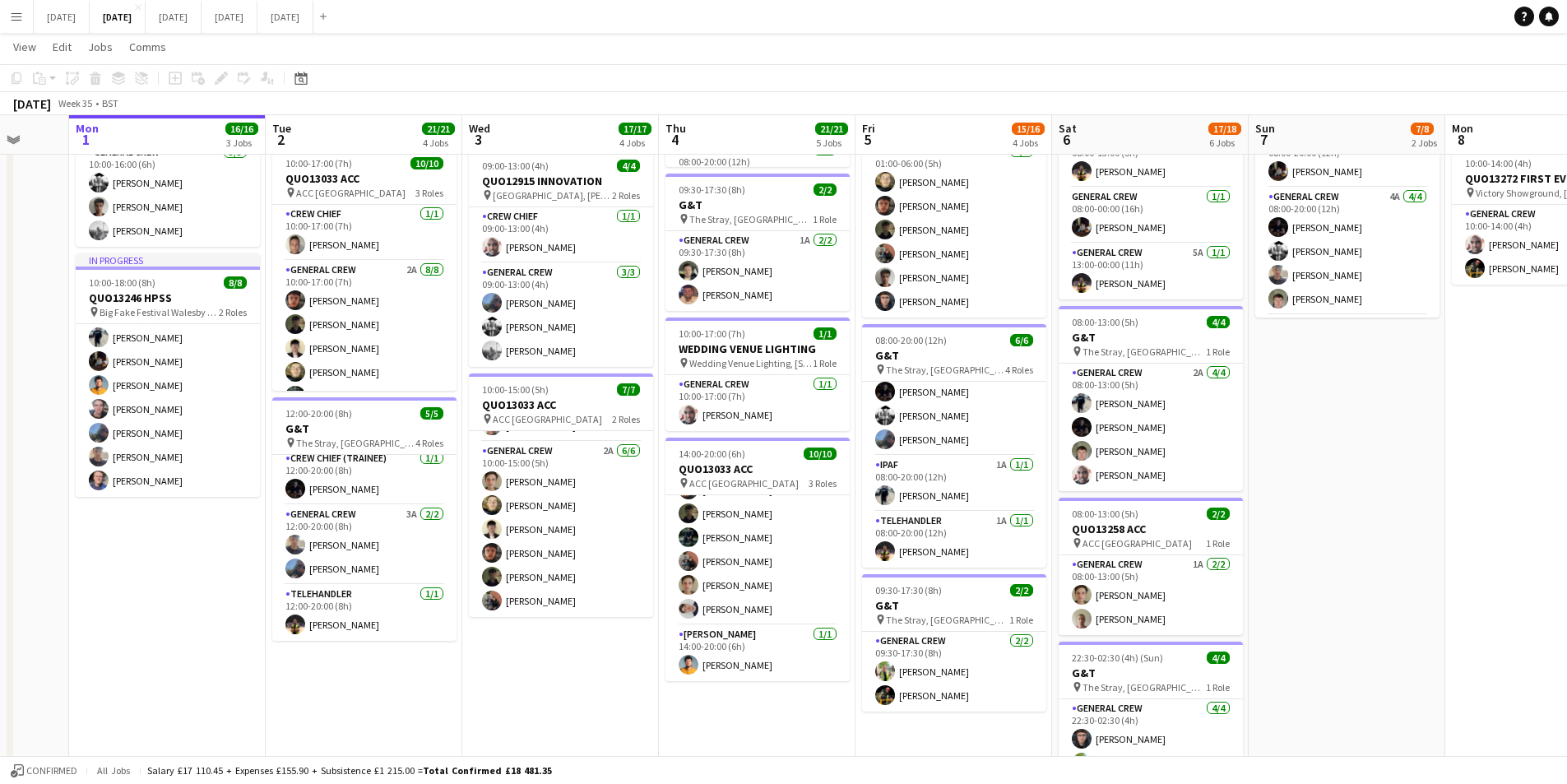
drag, startPoint x: 865, startPoint y: 751, endPoint x: 810, endPoint y: 728, distance: 59.6
click at [786, 737] on app-calendar-viewport "Fri 29 Sat 30 Sun 31 Mon 1 16/16 3 Jobs Tue 2 21/21 4 Jobs Wed 3 17/17 4 Jobs T…" at bounding box center [784, 370] width 1567 height 1436
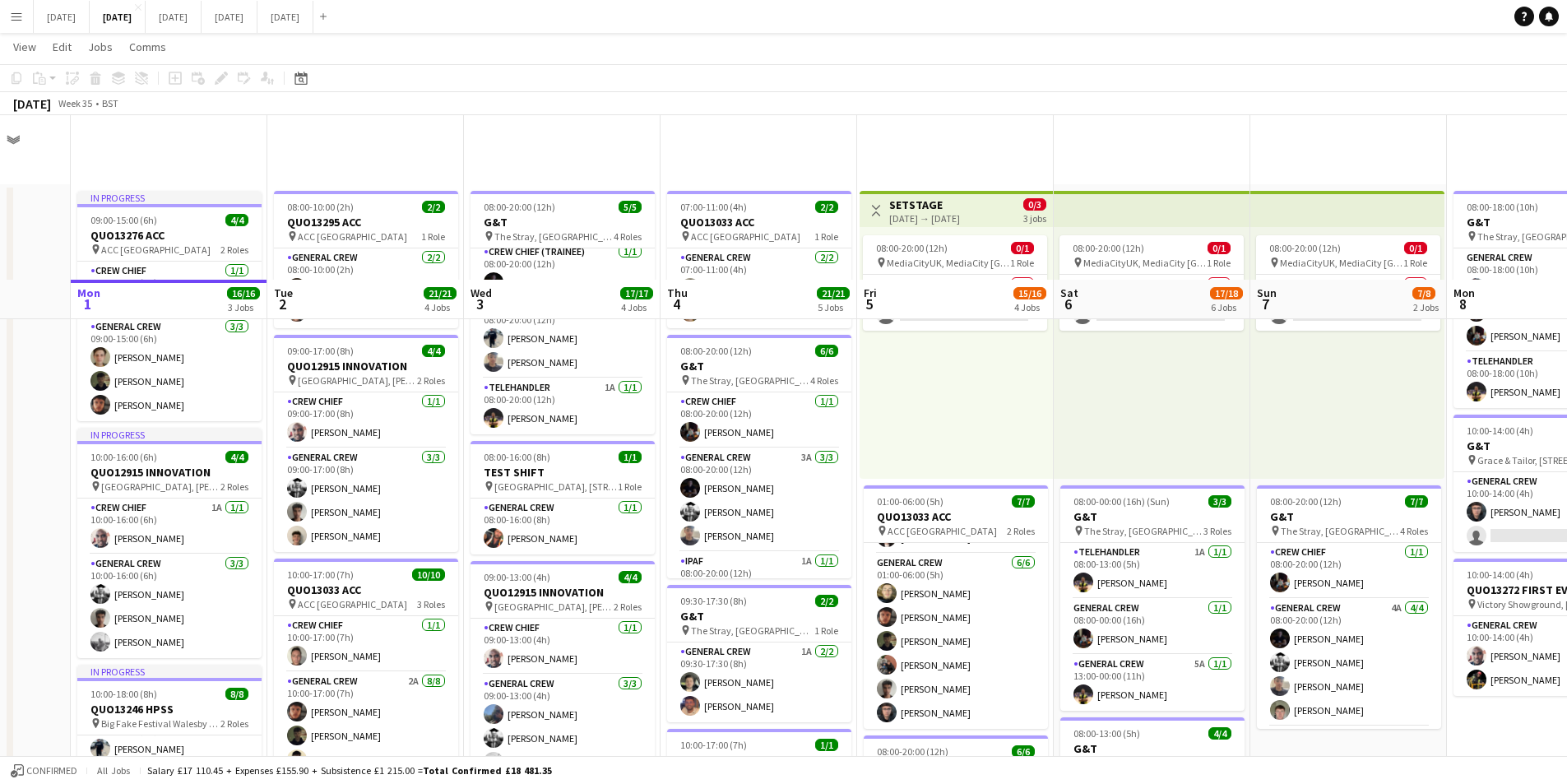
scroll to position [165, 0]
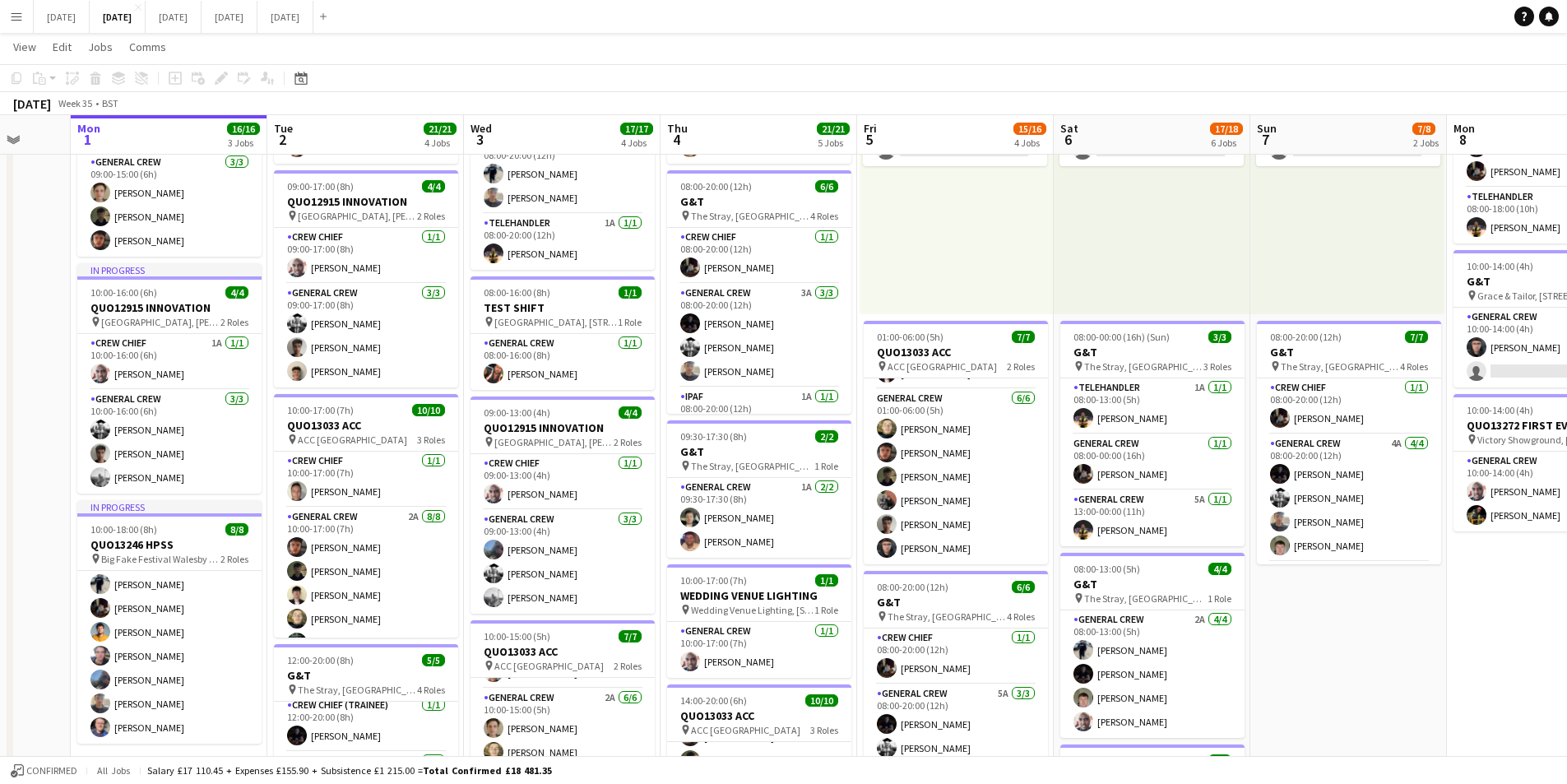
click at [1367, 637] on app-date-cell "08:00-20:00 (12h) 0/1 pin MediaCityUK, MediaCity [GEOGRAPHIC_DATA], [GEOGRAPHIC…" at bounding box center [1349, 678] width 197 height 1316
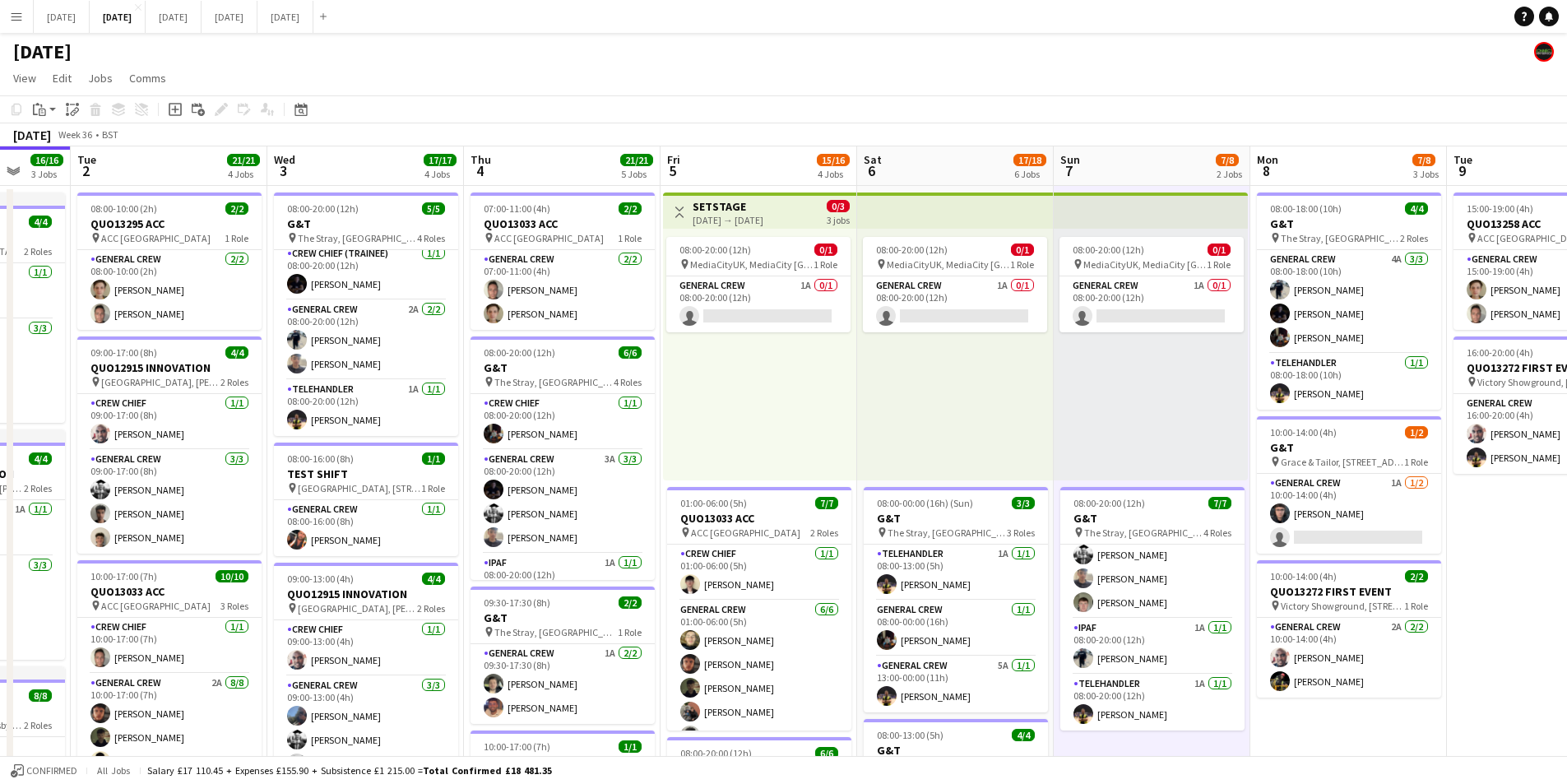
scroll to position [0, 430]
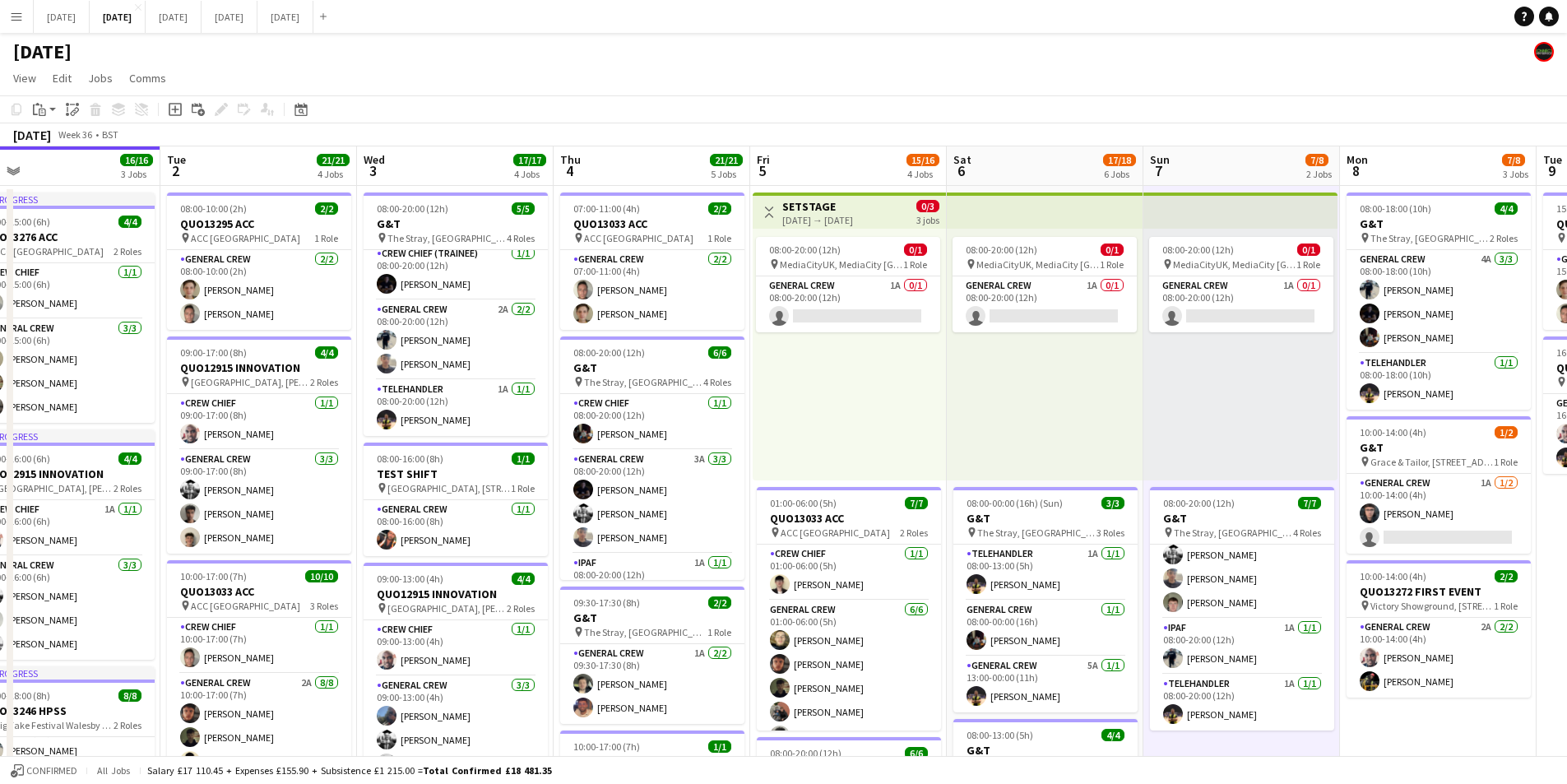
drag, startPoint x: 1490, startPoint y: 719, endPoint x: 1383, endPoint y: 708, distance: 107.6
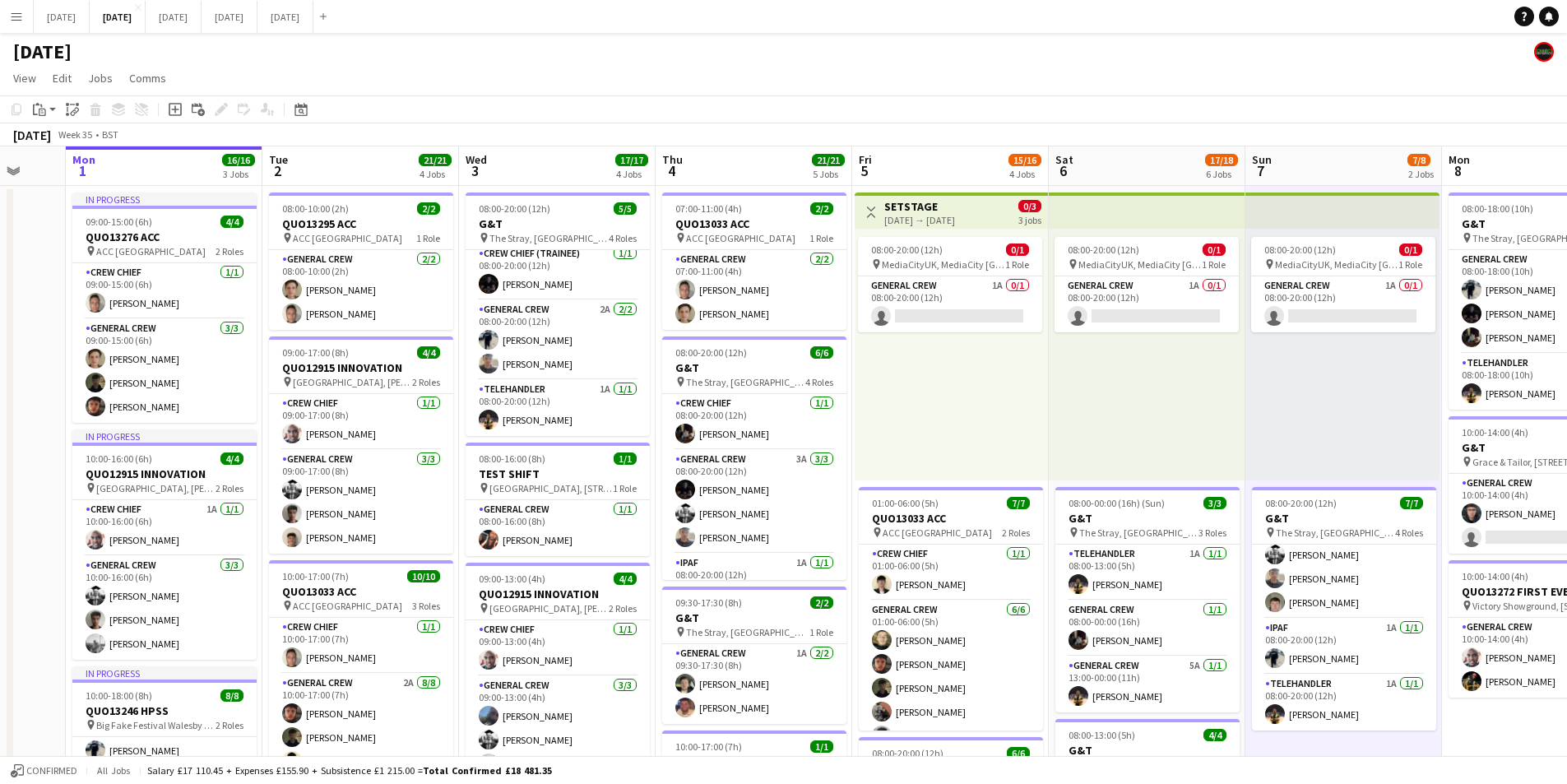
drag, startPoint x: 518, startPoint y: 520, endPoint x: 553, endPoint y: 520, distance: 35.0
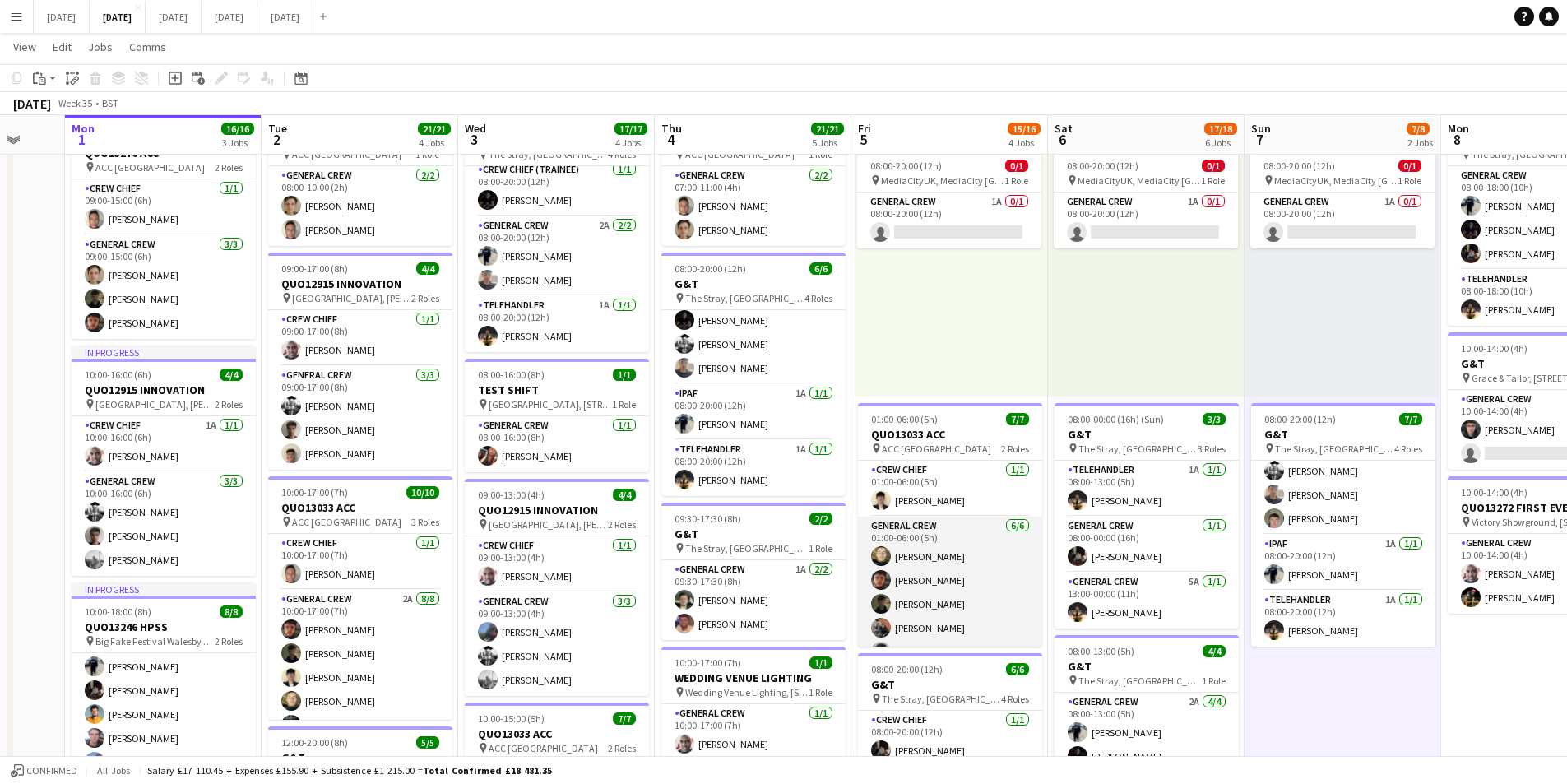
scroll to position [45, 0]
